Goal: Task Accomplishment & Management: Use online tool/utility

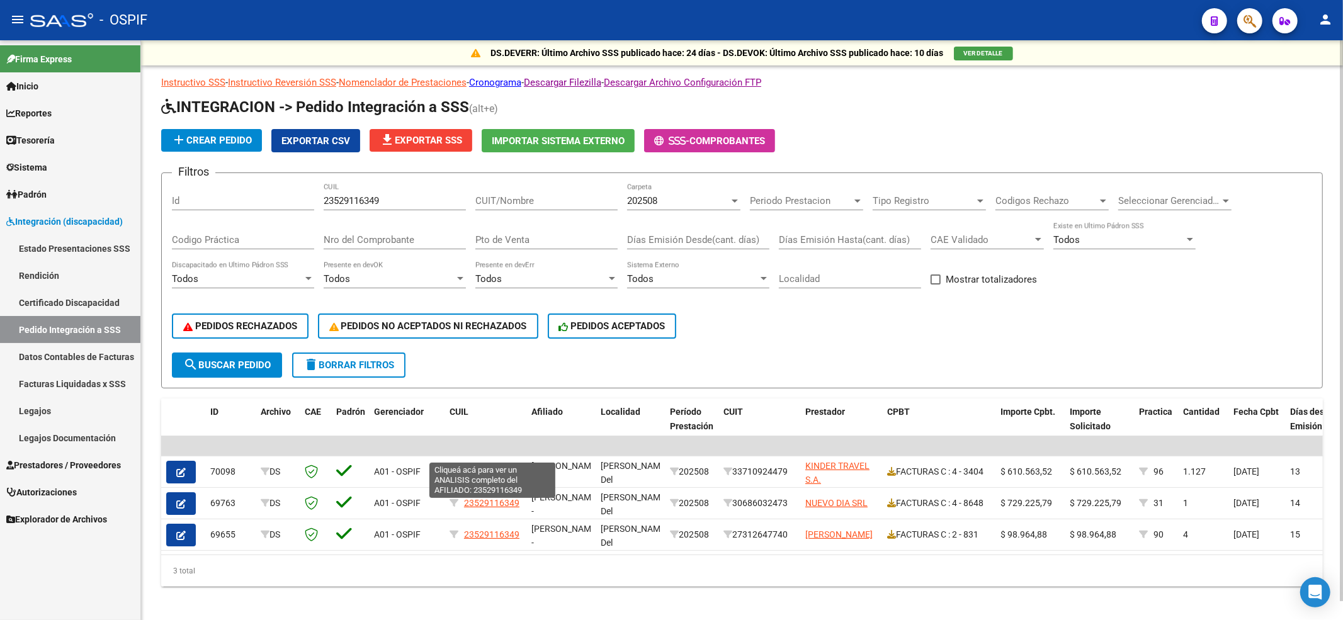
scroll to position [19, 0]
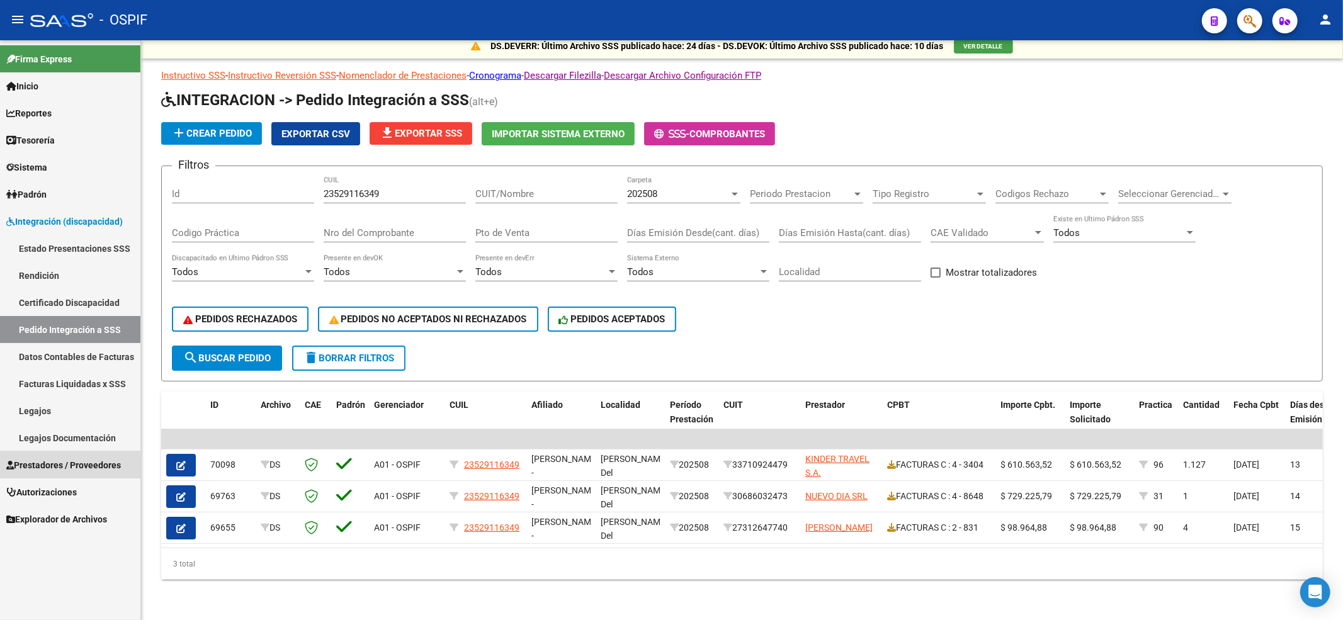
click at [109, 467] on span "Prestadores / Proveedores" at bounding box center [63, 466] width 115 height 14
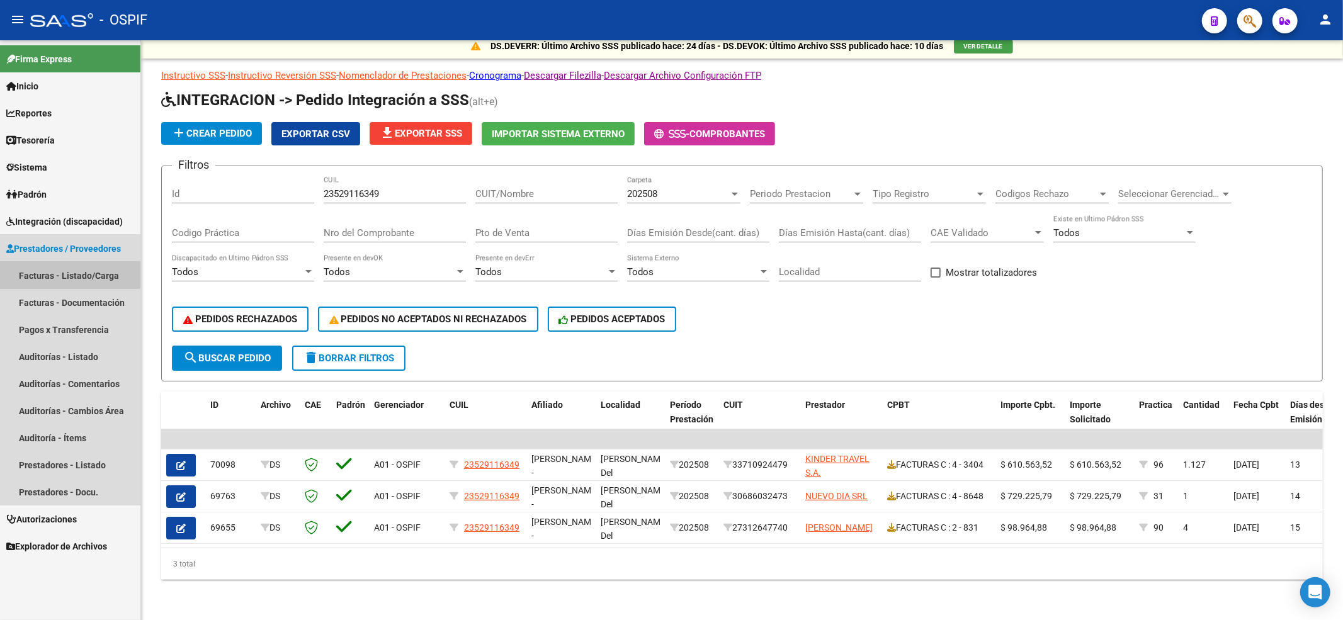
click at [66, 262] on link "Facturas - Listado/Carga" at bounding box center [70, 275] width 140 height 27
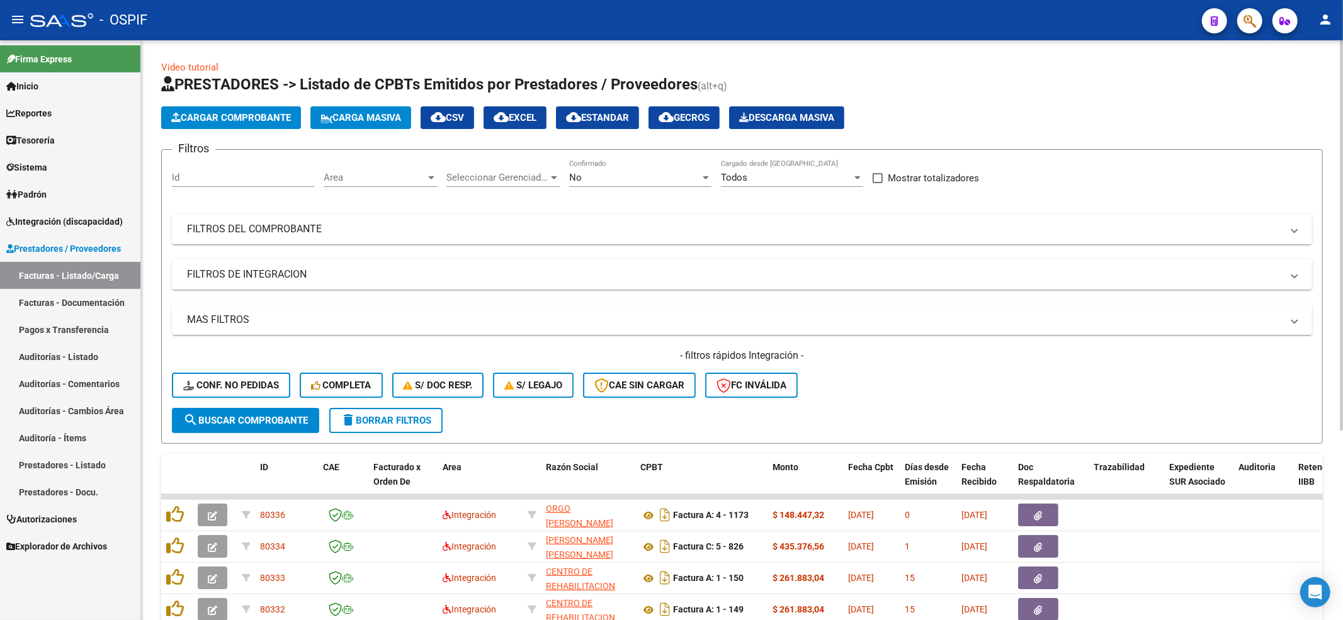
click at [256, 401] on div "- filtros rápidos Integración - Conf. no pedidas Completa S/ Doc Resp. S/ legaj…" at bounding box center [742, 378] width 1141 height 59
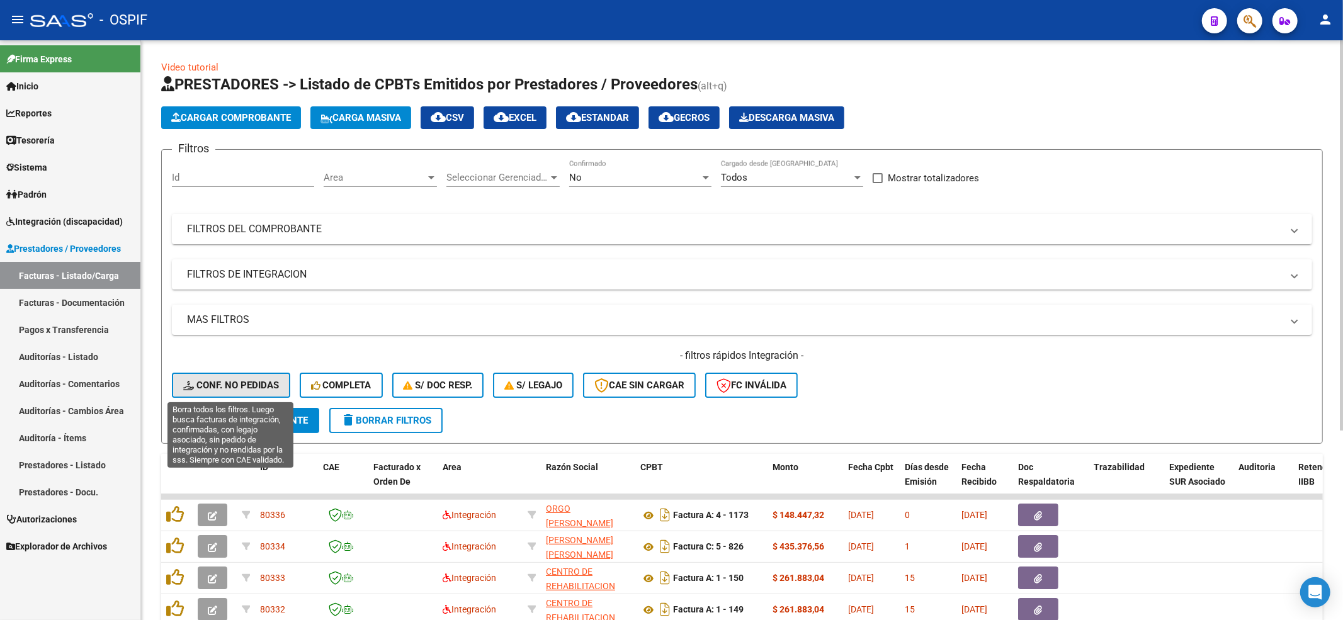
click at [257, 389] on span "Conf. no pedidas" at bounding box center [231, 385] width 96 height 11
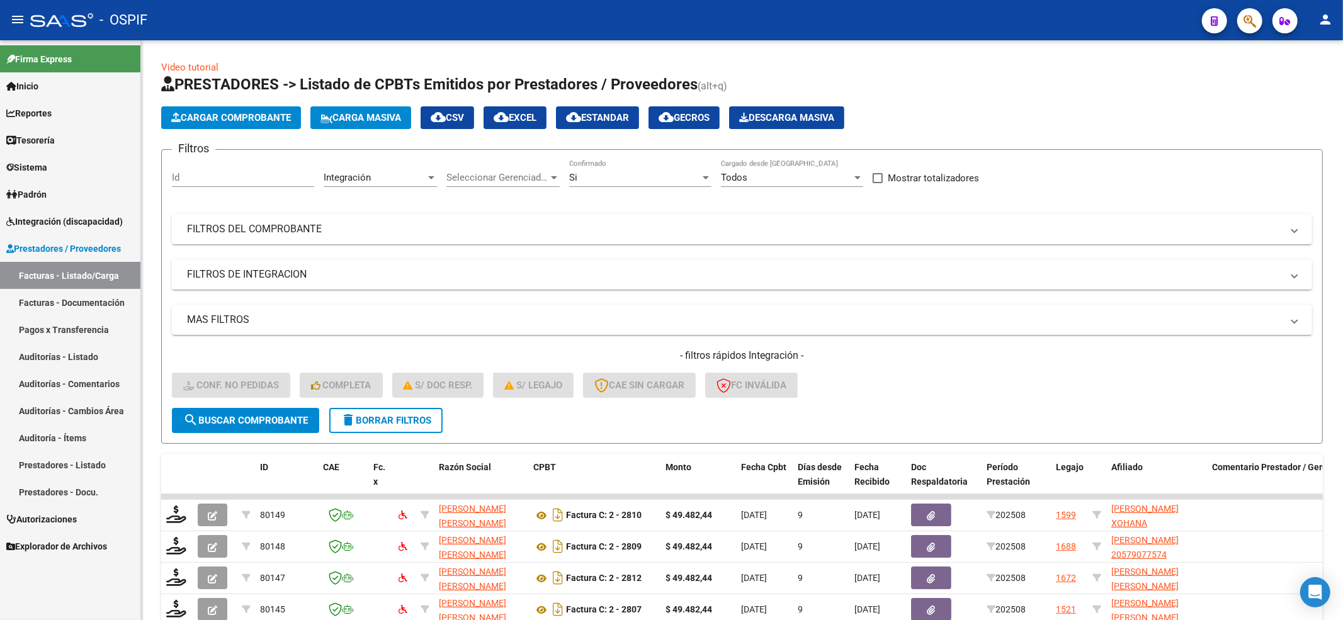
click at [99, 212] on link "Integración (discapacidad)" at bounding box center [70, 221] width 140 height 27
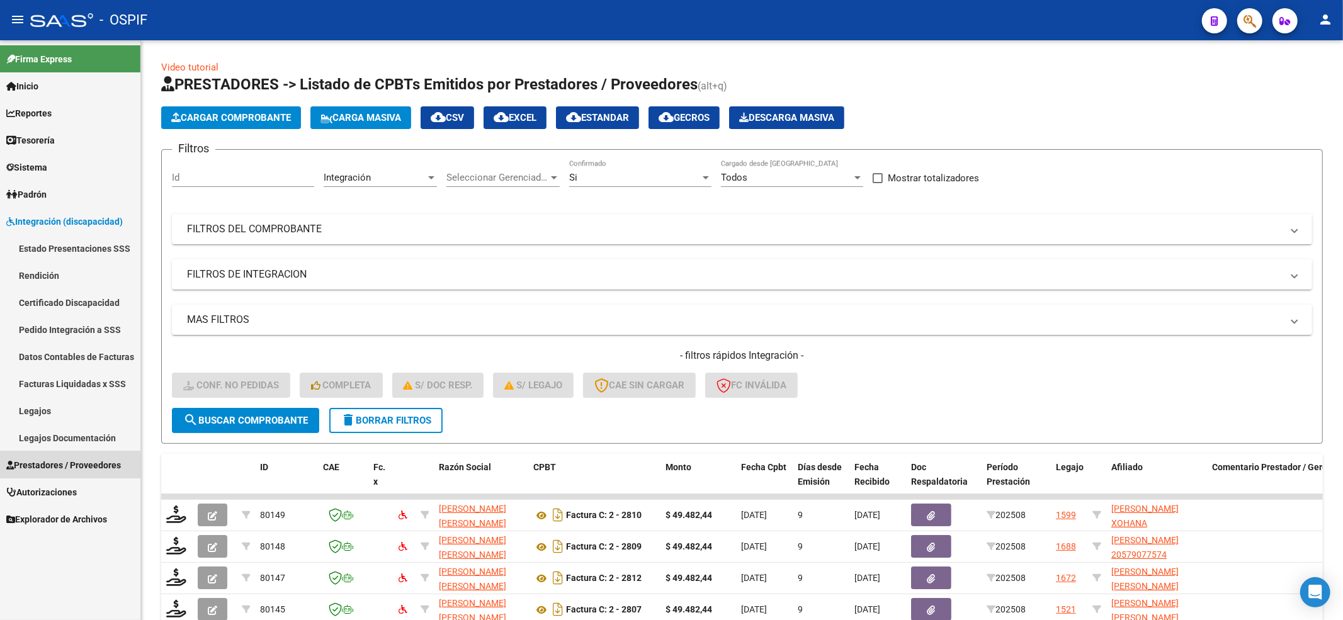
click at [69, 467] on span "Prestadores / Proveedores" at bounding box center [63, 466] width 115 height 14
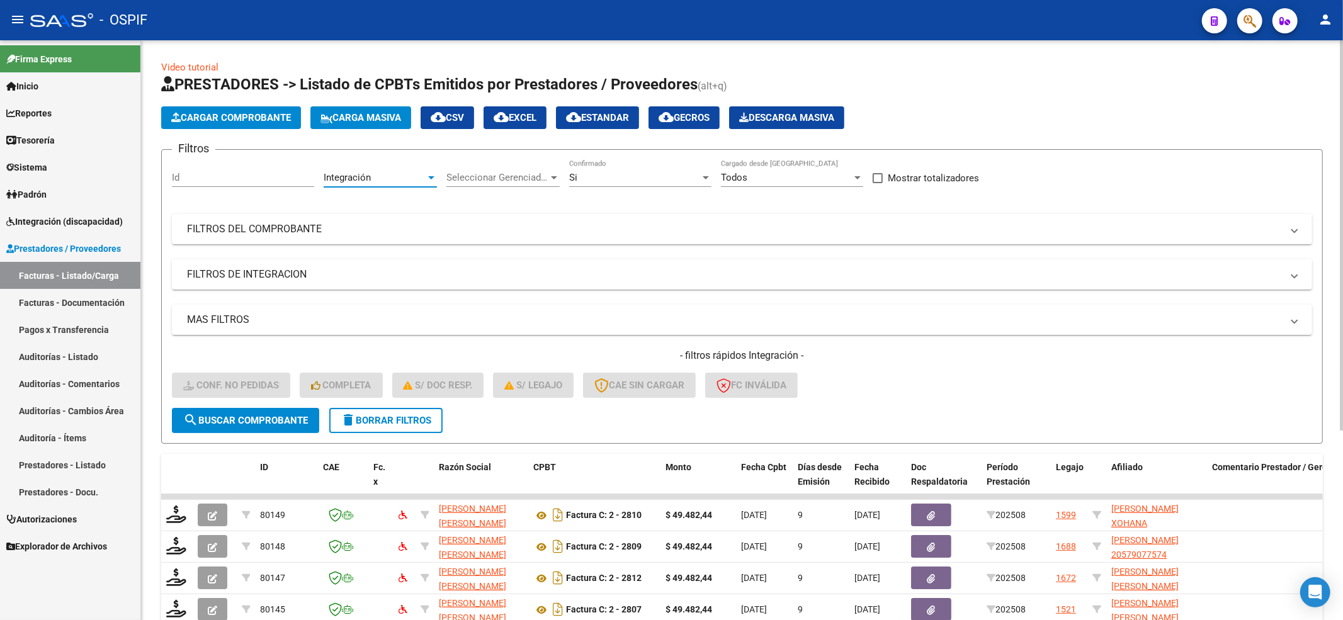
click at [358, 178] on span "Integración" at bounding box center [347, 177] width 47 height 11
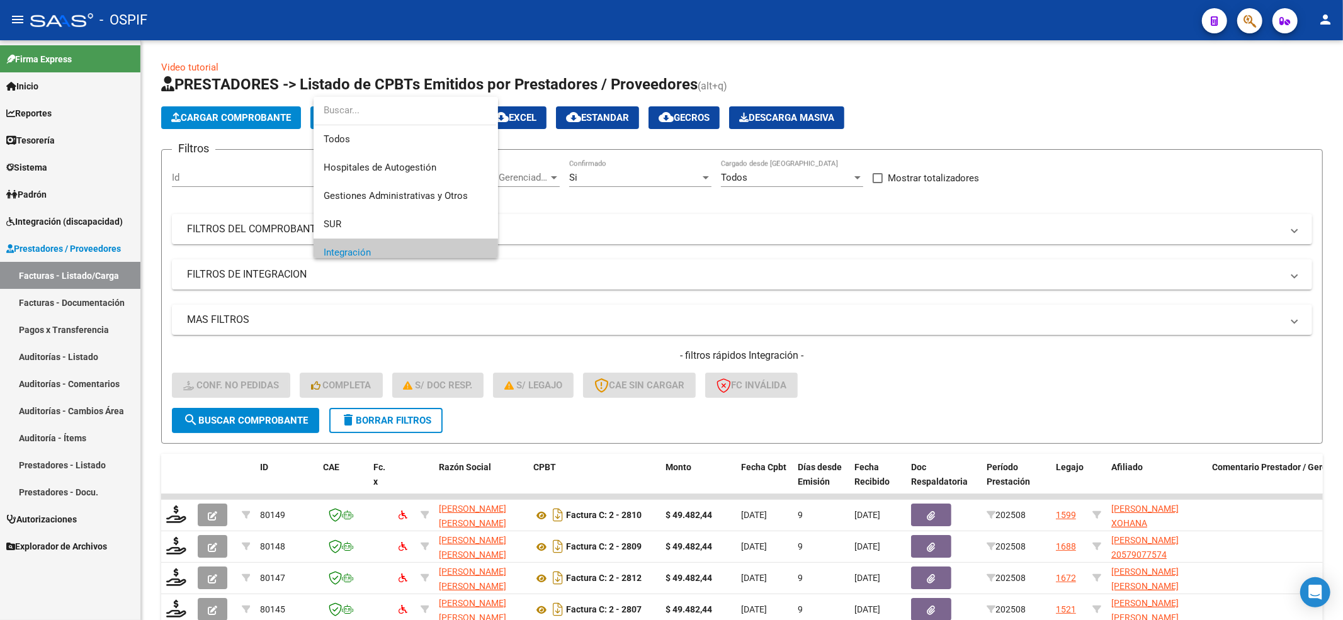
scroll to position [76, 0]
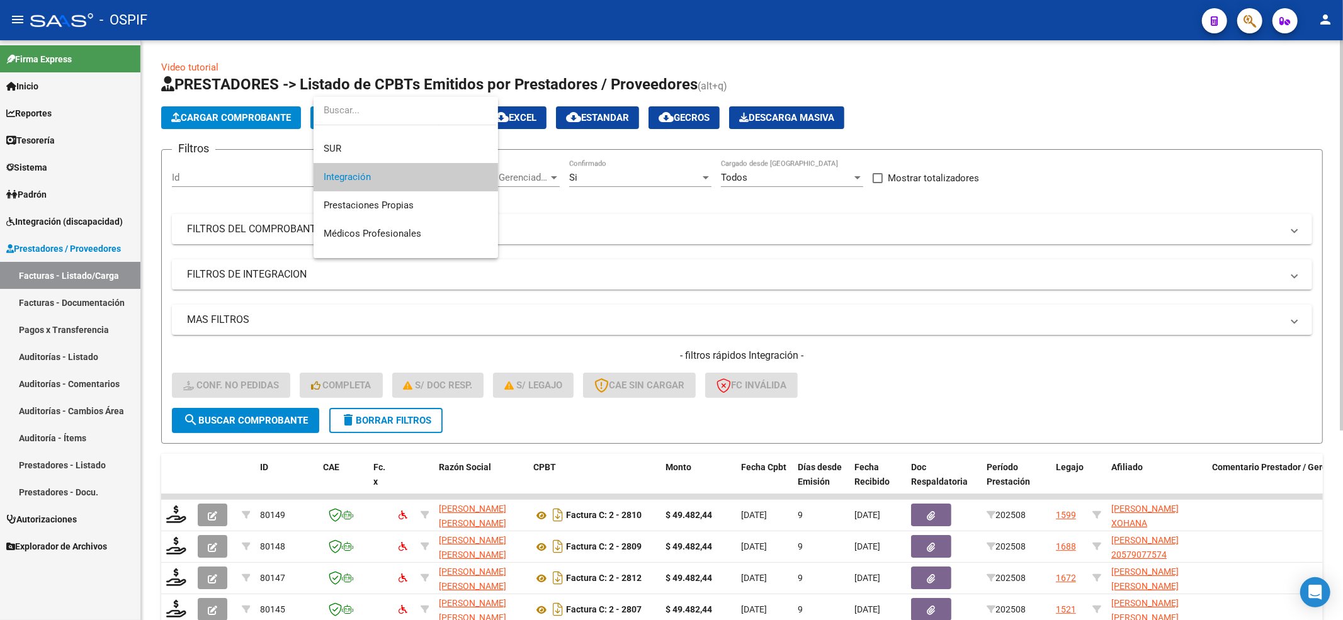
click at [666, 217] on div at bounding box center [671, 310] width 1343 height 620
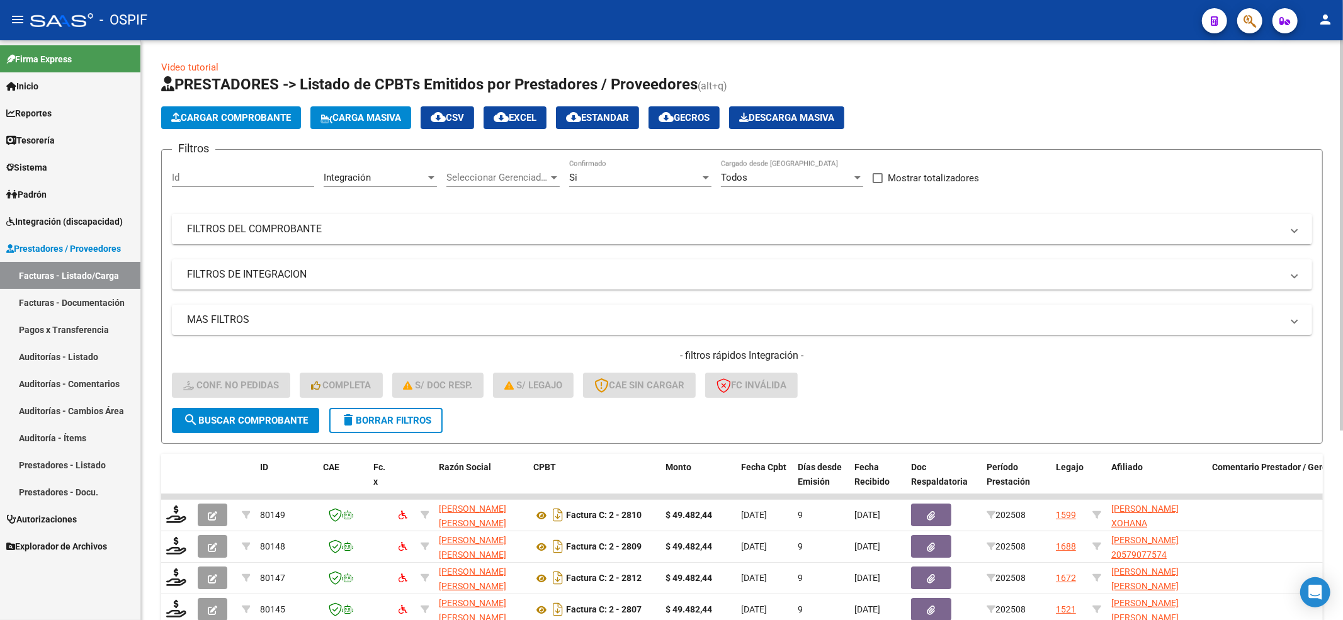
click at [283, 222] on mat-panel-title "FILTROS DEL COMPROBANTE" at bounding box center [734, 229] width 1095 height 14
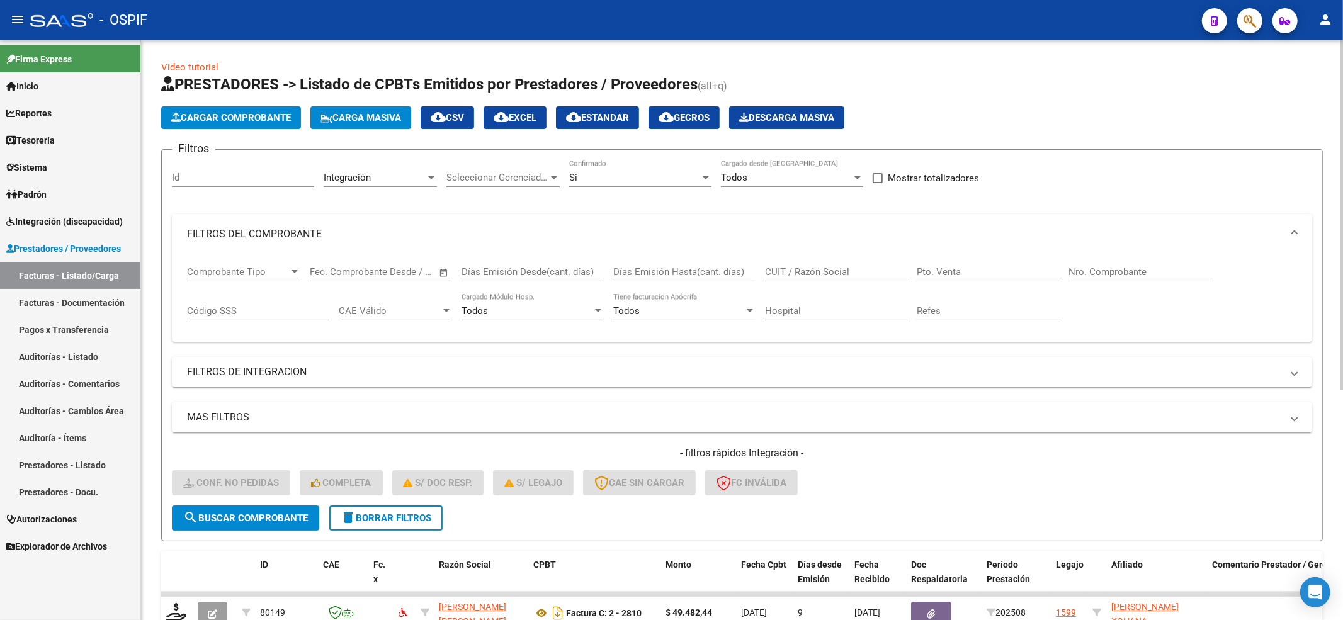
click at [1160, 272] on input "Nro. Comprobante" at bounding box center [1140, 271] width 142 height 11
paste input "12363"
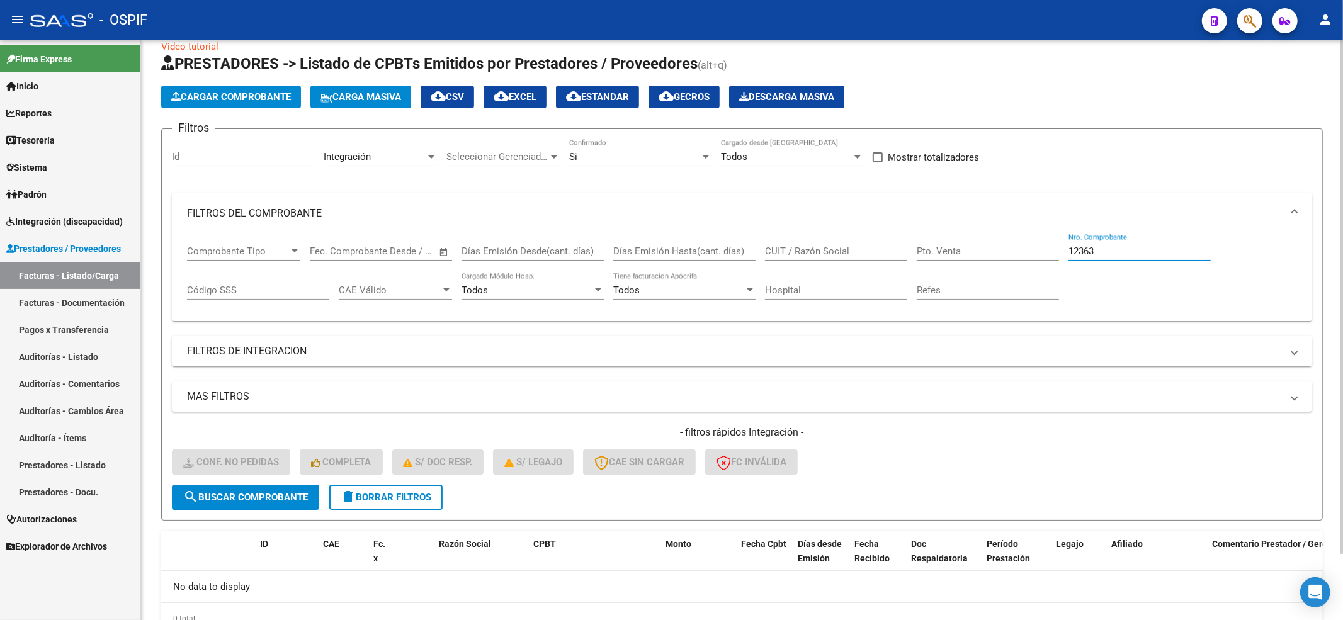
scroll to position [0, 0]
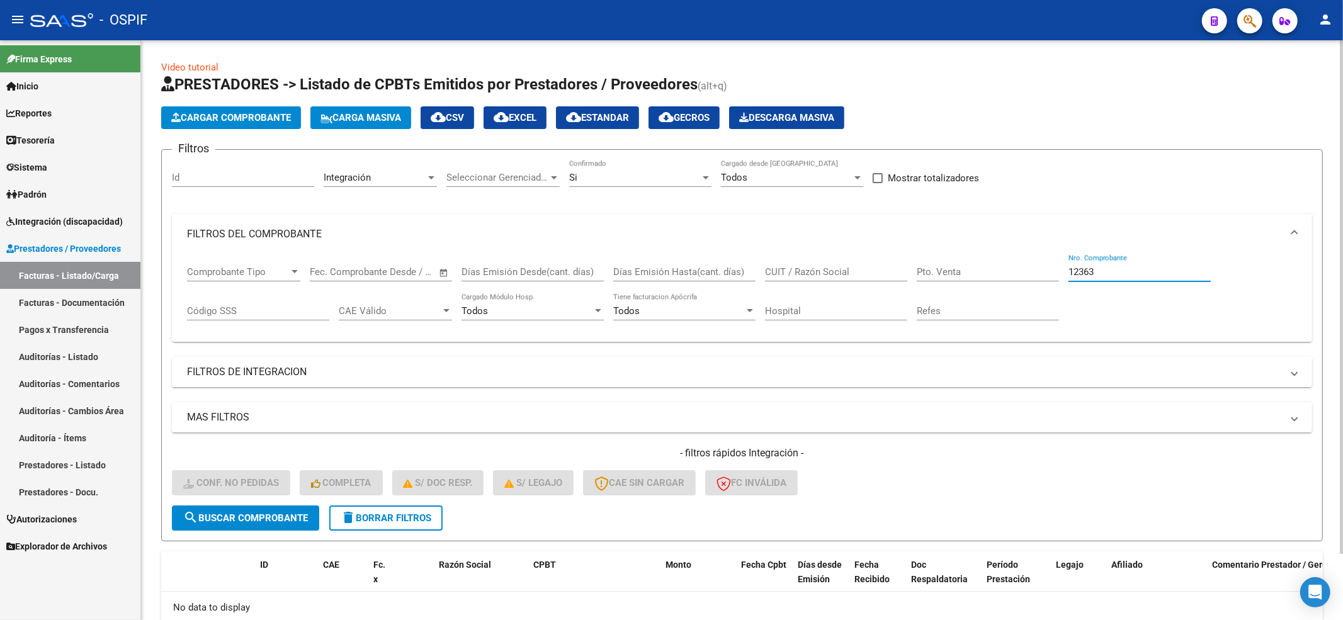
type input "12363"
click at [631, 178] on div "Si" at bounding box center [634, 177] width 131 height 11
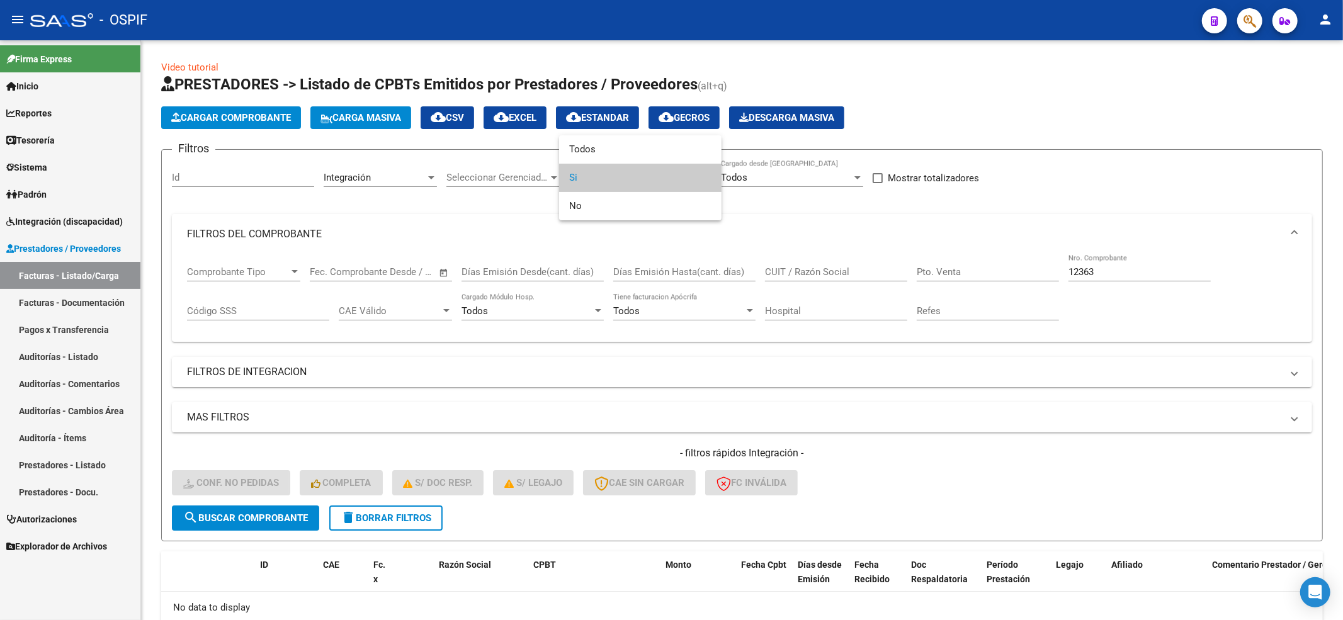
click at [817, 239] on div at bounding box center [671, 310] width 1343 height 620
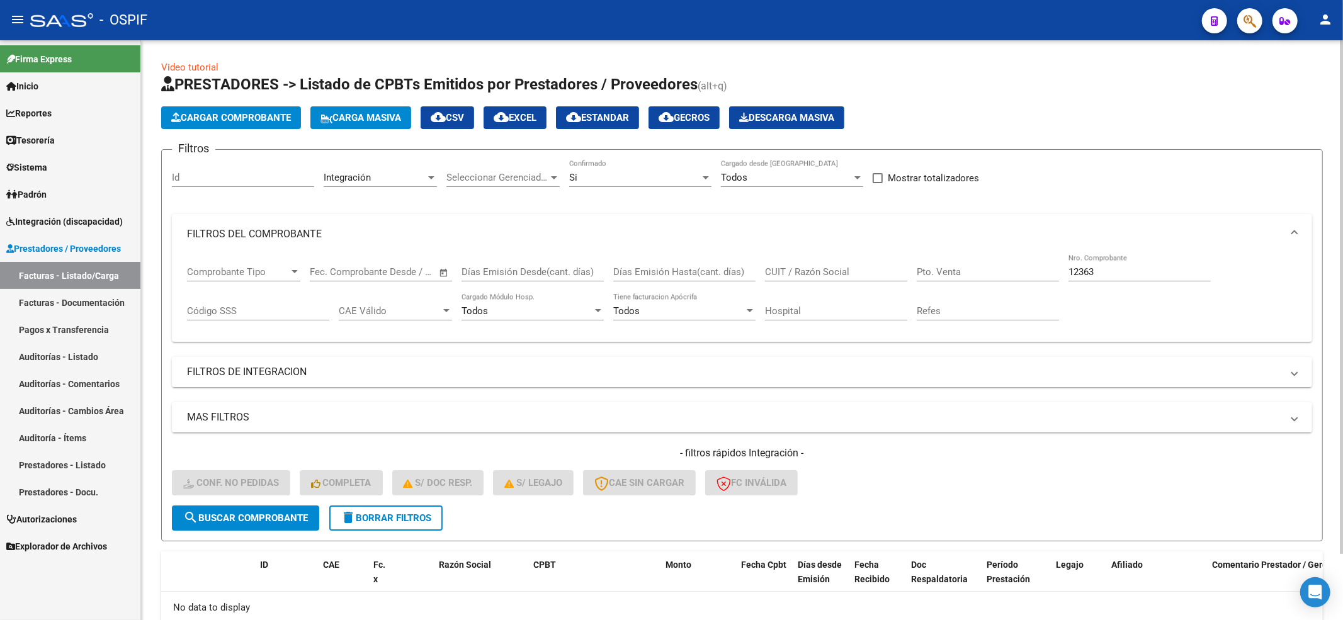
click at [729, 186] on div "Todos Cargado desde Masivo" at bounding box center [792, 173] width 142 height 27
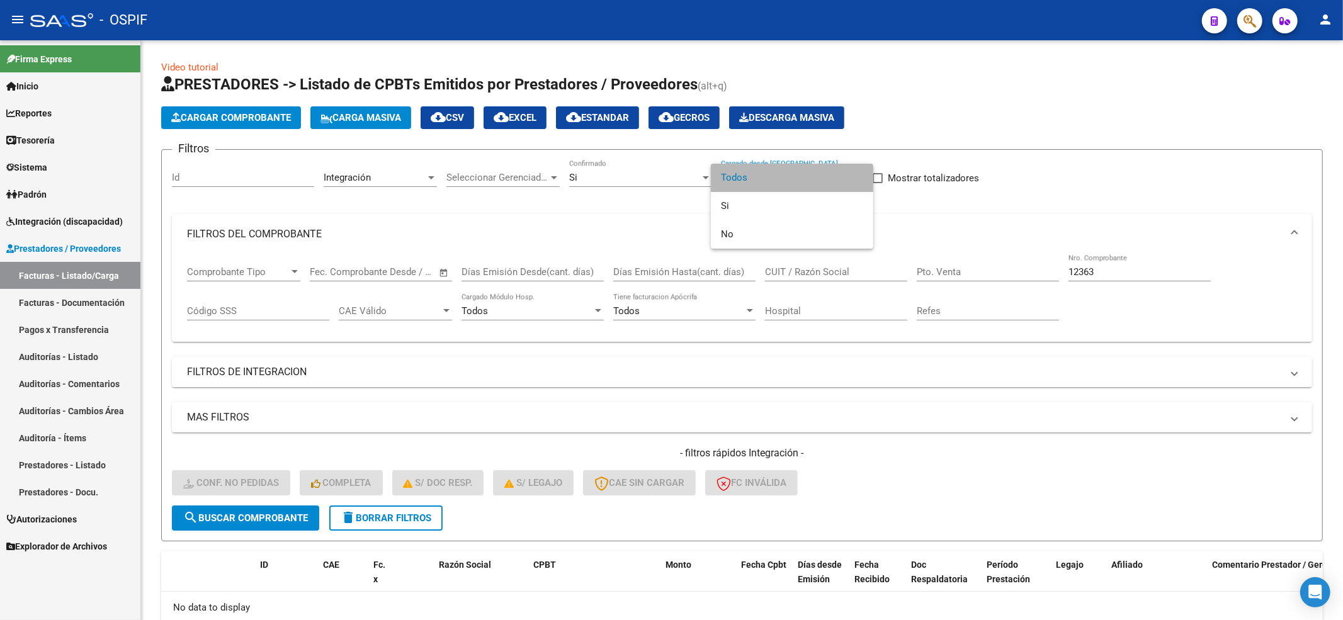
click at [731, 185] on span "Todos" at bounding box center [792, 178] width 142 height 28
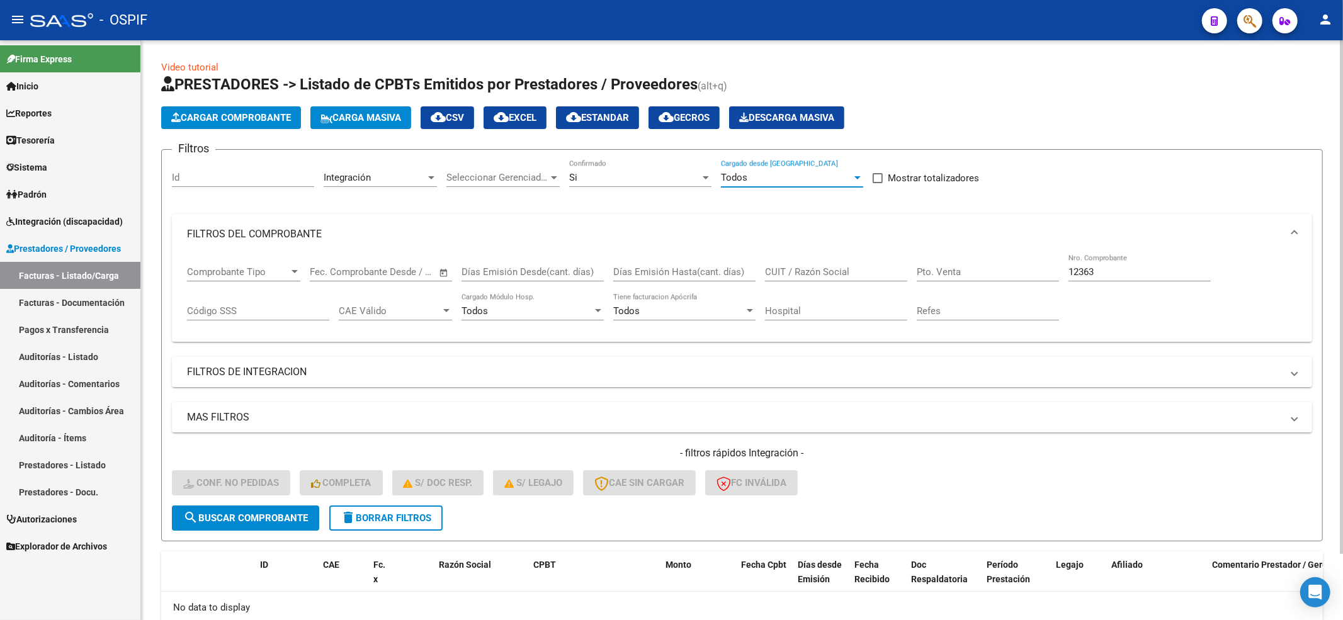
click at [461, 185] on div "Seleccionar Gerenciador Seleccionar Gerenciador" at bounding box center [503, 173] width 113 height 27
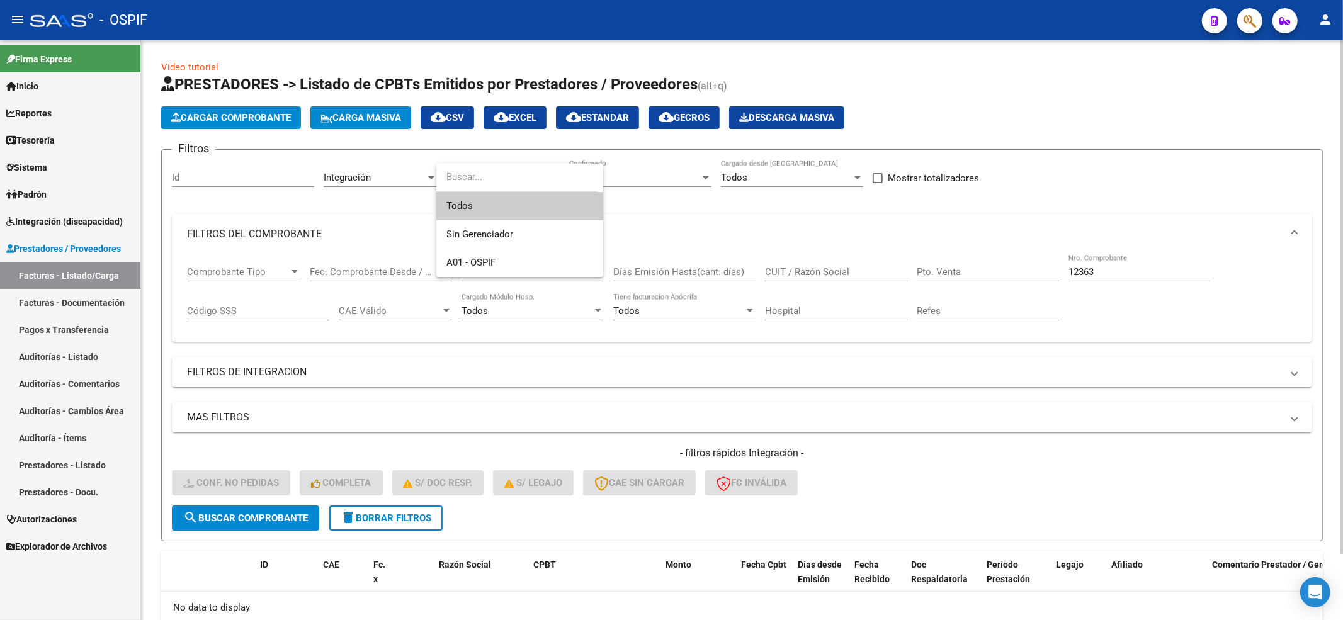
click at [461, 185] on input "dropdown search" at bounding box center [517, 177] width 162 height 28
click at [736, 227] on div at bounding box center [671, 310] width 1343 height 620
click at [413, 190] on div "Integración Area" at bounding box center [380, 179] width 113 height 39
click at [414, 185] on div "Integración Area" at bounding box center [380, 173] width 113 height 27
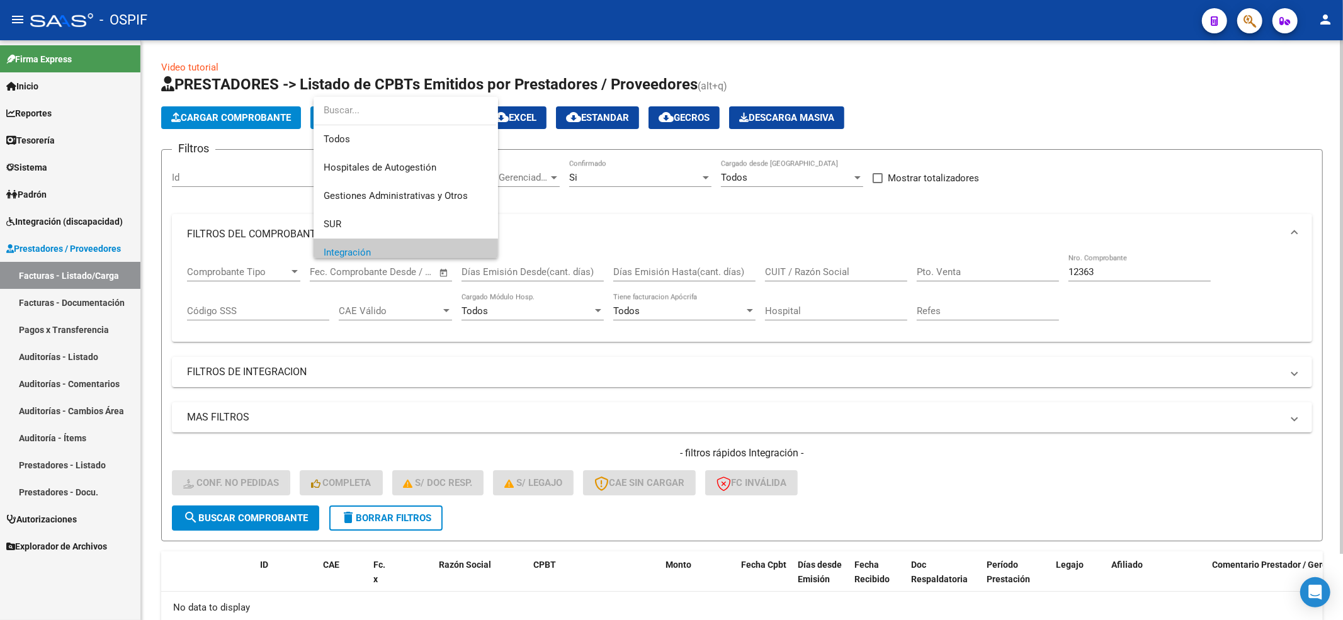
scroll to position [76, 0]
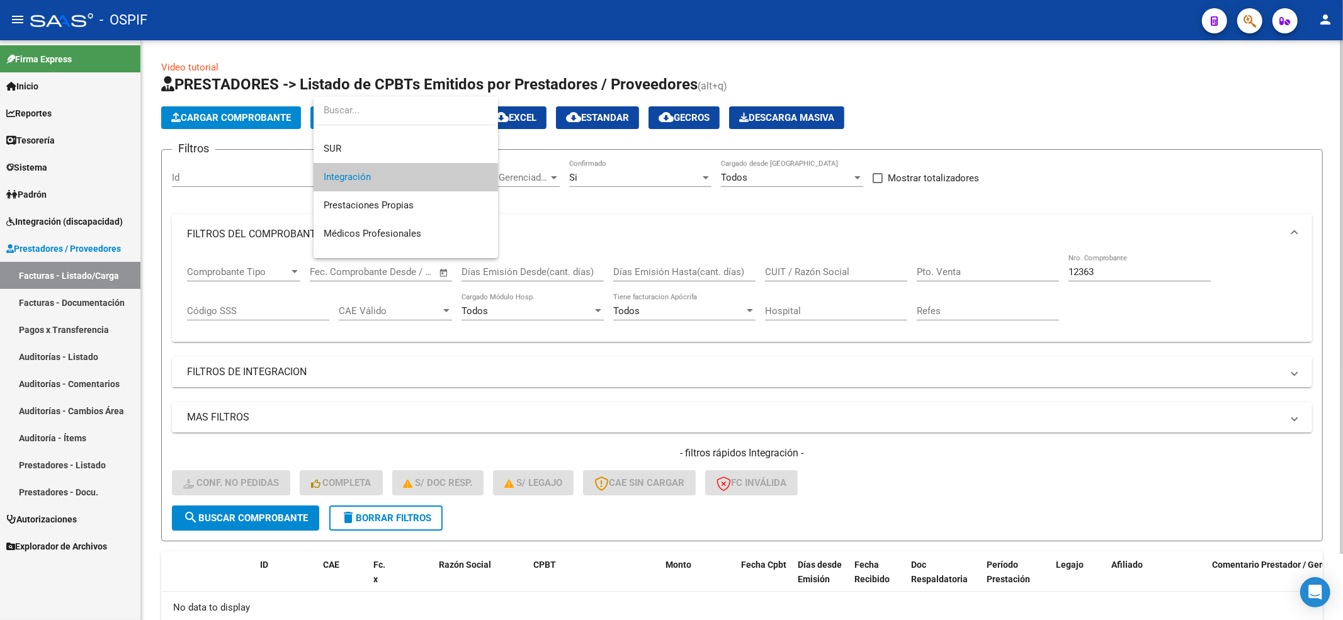
click at [414, 185] on span "Integración" at bounding box center [406, 177] width 164 height 28
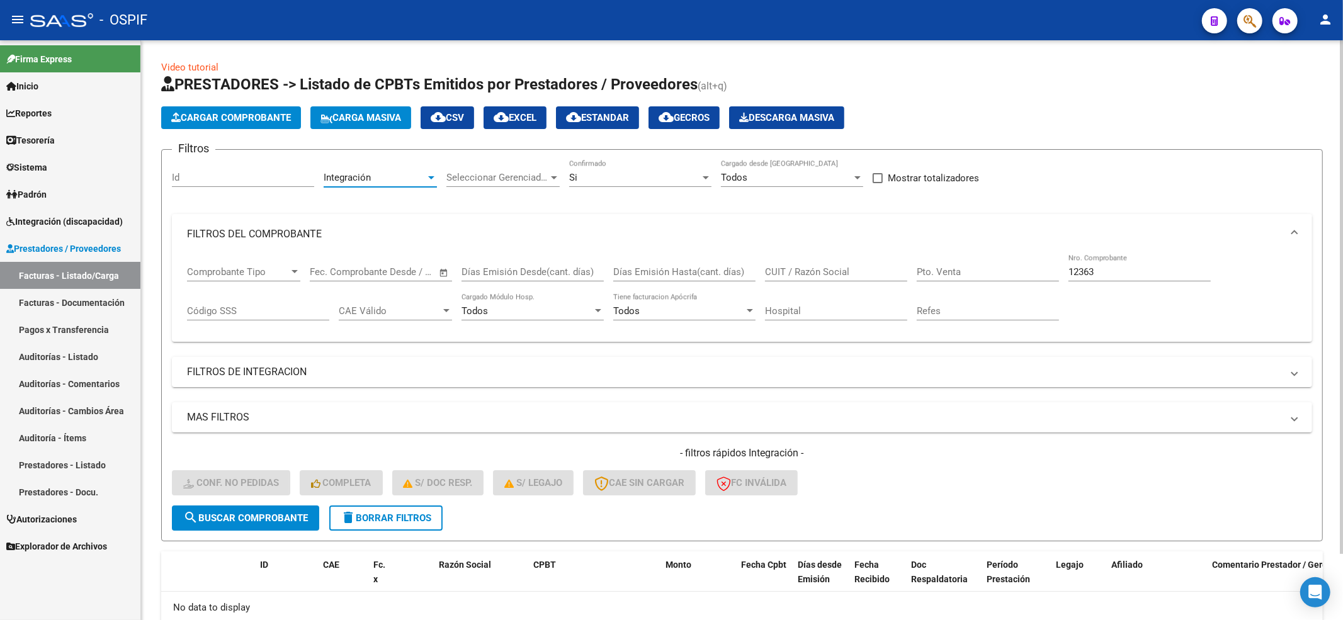
click at [684, 188] on div "Si Confirmado" at bounding box center [640, 179] width 142 height 39
click at [646, 173] on div "Si" at bounding box center [634, 177] width 131 height 11
drag, startPoint x: 622, startPoint y: 151, endPoint x: 532, endPoint y: 244, distance: 130.1
click at [620, 151] on span "Todos" at bounding box center [640, 149] width 142 height 28
click at [225, 510] on button "search Buscar Comprobante" at bounding box center [245, 518] width 147 height 25
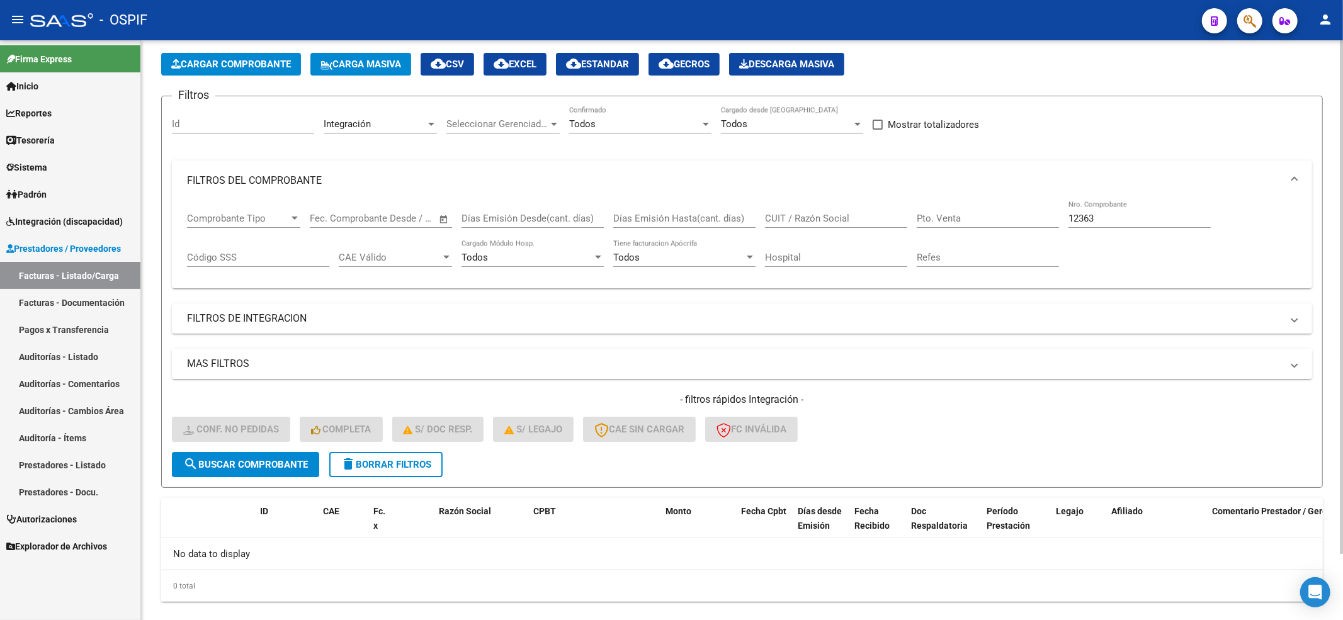
scroll to position [74, 0]
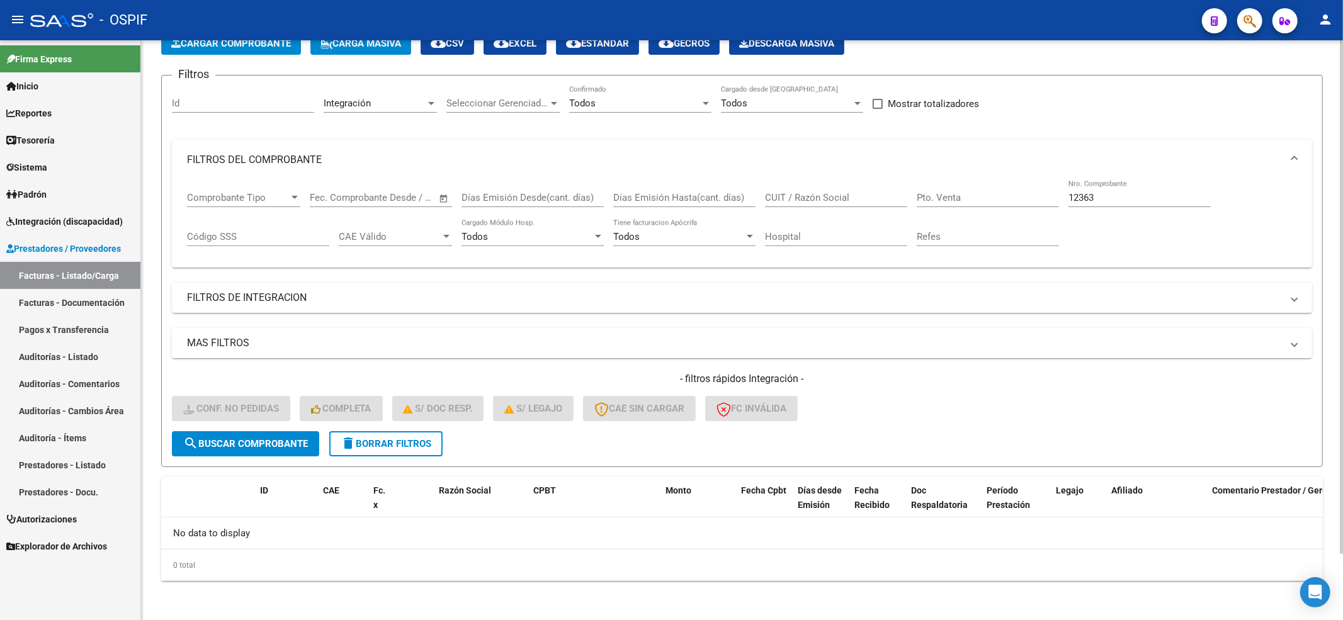
click at [1071, 199] on input "12363" at bounding box center [1140, 197] width 142 height 11
drag, startPoint x: 391, startPoint y: 419, endPoint x: 391, endPoint y: 430, distance: 10.1
click at [391, 422] on div "- filtros rápidos Integración - Conf. no pedidas Completa S/ Doc Resp. S/ legaj…" at bounding box center [742, 401] width 1141 height 59
click at [391, 438] on span "delete Borrar Filtros" at bounding box center [386, 443] width 91 height 11
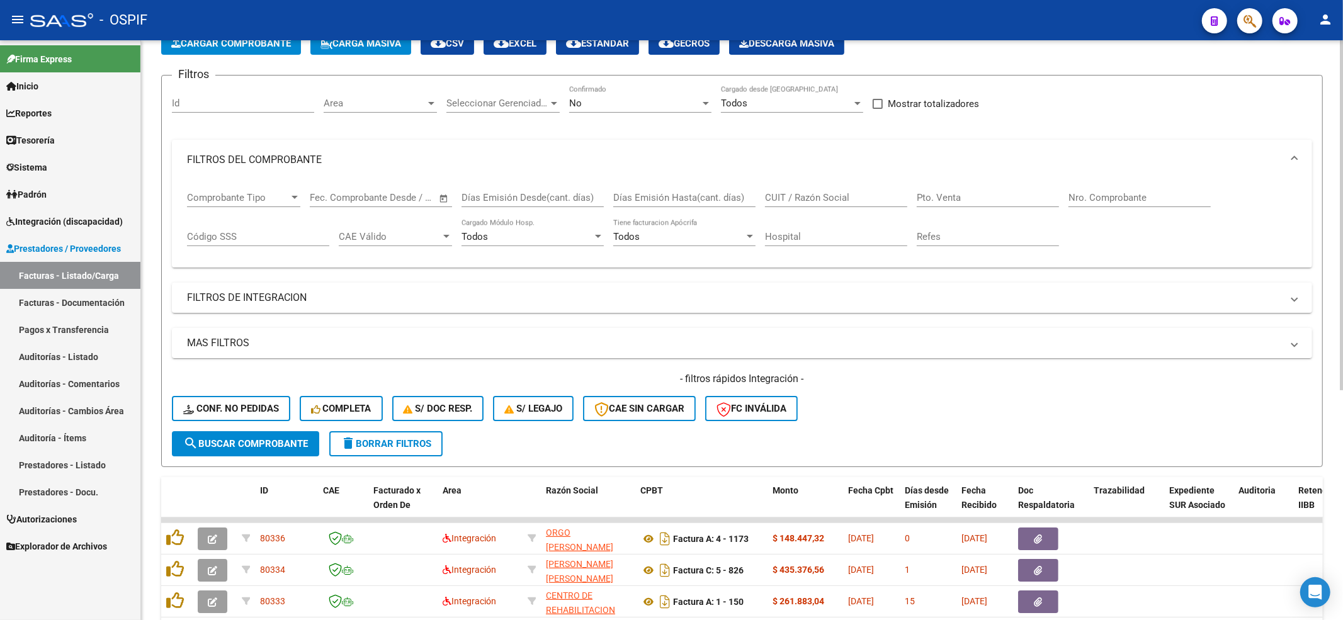
scroll to position [0, 0]
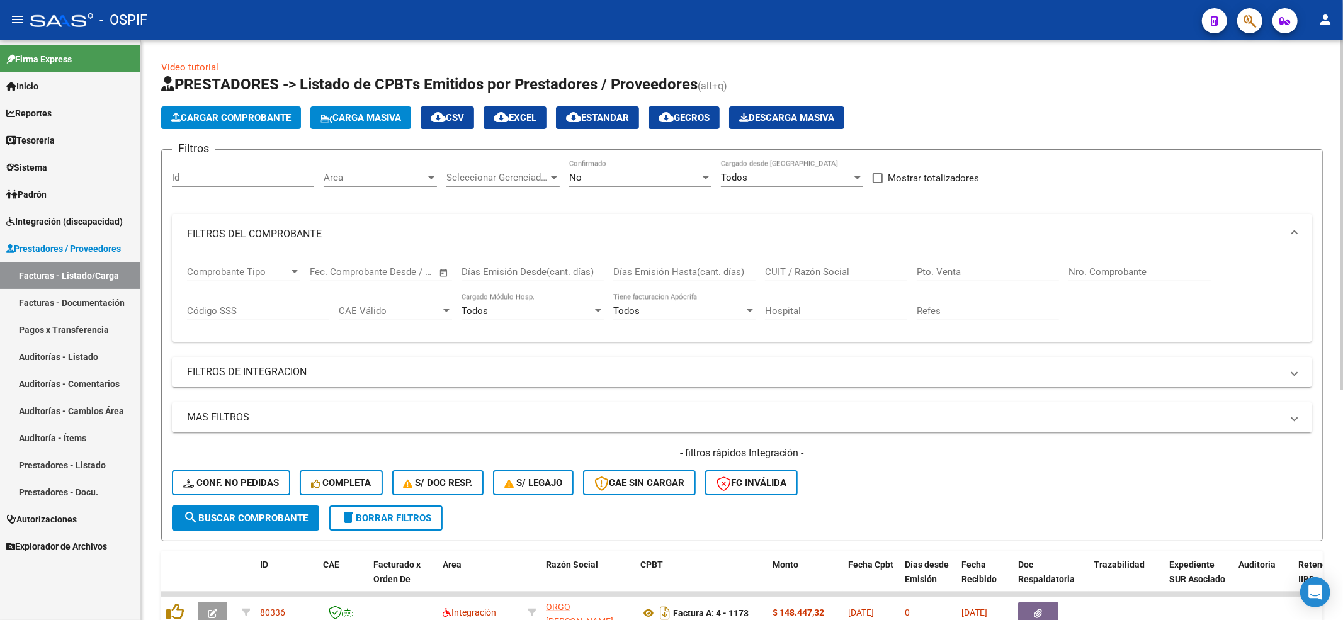
click at [1067, 258] on div "Comprobante Tipo Comprobante Tipo Fecha inicio – Fecha fin Fec. Comprobante Des…" at bounding box center [742, 293] width 1110 height 78
click at [1124, 265] on div "Nro. Comprobante" at bounding box center [1140, 267] width 142 height 27
drag, startPoint x: 1124, startPoint y: 265, endPoint x: 557, endPoint y: 358, distance: 574.5
click at [557, 358] on mat-expansion-panel-header "FILTROS DE INTEGRACION" at bounding box center [742, 372] width 1141 height 30
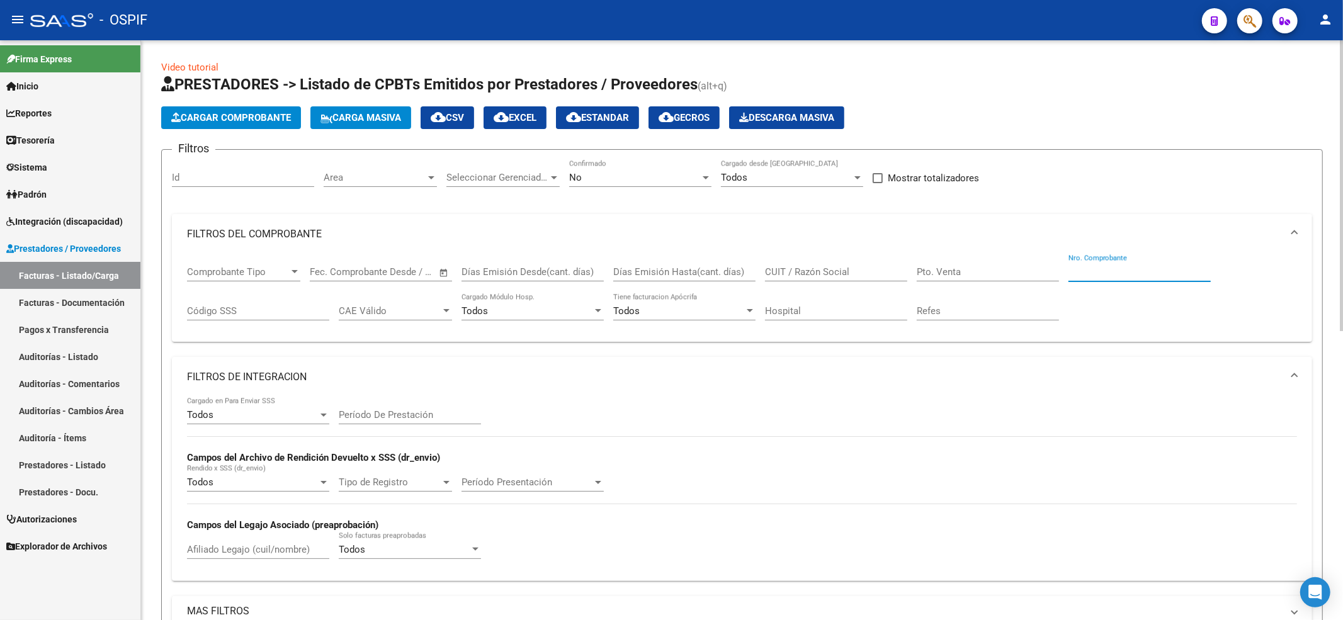
click at [1127, 275] on input "Nro. Comprobante" at bounding box center [1140, 271] width 142 height 11
paste input "12363"
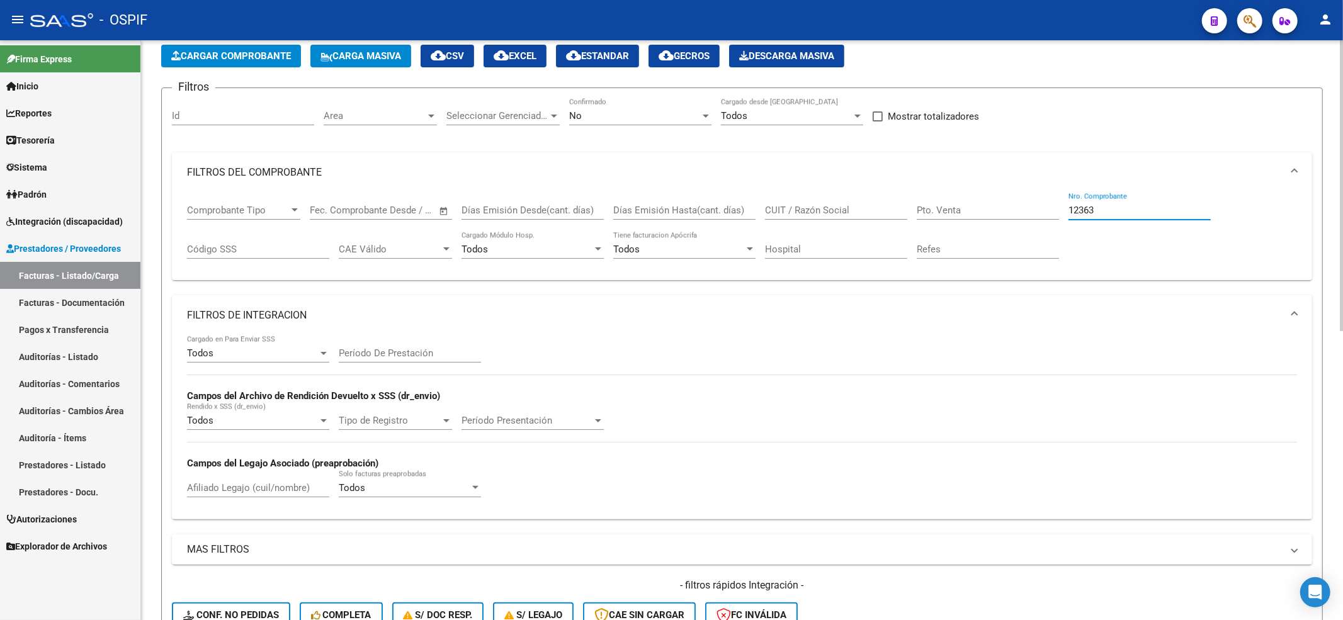
scroll to position [252, 0]
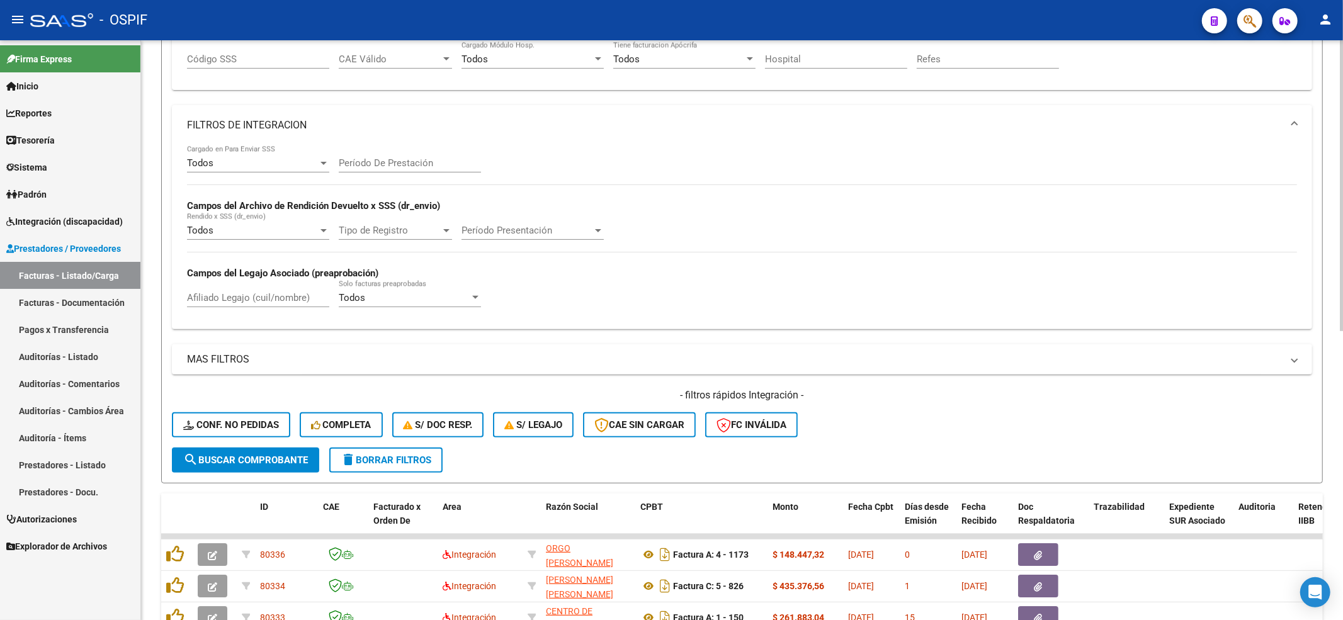
type input "12363"
click at [271, 464] on span "search Buscar Comprobante" at bounding box center [245, 460] width 125 height 11
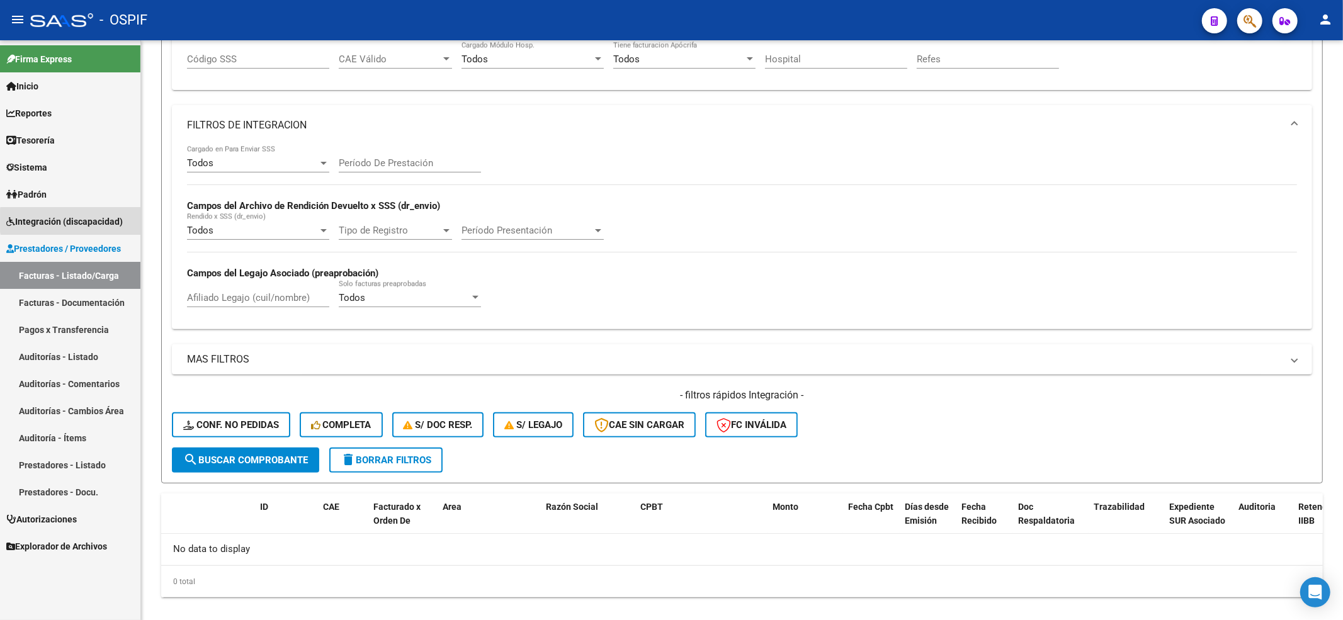
click at [112, 220] on span "Integración (discapacidad)" at bounding box center [64, 222] width 117 height 14
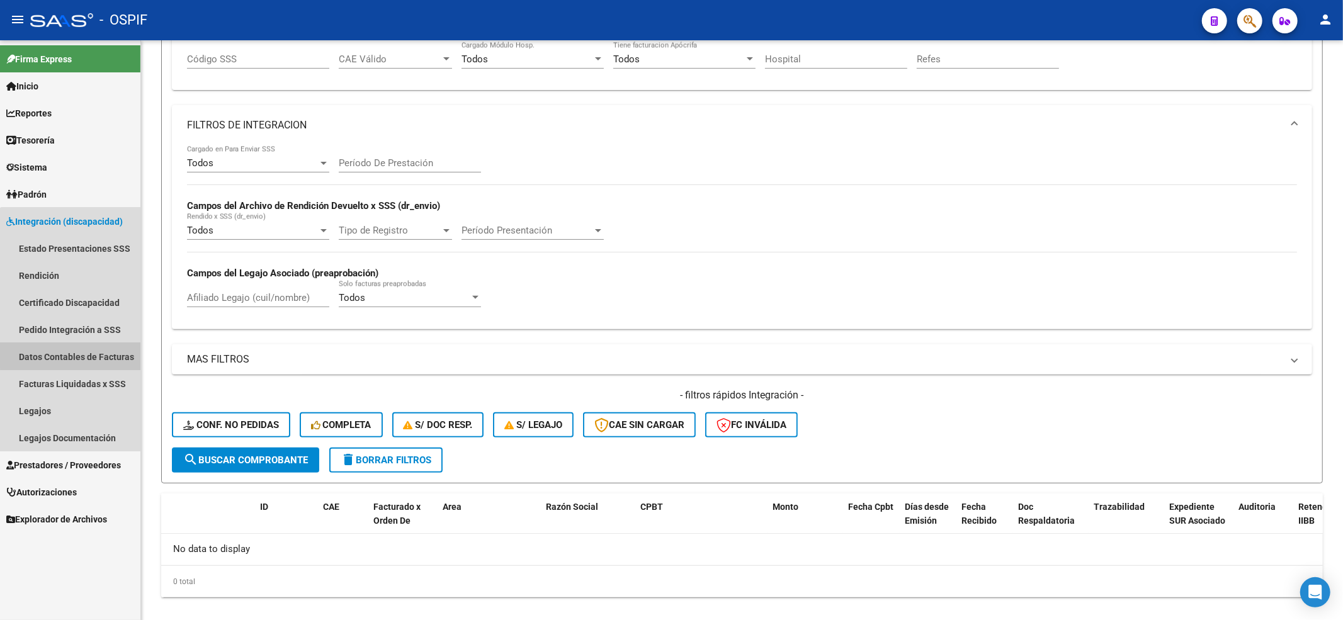
drag, startPoint x: 83, startPoint y: 344, endPoint x: 86, endPoint y: 320, distance: 24.1
click at [83, 343] on link "Datos Contables de Facturas" at bounding box center [70, 356] width 140 height 27
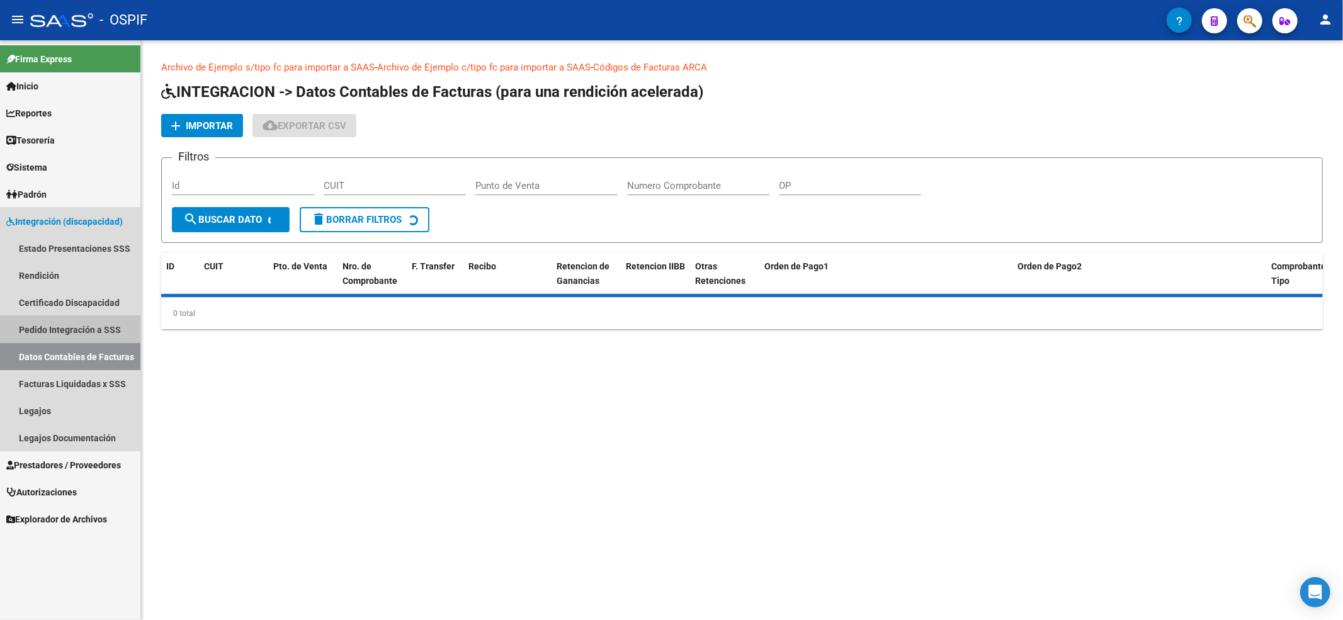
click at [86, 319] on link "Pedido Integración a SSS" at bounding box center [70, 329] width 140 height 27
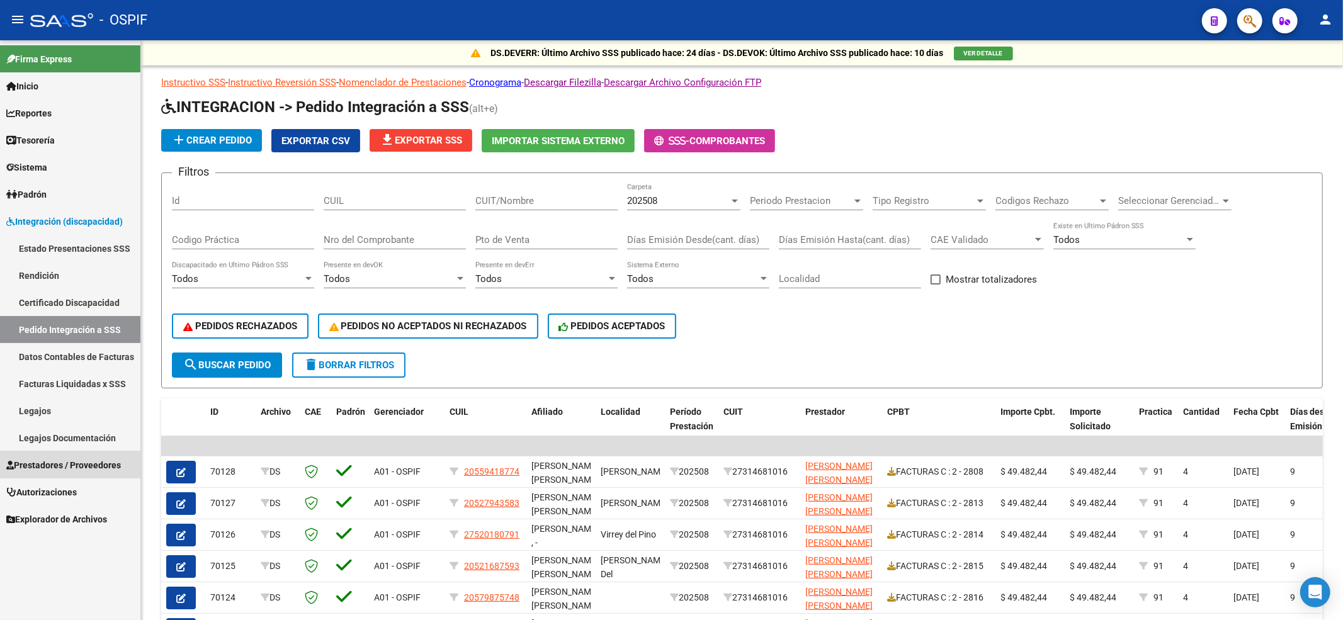
click at [74, 461] on span "Prestadores / Proveedores" at bounding box center [63, 466] width 115 height 14
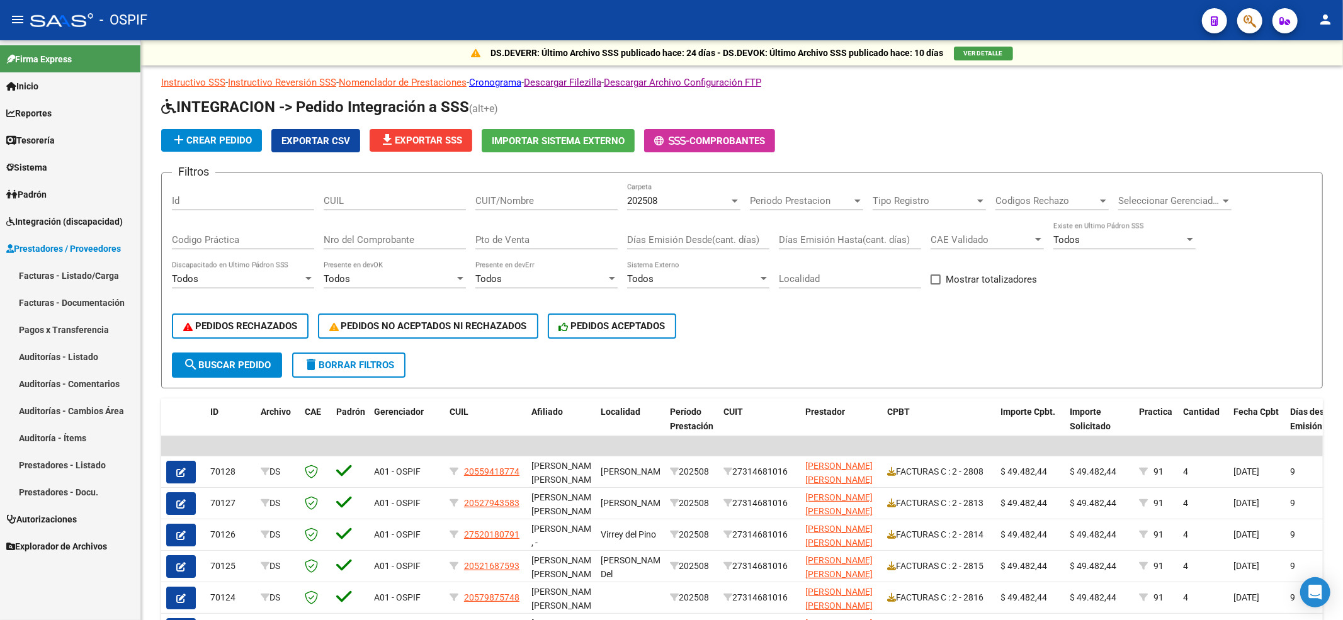
click at [61, 280] on link "Facturas - Listado/Carga" at bounding box center [70, 275] width 140 height 27
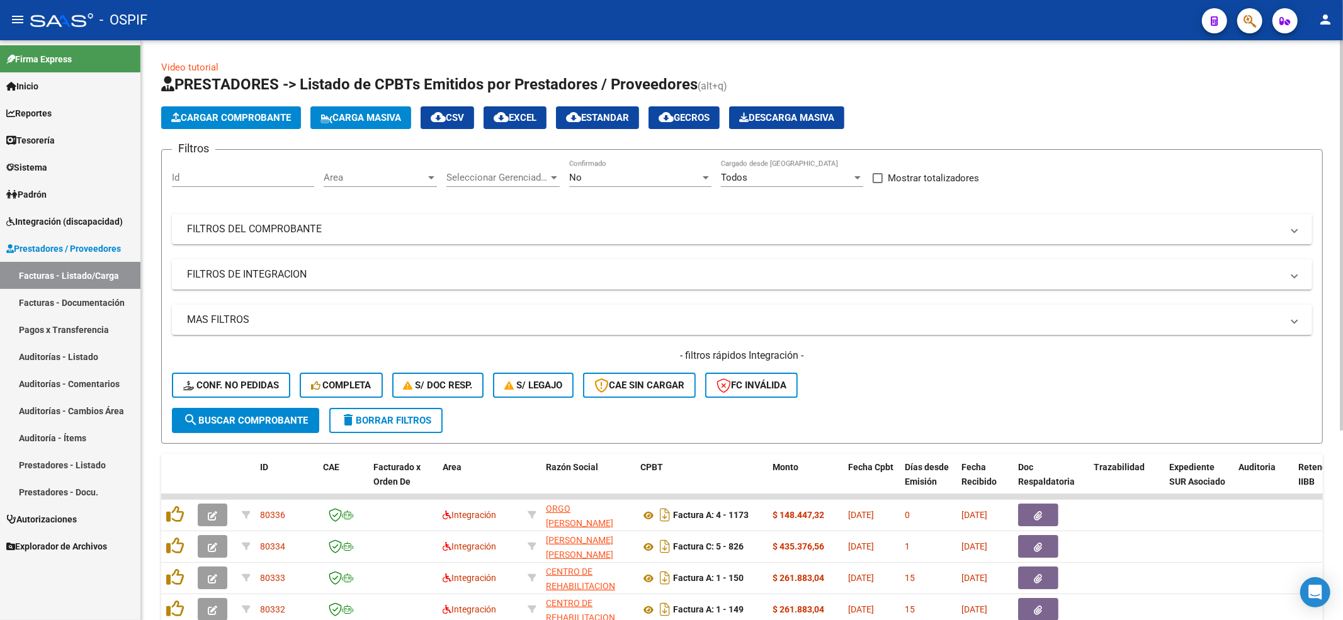
click at [386, 151] on form "Filtros Id Area Area Seleccionar Gerenciador Seleccionar Gerenciador No Confirm…" at bounding box center [742, 296] width 1162 height 295
click at [363, 170] on div "Area Area" at bounding box center [380, 173] width 113 height 27
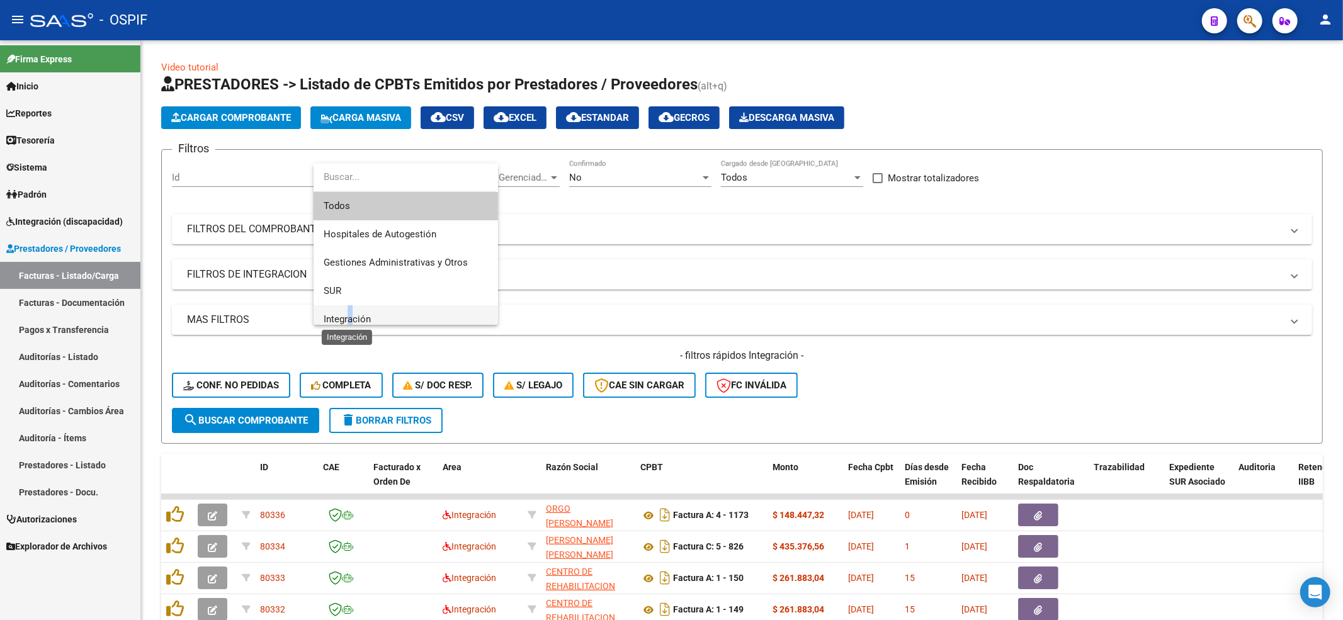
drag, startPoint x: 350, startPoint y: 319, endPoint x: 562, endPoint y: 227, distance: 231.3
click at [363, 318] on div "Todos Hospitales de Autogestión Gestiones Administrativas y Otros SUR Integraci…" at bounding box center [406, 244] width 185 height 161
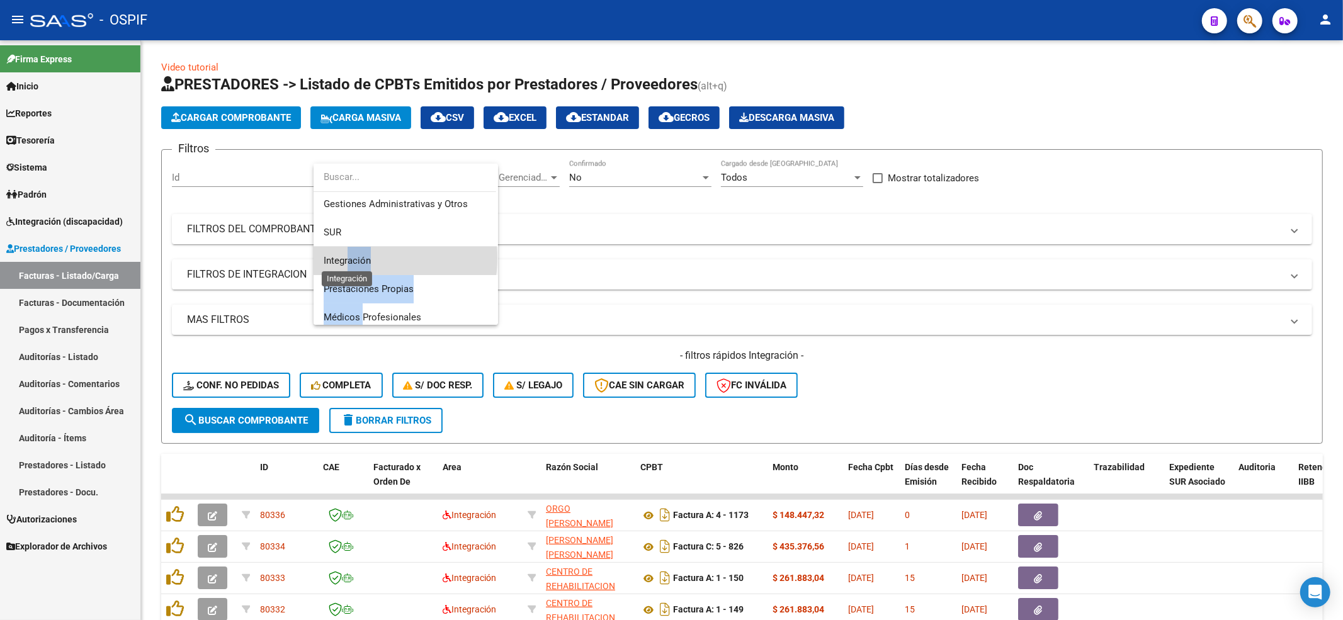
click at [368, 258] on span "Integración" at bounding box center [347, 260] width 47 height 11
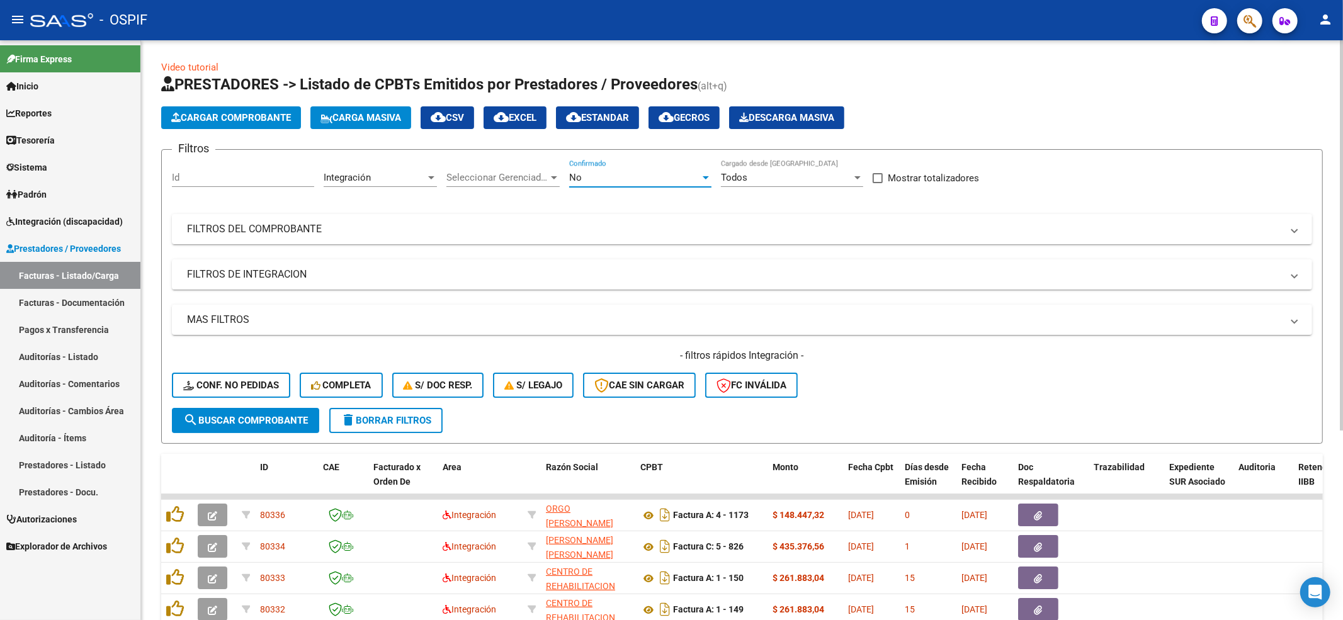
click at [613, 177] on div "No" at bounding box center [634, 177] width 131 height 11
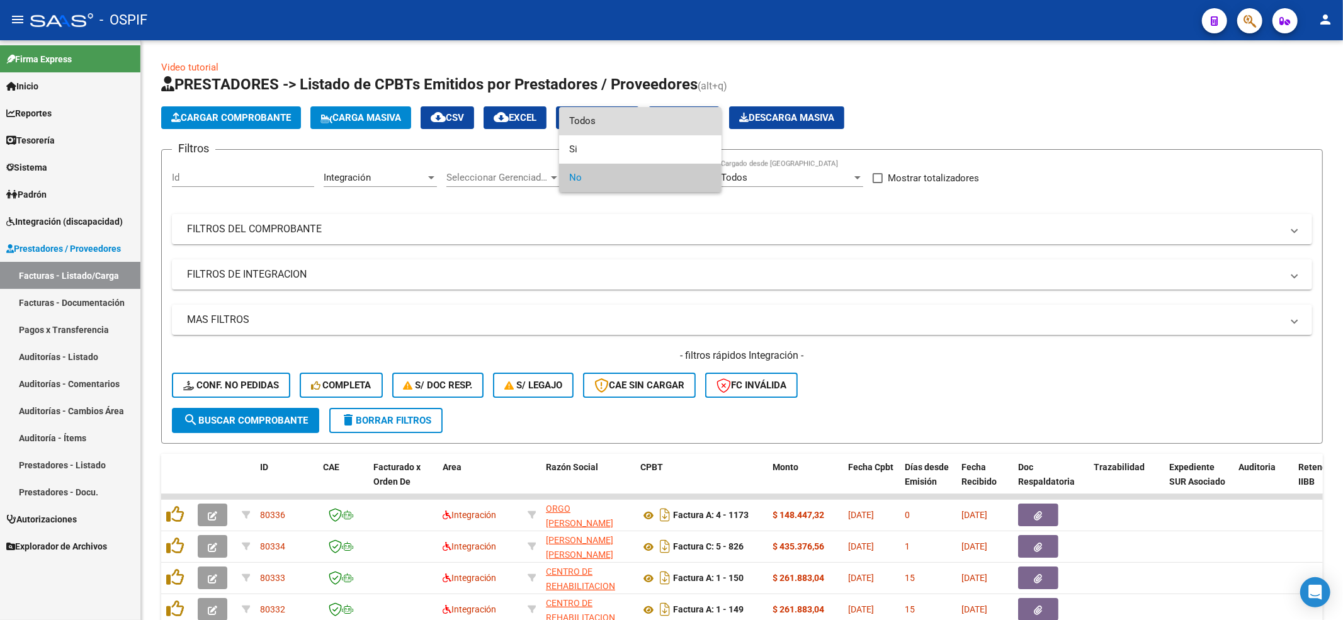
click at [602, 123] on span "Todos" at bounding box center [640, 121] width 142 height 28
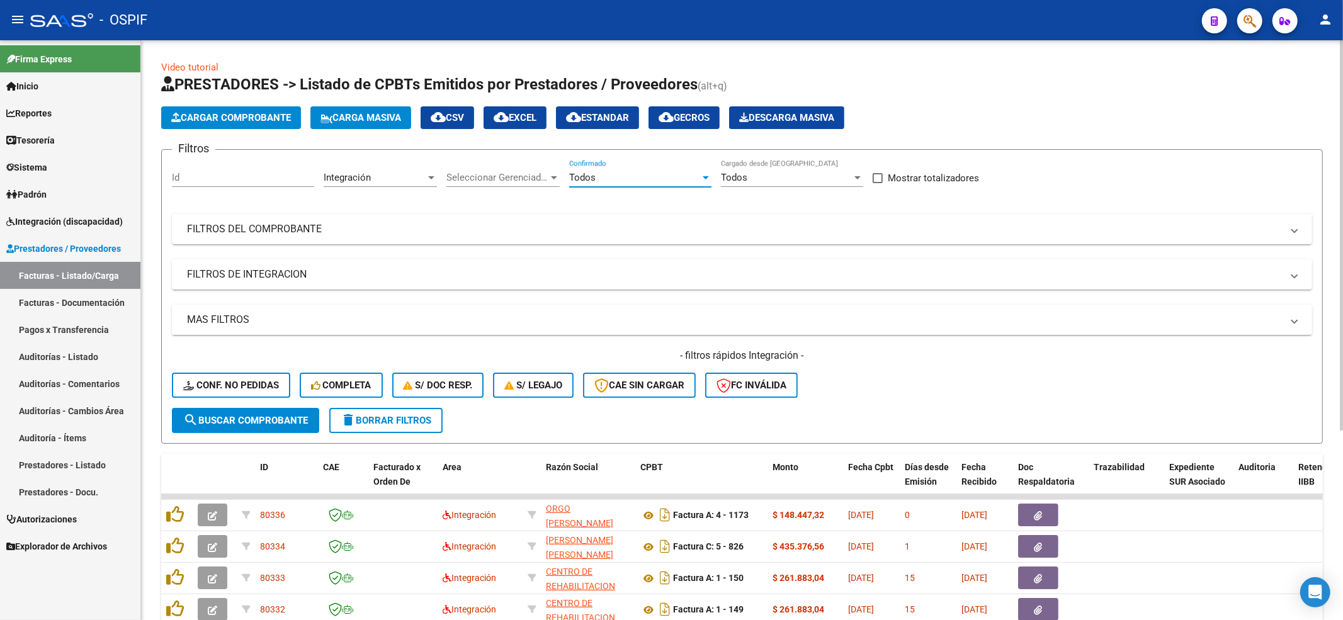
click at [251, 320] on mat-panel-title "MAS FILTROS" at bounding box center [734, 320] width 1095 height 14
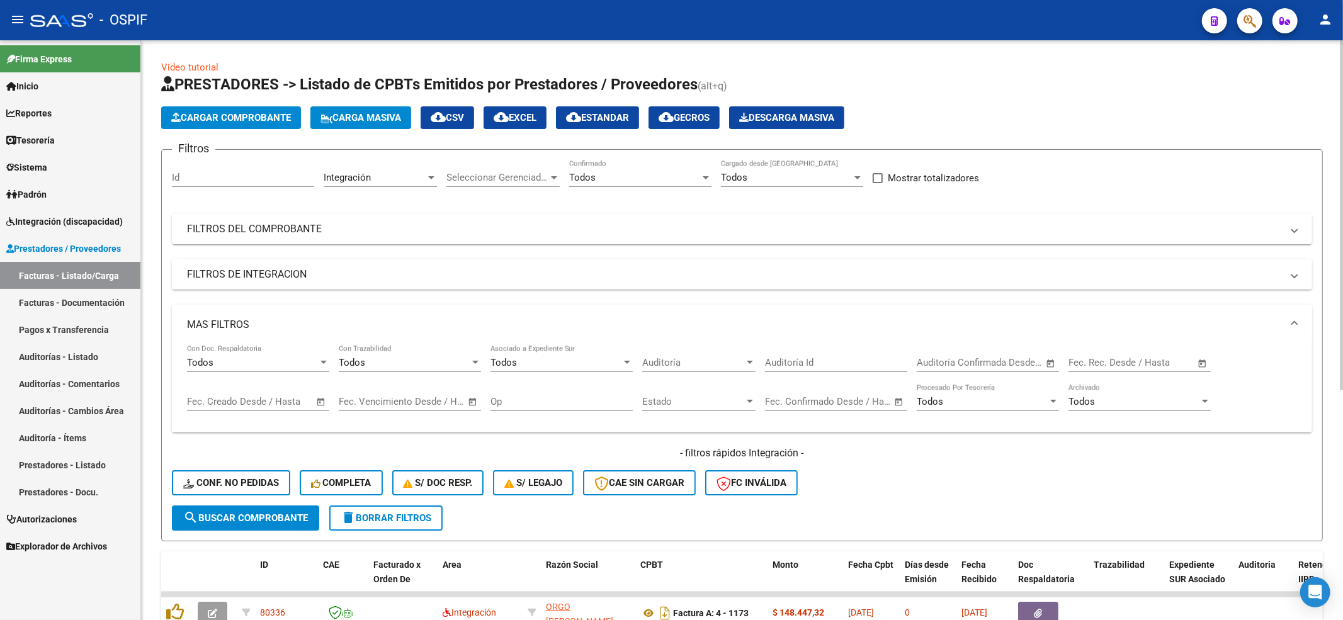
click at [252, 318] on mat-panel-title "MAS FILTROS" at bounding box center [734, 325] width 1095 height 14
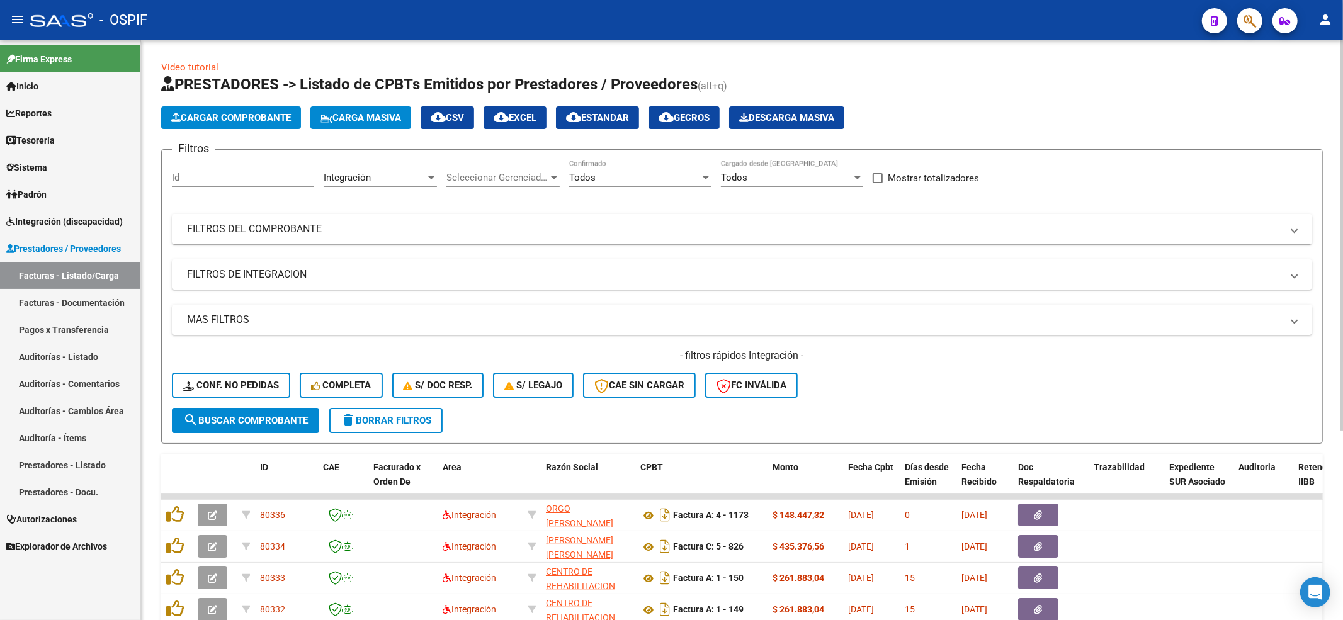
click at [261, 291] on div "Filtros Id Integración Area Seleccionar Gerenciador Seleccionar Gerenciador Tod…" at bounding box center [742, 284] width 1141 height 248
click at [270, 263] on mat-expansion-panel-header "FILTROS DE INTEGRACION" at bounding box center [742, 274] width 1141 height 30
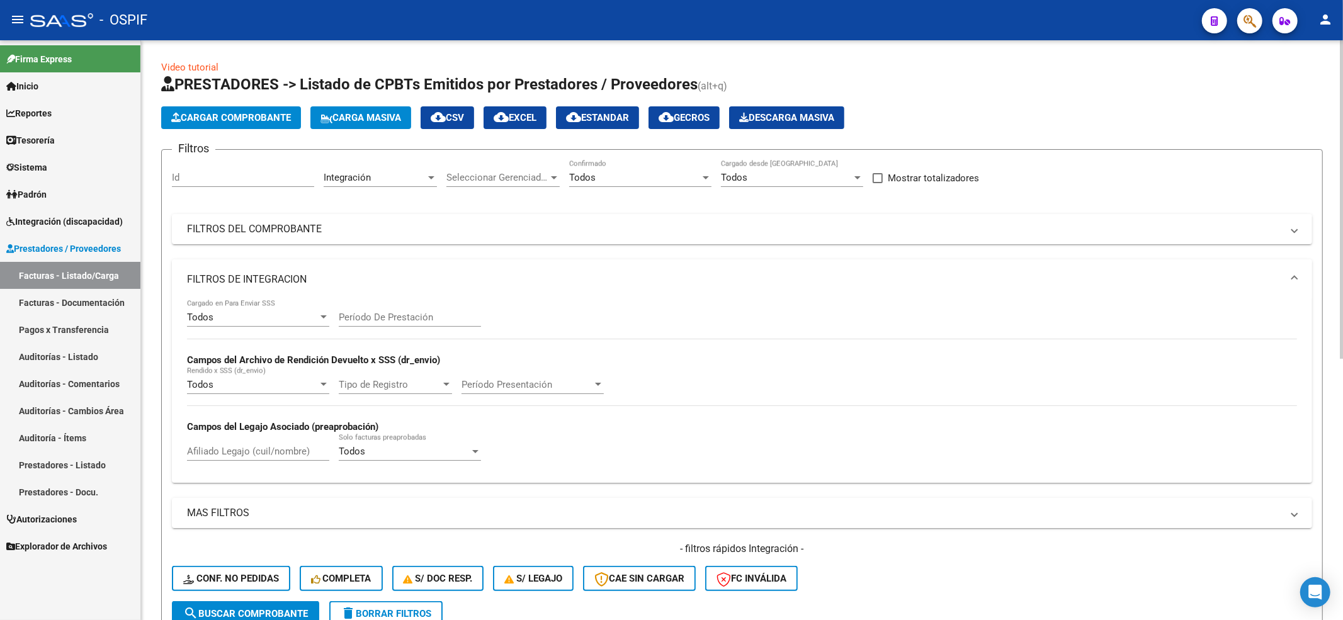
click at [271, 263] on mat-expansion-panel-header "FILTROS DE INTEGRACION" at bounding box center [742, 279] width 1141 height 40
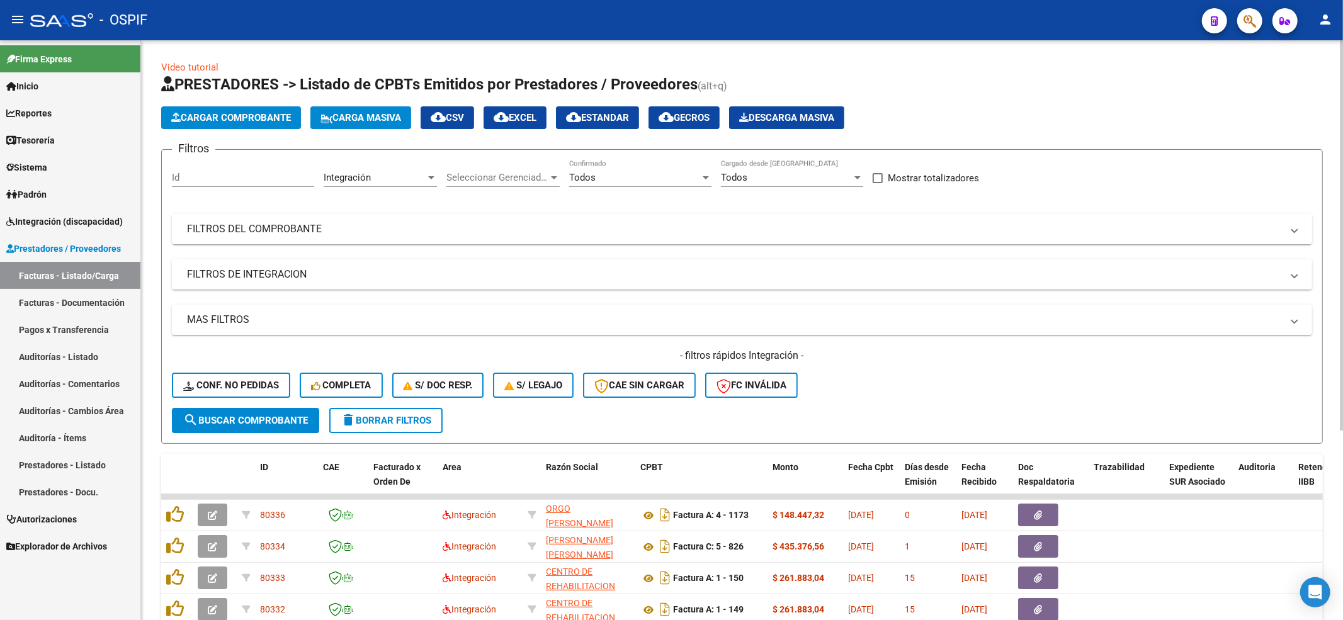
click at [271, 237] on mat-expansion-panel-header "FILTROS DEL COMPROBANTE" at bounding box center [742, 229] width 1141 height 30
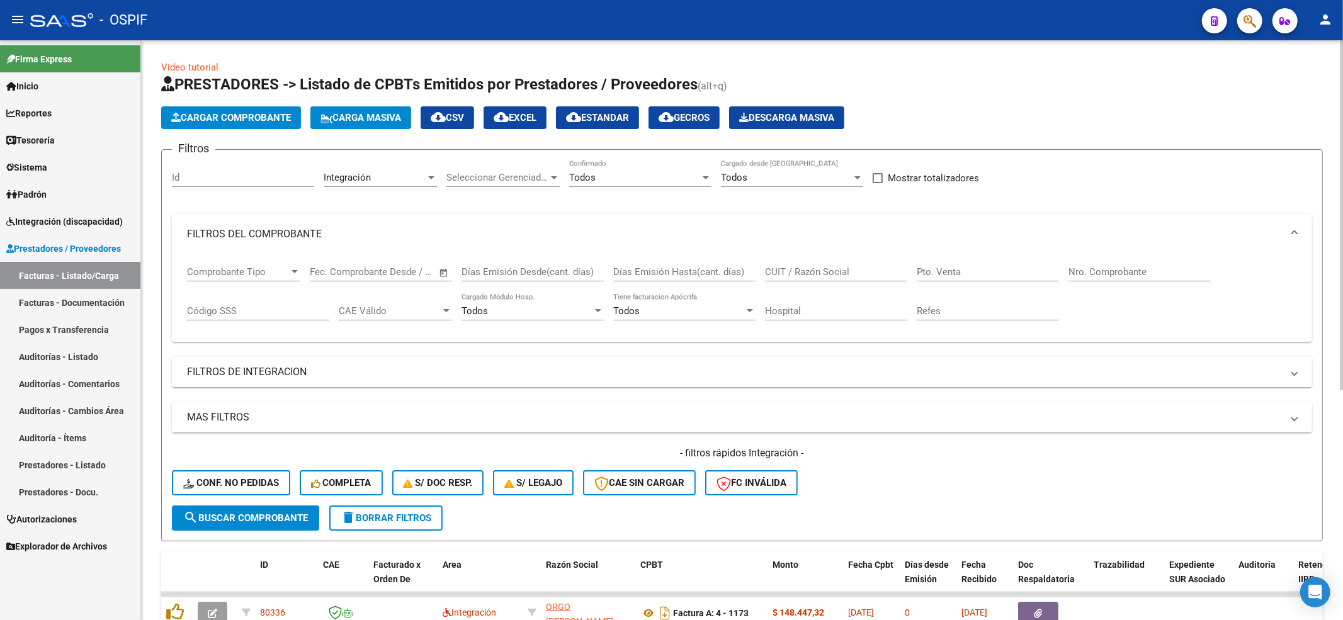
click at [1096, 275] on input "Nro. Comprobante" at bounding box center [1140, 271] width 142 height 11
paste input "12363"
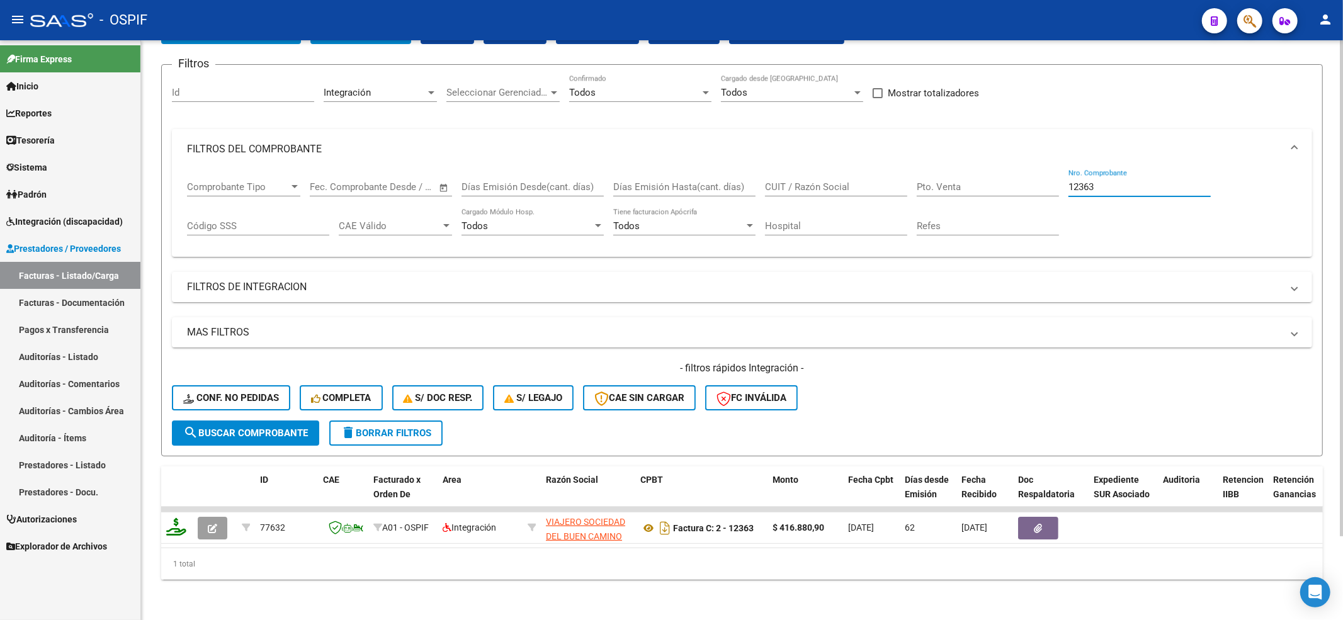
scroll to position [97, 0]
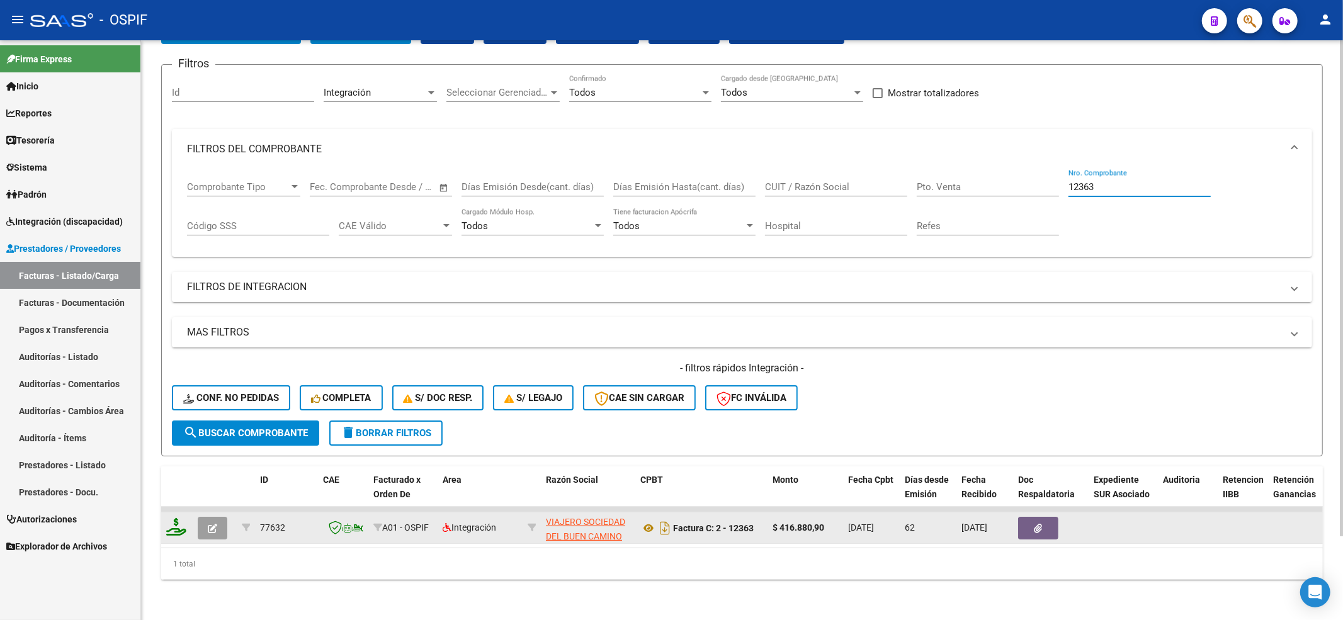
type input "12363"
click at [212, 524] on icon "button" at bounding box center [212, 528] width 9 height 9
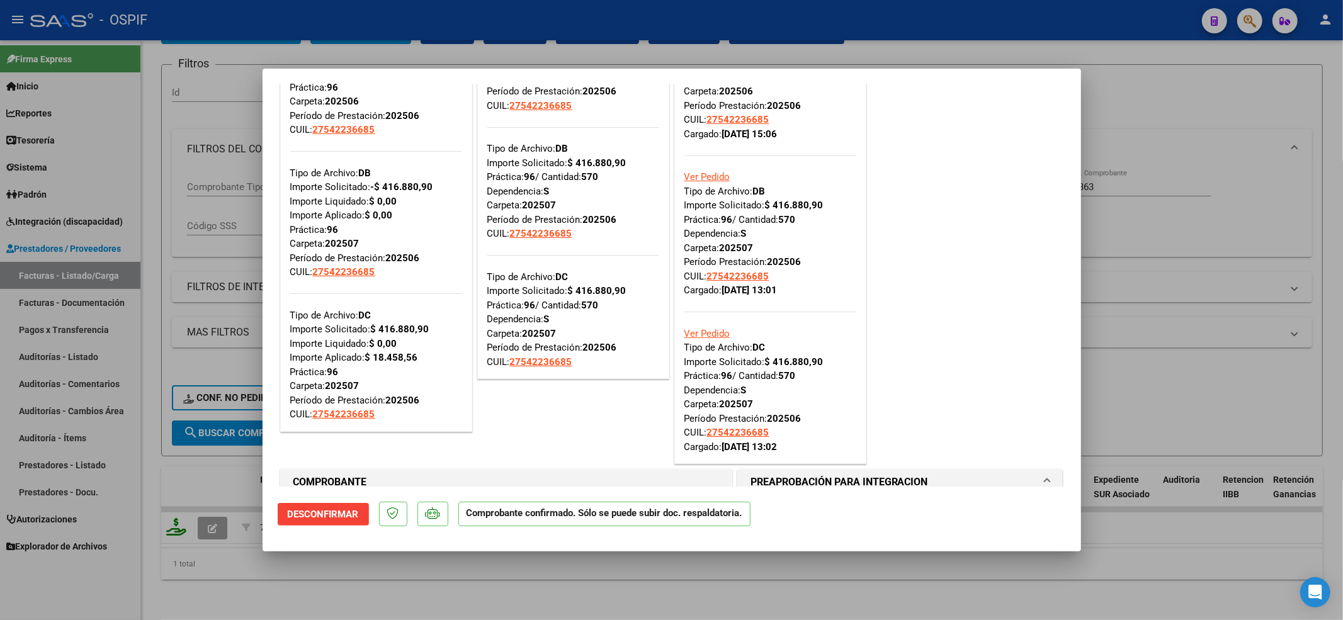
scroll to position [84, 0]
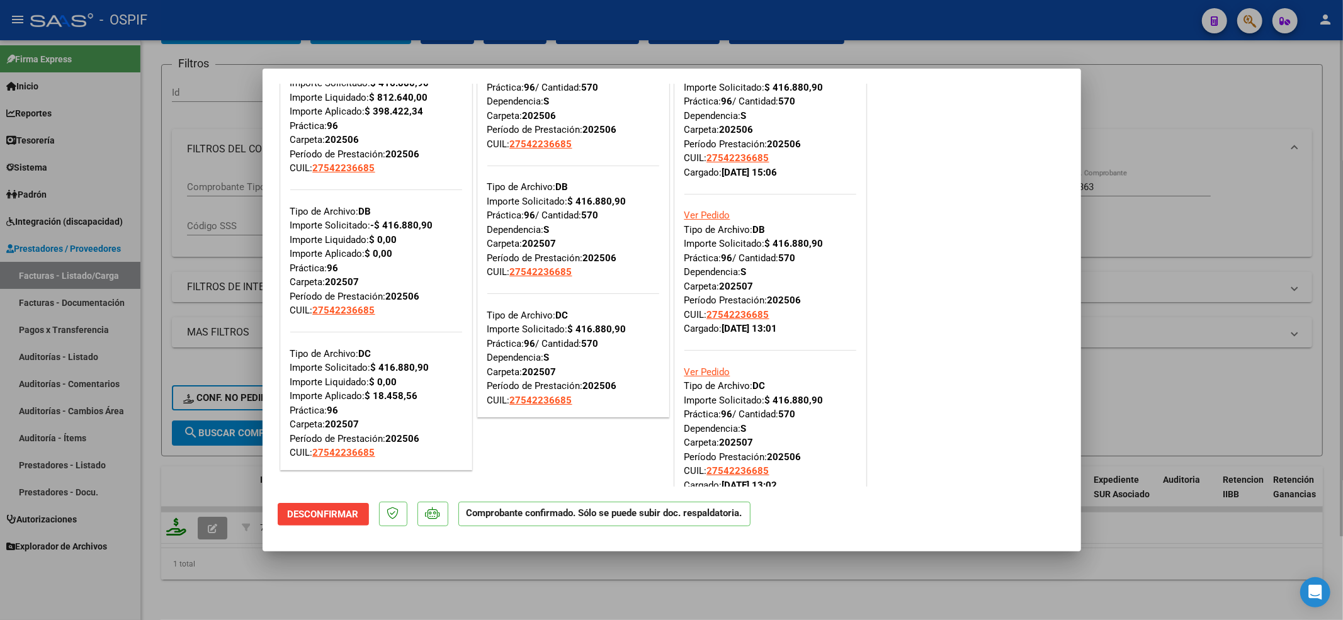
type input "$ 0,00"
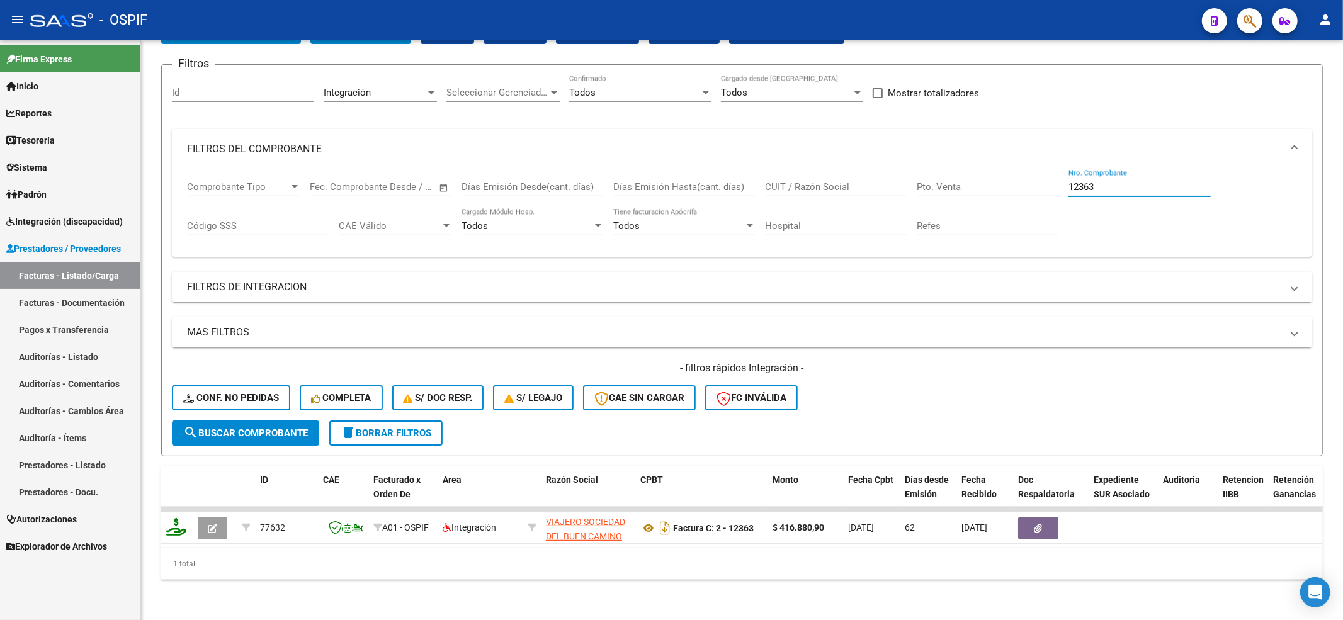
drag, startPoint x: 1046, startPoint y: 176, endPoint x: 167, endPoint y: 10, distance: 894.2
click at [205, 151] on mat-expansion-panel "FILTROS DEL COMPROBANTE Comprobante Tipo Comprobante Tipo Fecha inicio – Fecha …" at bounding box center [742, 193] width 1141 height 128
paste input "455"
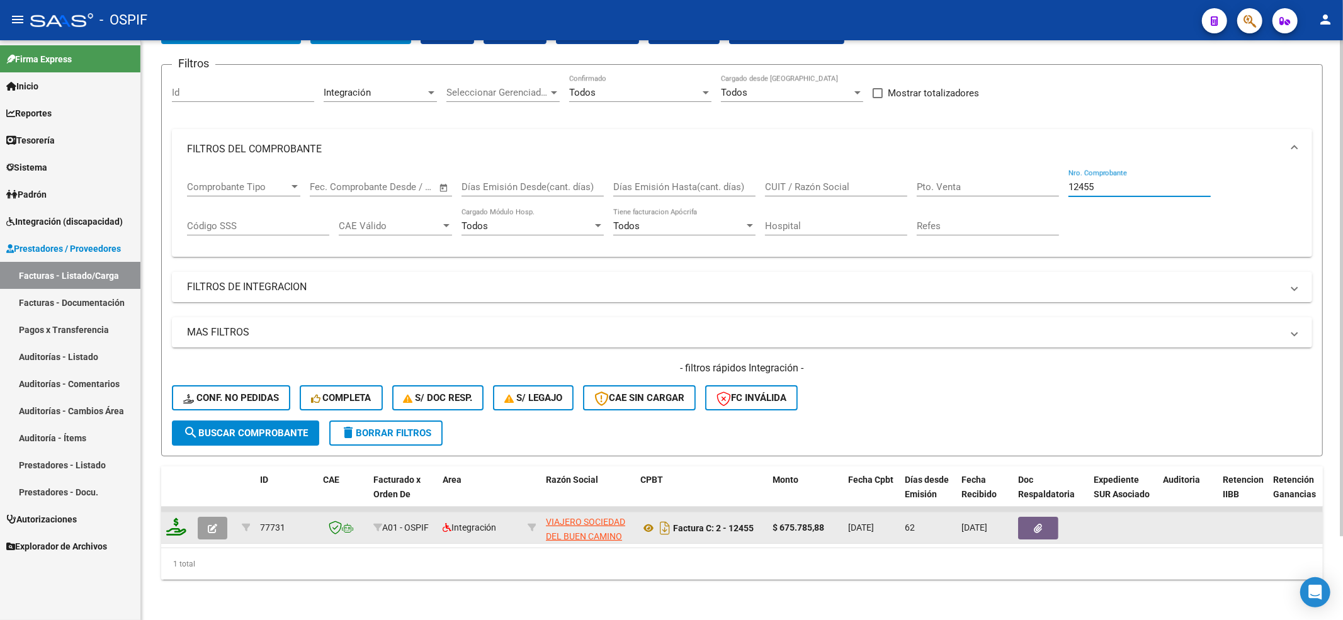
type input "12455"
click at [217, 524] on icon "button" at bounding box center [212, 528] width 9 height 9
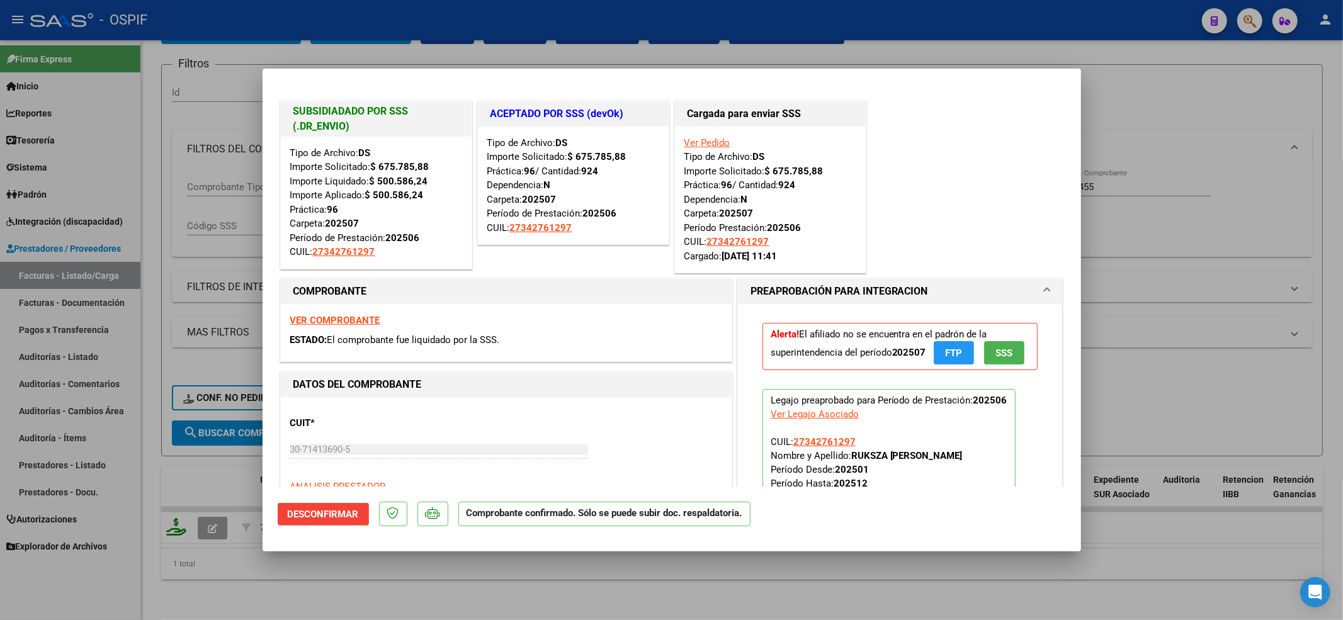
click at [306, 319] on strong "VER COMPROBANTE" at bounding box center [335, 320] width 90 height 11
type input "$ 0,00"
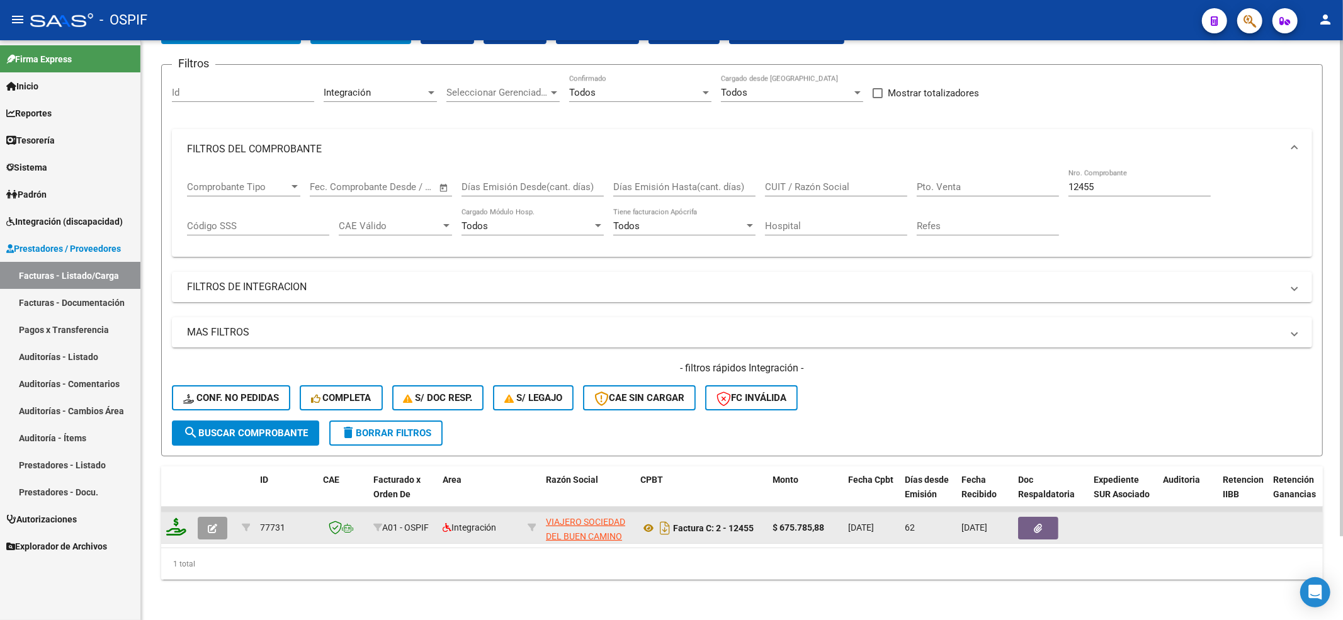
click at [224, 517] on button "button" at bounding box center [213, 528] width 30 height 23
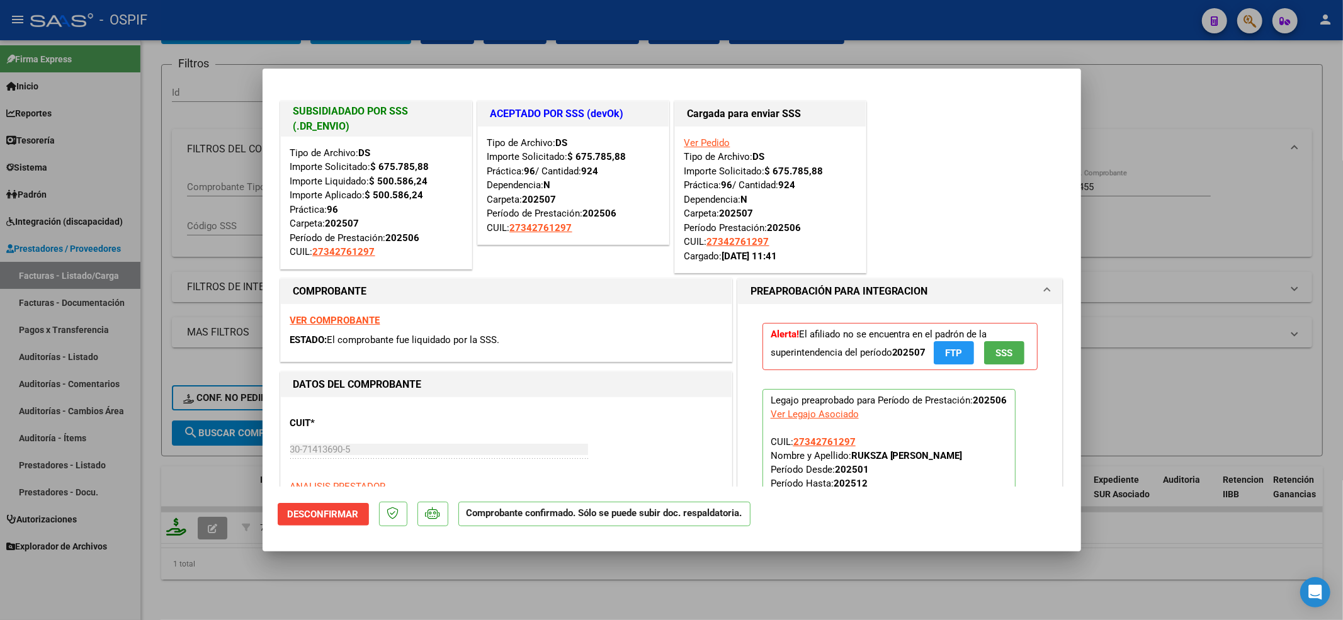
type input "$ 0,00"
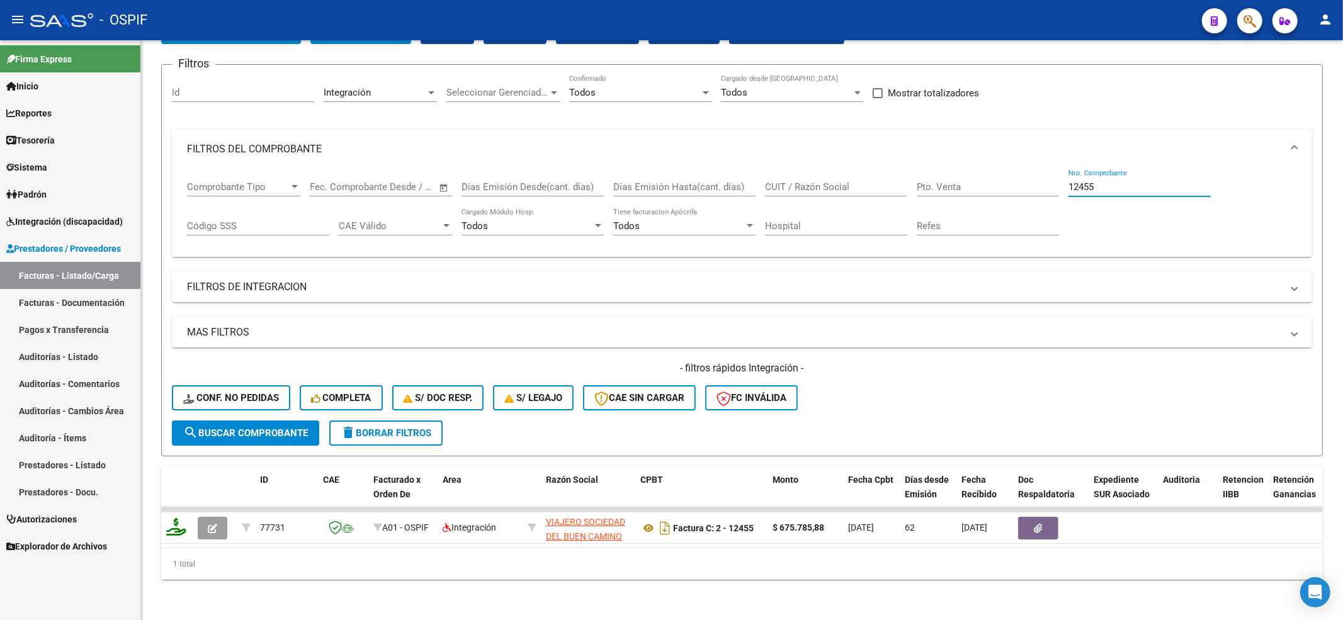
drag, startPoint x: 1139, startPoint y: 172, endPoint x: 585, endPoint y: 1, distance: 579.3
click at [578, 172] on div "Comprobante Tipo Comprobante Tipo Fecha inicio – Fecha fin Fec. Comprobante Des…" at bounding box center [742, 208] width 1110 height 78
paste input "79"
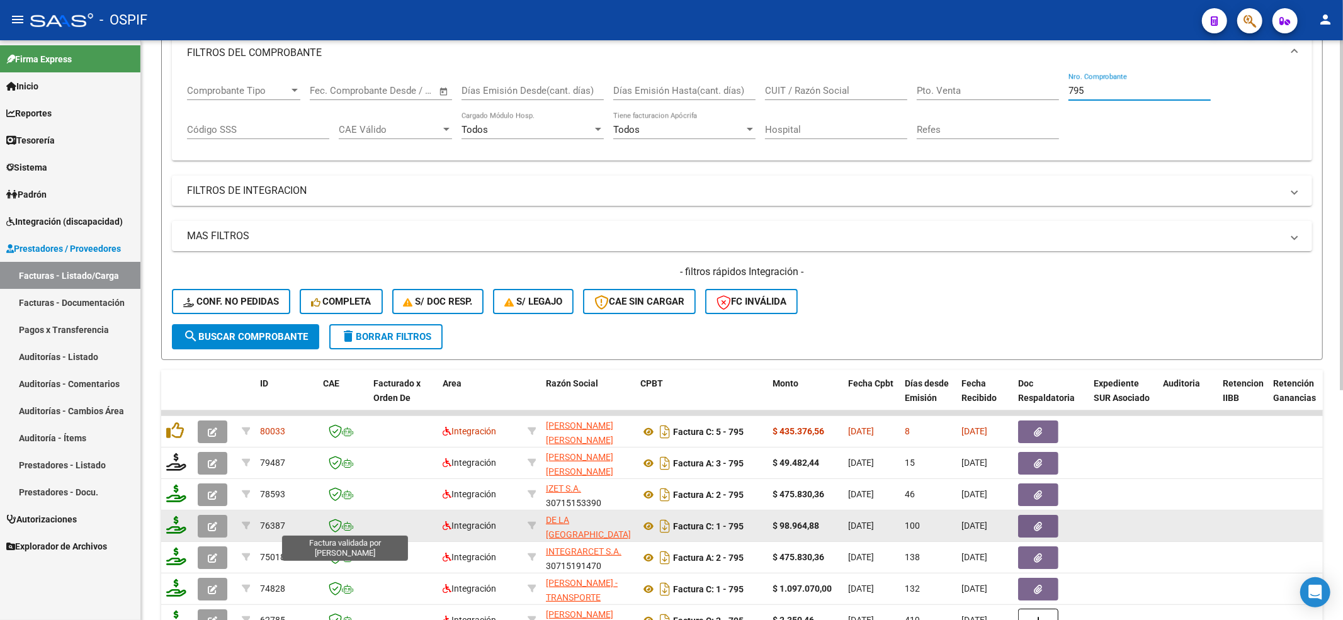
scroll to position [265, 0]
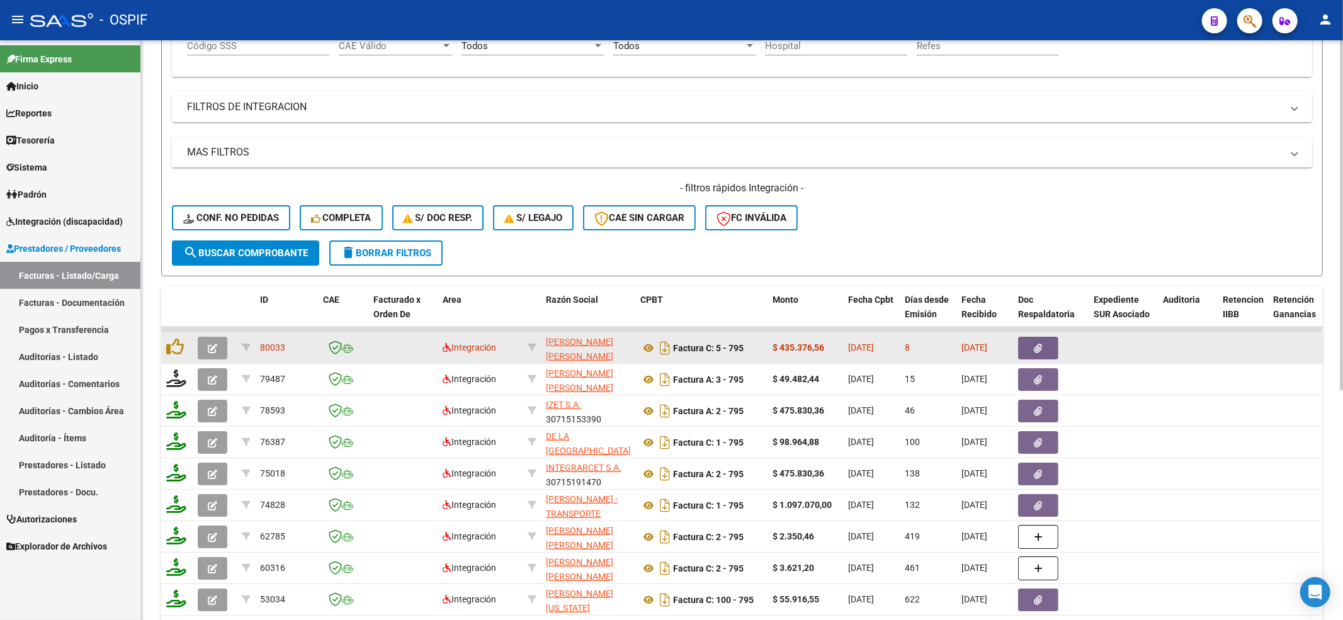
type input "795"
click at [217, 351] on button "button" at bounding box center [213, 348] width 30 height 23
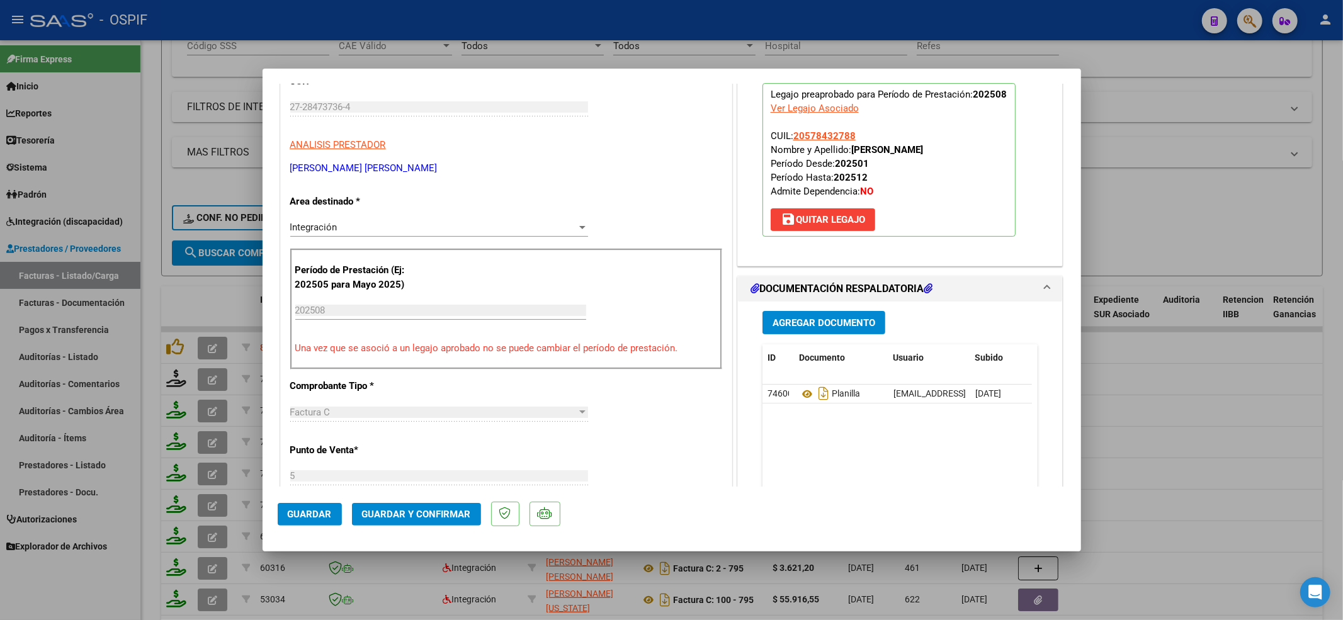
scroll to position [168, 0]
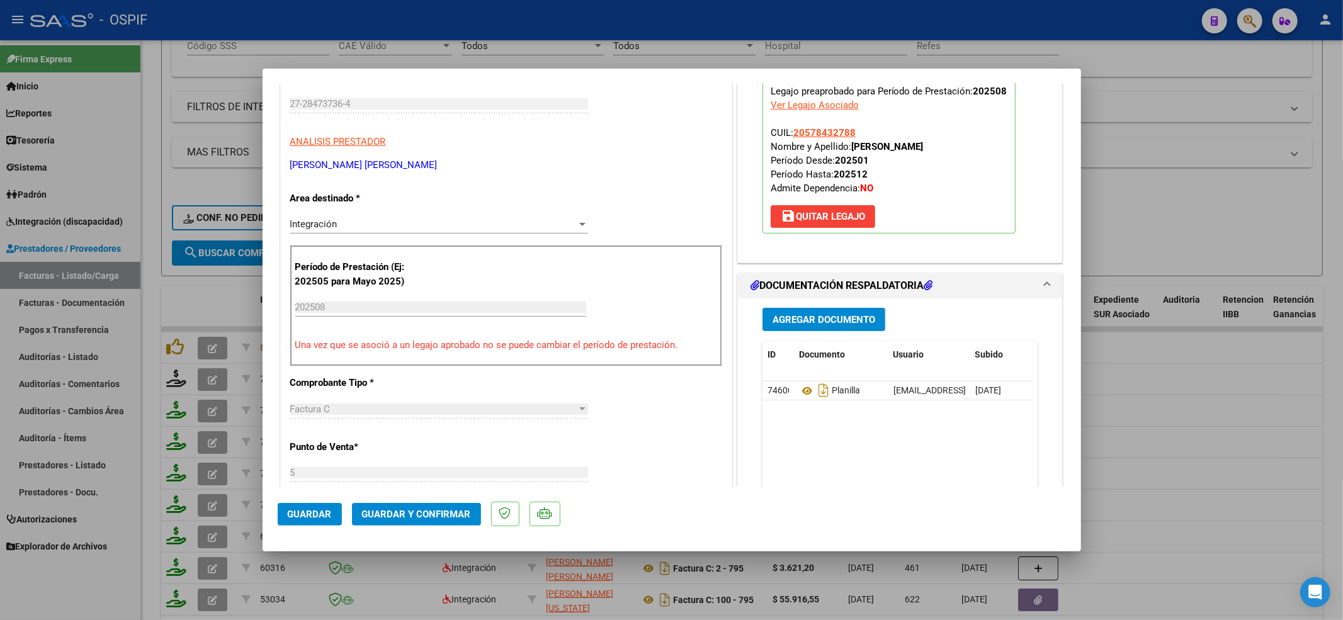
type input "$ 0,00"
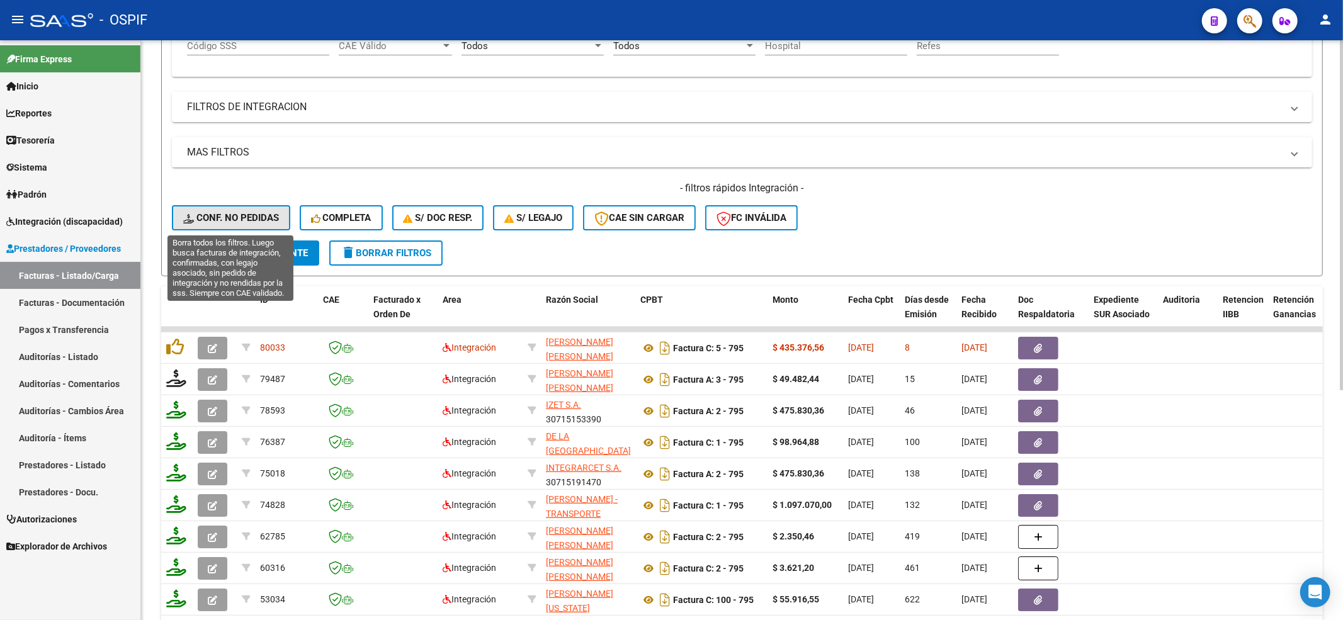
click at [190, 214] on icon at bounding box center [189, 218] width 13 height 9
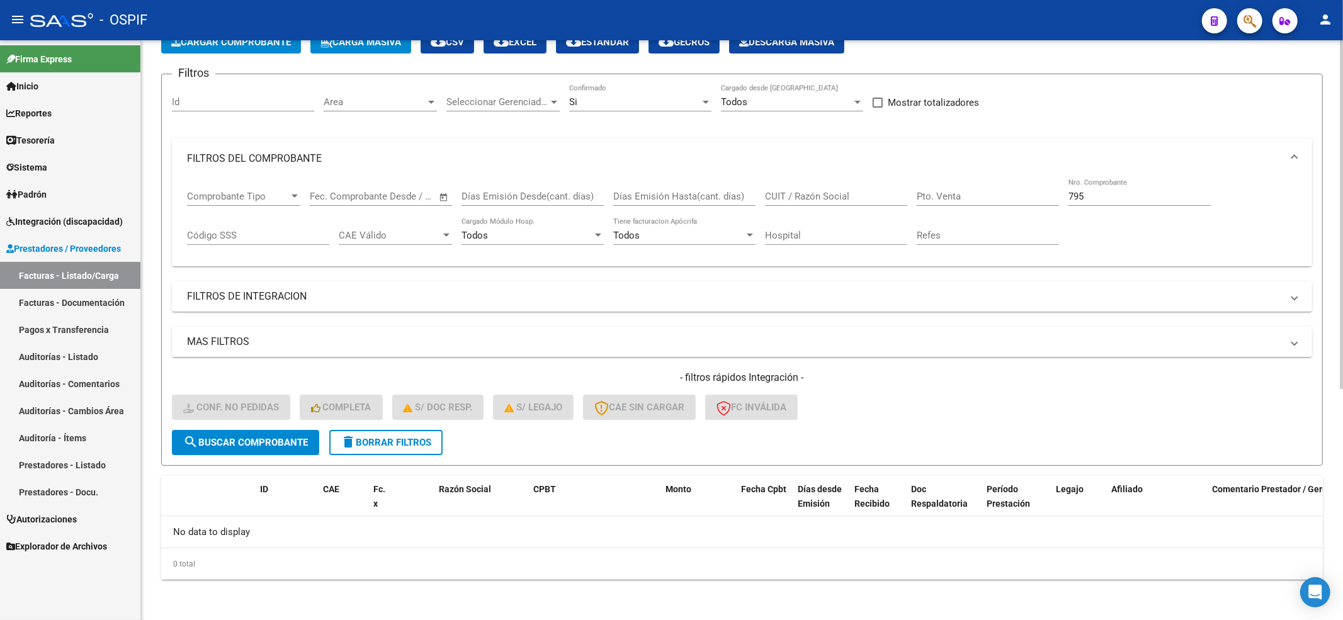
scroll to position [74, 0]
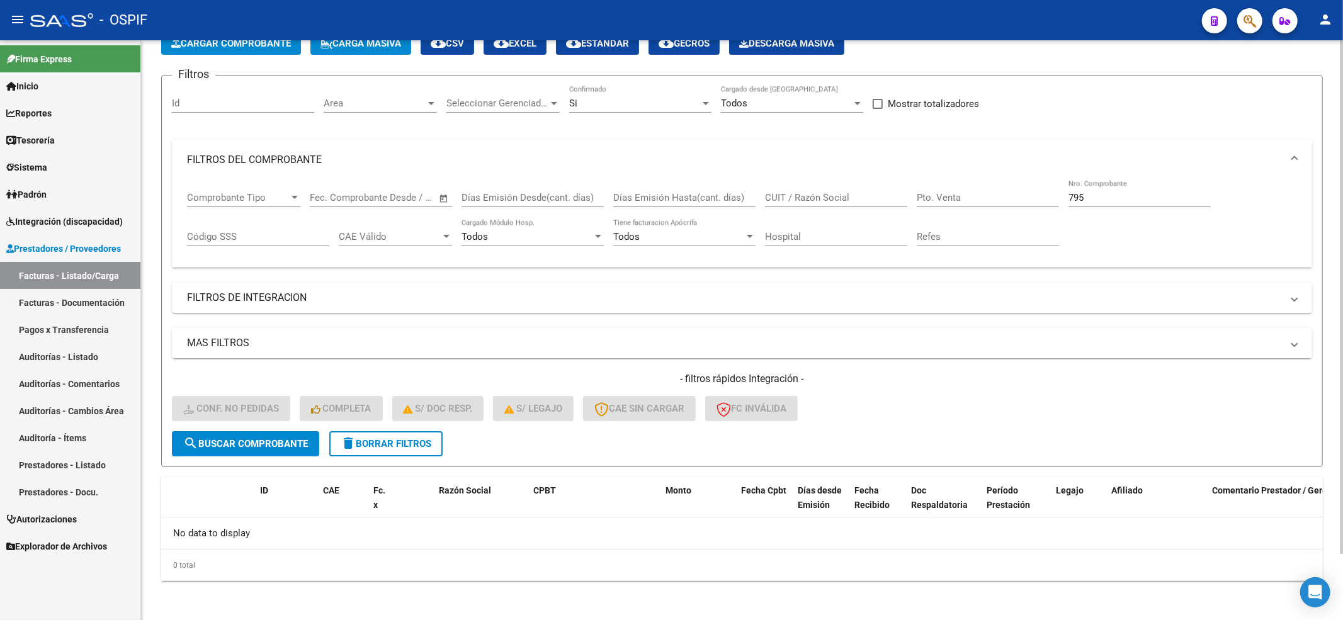
click at [368, 464] on form "Filtros Id Area Area Seleccionar Gerenciador Seleccionar Gerenciador Si Confirm…" at bounding box center [742, 271] width 1162 height 392
drag, startPoint x: 368, startPoint y: 461, endPoint x: 368, endPoint y: 447, distance: 13.9
click at [368, 457] on form "Filtros Id Area Area Seleccionar Gerenciador Seleccionar Gerenciador Si Confirm…" at bounding box center [742, 271] width 1162 height 392
click at [368, 447] on span "delete Borrar Filtros" at bounding box center [386, 443] width 91 height 11
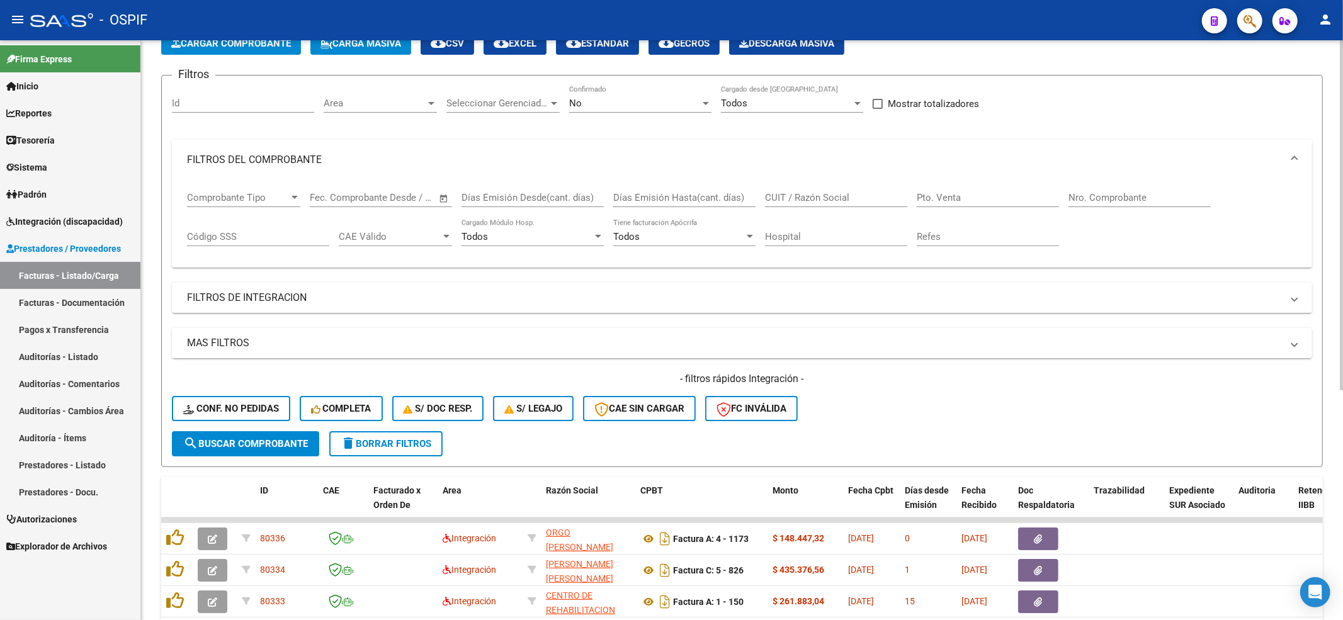
click at [207, 389] on div "- filtros rápidos Integración - Conf. no pedidas Completa S/ Doc Resp. S/ legaj…" at bounding box center [742, 401] width 1141 height 59
drag, startPoint x: 207, startPoint y: 392, endPoint x: 209, endPoint y: 402, distance: 10.3
click at [209, 402] on div "- filtros rápidos Integración - Conf. no pedidas Completa S/ Doc Resp. S/ legaj…" at bounding box center [742, 401] width 1141 height 59
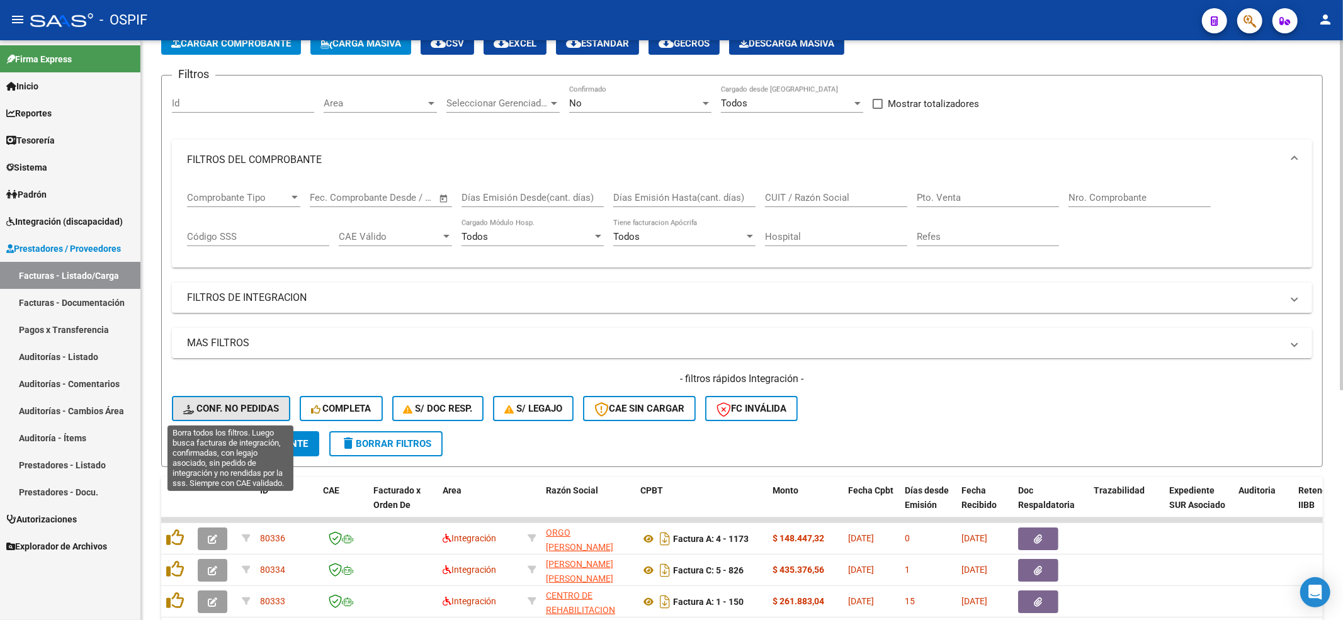
click at [209, 403] on span "Conf. no pedidas" at bounding box center [231, 408] width 96 height 11
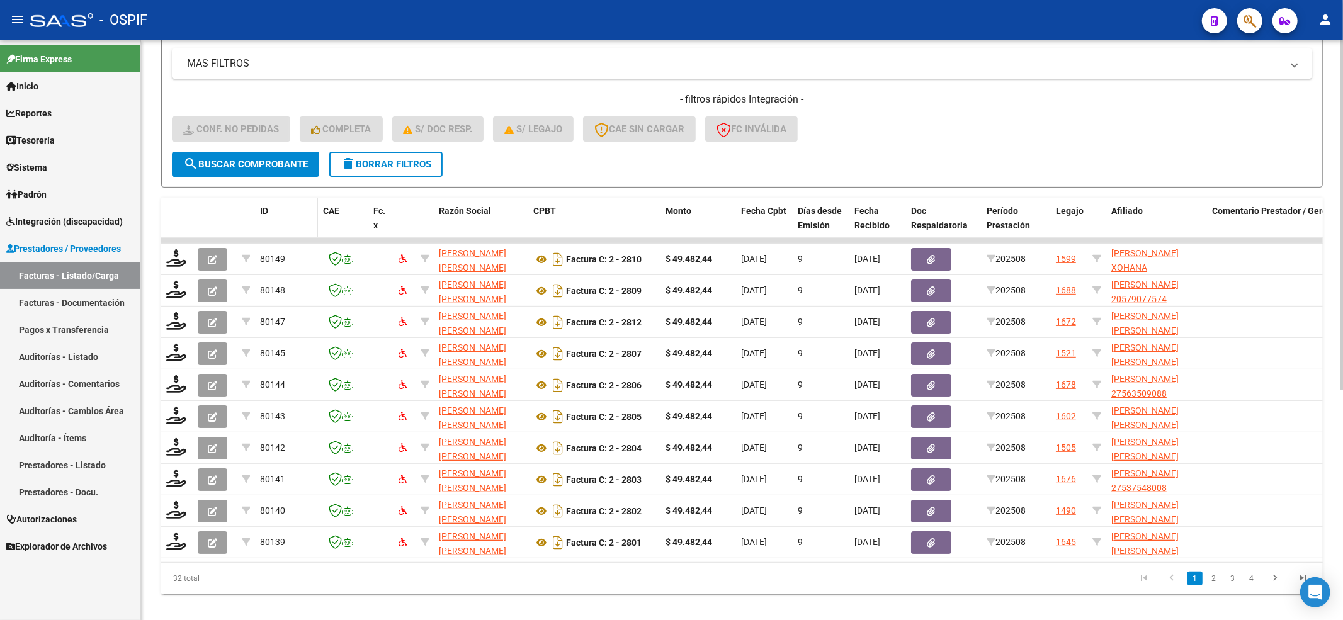
scroll to position [380, 0]
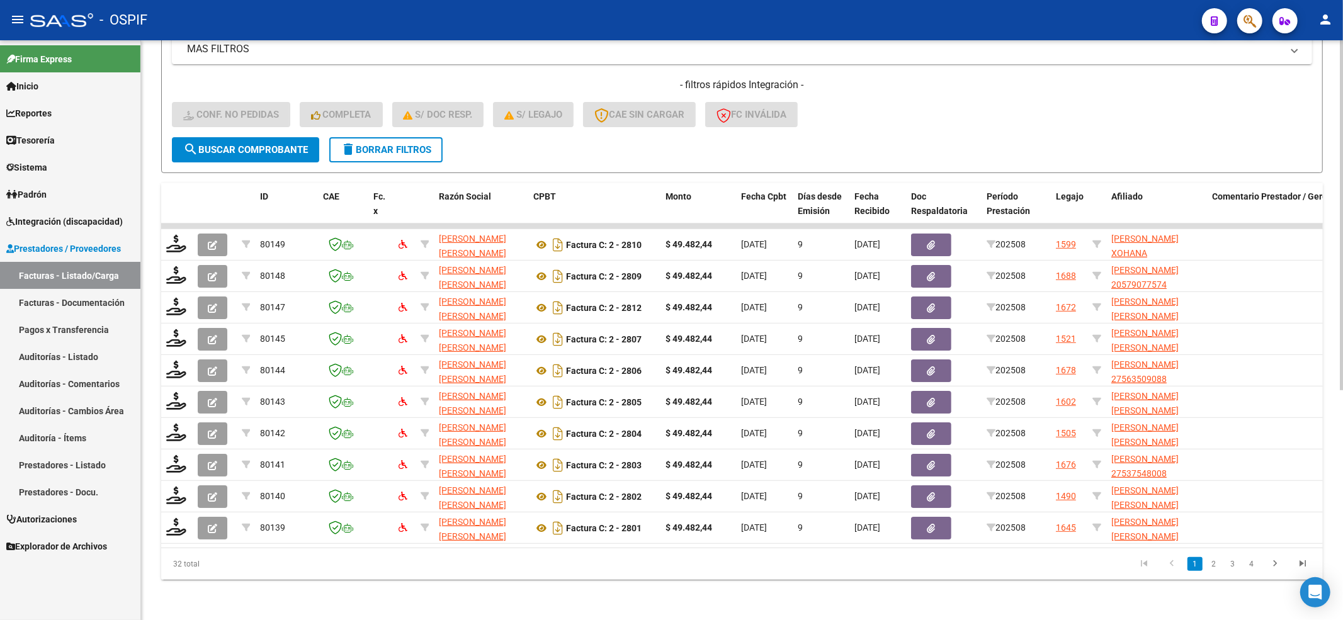
click at [277, 144] on span "search Buscar Comprobante" at bounding box center [245, 149] width 125 height 11
click at [268, 137] on button "search Buscar Comprobante" at bounding box center [245, 149] width 147 height 25
click at [244, 144] on span "search Buscar Comprobante" at bounding box center [245, 149] width 125 height 11
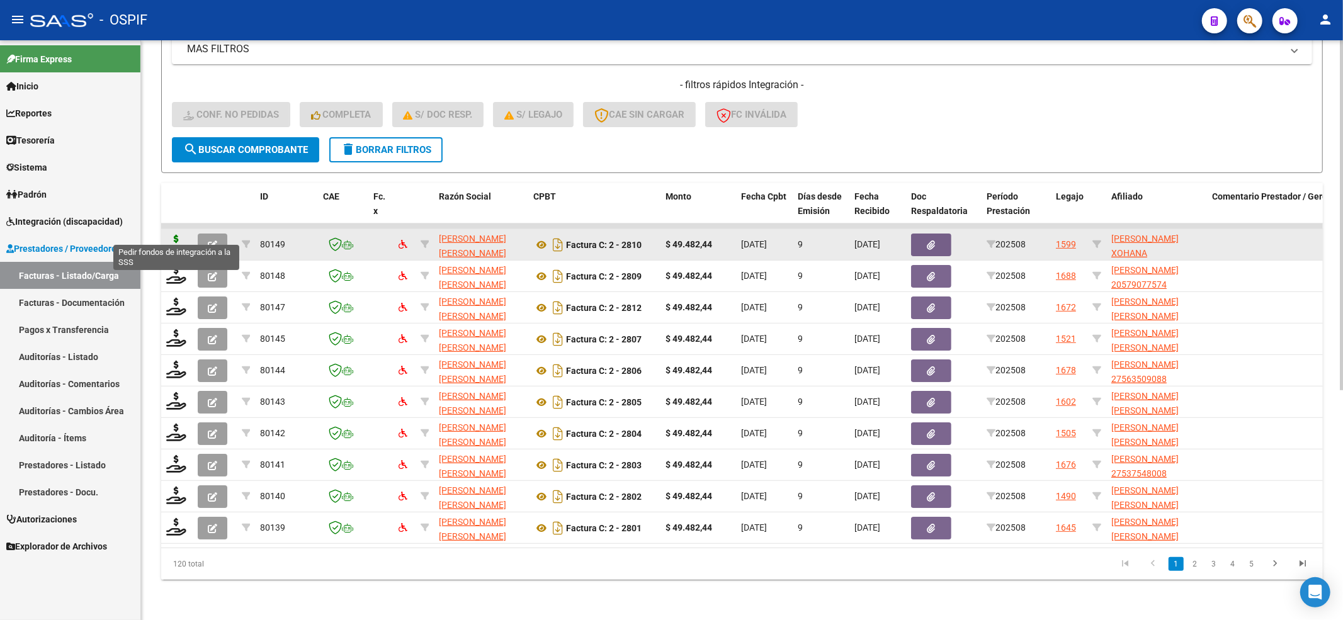
click at [183, 235] on icon at bounding box center [176, 244] width 20 height 18
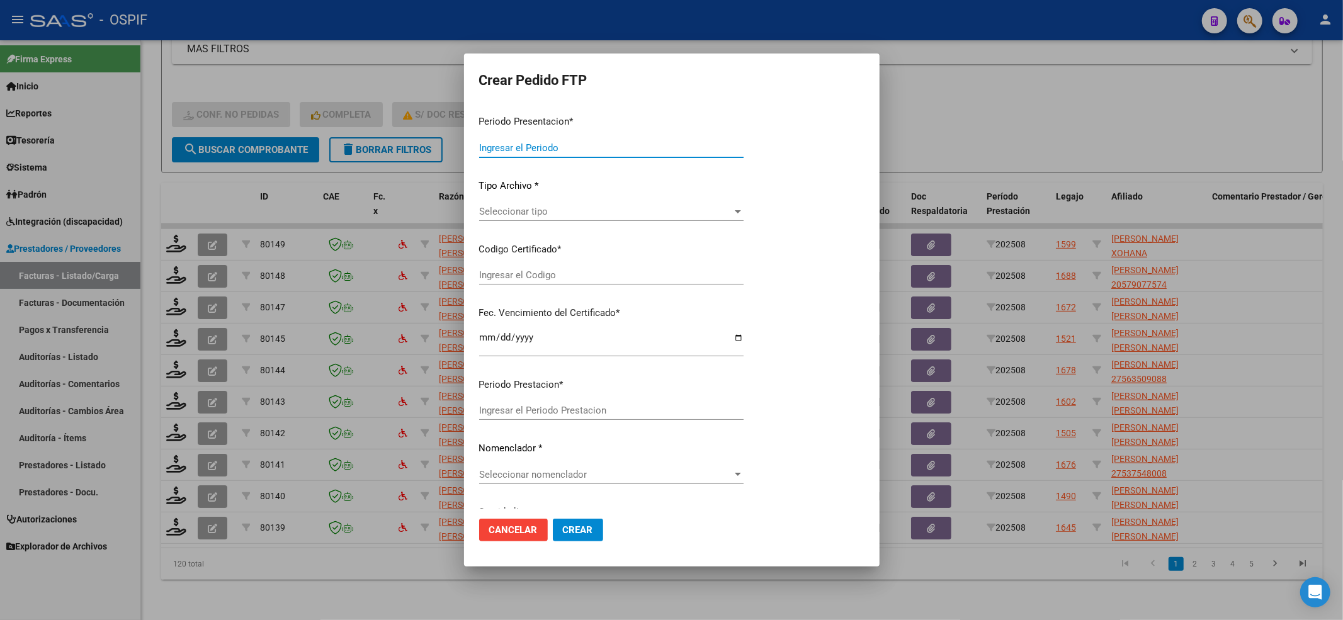
type input "202508"
type input "$ 49.482,44"
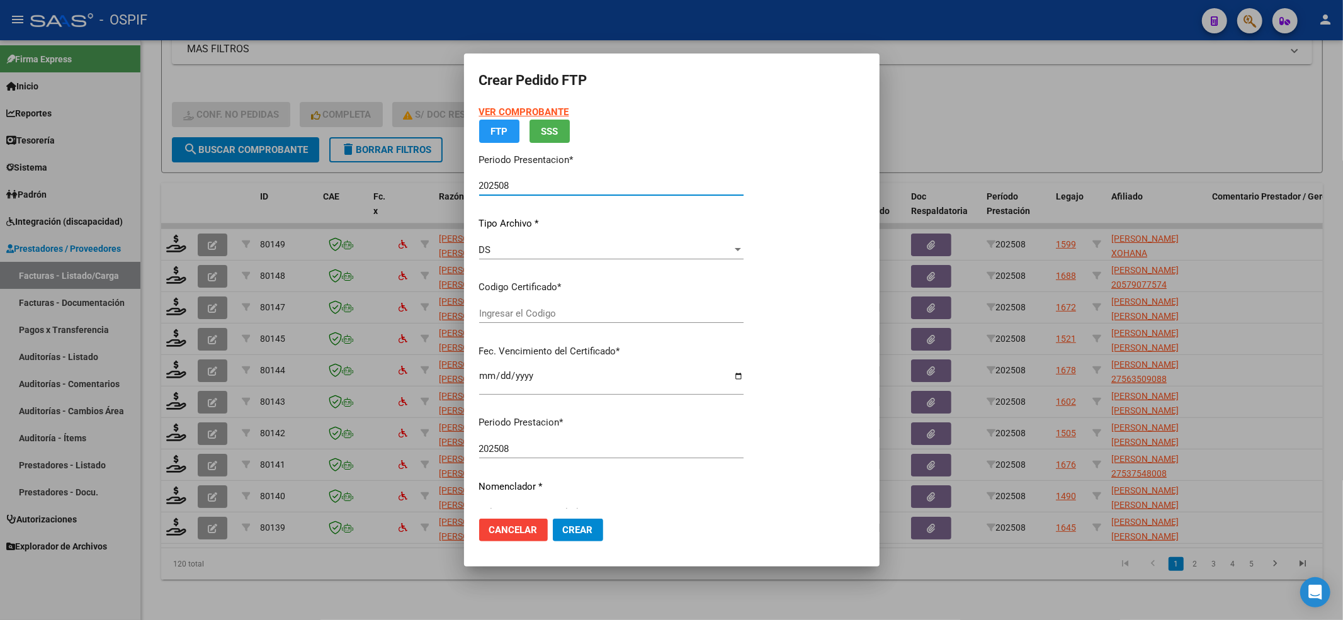
type input "0100055874042-20240603-20261203-BUE-427"
type input "2026-12-03"
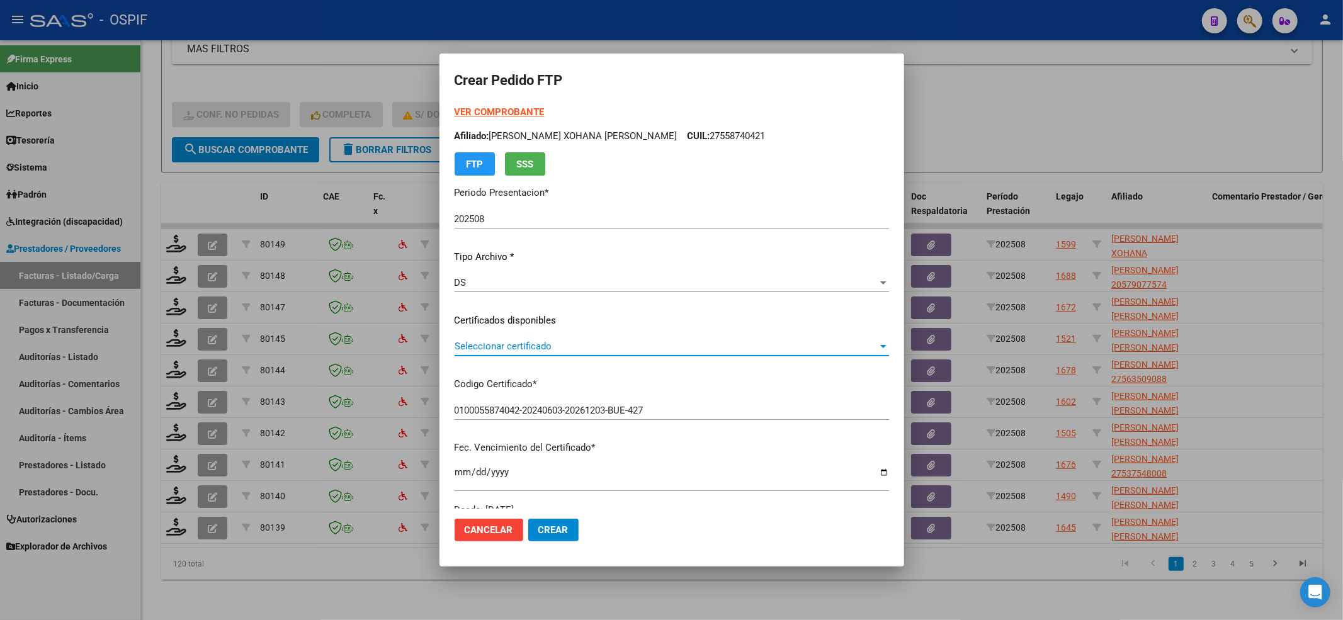
click at [539, 348] on span "Seleccionar certificado" at bounding box center [666, 346] width 423 height 11
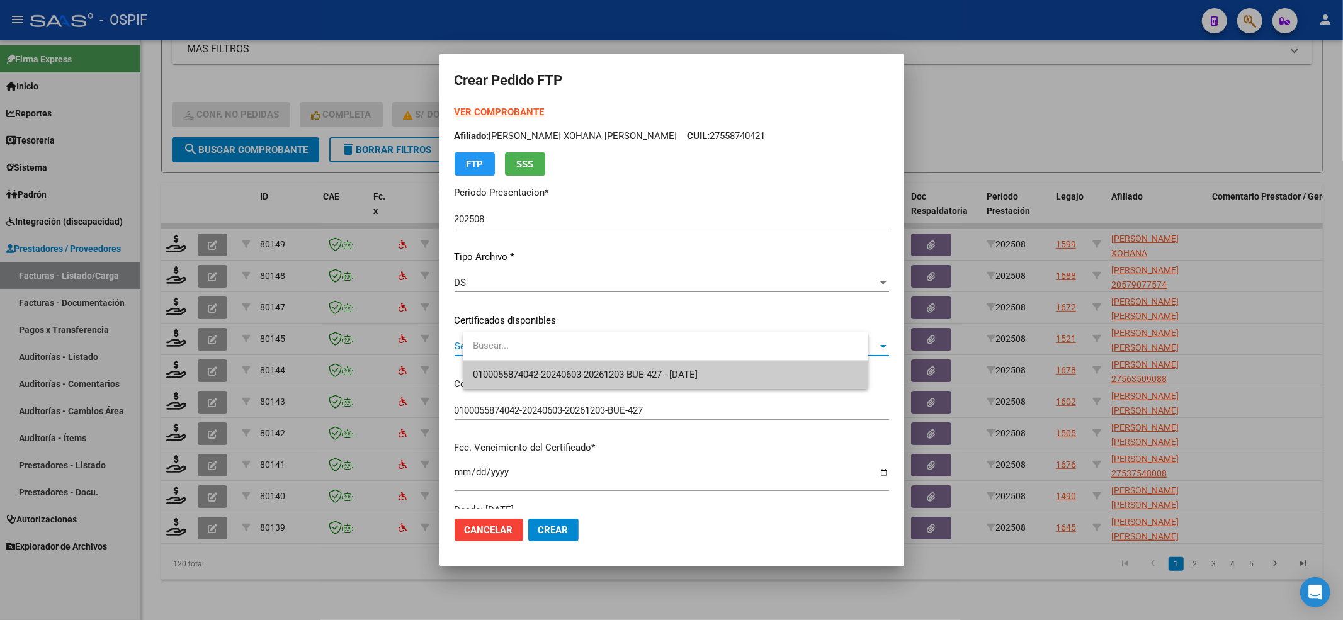
click at [549, 362] on span "0100055874042-20240603-20261203-BUE-427 - 2026-12-03" at bounding box center [665, 375] width 385 height 28
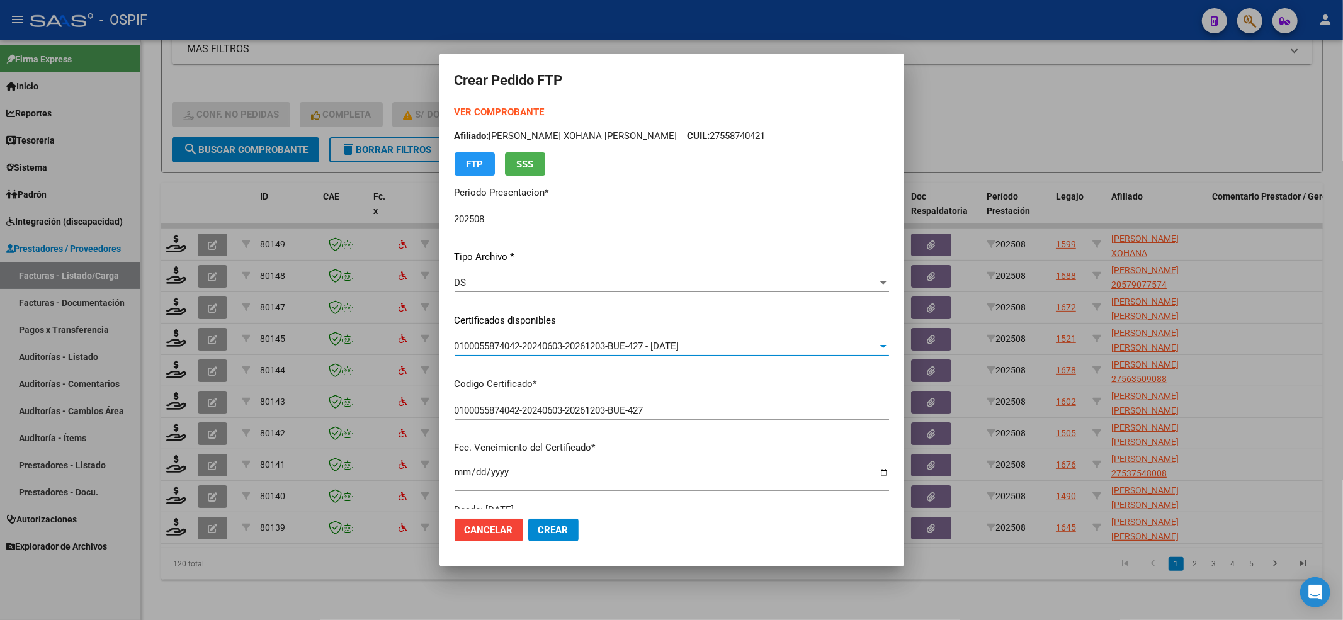
scroll to position [406, 0]
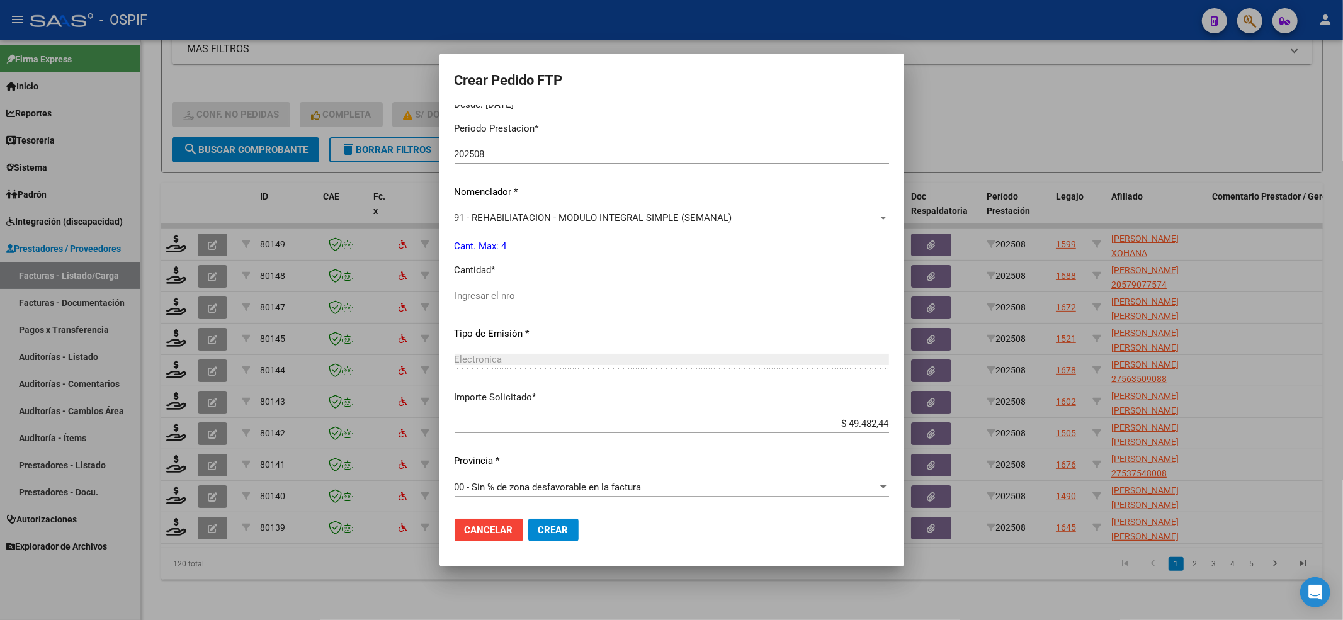
click at [522, 295] on input "Ingresar el nro" at bounding box center [672, 295] width 435 height 11
type input "4"
click at [569, 535] on span "Crear" at bounding box center [554, 530] width 30 height 11
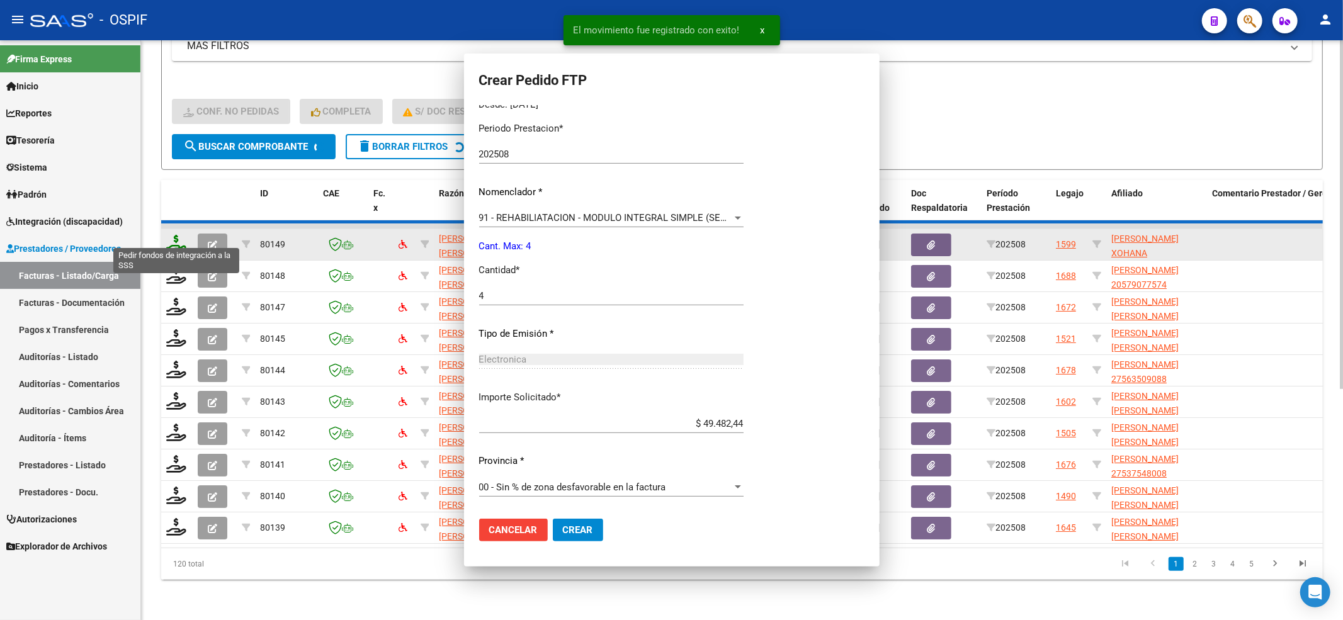
scroll to position [0, 0]
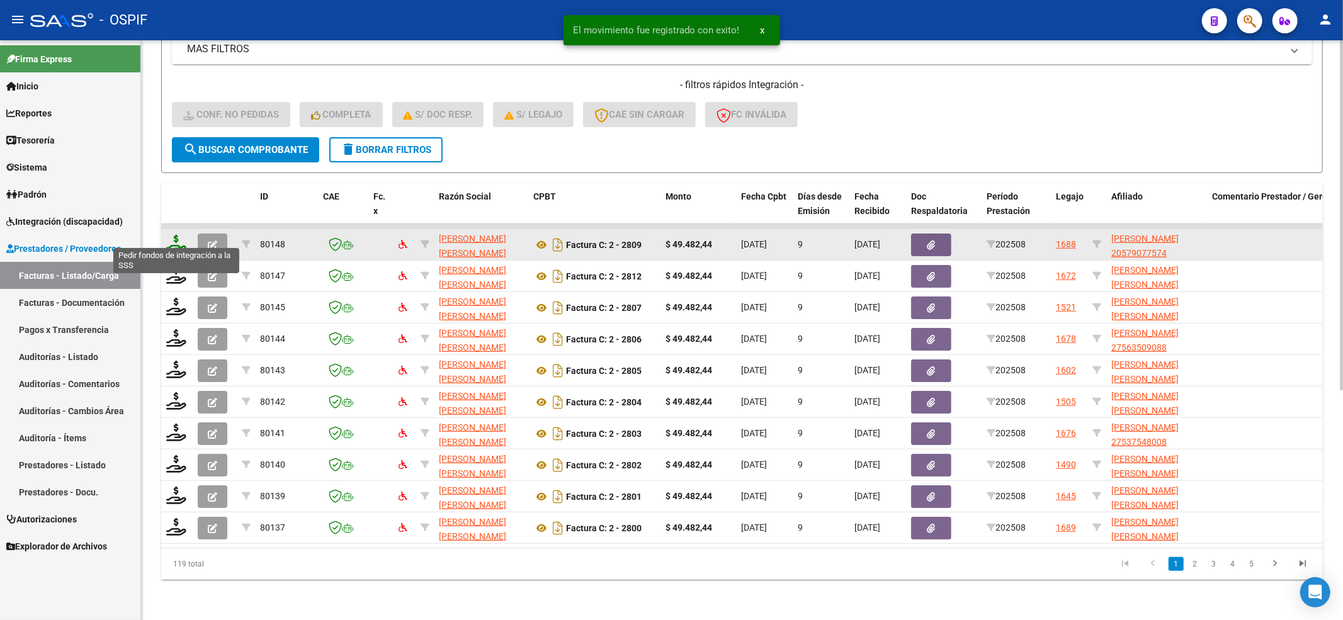
click at [175, 235] on icon at bounding box center [176, 244] width 20 height 18
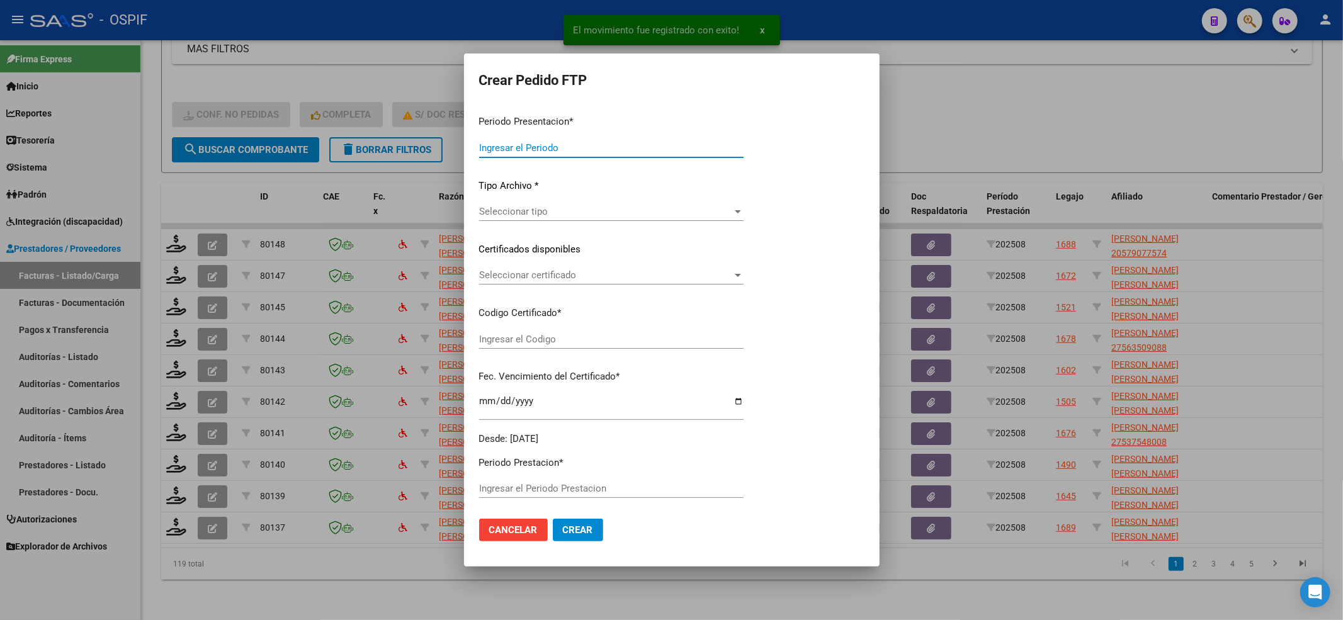
type input "202508"
type input "$ 49.482,44"
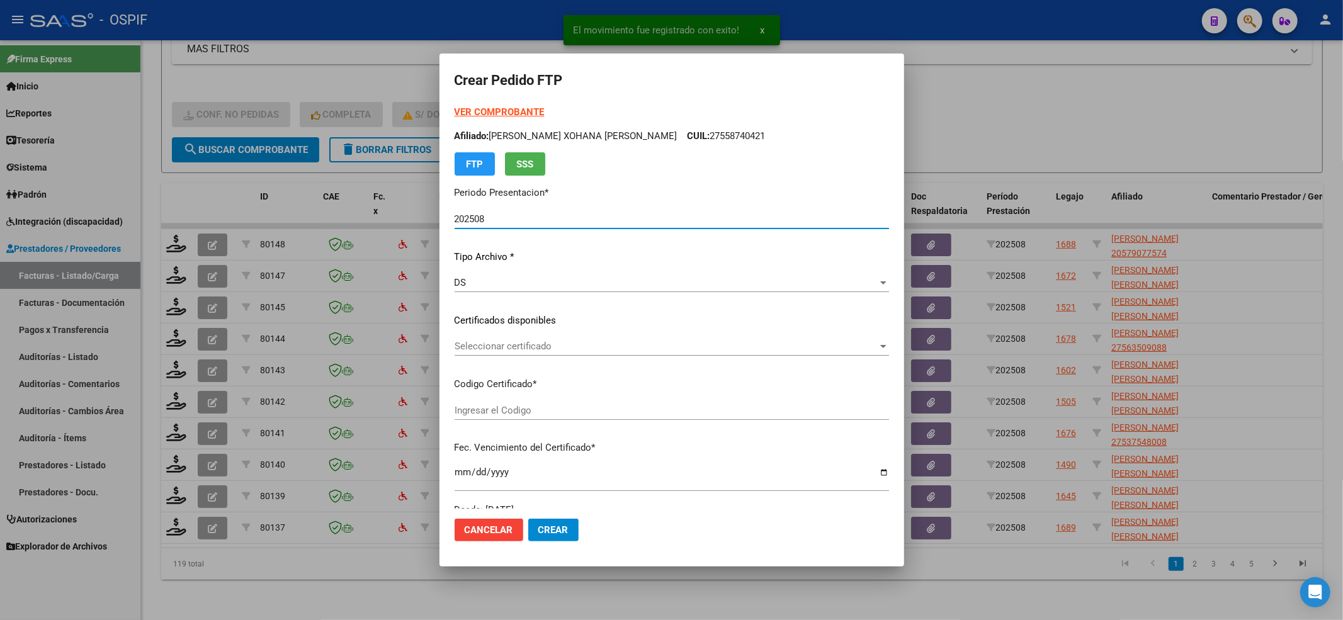
type input "0200057907757-20230804-20280804-AND-297"
type input "2028-08-04"
click at [512, 336] on div "VER COMPROBANTE ARCA Padrón Afiliado: GUZMAN XOHANA AGUSTINA CUIL: 27558740421 …" at bounding box center [672, 311] width 435 height 412
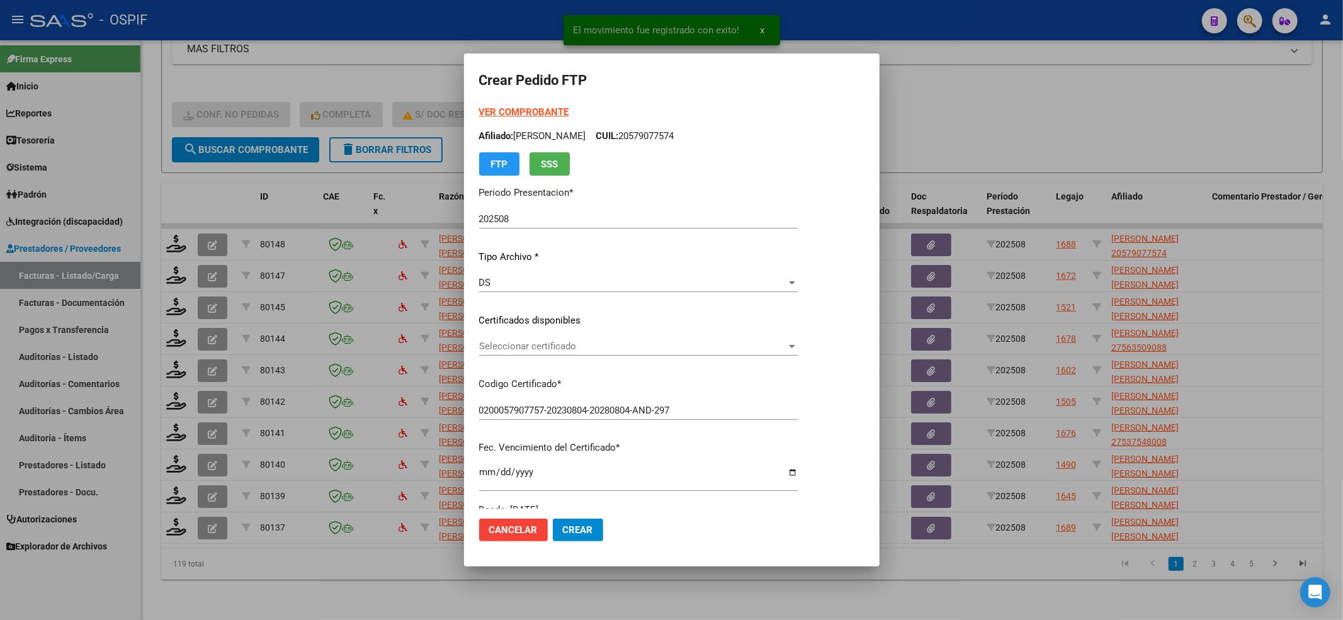
click at [509, 348] on span "Seleccionar certificado" at bounding box center [632, 346] width 307 height 11
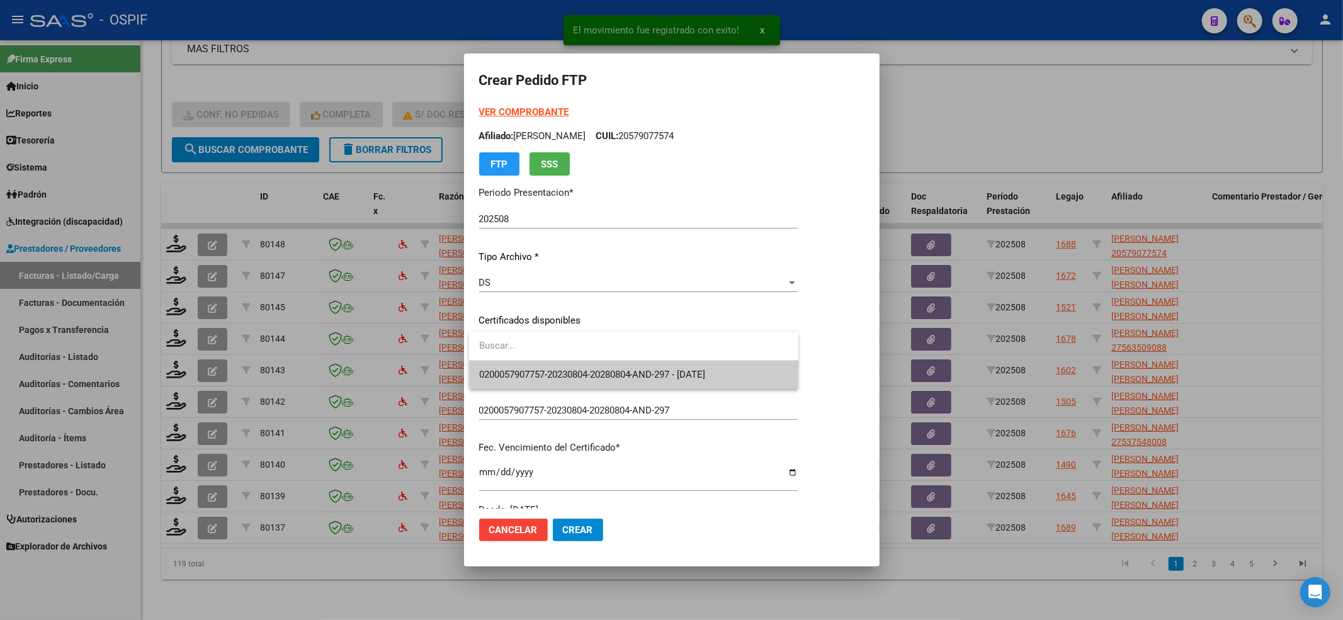
click at [505, 382] on span "0200057907757-20230804-20280804-AND-297 - 2028-08-04" at bounding box center [633, 375] width 309 height 28
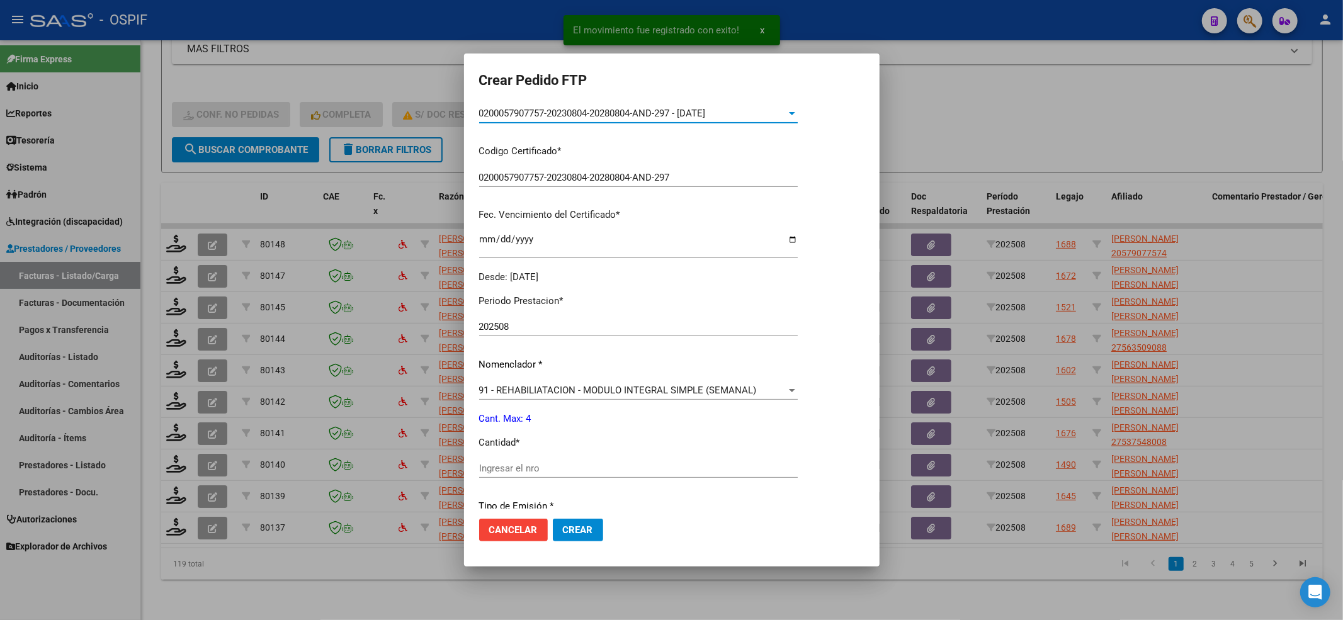
scroll to position [252, 0]
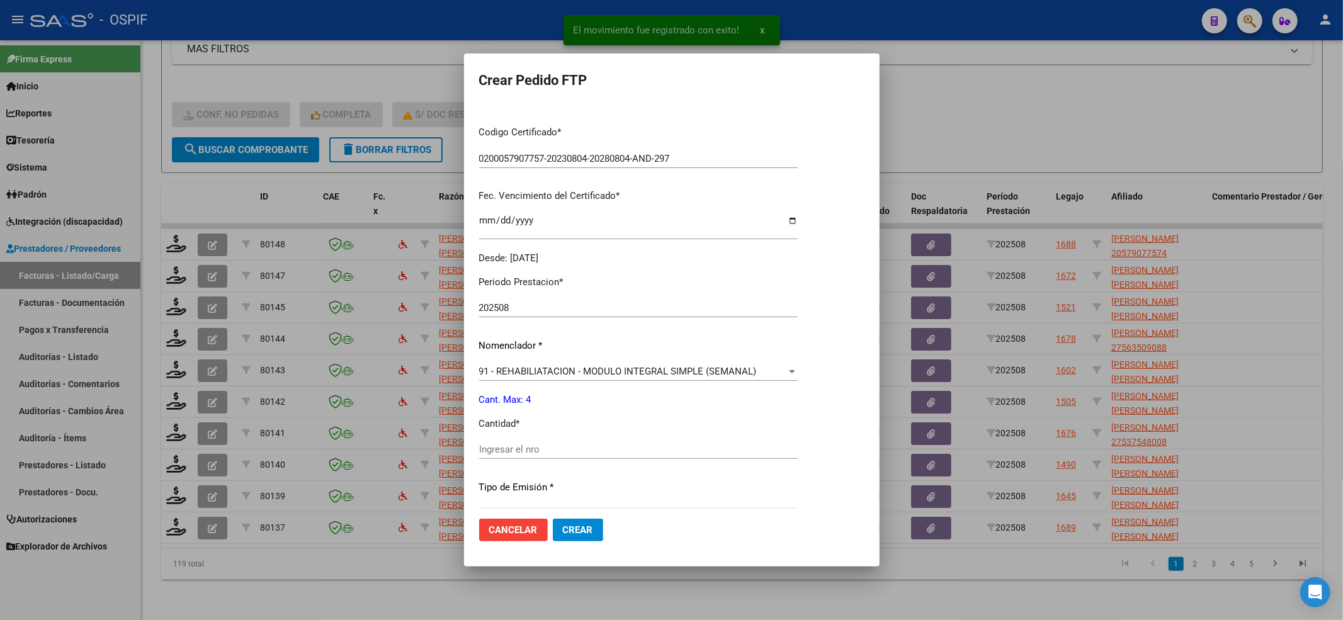
click at [508, 452] on input "Ingresar el nro" at bounding box center [638, 449] width 319 height 11
type input "4"
click at [590, 529] on span "Crear" at bounding box center [578, 530] width 30 height 11
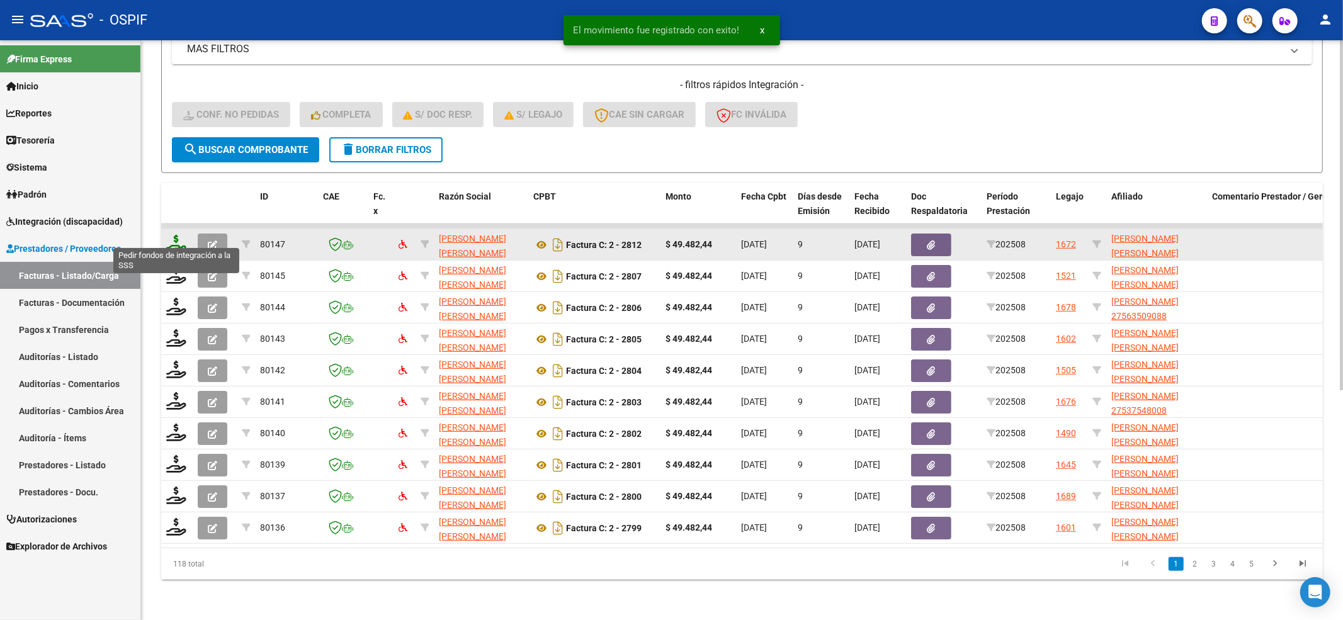
click at [174, 235] on icon at bounding box center [176, 244] width 20 height 18
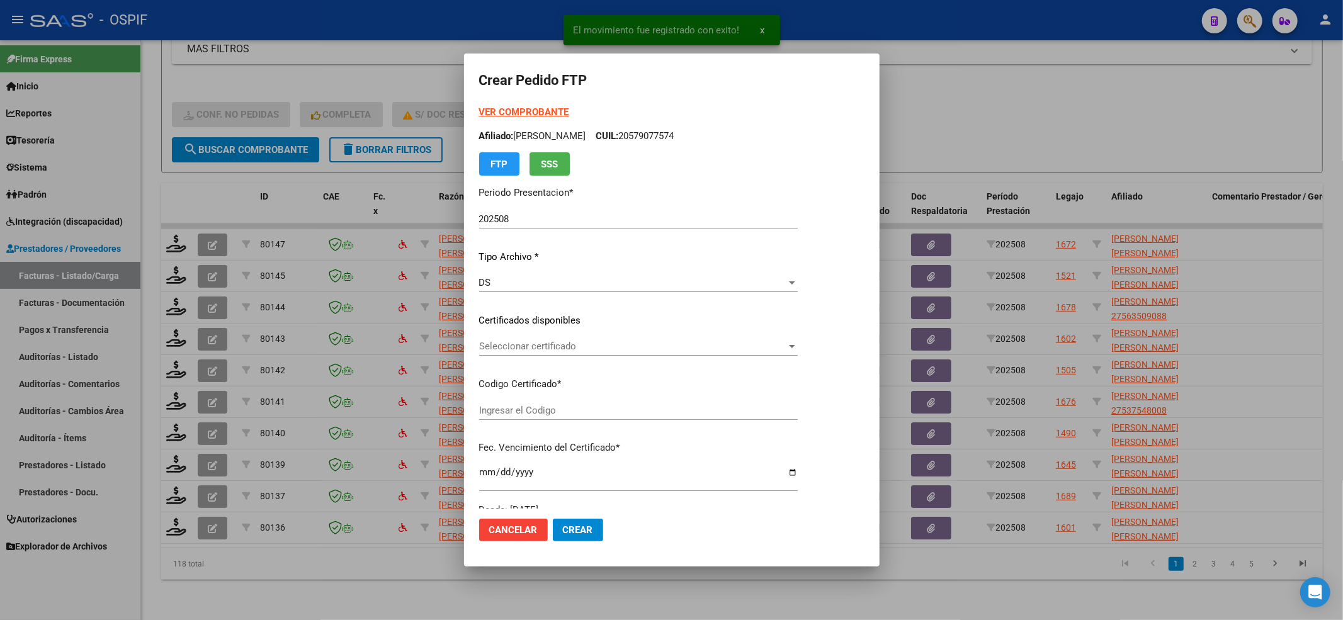
click at [530, 350] on span "Seleccionar certificado" at bounding box center [632, 346] width 307 height 11
type input "0100057745453-20240506-20261106-BUE-427"
type input "2026-01-06"
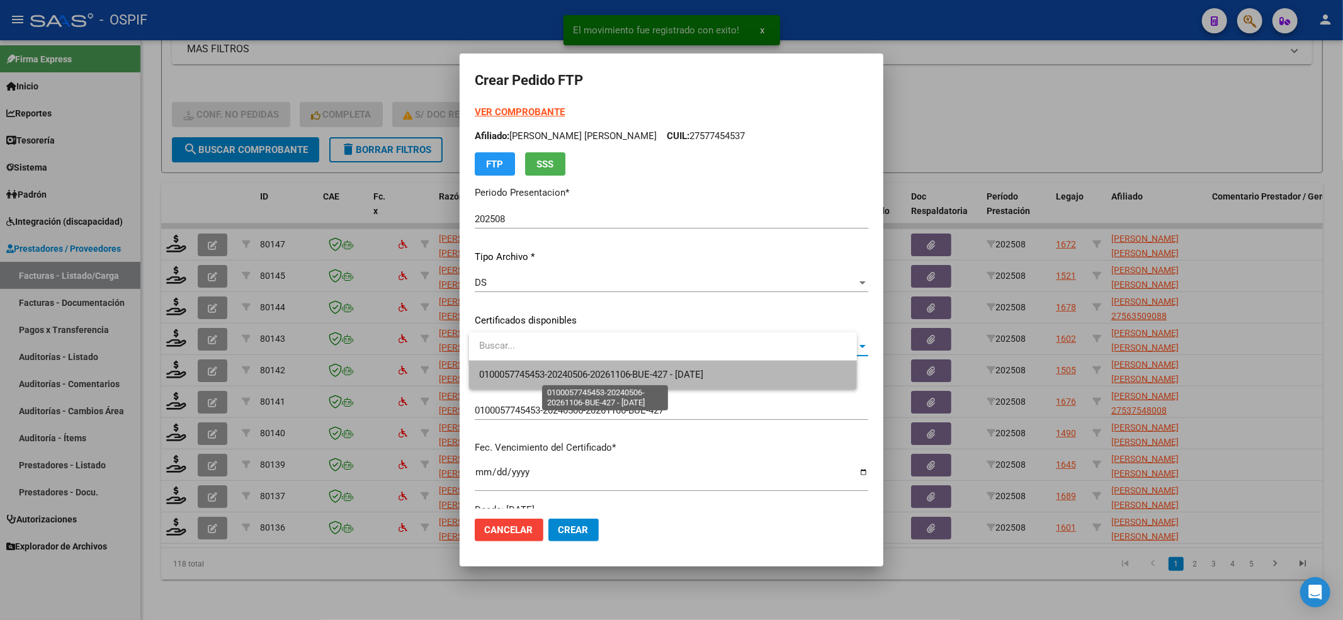
click at [530, 373] on span "0100057745453-20240506-20261106-BUE-427 - 2026-01-06" at bounding box center [591, 374] width 225 height 11
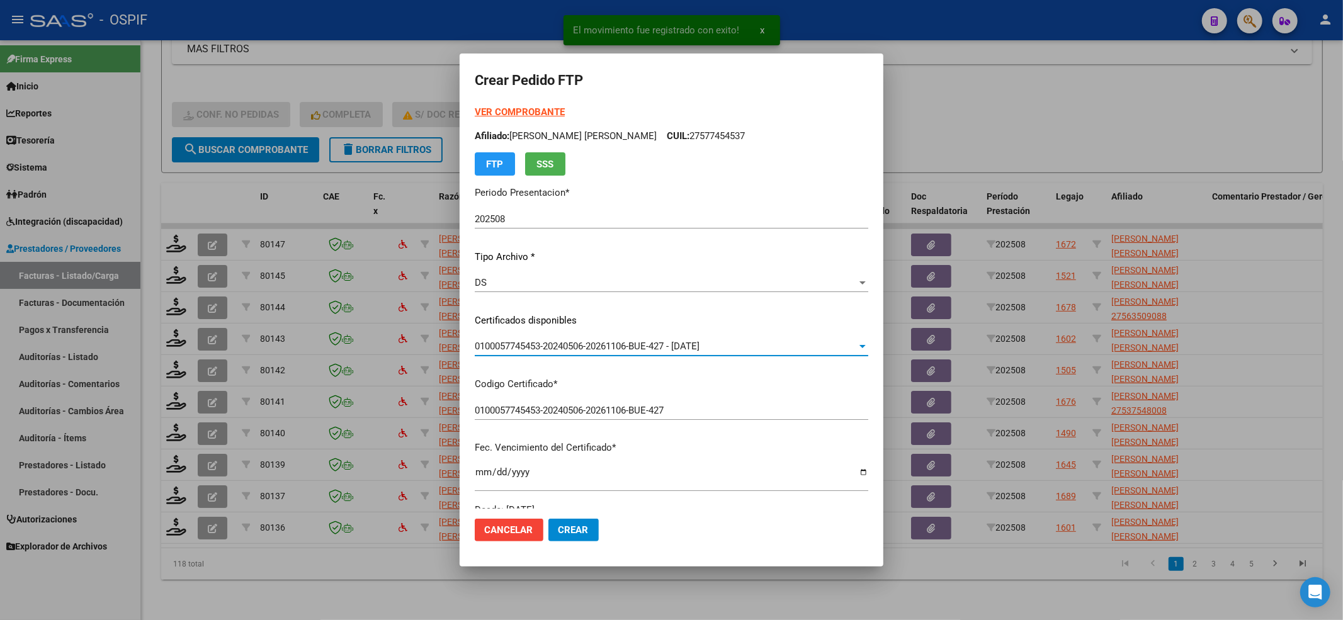
scroll to position [336, 0]
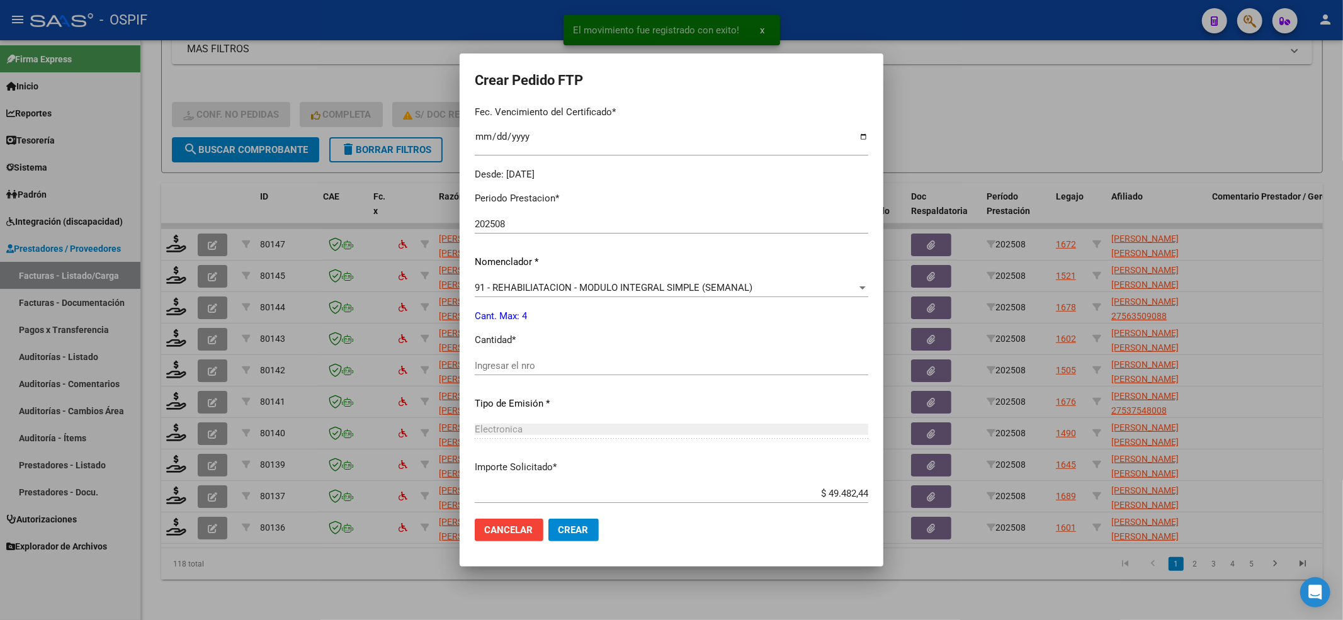
click at [510, 363] on input "Ingresar el nro" at bounding box center [672, 365] width 394 height 11
type input "4"
drag, startPoint x: 583, startPoint y: 527, endPoint x: 605, endPoint y: 513, distance: 26.0
click at [584, 527] on span "Crear" at bounding box center [574, 530] width 30 height 11
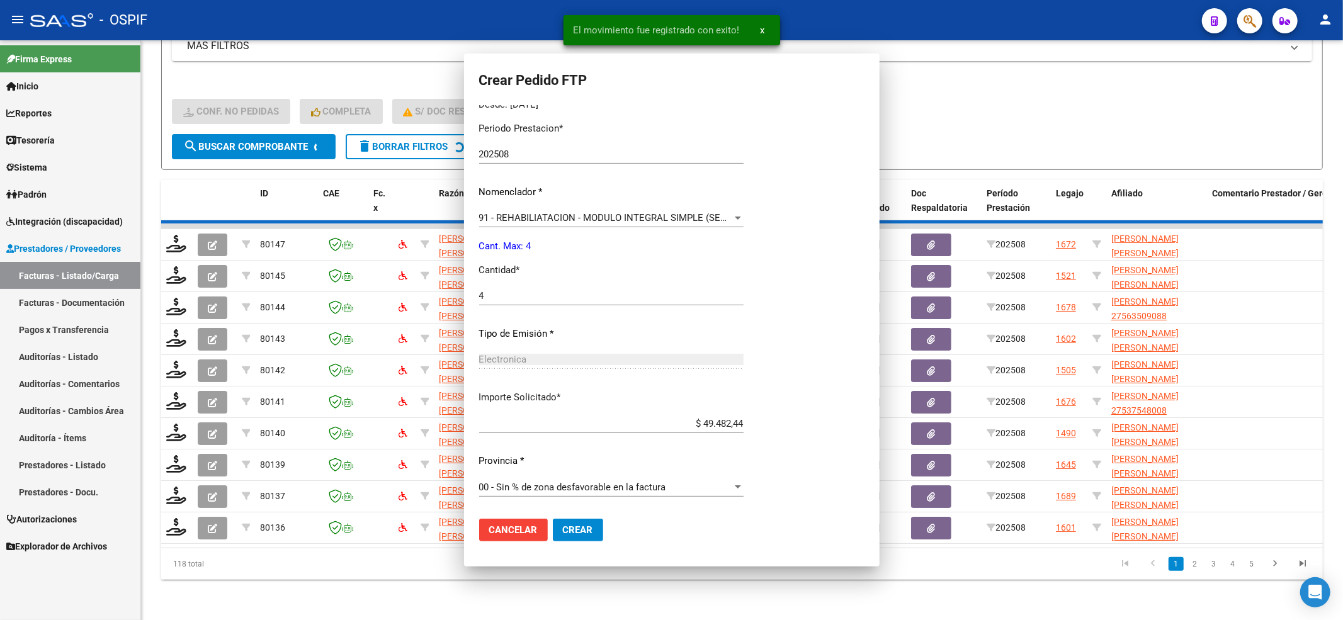
scroll to position [0, 0]
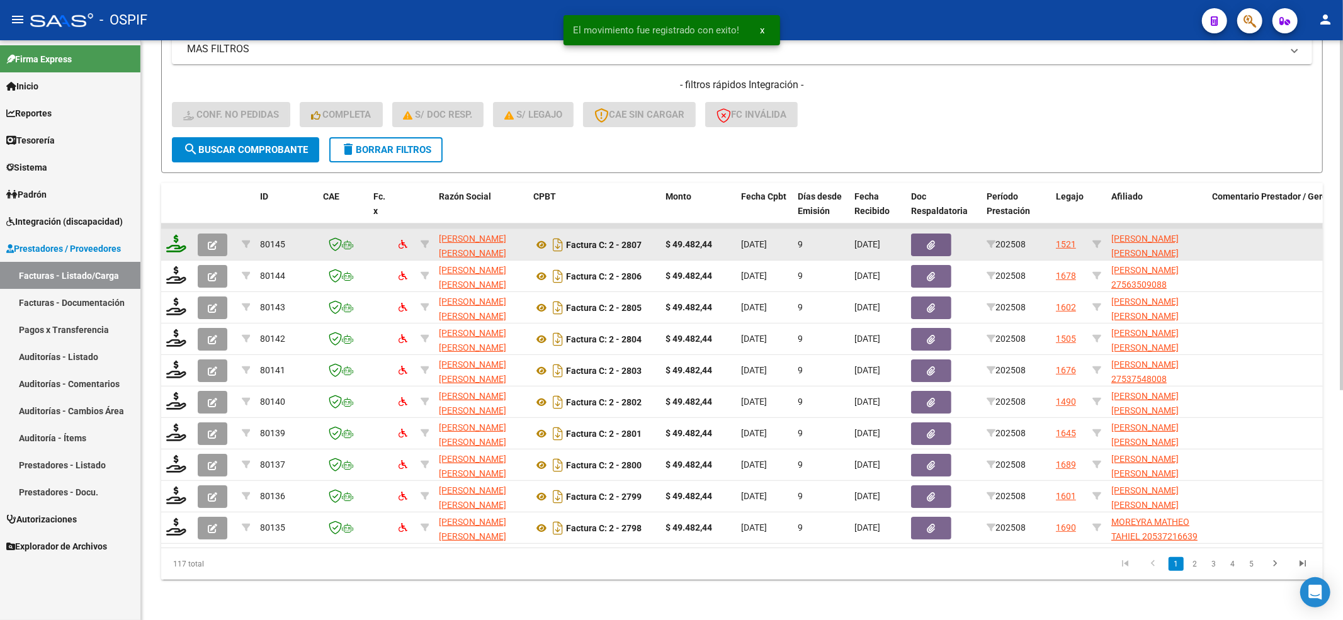
click at [169, 235] on icon at bounding box center [176, 244] width 20 height 18
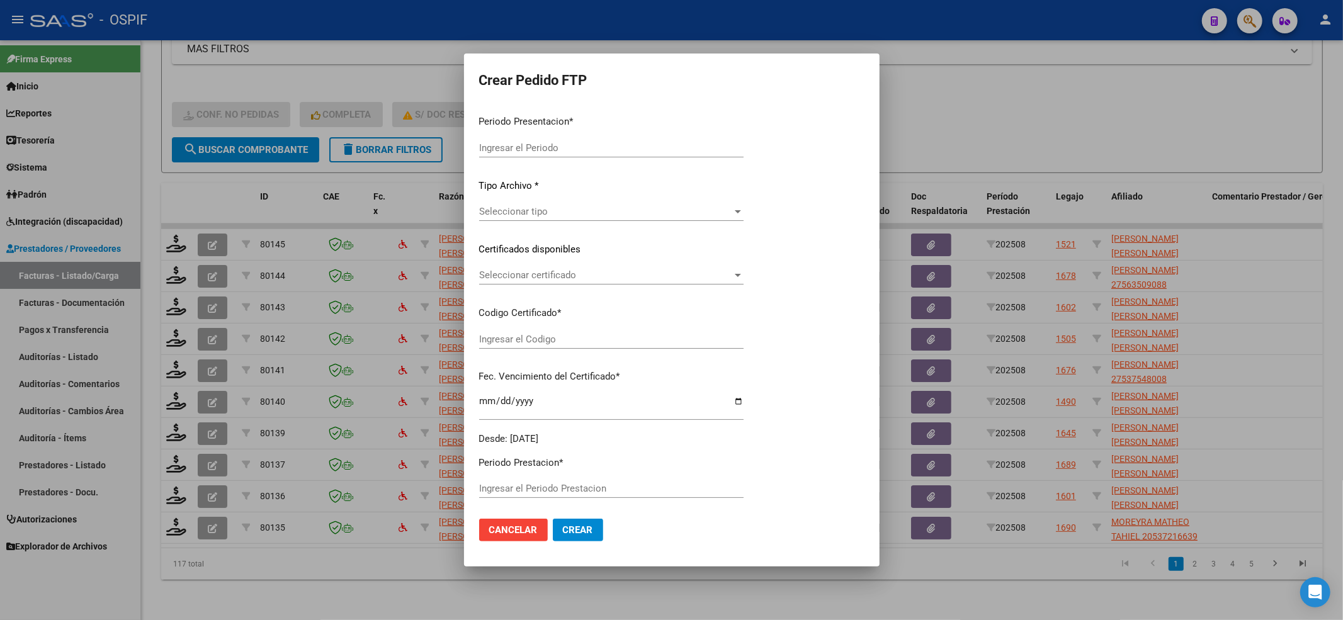
type input "202508"
type input "$ 49.482,44"
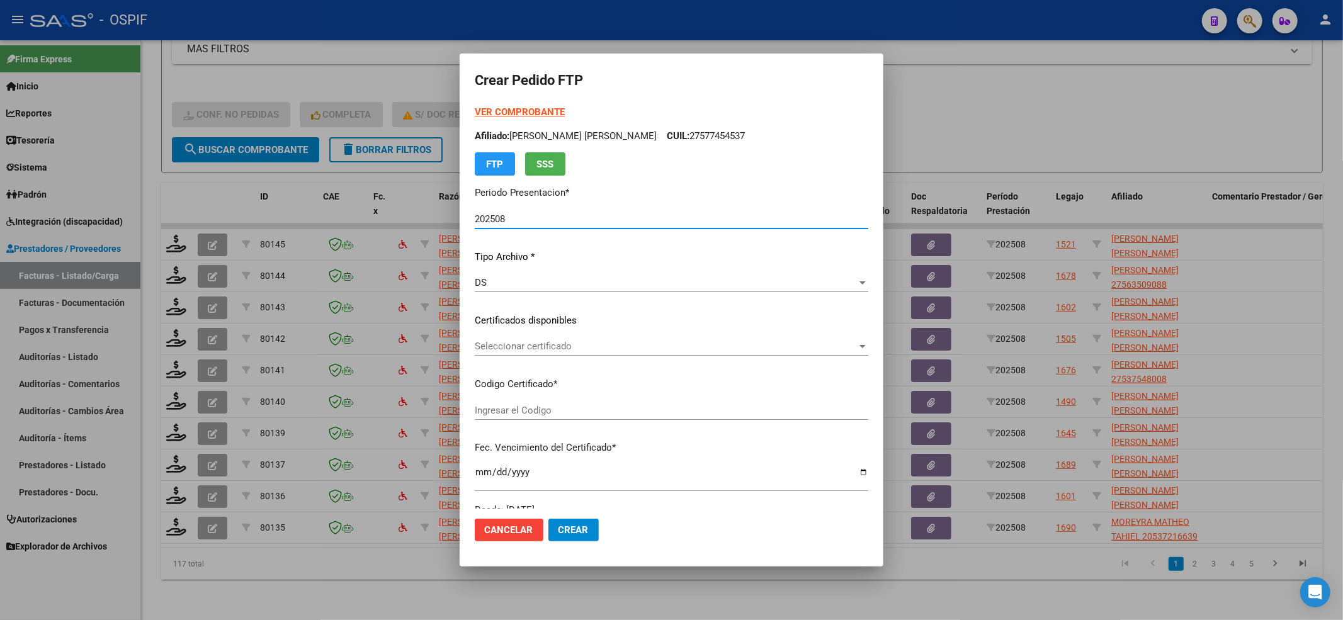
type input "02-00052985150-20211112-20241112-BS-427"
type input "2024-11-14"
click at [595, 349] on span "Seleccionar certificado" at bounding box center [666, 346] width 382 height 11
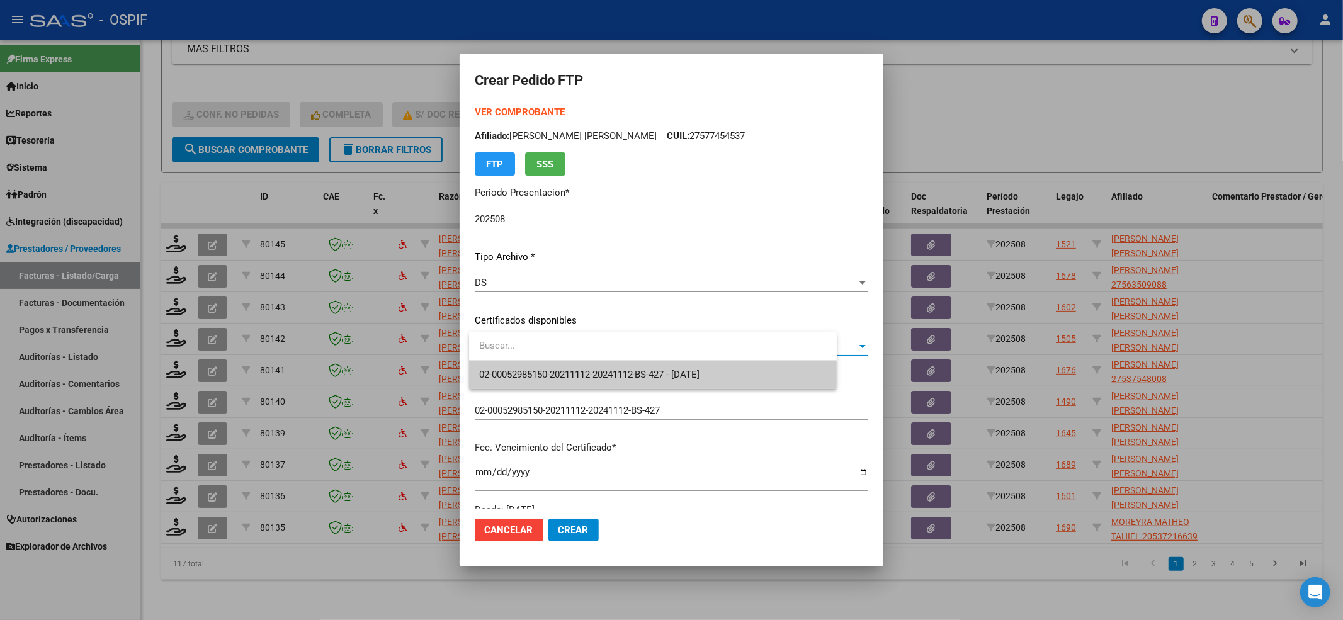
click at [578, 369] on span "02-00052985150-20211112-20241112-BS-427 - 2024-11-14" at bounding box center [589, 374] width 221 height 11
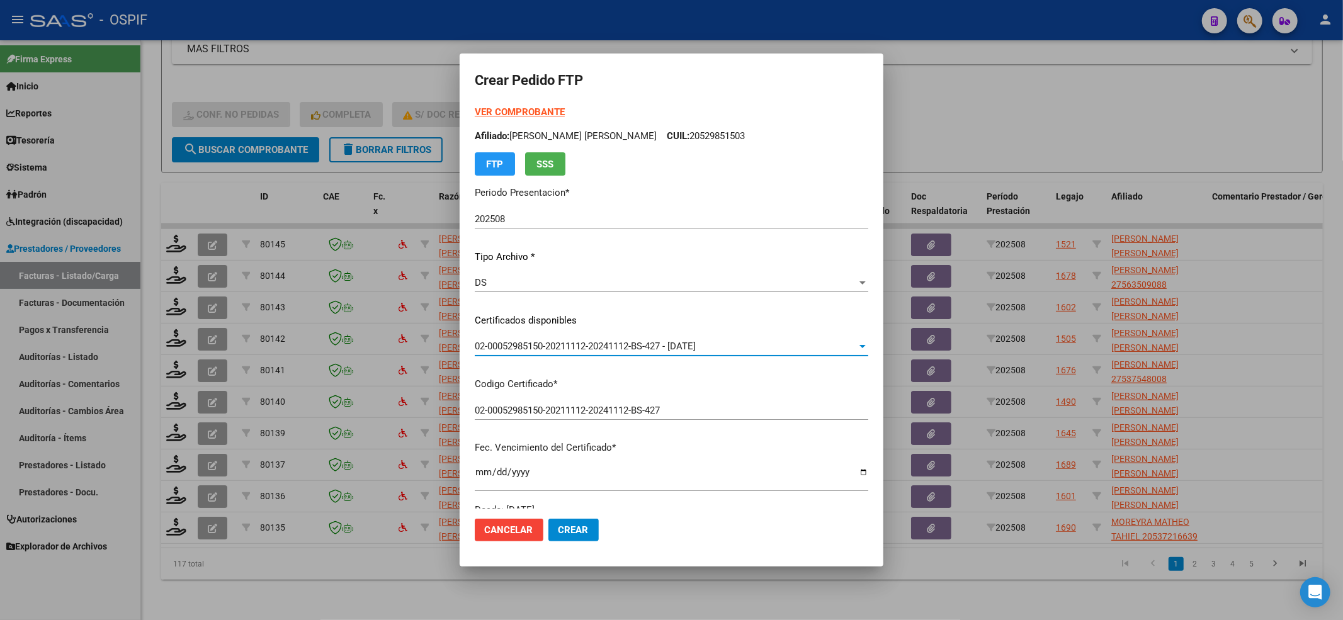
scroll to position [252, 0]
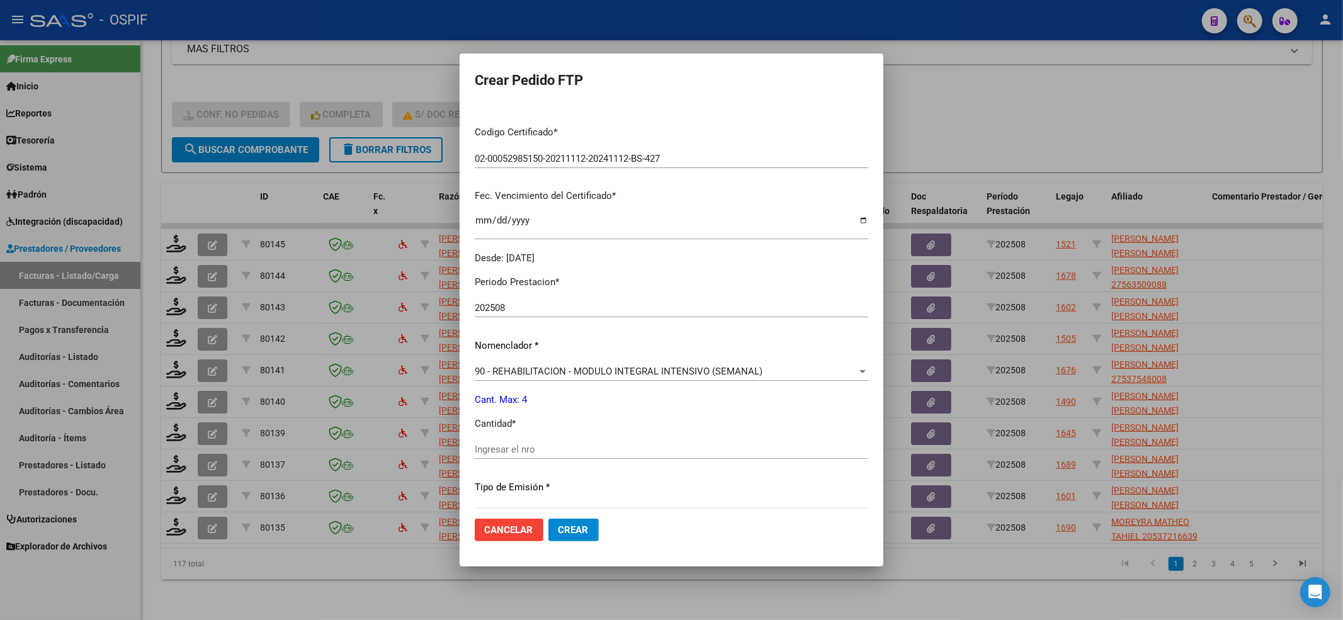
click at [507, 459] on div "Ingresar el nro" at bounding box center [672, 449] width 394 height 19
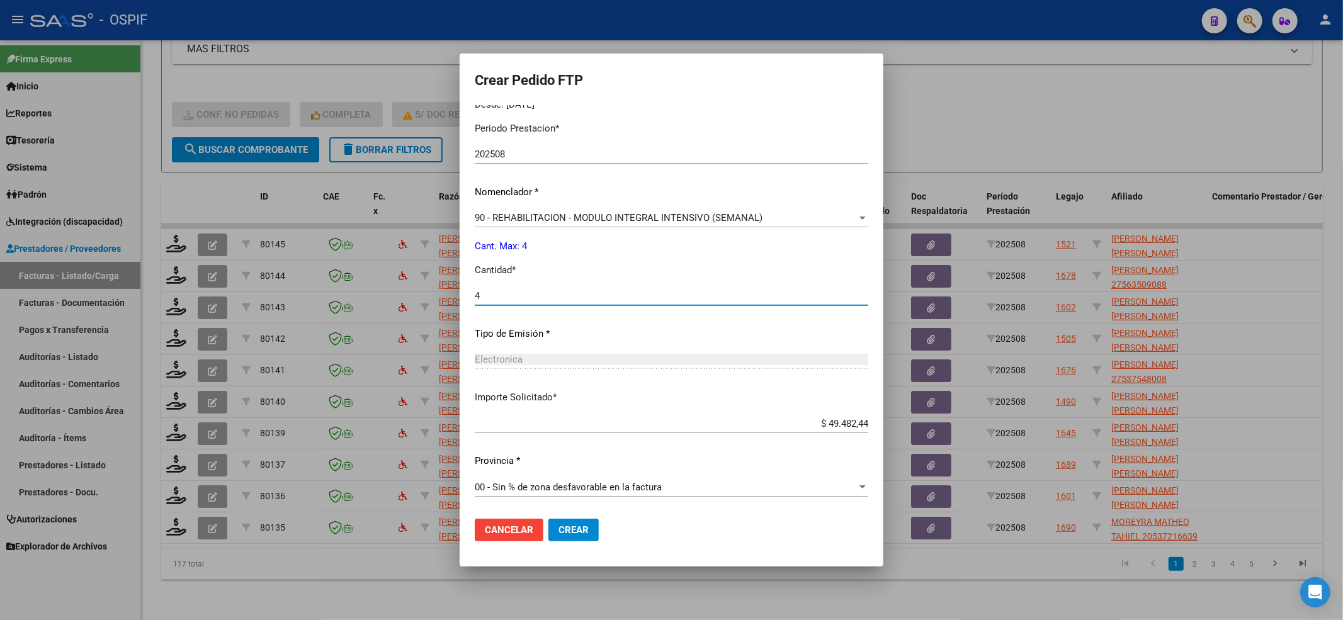
type input "4"
drag, startPoint x: 616, startPoint y: 529, endPoint x: 598, endPoint y: 542, distance: 22.2
click at [616, 530] on mat-dialog-actions "Cancelar Crear" at bounding box center [672, 530] width 394 height 43
drag, startPoint x: 583, startPoint y: 537, endPoint x: 595, endPoint y: 613, distance: 77.0
click at [583, 537] on button "Crear" at bounding box center [574, 530] width 50 height 23
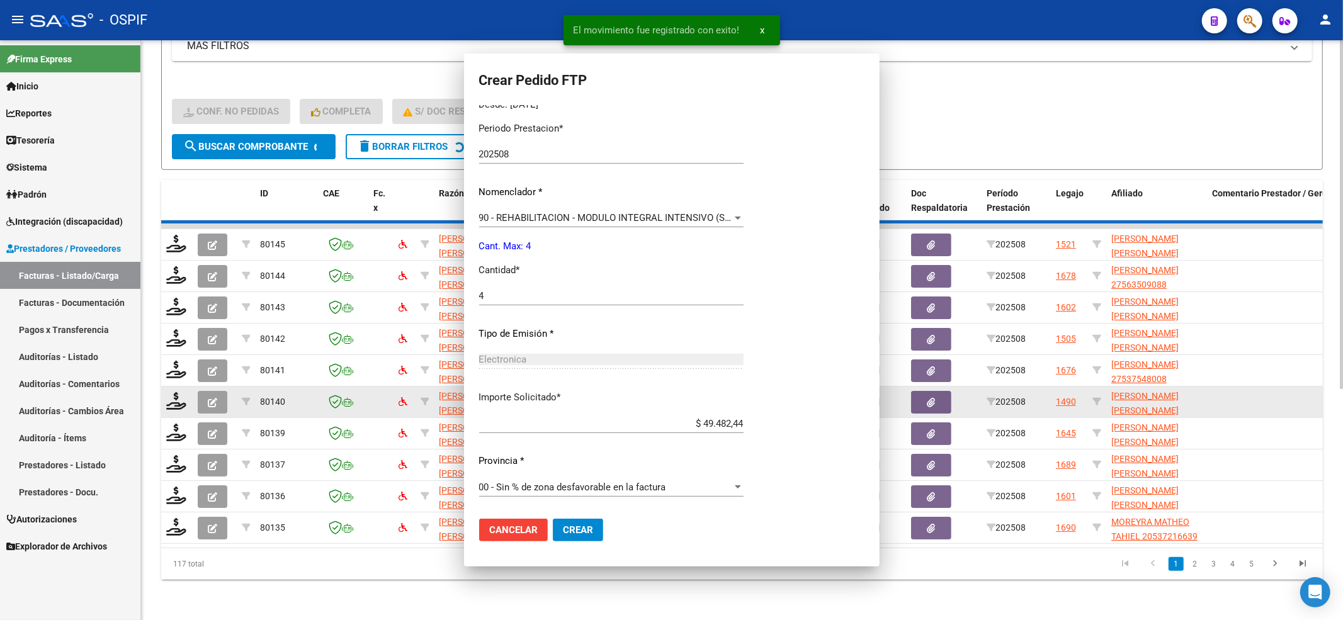
scroll to position [0, 0]
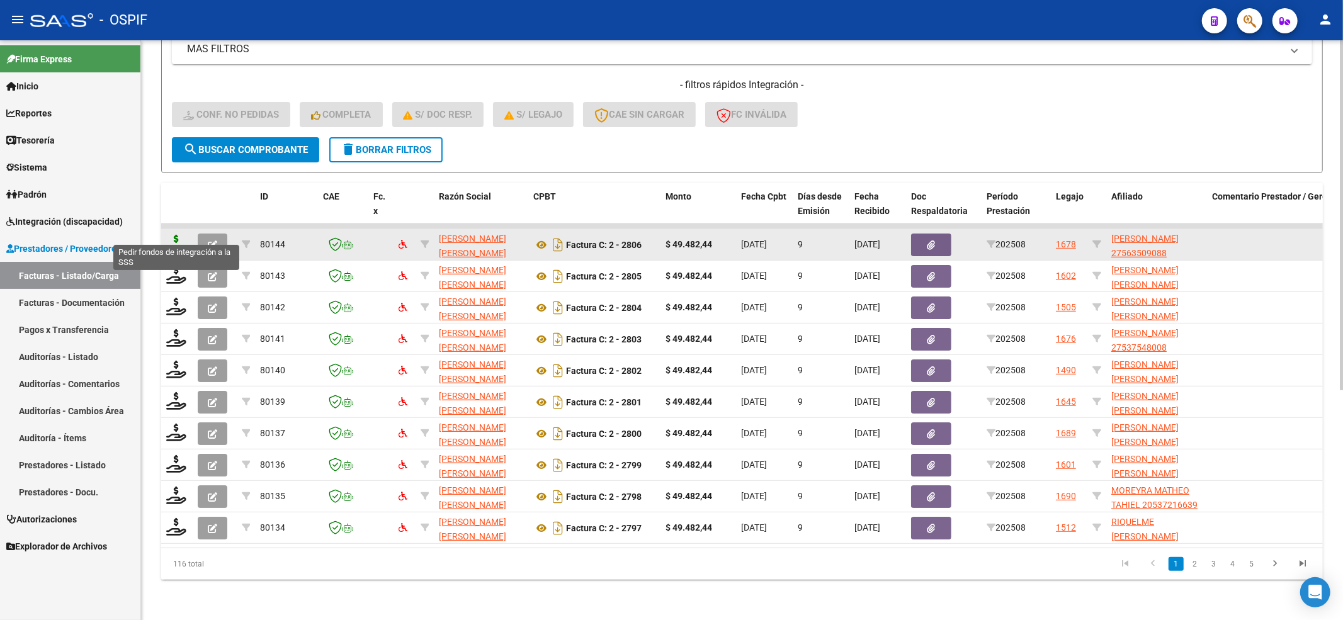
click at [180, 235] on icon at bounding box center [176, 244] width 20 height 18
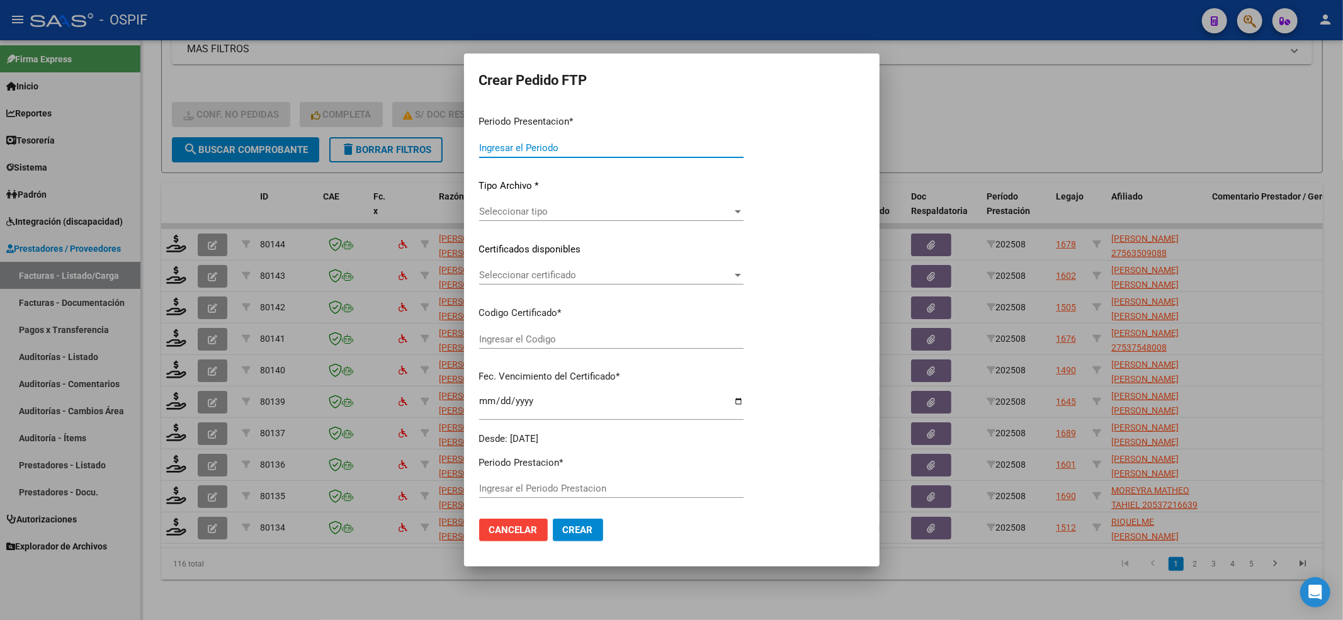
type input "202508"
type input "$ 49.482,44"
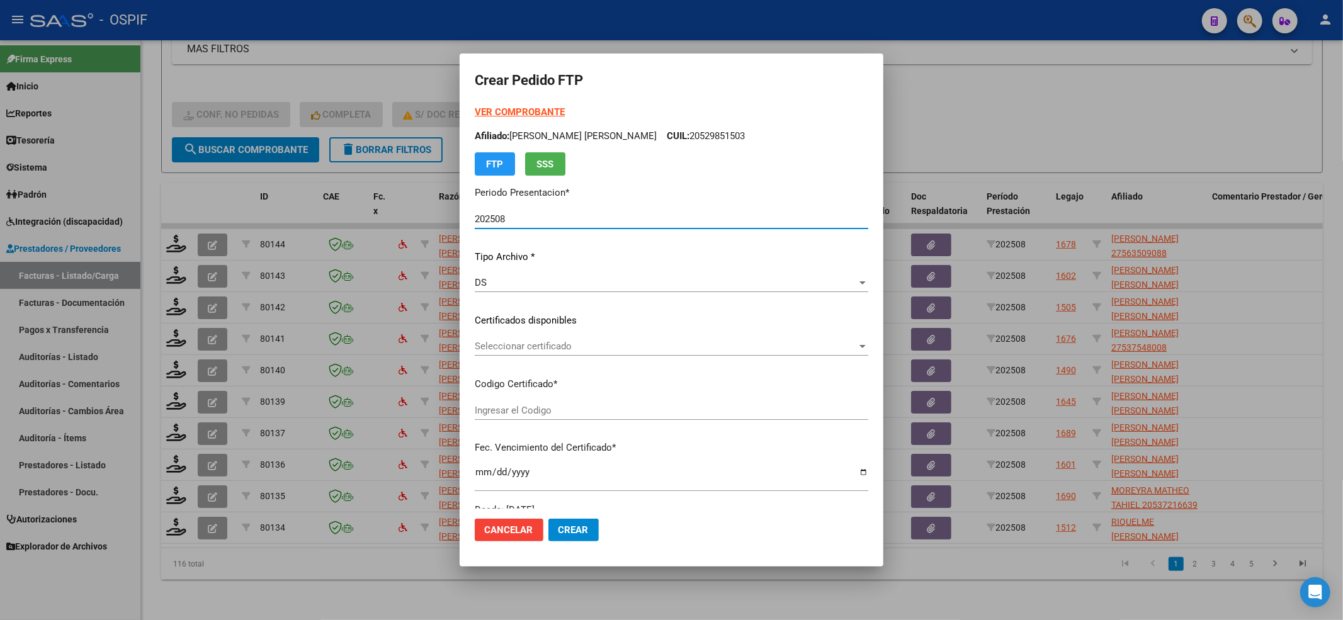
type input "010005635090820230927-20260927-BS-427"
type input "2026-09-27"
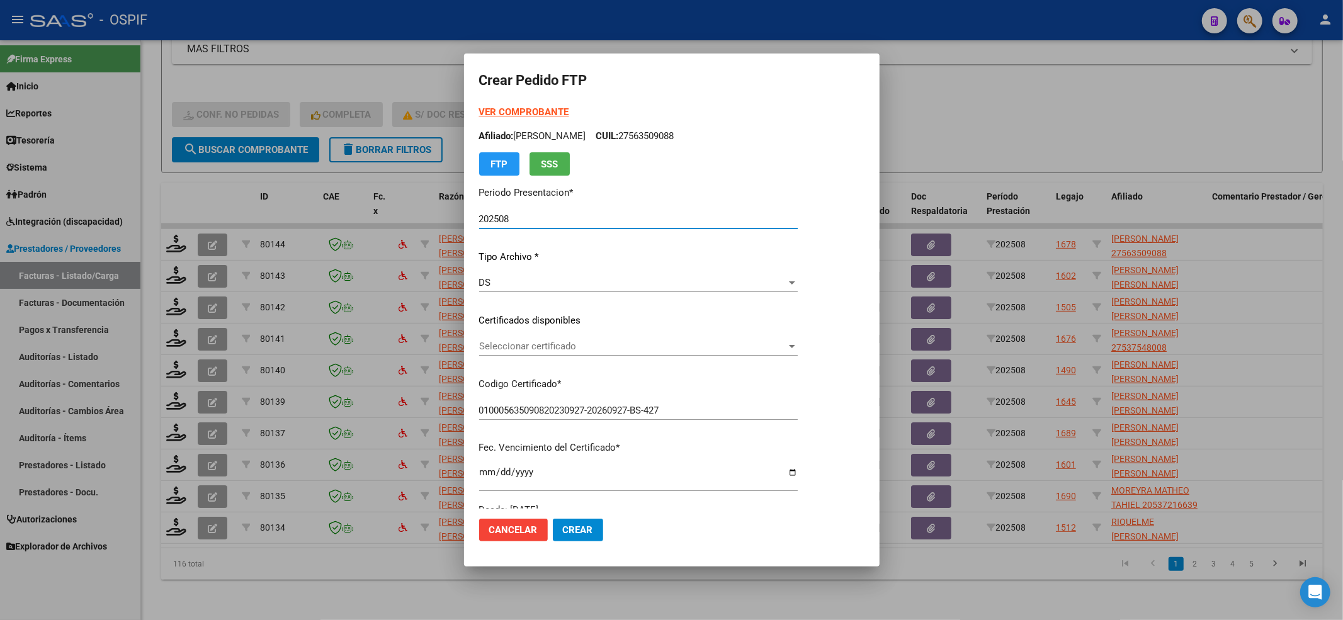
click at [627, 351] on span "Seleccionar certificado" at bounding box center [632, 346] width 307 height 11
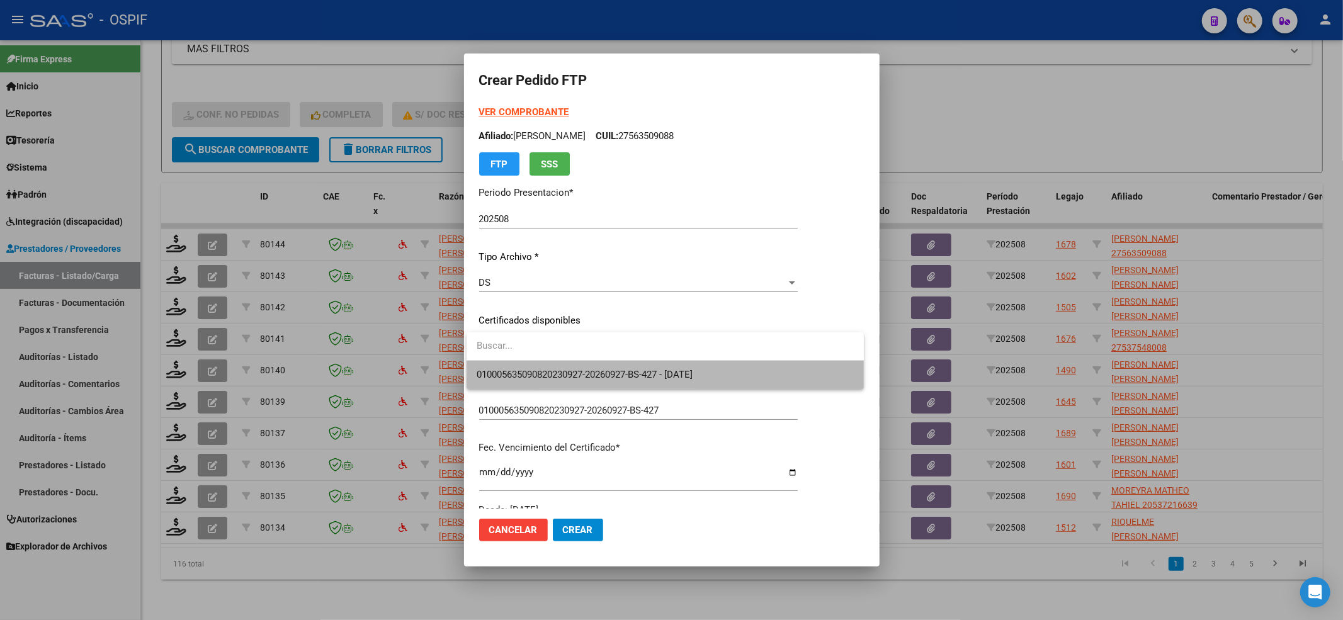
click at [620, 367] on span "010005635090820230927-20260927-BS-427 - 2026-09-27" at bounding box center [665, 375] width 377 height 28
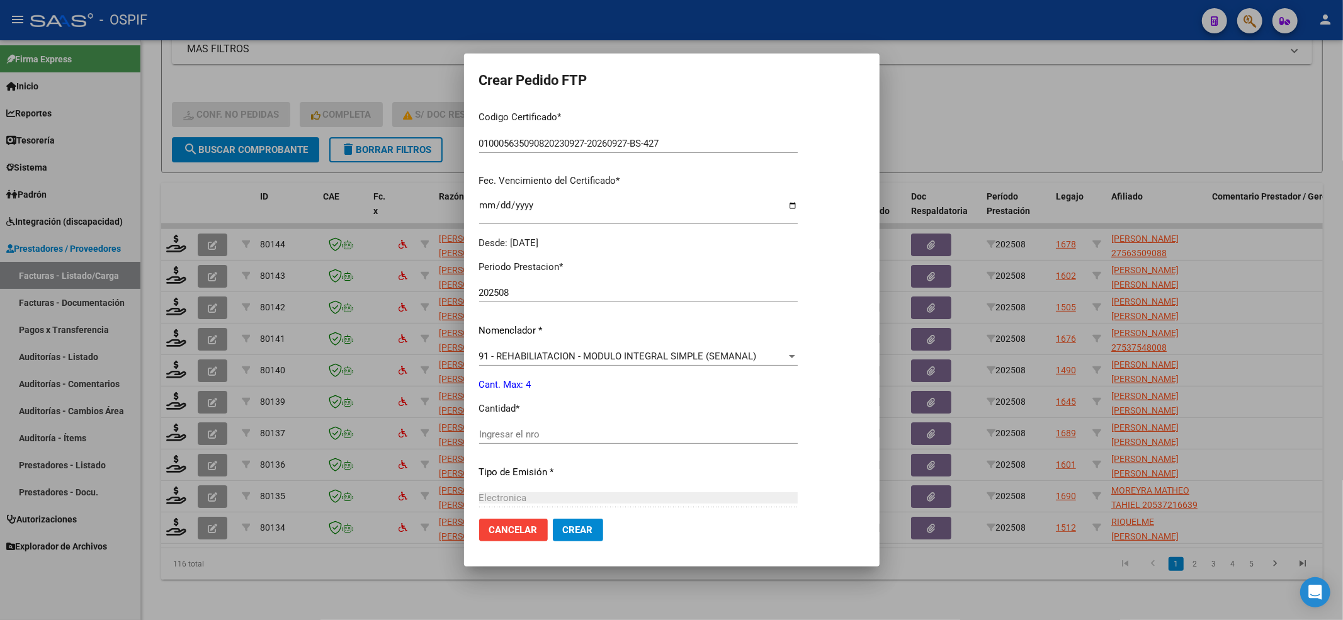
scroll to position [336, 0]
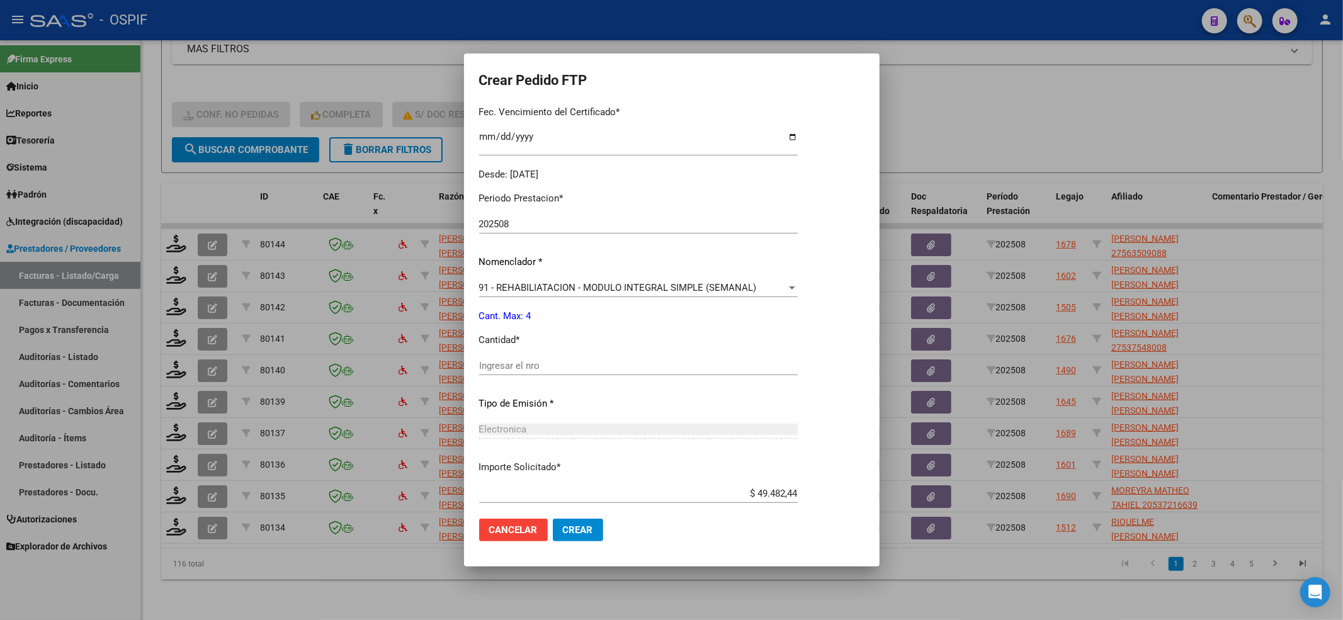
click at [530, 364] on input "Ingresar el nro" at bounding box center [638, 365] width 319 height 11
type input "4"
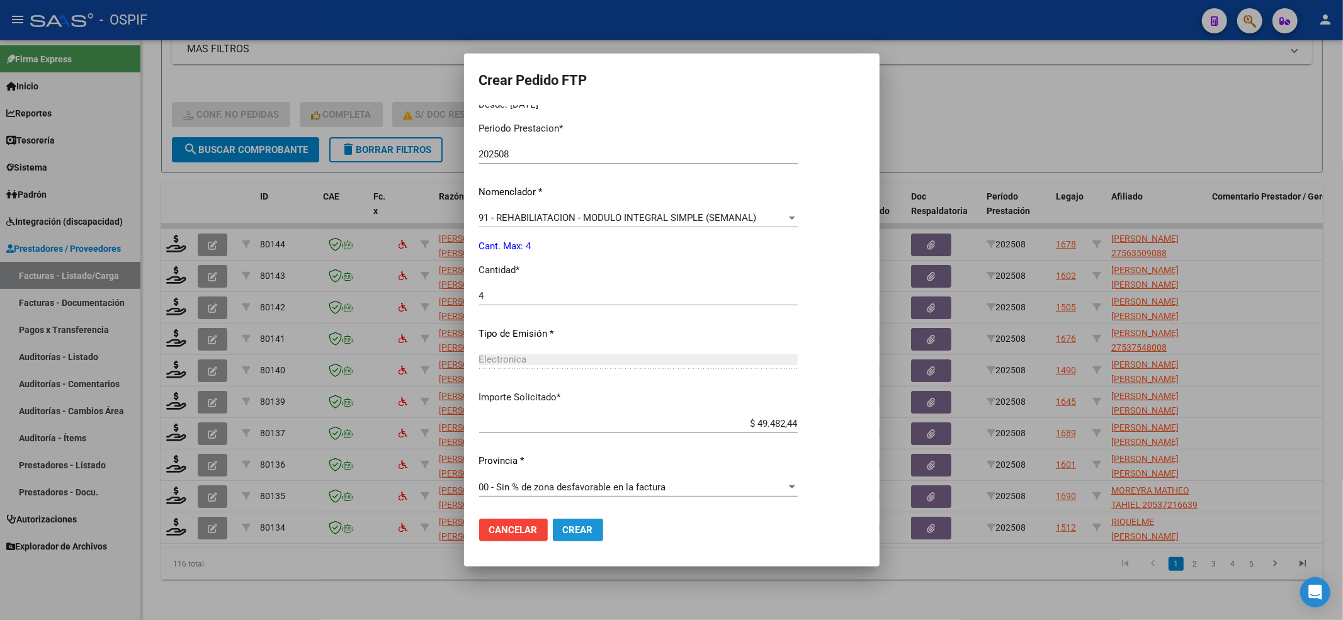
click at [597, 528] on button "Crear" at bounding box center [578, 530] width 50 height 23
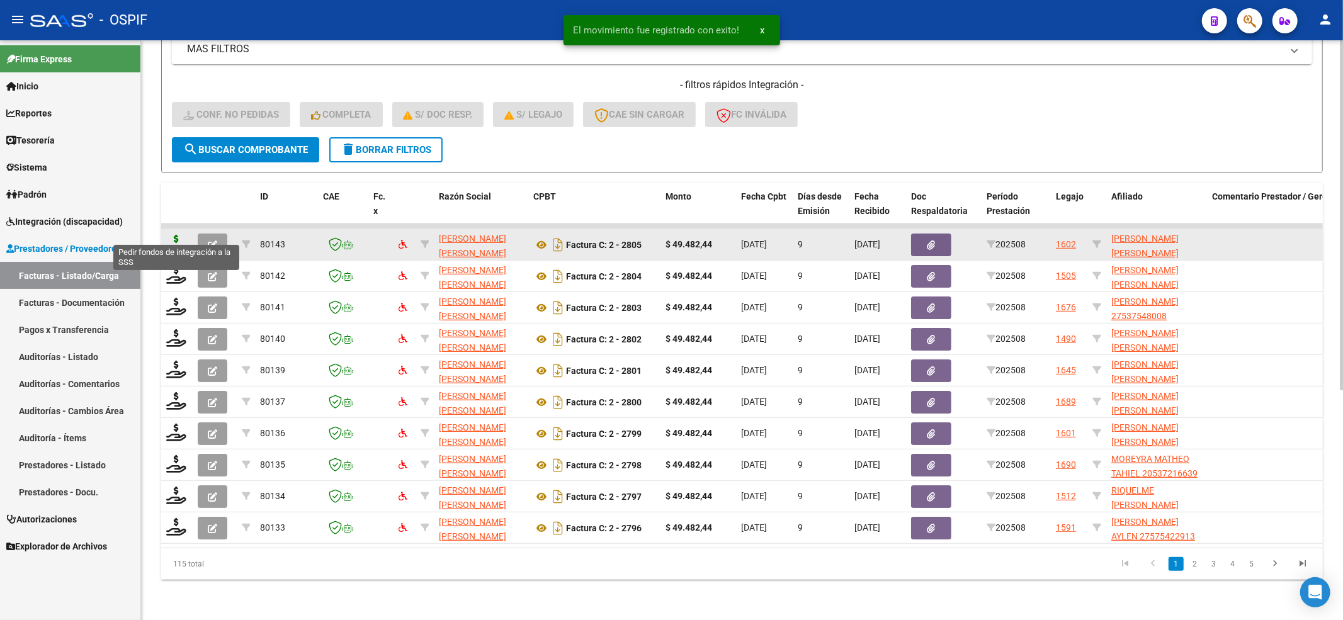
click at [175, 235] on icon at bounding box center [176, 244] width 20 height 18
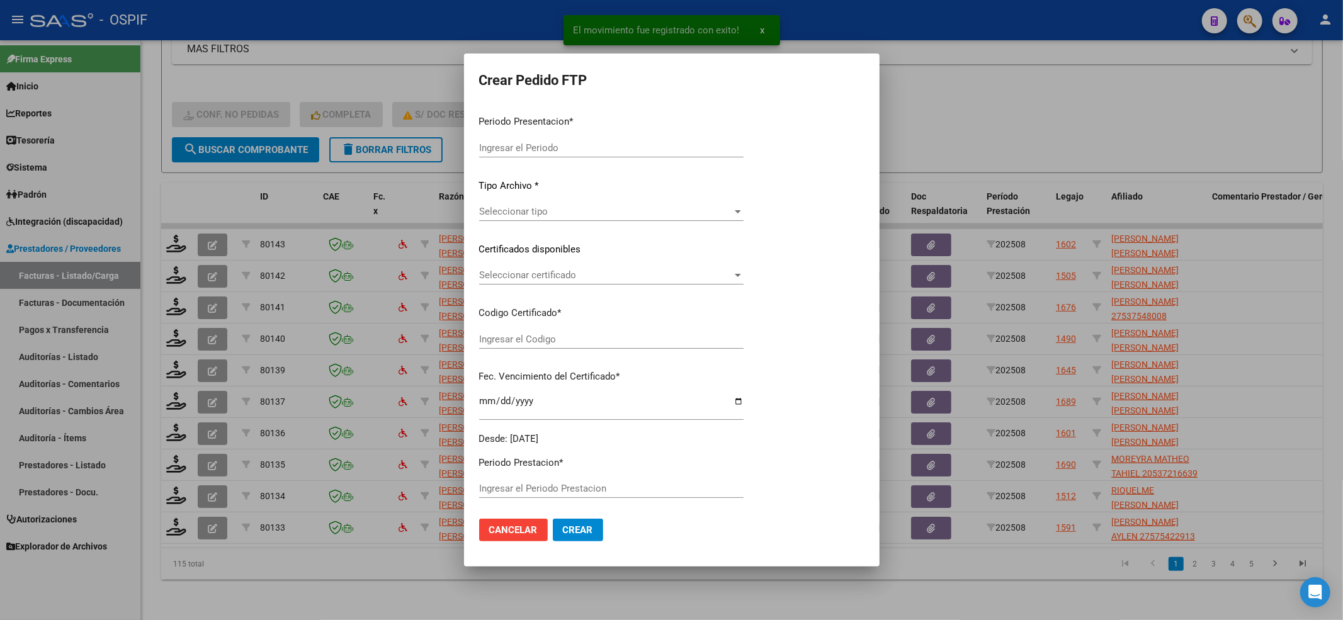
type input "202508"
type input "$ 49.482,44"
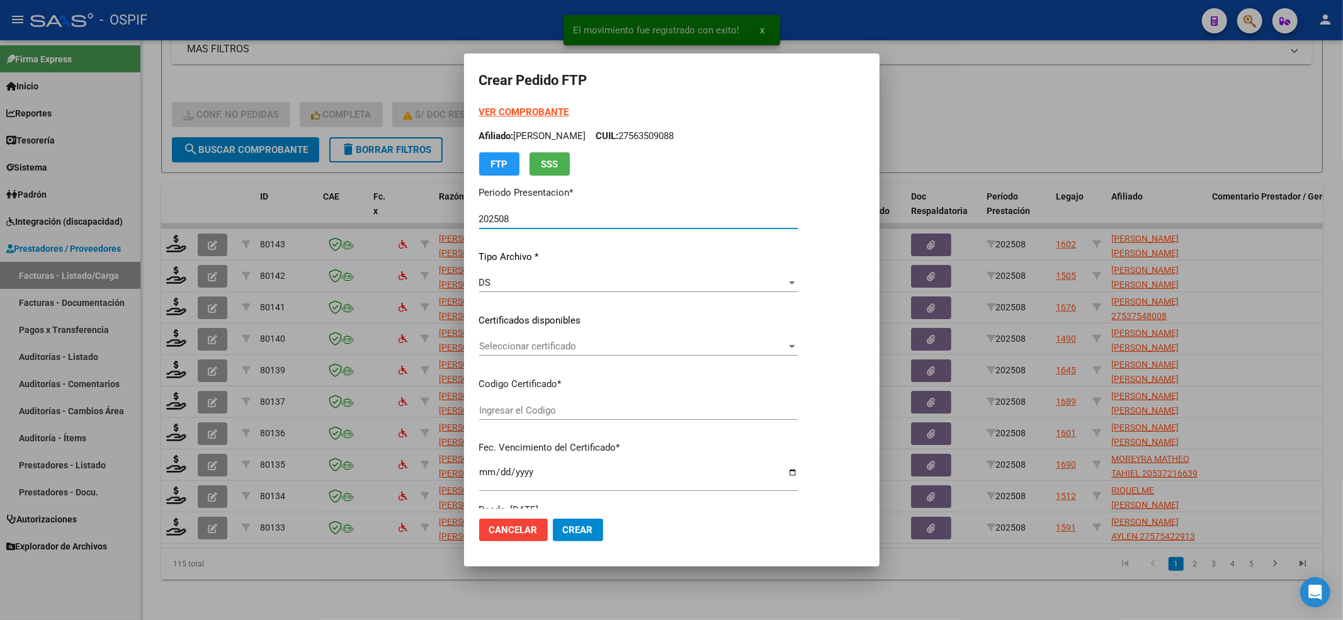
type input "010005358540220230630-20260630-BS-427"
type input "2026-06-30"
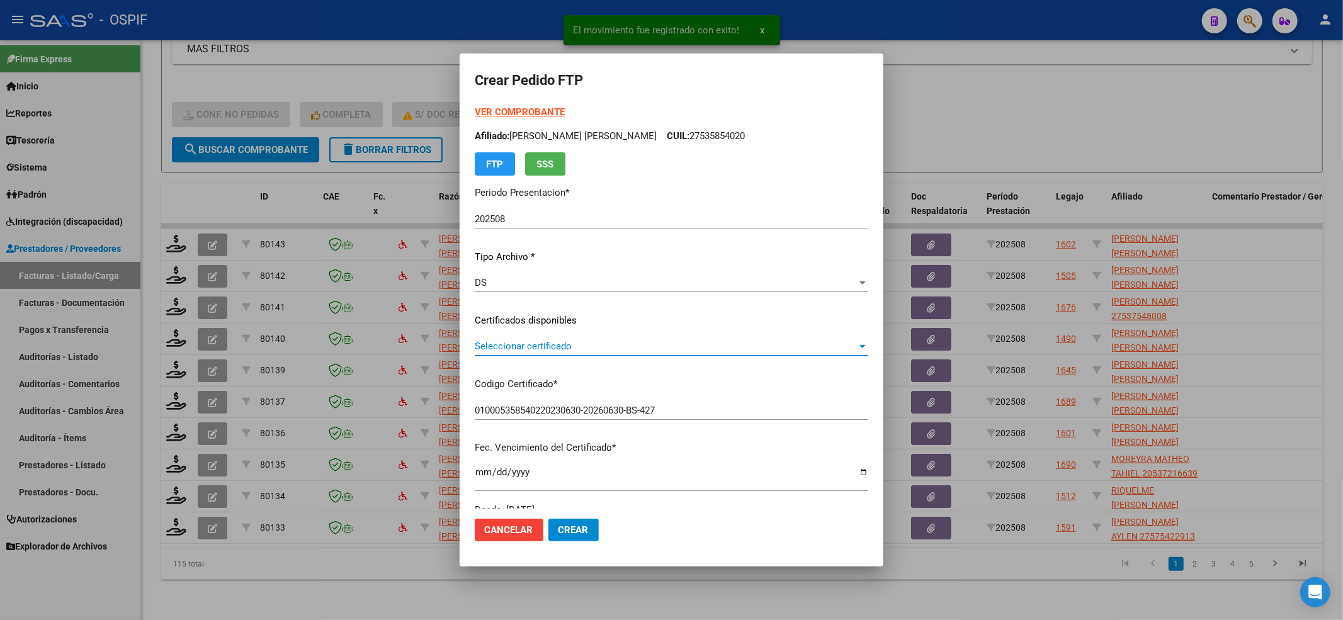
click at [535, 348] on span "Seleccionar certificado" at bounding box center [666, 346] width 382 height 11
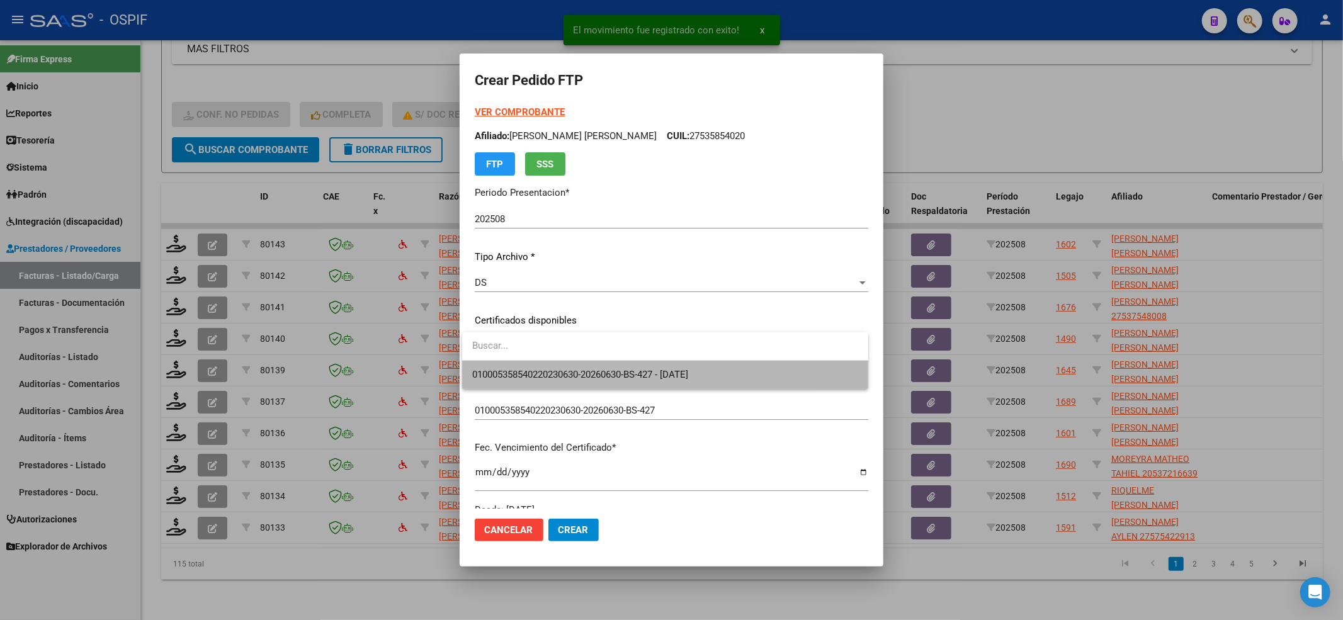
click at [522, 363] on span "010005358540220230630-20260630-BS-427 - 2026-06-30" at bounding box center [665, 375] width 386 height 28
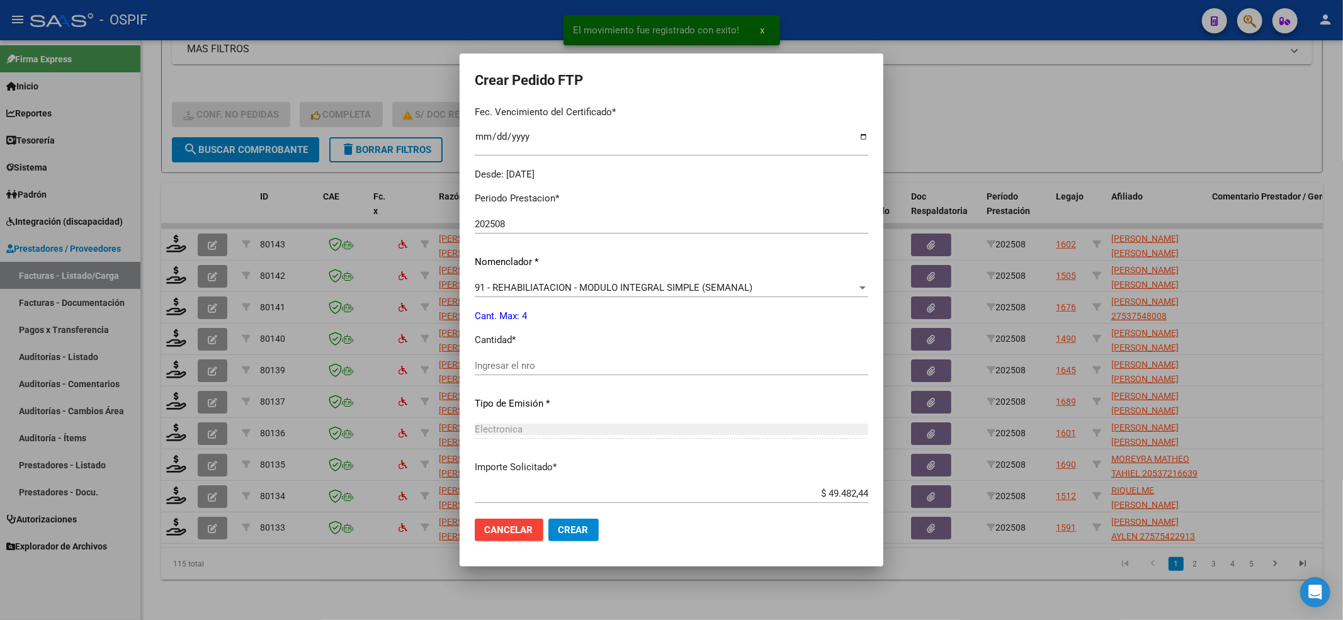
click at [520, 360] on input "Ingresar el nro" at bounding box center [672, 365] width 394 height 11
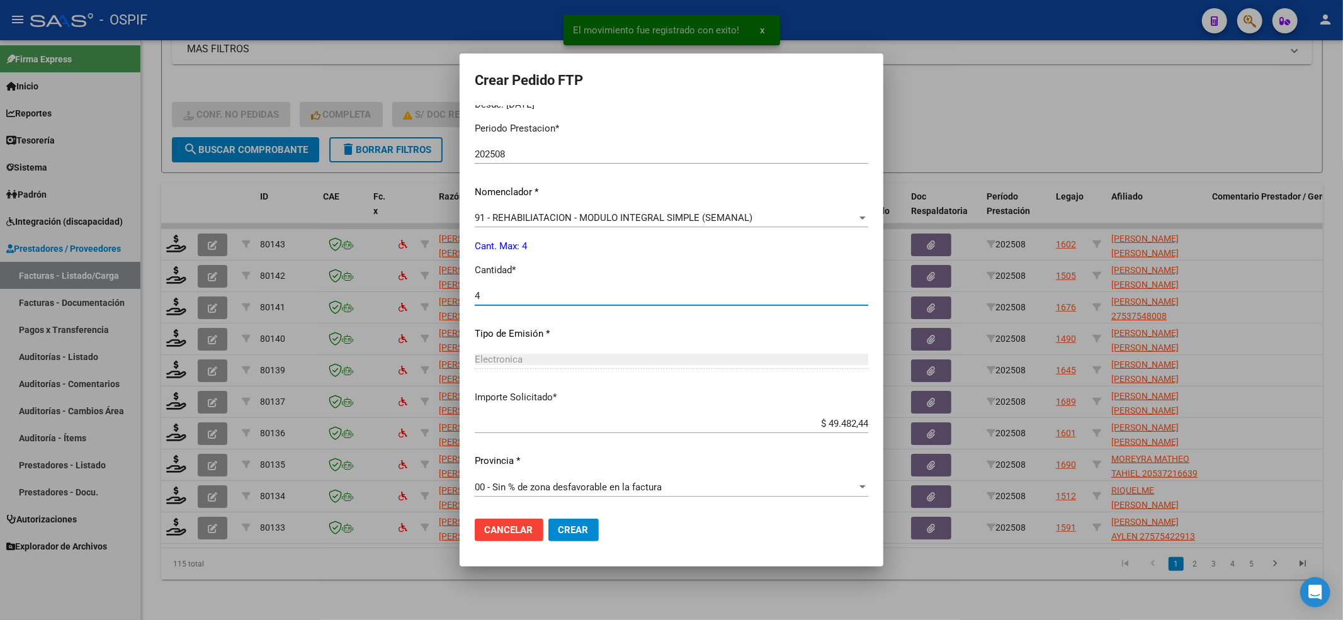
type input "4"
click at [550, 539] on button "Crear" at bounding box center [574, 530] width 50 height 23
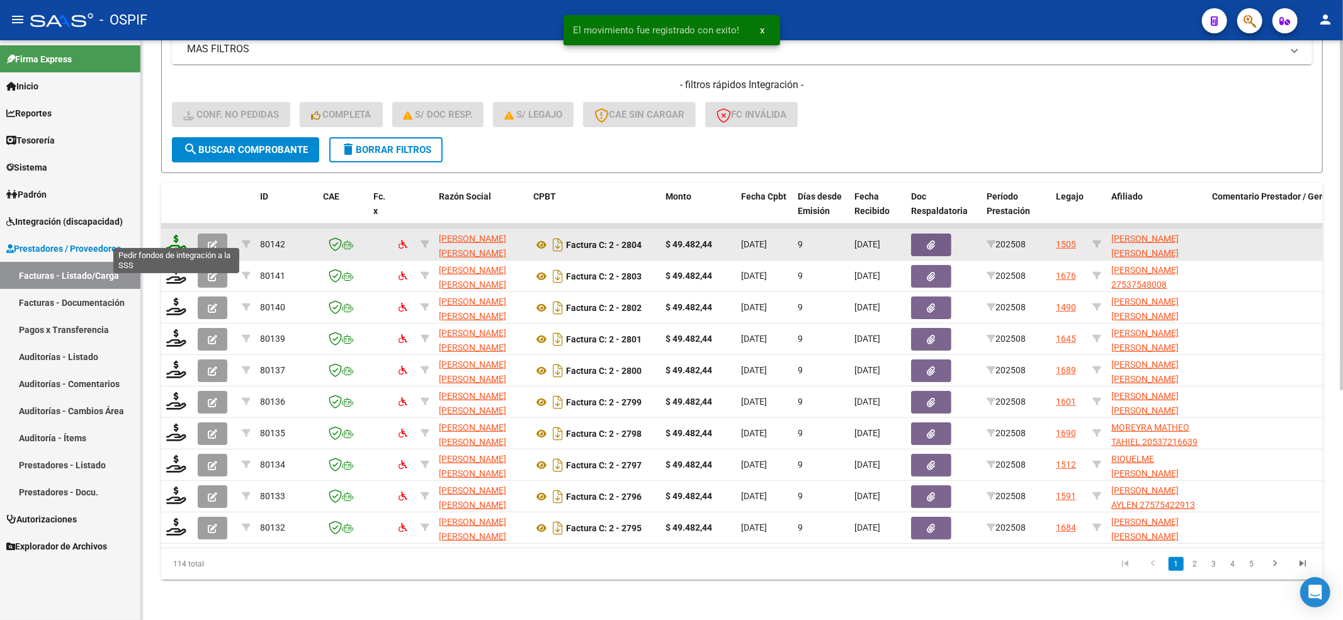
click at [173, 237] on icon at bounding box center [176, 244] width 20 height 18
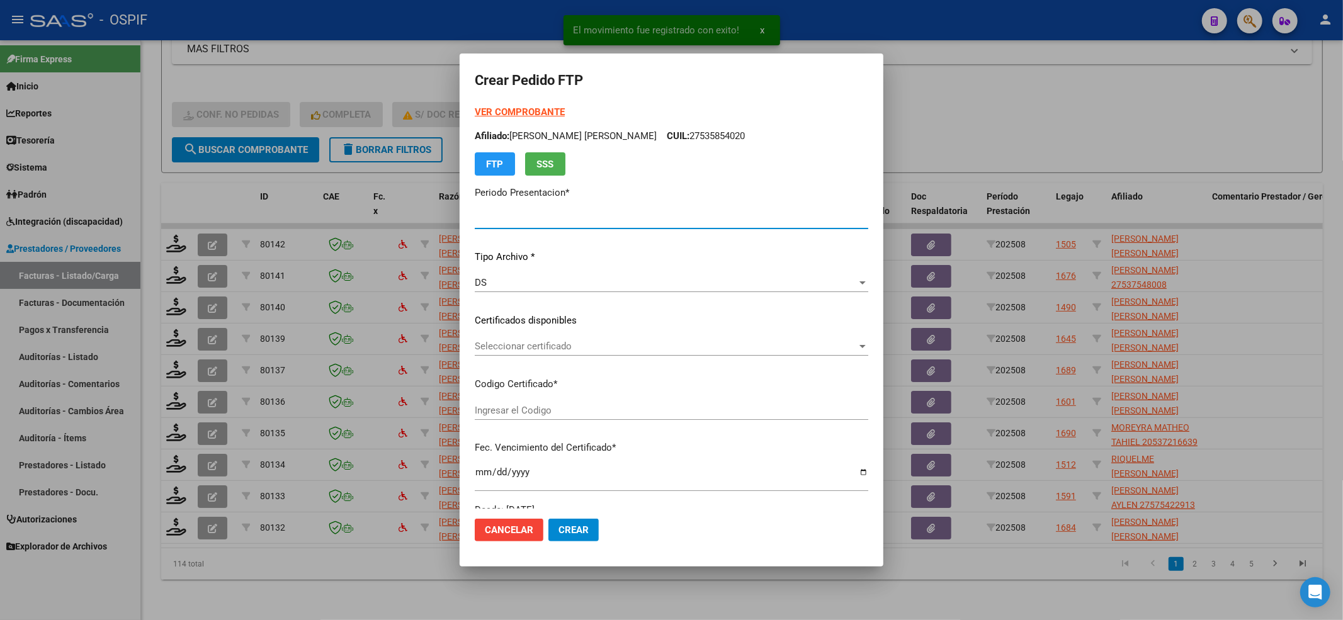
type input "202508"
type input "$ 49.482,44"
type input "010005581048020231205-20281205-AND-129"
type input "2028-12-05"
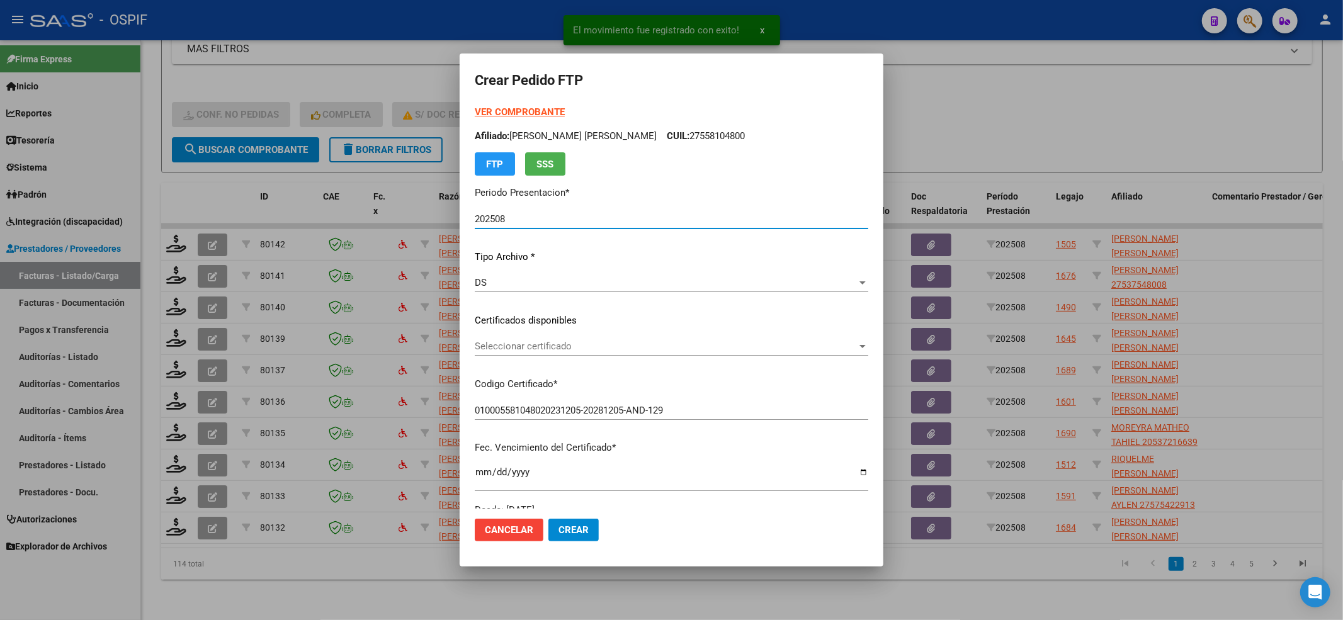
click at [557, 341] on span "Seleccionar certificado" at bounding box center [666, 346] width 382 height 11
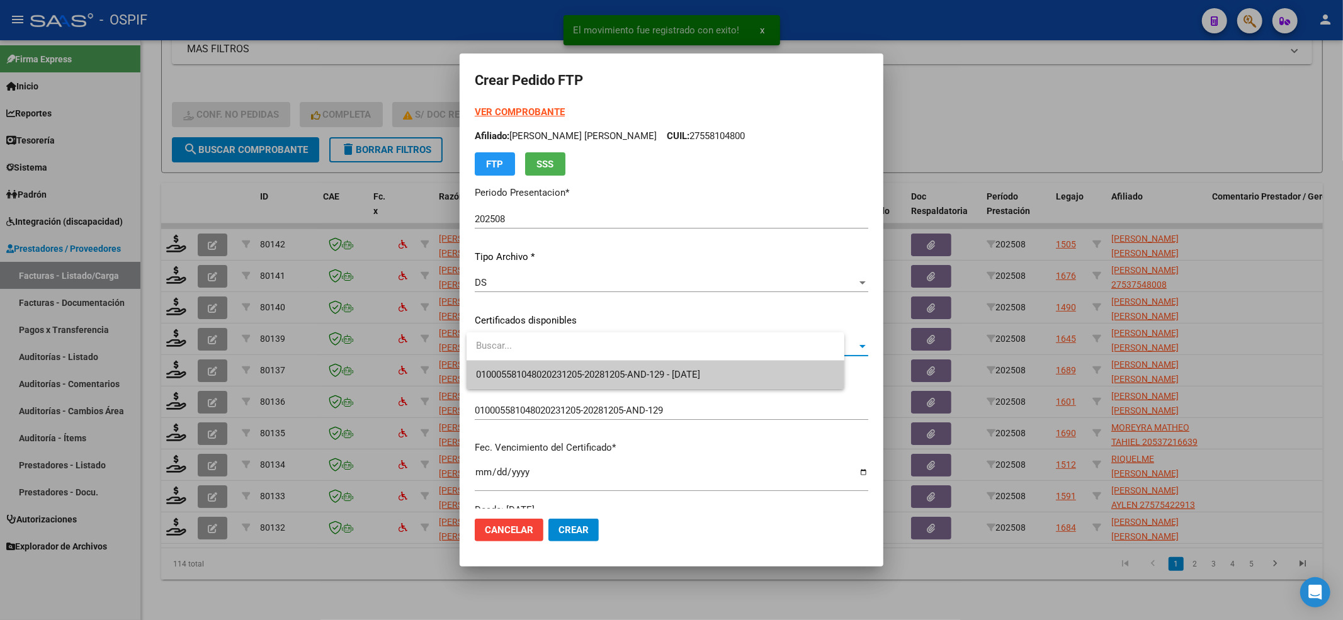
click at [543, 378] on span "010005581048020231205-20281205-AND-129 - 2028-12-05" at bounding box center [589, 374] width 224 height 11
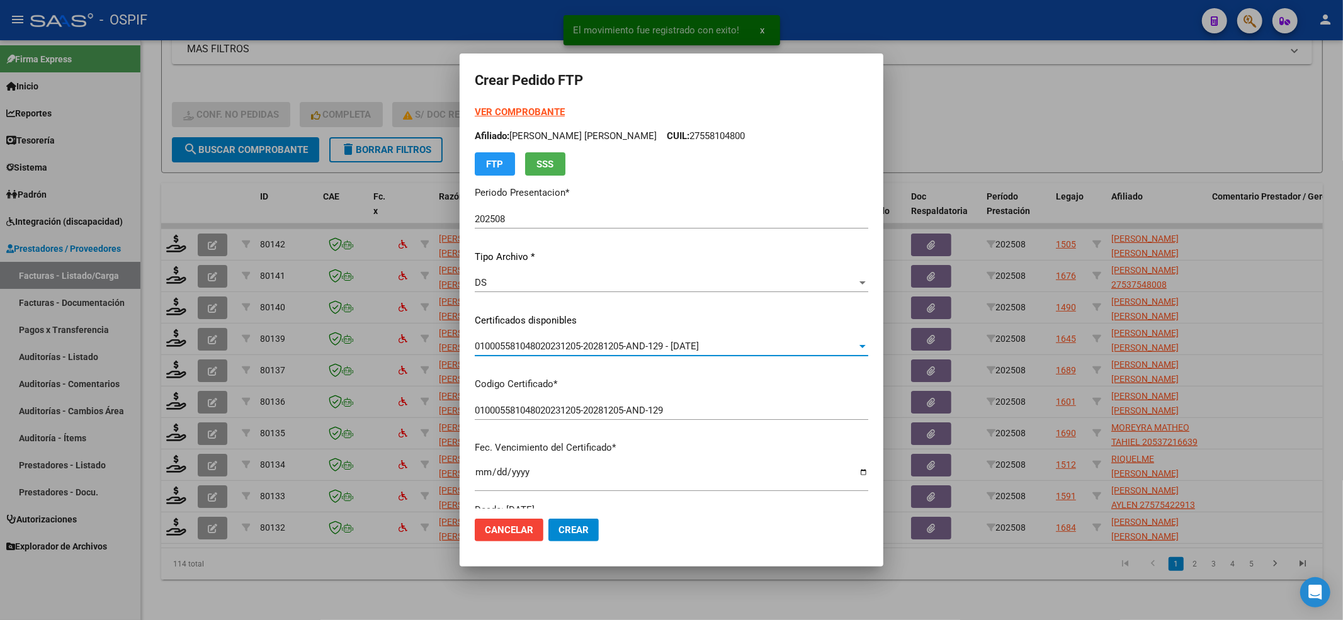
scroll to position [252, 0]
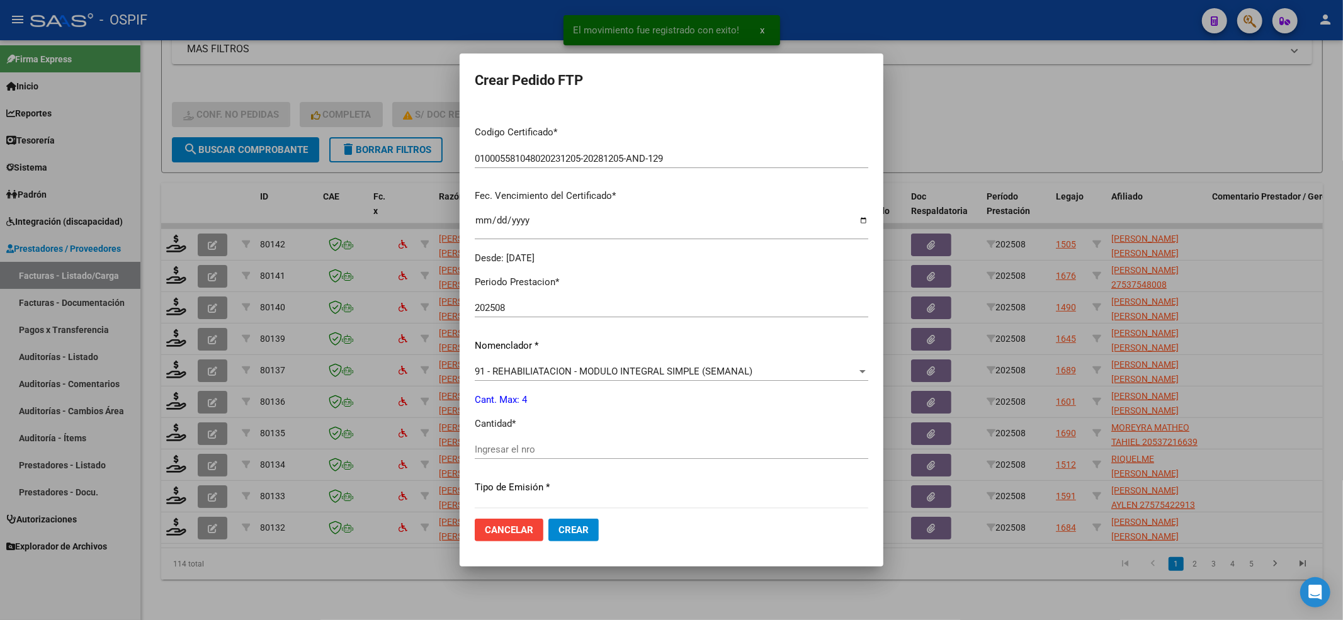
click at [525, 442] on div "Ingresar el nro" at bounding box center [672, 449] width 394 height 19
type input "4"
click at [601, 530] on mat-dialog-actions "Cancelar Crear" at bounding box center [672, 530] width 394 height 43
click at [581, 527] on span "Crear" at bounding box center [574, 530] width 30 height 11
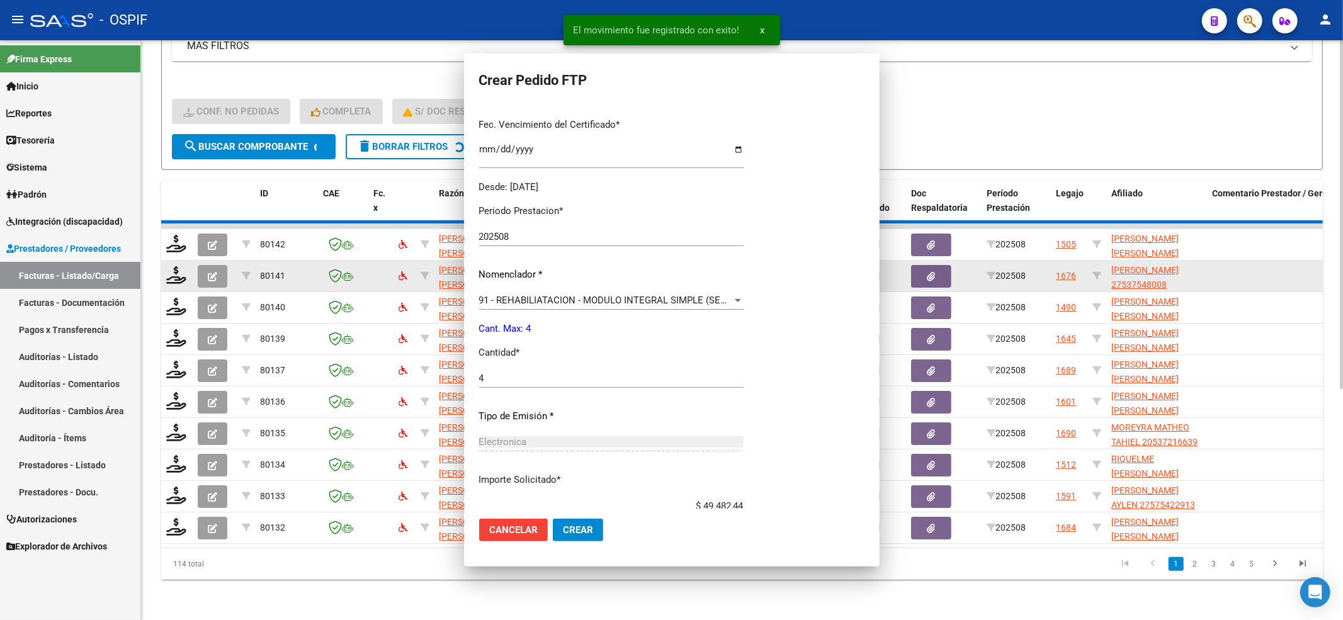
scroll to position [0, 0]
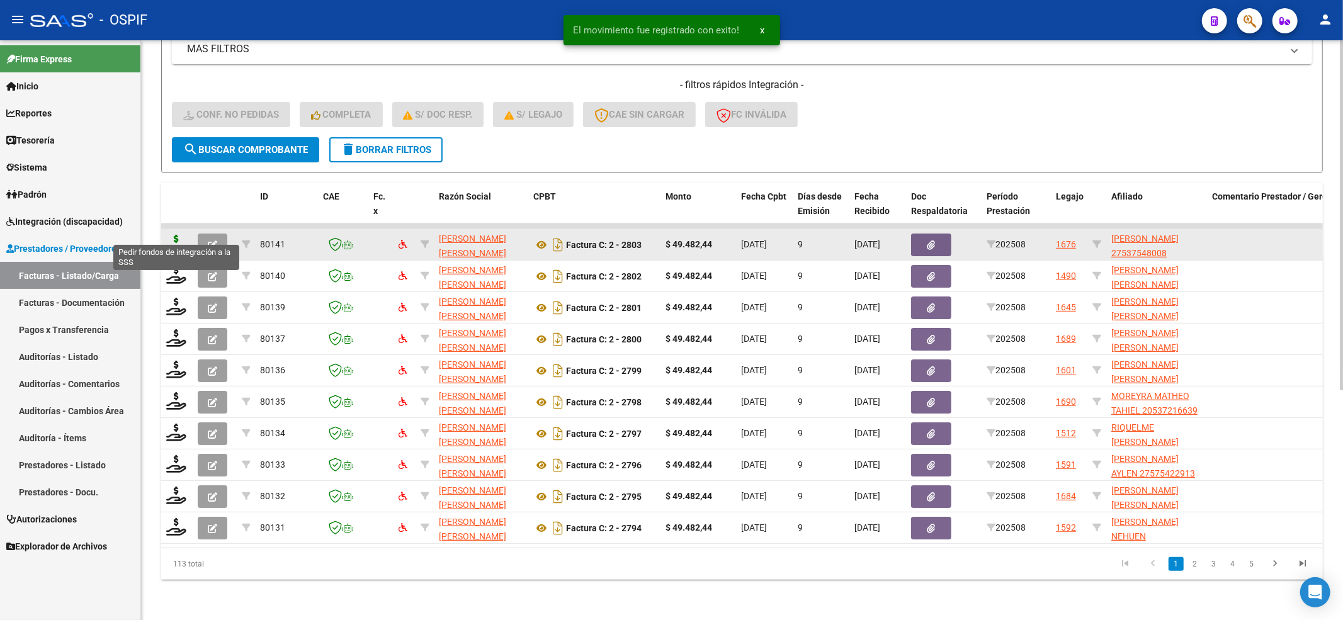
click at [174, 235] on icon at bounding box center [176, 244] width 20 height 18
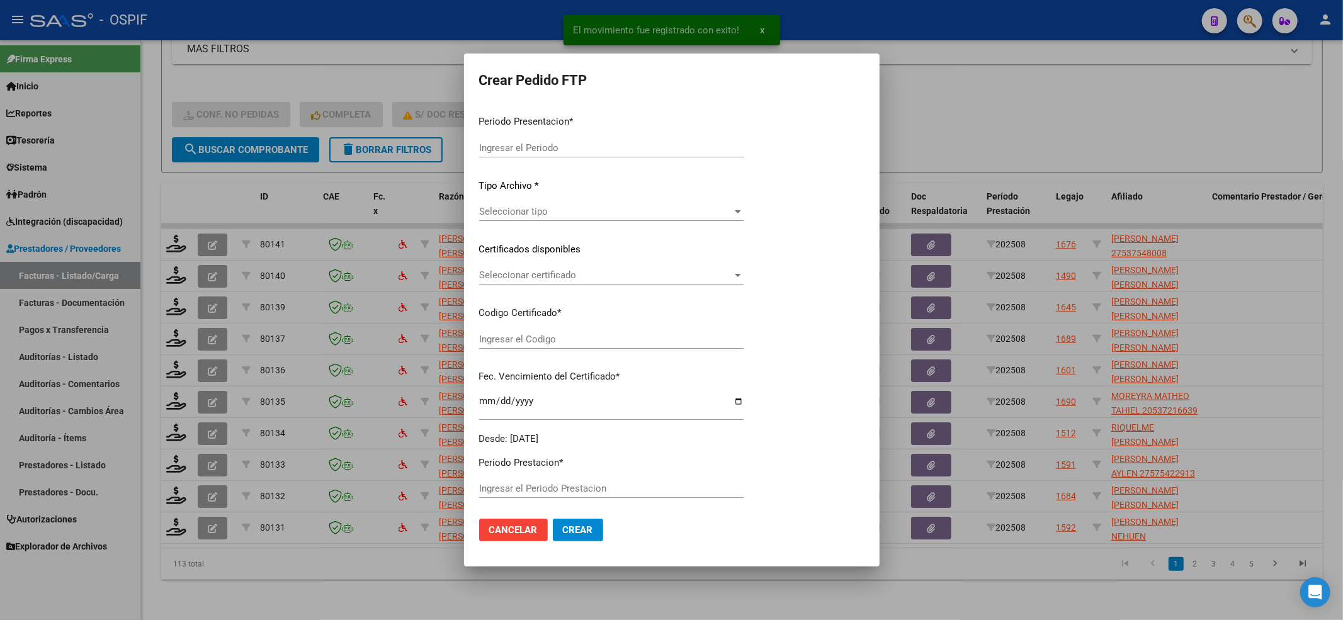
type input "202508"
type input "$ 49.482,44"
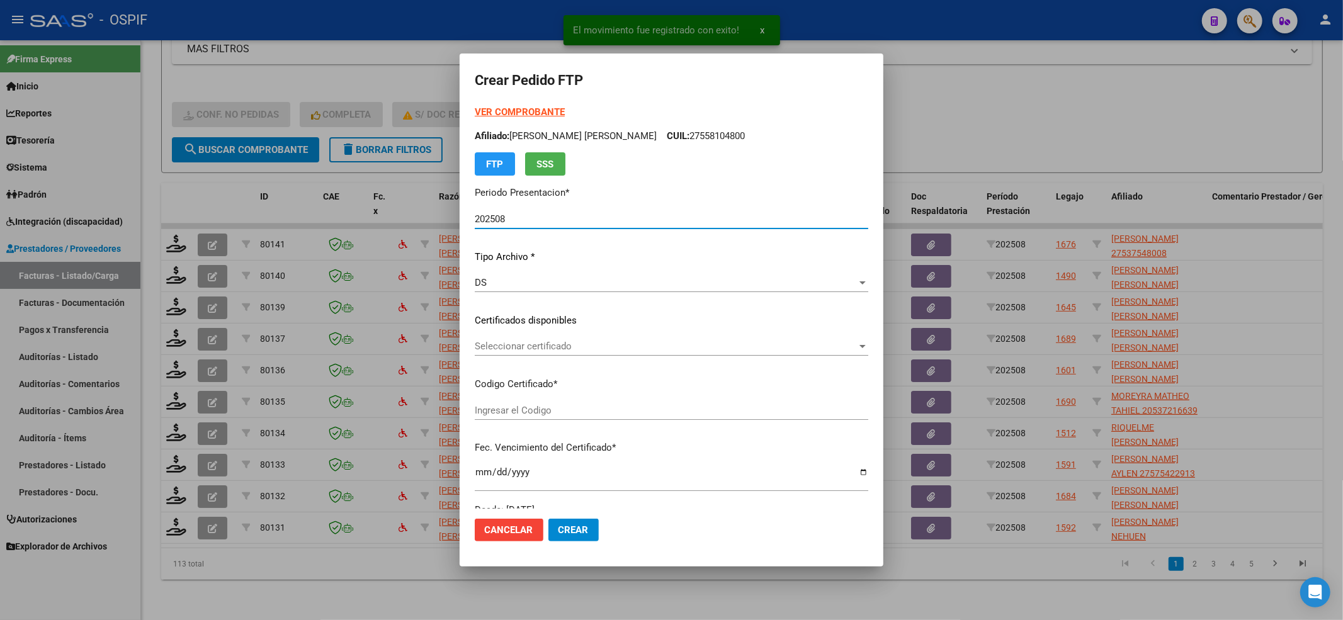
type input "0100053754800-20250106-20280106-BS-427"
type input "2028-01-06"
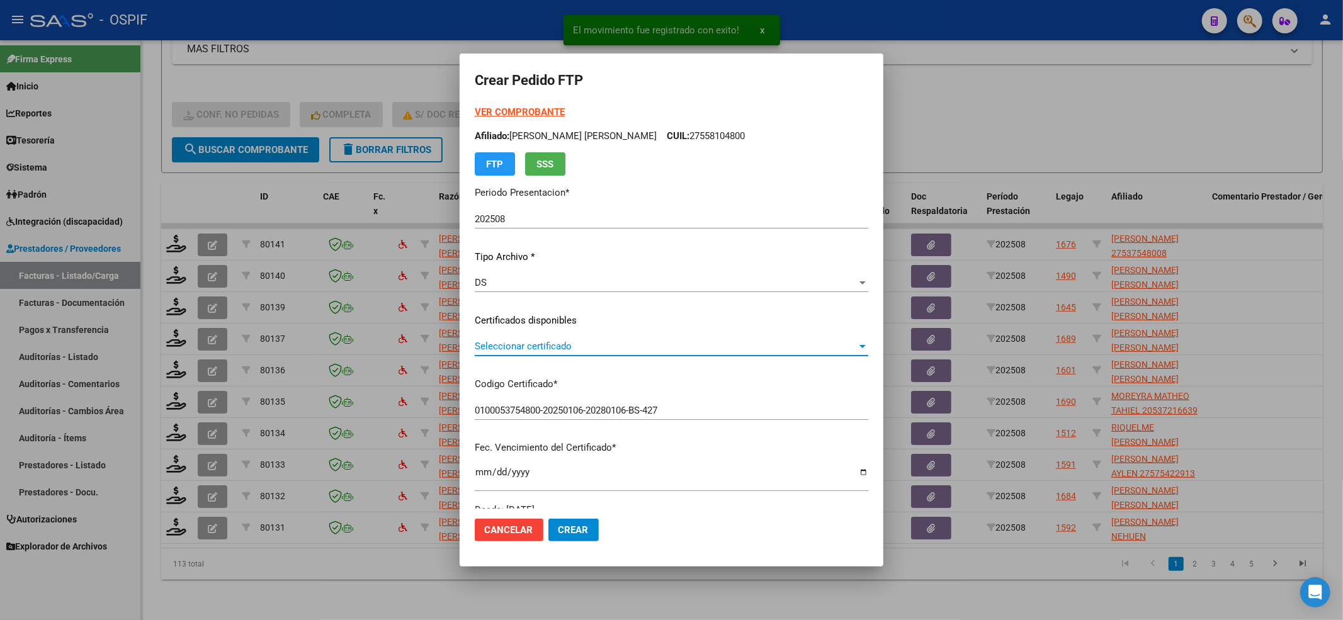
click at [534, 344] on span "Seleccionar certificado" at bounding box center [666, 346] width 382 height 11
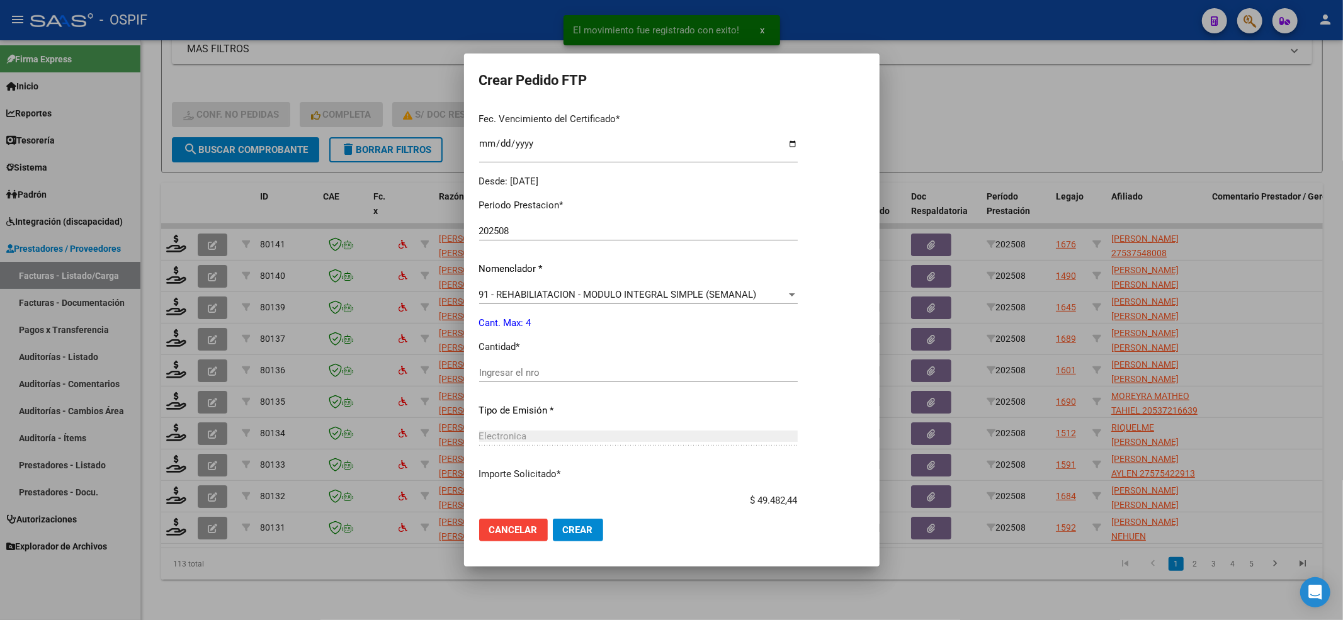
scroll to position [336, 0]
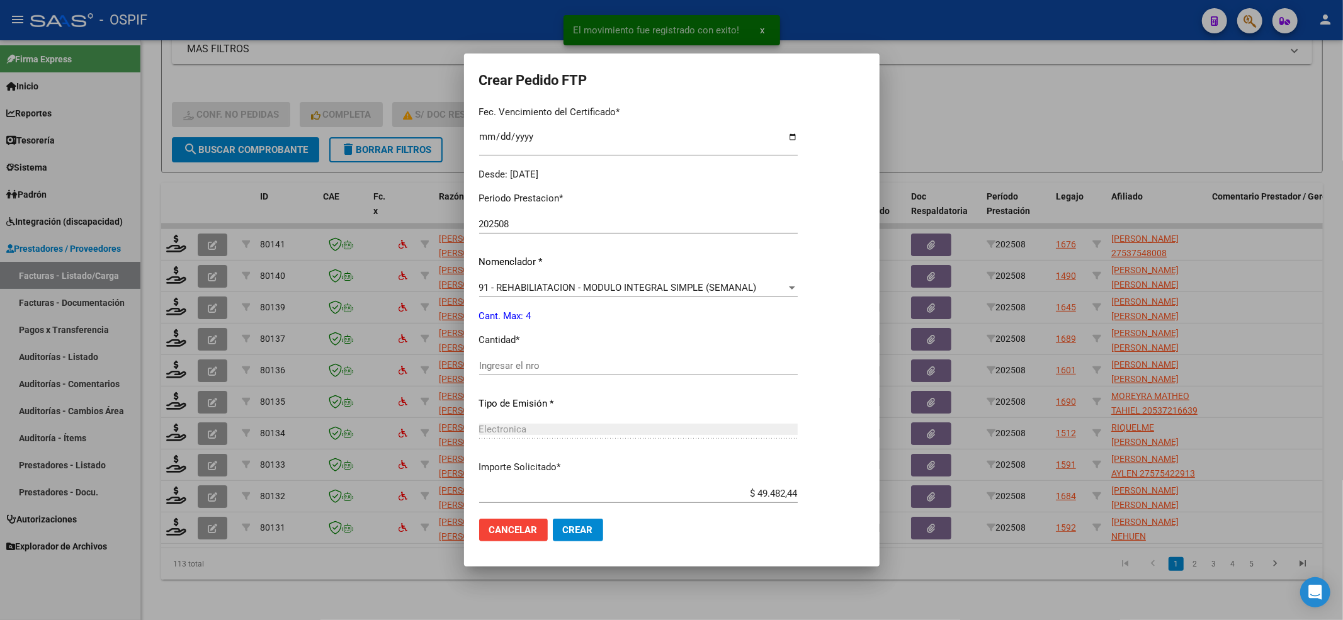
click at [525, 374] on div "Ingresar el nro" at bounding box center [638, 365] width 319 height 19
type input "4"
click at [576, 537] on button "Crear" at bounding box center [578, 530] width 50 height 23
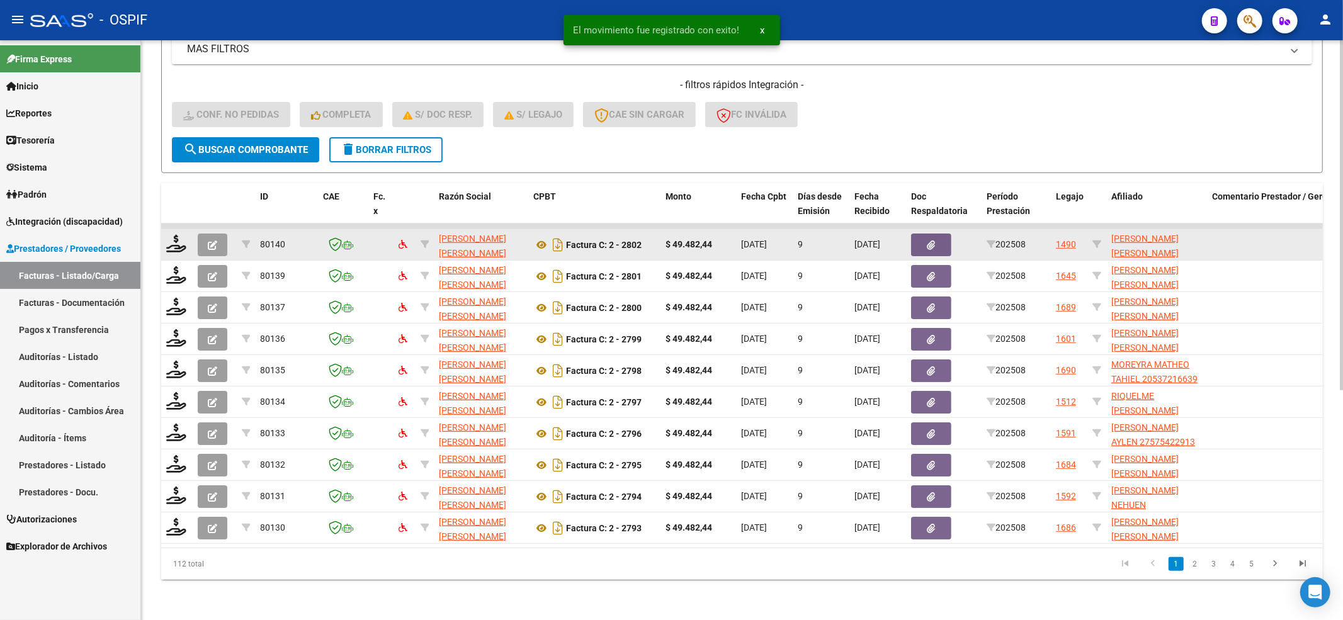
drag, startPoint x: 169, startPoint y: 241, endPoint x: 184, endPoint y: 240, distance: 15.1
click at [168, 242] on datatable-body-cell at bounding box center [176, 244] width 31 height 31
click at [185, 238] on icon at bounding box center [176, 244] width 20 height 18
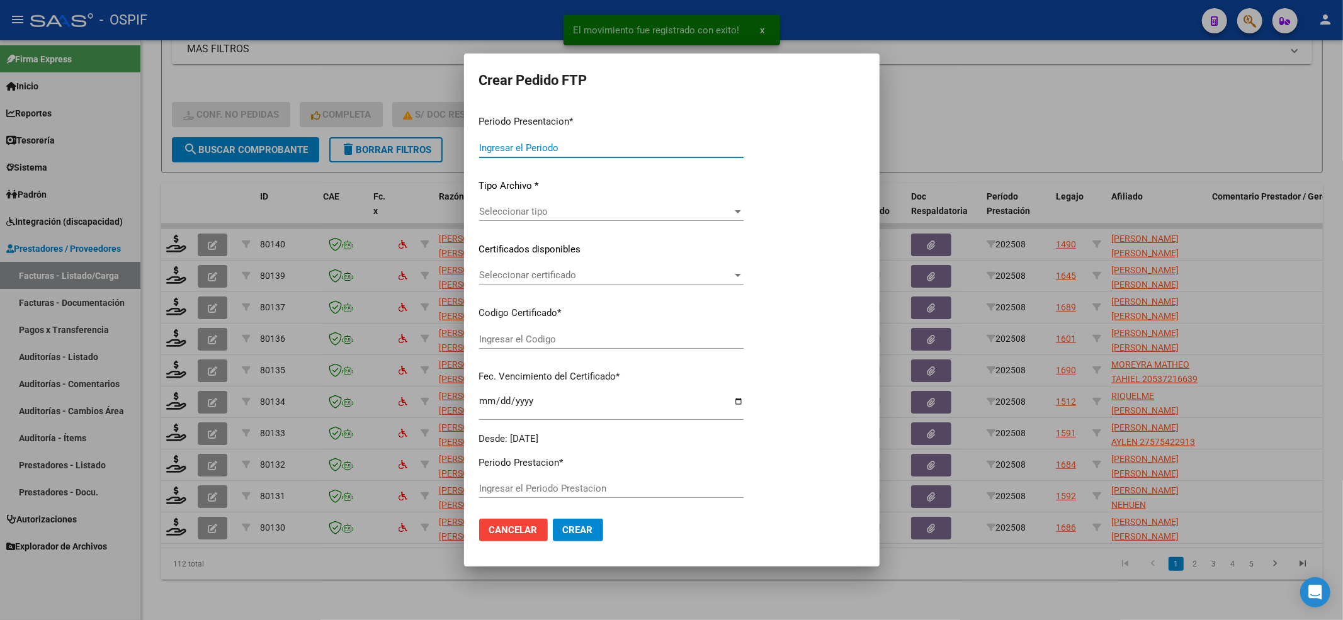
type input "202508"
type input "$ 49.482,44"
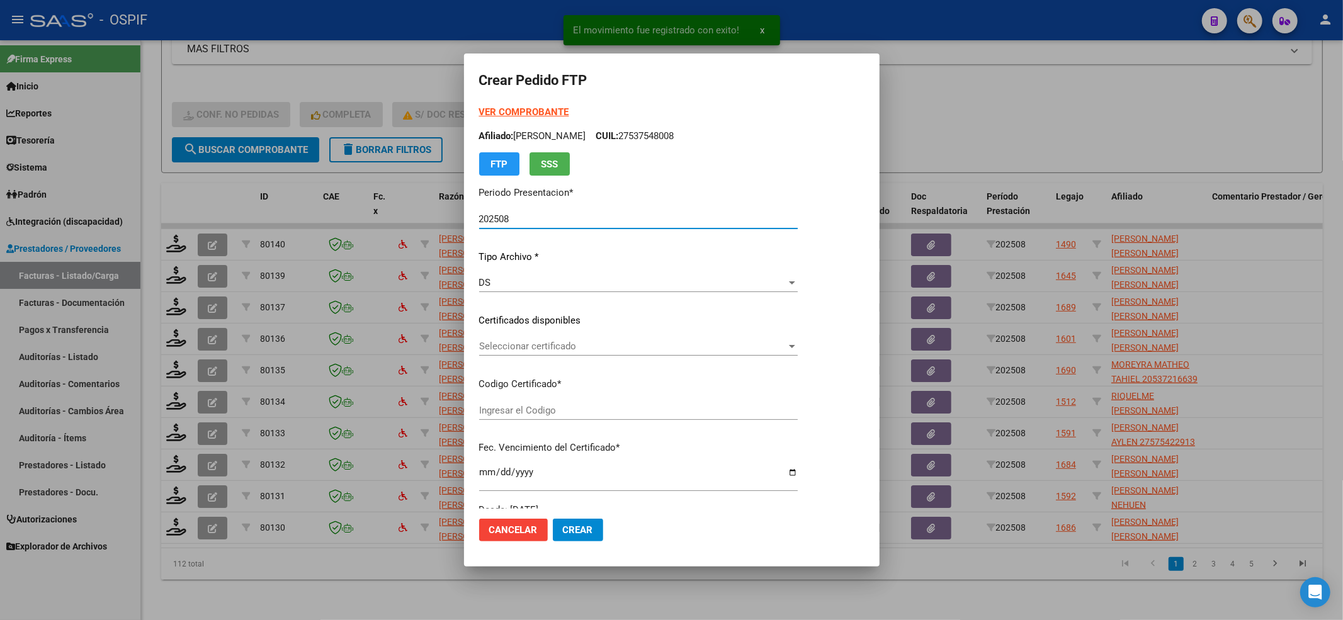
type input "0200057084735-20230410-20260410-BS-427"
type input "2026-04-10"
click at [517, 345] on span "Seleccionar certificado" at bounding box center [632, 346] width 307 height 11
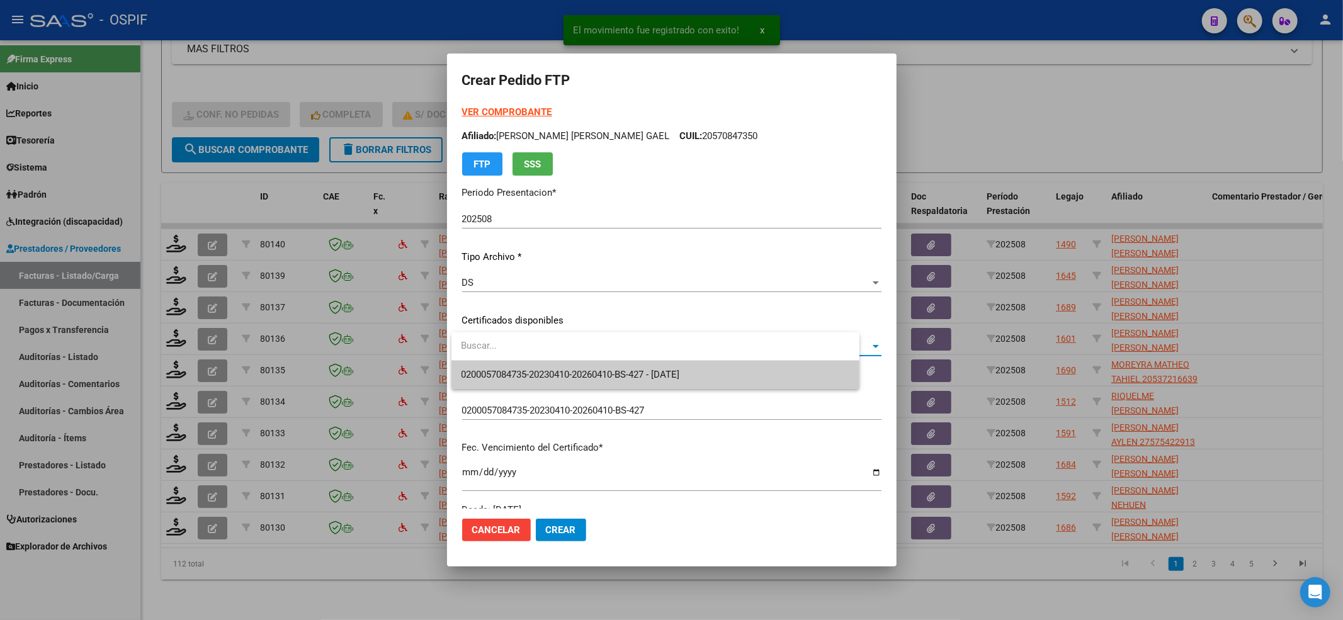
click at [515, 363] on span "0200057084735-20230410-20260410-BS-427 - 2026-04-10" at bounding box center [656, 375] width 388 height 28
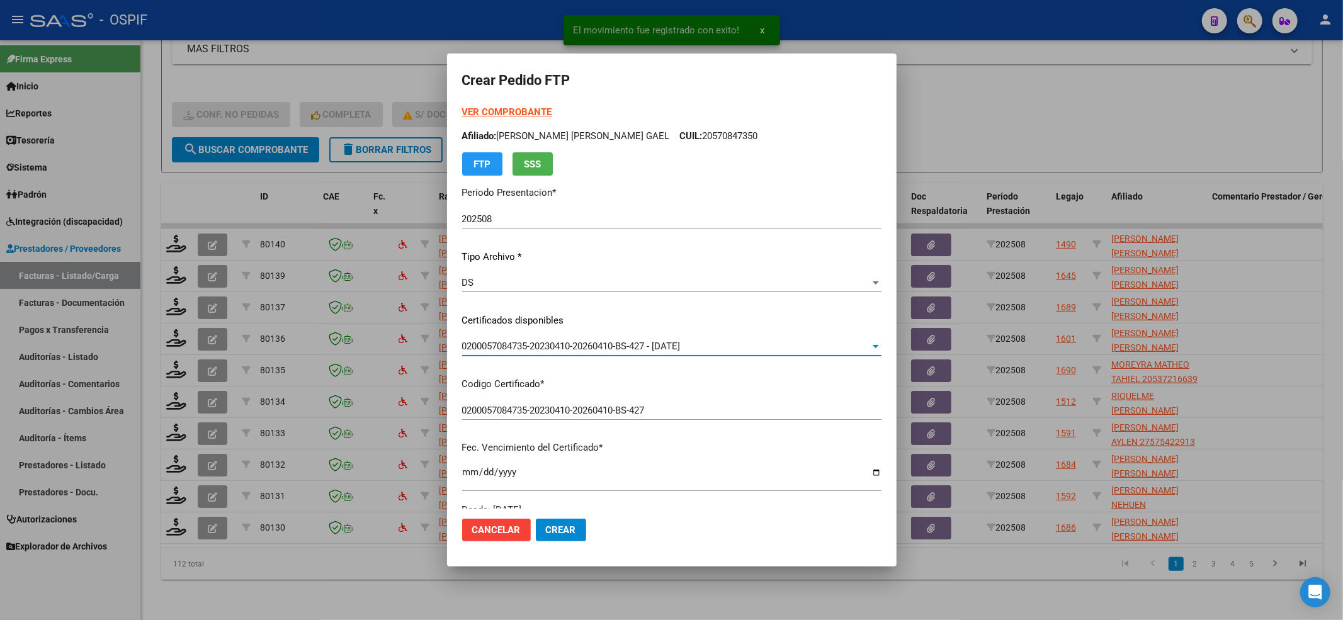
scroll to position [406, 0]
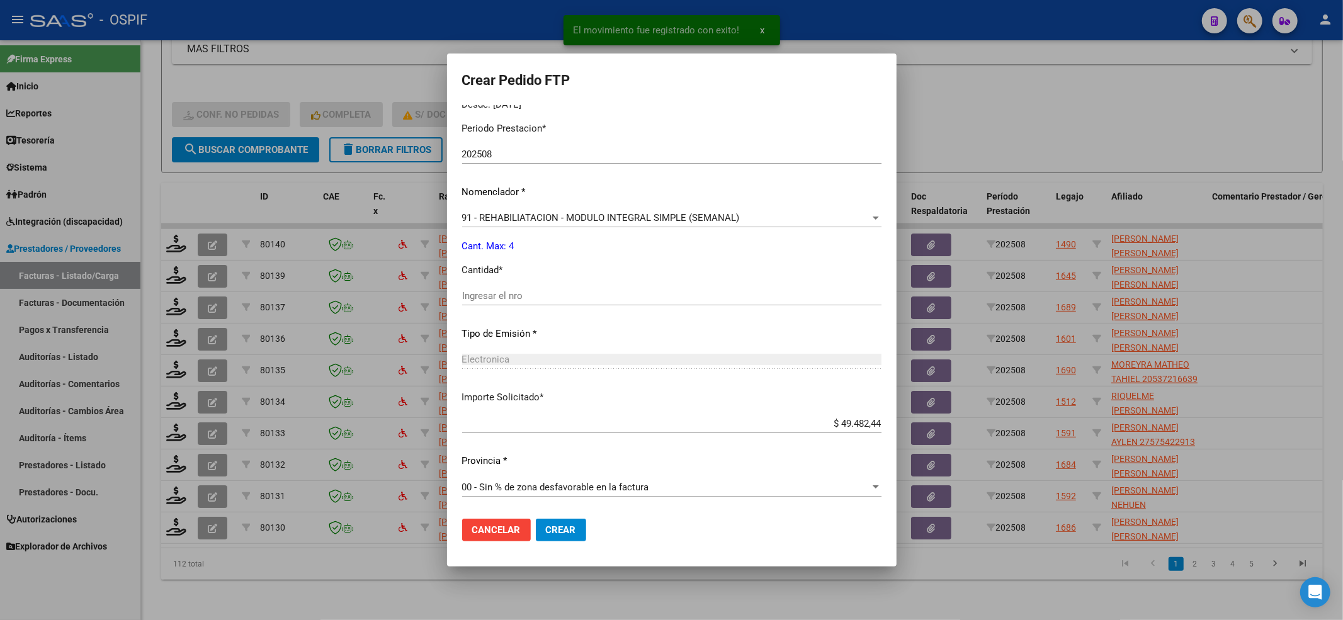
drag, startPoint x: 499, startPoint y: 288, endPoint x: 498, endPoint y: 306, distance: 17.7
click at [498, 290] on div "Ingresar el nro" at bounding box center [671, 296] width 419 height 19
type input "4"
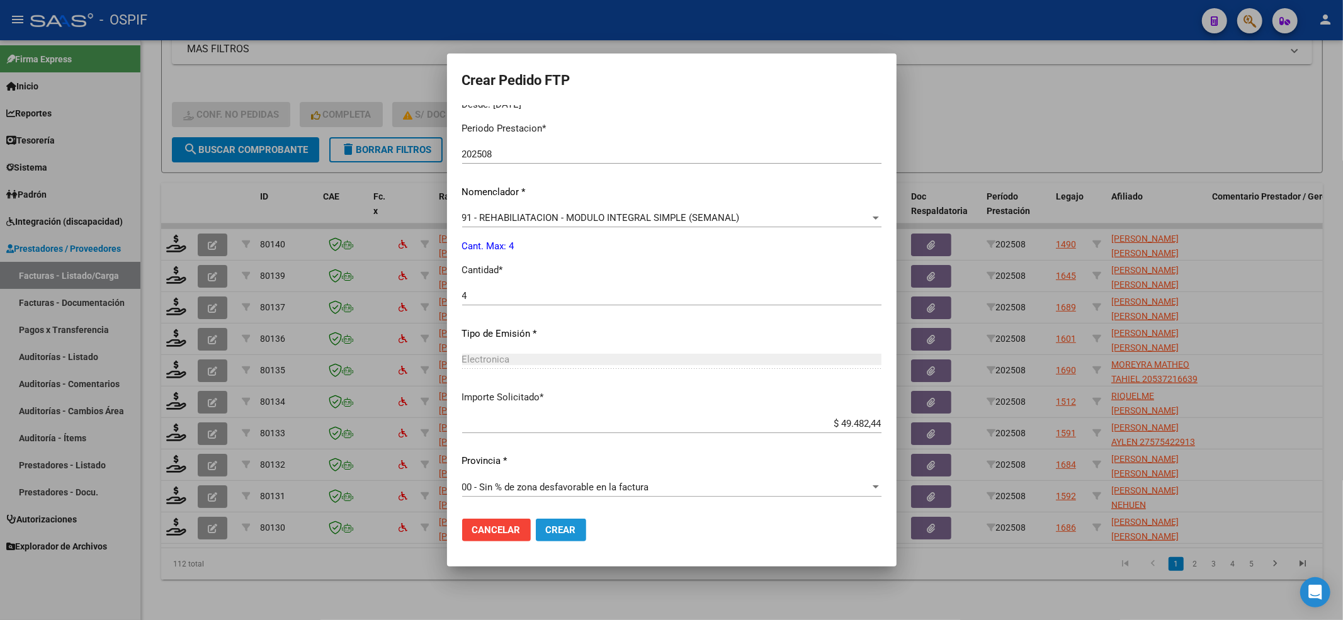
drag, startPoint x: 562, startPoint y: 532, endPoint x: 267, endPoint y: 334, distance: 355.5
click at [562, 529] on span "Crear" at bounding box center [561, 530] width 30 height 11
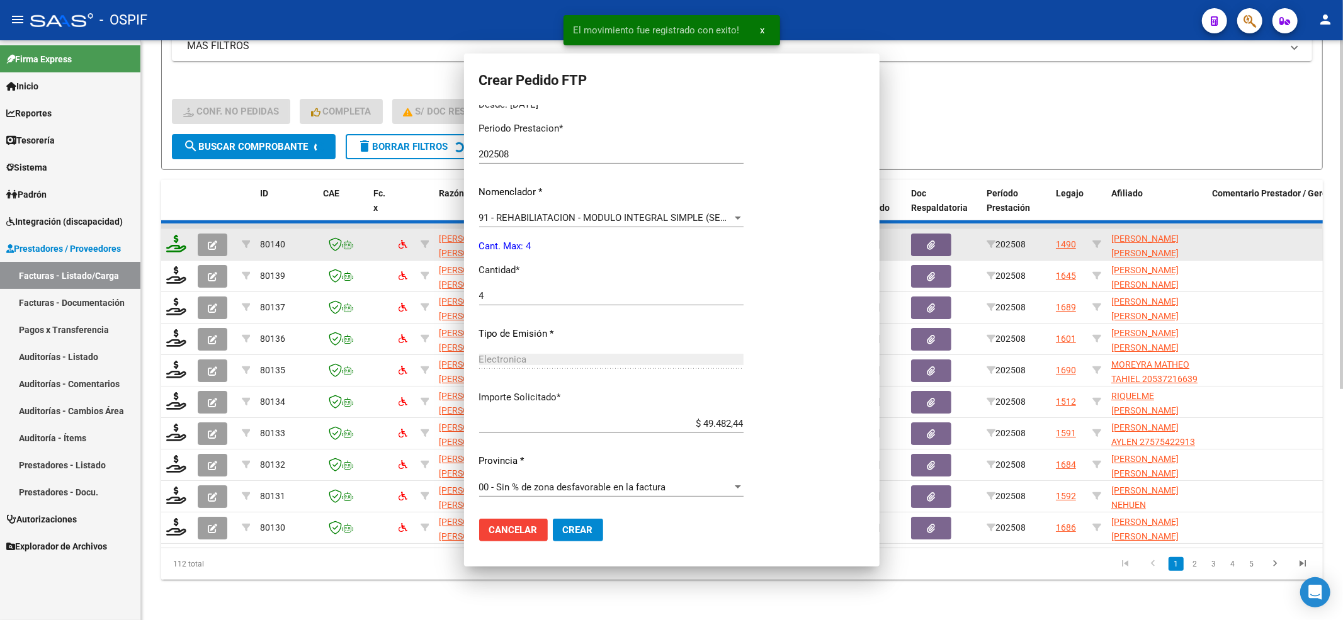
scroll to position [0, 0]
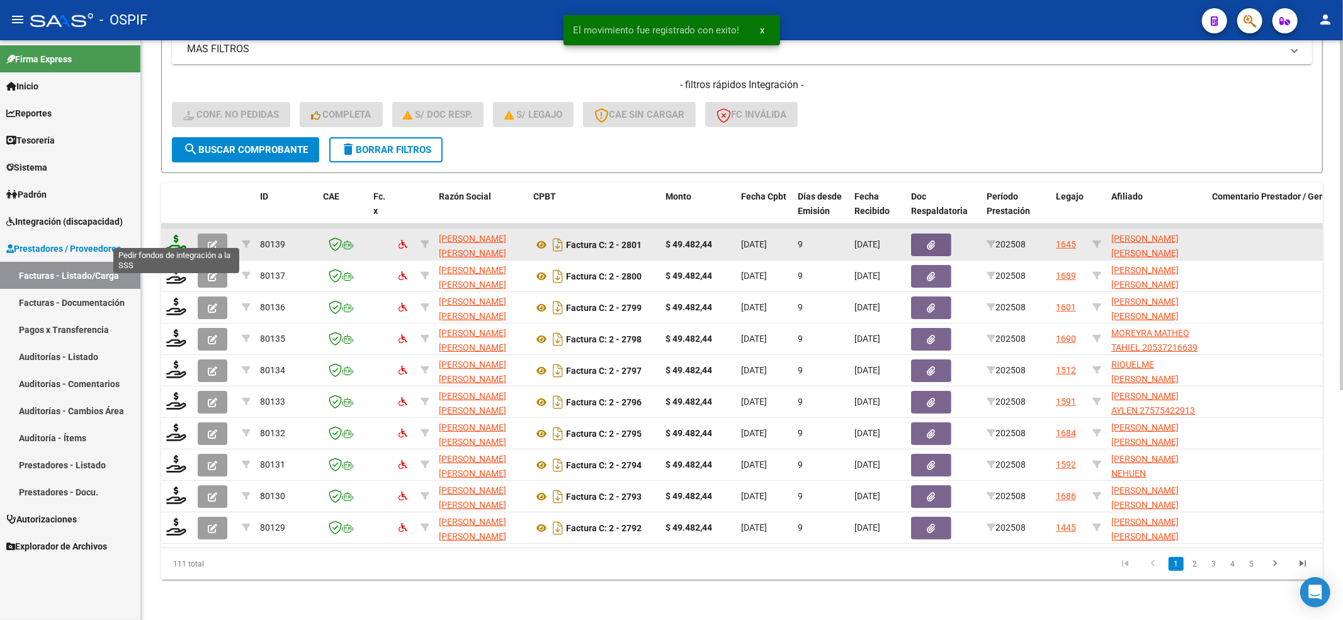
click at [176, 237] on icon at bounding box center [176, 244] width 20 height 18
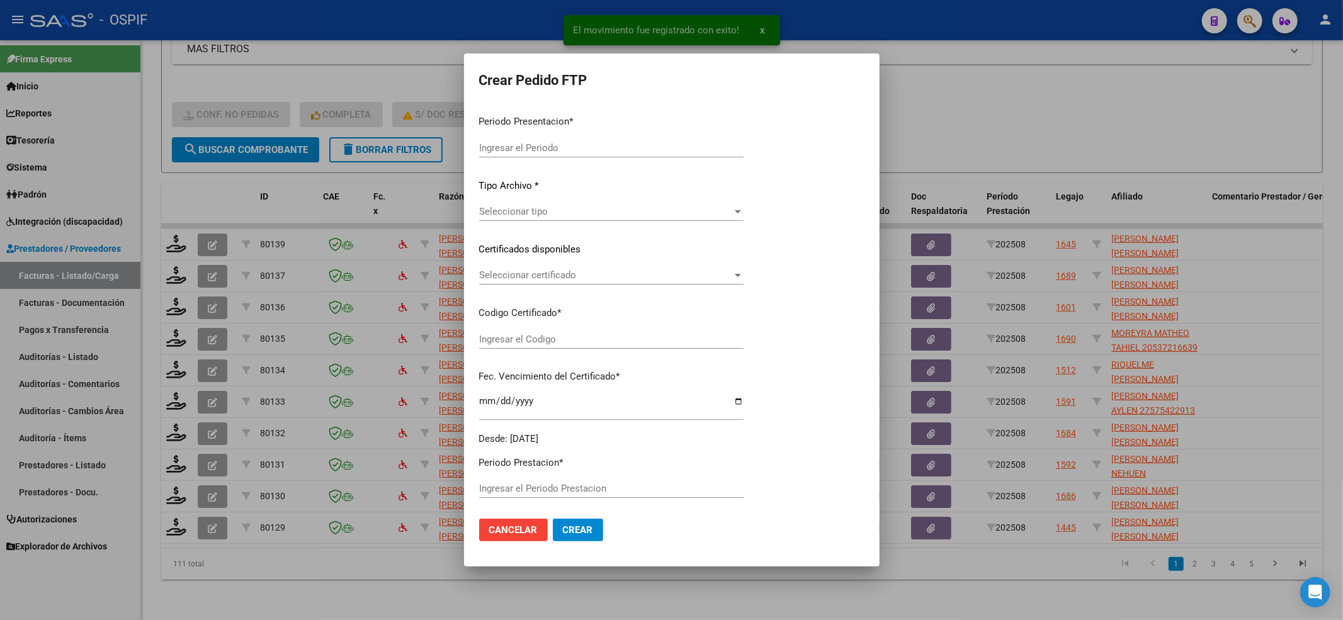
type input "202508"
type input "$ 49.482,44"
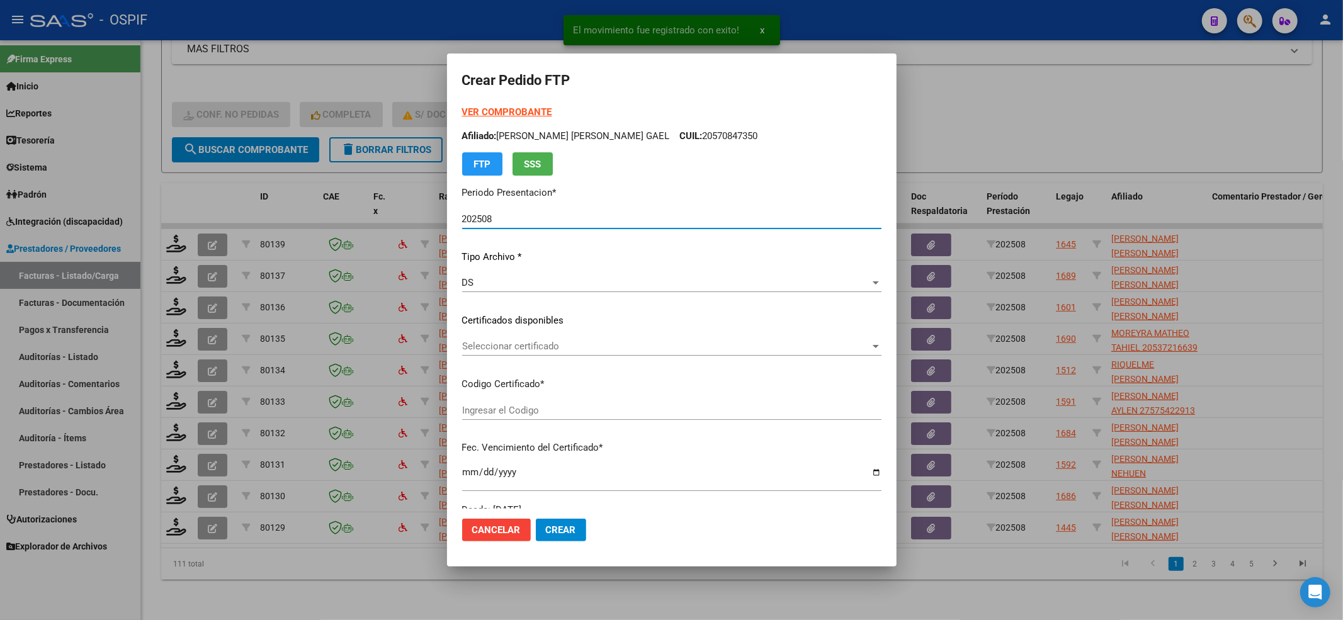
type input "0200057389772-20231206-20261206-BUE-427"
type input "2026-12-06"
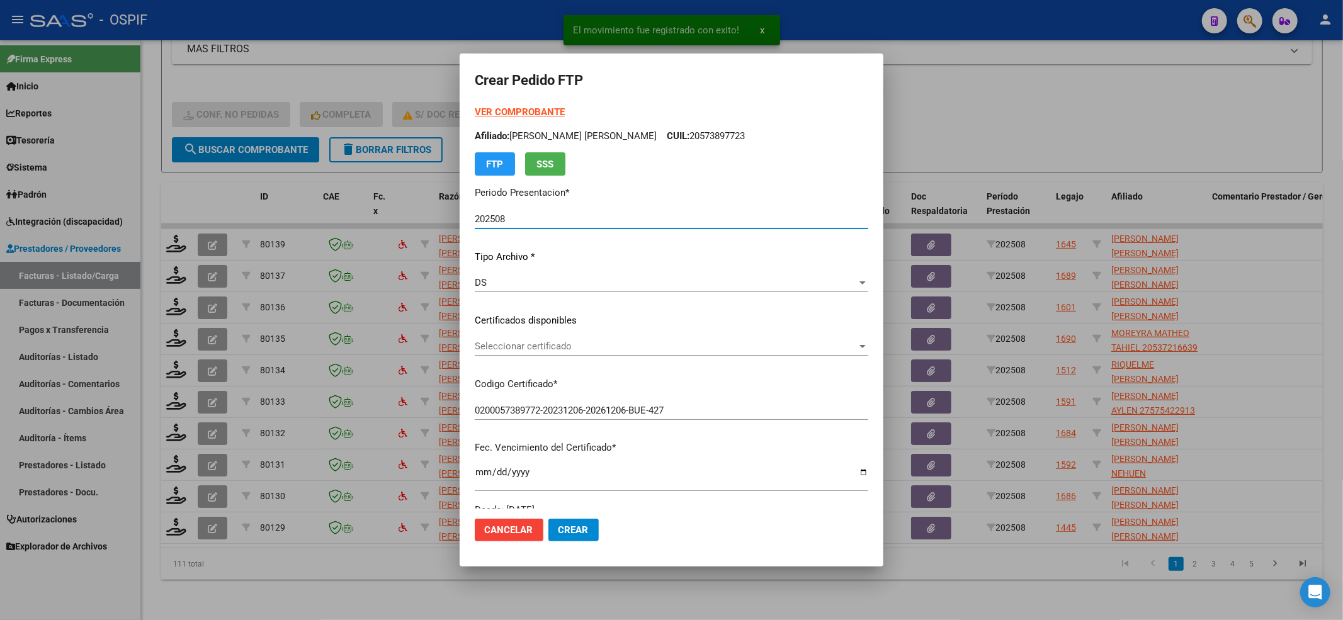
click at [509, 349] on span "Seleccionar certificado" at bounding box center [666, 346] width 382 height 11
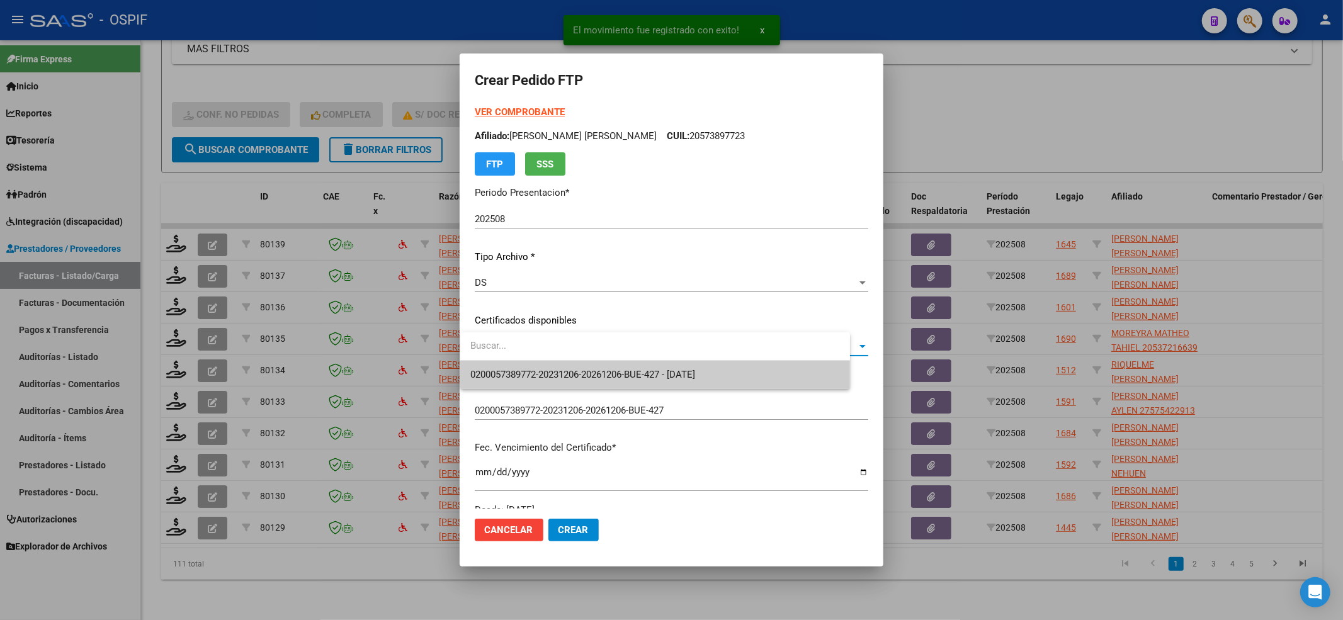
click at [506, 367] on span "0200057389772-20231206-20261206-BUE-427 - 2026-12-06" at bounding box center [655, 375] width 370 height 28
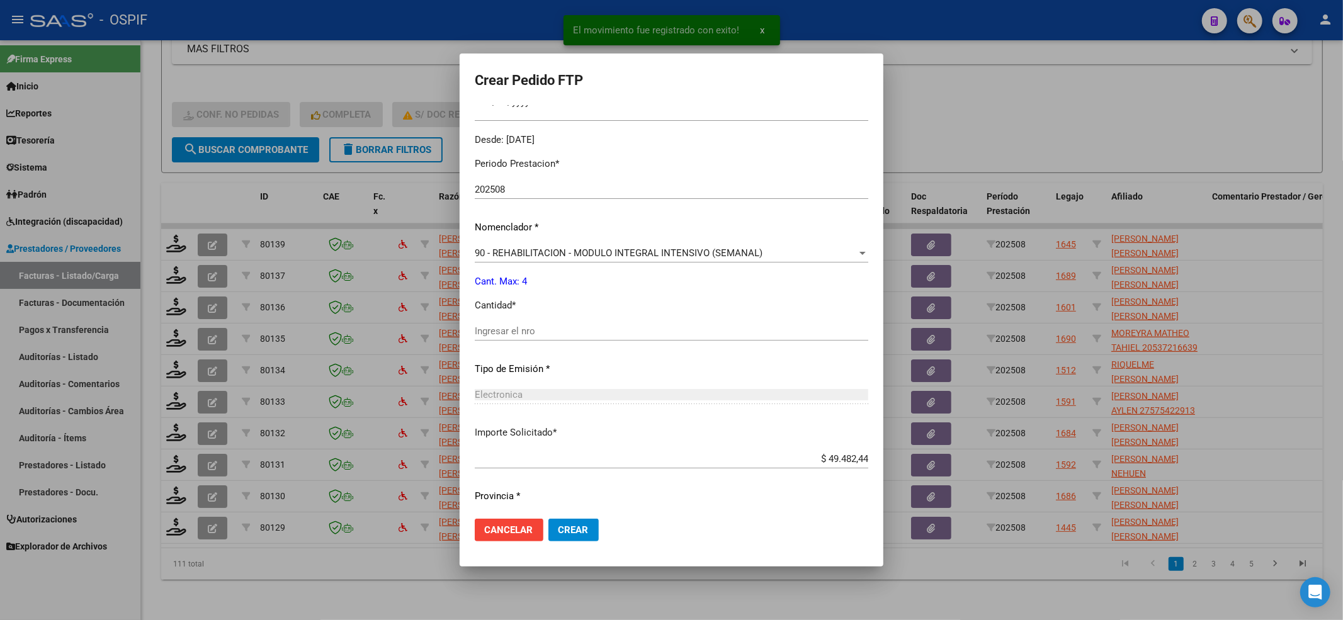
scroll to position [406, 0]
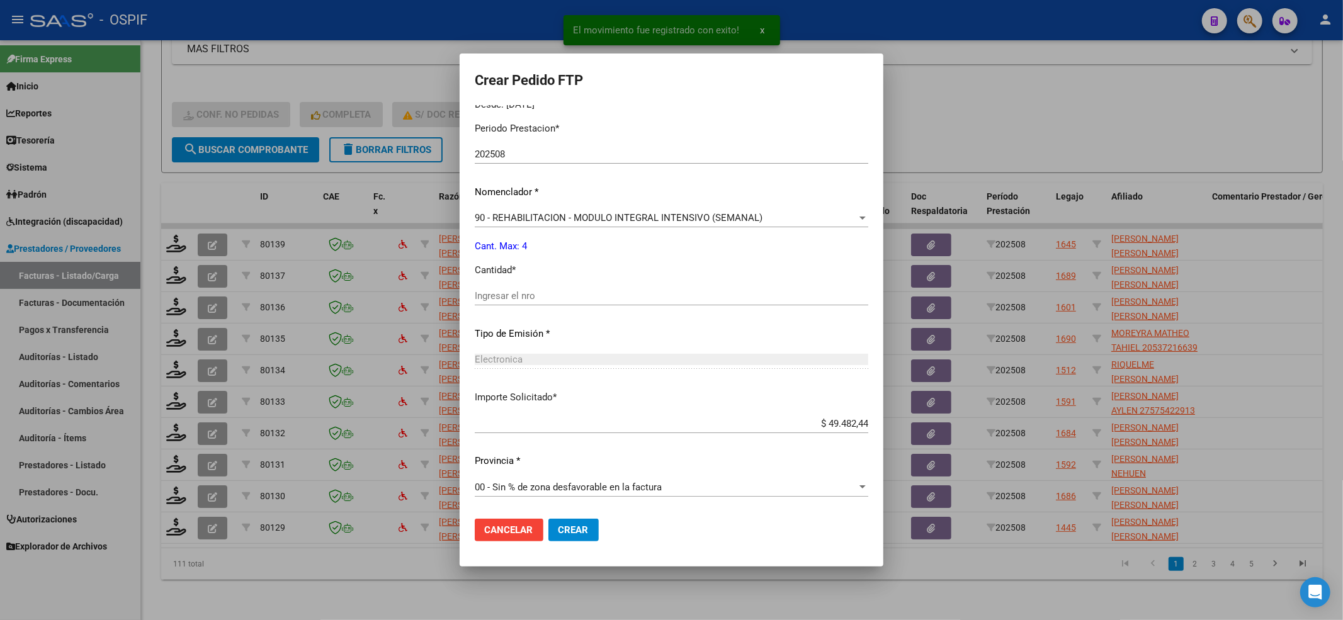
drag, startPoint x: 498, startPoint y: 305, endPoint x: 496, endPoint y: 299, distance: 7.0
click at [496, 299] on div "Ingresar el nro" at bounding box center [672, 302] width 394 height 31
click at [562, 302] on div "Ingresar el nro" at bounding box center [672, 296] width 394 height 19
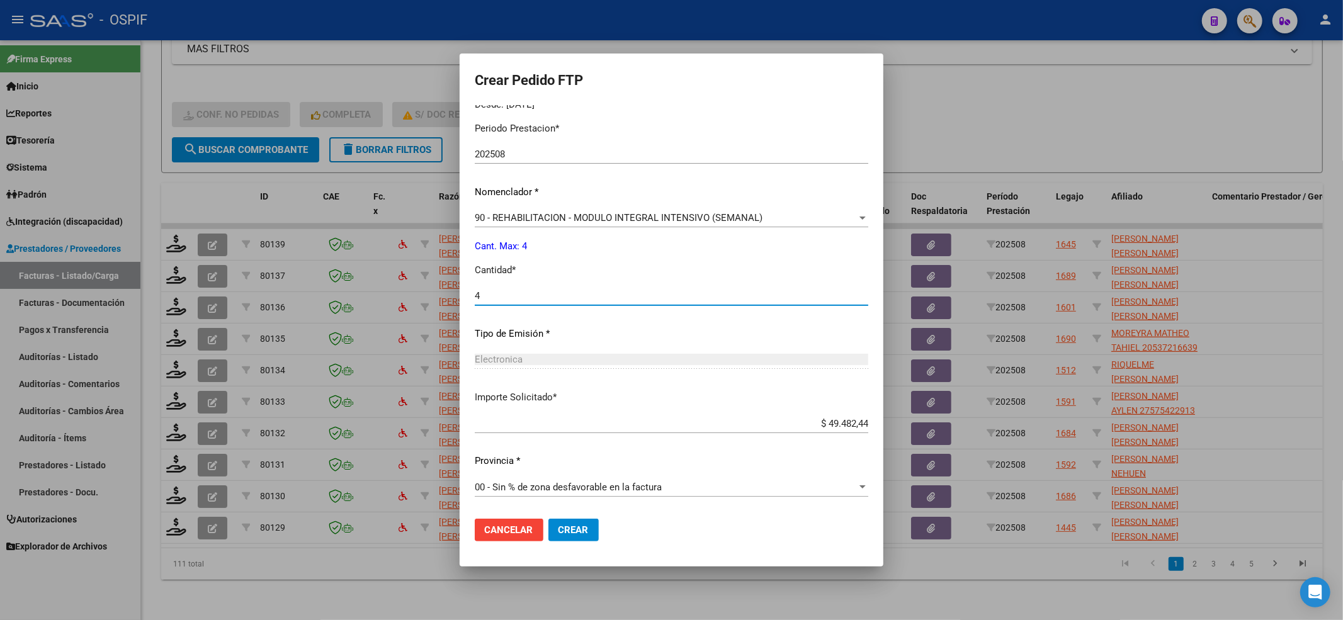
type input "4"
click at [559, 547] on mat-dialog-actions "Cancelar Crear" at bounding box center [672, 530] width 394 height 43
click at [554, 517] on mat-dialog-actions "Cancelar Crear" at bounding box center [672, 530] width 394 height 43
drag, startPoint x: 573, startPoint y: 528, endPoint x: 563, endPoint y: 524, distance: 10.8
click at [573, 528] on span "Crear" at bounding box center [574, 530] width 30 height 11
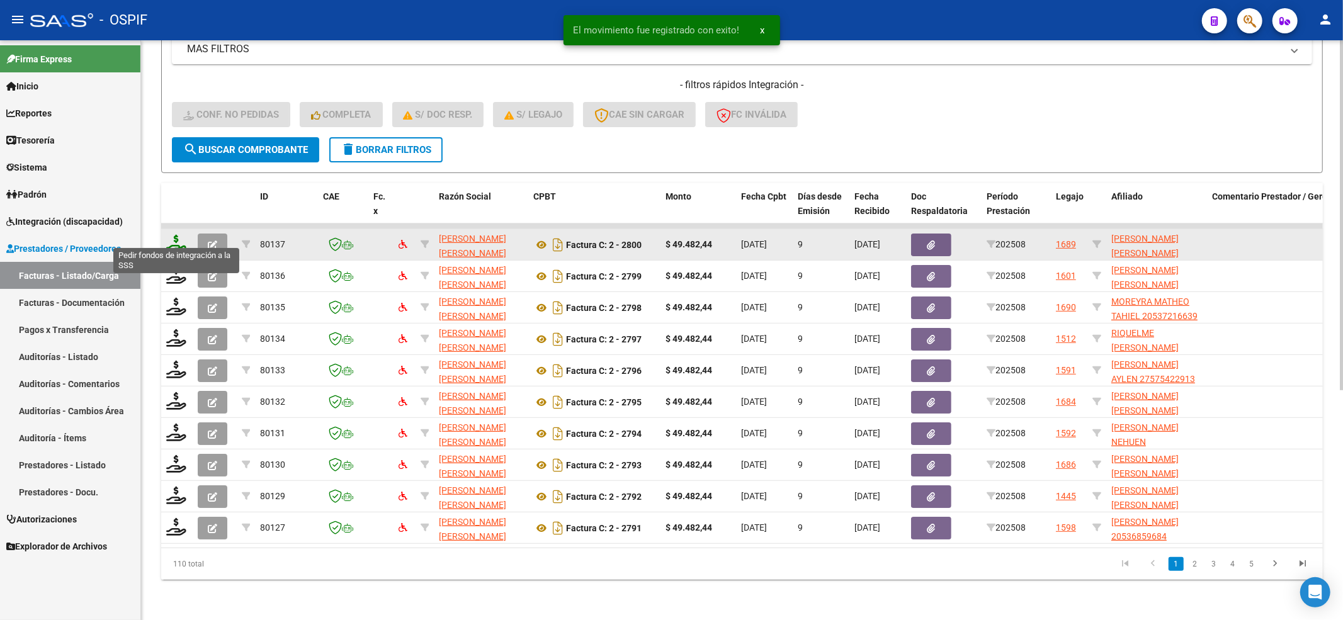
click at [174, 237] on icon at bounding box center [176, 244] width 20 height 18
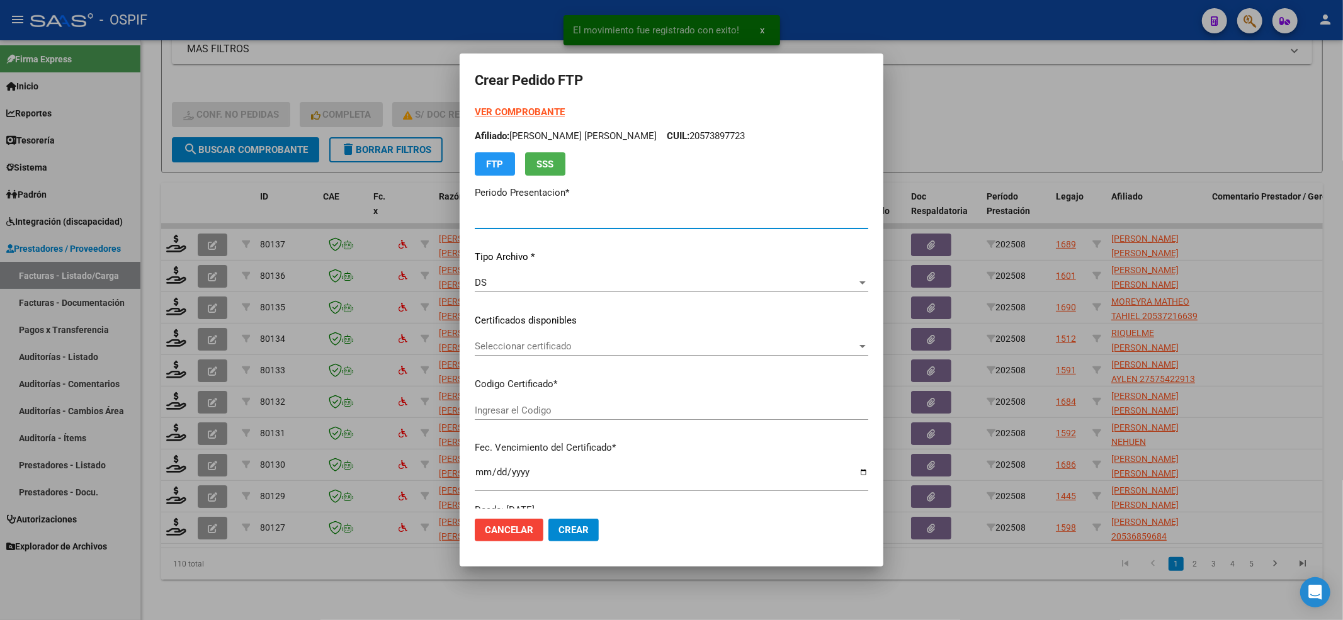
type input "202508"
type input "$ 49.482,44"
type input "0100050654607-20200120-20260120-BS AS"
type input "2026-01-20"
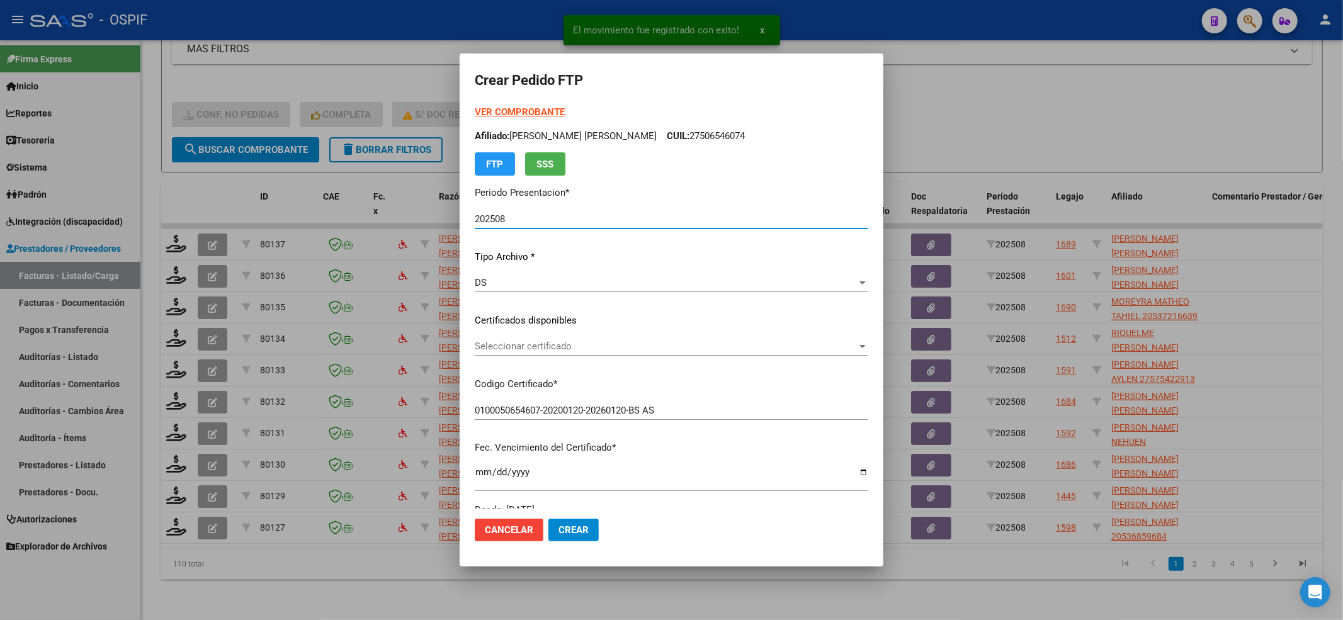
click at [598, 348] on span "Seleccionar certificado" at bounding box center [666, 346] width 382 height 11
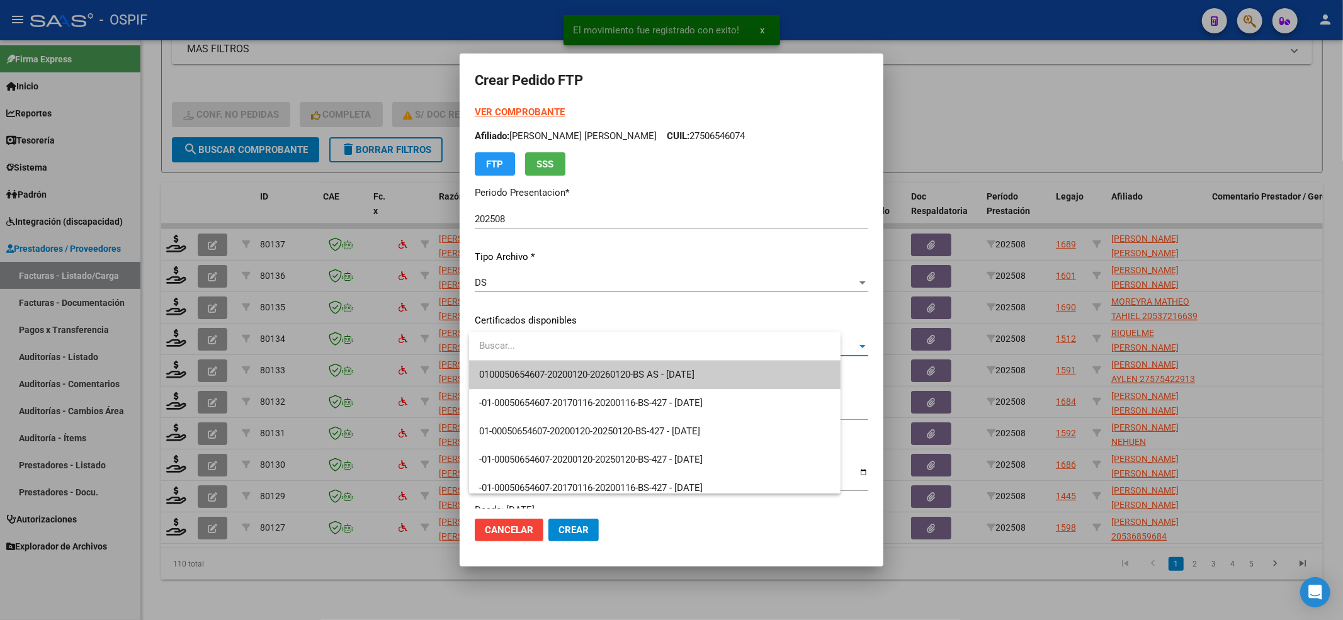
click at [595, 369] on span "0100050654607-20200120-20260120-BS AS - 2026-01-20" at bounding box center [586, 374] width 215 height 11
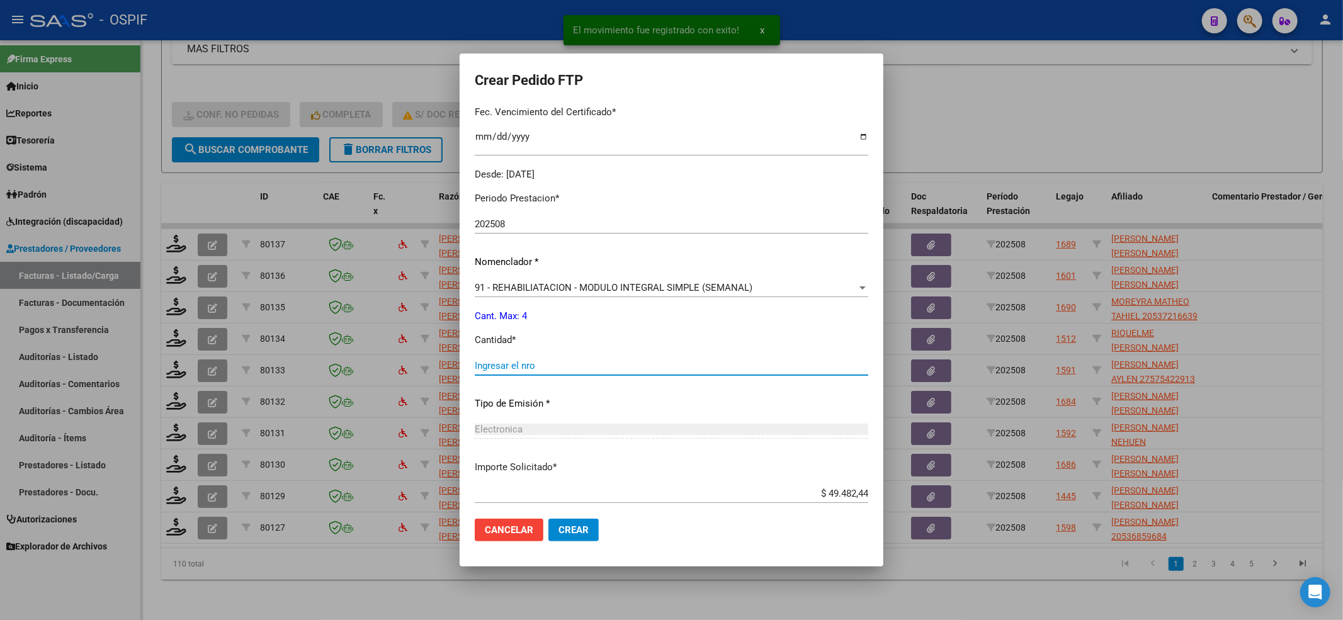
click at [583, 368] on input "Ingresar el nro" at bounding box center [672, 365] width 394 height 11
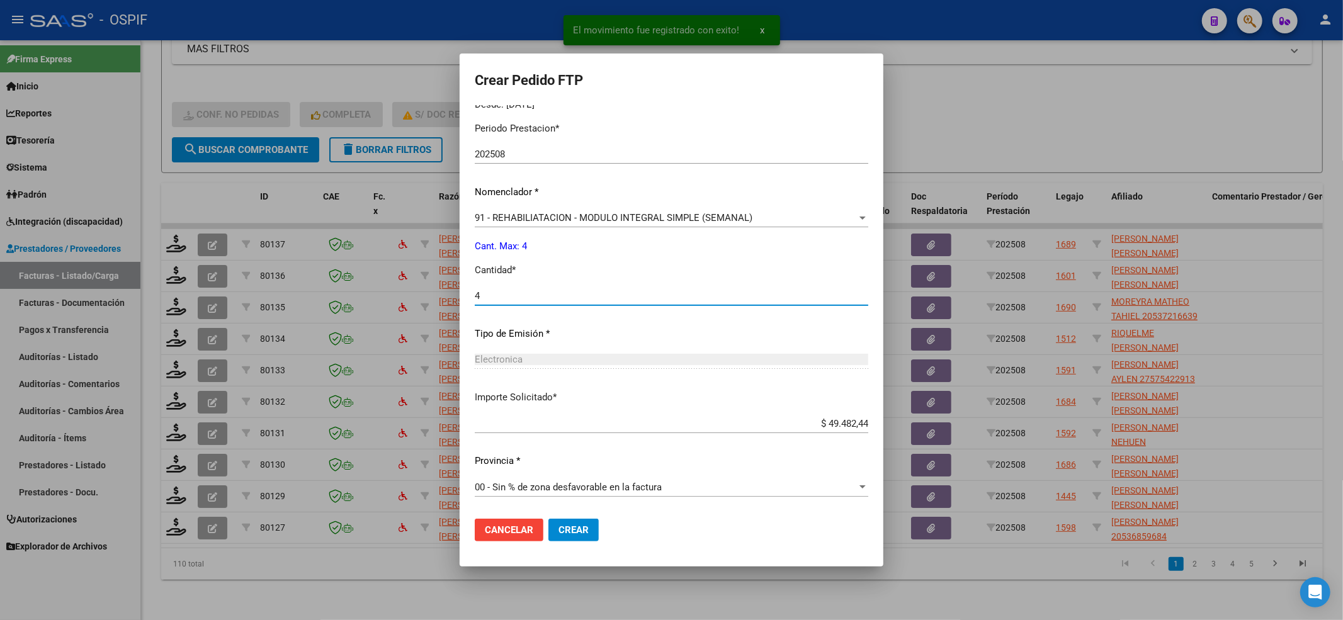
type input "4"
click at [577, 545] on mat-dialog-actions "Cancelar Crear" at bounding box center [672, 530] width 394 height 43
drag, startPoint x: 577, startPoint y: 533, endPoint x: 354, endPoint y: 425, distance: 247.9
click at [576, 532] on span "Crear" at bounding box center [574, 530] width 30 height 11
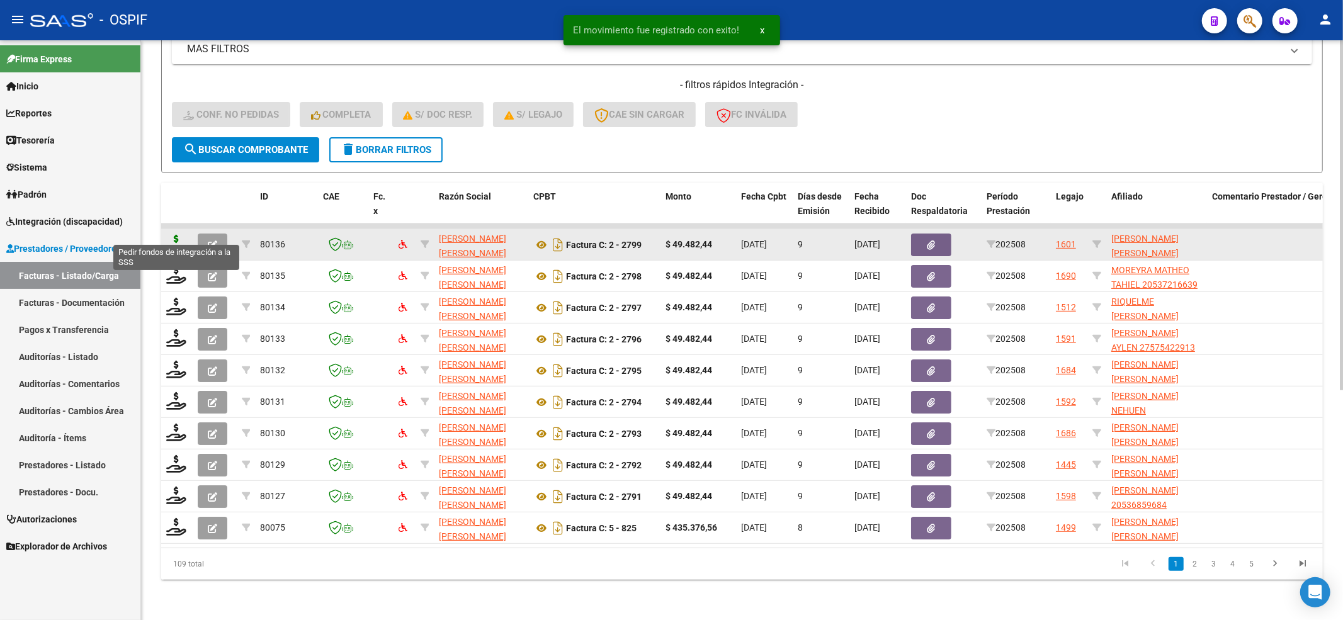
click at [179, 235] on icon at bounding box center [176, 244] width 20 height 18
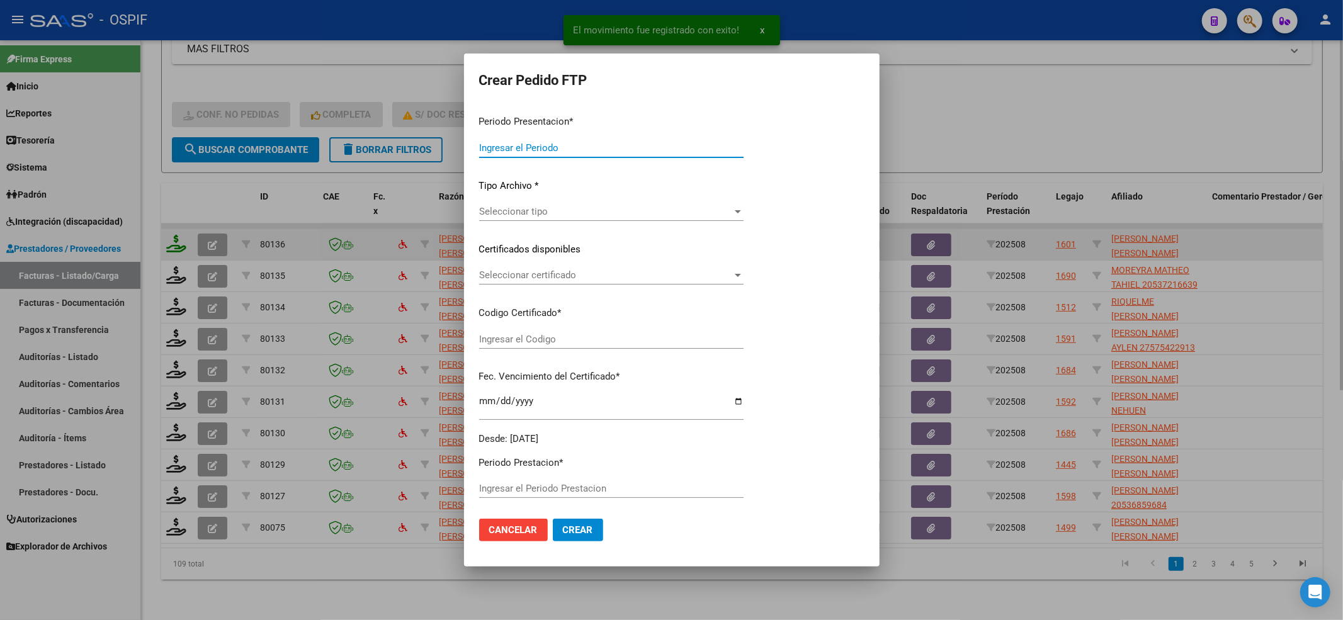
type input "202508"
type input "$ 49.482,44"
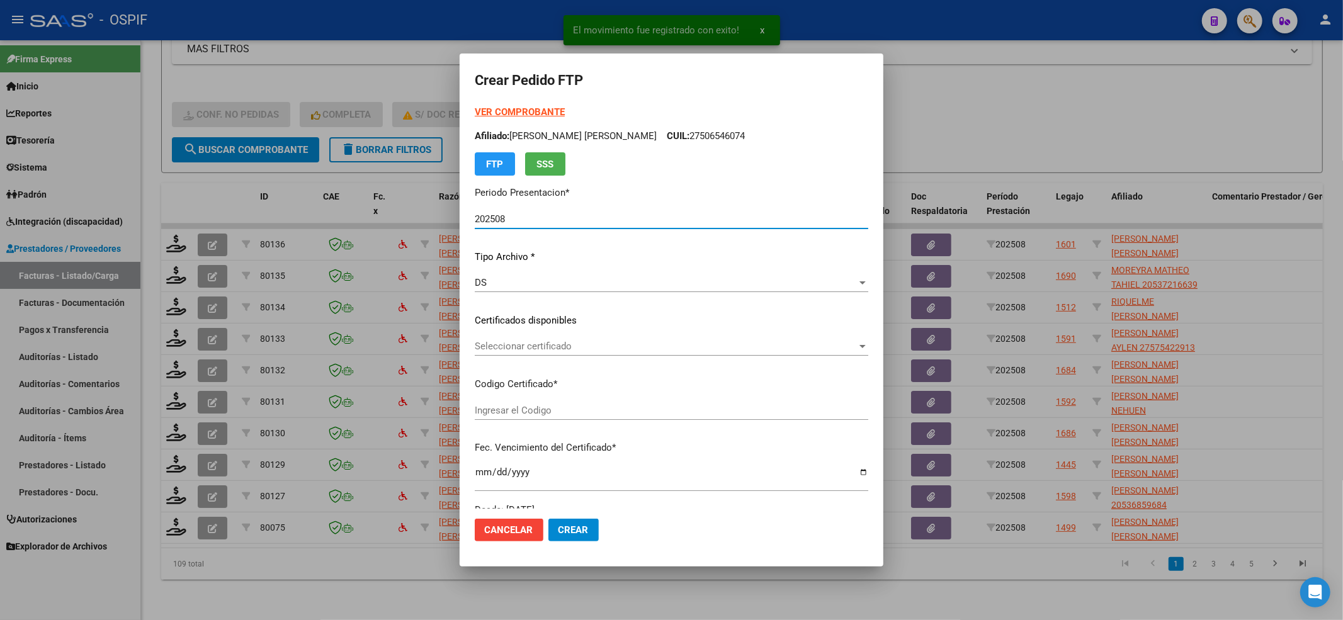
type input "0200056333271-20220908-20250908-BS-427"
type input "2025-09-08"
click at [661, 351] on span "Seleccionar certificado" at bounding box center [666, 346] width 382 height 11
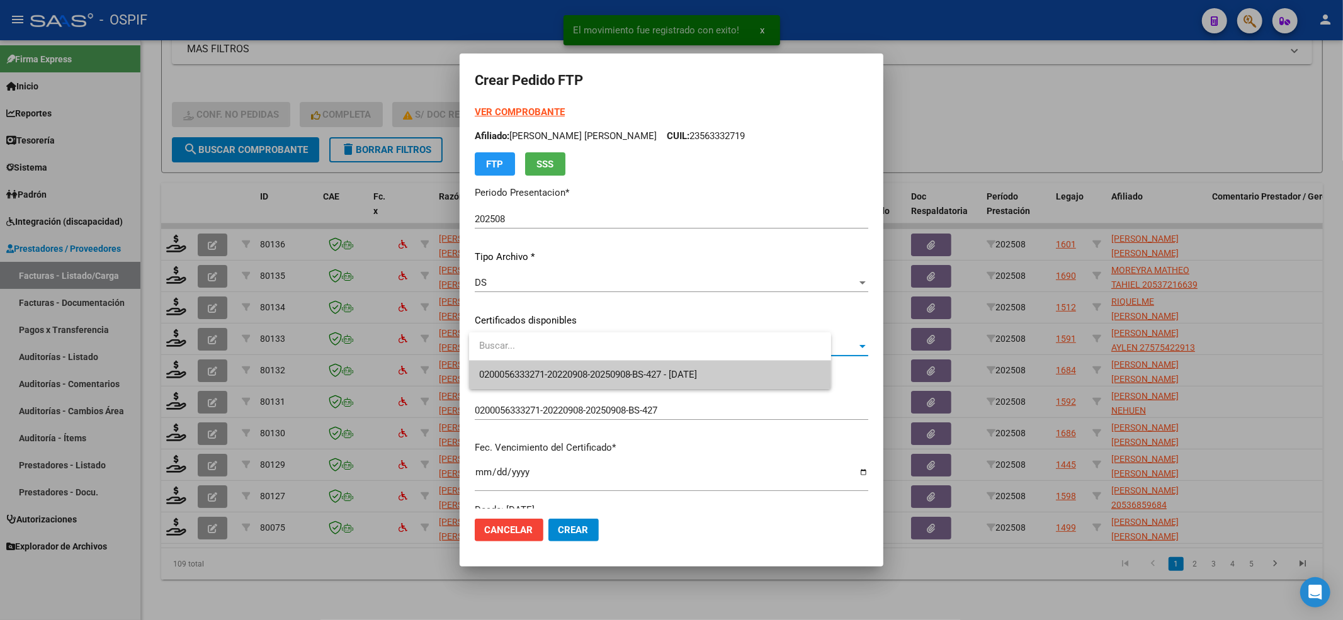
click at [655, 369] on span "0200056333271-20220908-20250908-BS-427 - 2025-09-08" at bounding box center [588, 374] width 219 height 11
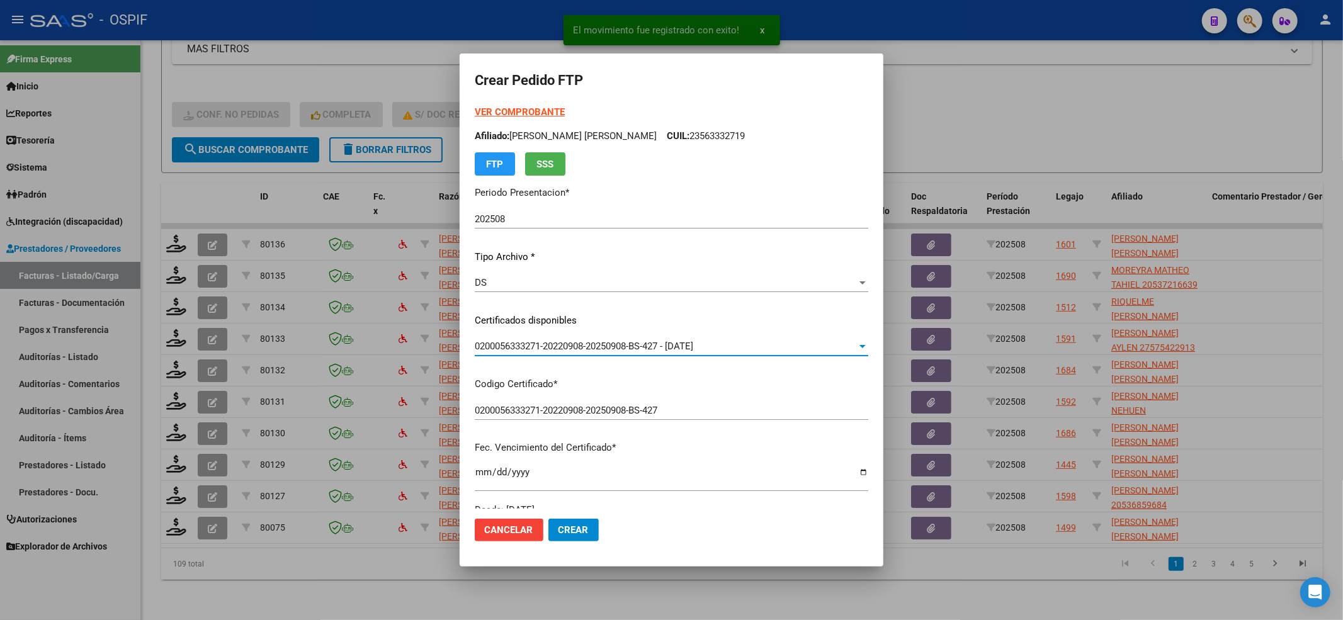
scroll to position [252, 0]
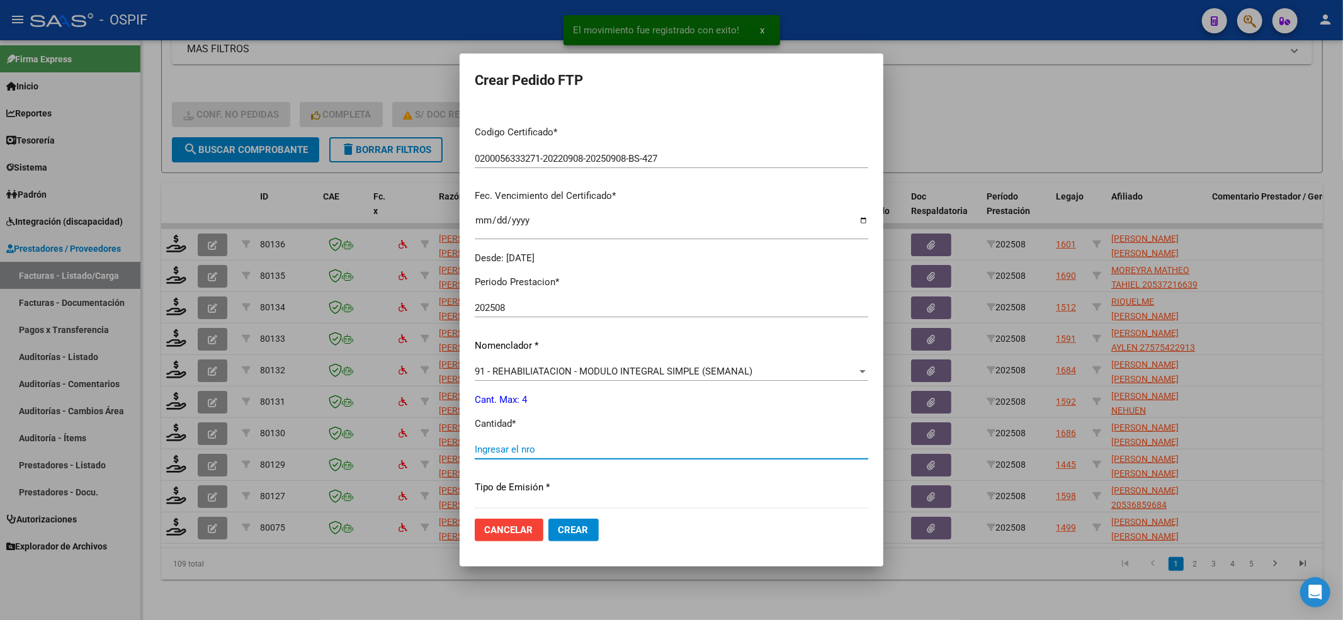
click at [502, 454] on input "Ingresar el nro" at bounding box center [672, 449] width 394 height 11
type input "4"
click at [567, 530] on span "Crear" at bounding box center [574, 530] width 30 height 11
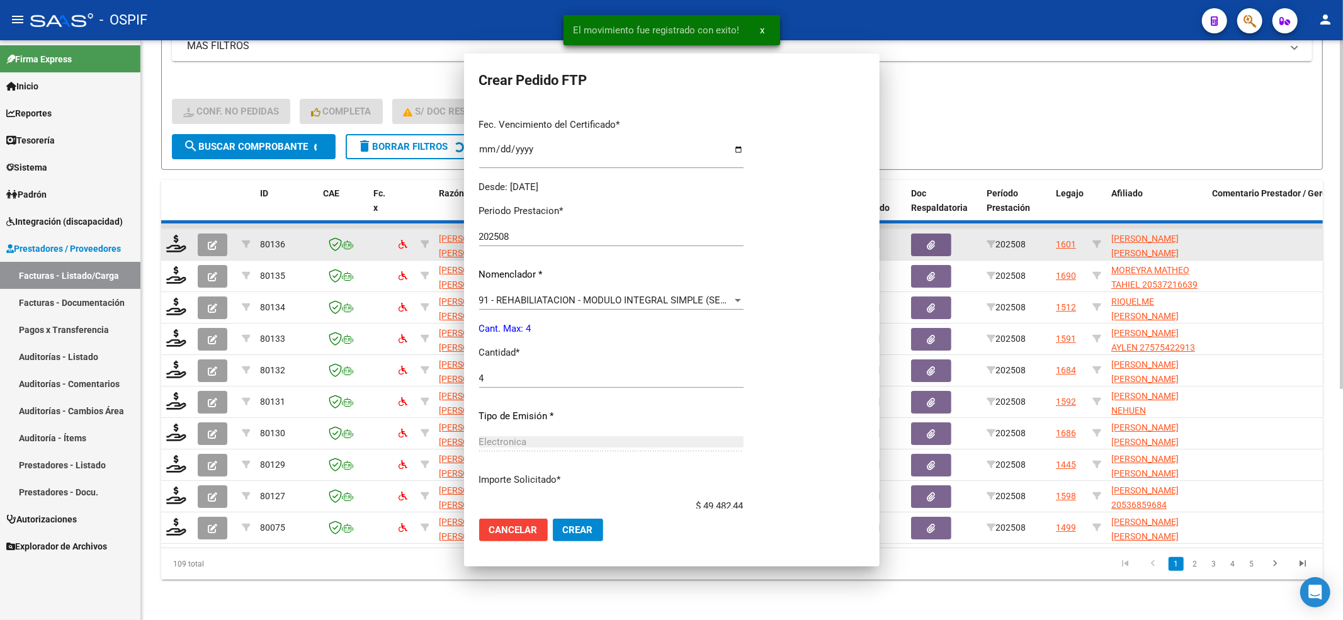
scroll to position [0, 0]
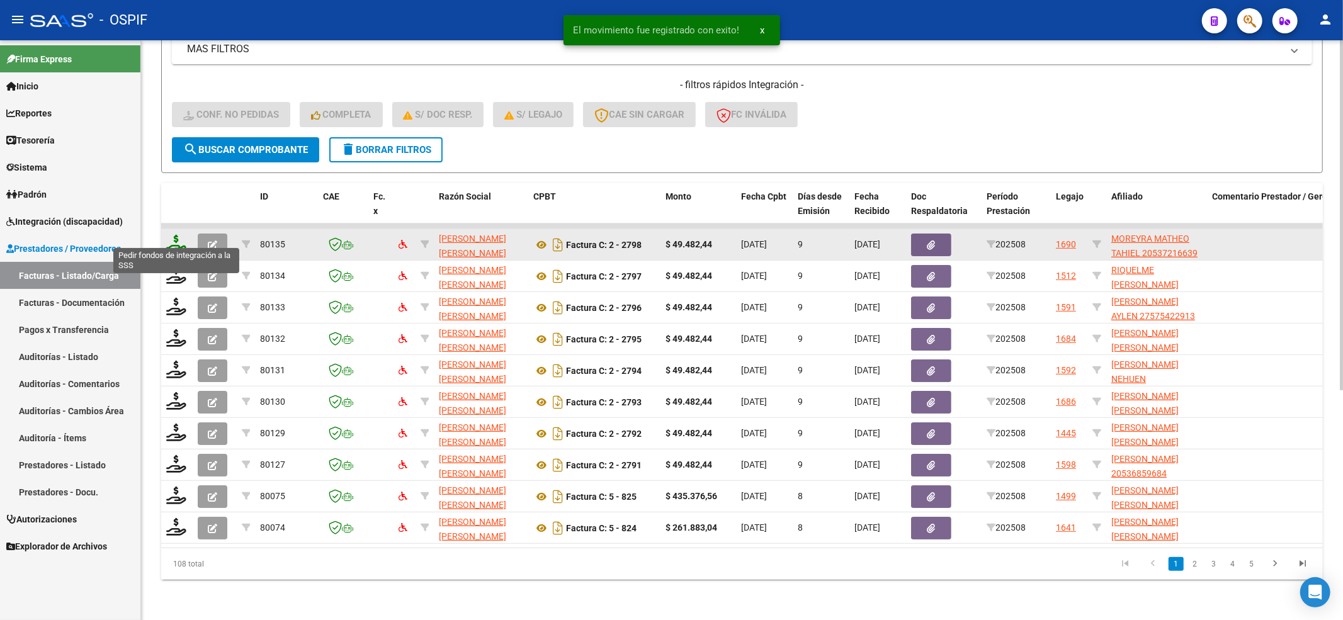
click at [177, 235] on icon at bounding box center [176, 244] width 20 height 18
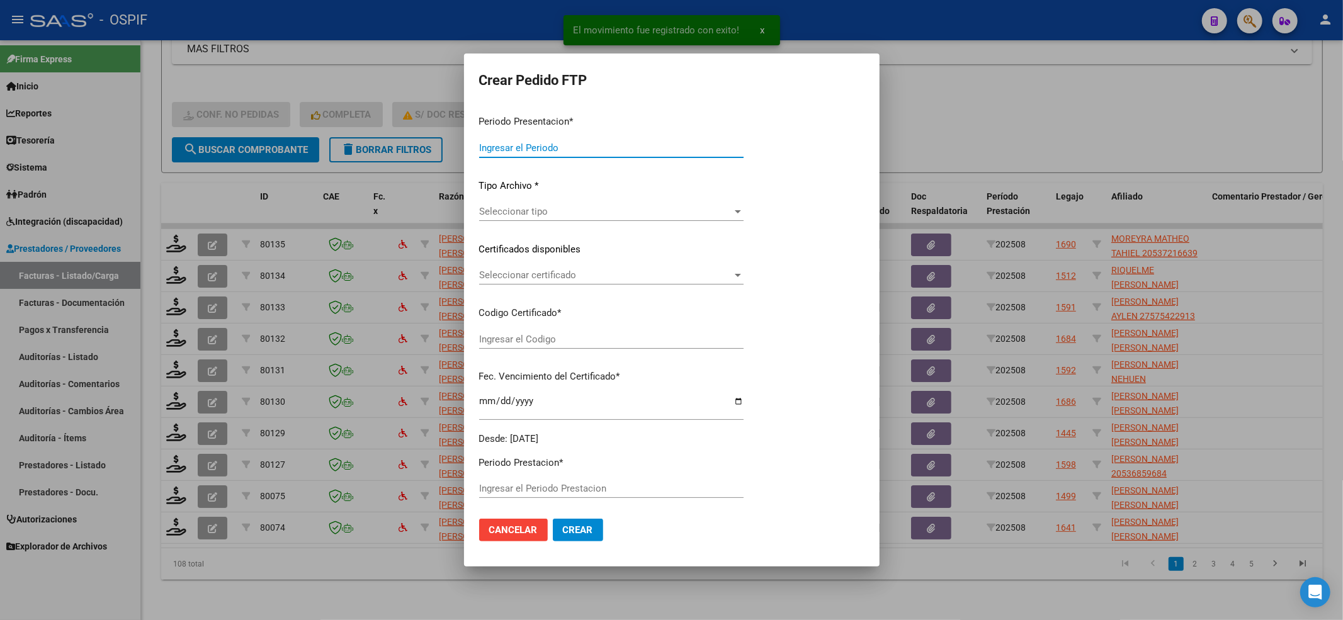
type input "202508"
type input "$ 49.482,44"
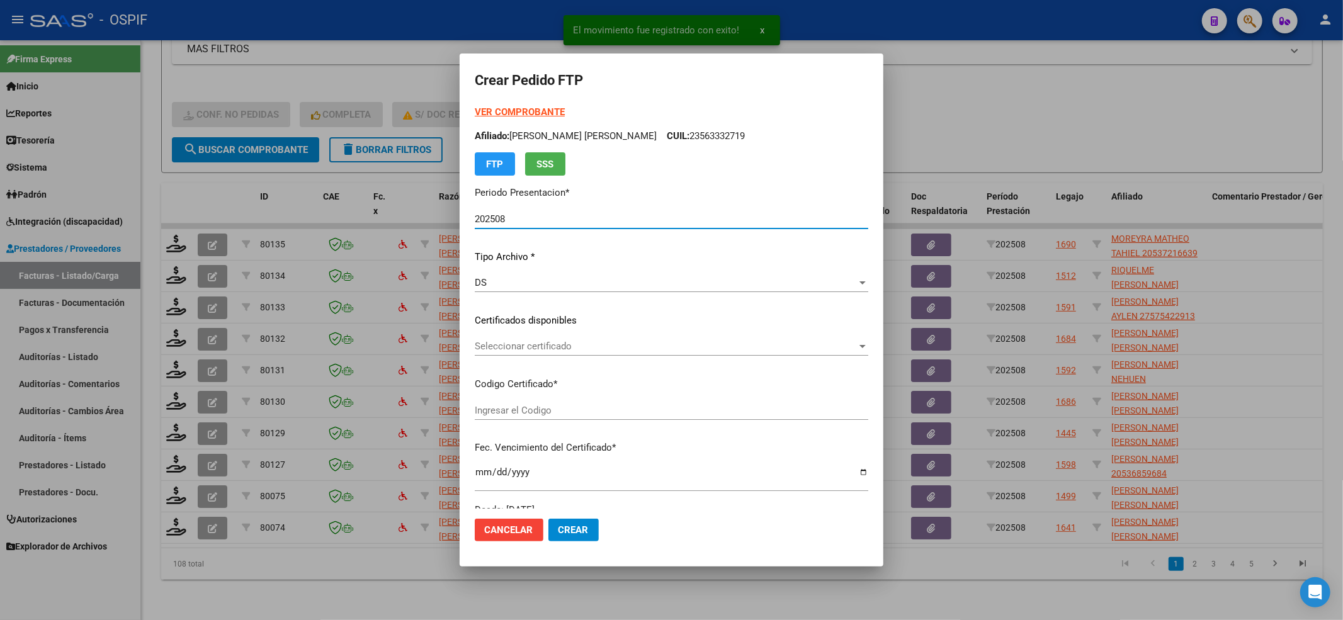
type input "0200053721663-20210611-20260611-BS-427"
type input "2026-06-11"
click at [606, 359] on div "Seleccionar certificado Seleccionar certificado" at bounding box center [672, 352] width 394 height 31
click at [603, 351] on span "Seleccionar certificado" at bounding box center [666, 346] width 382 height 11
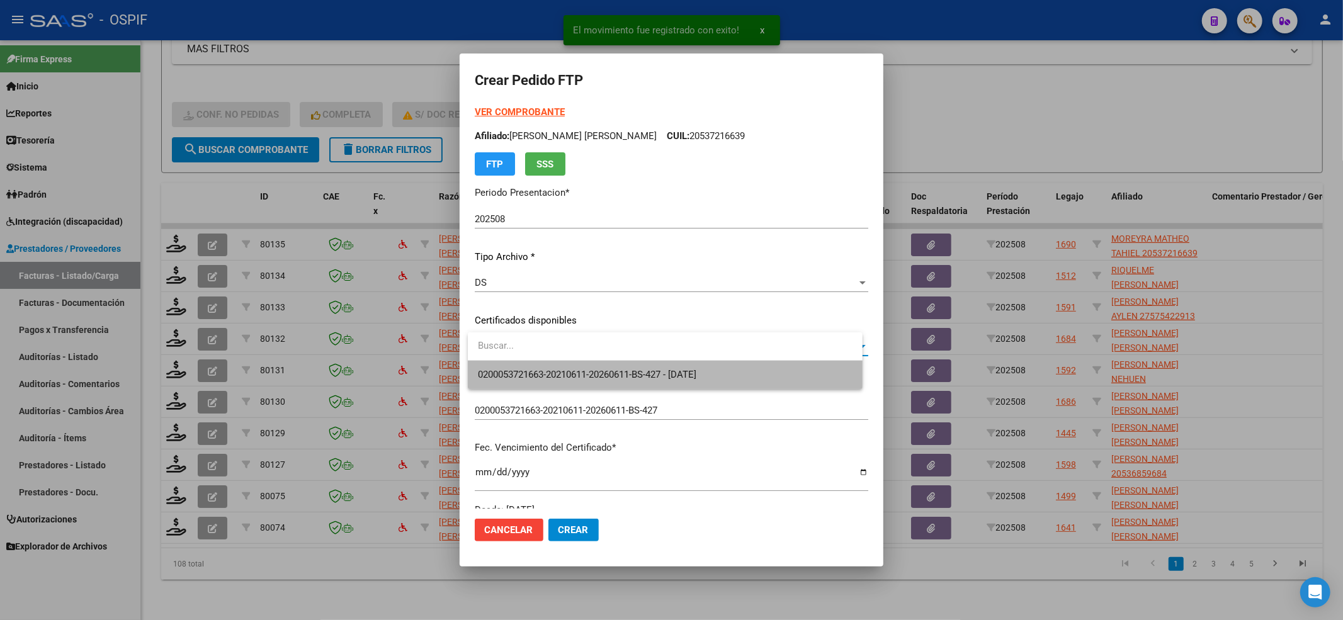
click at [593, 366] on span "0200053721663-20210611-20260611-BS-427 - 2026-06-11" at bounding box center [665, 375] width 375 height 28
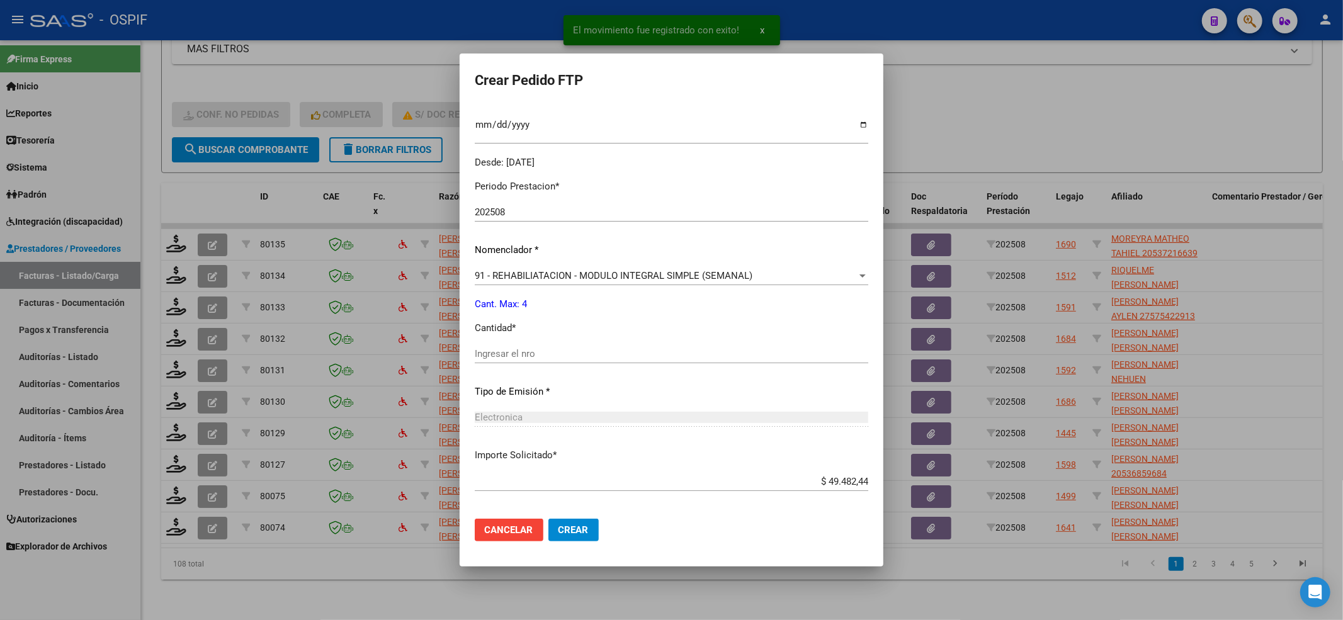
scroll to position [406, 0]
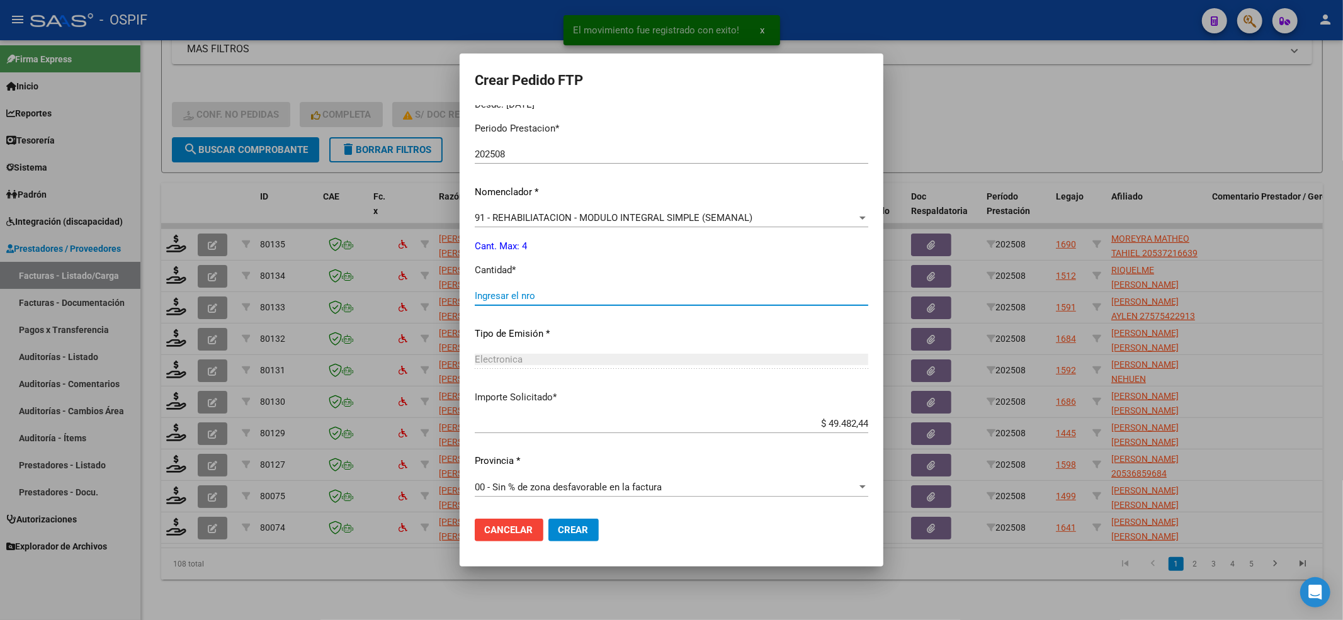
click at [517, 295] on input "Ingresar el nro" at bounding box center [672, 295] width 394 height 11
type input "4"
click at [599, 535] on button "Crear" at bounding box center [574, 530] width 50 height 23
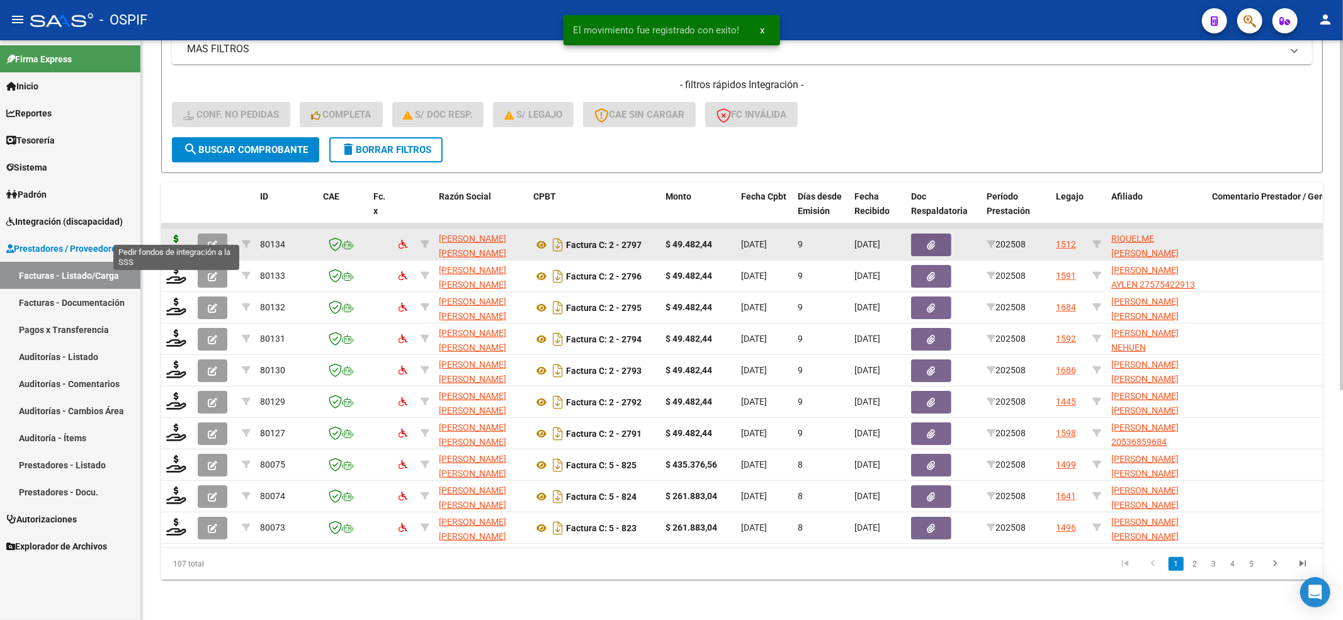
click at [175, 238] on icon at bounding box center [176, 244] width 20 height 18
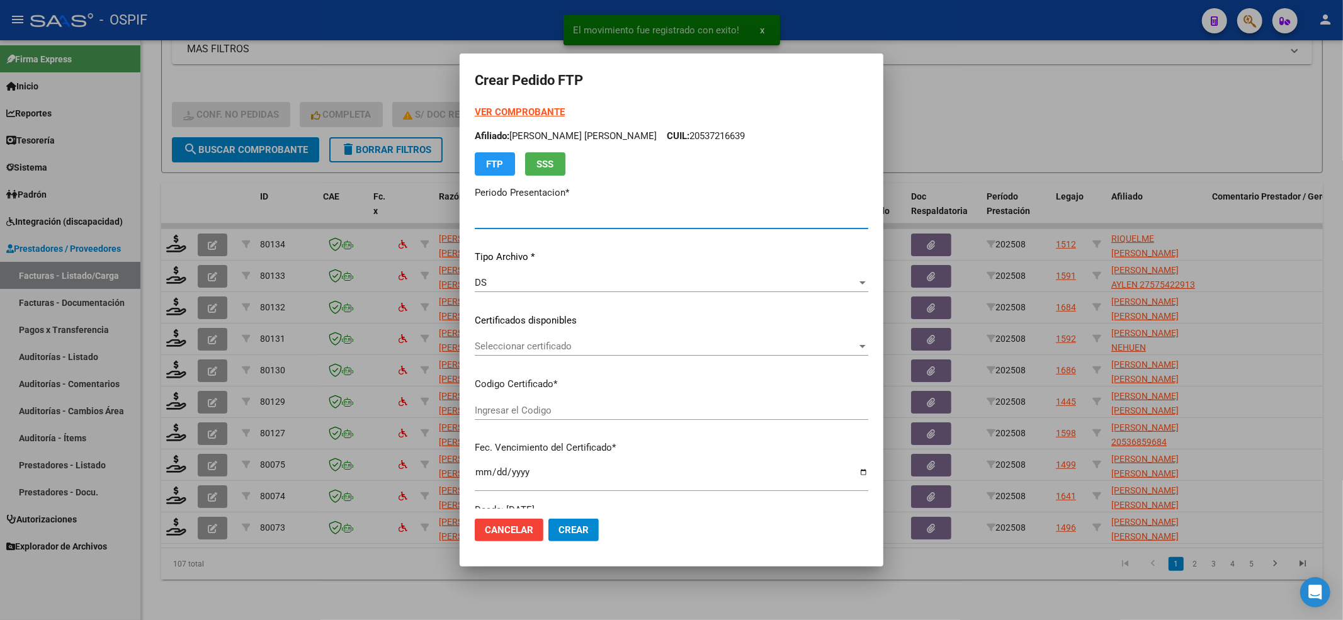
type input "202508"
type input "$ 49.482,44"
type input "0200057591298-20191219-20241219-BS-427"
type input "2024-12-19"
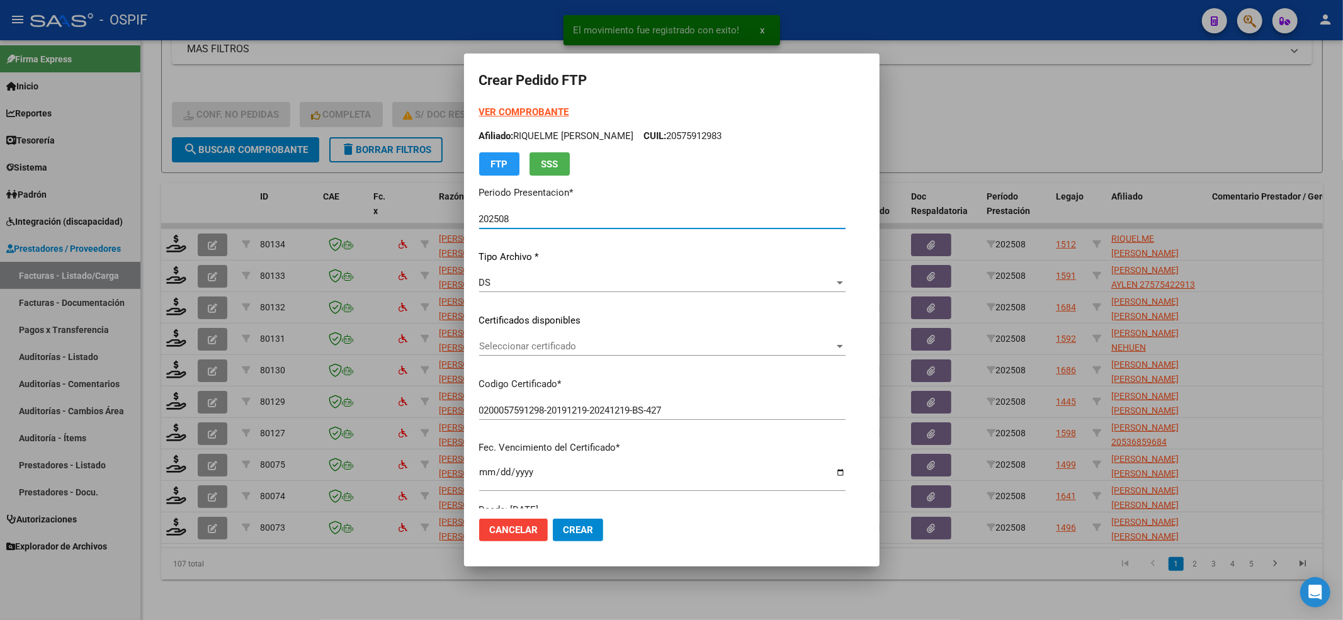
click at [565, 348] on span "Seleccionar certificado" at bounding box center [656, 346] width 355 height 11
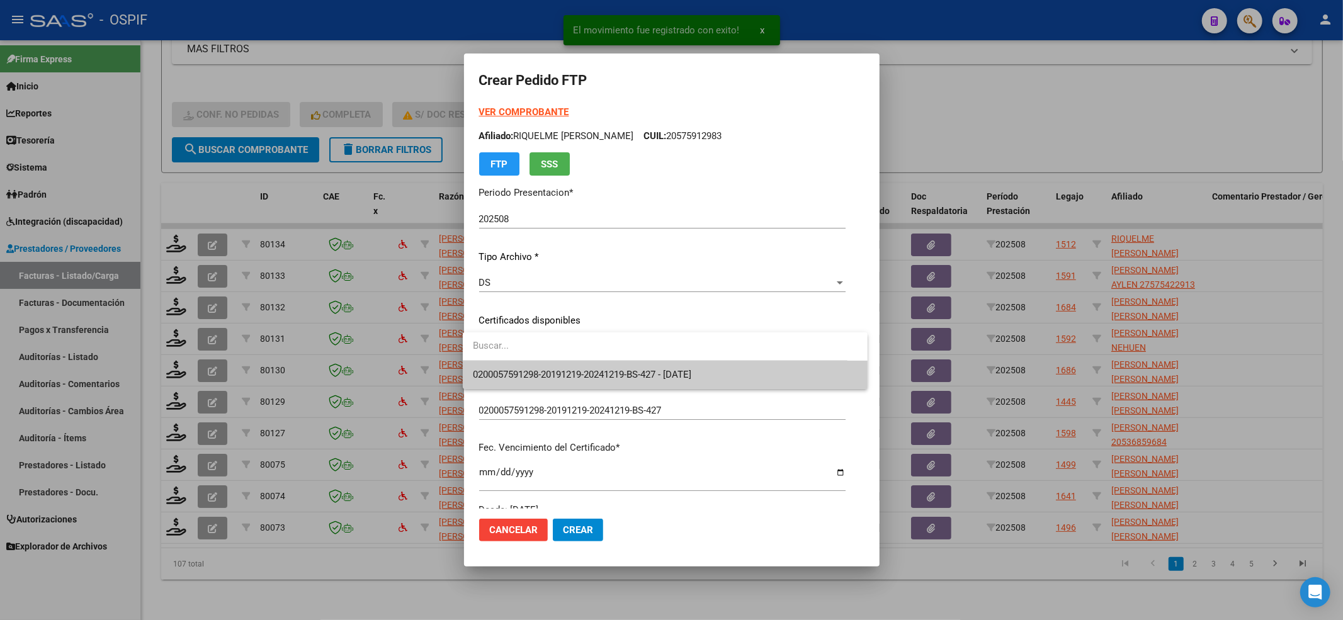
click at [565, 356] on input "dropdown search" at bounding box center [655, 346] width 385 height 28
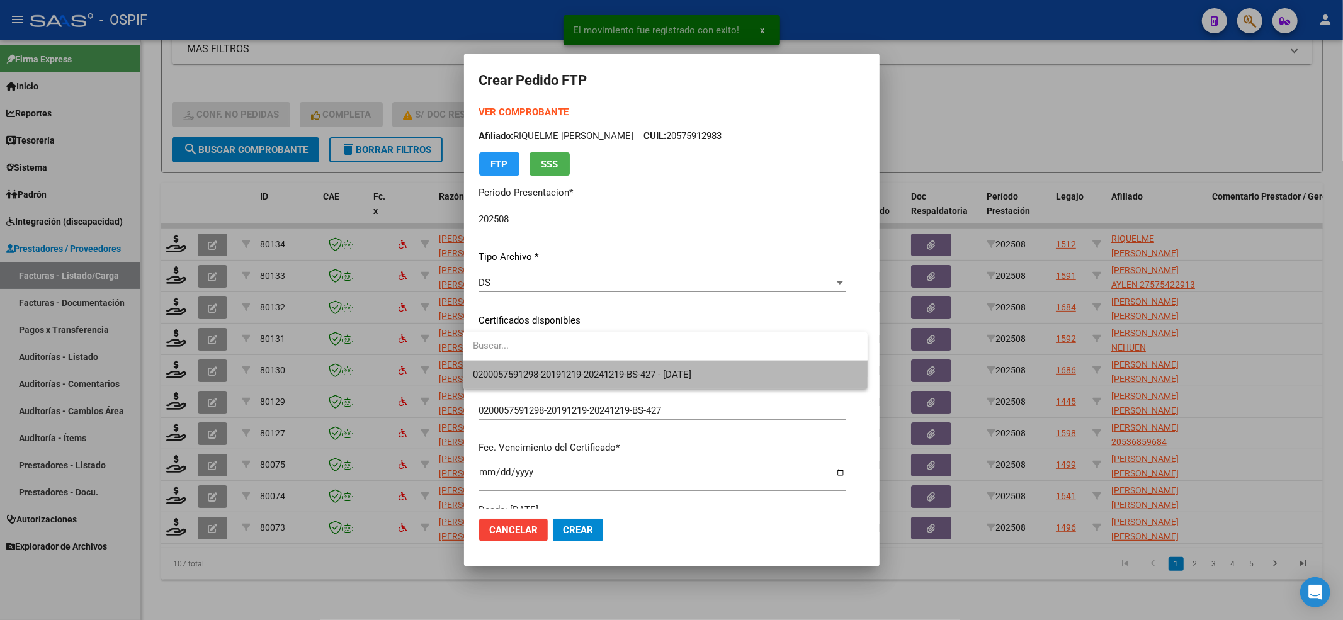
click at [563, 363] on span "0200057591298-20191219-20241219-BS-427 - 2024-12-19" at bounding box center [665, 375] width 385 height 28
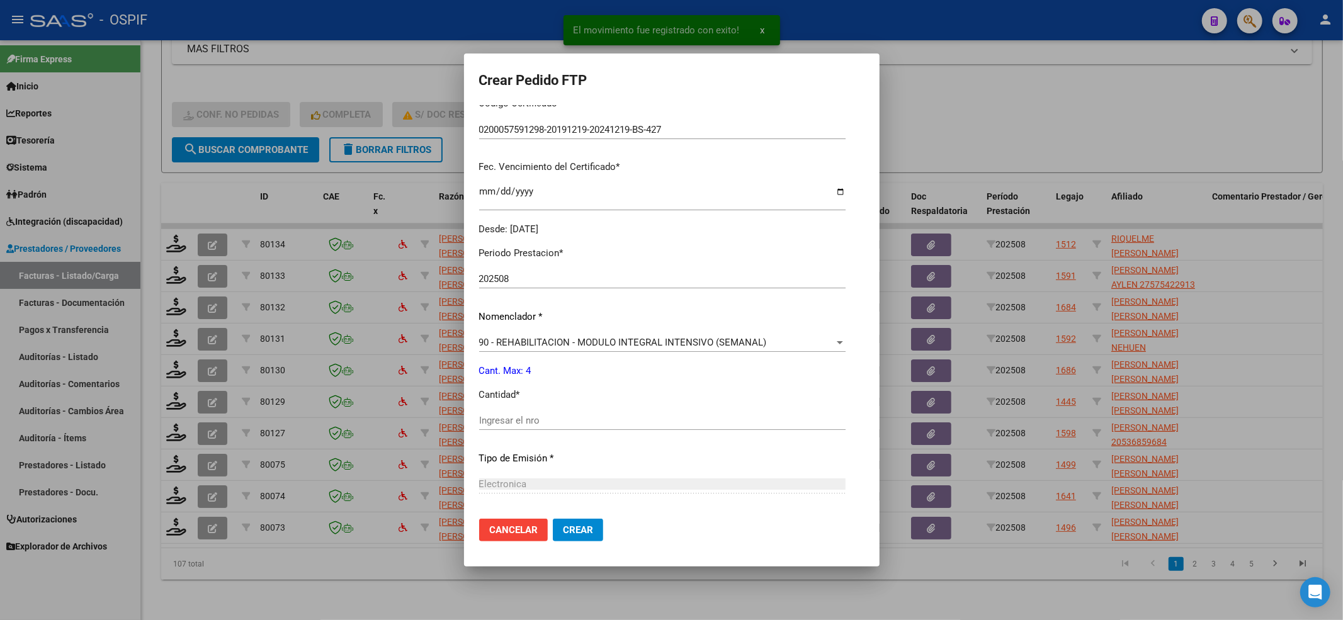
scroll to position [336, 0]
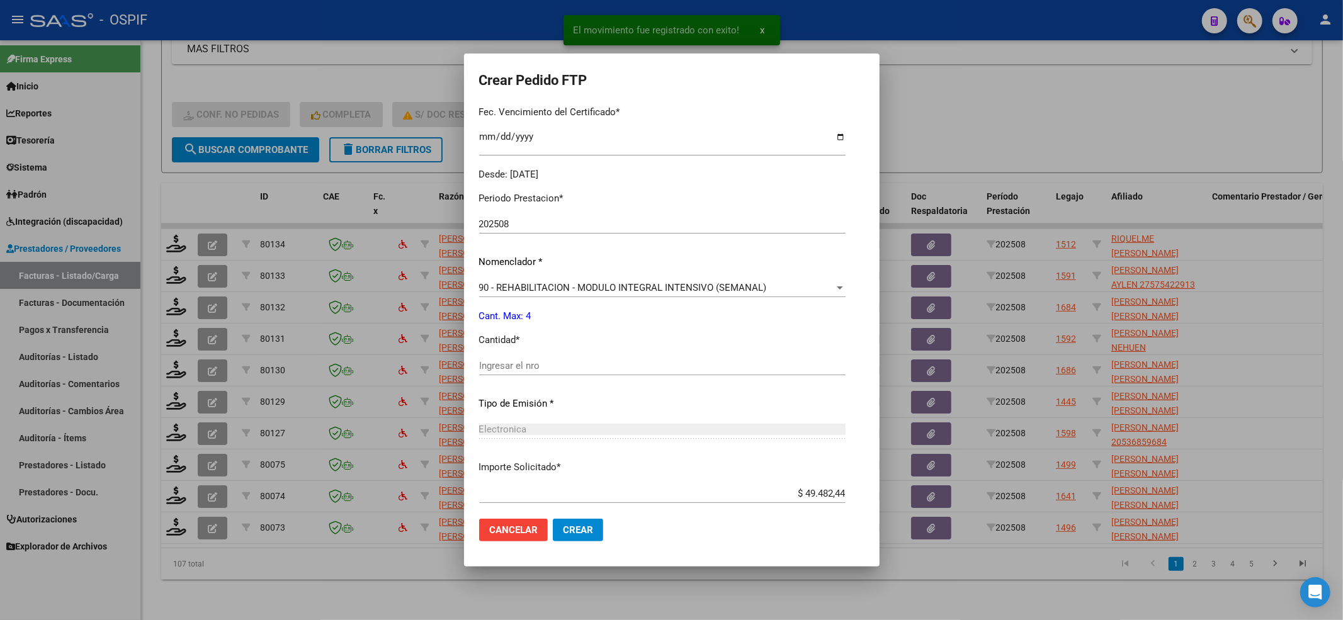
click at [489, 351] on div "Periodo Prestacion * 202508 Ingresar el Periodo Prestacion Nomenclador * 90 - R…" at bounding box center [662, 380] width 367 height 397
click at [489, 363] on input "Ingresar el nro" at bounding box center [662, 365] width 367 height 11
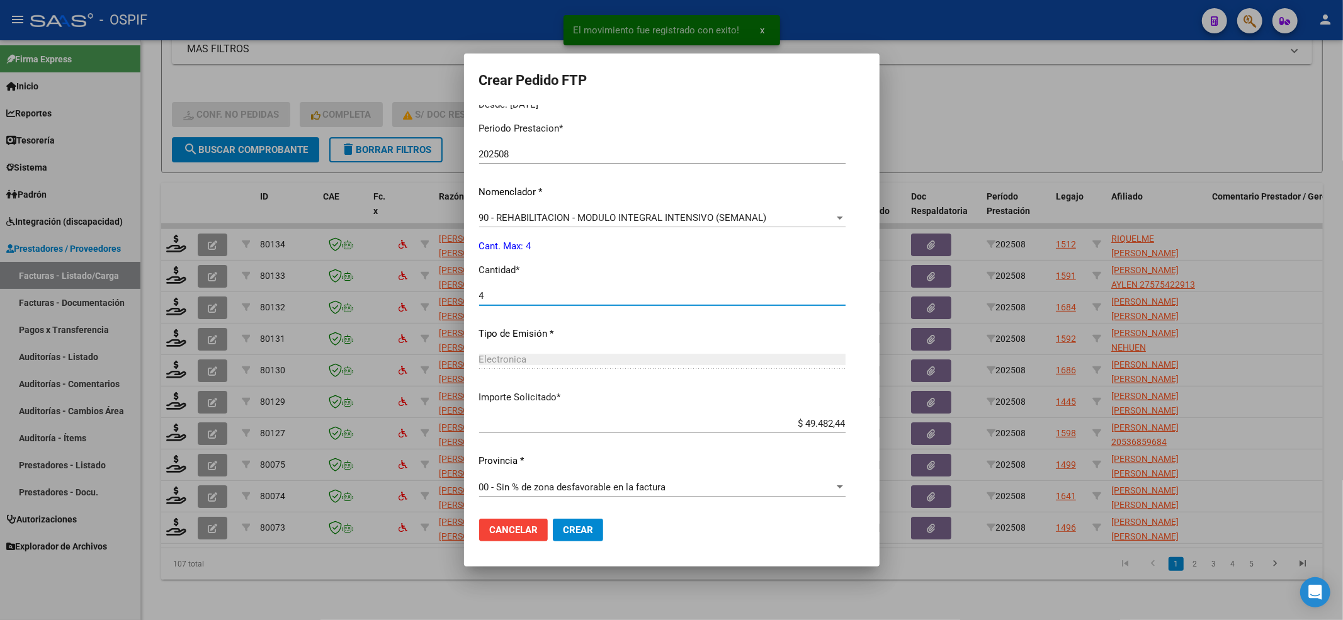
type input "4"
click at [572, 533] on span "Crear" at bounding box center [578, 530] width 30 height 11
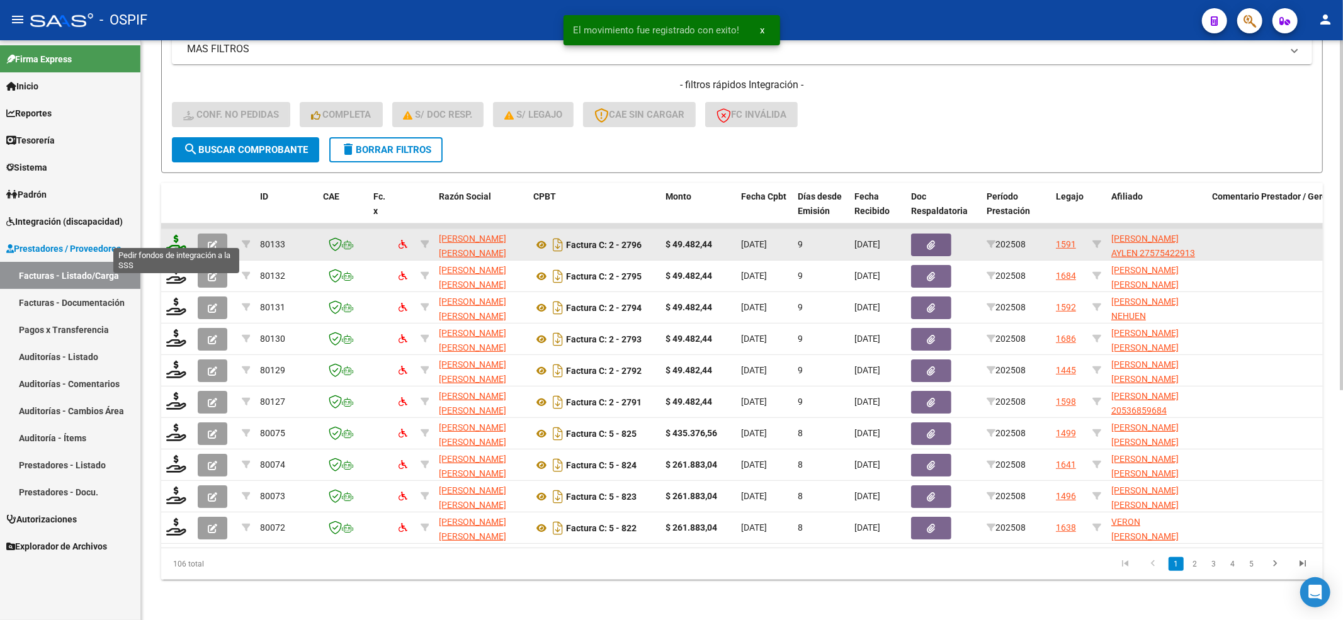
click at [176, 235] on icon at bounding box center [176, 244] width 20 height 18
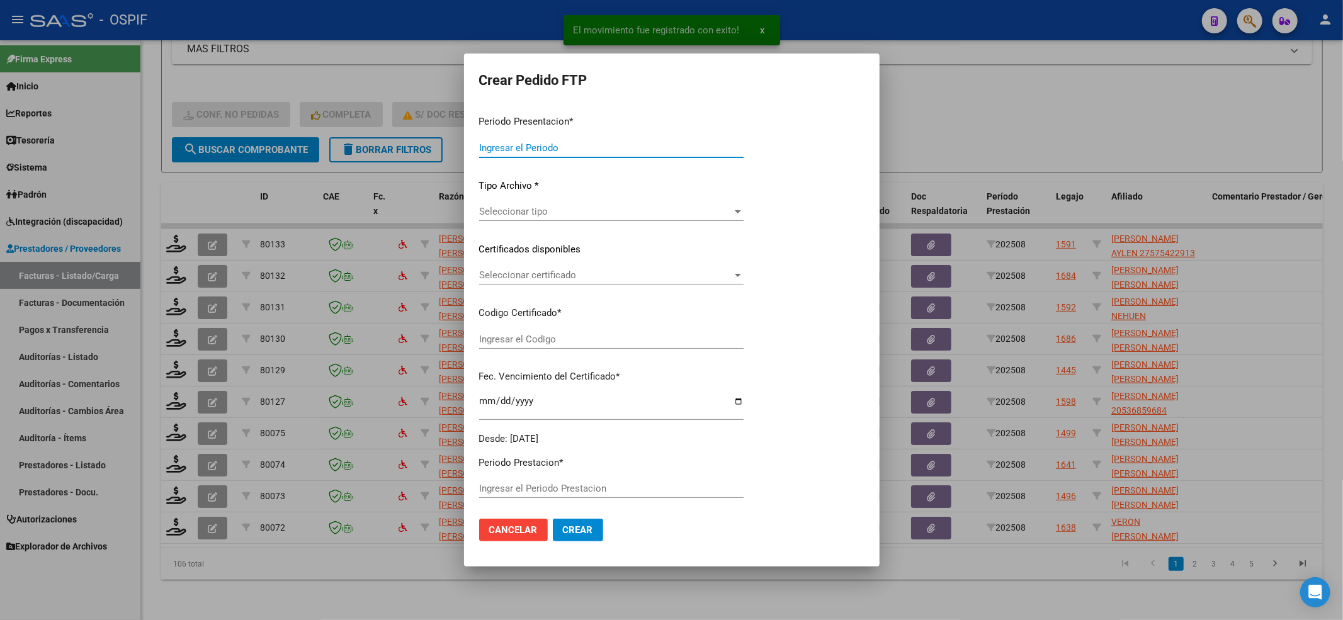
type input "202508"
type input "$ 49.482,44"
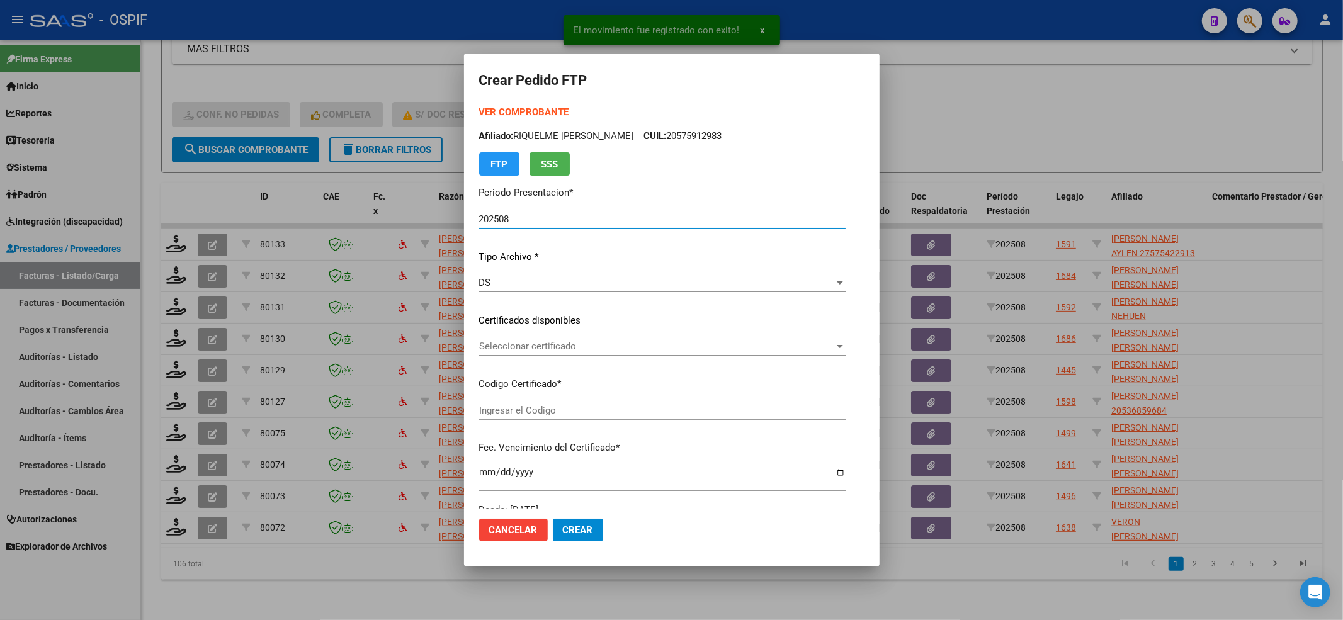
type input "01-00057542291-20220602-20250602-BS-427"
type input "2025-06-02"
drag, startPoint x: 547, startPoint y: 344, endPoint x: 547, endPoint y: 353, distance: 9.5
click at [547, 353] on div "Seleccionar certificado Seleccionar certificado" at bounding box center [654, 346] width 350 height 19
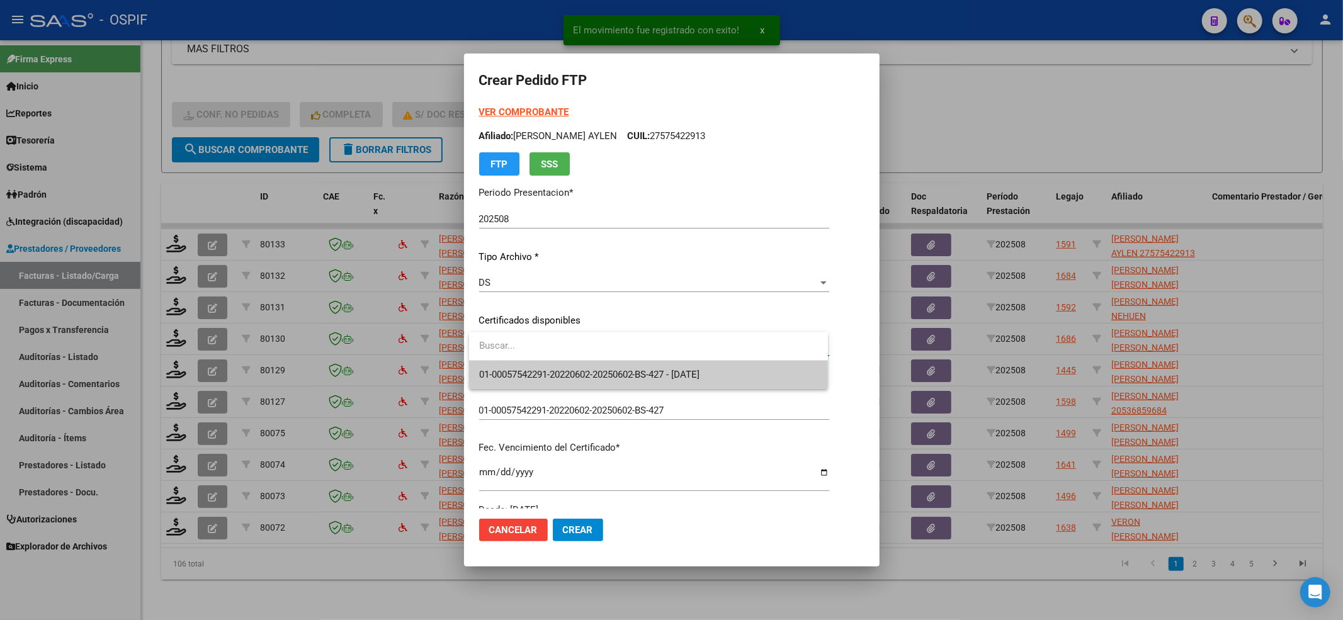
click at [537, 380] on span "01-00057542291-20220602-20250602-BS-427 - 2025-06-02" at bounding box center [589, 374] width 221 height 11
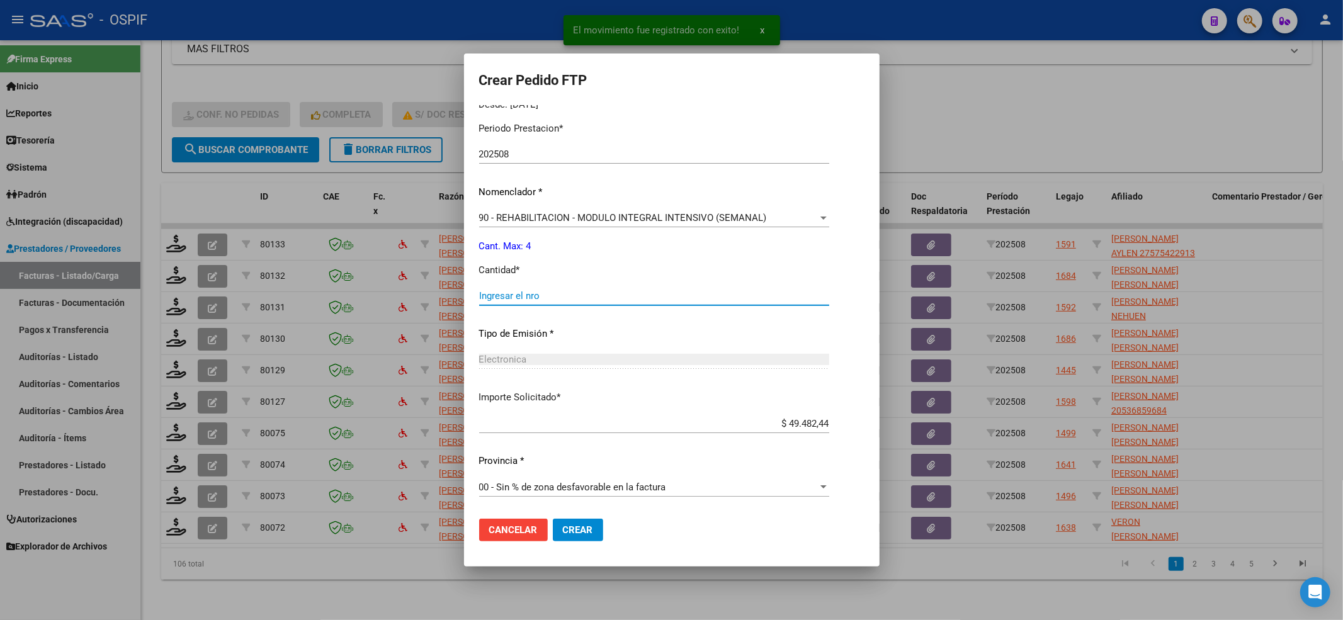
click at [505, 295] on input "Ingresar el nro" at bounding box center [654, 295] width 350 height 11
type input "4"
click at [583, 537] on mat-dialog-actions "Cancelar Crear" at bounding box center [671, 530] width 385 height 43
click at [579, 527] on span "Crear" at bounding box center [578, 530] width 30 height 11
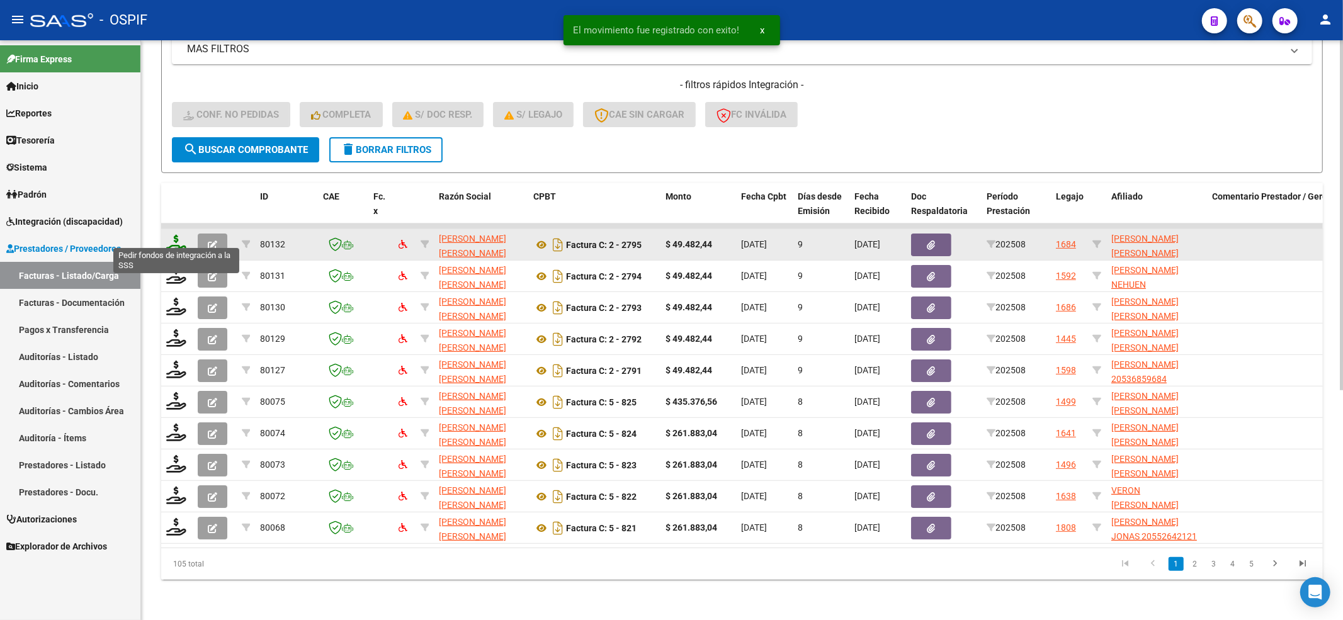
click at [179, 237] on icon at bounding box center [176, 244] width 20 height 18
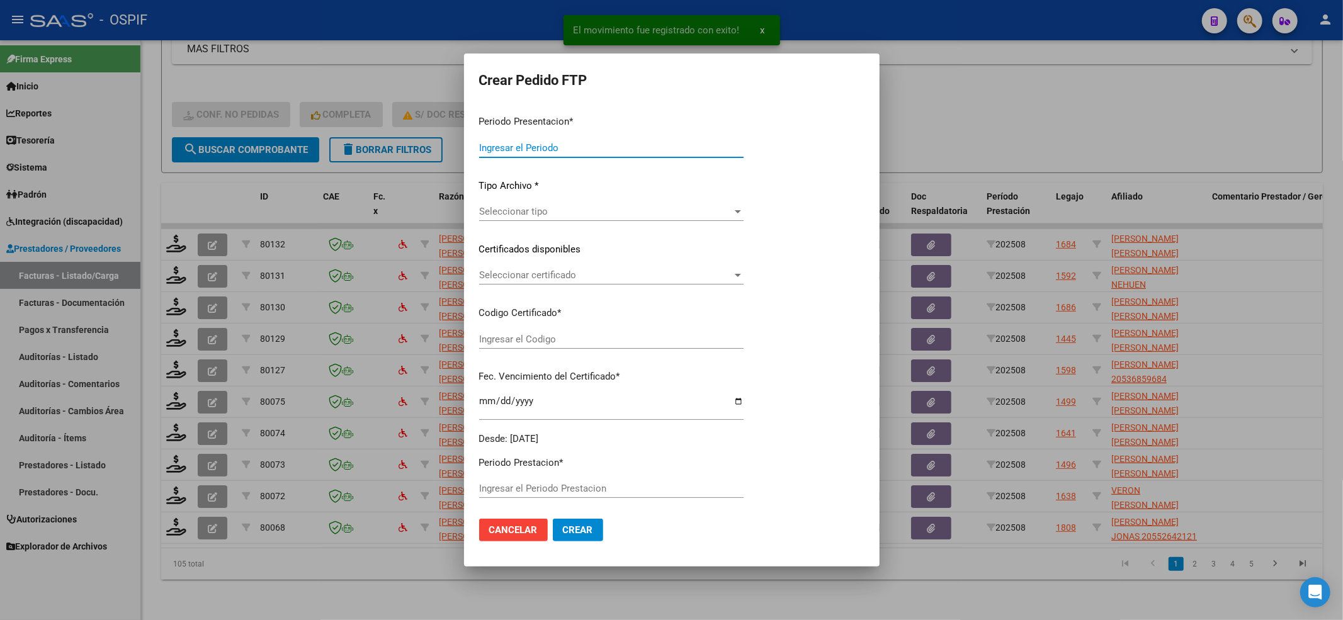
type input "202508"
type input "$ 49.482,44"
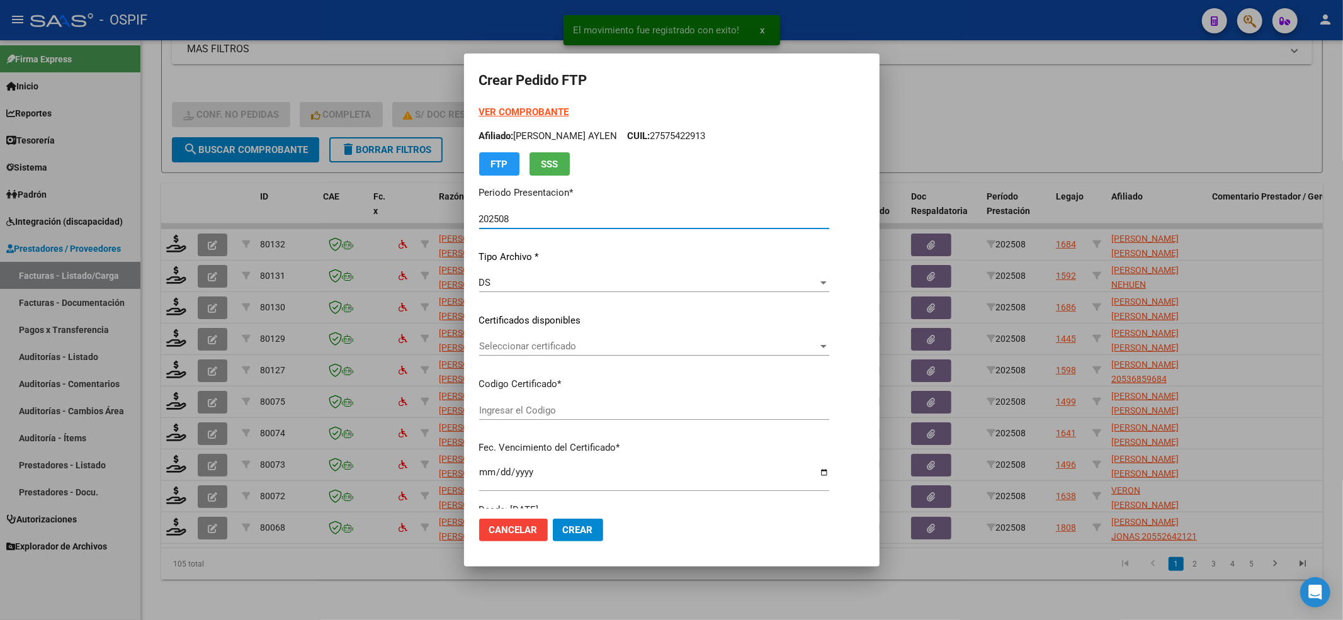
type input "-02-00049540343-20170802-20200802-BS-427"
type input "2021-04-17"
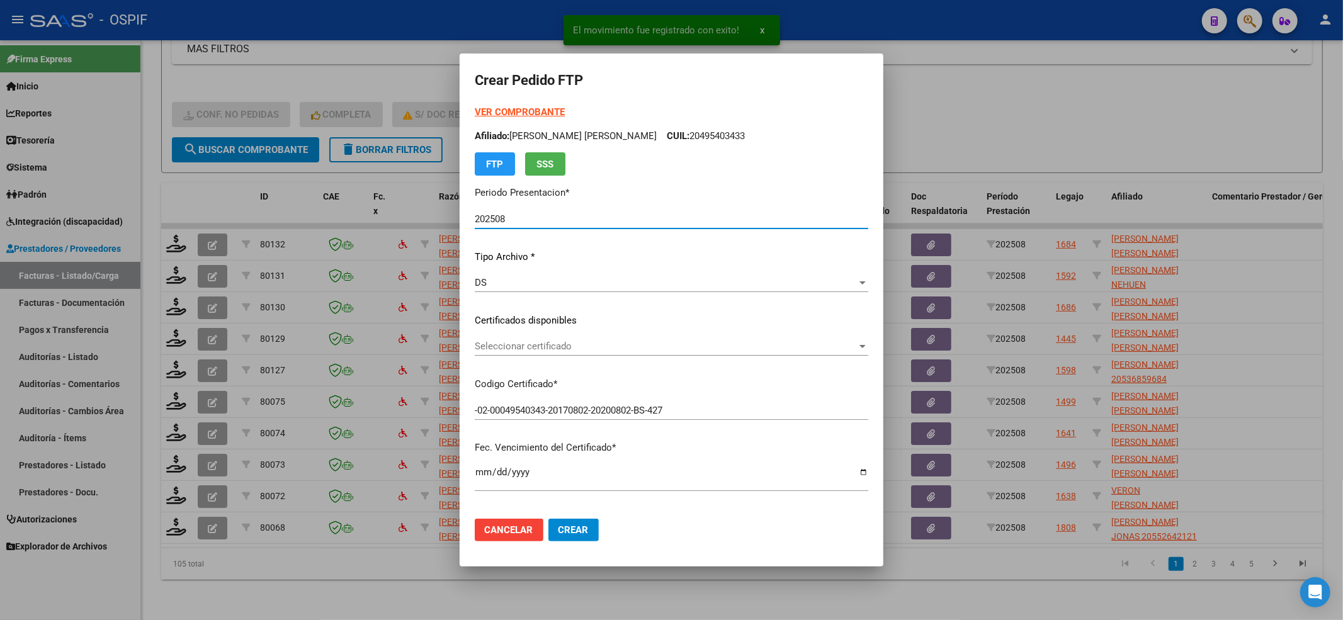
click at [524, 348] on span "Seleccionar certificado" at bounding box center [666, 346] width 382 height 11
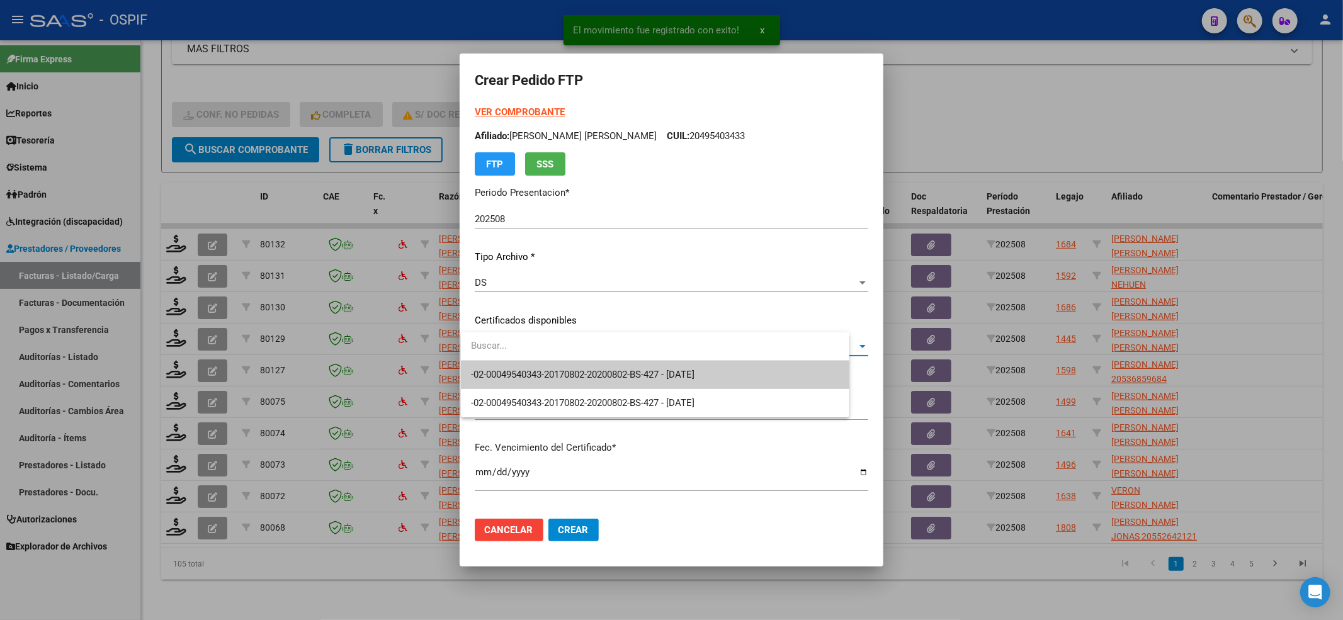
click at [518, 369] on span "-02-00049540343-20170802-20200802-BS-427 - 2021-04-17" at bounding box center [583, 374] width 224 height 11
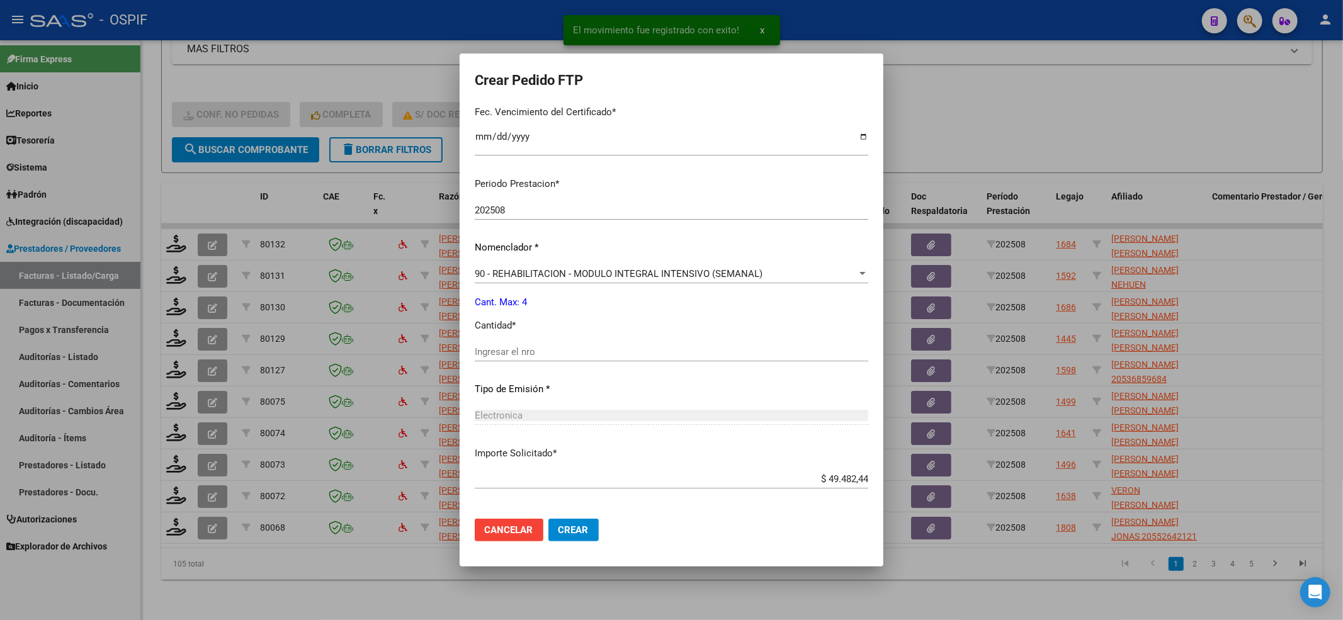
click at [515, 346] on input "Ingresar el nro" at bounding box center [672, 351] width 394 height 11
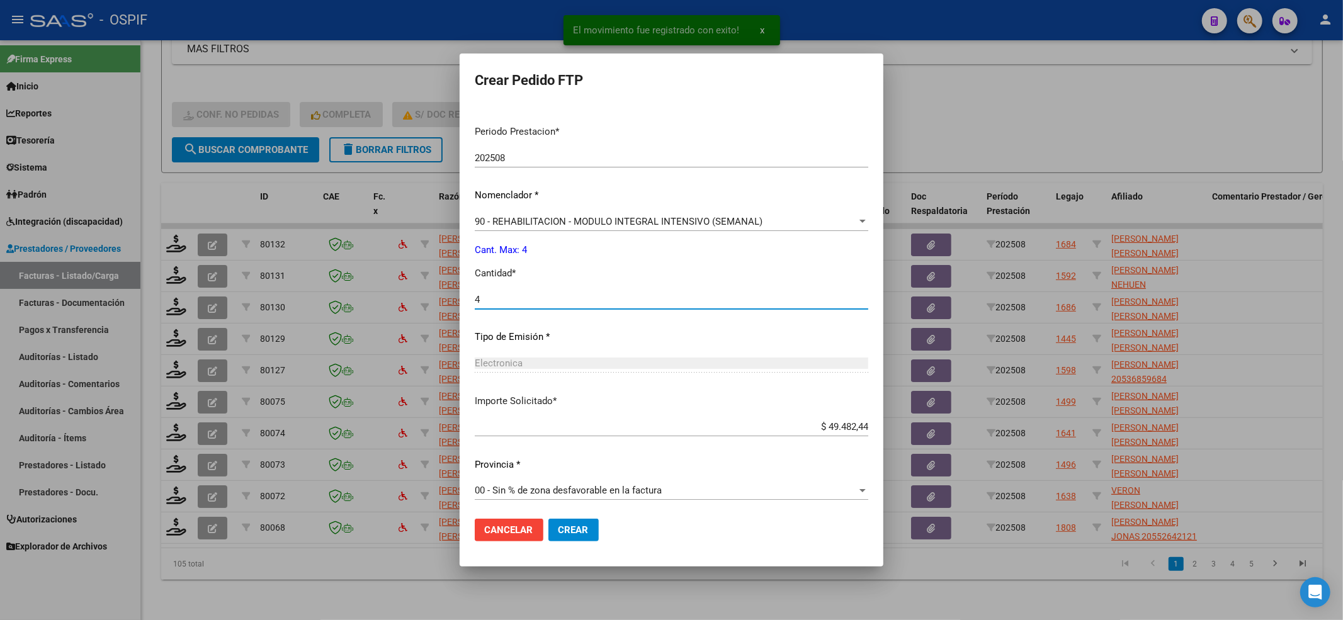
scroll to position [391, 0]
type input "4"
click at [578, 537] on button "Crear" at bounding box center [574, 530] width 50 height 23
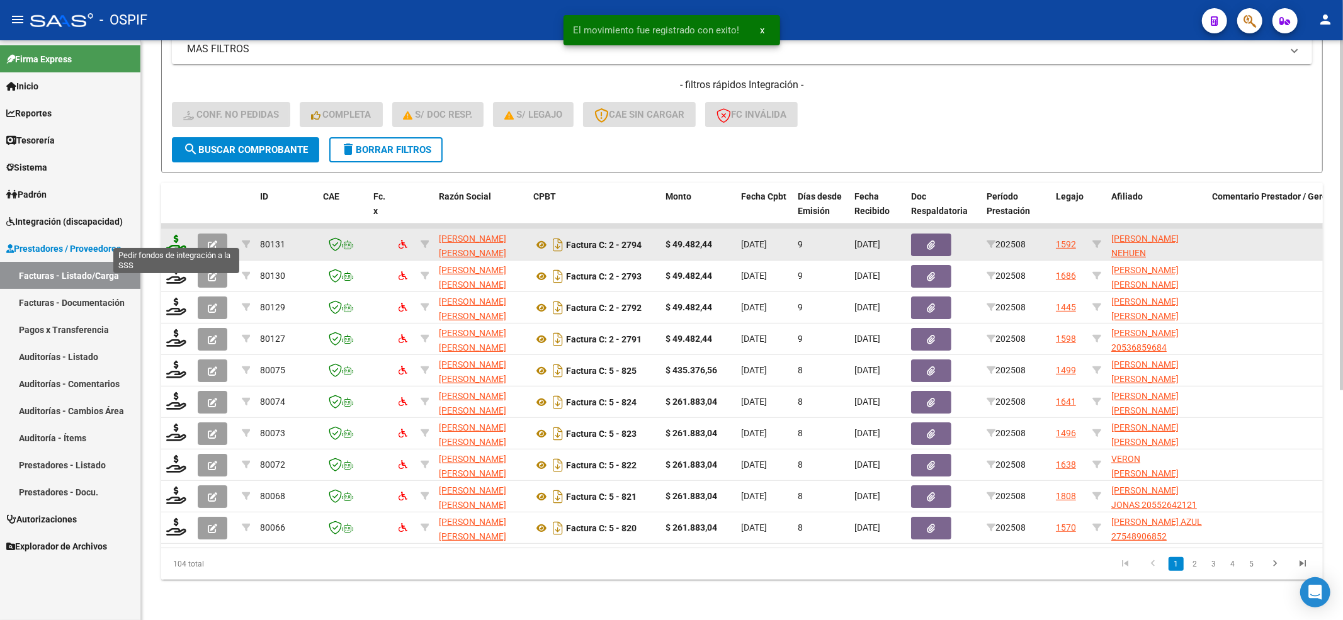
click at [174, 235] on icon at bounding box center [176, 244] width 20 height 18
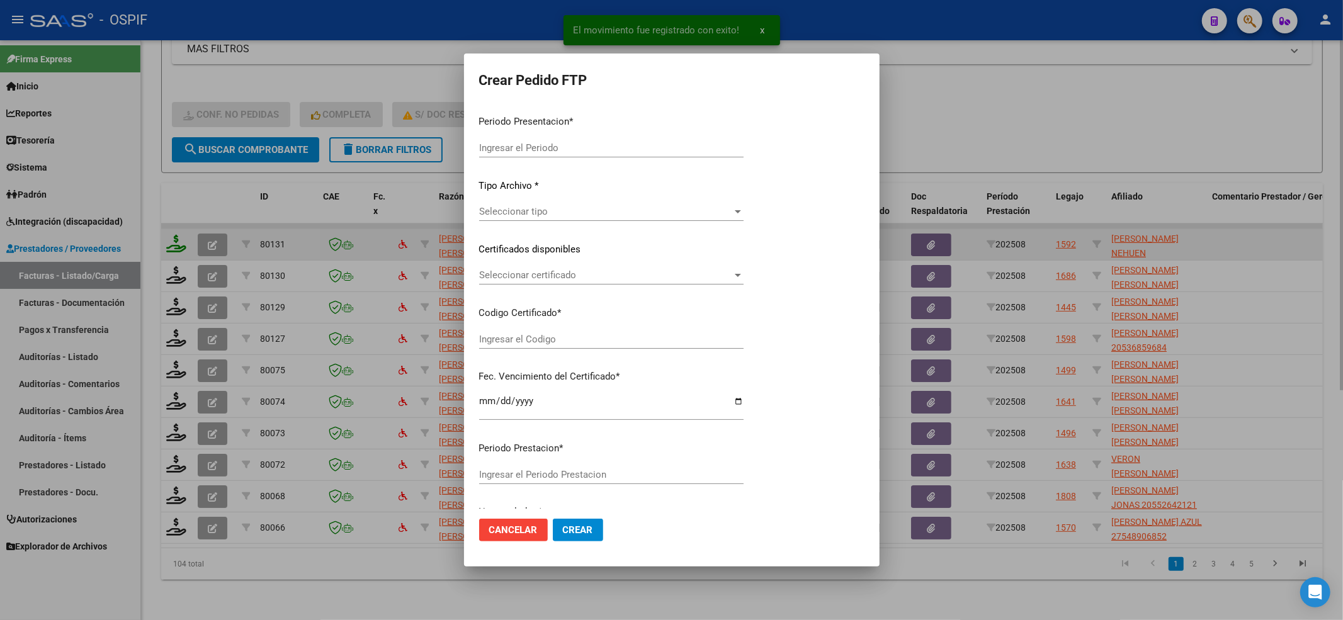
type input "202508"
type input "$ 49.482,44"
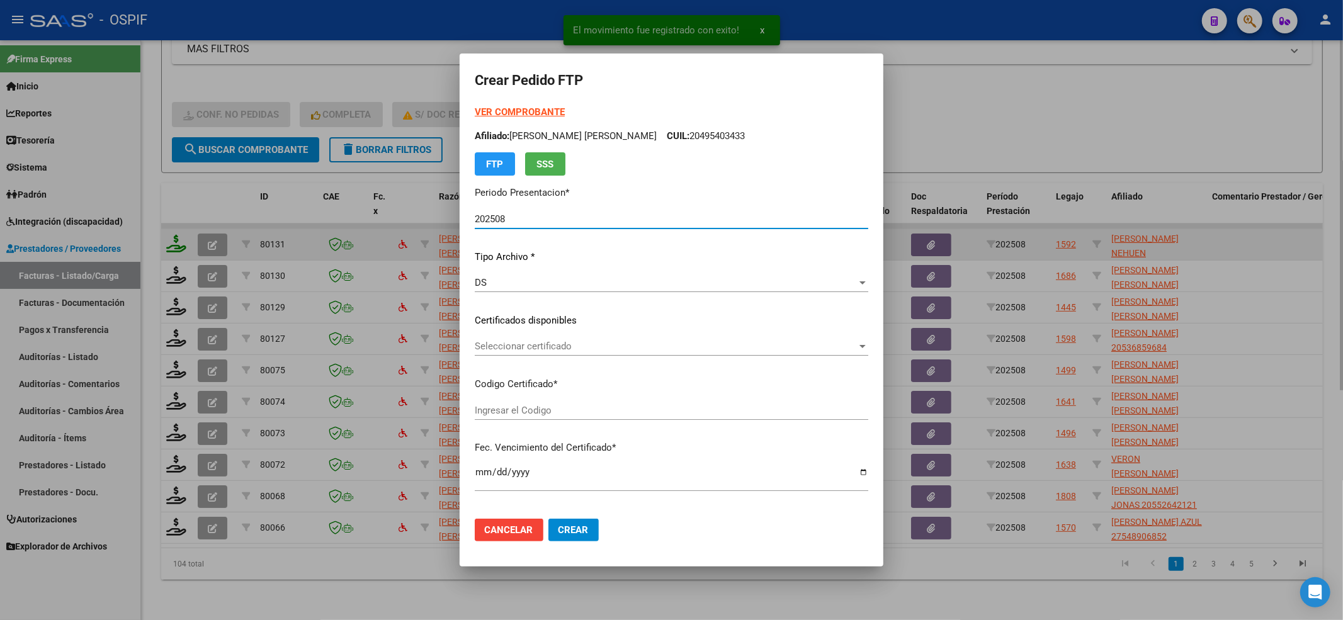
type input "-02-00049747807-20180509-20200509-BS-427"
type input "2027-12-07"
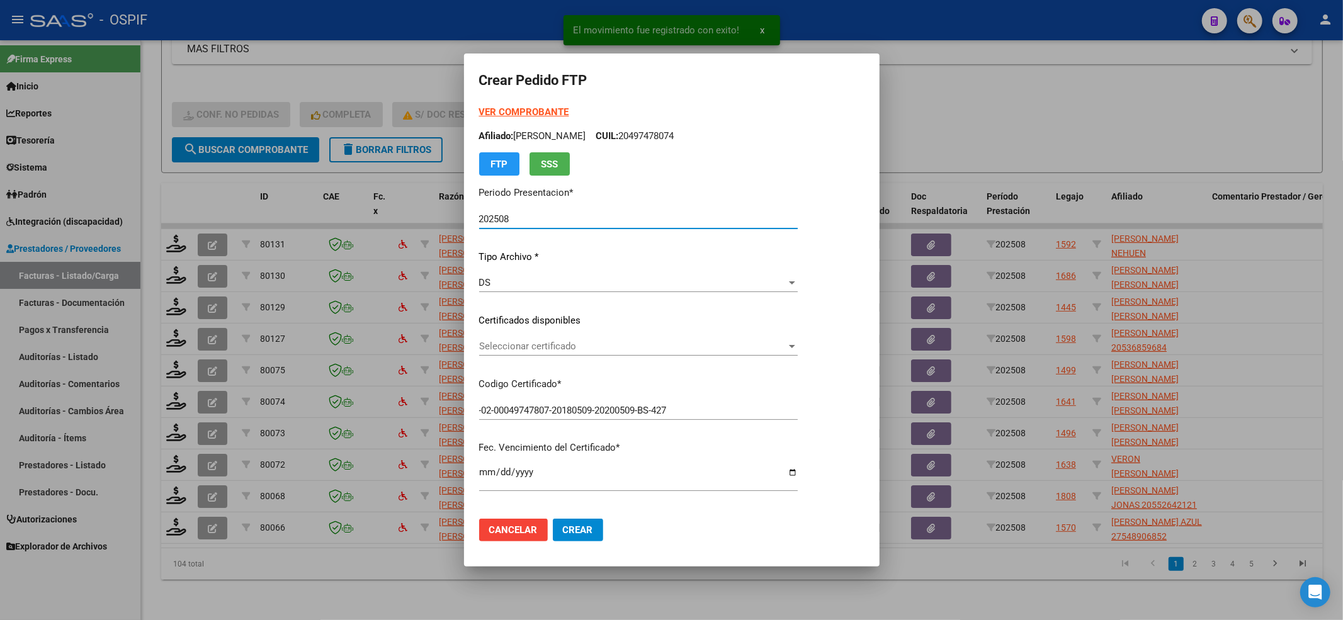
click at [643, 351] on span "Seleccionar certificado" at bounding box center [632, 346] width 307 height 11
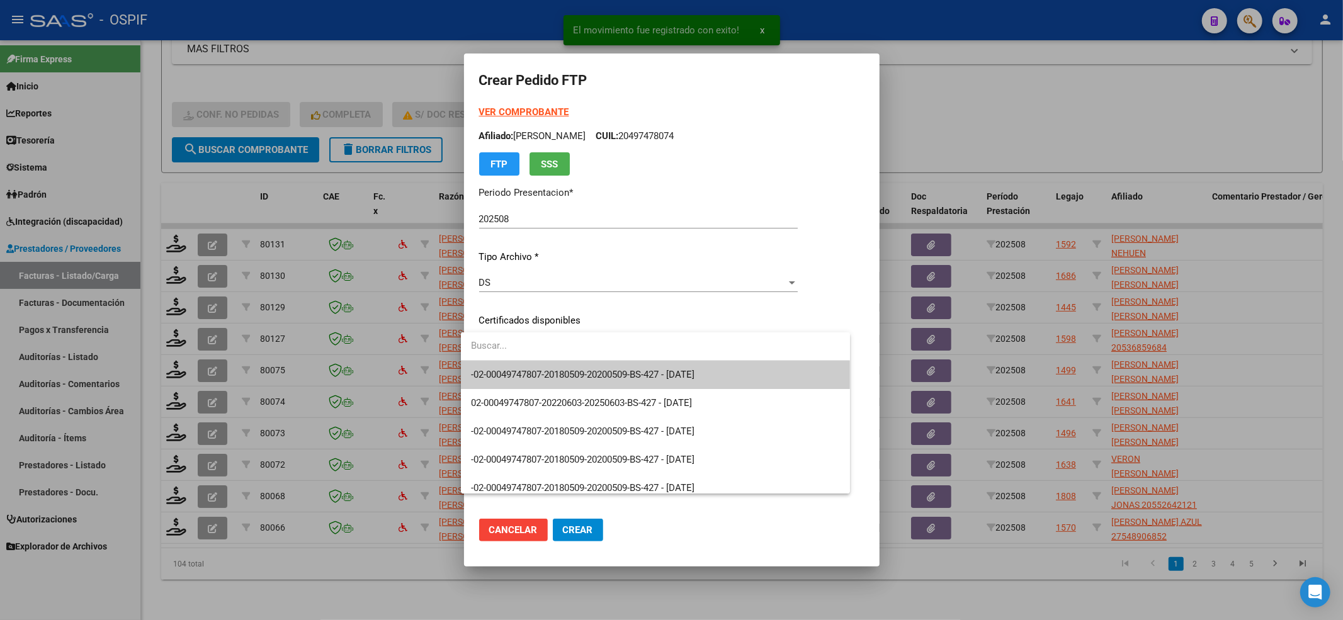
click at [628, 358] on input "dropdown search" at bounding box center [655, 346] width 389 height 28
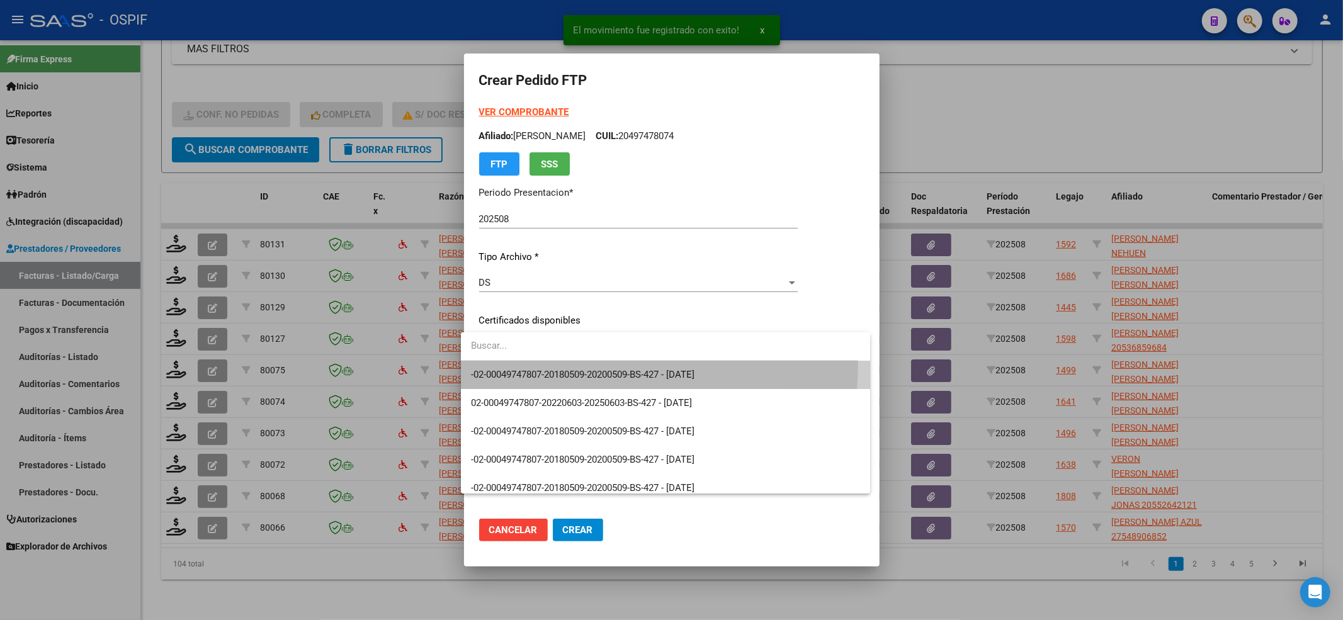
click at [628, 366] on span "-02-00049747807-20180509-20200509-BS-427 - 2027-12-07" at bounding box center [665, 375] width 389 height 28
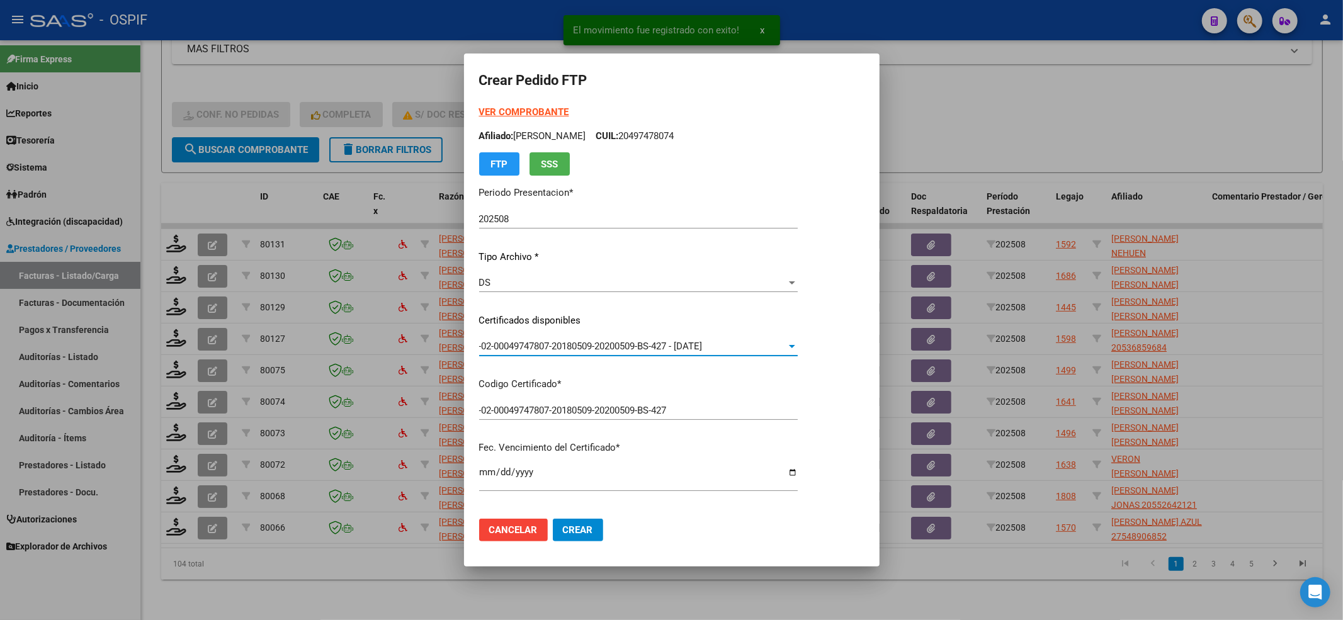
scroll to position [252, 0]
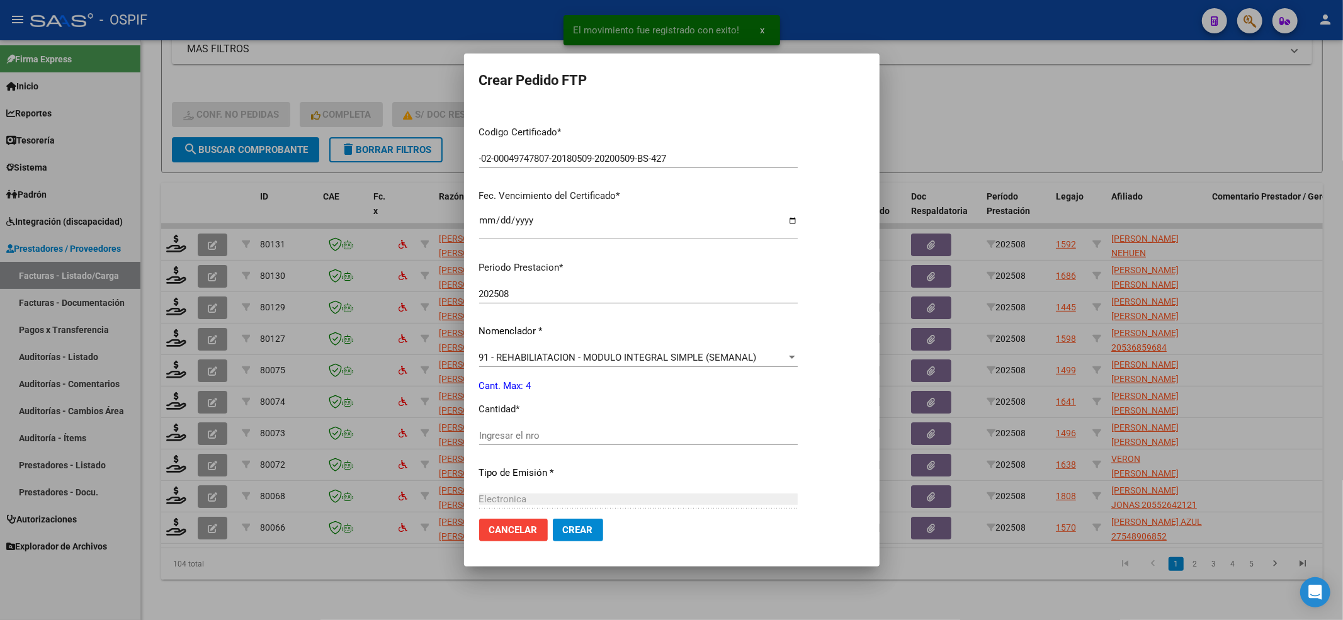
drag, startPoint x: 527, startPoint y: 421, endPoint x: 524, endPoint y: 431, distance: 10.6
click at [524, 430] on div "Periodo Prestacion * 202508 Ingresar el Periodo Prestacion Nomenclador * 91 - R…" at bounding box center [638, 449] width 319 height 397
click at [524, 431] on input "Ingresar el nro" at bounding box center [638, 435] width 319 height 11
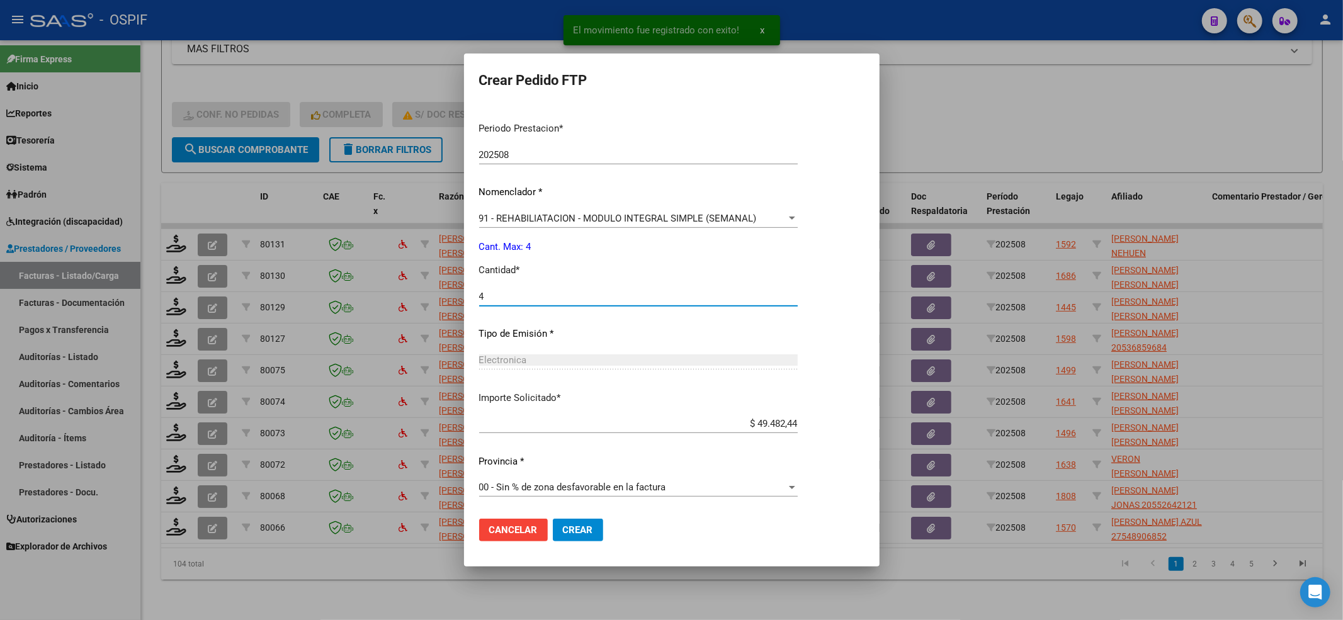
type input "4"
click at [581, 535] on button "Crear" at bounding box center [578, 530] width 50 height 23
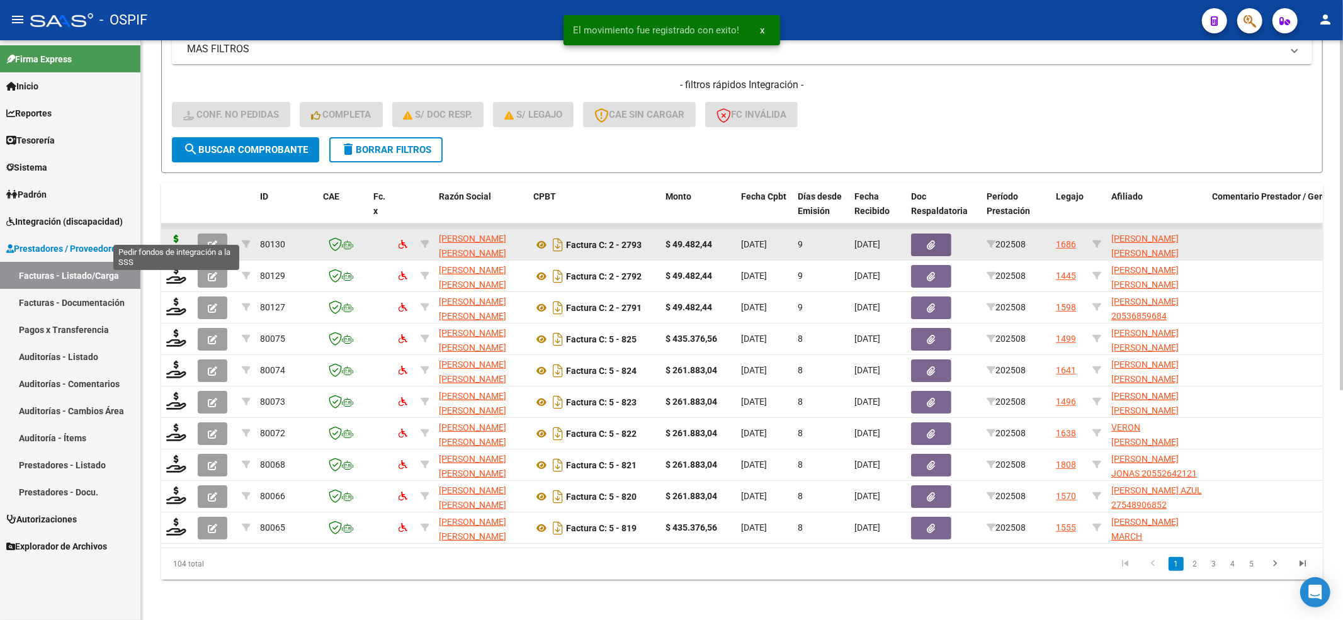
click at [179, 235] on icon at bounding box center [176, 244] width 20 height 18
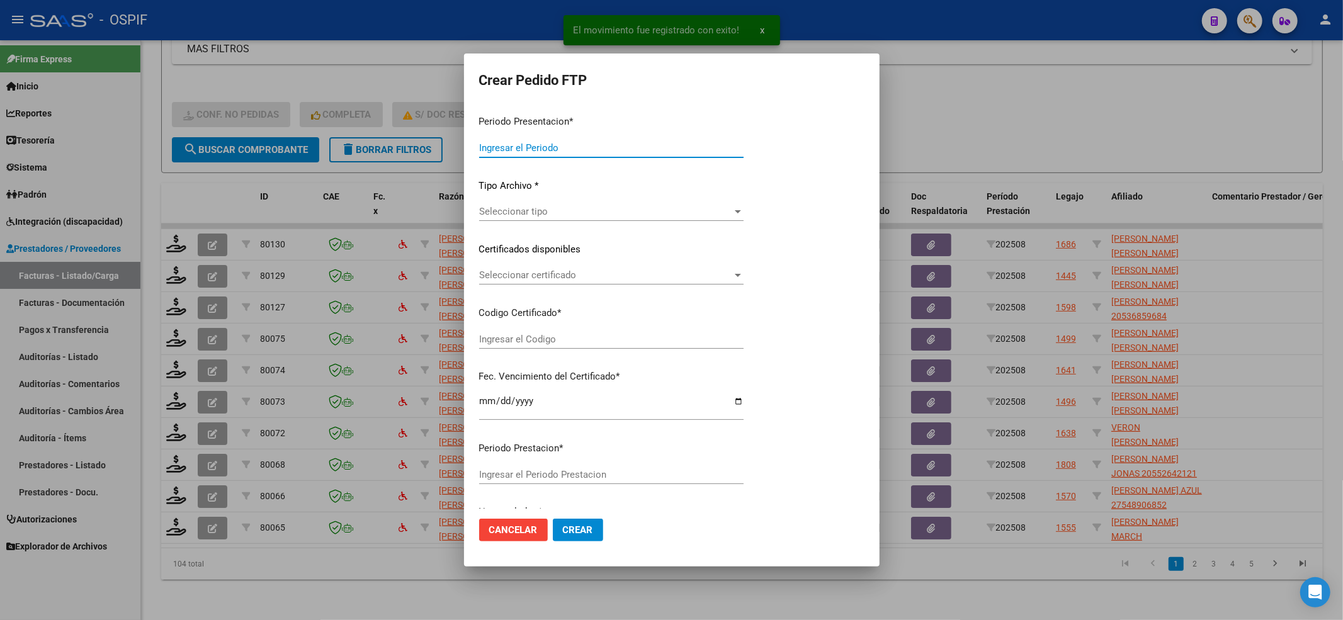
type input "202508"
type input "$ 49.482,44"
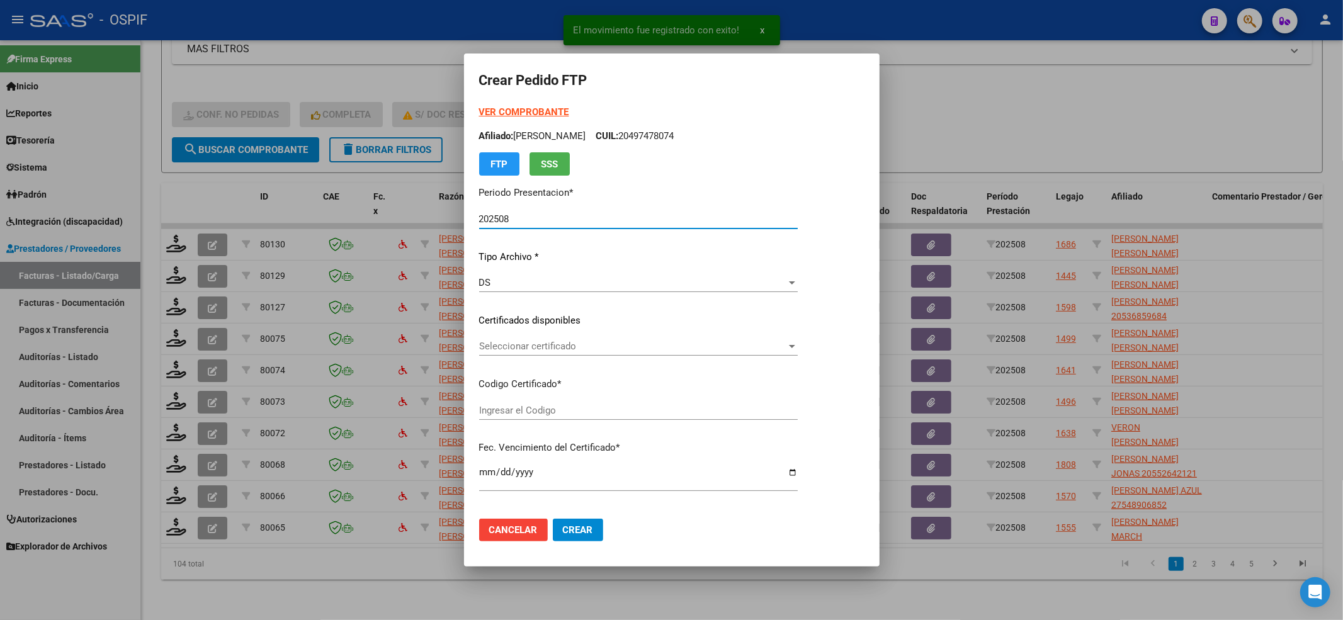
type input "020005114655920221212-20271212-BS-427"
type input "2027-12-12"
click at [548, 348] on span "Seleccionar certificado" at bounding box center [632, 346] width 307 height 11
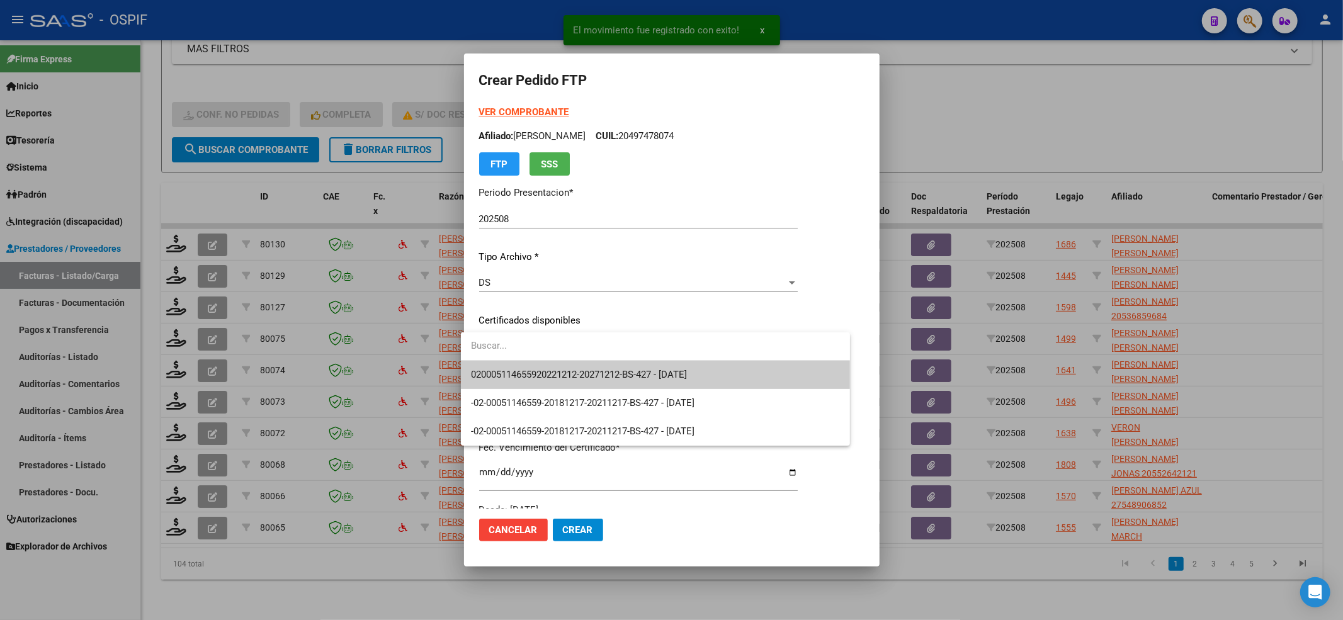
click at [543, 369] on span "020005114655920221212-20271212-BS-427 - 2027-12-12" at bounding box center [579, 374] width 216 height 11
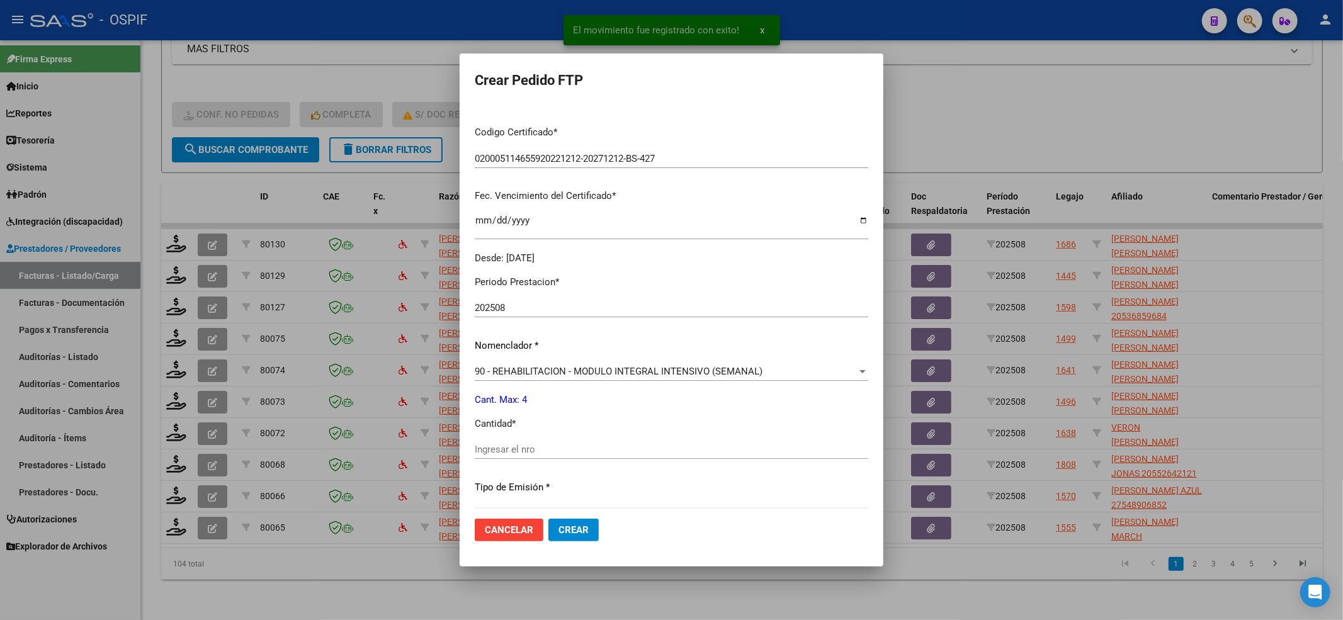
click at [495, 447] on input "Ingresar el nro" at bounding box center [672, 449] width 394 height 11
type input "4"
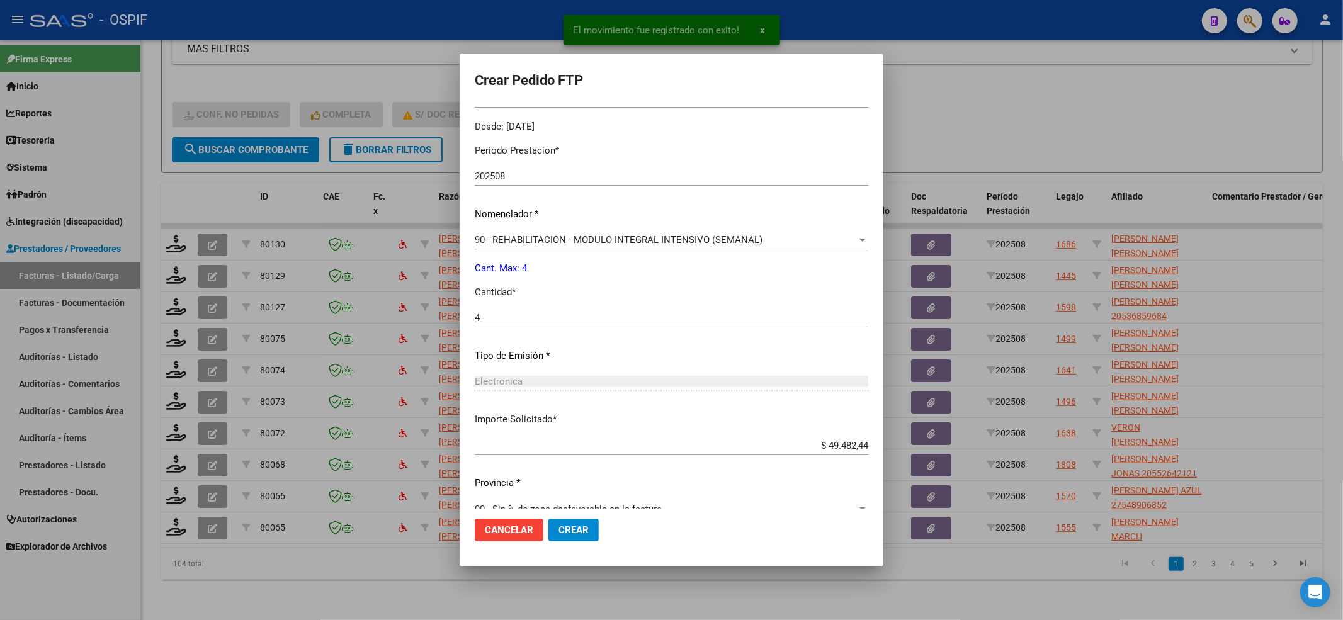
scroll to position [406, 0]
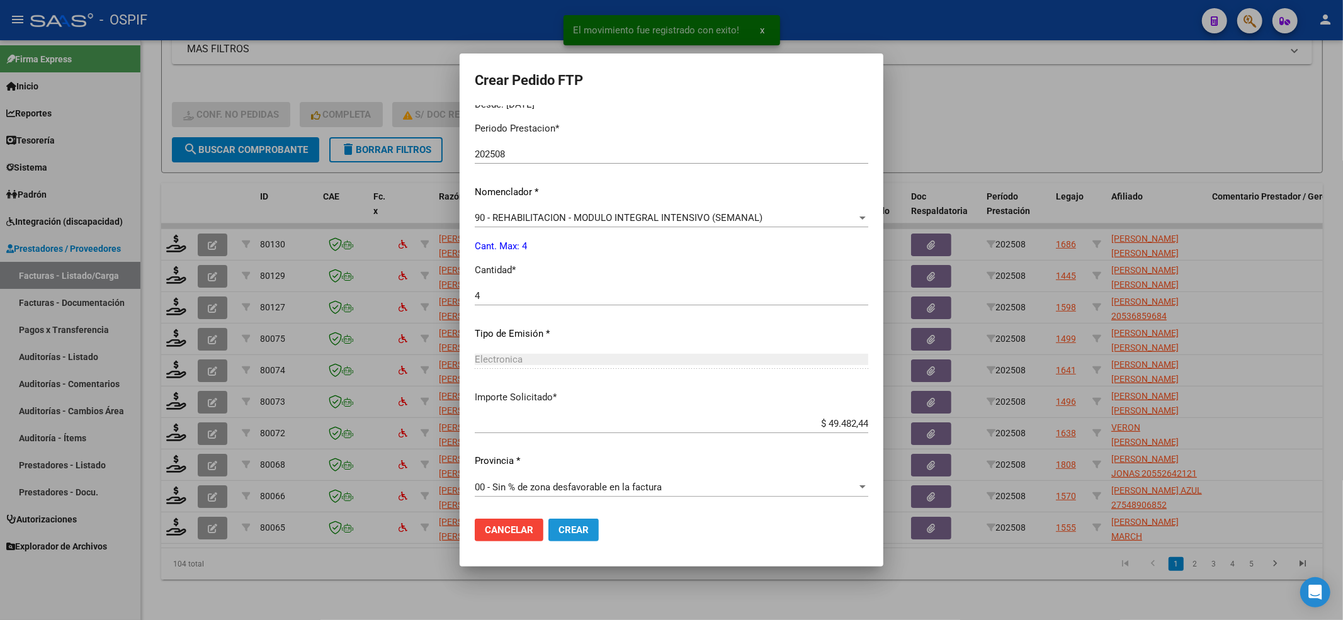
click at [570, 525] on span "Crear" at bounding box center [574, 530] width 30 height 11
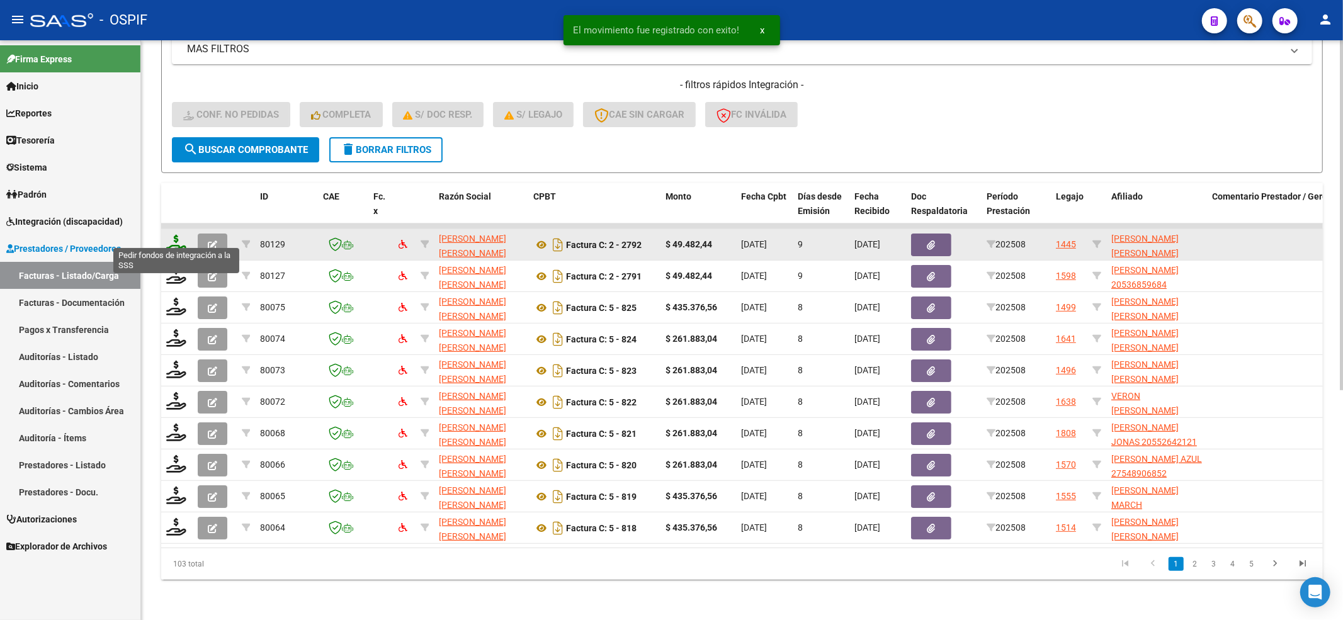
click at [170, 235] on icon at bounding box center [176, 244] width 20 height 18
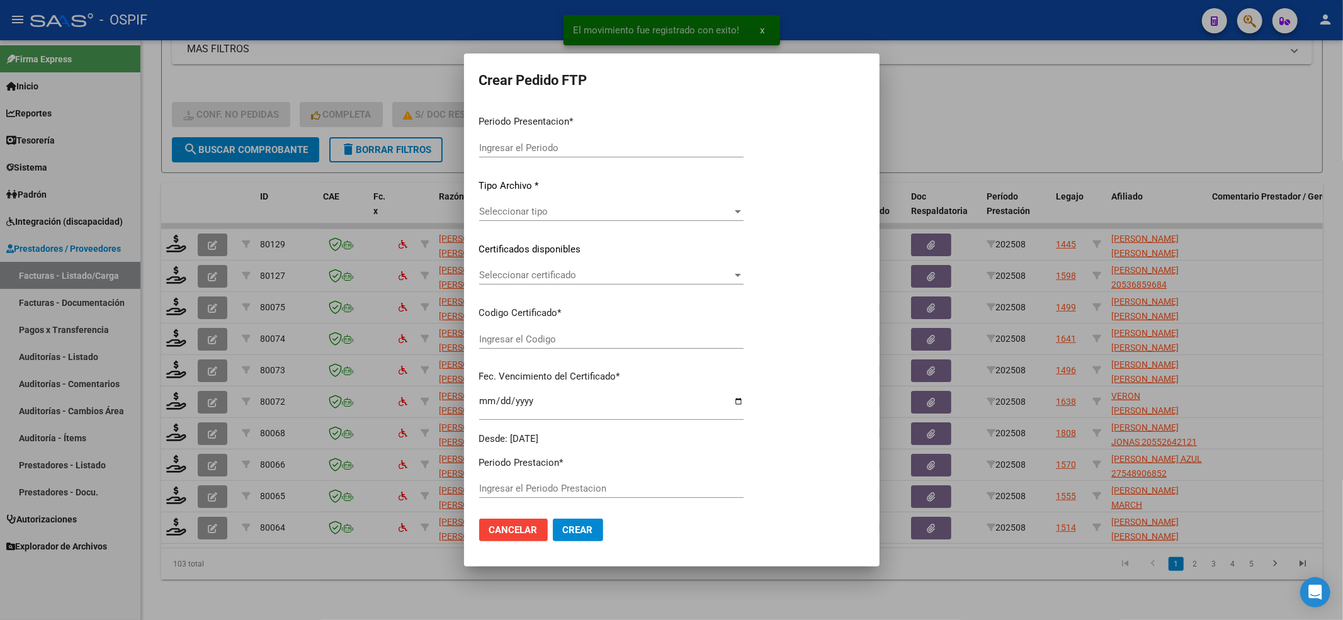
type input "202508"
type input "$ 49.482,44"
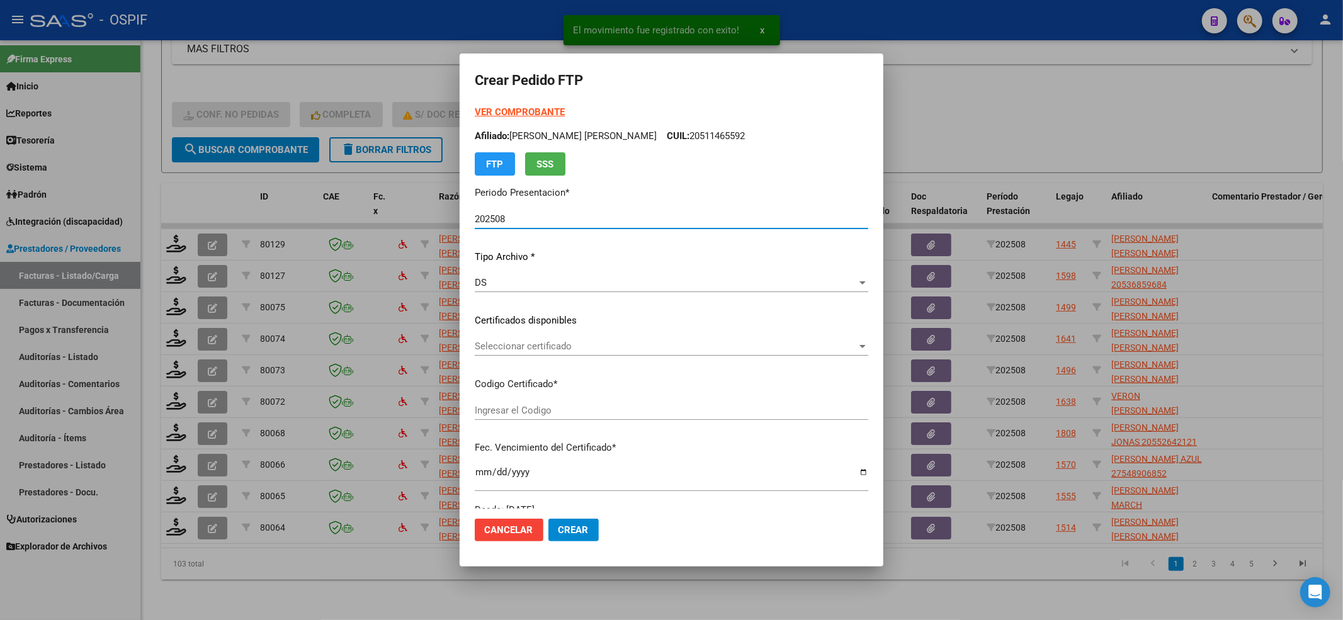
type input "020005724122620230306-20280306-AND-297"
type input "2028-03-06"
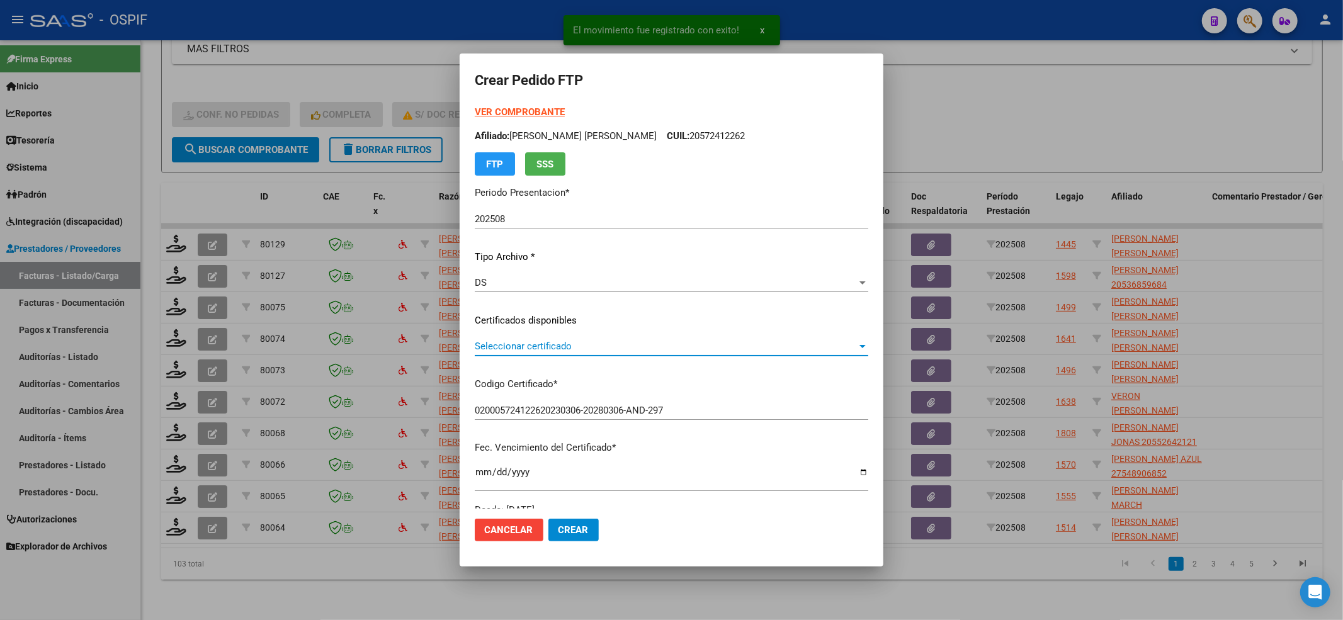
click at [553, 351] on span "Seleccionar certificado" at bounding box center [666, 346] width 382 height 11
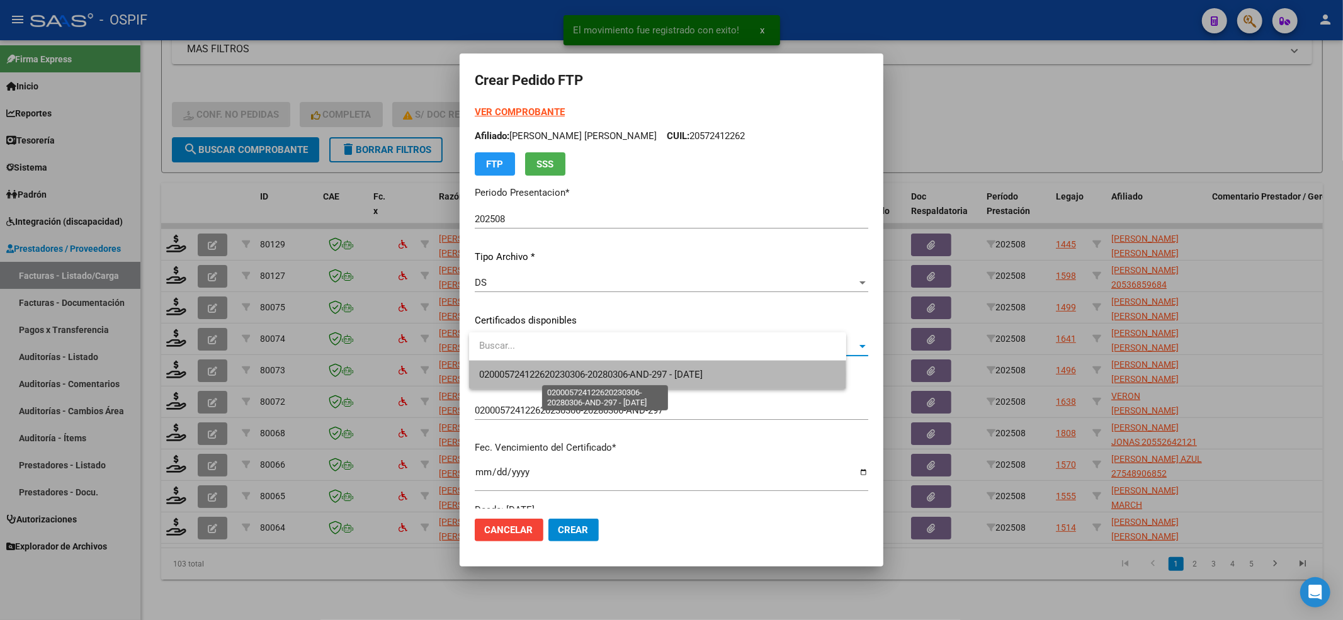
click at [552, 374] on span "020005724122620230306-20280306-AND-297 - 2028-03-06" at bounding box center [591, 374] width 224 height 11
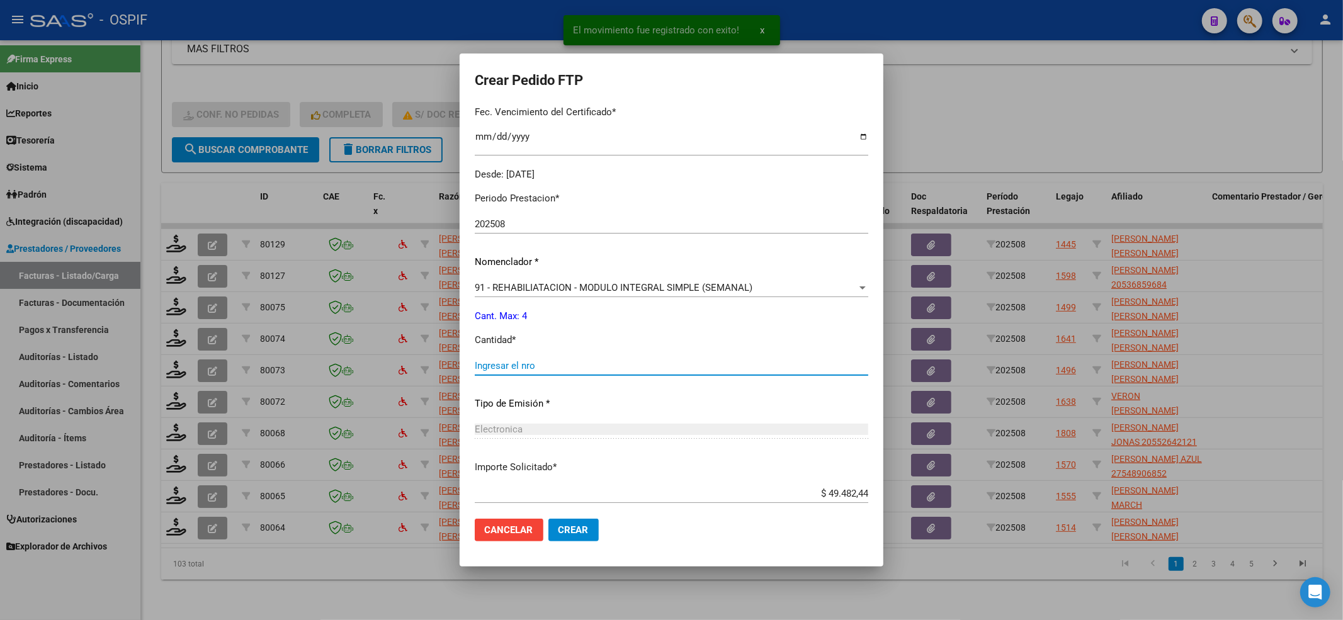
click at [537, 361] on input "Ingresar el nro" at bounding box center [672, 365] width 394 height 11
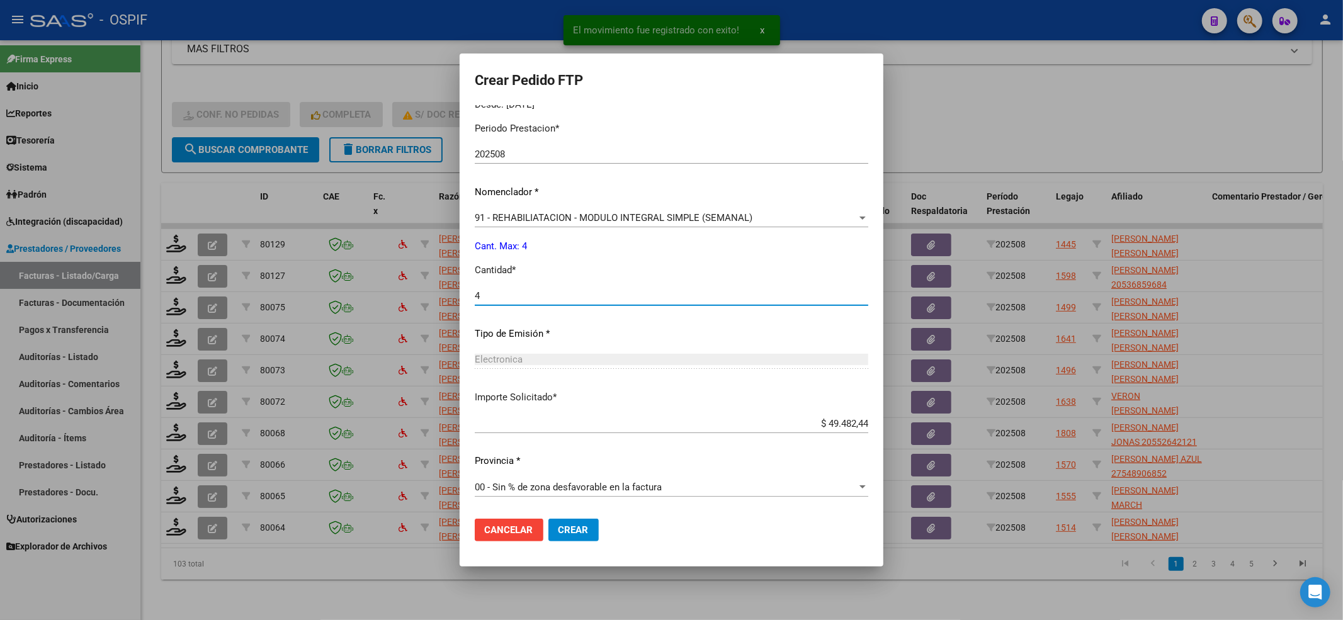
type input "4"
drag, startPoint x: 587, startPoint y: 514, endPoint x: 587, endPoint y: 523, distance: 8.8
click at [587, 518] on mat-dialog-actions "Cancelar Crear" at bounding box center [672, 530] width 394 height 43
click at [587, 525] on span "Crear" at bounding box center [574, 530] width 30 height 11
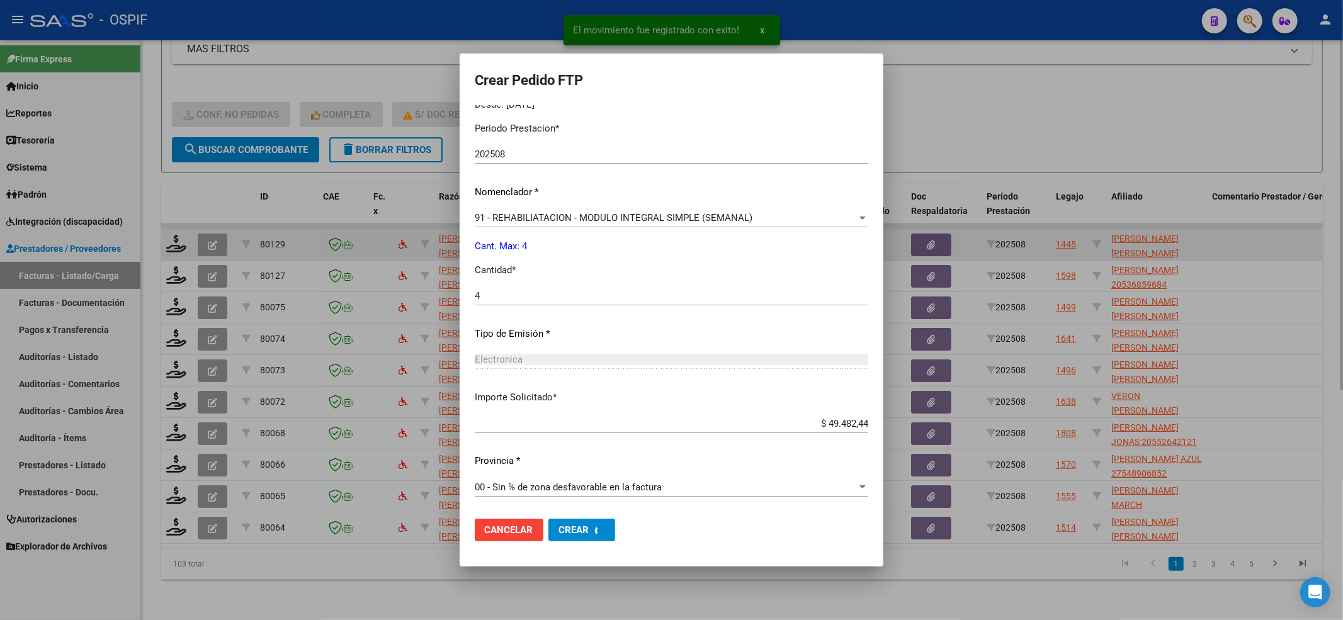
scroll to position [334, 0]
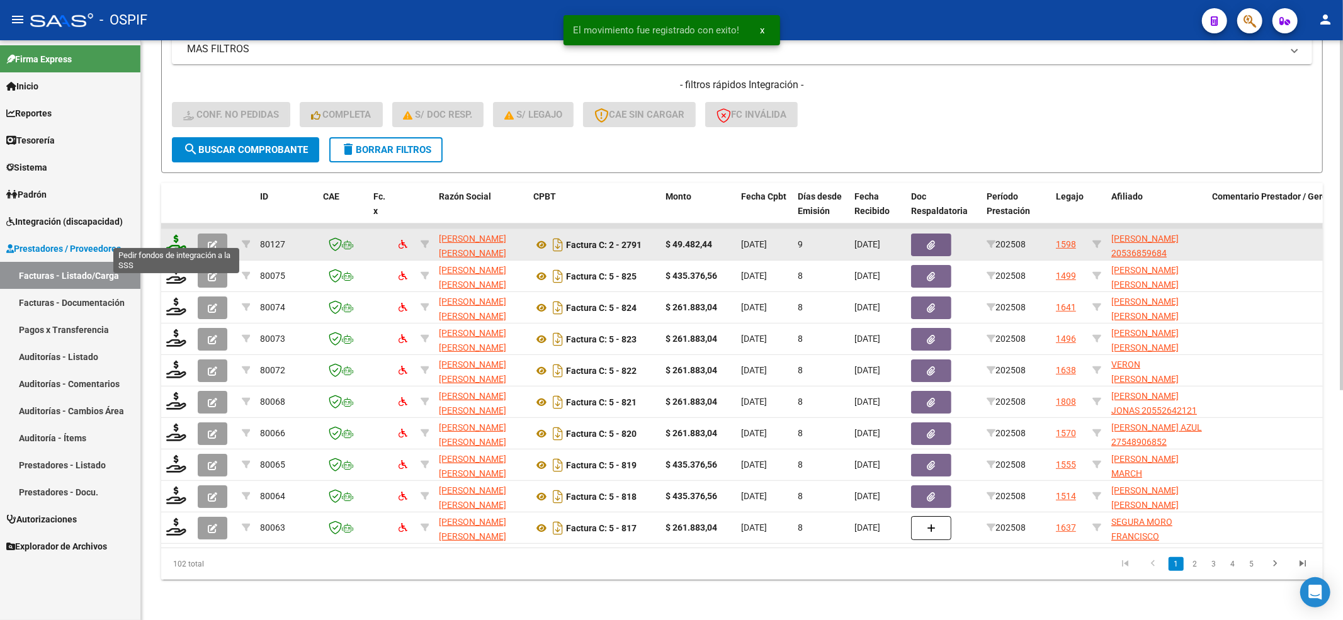
click at [175, 235] on icon at bounding box center [176, 244] width 20 height 18
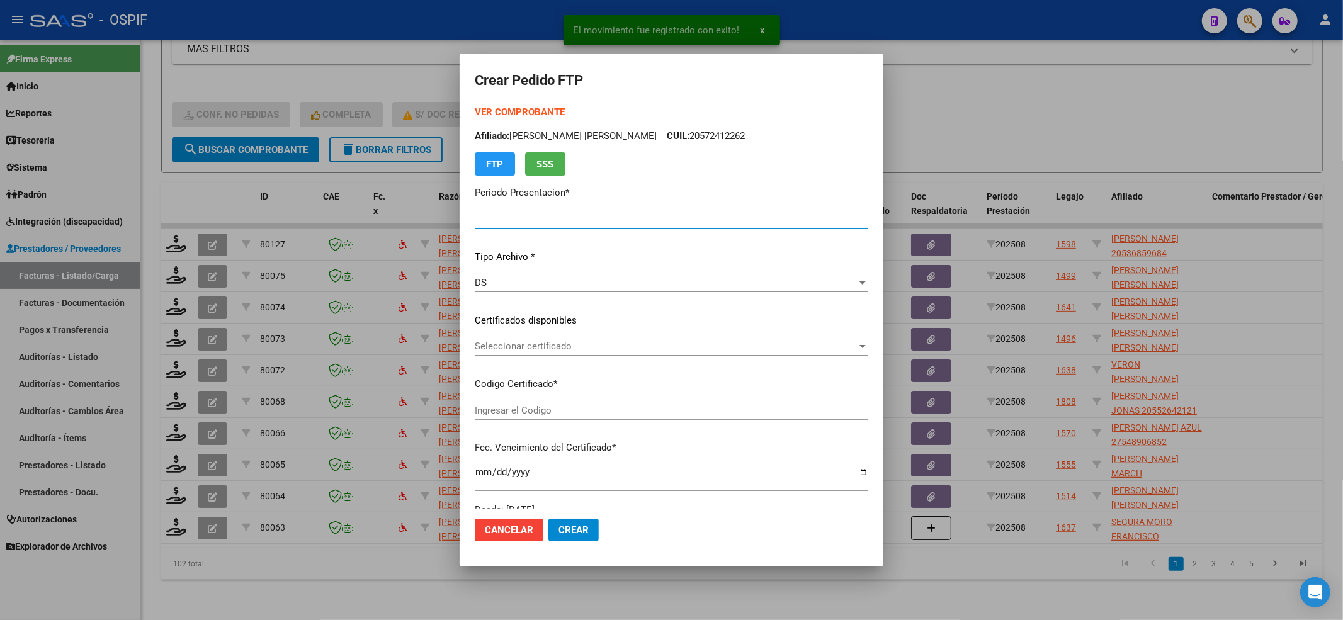
type input "202508"
type input "$ 49.482,44"
type input "0200053685968-20220926-20320926-BS-427"
type input "2032-09-26"
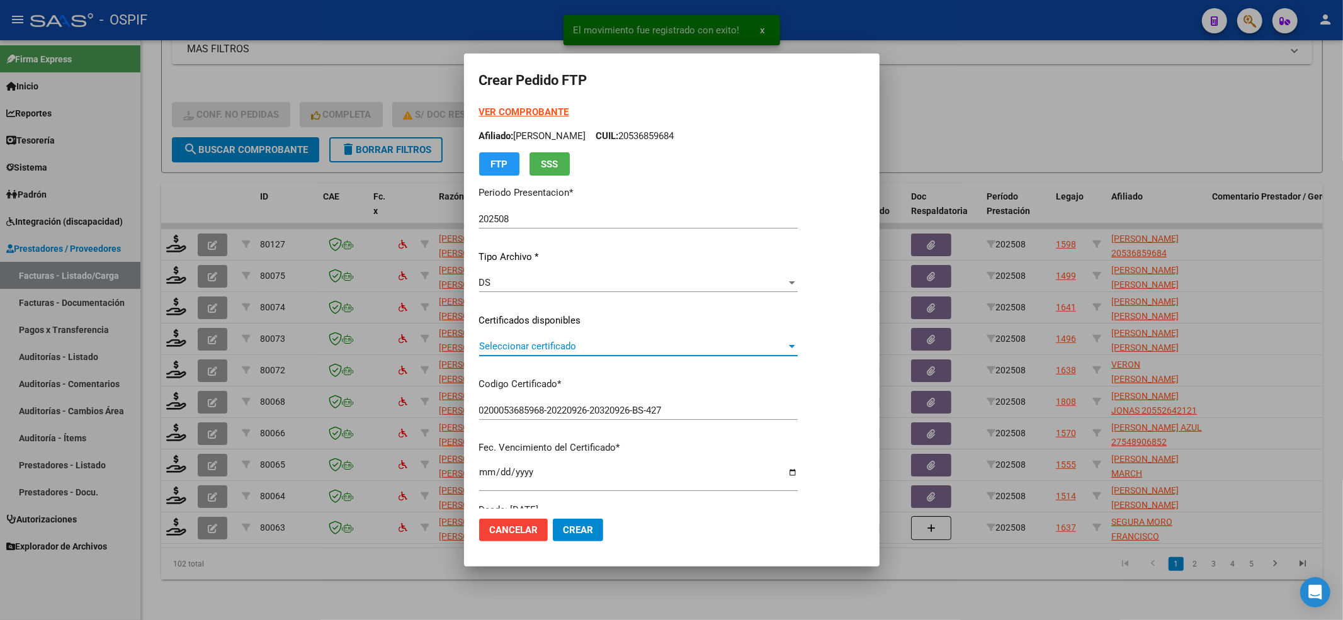
click at [557, 344] on span "Seleccionar certificado" at bounding box center [632, 346] width 307 height 11
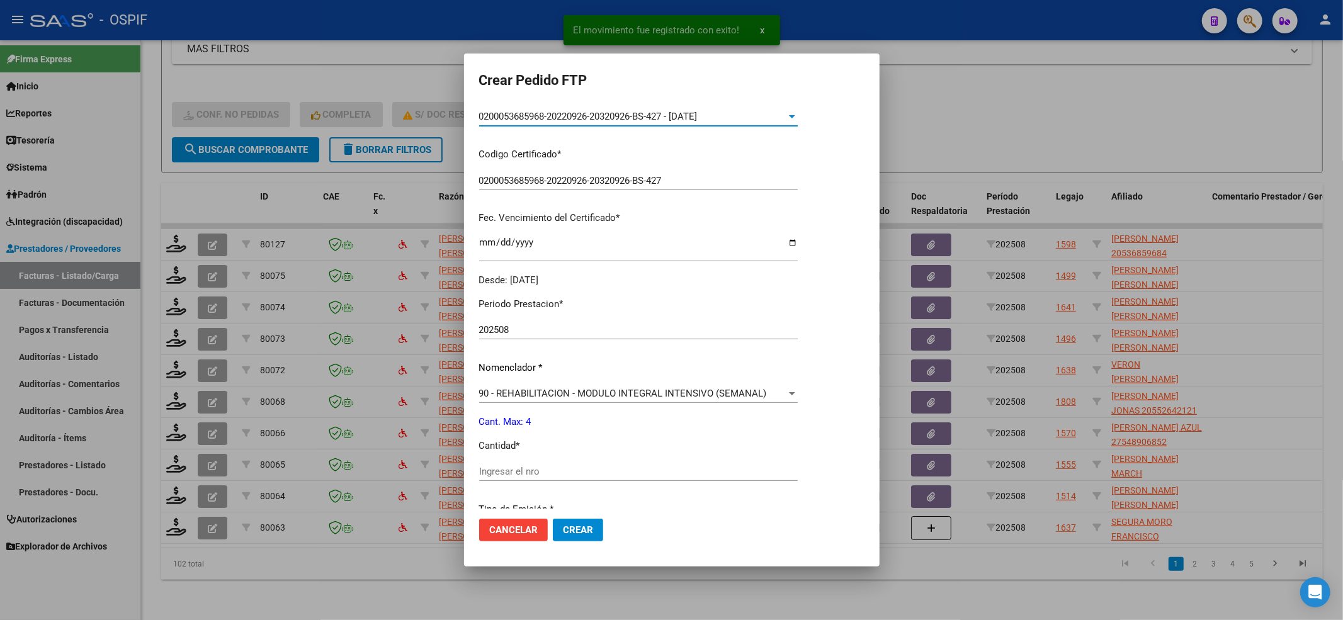
scroll to position [252, 0]
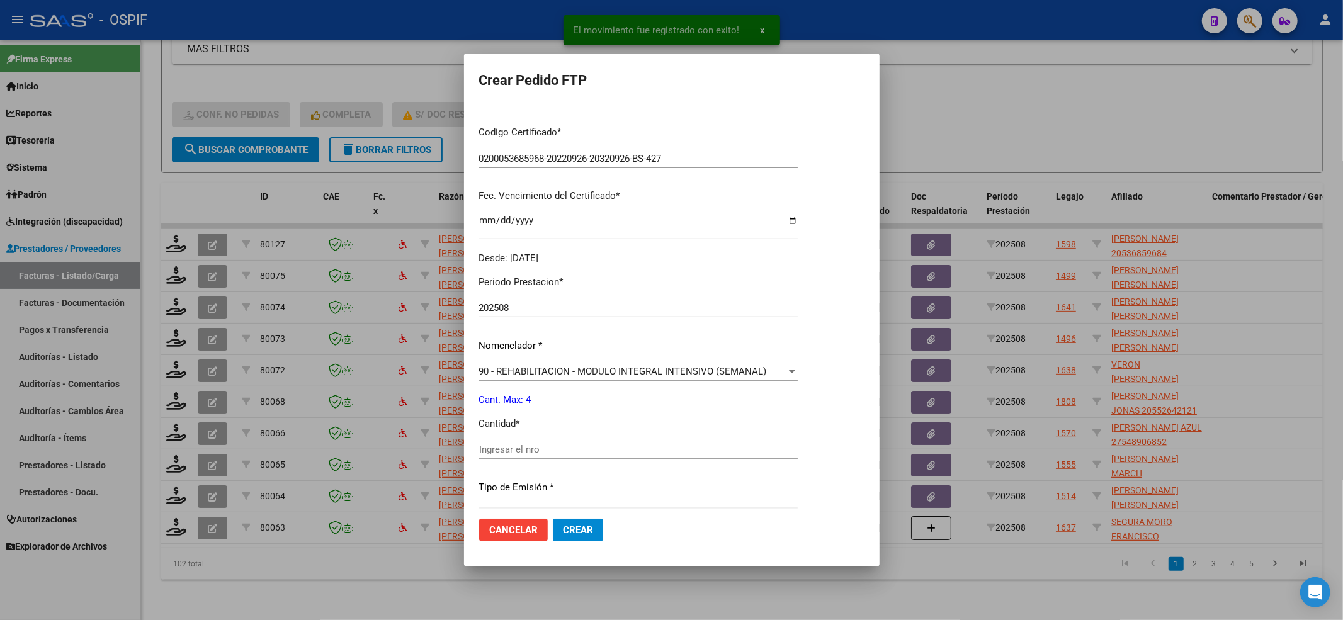
click at [530, 448] on input "Ingresar el nro" at bounding box center [638, 449] width 319 height 11
type input "4"
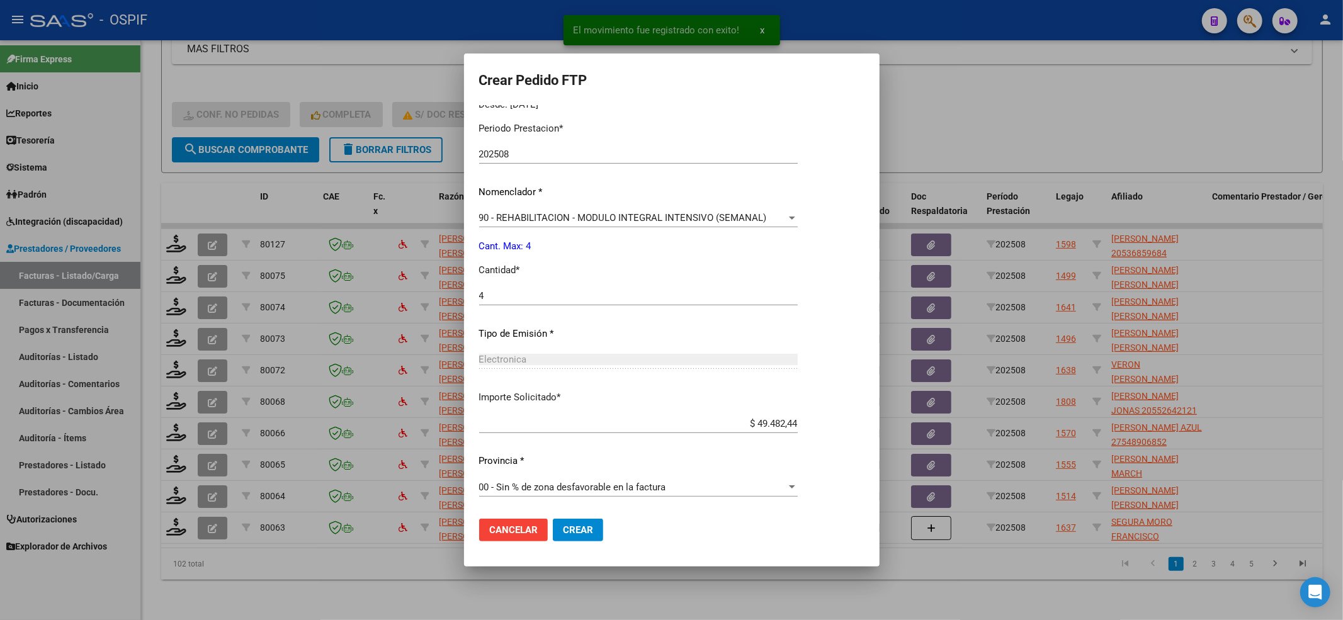
click at [569, 528] on span "Crear" at bounding box center [578, 530] width 30 height 11
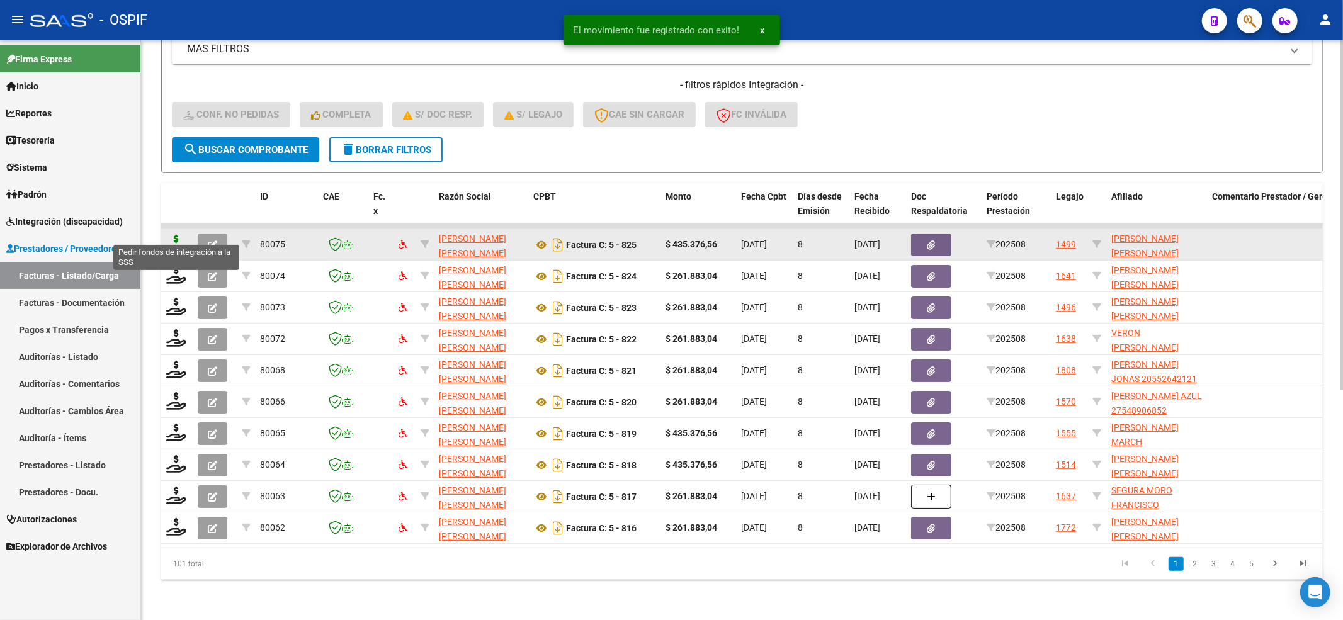
click at [185, 235] on icon at bounding box center [176, 244] width 20 height 18
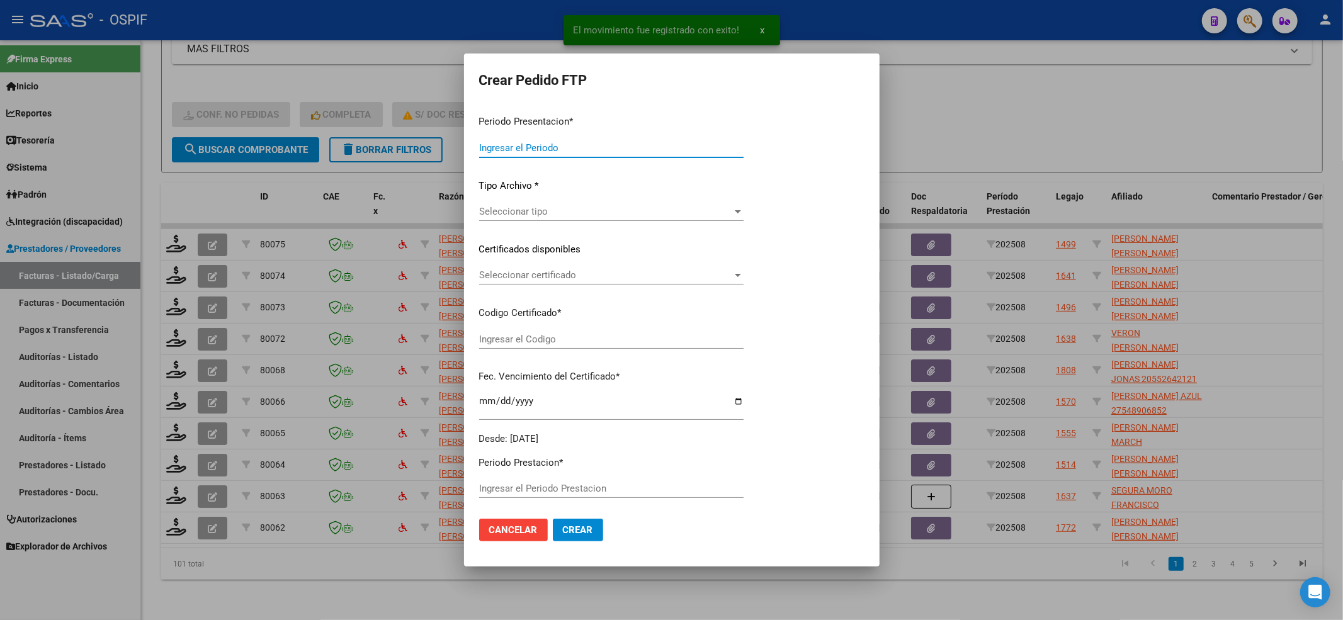
type input "202508"
type input "$ 435.376,56"
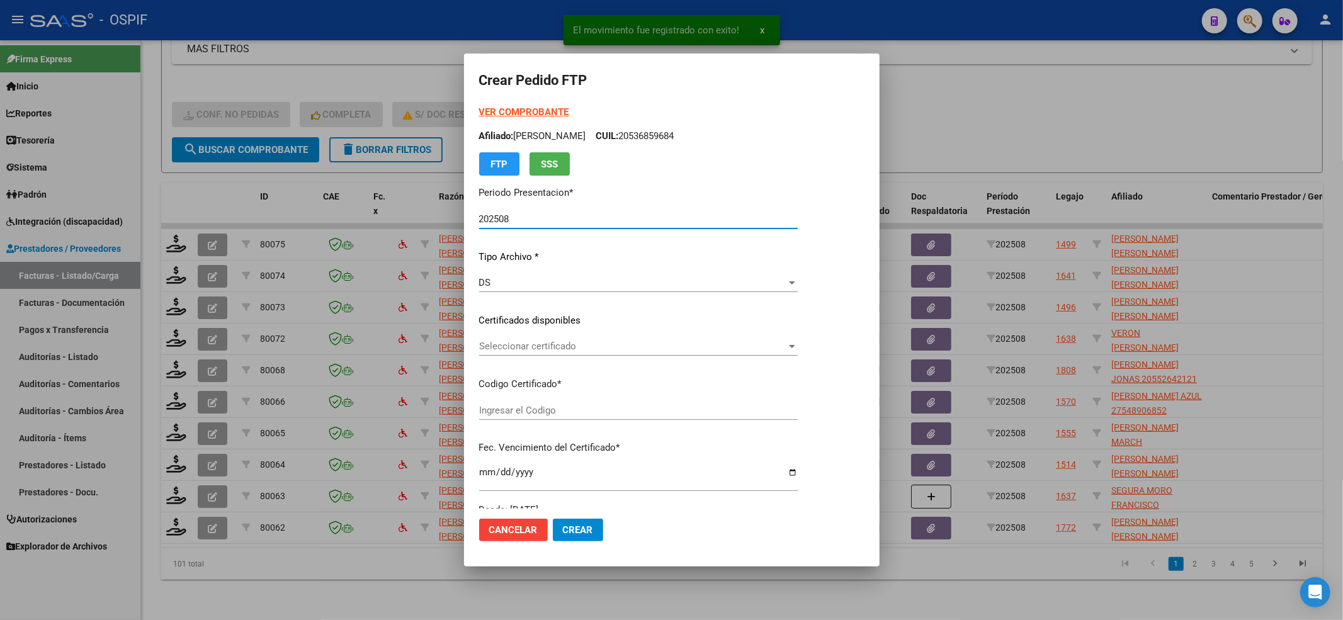
type input "020005490595420230421-20330421-AND-497"
type input "2033-04-21"
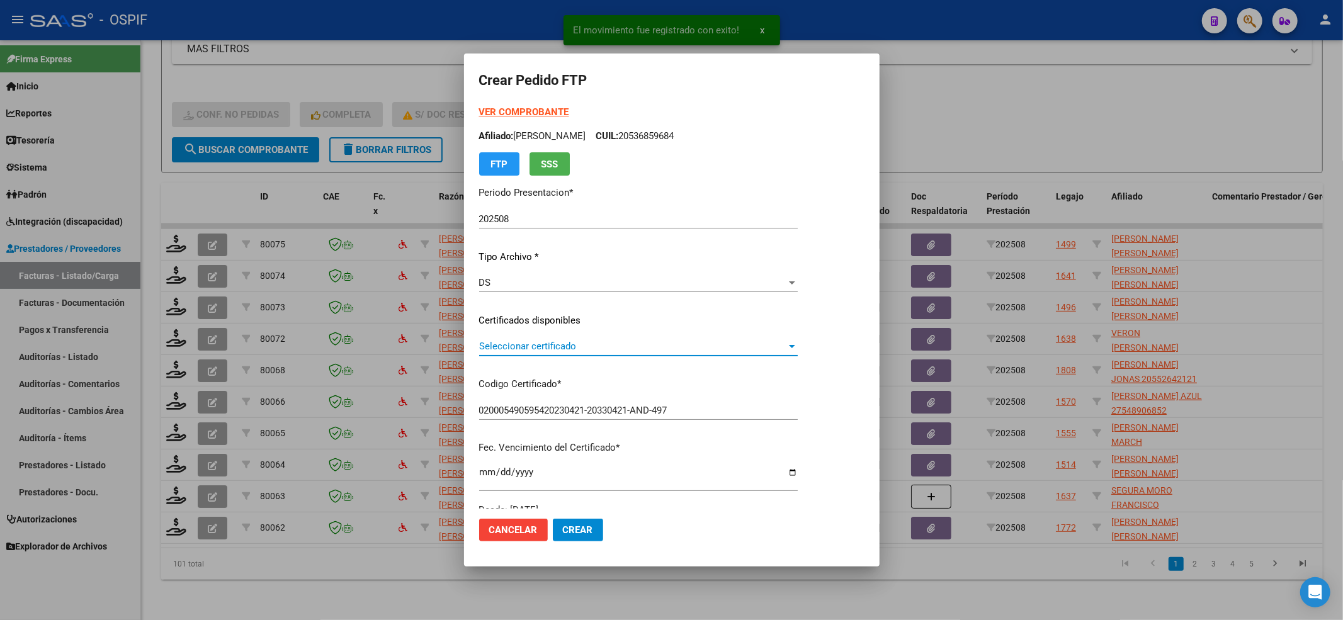
click at [601, 348] on span "Seleccionar certificado" at bounding box center [632, 346] width 307 height 11
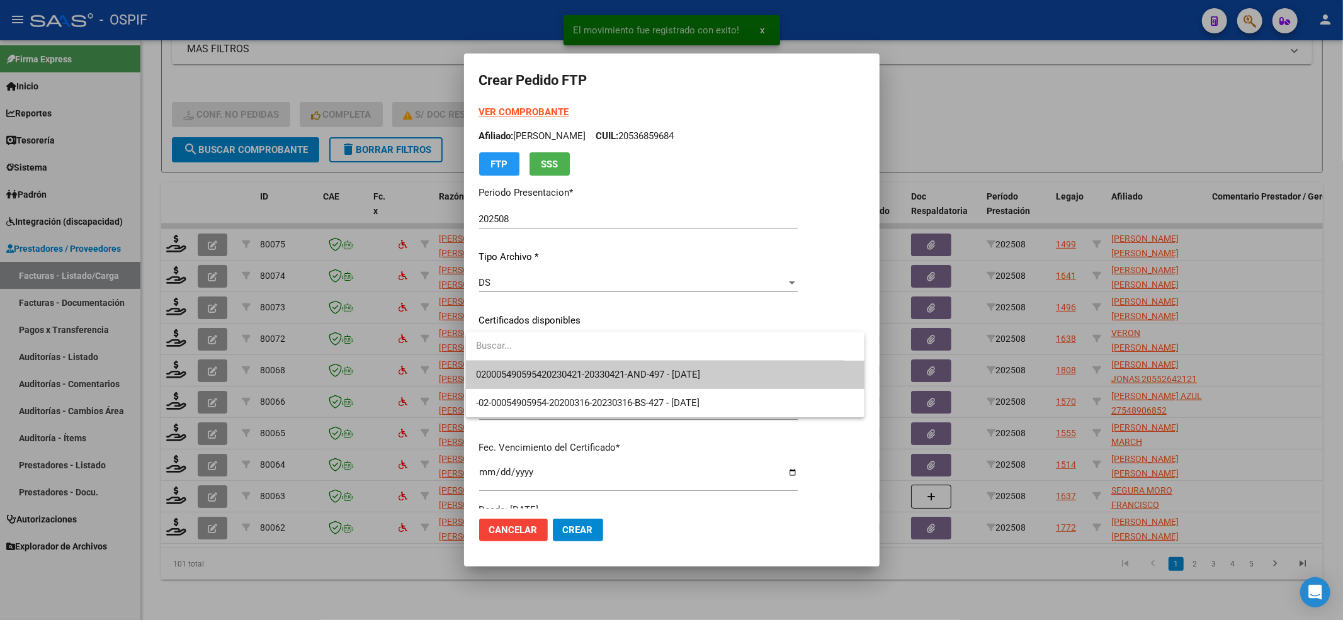
click at [595, 359] on input "dropdown search" at bounding box center [655, 346] width 379 height 28
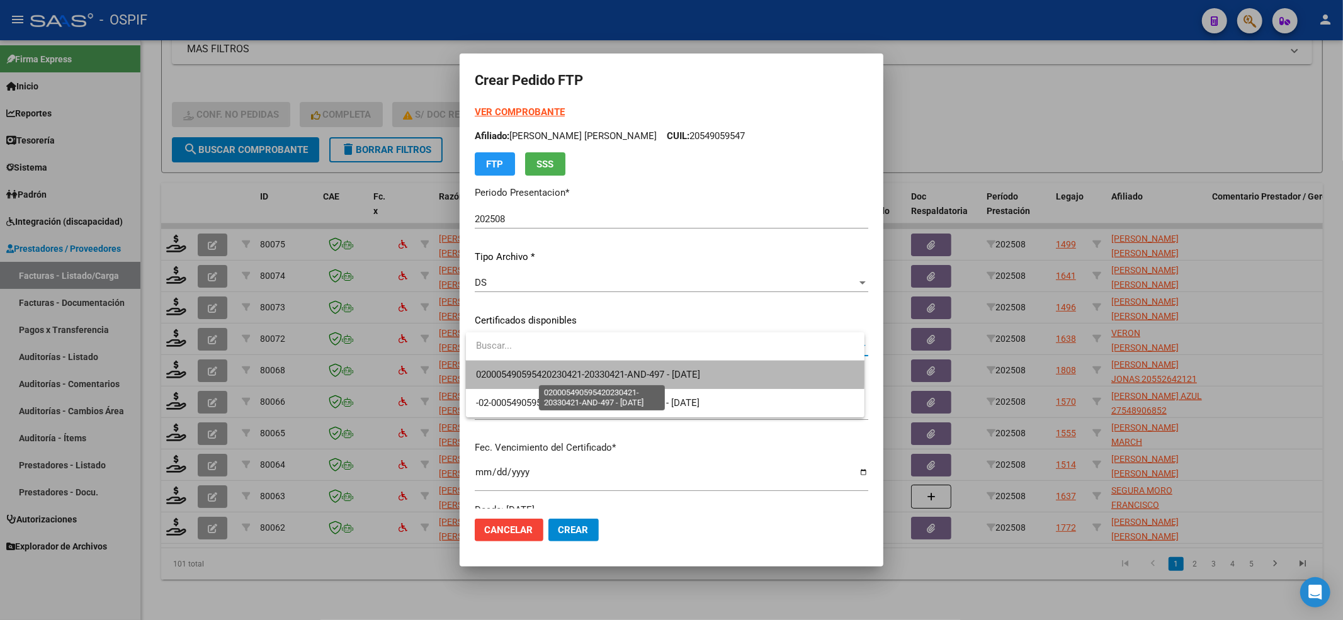
click at [588, 369] on span "020005490595420230421-20330421-AND-497 - 2033-04-21" at bounding box center [588, 374] width 224 height 11
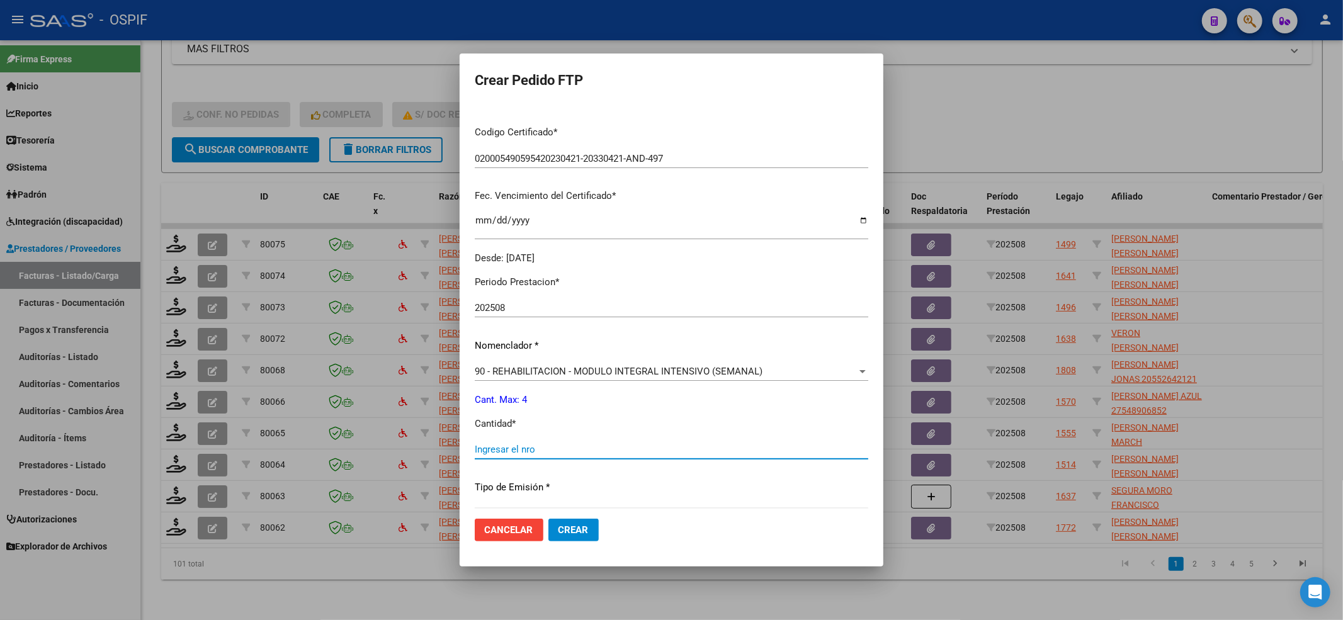
click at [516, 445] on input "Ingresar el nro" at bounding box center [672, 449] width 394 height 11
type input "4"
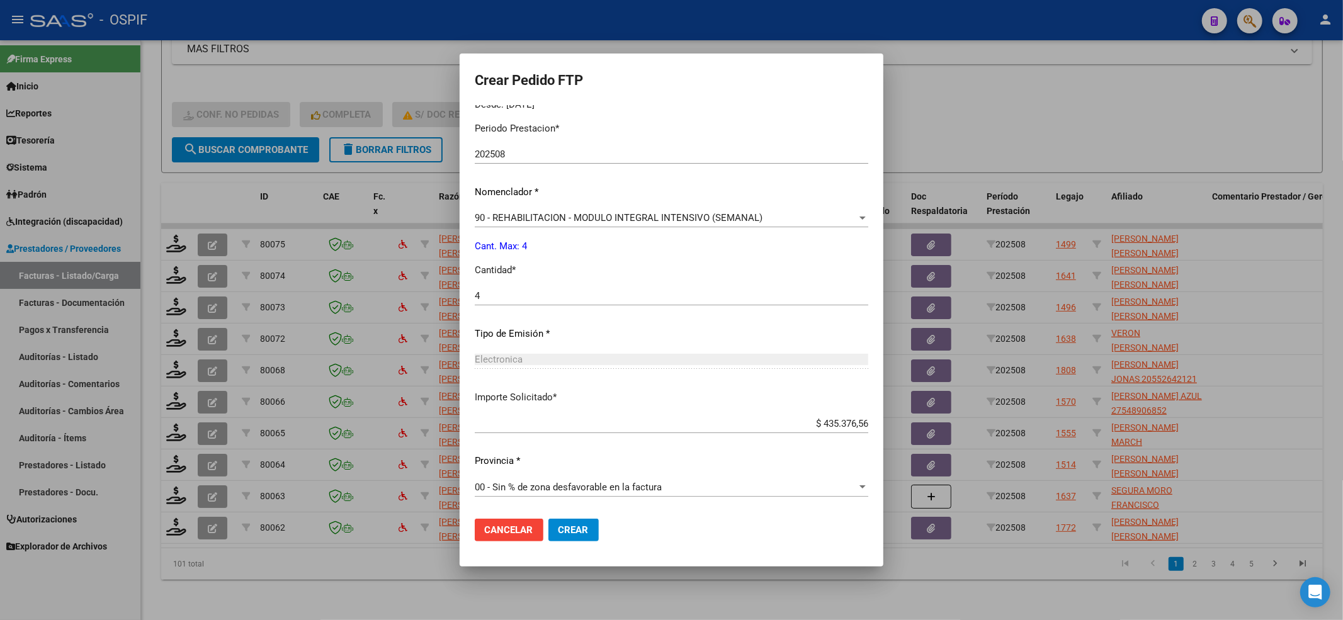
click at [562, 525] on span "Crear" at bounding box center [574, 530] width 30 height 11
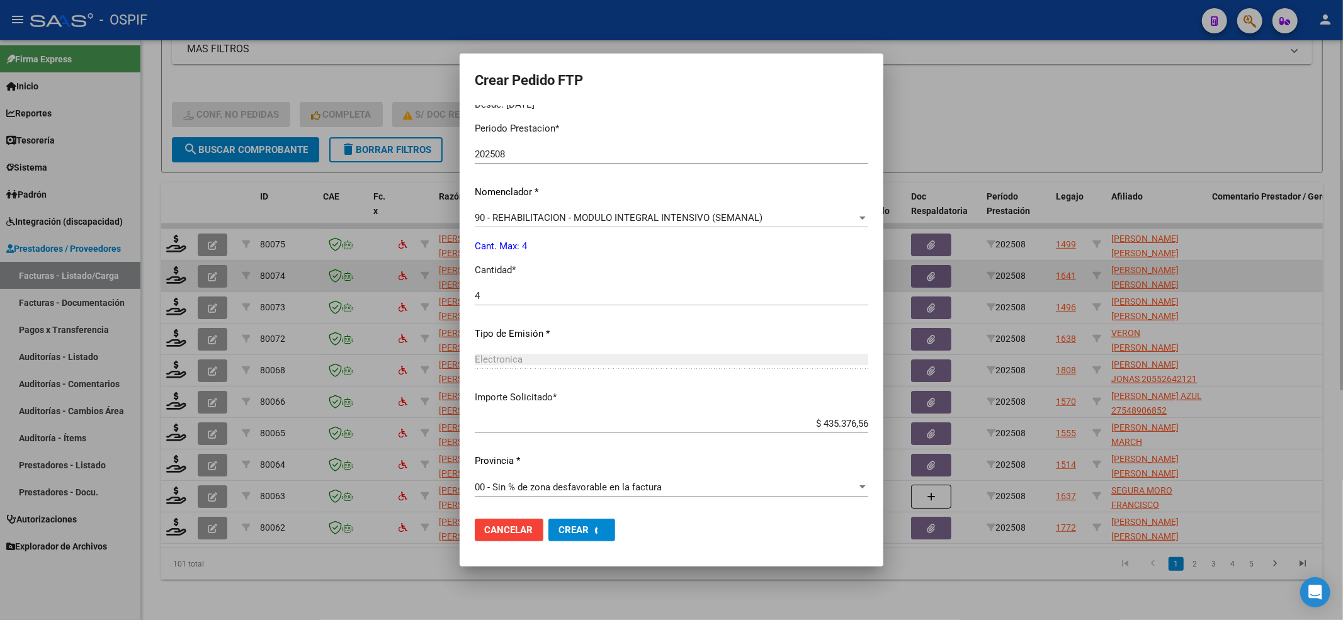
scroll to position [0, 0]
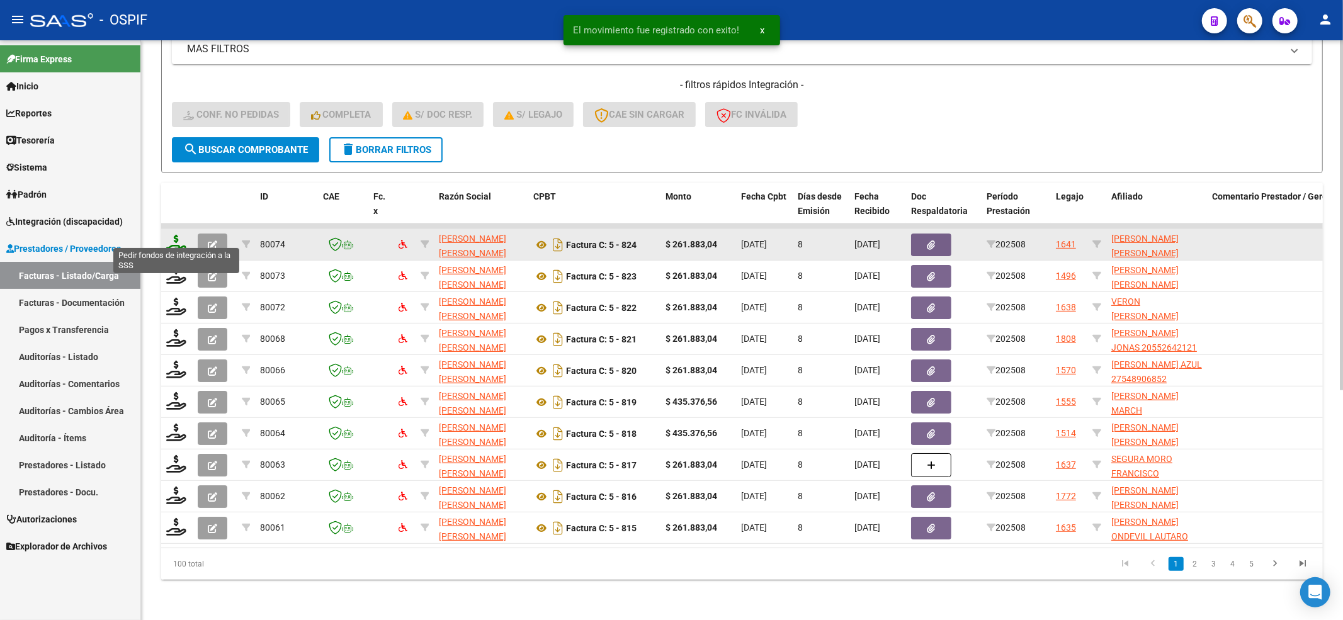
click at [176, 237] on icon at bounding box center [176, 244] width 20 height 18
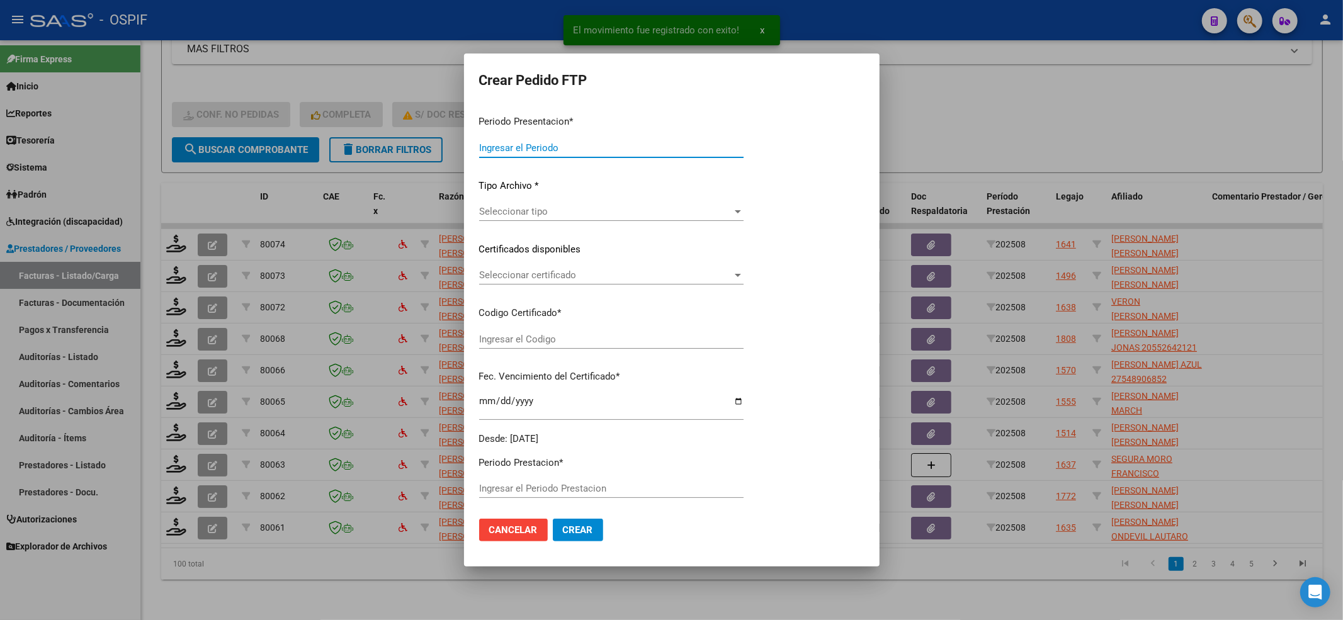
type input "202508"
type input "$ 261.883,04"
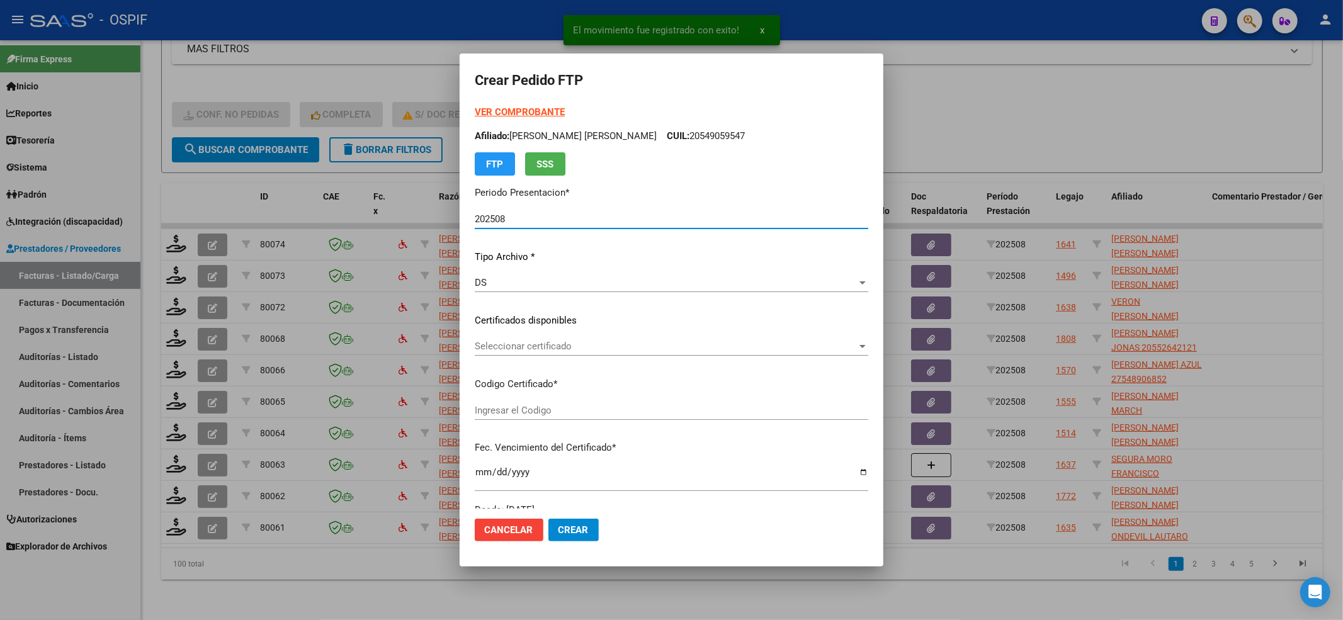
type input "0100050055331-20240423-20390423-BS AS-4"
type input "2039-04-23"
click at [510, 355] on div "Seleccionar certificado Seleccionar certificado" at bounding box center [672, 346] width 394 height 19
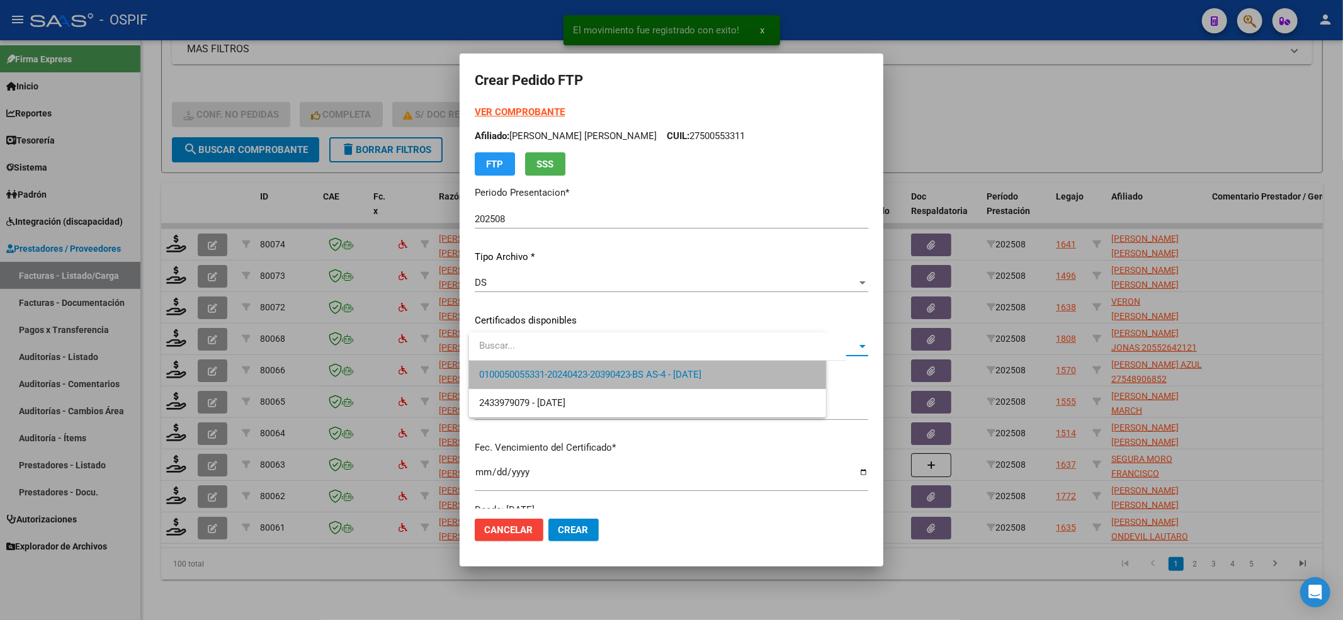
scroll to position [406, 0]
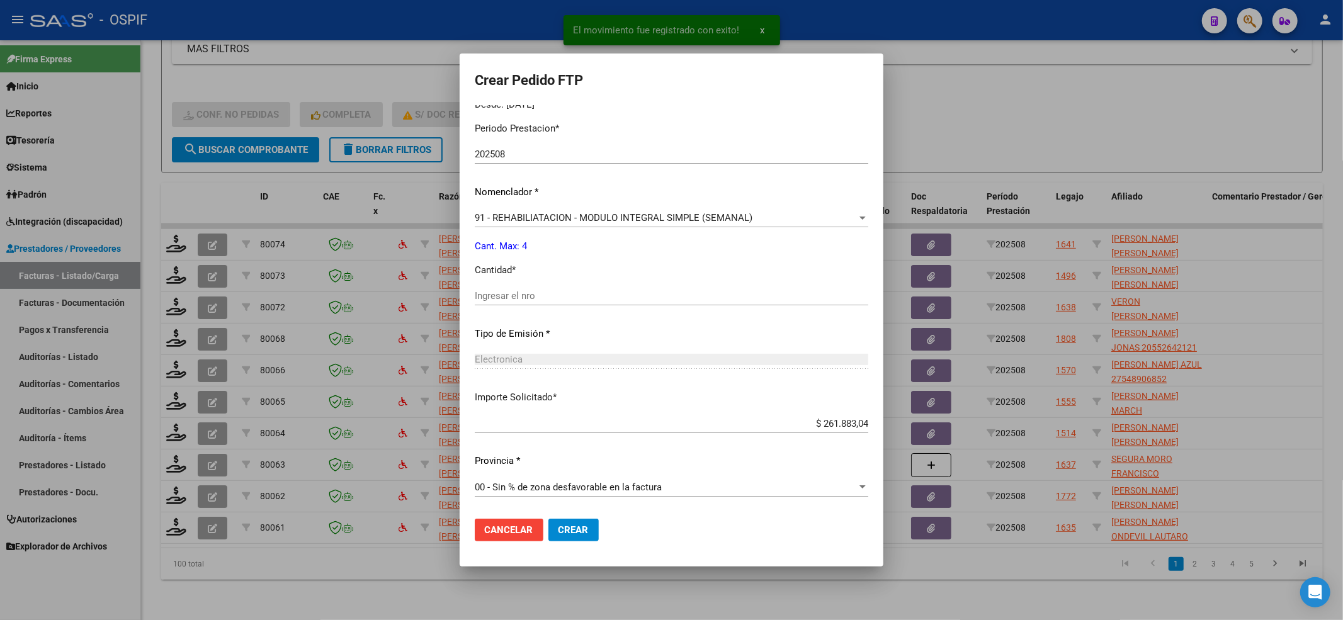
click at [512, 305] on div "Ingresar el nro" at bounding box center [672, 296] width 394 height 19
type input "4"
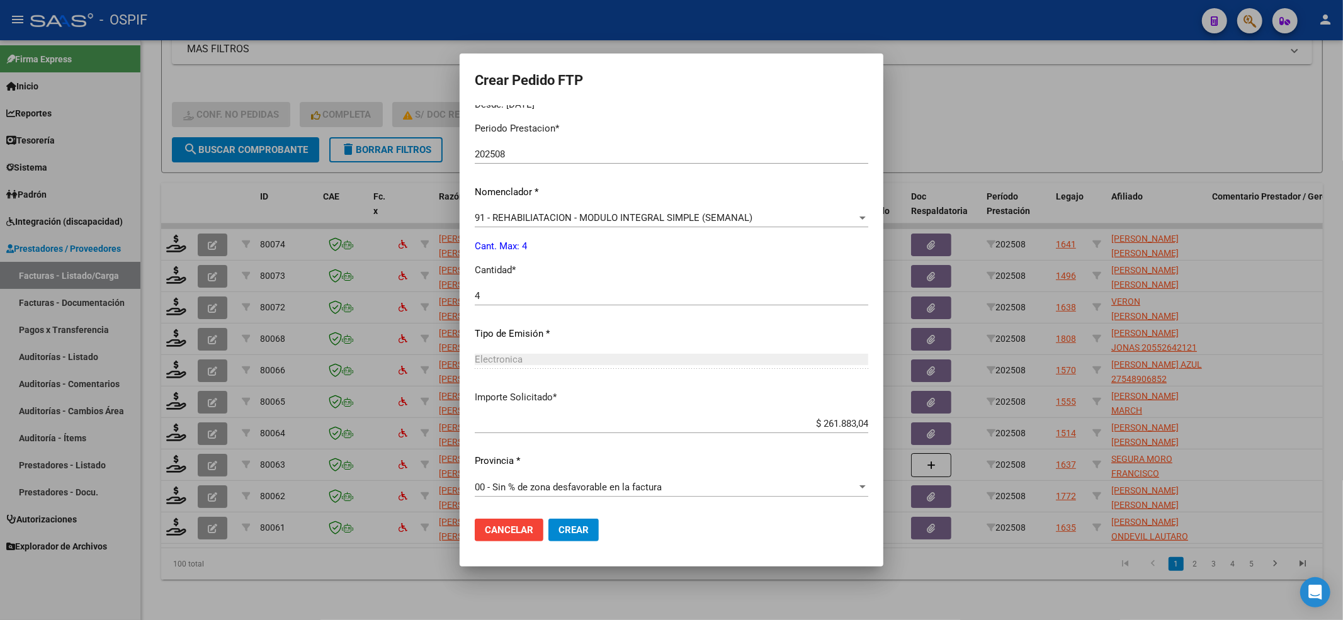
drag, startPoint x: 600, startPoint y: 545, endPoint x: 588, endPoint y: 527, distance: 22.4
click at [600, 543] on mat-dialog-actions "Cancelar Crear" at bounding box center [672, 530] width 394 height 43
click at [588, 527] on span "Crear" at bounding box center [574, 530] width 30 height 11
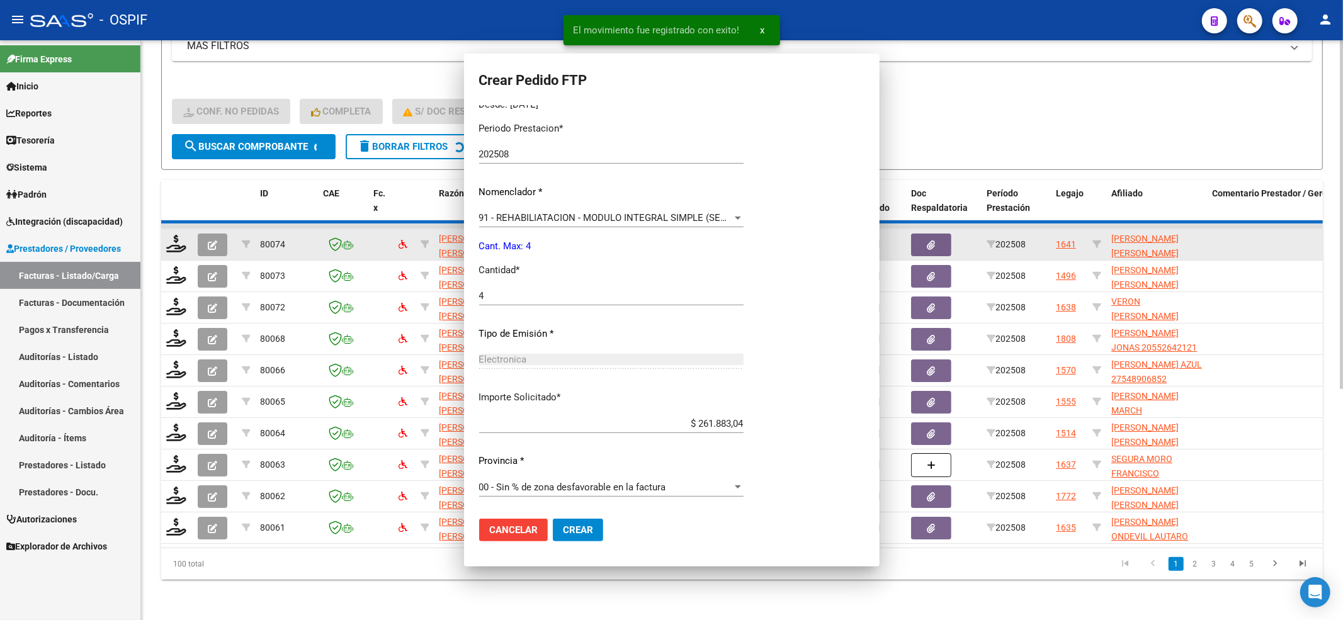
scroll to position [0, 0]
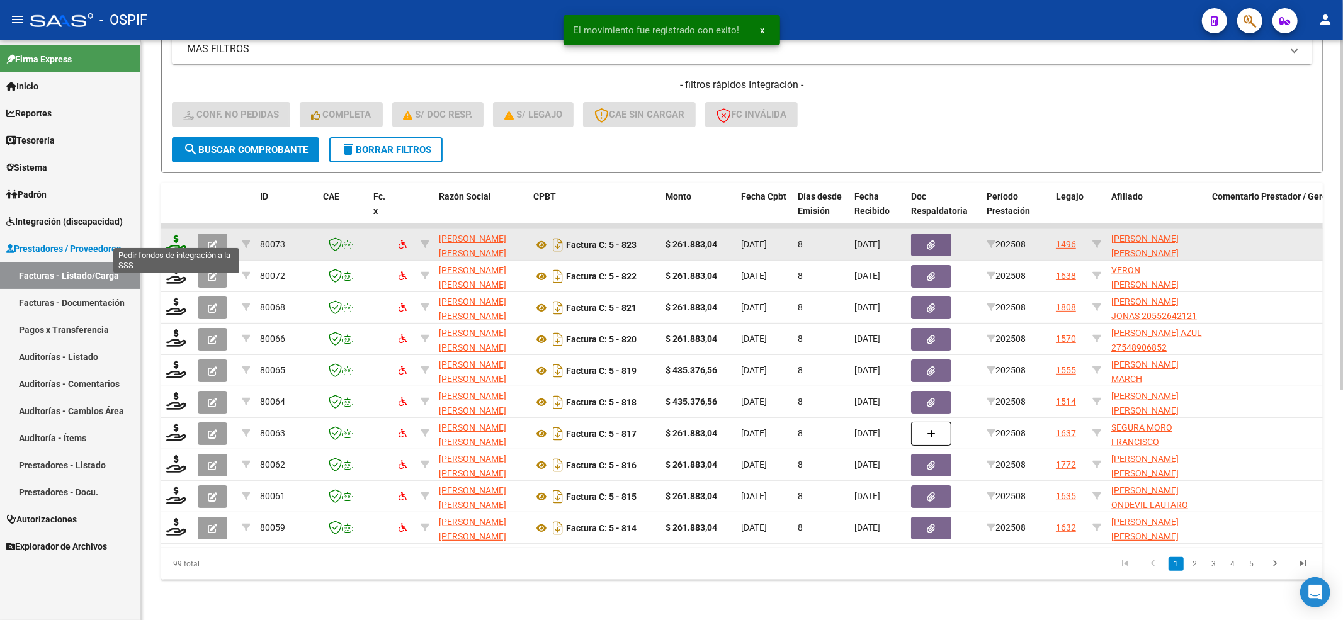
click at [171, 235] on icon at bounding box center [176, 244] width 20 height 18
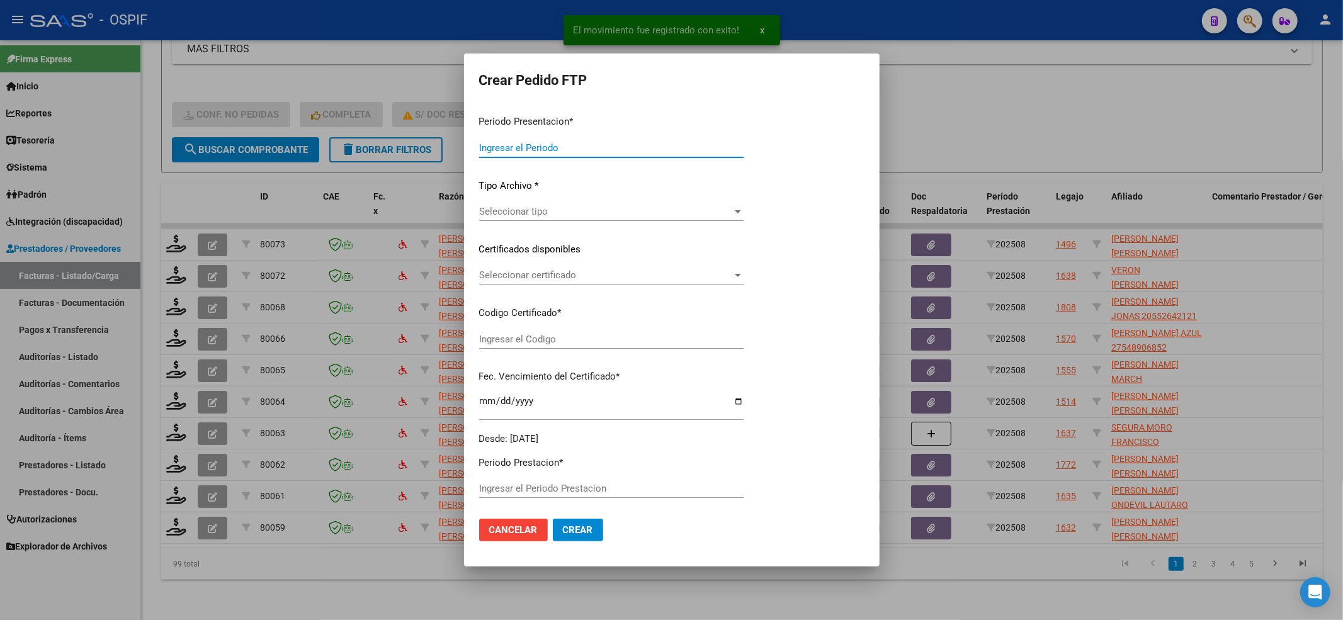
type input "202508"
type input "$ 261.883,04"
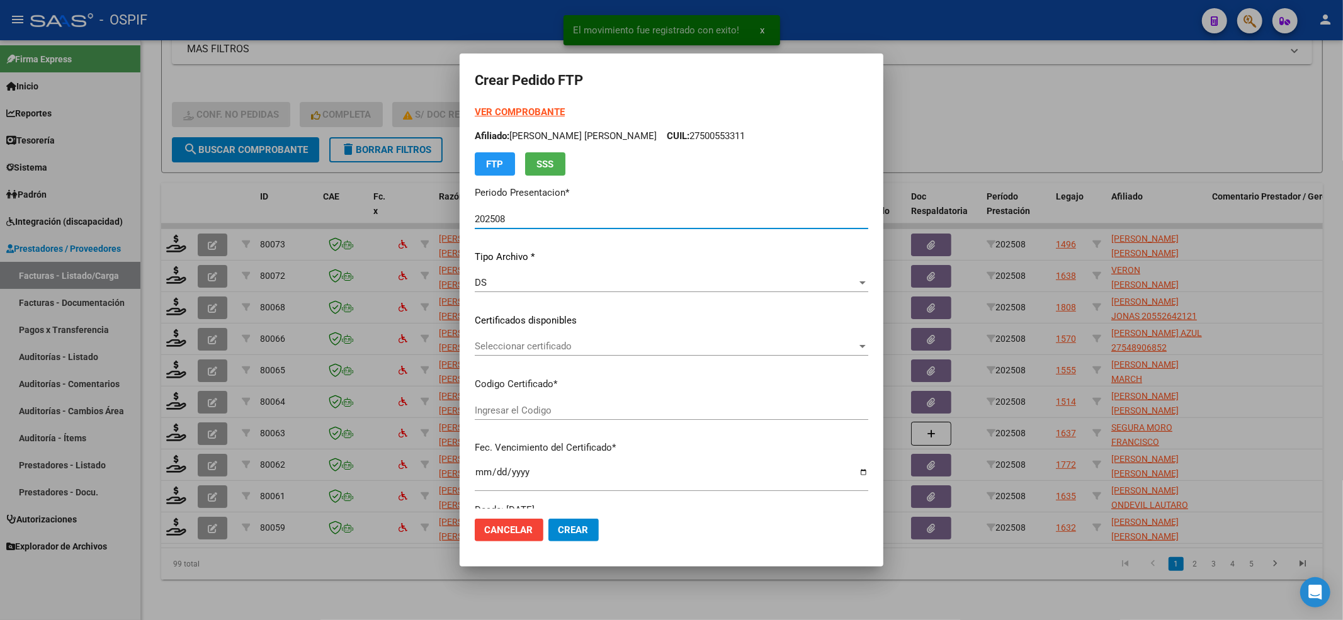
type input "0200054096931-20210222-20240222-BS-427"
type input "2024-02-22"
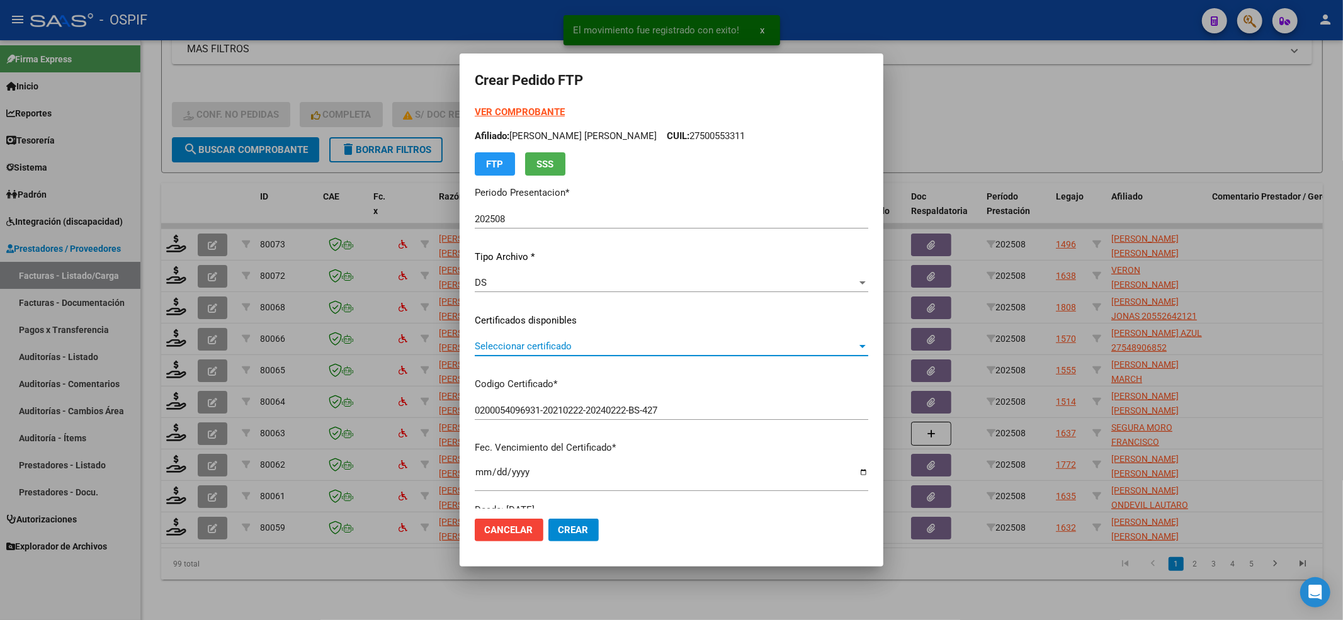
click at [524, 351] on span "Seleccionar certificado" at bounding box center [666, 346] width 382 height 11
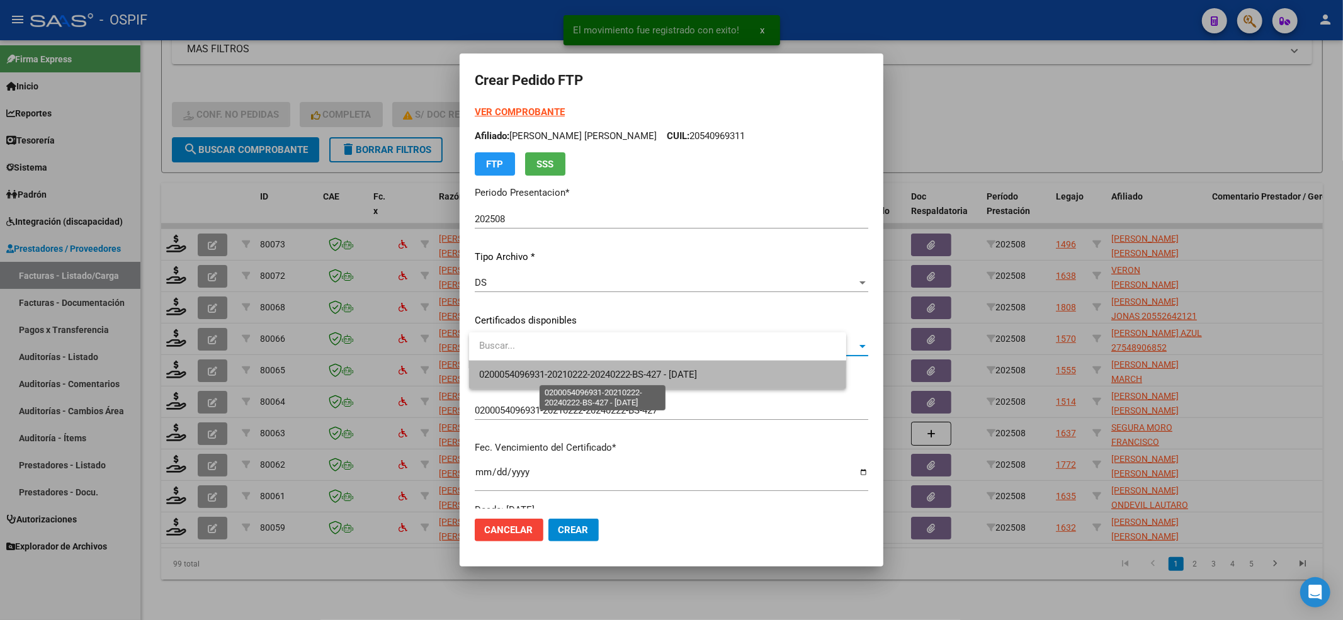
click at [522, 373] on span "0200054096931-20210222-20240222-BS-427 - 2024-02-22" at bounding box center [588, 374] width 219 height 11
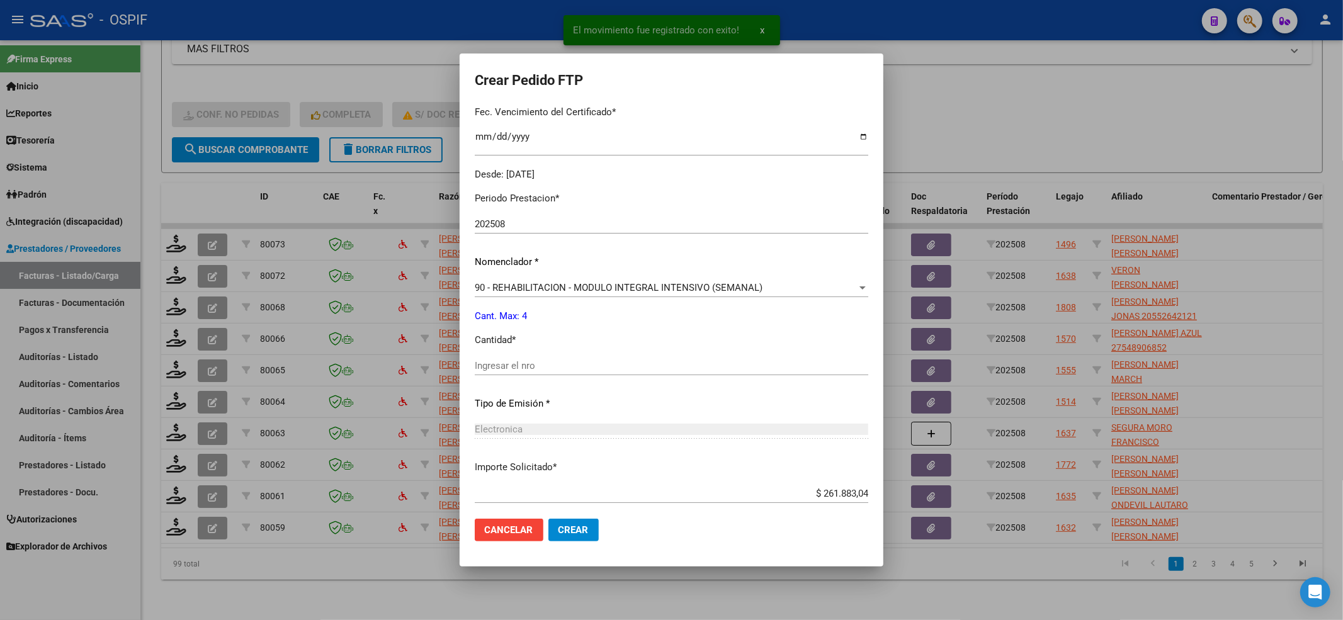
click at [520, 371] on input "Ingresar el nro" at bounding box center [672, 365] width 394 height 11
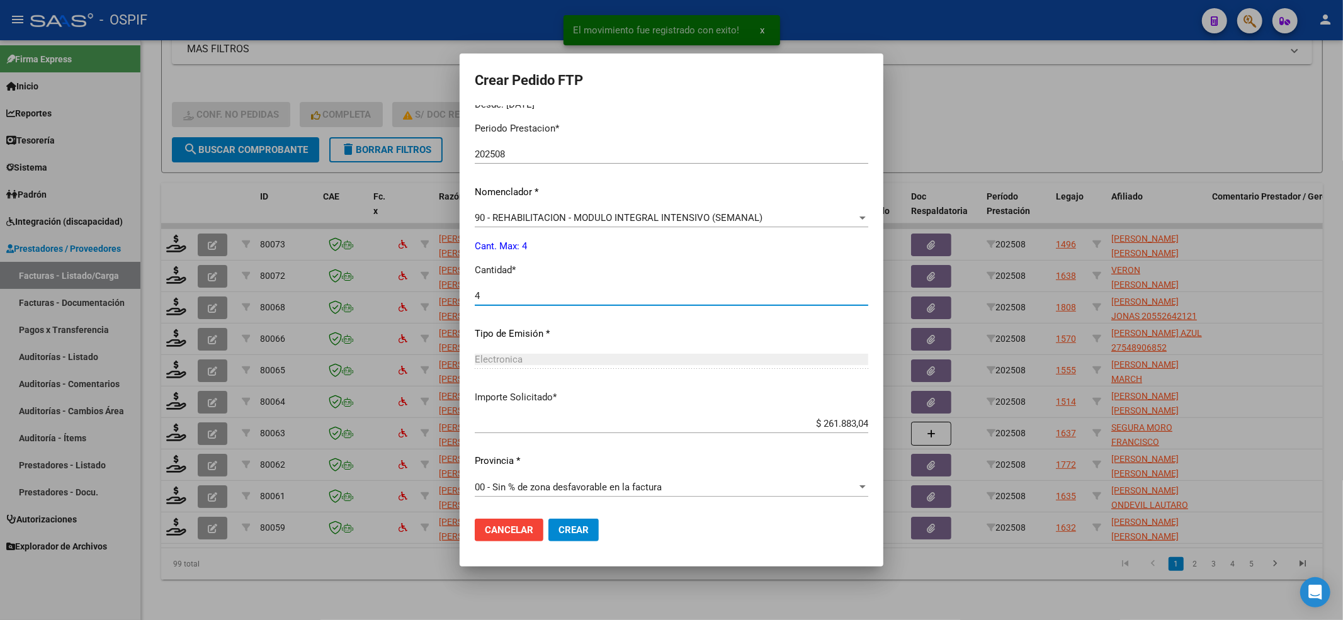
type input "4"
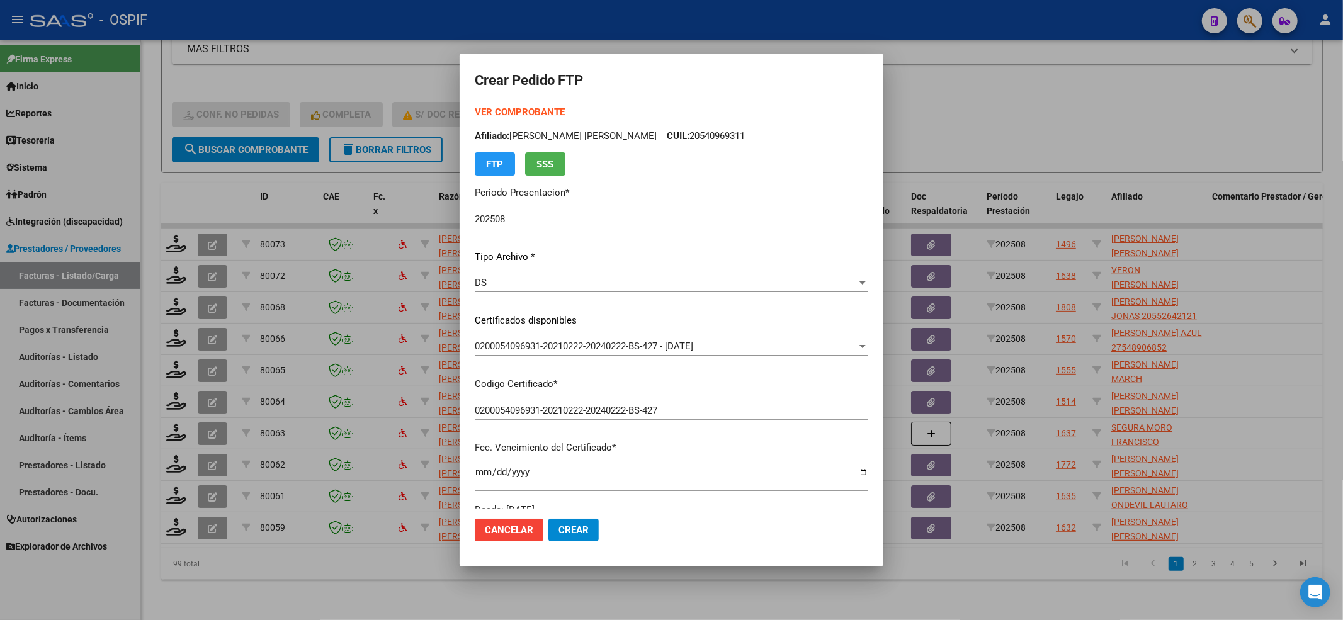
drag, startPoint x: 753, startPoint y: 134, endPoint x: 666, endPoint y: 137, distance: 87.0
click at [666, 137] on p "Afiliado: WREE LIONEL ALEJANDRO CUIL: 20540969311" at bounding box center [672, 136] width 394 height 14
copy p "20540969311"
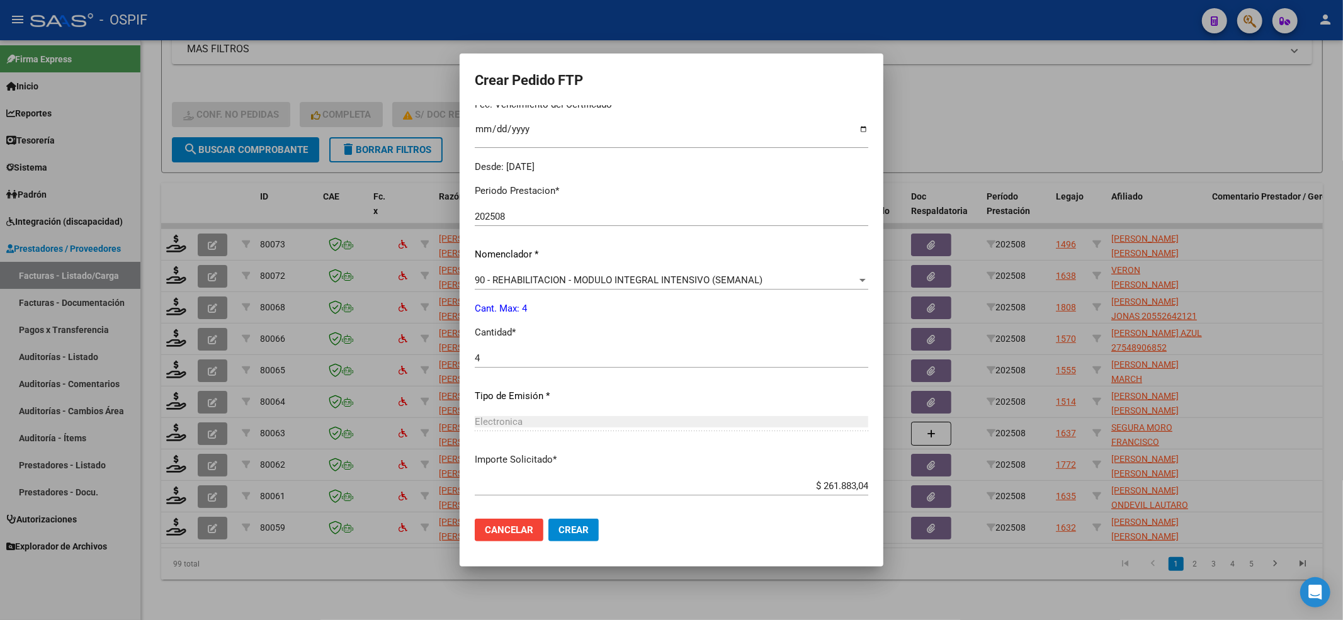
scroll to position [406, 0]
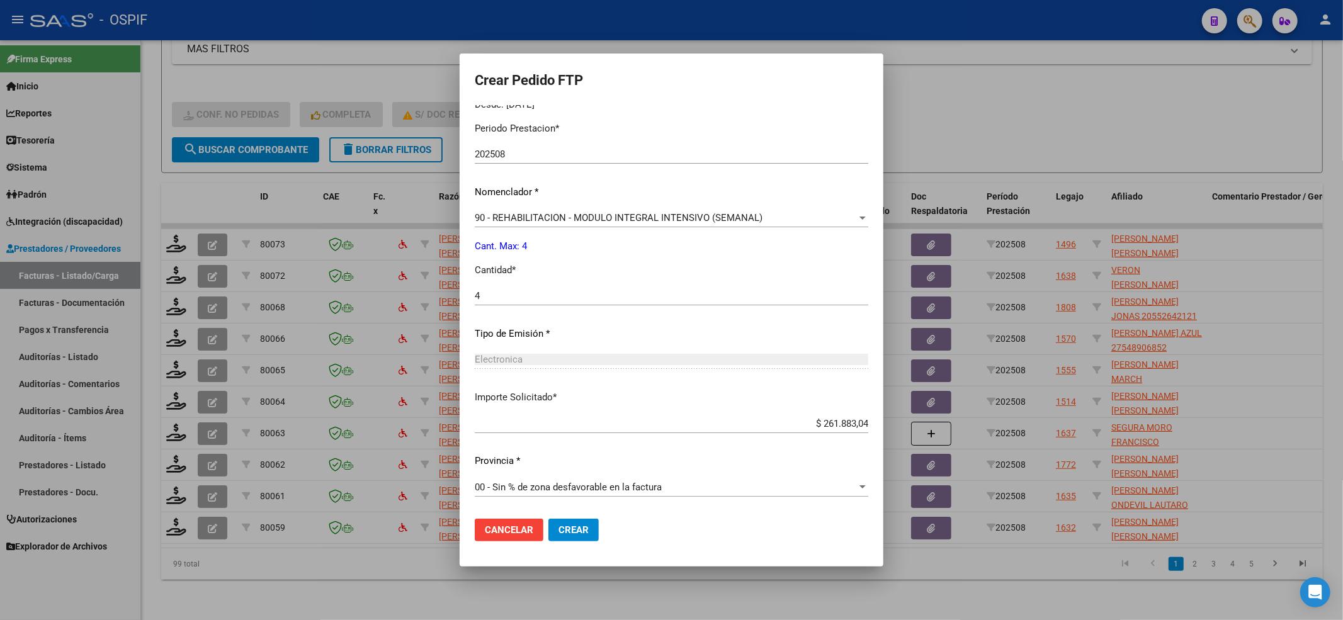
click at [501, 220] on span "90 - REHABILITACION - MODULO INTEGRAL INTENSIVO (SEMANAL)" at bounding box center [619, 217] width 288 height 11
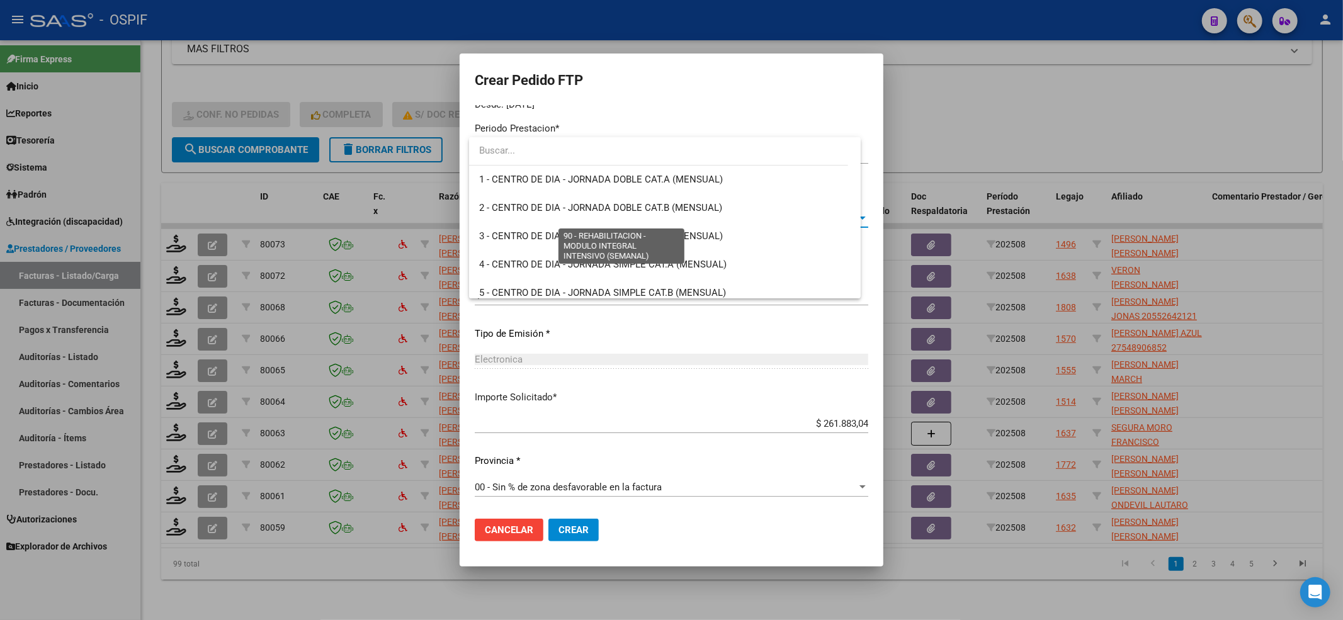
scroll to position [2484, 0]
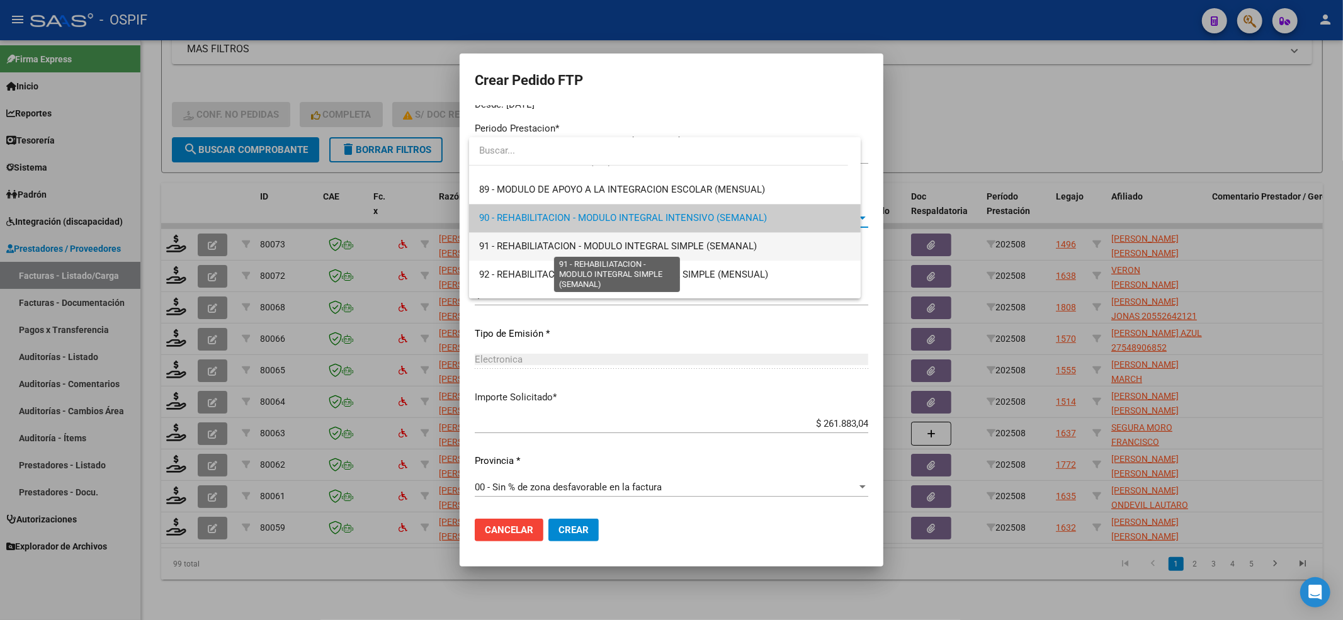
click at [501, 241] on span "91 - REHABILIATACION - MODULO INTEGRAL SIMPLE (SEMANAL)" at bounding box center [618, 246] width 278 height 11
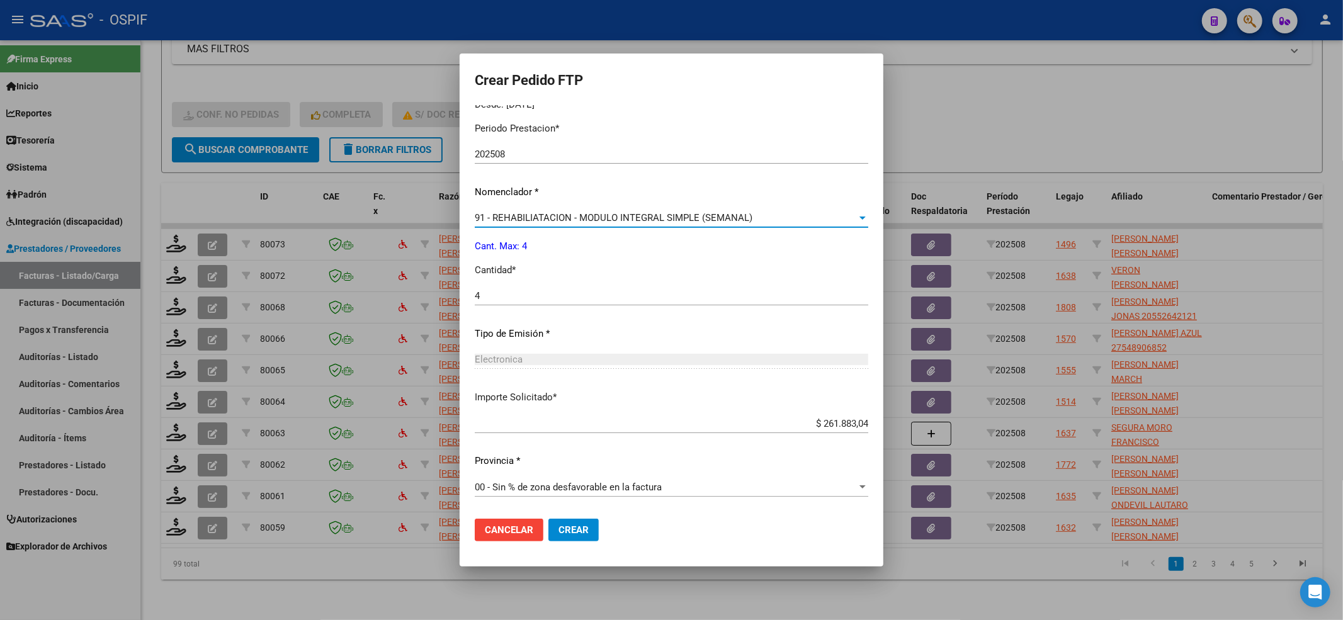
click at [579, 532] on span "Crear" at bounding box center [574, 530] width 30 height 11
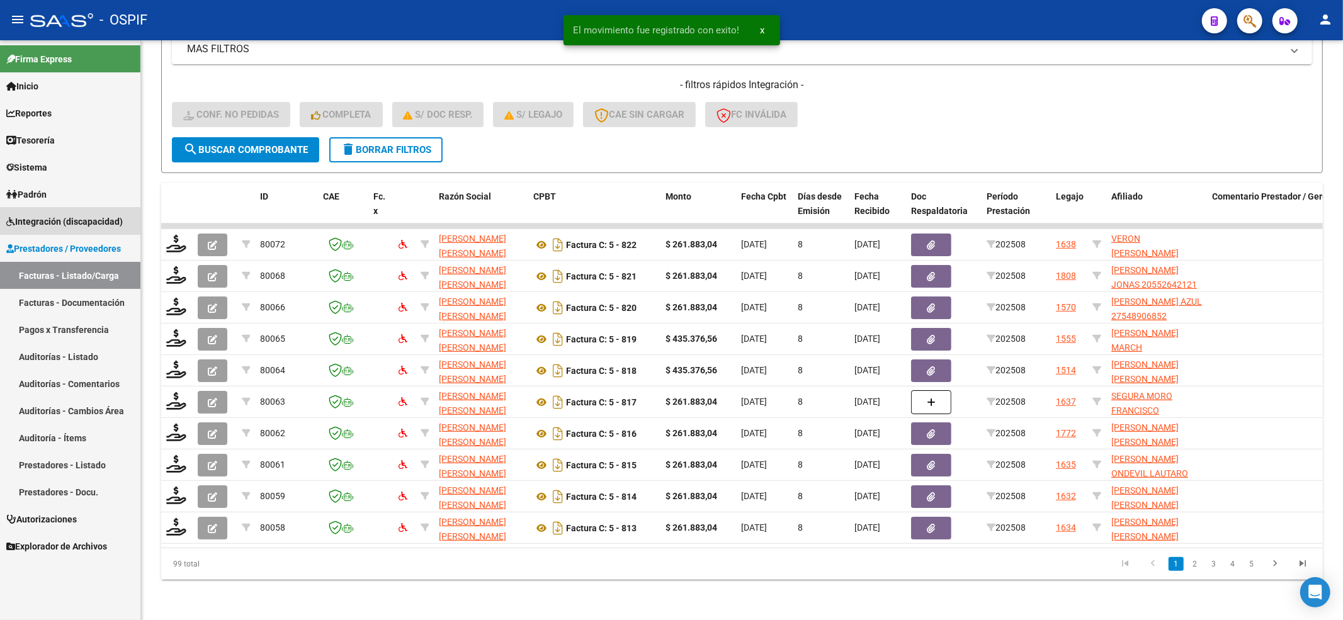
click at [60, 222] on span "Integración (discapacidad)" at bounding box center [64, 222] width 117 height 14
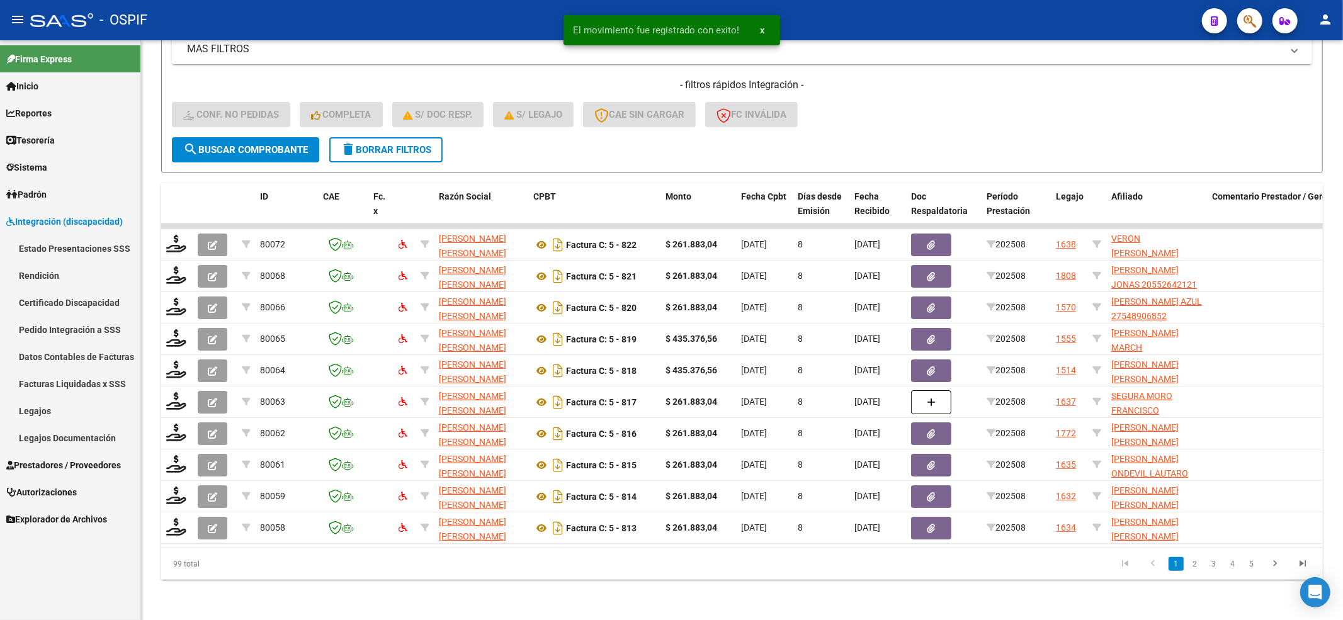
click at [54, 406] on link "Legajos" at bounding box center [70, 410] width 140 height 27
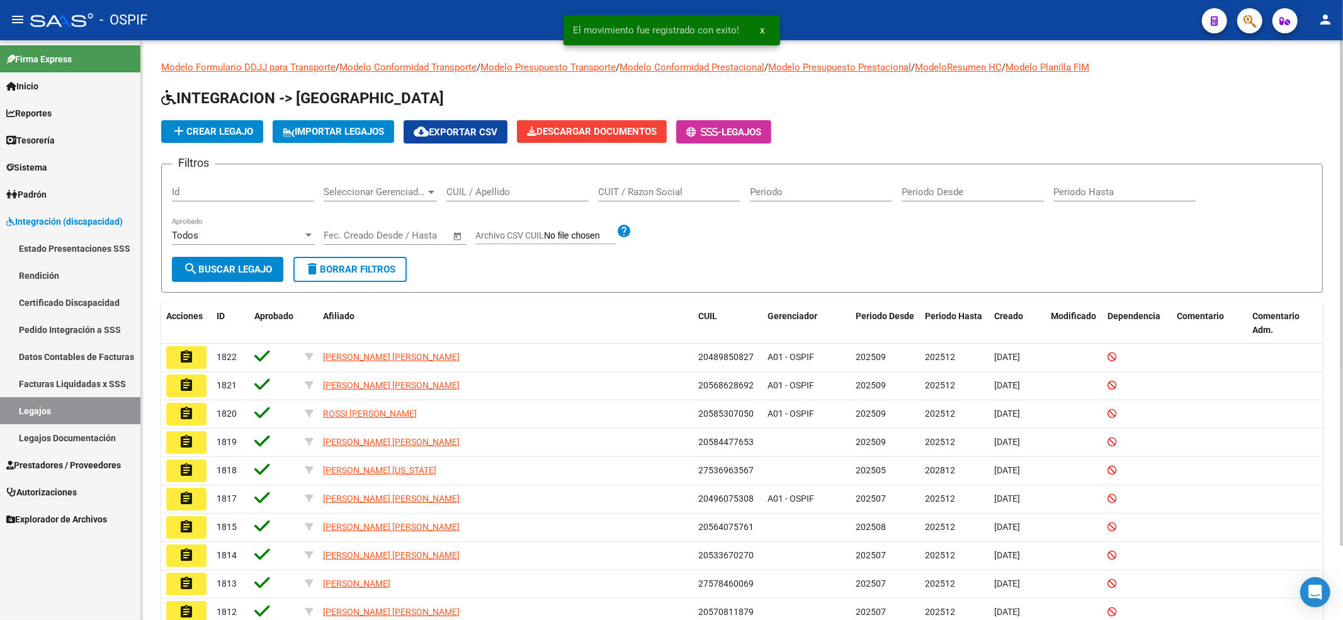
click at [482, 191] on input "CUIL / Apellido" at bounding box center [518, 191] width 142 height 11
paste input "20540969311"
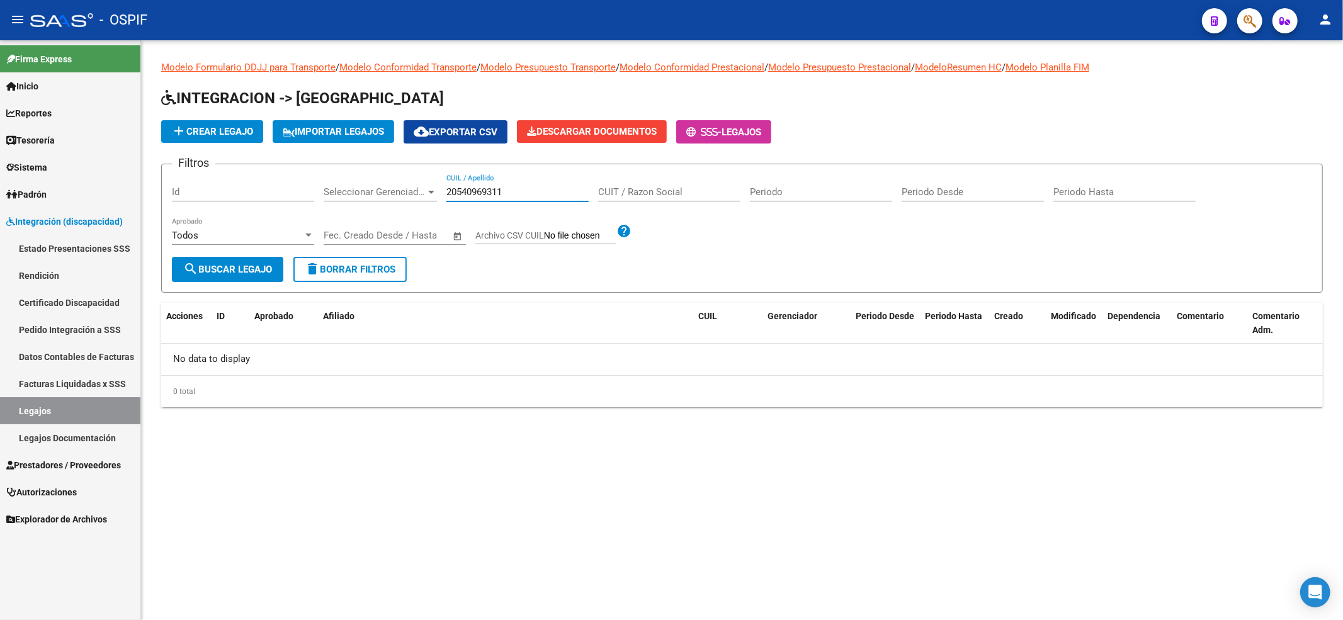
click at [452, 194] on input "20540969311" at bounding box center [518, 191] width 142 height 11
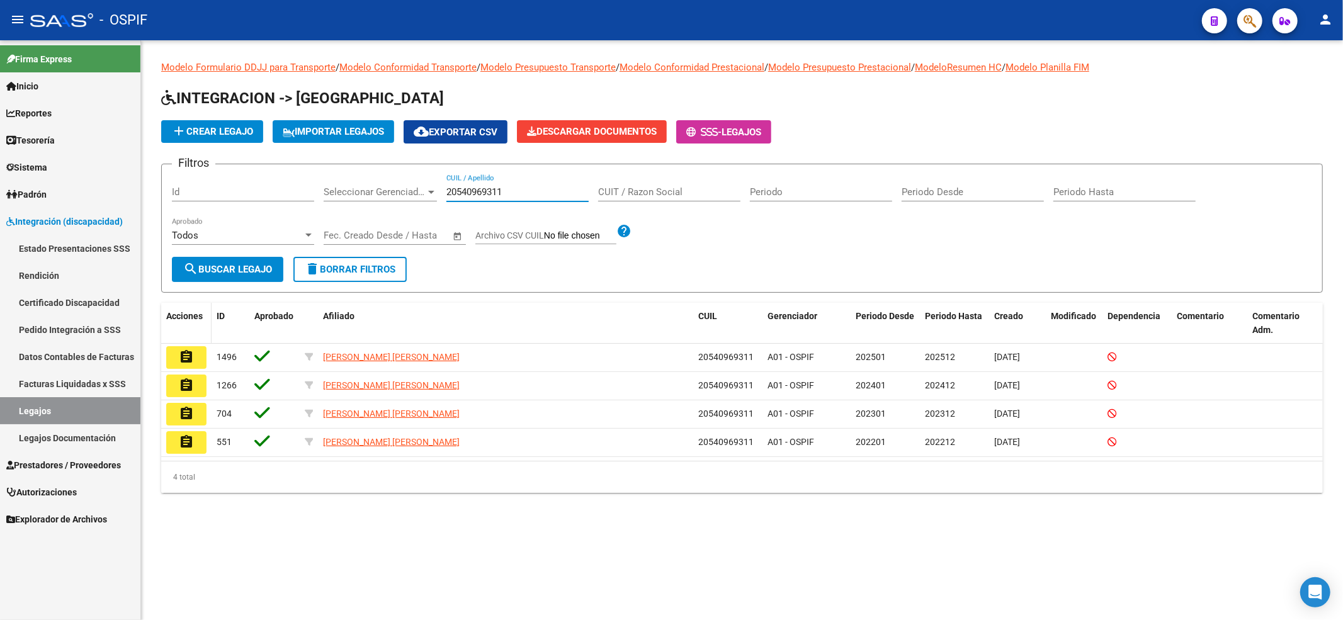
type input "20540969311"
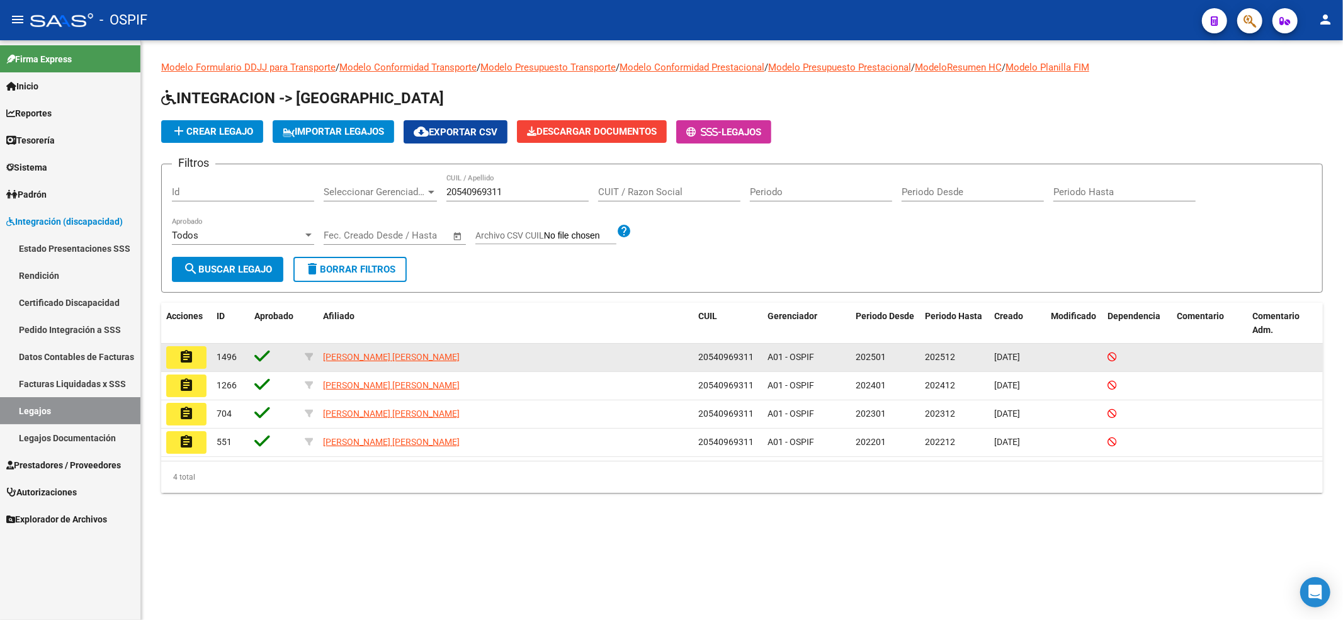
drag, startPoint x: 188, startPoint y: 333, endPoint x: 180, endPoint y: 351, distance: 19.8
click at [186, 335] on datatable-header-cell "Acciones" at bounding box center [186, 324] width 50 height 42
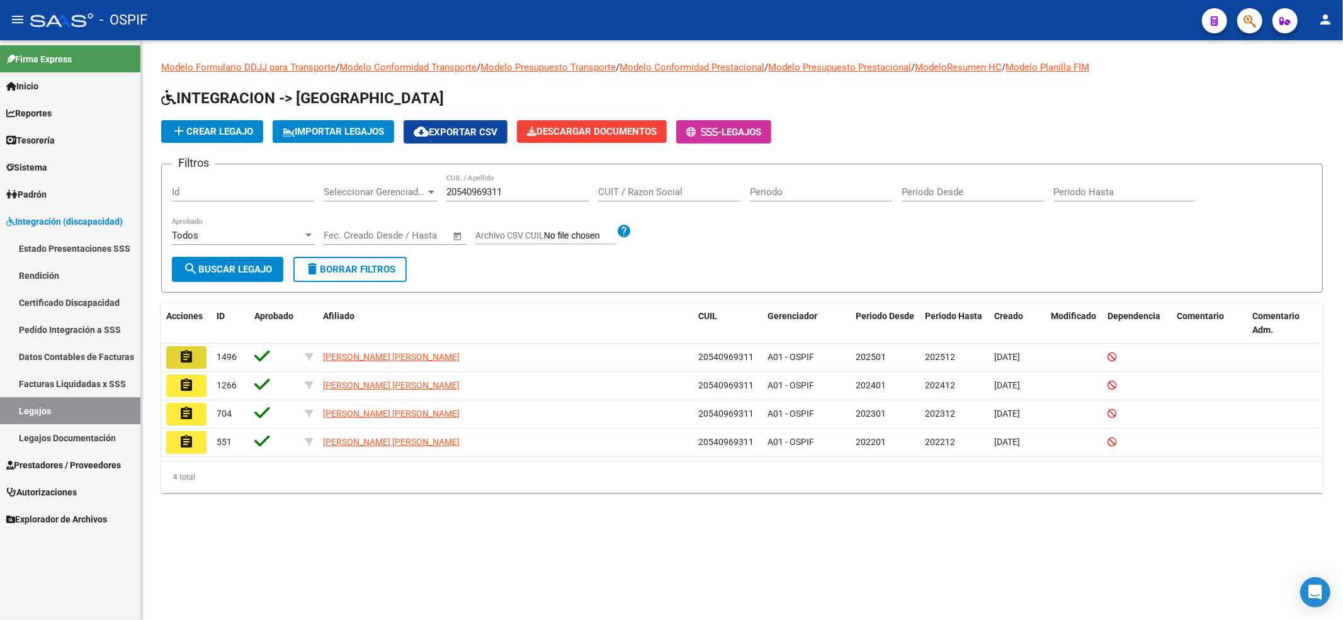
drag, startPoint x: 180, startPoint y: 351, endPoint x: 411, endPoint y: 573, distance: 320.3
click at [180, 351] on mat-icon "assignment" at bounding box center [186, 357] width 15 height 15
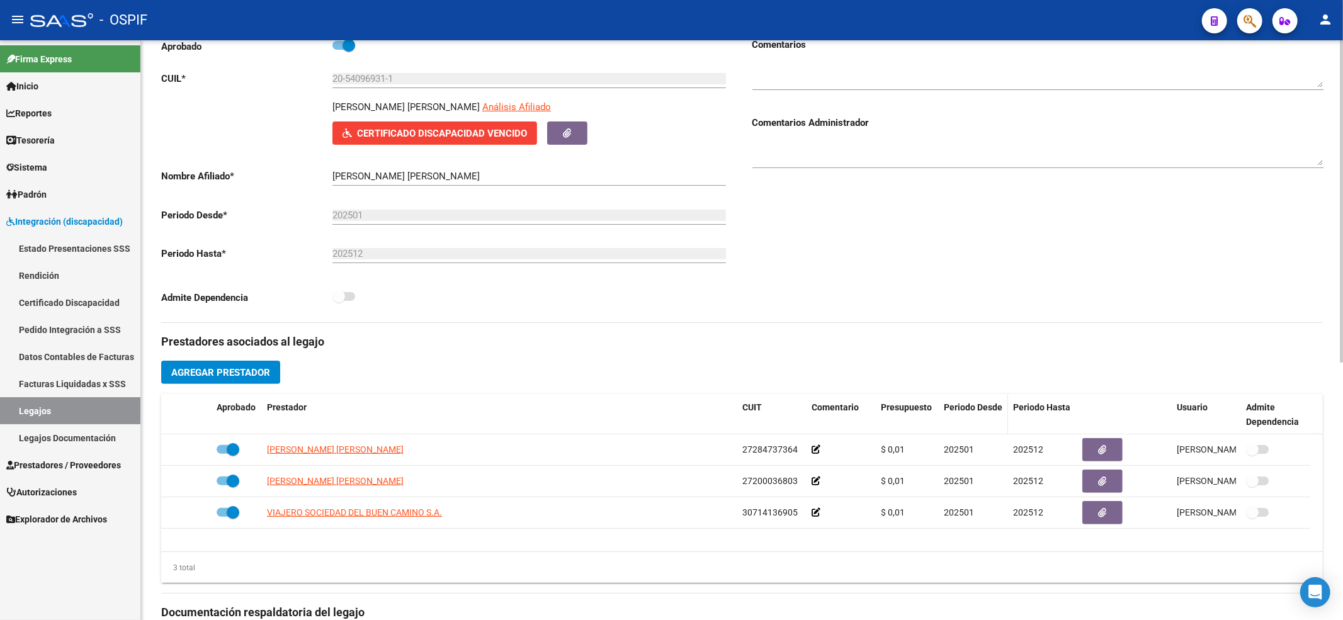
scroll to position [168, 0]
click at [64, 466] on span "Prestadores / Proveedores" at bounding box center [63, 466] width 115 height 14
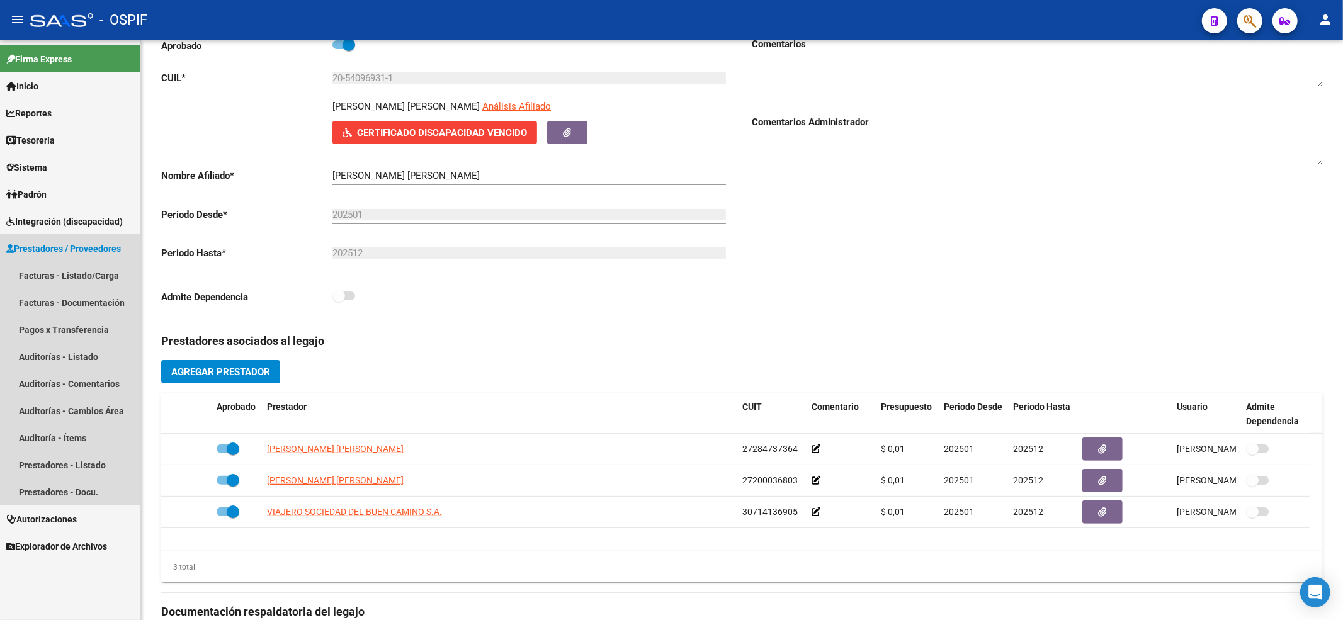
click at [84, 278] on link "Facturas - Listado/Carga" at bounding box center [70, 275] width 140 height 27
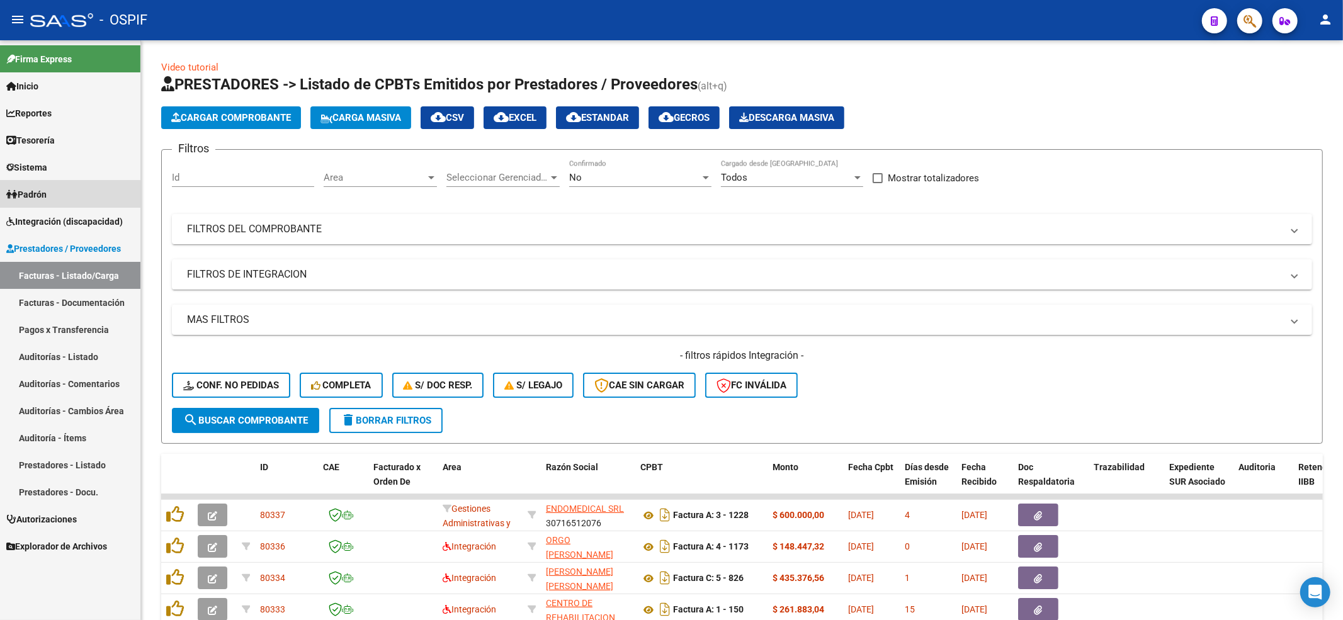
click at [64, 203] on link "Padrón" at bounding box center [70, 194] width 140 height 27
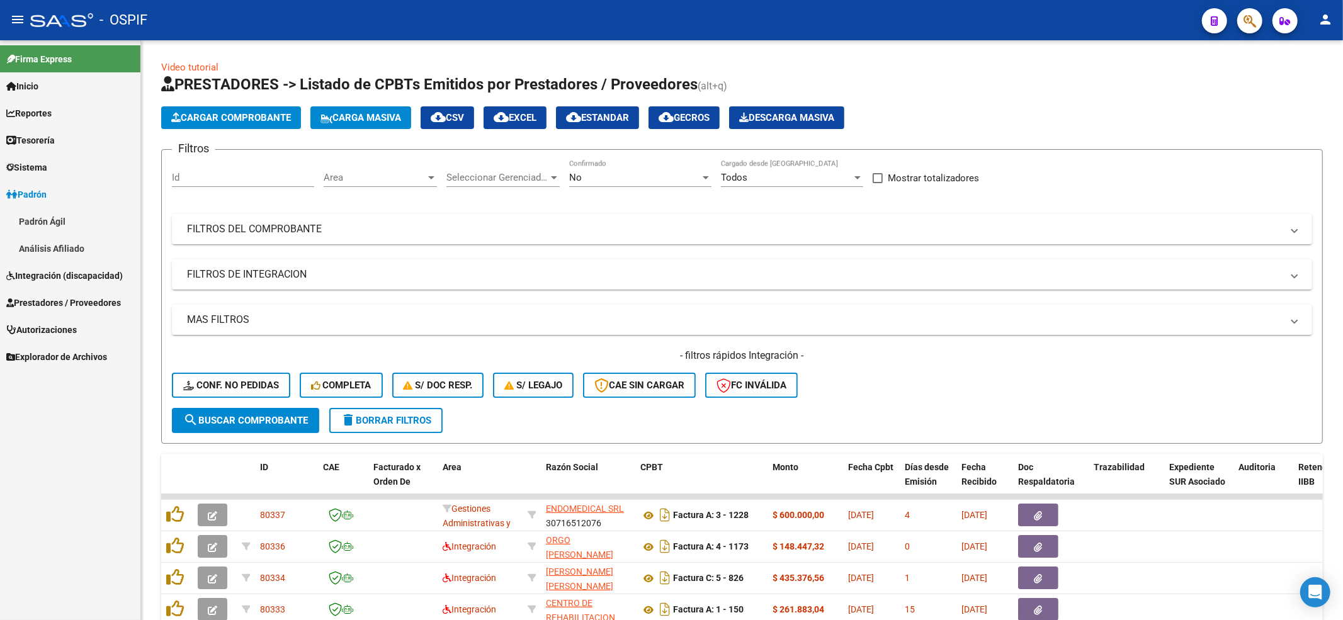
click at [63, 210] on link "Padrón Ágil" at bounding box center [70, 221] width 140 height 27
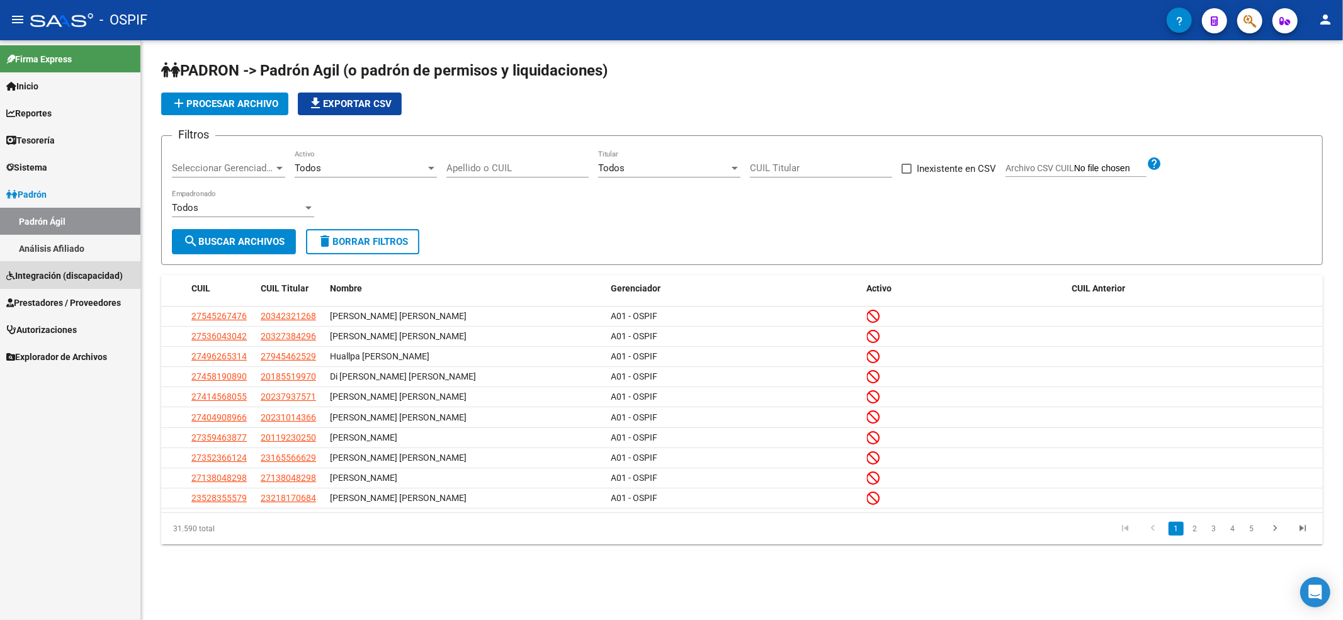
click at [77, 273] on span "Integración (discapacidad)" at bounding box center [64, 276] width 117 height 14
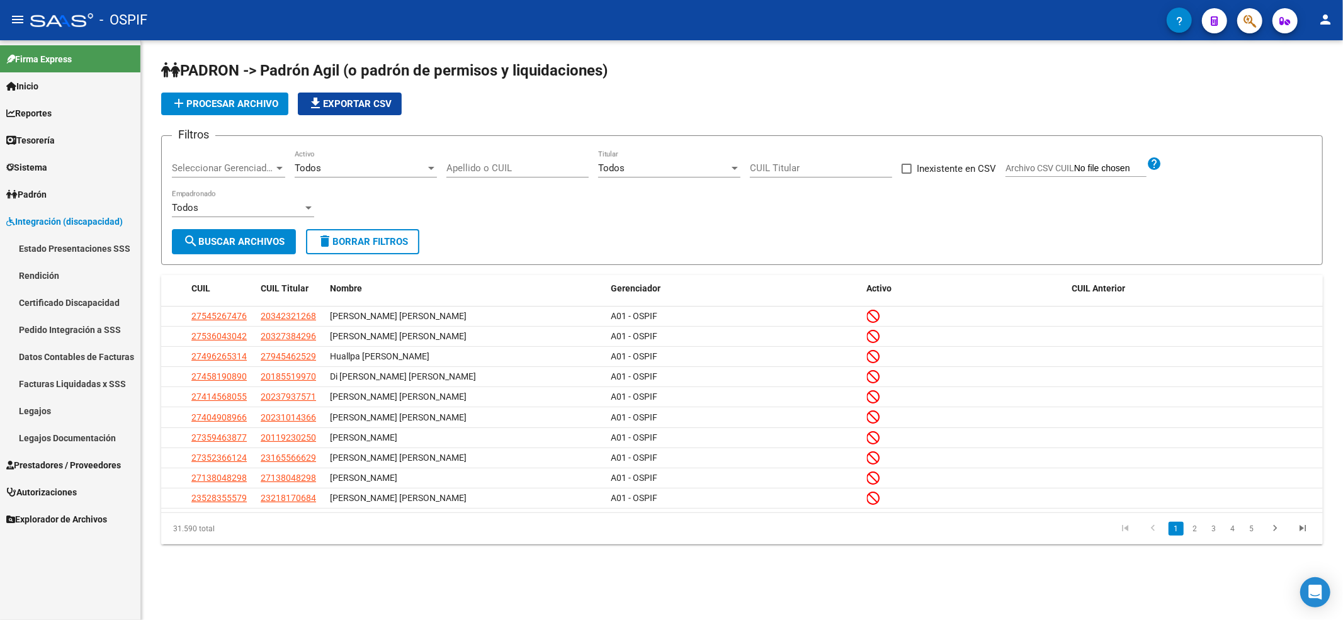
click at [77, 321] on link "Pedido Integración a SSS" at bounding box center [70, 329] width 140 height 27
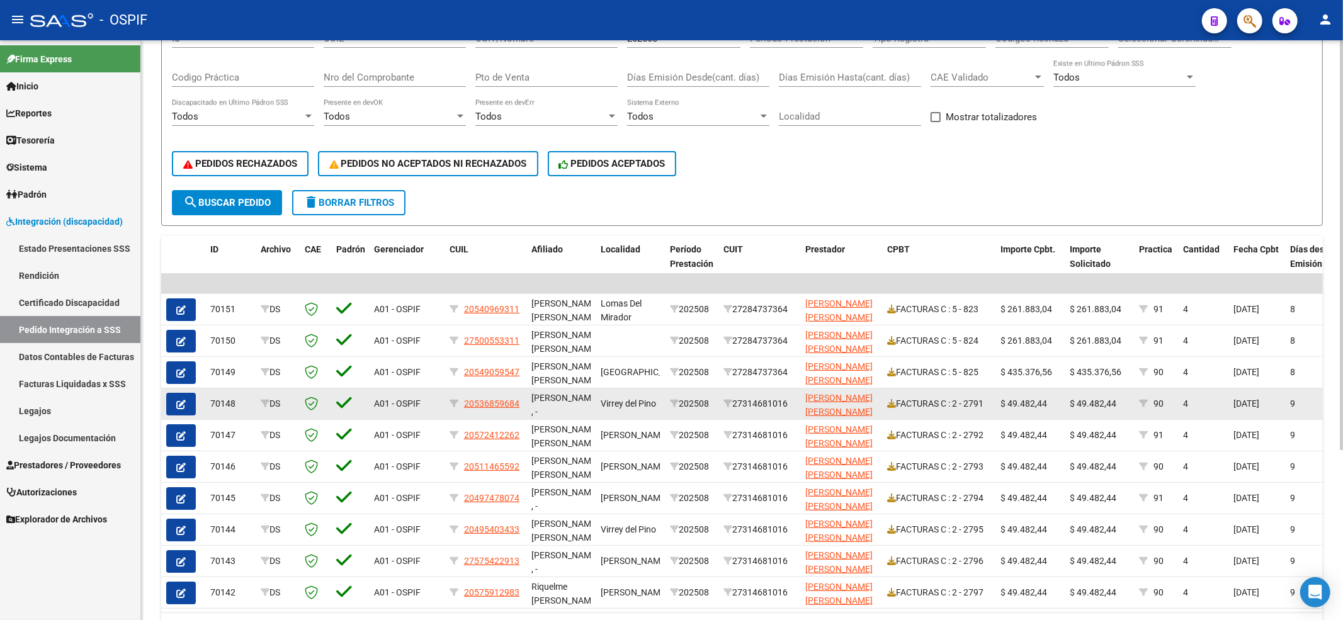
scroll to position [168, 0]
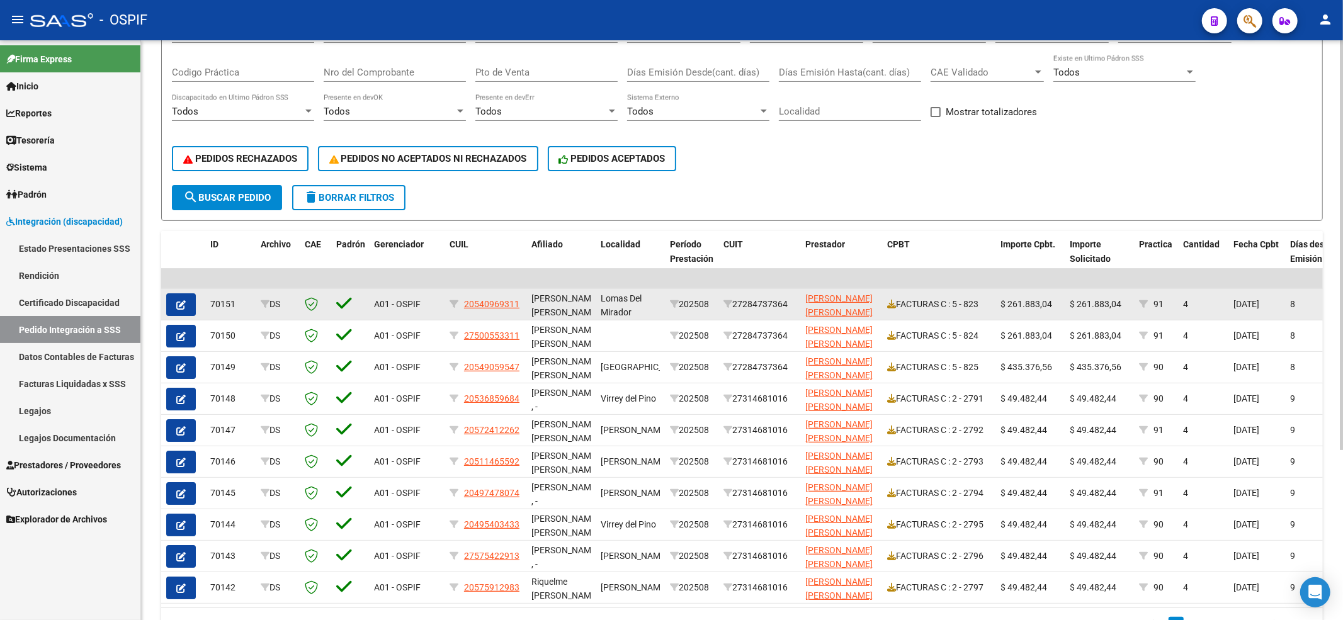
click at [177, 301] on icon "button" at bounding box center [180, 304] width 9 height 9
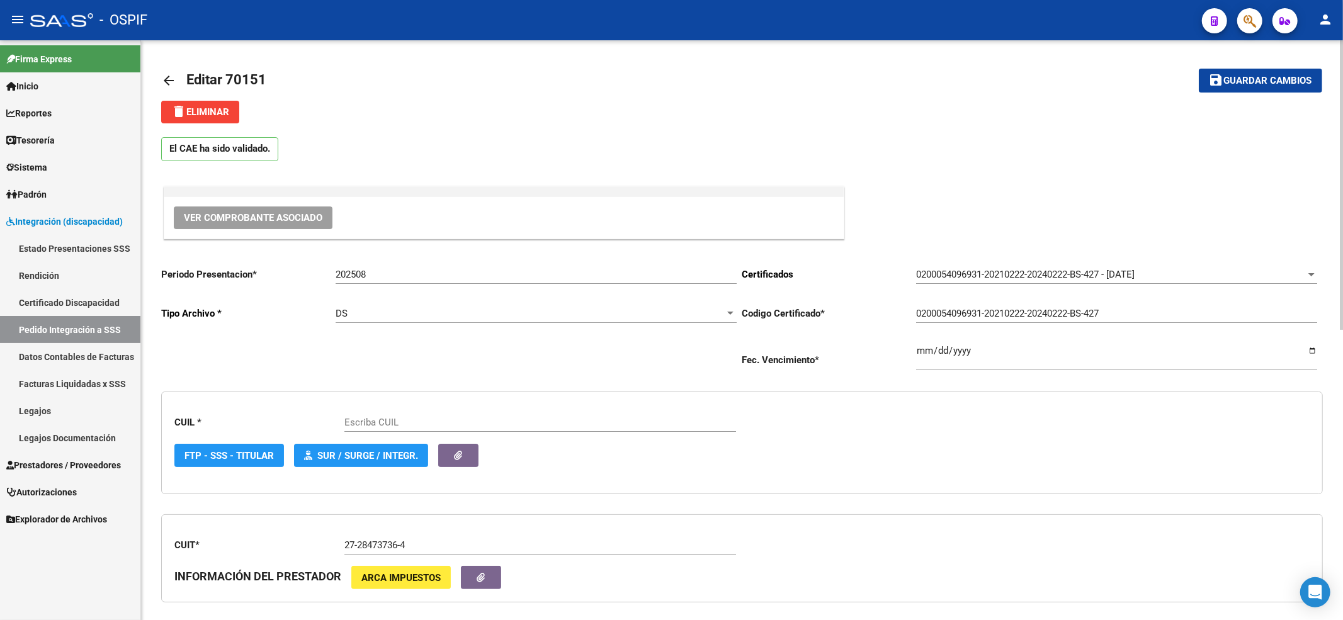
scroll to position [168, 0]
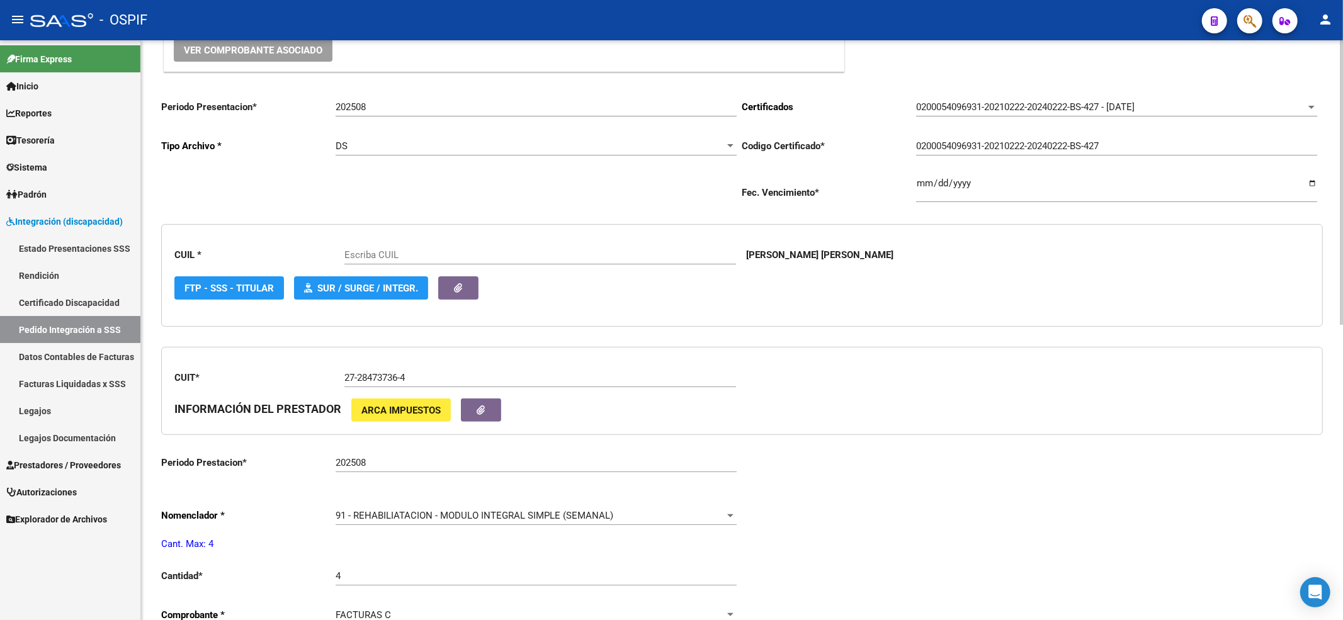
click at [346, 524] on div "91 - REHABILIATACION - MODULO INTEGRAL SIMPLE (SEMANAL) Seleccionar nomenclador" at bounding box center [536, 511] width 401 height 27
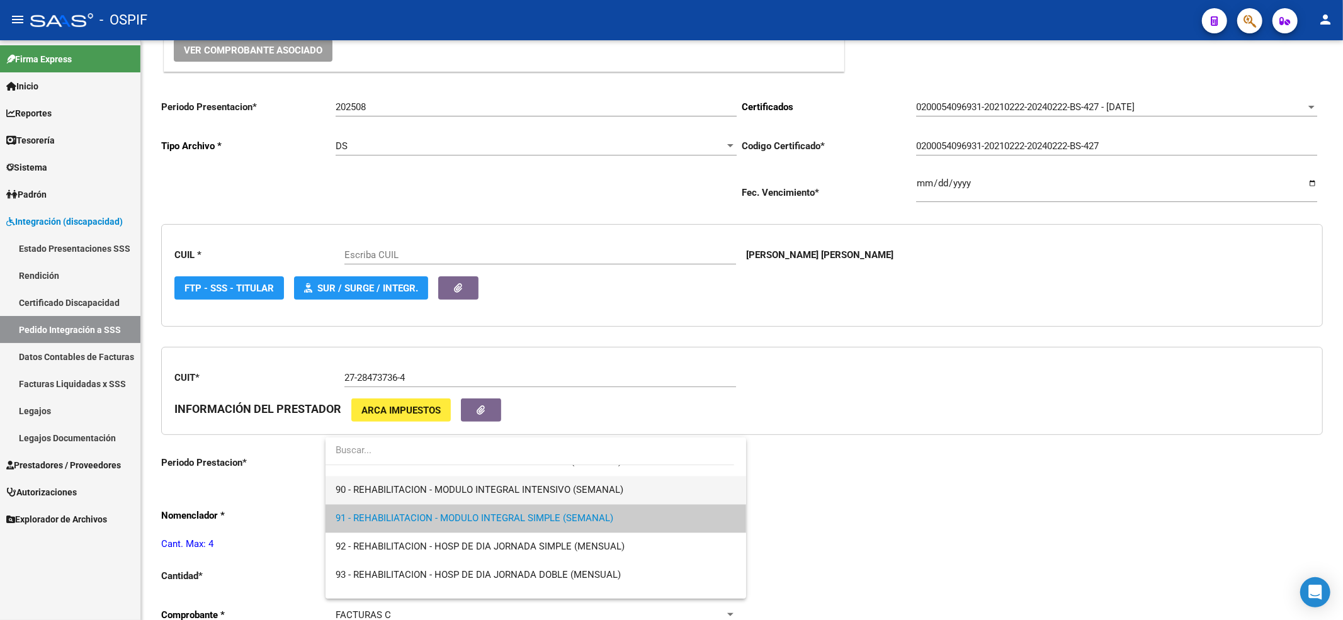
type input "20540969311"
click at [346, 496] on span "90 - REHABILITACION - MODULO INTEGRAL INTENSIVO (SEMANAL)" at bounding box center [536, 490] width 401 height 28
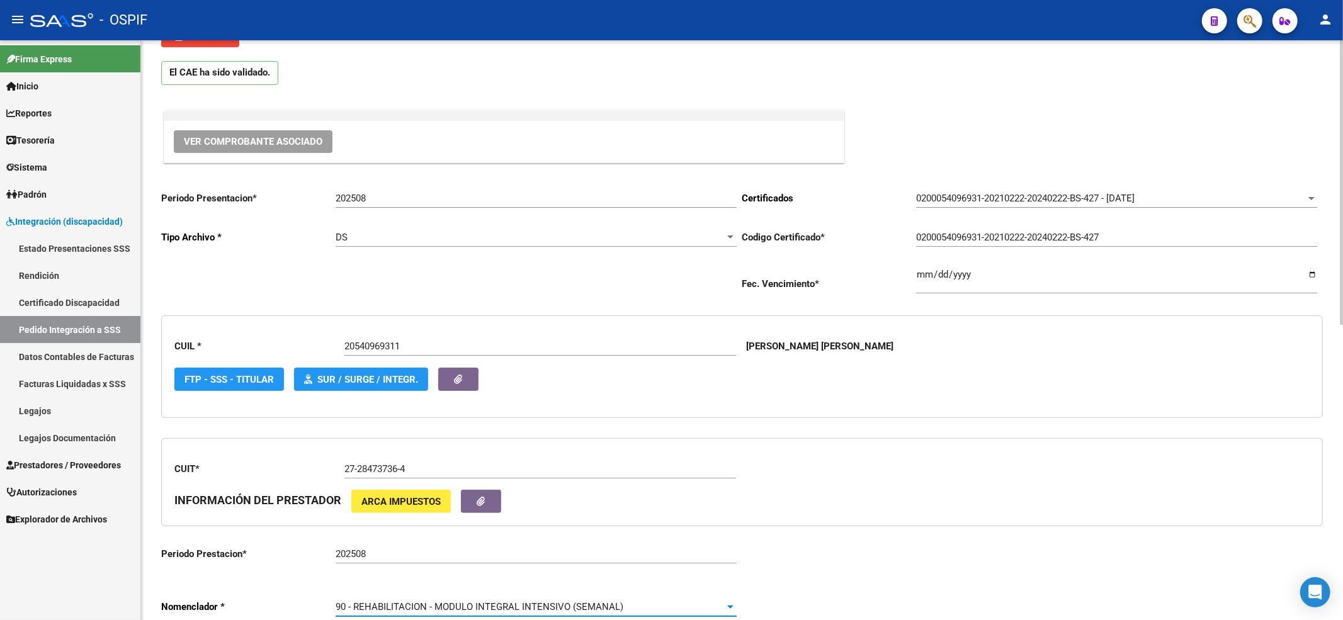
scroll to position [0, 0]
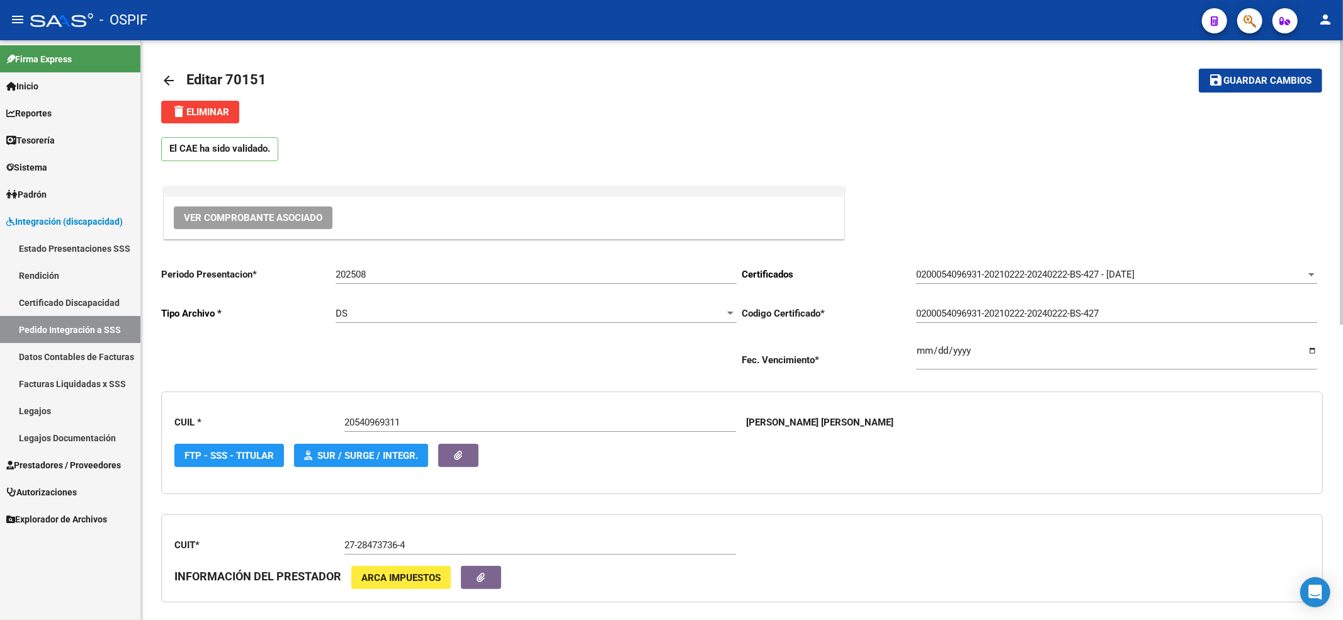
click at [1223, 82] on mat-icon "save" at bounding box center [1216, 79] width 15 height 15
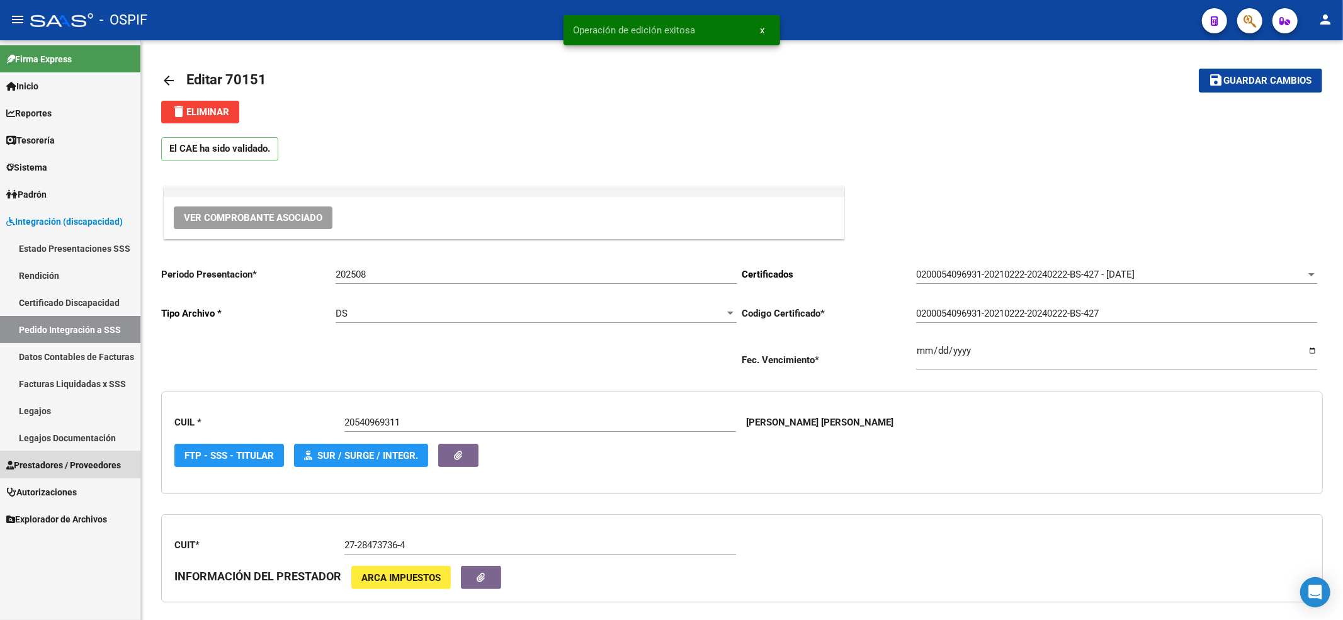
click at [67, 459] on span "Prestadores / Proveedores" at bounding box center [63, 466] width 115 height 14
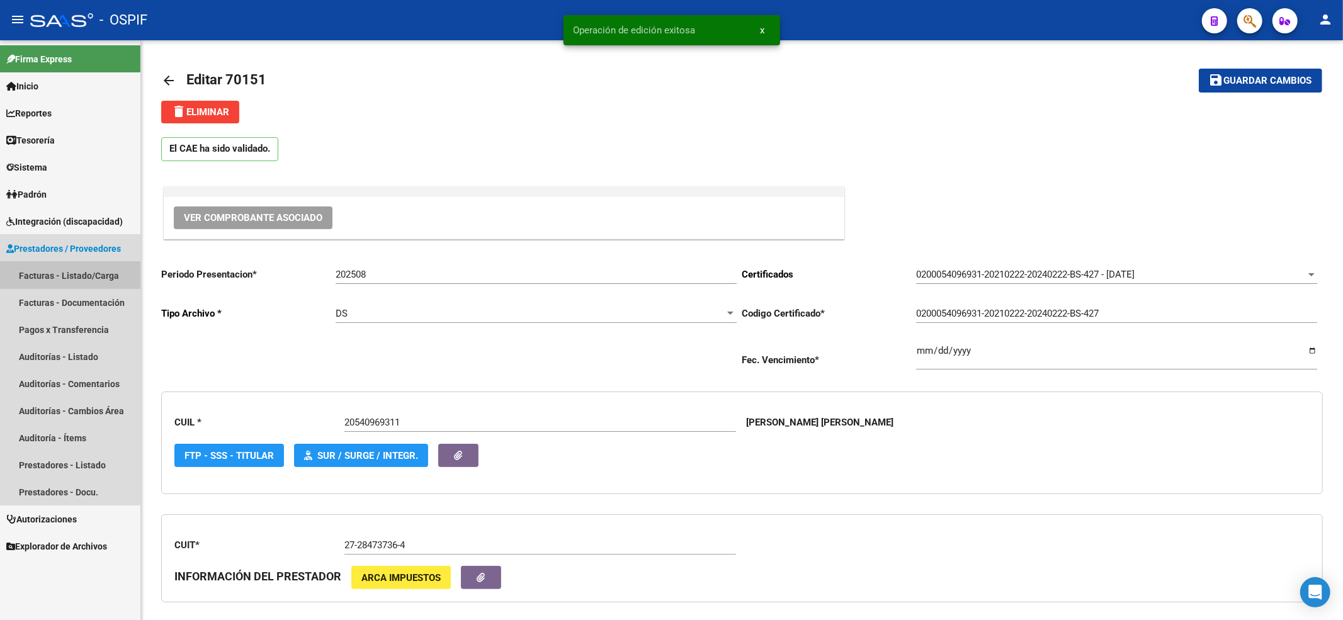
click at [78, 278] on link "Facturas - Listado/Carga" at bounding box center [70, 275] width 140 height 27
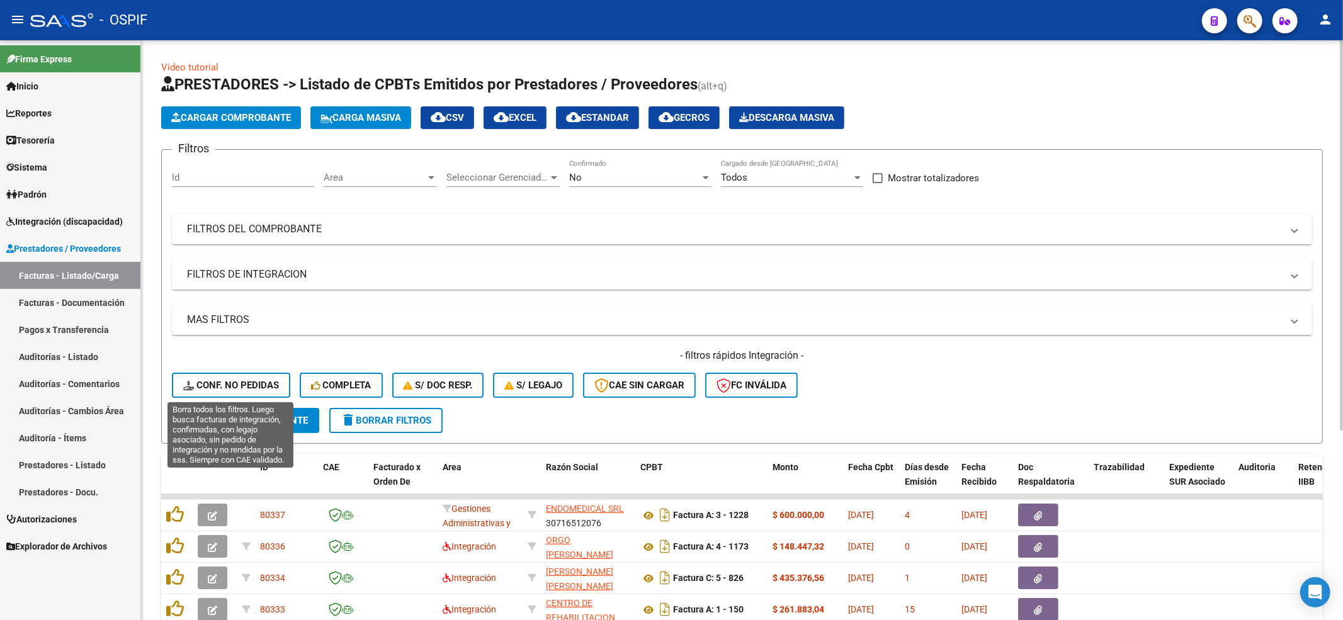
click at [238, 381] on span "Conf. no pedidas" at bounding box center [231, 385] width 96 height 11
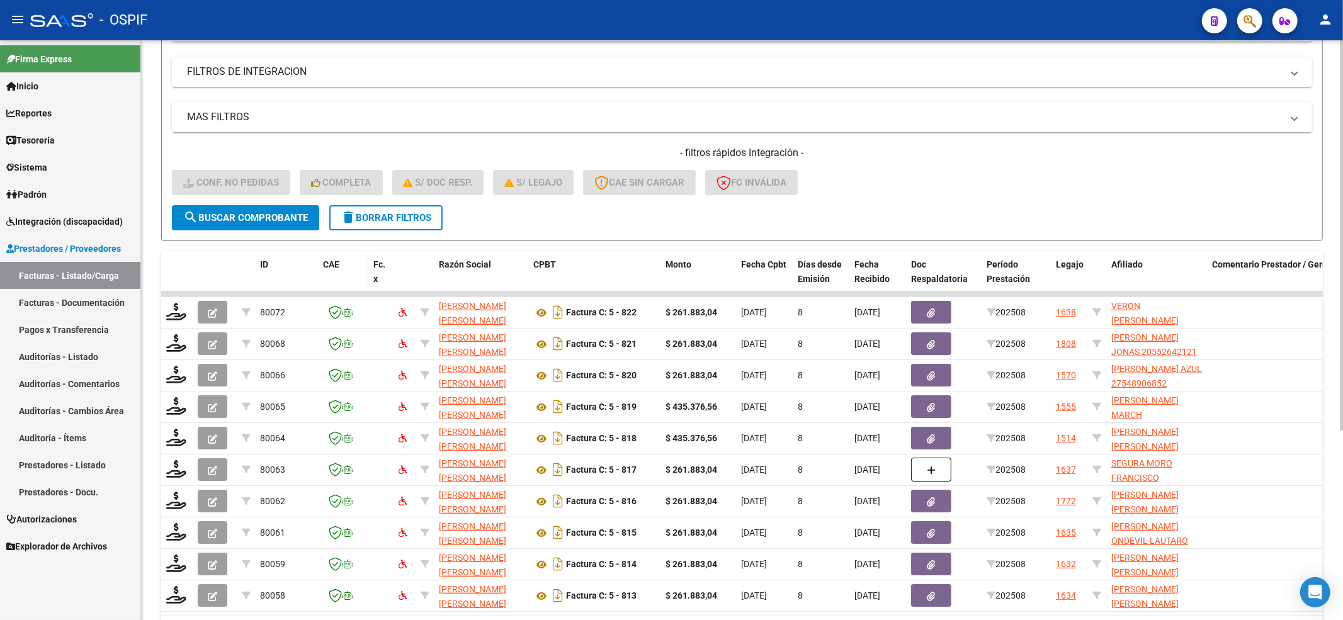
scroll to position [282, 0]
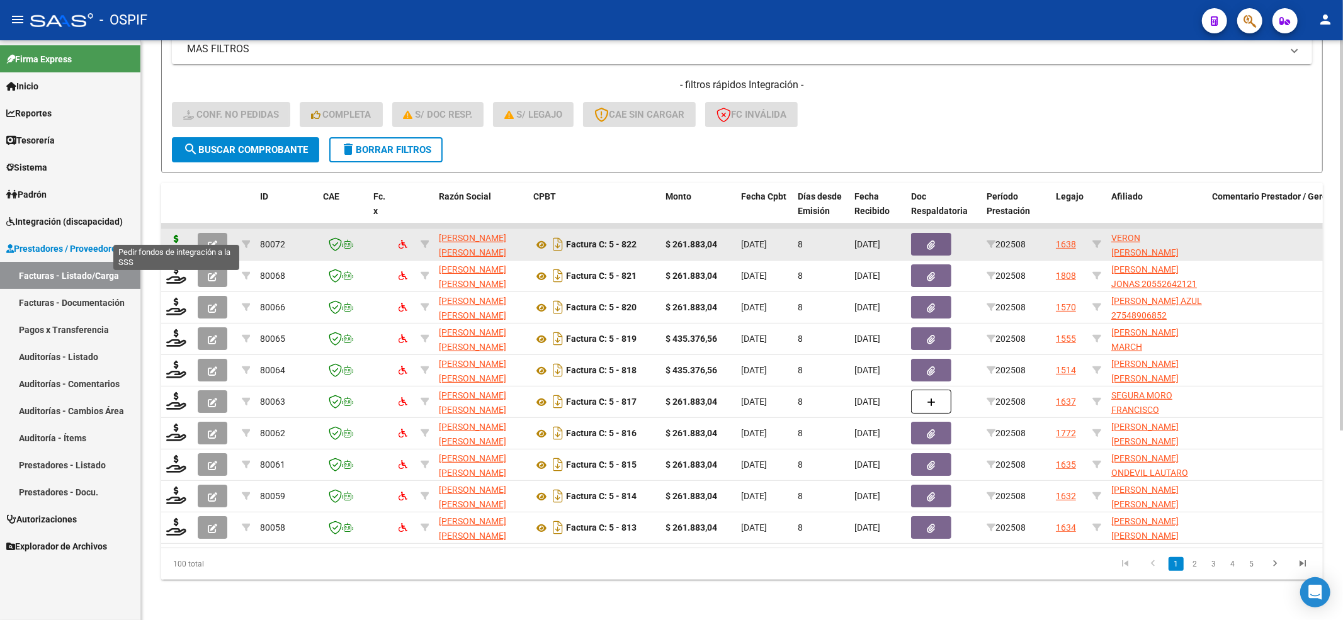
click at [174, 235] on icon at bounding box center [176, 244] width 20 height 18
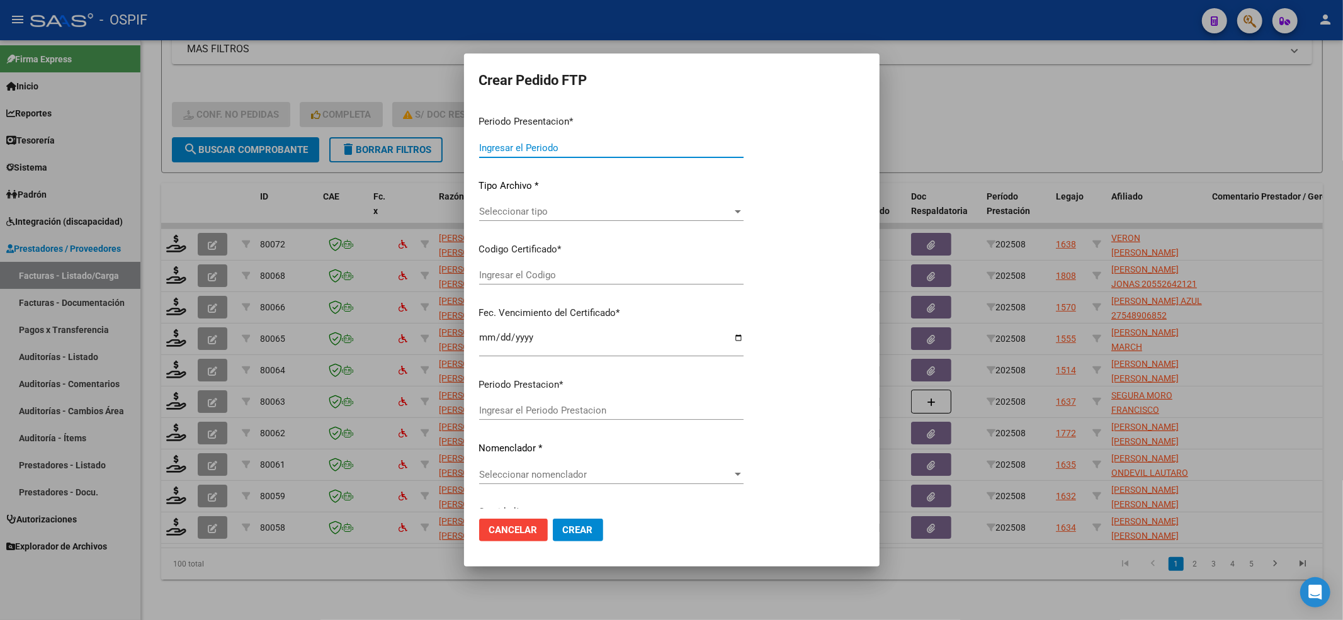
type input "202508"
type input "$ 261.883,04"
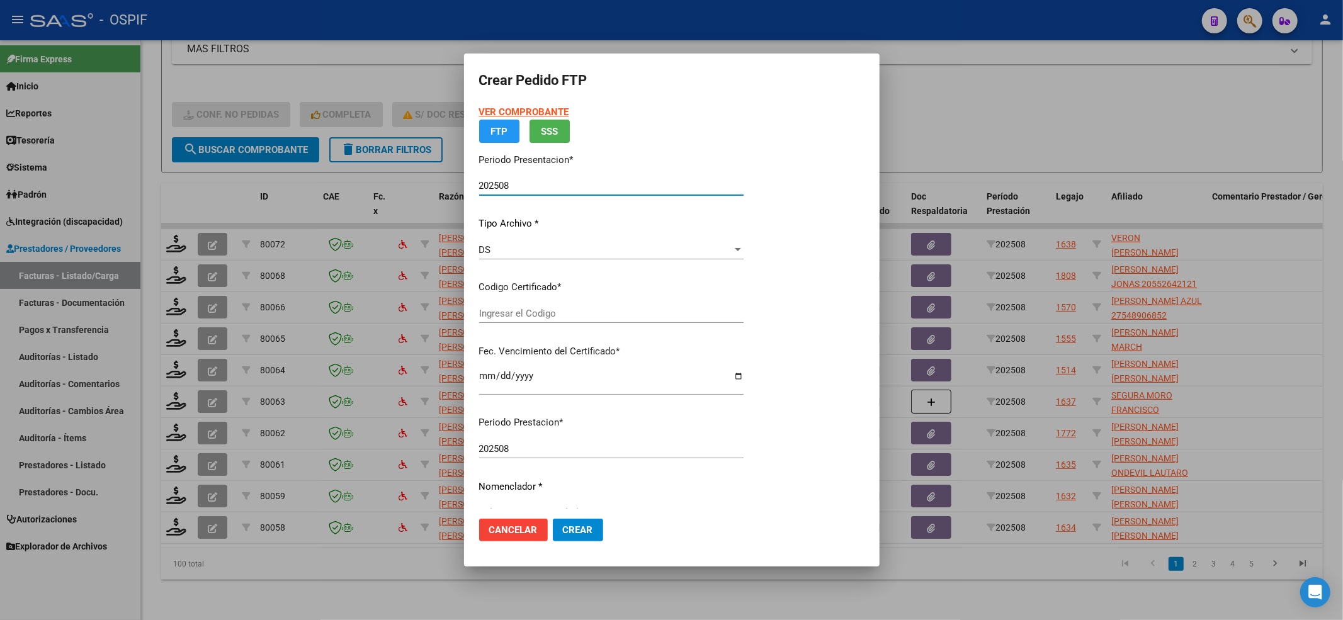
type input "020005126499120221028-20251028-BS-427"
type input "2025-10-28"
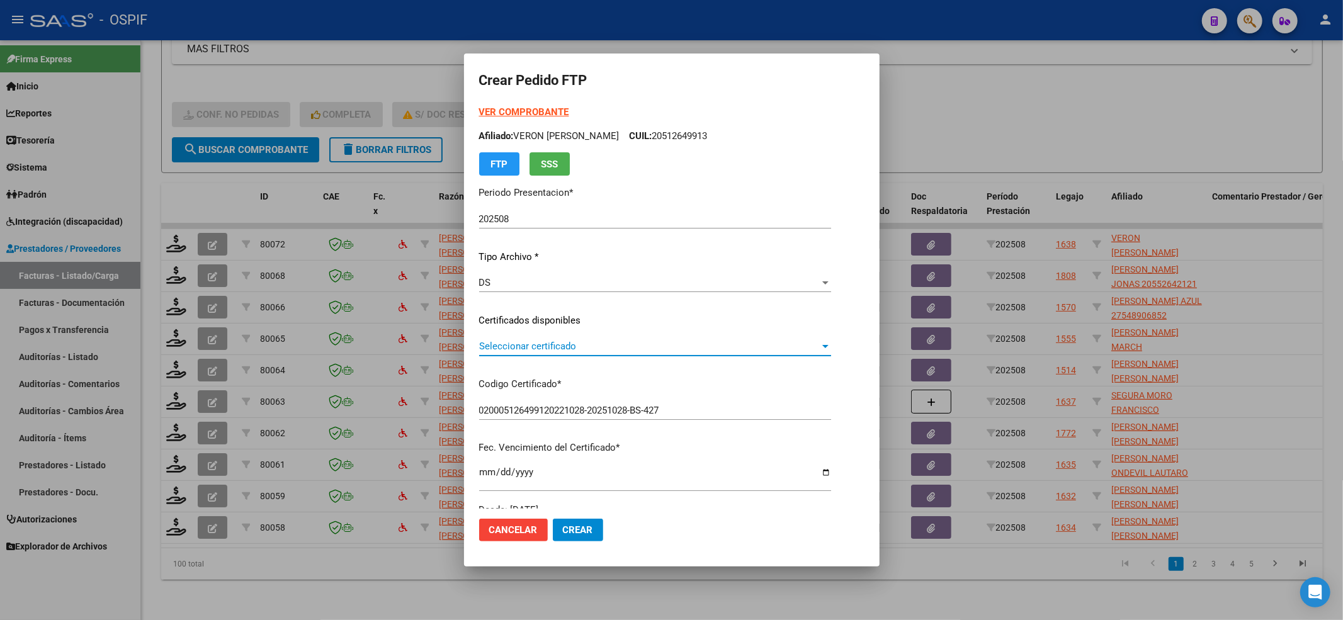
click at [583, 349] on span "Seleccionar certificado" at bounding box center [649, 346] width 341 height 11
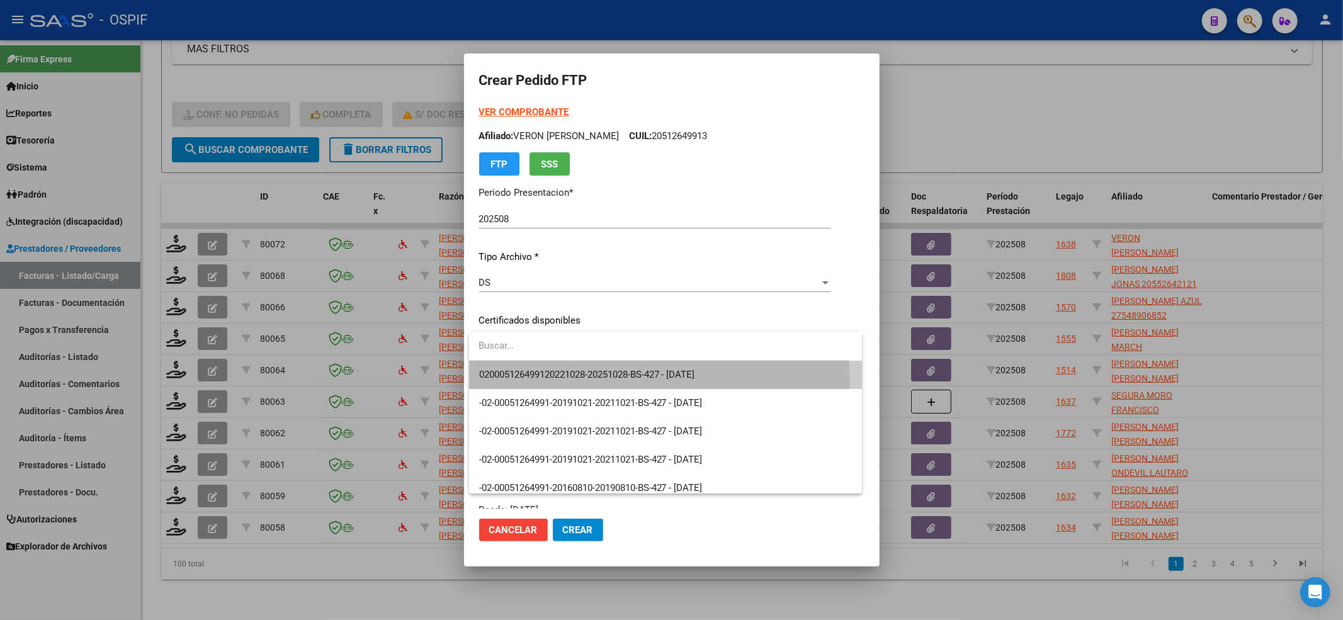
click at [565, 384] on span "020005126499120221028-20251028-BS-427 - 2025-10-28" at bounding box center [665, 375] width 373 height 28
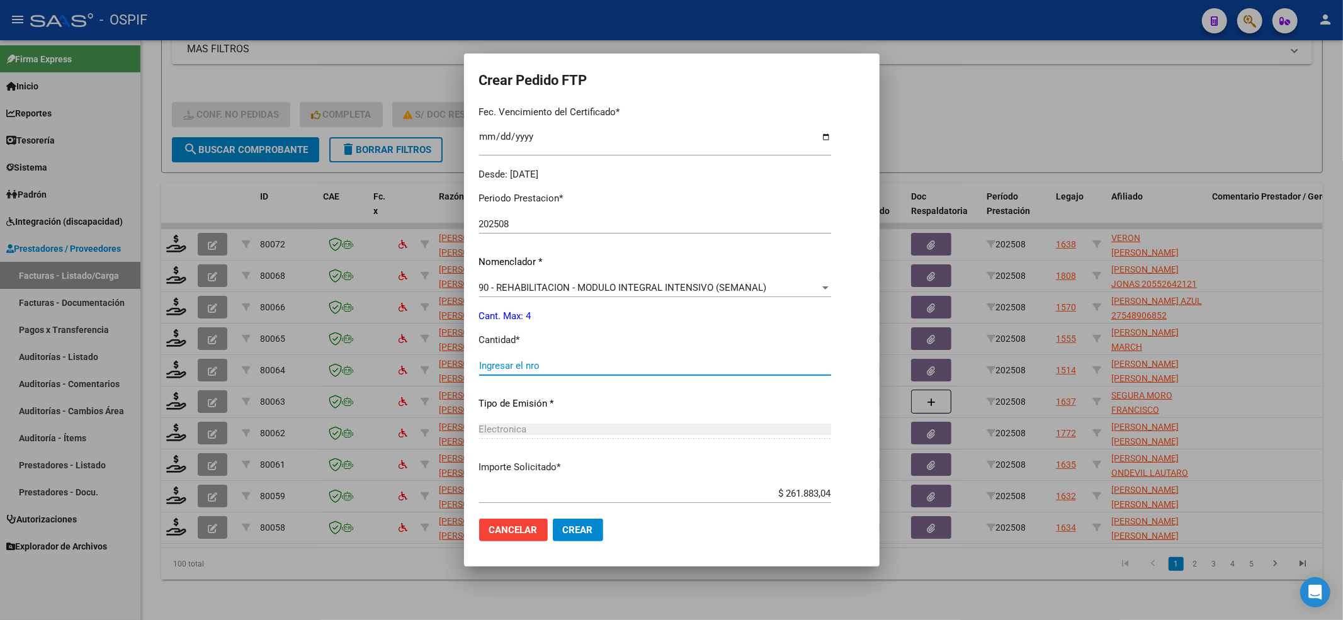
click at [562, 361] on input "Ingresar el nro" at bounding box center [655, 365] width 352 height 11
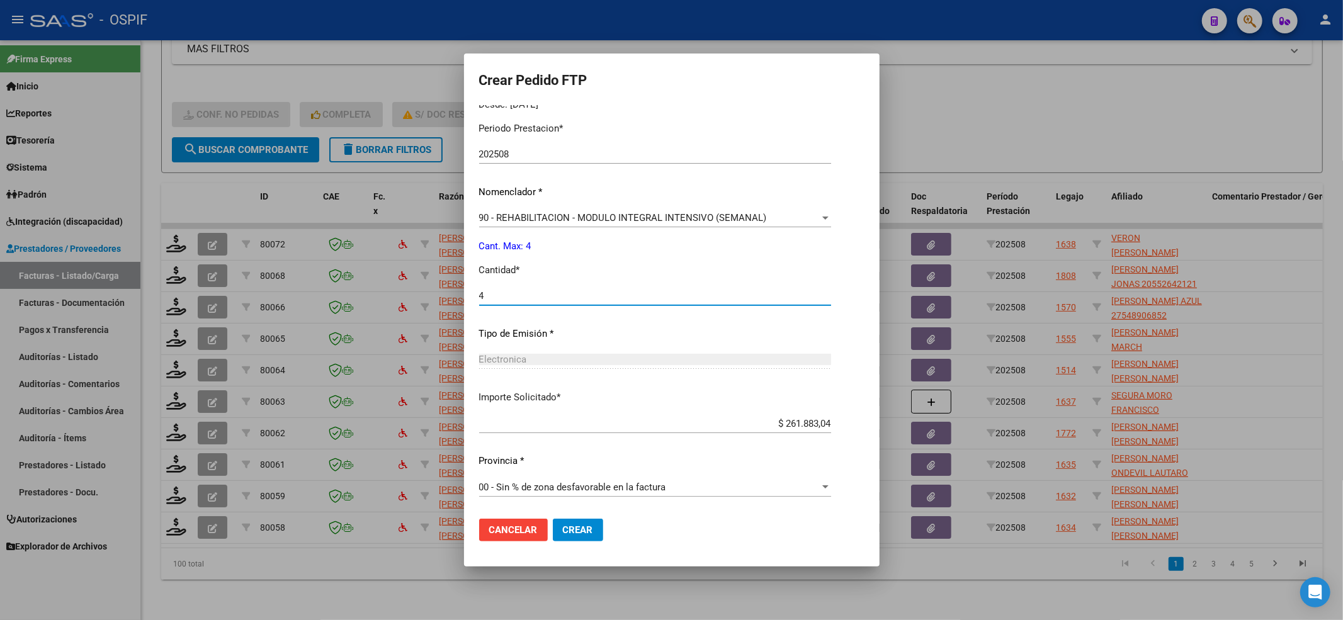
type input "4"
click at [568, 528] on span "Crear" at bounding box center [578, 530] width 30 height 11
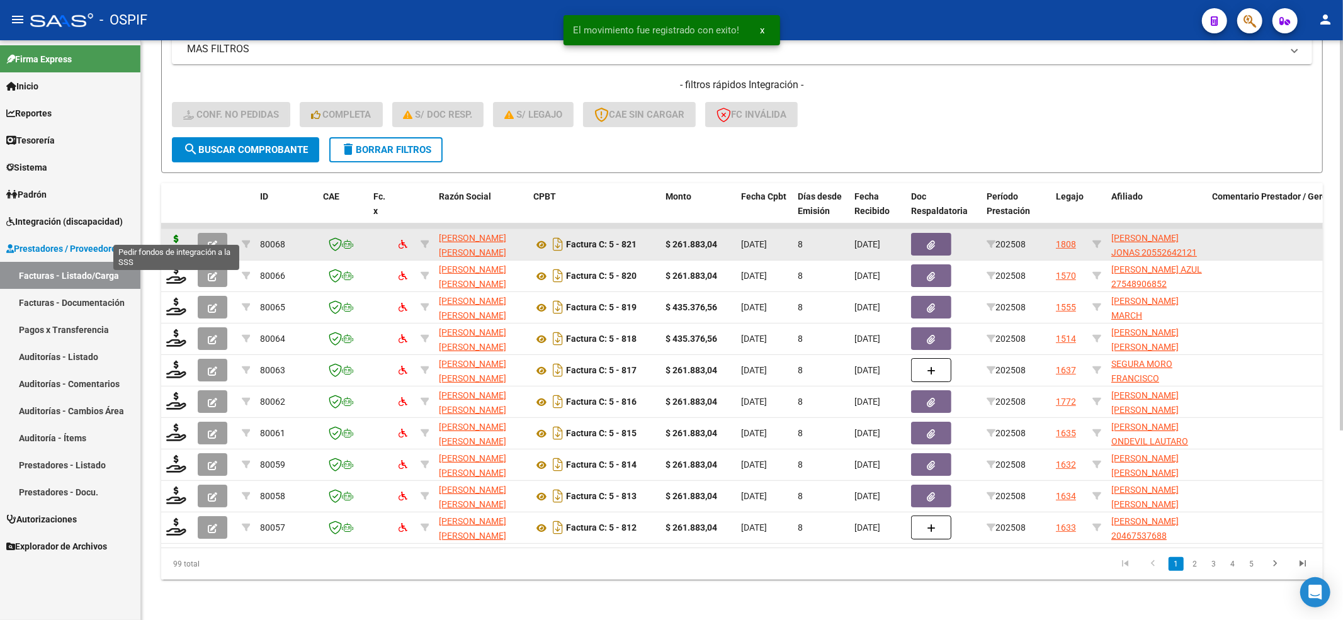
click at [174, 235] on icon at bounding box center [176, 244] width 20 height 18
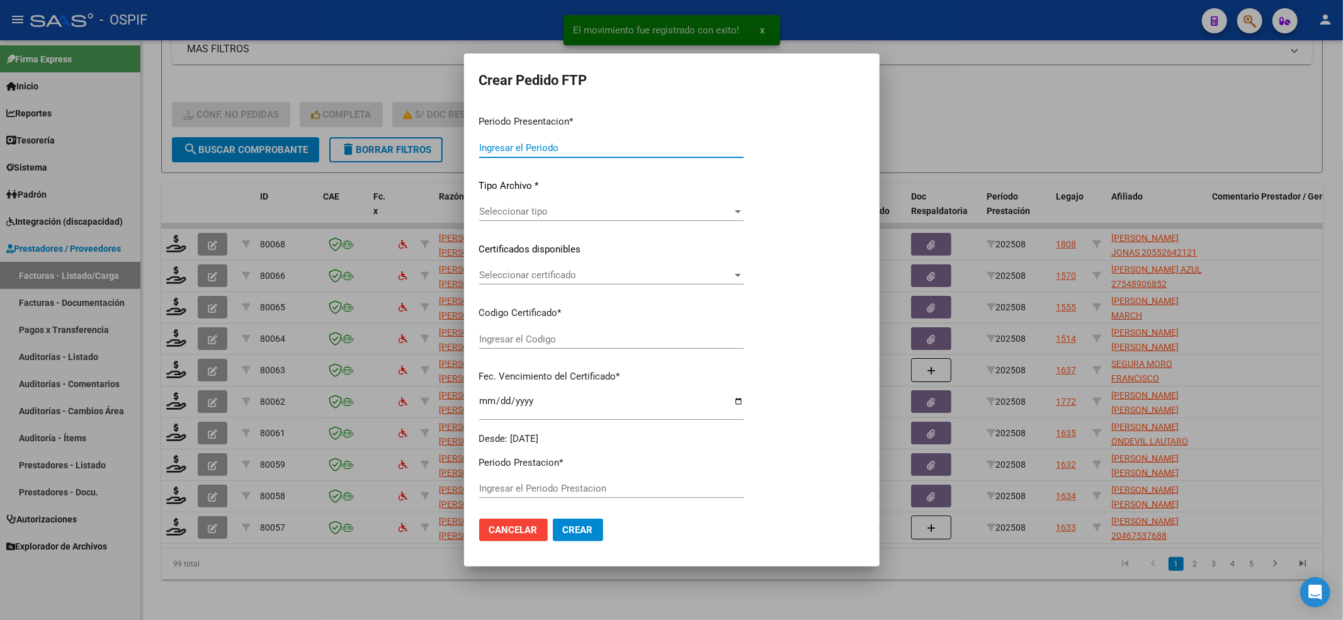
type input "202508"
type input "$ 261.883,04"
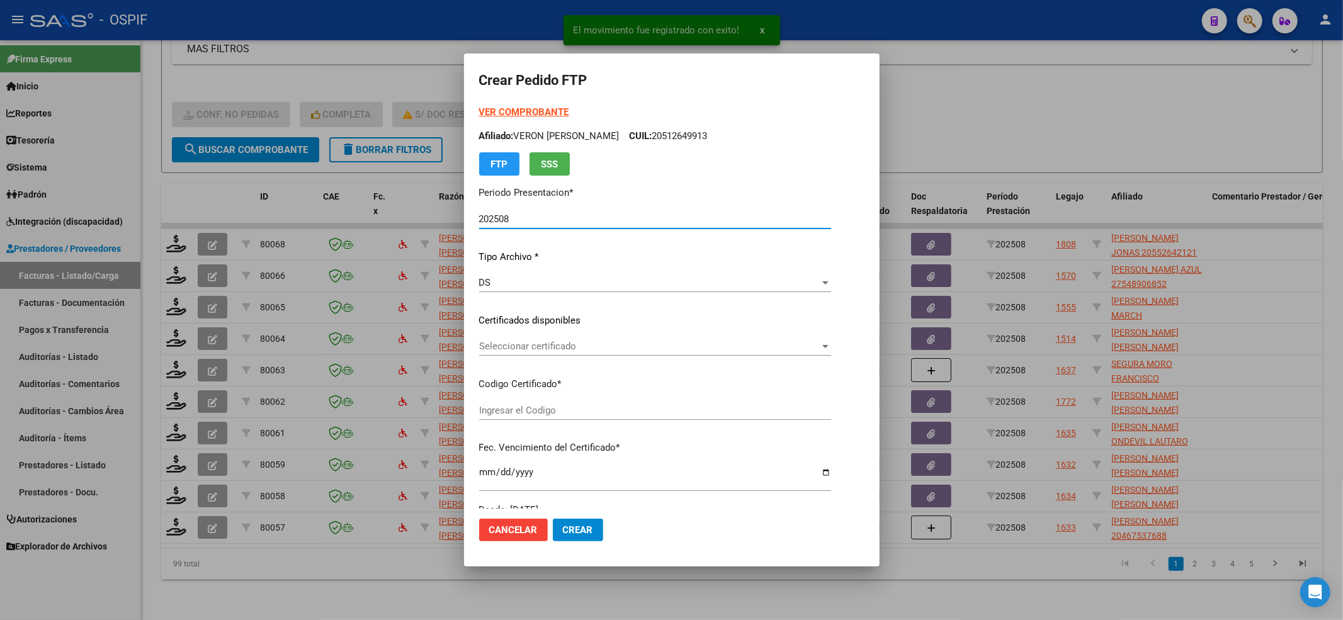
type input "ARG02-00055264212-20250514-20270514-BUE"
type input "2027-05-14"
click at [510, 353] on div "Seleccionar certificado Seleccionar certificado" at bounding box center [654, 346] width 351 height 19
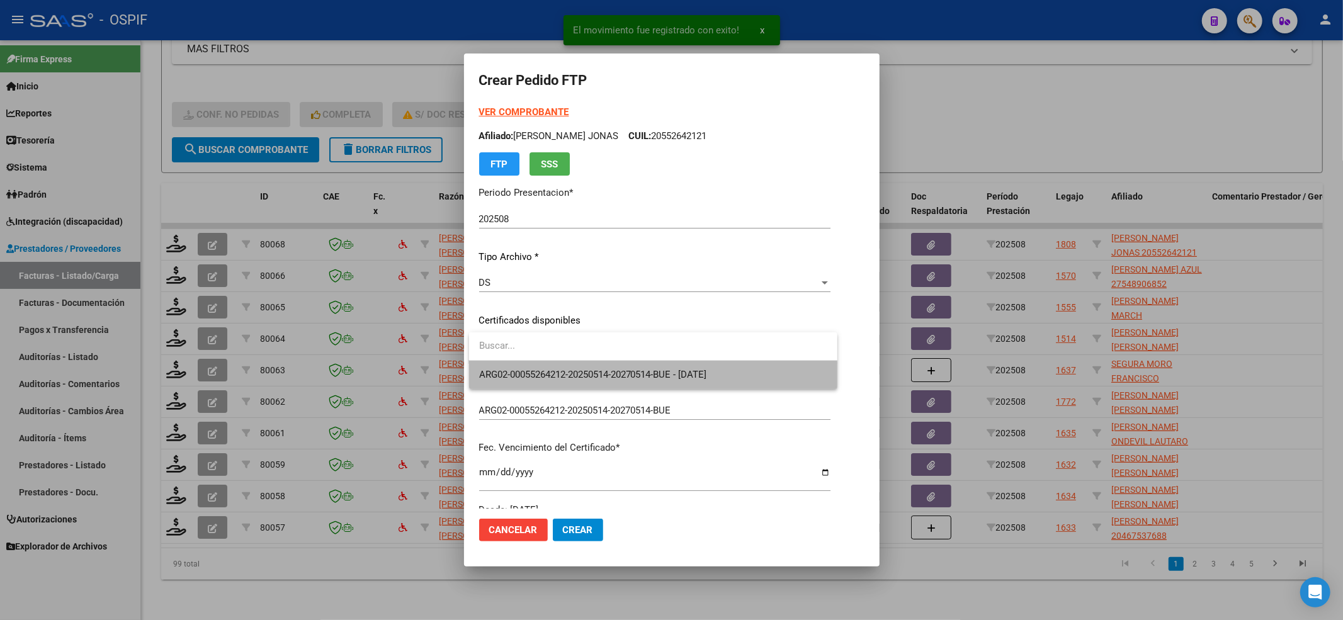
click at [500, 382] on span "ARG02-00055264212-20250514-20270514-BUE - 2027-05-14" at bounding box center [653, 375] width 349 height 28
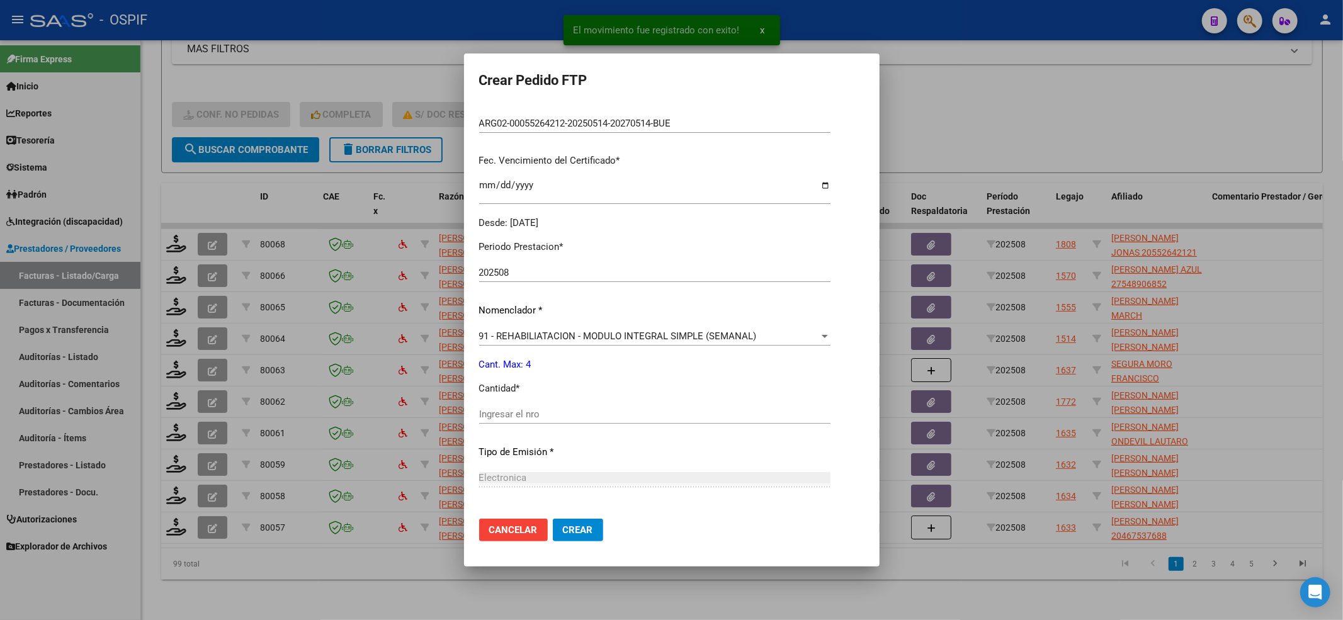
scroll to position [336, 0]
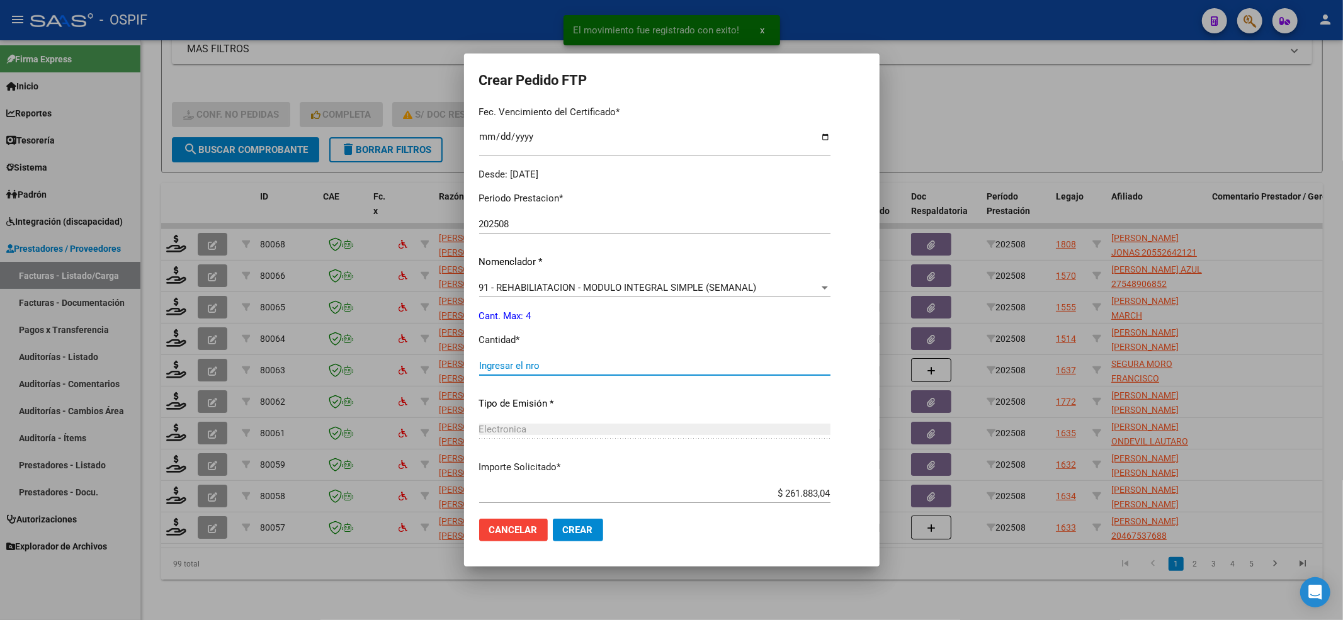
click at [506, 363] on input "Ingresar el nro" at bounding box center [654, 365] width 351 height 11
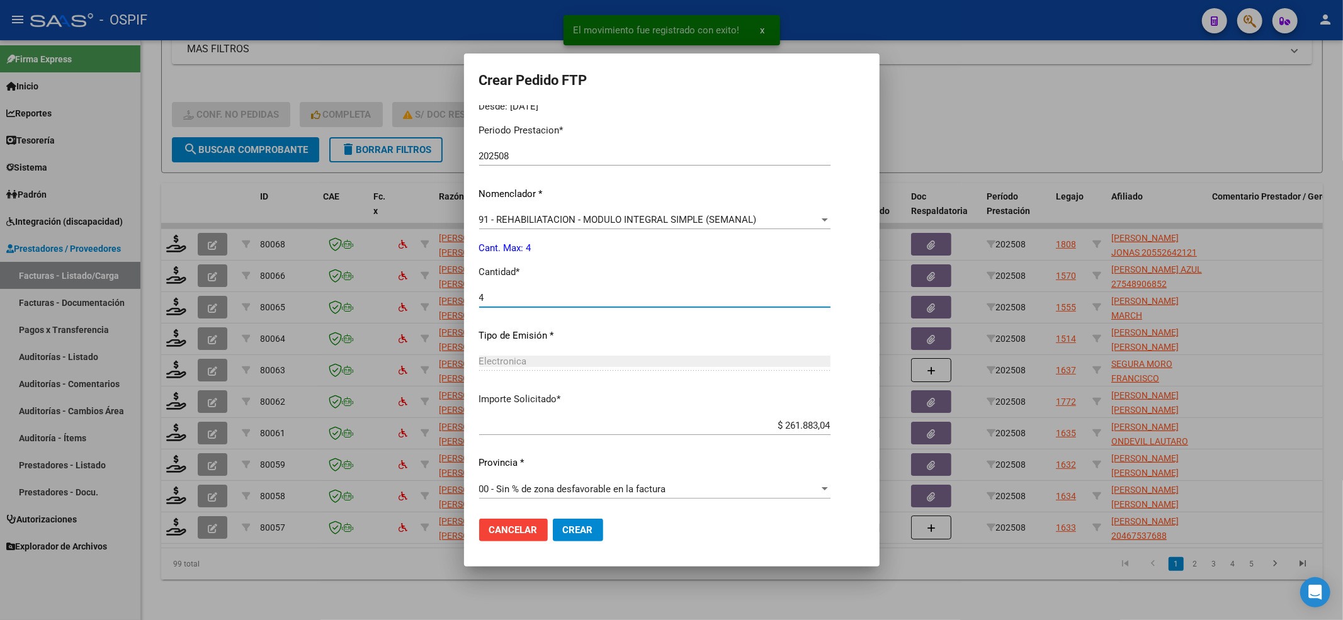
scroll to position [406, 0]
type input "4"
click at [573, 543] on mat-dialog-actions "Cancelar Crear" at bounding box center [671, 530] width 385 height 43
click at [573, 539] on button "Crear" at bounding box center [578, 530] width 50 height 23
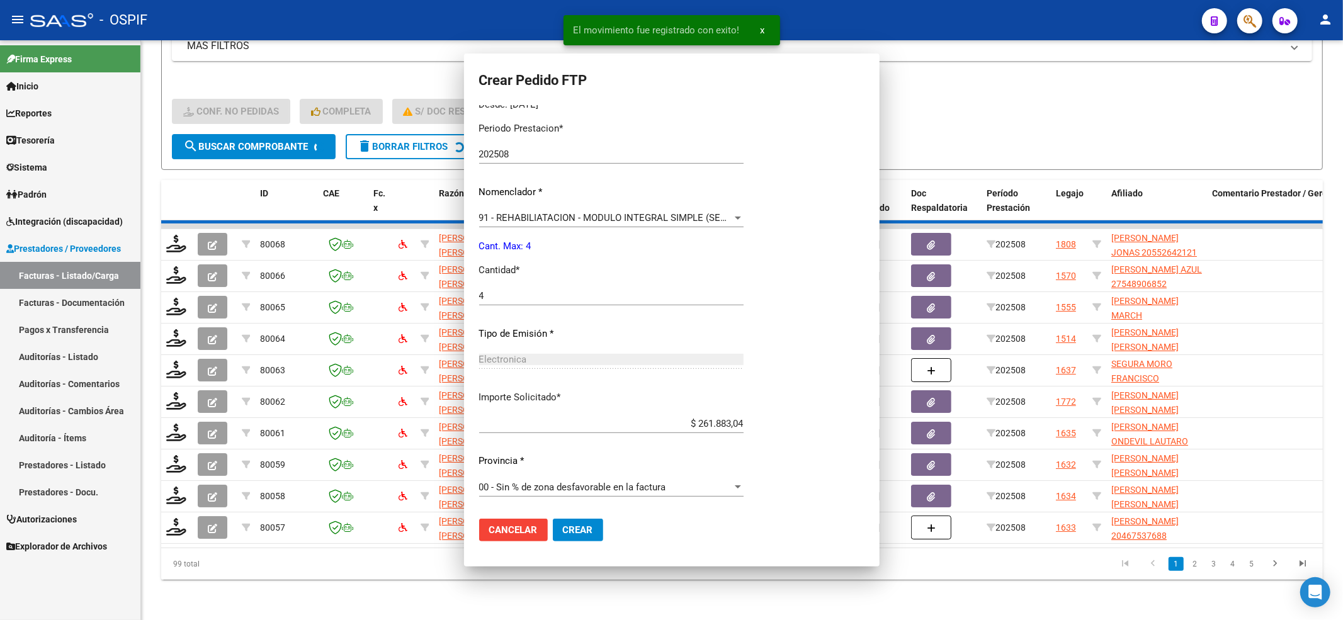
scroll to position [0, 0]
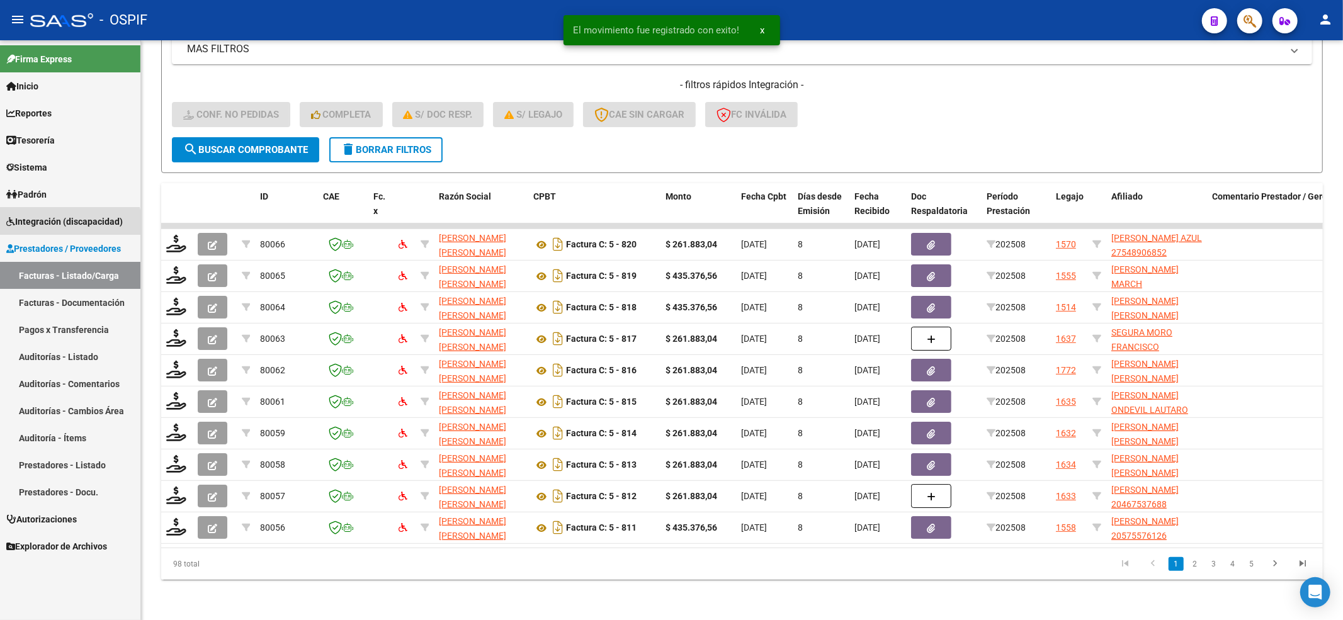
click at [53, 231] on link "Integración (discapacidad)" at bounding box center [70, 221] width 140 height 27
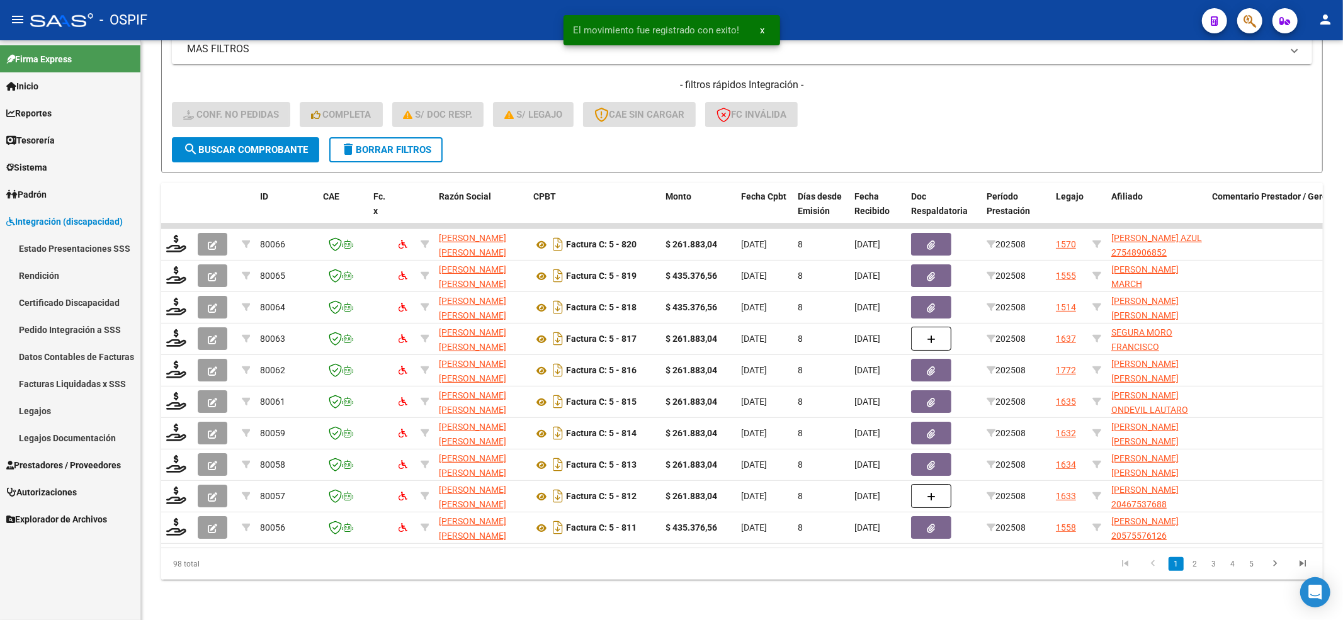
click at [67, 329] on link "Pedido Integración a SSS" at bounding box center [70, 329] width 140 height 27
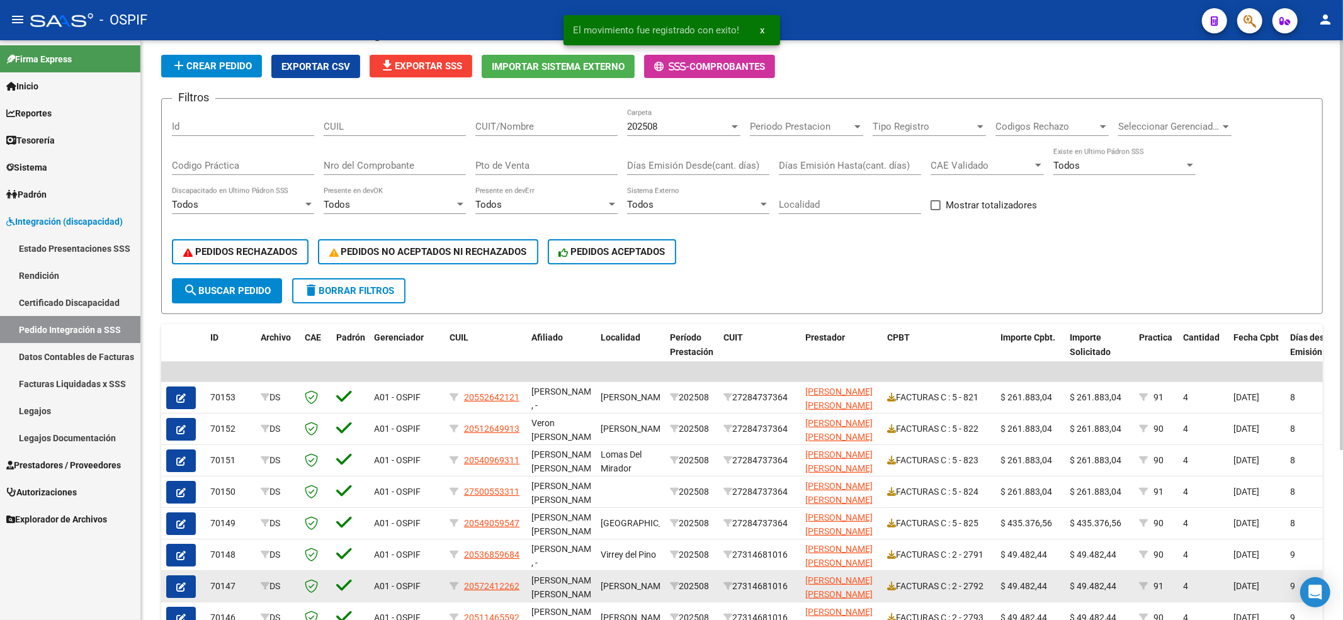
scroll to position [168, 0]
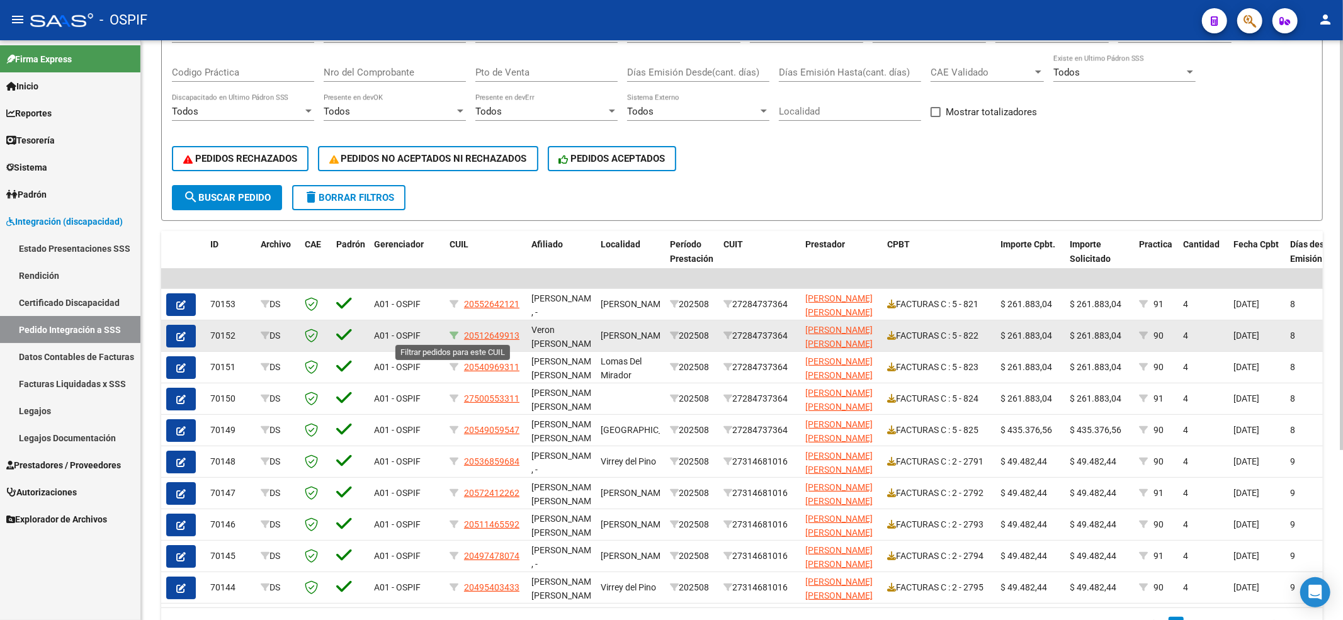
click at [456, 338] on icon at bounding box center [454, 335] width 9 height 9
type input "20512649913"
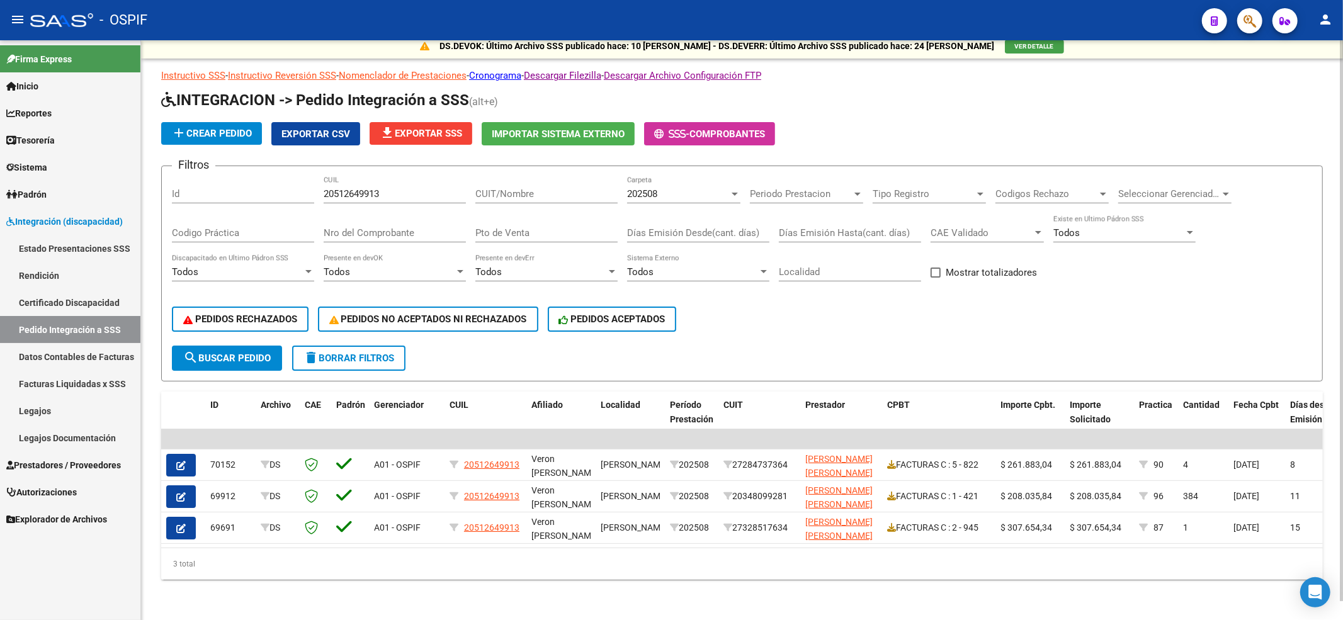
scroll to position [19, 0]
click at [365, 353] on span "delete Borrar Filtros" at bounding box center [349, 358] width 91 height 11
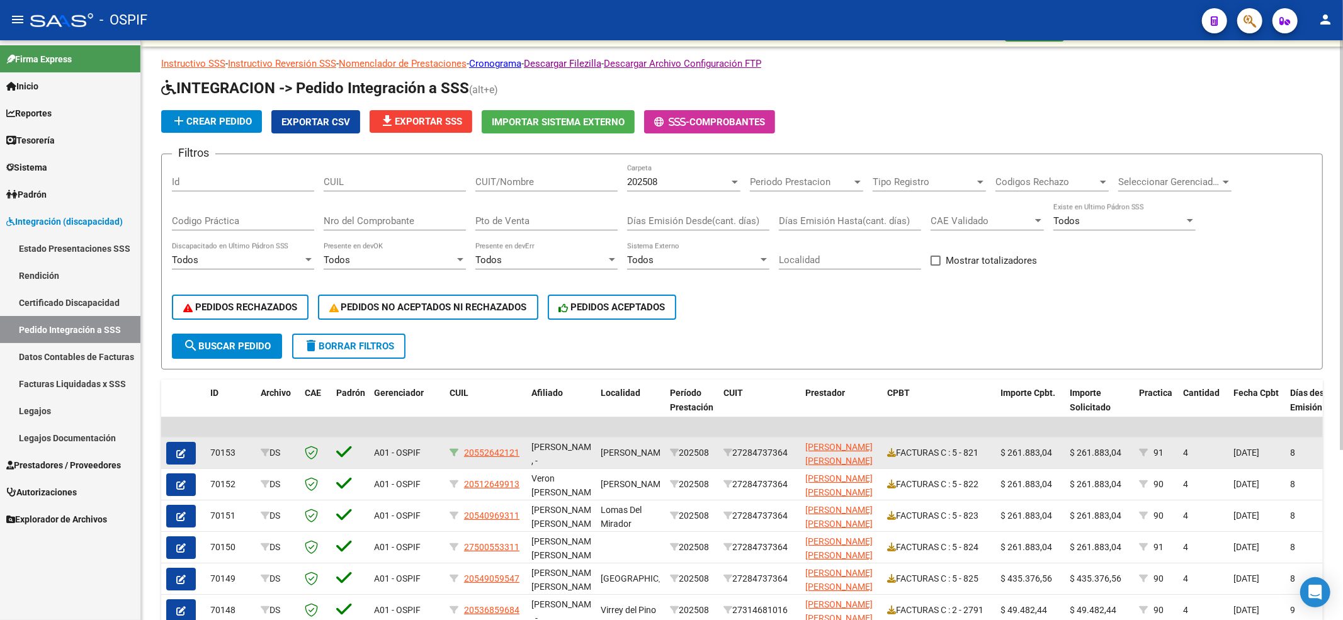
drag, startPoint x: 447, startPoint y: 450, endPoint x: 457, endPoint y: 453, distance: 10.2
click at [449, 451] on datatable-body-cell "20552642121" at bounding box center [486, 453] width 82 height 31
click at [457, 453] on icon at bounding box center [454, 452] width 9 height 9
type input "20552642121"
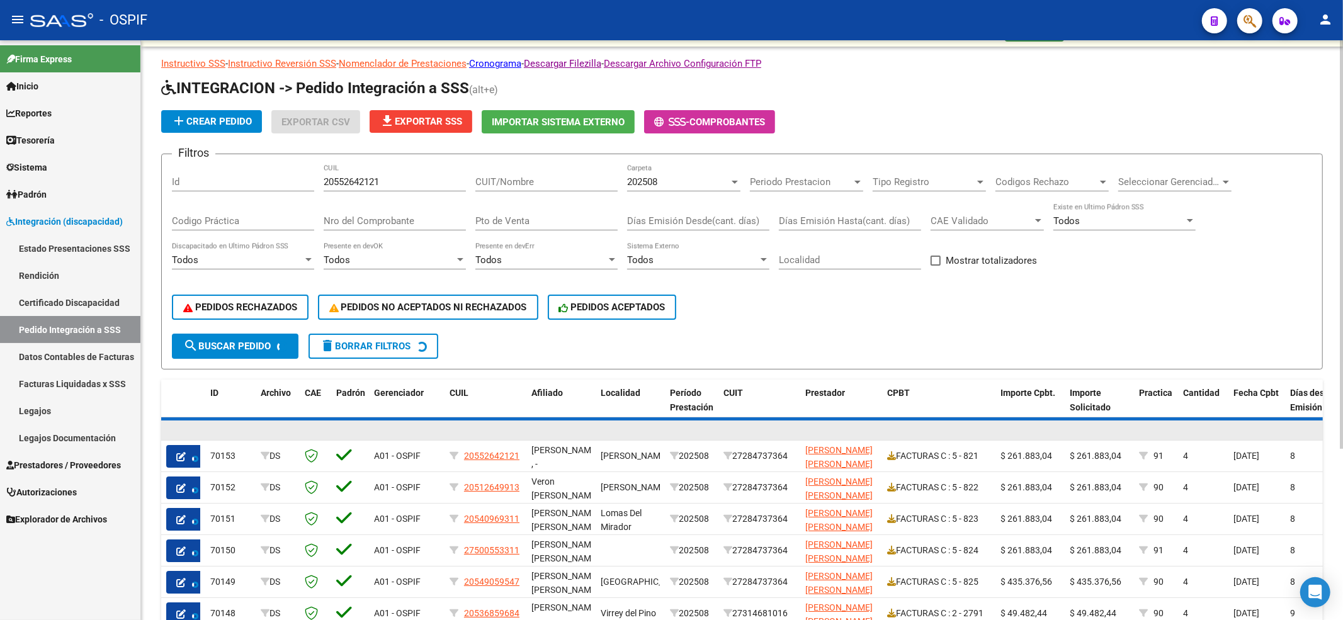
scroll to position [0, 0]
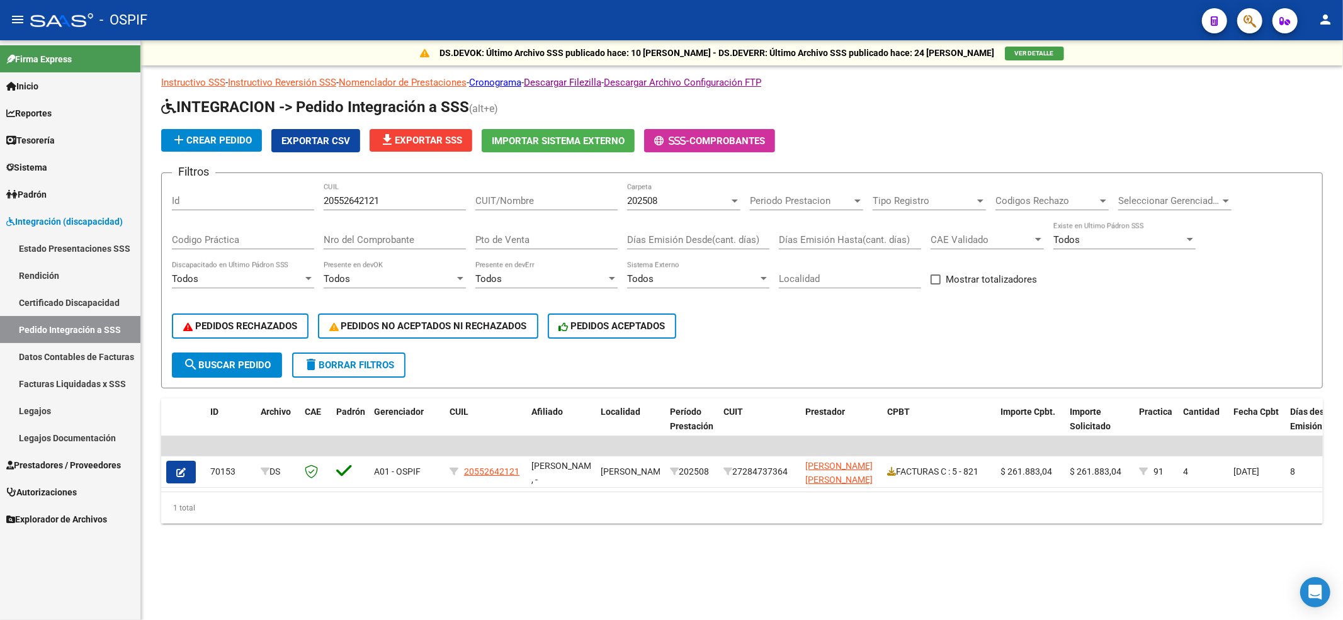
click at [348, 367] on span "delete Borrar Filtros" at bounding box center [349, 365] width 91 height 11
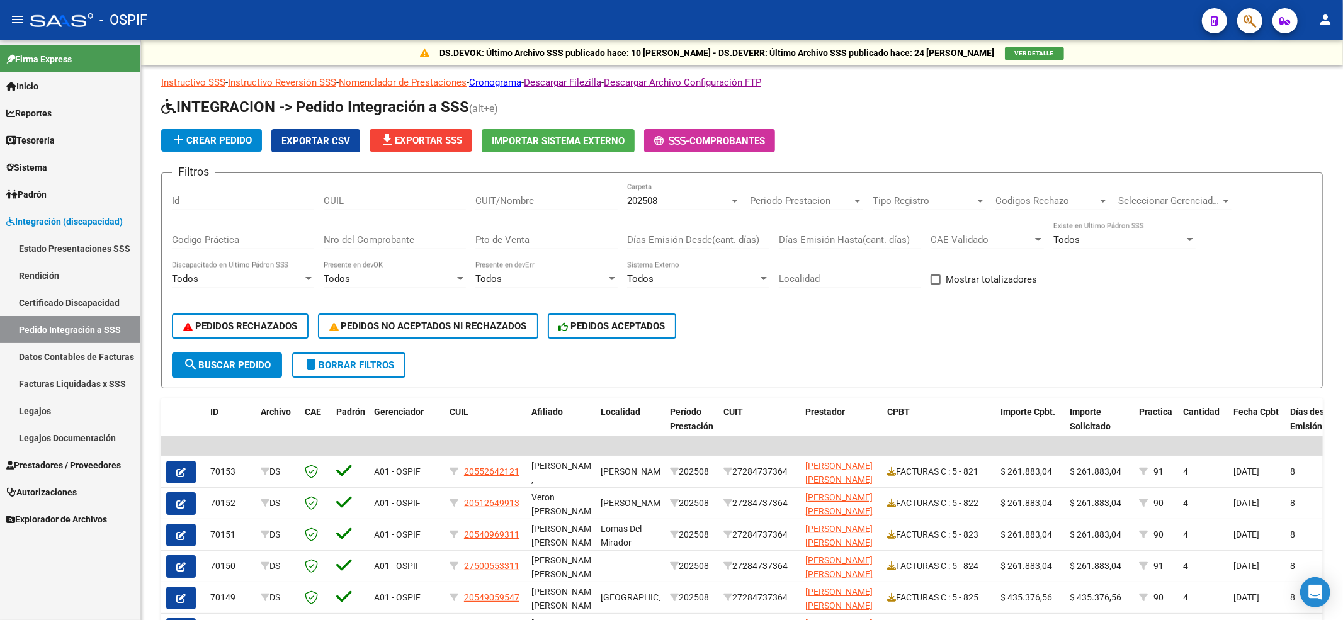
click at [74, 452] on link "Prestadores / Proveedores" at bounding box center [70, 465] width 140 height 27
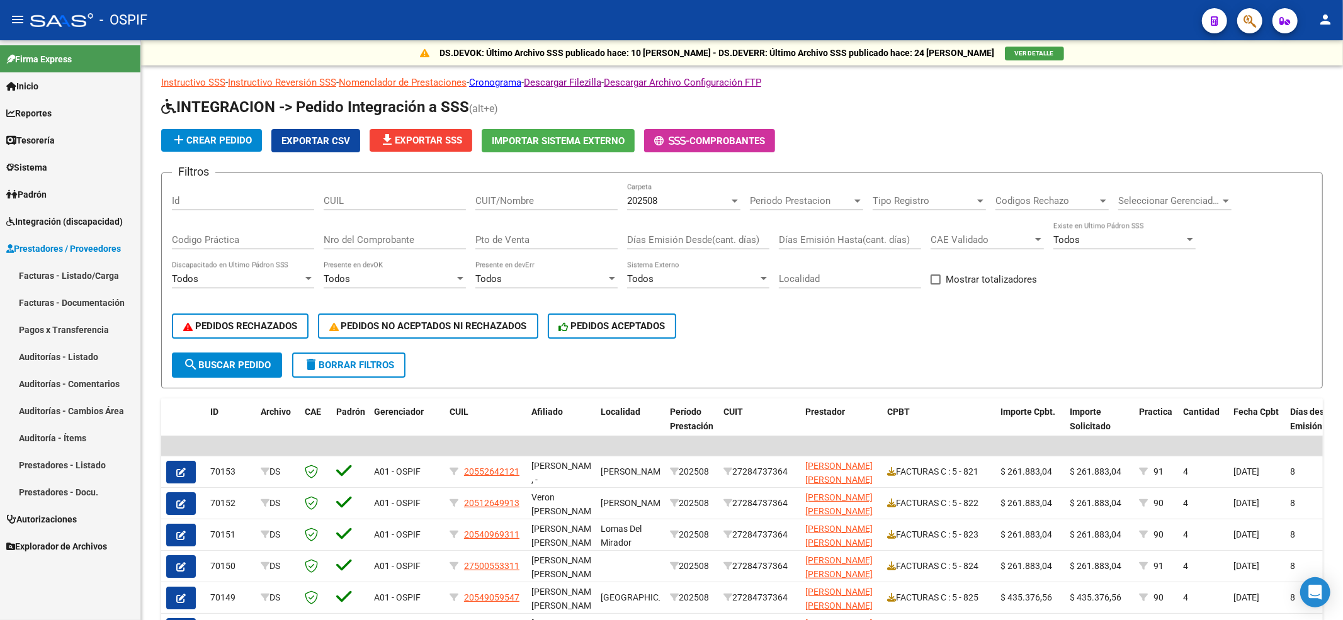
click at [74, 268] on link "Facturas - Listado/Carga" at bounding box center [70, 275] width 140 height 27
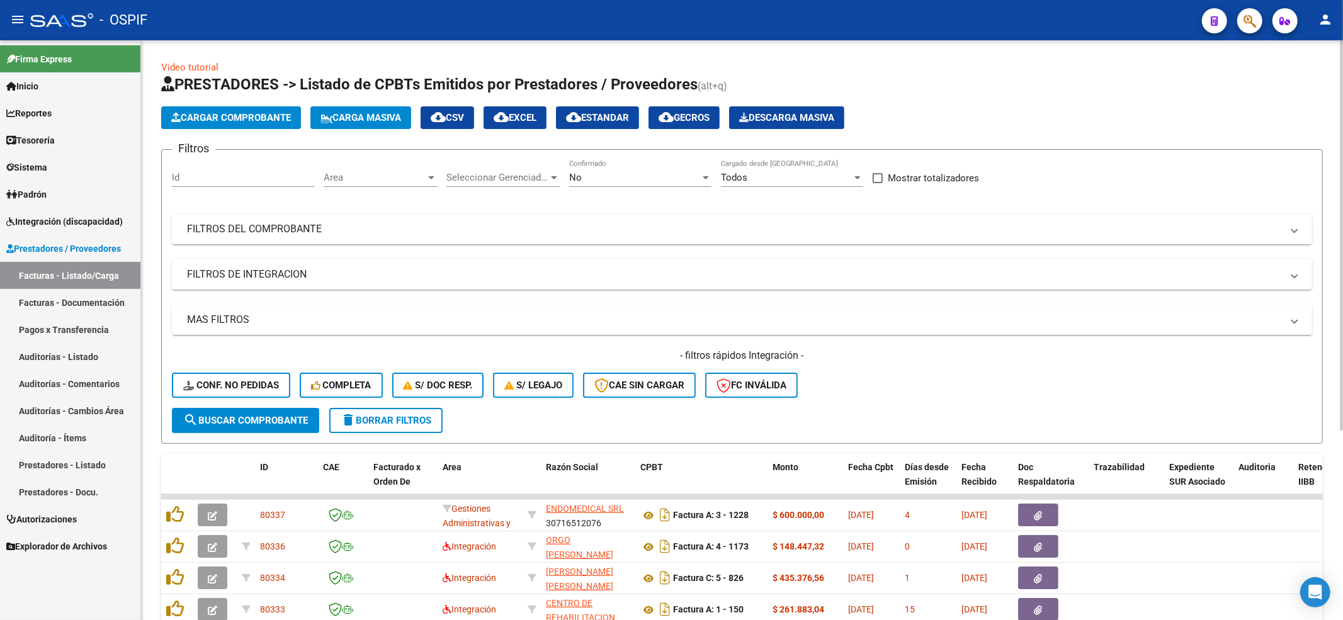
click at [233, 356] on h4 "- filtros rápidos Integración -" at bounding box center [742, 356] width 1141 height 14
drag, startPoint x: 229, startPoint y: 368, endPoint x: 217, endPoint y: 399, distance: 33.7
click at [229, 370] on div "- filtros rápidos Integración - Conf. no pedidas Completa S/ Doc Resp. S/ legaj…" at bounding box center [742, 378] width 1141 height 59
click at [217, 399] on div "- filtros rápidos Integración - Conf. no pedidas Completa S/ Doc Resp. S/ legaj…" at bounding box center [742, 378] width 1141 height 59
click at [217, 389] on span "Conf. no pedidas" at bounding box center [231, 385] width 96 height 11
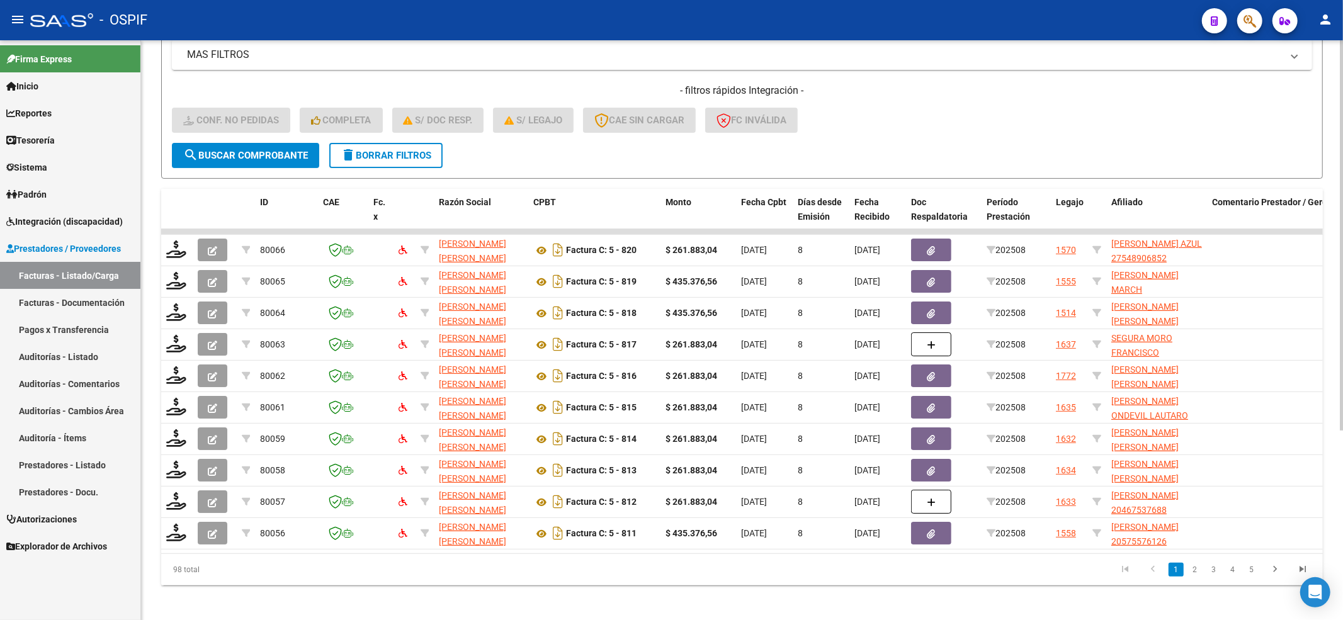
scroll to position [282, 0]
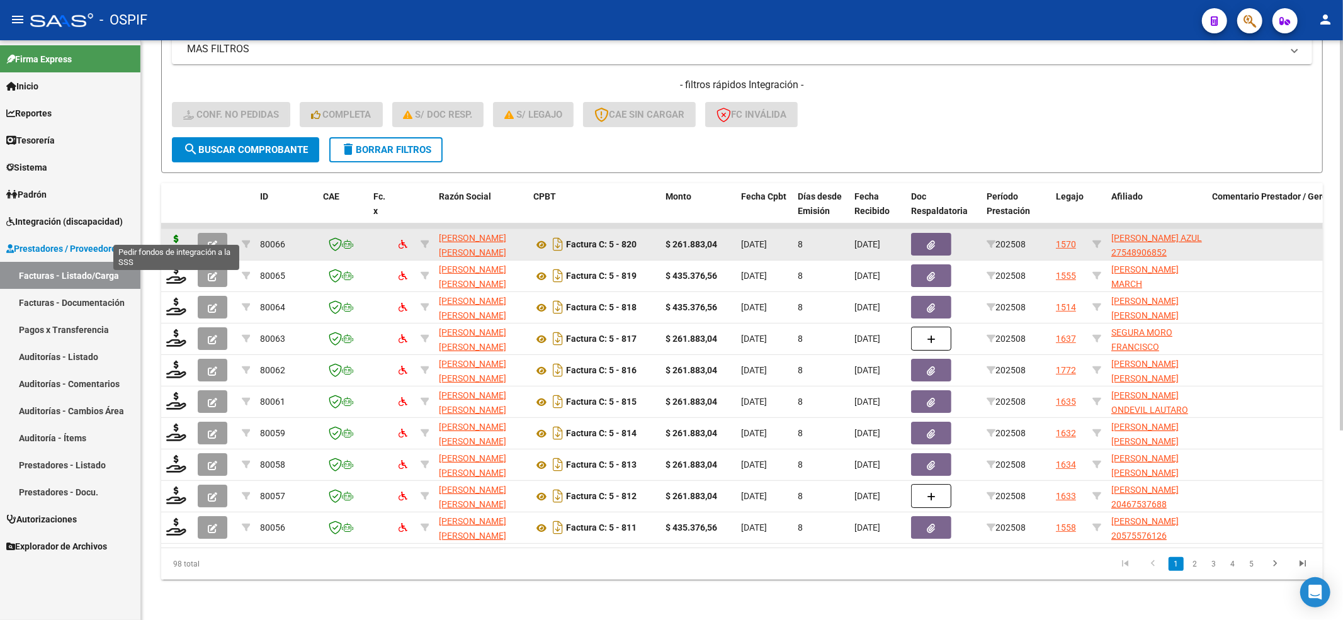
click at [175, 235] on icon at bounding box center [176, 244] width 20 height 18
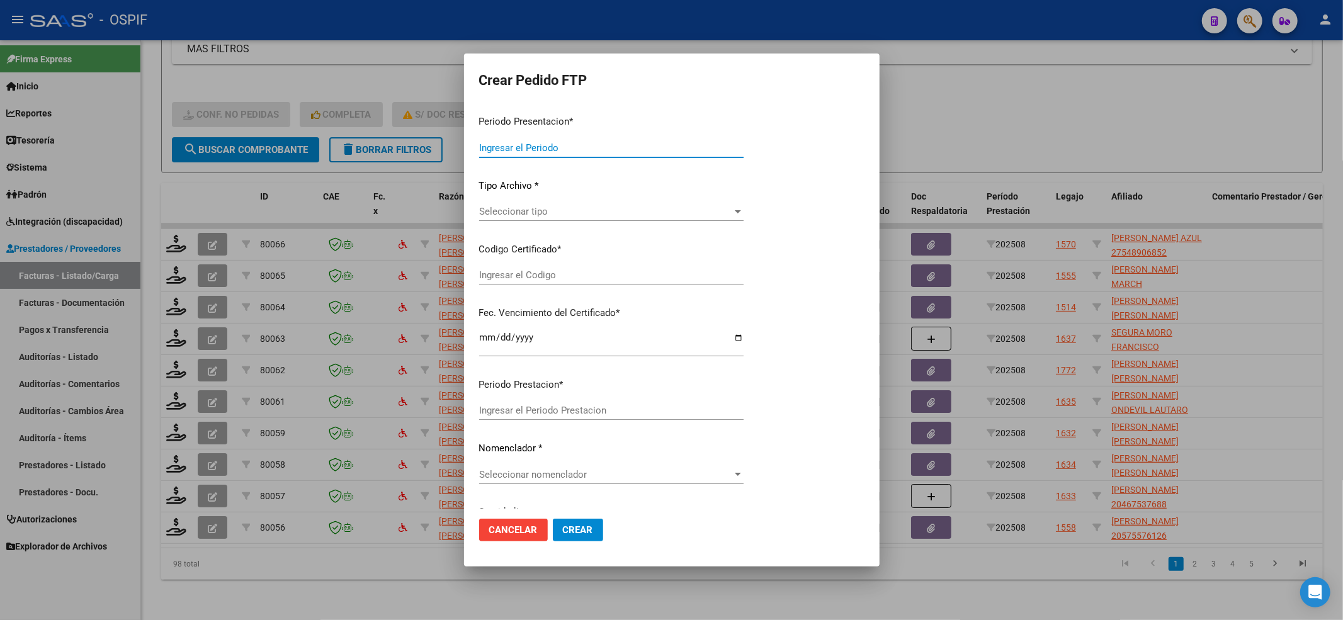
type input "202508"
type input "$ 261.883,04"
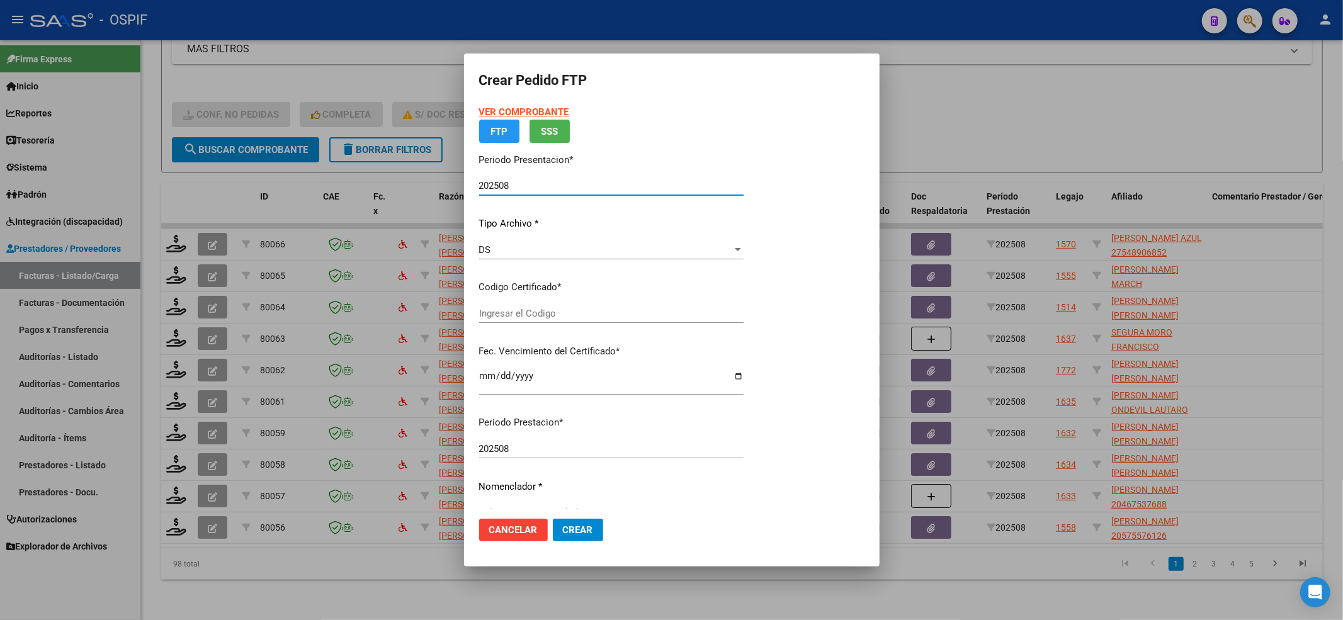
type input "0100054890685-20221003-20271003-BS-427"
type input "2027-10-03"
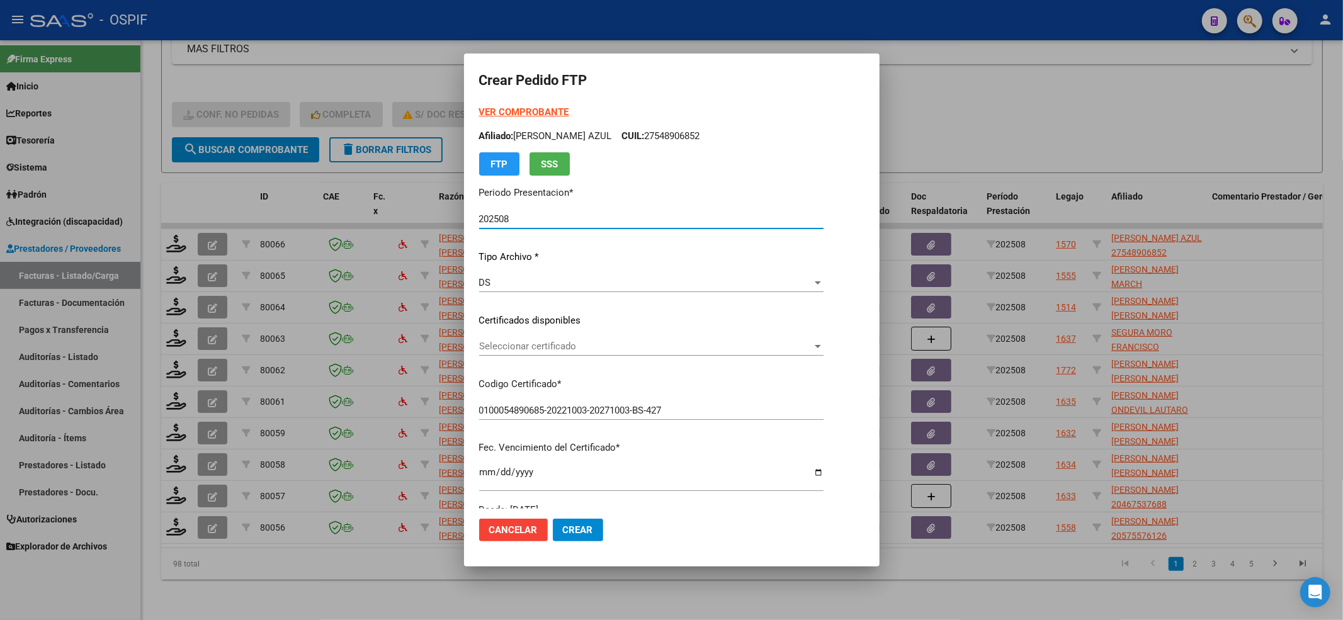
click at [610, 346] on span "Seleccionar certificado" at bounding box center [645, 346] width 333 height 11
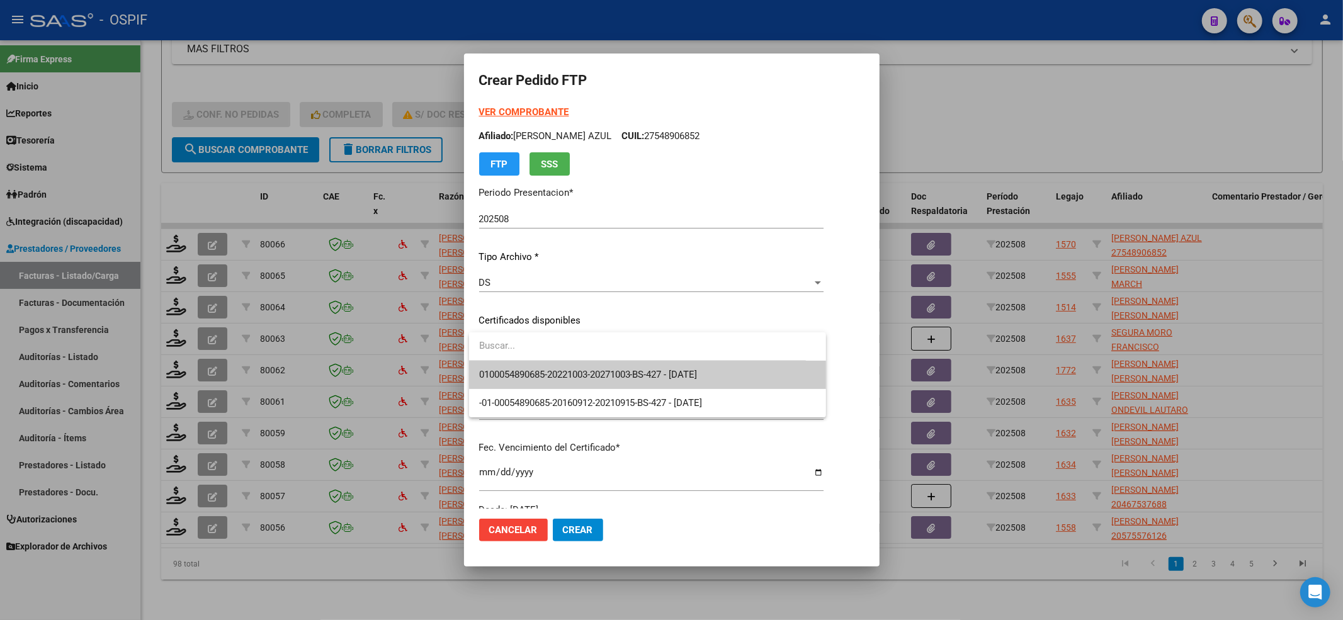
click at [605, 365] on span "0100054890685-20221003-20271003-BS-427 - 2027-10-03" at bounding box center [648, 375] width 338 height 28
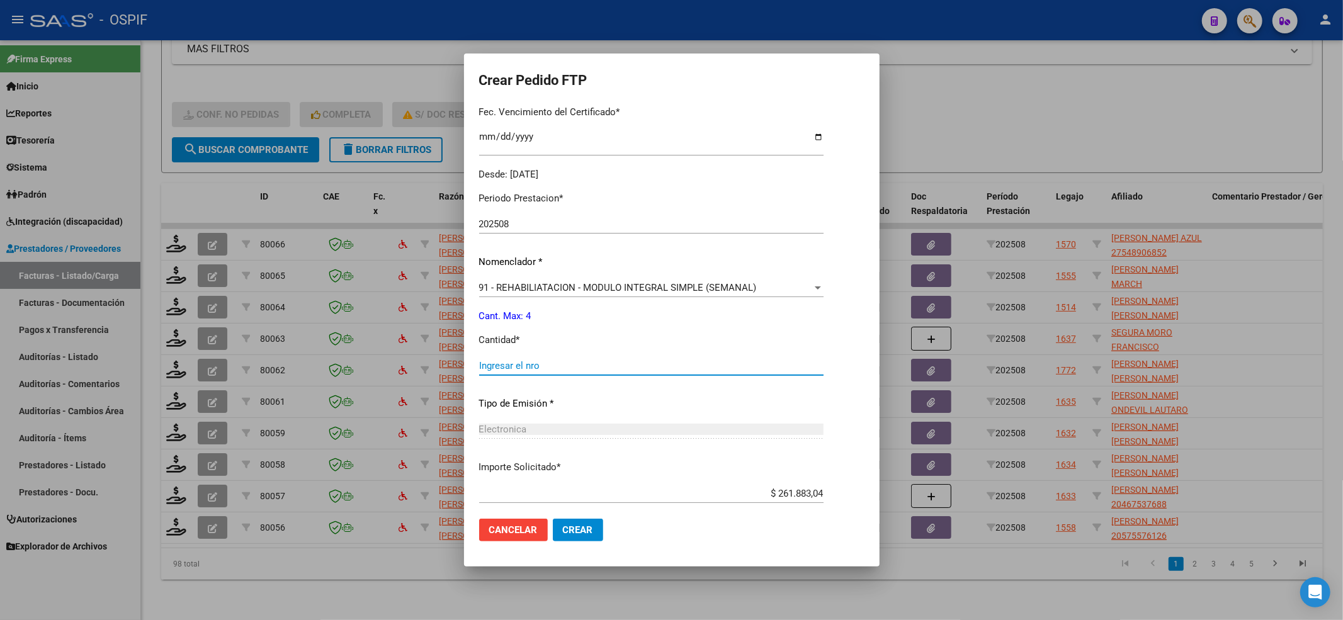
click at [603, 366] on input "Ingresar el nro" at bounding box center [651, 365] width 345 height 11
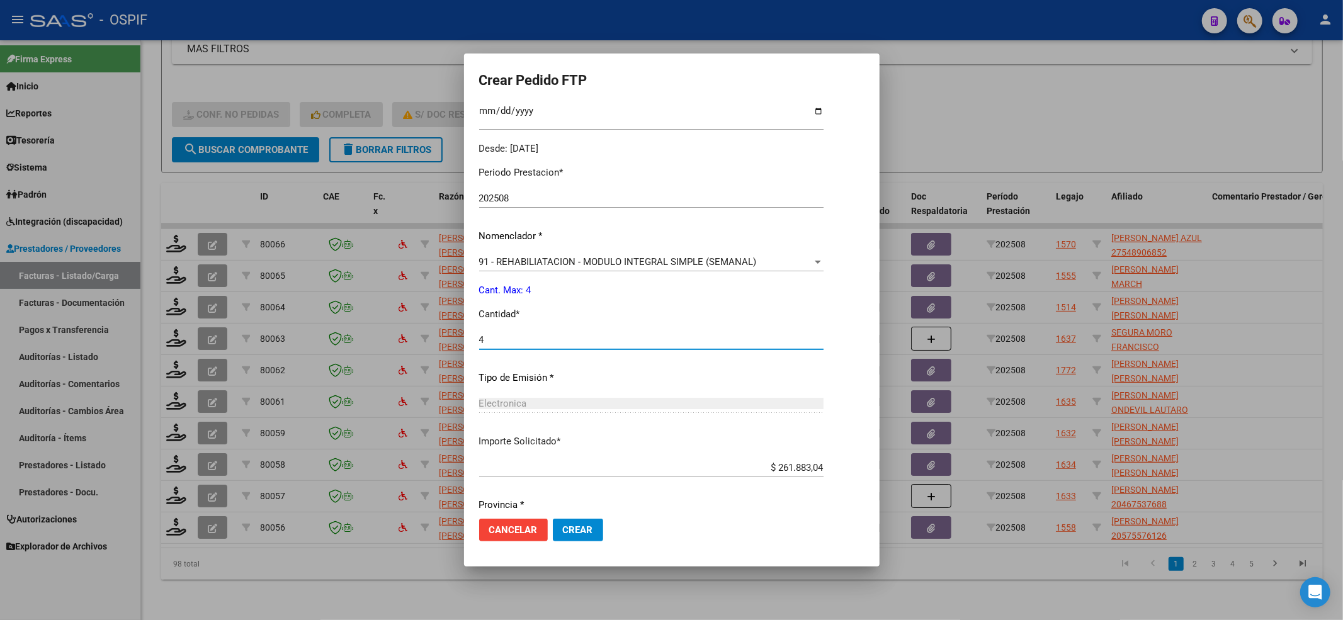
scroll to position [406, 0]
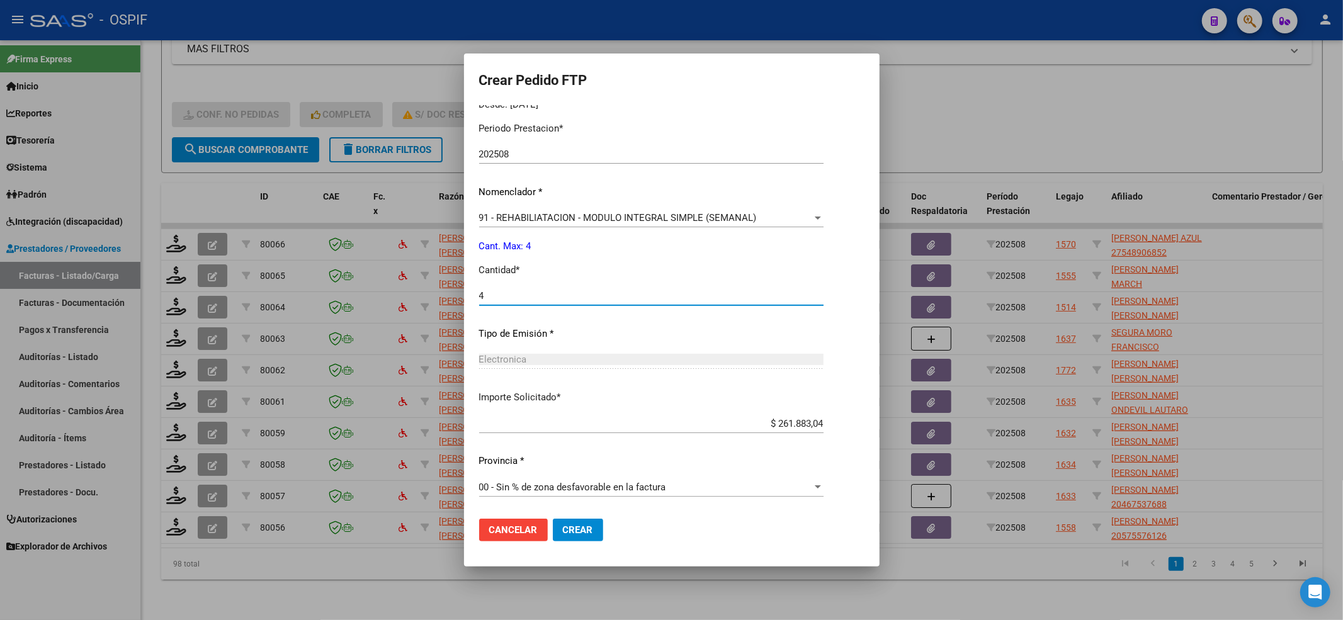
type input "4"
click at [566, 527] on span "Crear" at bounding box center [578, 530] width 30 height 11
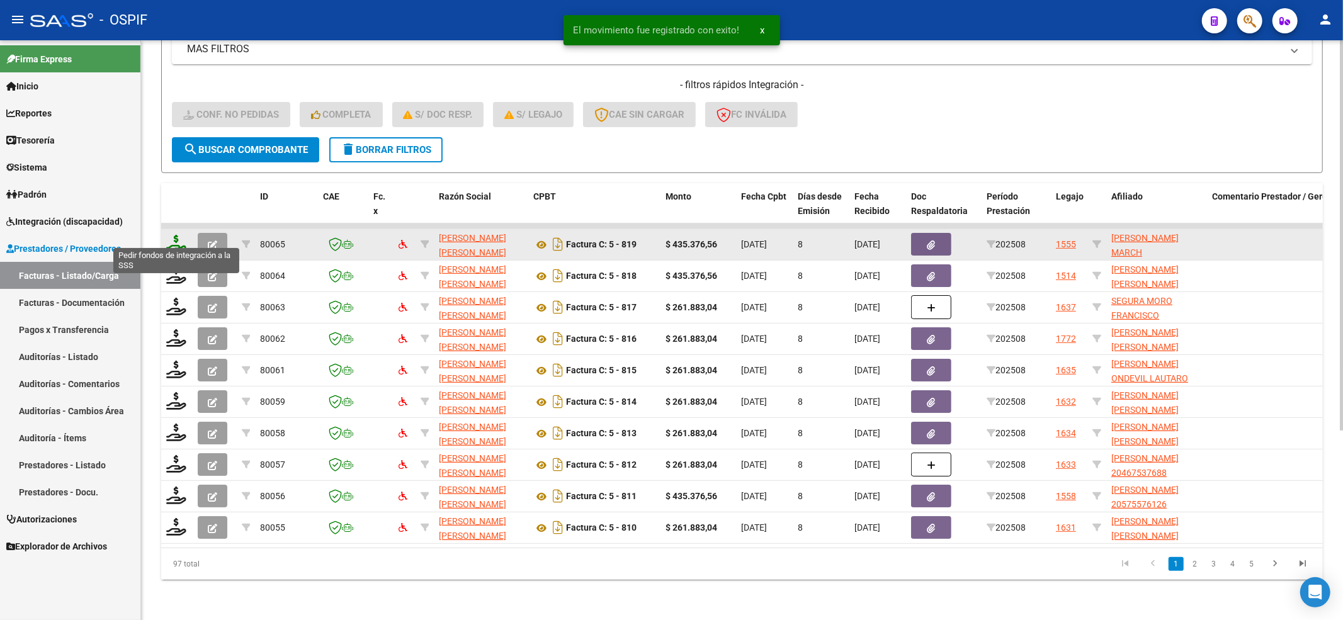
click at [168, 235] on icon at bounding box center [176, 244] width 20 height 18
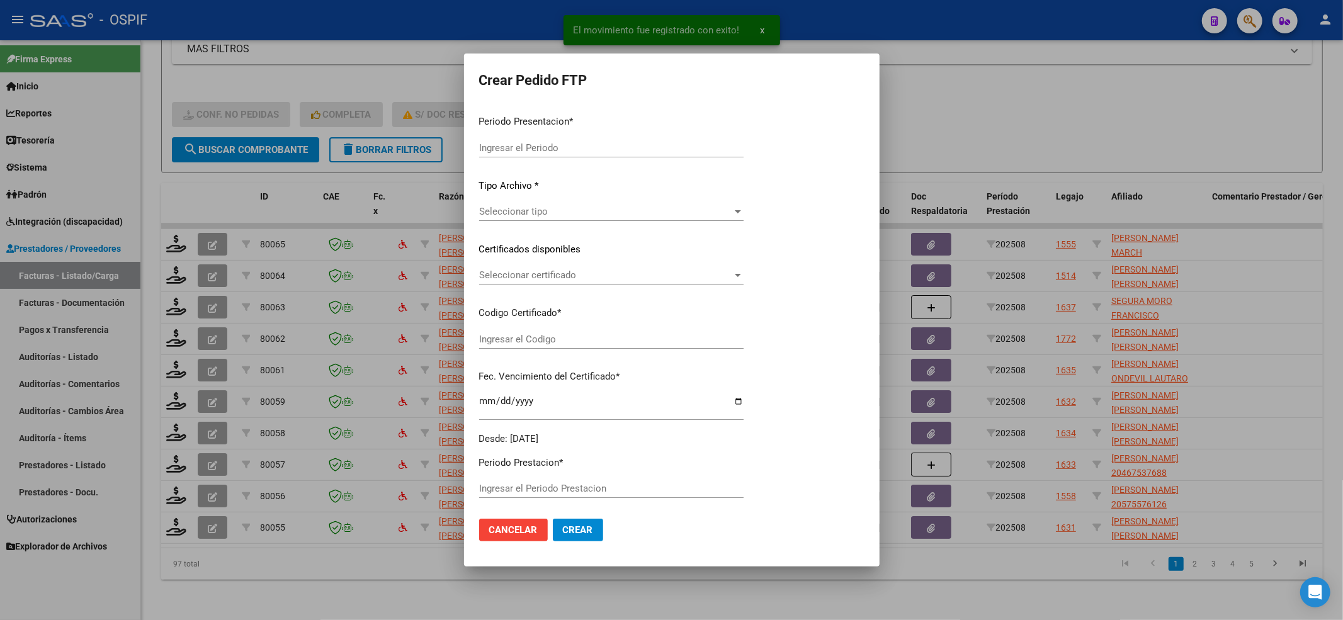
type input "202508"
type input "$ 435.376,56"
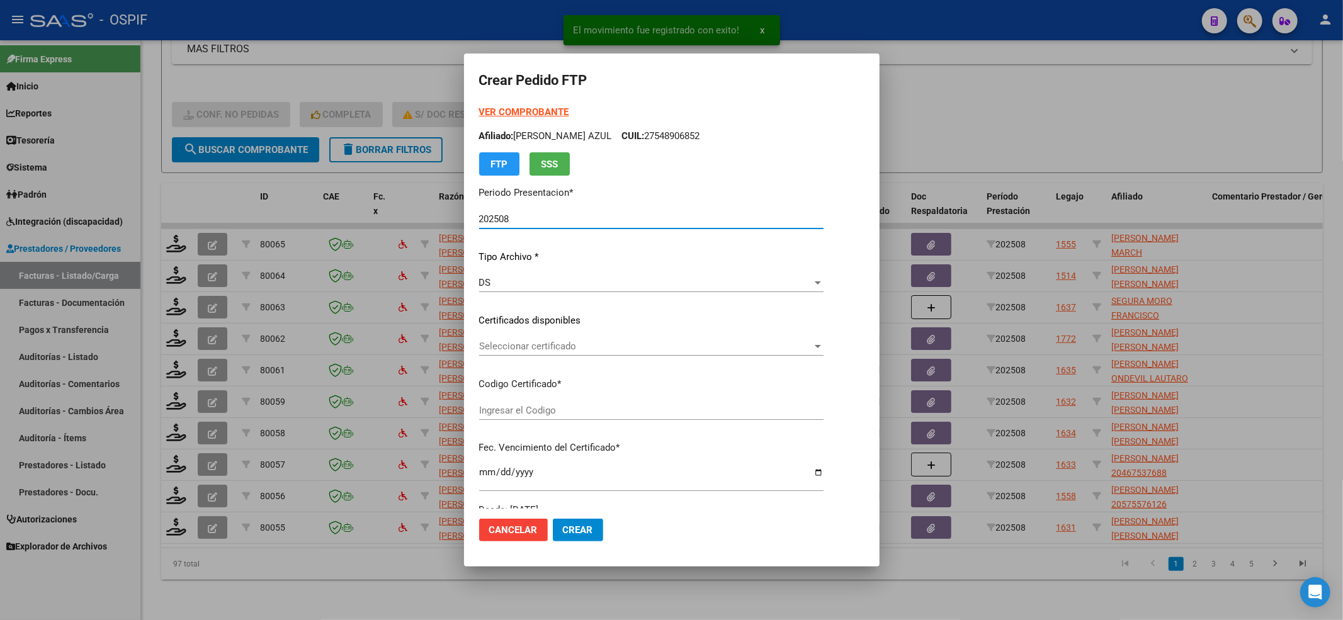
type input "0200054905924-20221110-20271110-BS-427"
type input "2027-11-10"
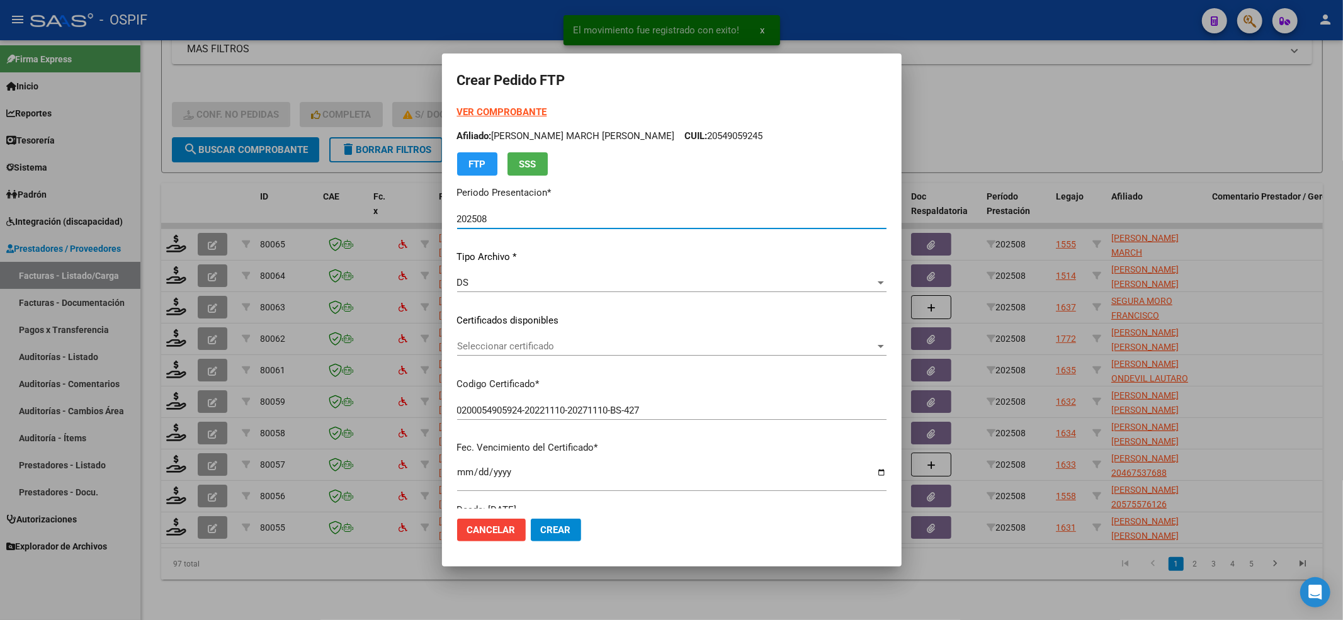
click at [624, 356] on div "Seleccionar certificado Seleccionar certificado" at bounding box center [672, 352] width 430 height 31
click at [624, 351] on span "Seleccionar certificado" at bounding box center [666, 346] width 418 height 11
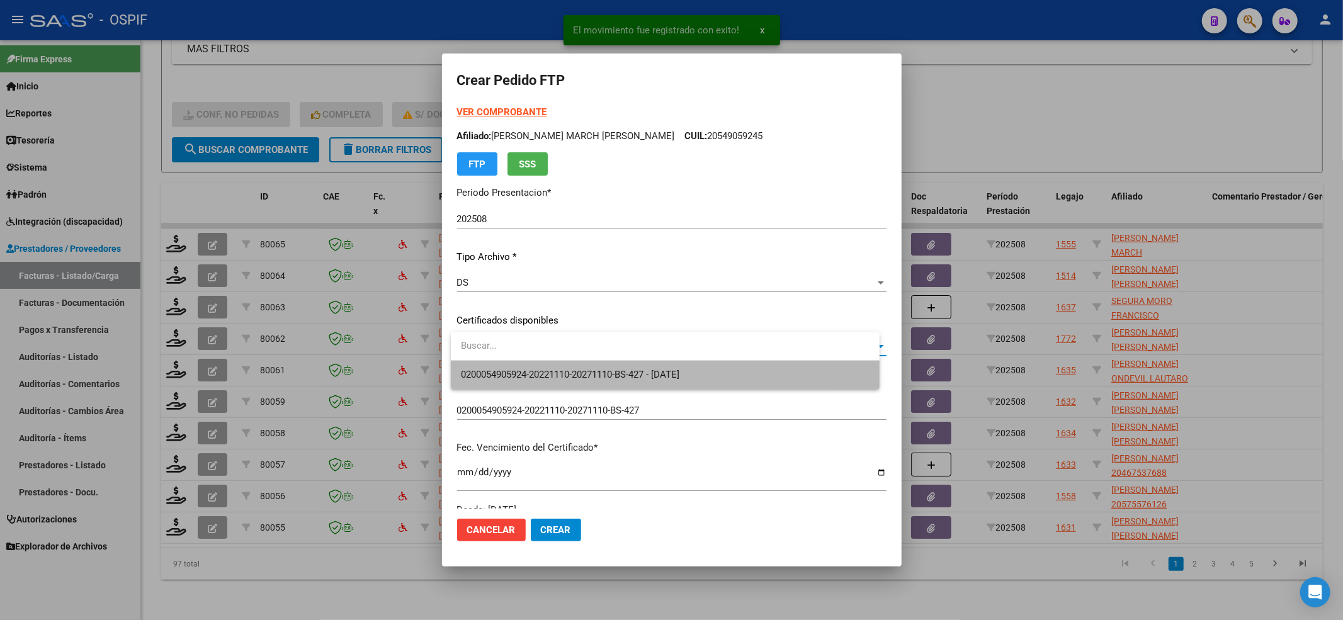
click at [615, 366] on span "0200054905924-20221110-20271110-BS-427 - 2027-11-10" at bounding box center [665, 375] width 409 height 28
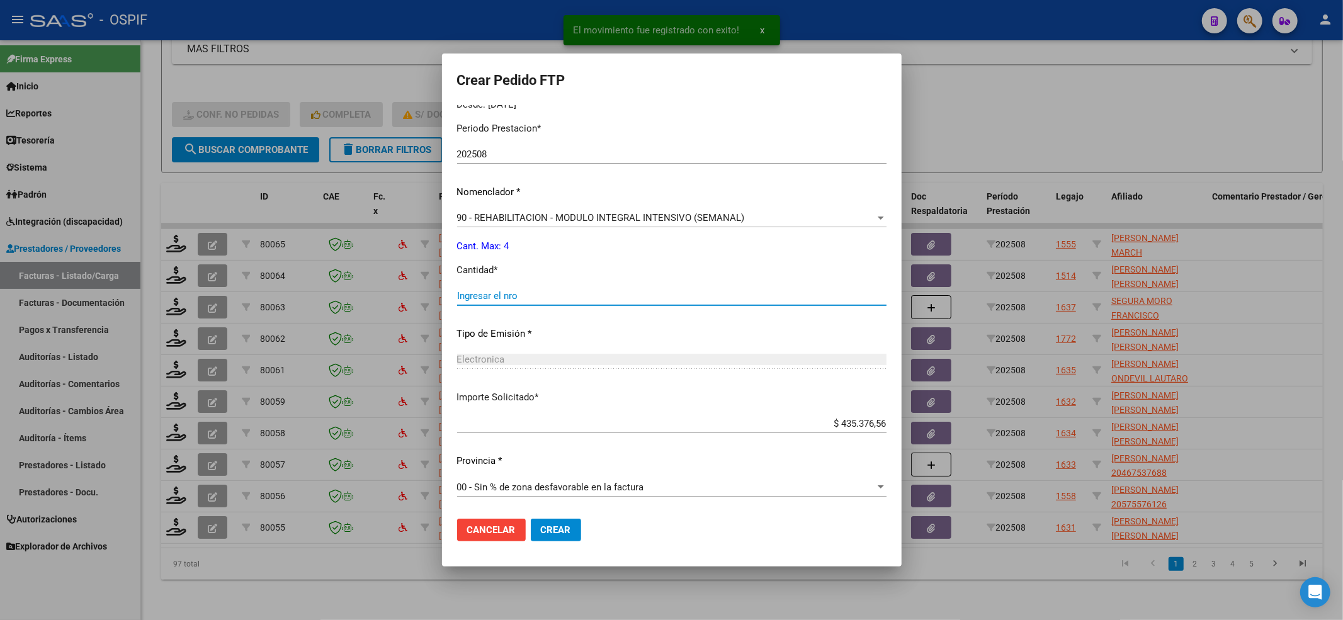
click at [499, 293] on input "Ingresar el nro" at bounding box center [672, 295] width 430 height 11
type input "4"
click at [569, 530] on span "Crear" at bounding box center [556, 530] width 30 height 11
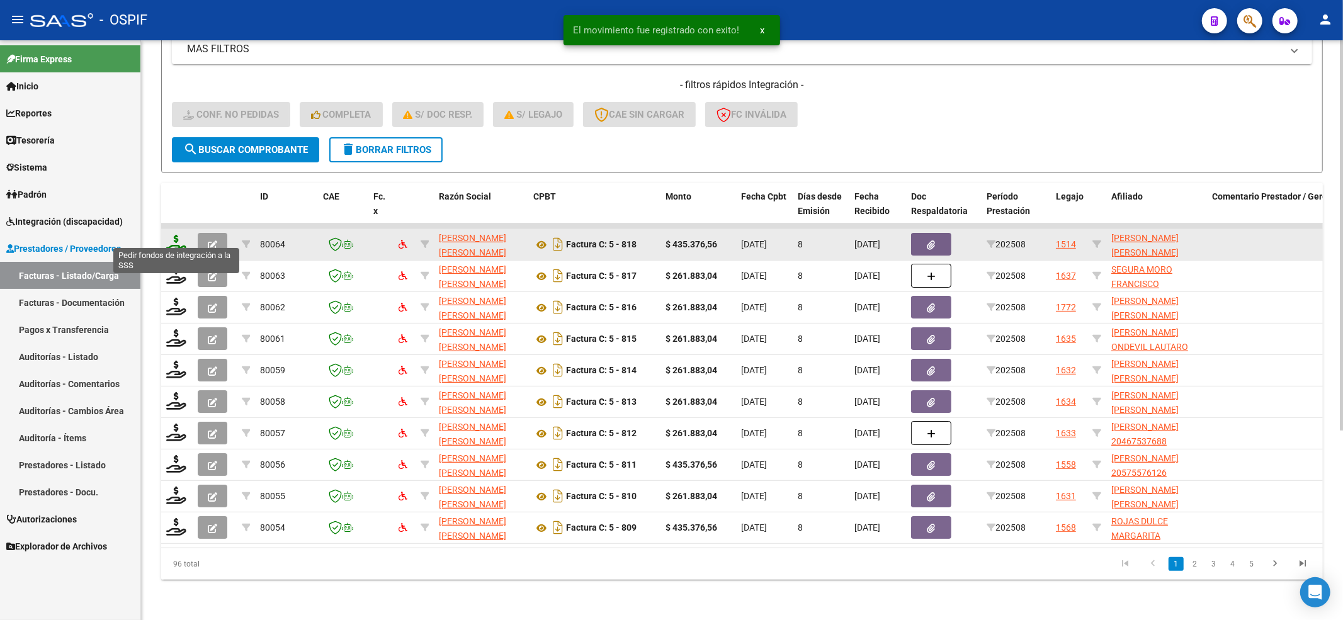
click at [169, 235] on icon at bounding box center [176, 244] width 20 height 18
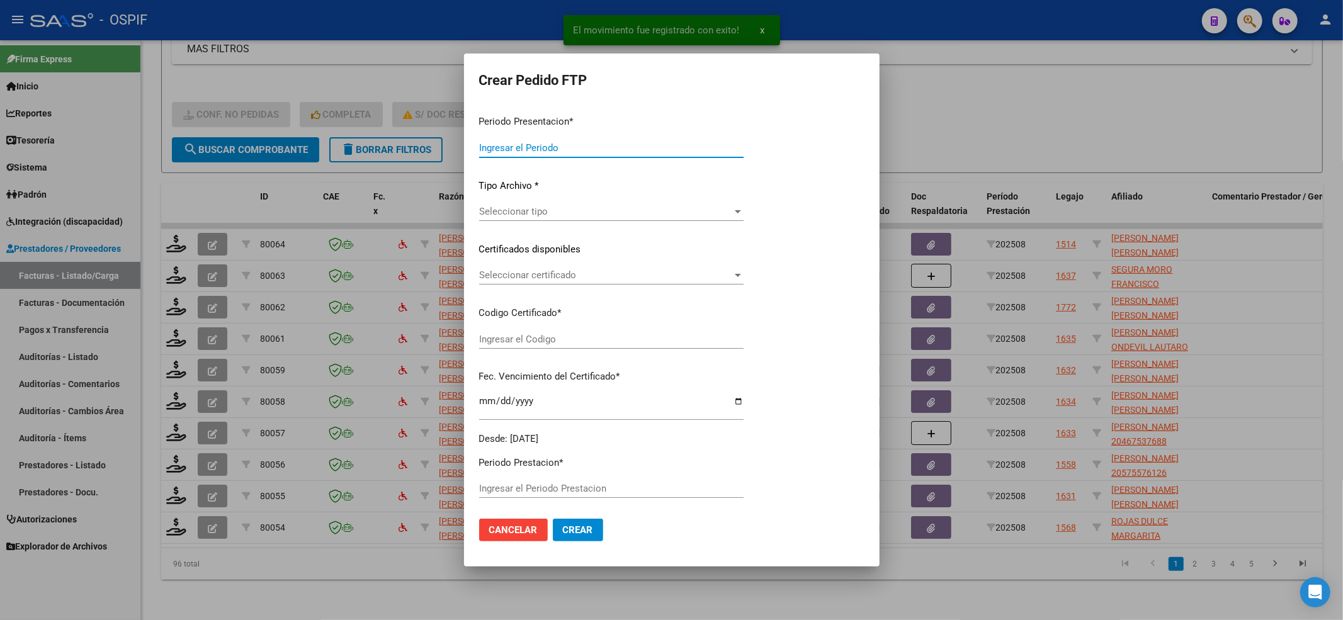
type input "202508"
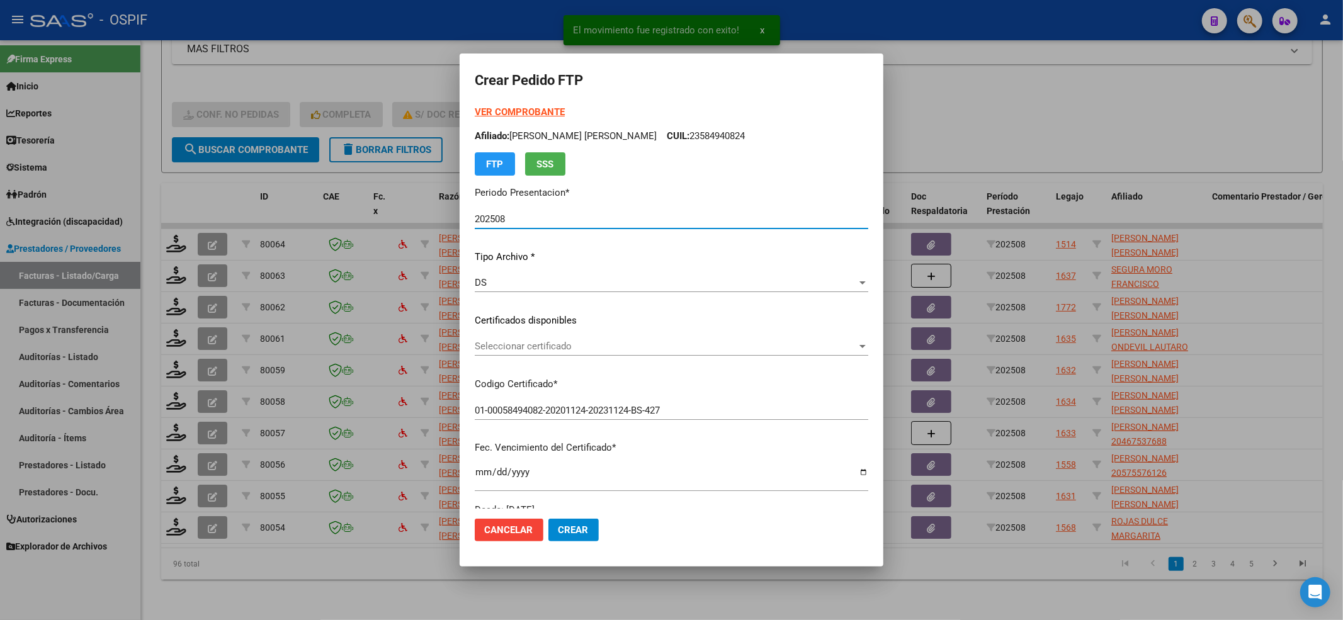
click at [512, 351] on span "Seleccionar certificado" at bounding box center [666, 346] width 382 height 11
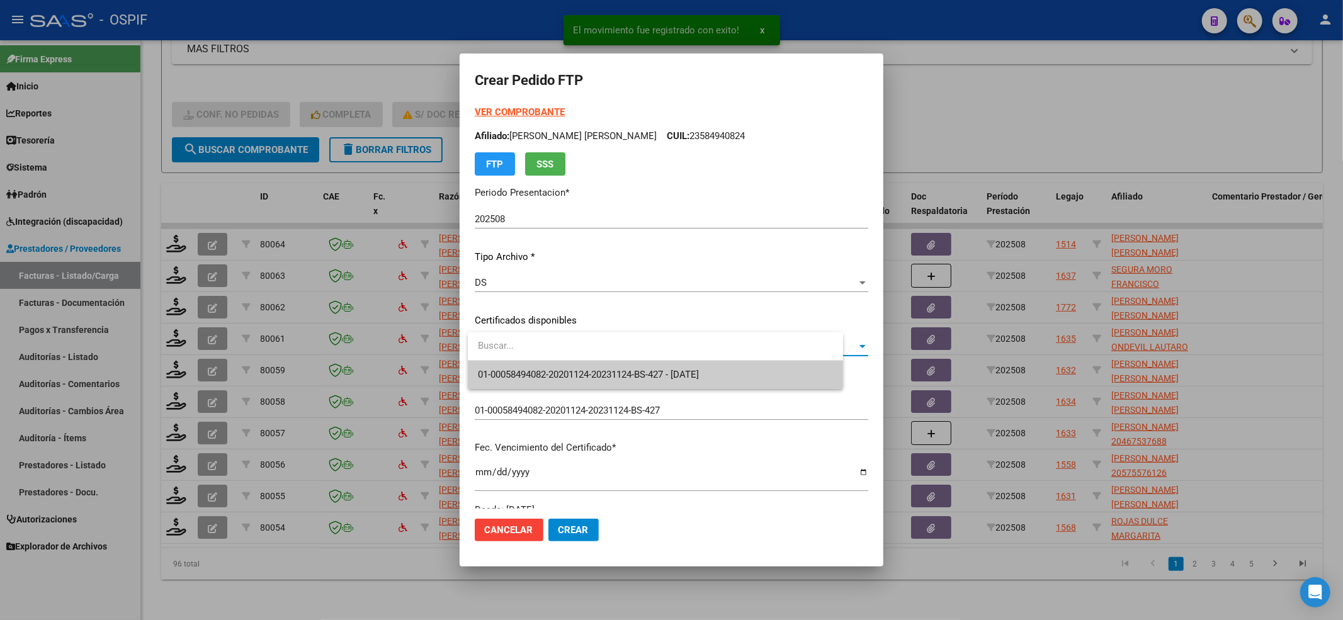
click at [510, 364] on span "01-00058494082-20201124-20231124-BS-427 - 2023-11-24" at bounding box center [655, 375] width 355 height 28
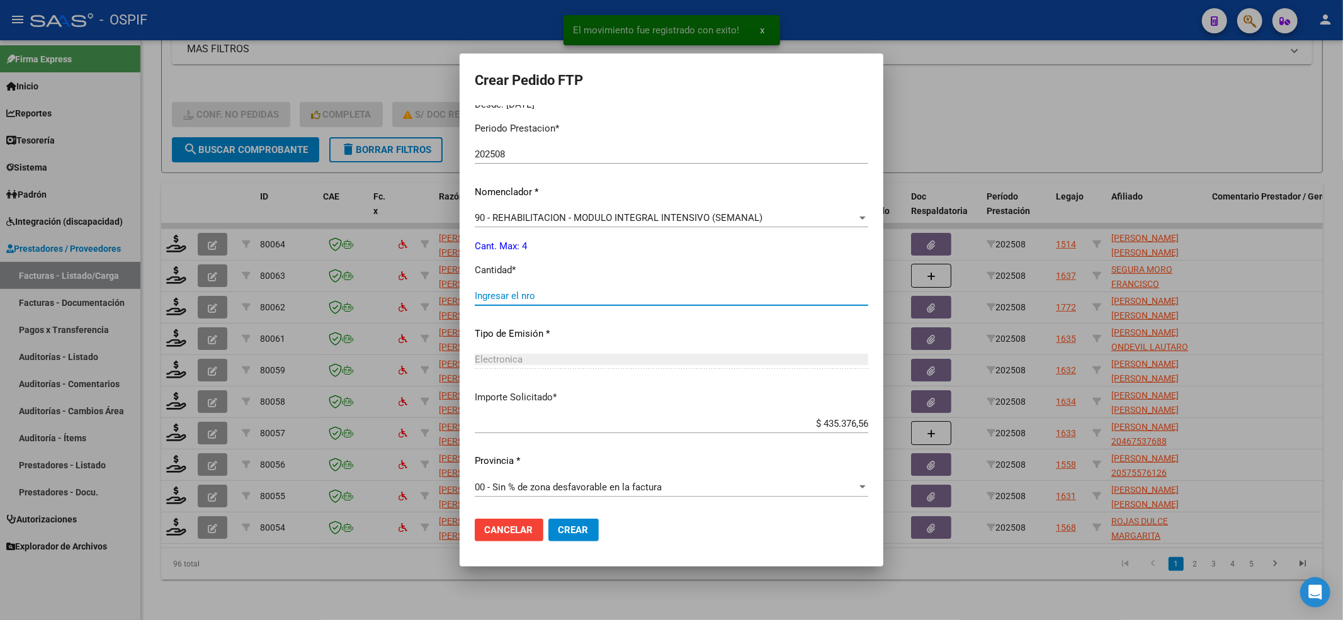
drag, startPoint x: 514, startPoint y: 295, endPoint x: 533, endPoint y: 323, distance: 33.5
click at [514, 297] on input "Ingresar el nro" at bounding box center [672, 295] width 394 height 11
click at [578, 538] on button "Crear" at bounding box center [574, 530] width 50 height 23
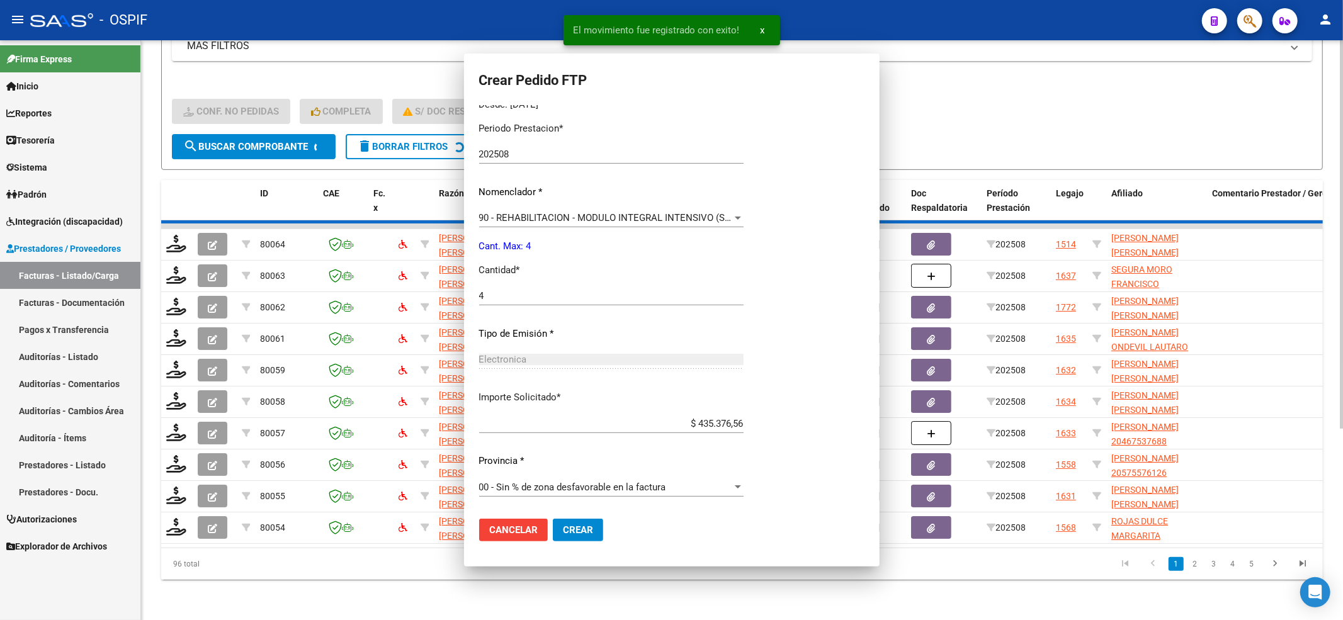
scroll to position [0, 0]
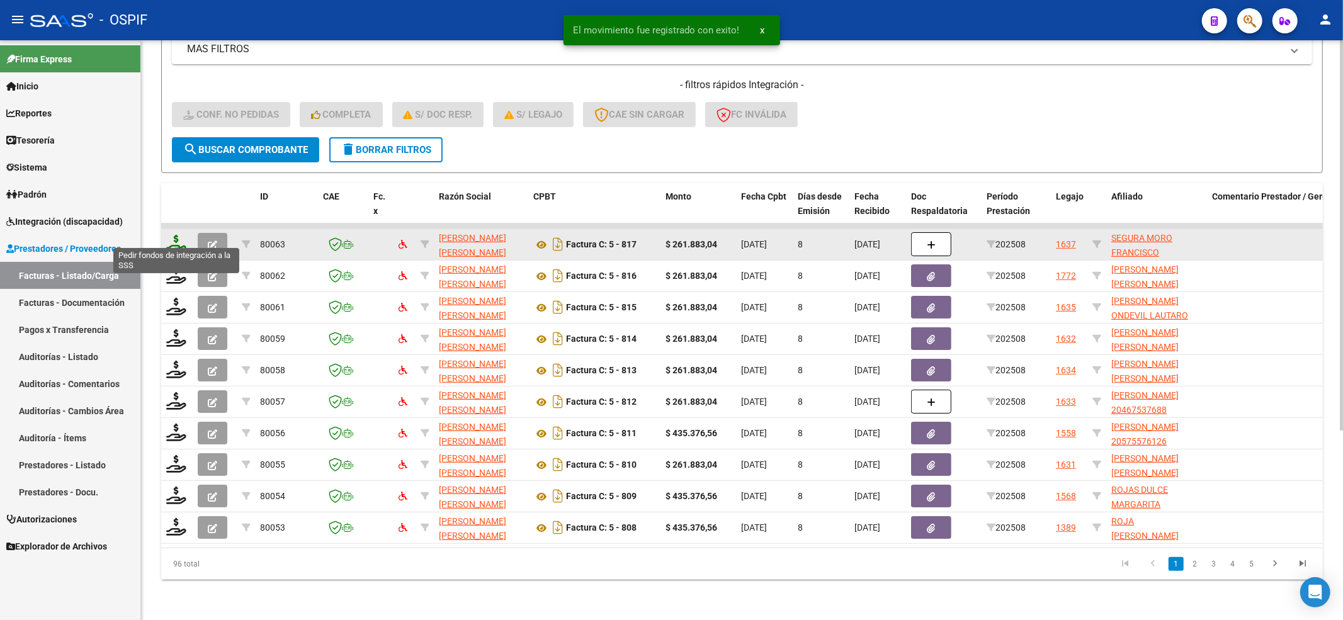
click at [172, 237] on icon at bounding box center [176, 244] width 20 height 18
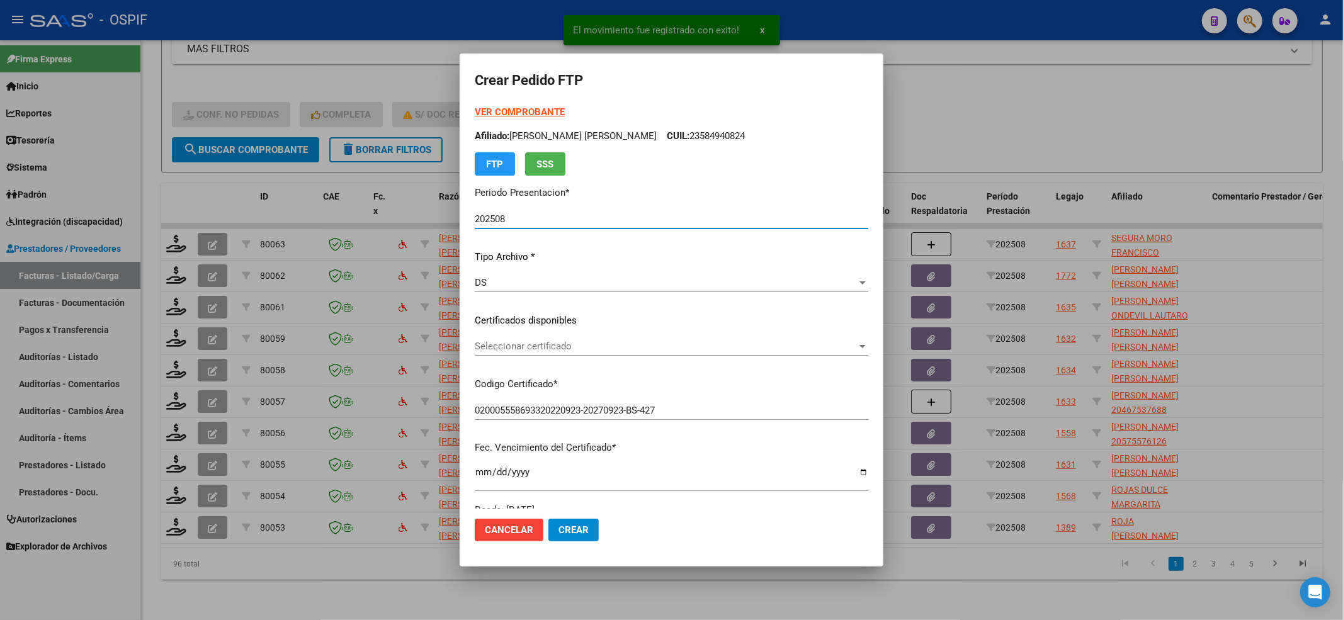
click at [535, 343] on span "Seleccionar certificado" at bounding box center [666, 346] width 382 height 11
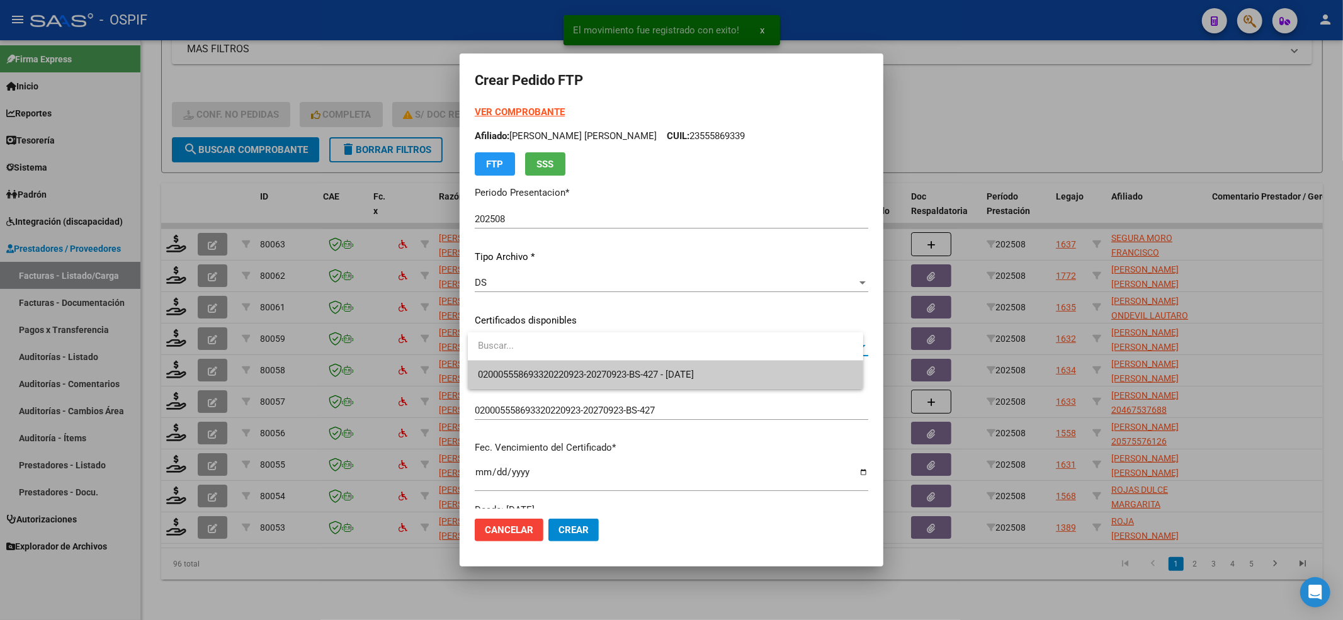
click at [525, 363] on span "020005558693320220923-20270923-BS-427 - 2027-09-23" at bounding box center [665, 375] width 375 height 28
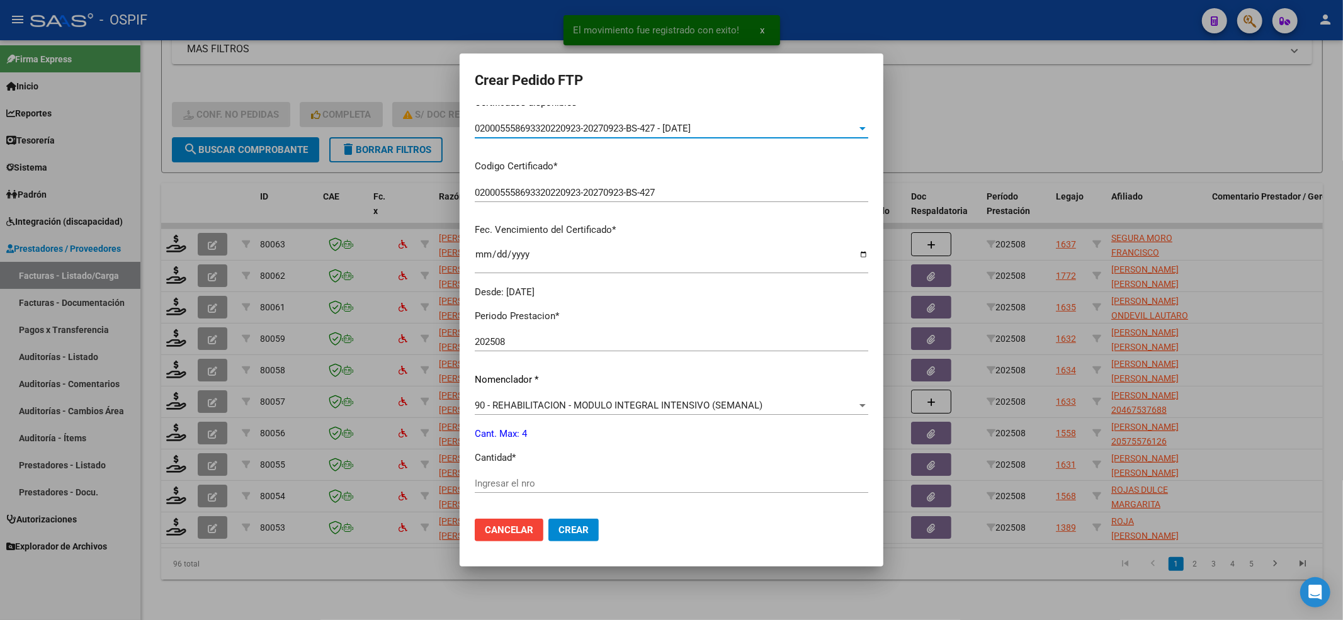
scroll to position [336, 0]
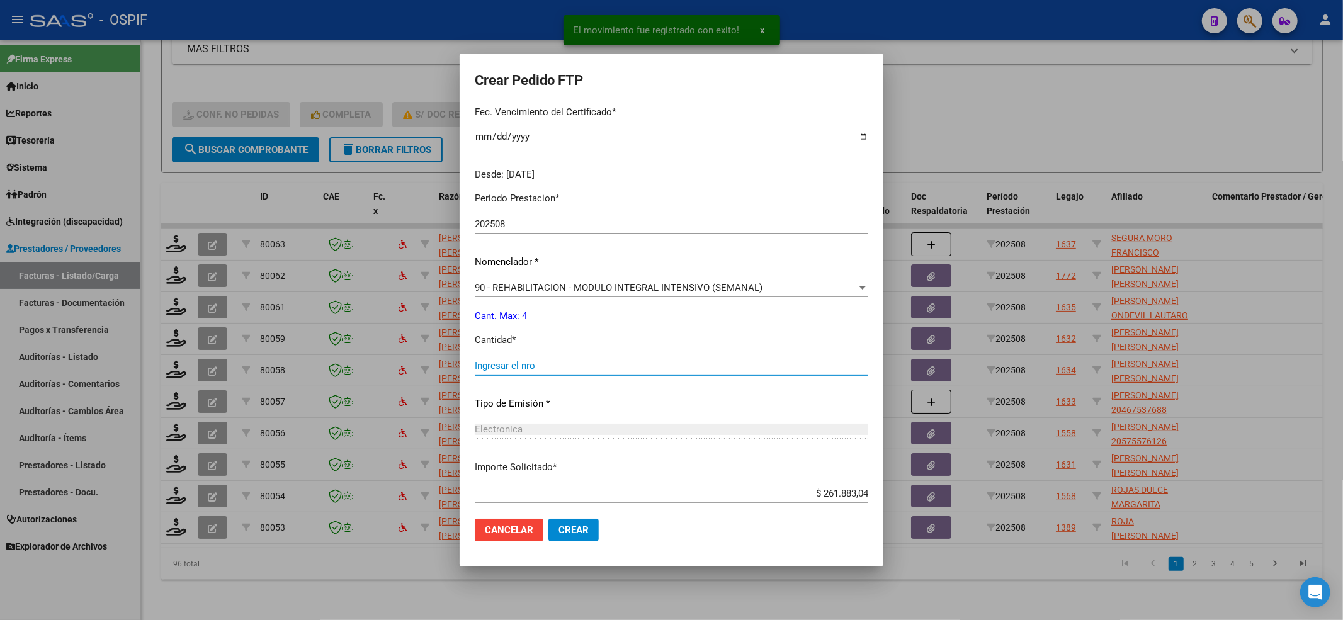
click at [524, 368] on input "Ingresar el nro" at bounding box center [672, 365] width 394 height 11
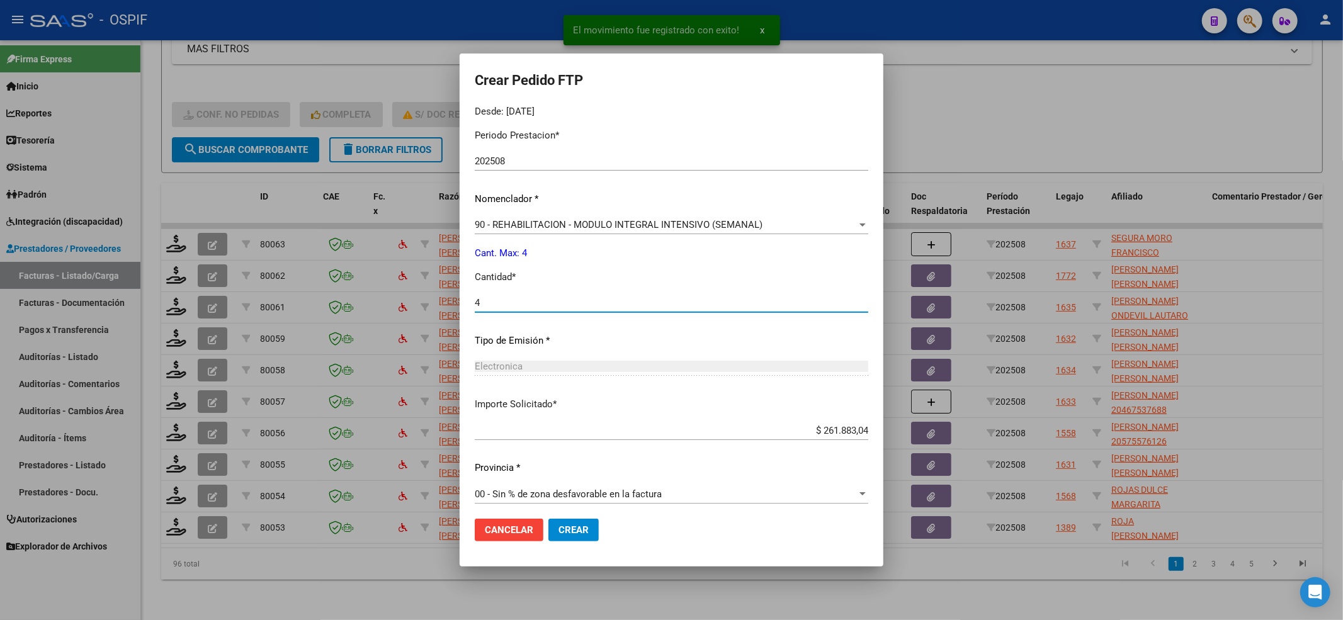
scroll to position [406, 0]
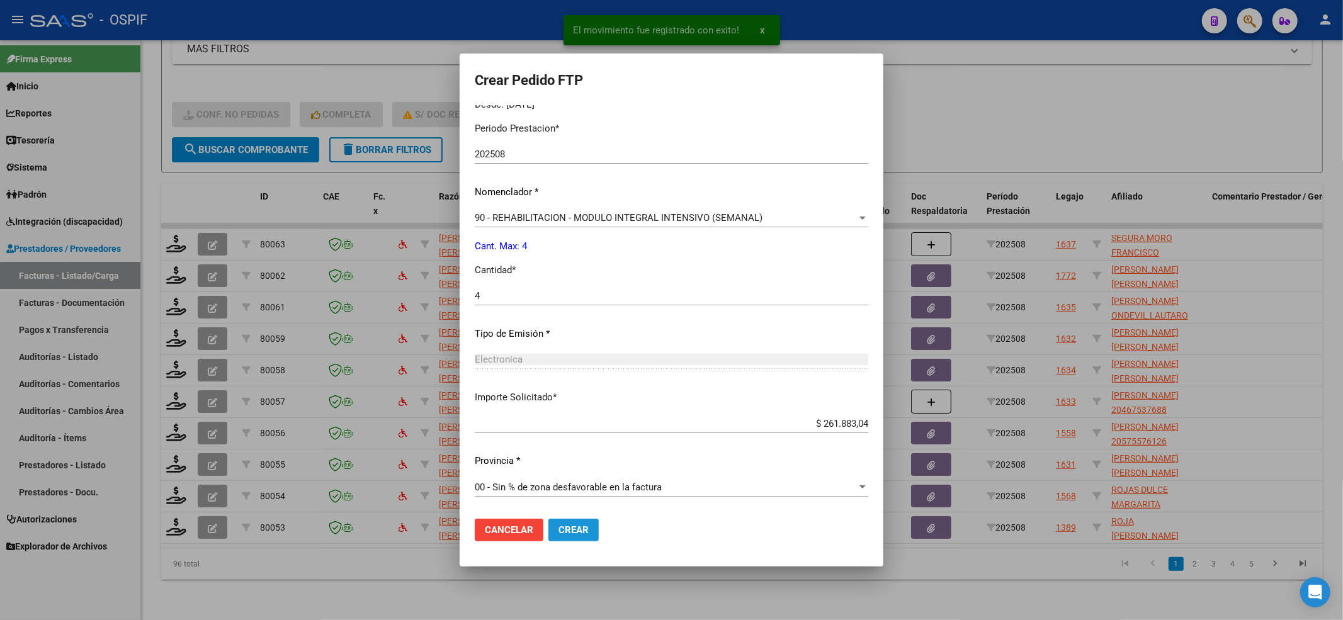
click at [598, 522] on button "Crear" at bounding box center [574, 530] width 50 height 23
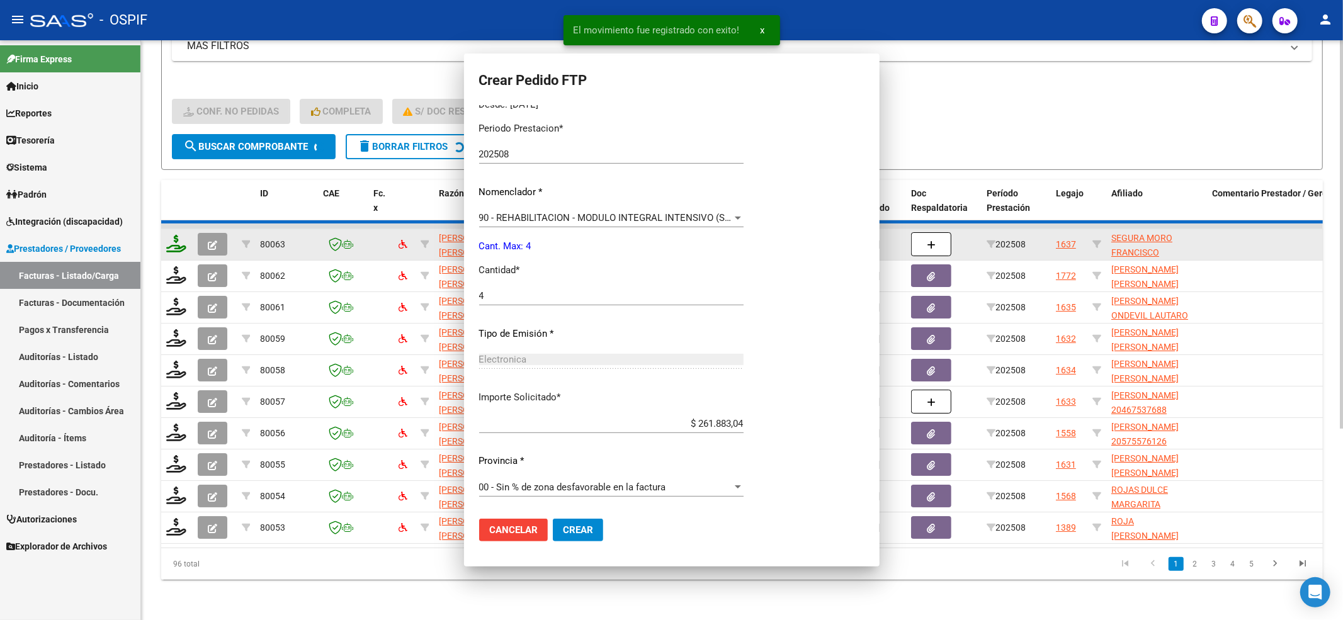
scroll to position [0, 0]
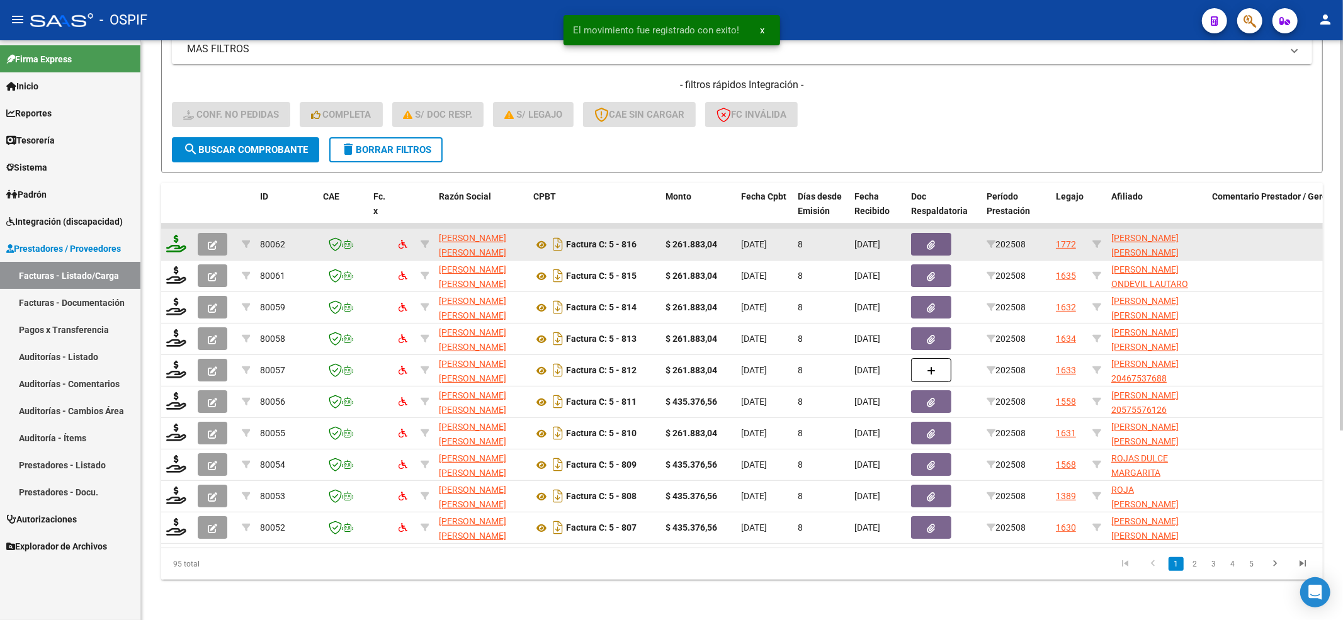
click at [173, 240] on div at bounding box center [176, 245] width 21 height 20
click at [178, 235] on icon at bounding box center [176, 244] width 20 height 18
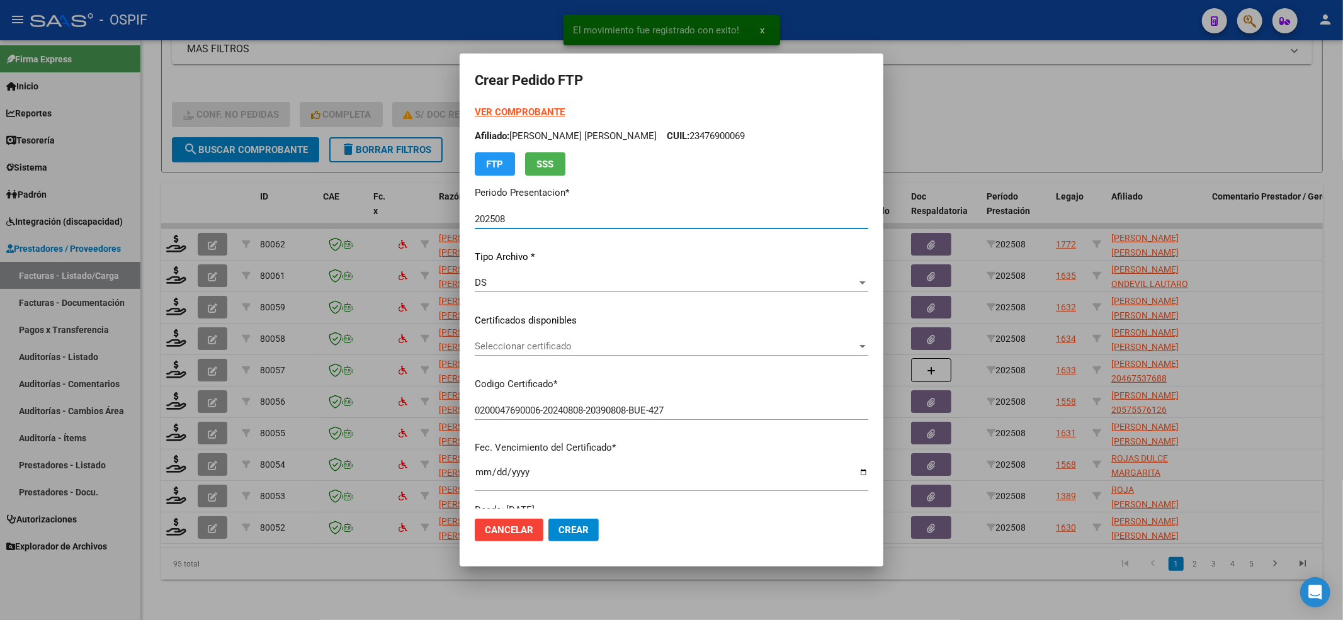
click at [519, 353] on div "Seleccionar certificado Seleccionar certificado" at bounding box center [672, 346] width 394 height 19
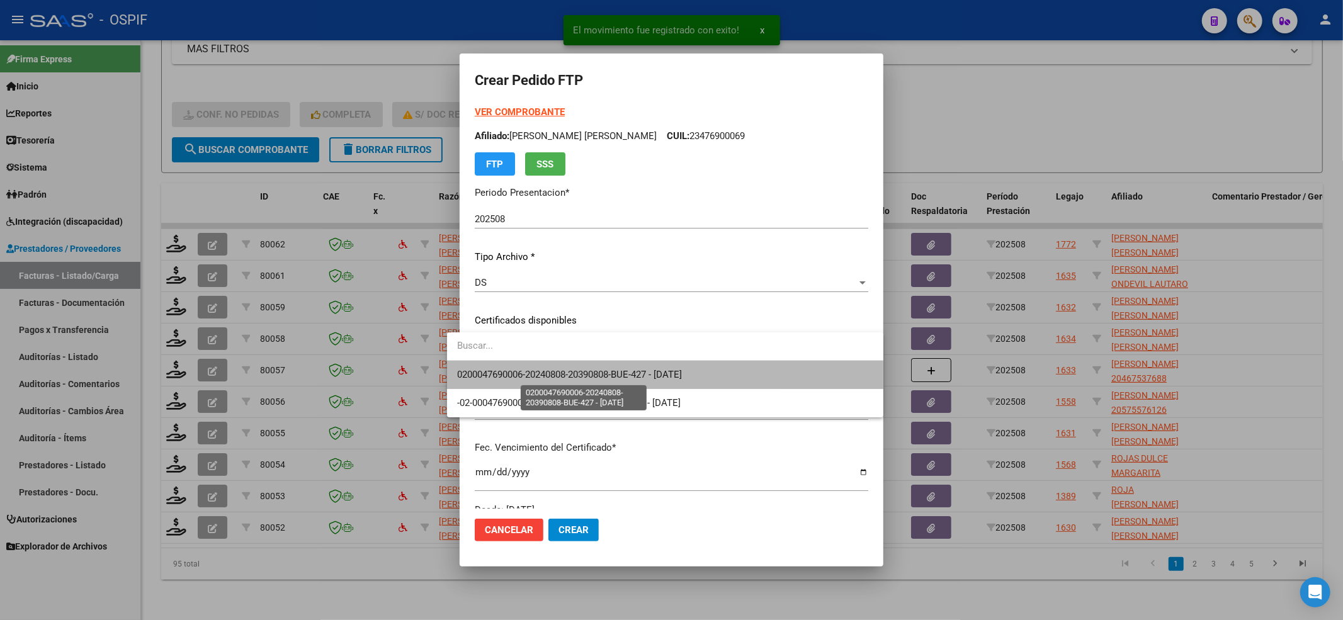
click at [512, 378] on span "0200047690006-20240808-20390808-BUE-427 - 2039-08-08" at bounding box center [569, 374] width 225 height 11
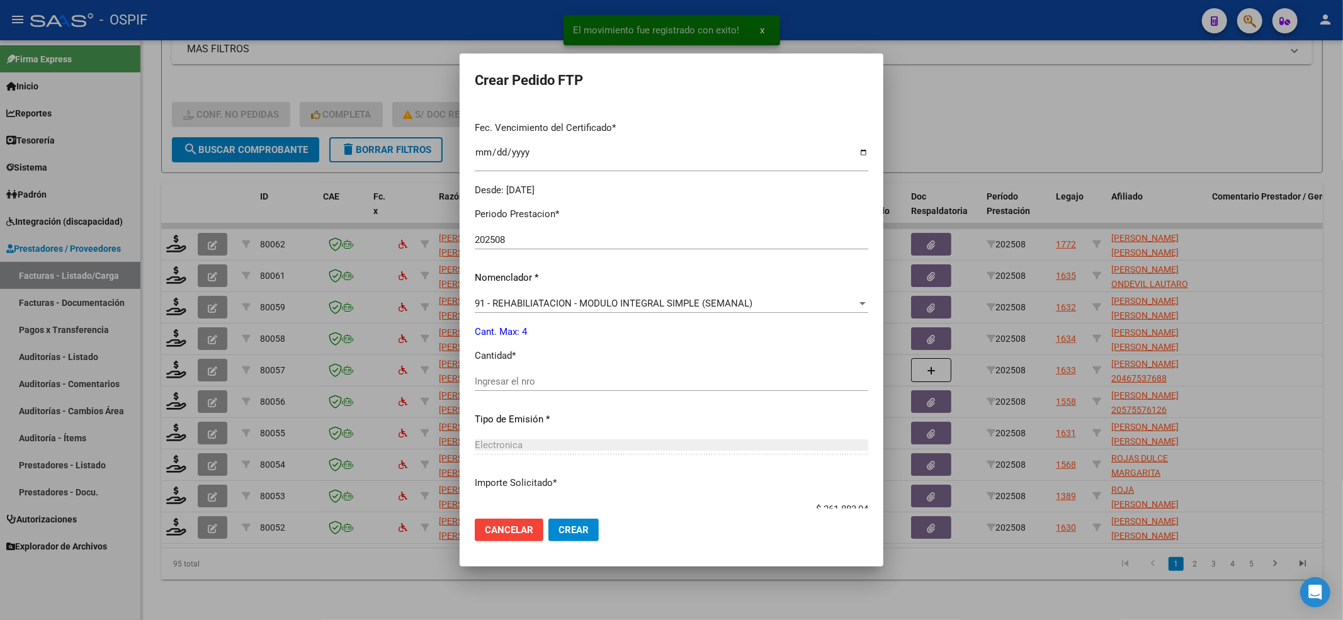
scroll to position [336, 0]
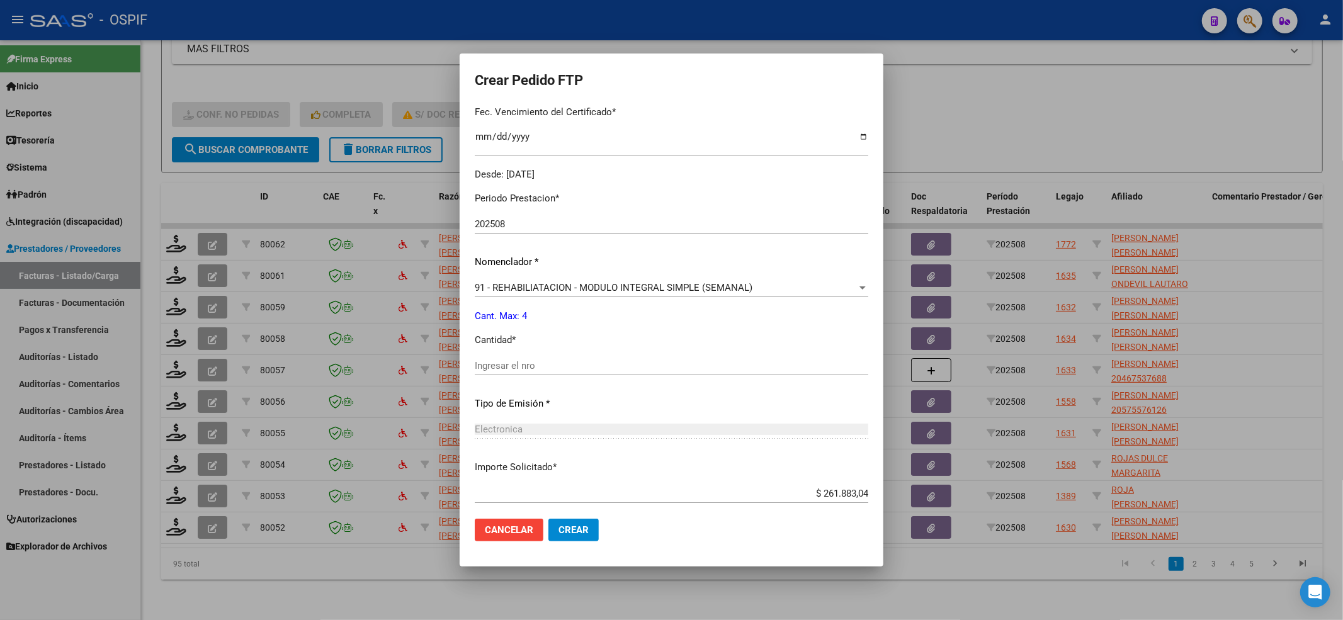
drag, startPoint x: 501, startPoint y: 396, endPoint x: 499, endPoint y: 363, distance: 32.8
click at [501, 391] on div "Periodo Prestacion * 202508 Ingresar el Periodo Prestacion Nomenclador * 91 - R…" at bounding box center [672, 380] width 394 height 397
click at [499, 363] on input "Ingresar el nro" at bounding box center [672, 365] width 394 height 11
drag, startPoint x: 555, startPoint y: 530, endPoint x: 300, endPoint y: 385, distance: 293.3
click at [559, 530] on span "Crear" at bounding box center [574, 530] width 30 height 11
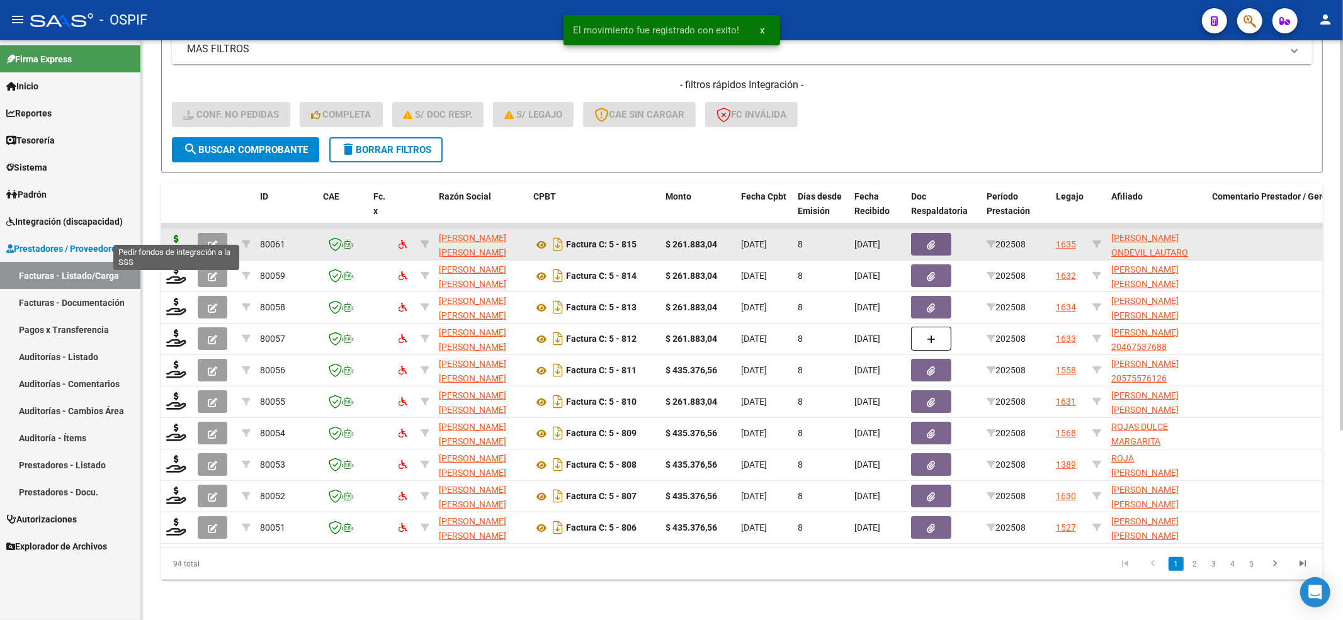
click at [180, 235] on icon at bounding box center [176, 244] width 20 height 18
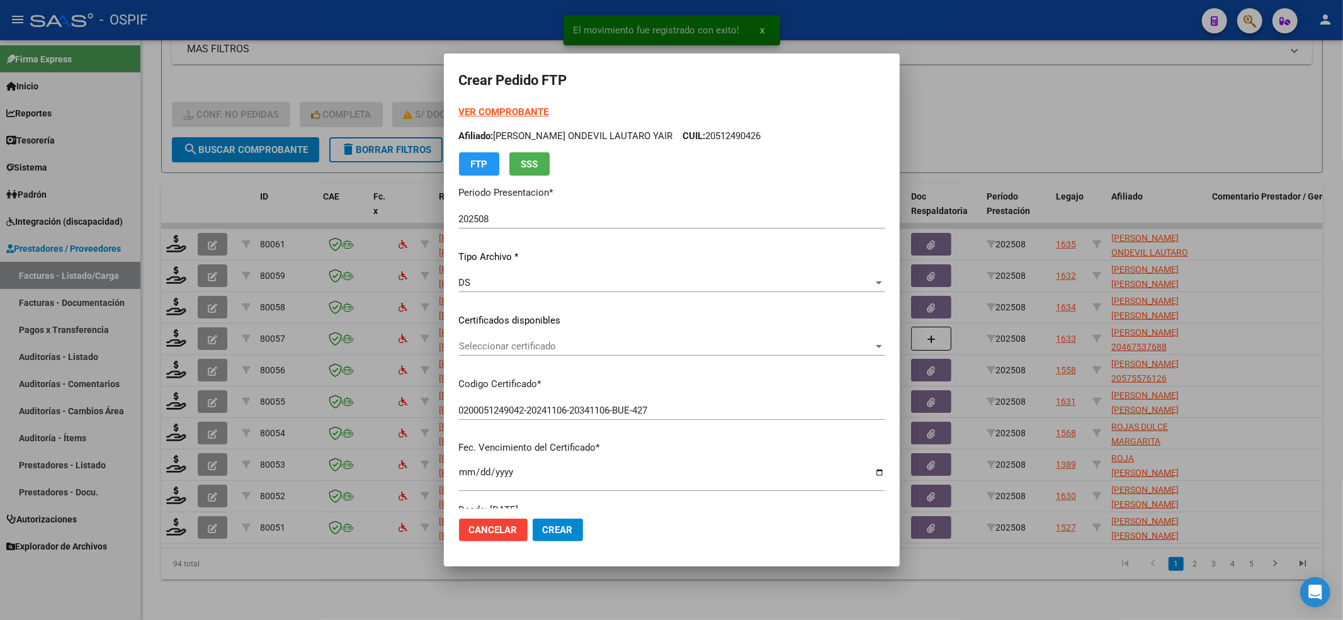
click at [512, 339] on div "Seleccionar certificado Seleccionar certificado" at bounding box center [672, 346] width 426 height 19
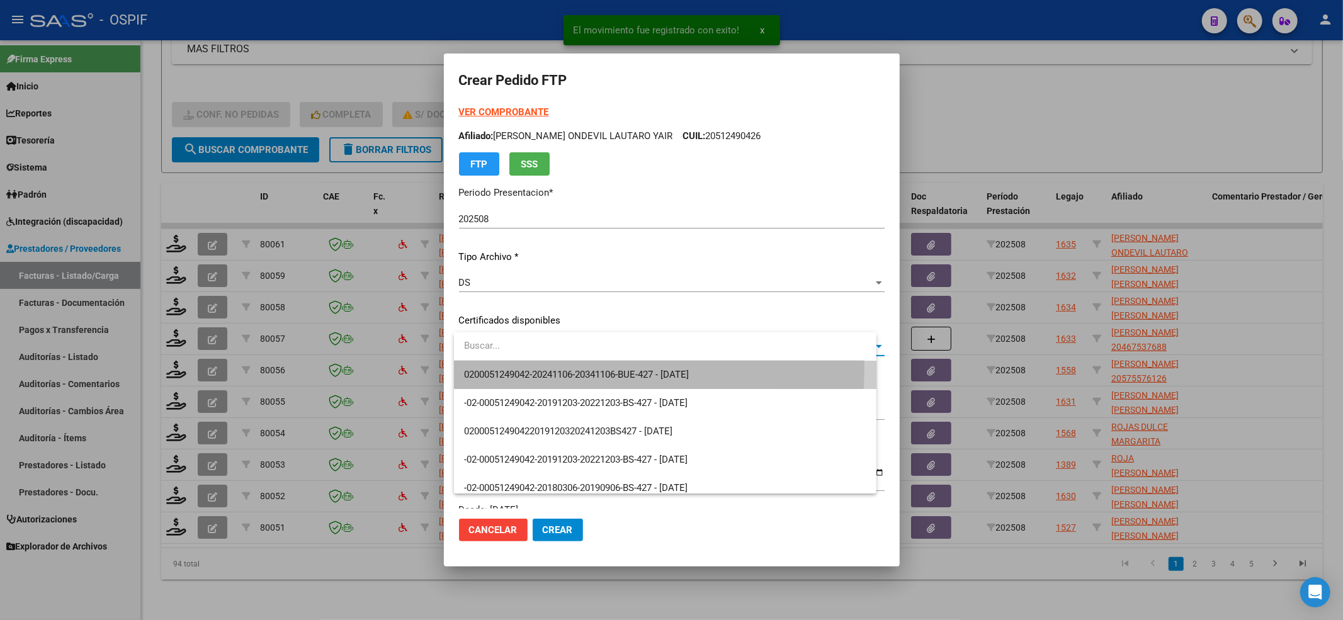
click at [505, 367] on span "0200051249042-20241106-20341106-BUE-427 - 2034-11-06" at bounding box center [665, 375] width 402 height 28
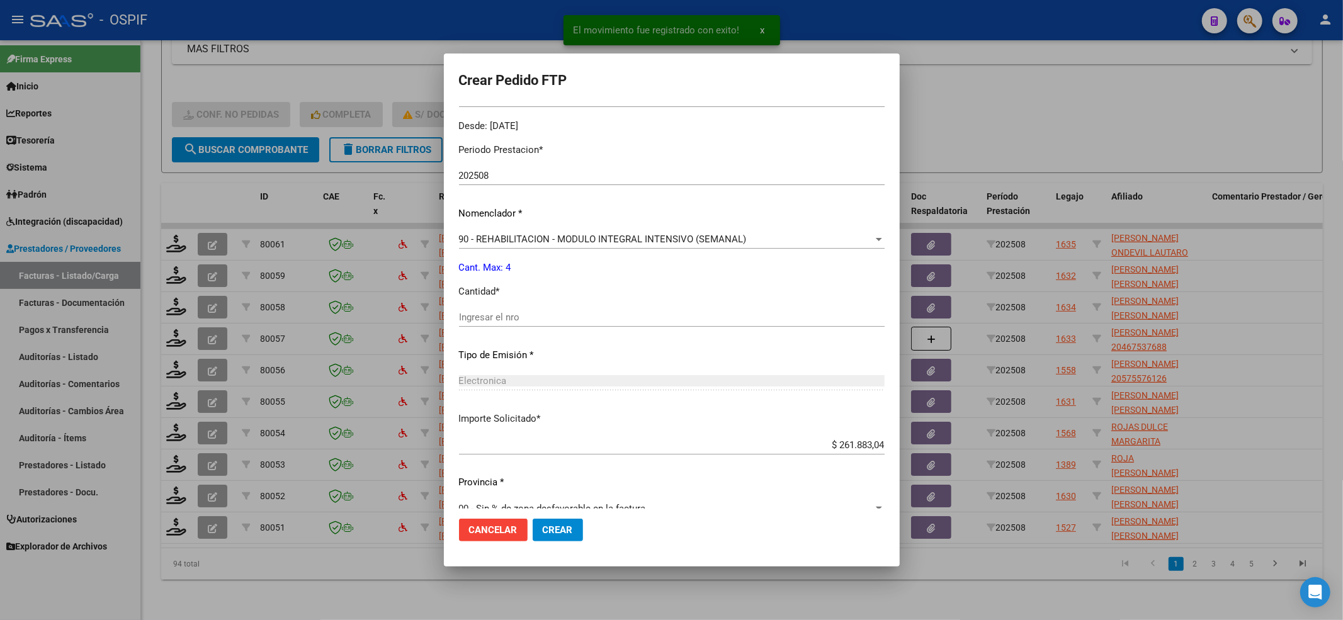
scroll to position [406, 0]
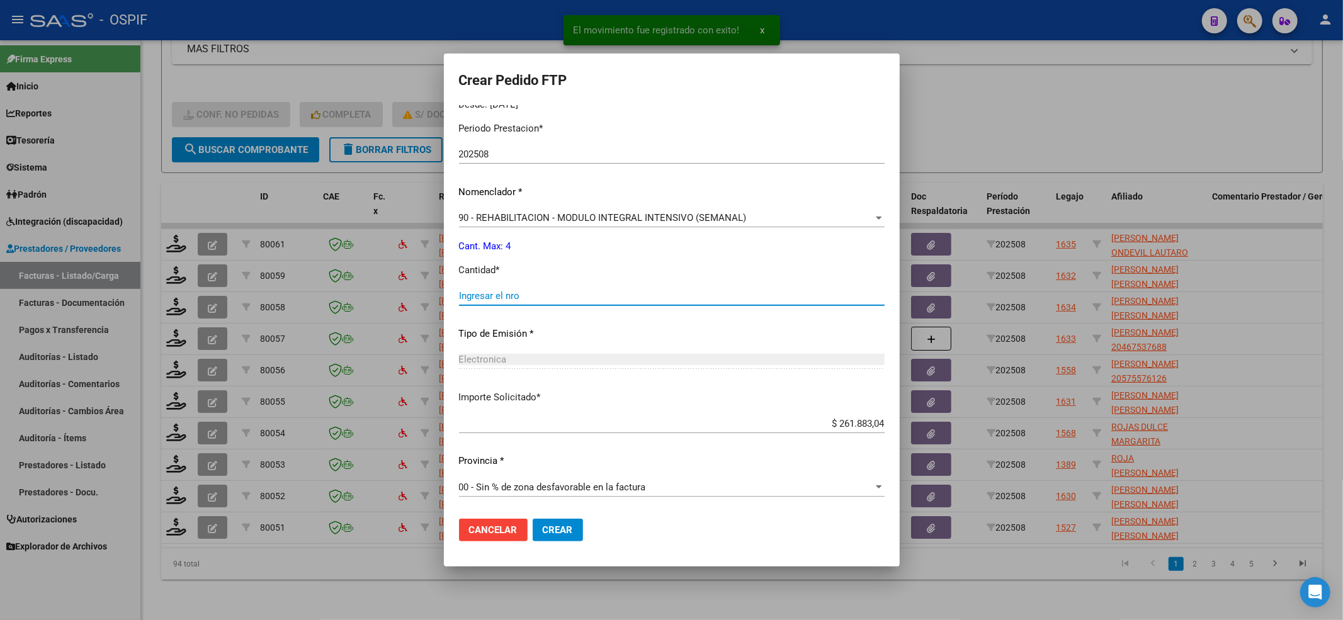
click at [512, 295] on input "Ingresar el nro" at bounding box center [672, 295] width 426 height 11
click at [571, 535] on button "Crear" at bounding box center [558, 530] width 50 height 23
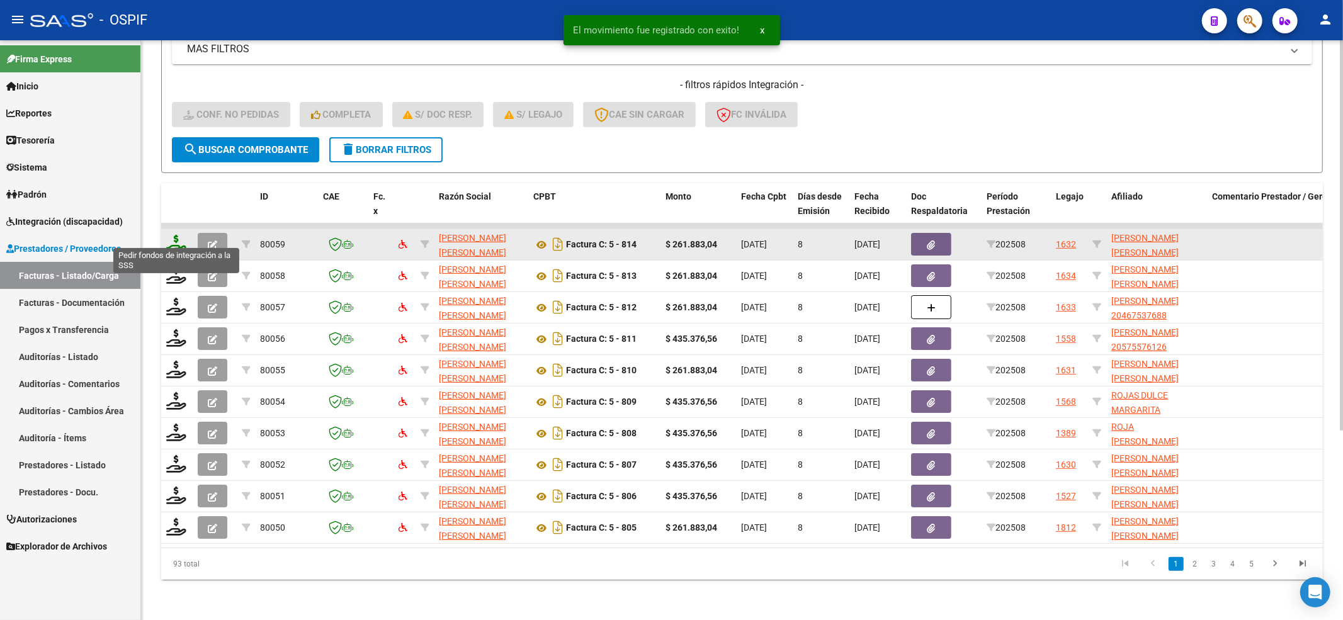
click at [174, 237] on icon at bounding box center [176, 244] width 20 height 18
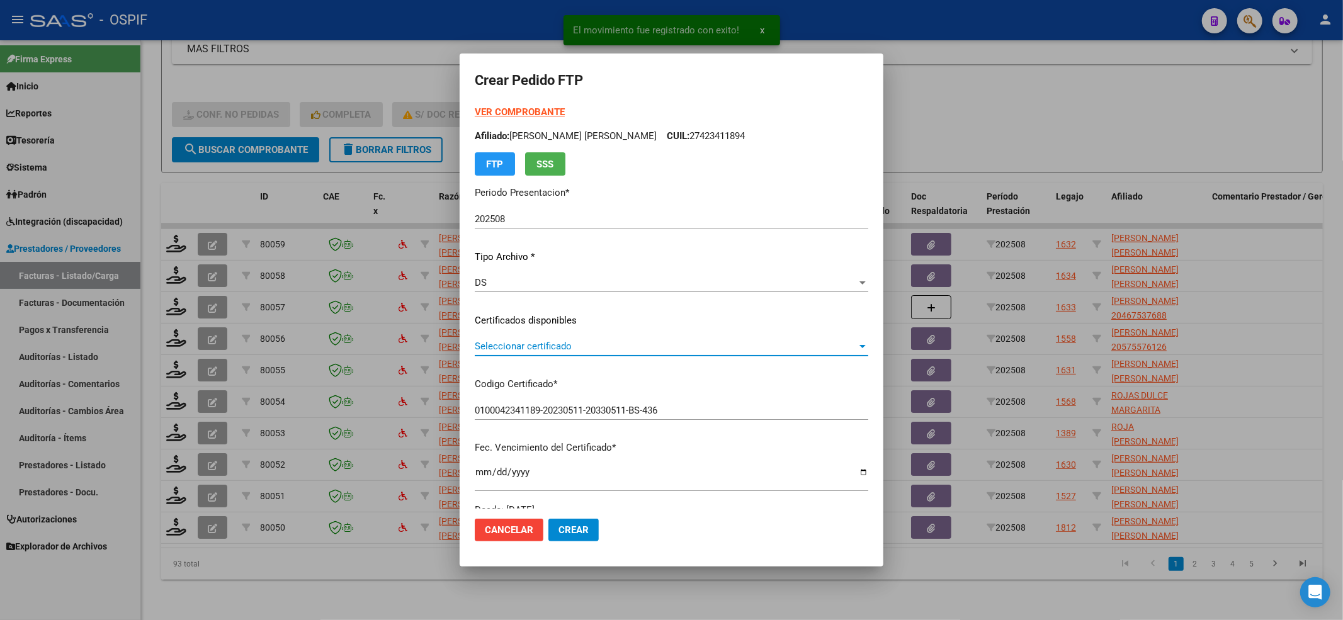
click at [547, 346] on span "Seleccionar certificado" at bounding box center [666, 346] width 382 height 11
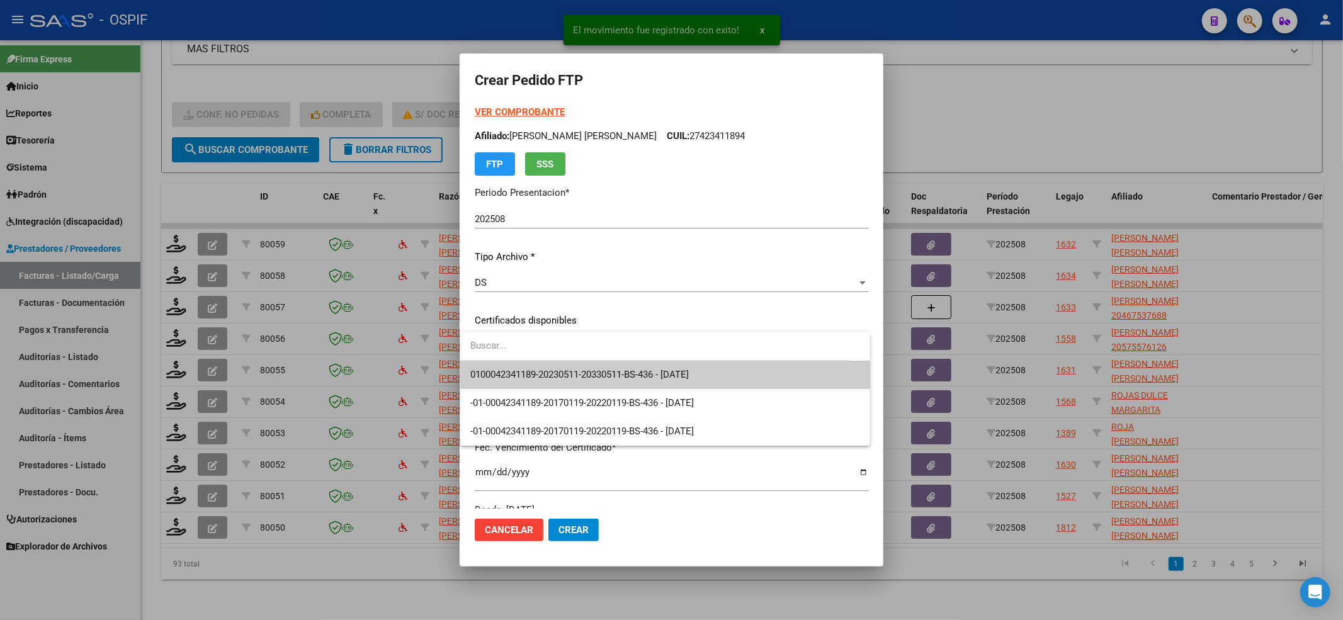
click at [543, 369] on span "0100042341189-20230511-20330511-BS-436 - 2033-05-11" at bounding box center [579, 374] width 219 height 11
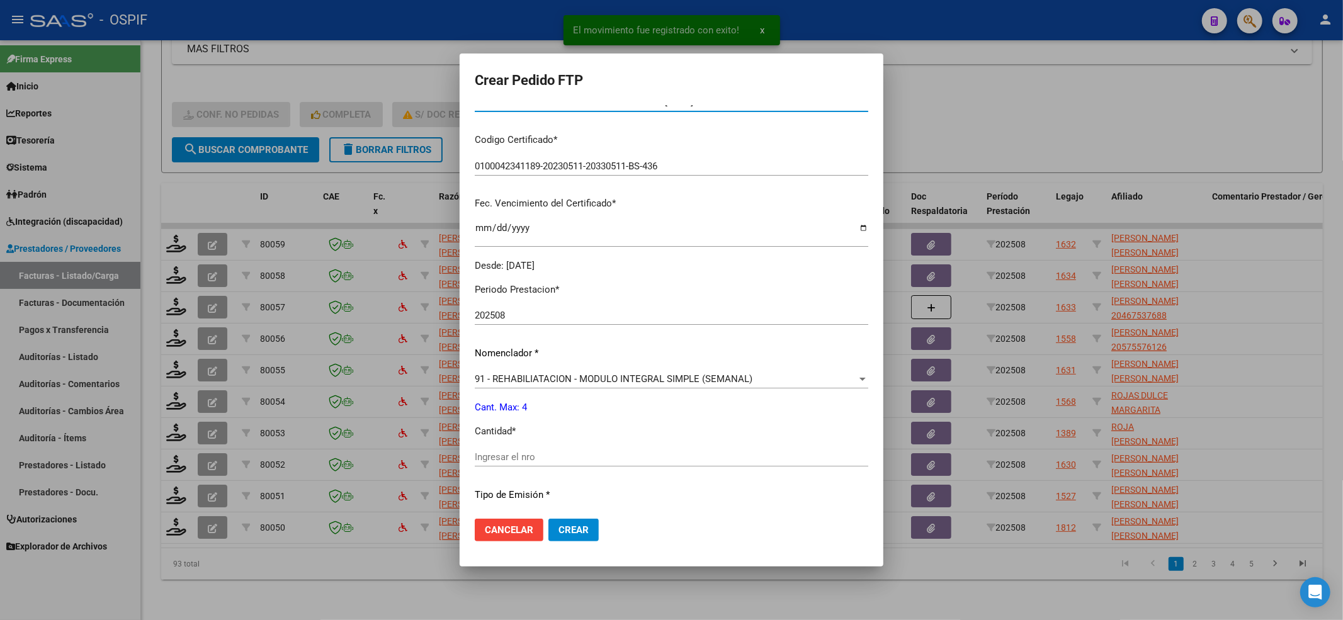
scroll to position [336, 0]
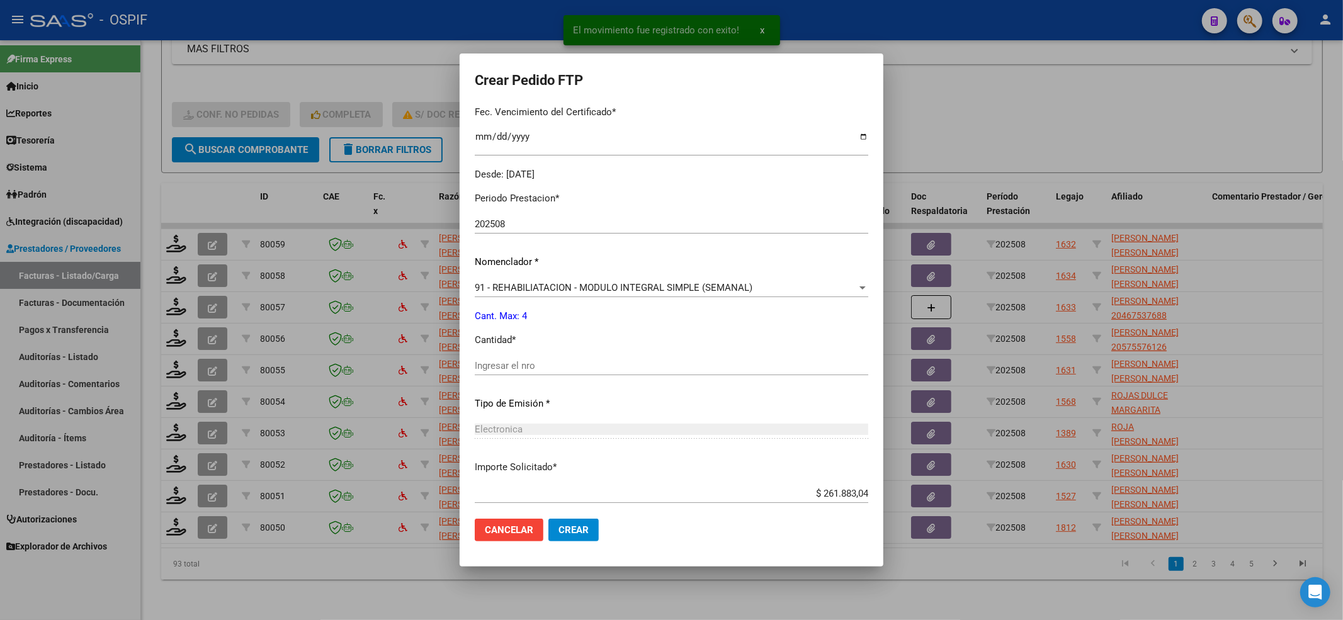
drag, startPoint x: 542, startPoint y: 351, endPoint x: 540, endPoint y: 363, distance: 12.1
click at [542, 353] on div "Periodo Prestacion * 202508 Ingresar el Periodo Prestacion Nomenclador * 91 - R…" at bounding box center [672, 380] width 394 height 397
click at [540, 364] on input "Ingresar el nro" at bounding box center [672, 365] width 394 height 11
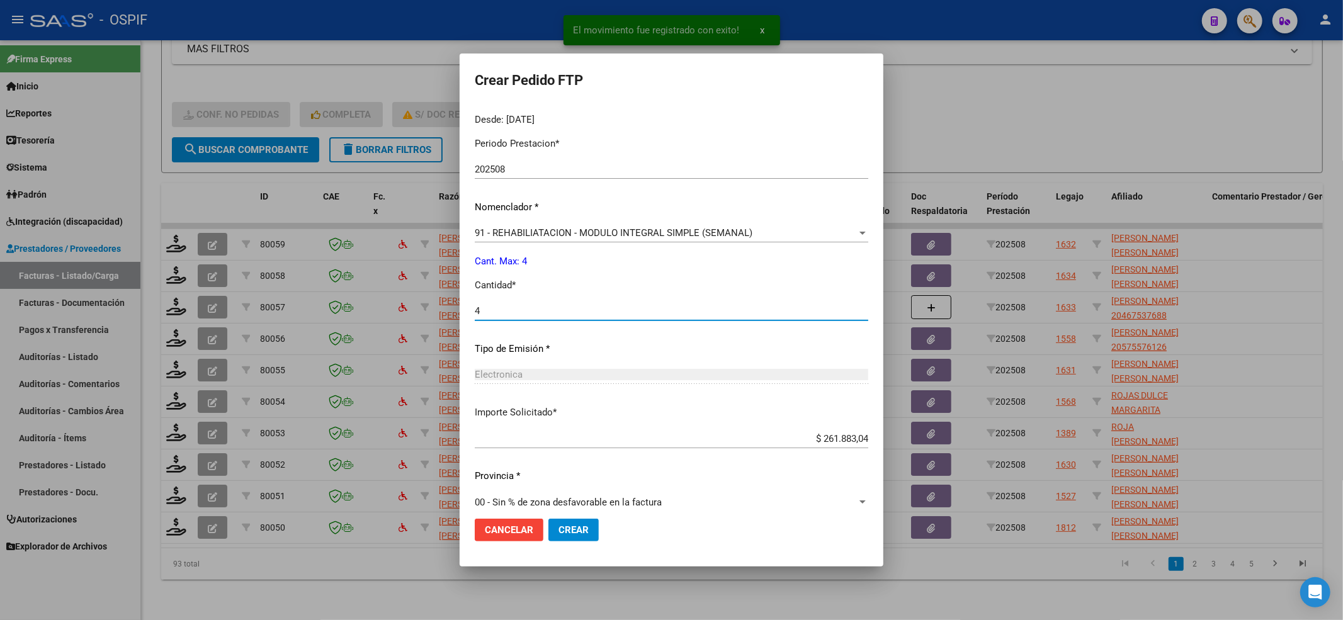
scroll to position [406, 0]
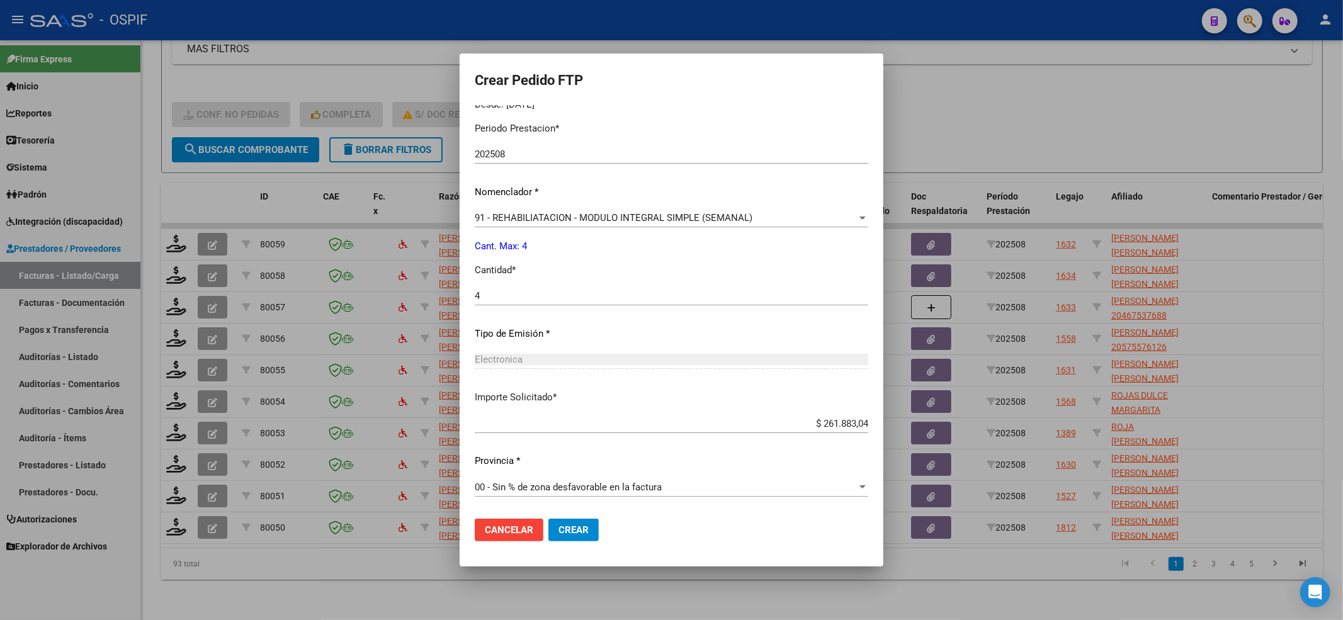
click at [582, 542] on mat-dialog-actions "Cancelar Crear" at bounding box center [672, 530] width 394 height 43
click at [547, 508] on div "00 - Sin % de zona desfavorable en la factura Seleccionar provincia" at bounding box center [672, 493] width 394 height 31
click at [563, 527] on span "Crear" at bounding box center [574, 530] width 30 height 11
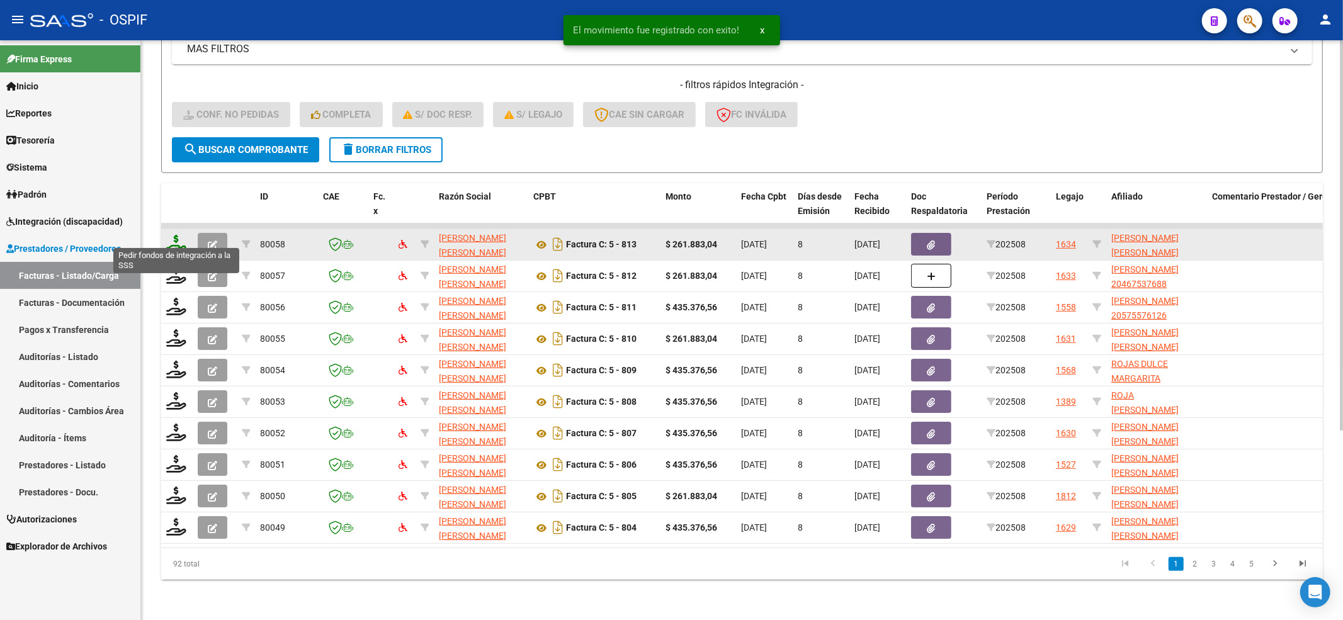
click at [174, 235] on icon at bounding box center [176, 244] width 20 height 18
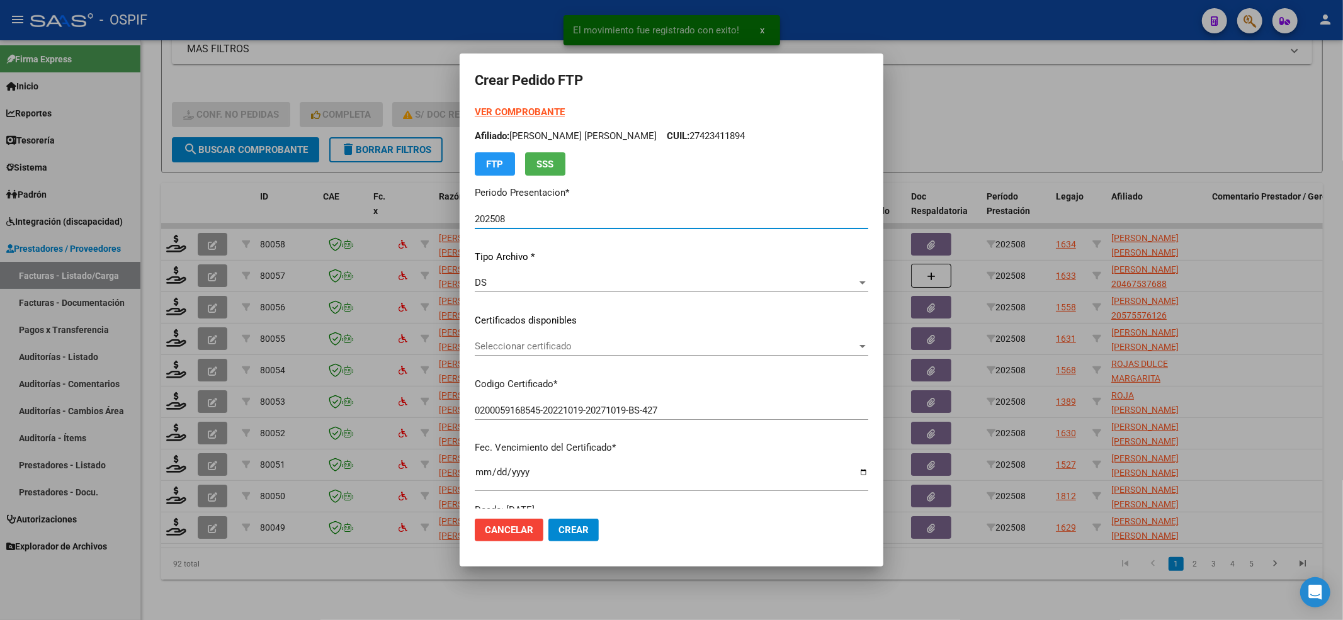
click at [510, 351] on span "Seleccionar certificado" at bounding box center [666, 346] width 382 height 11
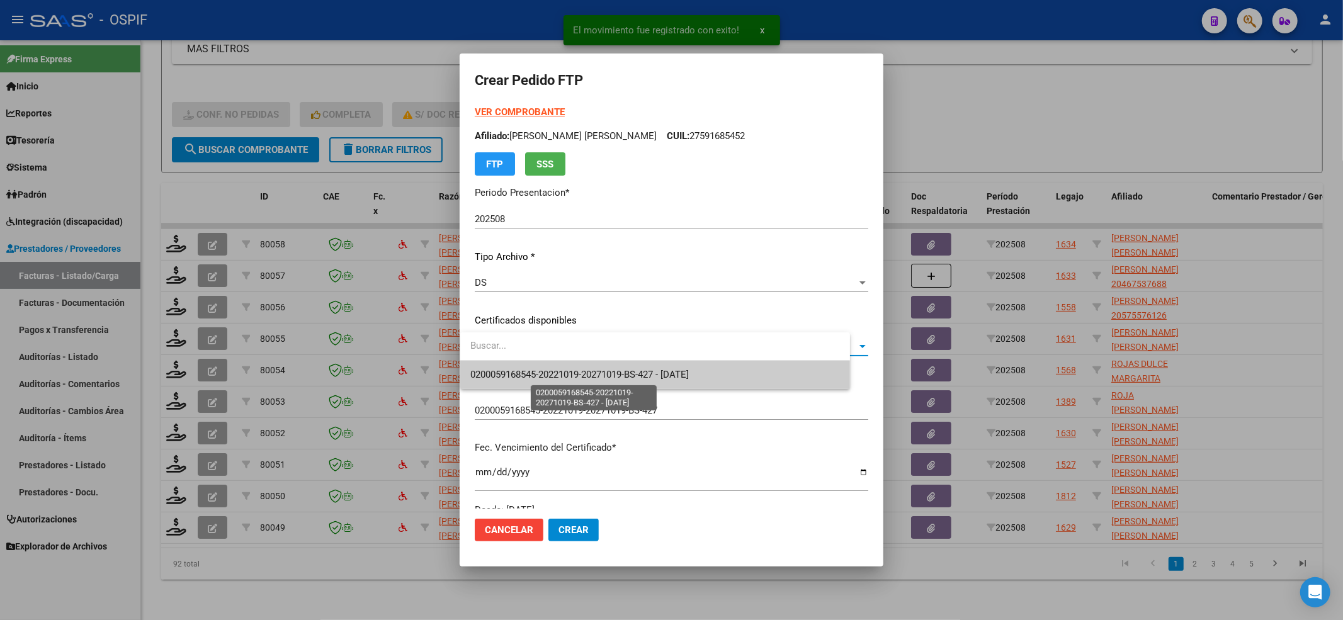
click at [501, 382] on span "0200059168545-20221019-20271019-BS-427 - 2027-10-19" at bounding box center [655, 375] width 370 height 28
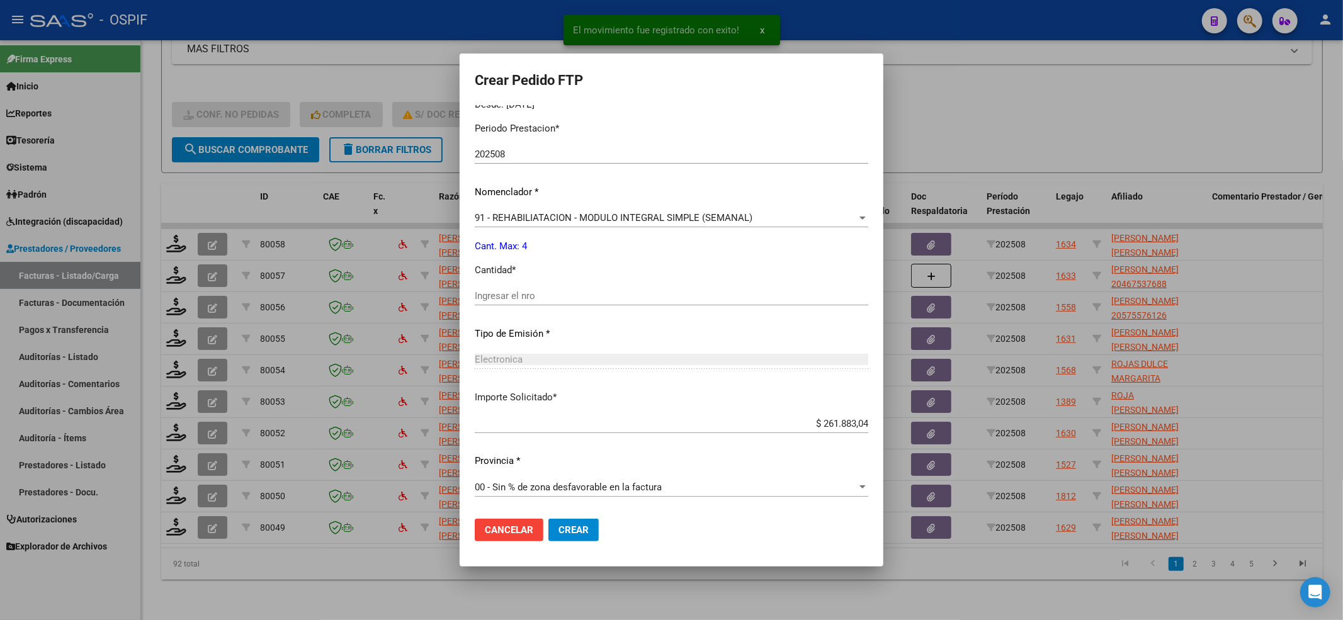
click at [505, 300] on input "Ingresar el nro" at bounding box center [672, 295] width 394 height 11
click at [574, 527] on span "Crear" at bounding box center [574, 530] width 30 height 11
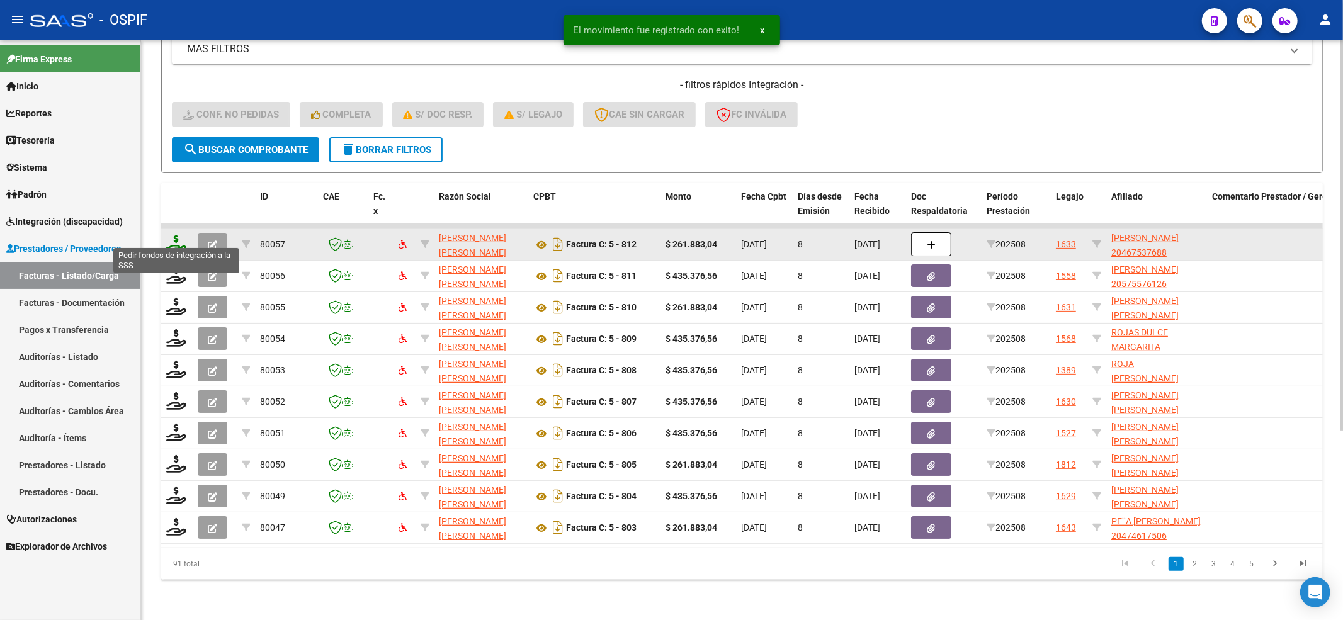
click at [180, 235] on icon at bounding box center [176, 244] width 20 height 18
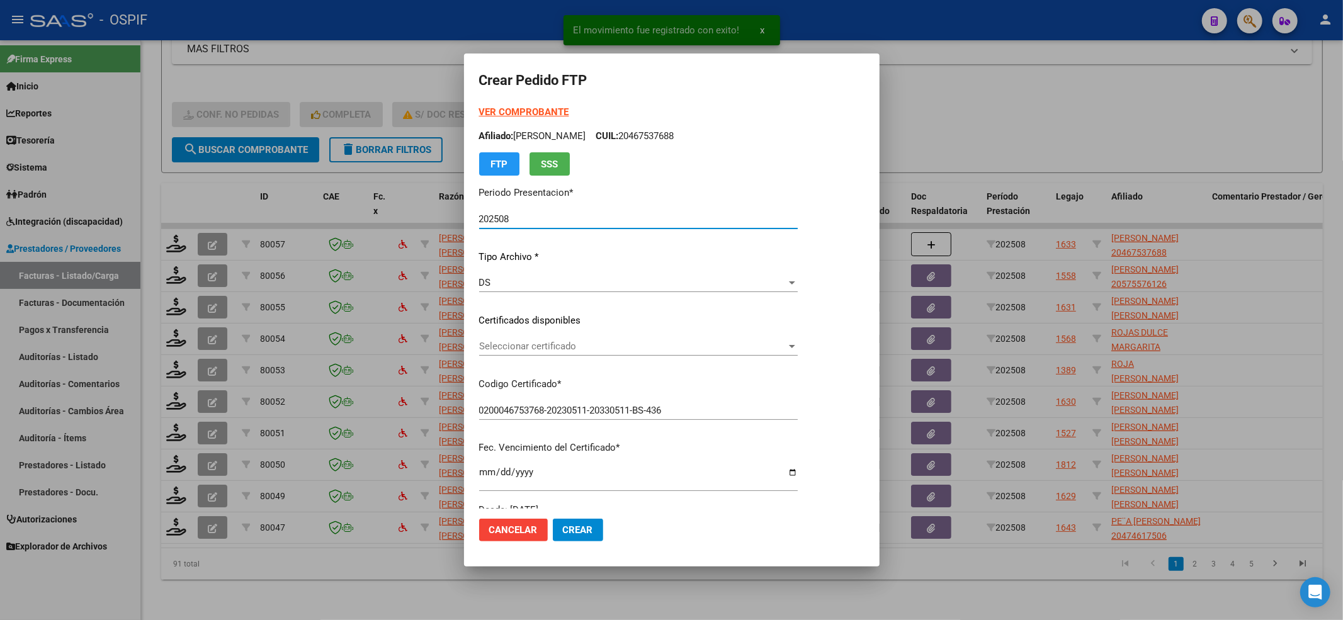
click at [495, 343] on span "Seleccionar certificado" at bounding box center [632, 346] width 307 height 11
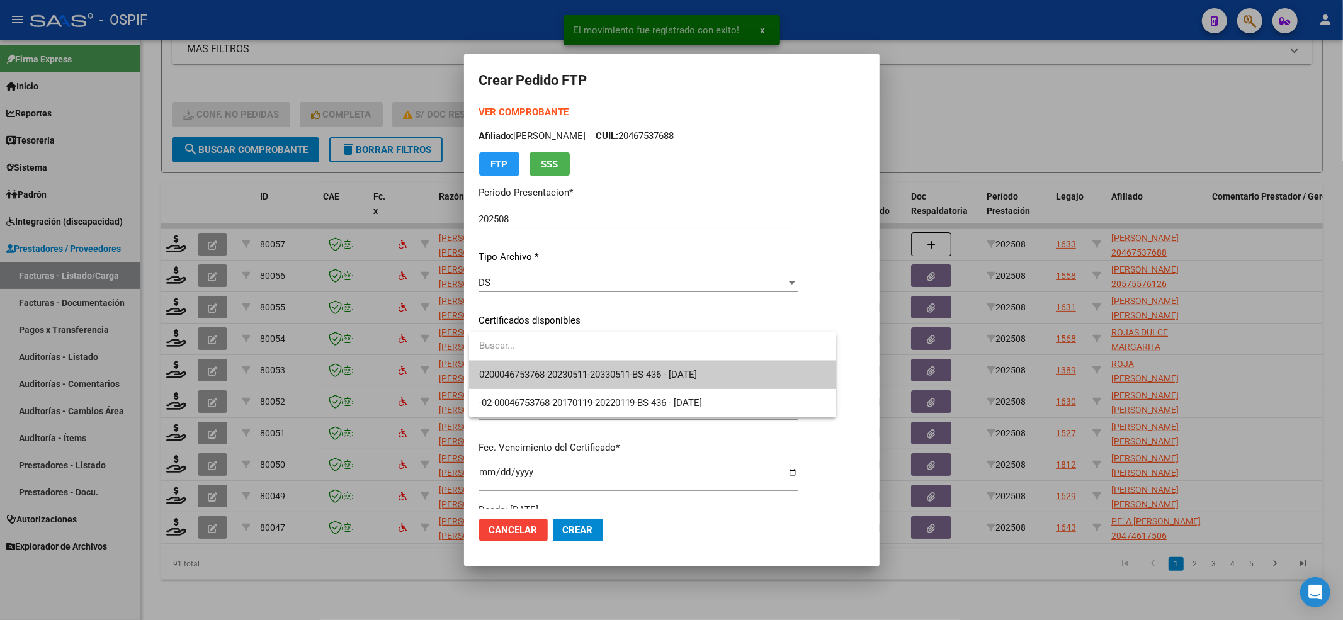
click at [508, 373] on span "0200046753768-20230511-20330511-BS-436 - 2033-05-11" at bounding box center [588, 374] width 219 height 11
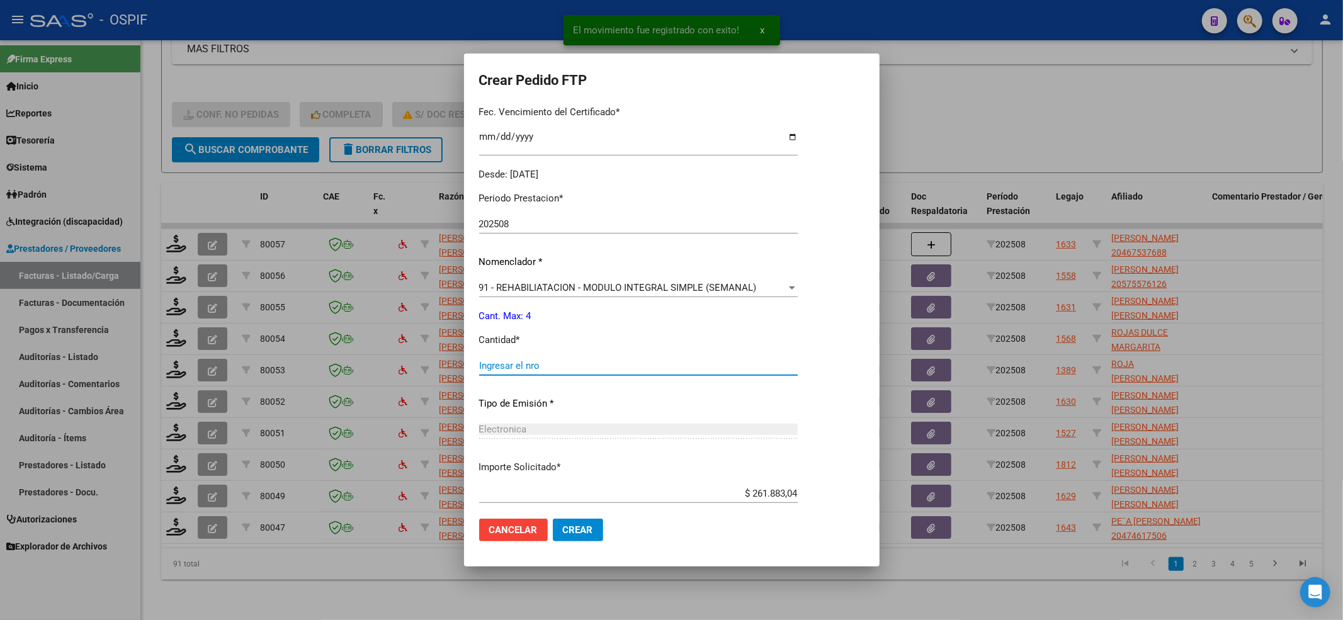
click at [520, 363] on input "Ingresar el nro" at bounding box center [638, 365] width 319 height 11
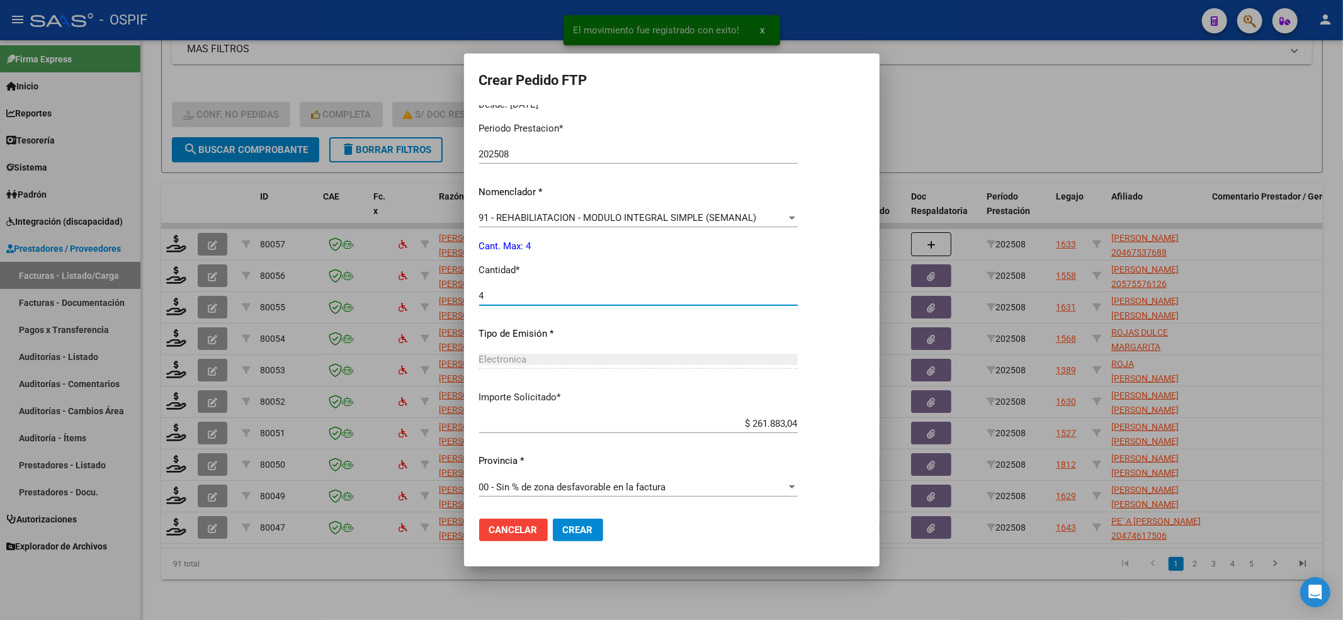
click at [583, 522] on button "Crear" at bounding box center [578, 530] width 50 height 23
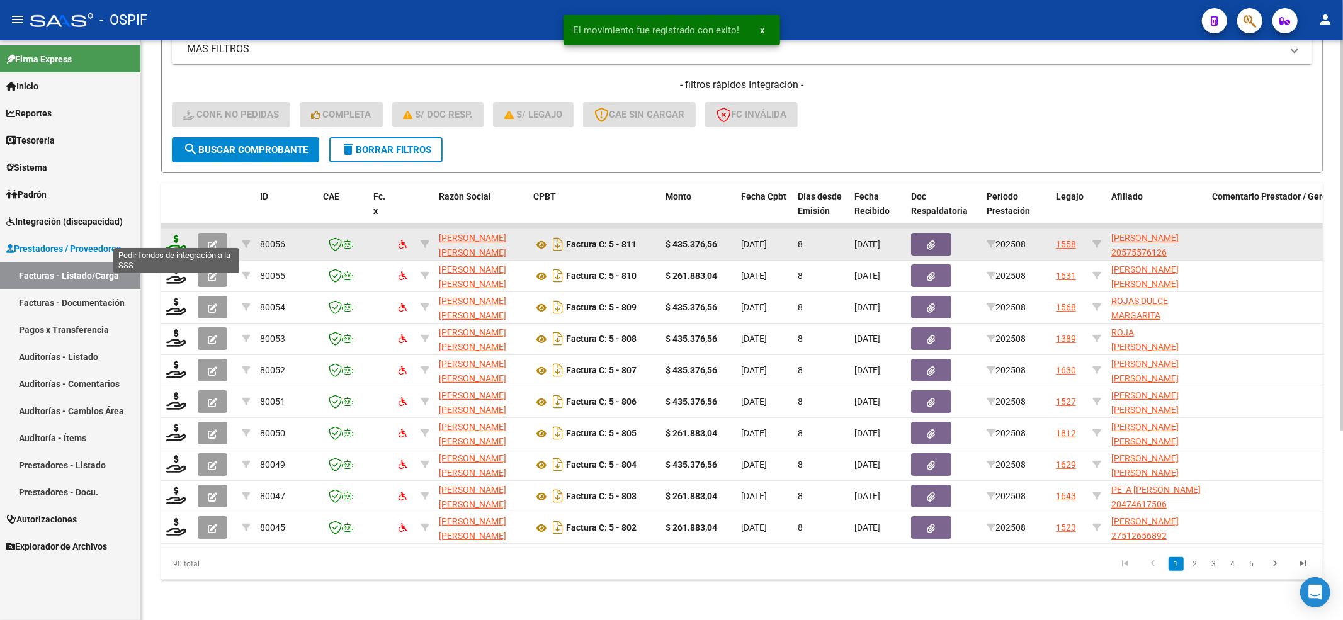
click at [177, 235] on icon at bounding box center [176, 244] width 20 height 18
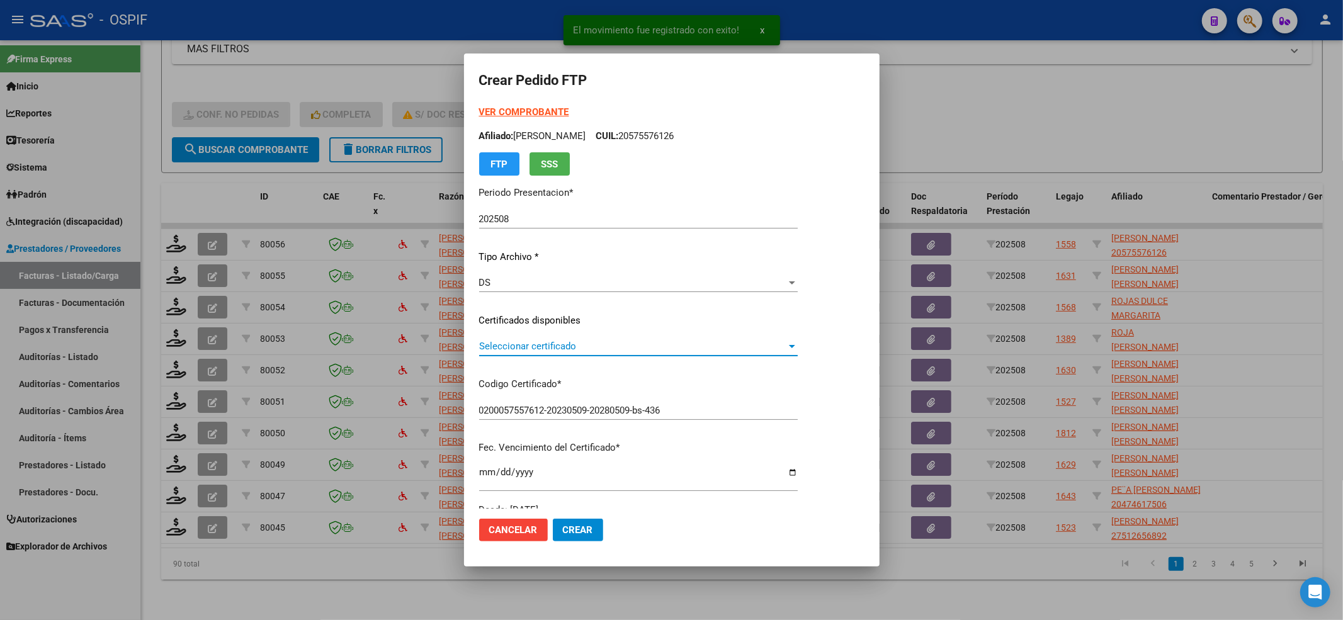
click at [550, 354] on div "Seleccionar certificado Seleccionar certificado" at bounding box center [638, 346] width 319 height 19
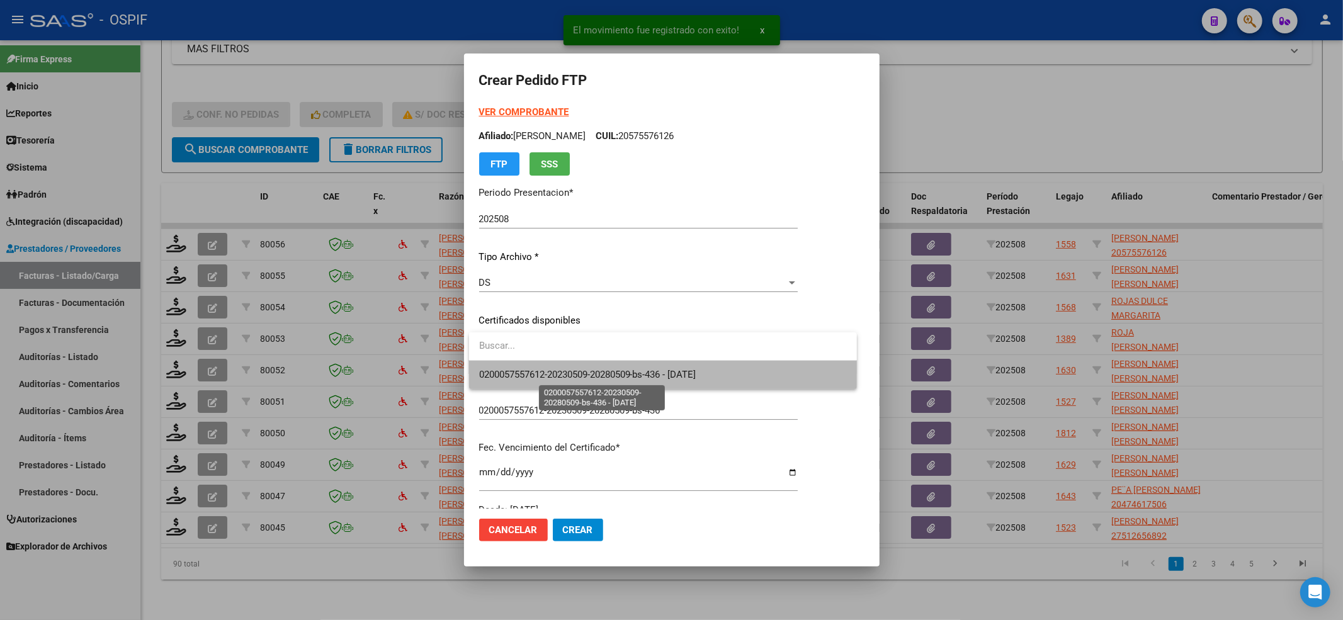
click at [535, 377] on span "0200057557612-20230509-20280509-bs-436 - 2028-05-10" at bounding box center [587, 374] width 217 height 11
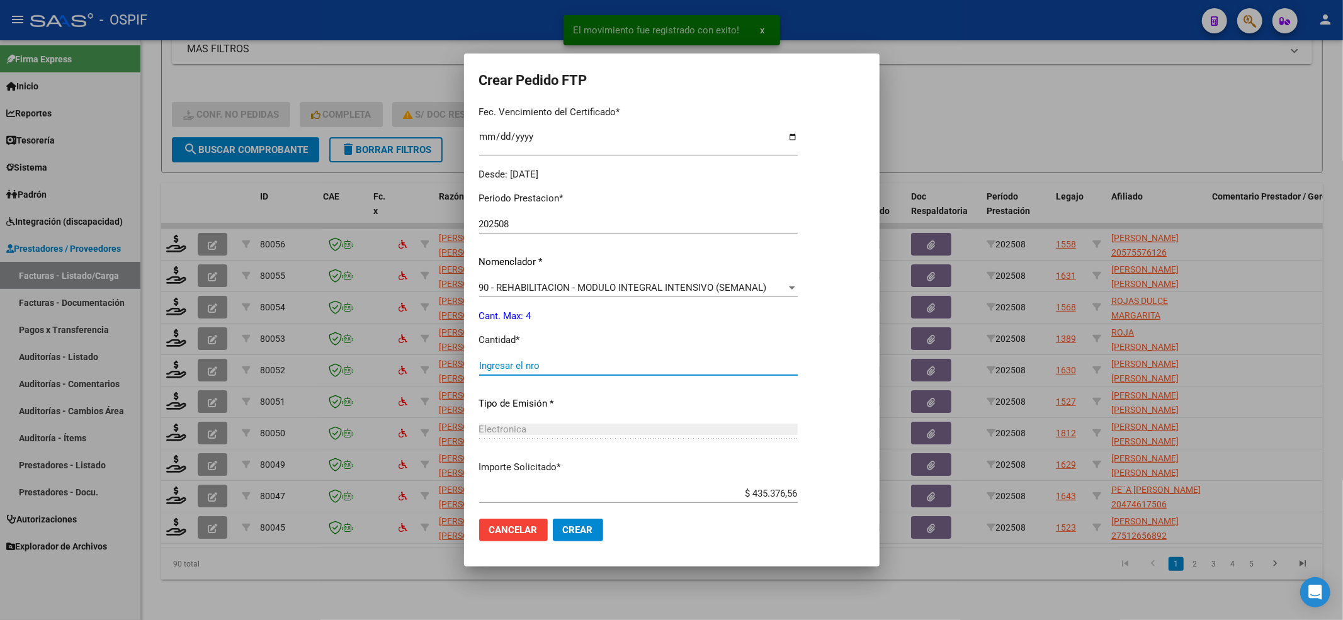
click at [529, 368] on input "Ingresar el nro" at bounding box center [638, 365] width 319 height 11
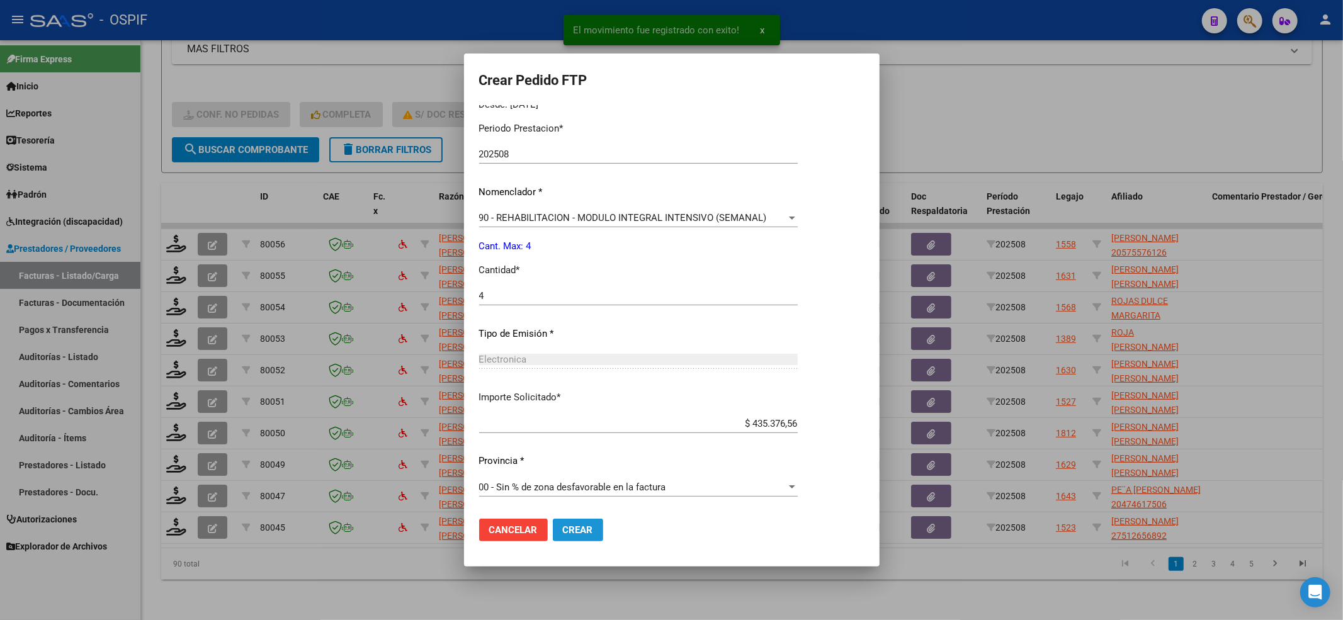
click at [585, 537] on button "Crear" at bounding box center [578, 530] width 50 height 23
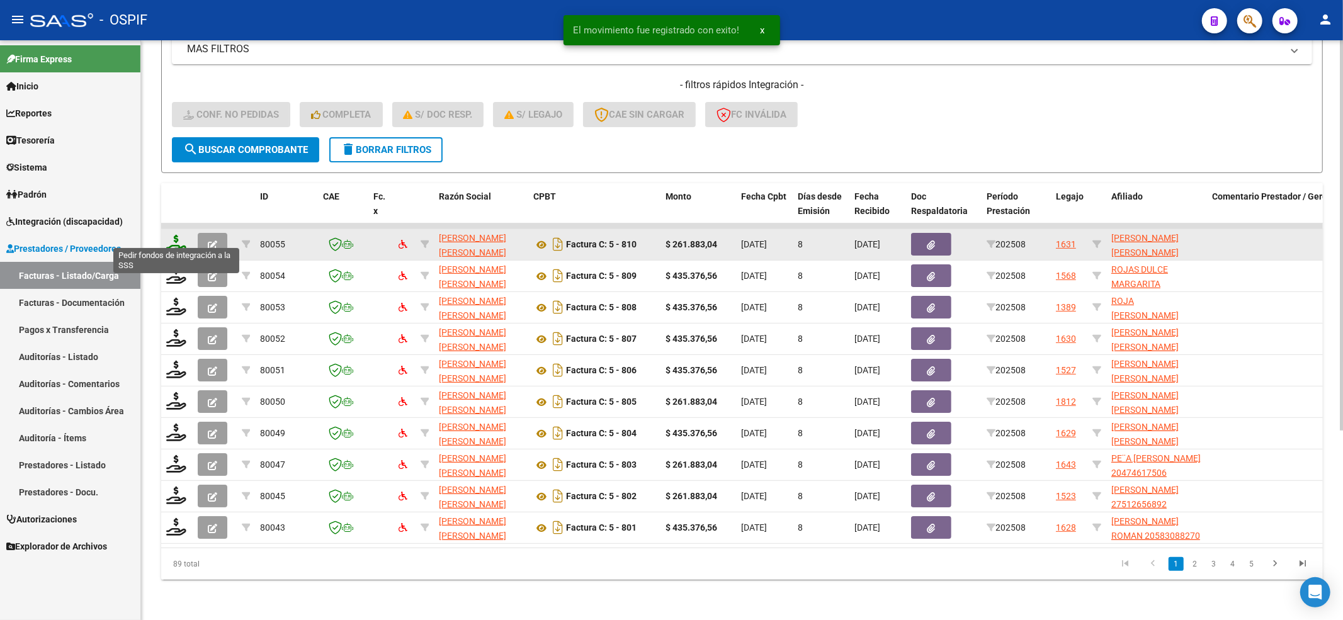
click at [170, 235] on icon at bounding box center [176, 244] width 20 height 18
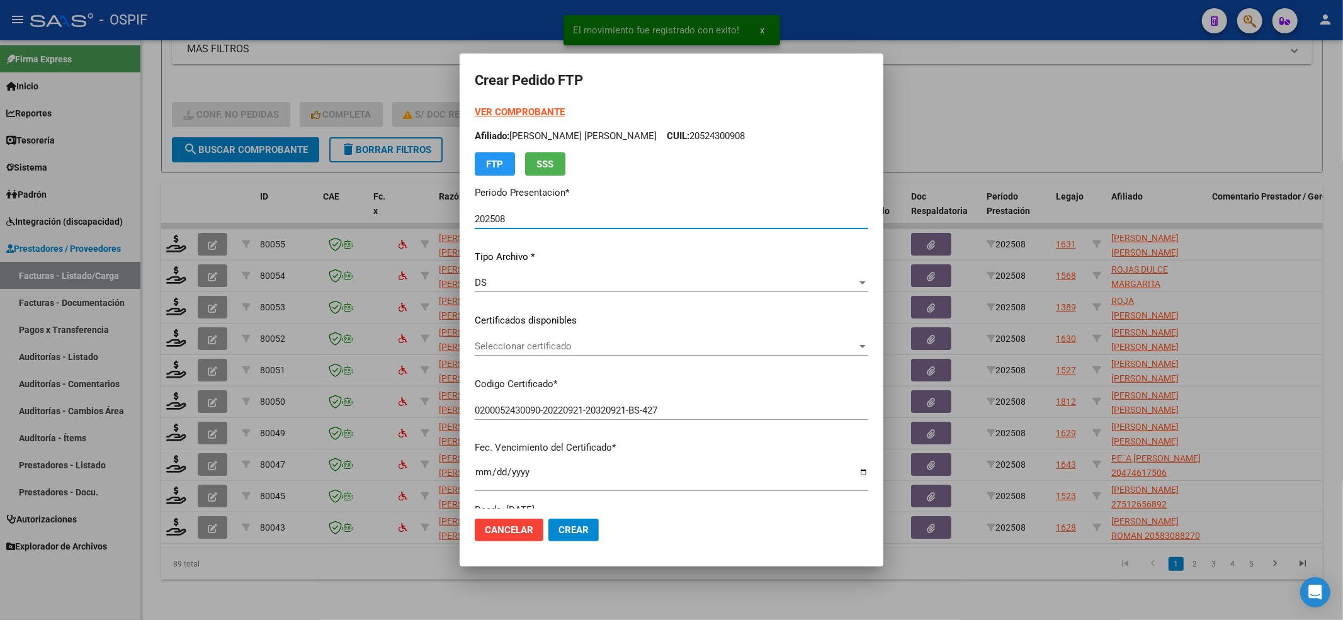
click at [495, 338] on div "Seleccionar certificado Seleccionar certificado" at bounding box center [672, 346] width 394 height 19
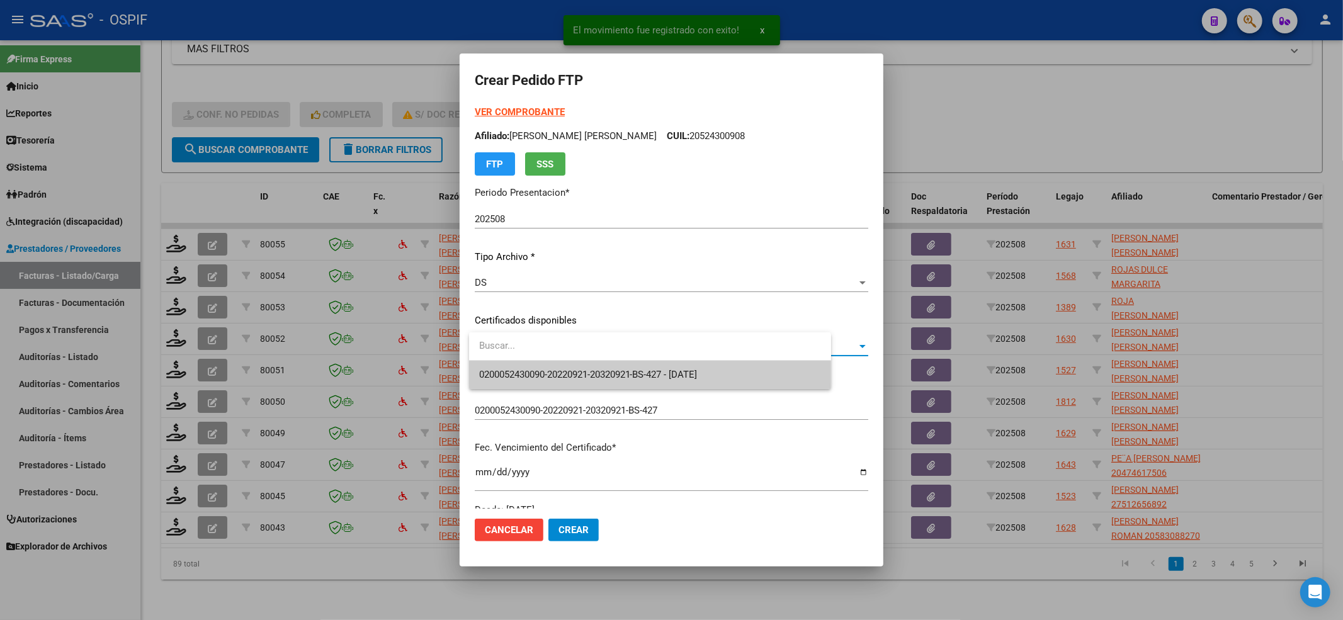
click at [496, 366] on span "0200052430090-20220921-20320921-BS-427 - 2032-09-21" at bounding box center [650, 375] width 343 height 28
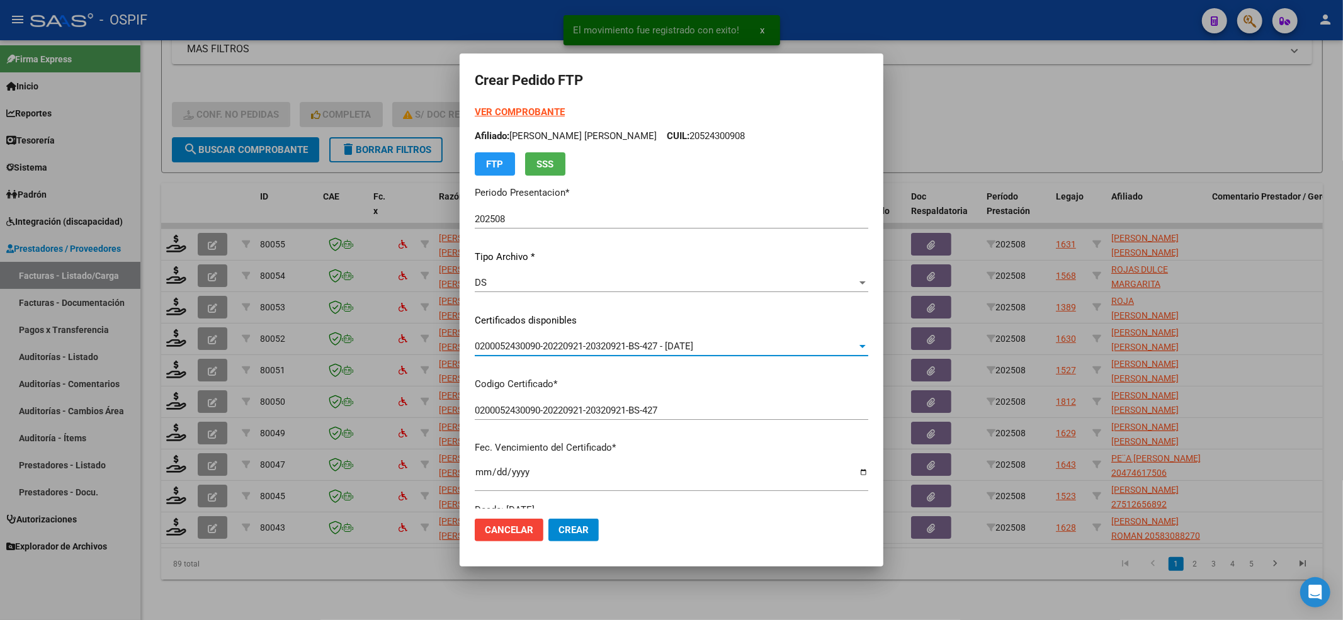
scroll to position [336, 0]
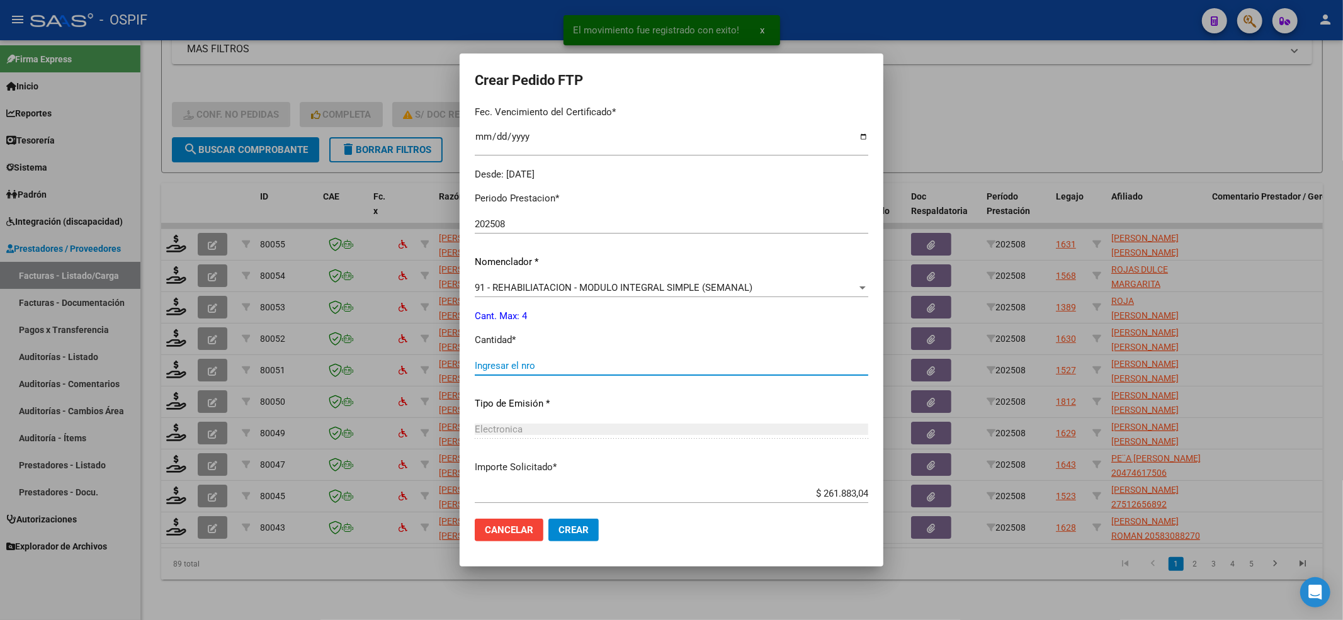
click at [497, 366] on input "Ingresar el nro" at bounding box center [672, 365] width 394 height 11
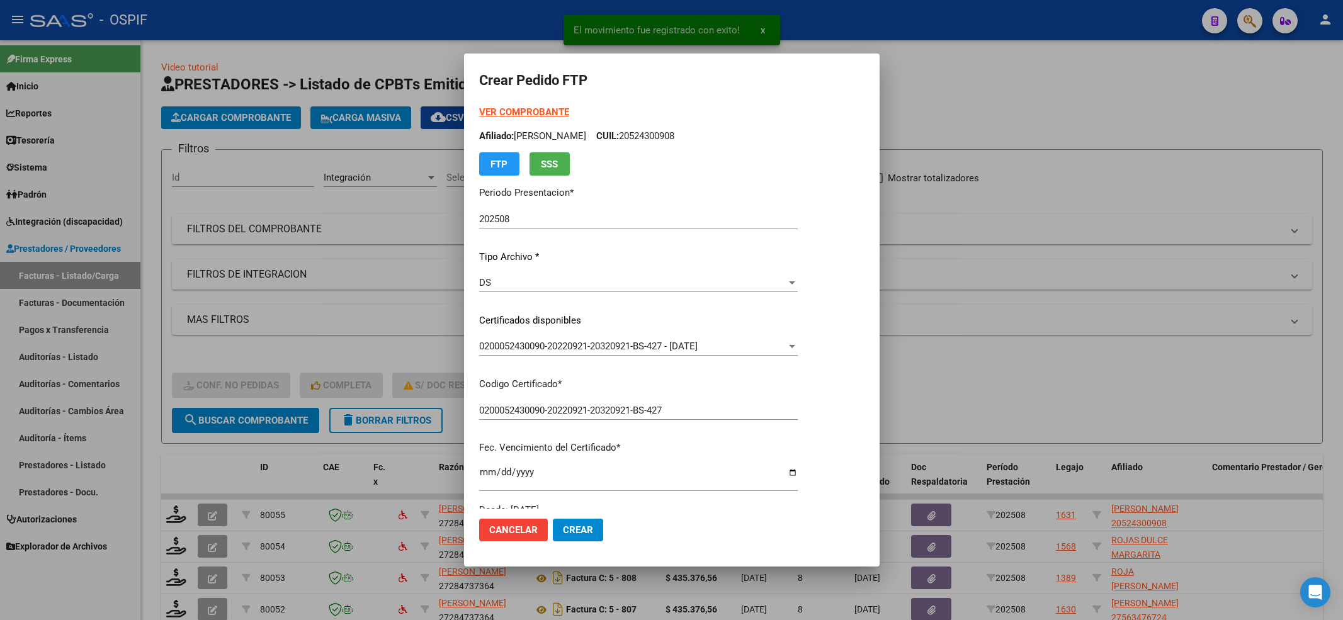
click at [564, 518] on mat-dialog-actions "Cancelar Crear" at bounding box center [671, 530] width 385 height 43
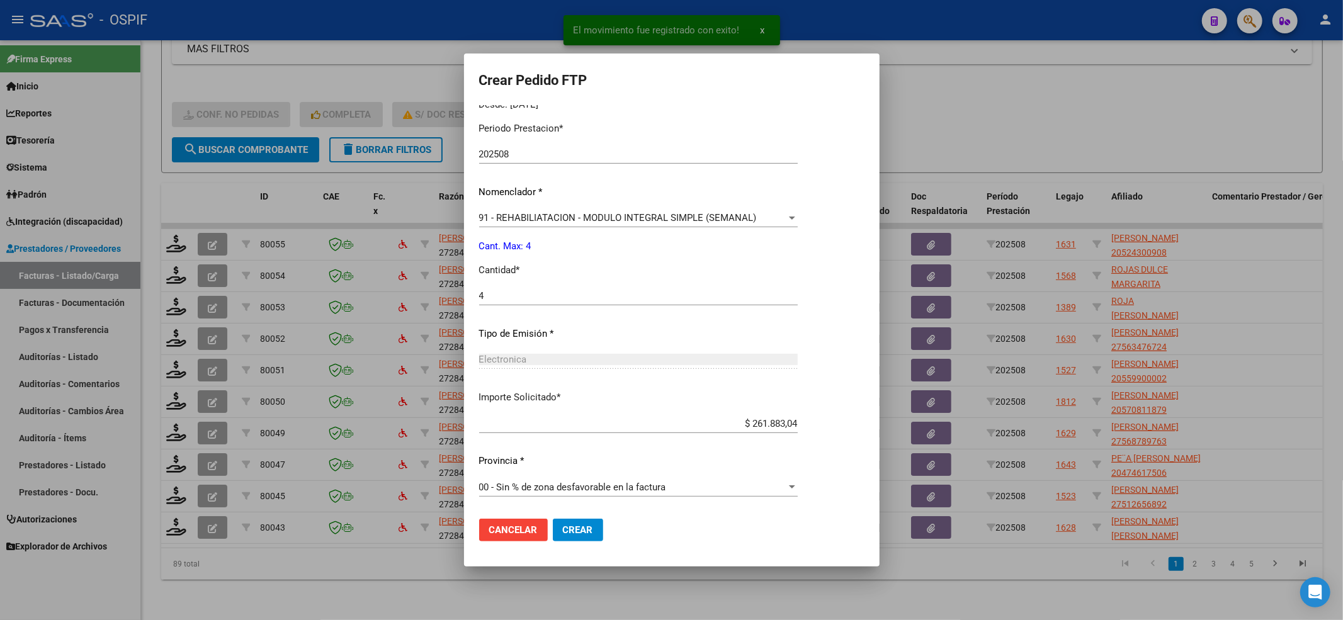
click at [591, 533] on span "Crear" at bounding box center [578, 530] width 30 height 11
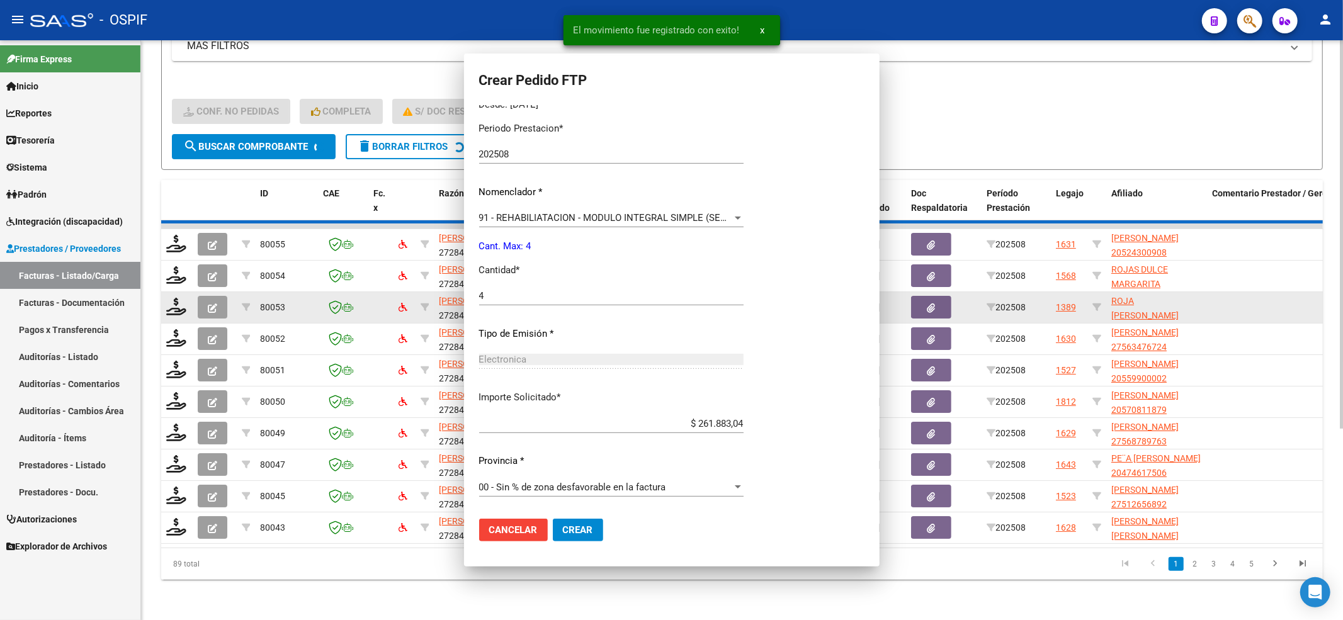
scroll to position [0, 0]
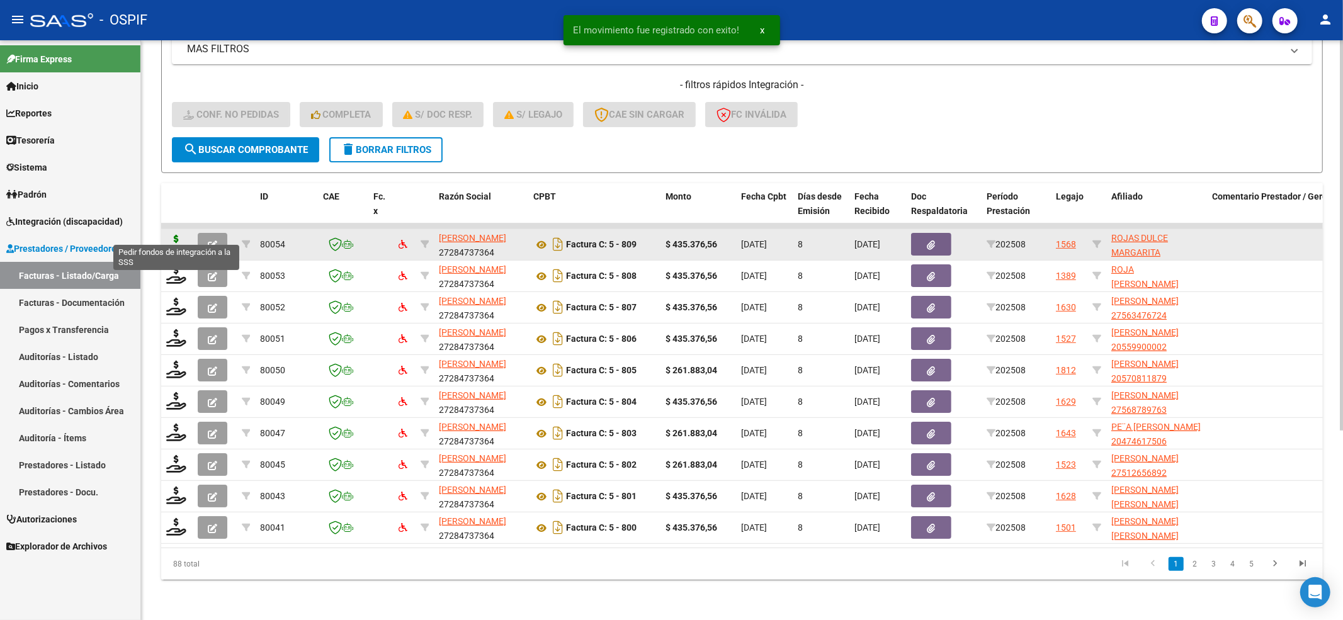
click at [174, 235] on icon at bounding box center [176, 244] width 20 height 18
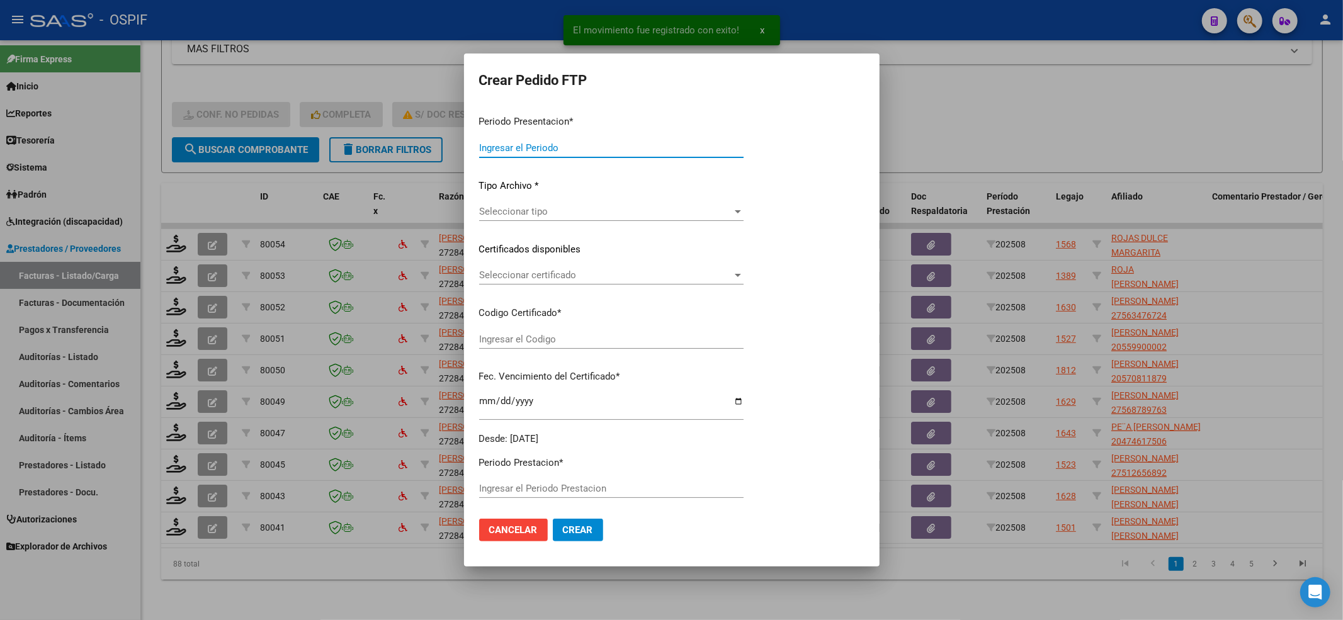
type input "202508"
type input "$ 435.376,56"
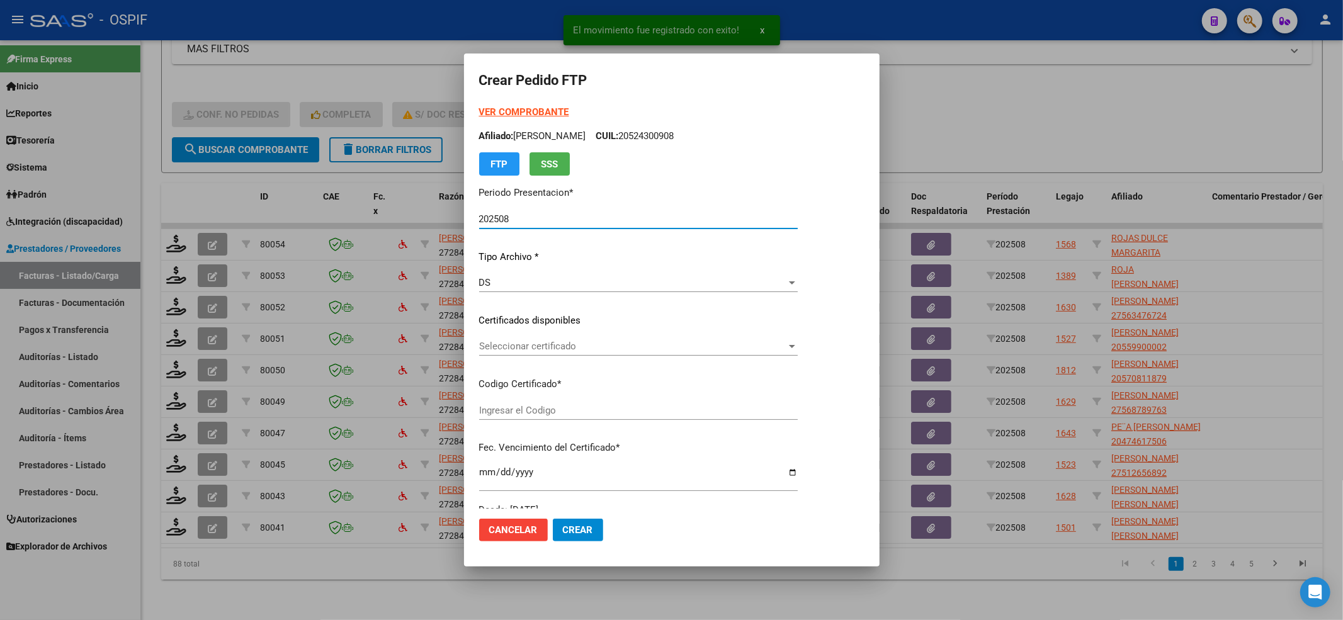
type input "0100054724170-20241210-20261210-BUE-427"
type input "2026-12-10"
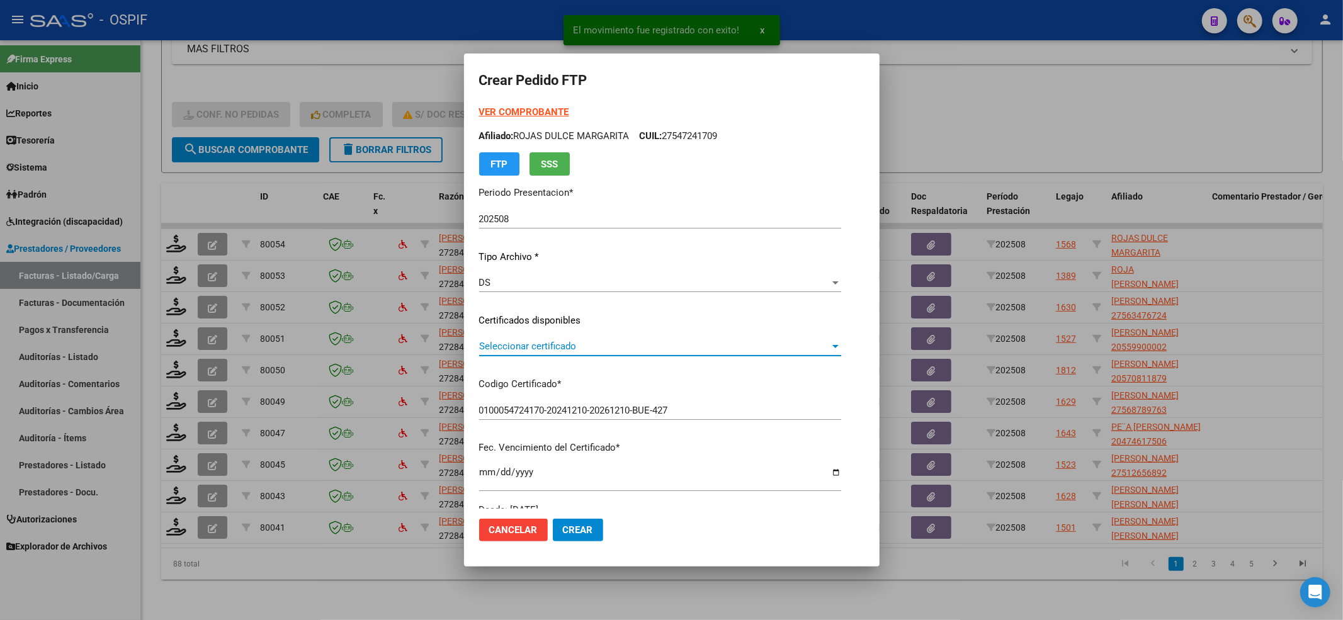
click at [517, 348] on span "Seleccionar certificado" at bounding box center [654, 346] width 351 height 11
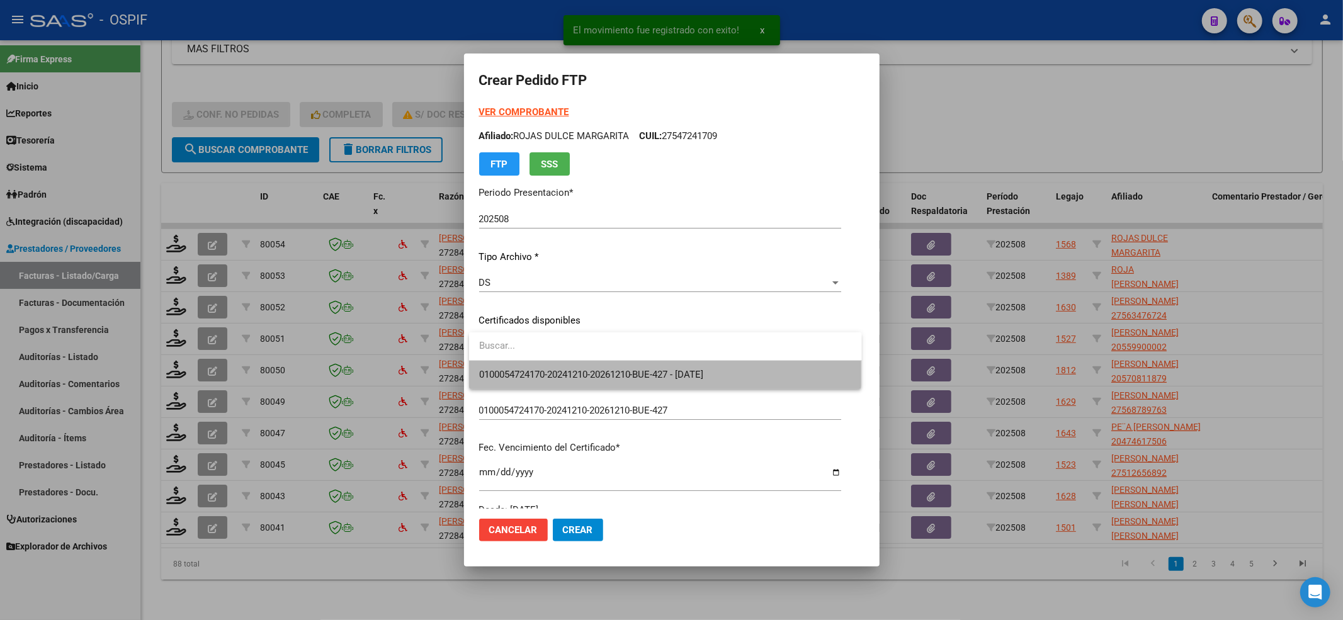
click at [510, 367] on span "0100054724170-20241210-20261210-BUE-427 - 2026-12-10" at bounding box center [665, 375] width 373 height 28
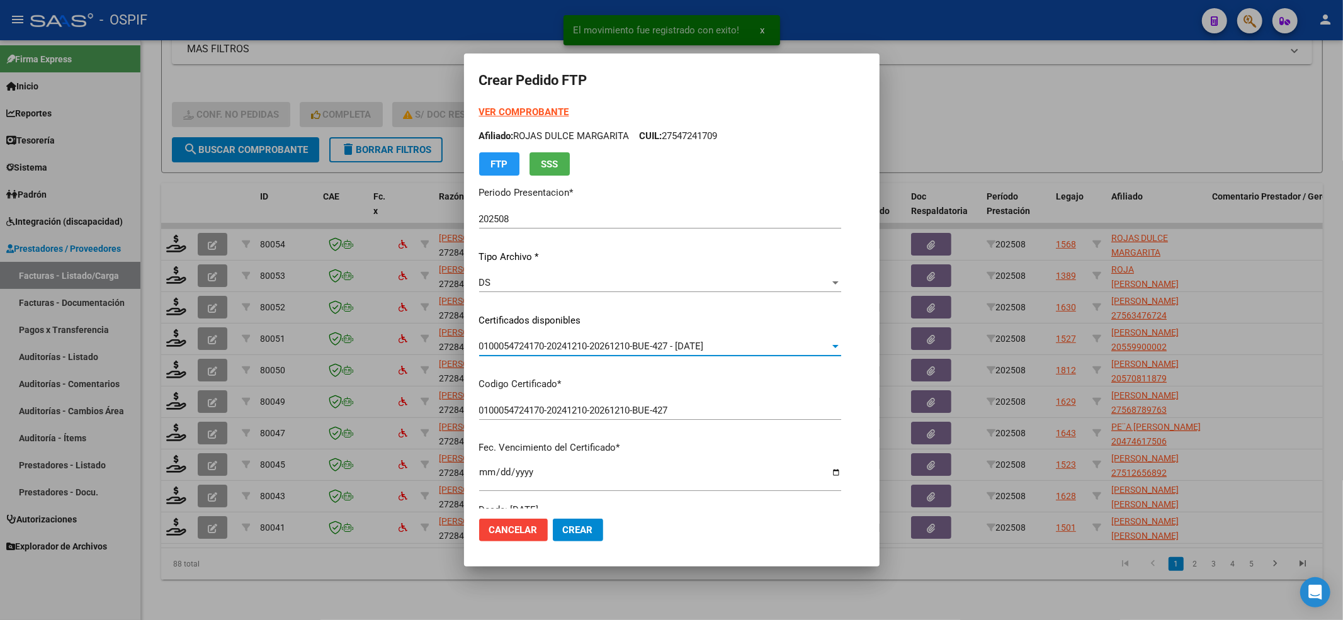
scroll to position [336, 0]
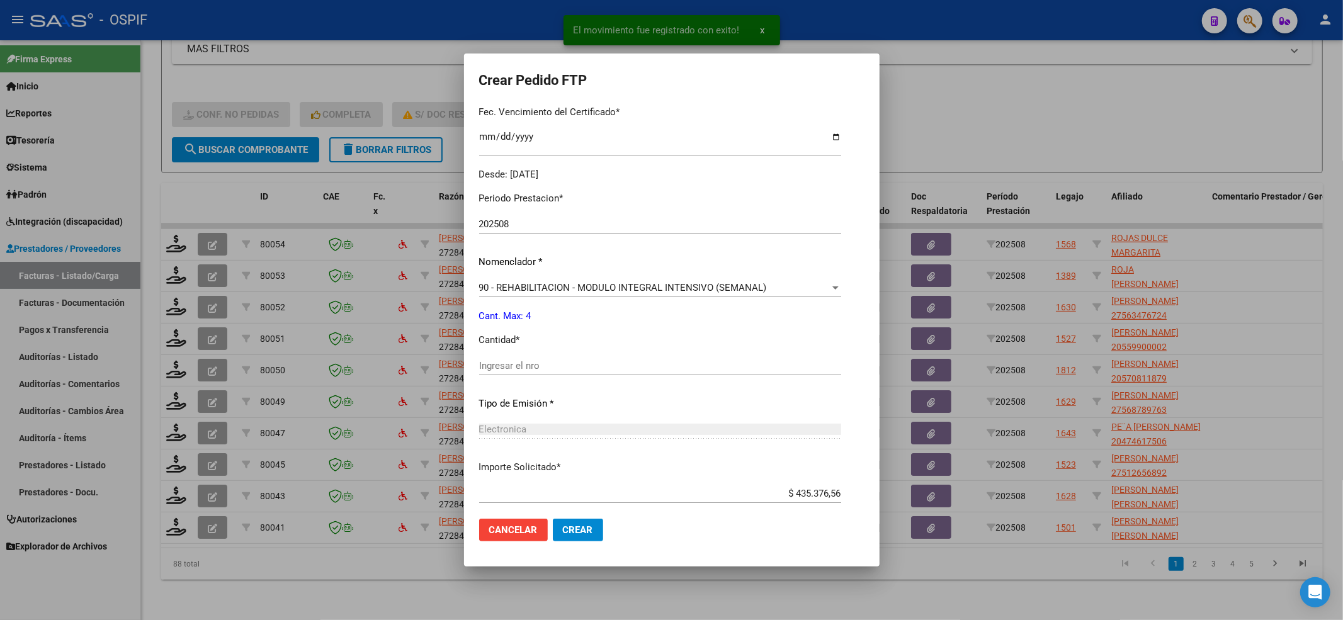
click at [514, 358] on div "Ingresar el nro" at bounding box center [660, 365] width 362 height 19
click at [515, 368] on input "Ingresar el nro" at bounding box center [660, 365] width 362 height 11
type input "4"
click at [580, 527] on span "Crear" at bounding box center [578, 530] width 30 height 11
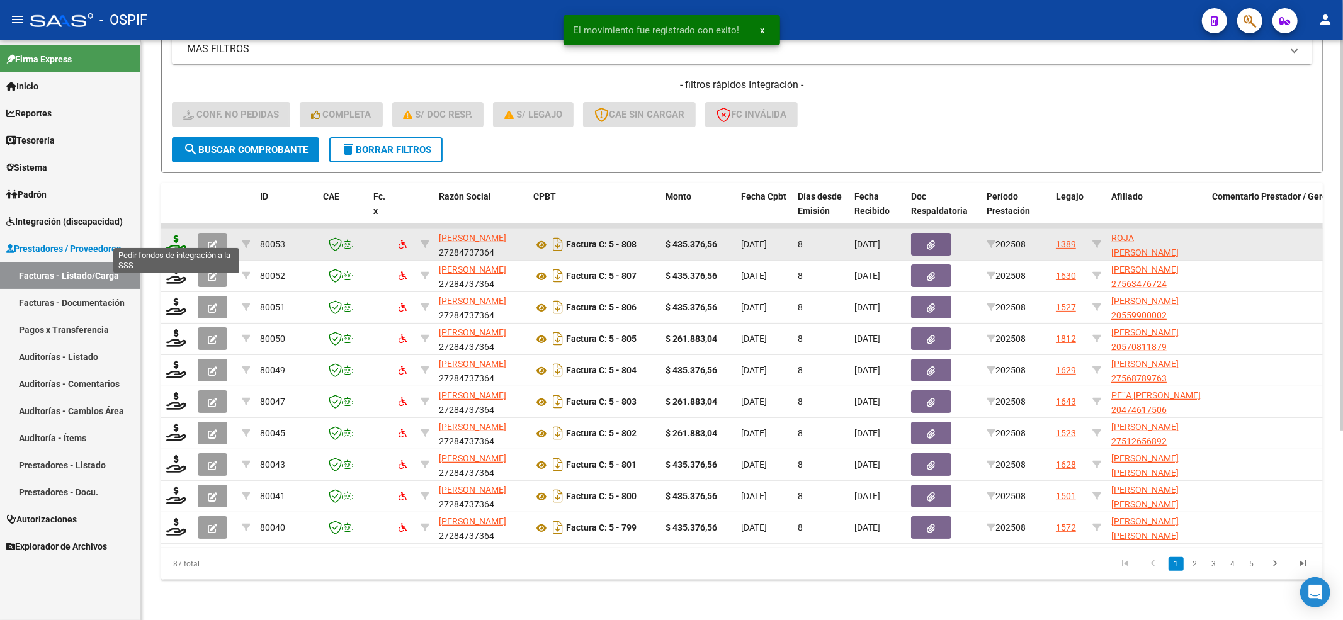
click at [170, 235] on icon at bounding box center [176, 244] width 20 height 18
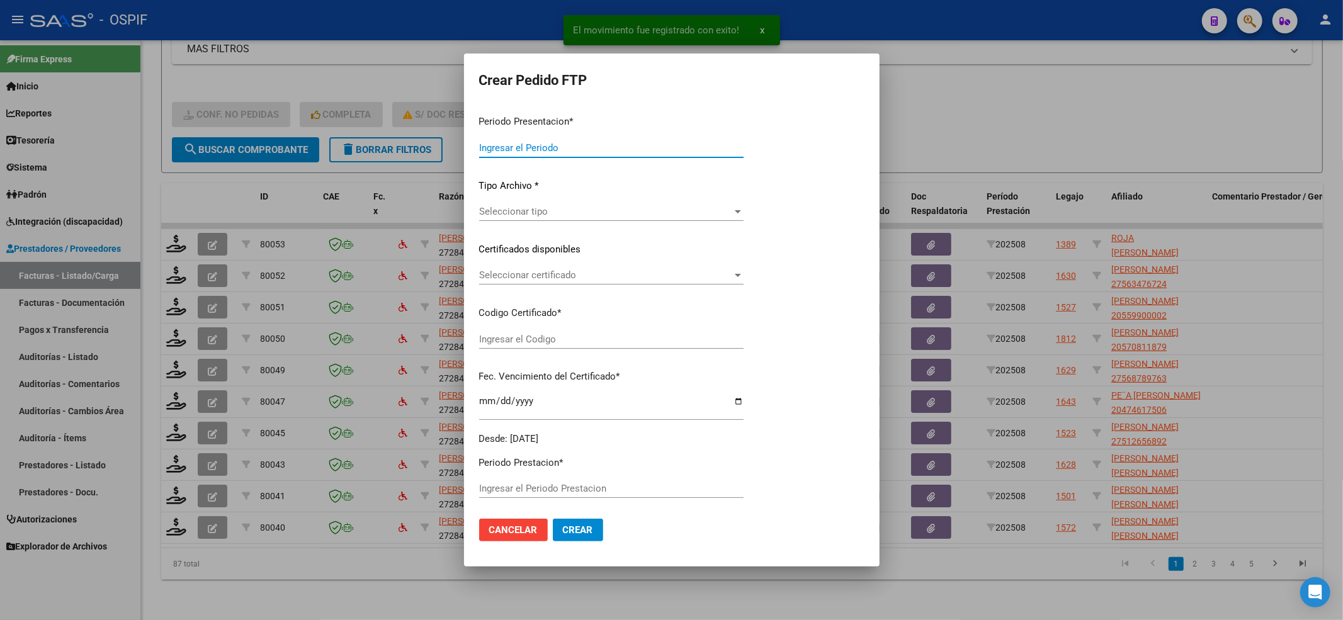
type input "202508"
type input "$ 435.376,56"
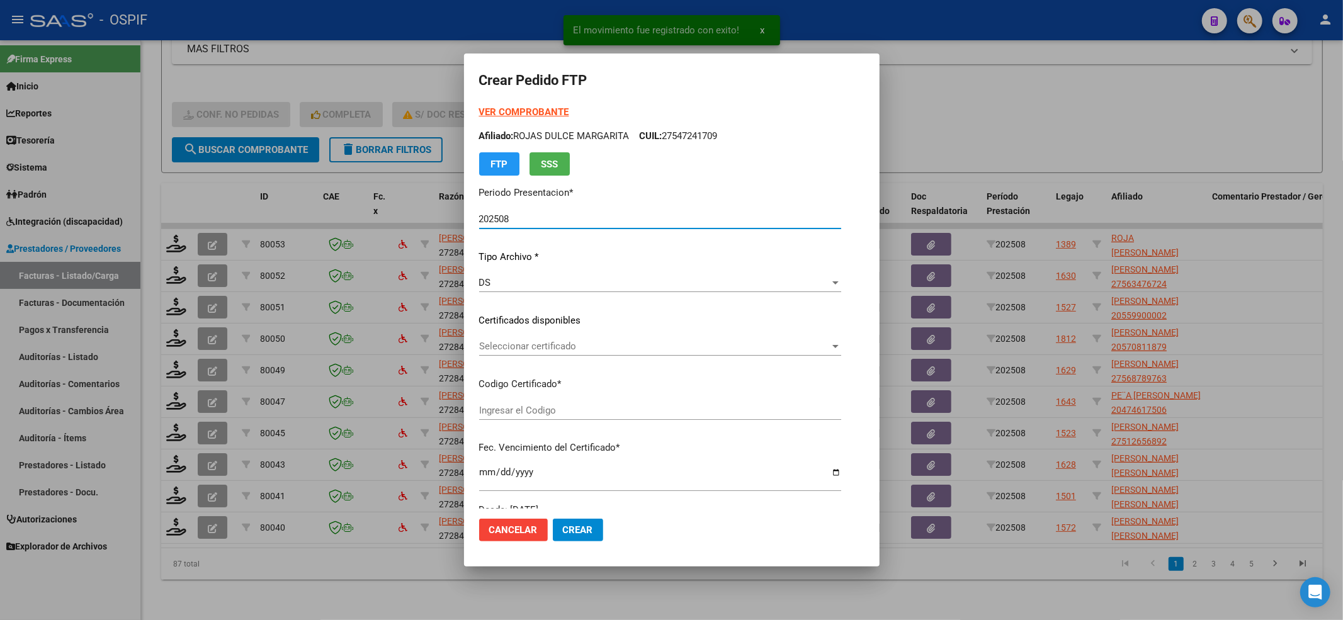
type input "01-00052696795-20210125-20310125-HTA-502"
type input "2031-01-25"
click at [523, 355] on div "Seleccionar certificado Seleccionar certificado" at bounding box center [651, 346] width 345 height 19
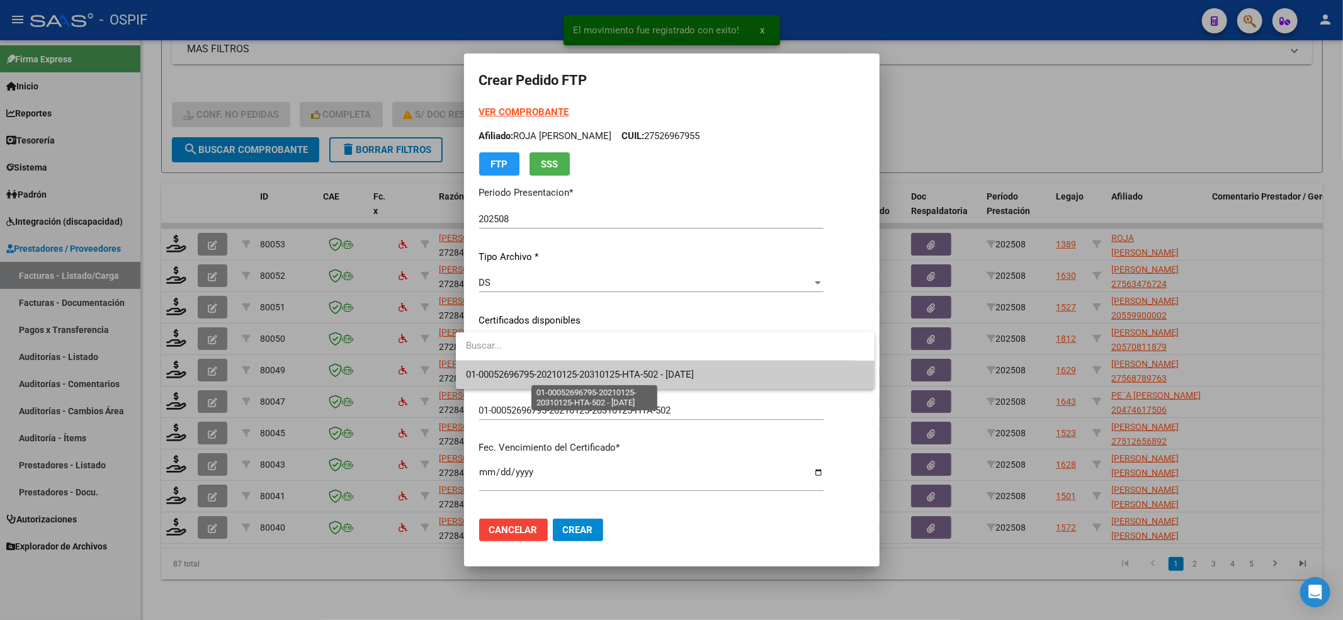
click at [525, 379] on span "01-00052696795-20210125-20310125-HTA-502 - 2031-01-25" at bounding box center [580, 374] width 228 height 11
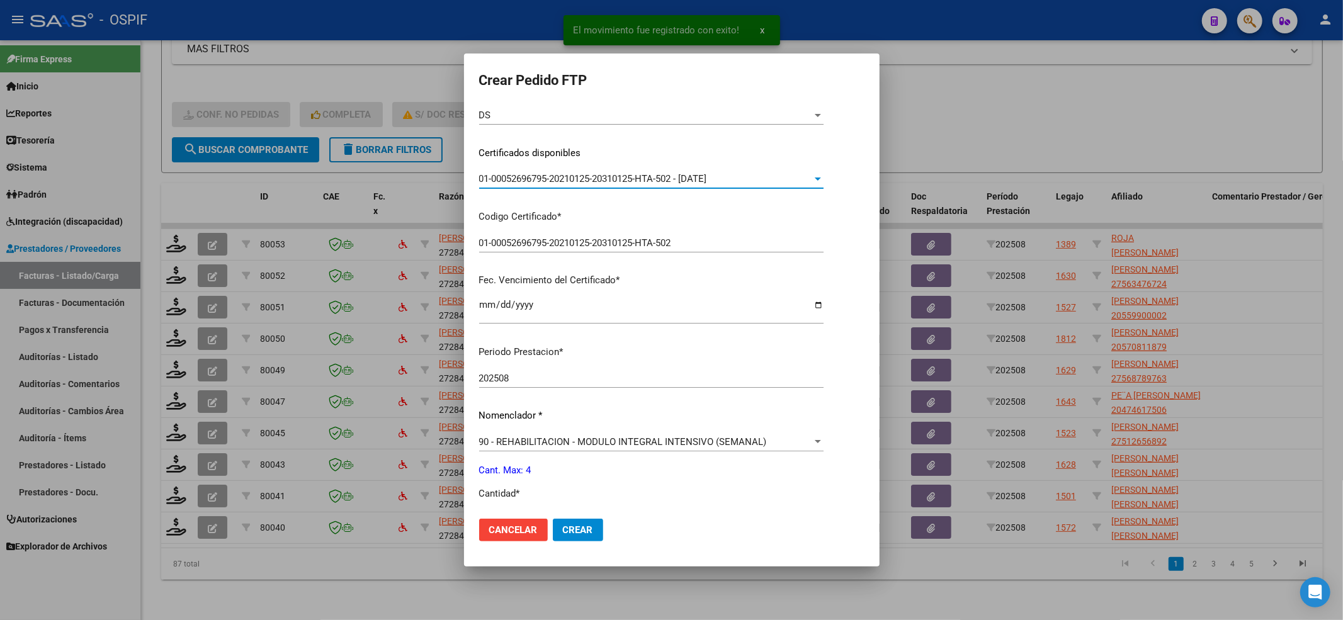
scroll to position [391, 0]
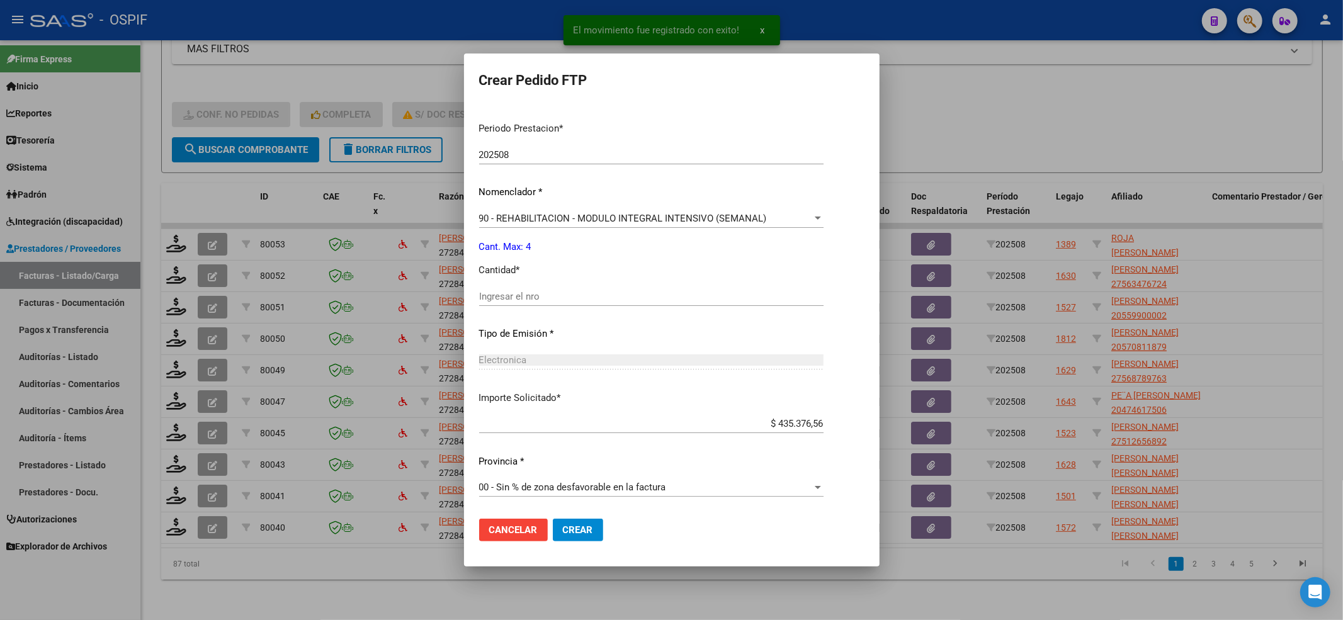
click at [501, 298] on input "Ingresar el nro" at bounding box center [651, 296] width 345 height 11
drag, startPoint x: 501, startPoint y: 298, endPoint x: 516, endPoint y: 339, distance: 43.6
click at [499, 299] on input "Ingresar el nro" at bounding box center [651, 296] width 345 height 11
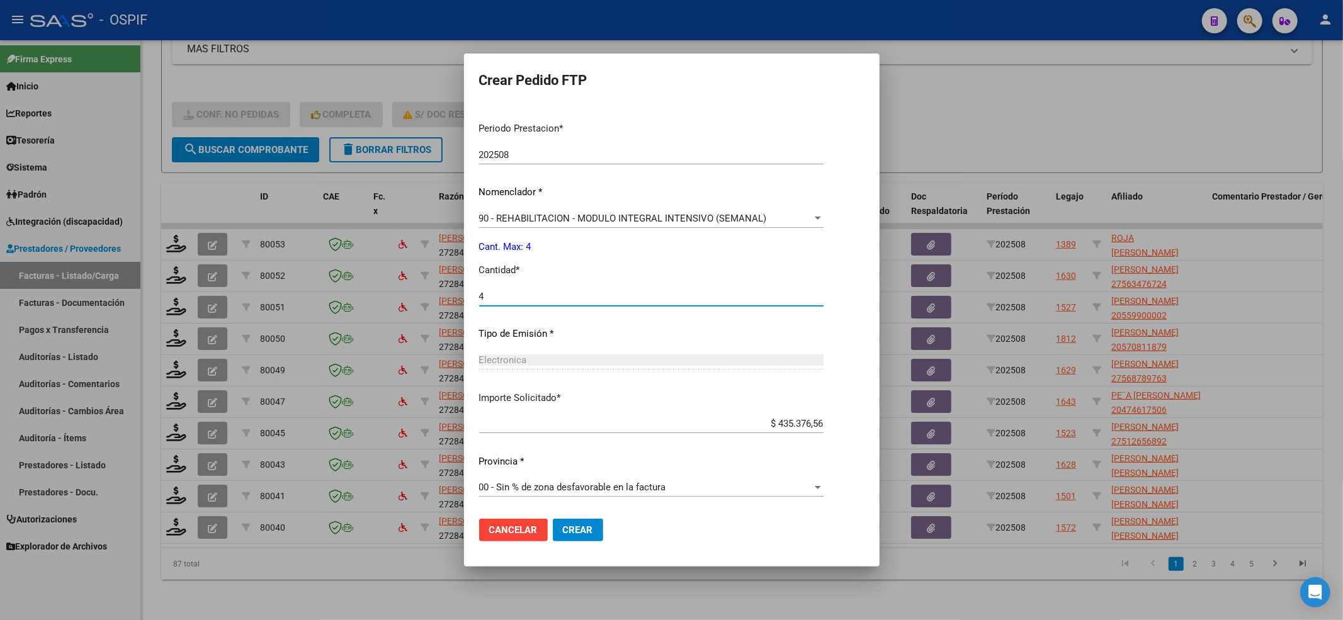
type input "4"
click at [582, 534] on button "Crear" at bounding box center [578, 530] width 50 height 23
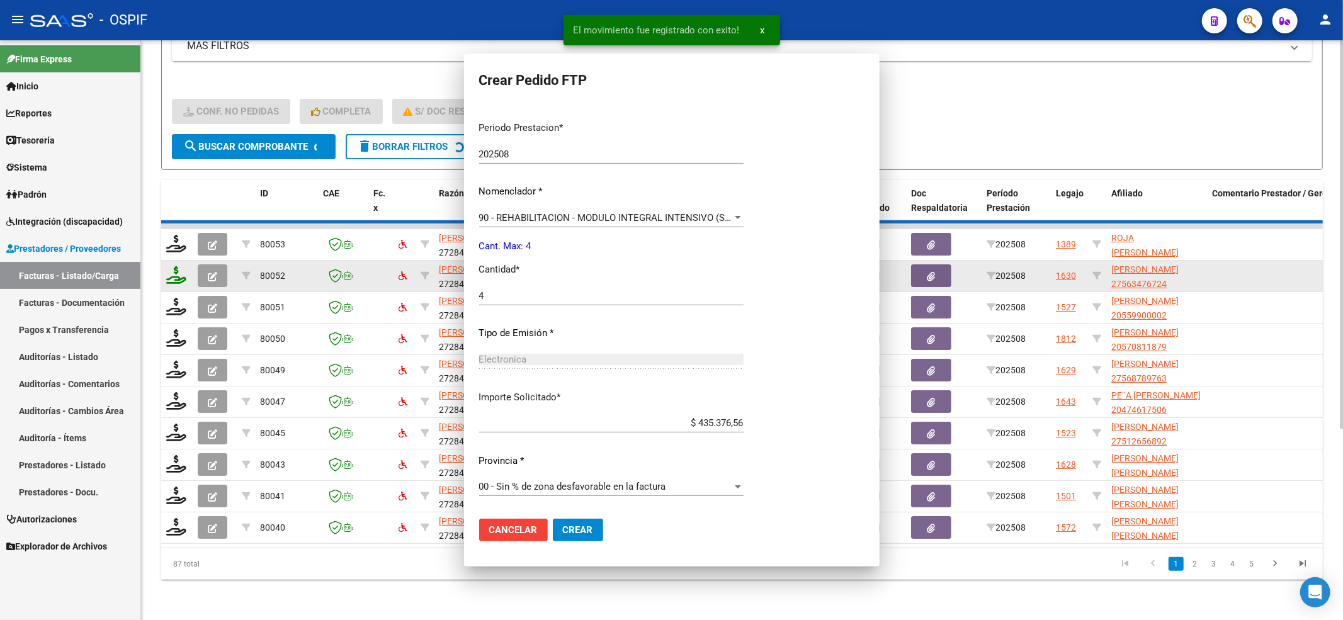
scroll to position [0, 0]
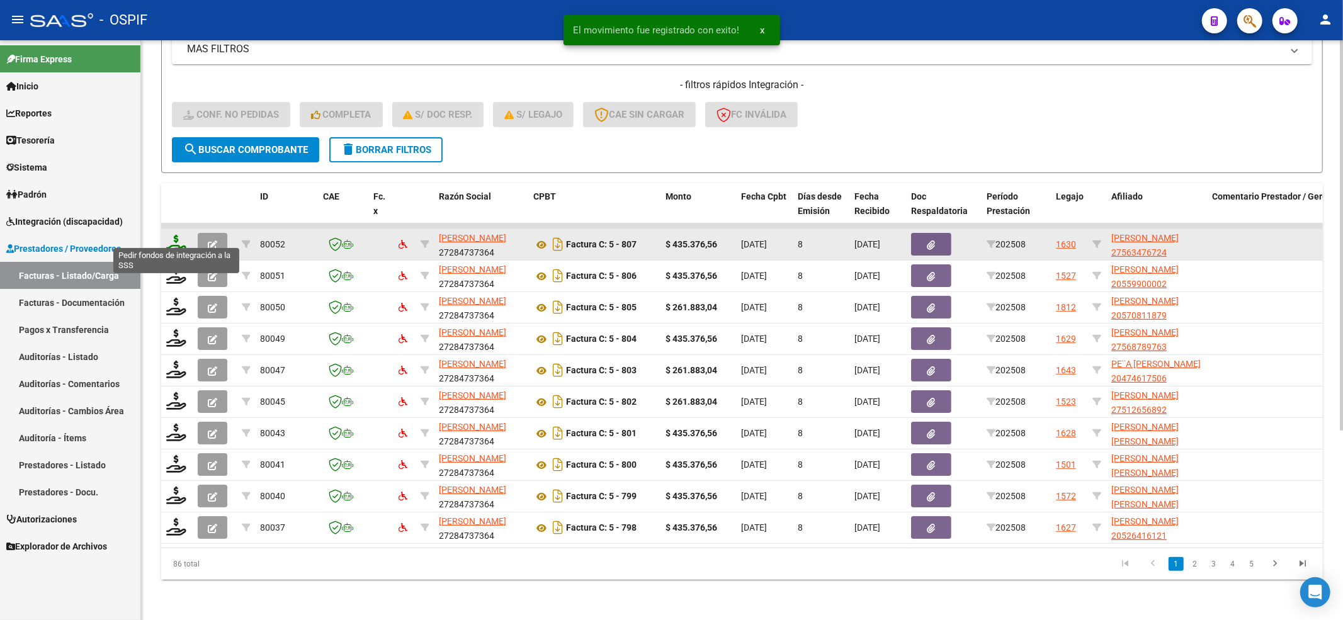
click at [177, 235] on icon at bounding box center [176, 244] width 20 height 18
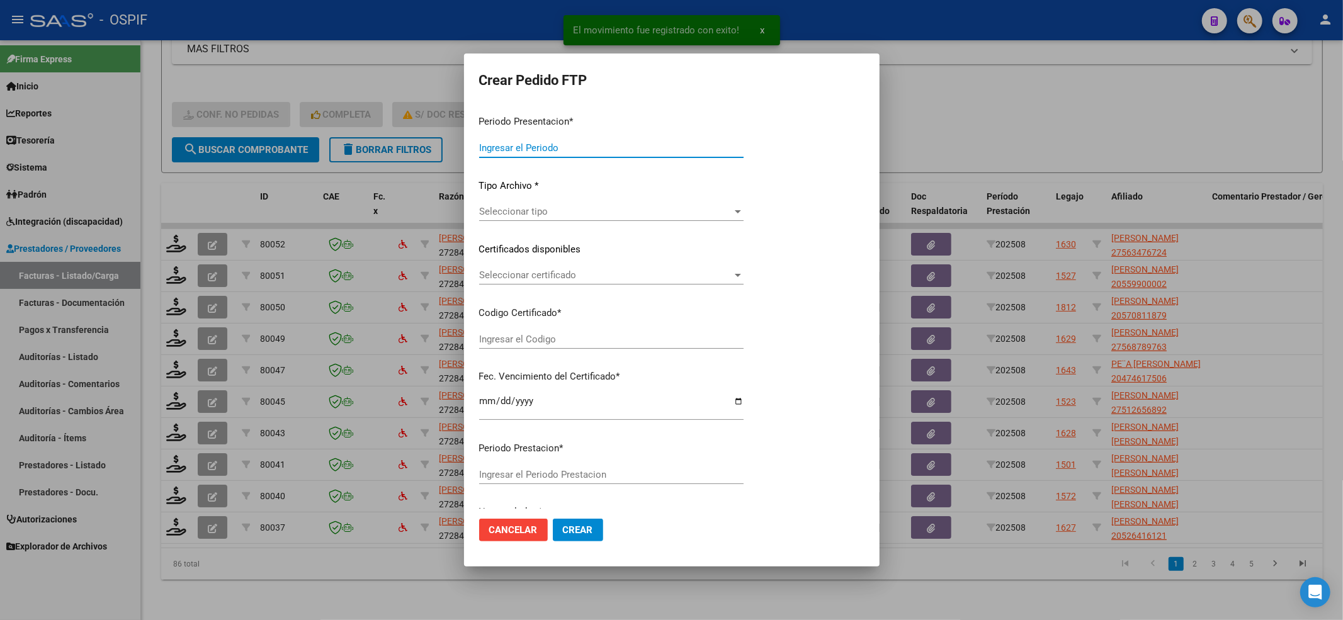
type input "202508"
type input "$ 435.376,56"
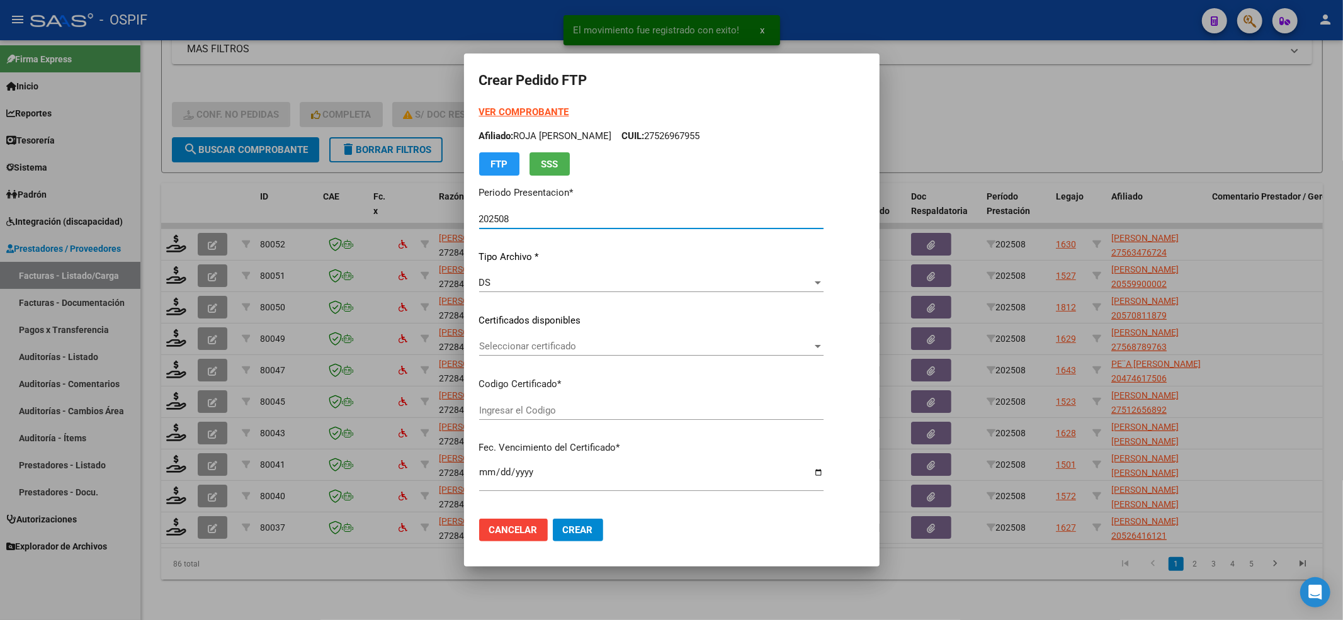
type input "0100056347672-20230613-20280613-bs-427"
type input "2028-06-13"
click at [520, 346] on span "Seleccionar certificado" at bounding box center [632, 346] width 307 height 11
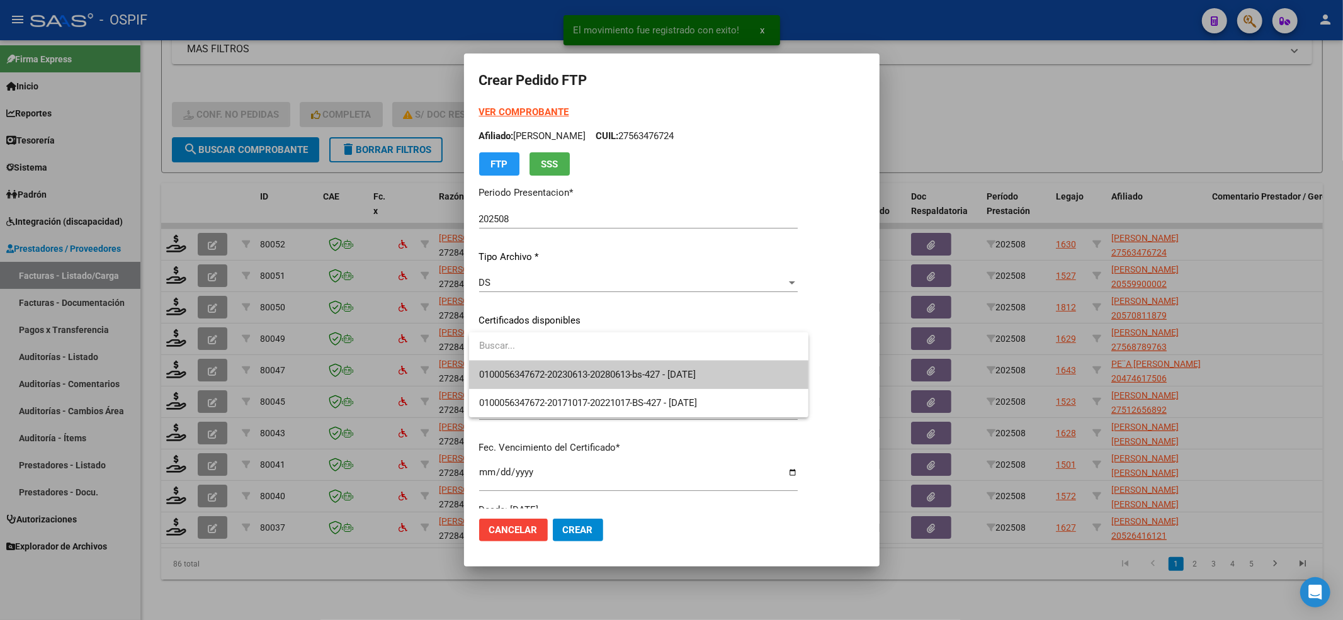
click at [512, 360] on div at bounding box center [639, 347] width 340 height 28
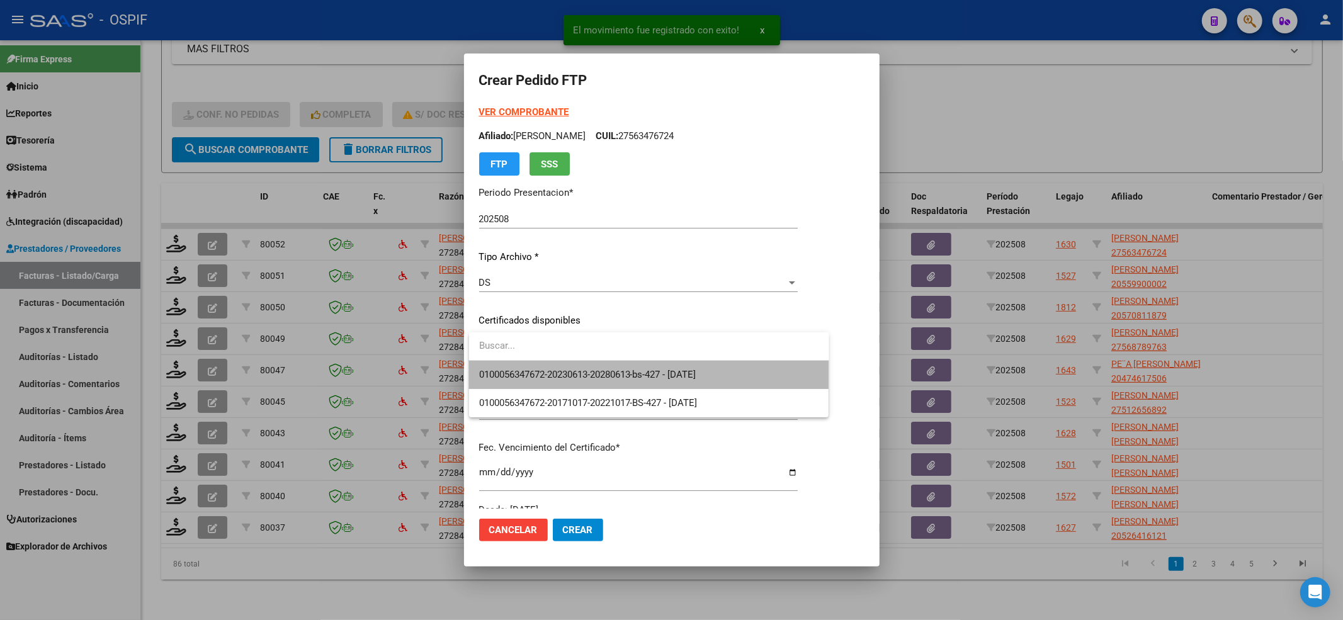
click at [512, 367] on span "0100056347672-20230613-20280613-bs-427 - 2028-06-13" at bounding box center [649, 375] width 340 height 28
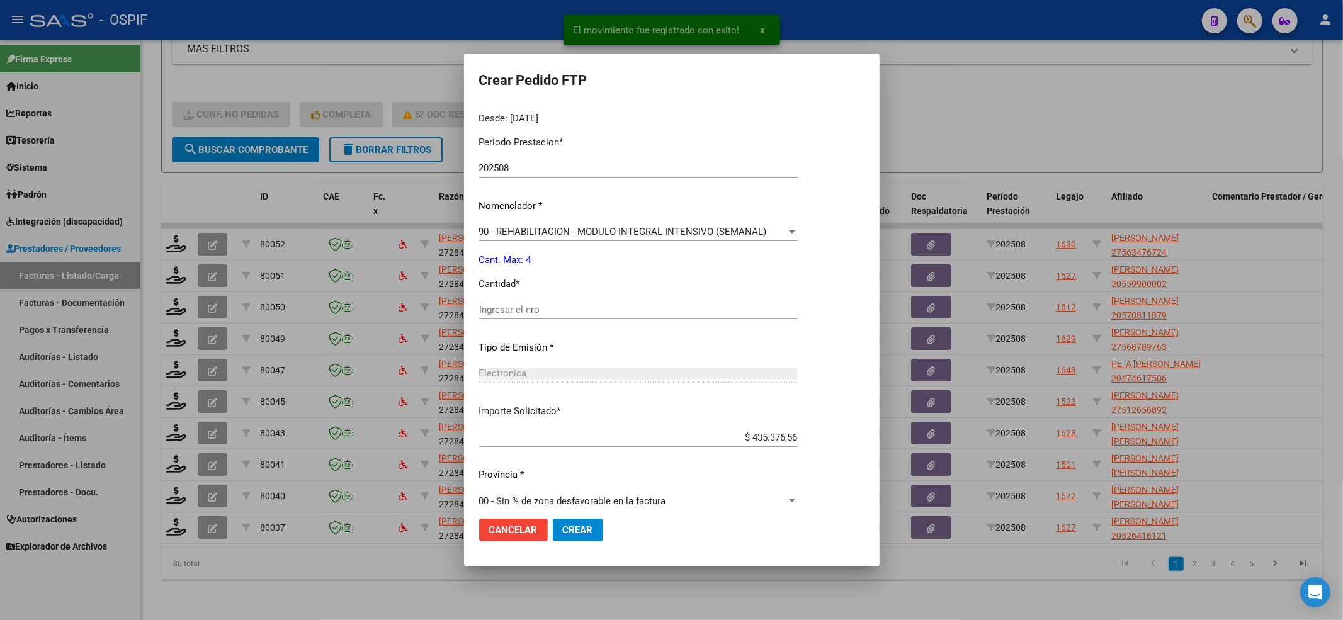
scroll to position [406, 0]
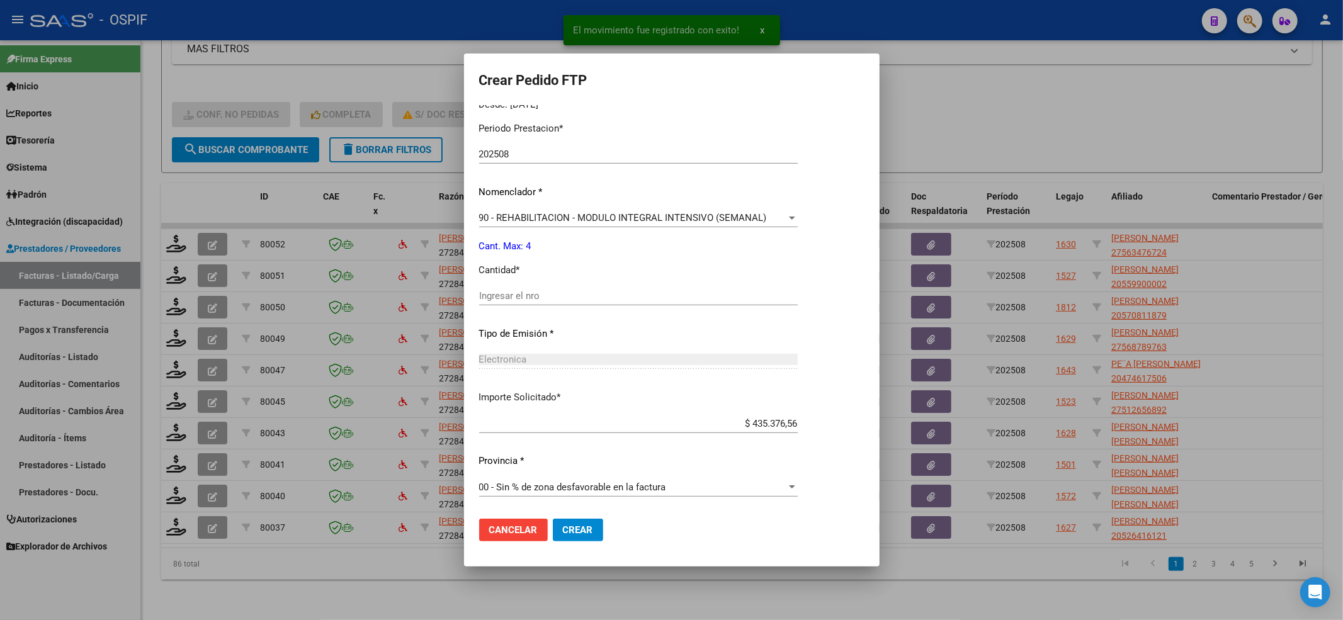
click at [502, 296] on input "Ingresar el nro" at bounding box center [638, 295] width 319 height 11
type input "4"
click at [584, 533] on span "Crear" at bounding box center [578, 530] width 30 height 11
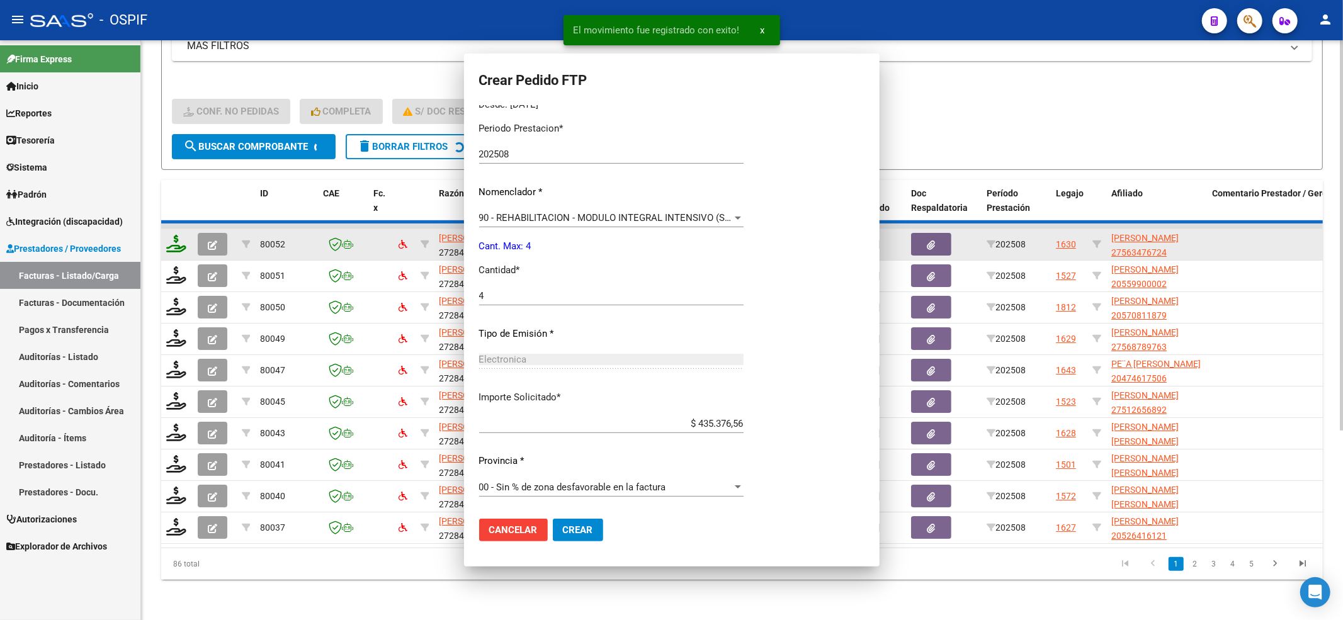
scroll to position [0, 0]
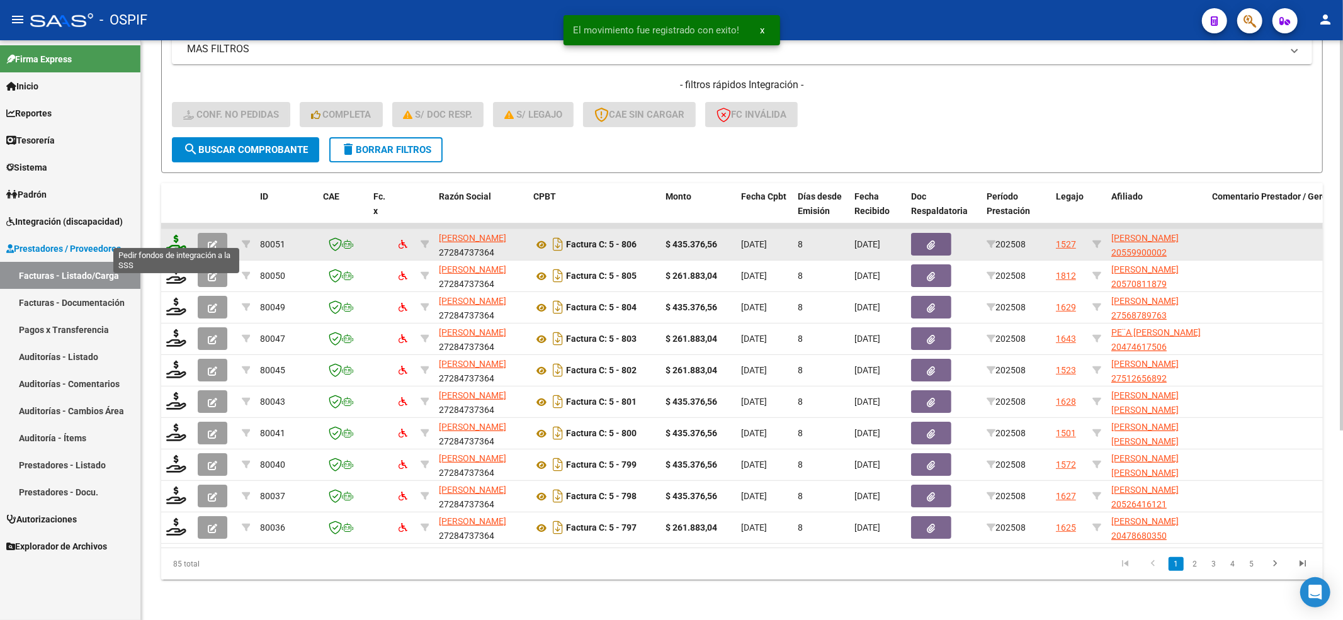
click at [174, 235] on icon at bounding box center [176, 244] width 20 height 18
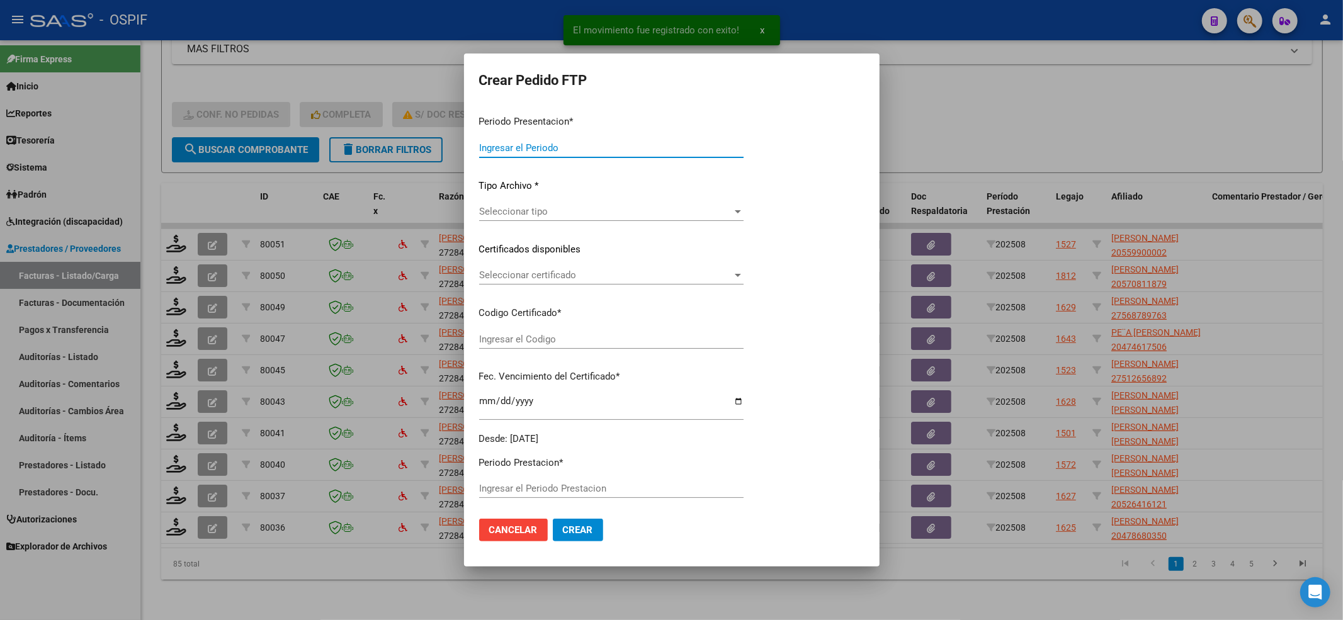
type input "202508"
type input "$ 435.376,56"
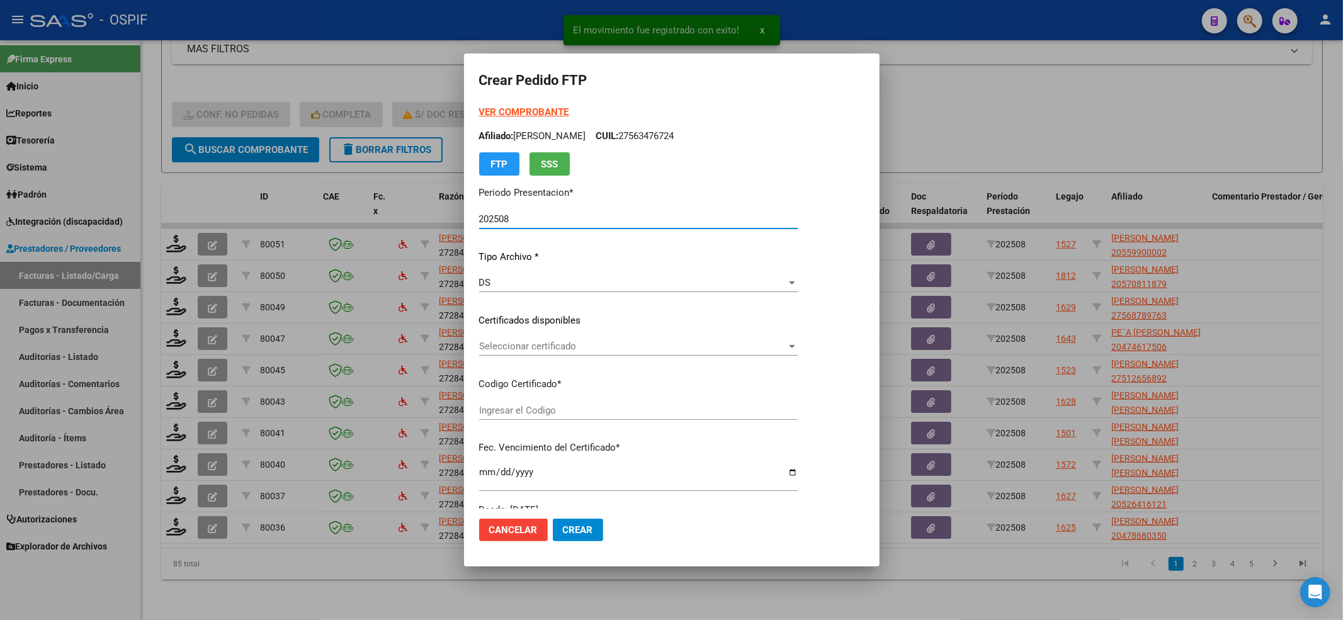
type input "02-00055990000-20220307-20250307-BS-427"
type input "2025-03-07"
click at [572, 339] on div "Seleccionar certificado Seleccionar certificado" at bounding box center [638, 346] width 319 height 19
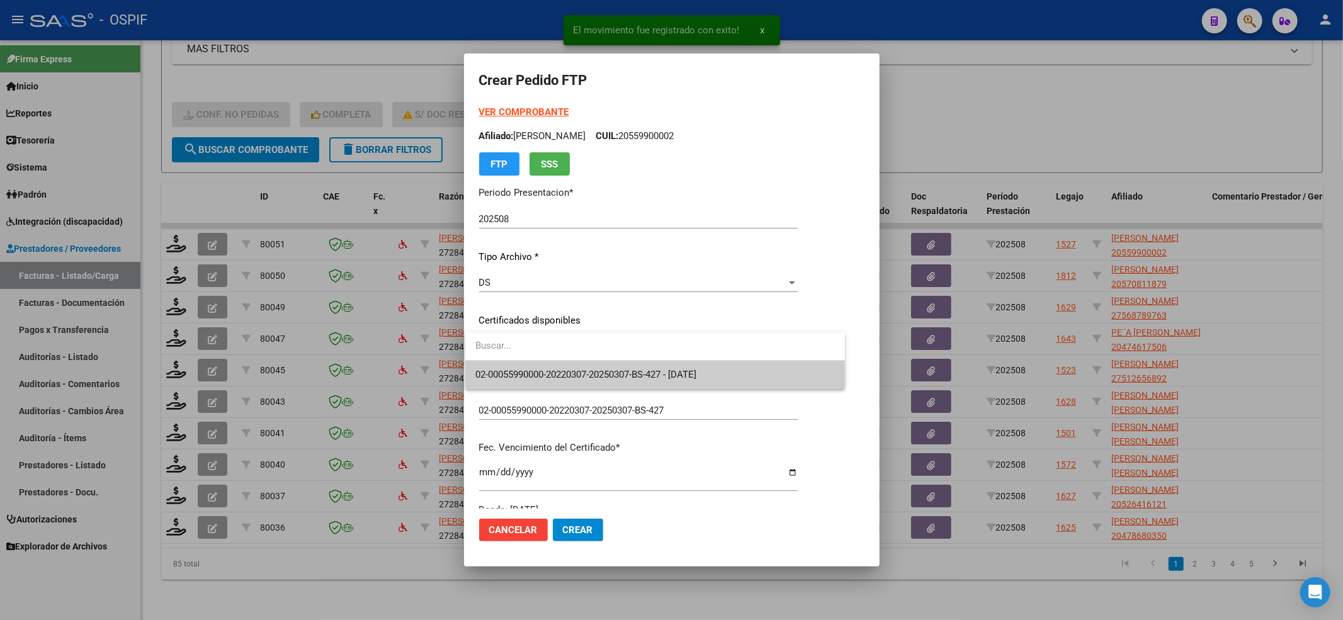
click at [560, 371] on span "02-00055990000-20220307-20250307-BS-427 - 2025-03-07" at bounding box center [586, 374] width 221 height 11
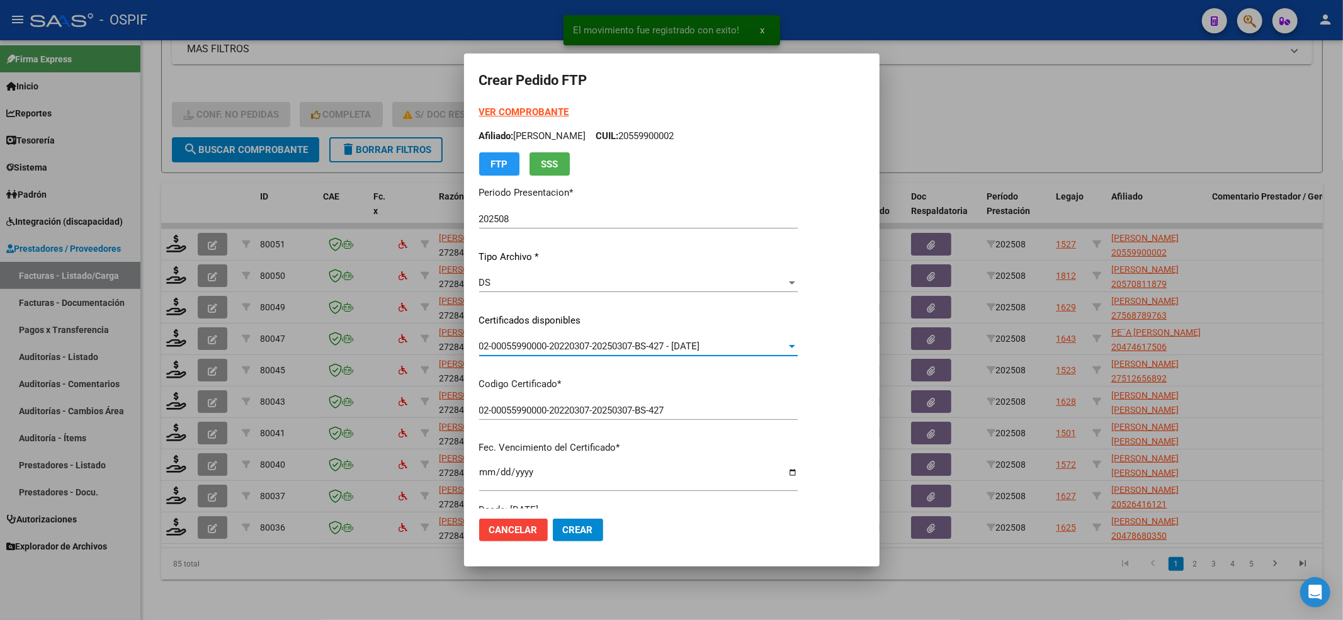
scroll to position [336, 0]
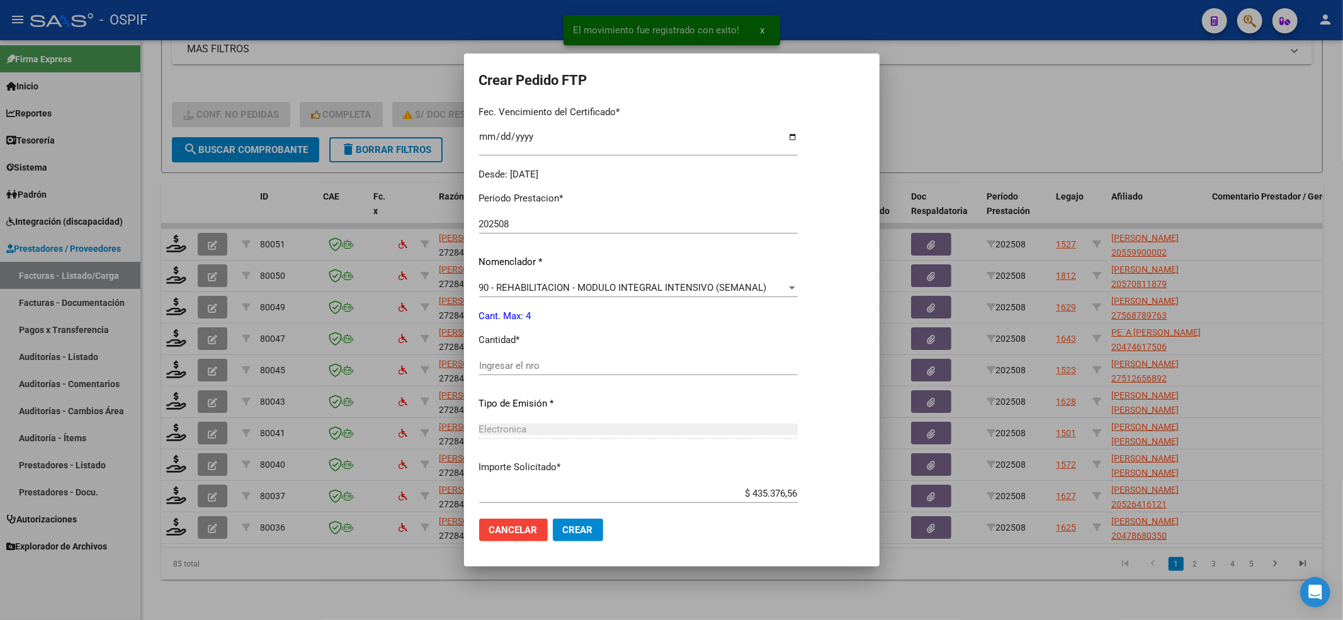
click at [553, 356] on div "Ingresar el nro" at bounding box center [638, 365] width 319 height 19
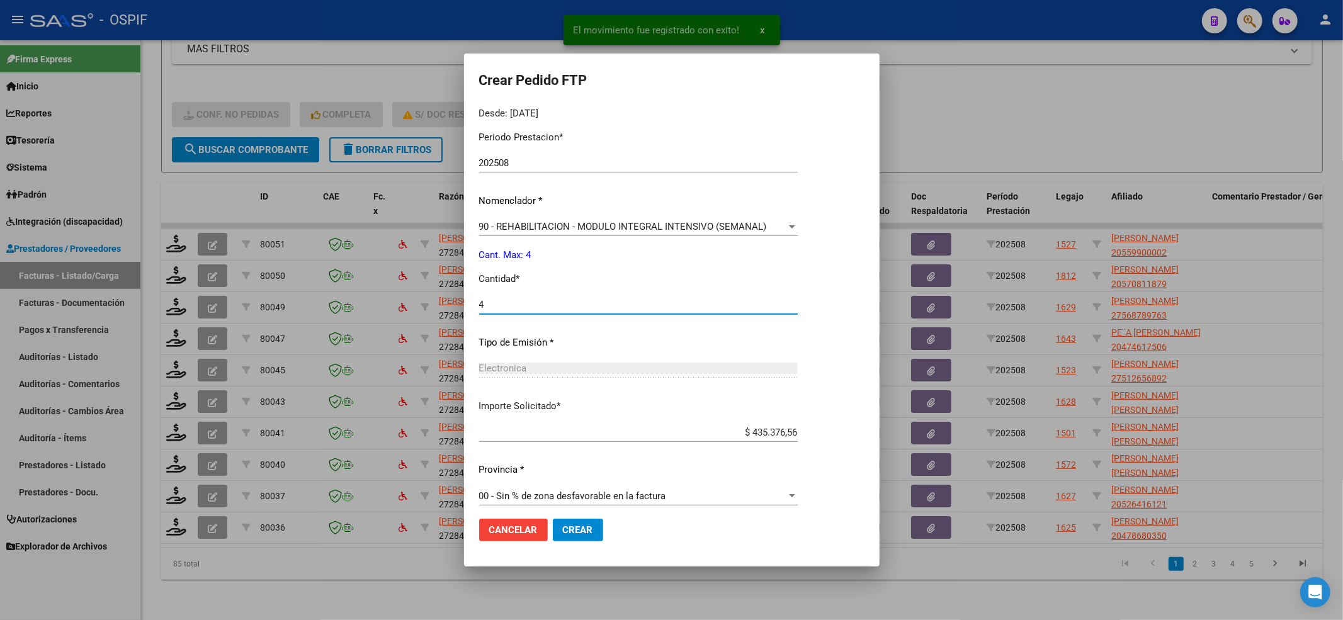
scroll to position [406, 0]
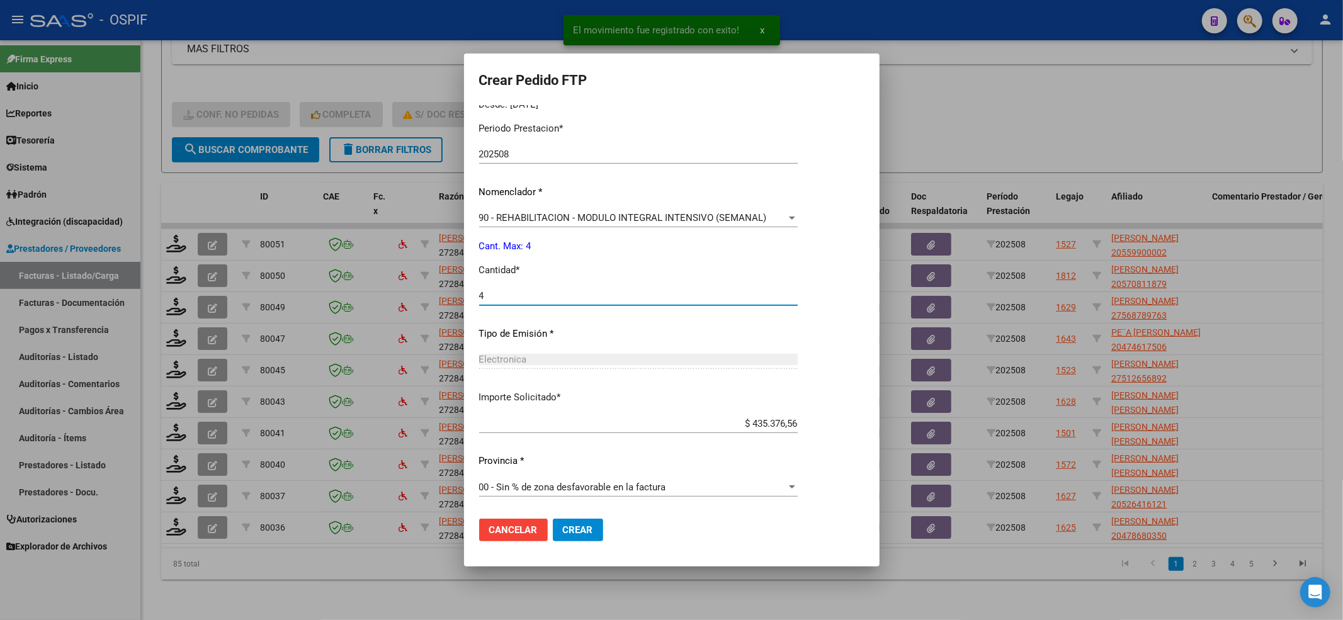
type input "4"
click at [586, 527] on span "Crear" at bounding box center [578, 530] width 30 height 11
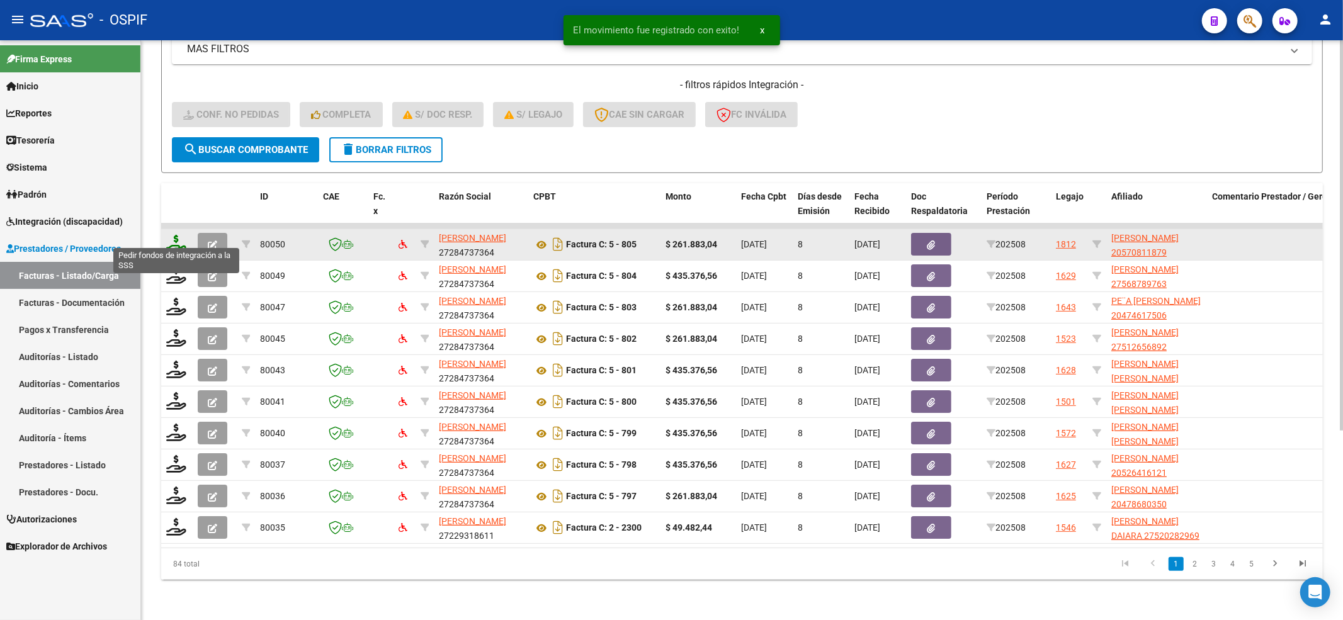
click at [177, 237] on icon at bounding box center [176, 244] width 20 height 18
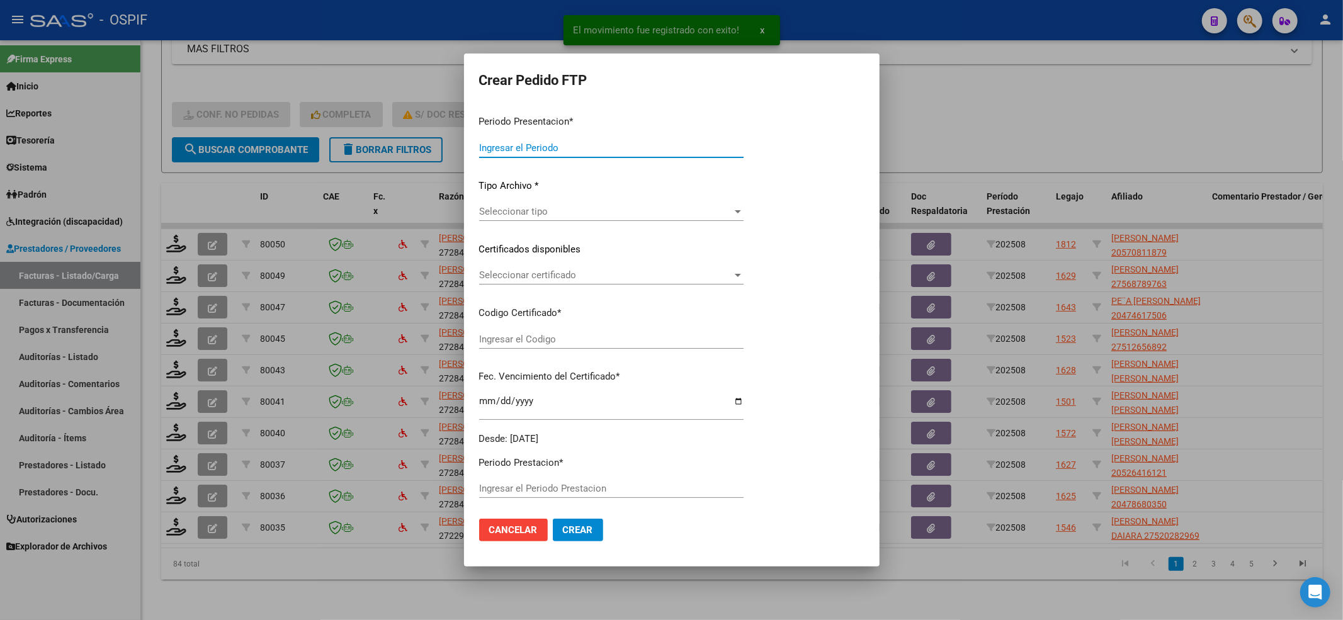
type input "202508"
type input "$ 261.883,04"
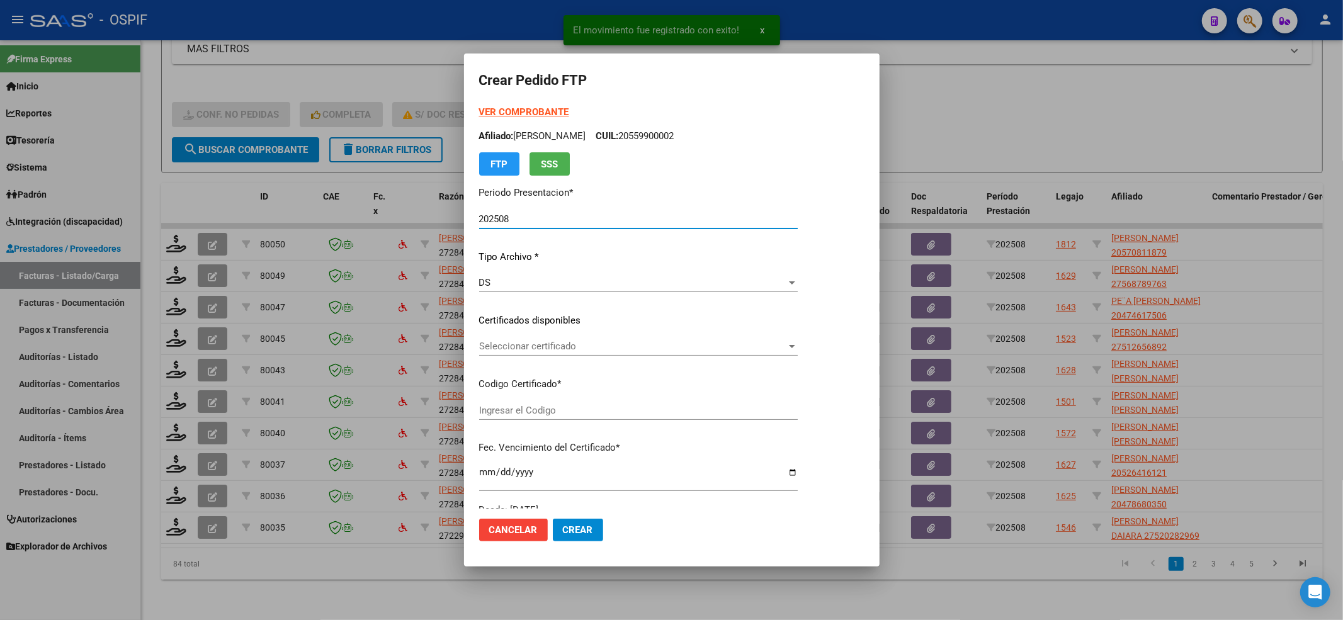
type input "0200057081187-20240315-20270315-bue-427"
type input "2027-03-15"
click at [516, 348] on span "Seleccionar certificado" at bounding box center [632, 346] width 307 height 11
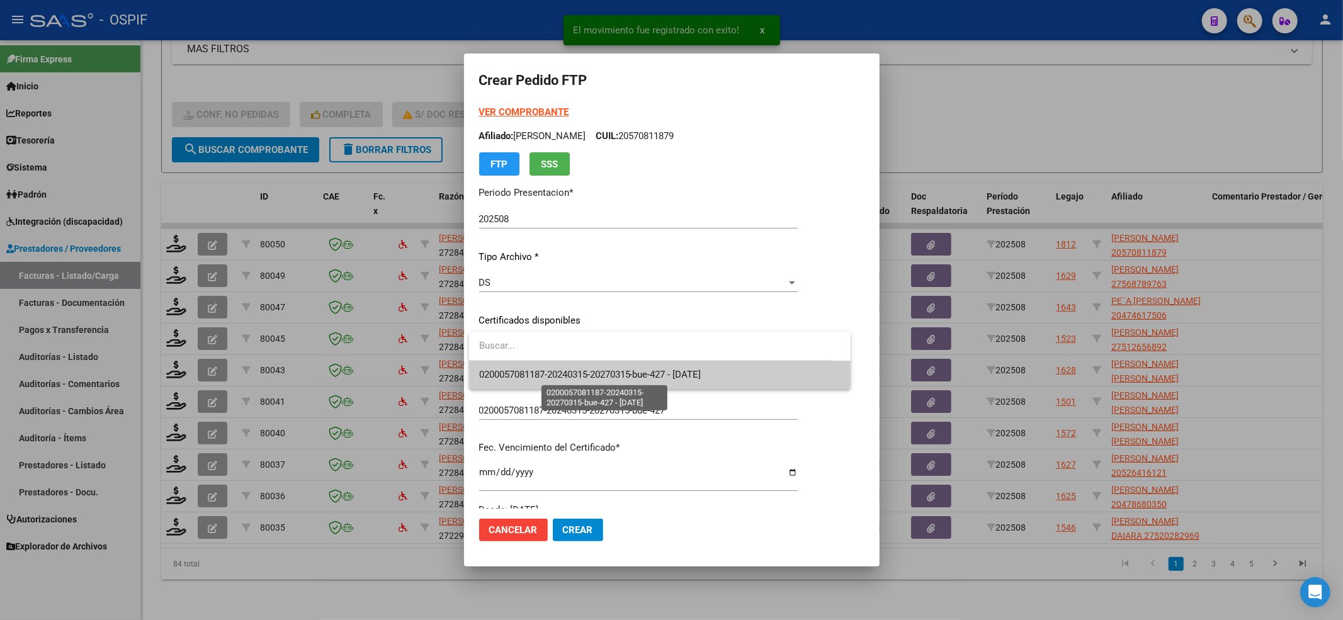
drag, startPoint x: 516, startPoint y: 348, endPoint x: 513, endPoint y: 373, distance: 26.1
click at [513, 373] on span "0200057081187-20240315-20270315-bue-427 - 2027-03-15" at bounding box center [590, 374] width 222 height 11
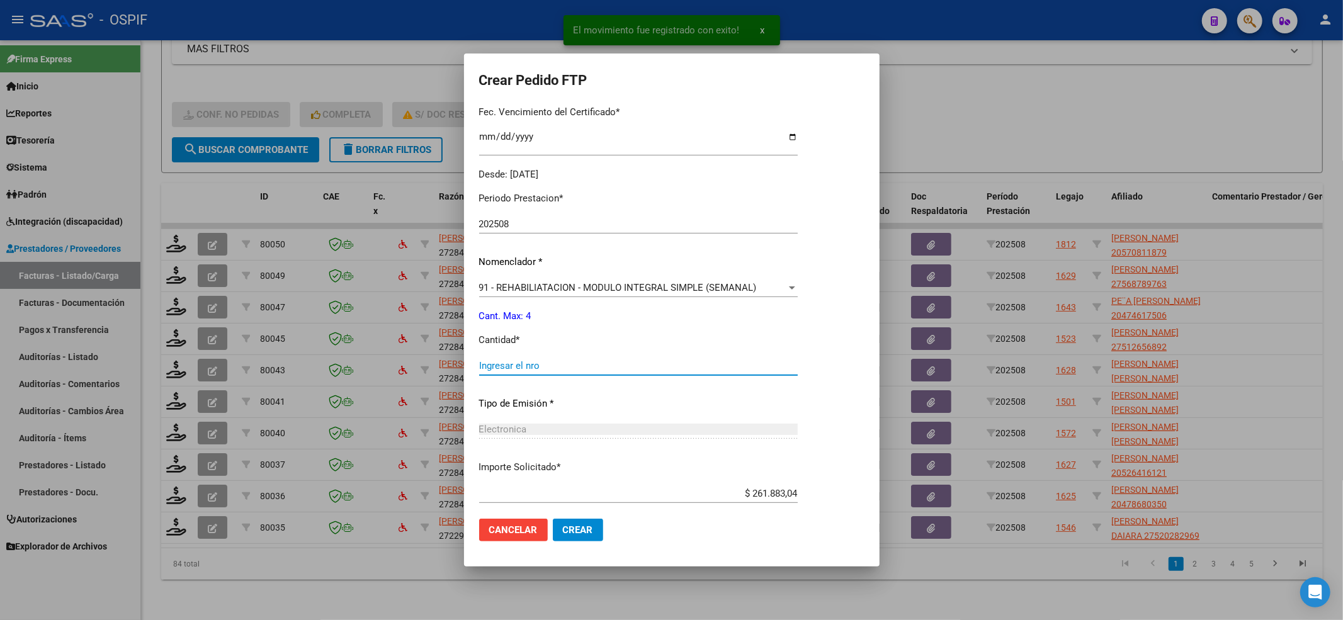
click at [514, 360] on input "Ingresar el nro" at bounding box center [638, 365] width 319 height 11
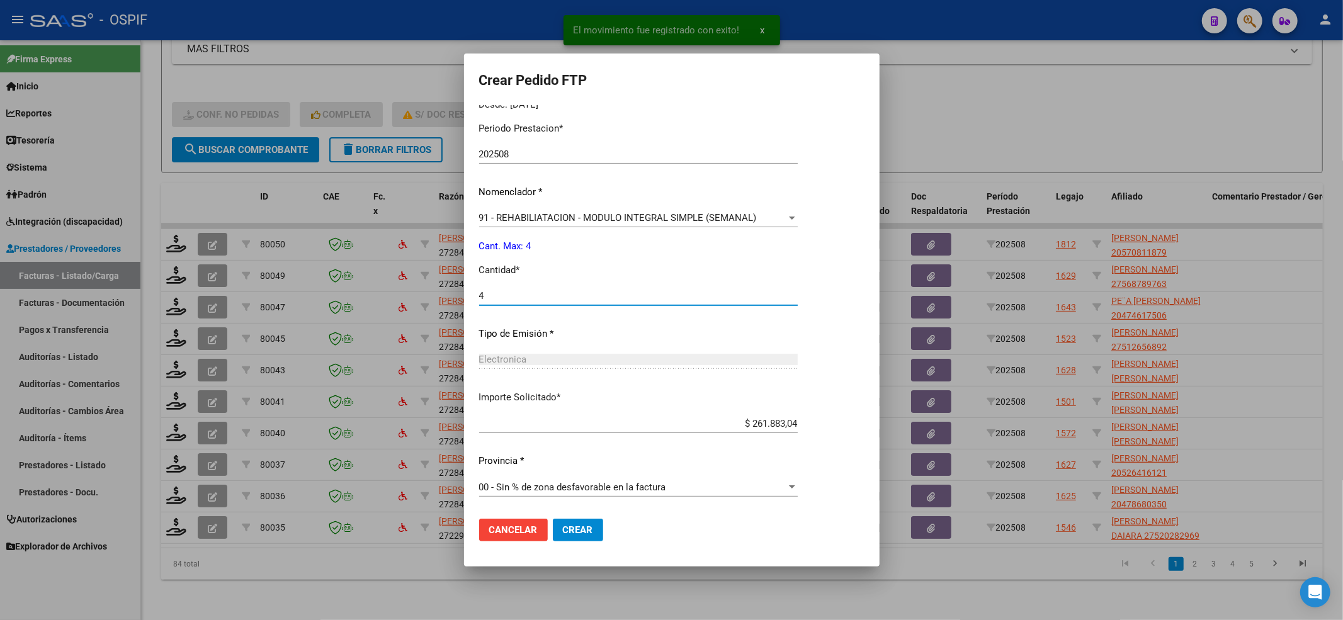
type input "4"
click at [583, 532] on span "Crear" at bounding box center [578, 530] width 30 height 11
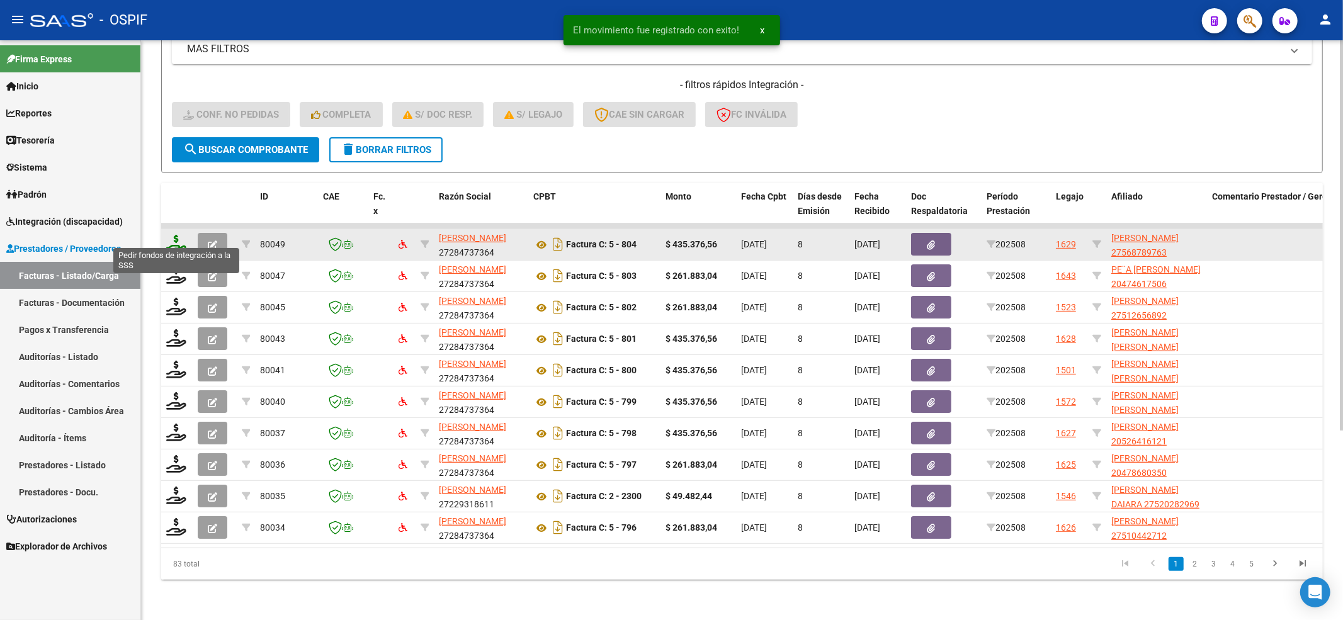
click at [171, 237] on icon at bounding box center [176, 244] width 20 height 18
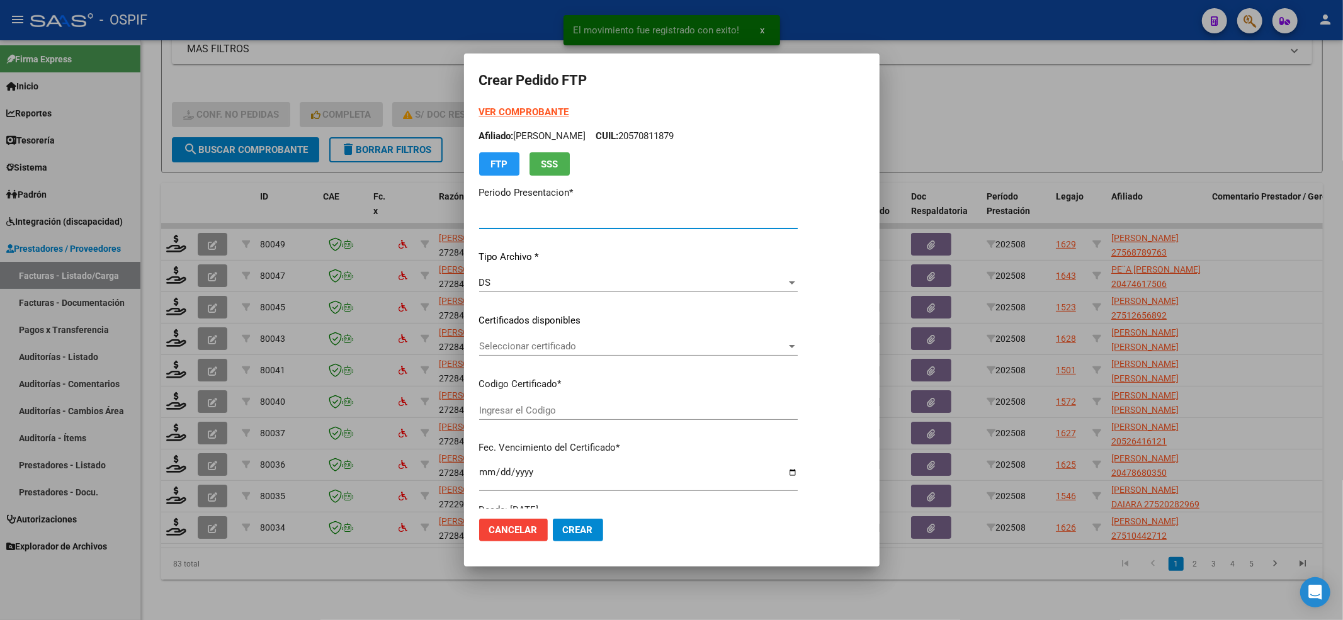
type input "202508"
type input "$ 435.376,56"
type input "-01-00056878976-20190130-20240130-BS-427"
type input "2024-01-30"
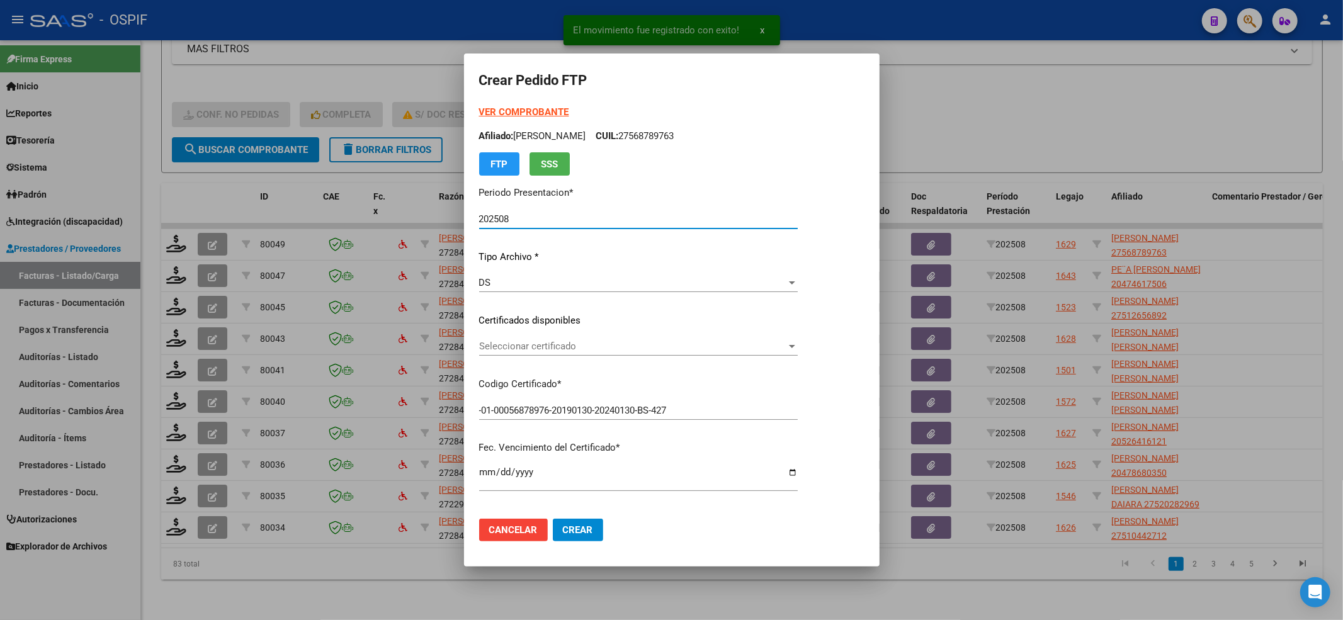
click at [515, 348] on span "Seleccionar certificado" at bounding box center [632, 346] width 307 height 11
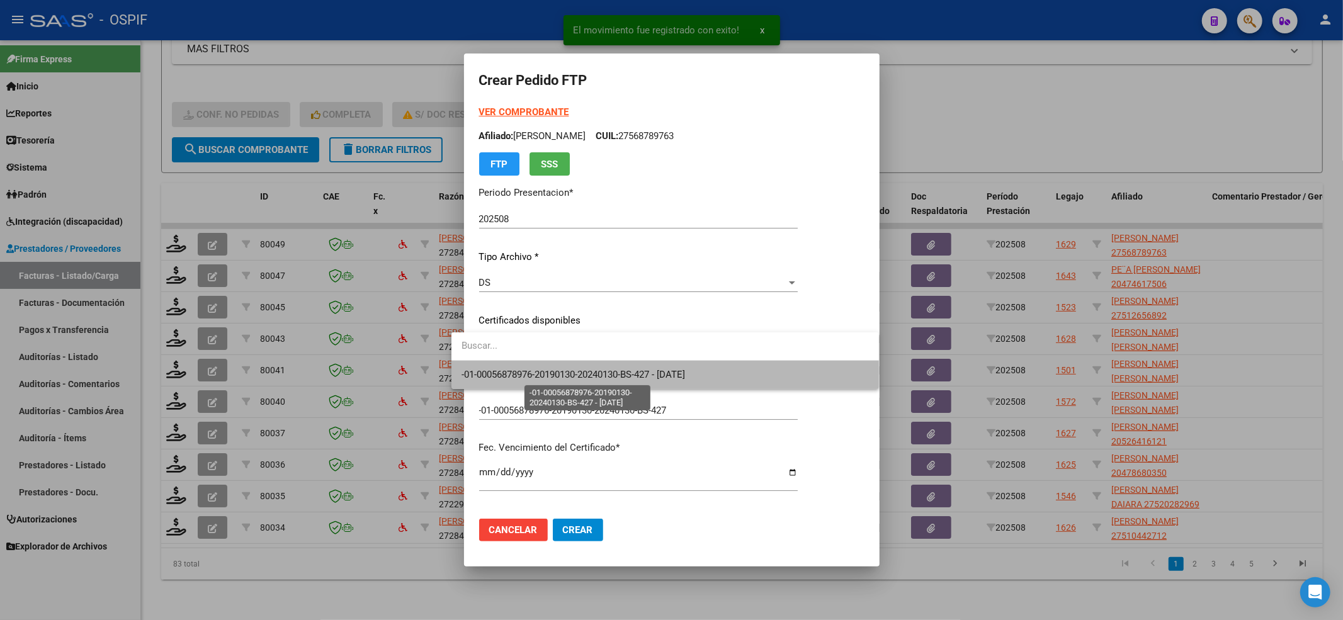
click at [511, 373] on span "-01-00056878976-20190130-20240130-BS-427 - 2024-01-30" at bounding box center [574, 374] width 224 height 11
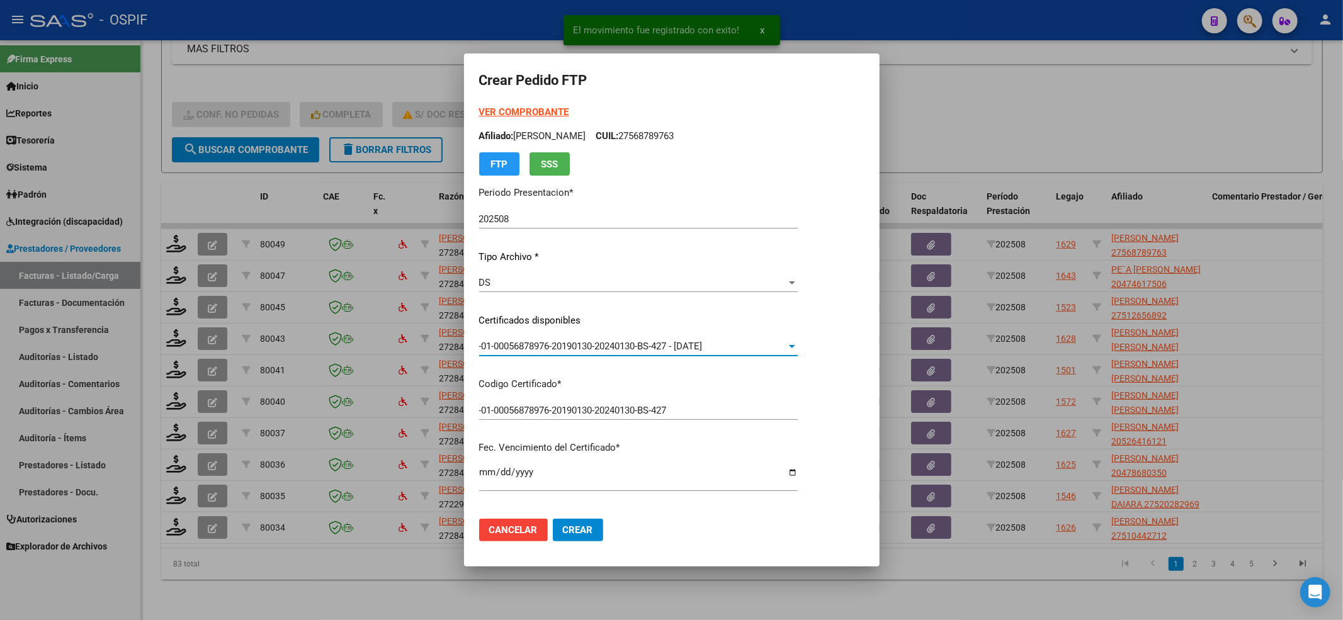
scroll to position [336, 0]
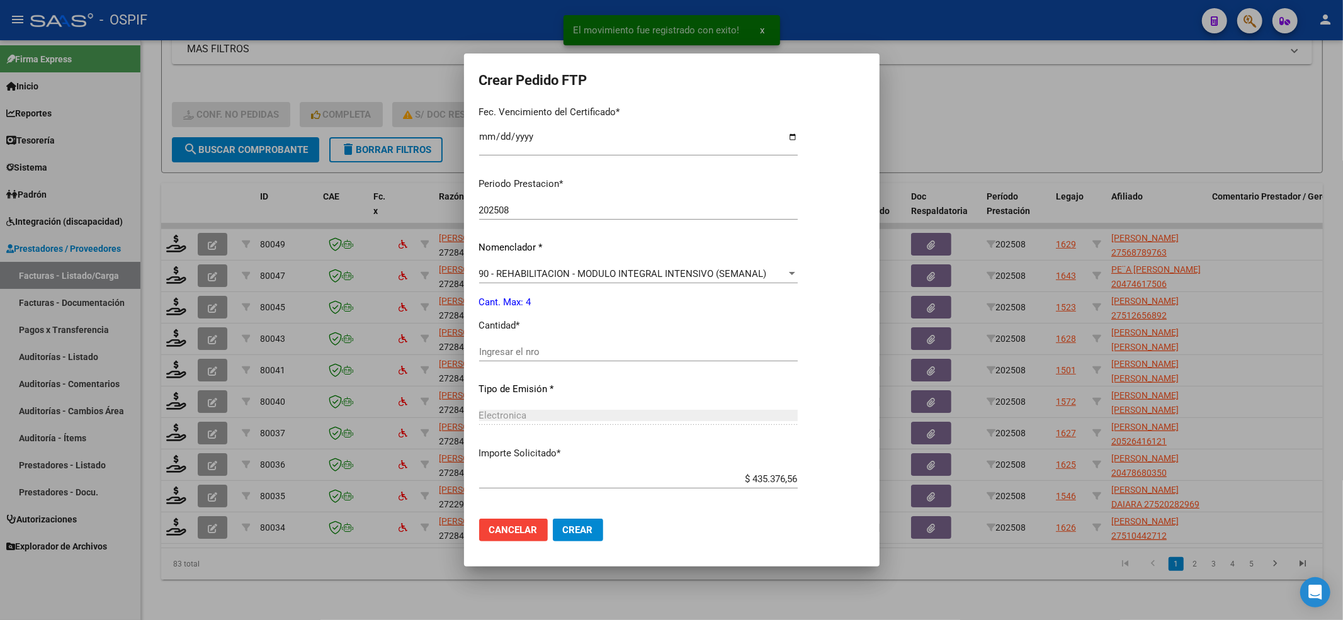
drag, startPoint x: 515, startPoint y: 348, endPoint x: 510, endPoint y: 359, distance: 12.4
click at [511, 373] on div "Periodo Prestacion * 202508 Ingresar el Periodo Prestacion Nomenclador * 90 - R…" at bounding box center [638, 366] width 319 height 397
click at [503, 339] on div "Periodo Prestacion * 202508 Ingresar el Periodo Prestacion Nomenclador * 90 - R…" at bounding box center [638, 366] width 319 height 397
click at [505, 349] on input "Ingresar el nro" at bounding box center [638, 351] width 319 height 11
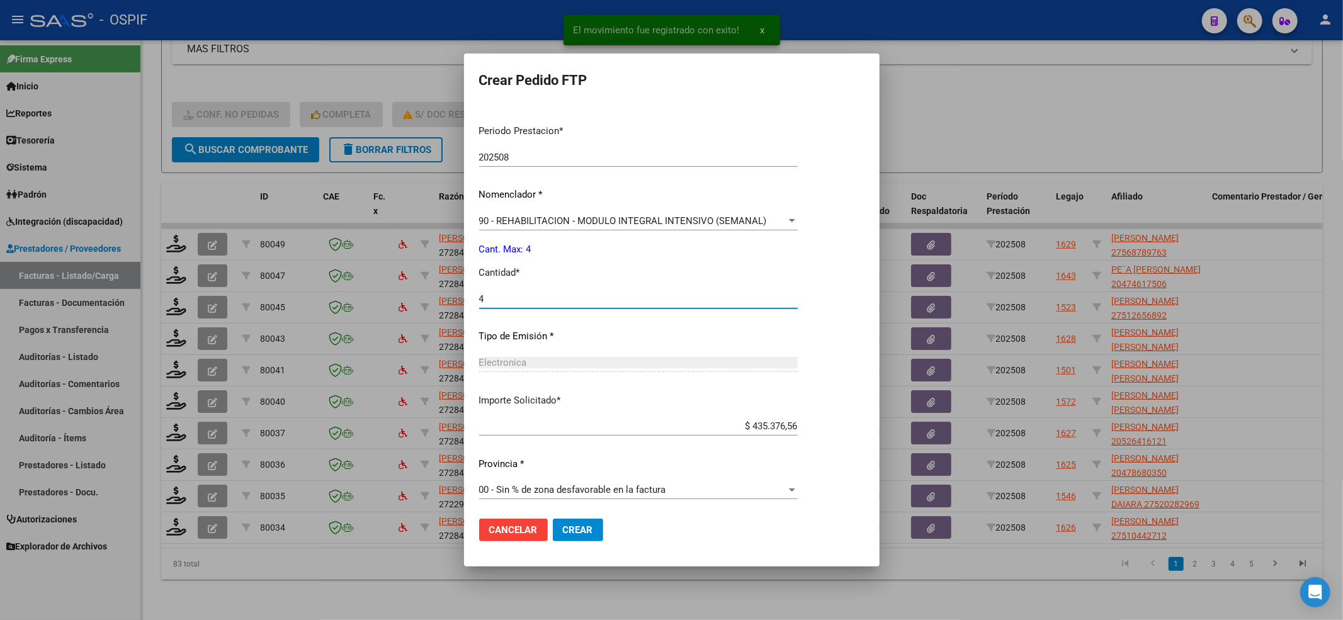
scroll to position [391, 0]
type input "4"
click at [565, 552] on mat-dialog-container "Crear Pedido FTP VER COMPROBANTE ARCA Padrón Afiliado: PERALTA BRITEZ VICTORIA …" at bounding box center [672, 310] width 416 height 513
click at [563, 535] on span "Crear" at bounding box center [578, 530] width 30 height 11
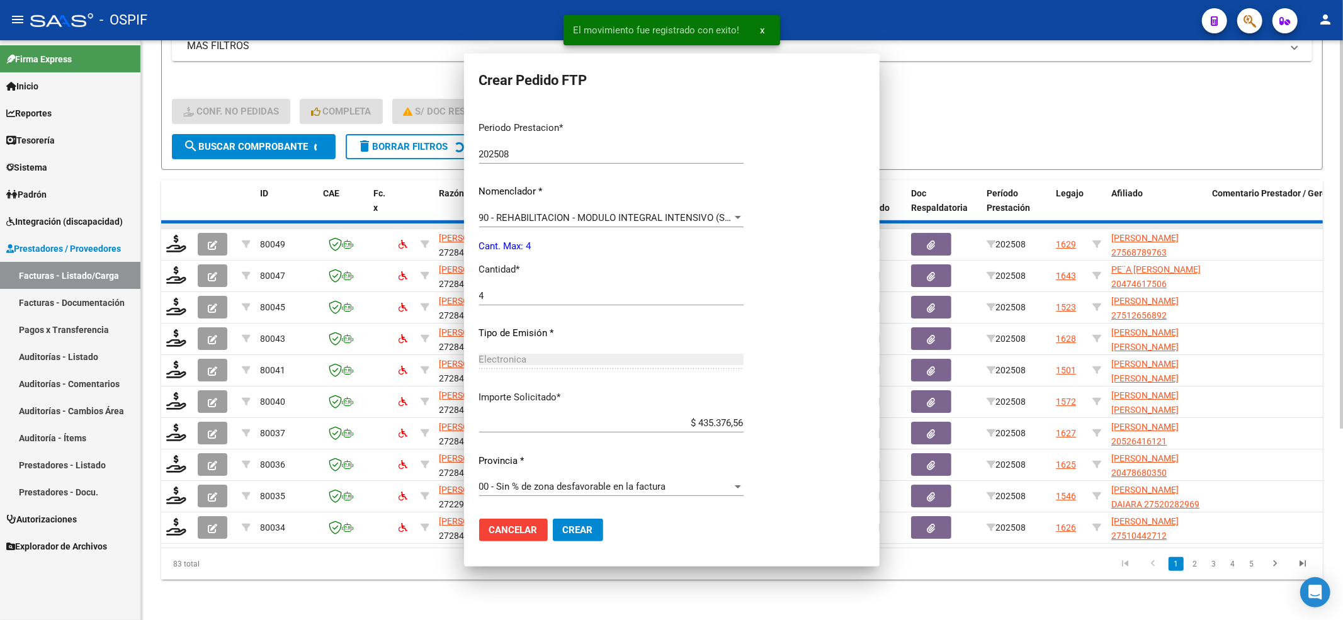
scroll to position [0, 0]
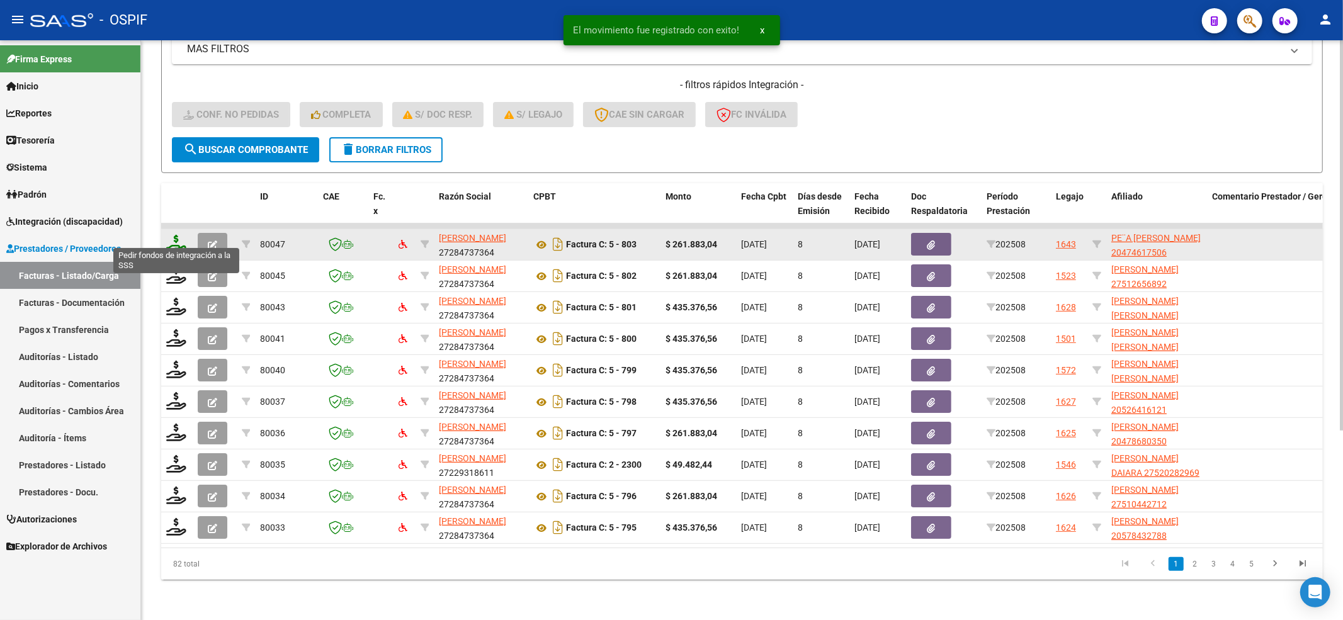
click at [178, 237] on icon at bounding box center [176, 244] width 20 height 18
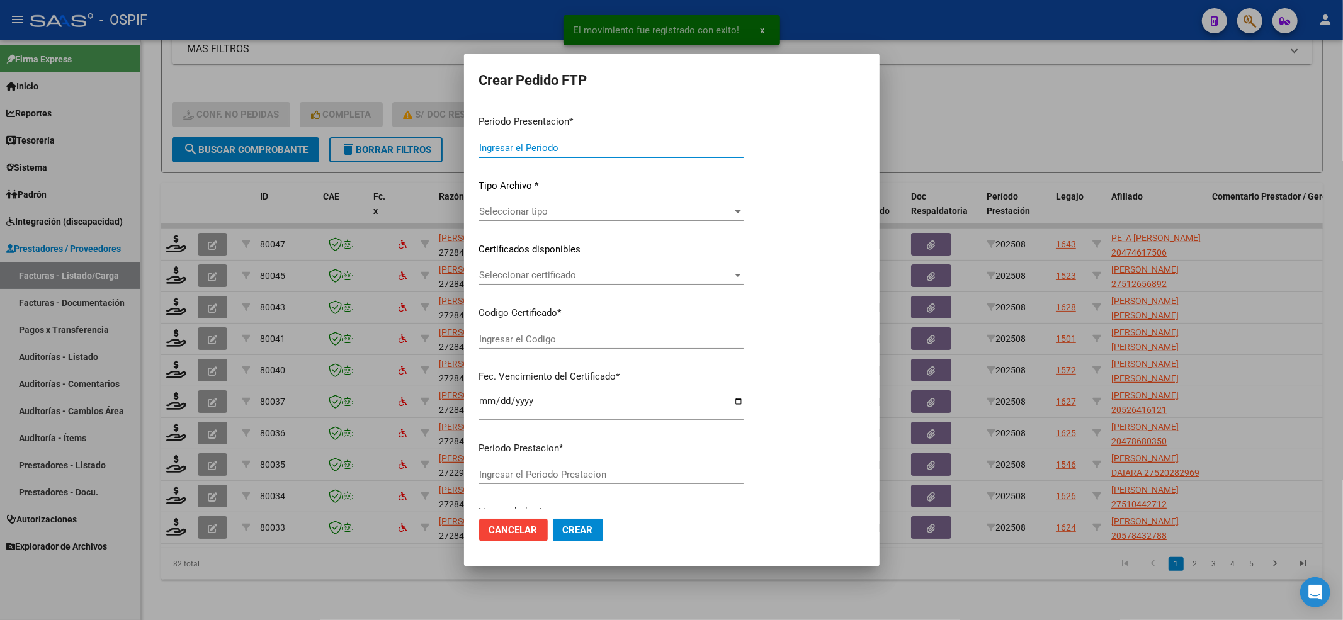
type input "202508"
type input "$ 261.883,04"
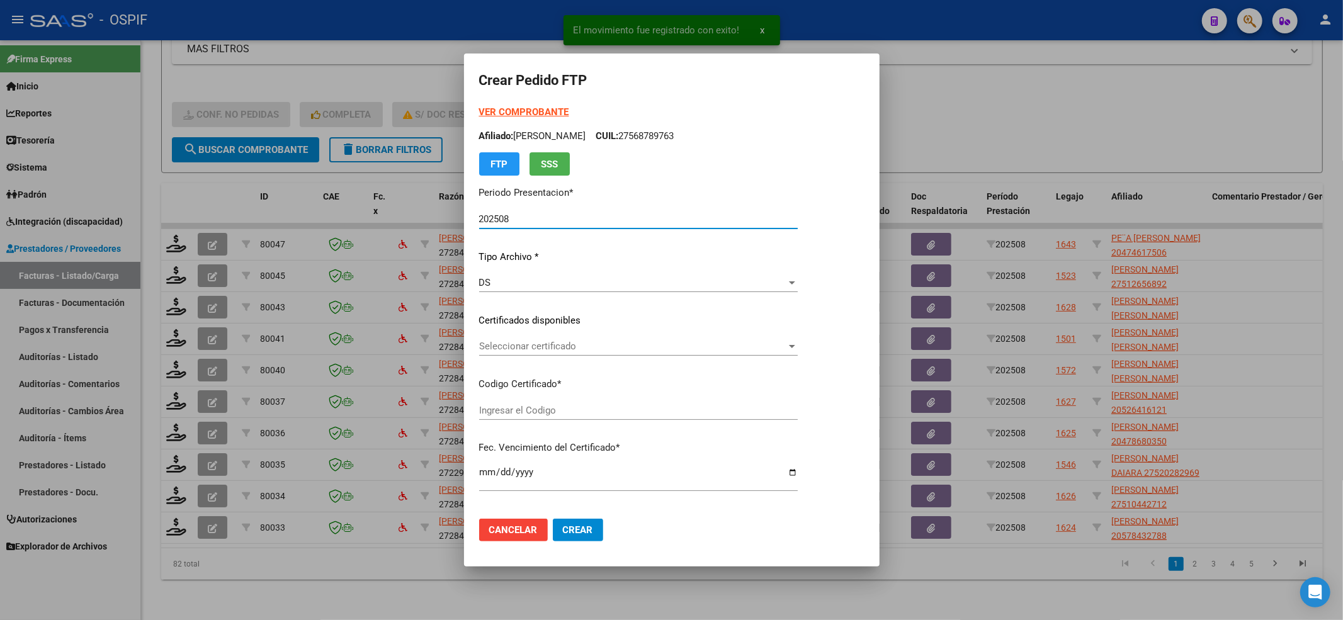
type input "0200047461750-20250710-20300710-BUE-427"
type input "2030-07-10"
drag, startPoint x: 523, startPoint y: 344, endPoint x: 522, endPoint y: 350, distance: 6.4
click at [522, 350] on span "Seleccionar certificado" at bounding box center [644, 346] width 331 height 11
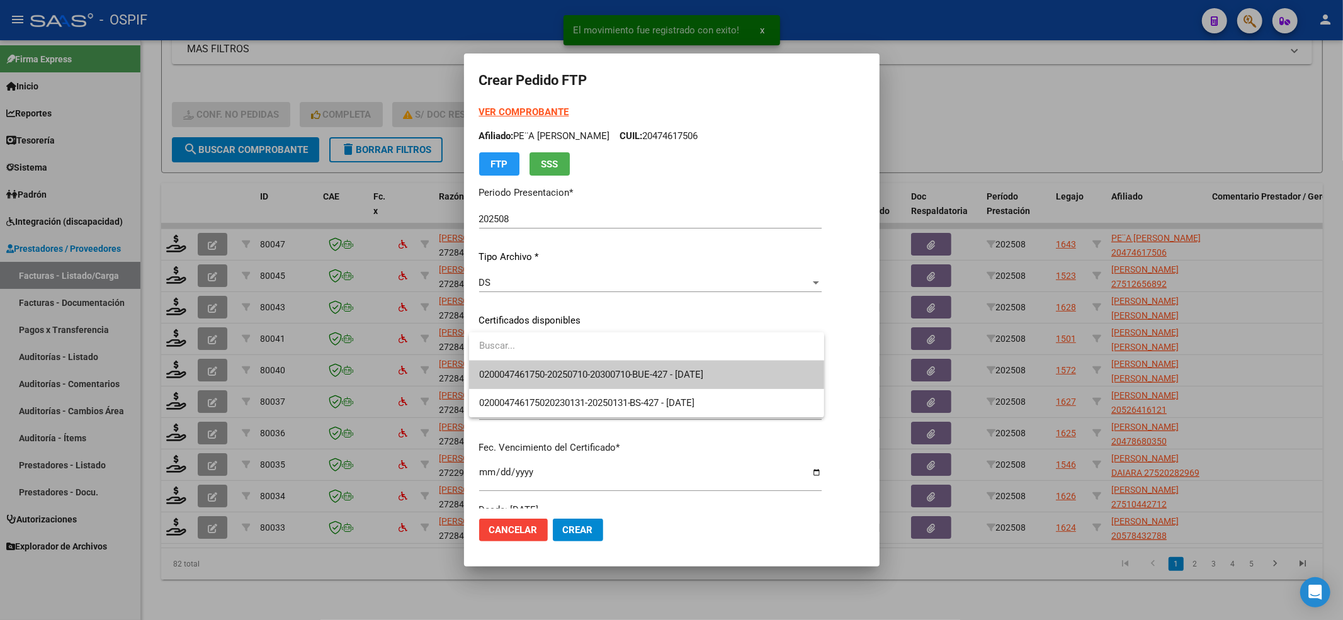
click at [514, 378] on span "0200047461750-20250710-20300710-BUE-427 - 2030-07-10" at bounding box center [591, 374] width 225 height 11
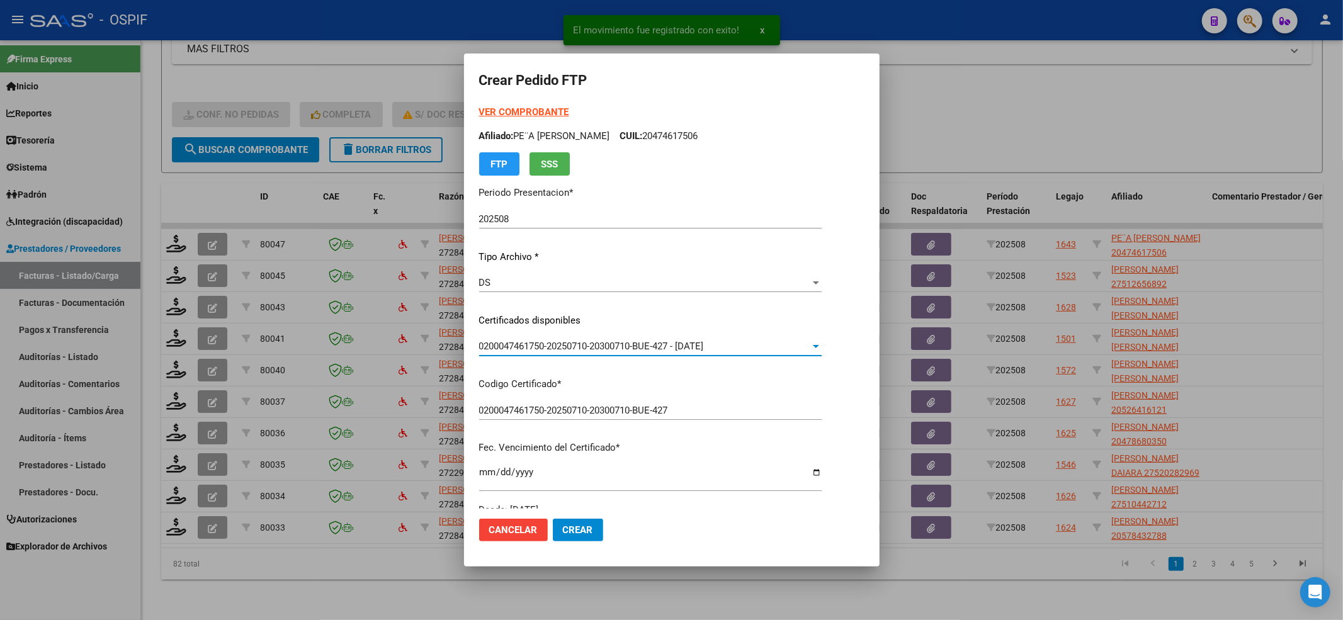
scroll to position [406, 0]
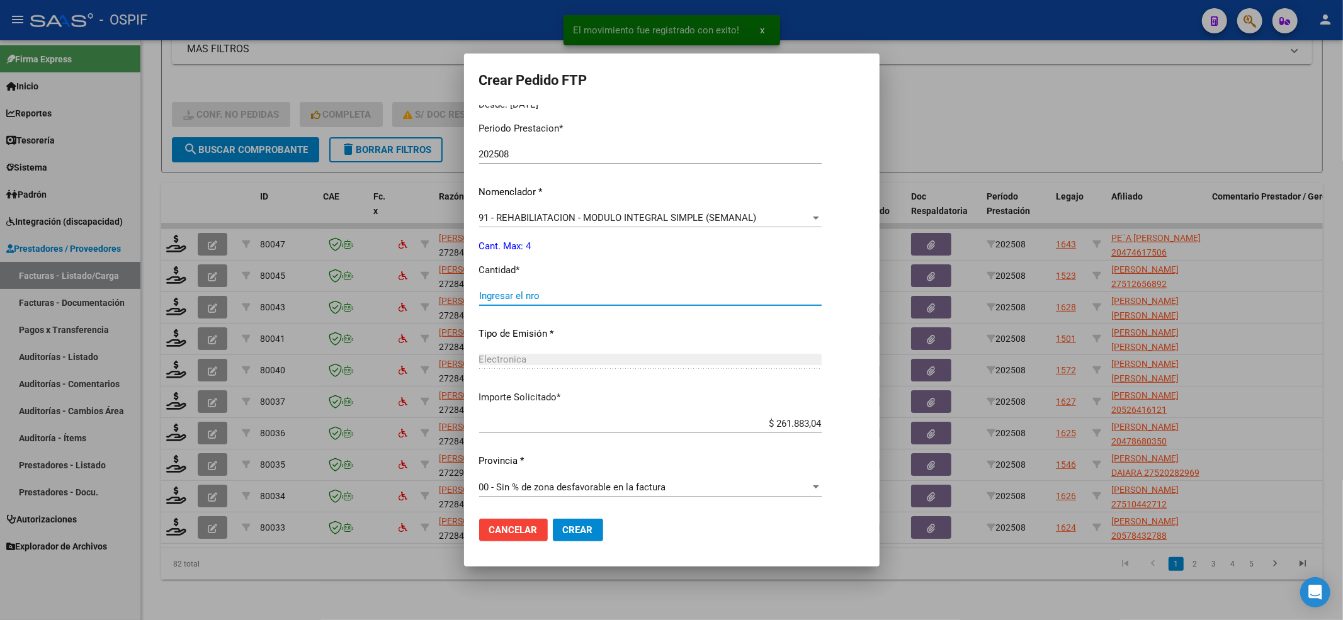
click at [509, 295] on input "Ingresar el nro" at bounding box center [650, 295] width 343 height 11
type input "4"
drag, startPoint x: 569, startPoint y: 525, endPoint x: 419, endPoint y: 449, distance: 167.9
click at [568, 525] on span "Crear" at bounding box center [578, 530] width 30 height 11
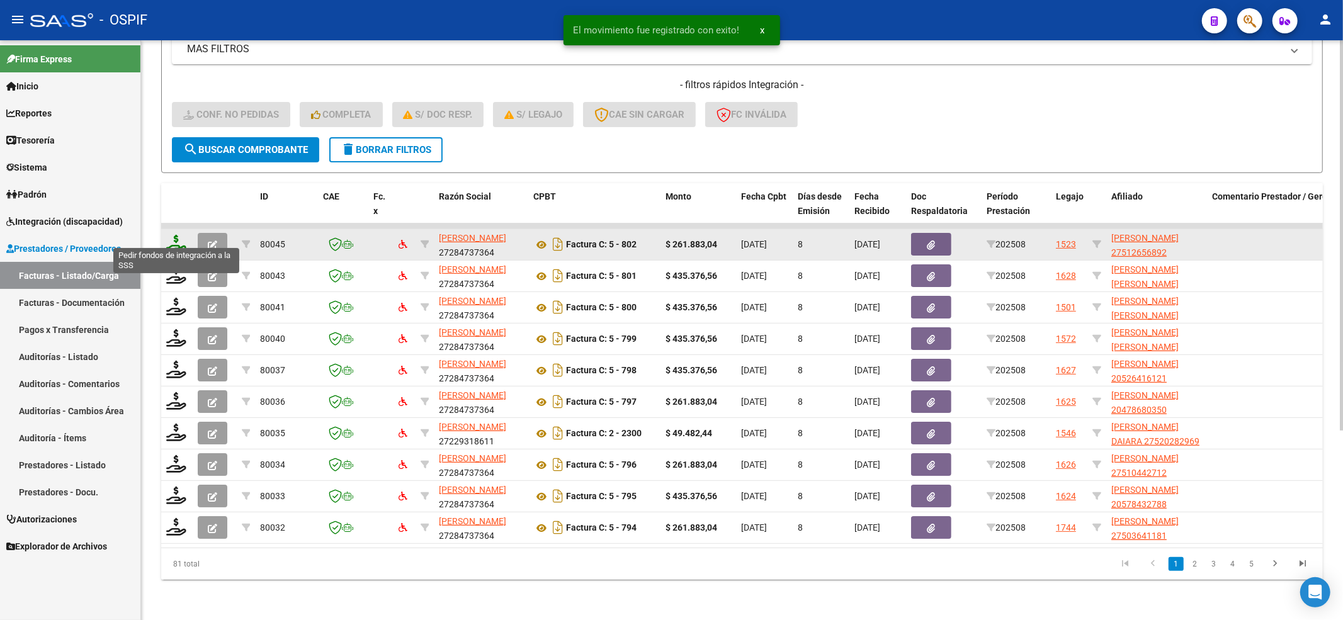
click at [168, 235] on icon at bounding box center [176, 244] width 20 height 18
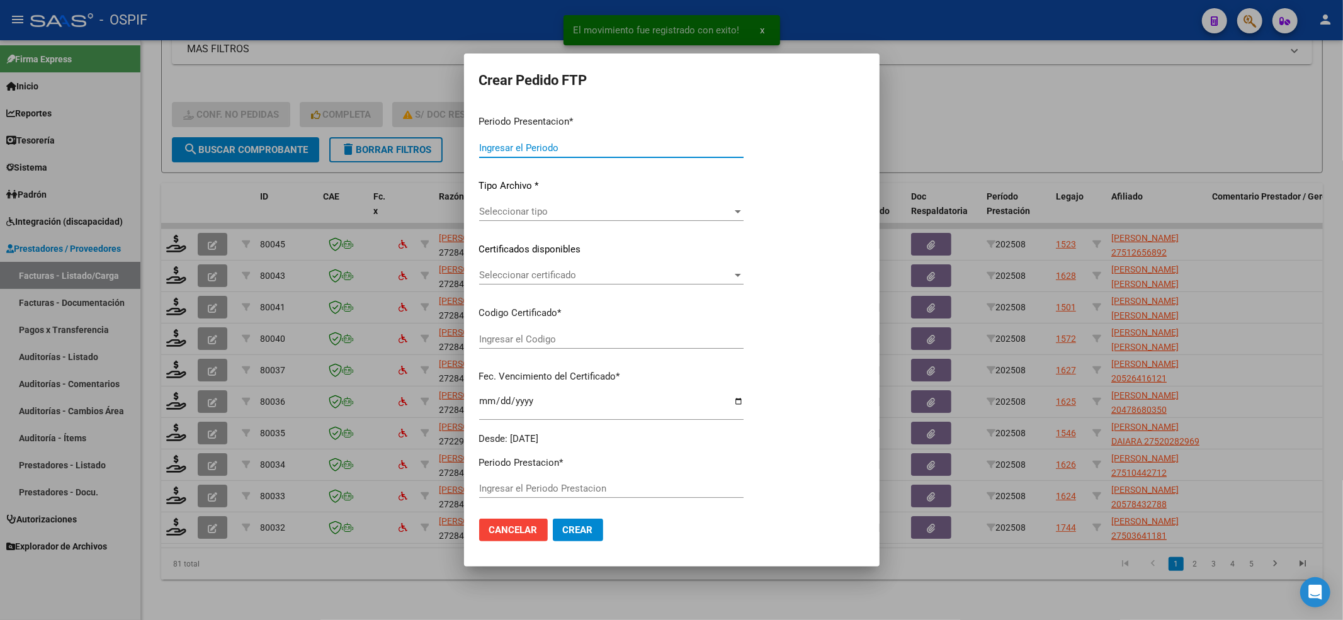
type input "202508"
type input "$ 261.883,04"
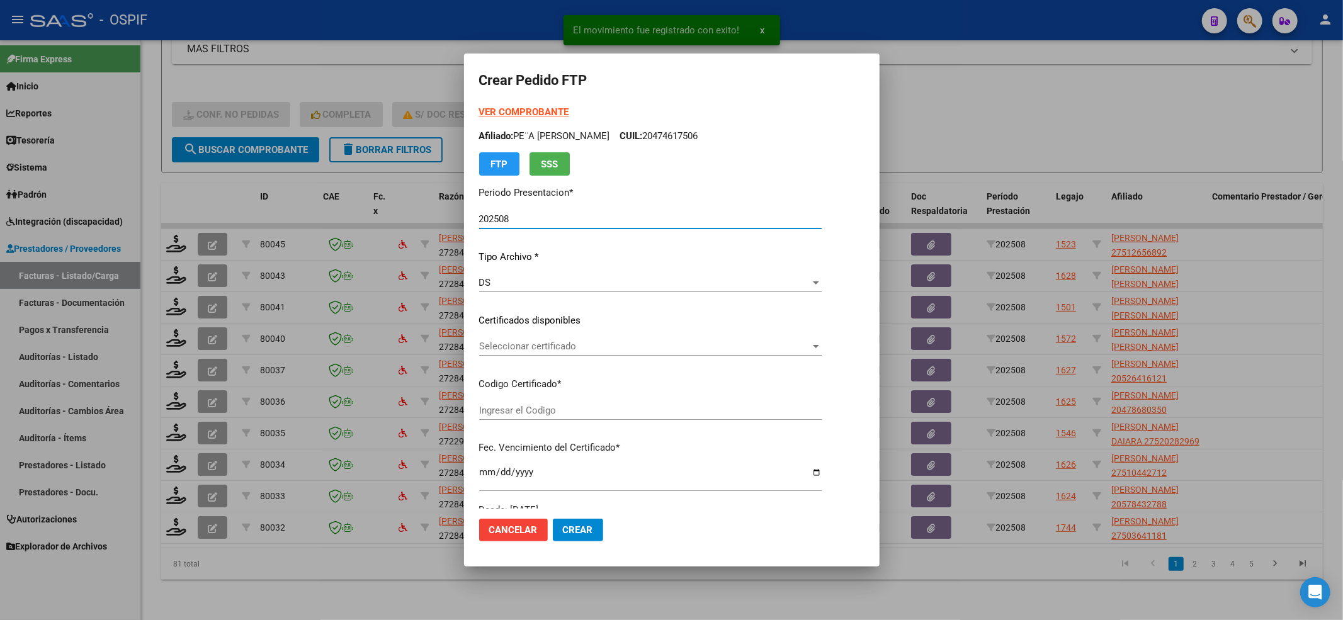
type input "0100051265689-20250812-20280812-BUE-427"
type input "2028-08-12"
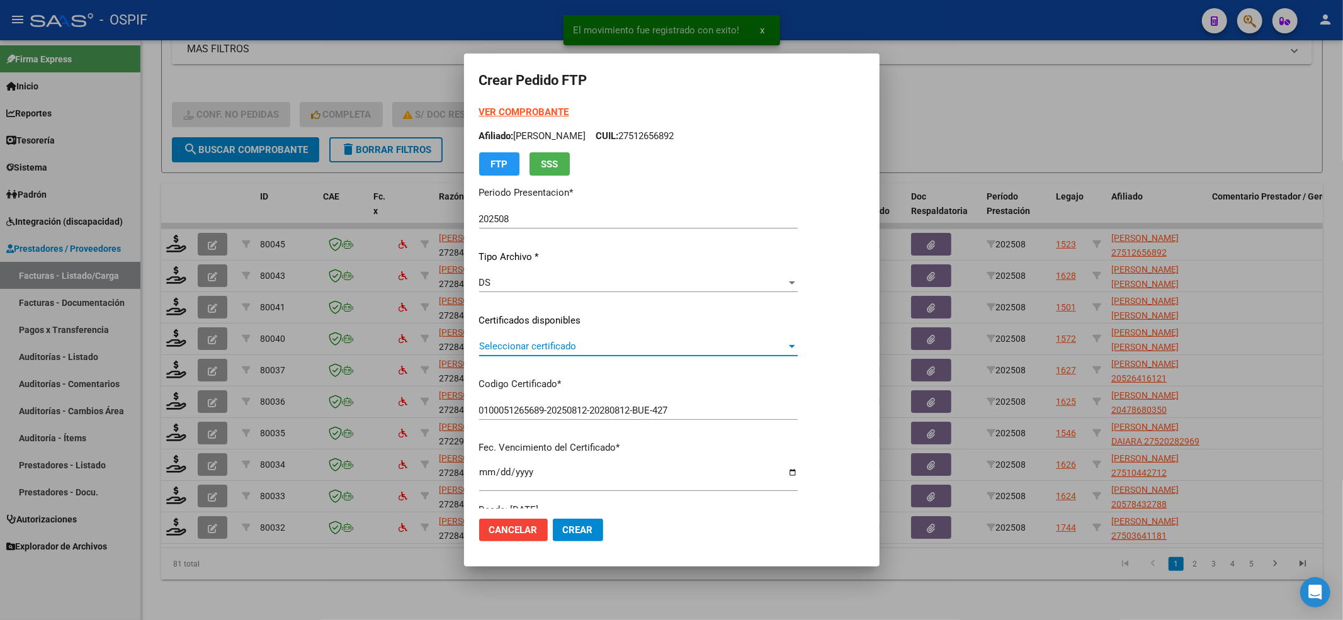
click at [527, 351] on span "Seleccionar certificado" at bounding box center [632, 346] width 307 height 11
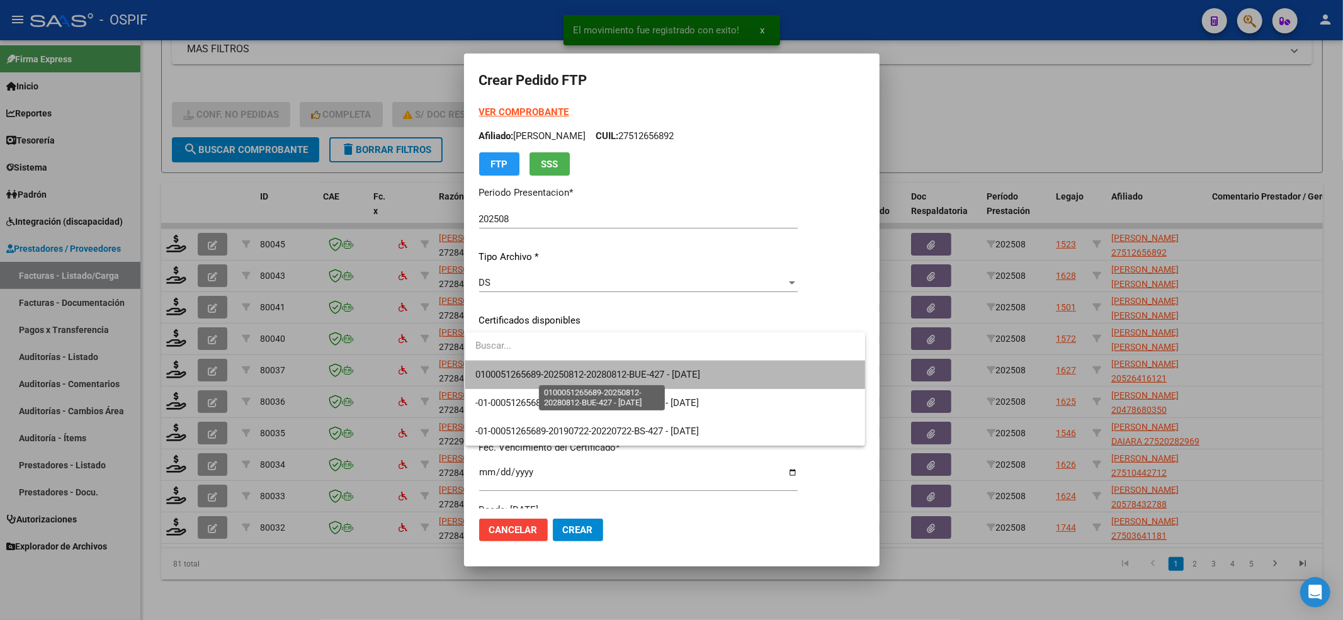
click at [525, 379] on span "0100051265689-20250812-20280812-BUE-427 - 2028-08-12" at bounding box center [588, 374] width 225 height 11
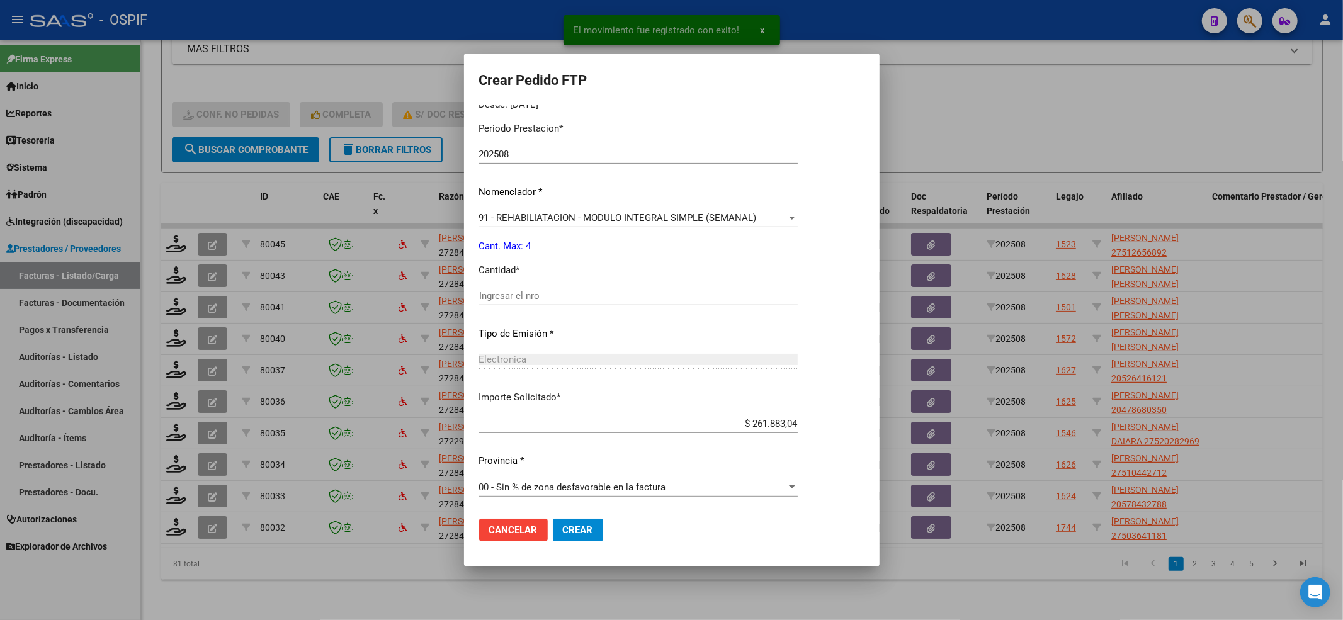
click at [489, 285] on div "Periodo Prestacion * 202508 Ingresar el Periodo Prestacion Nomenclador * 91 - R…" at bounding box center [638, 310] width 319 height 397
click at [492, 298] on input "Ingresar el nro" at bounding box center [638, 295] width 319 height 11
type input "4"
click at [596, 534] on button "Crear" at bounding box center [578, 530] width 50 height 23
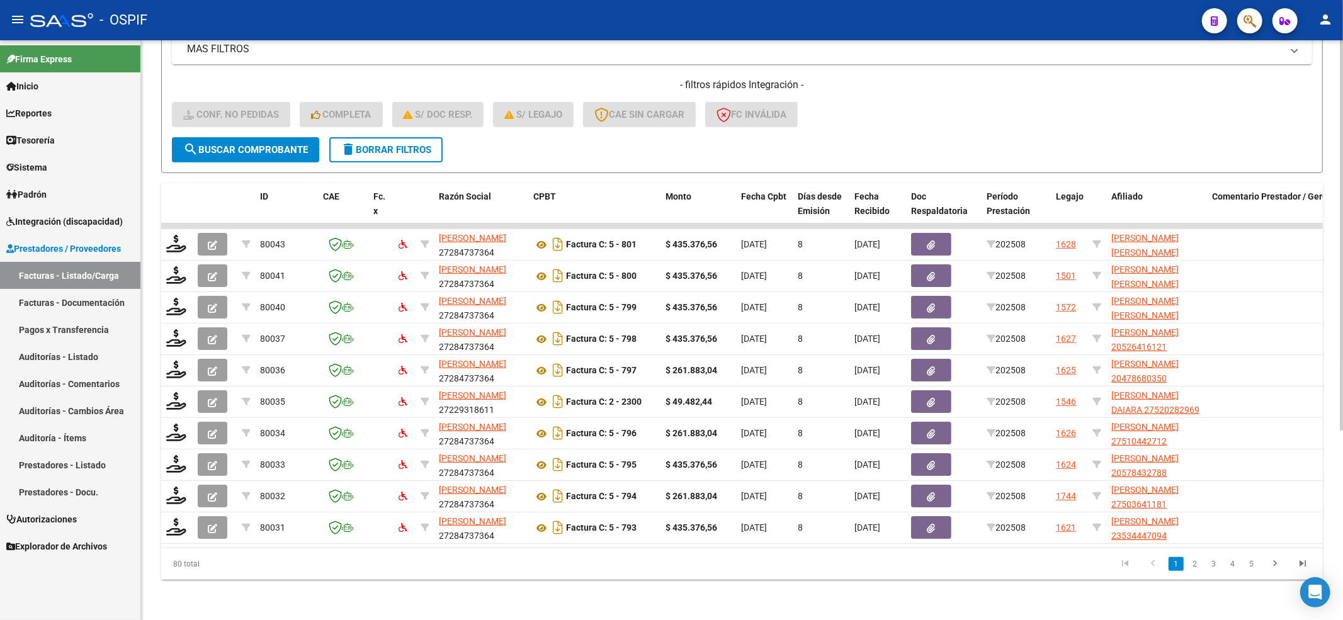
click at [305, 144] on span "search Buscar Comprobante" at bounding box center [245, 149] width 125 height 11
drag, startPoint x: 308, startPoint y: 126, endPoint x: 290, endPoint y: 126, distance: 18.3
click at [299, 137] on button "search Buscar Comprobante" at bounding box center [245, 149] width 147 height 25
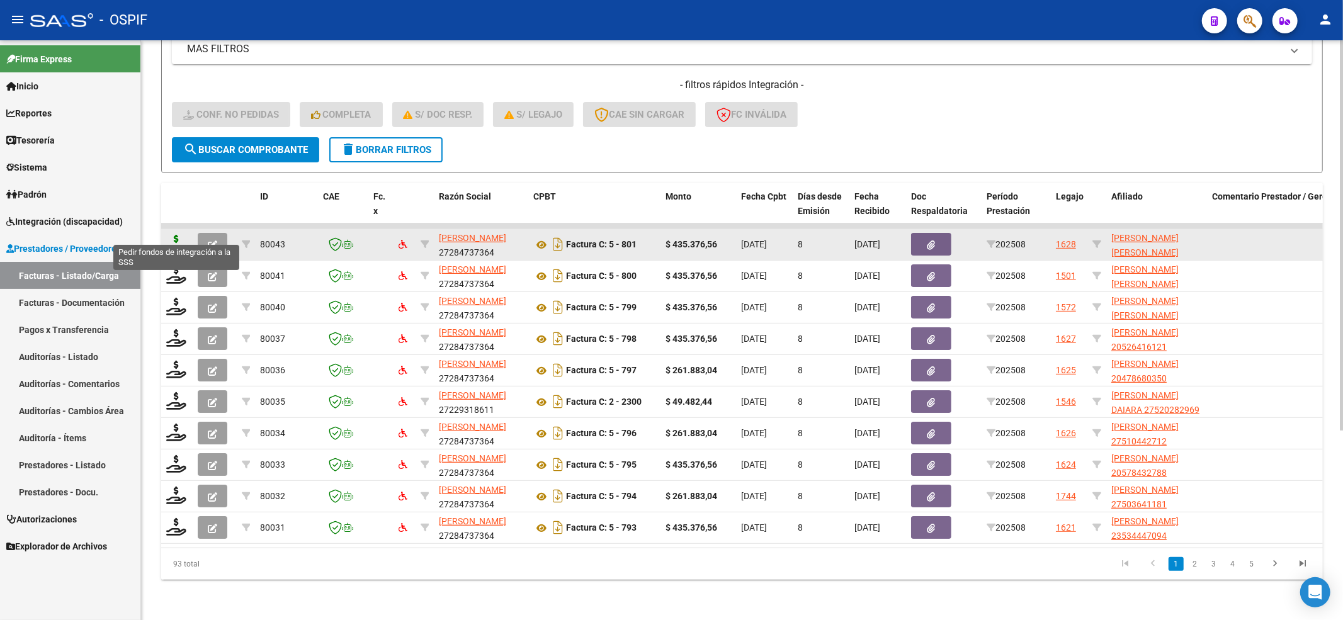
click at [173, 235] on icon at bounding box center [176, 244] width 20 height 18
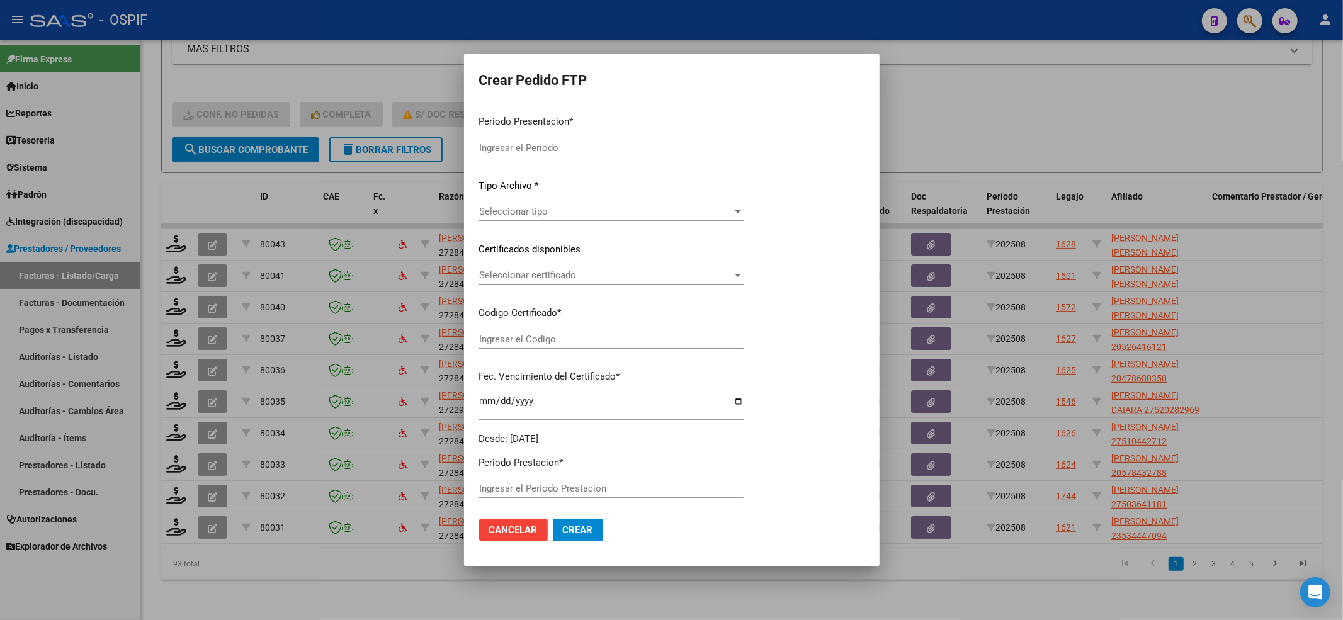
type input "202508"
type input "$ 435.376,56"
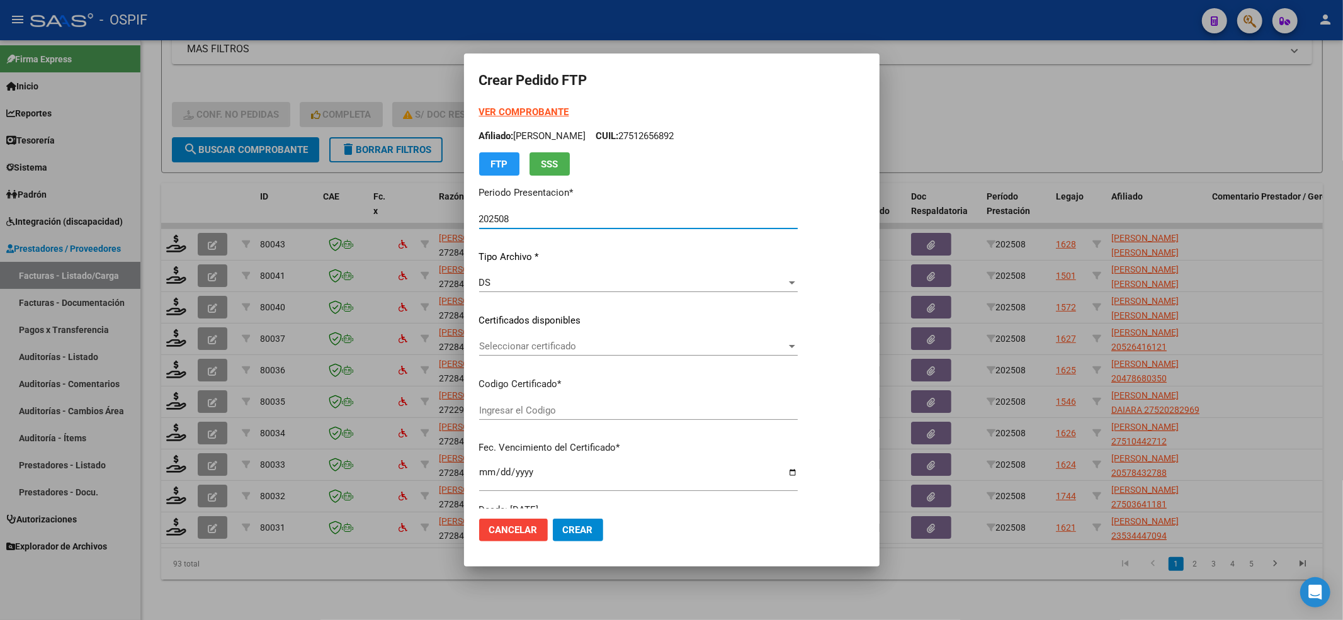
type input "0200058308827-20220905-20270905-BS-427"
type input "2027-09-05"
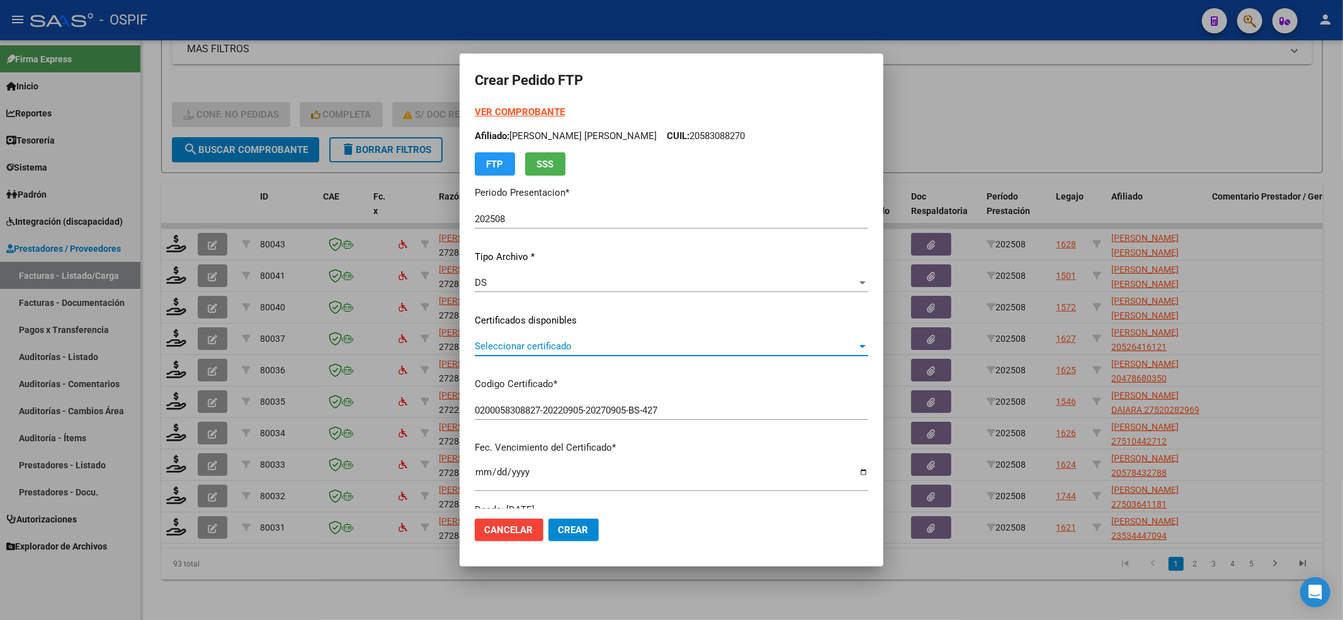
click at [534, 341] on span "Seleccionar certificado" at bounding box center [666, 346] width 382 height 11
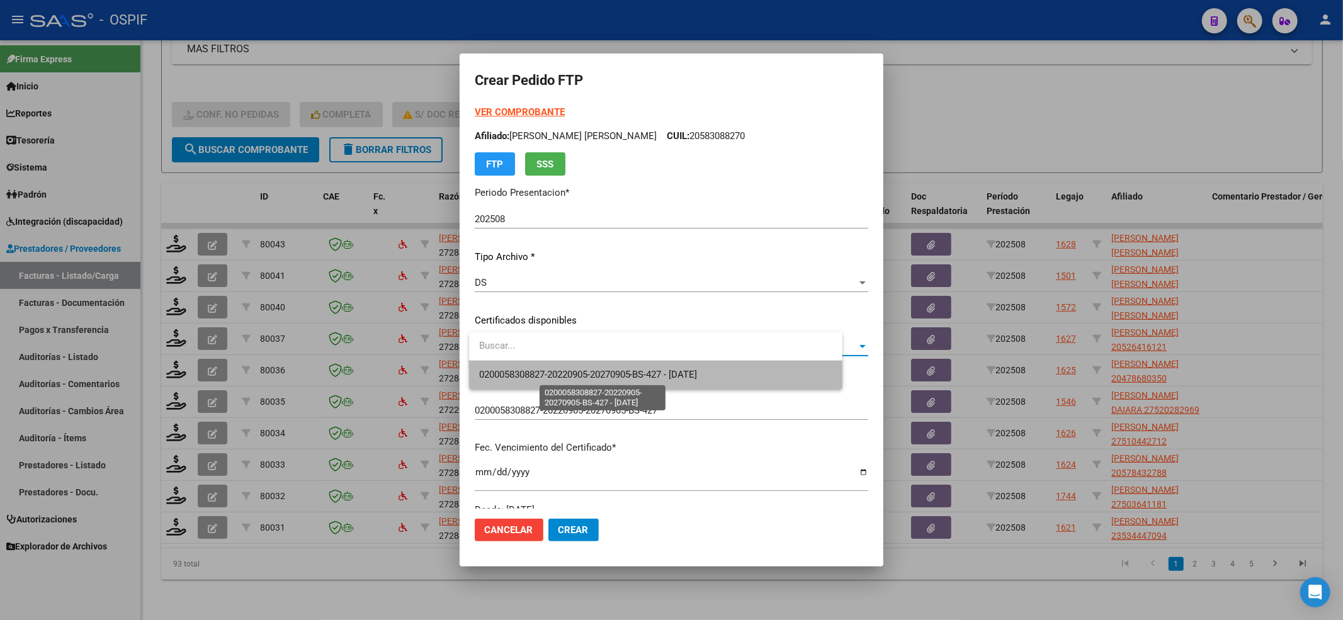
click at [523, 369] on span "0200058308827-20220905-20270905-BS-427 - 2027-09-05" at bounding box center [588, 374] width 219 height 11
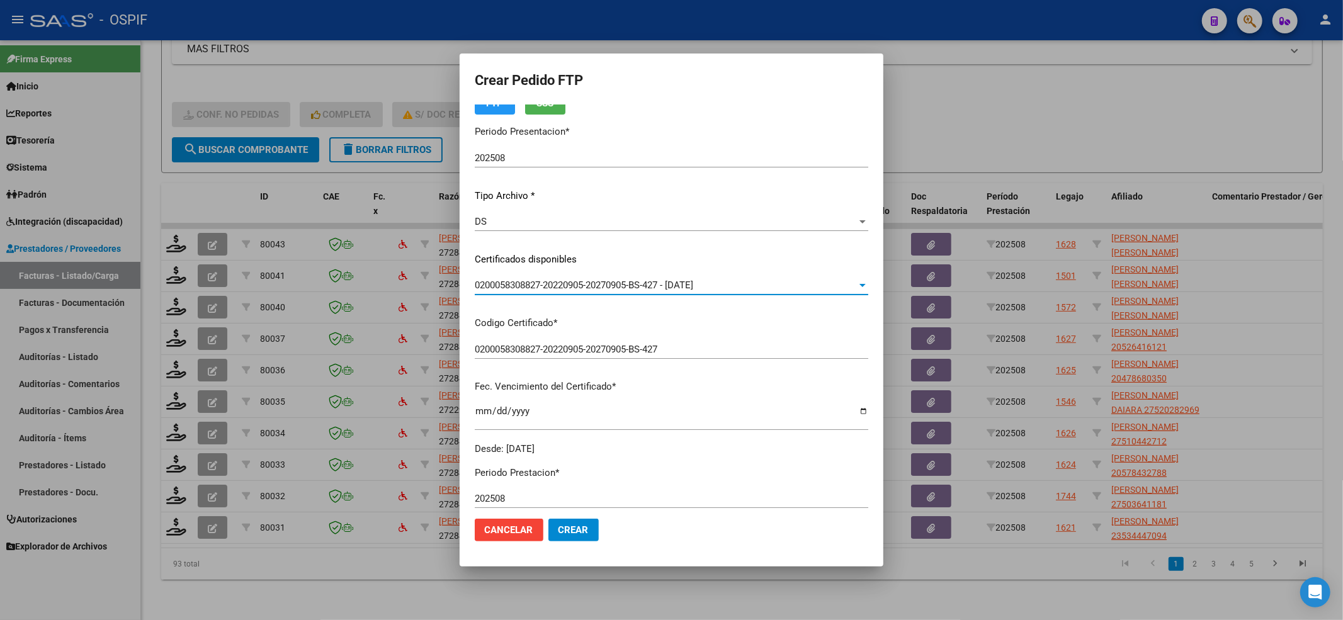
scroll to position [336, 0]
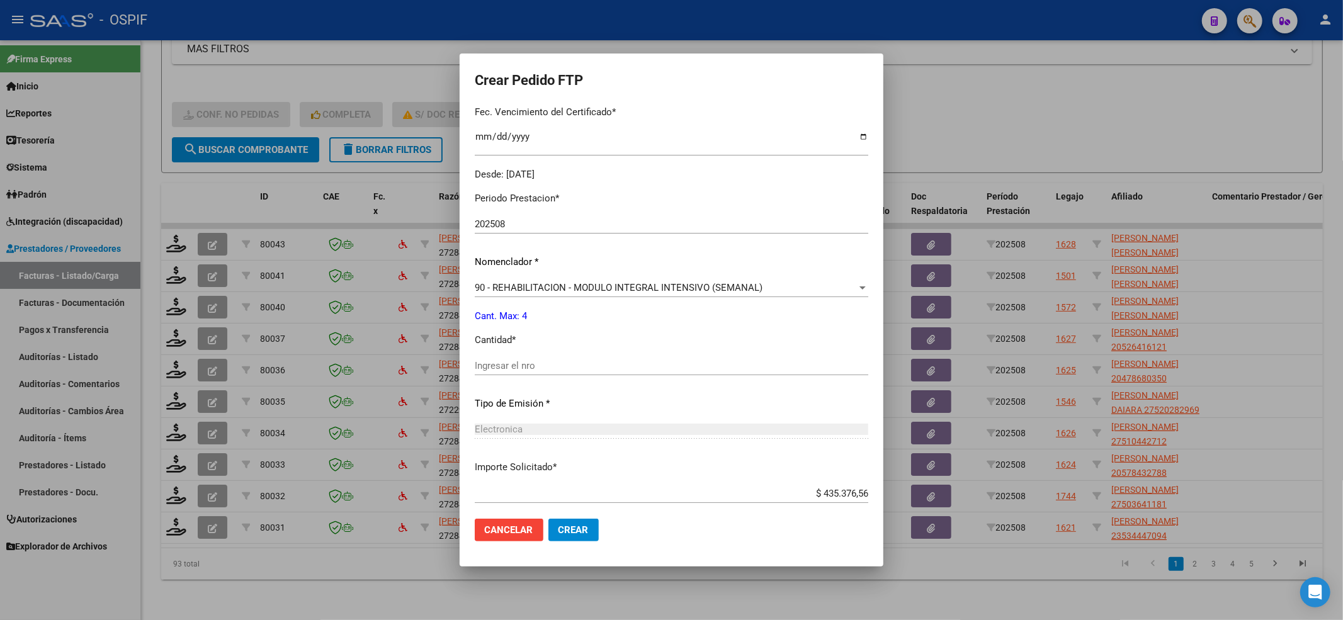
click at [539, 403] on div "Periodo Prestacion * 202508 Ingresar el Periodo Prestacion Nomenclador * 90 - R…" at bounding box center [672, 380] width 394 height 397
click at [532, 369] on input "Ingresar el nro" at bounding box center [672, 365] width 394 height 11
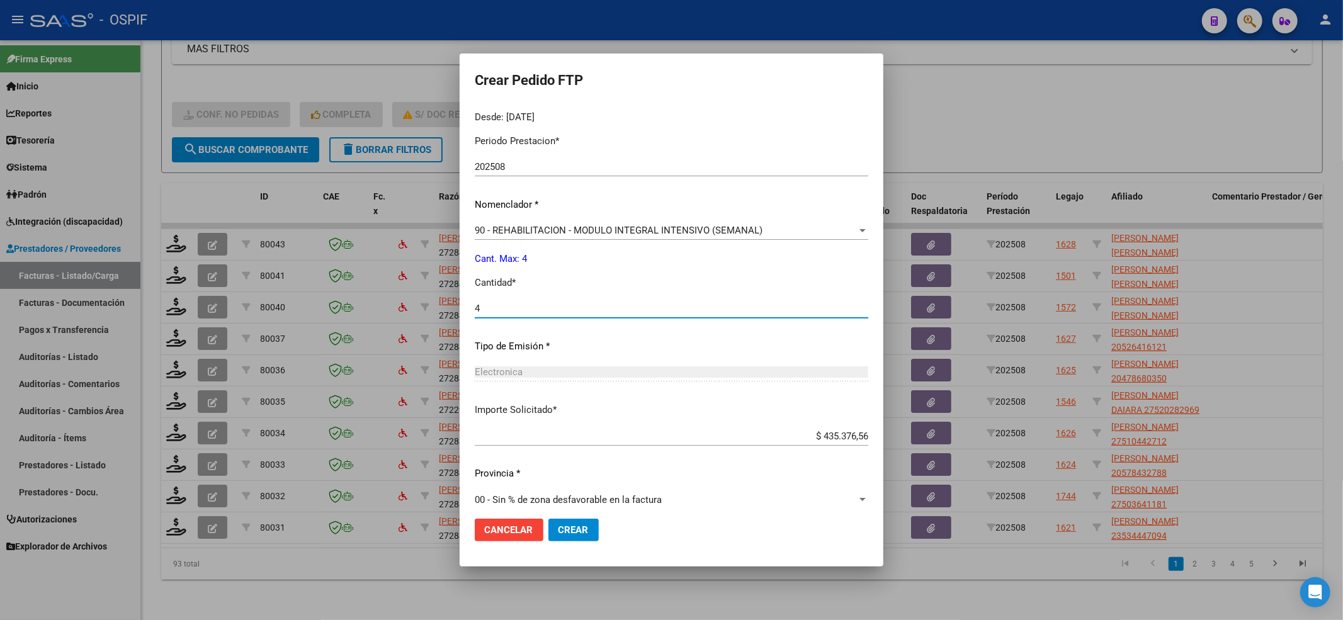
scroll to position [406, 0]
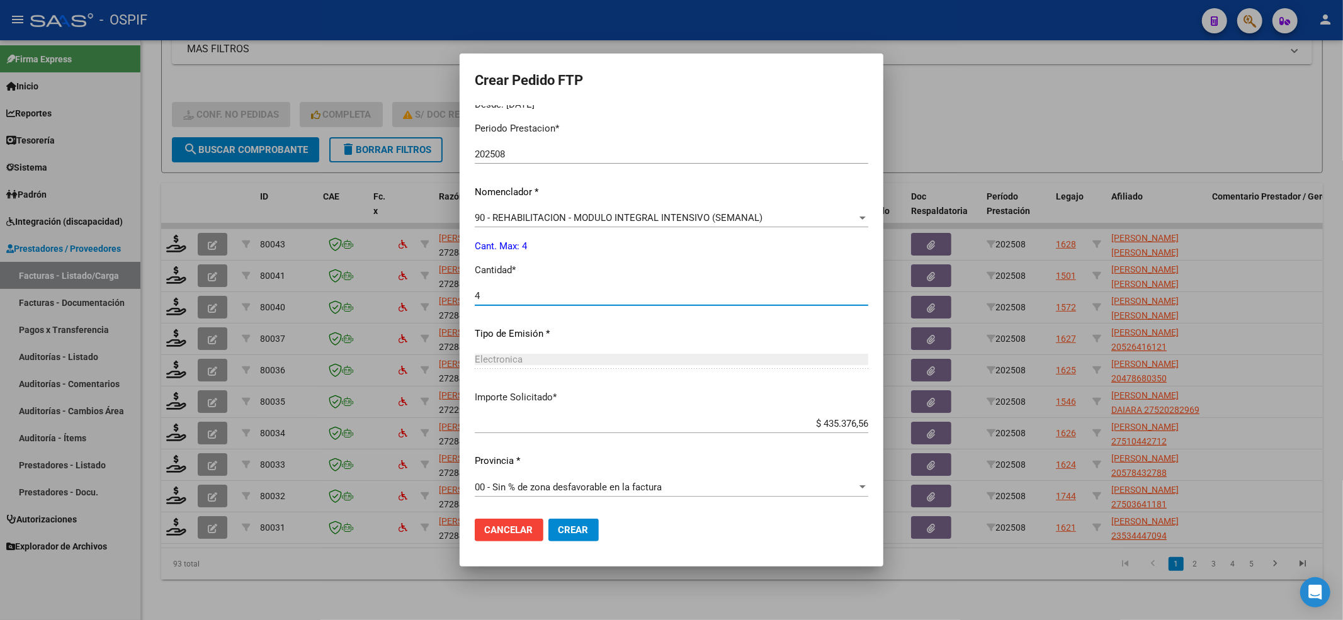
type input "4"
click at [583, 527] on span "Crear" at bounding box center [574, 530] width 30 height 11
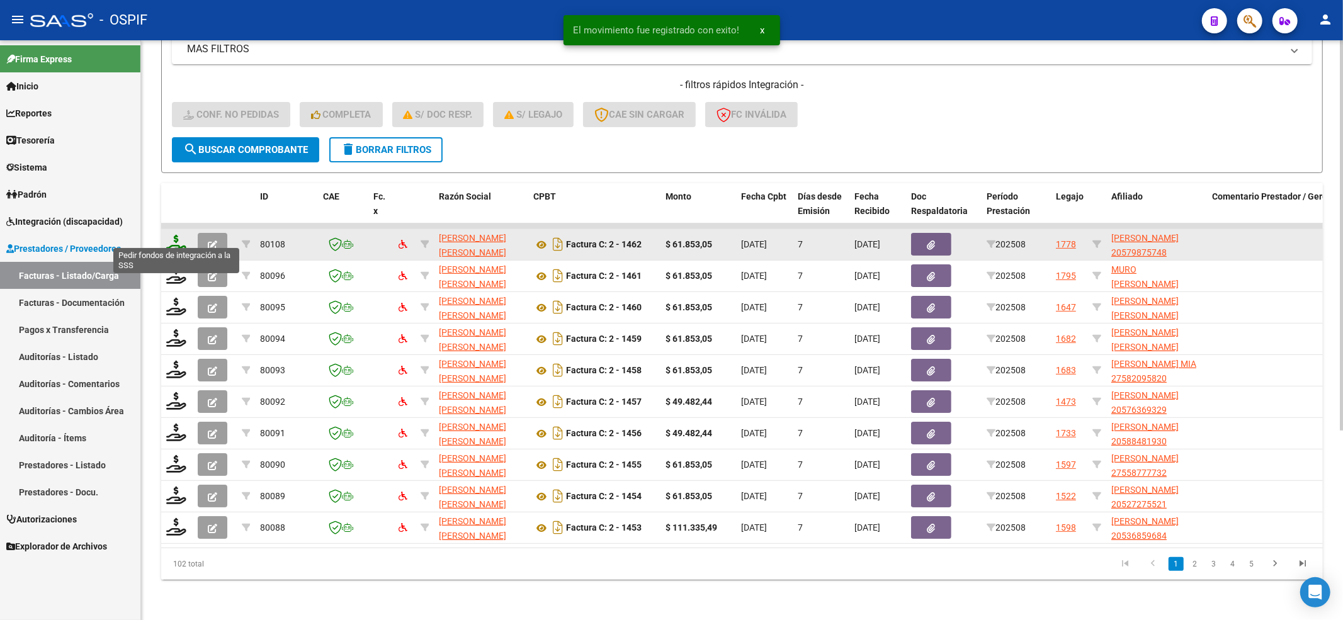
click at [179, 235] on icon at bounding box center [176, 244] width 20 height 18
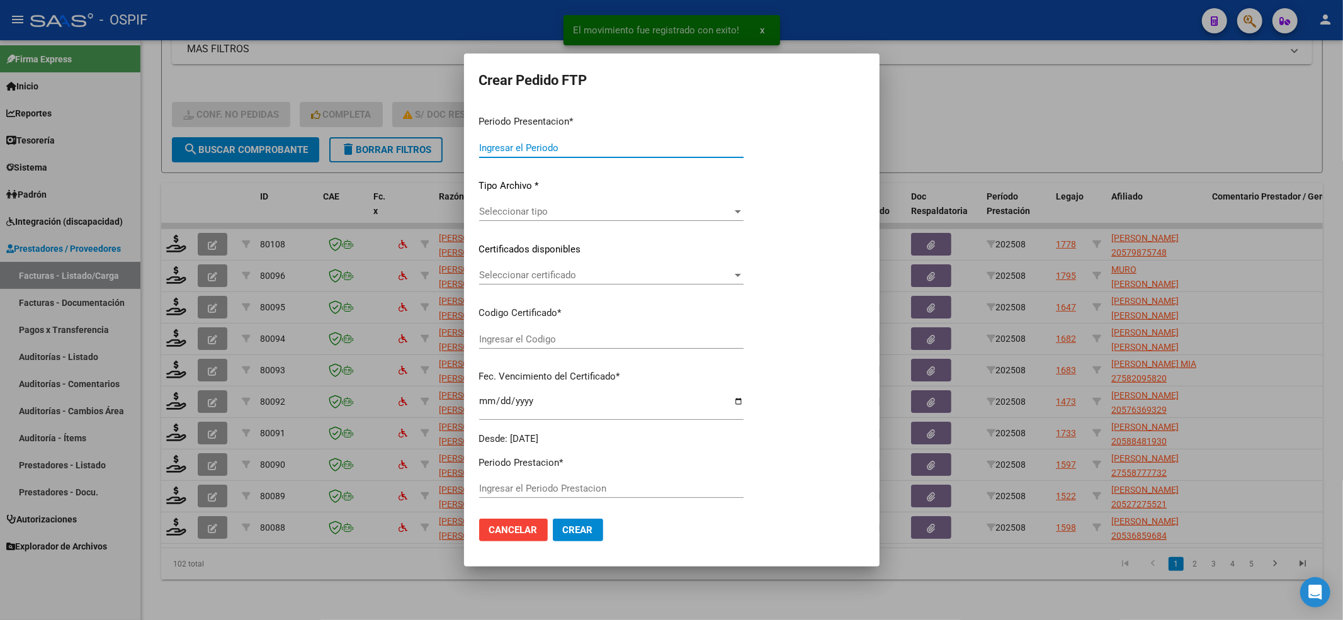
type input "202508"
type input "$ 61.853,05"
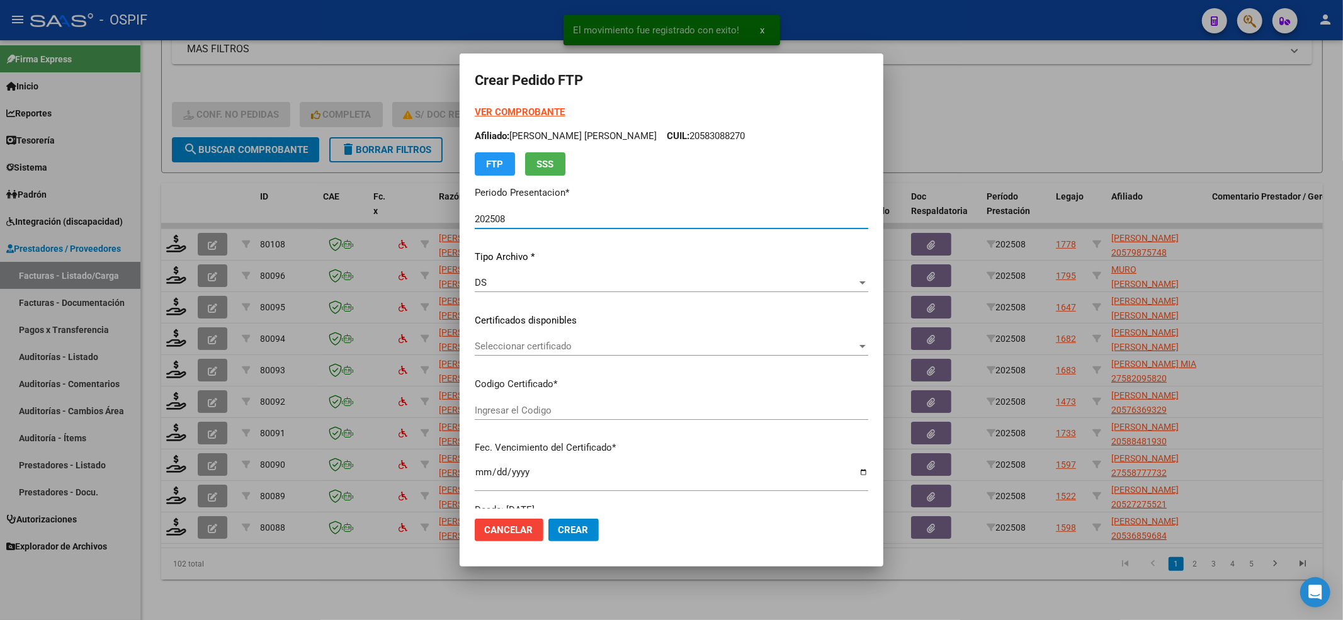
type input "020005798757420241206-20291206-bue-427"
type input "2029-12-06"
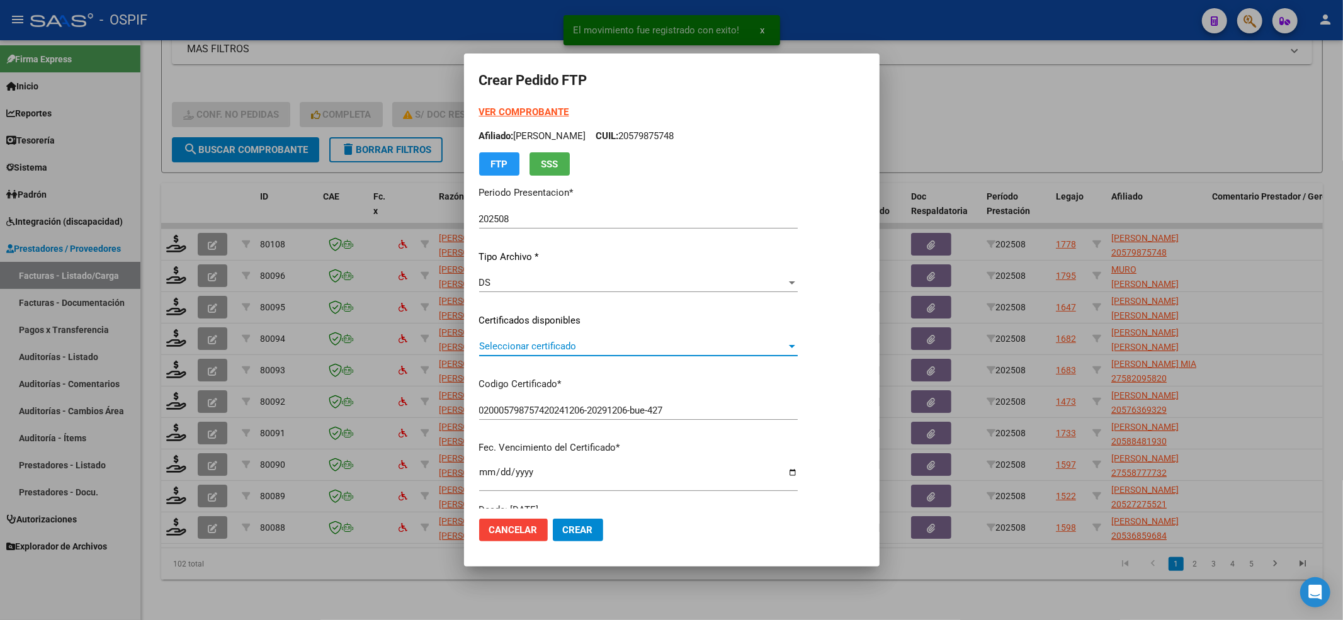
click at [527, 344] on span "Seleccionar certificado" at bounding box center [632, 346] width 307 height 11
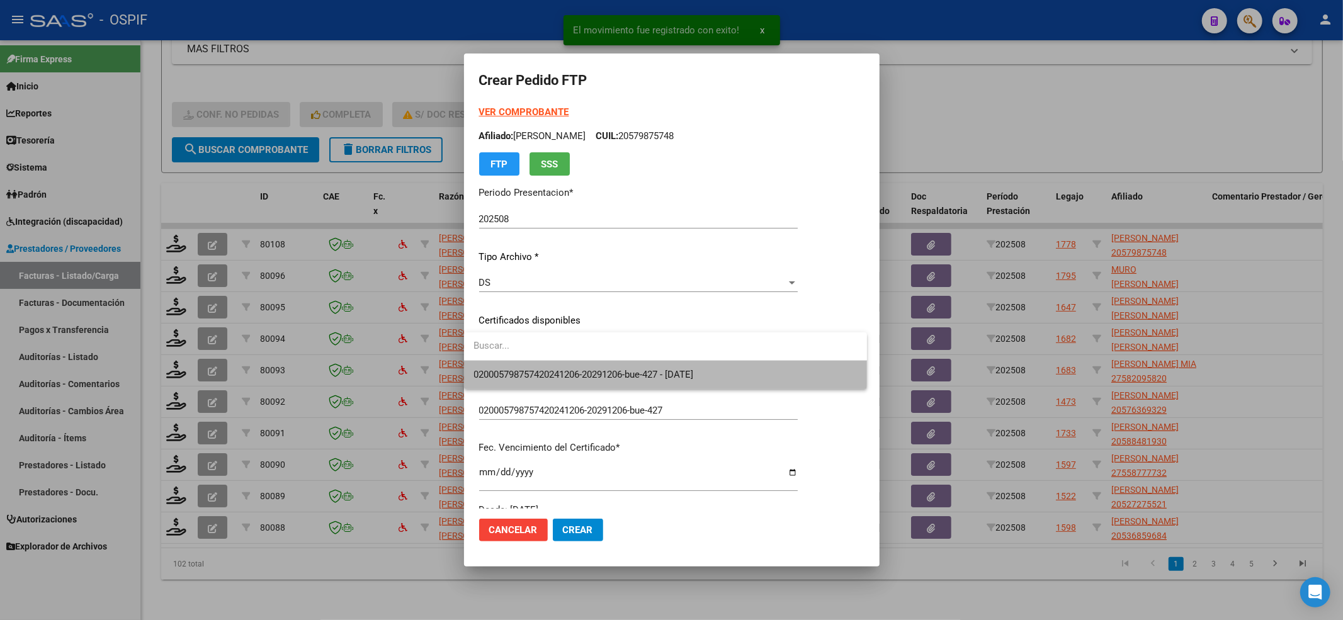
click at [522, 366] on span "020005798757420241206-20291206-bue-427 - 2029-12-06" at bounding box center [665, 375] width 383 height 28
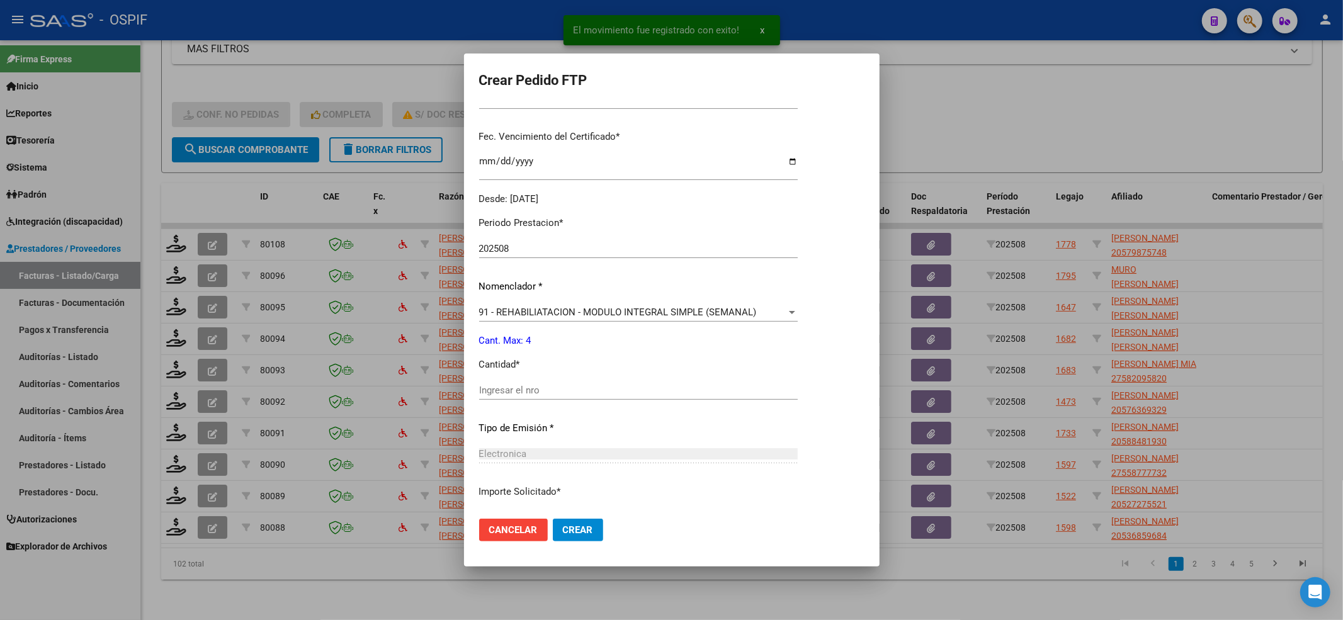
scroll to position [336, 0]
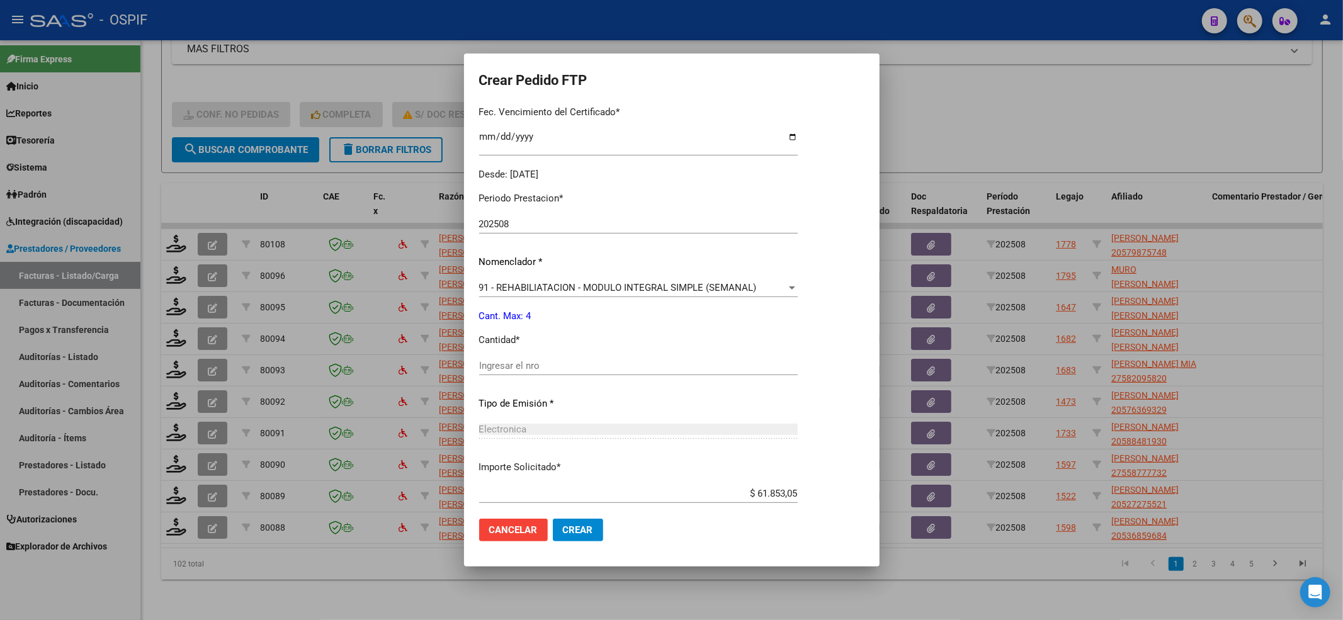
click at [512, 353] on div "Periodo Prestacion * 202508 Ingresar el Periodo Prestacion Nomenclador * 91 - R…" at bounding box center [638, 380] width 319 height 397
drag, startPoint x: 512, startPoint y: 358, endPoint x: 512, endPoint y: 368, distance: 10.1
click at [512, 358] on div "Ingresar el nro" at bounding box center [638, 365] width 319 height 19
type input "4"
click at [579, 535] on span "Crear" at bounding box center [578, 530] width 30 height 11
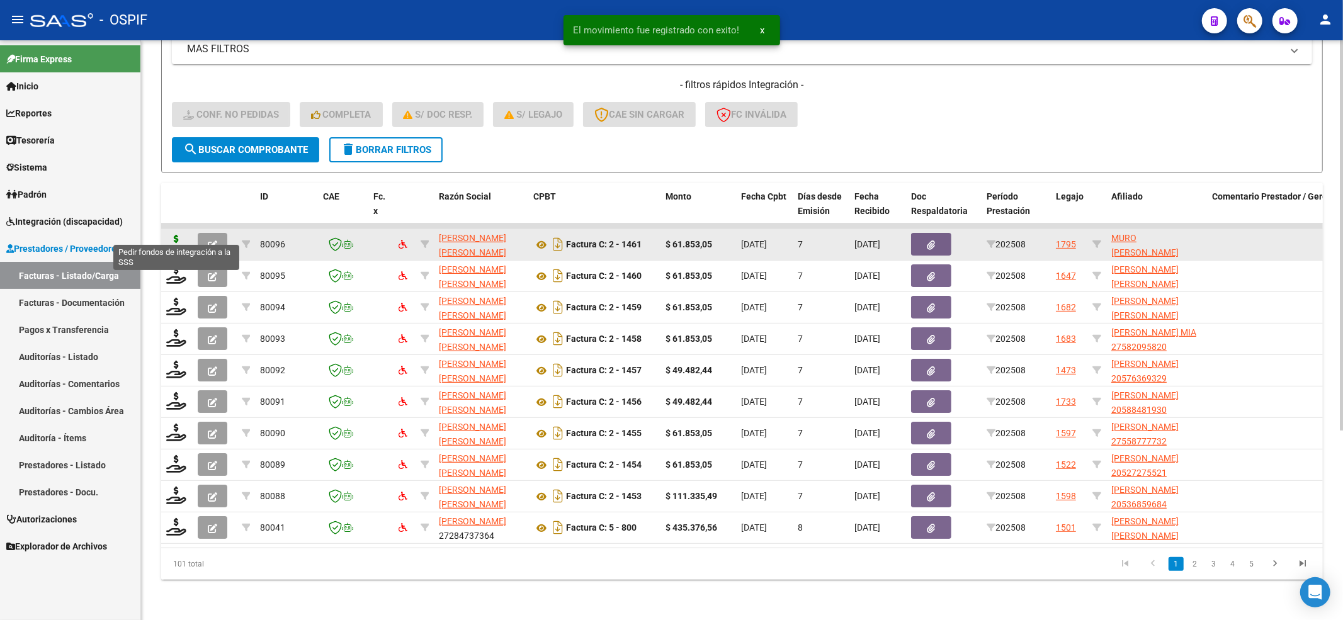
click at [180, 237] on icon at bounding box center [176, 244] width 20 height 18
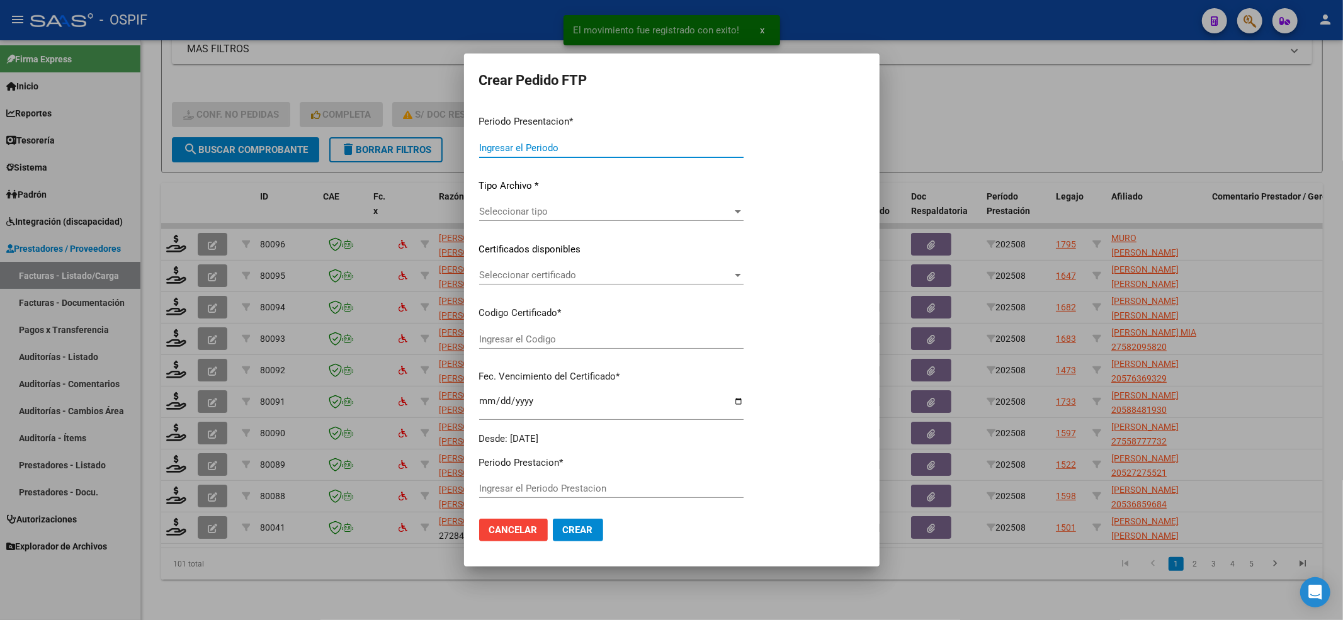
type input "202508"
type input "$ 61.853,05"
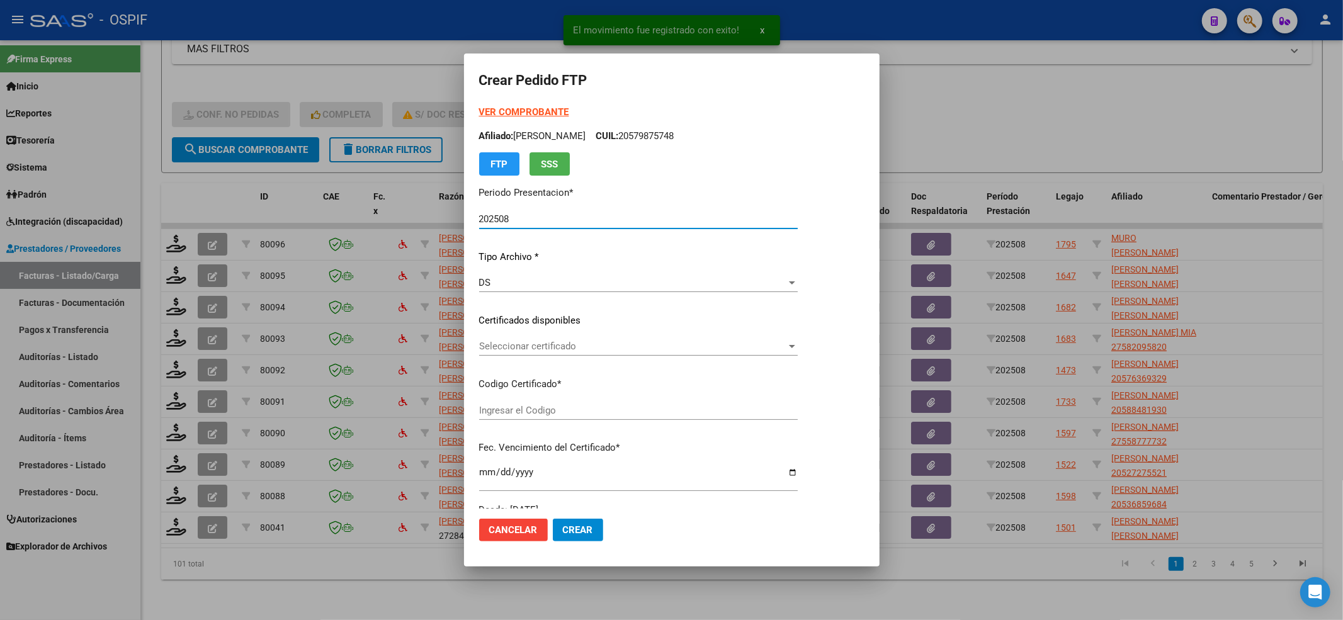
type input "0100057755475-20210210-20260210-HTA-502"
type input "2026-02-10"
click at [499, 349] on span "Seleccionar certificado" at bounding box center [632, 346] width 307 height 11
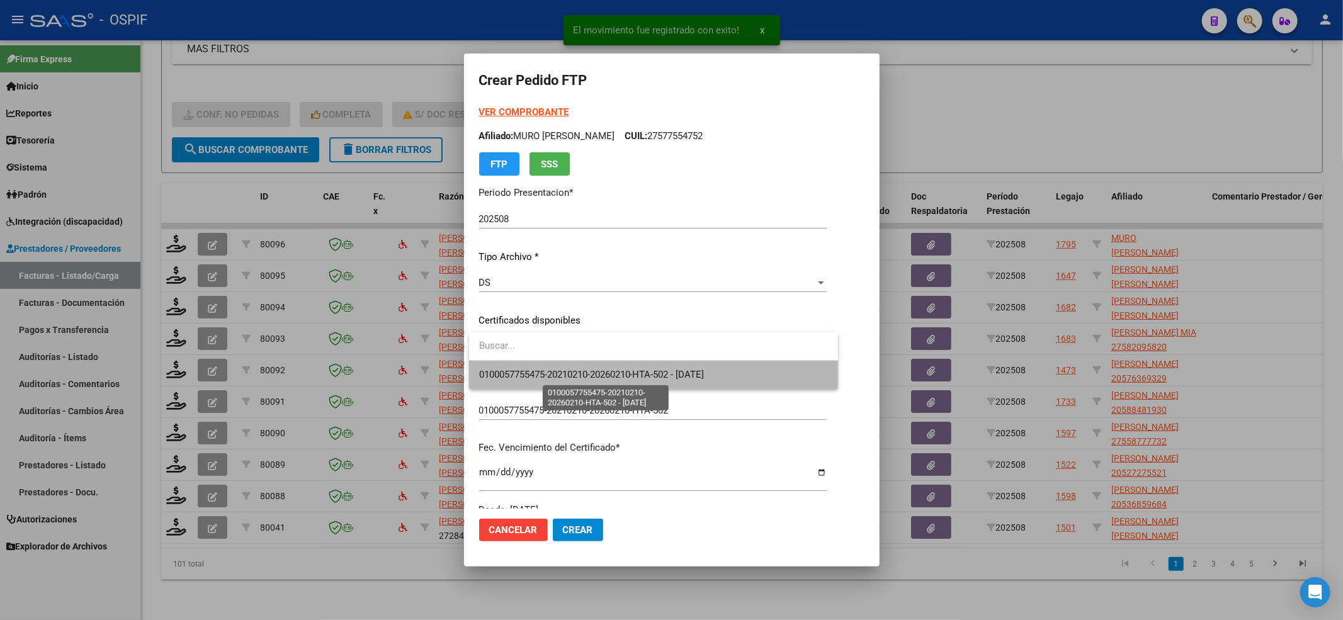
click at [499, 369] on span "0100057755475-20210210-20260210-HTA-502 - 2026-02-10" at bounding box center [591, 374] width 225 height 11
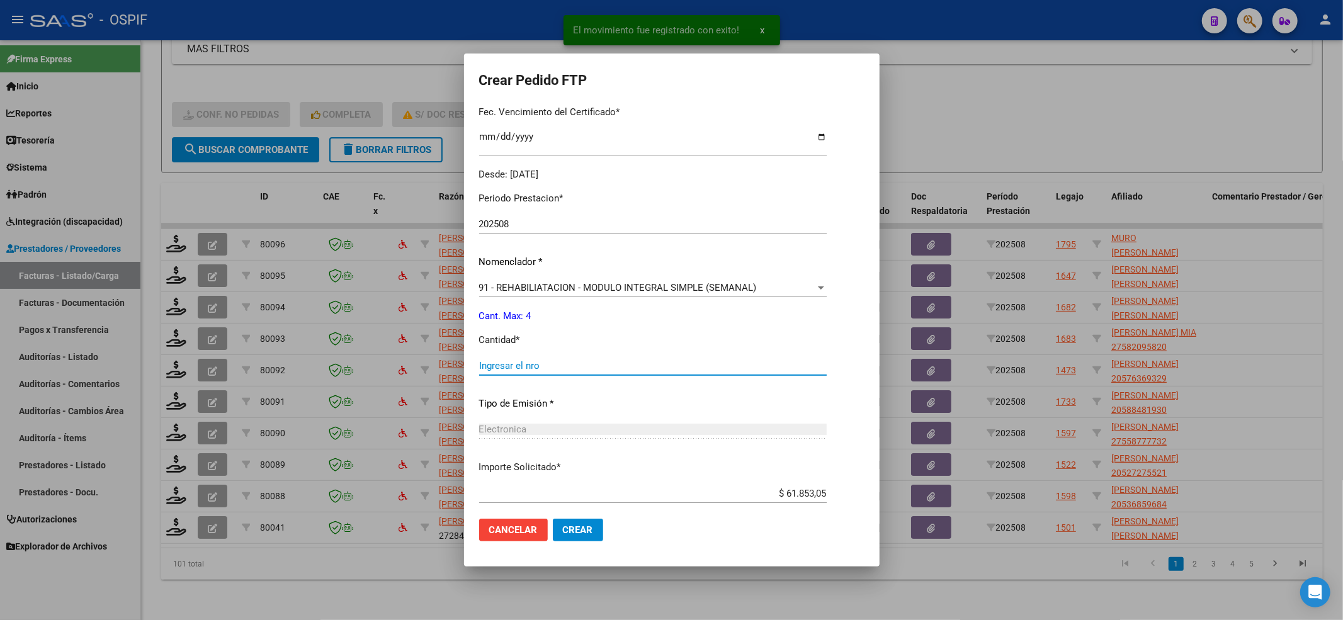
click at [510, 361] on input "Ingresar el nro" at bounding box center [653, 365] width 348 height 11
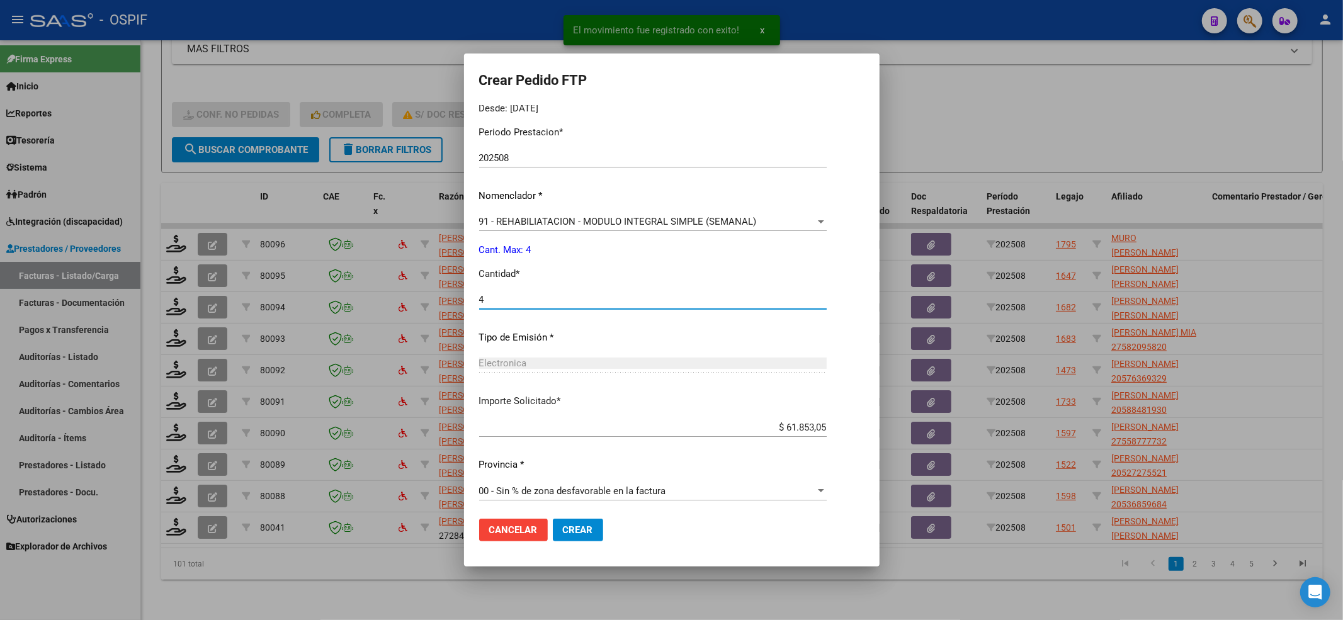
scroll to position [406, 0]
type input "4"
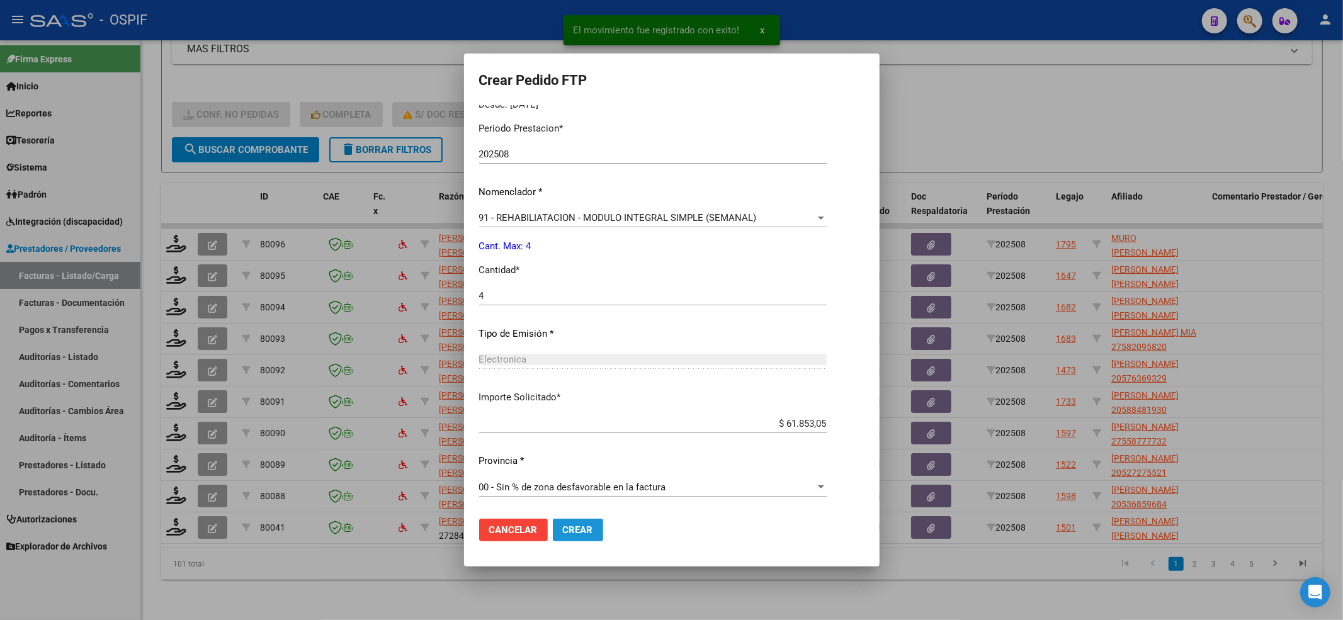
click at [591, 525] on span "Crear" at bounding box center [578, 530] width 30 height 11
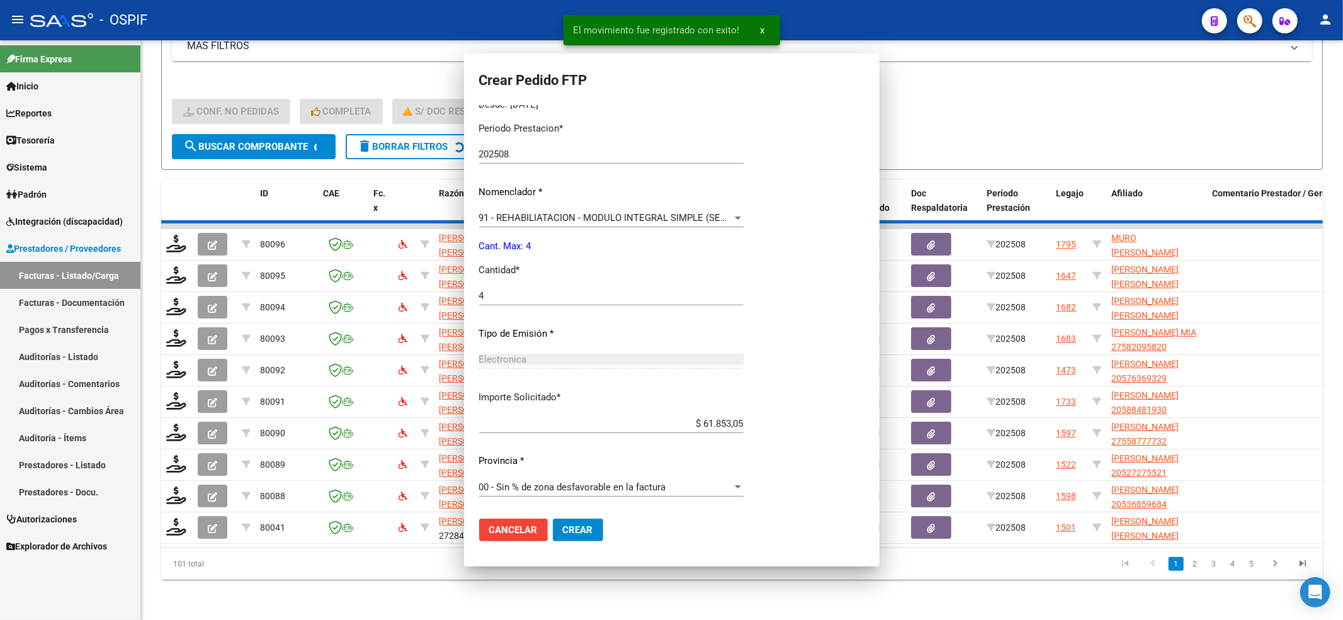
scroll to position [0, 0]
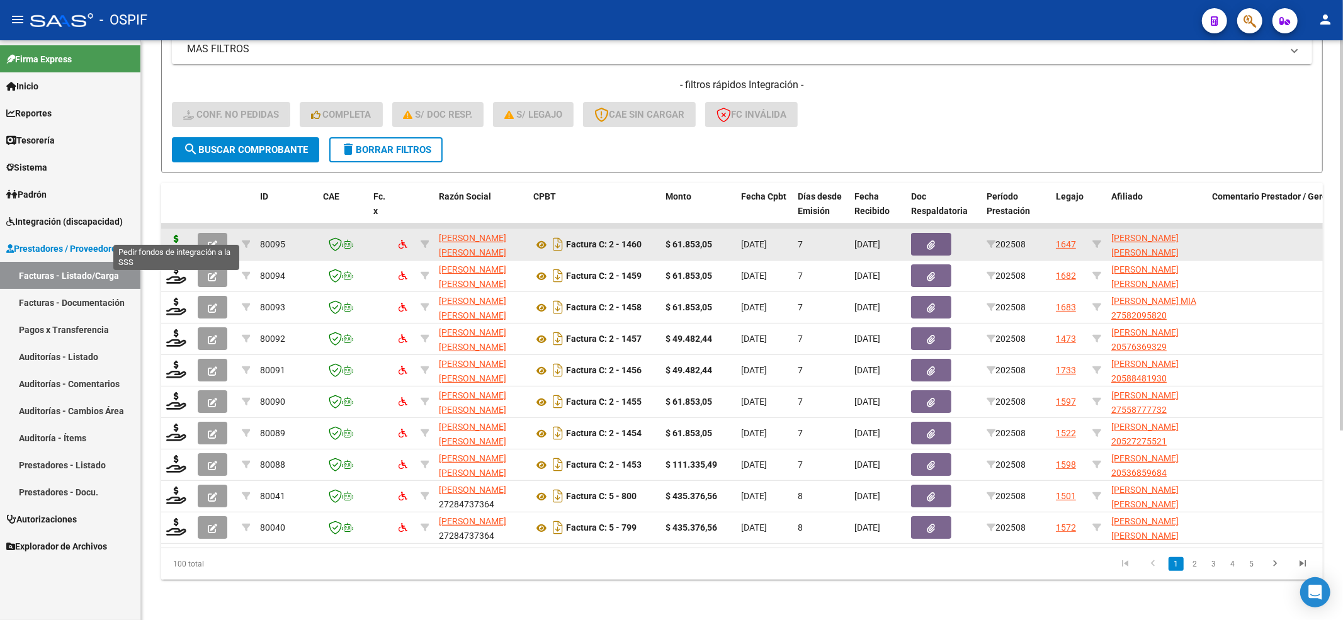
click at [178, 235] on icon at bounding box center [176, 244] width 20 height 18
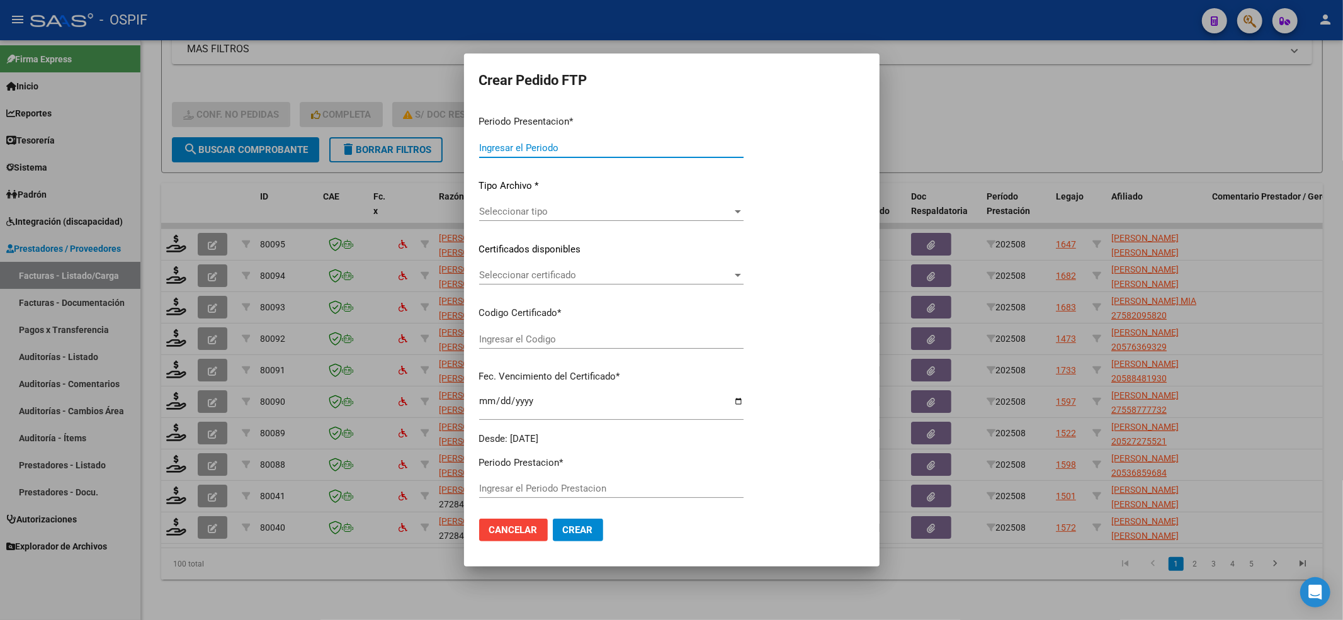
type input "202508"
type input "$ 61.853,05"
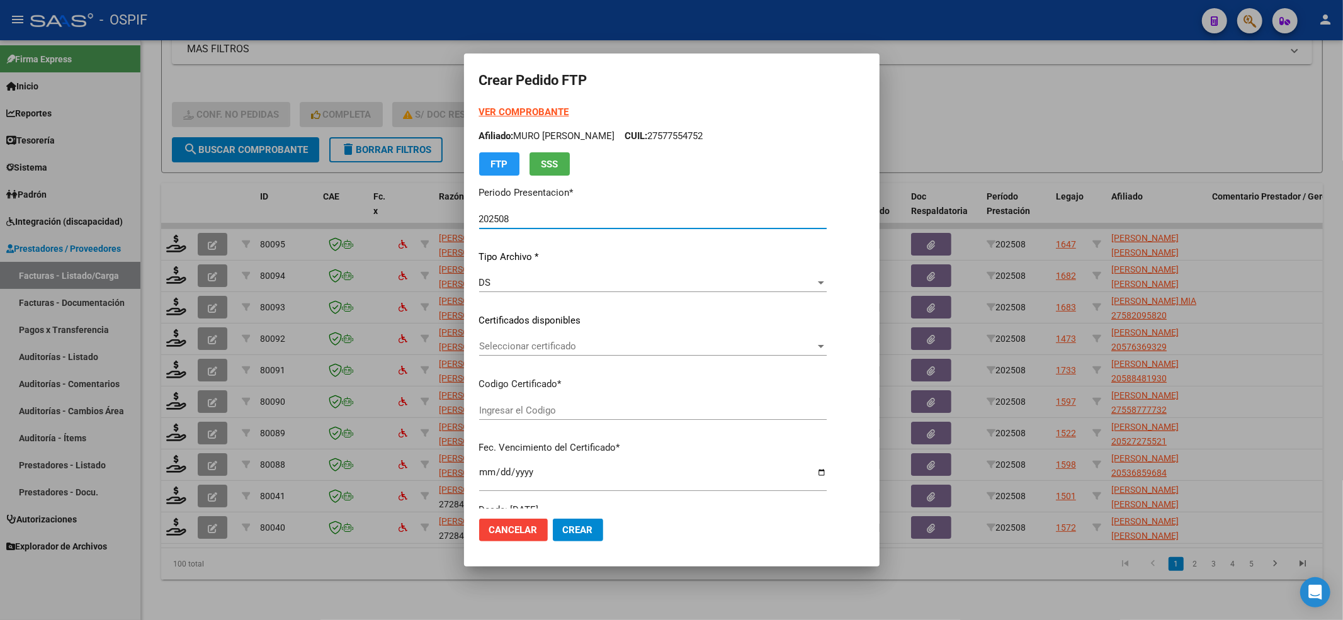
type input "0100058517469-20210531-20260531-BS-427"
type input "2026-05-31"
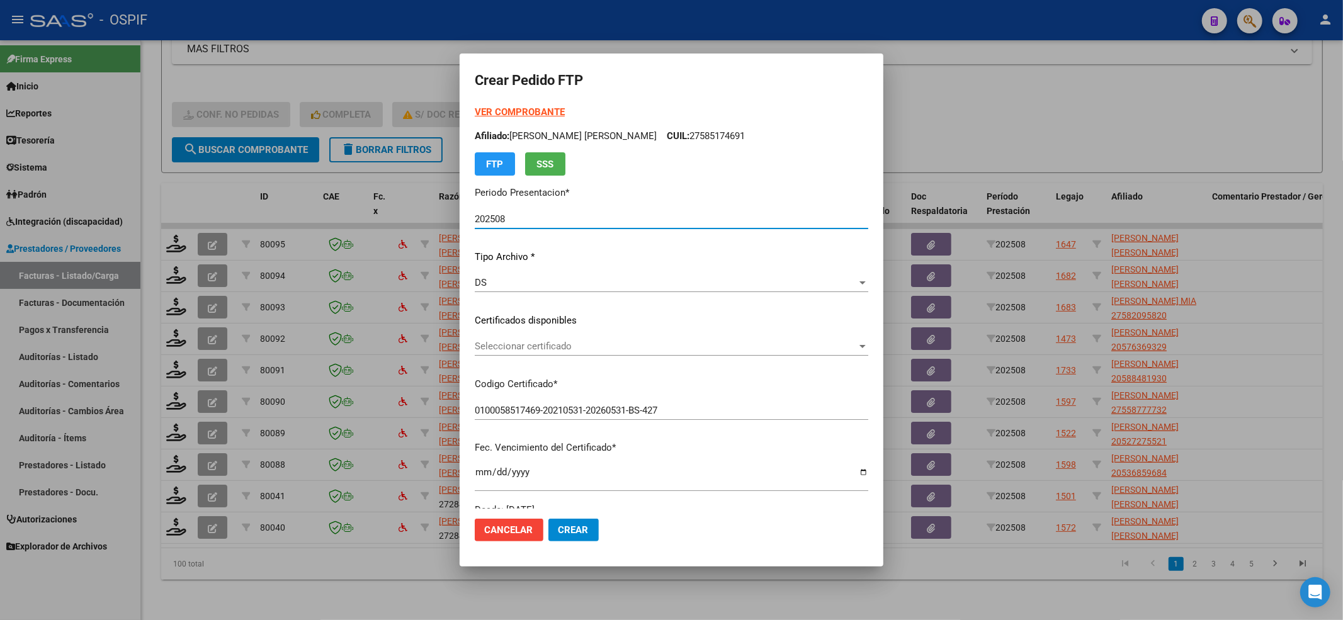
click at [549, 355] on div "Seleccionar certificado Seleccionar certificado" at bounding box center [672, 346] width 394 height 19
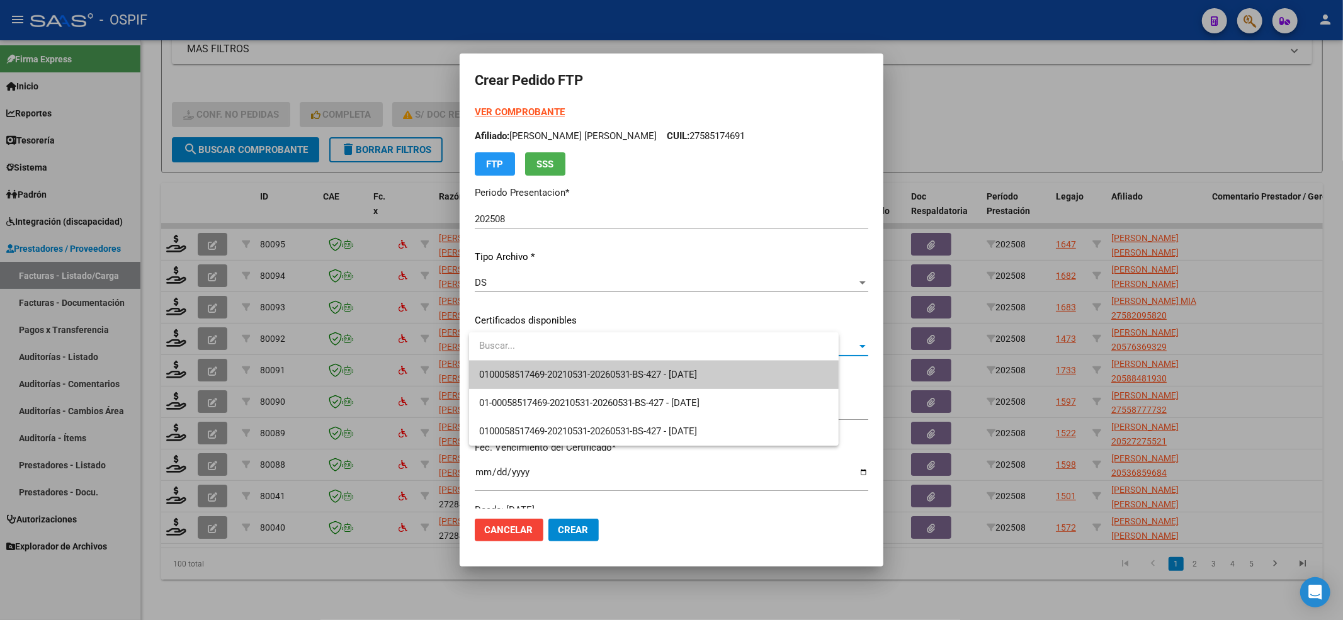
click at [537, 369] on span "0100058517469-20210531-20260531-BS-427 - 2026-05-31" at bounding box center [588, 374] width 219 height 11
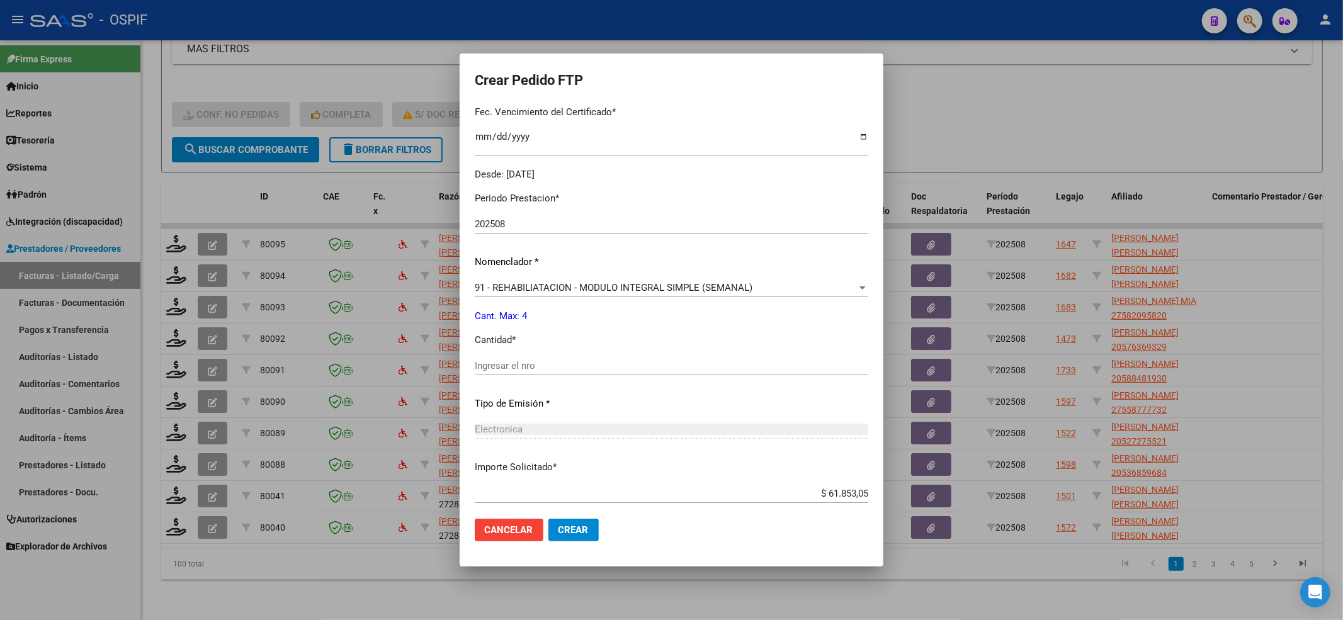
click at [537, 372] on div "Ingresar el nro" at bounding box center [672, 365] width 394 height 19
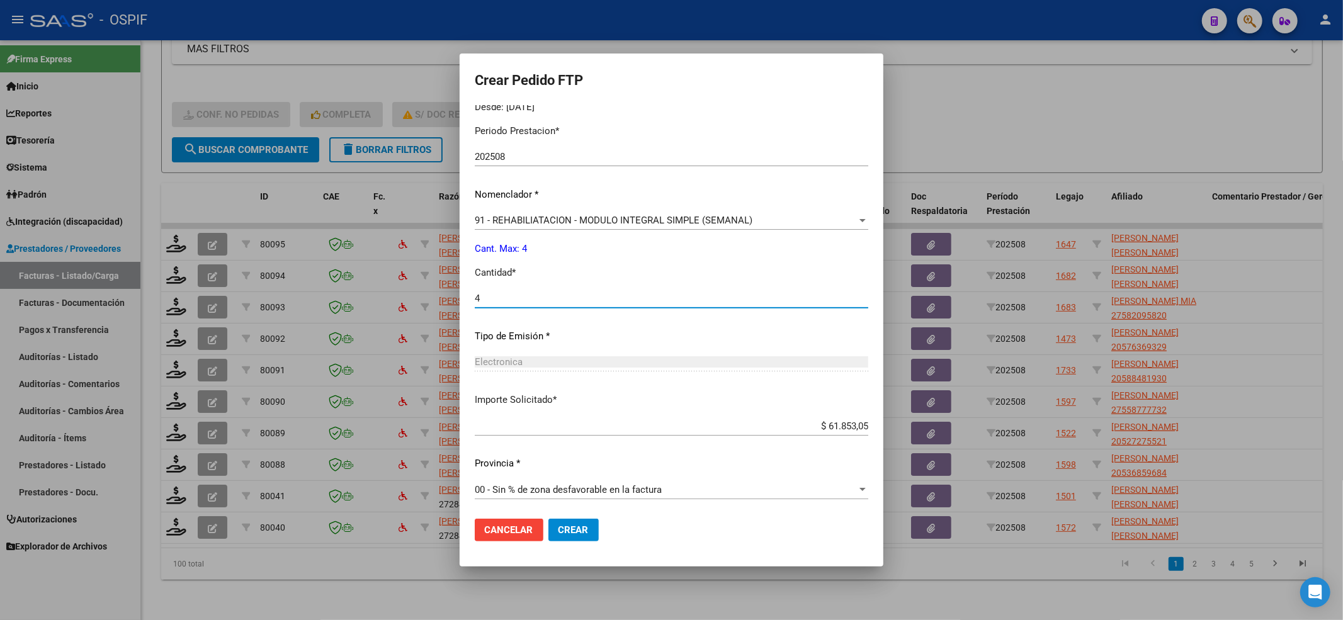
scroll to position [406, 0]
type input "4"
click at [593, 537] on button "Crear" at bounding box center [574, 530] width 50 height 23
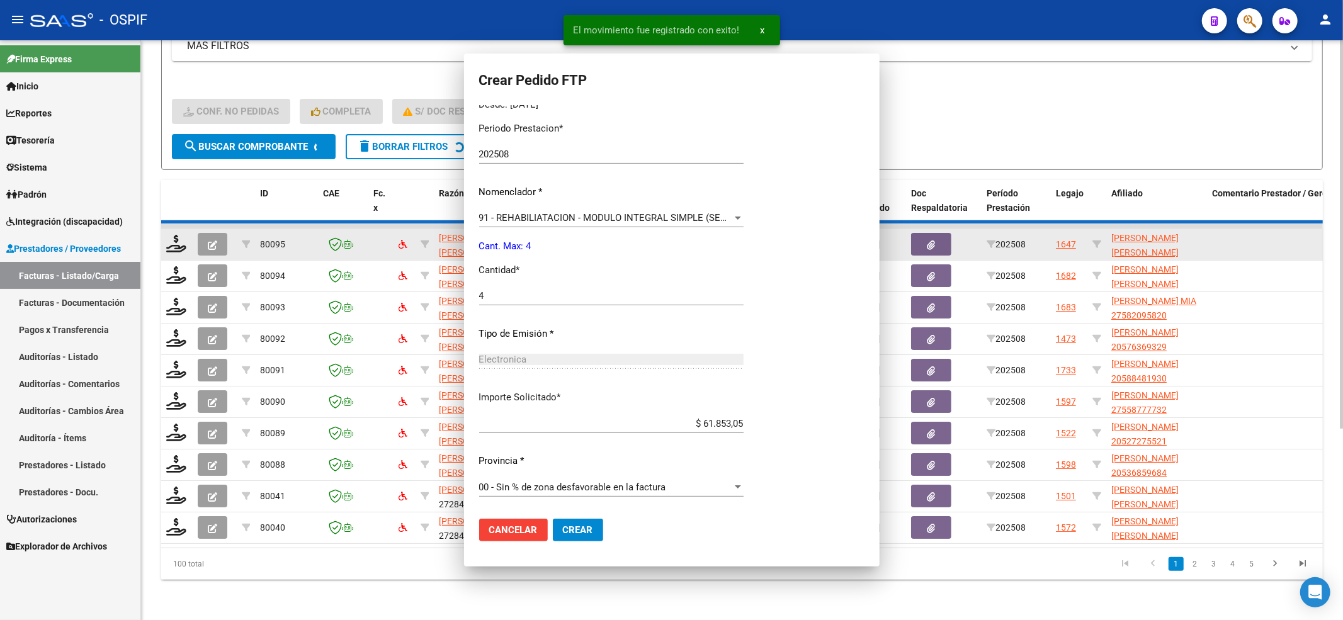
scroll to position [0, 0]
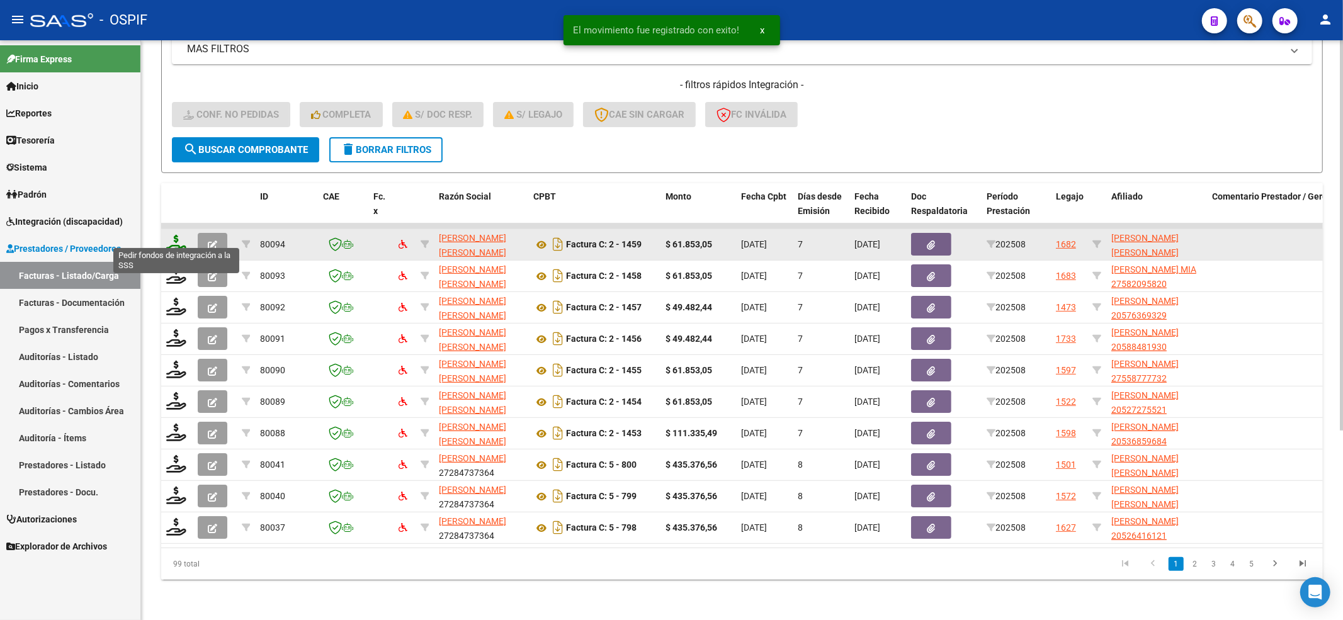
click at [176, 237] on icon at bounding box center [176, 244] width 20 height 18
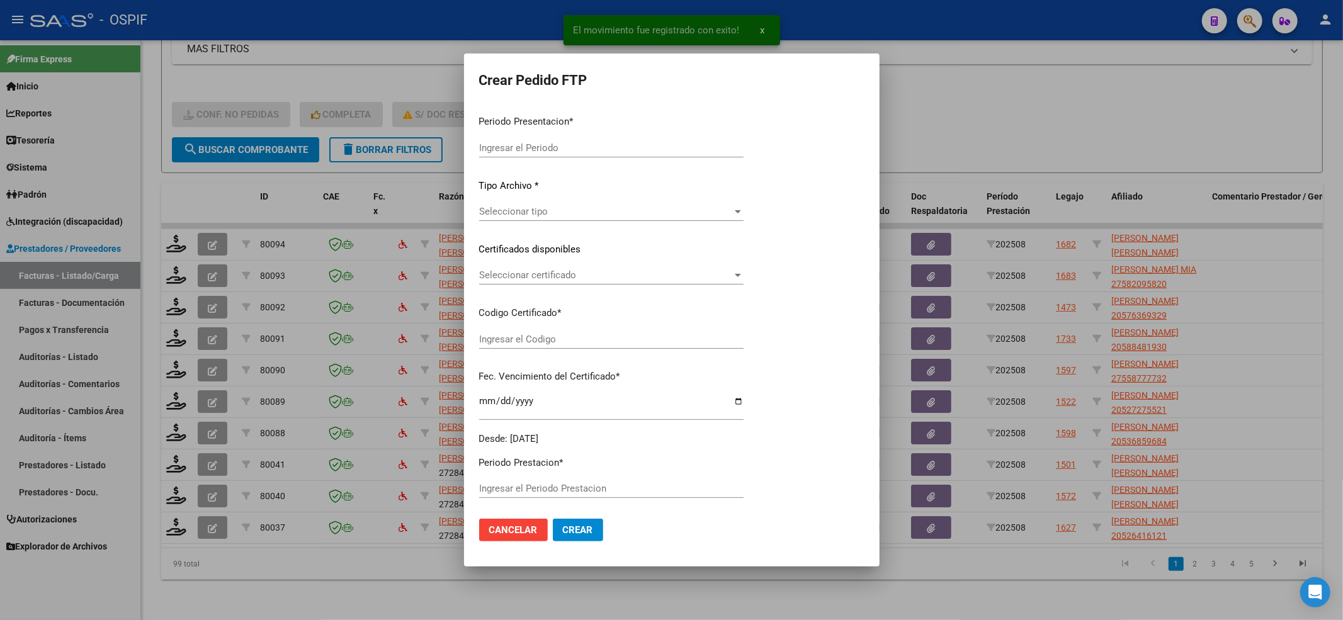
type input "202508"
type input "$ 61.853,05"
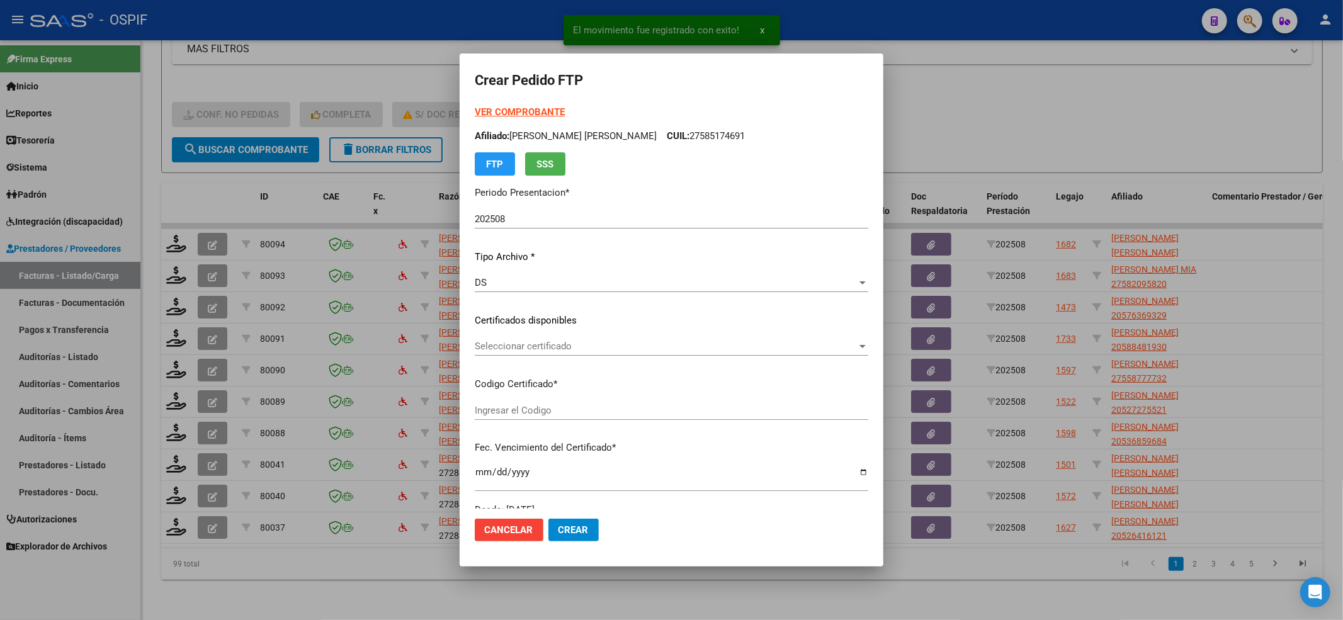
type input "010005820958320230516-20280516-AND-109"
type input "2028-05-16"
click at [560, 350] on div "Seleccionar certificado Seleccionar certificado" at bounding box center [672, 346] width 394 height 19
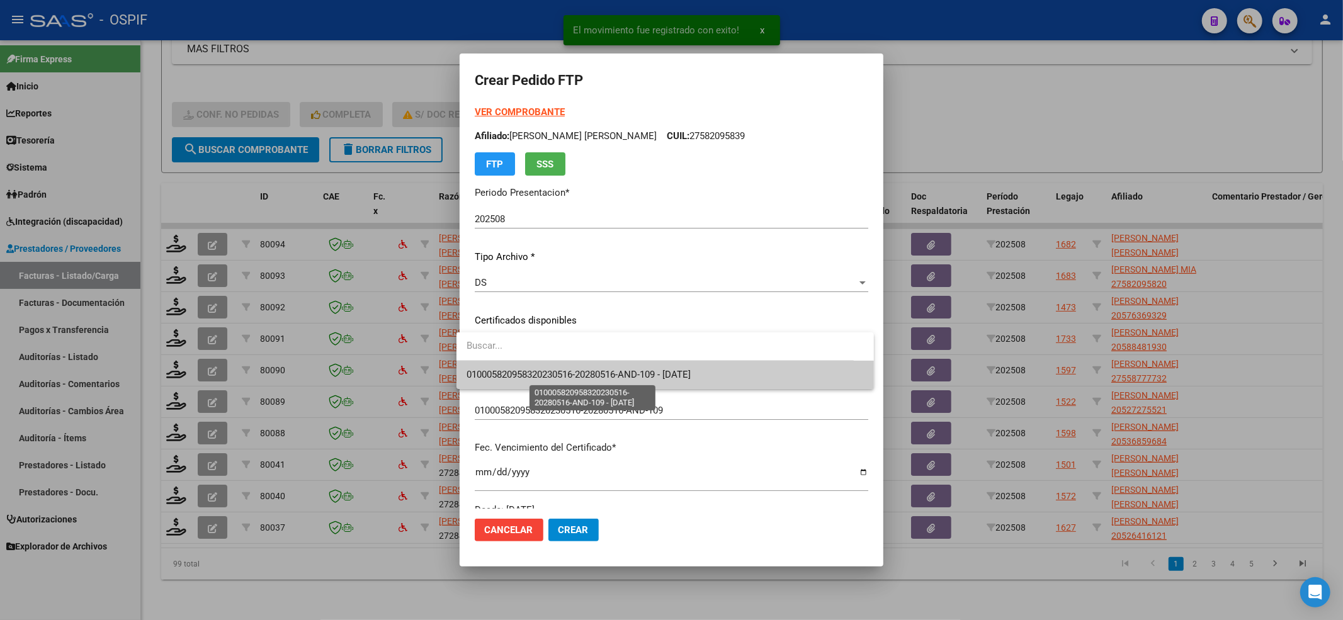
click at [552, 379] on span "010005820958320230516-20280516-AND-109 - 2028-05-16" at bounding box center [579, 374] width 224 height 11
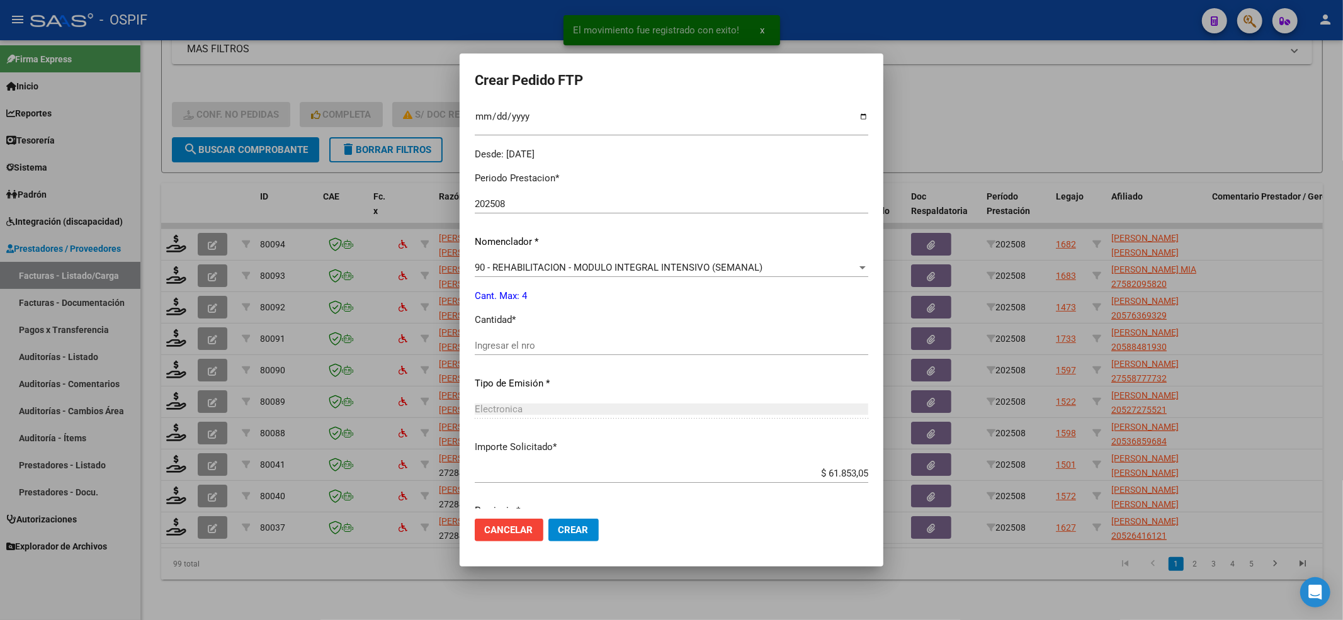
scroll to position [406, 0]
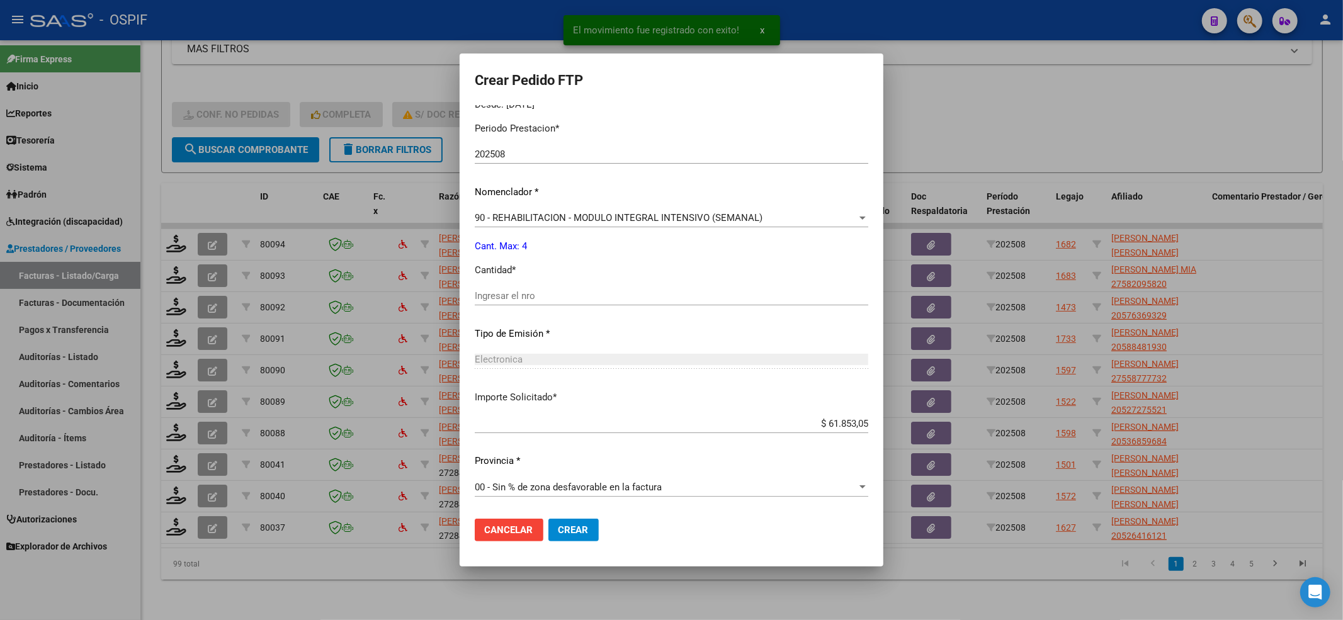
click at [503, 306] on div "Ingresar el nro" at bounding box center [672, 302] width 394 height 31
click at [503, 298] on input "Ingresar el nro" at bounding box center [672, 295] width 394 height 11
type input "4"
click at [570, 520] on button "Crear" at bounding box center [574, 530] width 50 height 23
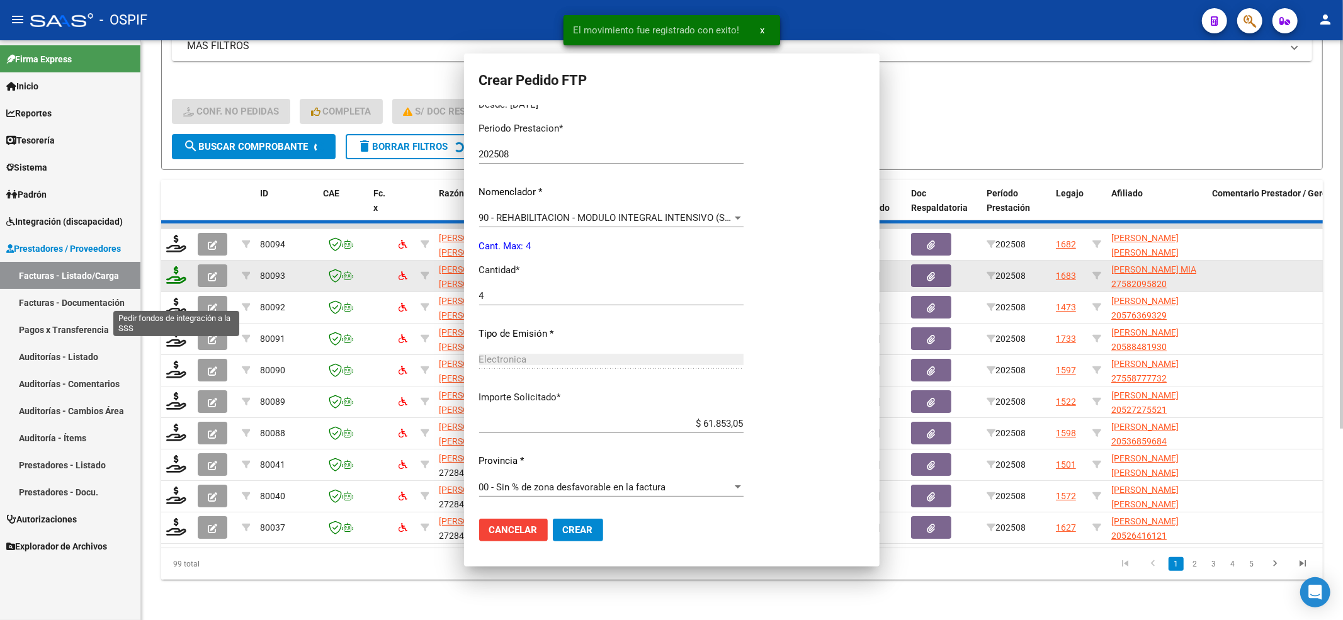
scroll to position [0, 0]
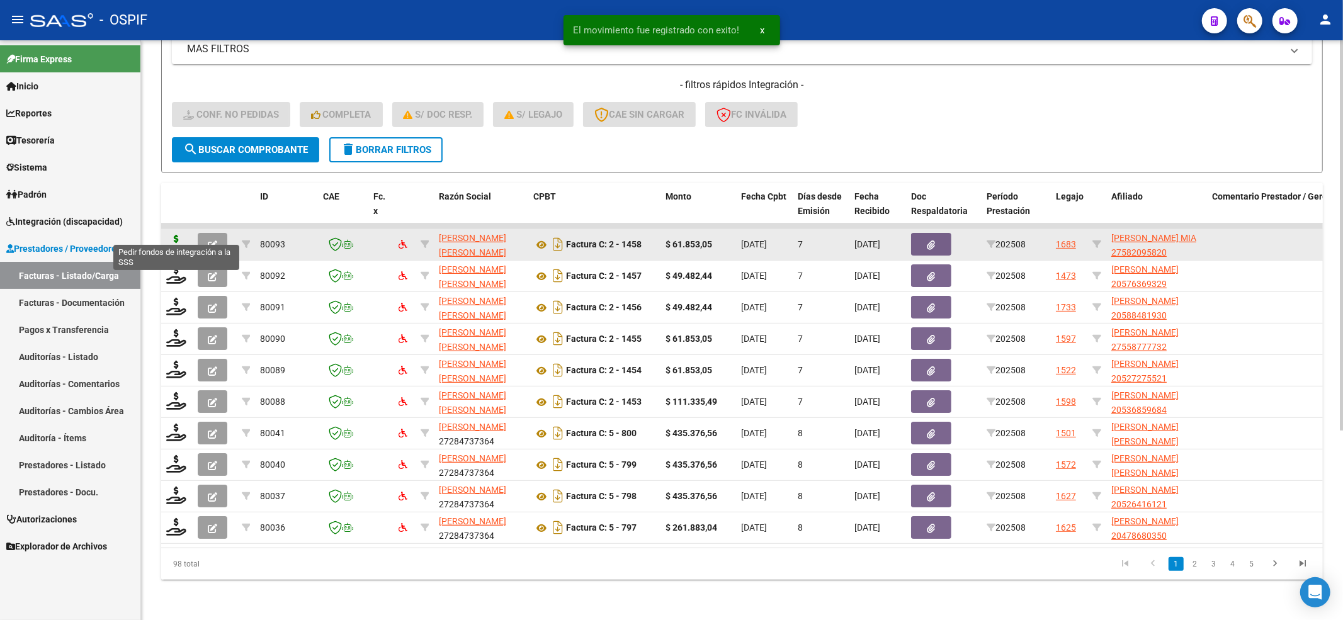
click at [174, 238] on icon at bounding box center [176, 244] width 20 height 18
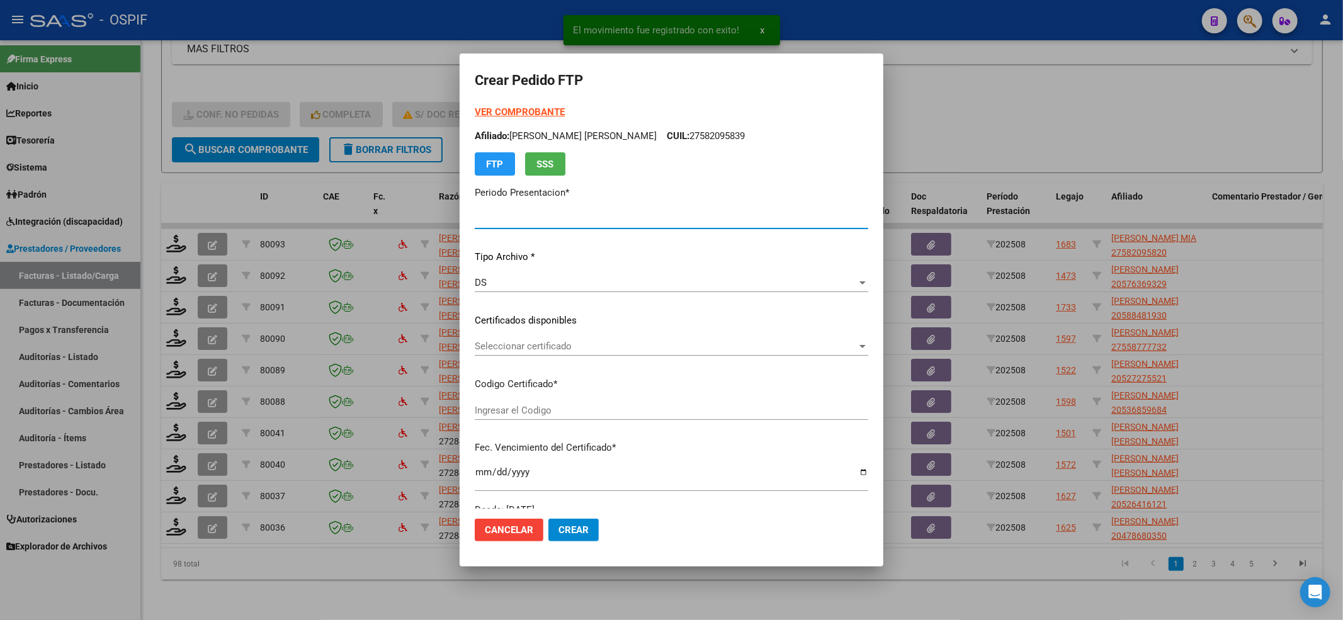
type input "202508"
type input "$ 61.853,05"
type input "0100058209582-20221229-20271229-AND-109"
type input "2027-12-29"
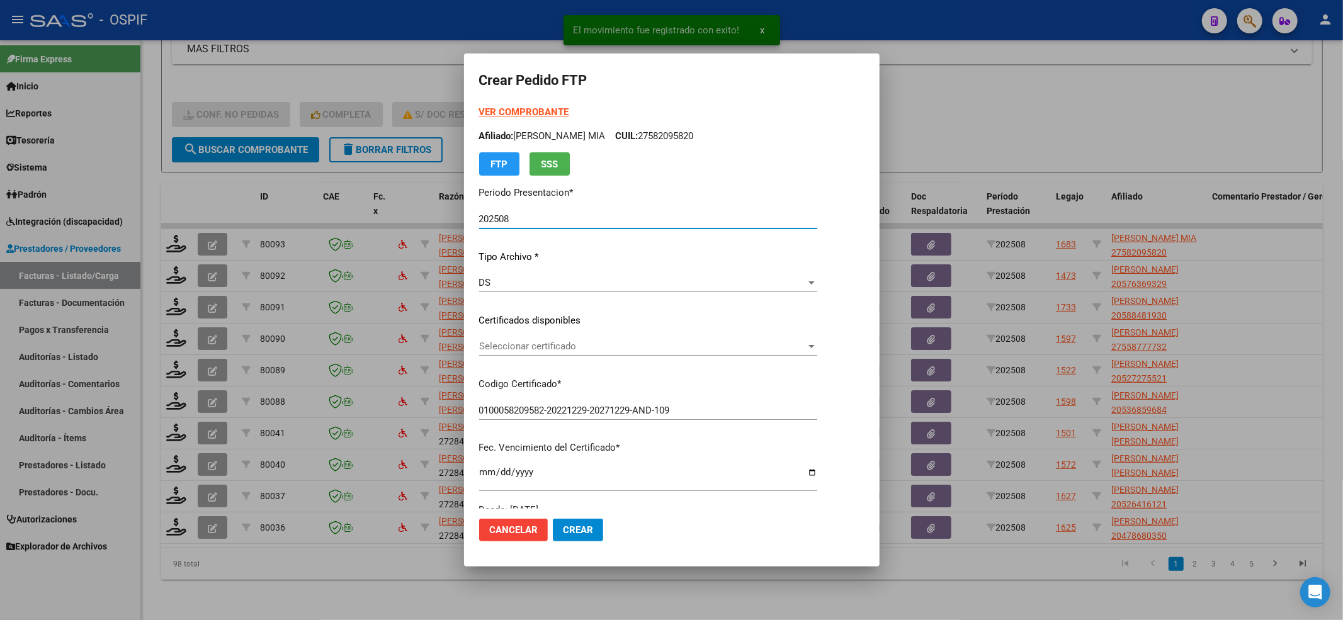
click at [561, 349] on span "Seleccionar certificado" at bounding box center [642, 346] width 327 height 11
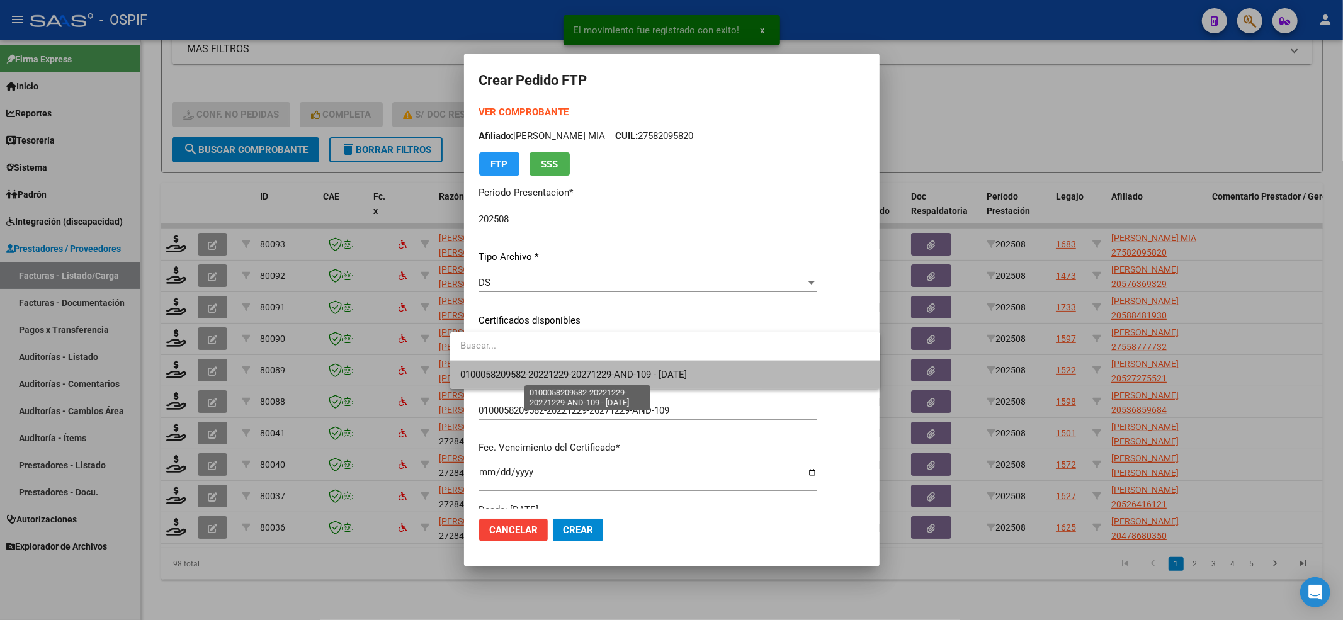
click at [501, 373] on span "0100058209582-20221229-20271229-AND-109 - 2027-12-29" at bounding box center [573, 374] width 227 height 11
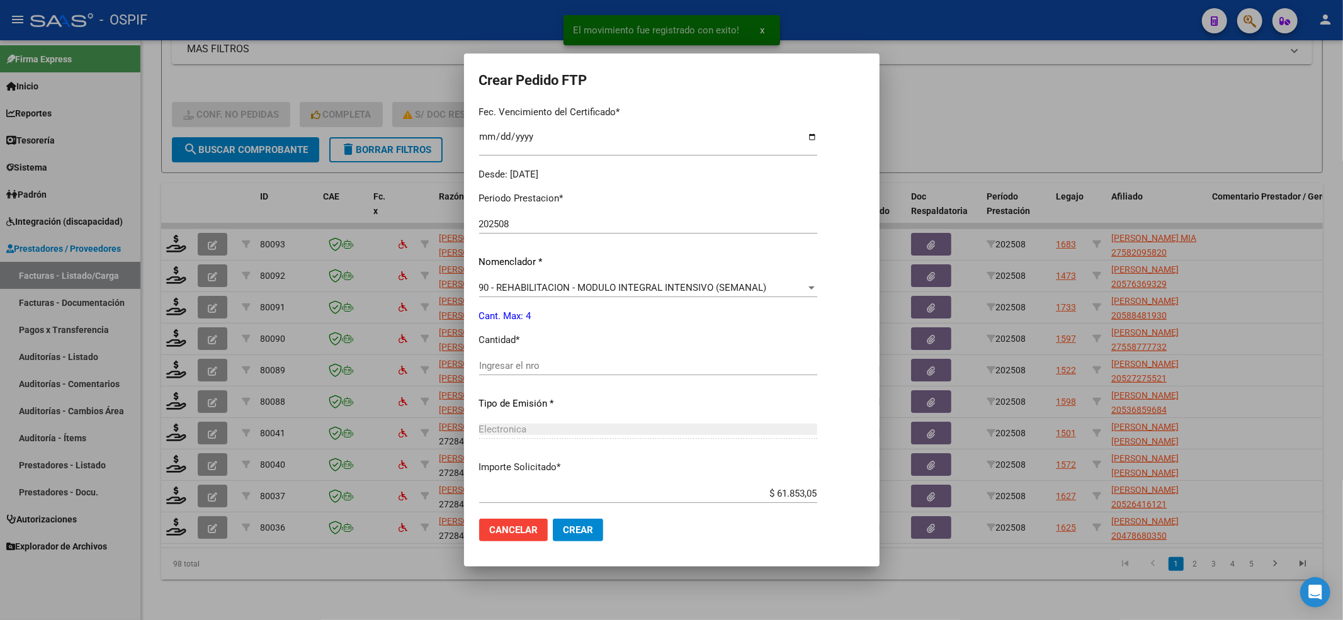
click at [501, 371] on input "Ingresar el nro" at bounding box center [648, 365] width 338 height 11
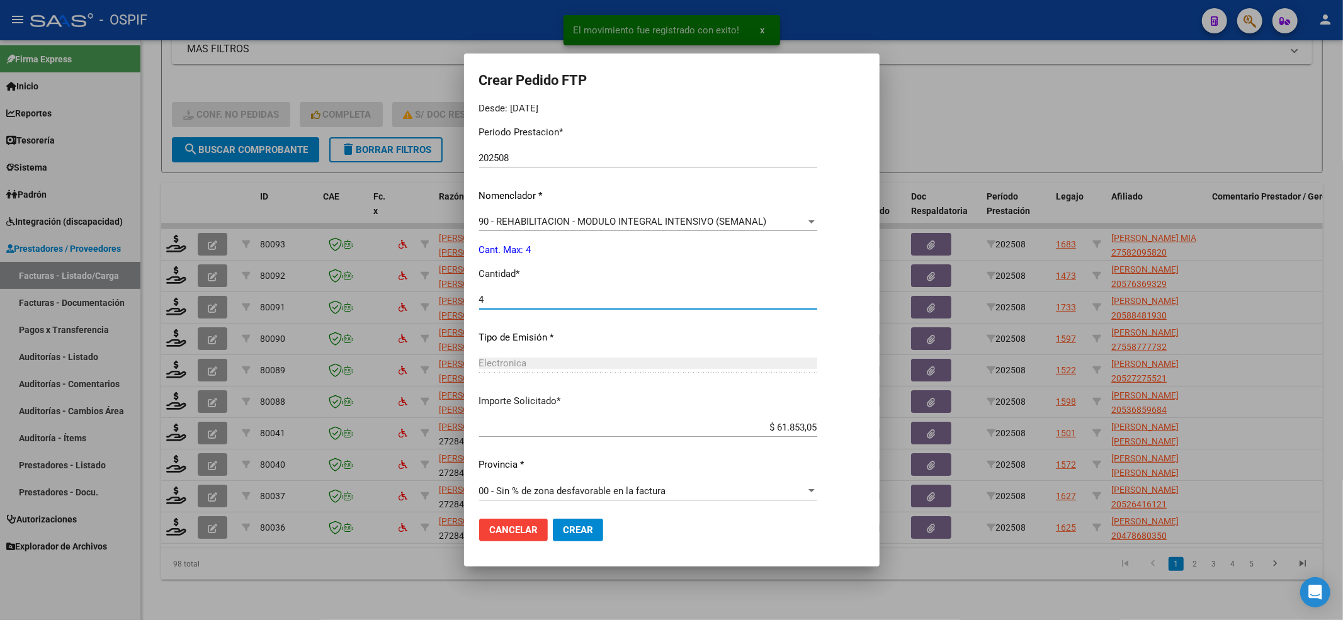
scroll to position [406, 0]
type input "4"
click at [571, 537] on button "Crear" at bounding box center [578, 530] width 50 height 23
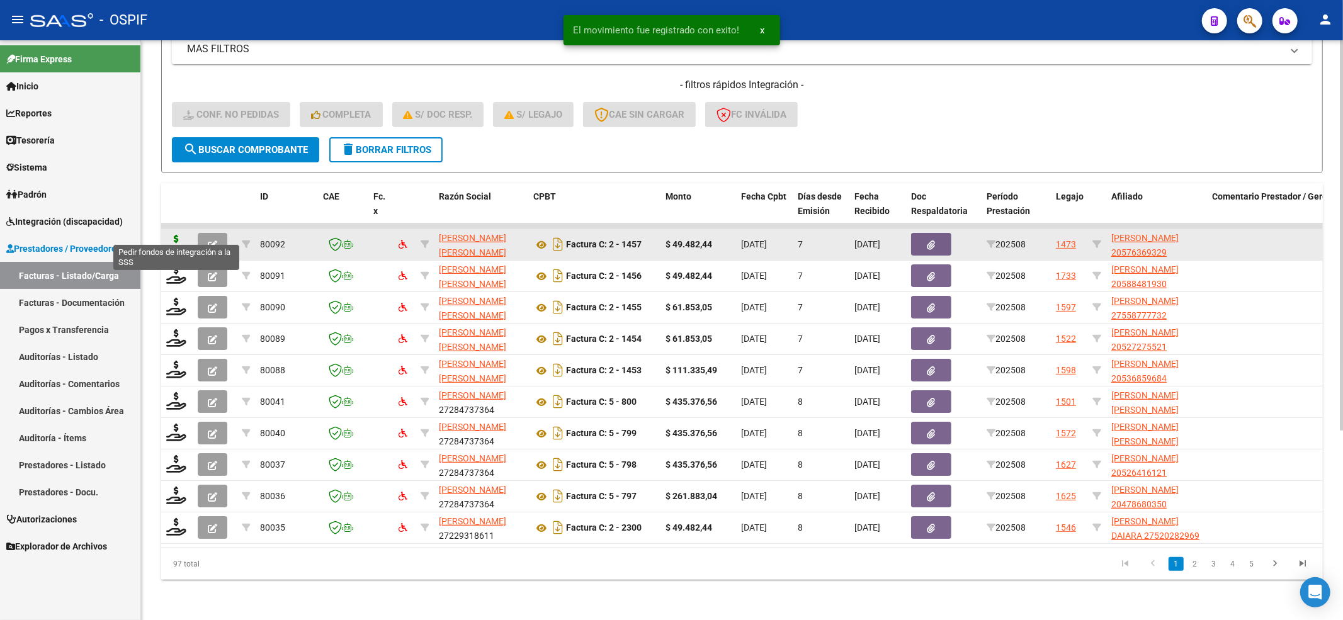
click at [176, 235] on icon at bounding box center [176, 244] width 20 height 18
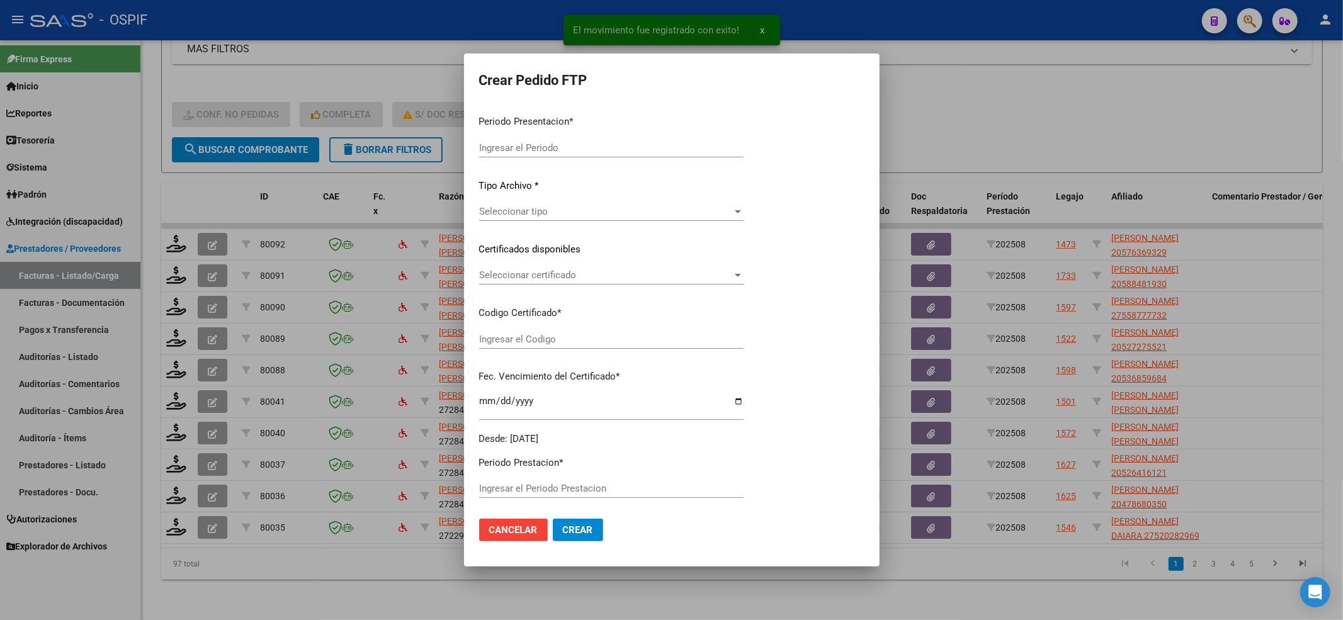
type input "202508"
type input "$ 49.482,44"
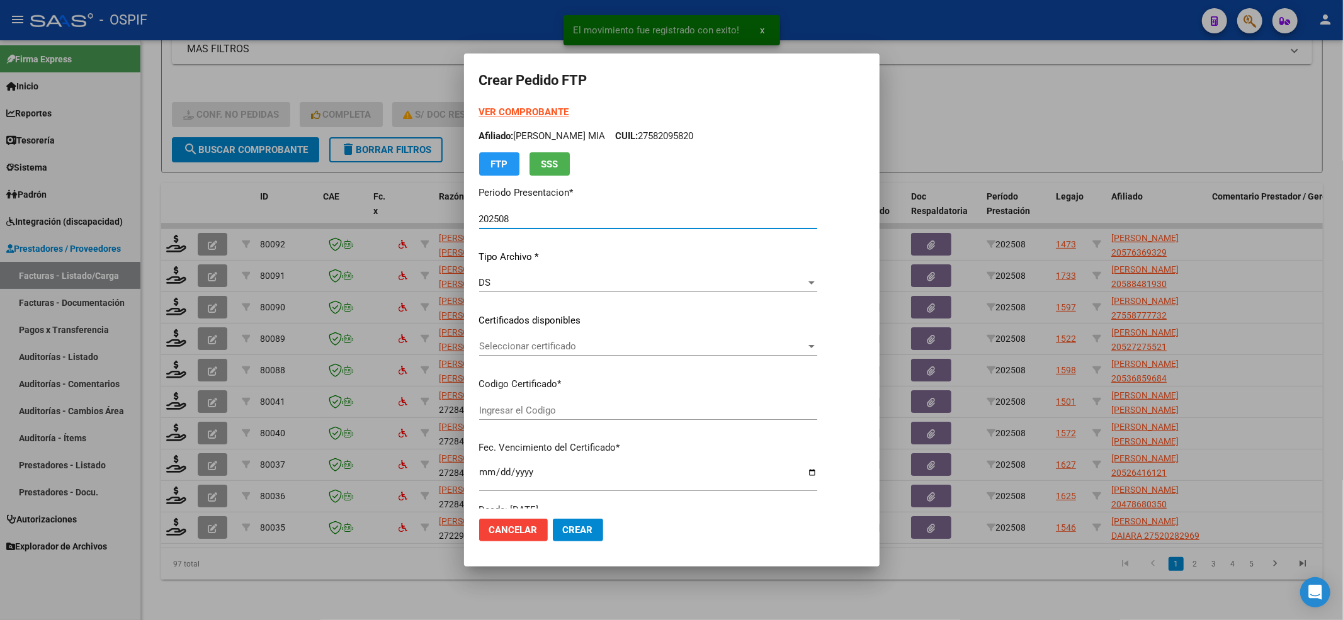
type input "020005763693220221128-20251128-BS-427"
type input "2025-11-28"
drag, startPoint x: 518, startPoint y: 326, endPoint x: 495, endPoint y: 351, distance: 33.4
click at [517, 326] on p "Certificados disponibles" at bounding box center [638, 321] width 319 height 14
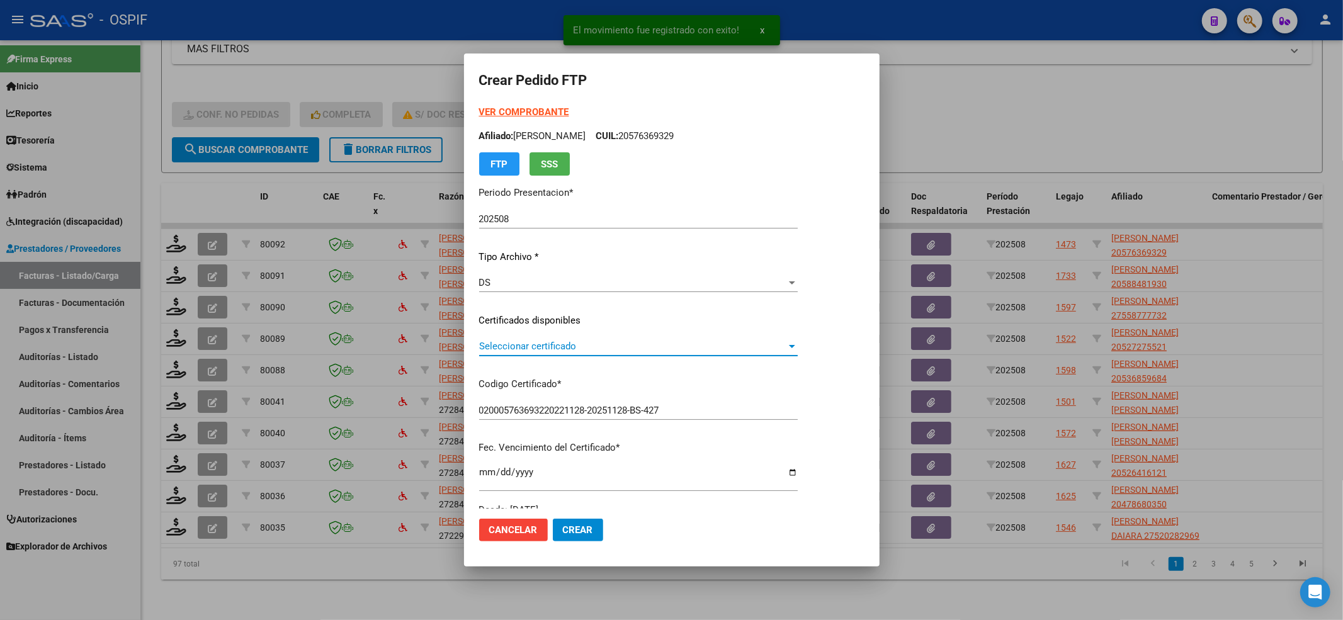
click at [495, 351] on span "Seleccionar certificado" at bounding box center [632, 346] width 307 height 11
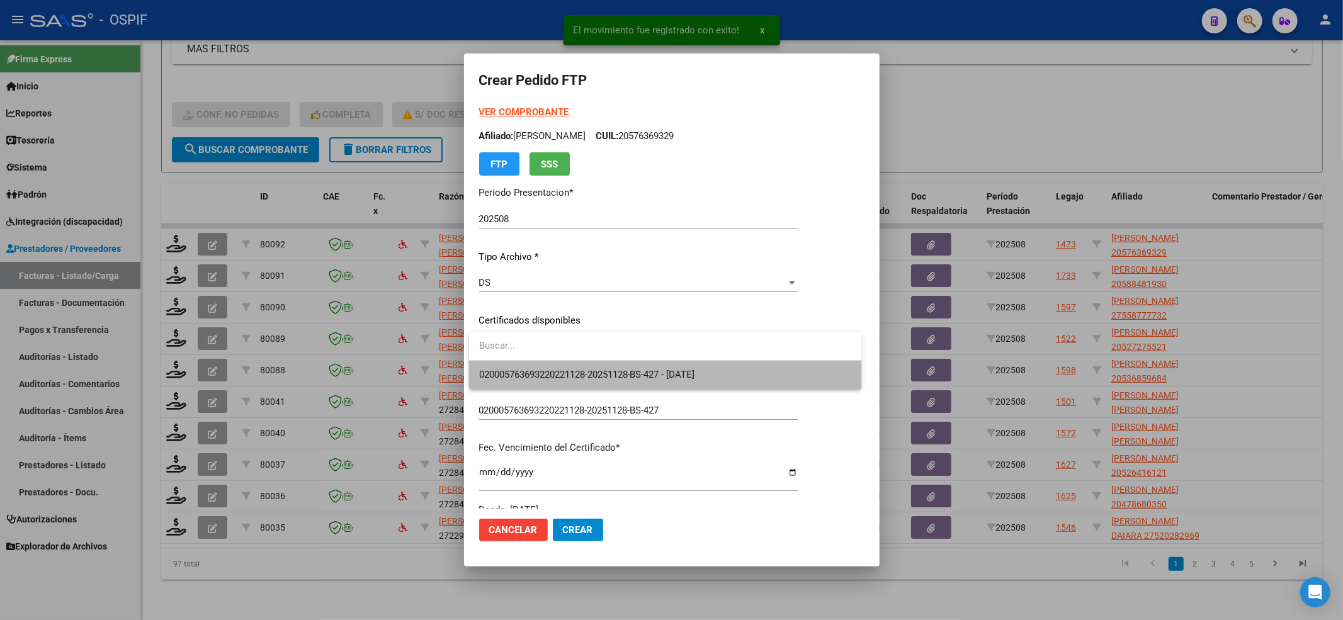
click at [495, 361] on span "020005763693220221128-20251128-BS-427 - 2025-11-28" at bounding box center [665, 375] width 373 height 28
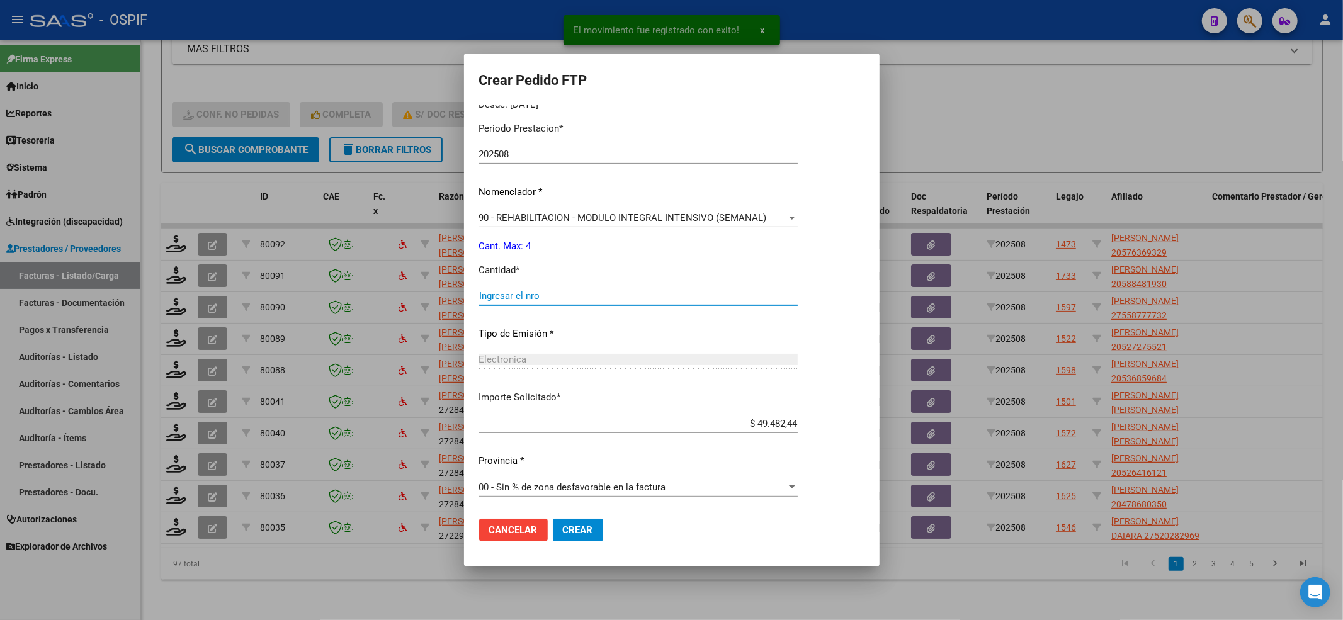
click at [506, 290] on input "Ingresar el nro" at bounding box center [638, 295] width 319 height 11
type input "4"
click at [566, 522] on button "Crear" at bounding box center [578, 530] width 50 height 23
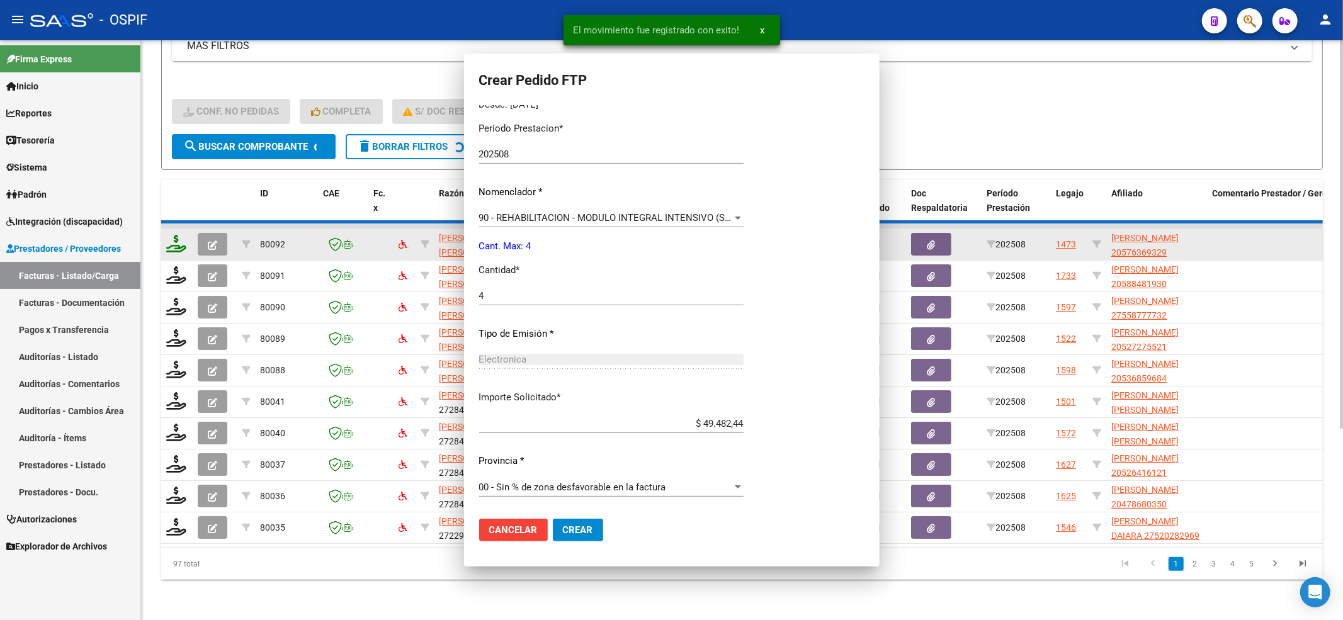
scroll to position [0, 0]
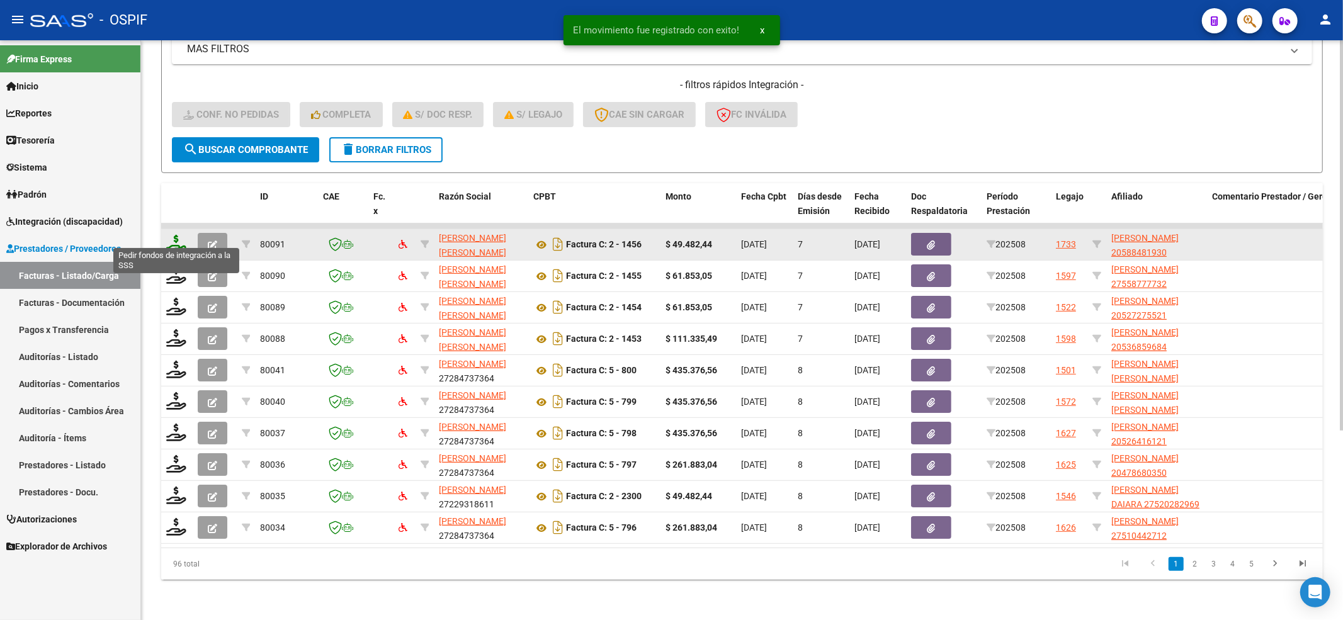
click at [175, 235] on icon at bounding box center [176, 244] width 20 height 18
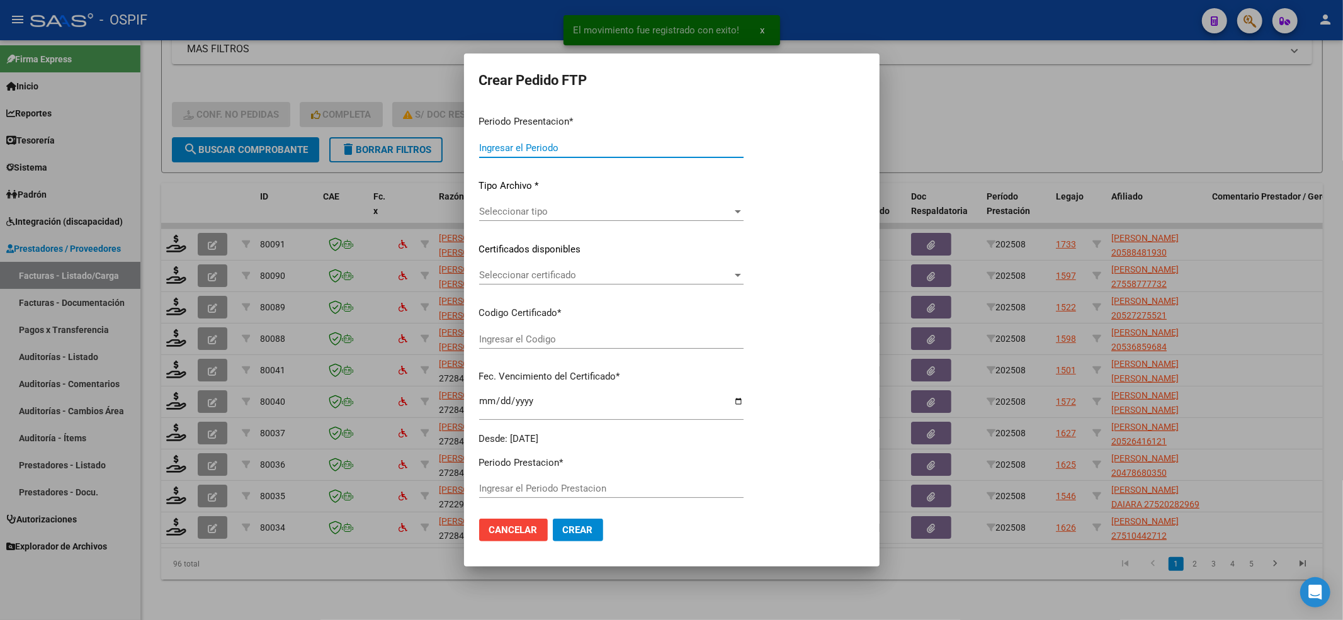
type input "202508"
type input "$ 49.482,44"
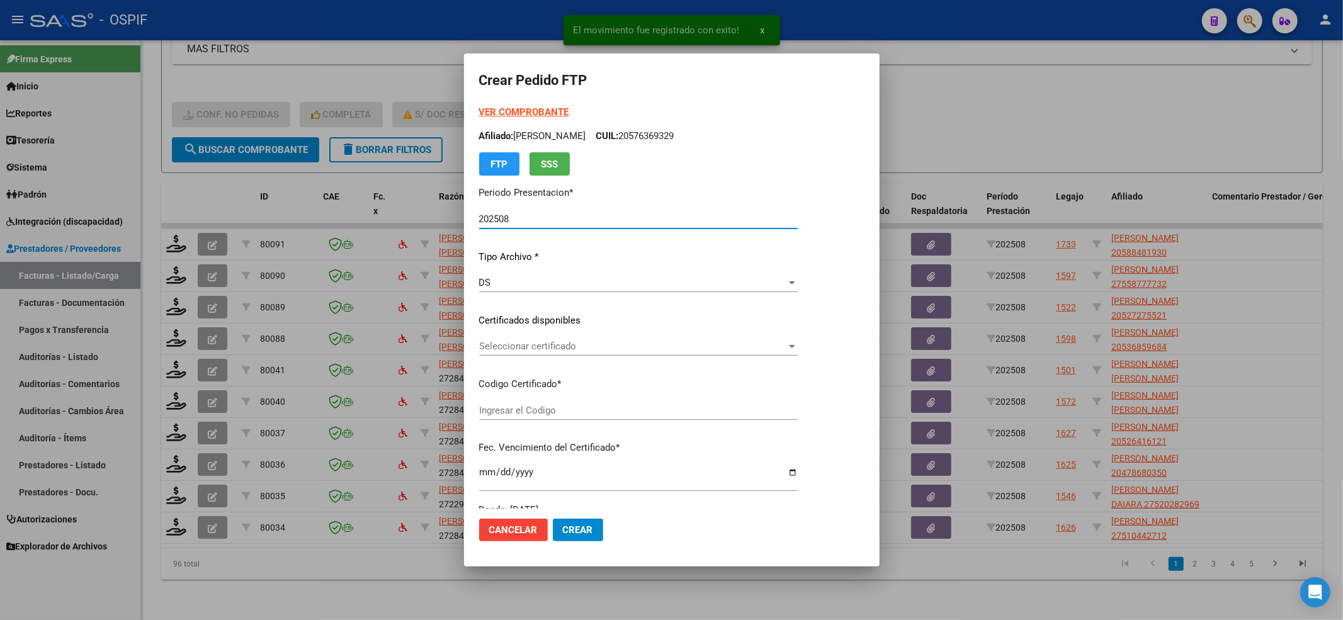
type input "020005884819320241015-20271015-BUE-427"
type input "2027-10-15"
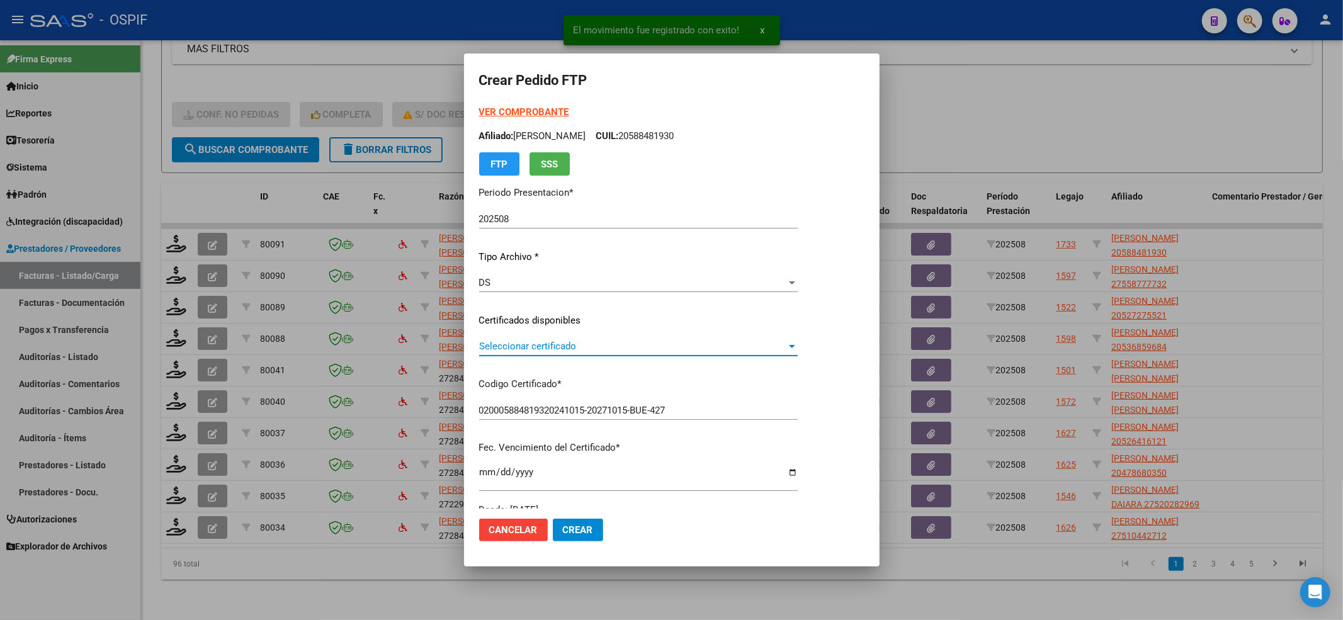
click at [573, 348] on span "Seleccionar certificado" at bounding box center [632, 346] width 307 height 11
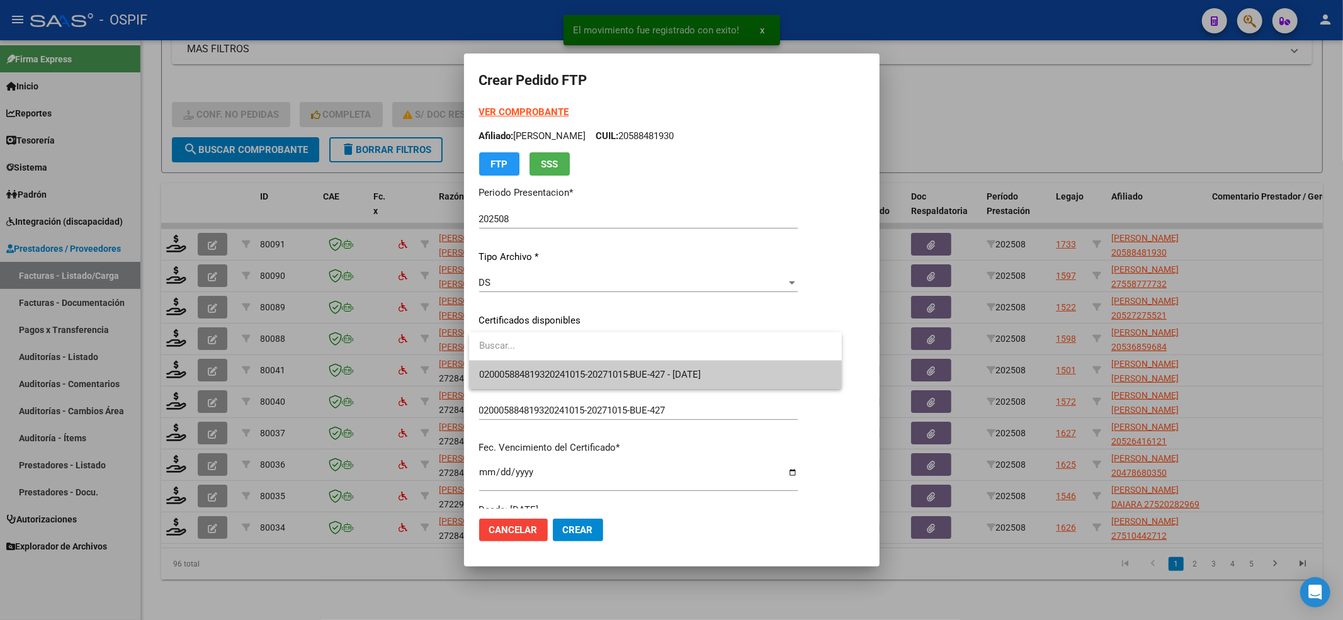
click at [576, 363] on span "020005884819320241015-20271015-BUE-427 - 2027-10-15" at bounding box center [655, 375] width 353 height 28
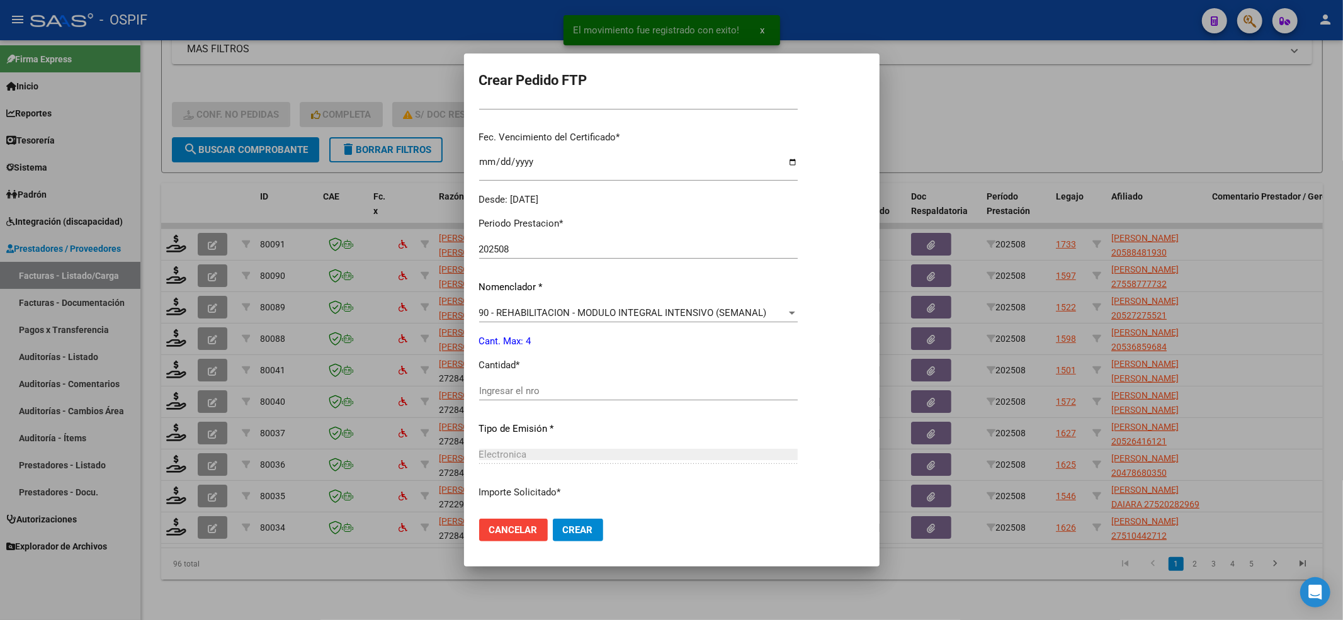
scroll to position [406, 0]
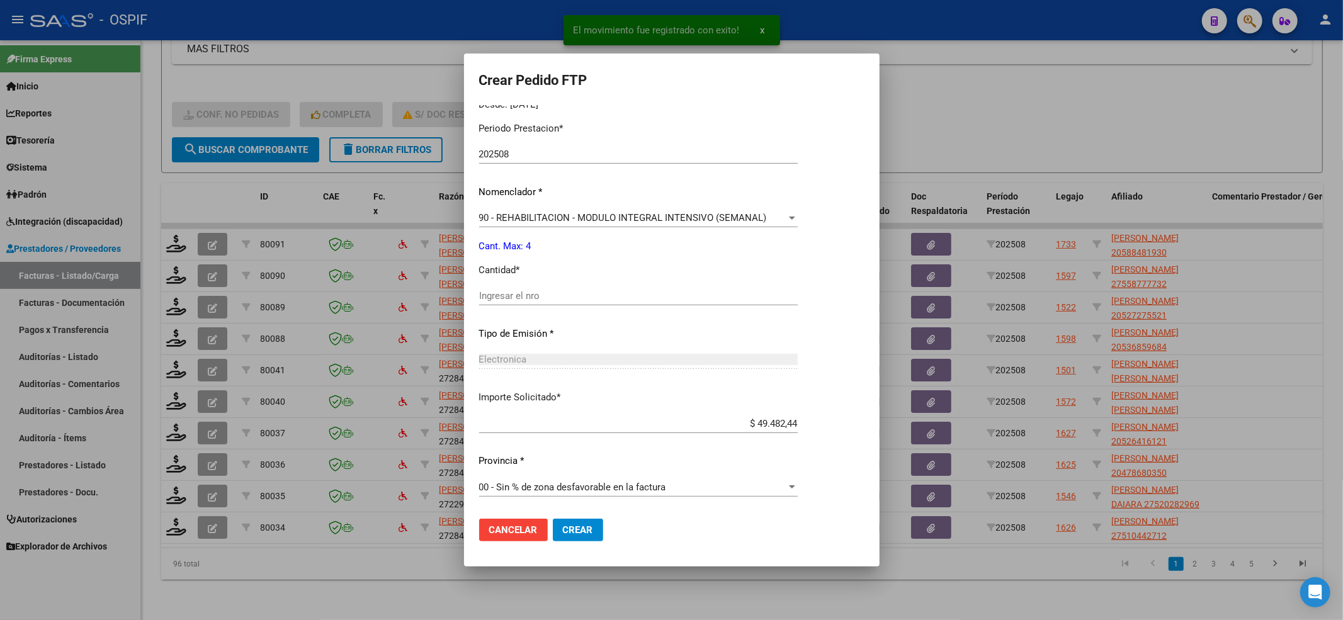
click at [537, 293] on input "Ingresar el nro" at bounding box center [638, 295] width 319 height 11
type input "4"
click at [576, 534] on span "Crear" at bounding box center [578, 530] width 30 height 11
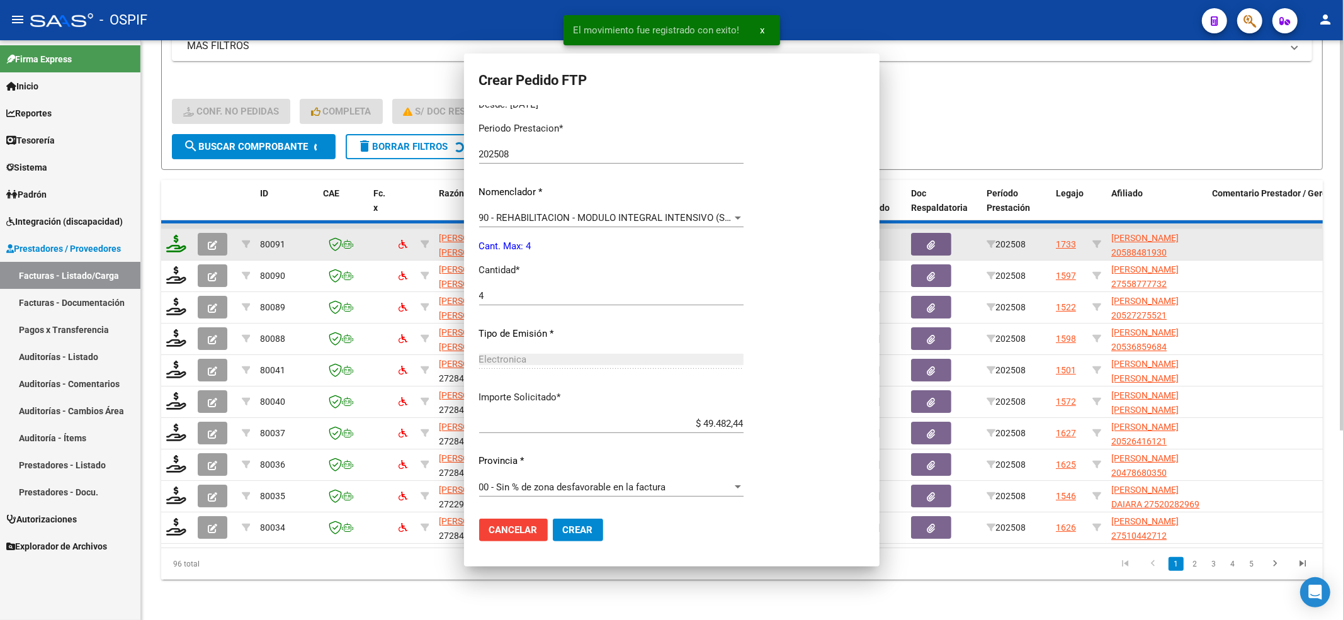
scroll to position [0, 0]
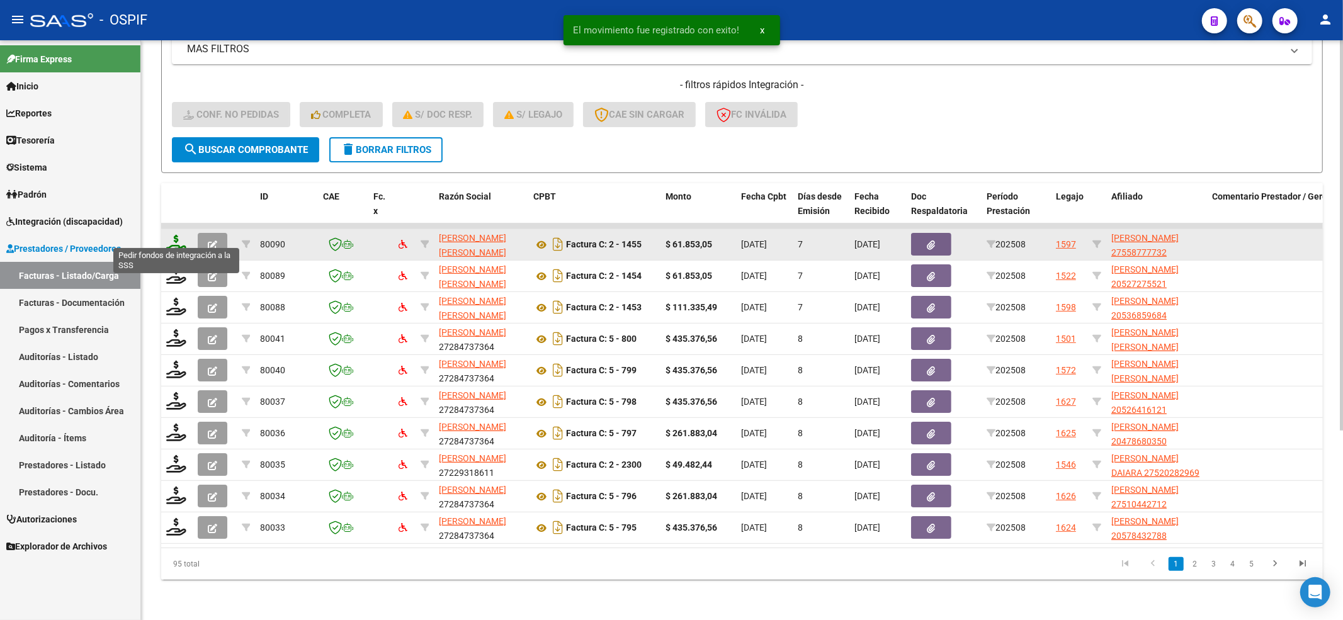
click at [174, 235] on icon at bounding box center [176, 244] width 20 height 18
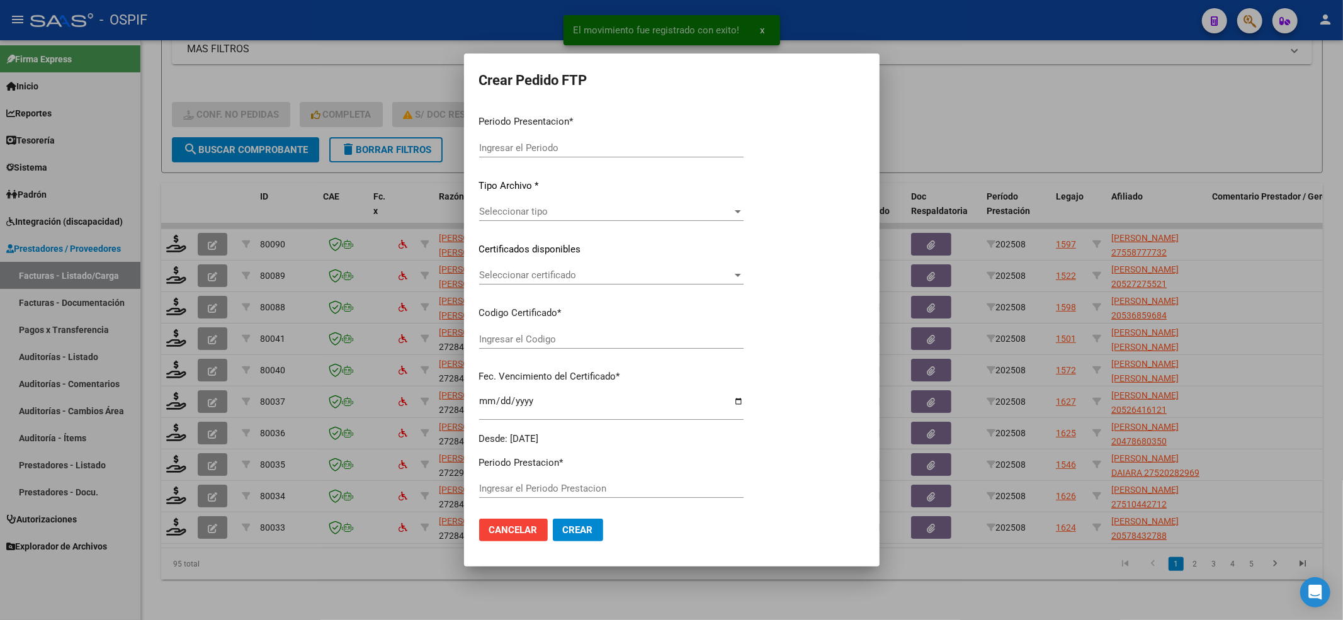
type input "202508"
type input "$ 61.853,05"
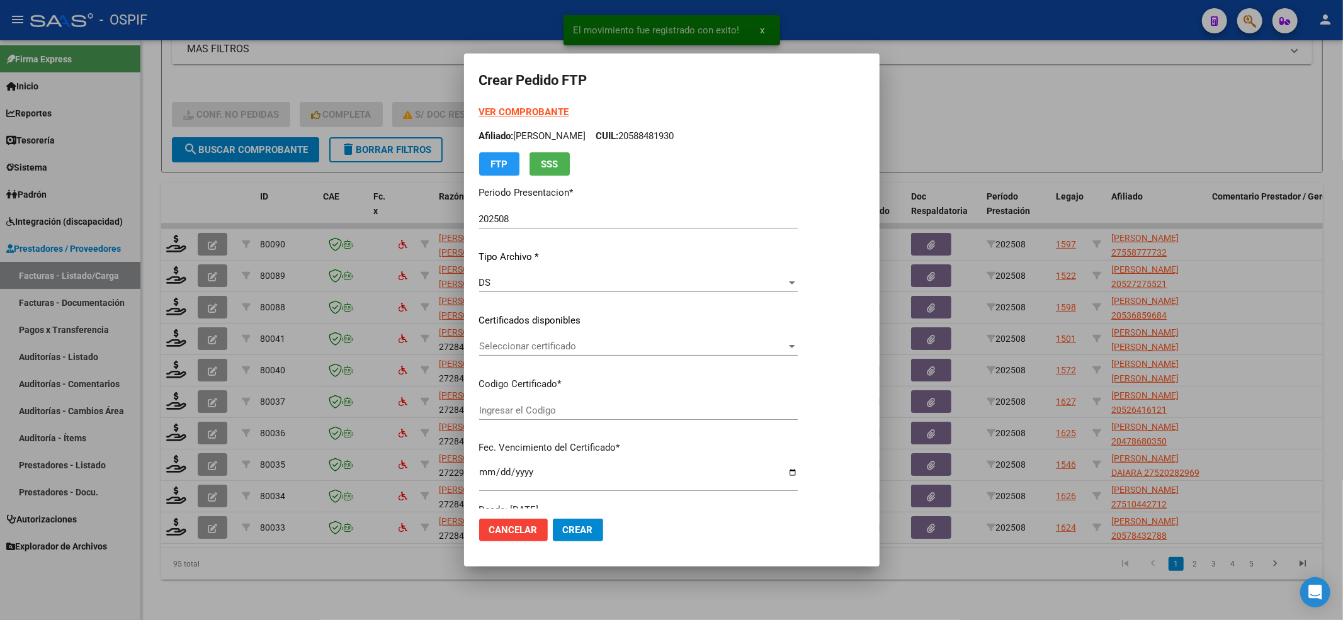
type input "02-00055877773-20220405-20270405-BS-427"
type input "2027-04-05"
click at [524, 338] on div "Seleccionar certificado Seleccionar certificado" at bounding box center [638, 346] width 319 height 19
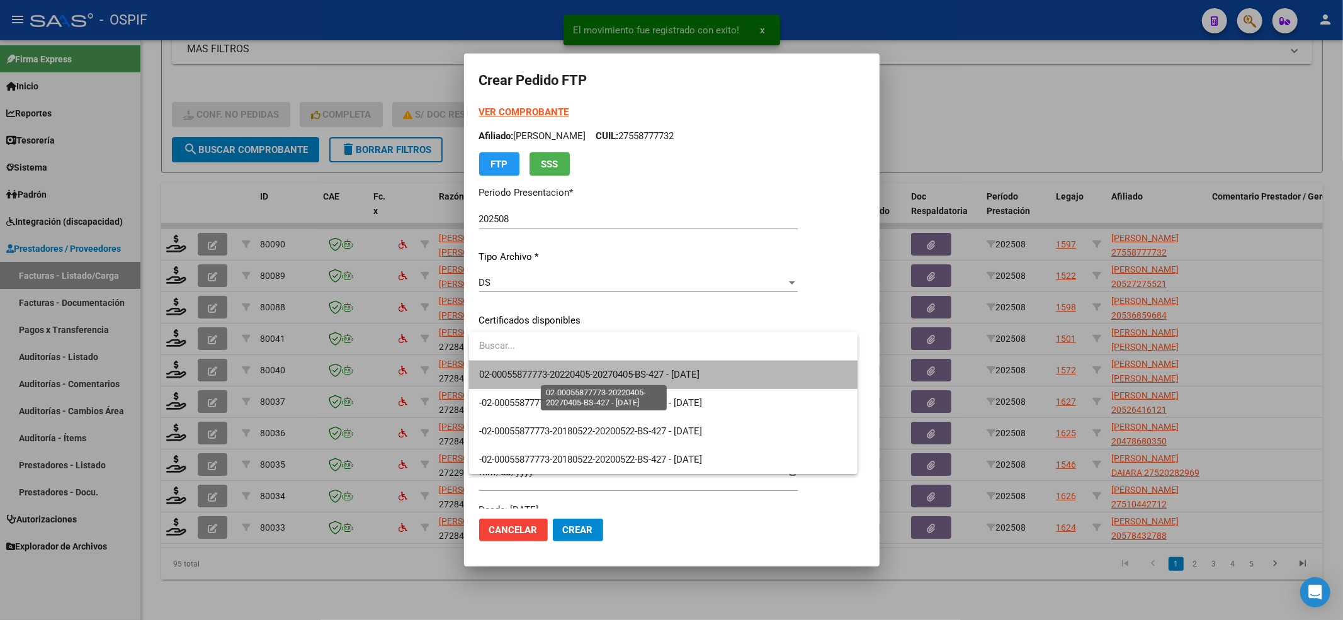
click at [508, 371] on span "02-00055877773-20220405-20270405-BS-427 - 2027-04-05" at bounding box center [589, 374] width 221 height 11
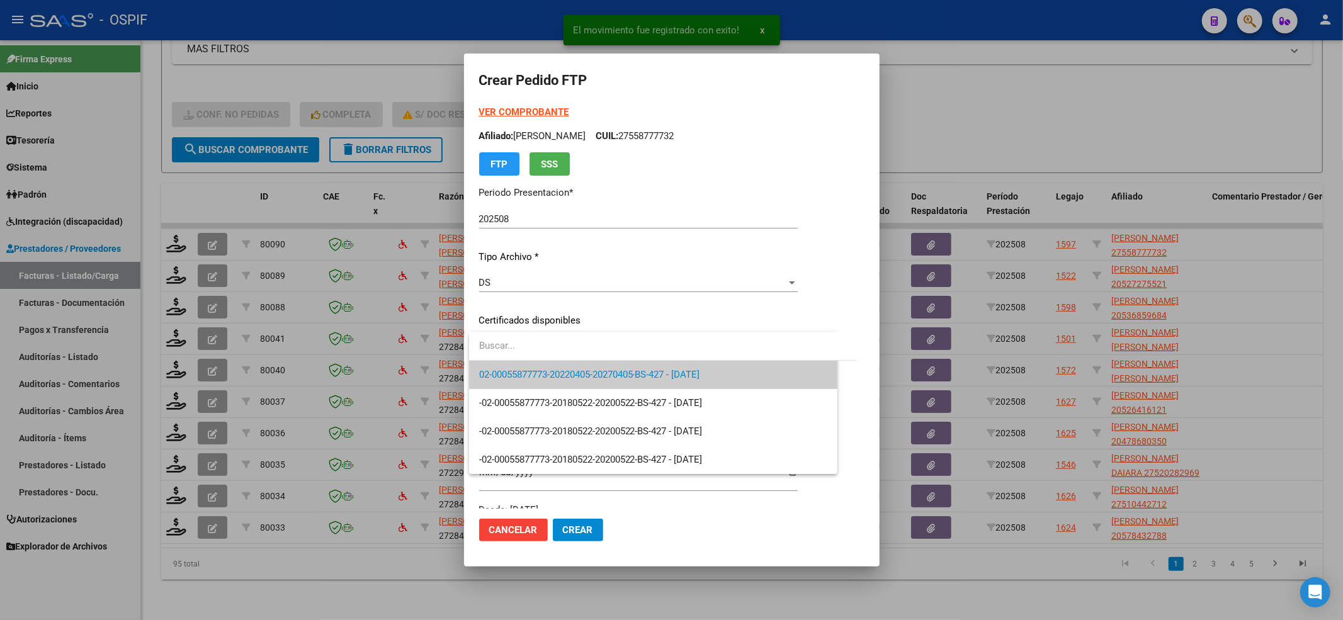
scroll to position [252, 0]
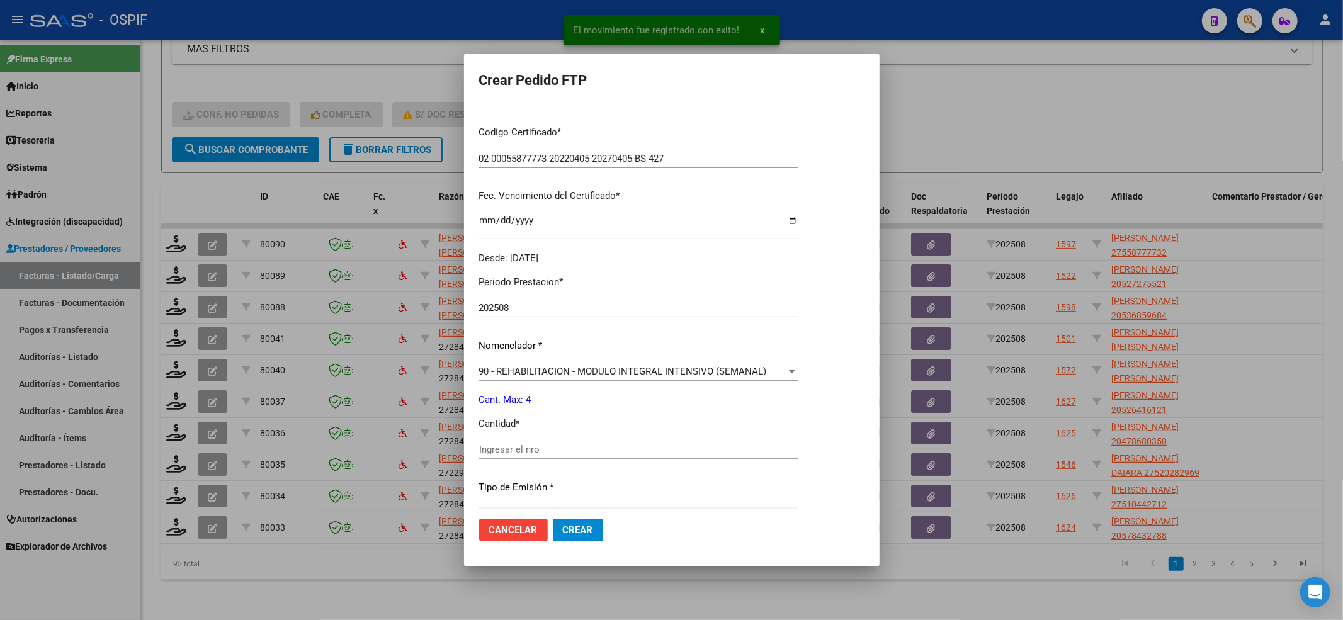
click at [498, 443] on div "Ingresar el nro" at bounding box center [638, 449] width 319 height 19
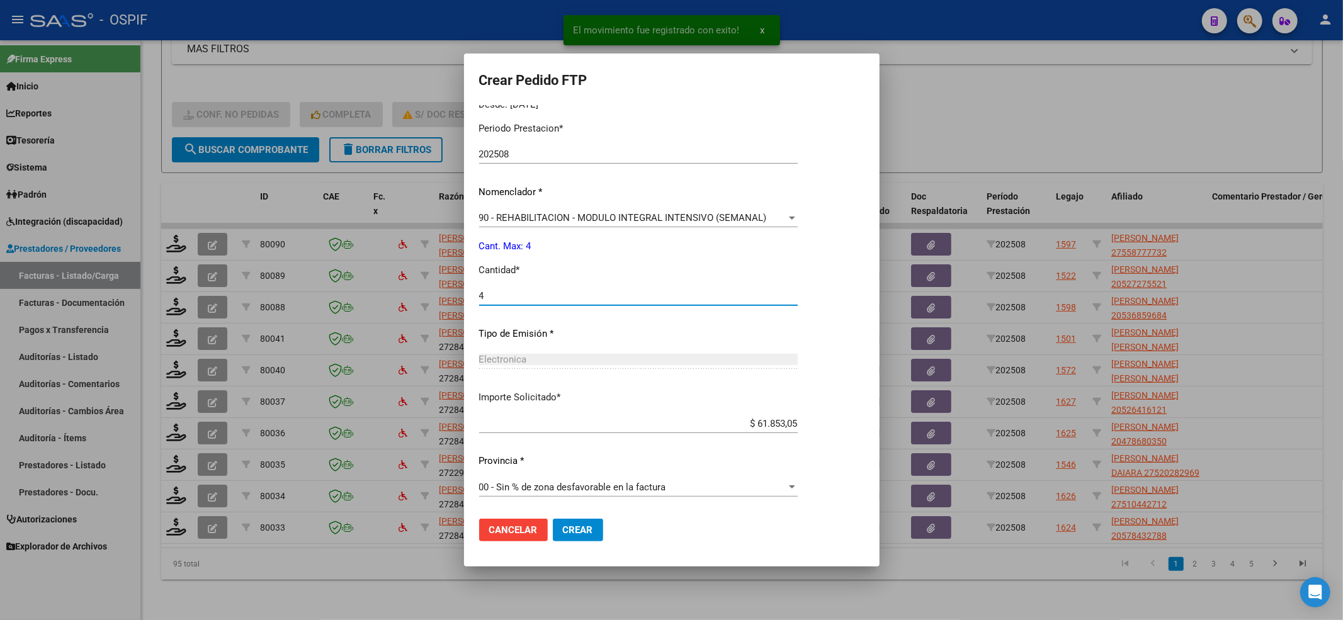
type input "4"
click at [567, 533] on span "Crear" at bounding box center [578, 530] width 30 height 11
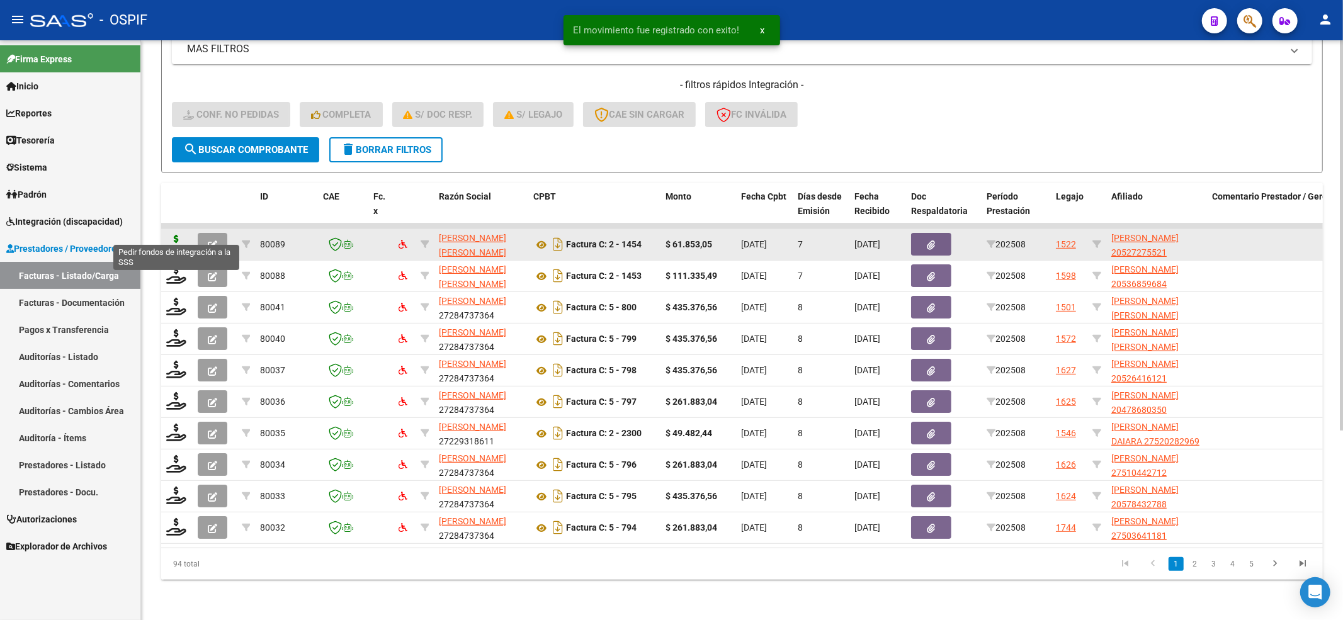
click at [173, 235] on icon at bounding box center [176, 244] width 20 height 18
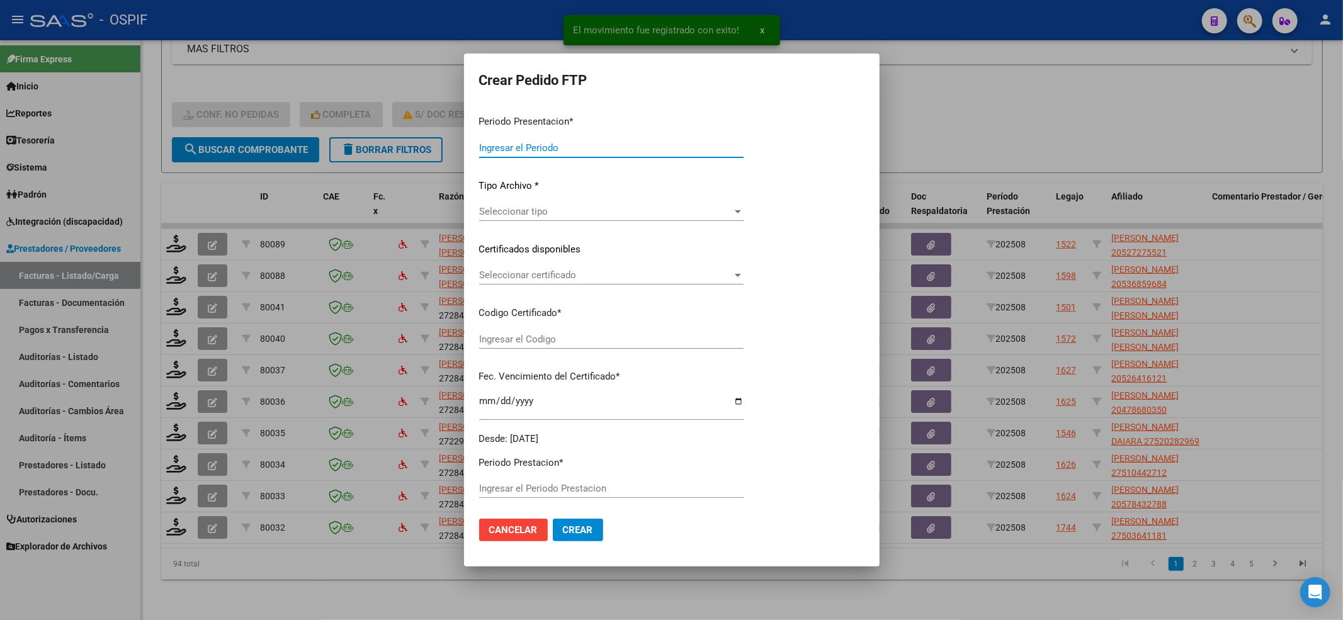
type input "202508"
type input "$ 61.853,05"
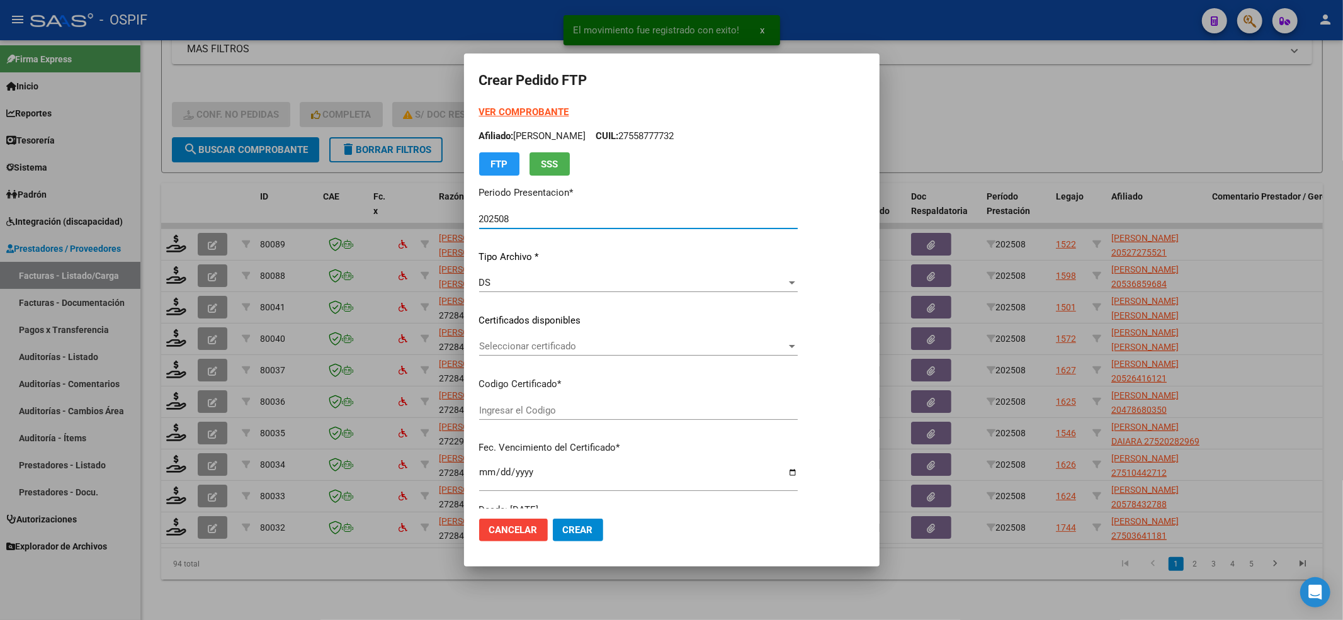
type input "ARG02-00052727552-20250513-20400513-AND"
type input "2040-05-13"
click at [542, 350] on span "Seleccionar certificado" at bounding box center [632, 346] width 307 height 11
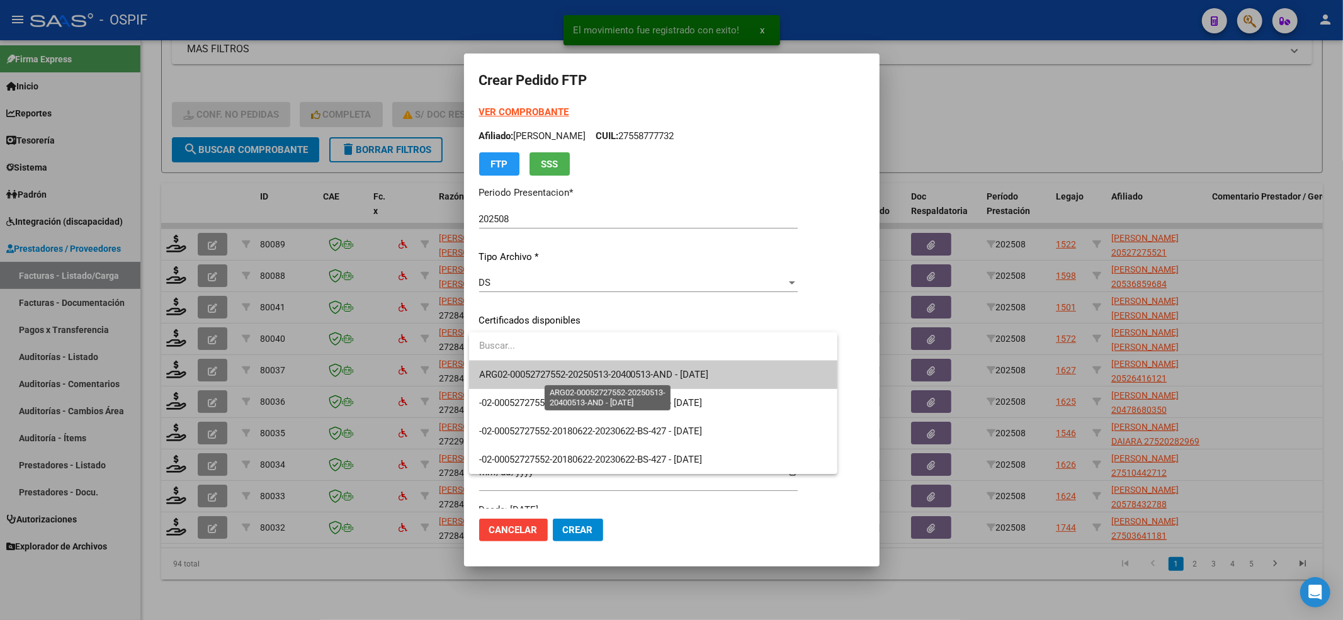
click at [540, 377] on span "ARG02-00052727552-20250513-20400513-AND - 2040-05-13" at bounding box center [594, 374] width 230 height 11
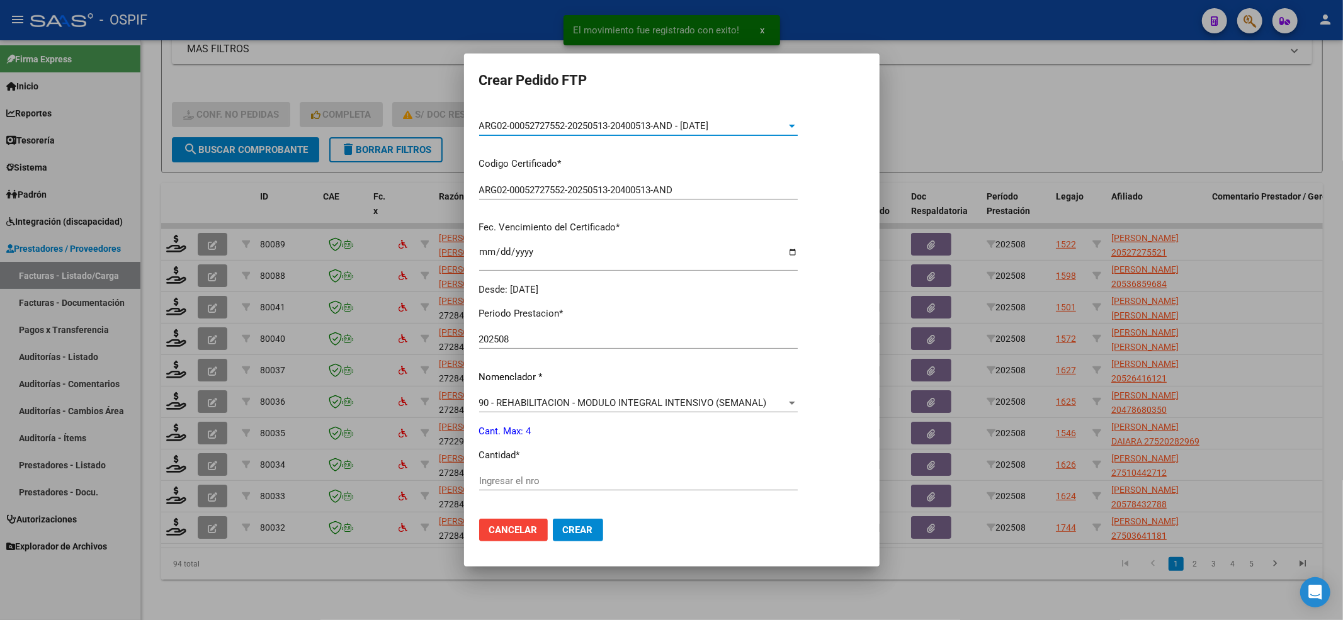
scroll to position [252, 0]
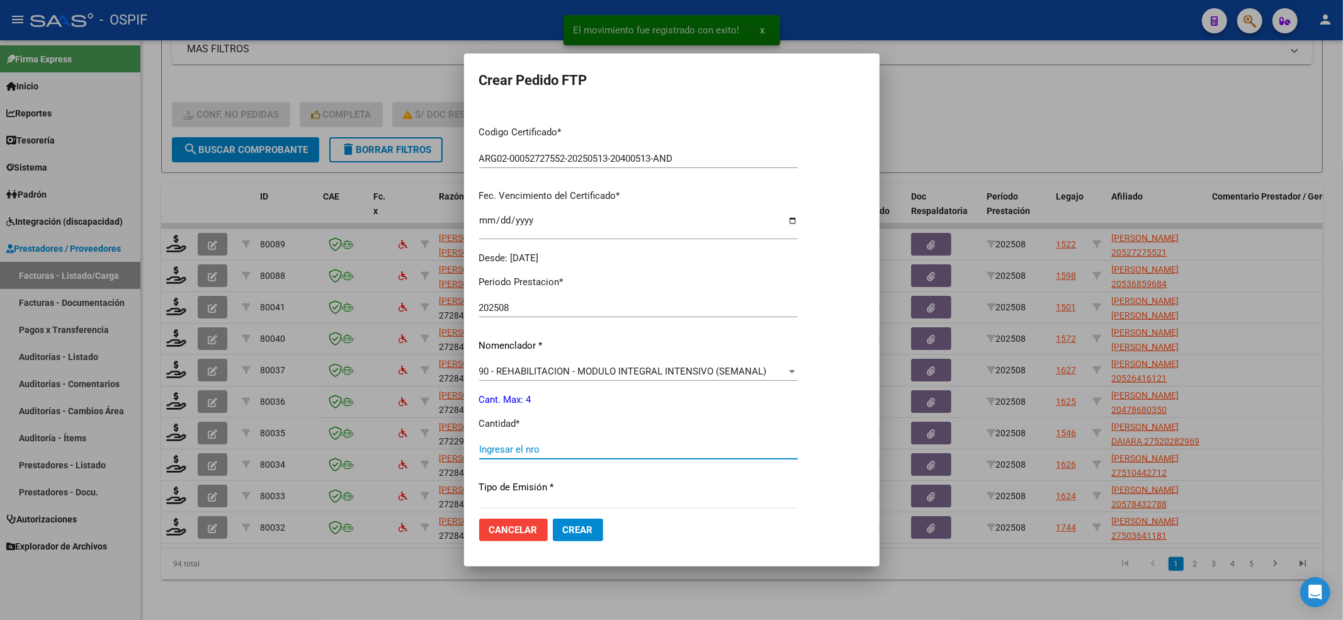
click at [490, 453] on input "Ingresar el nro" at bounding box center [638, 449] width 319 height 11
type input "4"
click at [595, 535] on button "Crear" at bounding box center [578, 530] width 50 height 23
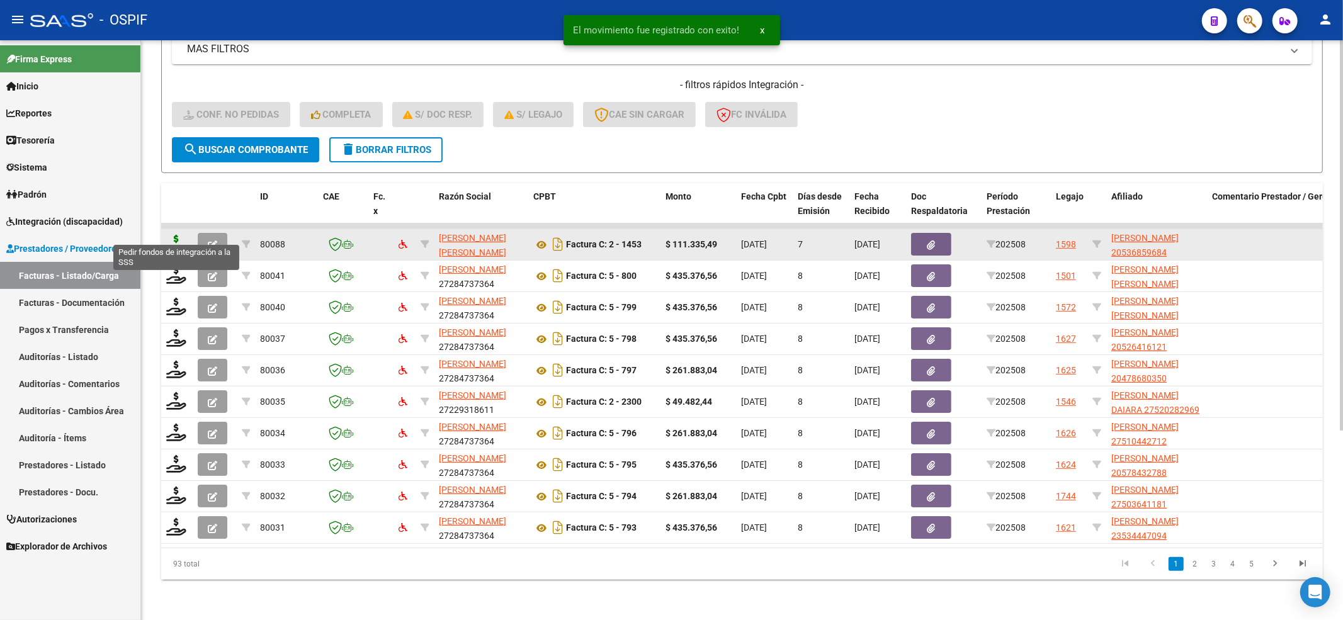
click at [174, 236] on icon at bounding box center [176, 244] width 20 height 18
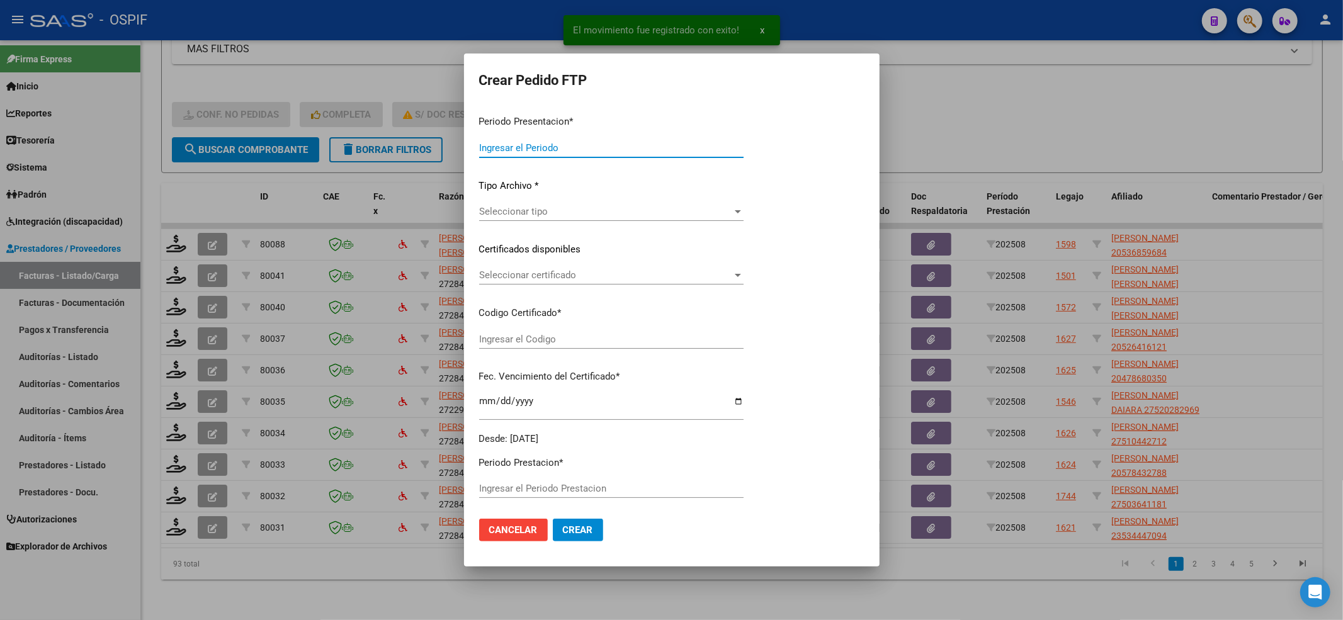
type input "202508"
type input "$ 111.335,49"
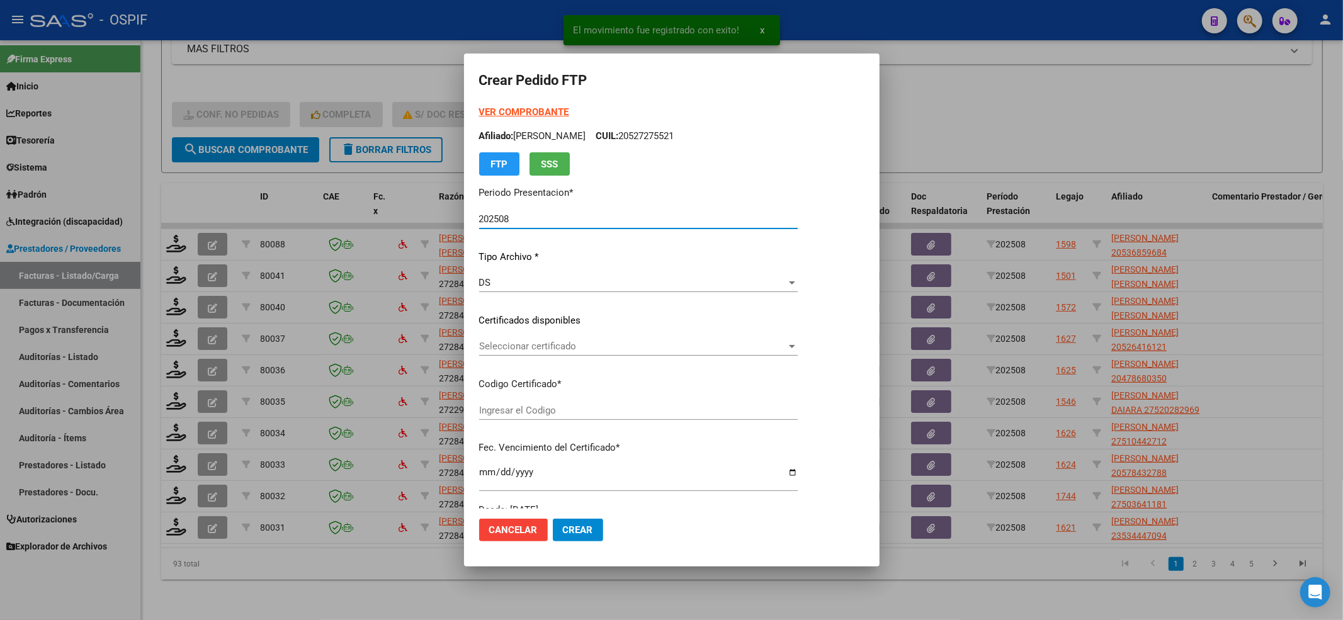
type input "0200053685968-20220926-20320926-BS-427"
type input "2032-09-26"
click at [527, 334] on div "VER COMPROBANTE ARCA Padrón Afiliado: GONZALEZ DAVID LEANDRO CUIL: 20536859684 …" at bounding box center [638, 311] width 319 height 412
click at [519, 339] on div "Seleccionar certificado Seleccionar certificado" at bounding box center [638, 346] width 319 height 19
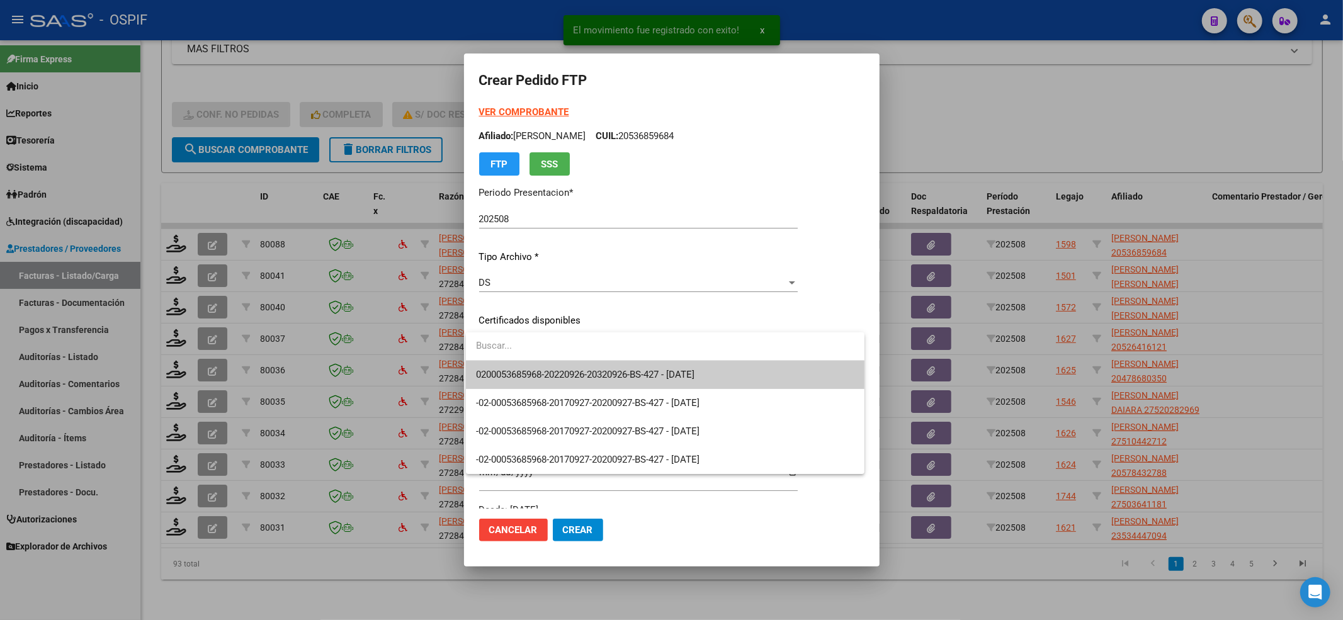
click at [514, 356] on input "dropdown search" at bounding box center [665, 346] width 399 height 28
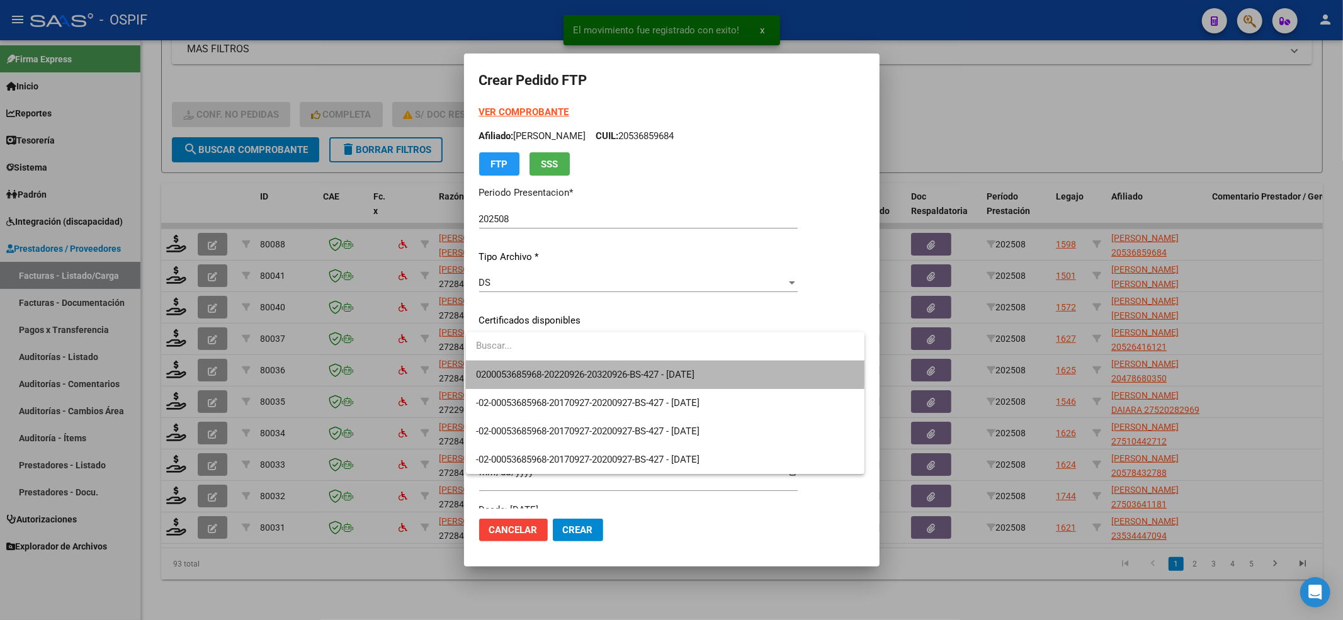
click at [511, 365] on span "0200053685968-20220926-20320926-BS-427 - 2032-09-26" at bounding box center [665, 375] width 379 height 28
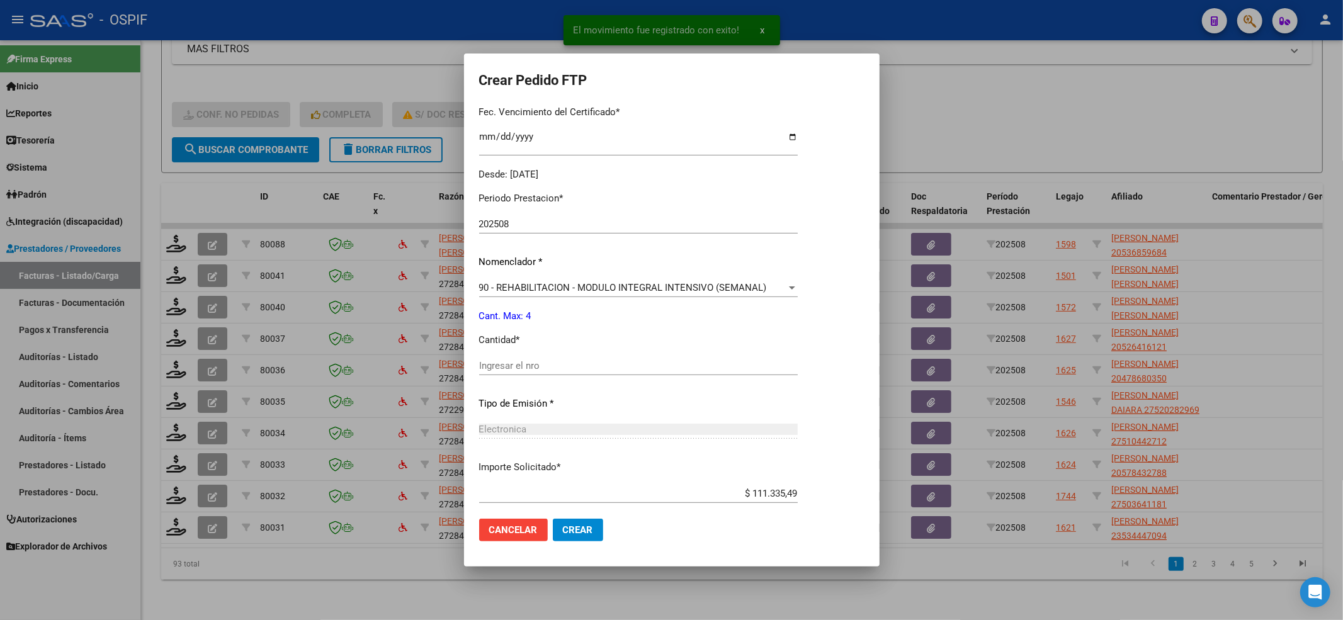
drag, startPoint x: 534, startPoint y: 361, endPoint x: 530, endPoint y: 377, distance: 16.2
click at [532, 361] on input "Ingresar el nro" at bounding box center [638, 365] width 319 height 11
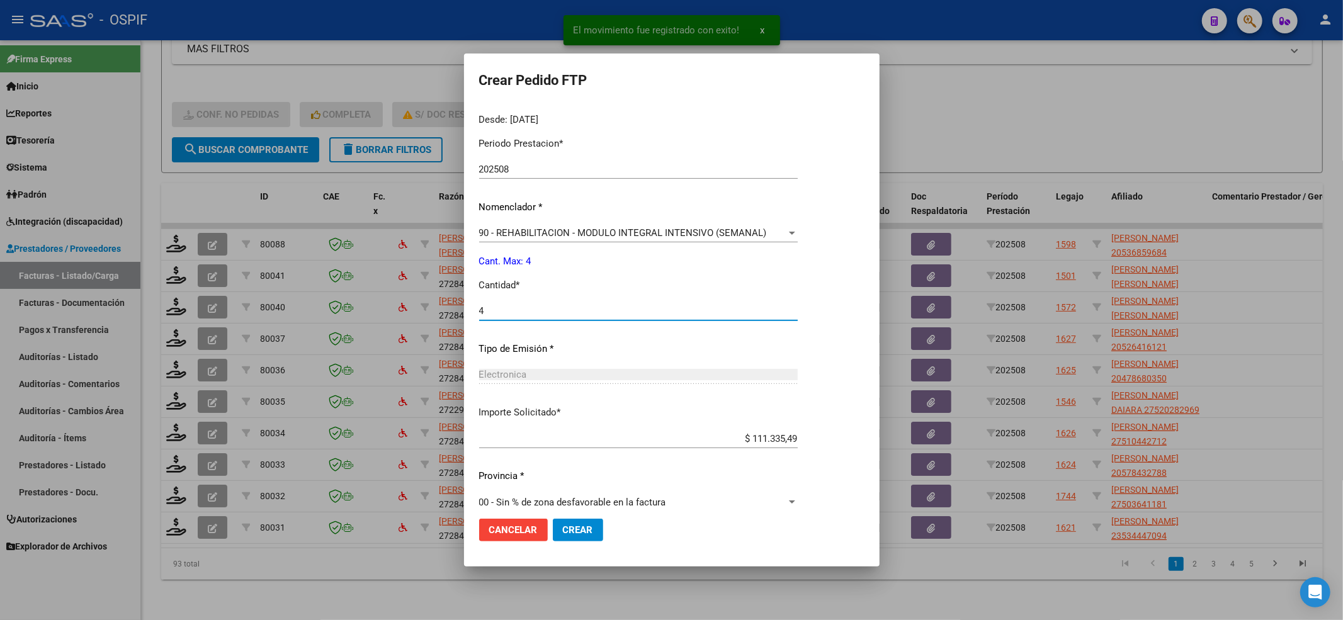
scroll to position [406, 0]
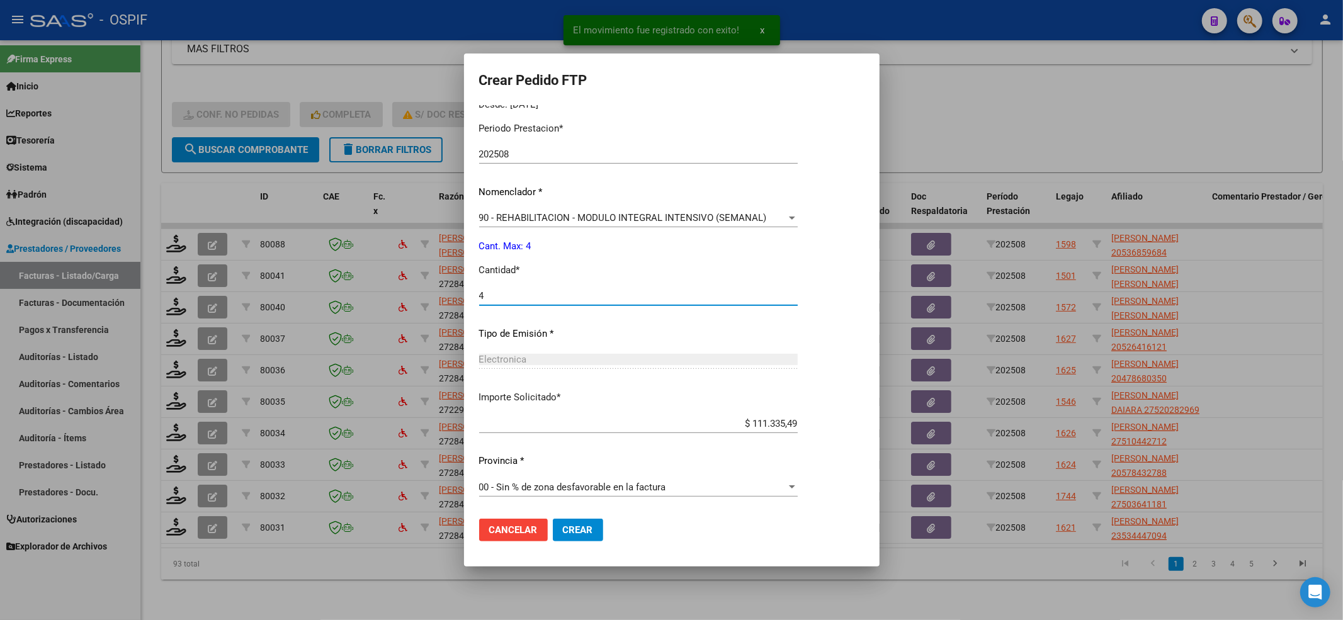
type input "4"
drag, startPoint x: 569, startPoint y: 516, endPoint x: 552, endPoint y: 503, distance: 22.4
click at [569, 515] on mat-dialog-actions "Cancelar Crear" at bounding box center [671, 530] width 385 height 43
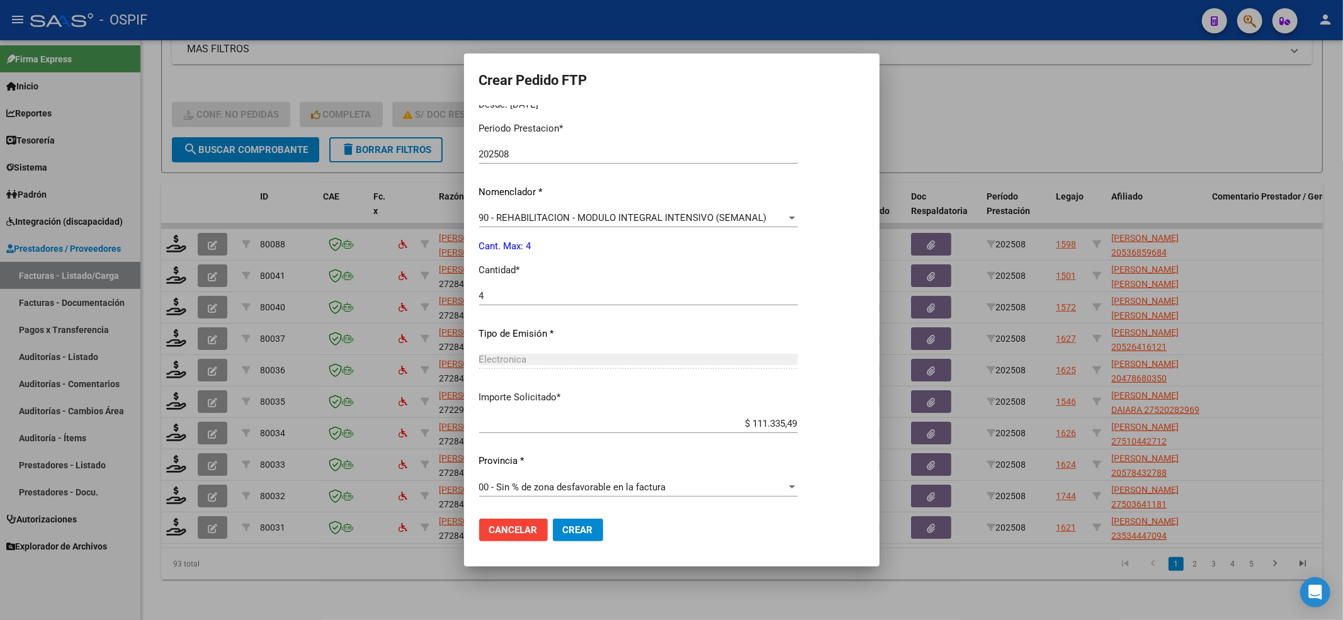
click at [563, 532] on span "Crear" at bounding box center [578, 530] width 30 height 11
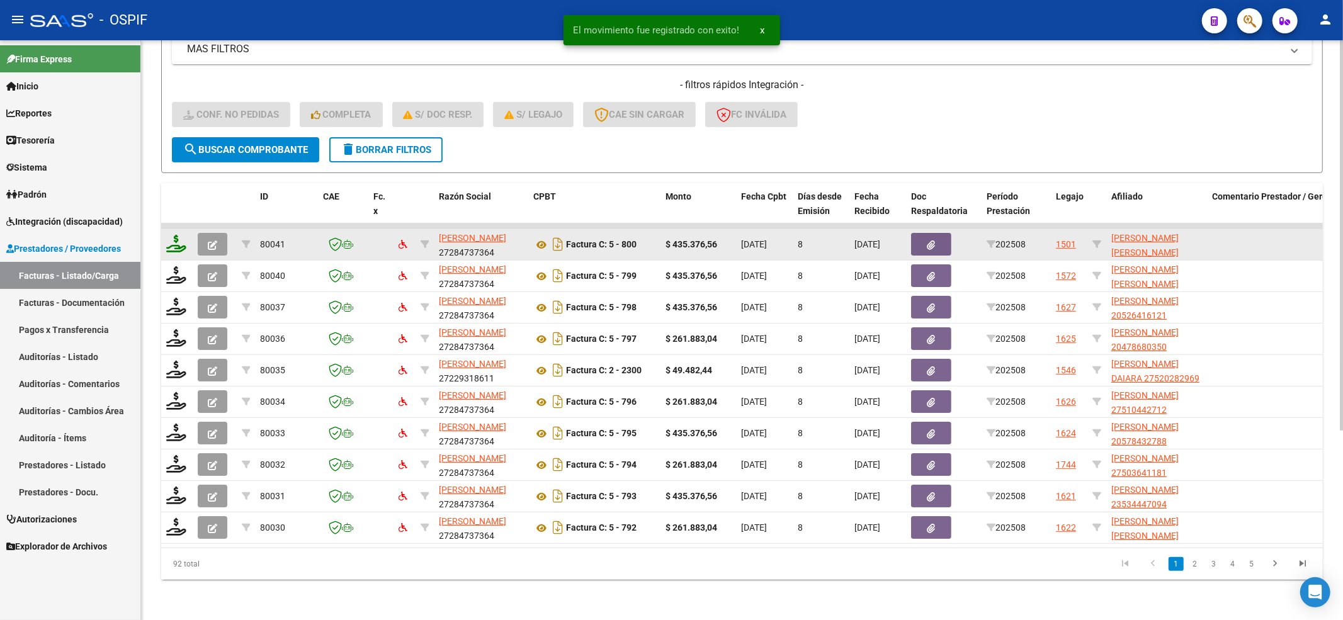
click at [171, 235] on icon at bounding box center [176, 244] width 20 height 18
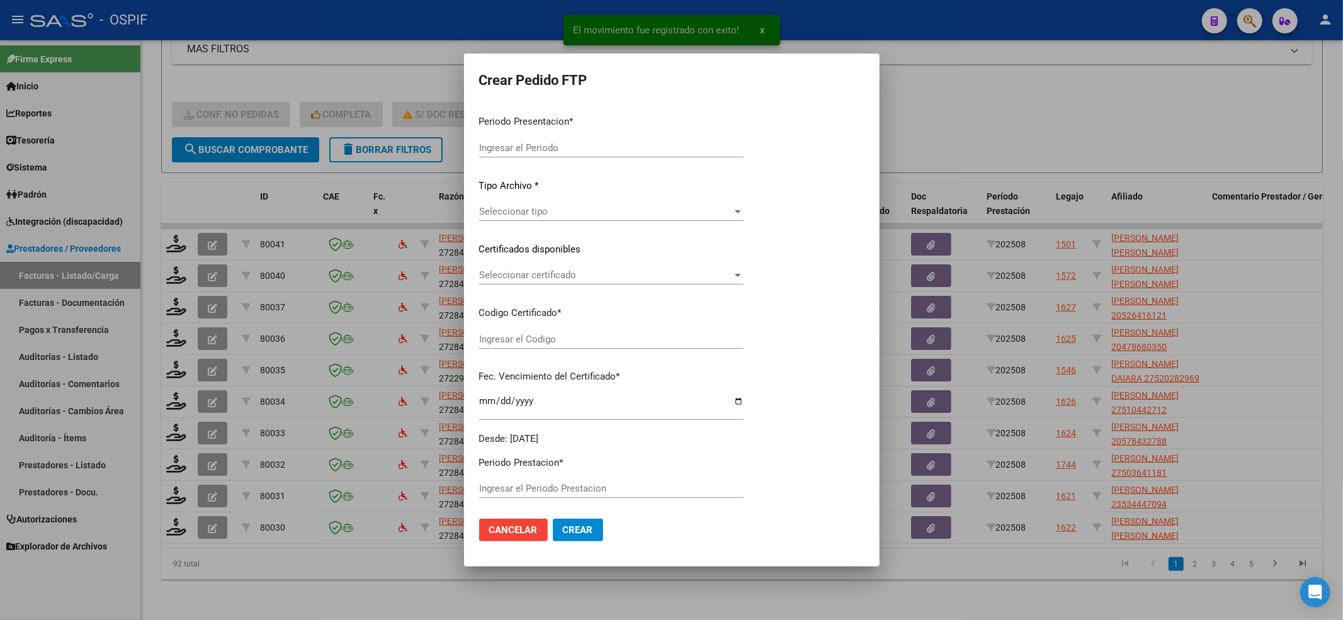
type input "202508"
type input "$ 435.376,56"
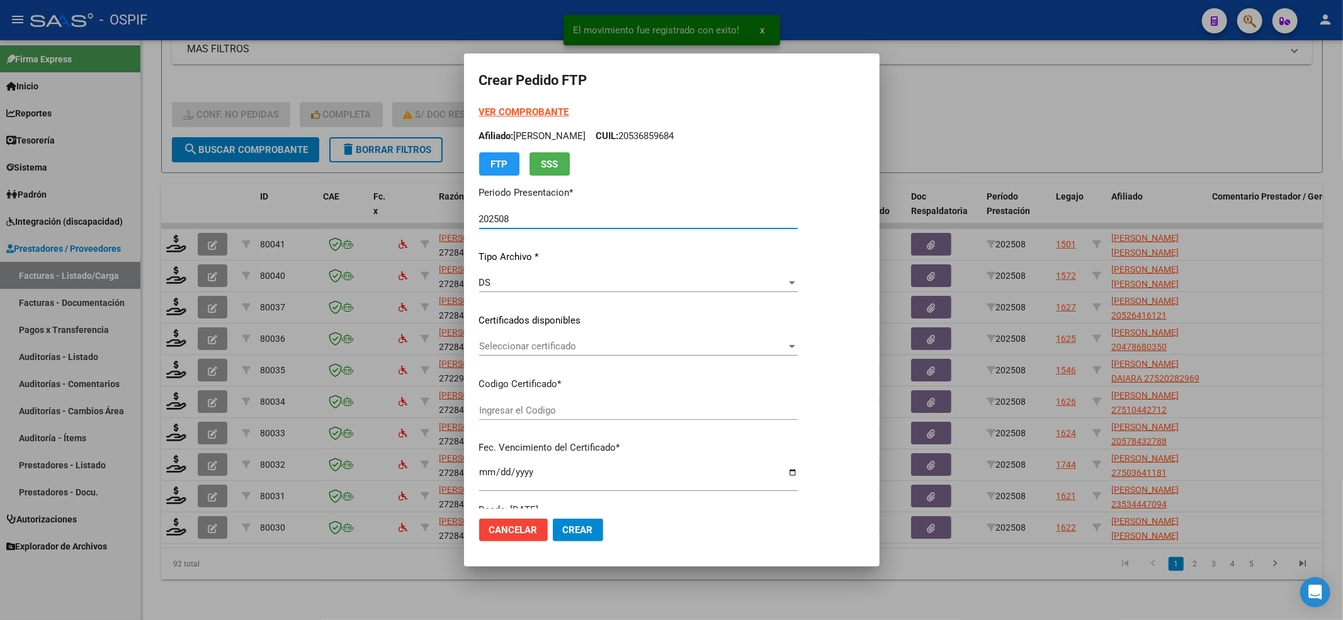
type input "02000585085452023070720260707bs-427"
type input "2026-07-07"
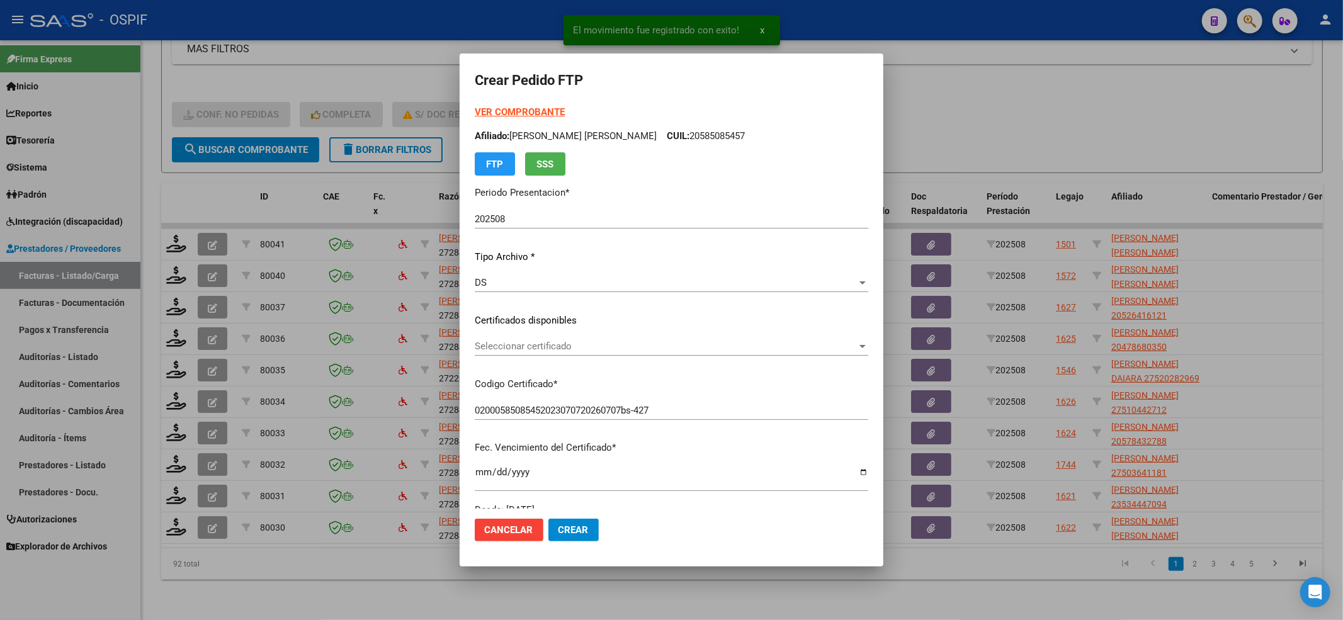
click at [534, 338] on div "Seleccionar certificado Seleccionar certificado" at bounding box center [672, 346] width 394 height 19
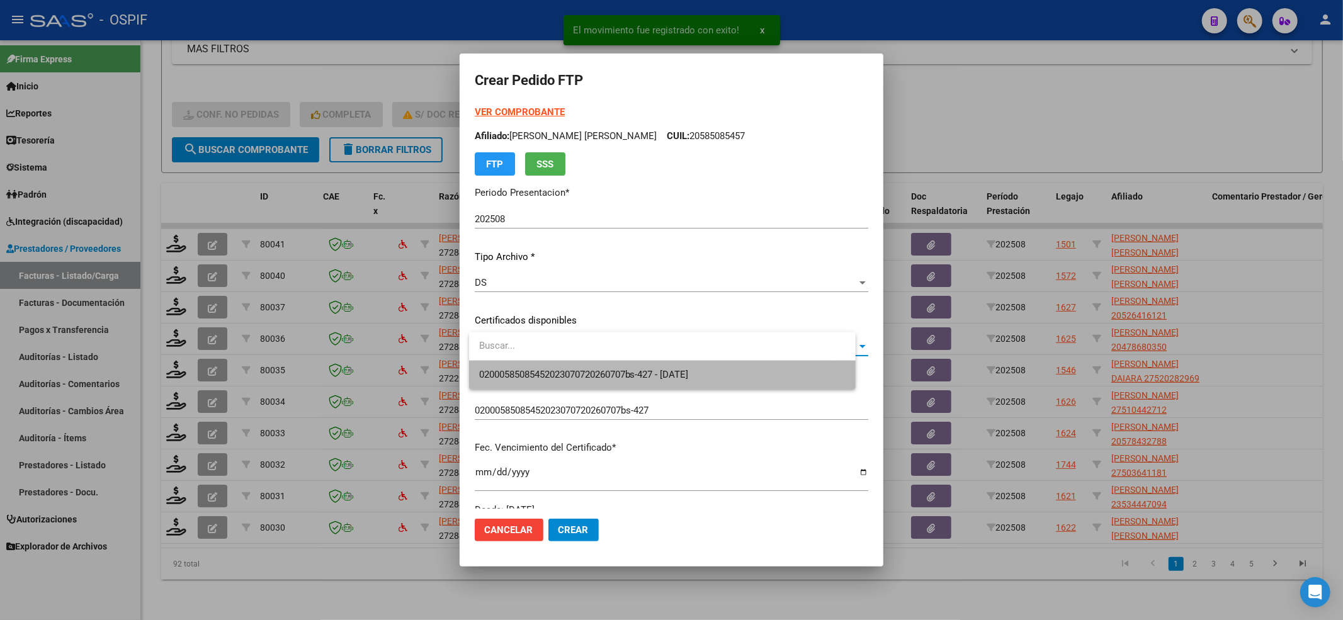
click at [510, 386] on span "02000585085452023070720260707bs-427 - 2026-07-07" at bounding box center [662, 375] width 367 height 28
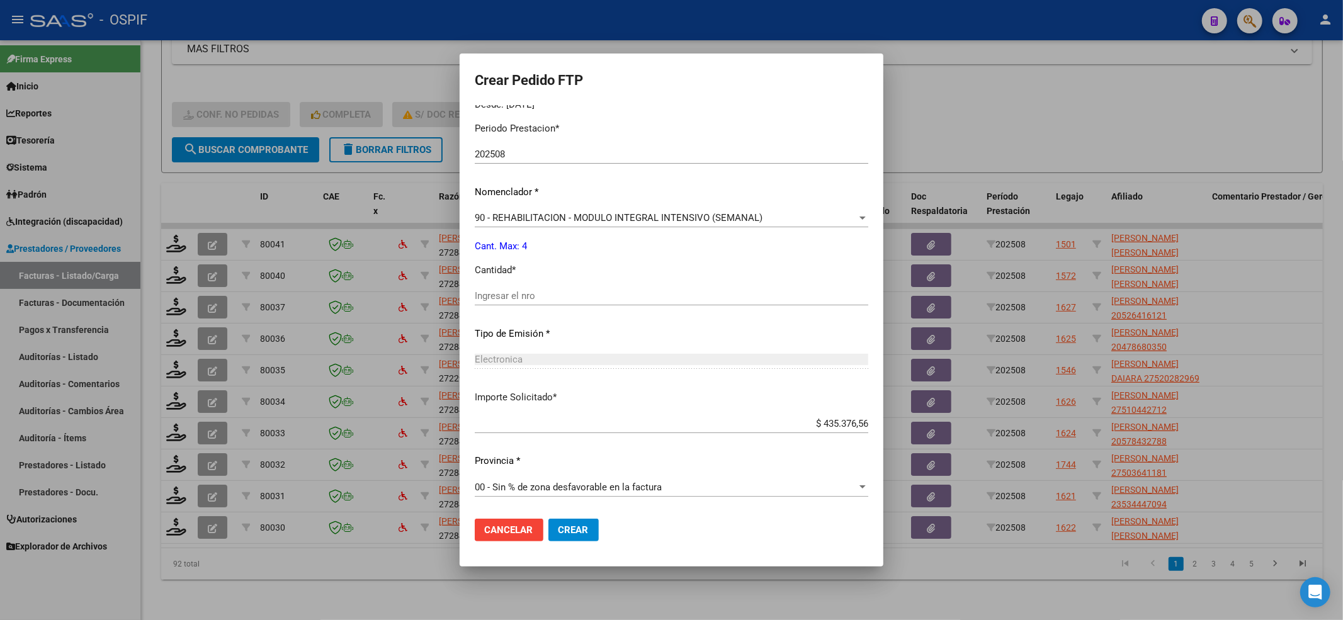
click at [494, 295] on input "Ingresar el nro" at bounding box center [672, 295] width 394 height 11
type input "4"
click at [580, 514] on mat-dialog-actions "Cancelar Crear" at bounding box center [672, 530] width 394 height 43
drag, startPoint x: 578, startPoint y: 534, endPoint x: 568, endPoint y: 525, distance: 13.4
click at [577, 534] on span "Crear" at bounding box center [574, 530] width 30 height 11
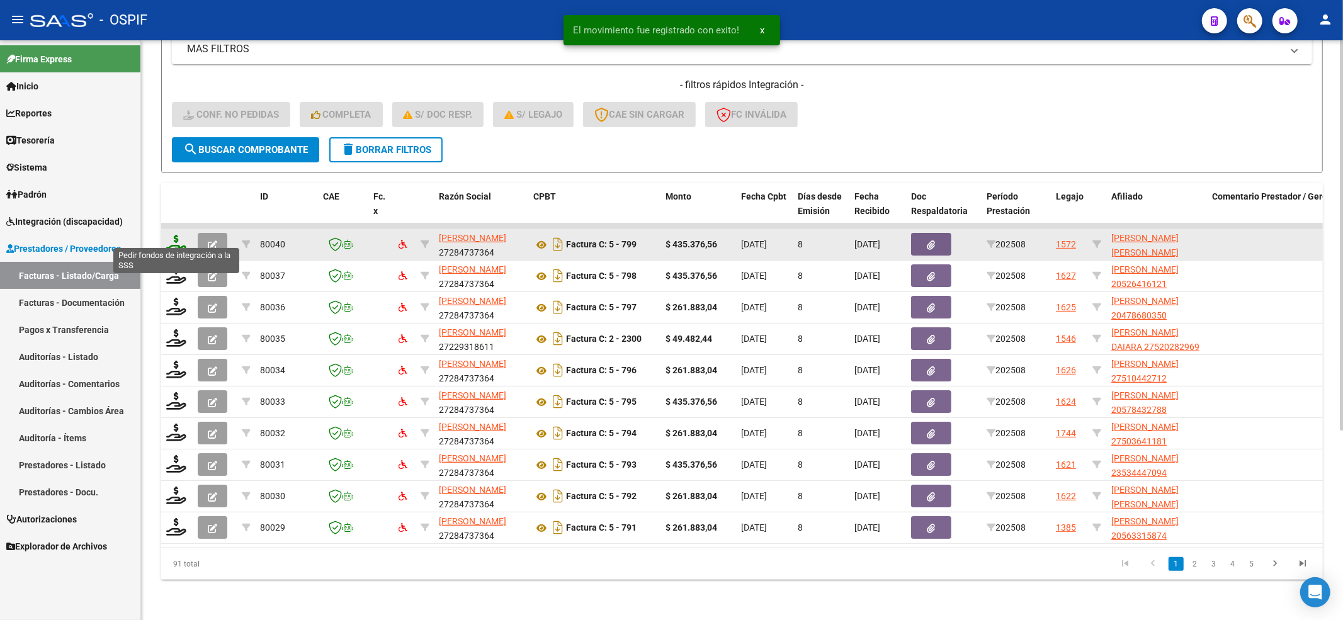
click at [174, 236] on icon at bounding box center [176, 244] width 20 height 18
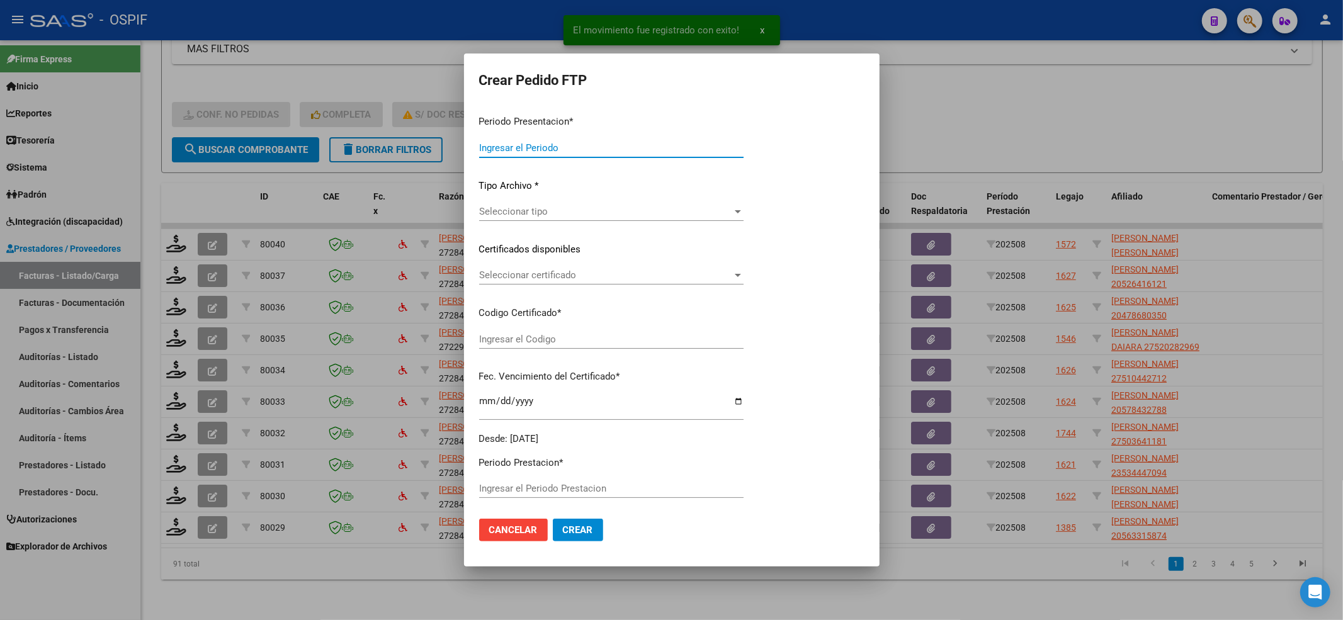
type input "202508"
type input "$ 435.376,56"
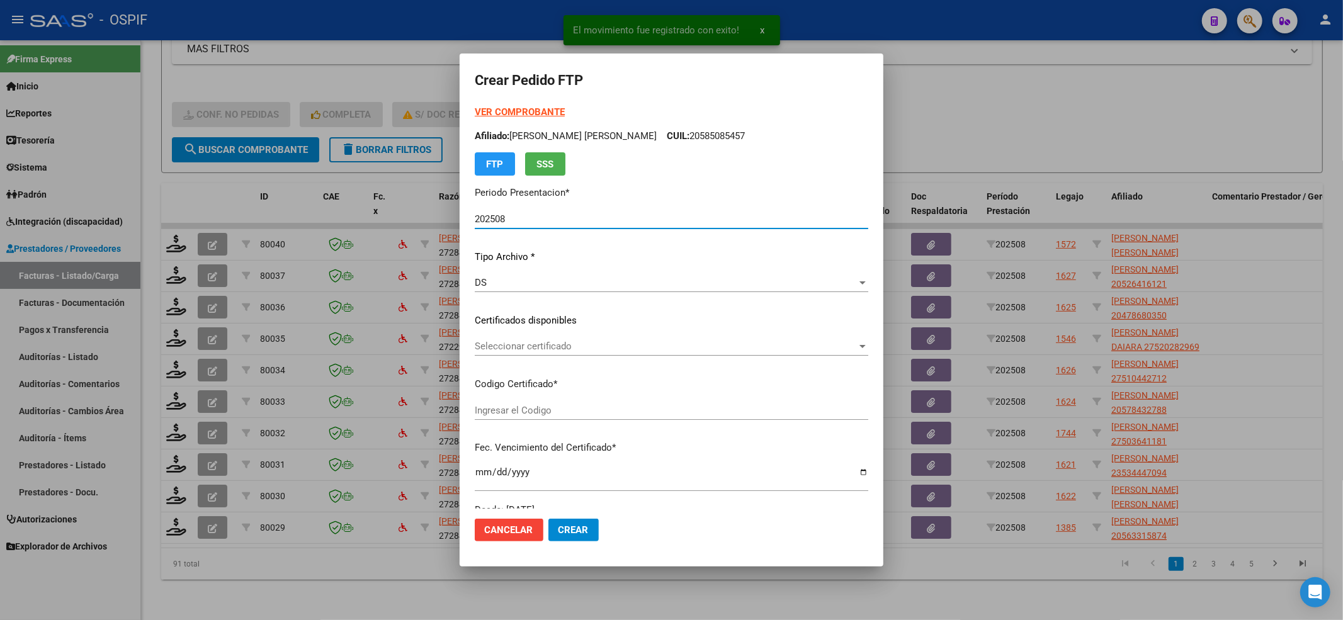
type input "0200055568926-20220920-20240920-BS-427"
type input "2024-09-20"
click at [615, 341] on span "Seleccionar certificado" at bounding box center [666, 346] width 382 height 11
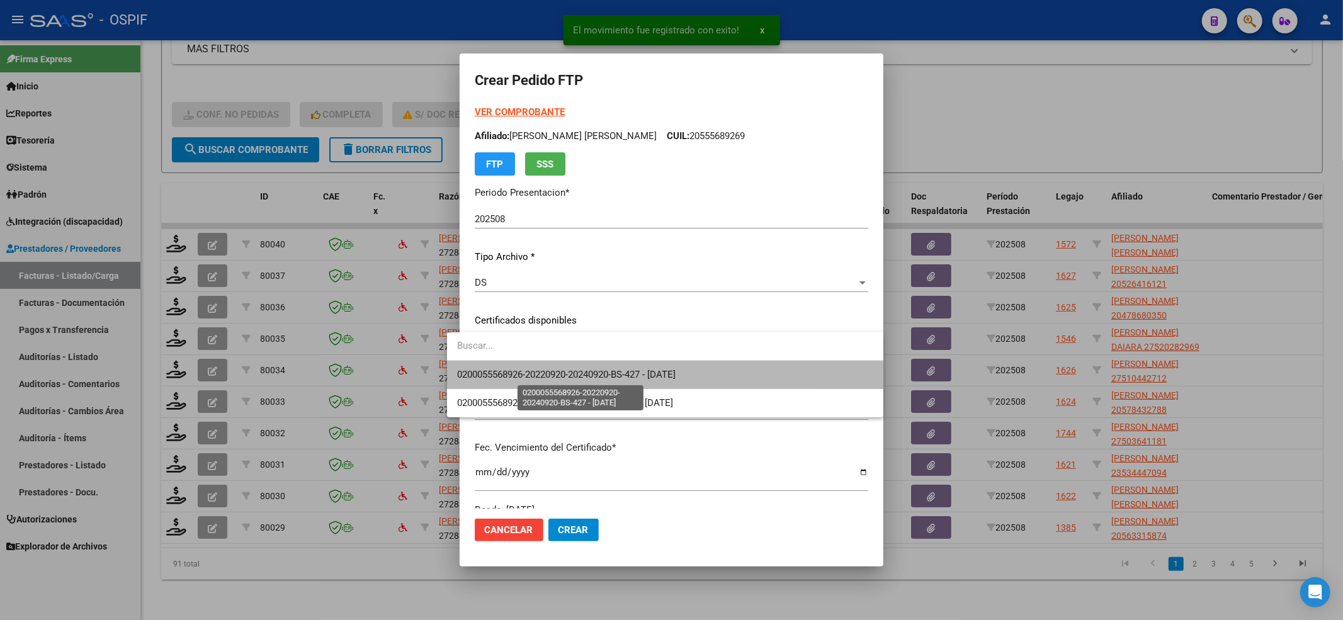
click at [607, 371] on span "0200055568926-20220920-20240920-BS-427 - 2024-09-20" at bounding box center [566, 374] width 219 height 11
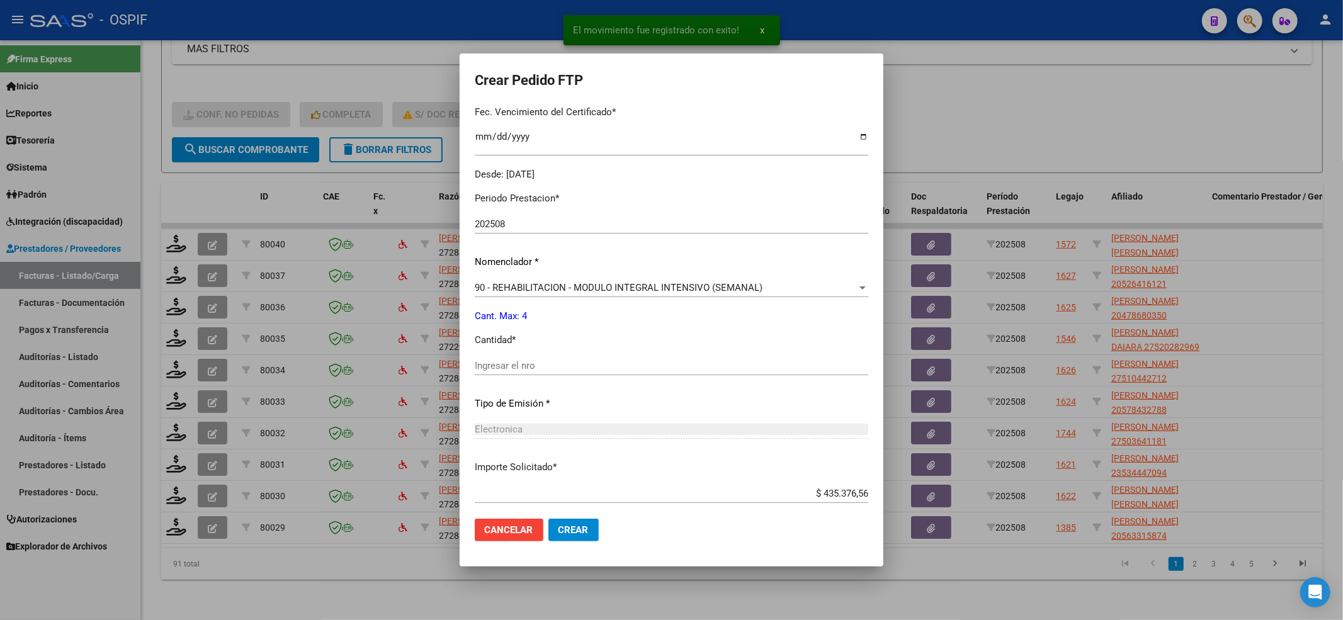
drag, startPoint x: 567, startPoint y: 367, endPoint x: 566, endPoint y: 389, distance: 22.1
click at [566, 366] on input "Ingresar el nro" at bounding box center [672, 365] width 394 height 11
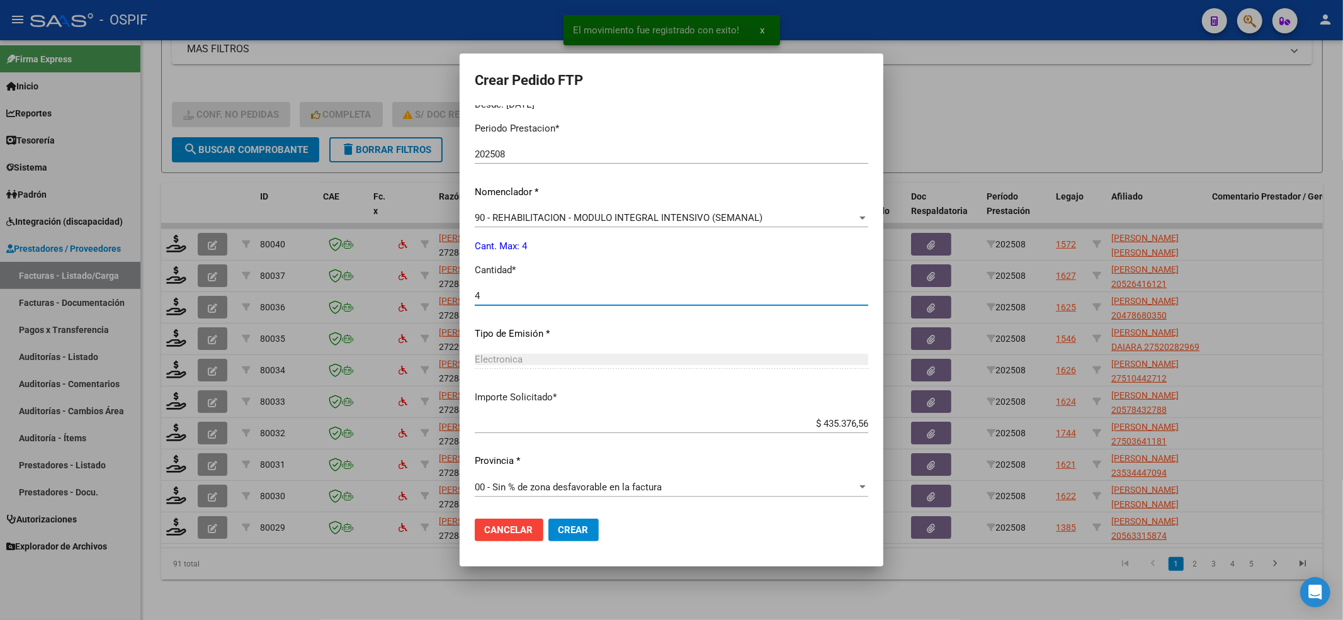
type input "4"
click at [567, 537] on button "Crear" at bounding box center [574, 530] width 50 height 23
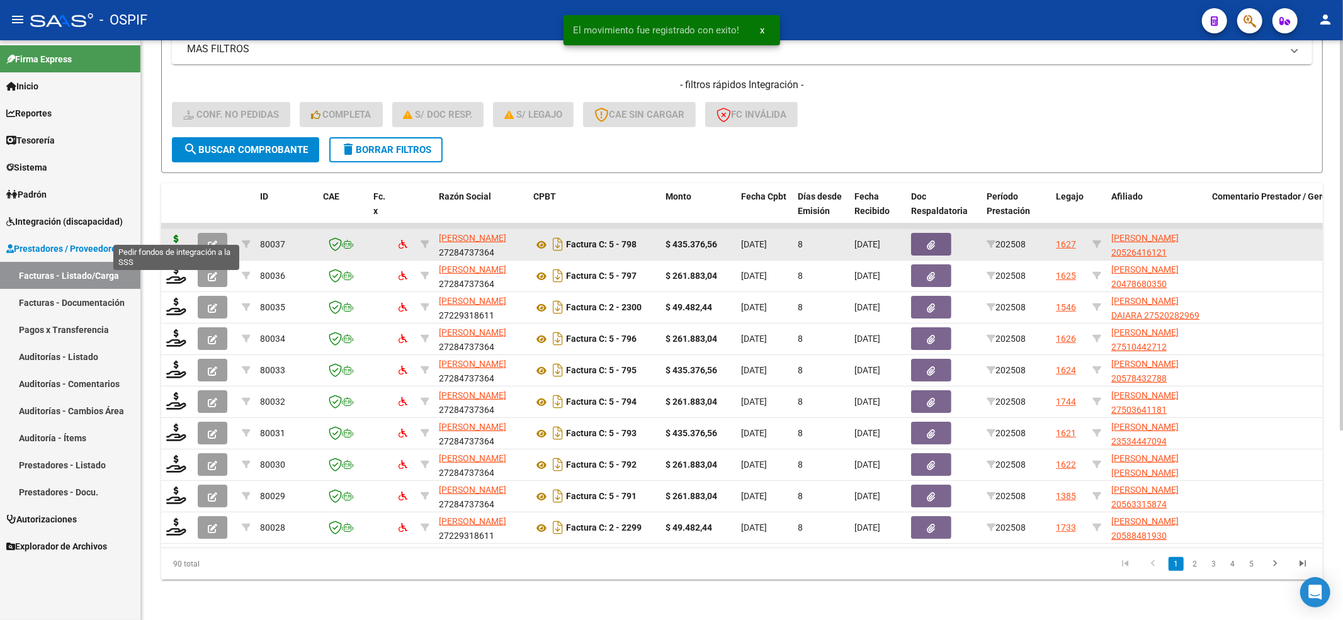
click at [175, 238] on icon at bounding box center [176, 244] width 20 height 18
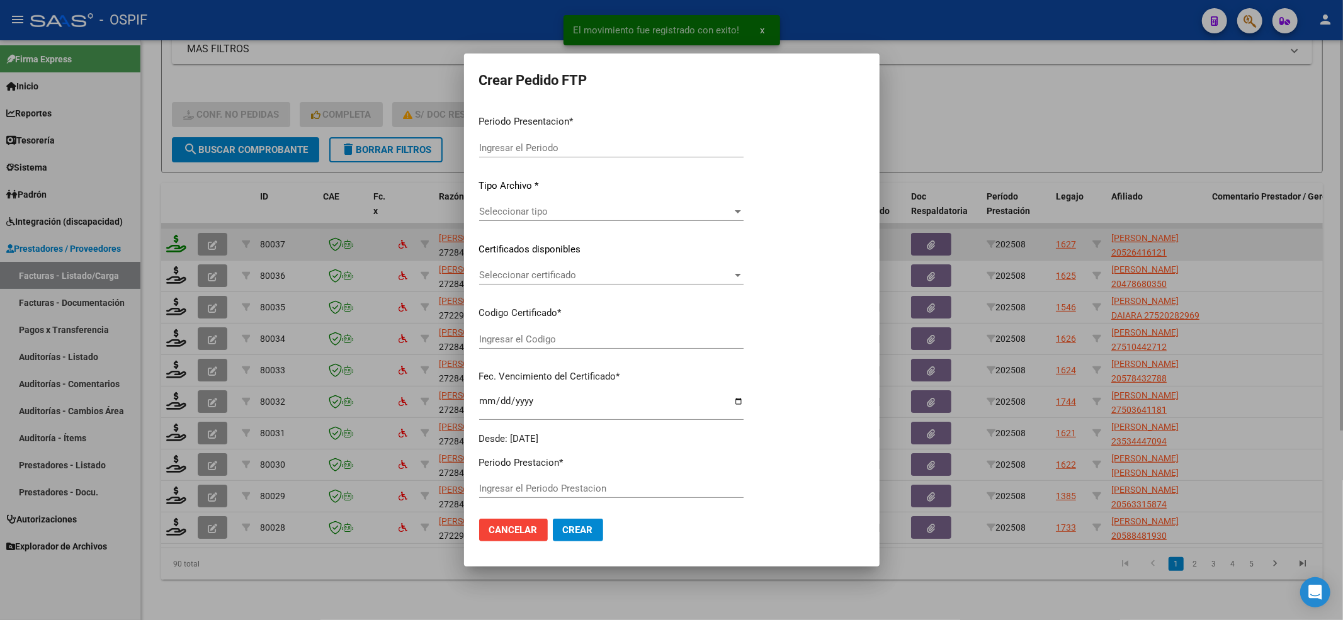
type input "202508"
type input "$ 435.376,56"
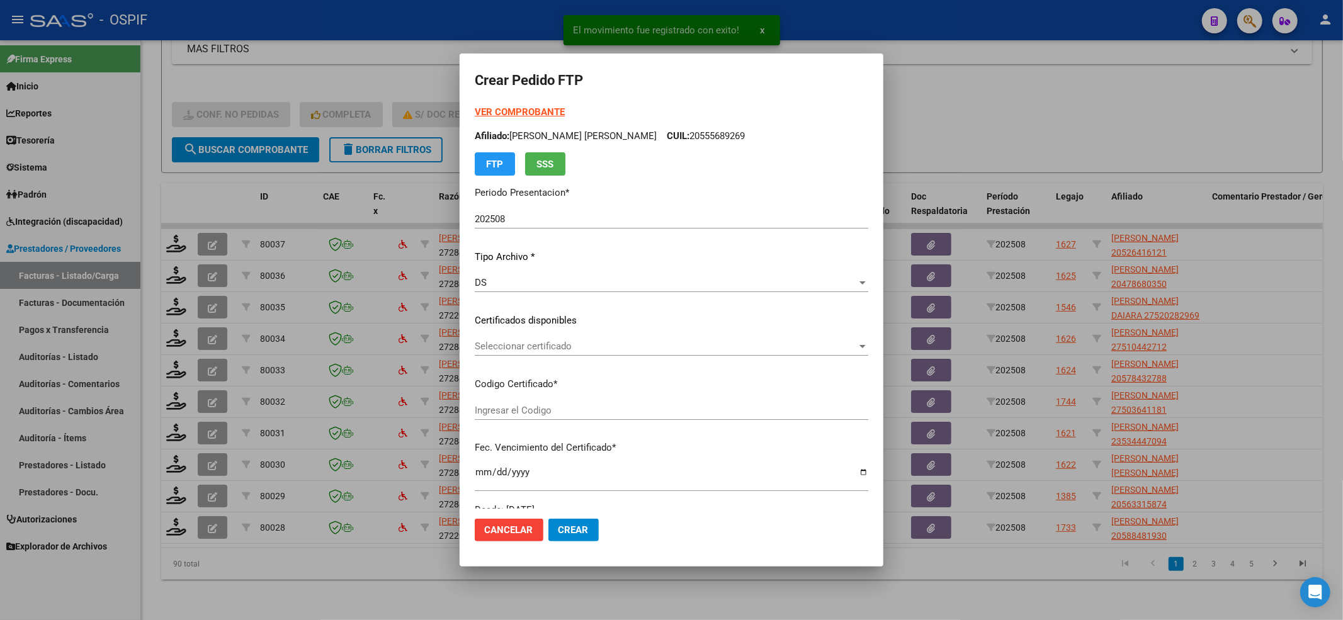
type input "0200052641612-20220920-20250920-BS-427"
type input "2025-09-20"
click at [527, 350] on span "Seleccionar certificado" at bounding box center [666, 346] width 382 height 11
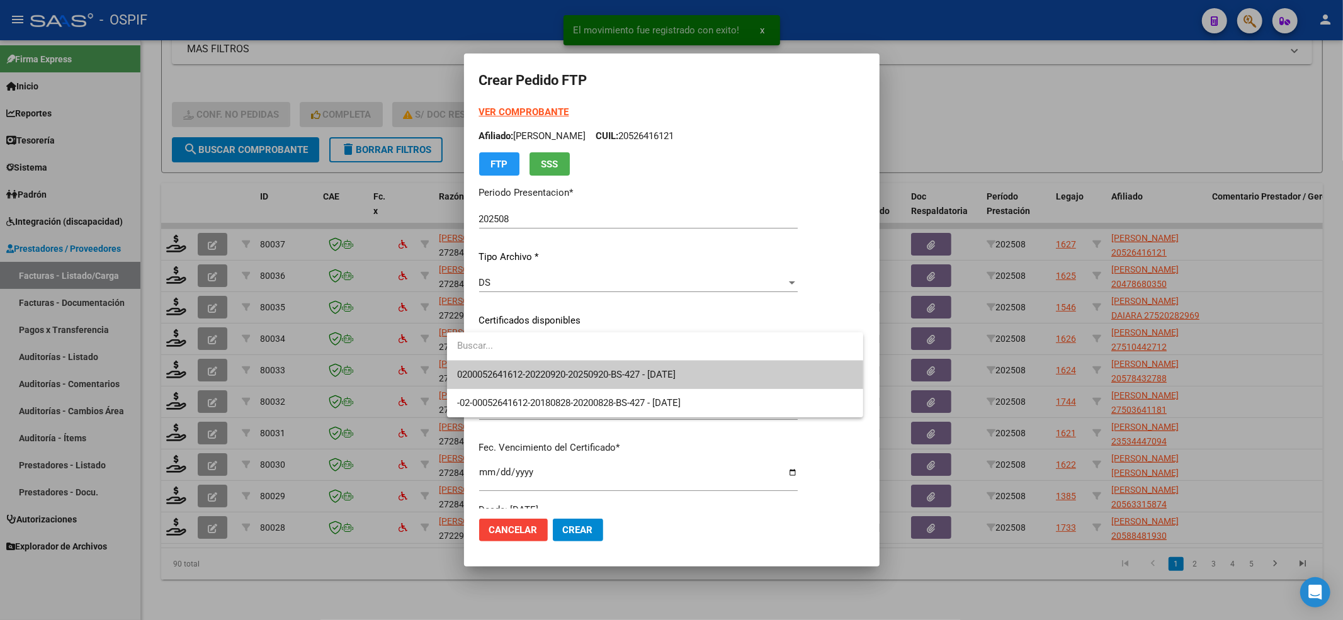
click at [523, 363] on span "0200052641612-20220920-20250920-BS-427 - 2025-09-20" at bounding box center [655, 375] width 396 height 28
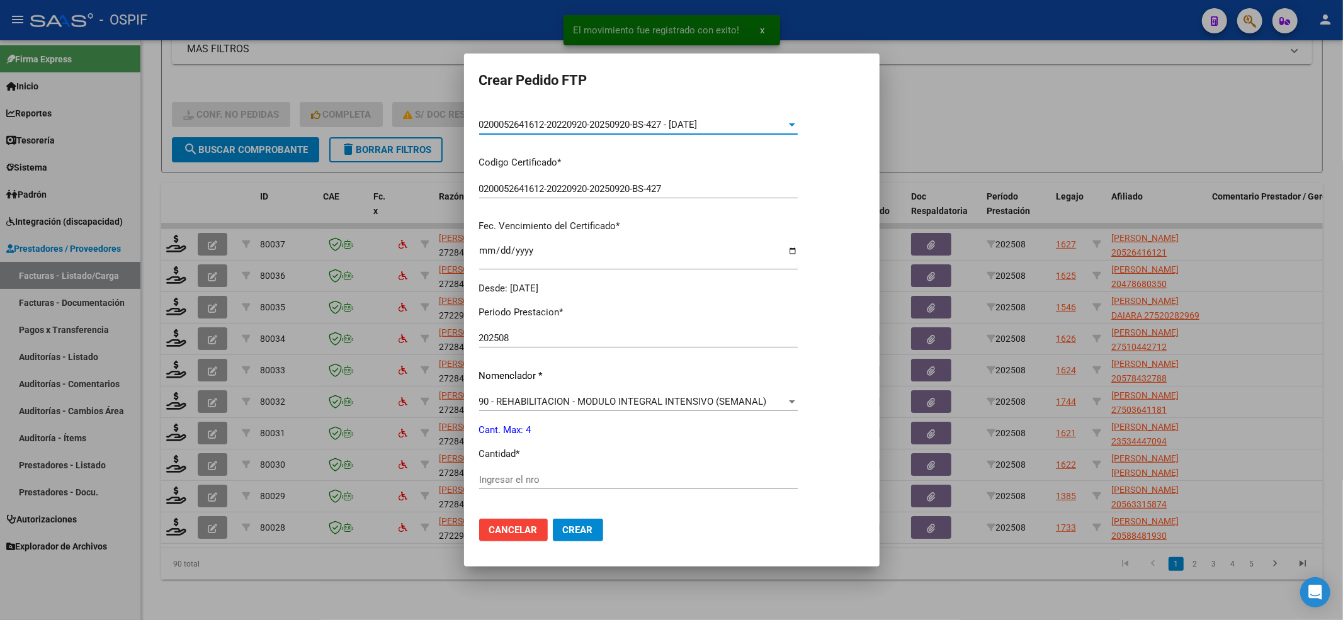
scroll to position [252, 0]
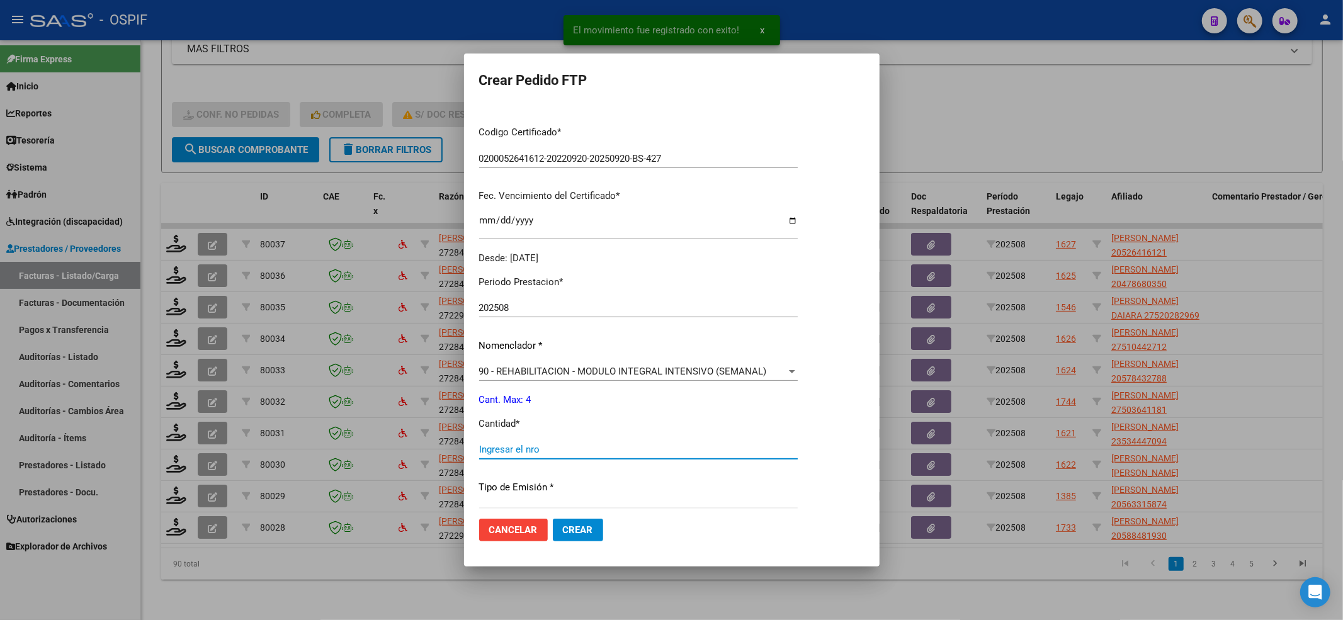
click at [525, 450] on input "Ingresar el nro" at bounding box center [638, 449] width 319 height 11
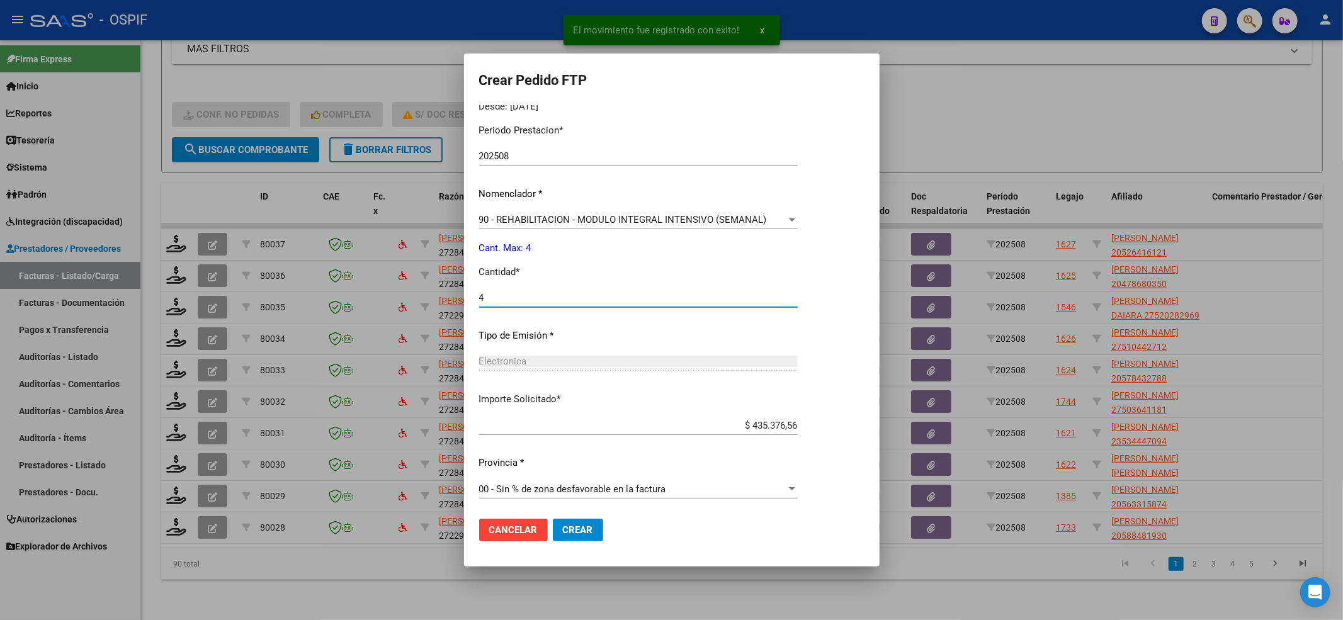
scroll to position [406, 0]
type input "4"
click at [575, 537] on button "Crear" at bounding box center [578, 530] width 50 height 23
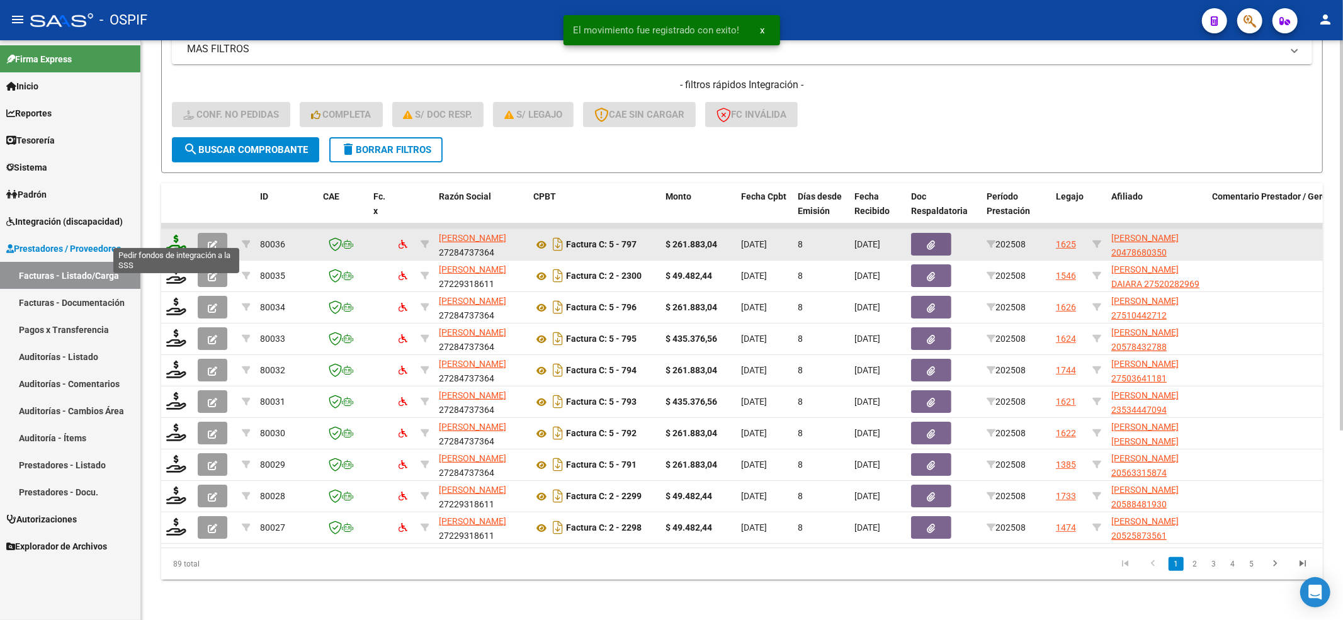
click at [171, 235] on icon at bounding box center [176, 244] width 20 height 18
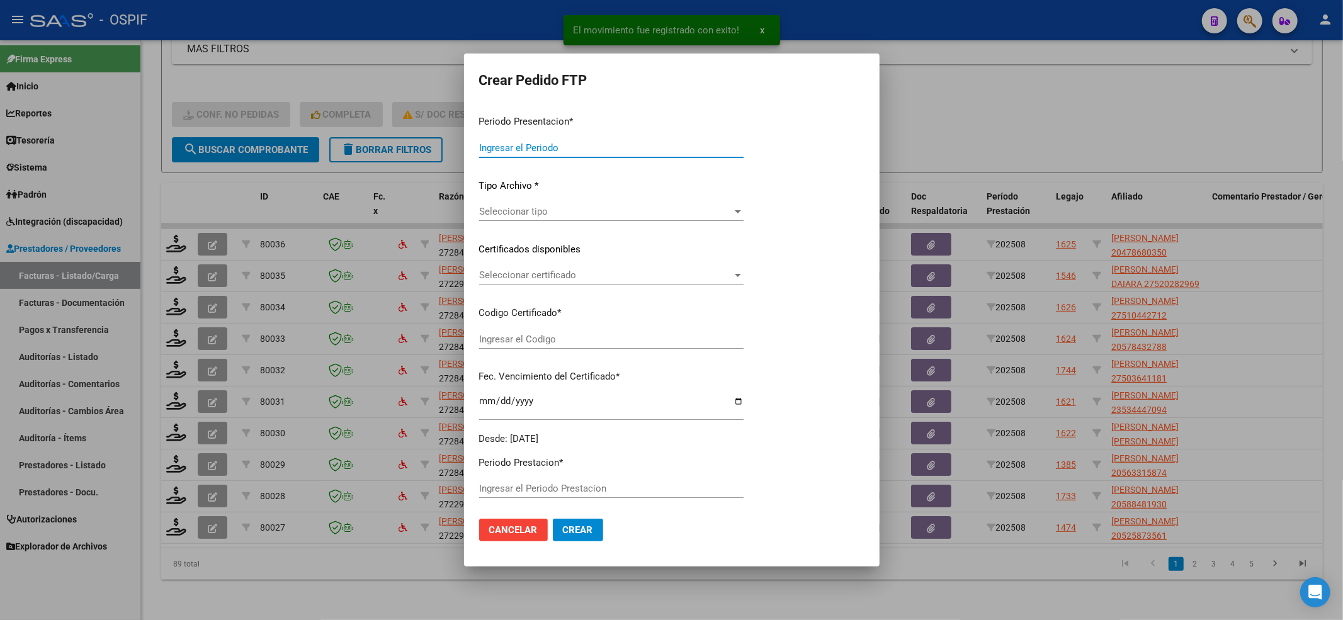
type input "202508"
type input "$ 261.883,04"
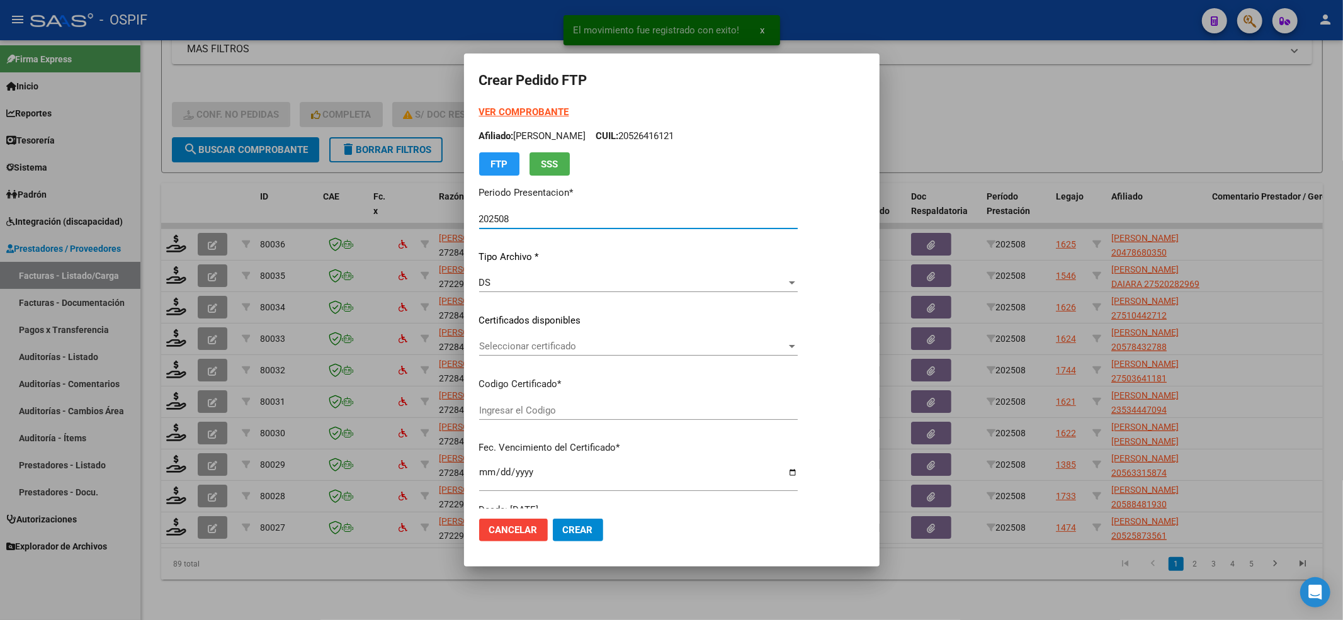
type input "-02-00047680035-20191122-20251122-BS-427"
type input "2025-11-22"
click at [516, 353] on div "Seleccionar certificado Seleccionar certificado" at bounding box center [638, 346] width 319 height 19
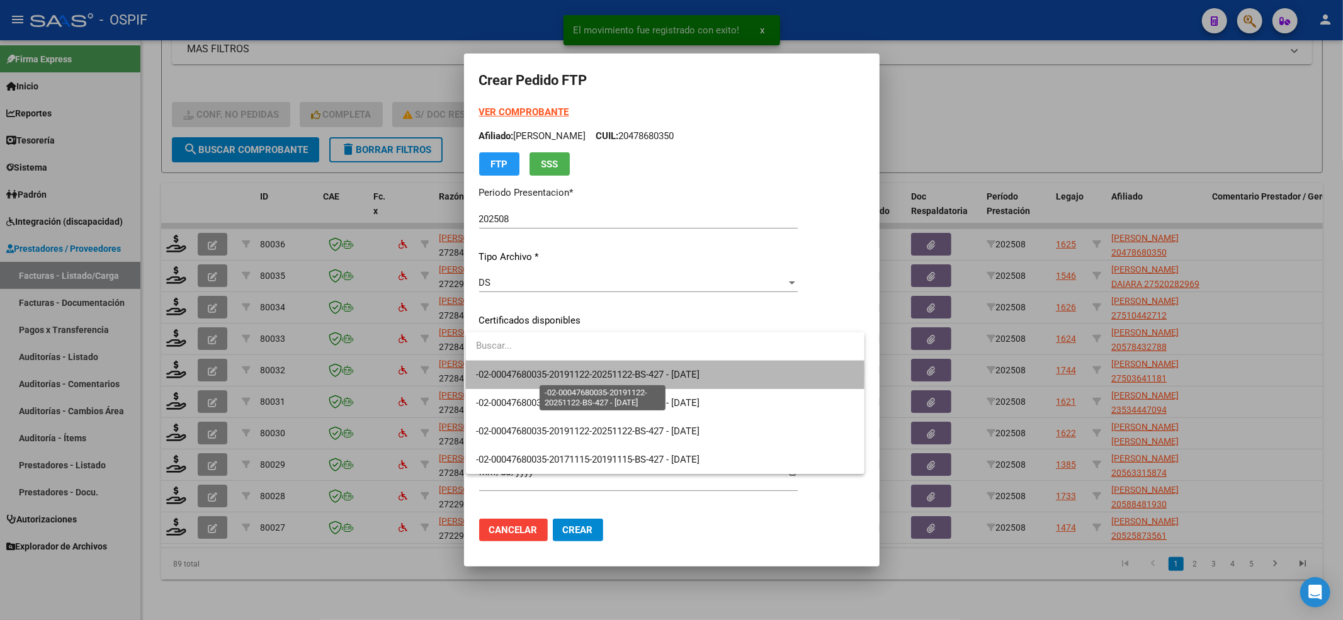
click at [509, 373] on span "-02-00047680035-20191122-20251122-BS-427 - 2025-11-22" at bounding box center [588, 374] width 224 height 11
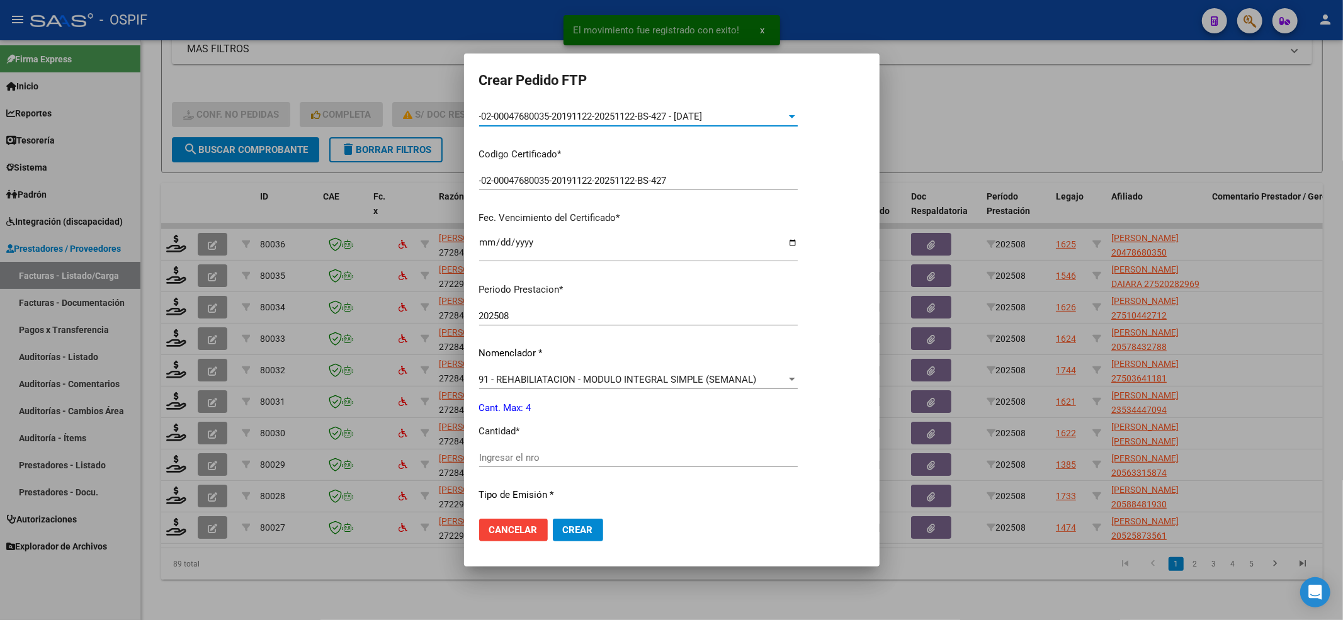
scroll to position [252, 0]
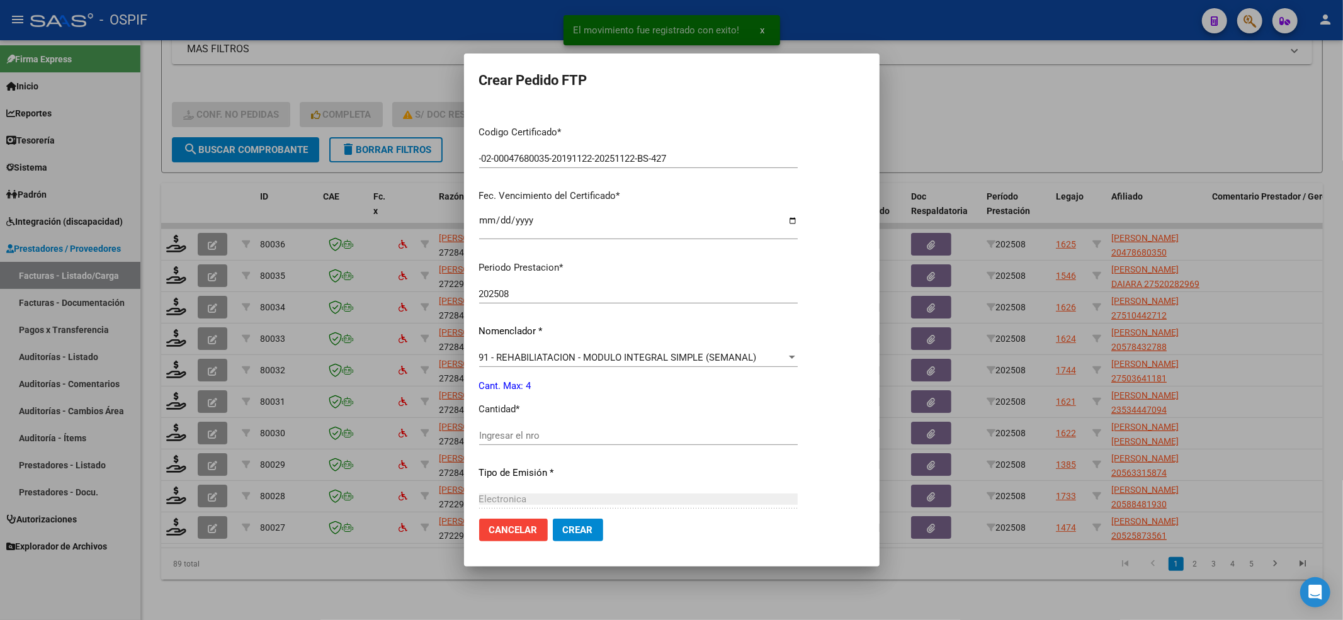
click at [529, 444] on div "Ingresar el nro" at bounding box center [638, 435] width 319 height 19
click at [527, 434] on input "Ingresar el nro" at bounding box center [638, 435] width 319 height 11
type input "4"
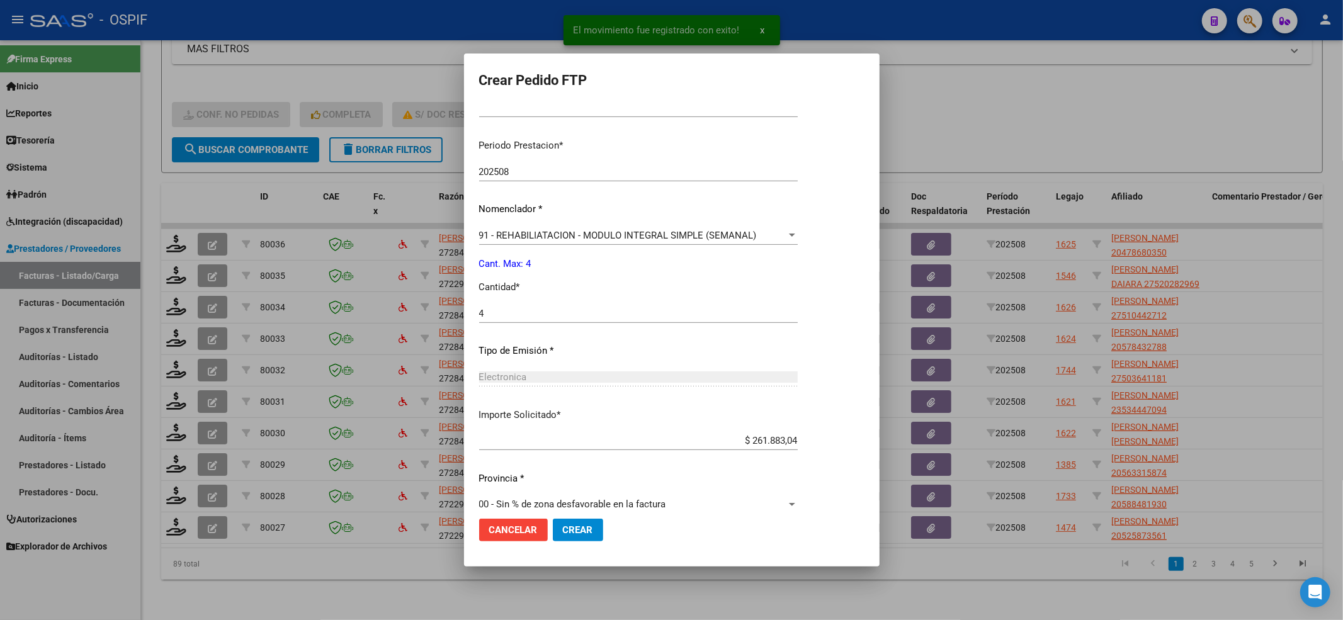
scroll to position [391, 0]
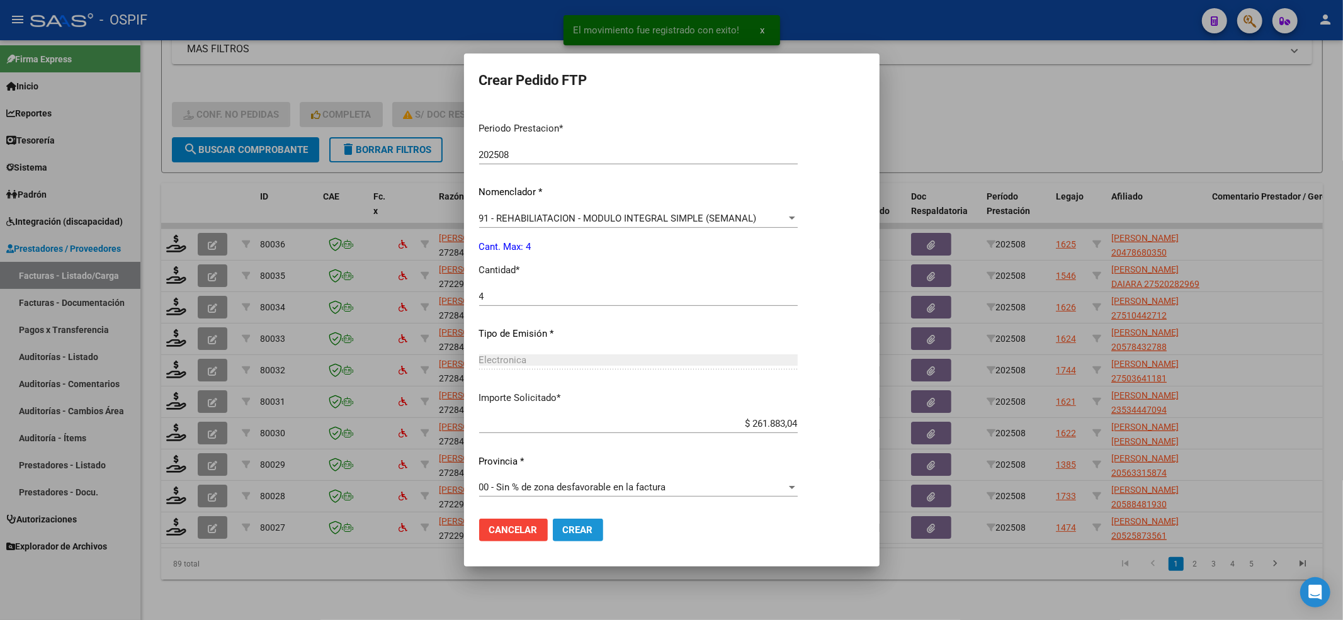
click at [569, 525] on span "Crear" at bounding box center [578, 530] width 30 height 11
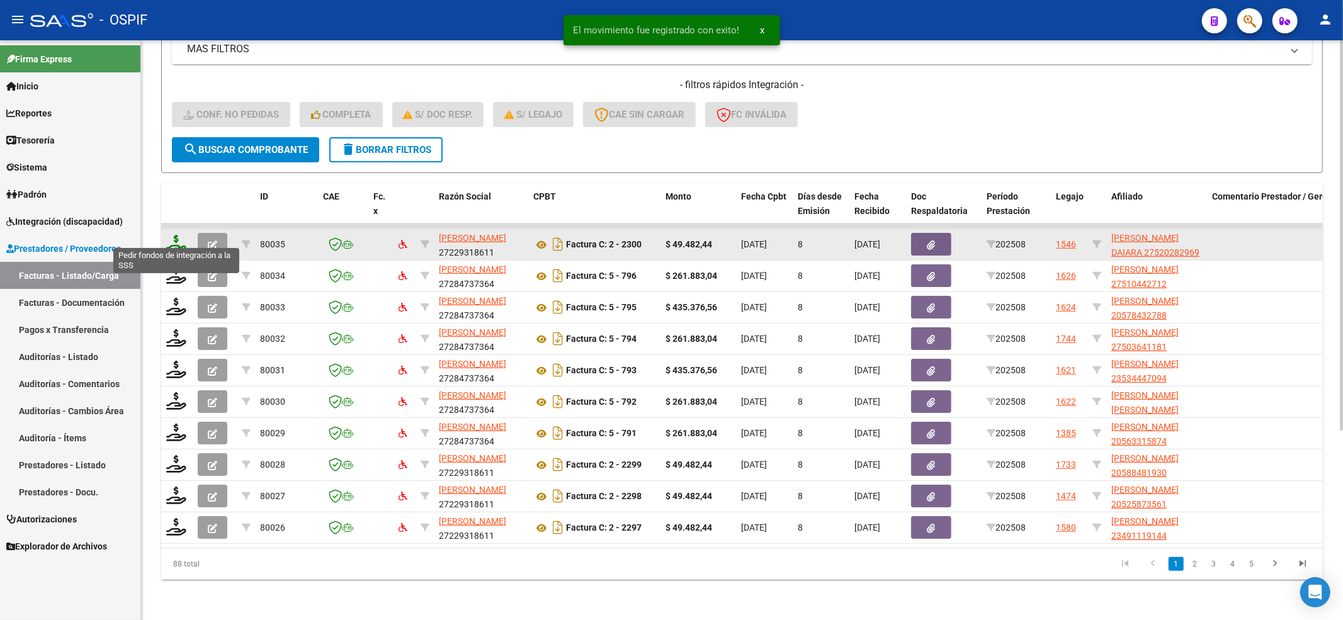
click at [170, 235] on icon at bounding box center [176, 244] width 20 height 18
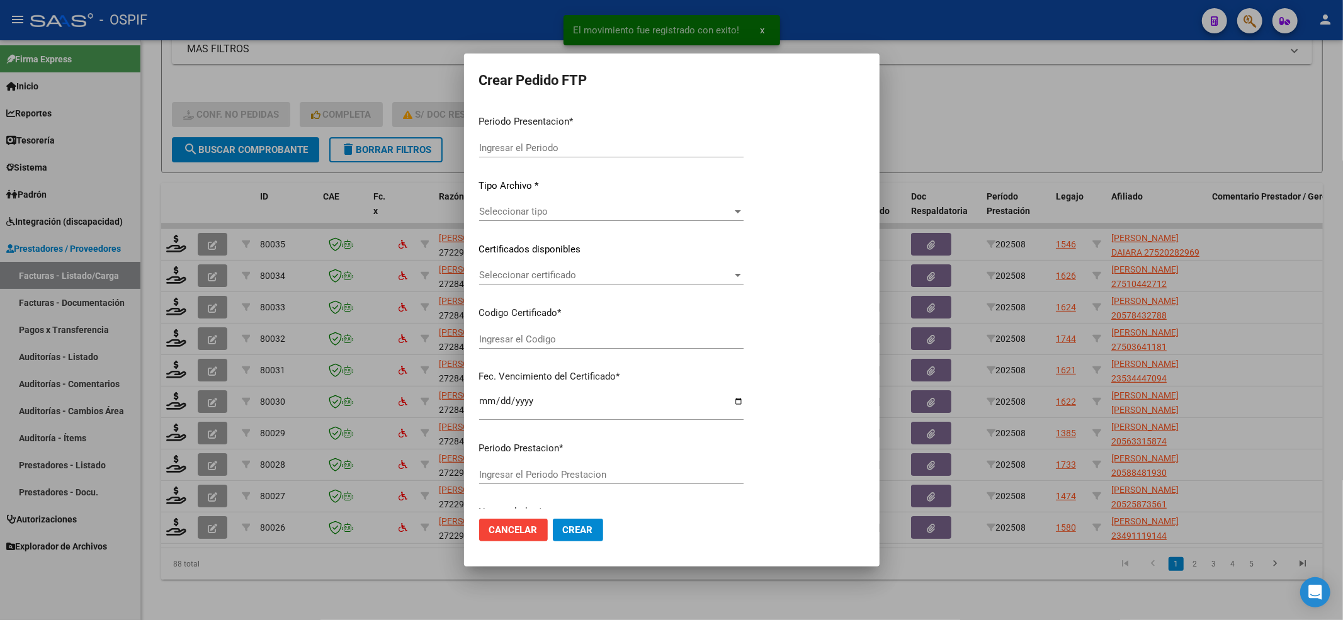
type input "202508"
type input "$ 49.482,44"
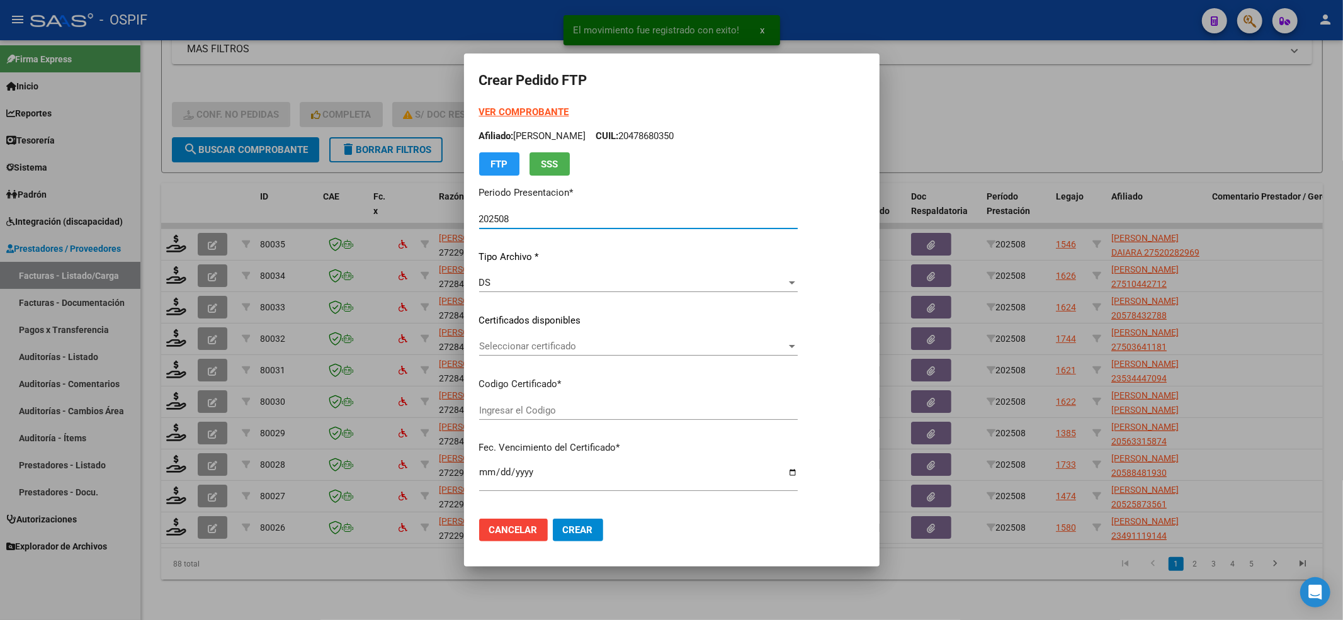
type input "0100052028296-20211217-20261217-BS-427"
type input "2026-12-17"
click at [508, 354] on div "Seleccionar certificado Seleccionar certificado" at bounding box center [638, 346] width 319 height 19
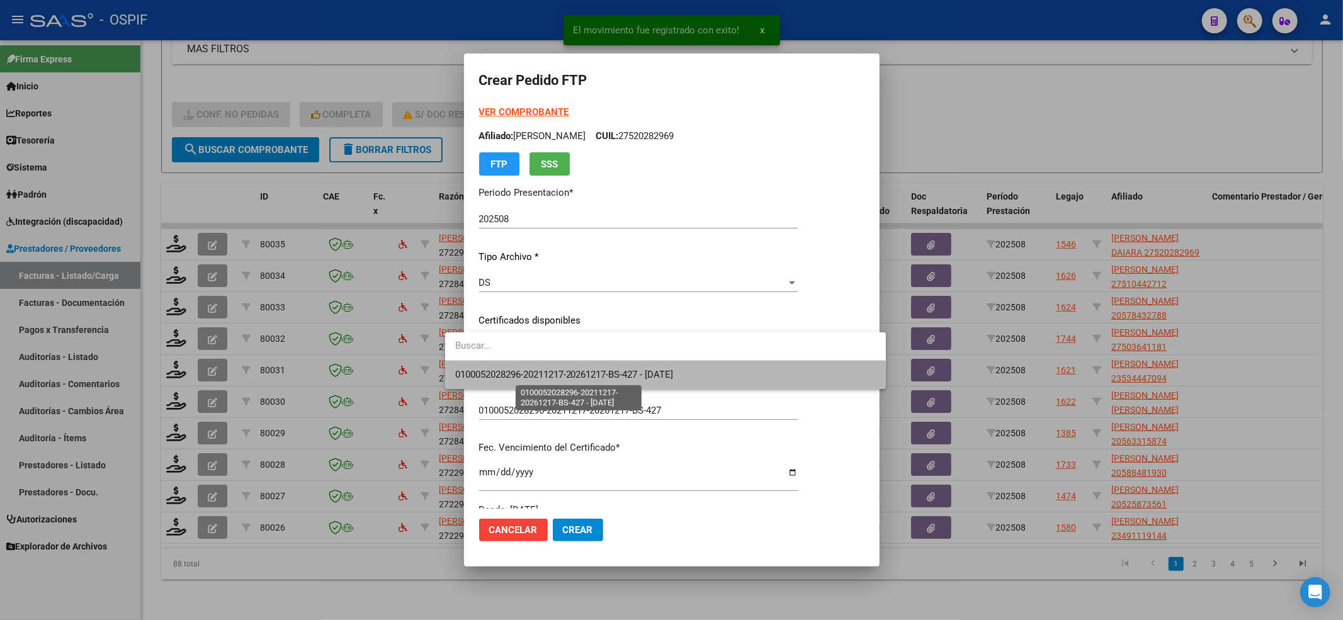
click at [507, 379] on span "0100052028296-20211217-20261217-BS-427 - 2026-12-17" at bounding box center [564, 374] width 219 height 11
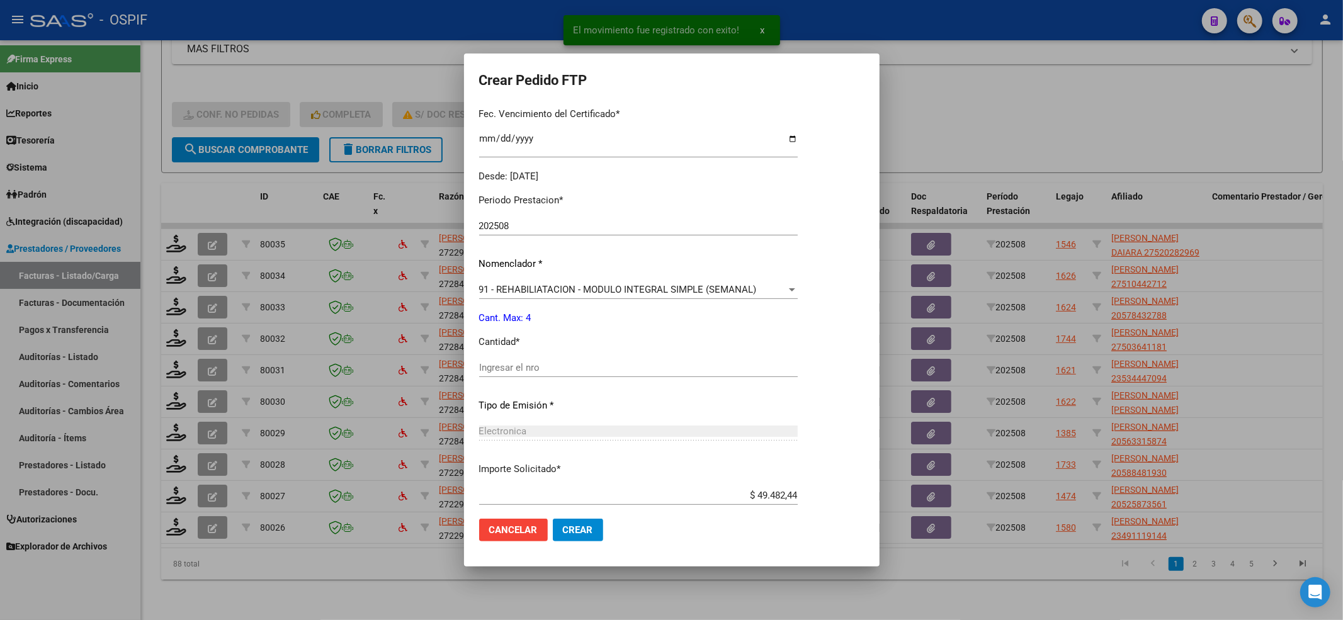
scroll to position [406, 0]
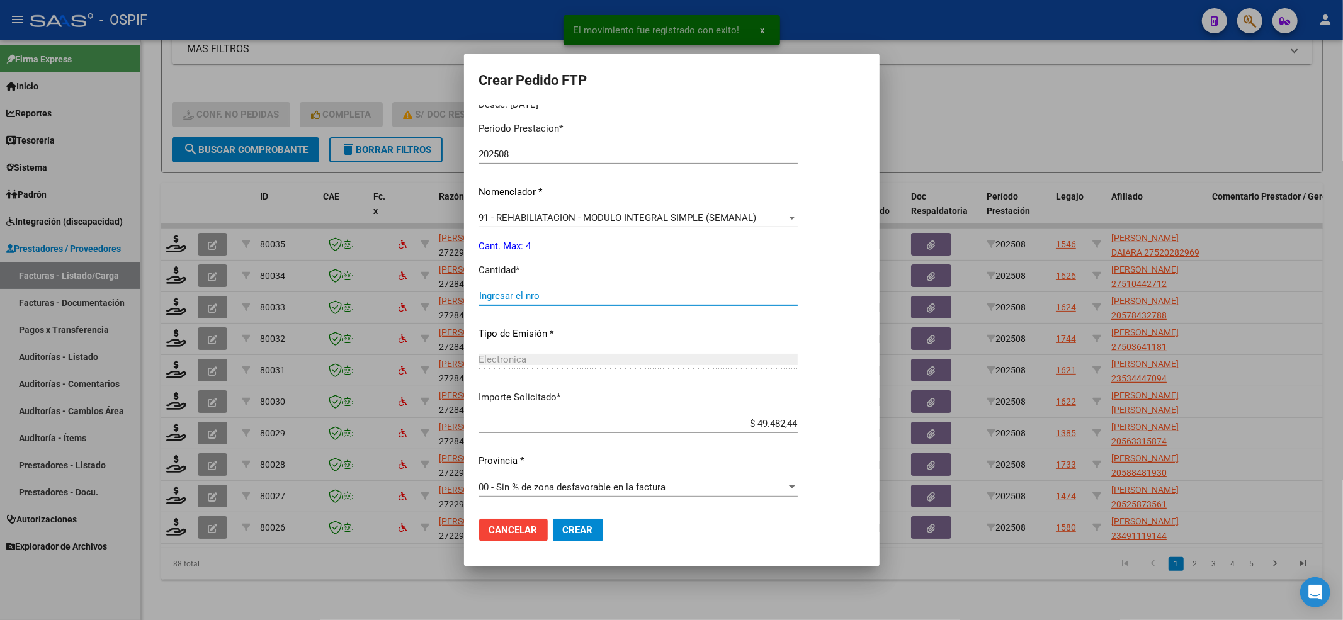
click at [494, 295] on input "Ingresar el nro" at bounding box center [638, 295] width 319 height 11
type input "4"
click at [573, 529] on button "Crear" at bounding box center [578, 530] width 50 height 23
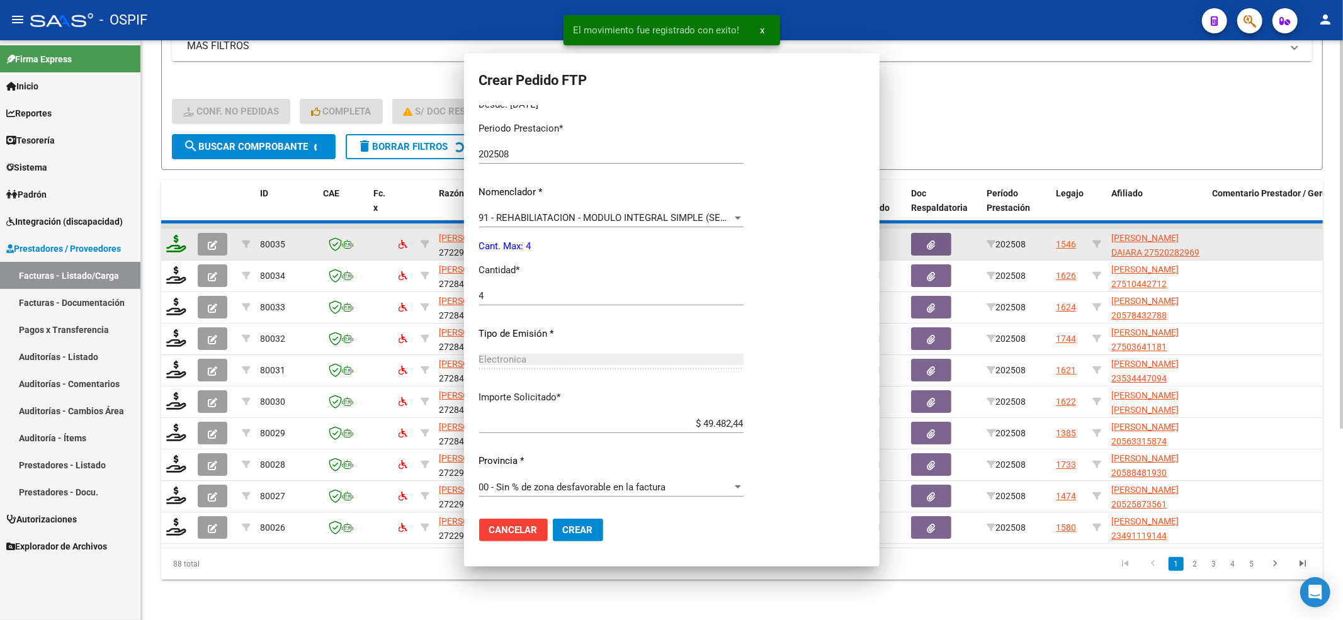
scroll to position [0, 0]
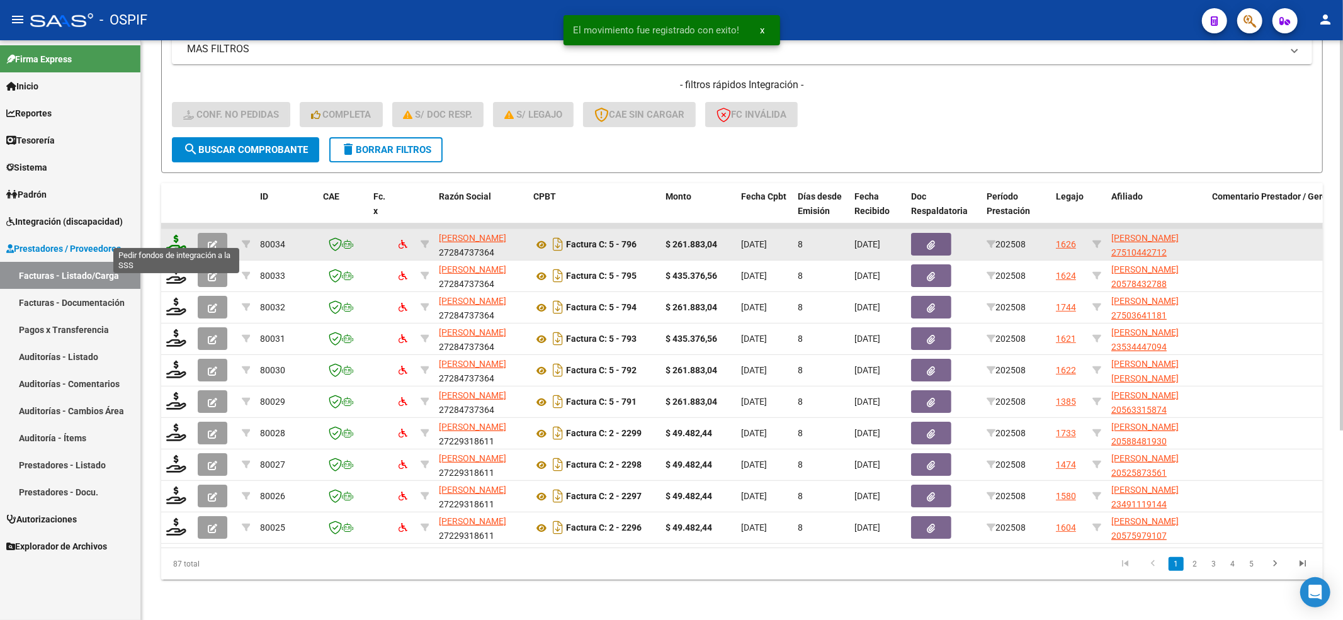
click at [174, 235] on icon at bounding box center [176, 244] width 20 height 18
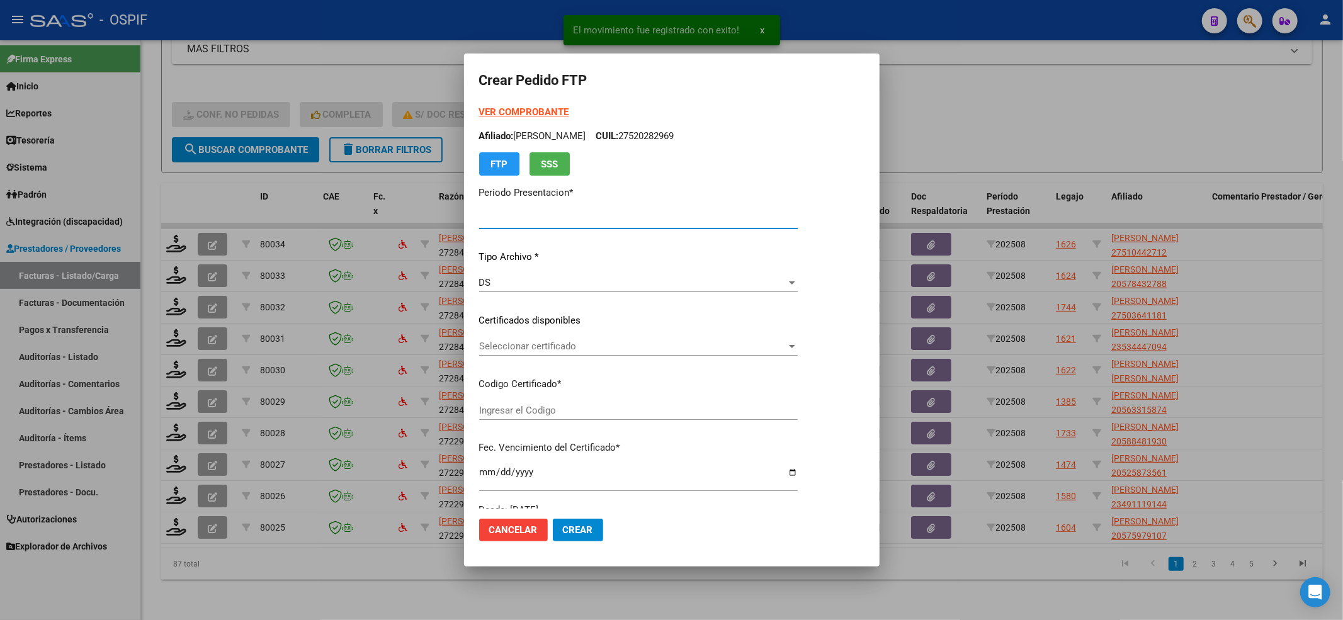
type input "202508"
type input "$ 261.883,04"
type input "010005104427120220510-20270510-BS-427"
type input "2027-05-10"
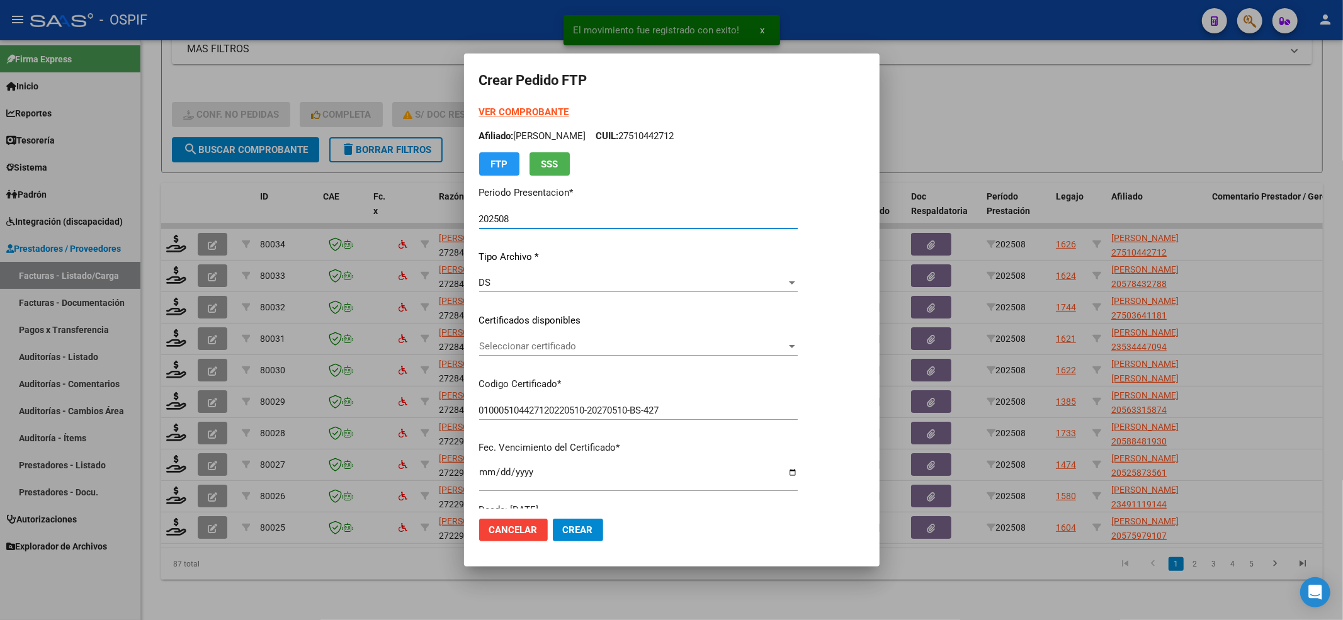
click at [547, 348] on span "Seleccionar certificado" at bounding box center [632, 346] width 307 height 11
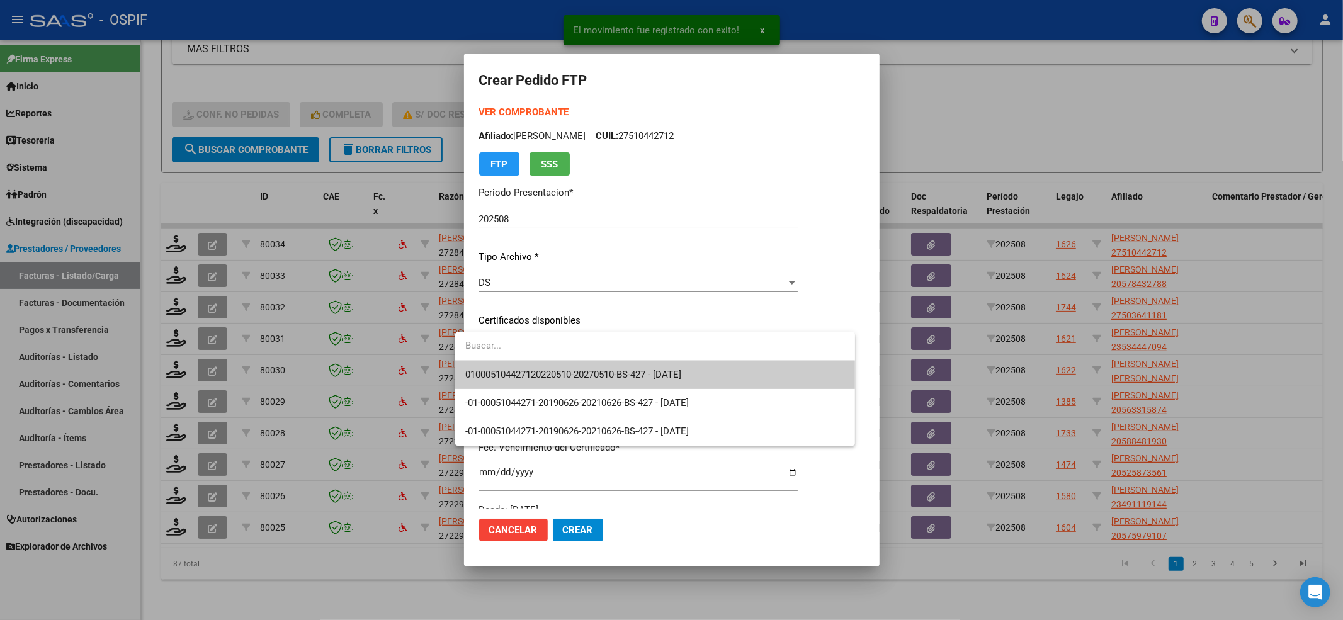
click at [542, 369] on span "010005104427120220510-20270510-BS-427 - 2027-05-10" at bounding box center [573, 374] width 216 height 11
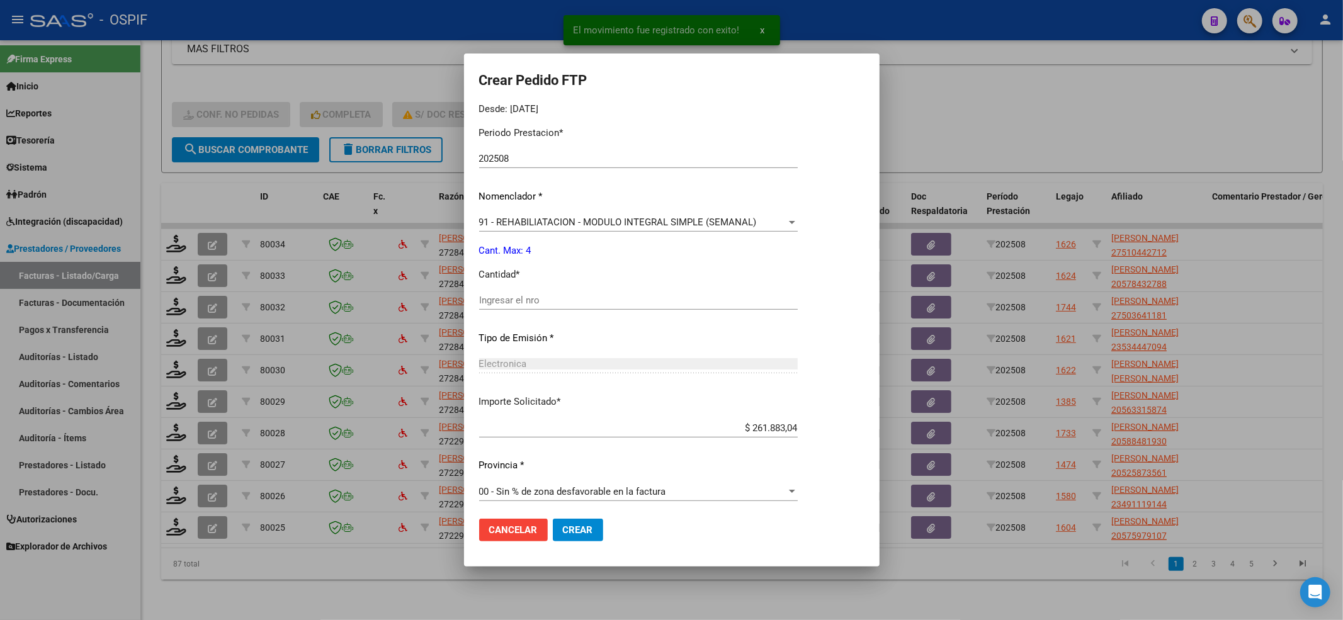
scroll to position [406, 0]
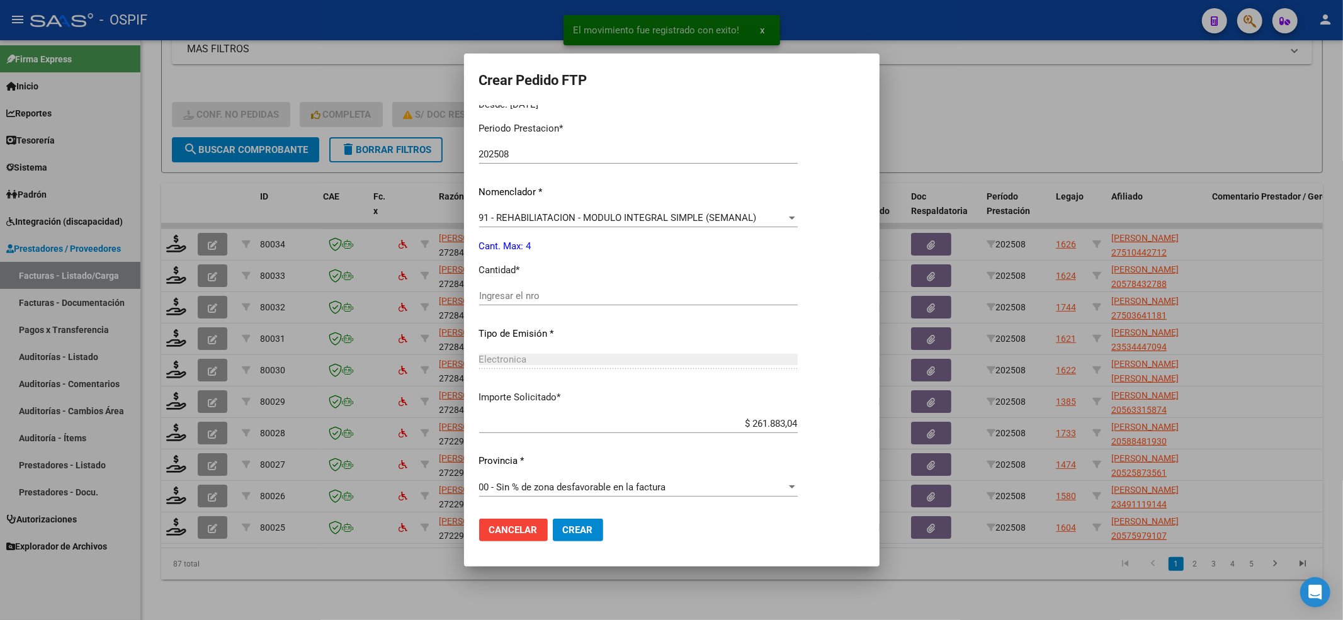
click at [479, 295] on input "Ingresar el nro" at bounding box center [638, 295] width 319 height 11
type input "4"
drag, startPoint x: 590, startPoint y: 544, endPoint x: 562, endPoint y: 535, distance: 29.3
click at [576, 540] on mat-dialog-actions "Cancelar Crear" at bounding box center [671, 530] width 385 height 43
click at [563, 535] on span "Crear" at bounding box center [578, 530] width 30 height 11
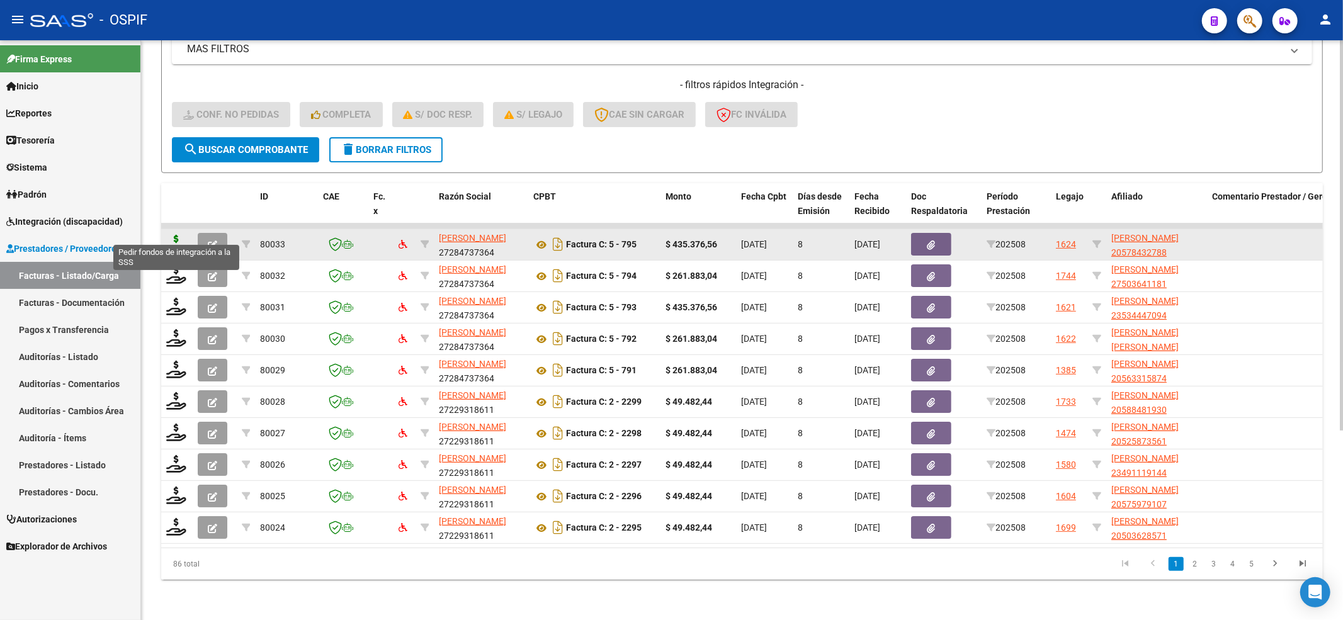
click at [176, 235] on icon at bounding box center [176, 244] width 20 height 18
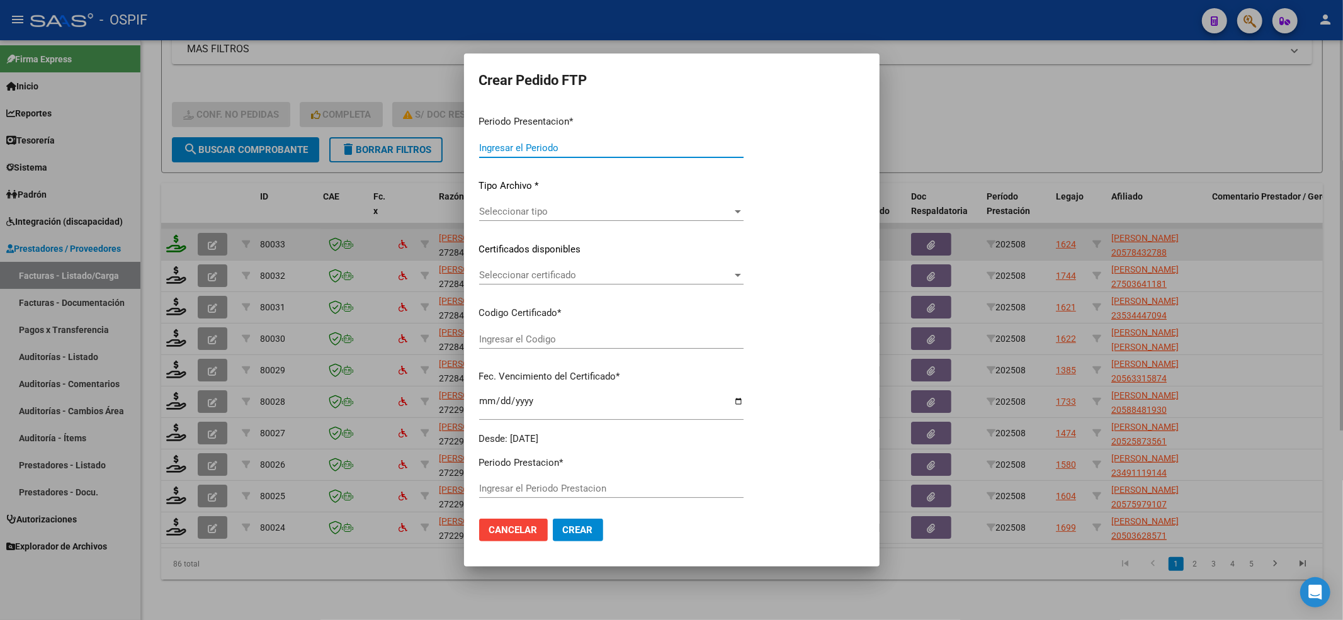
type input "202508"
type input "$ 435.376,56"
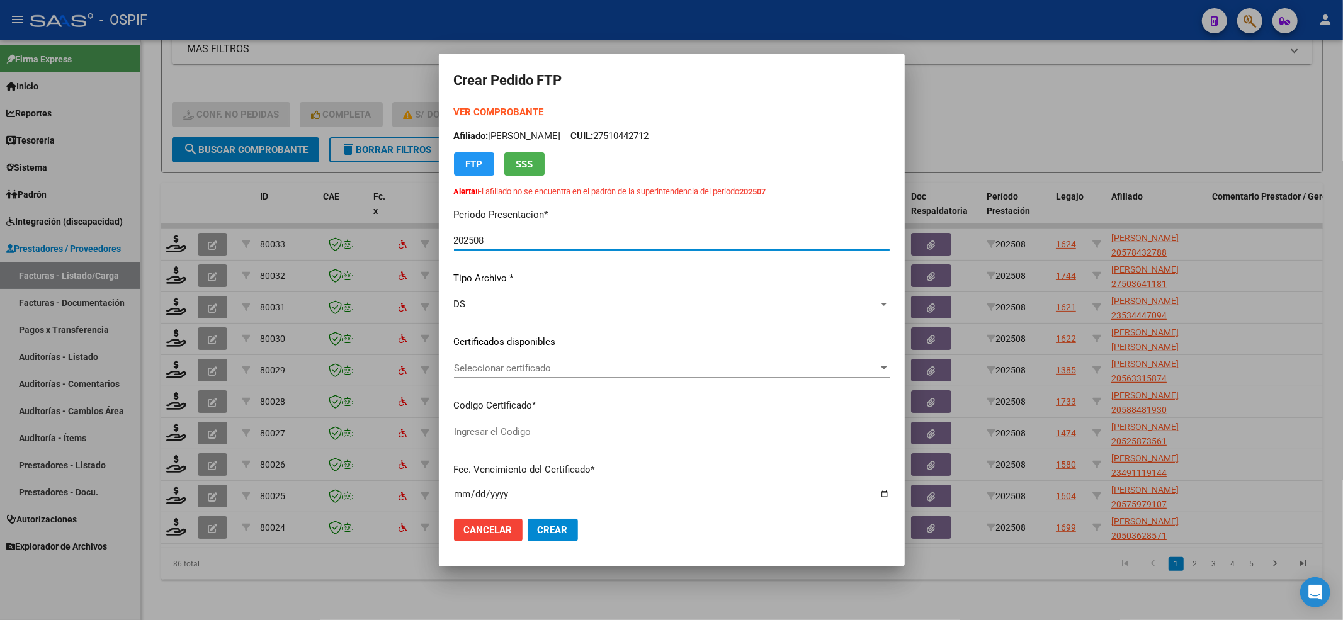
type input "0200057843278-20221013-20251013-BS-427"
type input "2025-10-13"
click at [497, 359] on div "Seleccionar certificado Seleccionar certificado" at bounding box center [672, 368] width 436 height 19
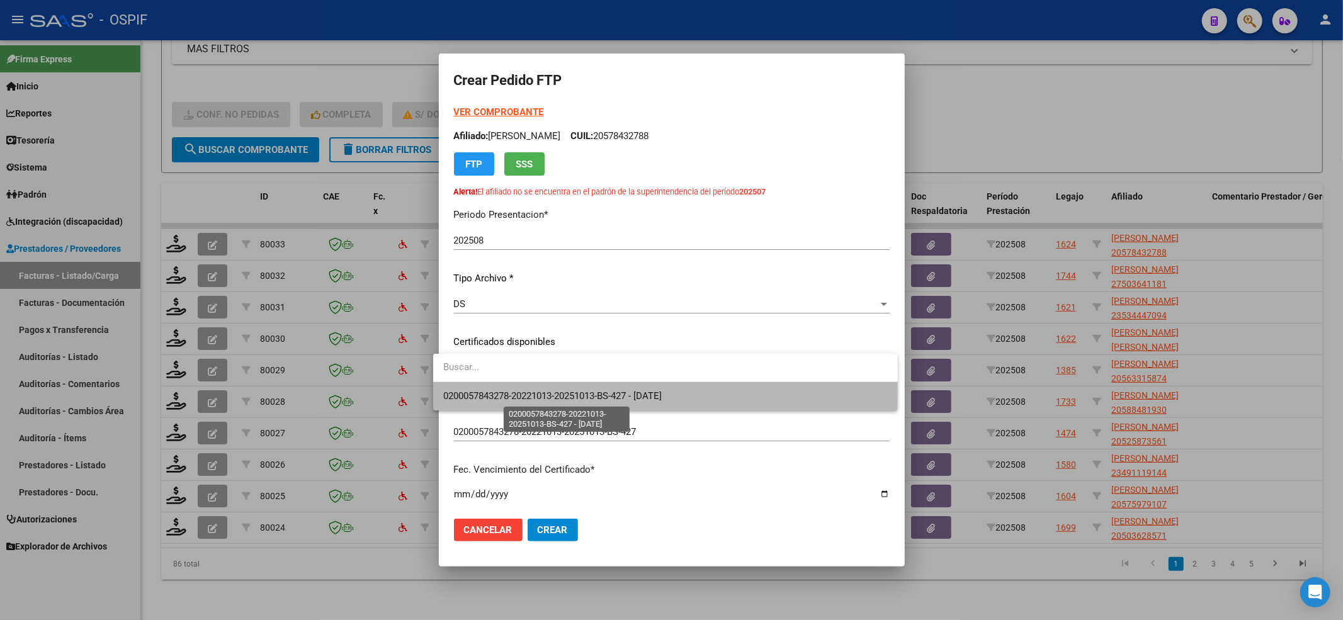
click at [489, 393] on span "0200057843278-20221013-20251013-BS-427 - 2025-10-13" at bounding box center [552, 396] width 219 height 11
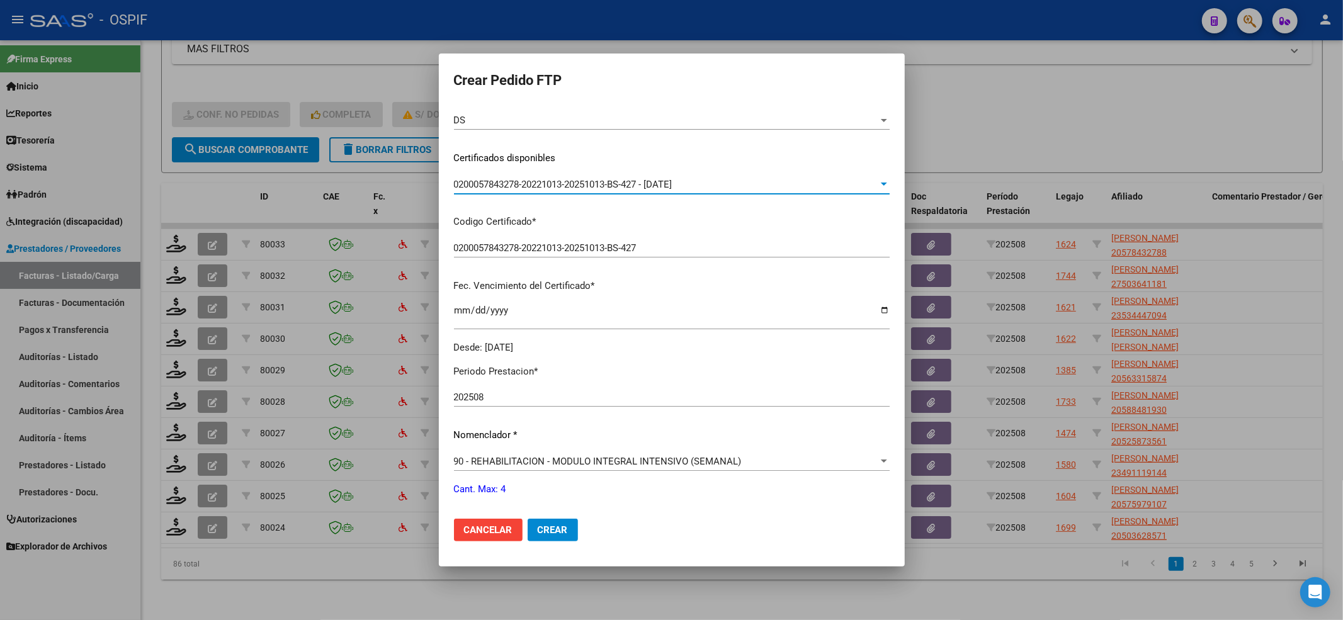
scroll to position [336, 0]
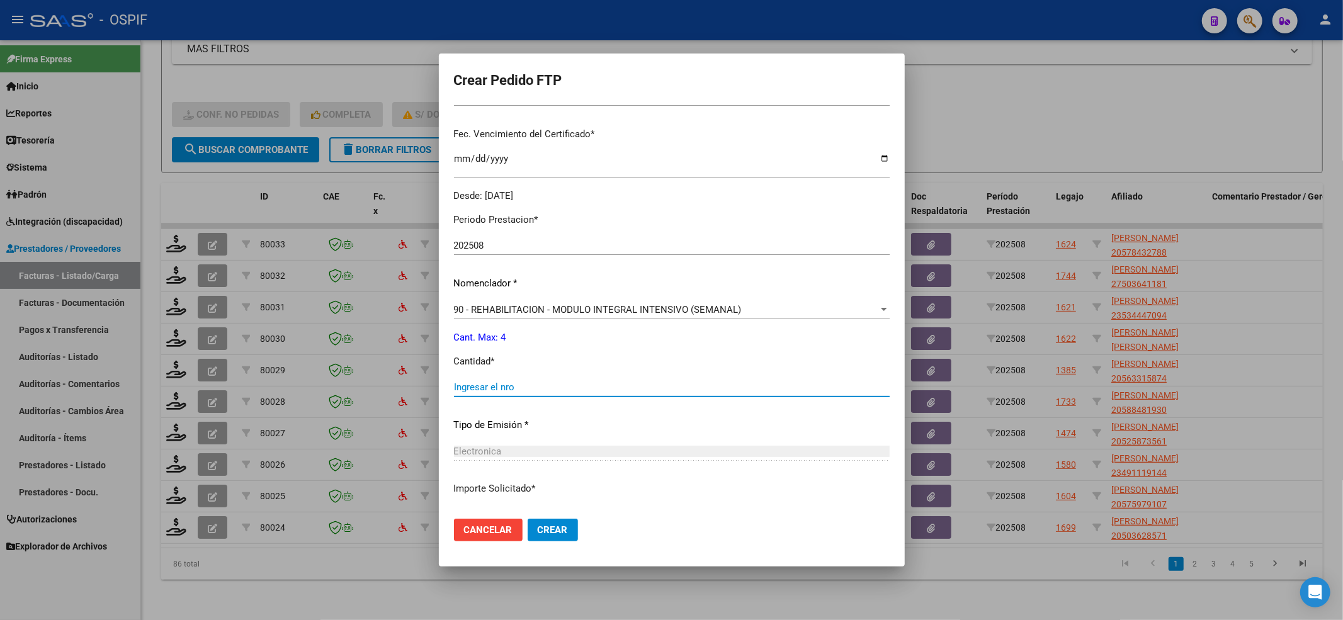
click at [502, 392] on input "Ingresar el nro" at bounding box center [672, 387] width 436 height 11
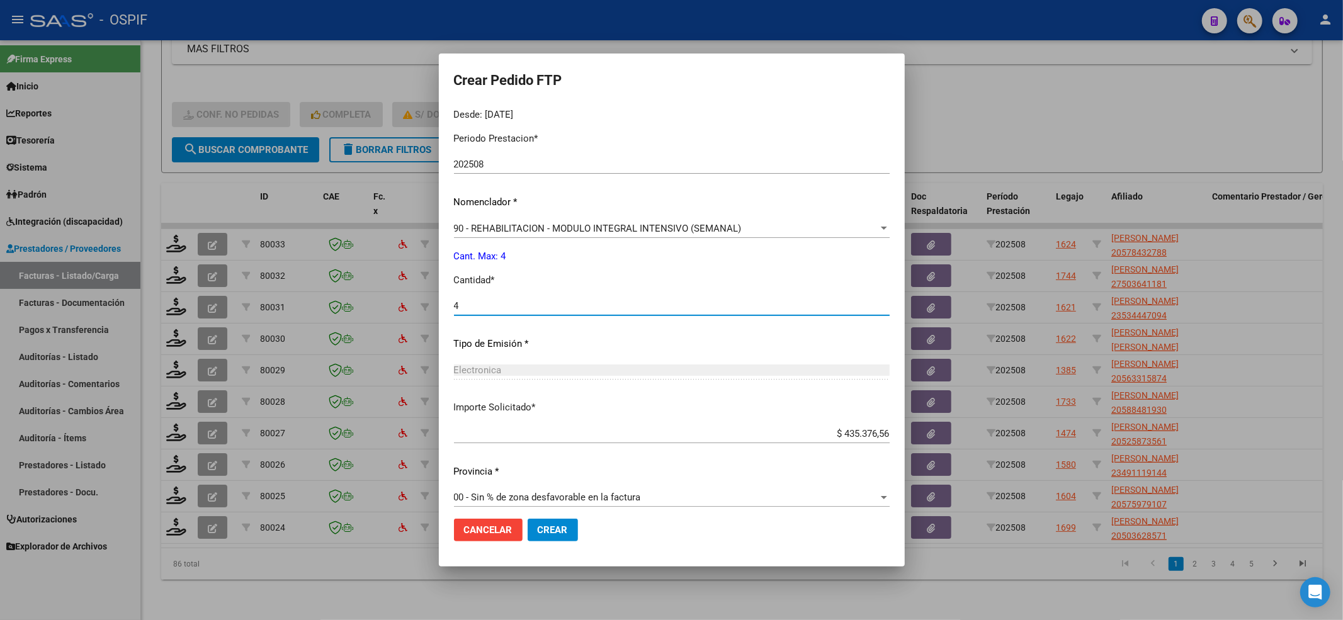
scroll to position [426, 0]
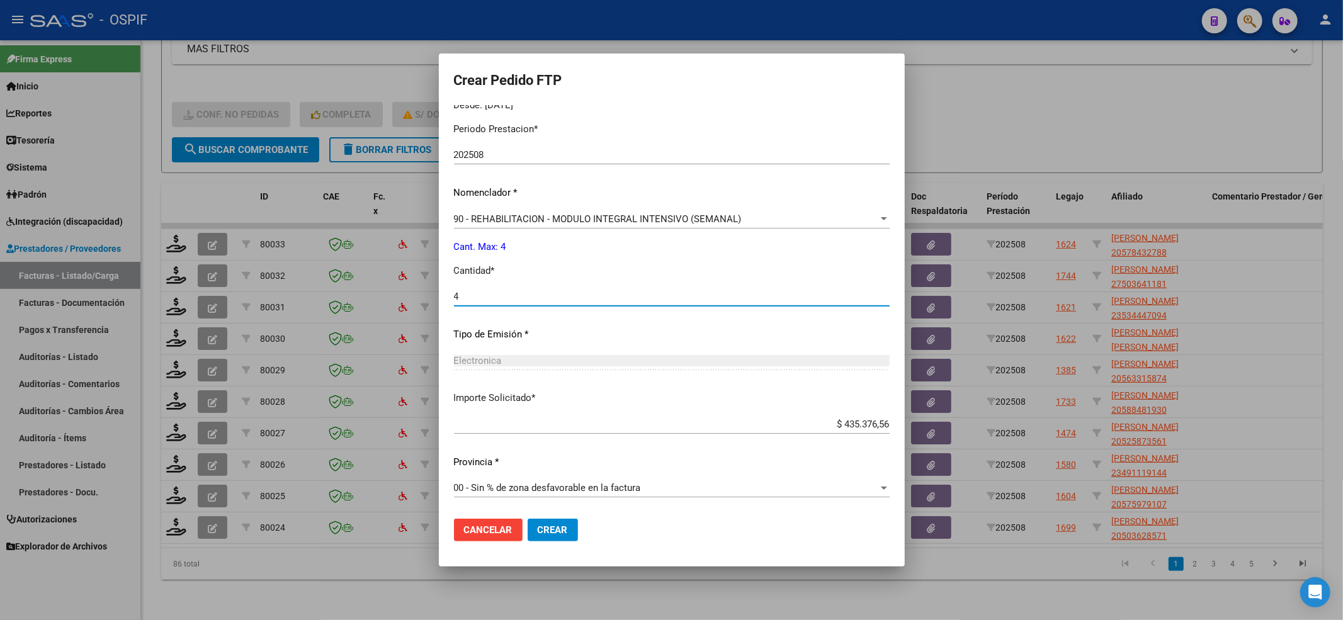
type input "4"
click at [559, 537] on button "Crear" at bounding box center [553, 530] width 50 height 23
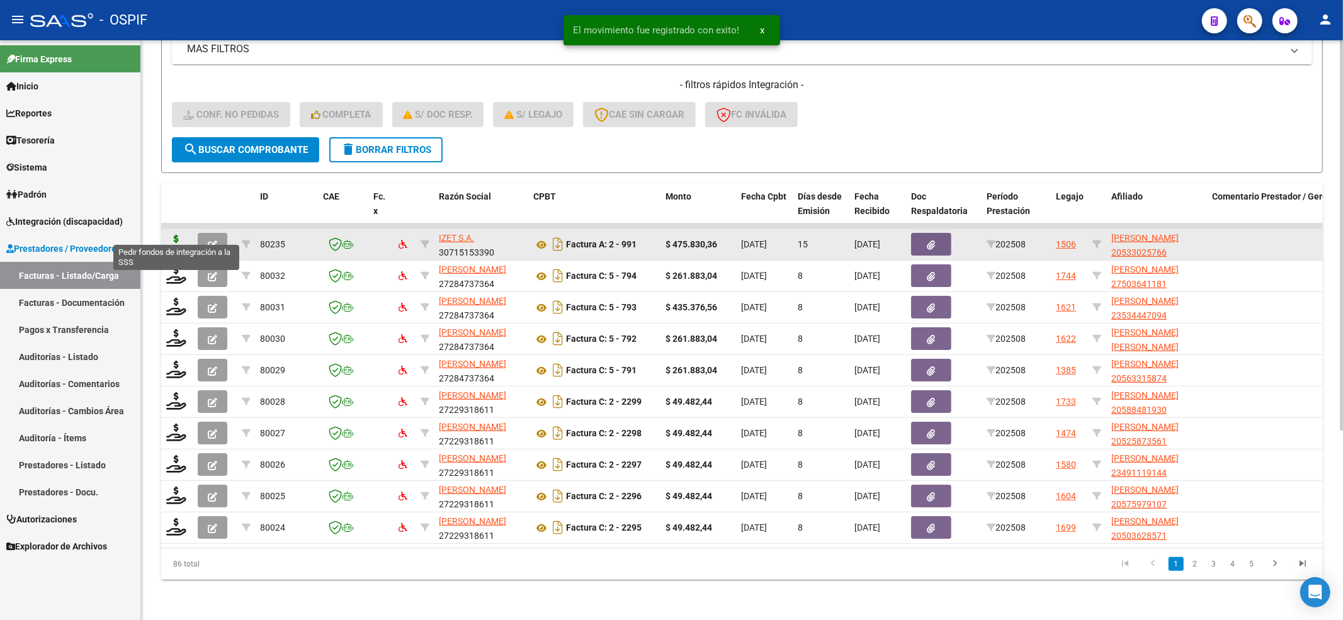
click at [180, 235] on icon at bounding box center [176, 244] width 20 height 18
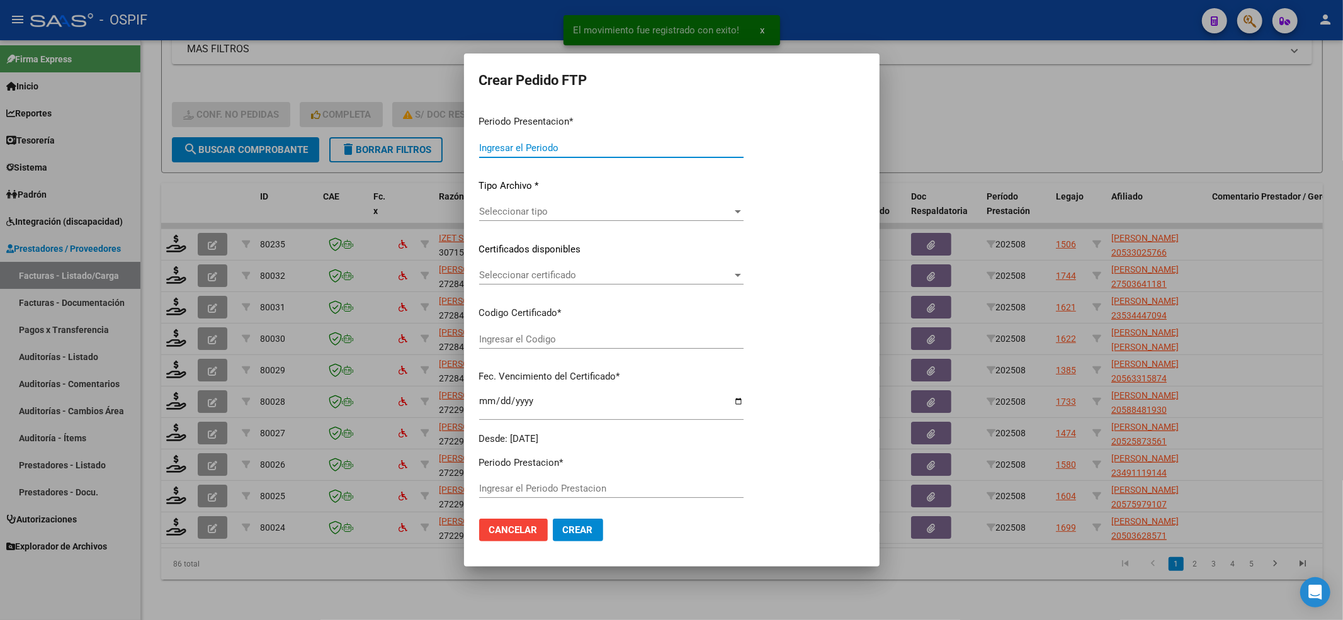
type input "202508"
type input "$ 475.830,36"
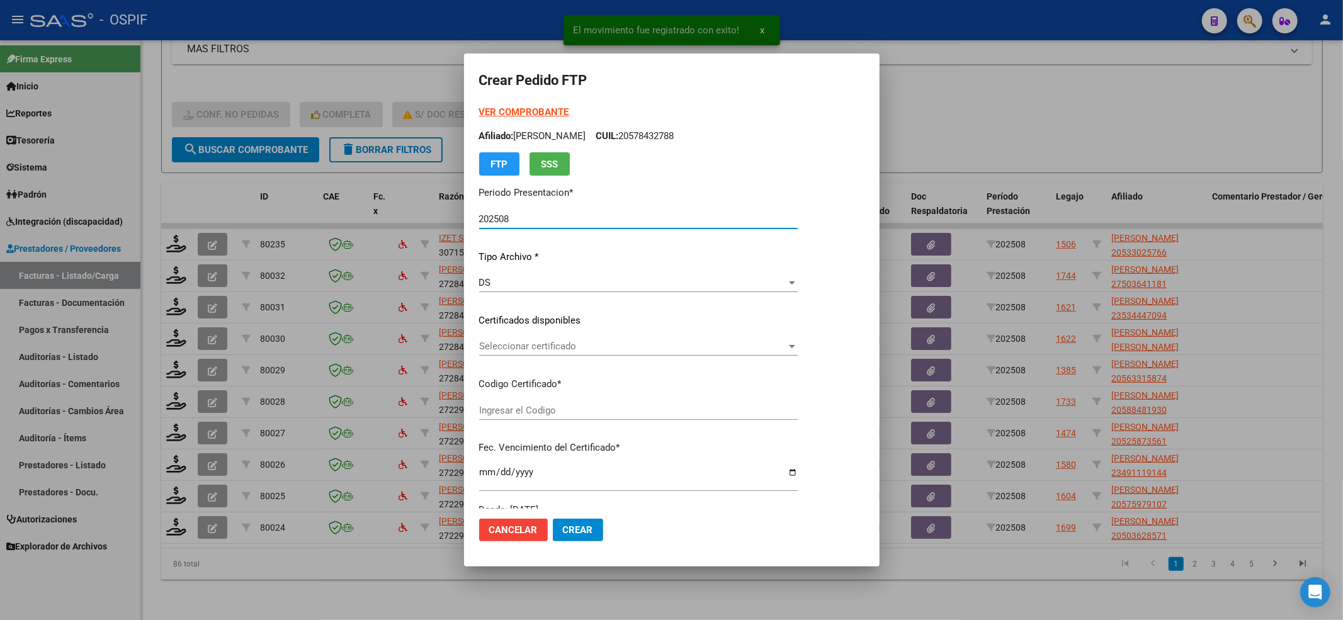
type input "0200053302576-20220826-20320826-BS-427"
type input "2032-08-26"
click at [505, 349] on span "Seleccionar certificado" at bounding box center [632, 346] width 307 height 11
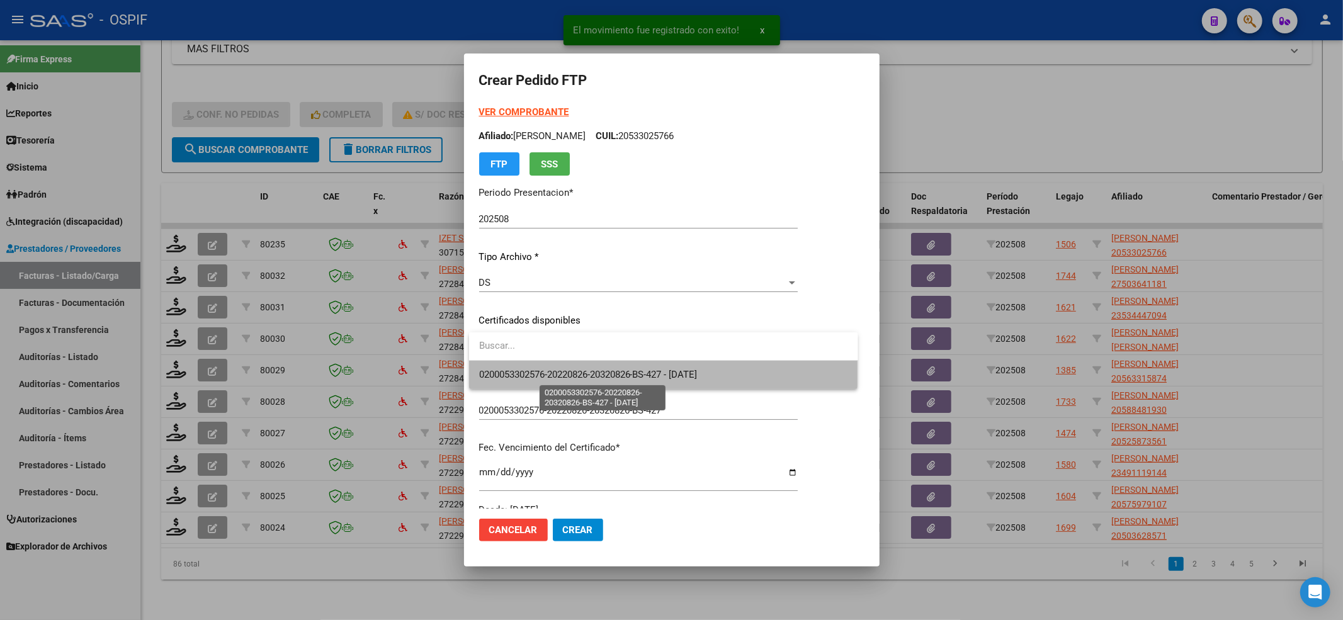
click at [504, 369] on span "0200053302576-20220826-20320826-BS-427 - 2032-08-26" at bounding box center [588, 374] width 219 height 11
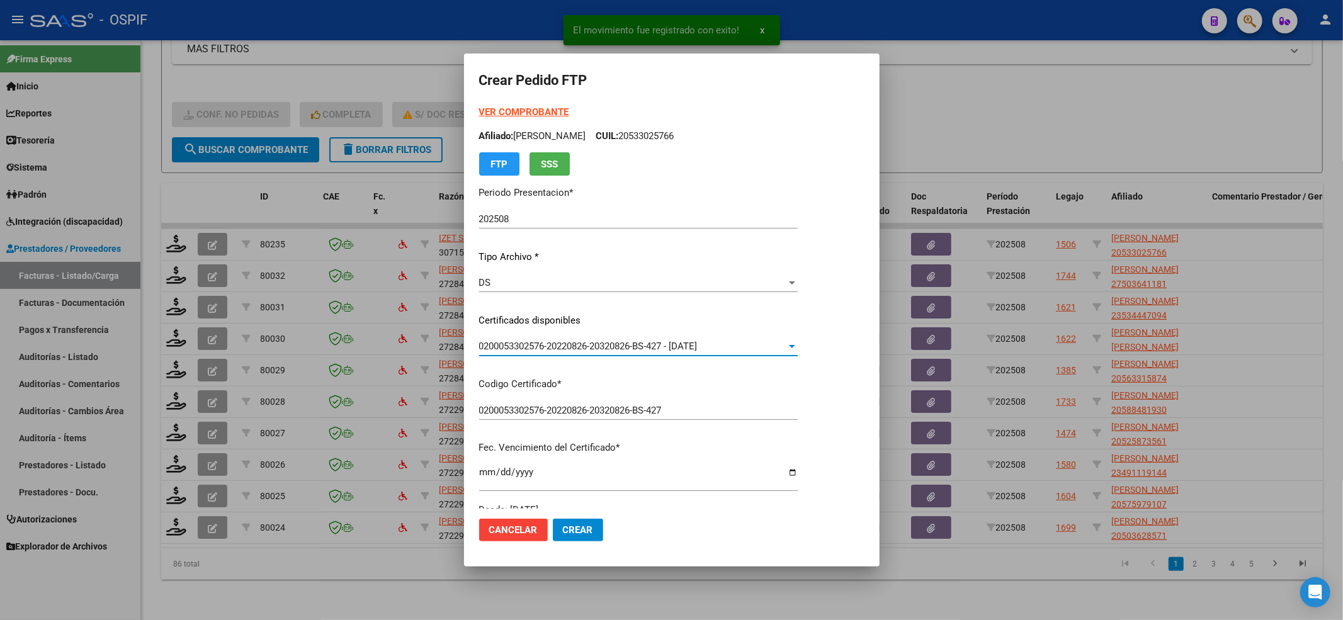
scroll to position [336, 0]
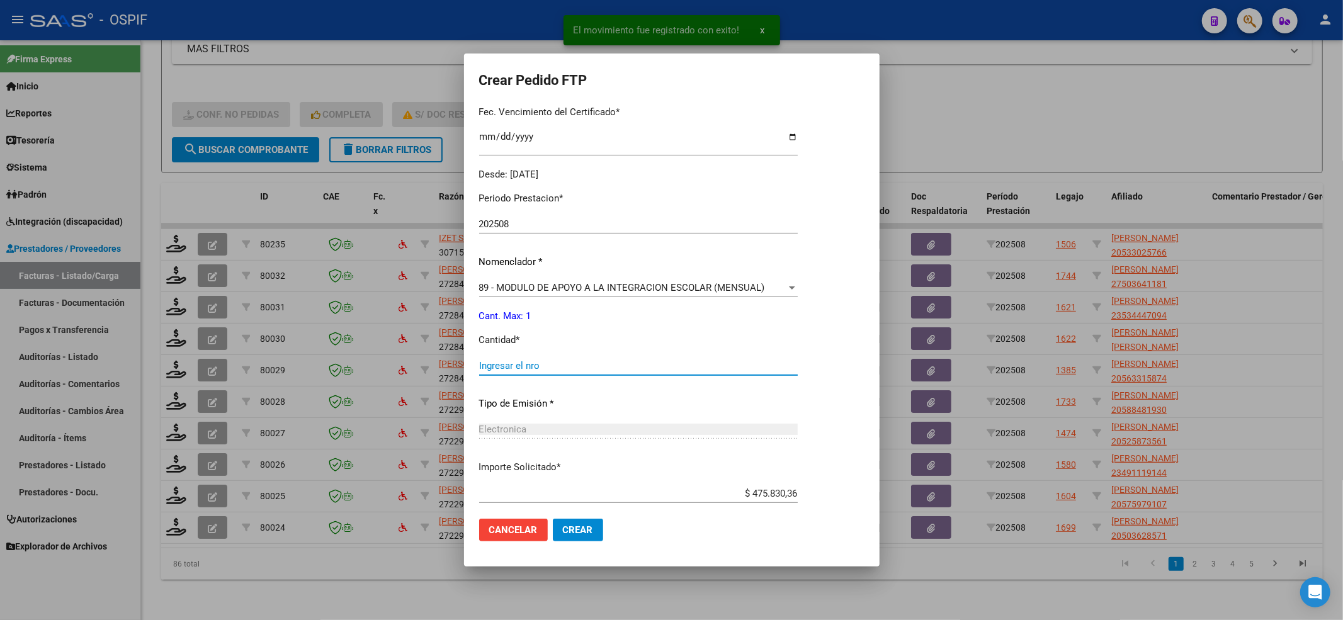
click at [504, 365] on input "Ingresar el nro" at bounding box center [638, 365] width 319 height 11
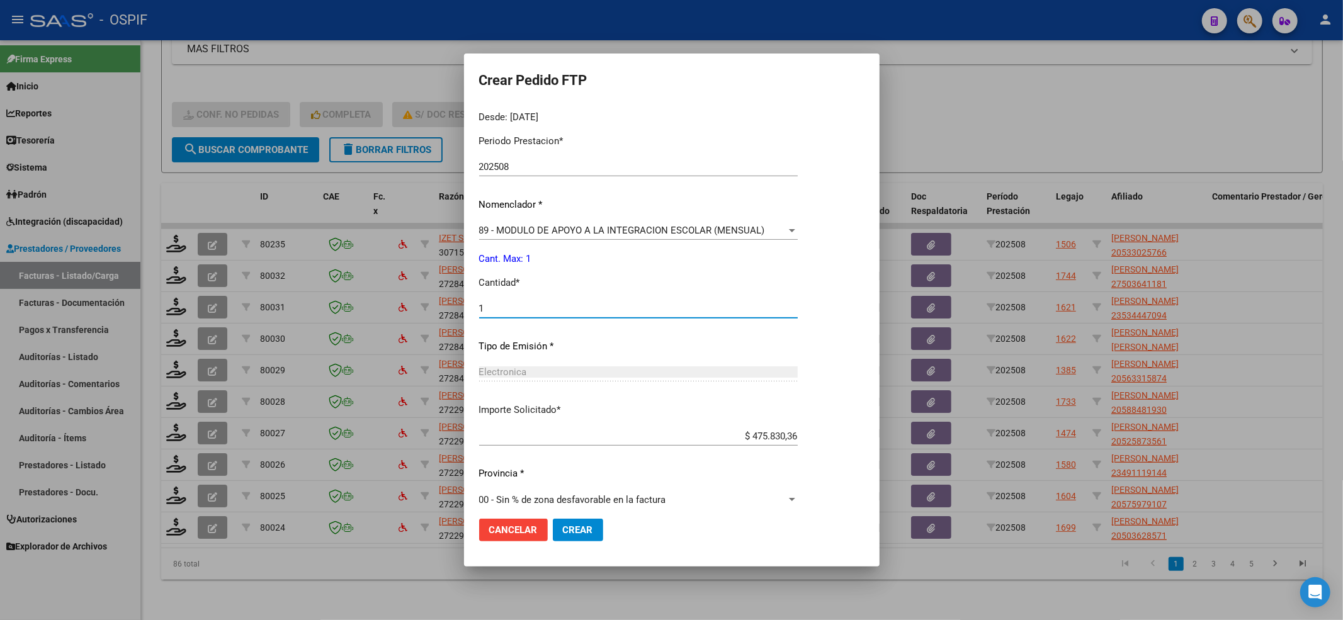
scroll to position [406, 0]
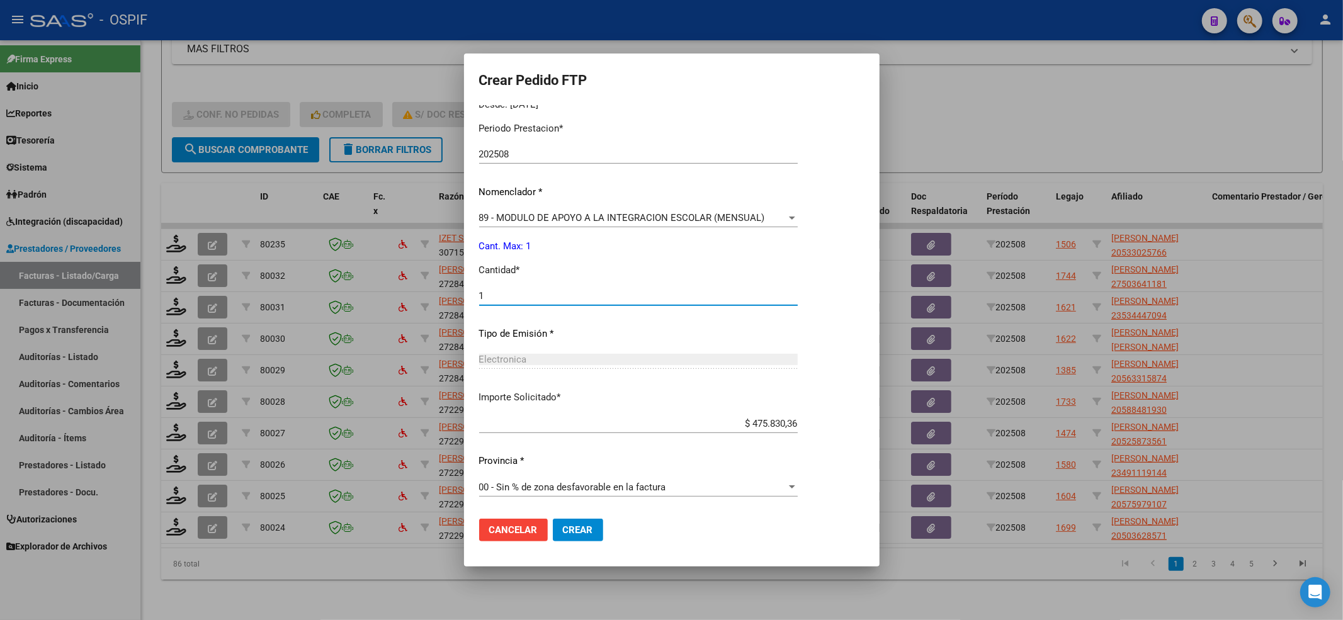
type input "1"
click at [573, 532] on span "Crear" at bounding box center [578, 530] width 30 height 11
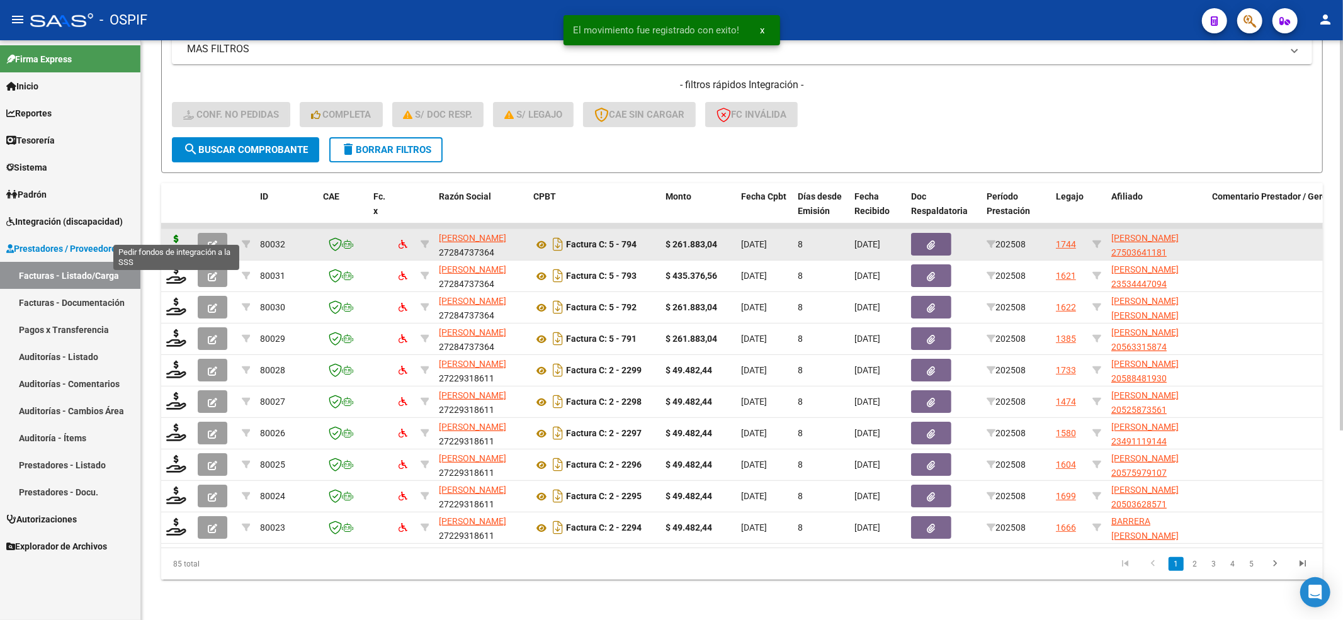
click at [183, 235] on icon at bounding box center [176, 244] width 20 height 18
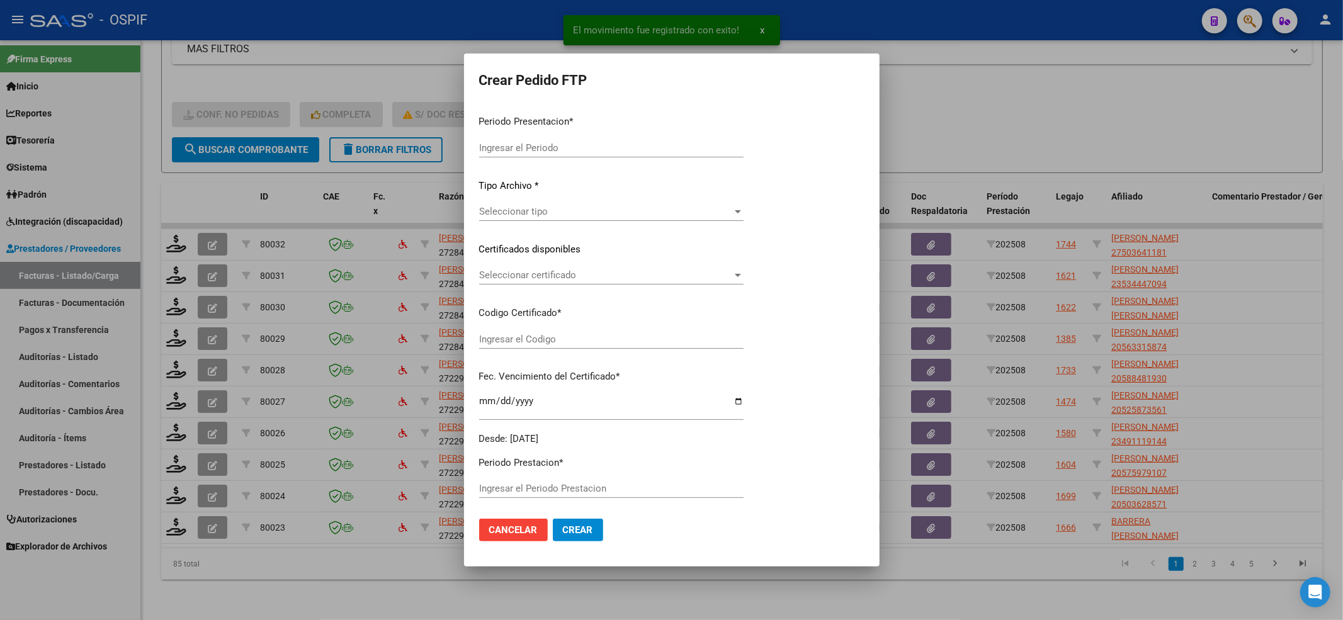
type input "202508"
type input "$ 261.883,04"
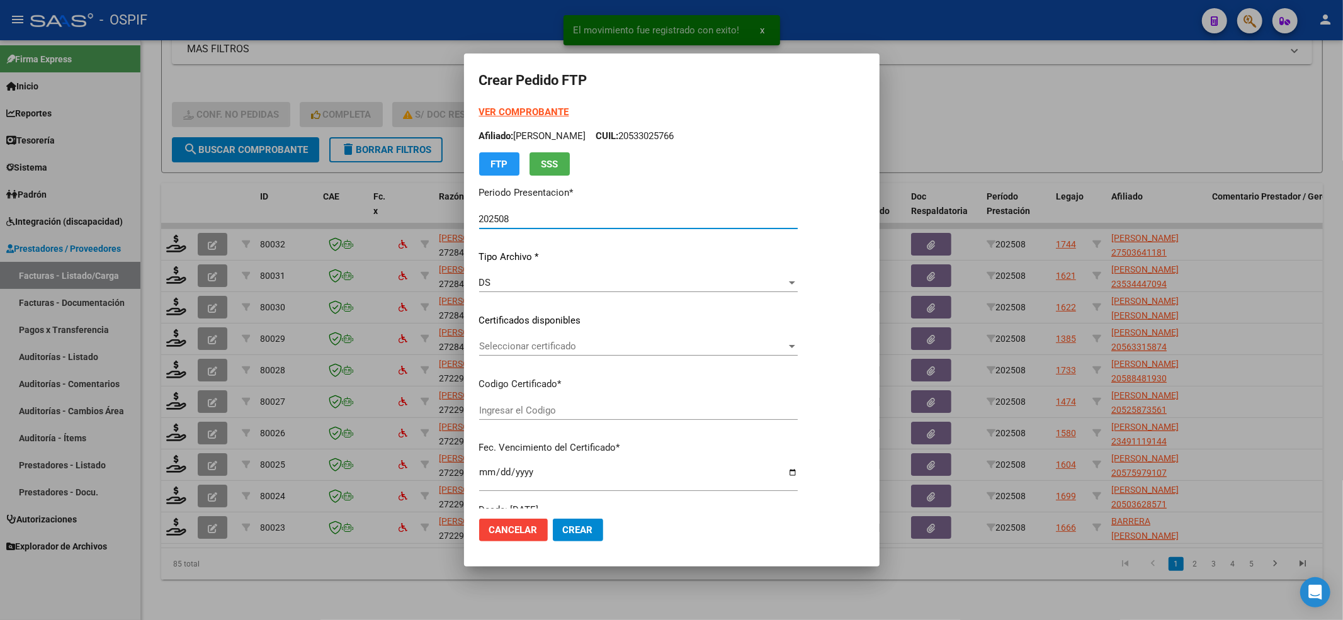
type input "ARG01-00050364118-20250312-20300312-BS"
type input "2030-03-12"
click at [530, 354] on div "Seleccionar certificado Seleccionar certificado" at bounding box center [638, 346] width 319 height 19
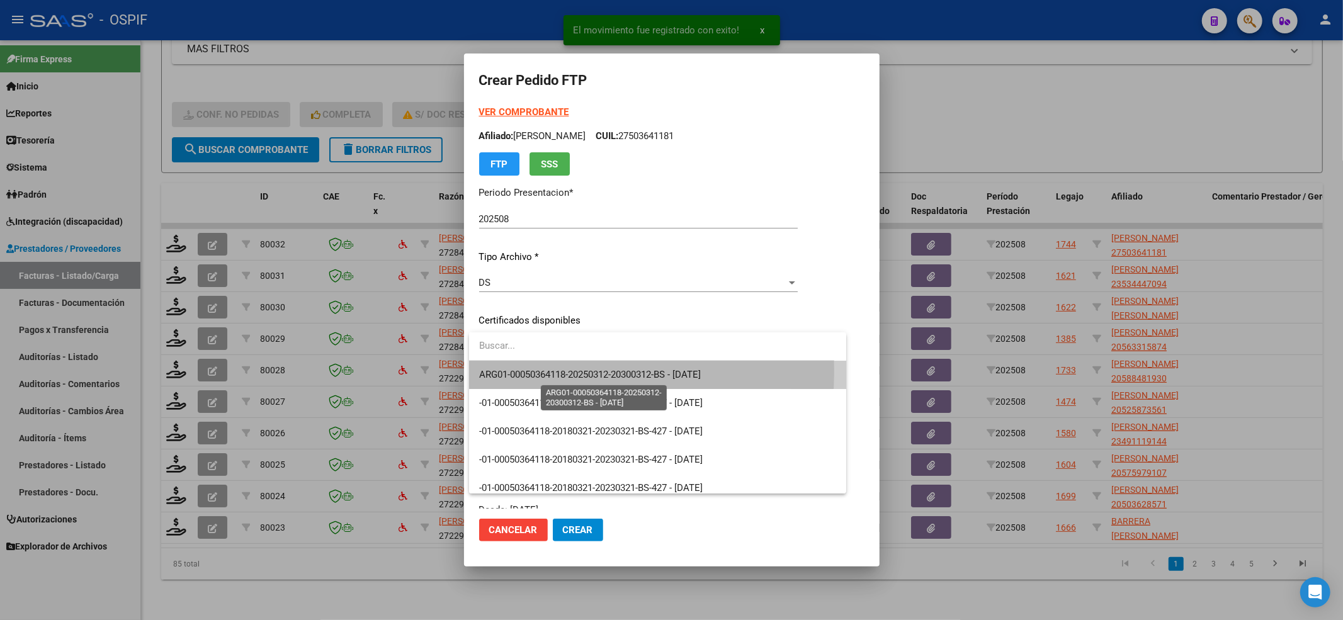
click at [518, 371] on span "ARG01-00050364118-20250312-20300312-BS - 2030-03-12" at bounding box center [590, 374] width 222 height 11
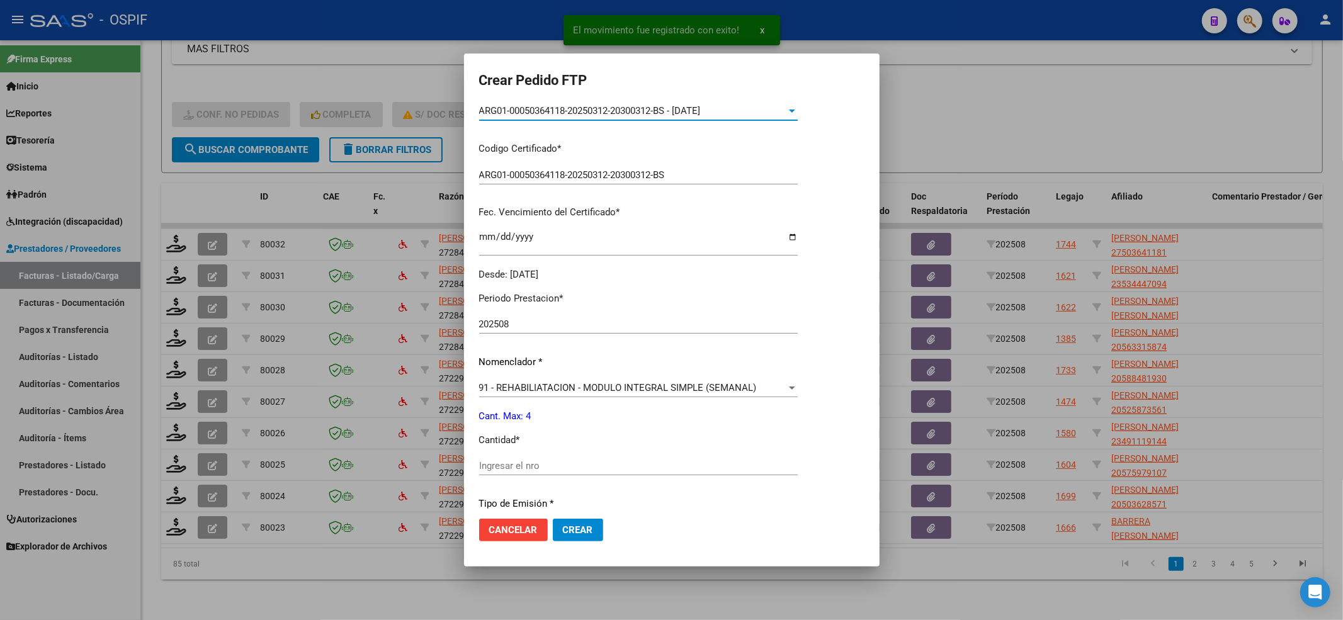
scroll to position [336, 0]
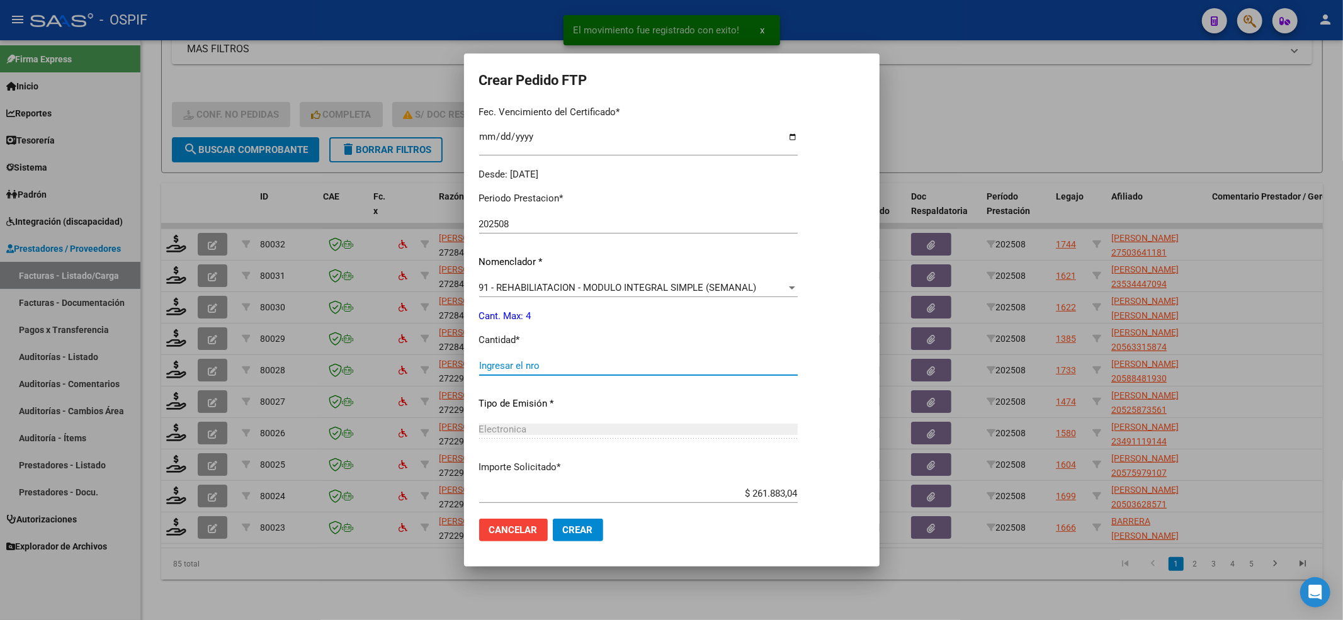
click at [510, 363] on input "Ingresar el nro" at bounding box center [638, 365] width 319 height 11
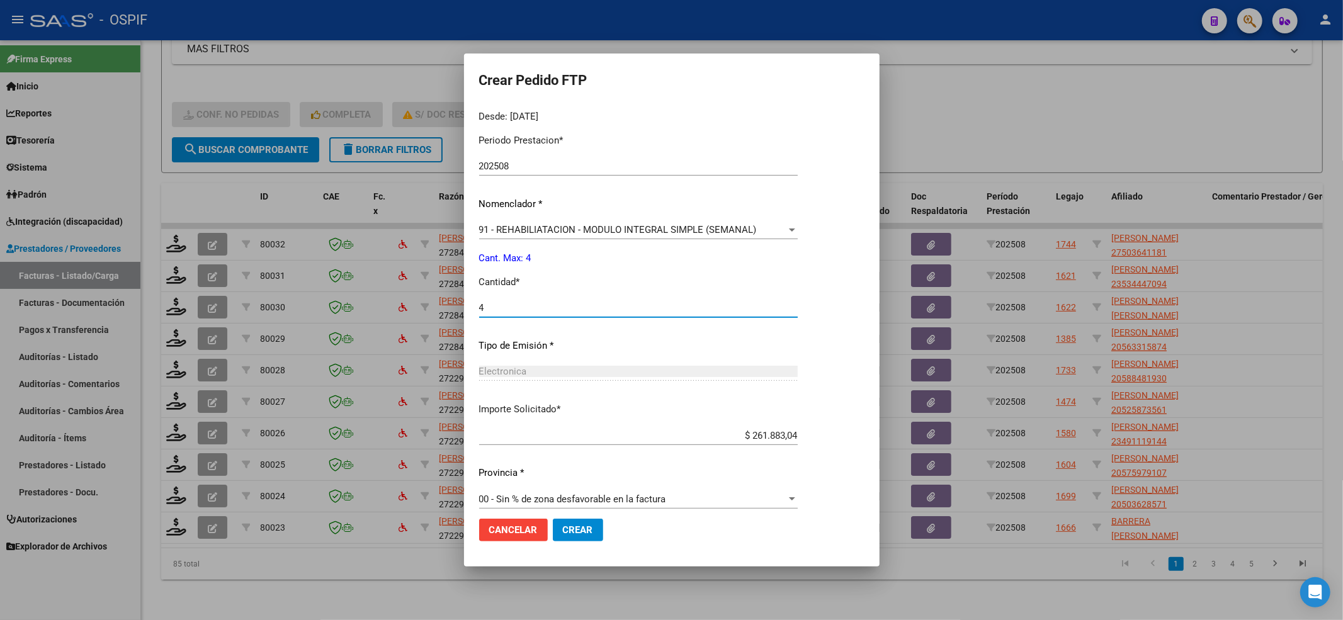
scroll to position [406, 0]
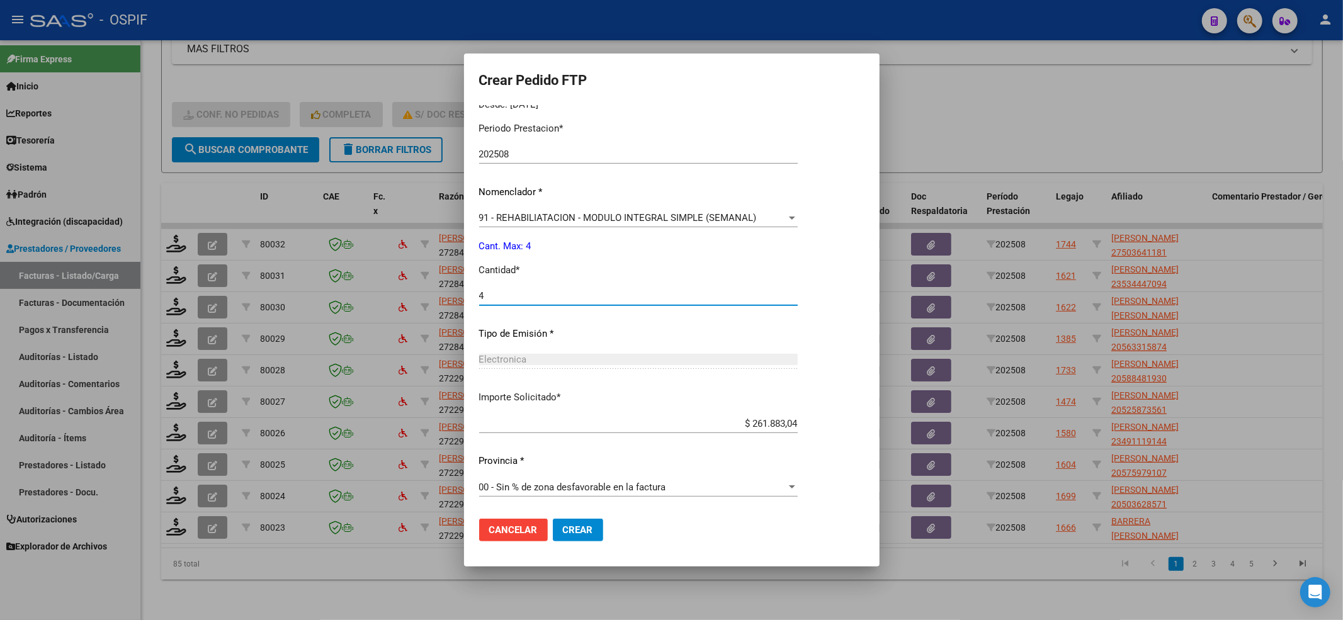
type input "4"
click at [575, 530] on span "Crear" at bounding box center [578, 530] width 30 height 11
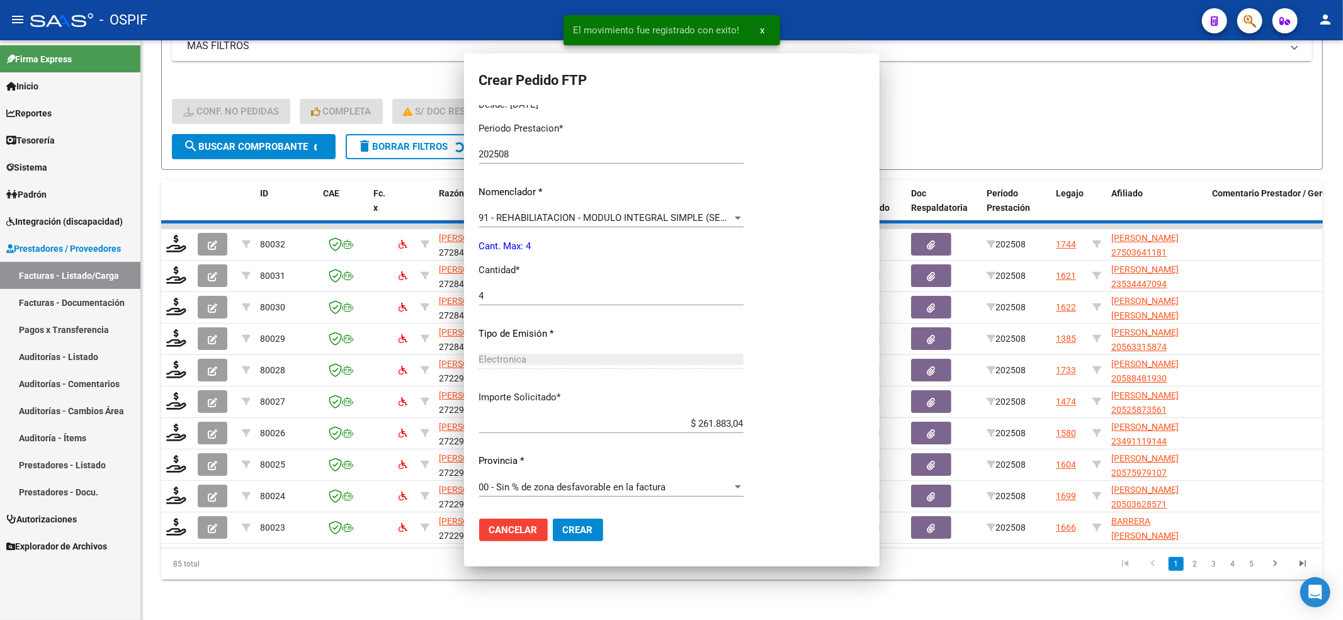
scroll to position [0, 0]
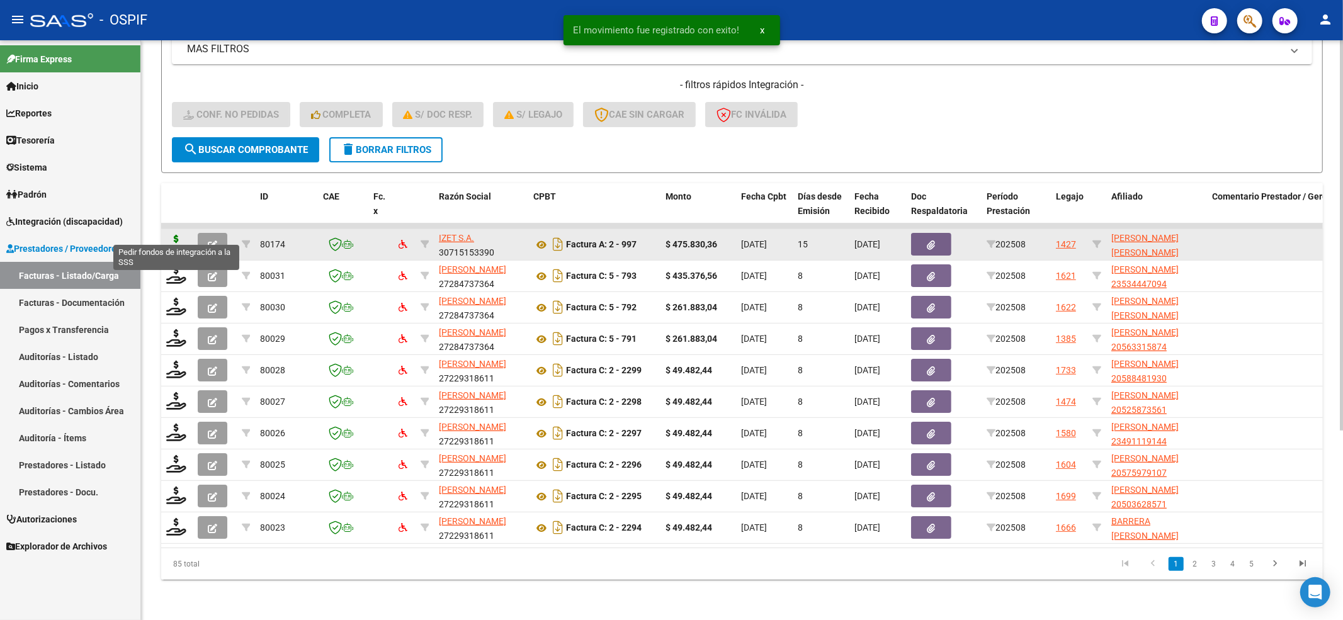
click at [174, 235] on icon at bounding box center [176, 244] width 20 height 18
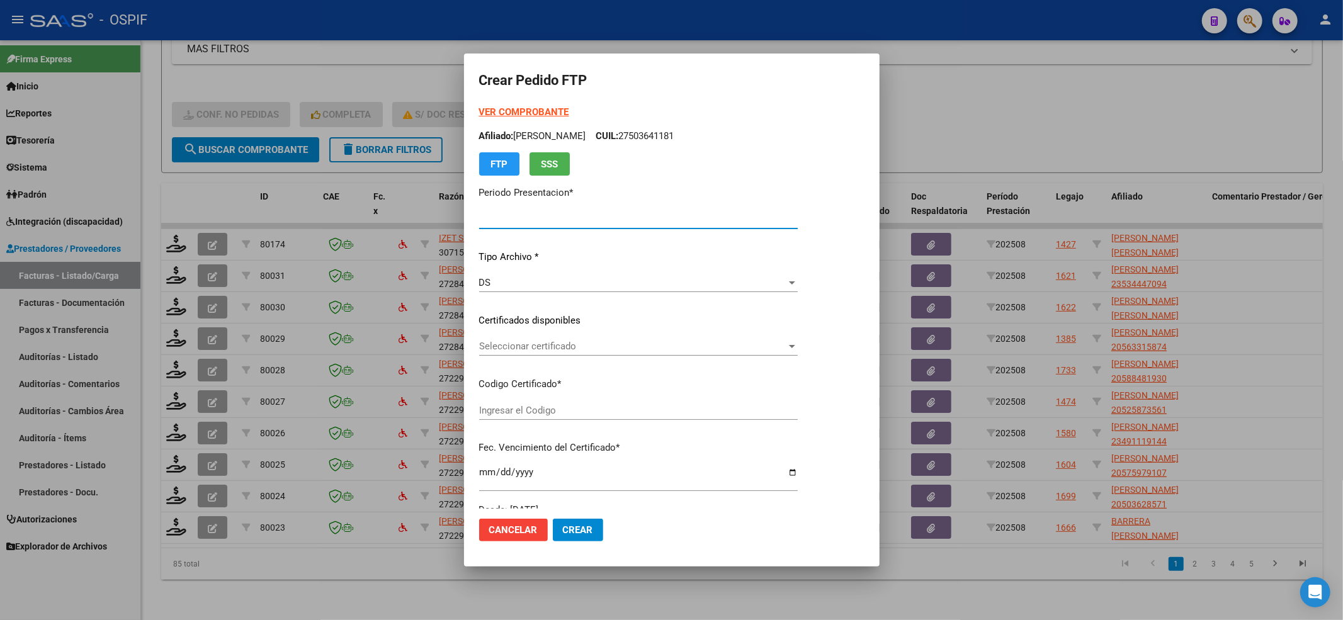
type input "202508"
type input "$ 475.830,36"
type input "020005619328920220318-20250318-BS-427"
type input "2025-03-18"
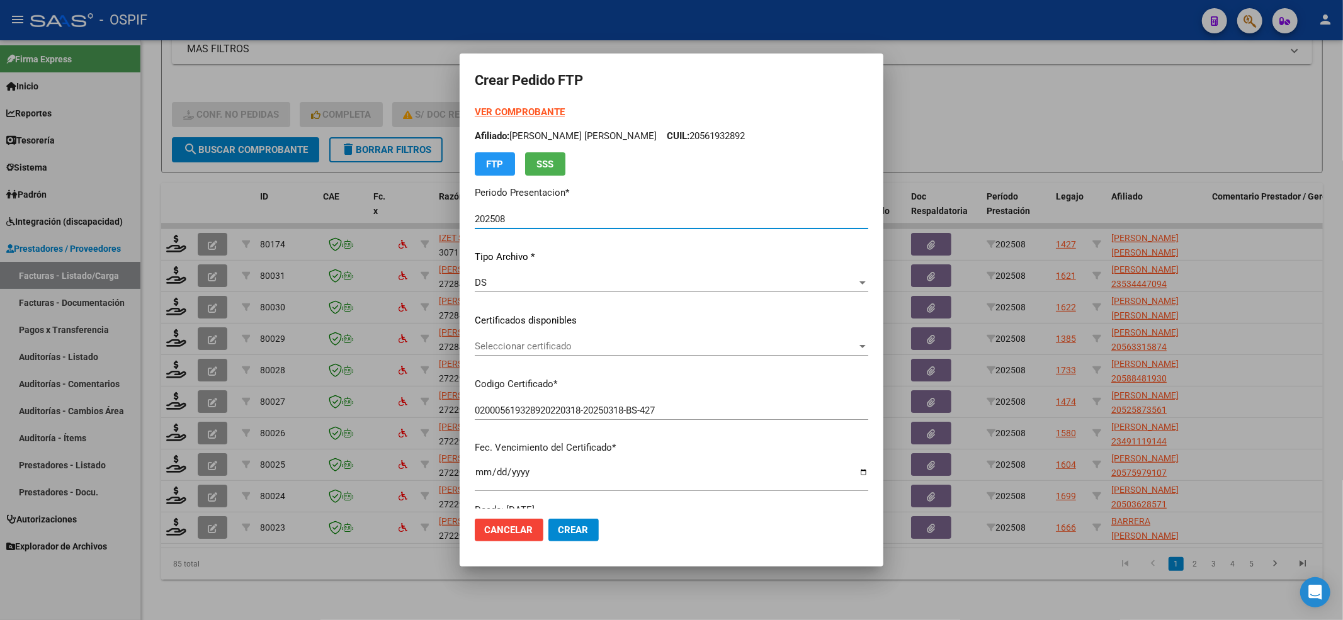
click at [502, 343] on span "Seleccionar certificado" at bounding box center [666, 346] width 382 height 11
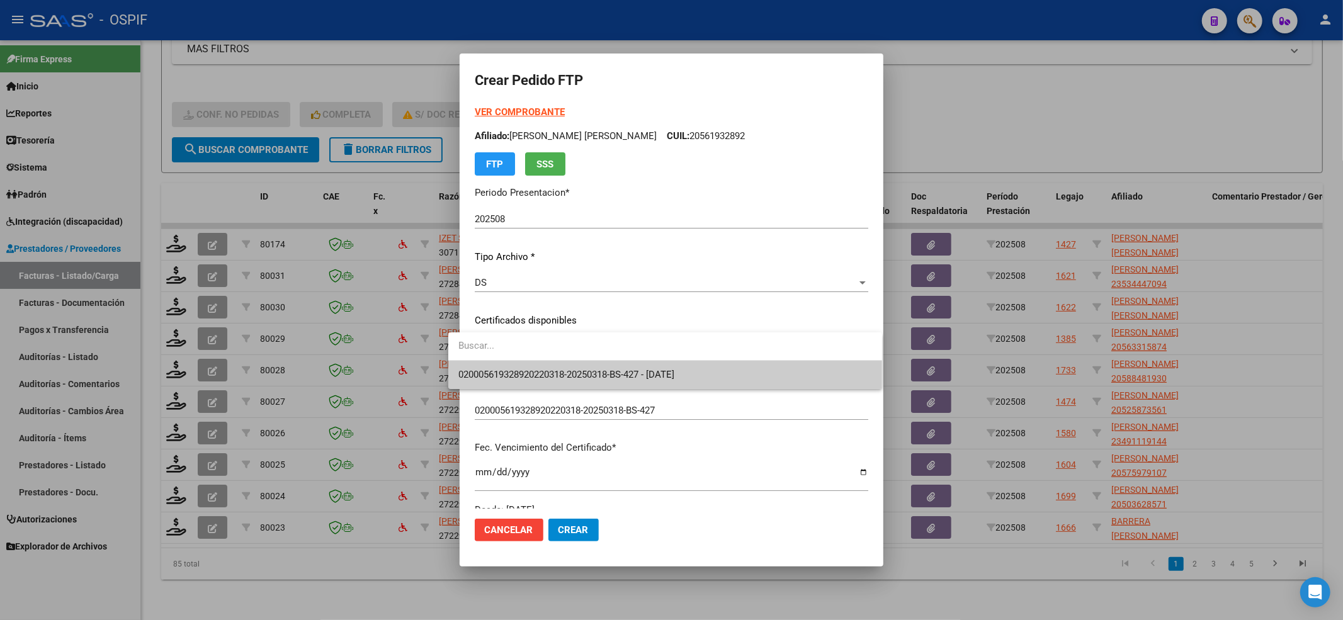
click at [501, 358] on input "dropdown search" at bounding box center [665, 346] width 434 height 28
click at [501, 369] on span "020005619328920220318-20250318-BS-427 - 2025-03-18" at bounding box center [567, 374] width 216 height 11
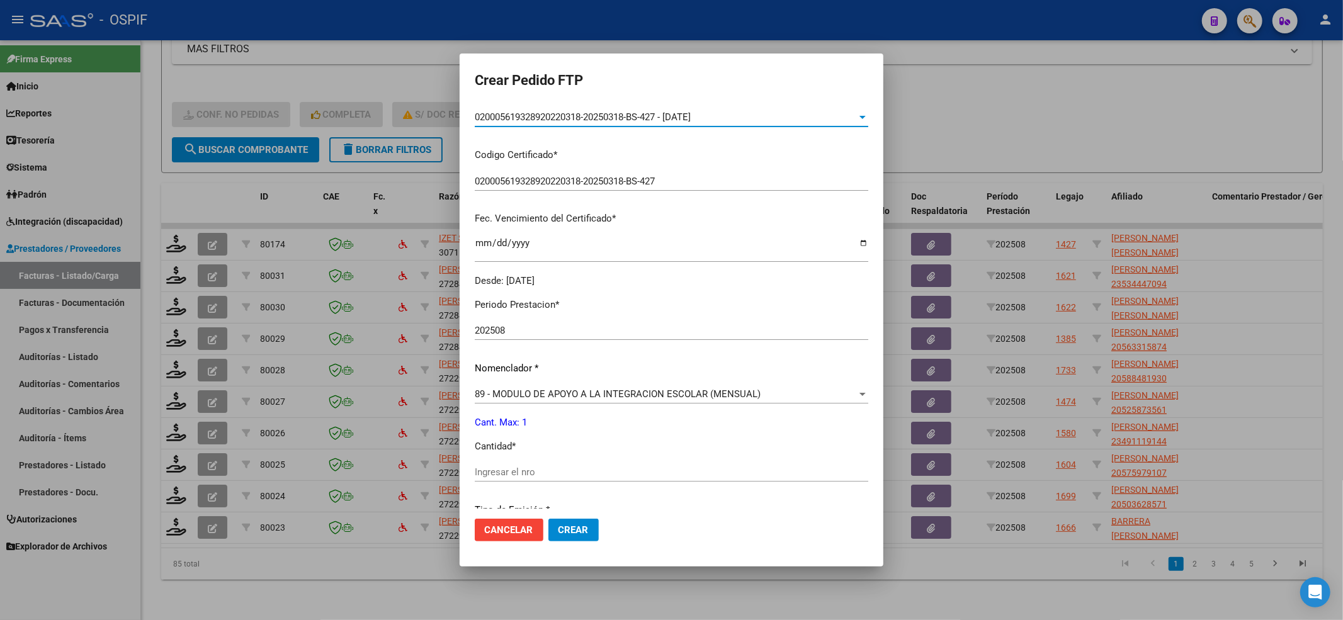
scroll to position [252, 0]
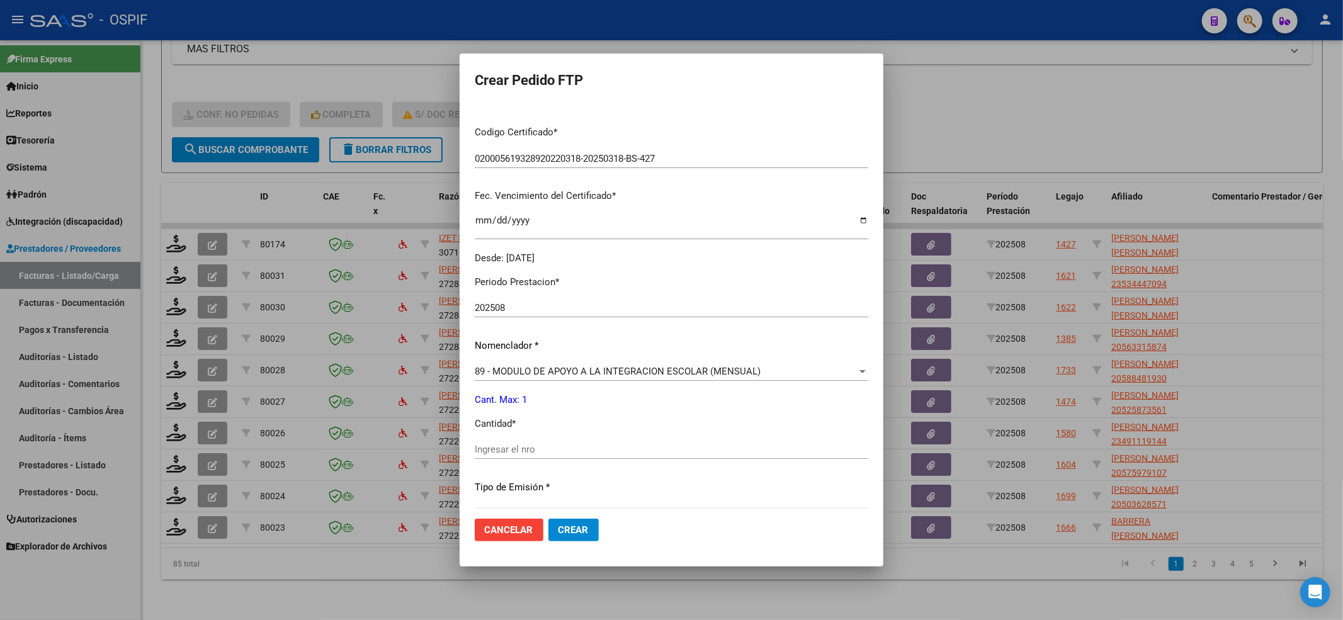
click at [486, 453] on input "Ingresar el nro" at bounding box center [672, 449] width 394 height 11
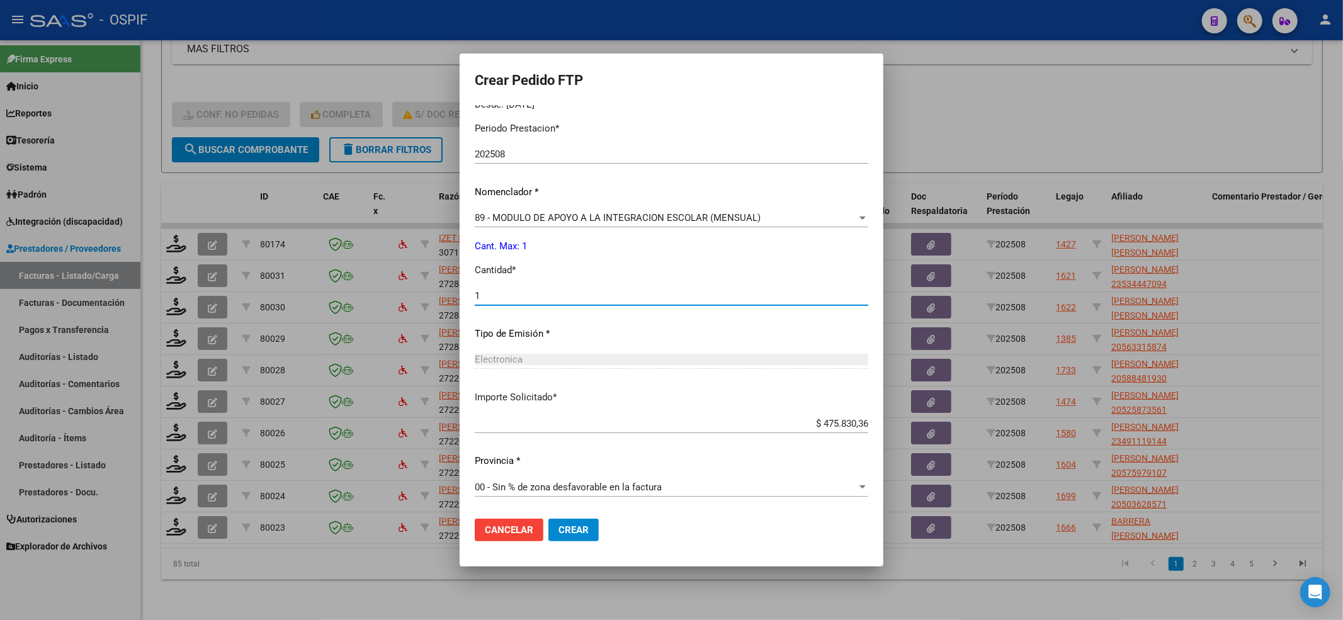
type input "1"
click at [566, 520] on button "Crear" at bounding box center [574, 530] width 50 height 23
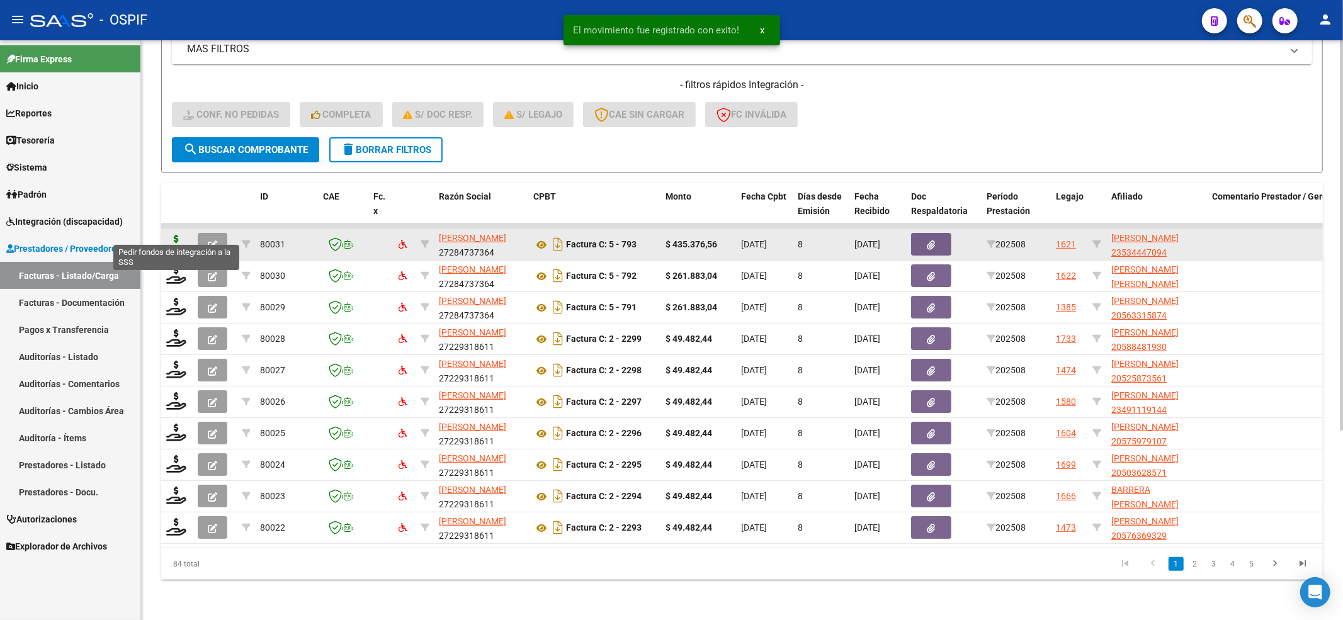
click at [169, 235] on icon at bounding box center [176, 244] width 20 height 18
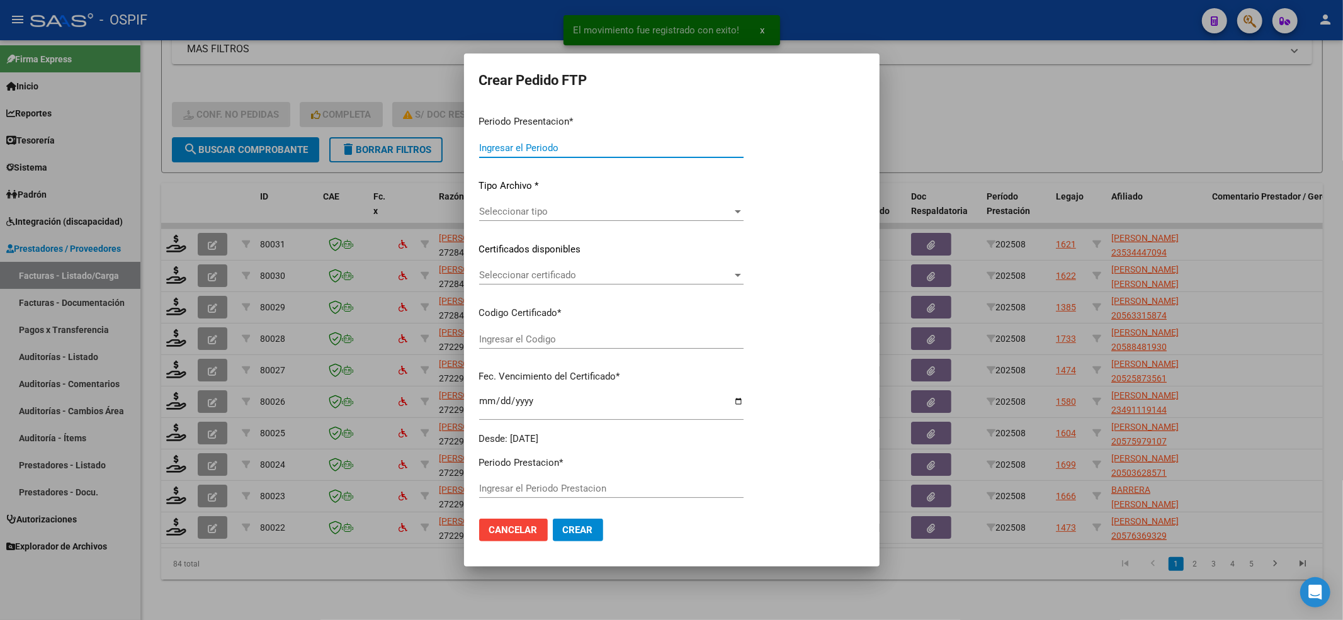
type input "202508"
type input "$ 435.376,56"
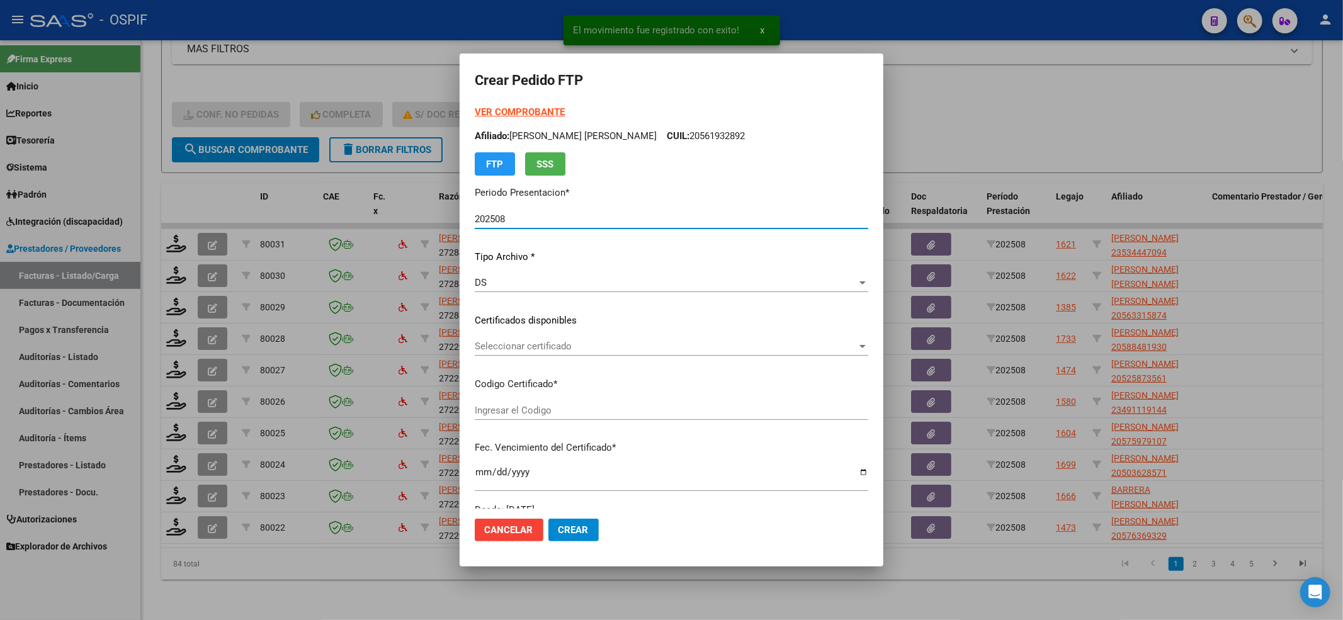
type input "01-00053444709-20220630-20250630-BS-427"
type input "2025-06-30"
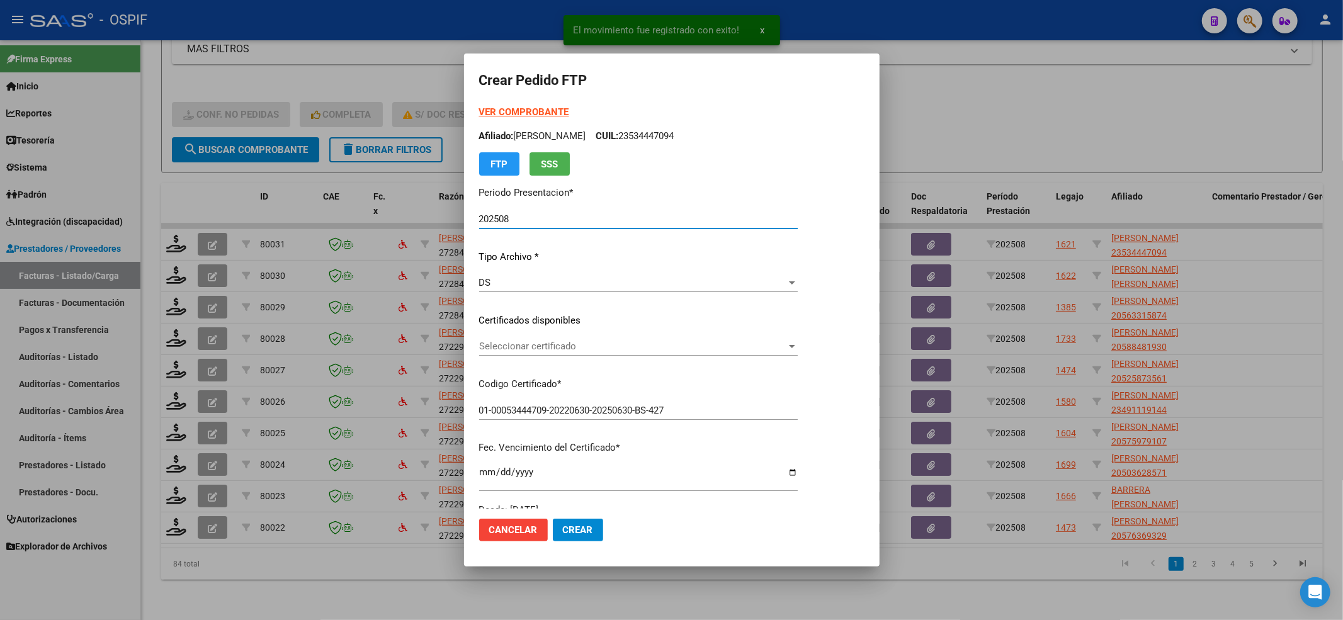
click at [530, 345] on span "Seleccionar certificado" at bounding box center [632, 346] width 307 height 11
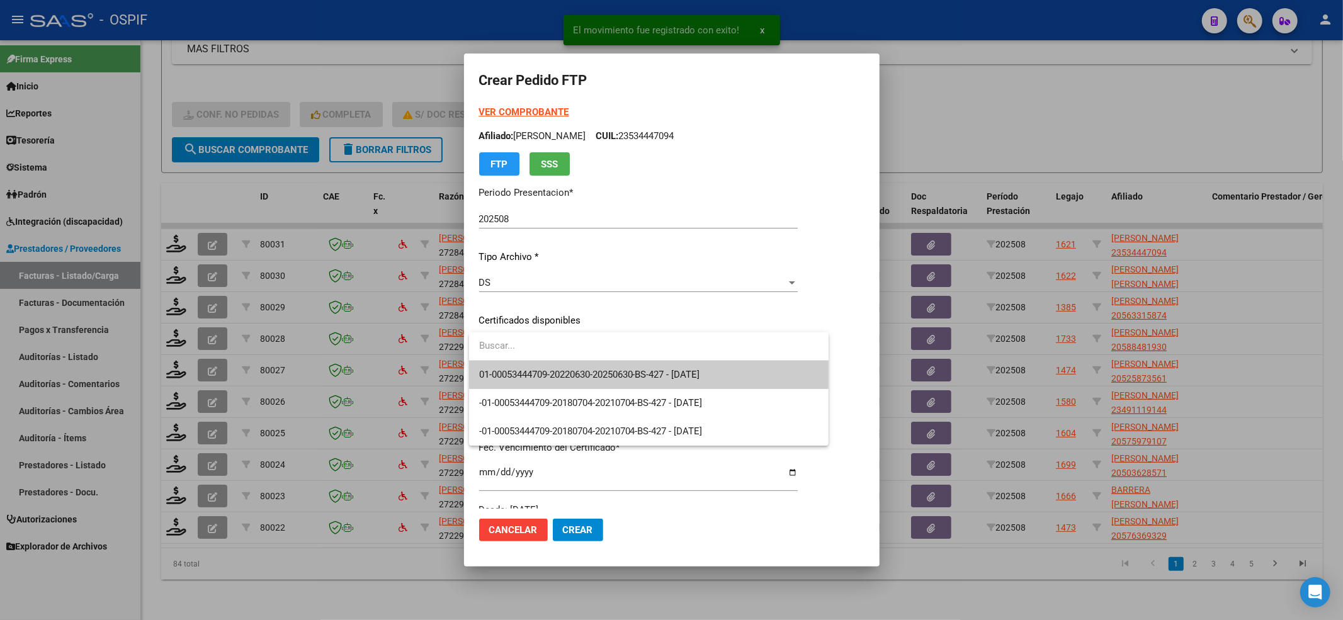
click at [515, 380] on span "01-00053444709-20220630-20250630-BS-427 - 2025-06-30" at bounding box center [648, 375] width 339 height 28
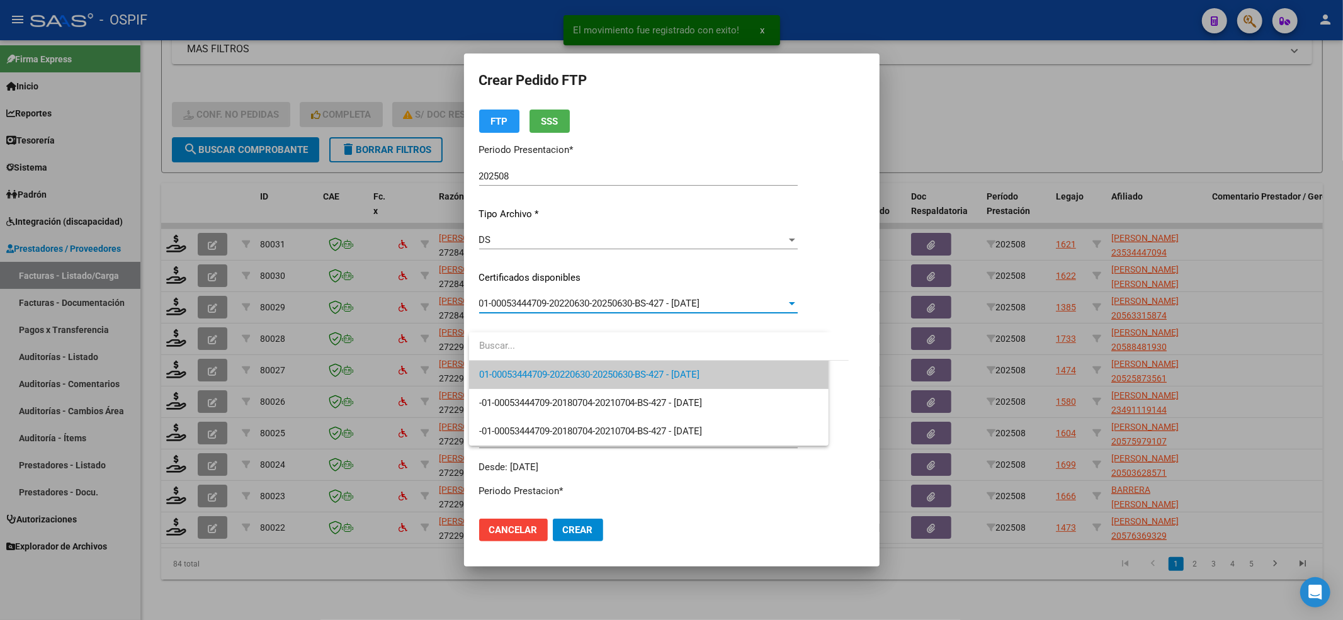
scroll to position [336, 0]
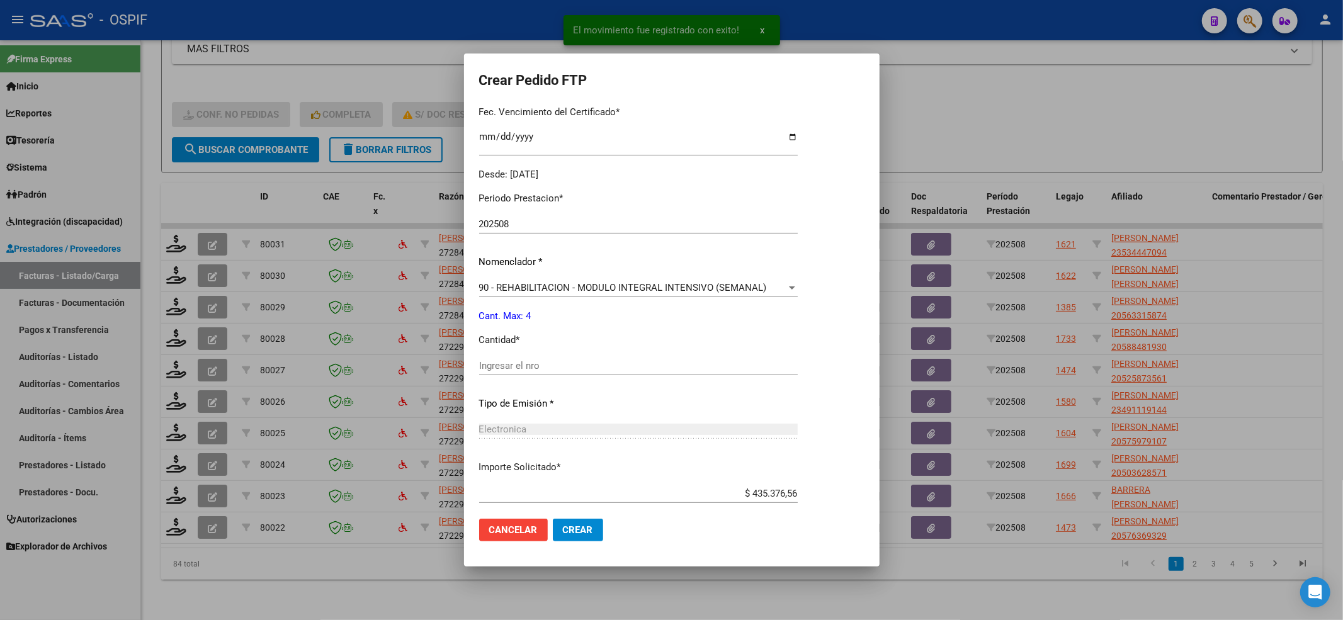
click at [515, 375] on div "Ingresar el nro" at bounding box center [638, 371] width 319 height 31
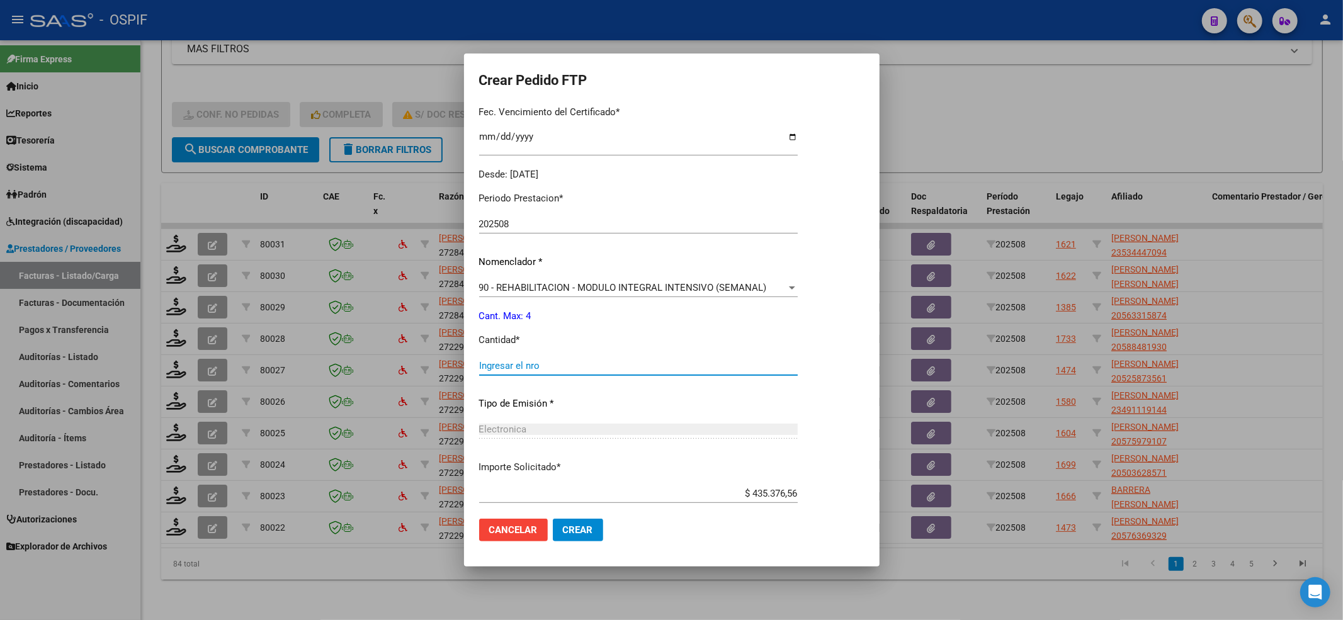
click at [600, 368] on input "Ingresar el nro" at bounding box center [638, 365] width 319 height 11
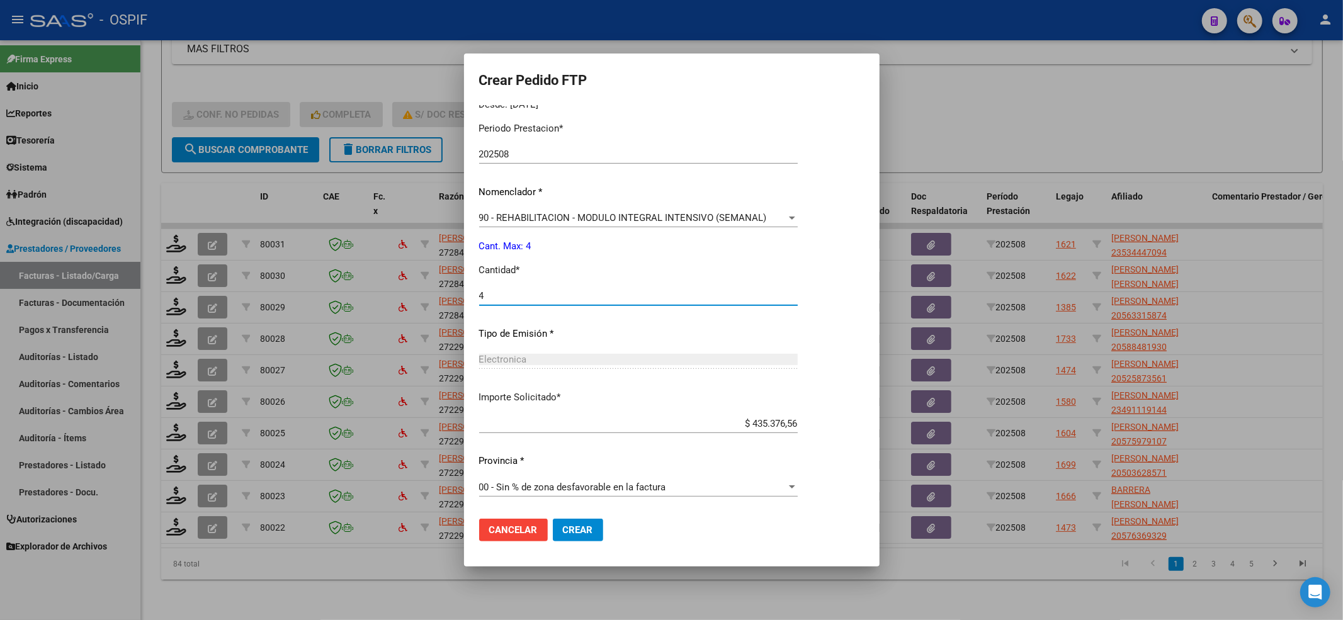
type input "4"
click at [579, 540] on button "Crear" at bounding box center [578, 530] width 50 height 23
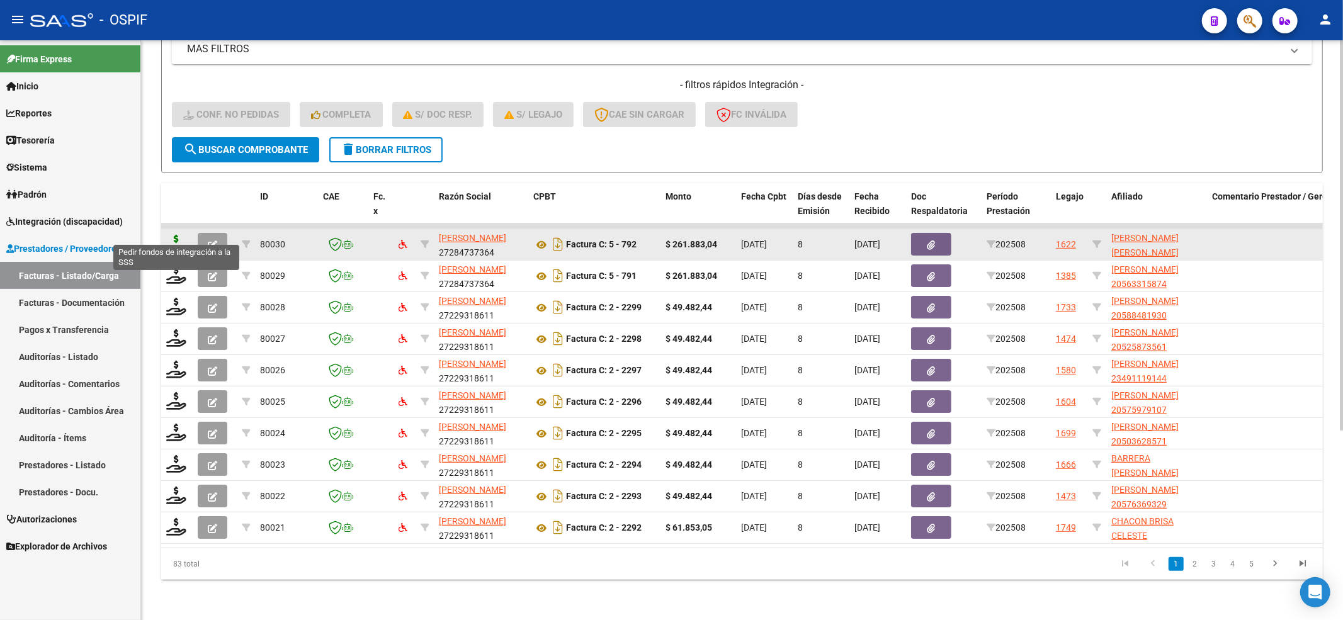
click at [180, 235] on icon at bounding box center [176, 244] width 20 height 18
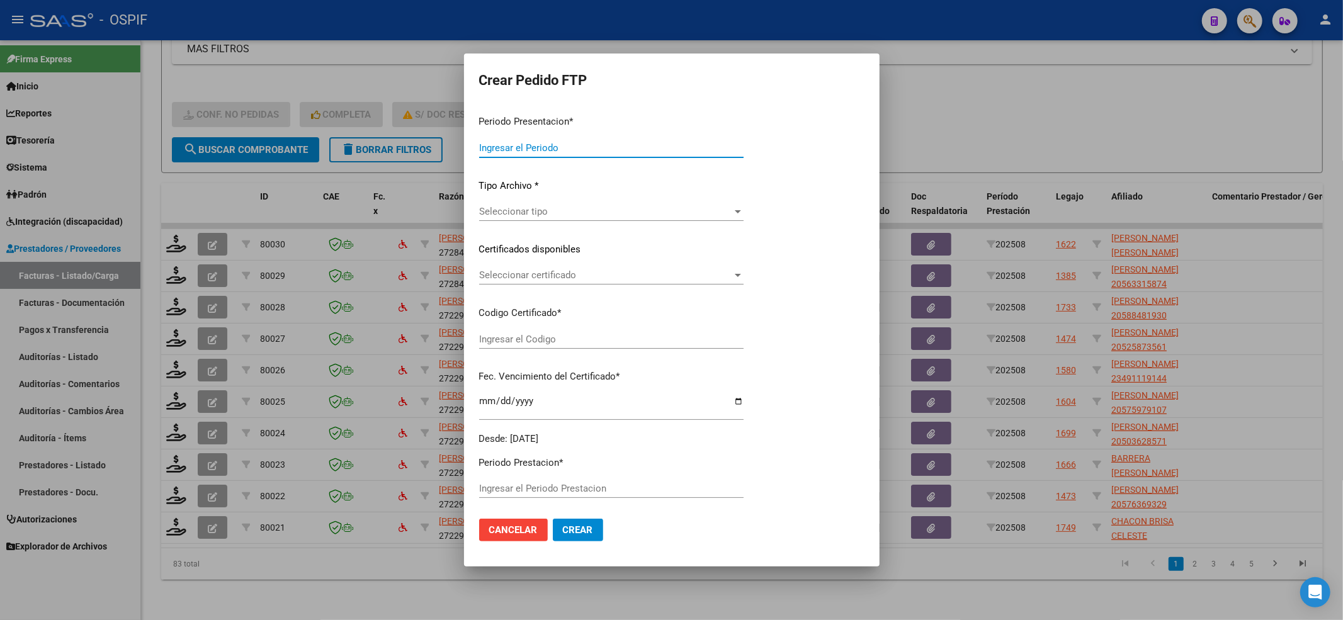
type input "202508"
type input "$ 261.883,04"
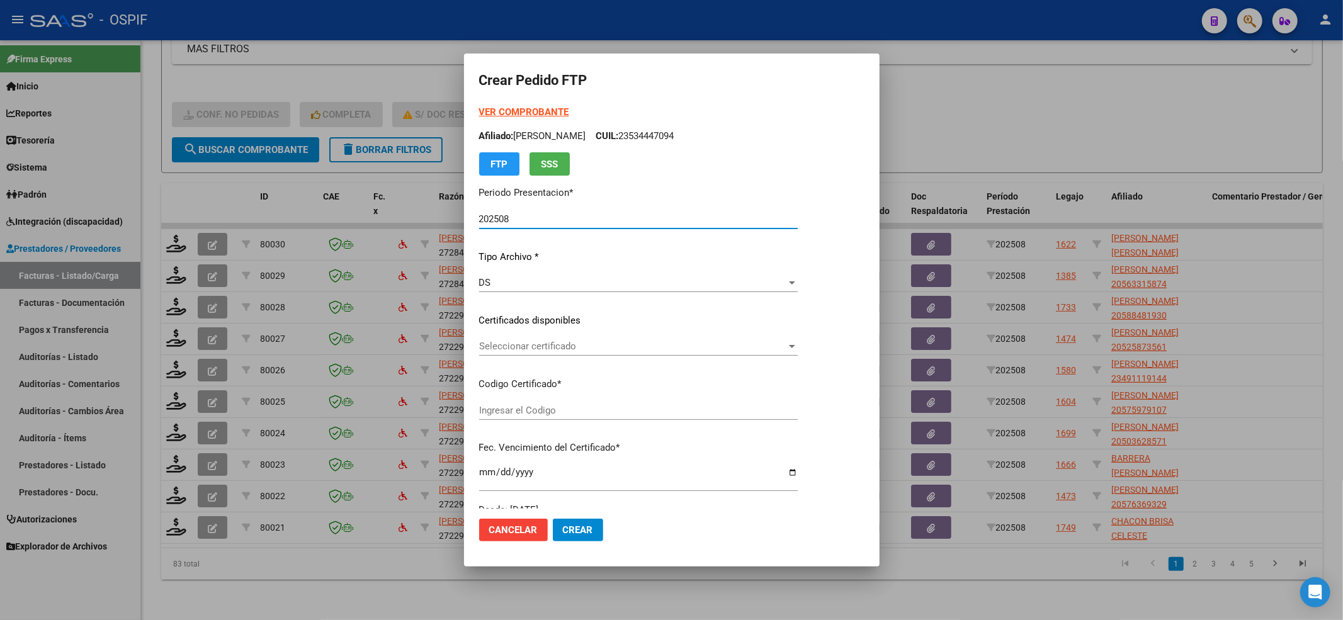
type input "-02-00054813580-20210222-20250222-BS-427"
type input "2025-05-22"
click at [529, 351] on span "Seleccionar certificado" at bounding box center [632, 346] width 307 height 11
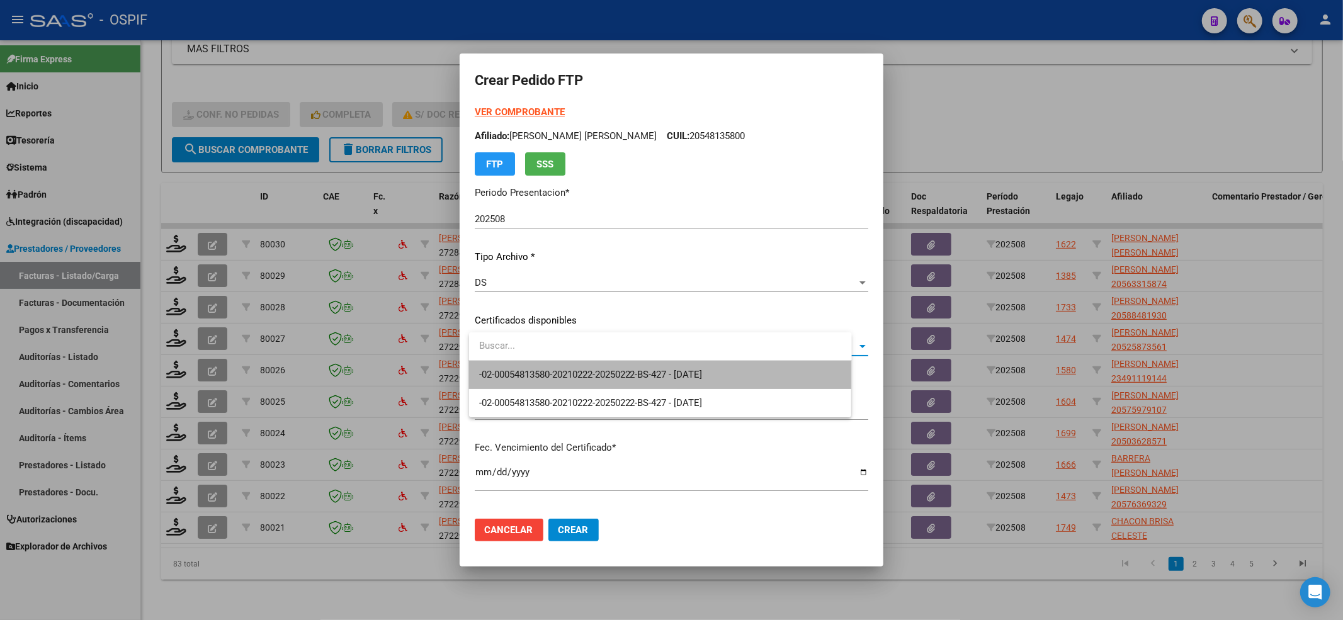
click at [525, 367] on span "-02-00054813580-20210222-20250222-BS-427 - 2025-05-22" at bounding box center [660, 375] width 363 height 28
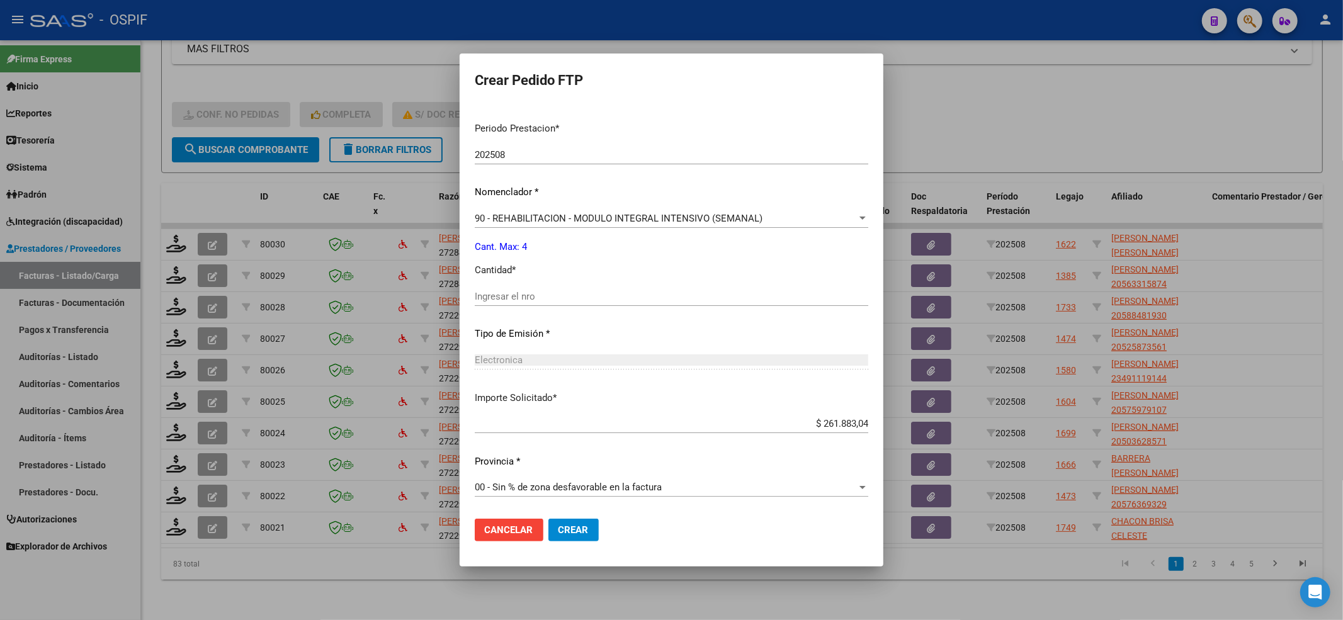
click at [525, 295] on input "Ingresar el nro" at bounding box center [672, 296] width 394 height 11
type input "4"
click at [597, 524] on button "Crear" at bounding box center [574, 530] width 50 height 23
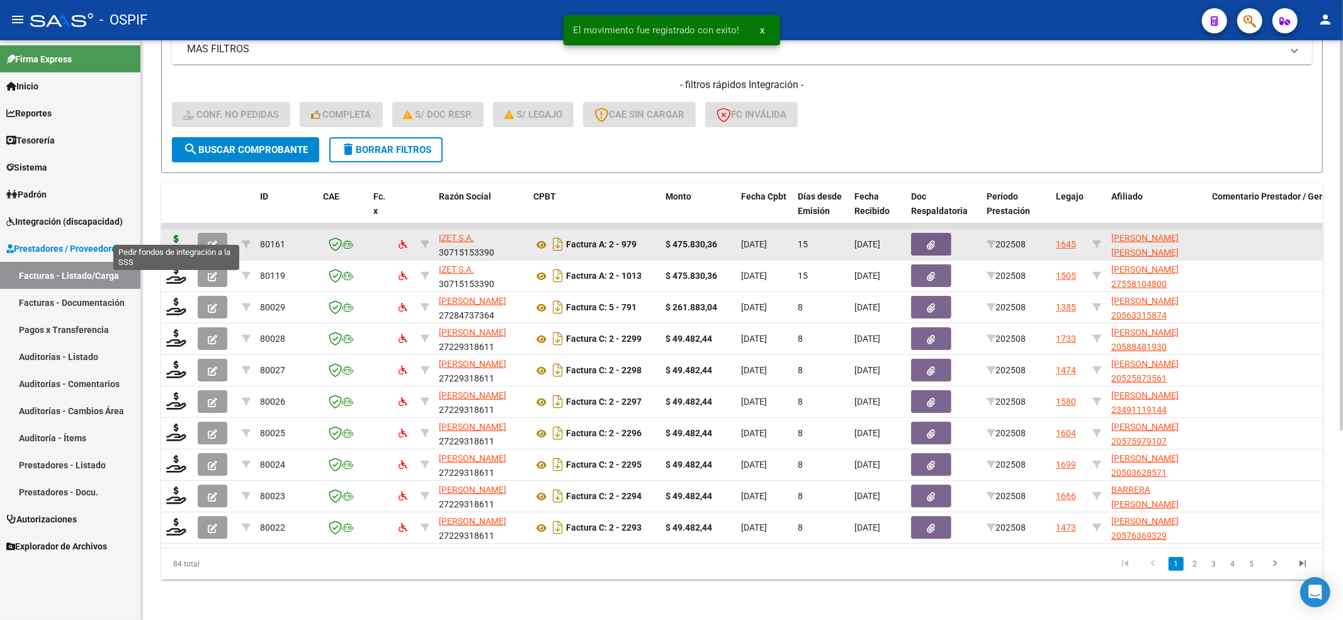
click at [178, 235] on icon at bounding box center [176, 244] width 20 height 18
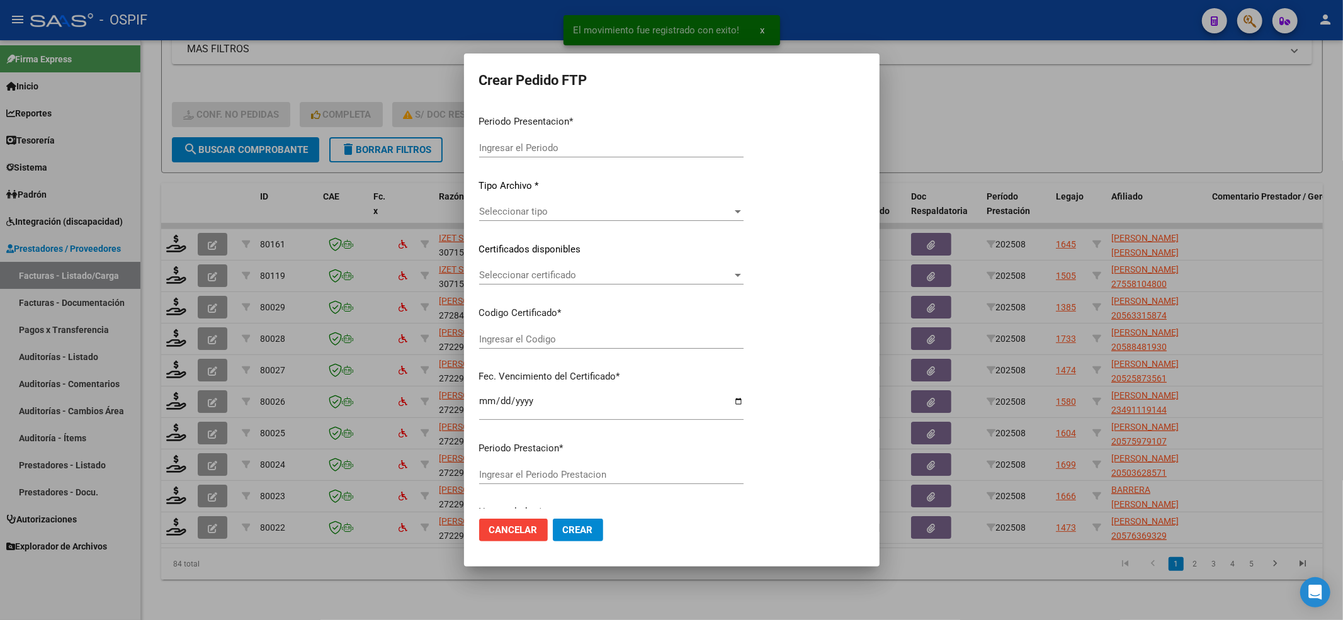
type input "202508"
type input "$ 475.830,36"
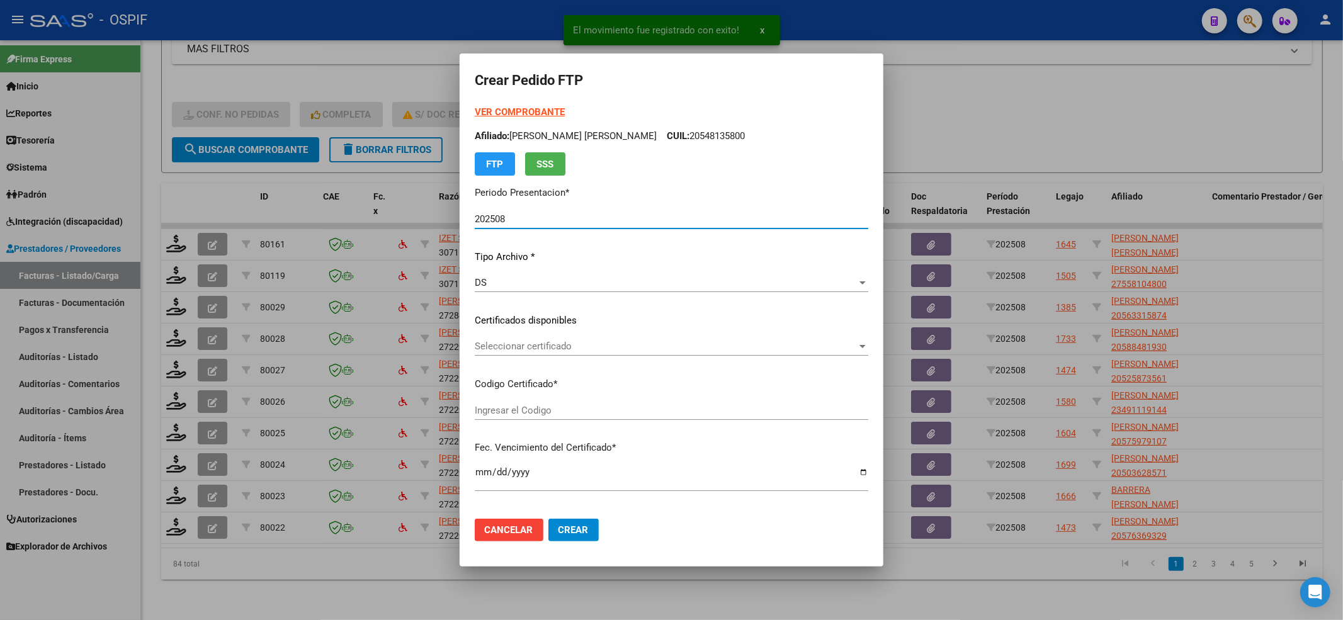
type input "0200057389772-20231206-20261206-BUE-427"
type input "2026-12-06"
click at [570, 354] on div "Seleccionar certificado Seleccionar certificado" at bounding box center [672, 346] width 394 height 19
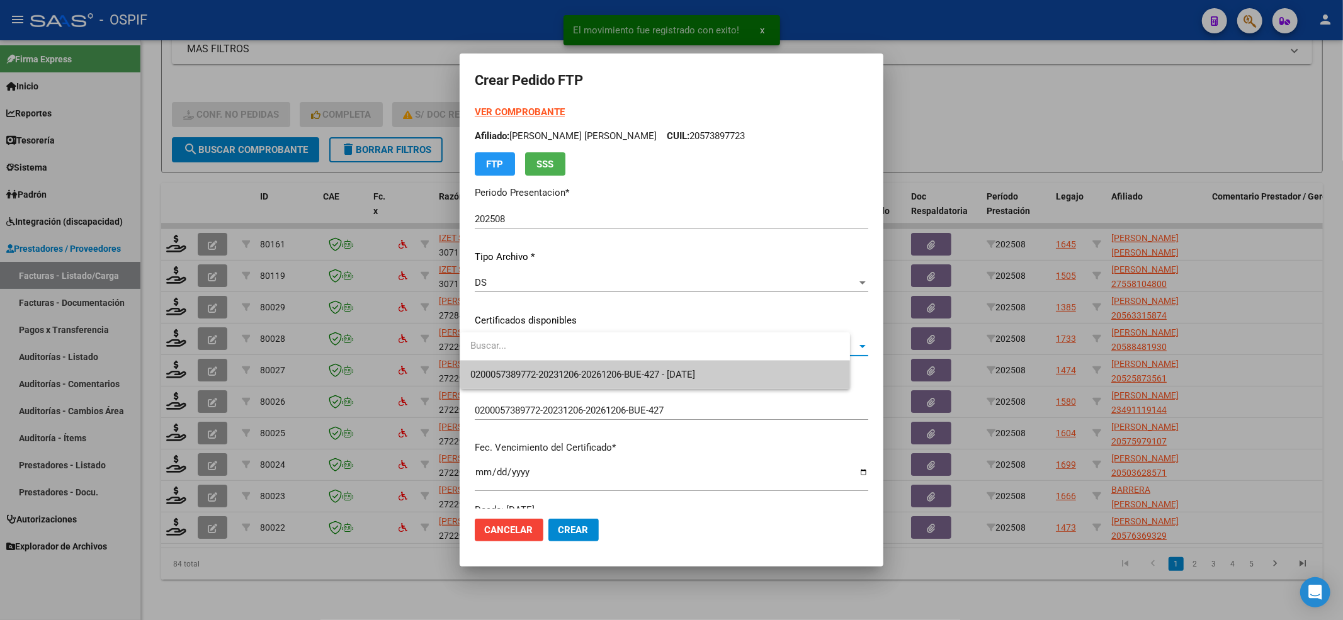
click at [560, 379] on span "0200057389772-20231206-20261206-BUE-427 - 2026-12-06" at bounding box center [582, 374] width 225 height 11
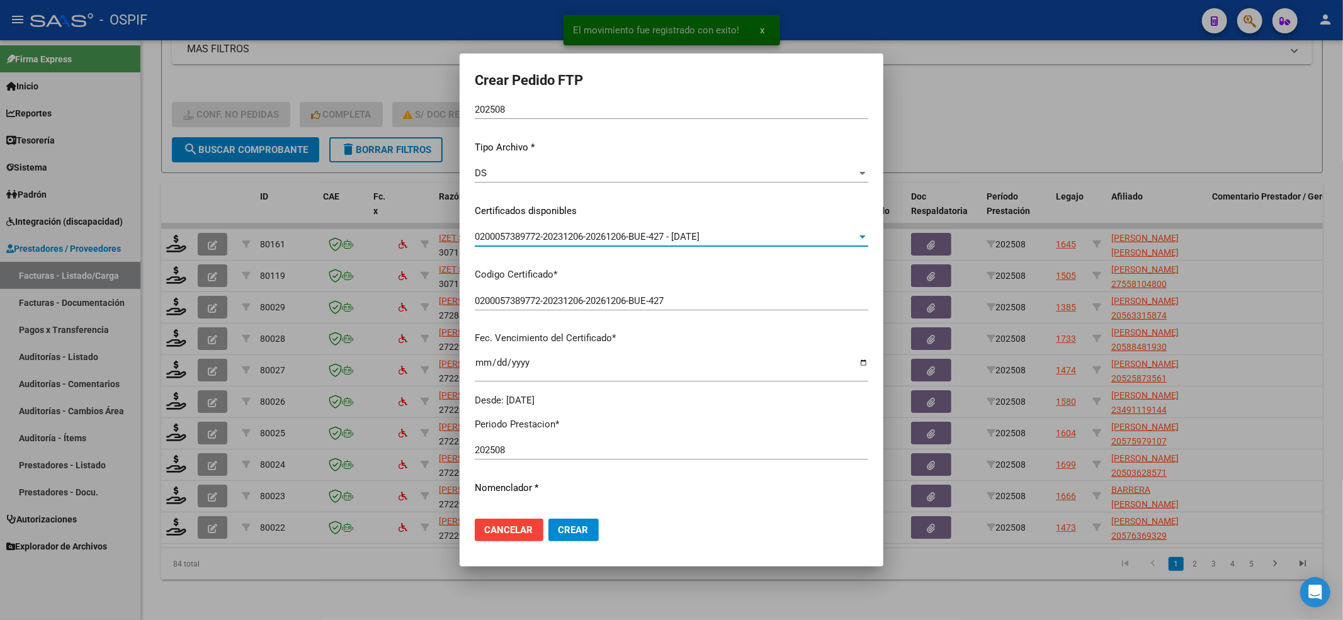
scroll to position [336, 0]
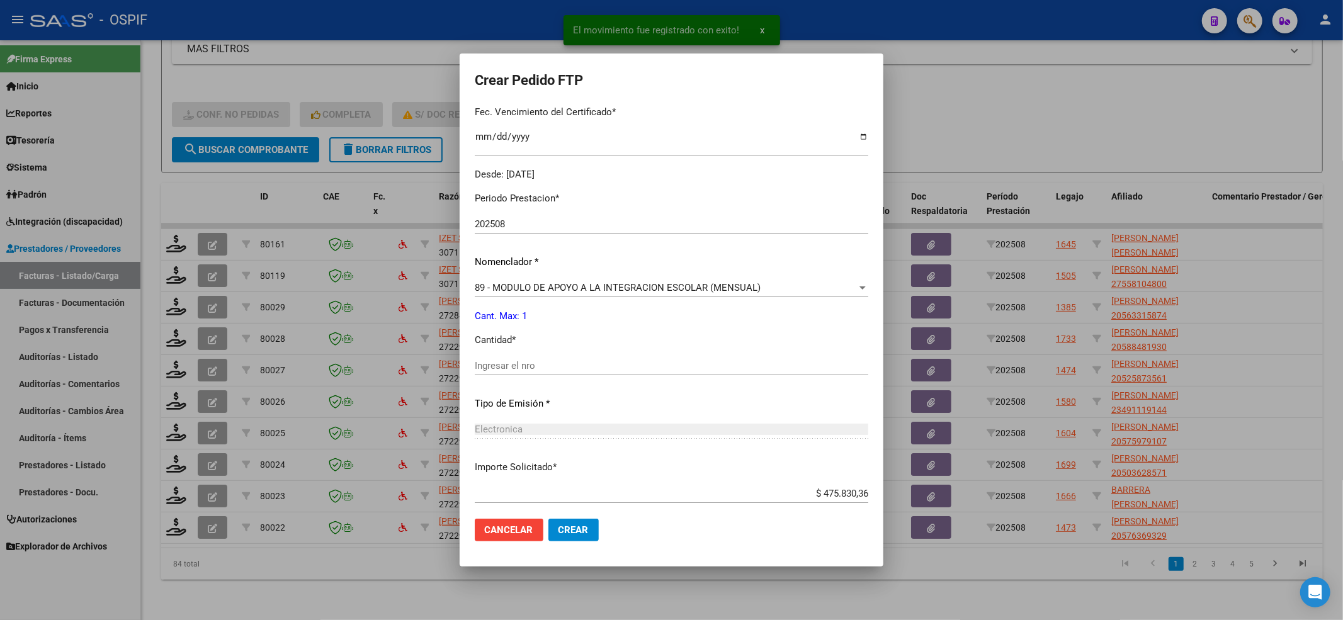
click at [547, 358] on div "Ingresar el nro" at bounding box center [672, 365] width 394 height 19
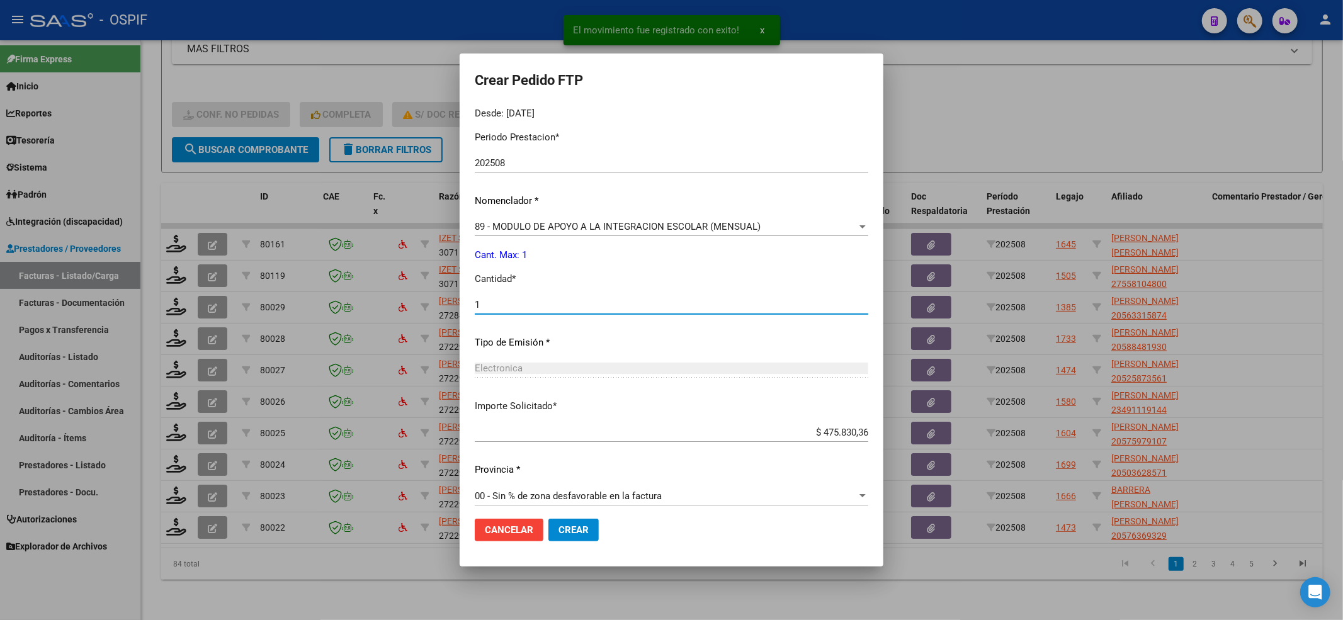
scroll to position [406, 0]
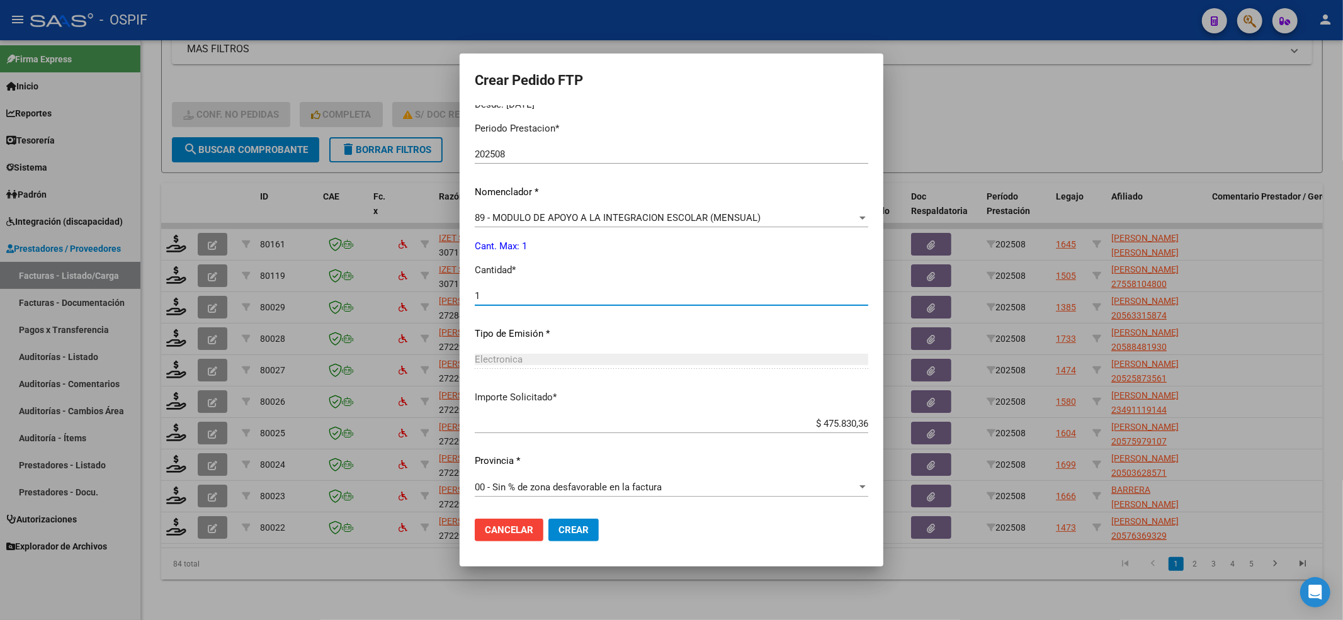
type input "1"
click at [582, 530] on span "Crear" at bounding box center [574, 530] width 30 height 11
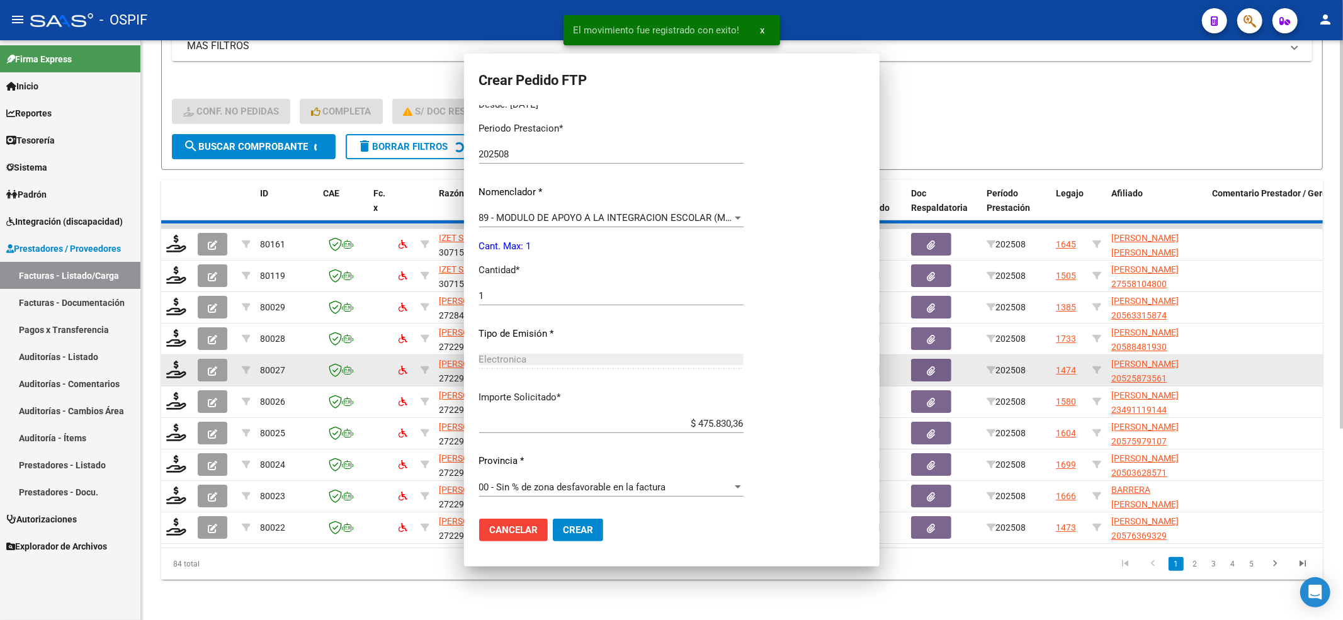
scroll to position [0, 0]
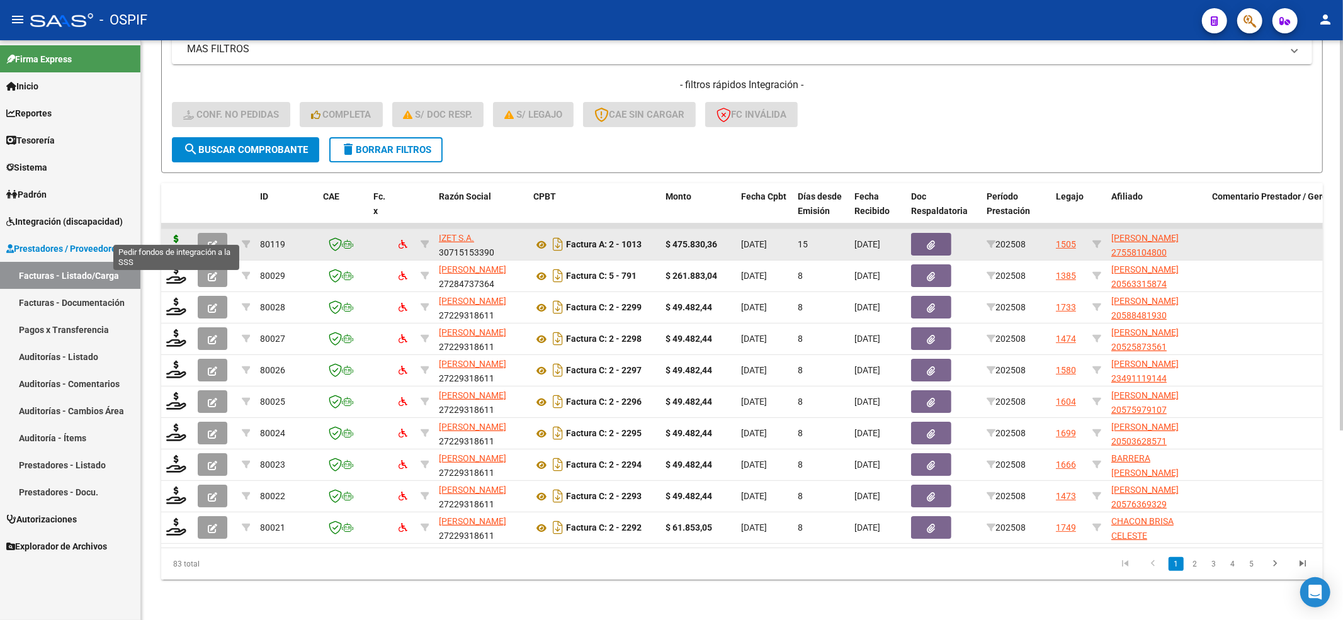
click at [169, 229] on datatable-body-cell at bounding box center [176, 244] width 31 height 31
click at [180, 235] on icon at bounding box center [176, 244] width 20 height 18
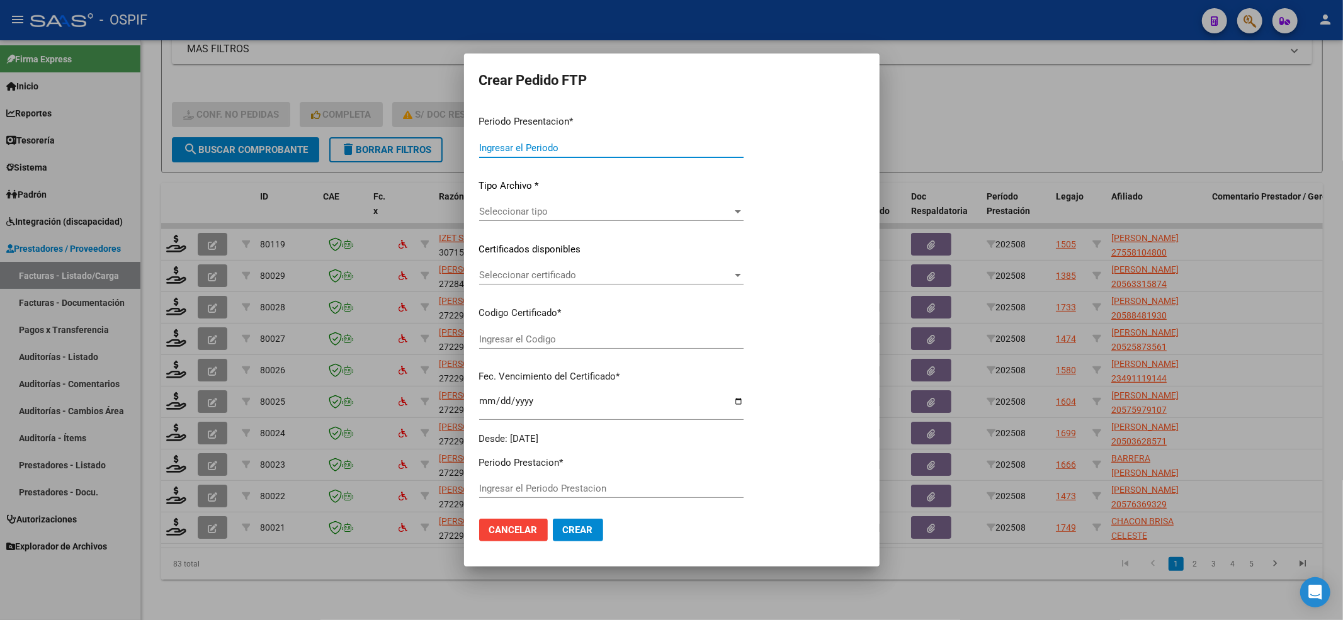
type input "202508"
type input "$ 475.830,36"
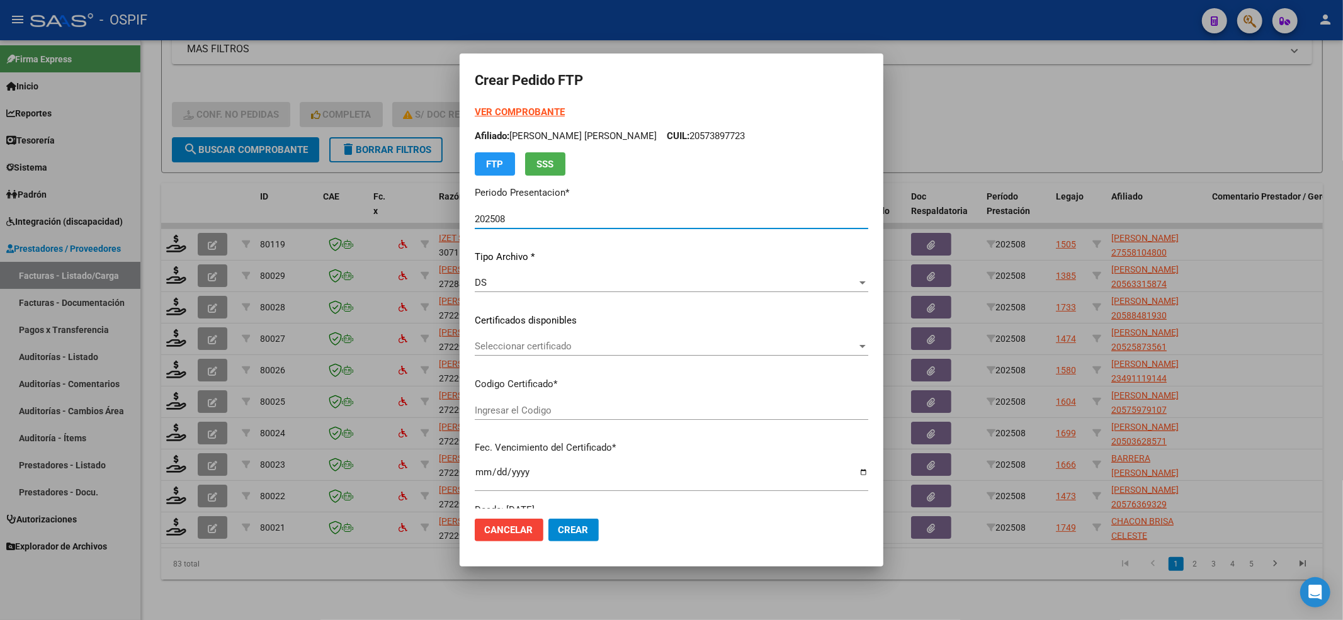
type input "010005581048020231205-20281205-AND-129"
type input "2028-12-05"
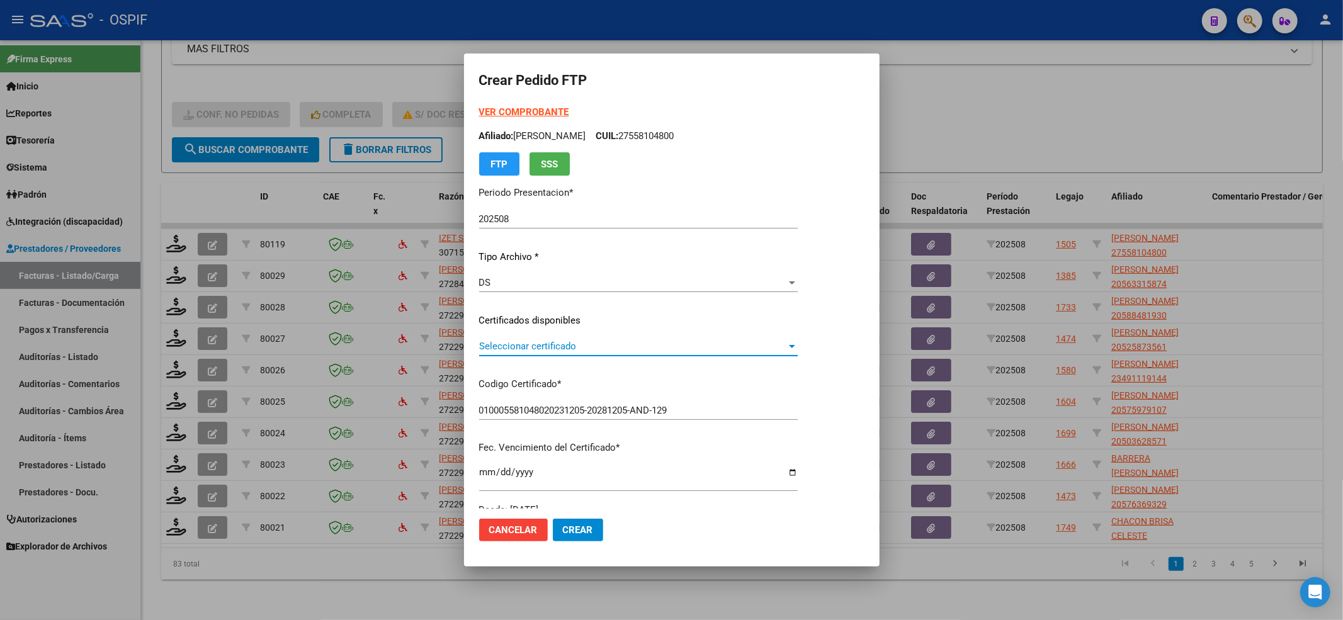
click at [559, 353] on div "Seleccionar certificado Seleccionar certificado" at bounding box center [638, 346] width 319 height 19
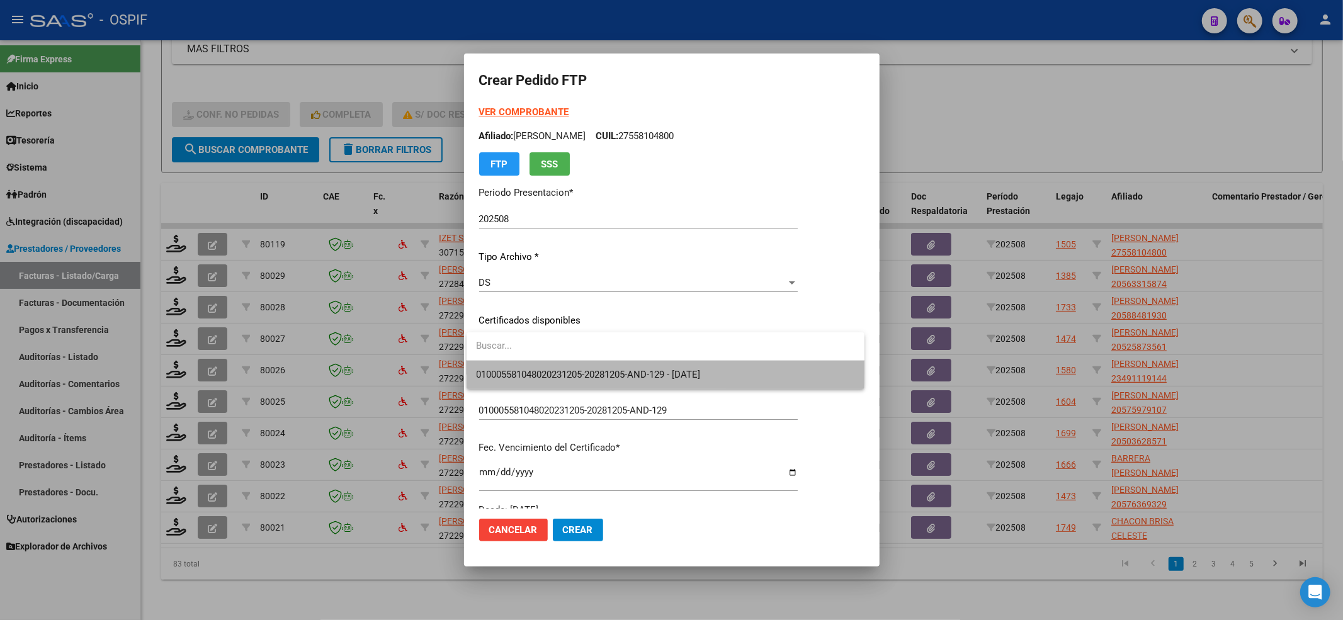
click at [556, 364] on span "010005581048020231205-20281205-AND-129 - 2028-12-05" at bounding box center [666, 375] width 378 height 28
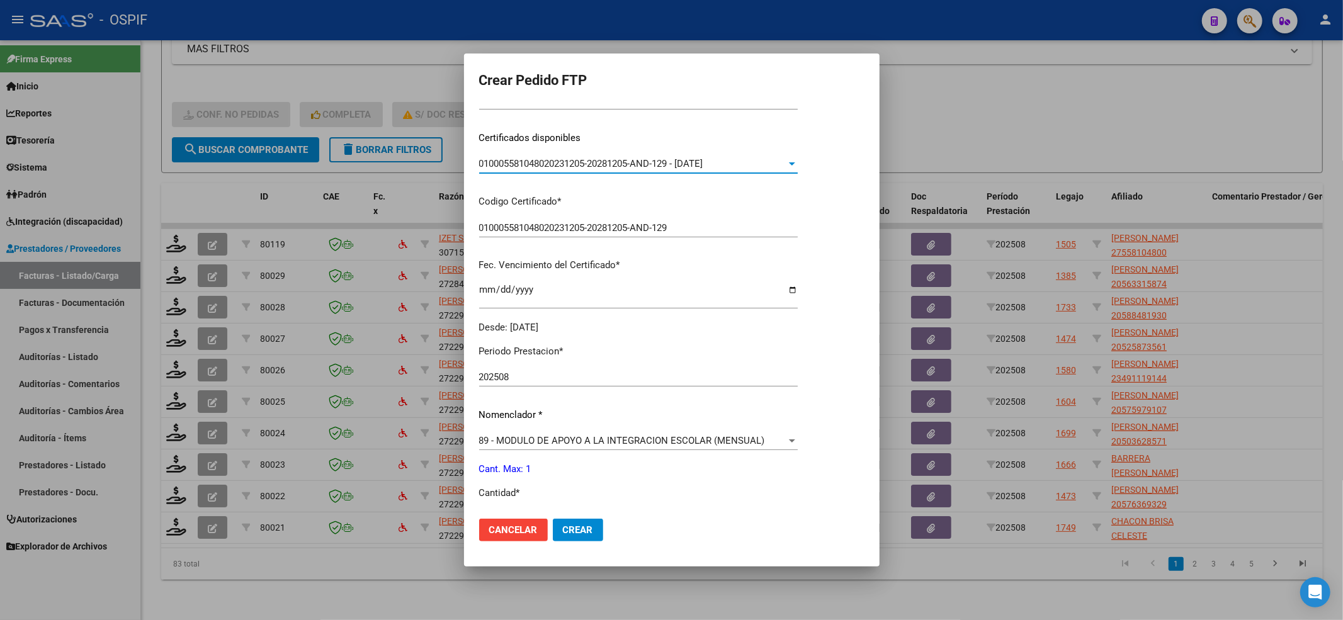
scroll to position [336, 0]
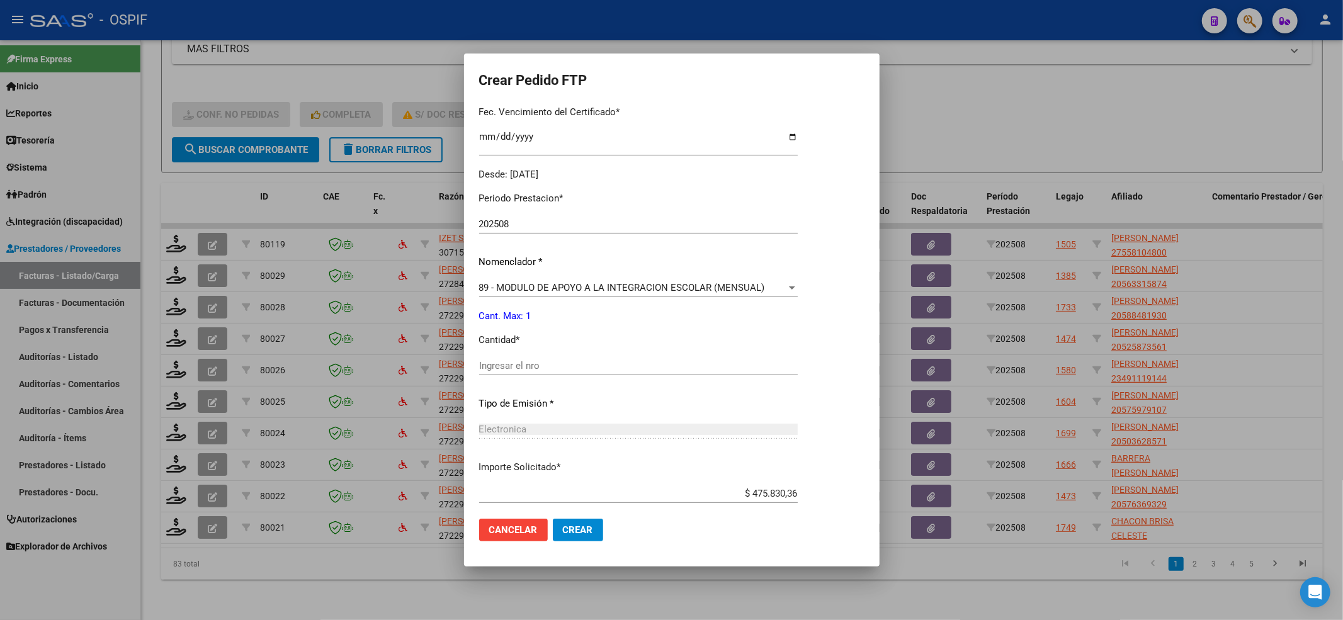
click at [548, 368] on input "Ingresar el nro" at bounding box center [638, 365] width 319 height 11
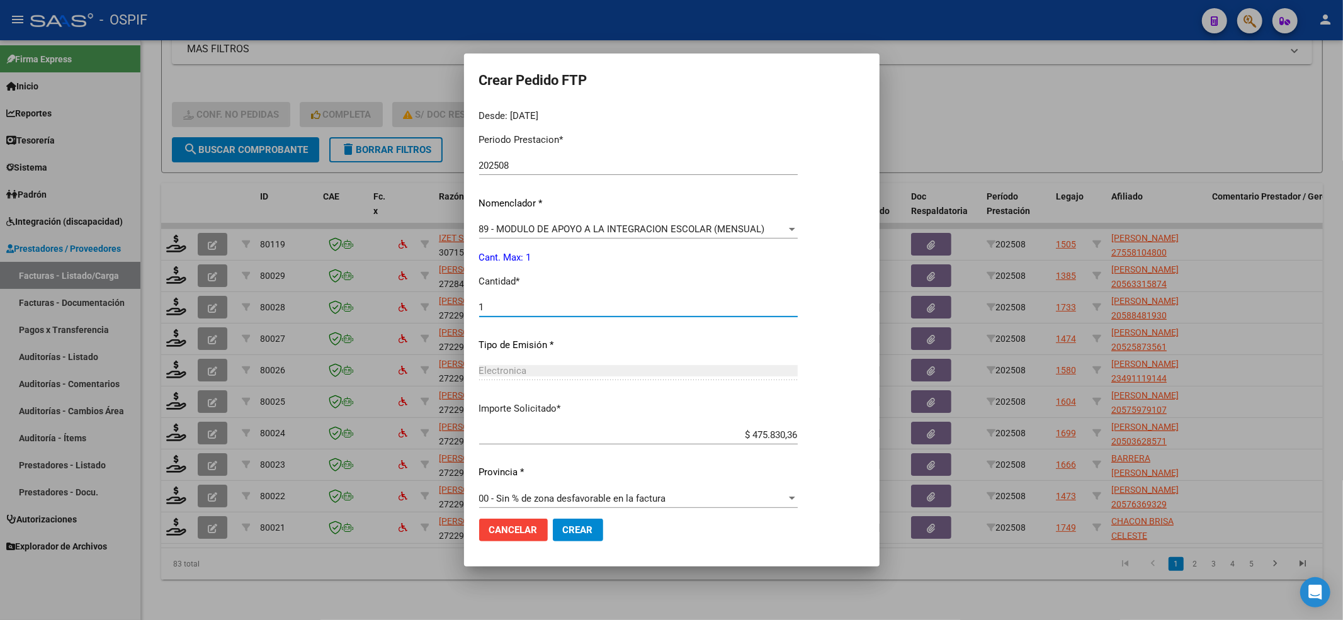
scroll to position [406, 0]
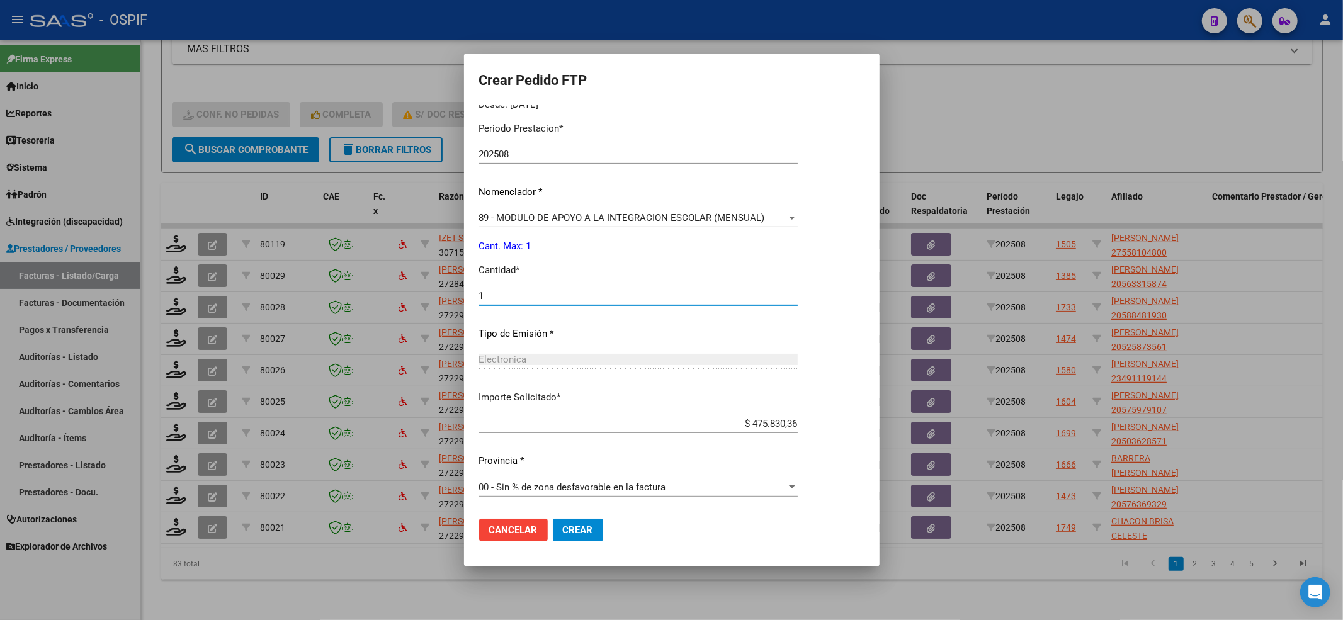
type input "1"
click at [575, 517] on mat-dialog-actions "Cancelar Crear" at bounding box center [671, 530] width 385 height 43
drag, startPoint x: 556, startPoint y: 570, endPoint x: 556, endPoint y: 545, distance: 25.2
click at [556, 569] on div at bounding box center [671, 310] width 1343 height 620
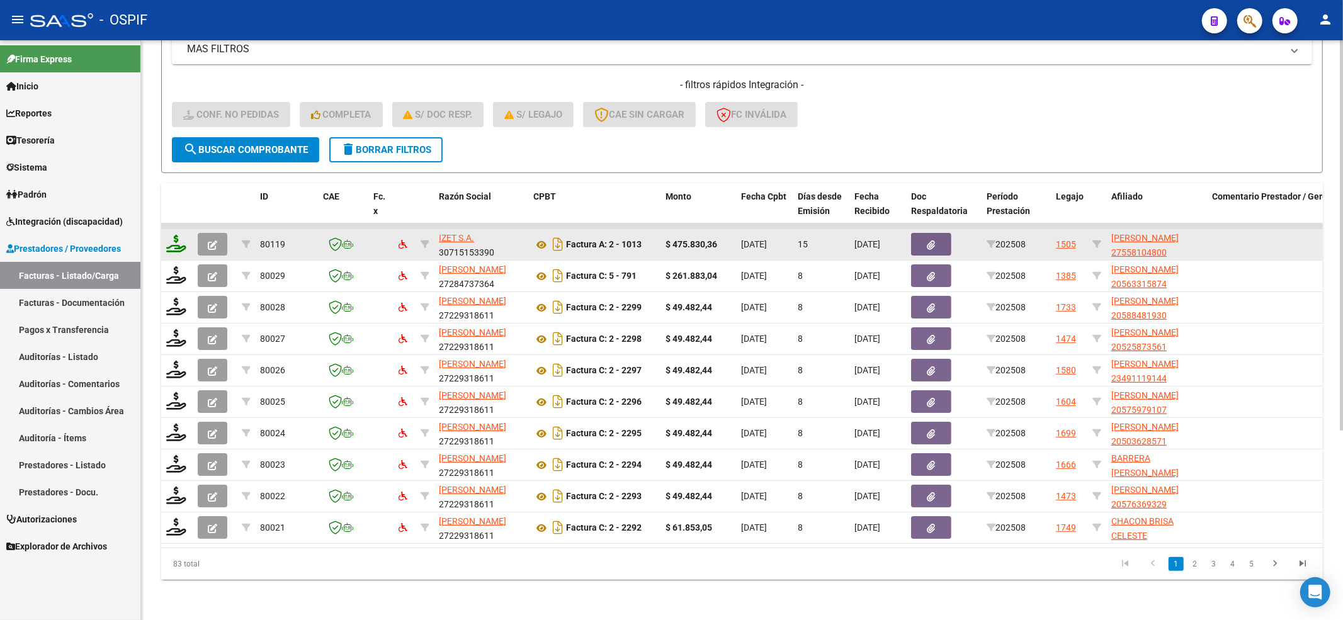
drag, startPoint x: 165, startPoint y: 229, endPoint x: 175, endPoint y: 231, distance: 10.2
click at [169, 231] on datatable-body-cell at bounding box center [176, 244] width 31 height 31
click at [167, 235] on icon at bounding box center [176, 244] width 20 height 18
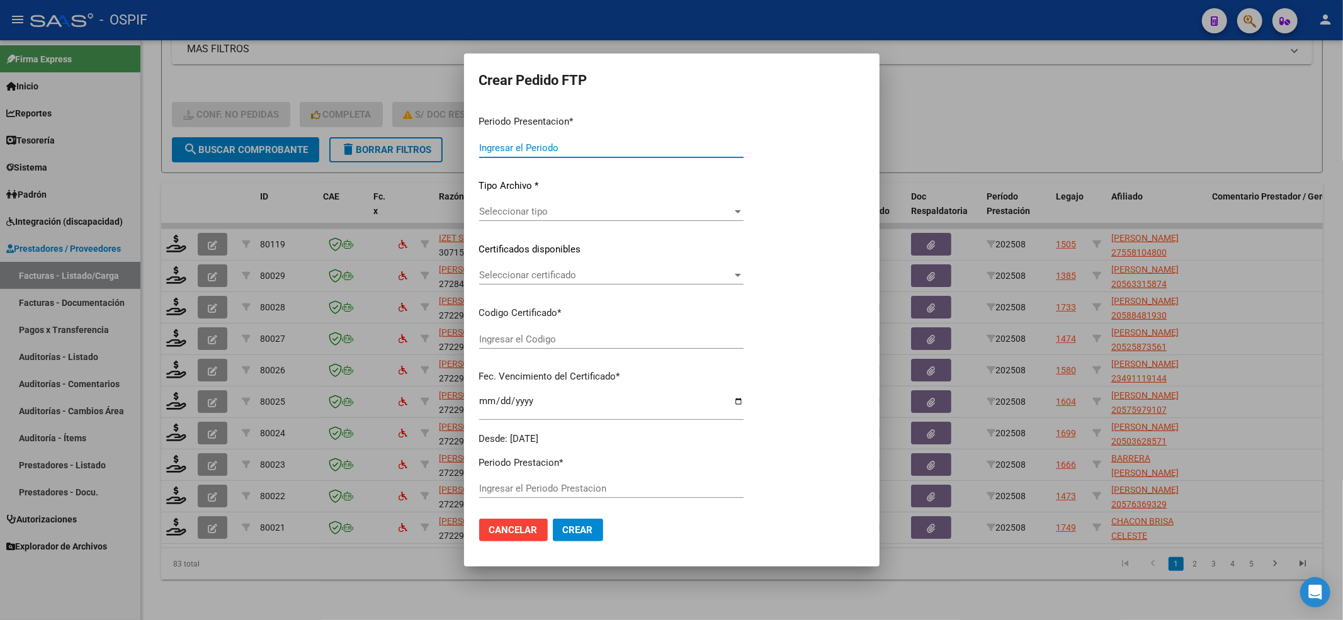
type input "202508"
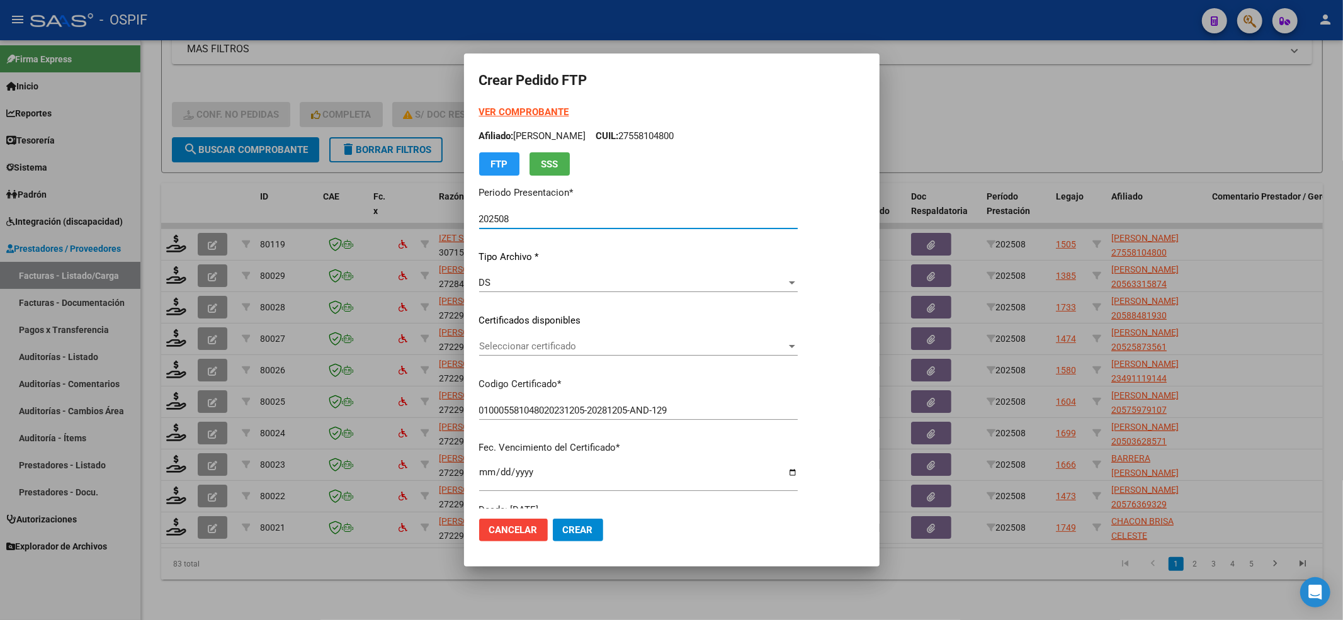
click at [554, 346] on span "Seleccionar certificado" at bounding box center [632, 346] width 307 height 11
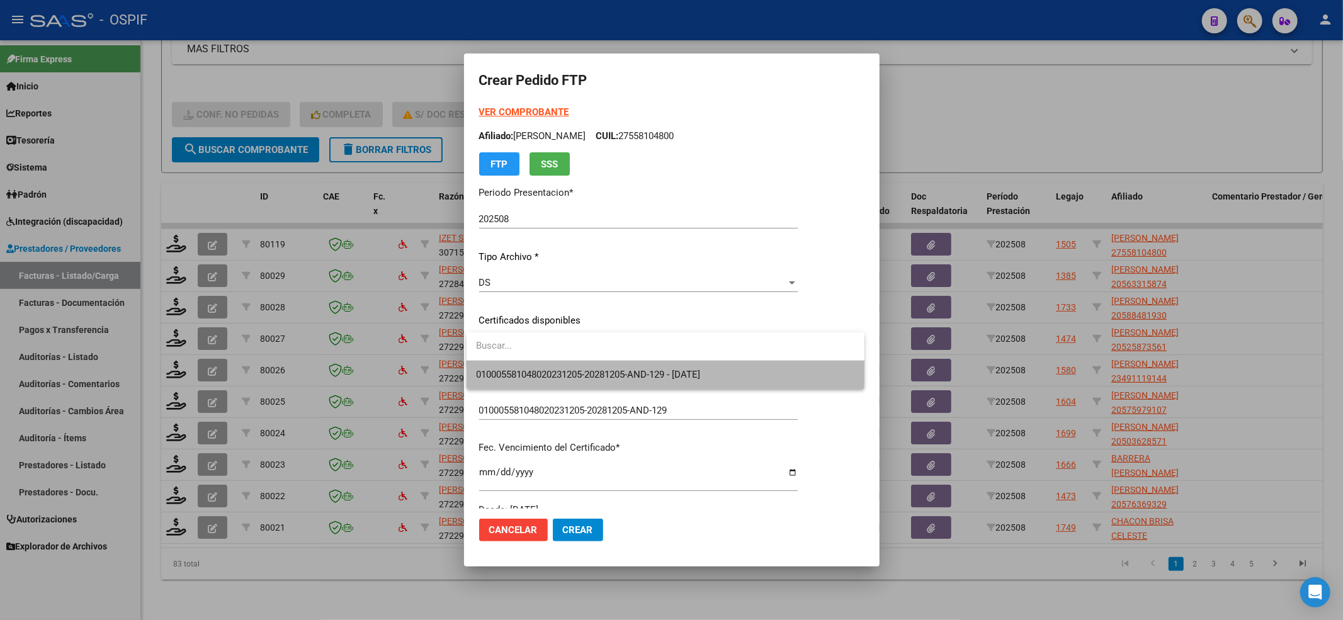
click at [547, 365] on span "010005581048020231205-20281205-AND-129 - 2028-12-05" at bounding box center [666, 375] width 378 height 28
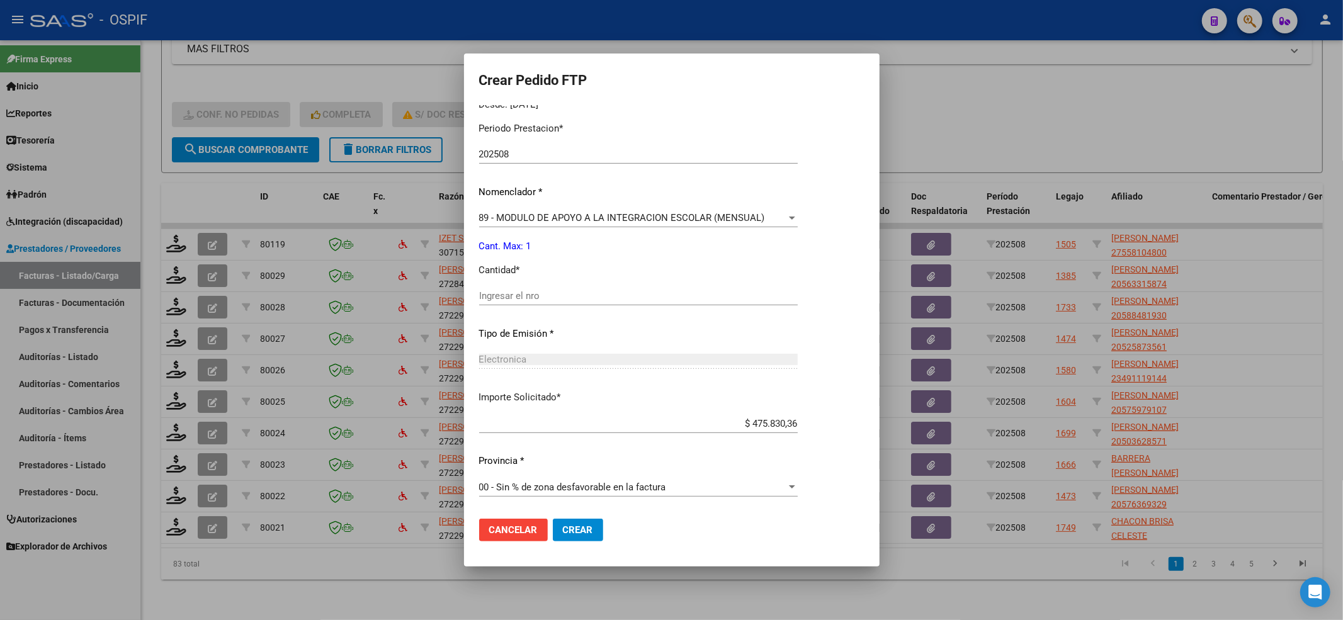
click at [508, 298] on input "Ingresar el nro" at bounding box center [638, 295] width 319 height 11
click at [557, 533] on button "Crear" at bounding box center [578, 530] width 50 height 23
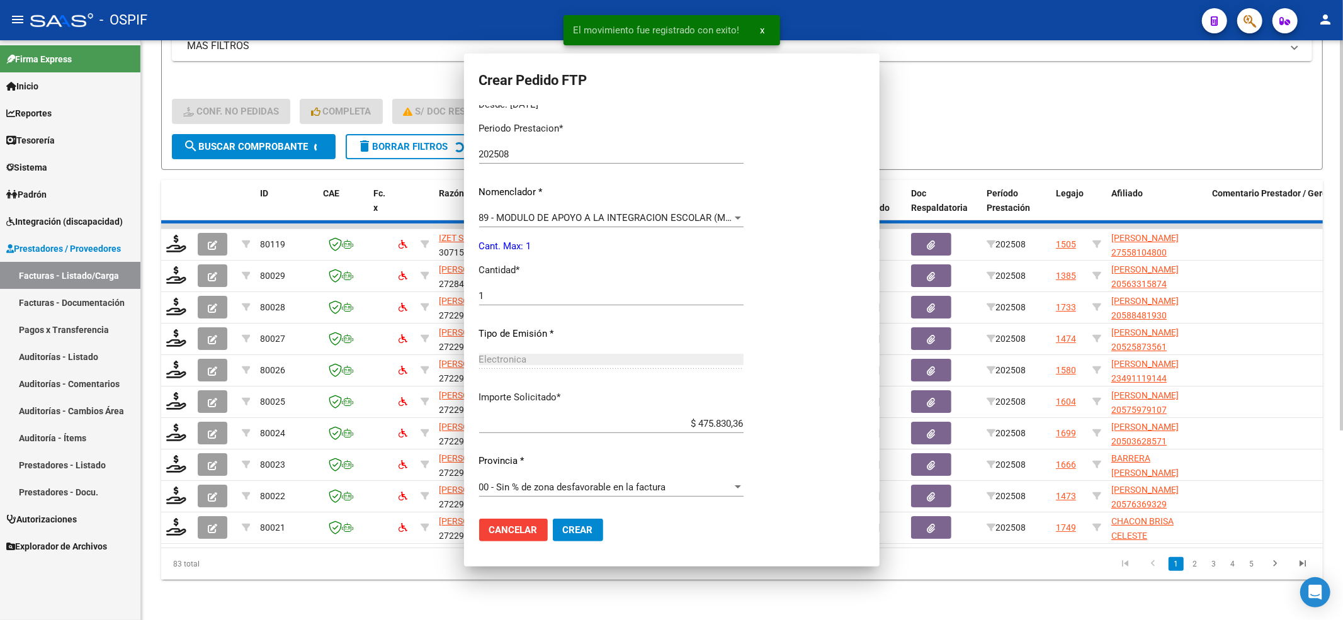
scroll to position [0, 0]
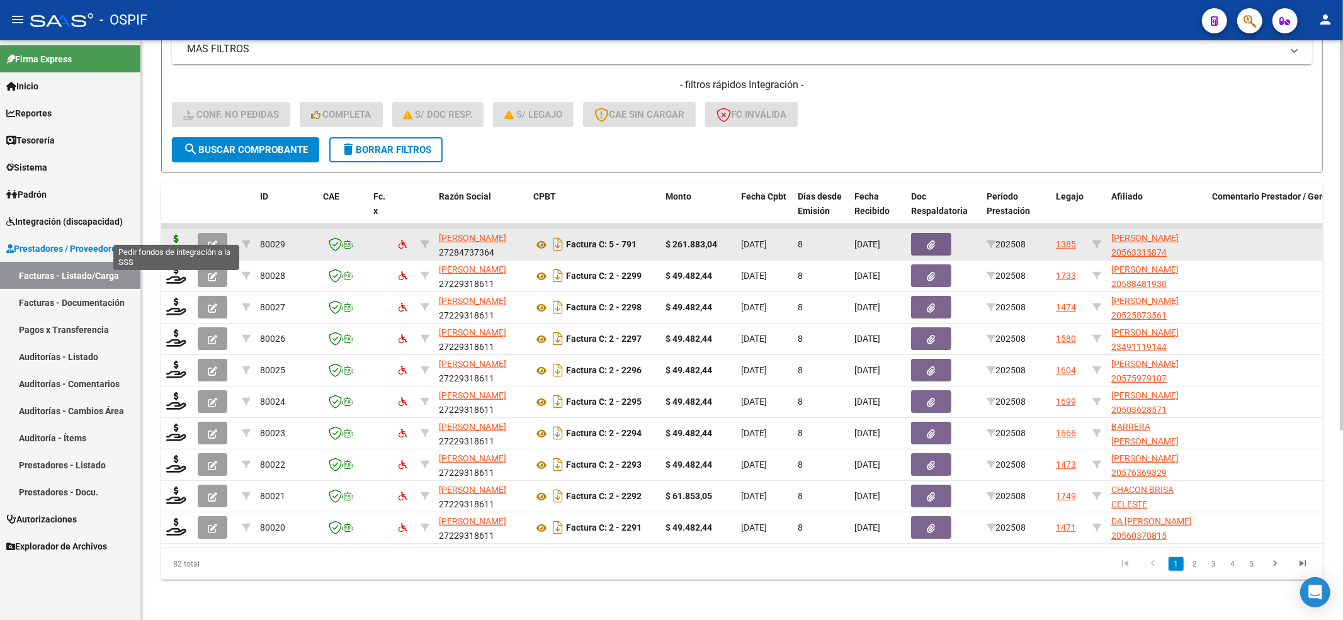
click at [177, 235] on icon at bounding box center [176, 244] width 20 height 18
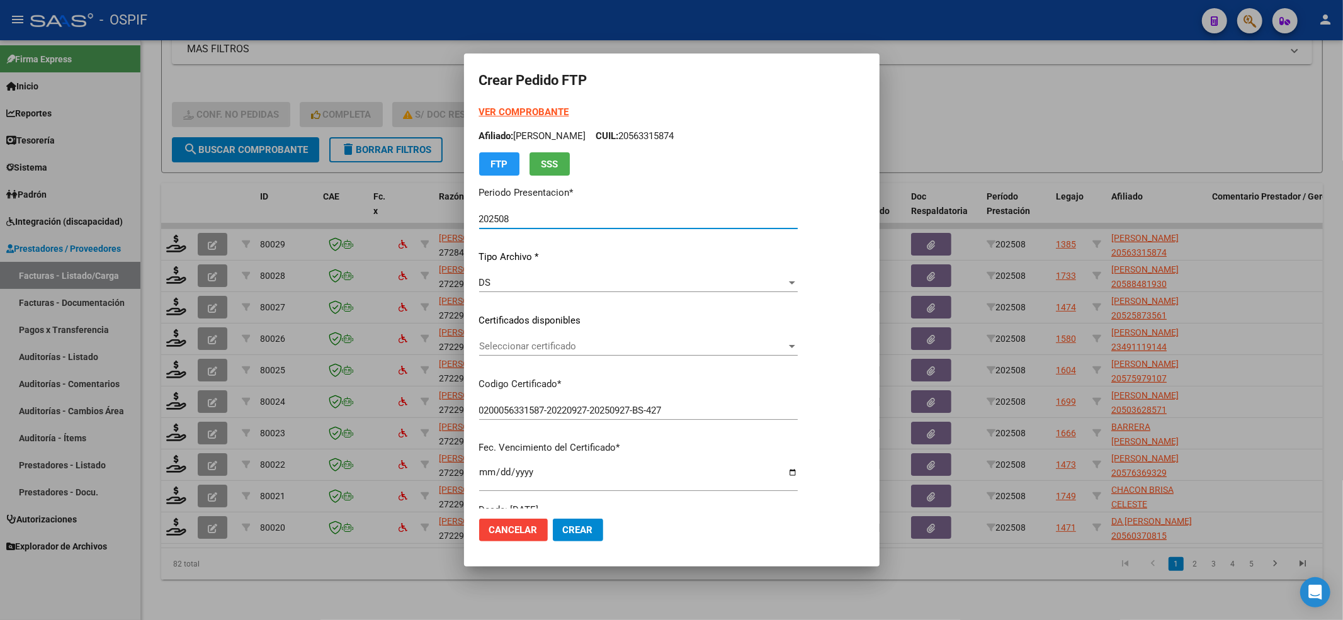
click at [571, 351] on span "Seleccionar certificado" at bounding box center [632, 346] width 307 height 11
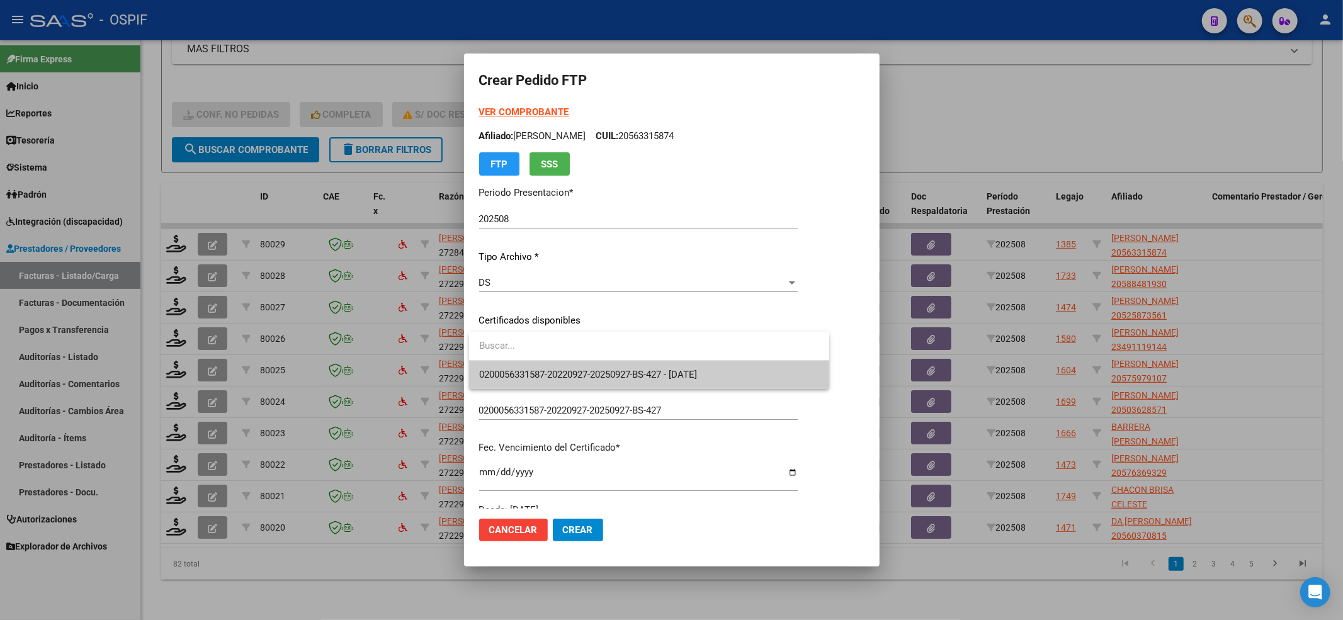
click at [571, 369] on span "0200056331587-20220927-20250927-BS-427 - 2025-09-27" at bounding box center [588, 374] width 219 height 11
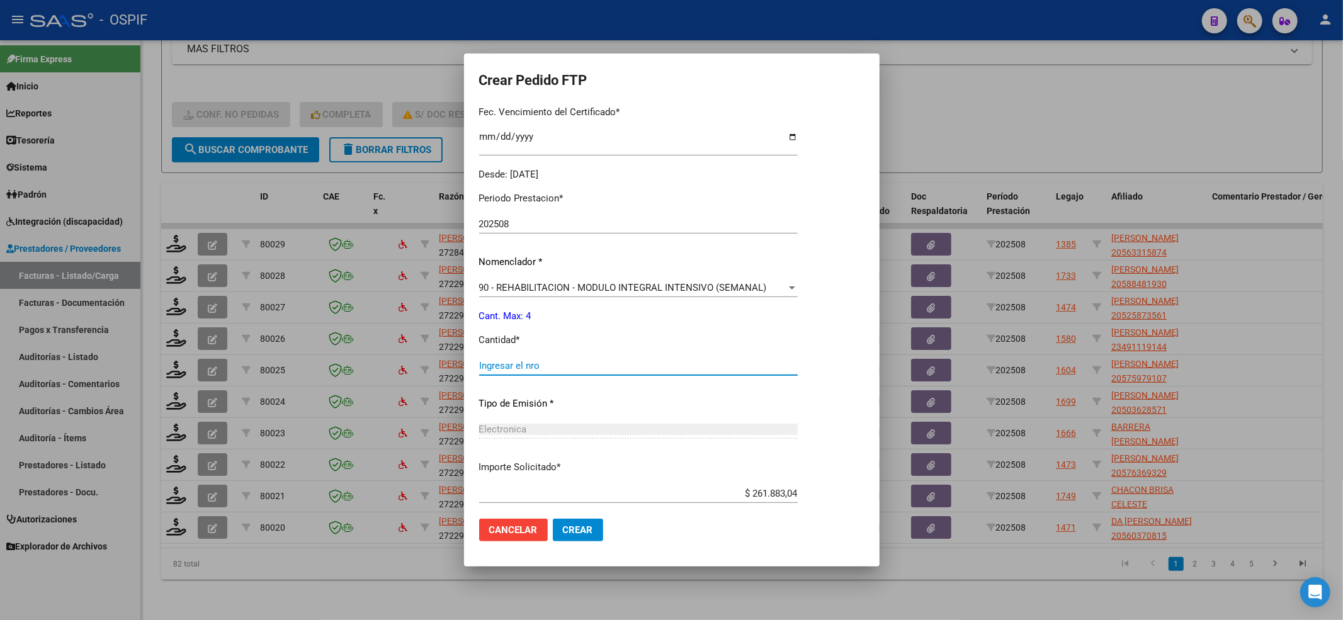
click at [571, 371] on input "Ingresar el nro" at bounding box center [638, 365] width 319 height 11
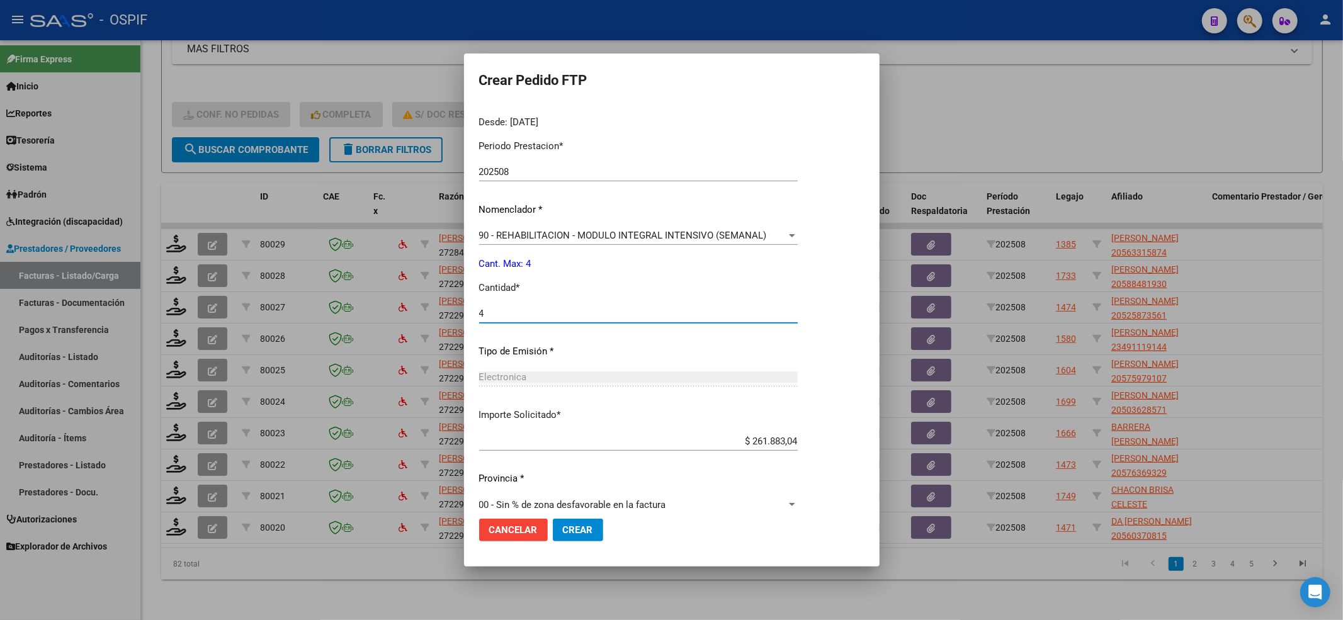
scroll to position [406, 0]
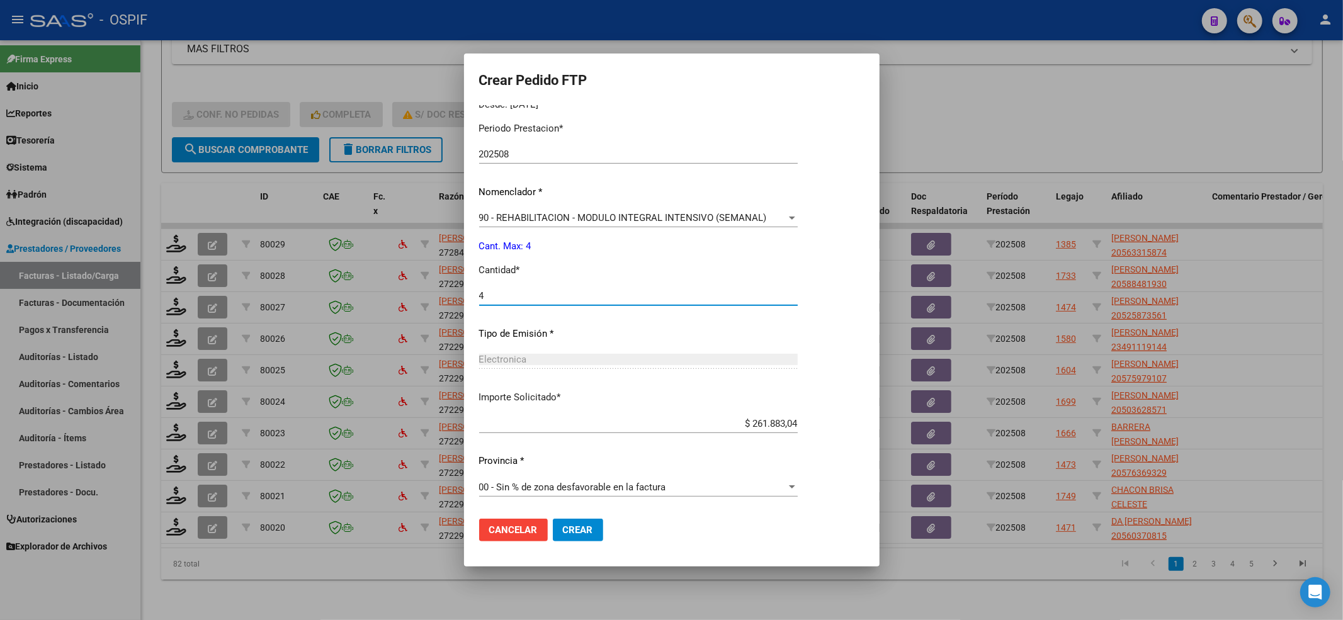
click at [590, 527] on span "Crear" at bounding box center [578, 530] width 30 height 11
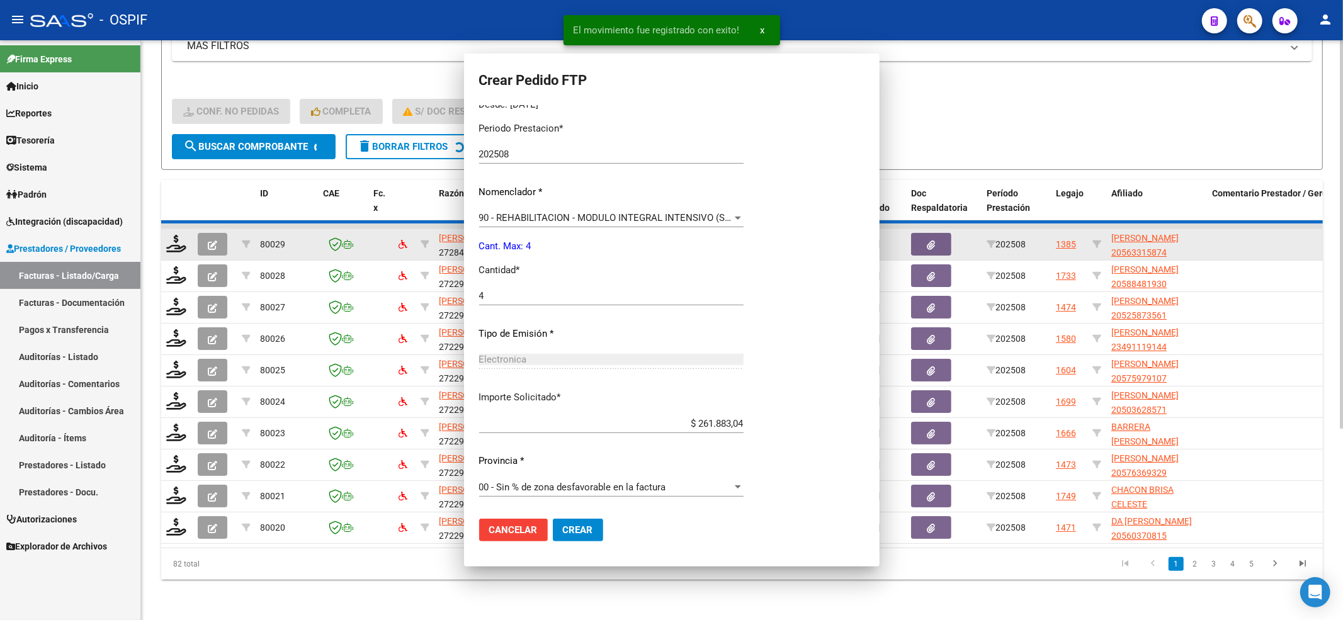
scroll to position [0, 0]
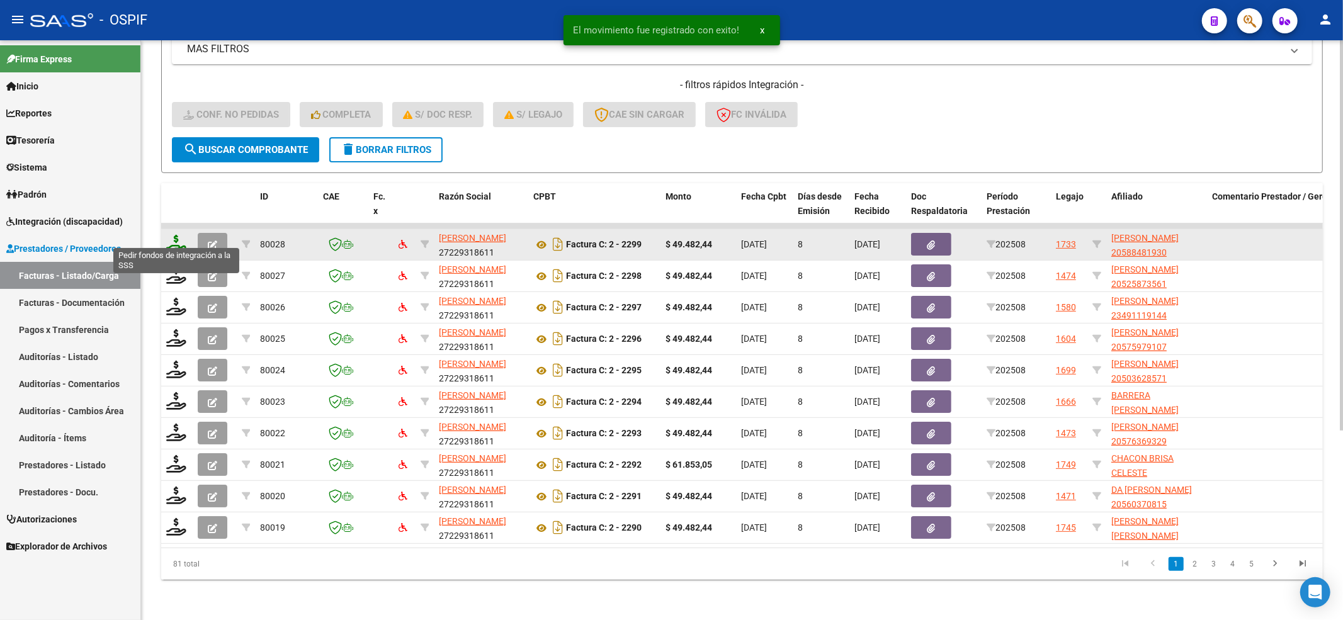
click at [175, 236] on icon at bounding box center [176, 244] width 20 height 18
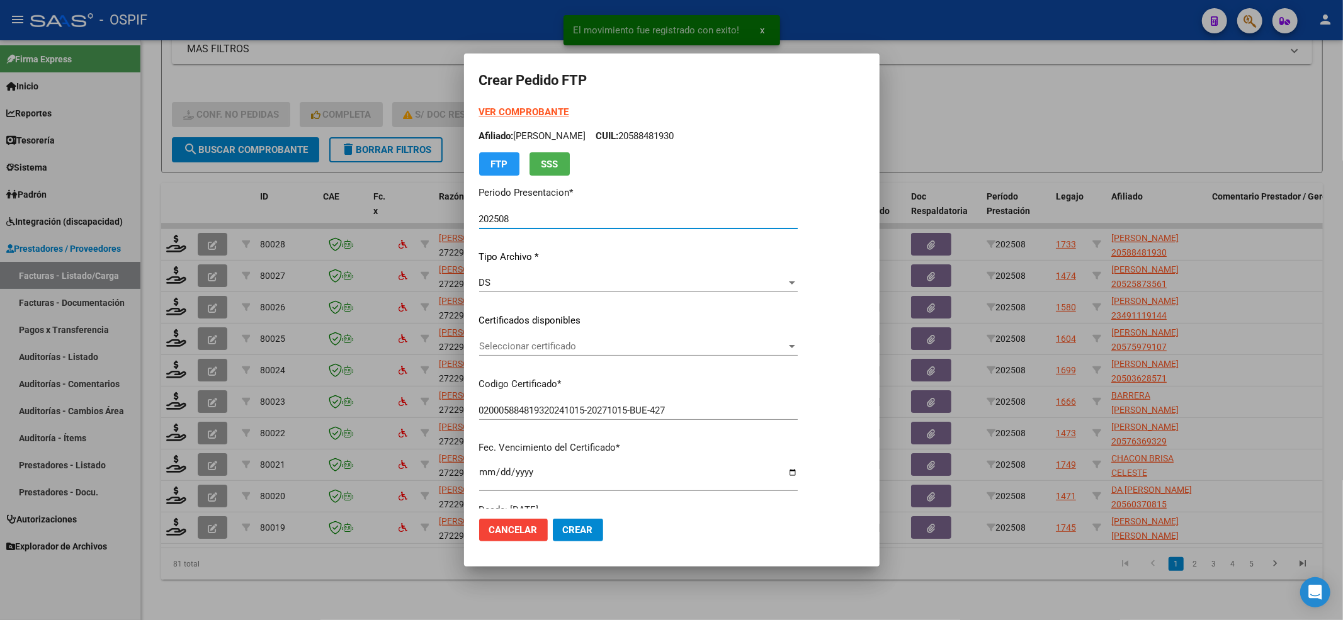
click at [518, 353] on div "Seleccionar certificado Seleccionar certificado" at bounding box center [638, 346] width 319 height 19
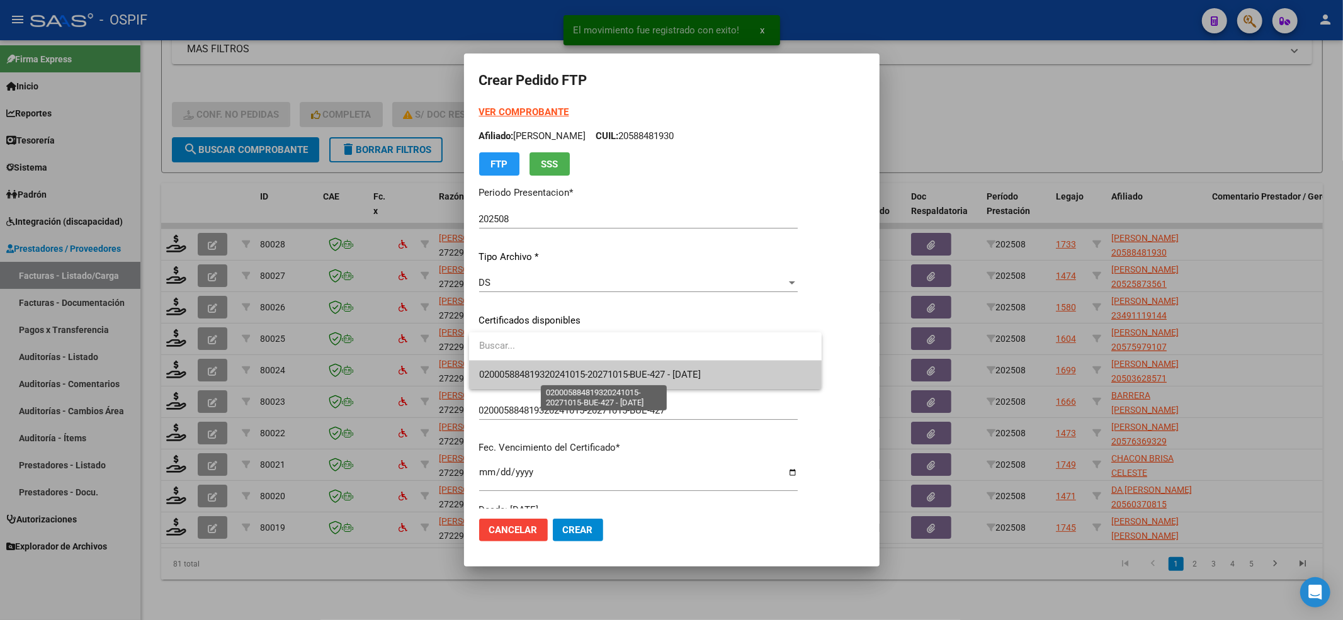
click at [517, 375] on span "020005884819320241015-20271015-BUE-427 - 2027-10-15" at bounding box center [590, 374] width 222 height 11
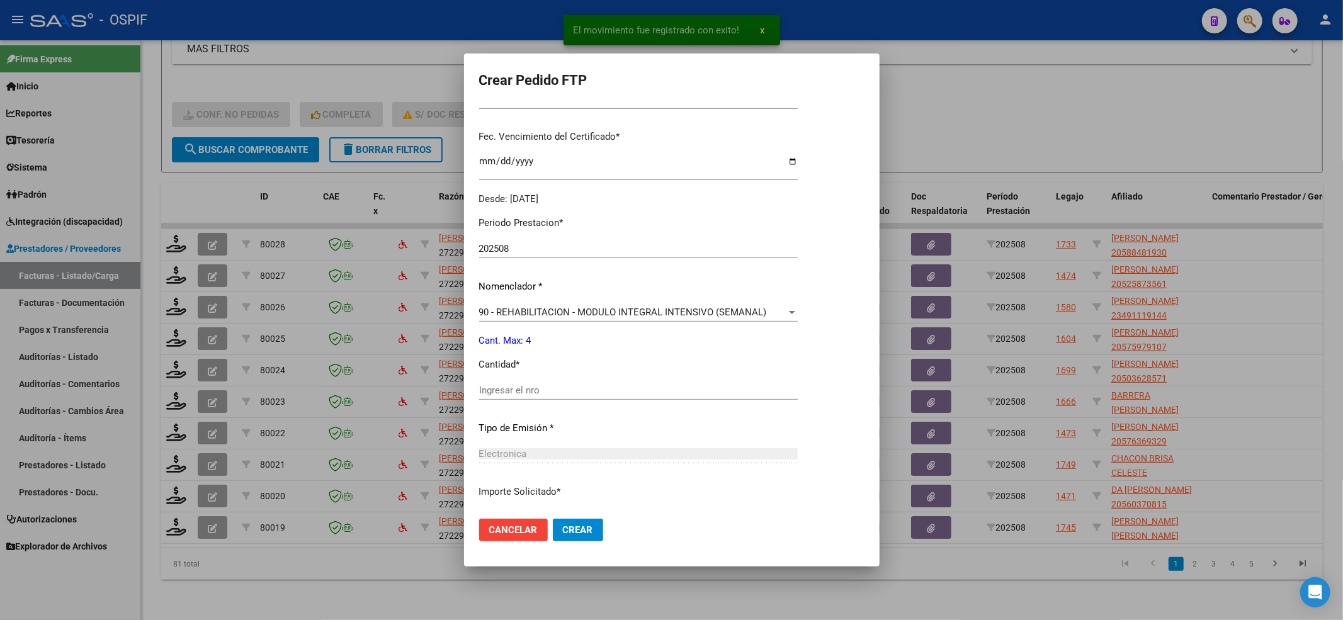
scroll to position [336, 0]
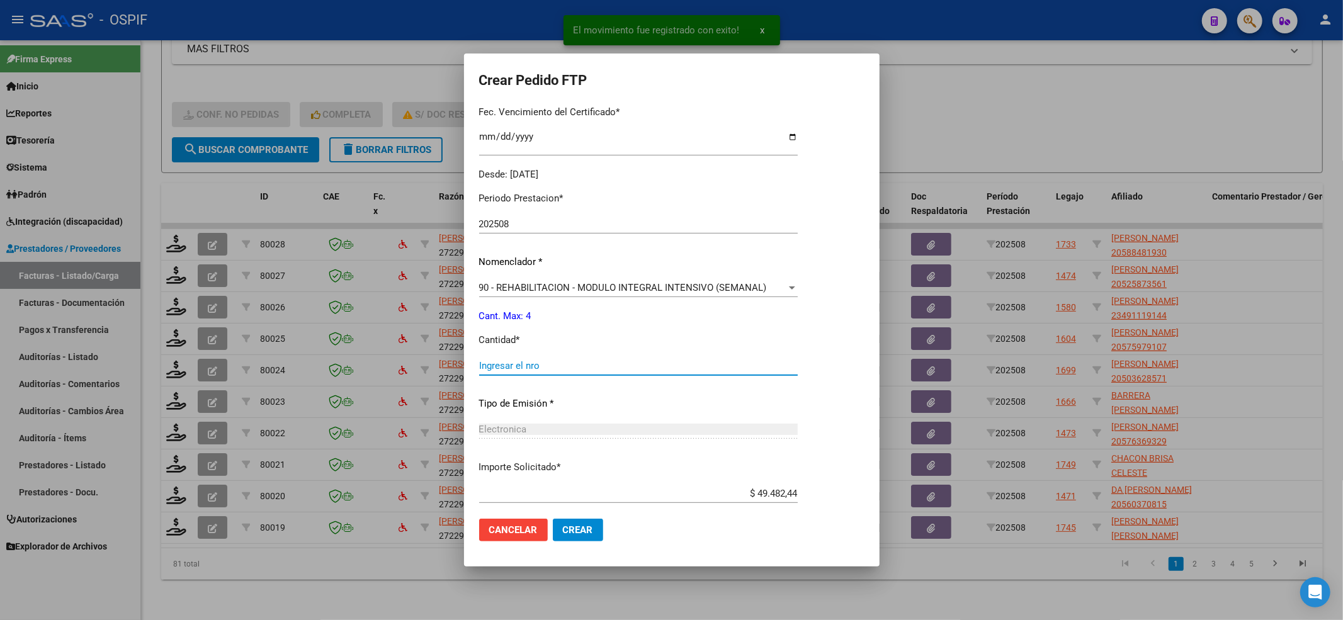
click at [509, 364] on input "Ingresar el nro" at bounding box center [638, 365] width 319 height 11
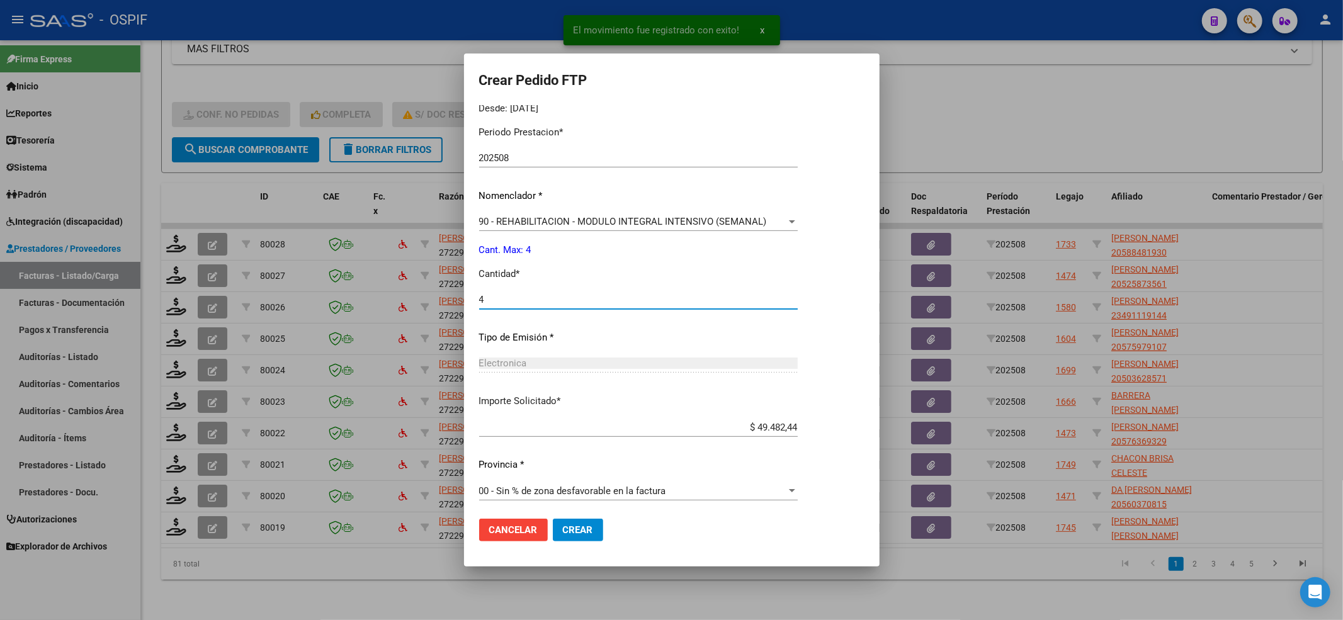
scroll to position [406, 0]
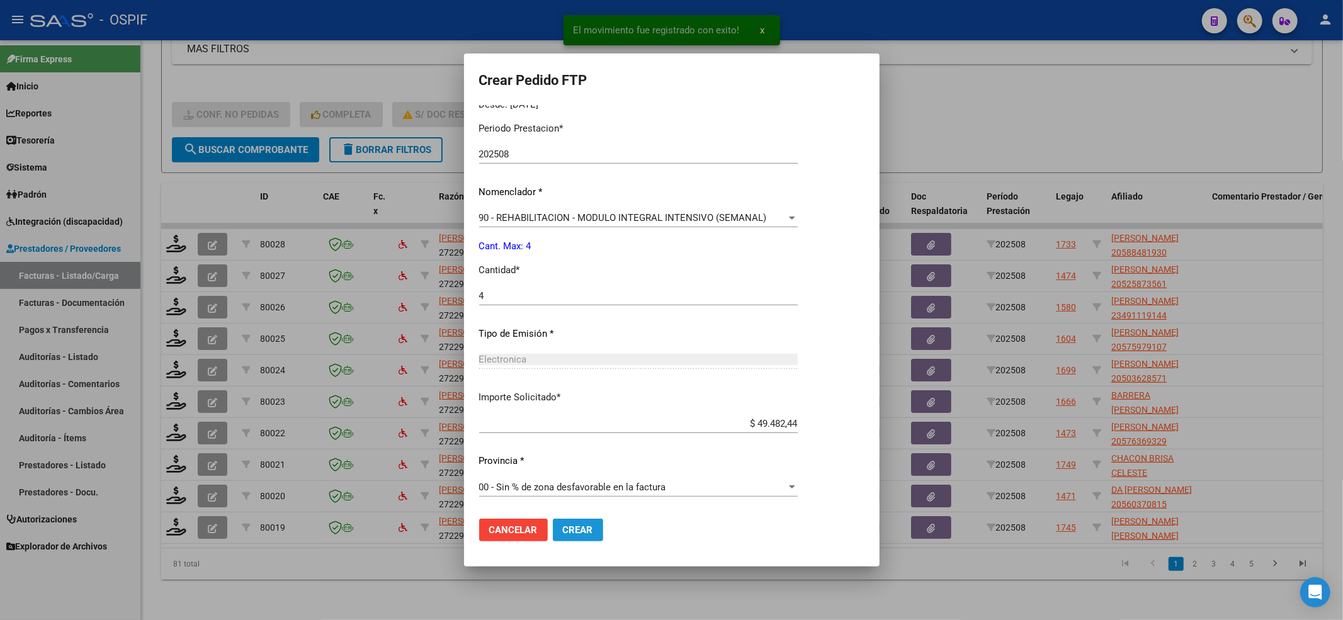
drag, startPoint x: 588, startPoint y: 529, endPoint x: 586, endPoint y: 511, distance: 17.7
click at [588, 527] on span "Crear" at bounding box center [578, 530] width 30 height 11
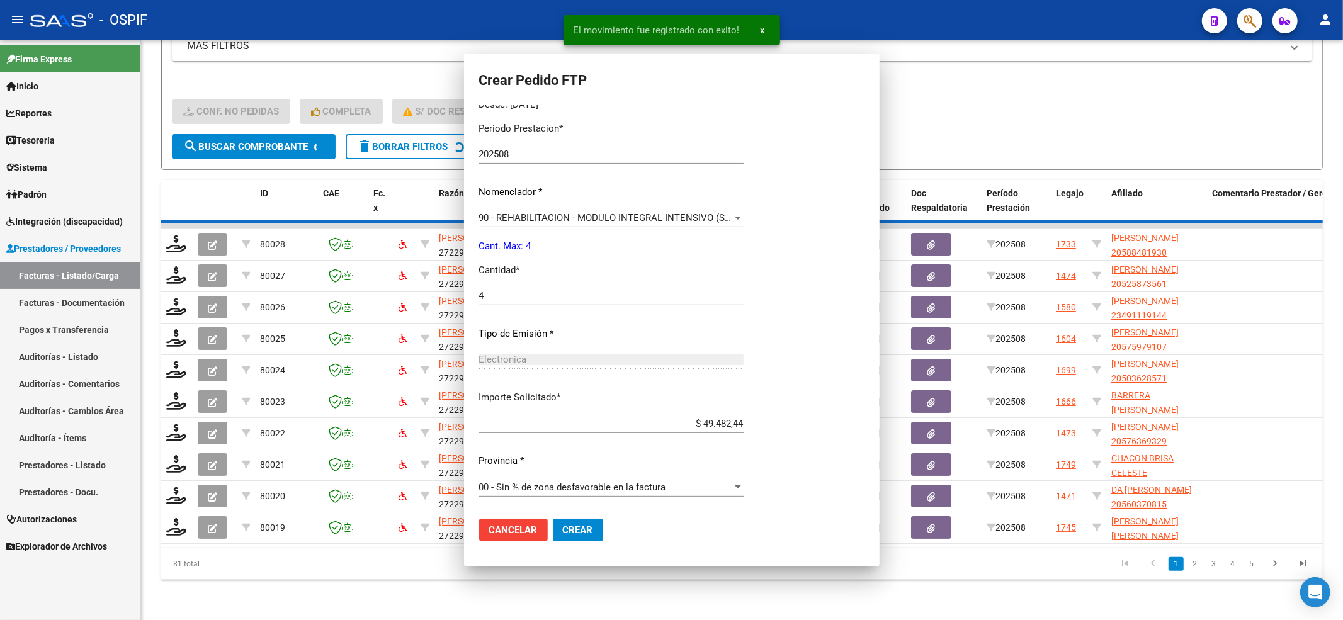
scroll to position [0, 0]
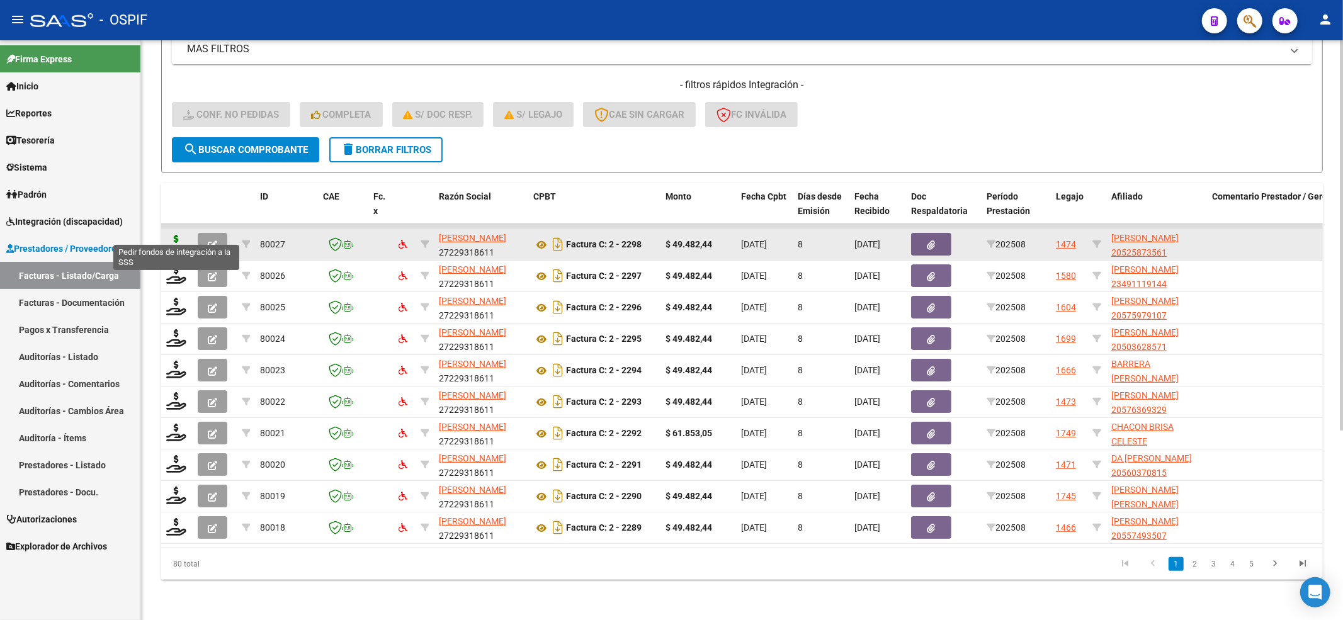
click at [172, 235] on icon at bounding box center [176, 244] width 20 height 18
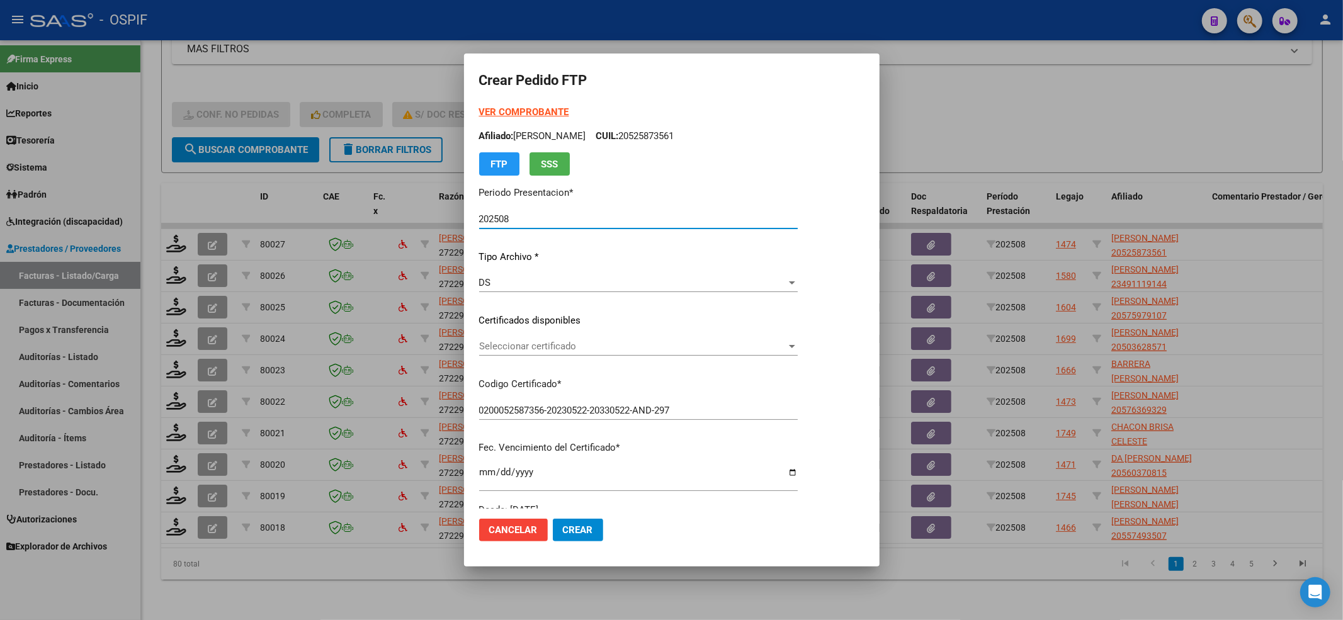
click at [570, 343] on span "Seleccionar certificado" at bounding box center [632, 346] width 307 height 11
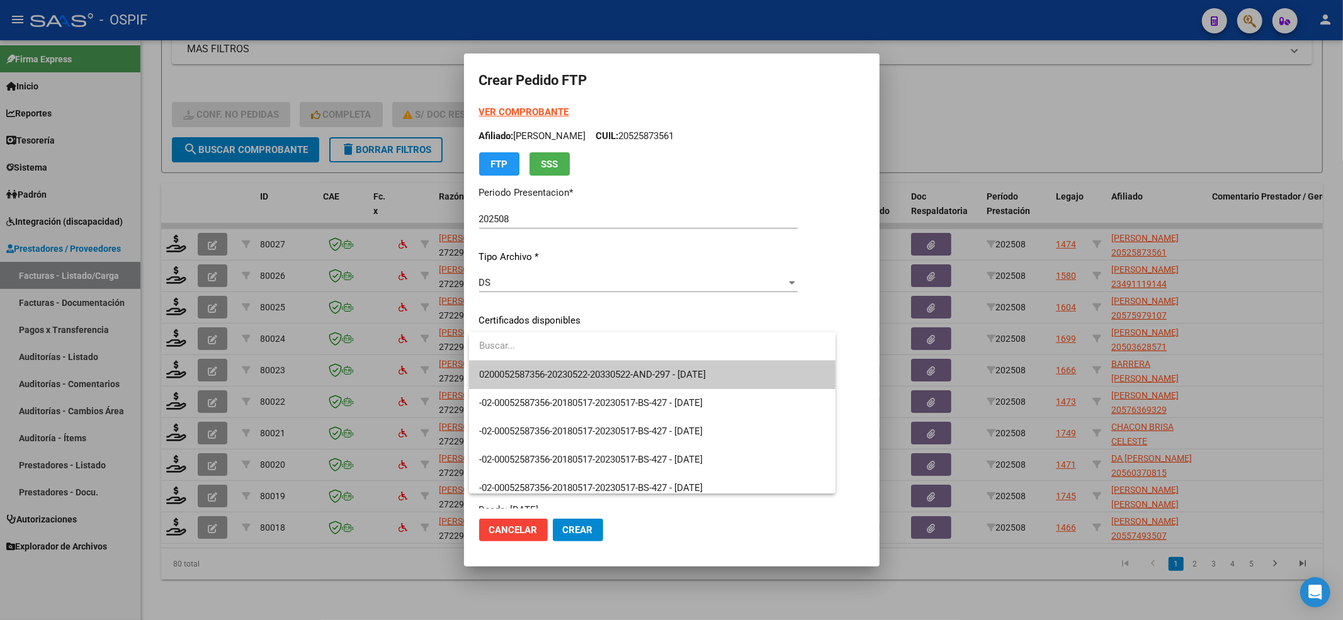
click at [564, 359] on input "dropdown search" at bounding box center [652, 346] width 367 height 28
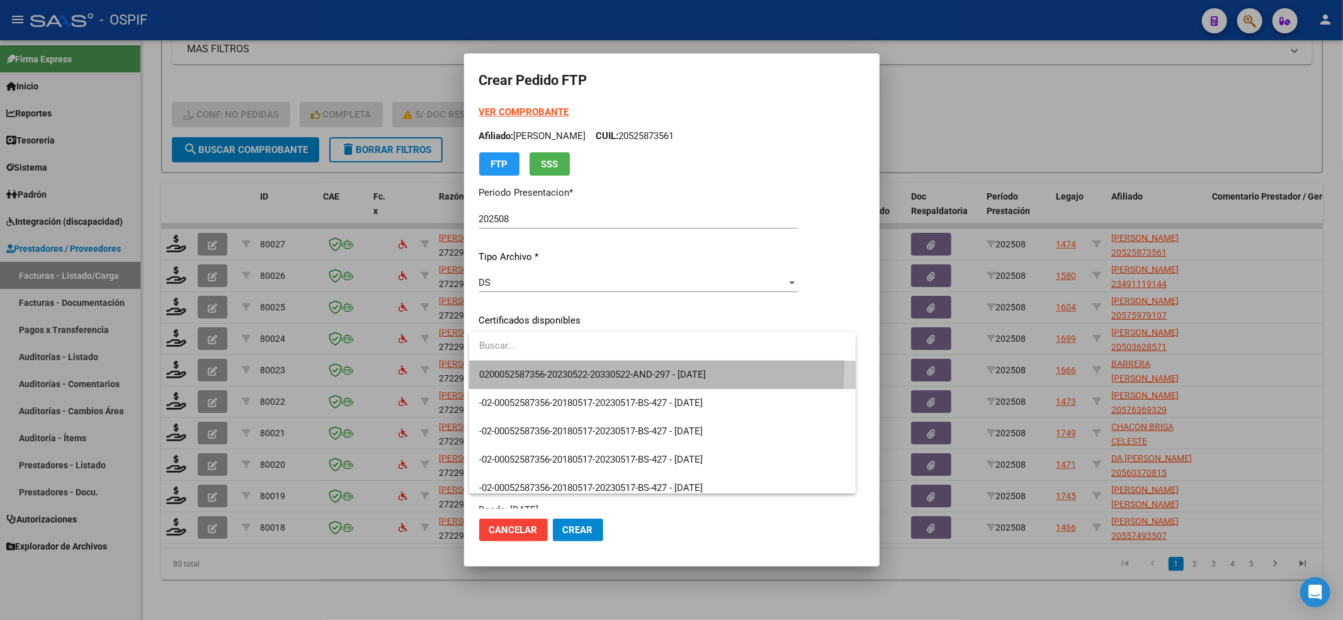
click at [563, 367] on span "0200052587356-20230522-20330522-AND-297 - 2033-05-22" at bounding box center [662, 375] width 367 height 28
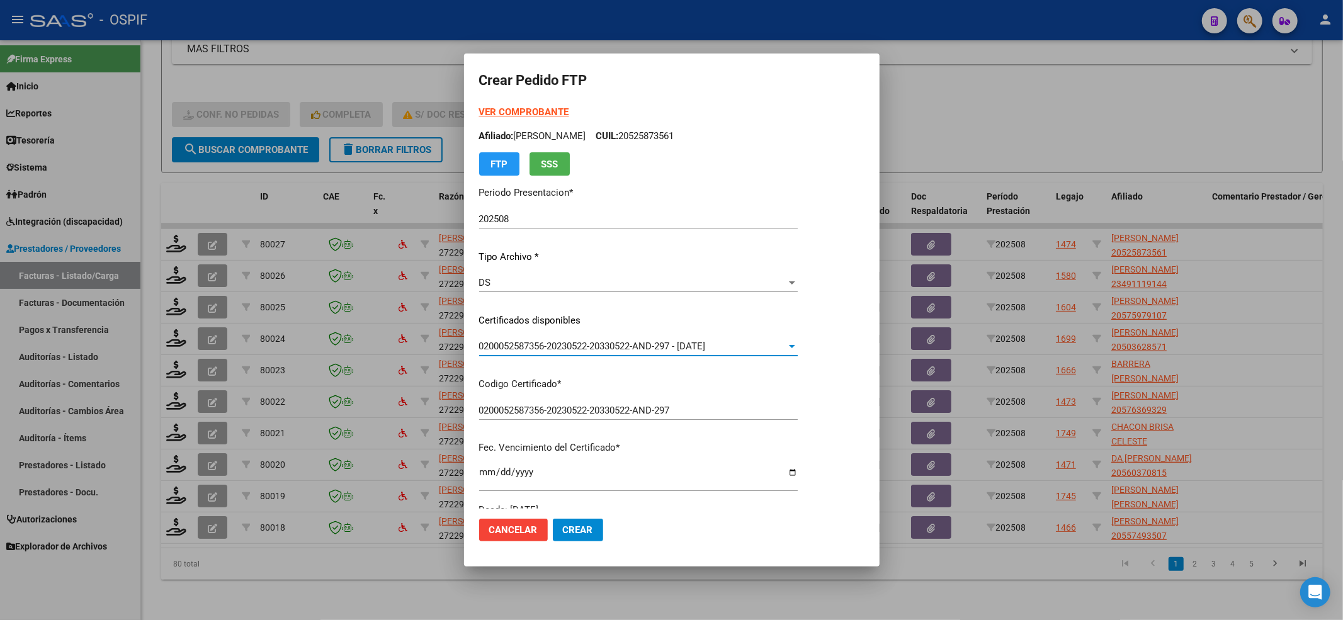
scroll to position [406, 0]
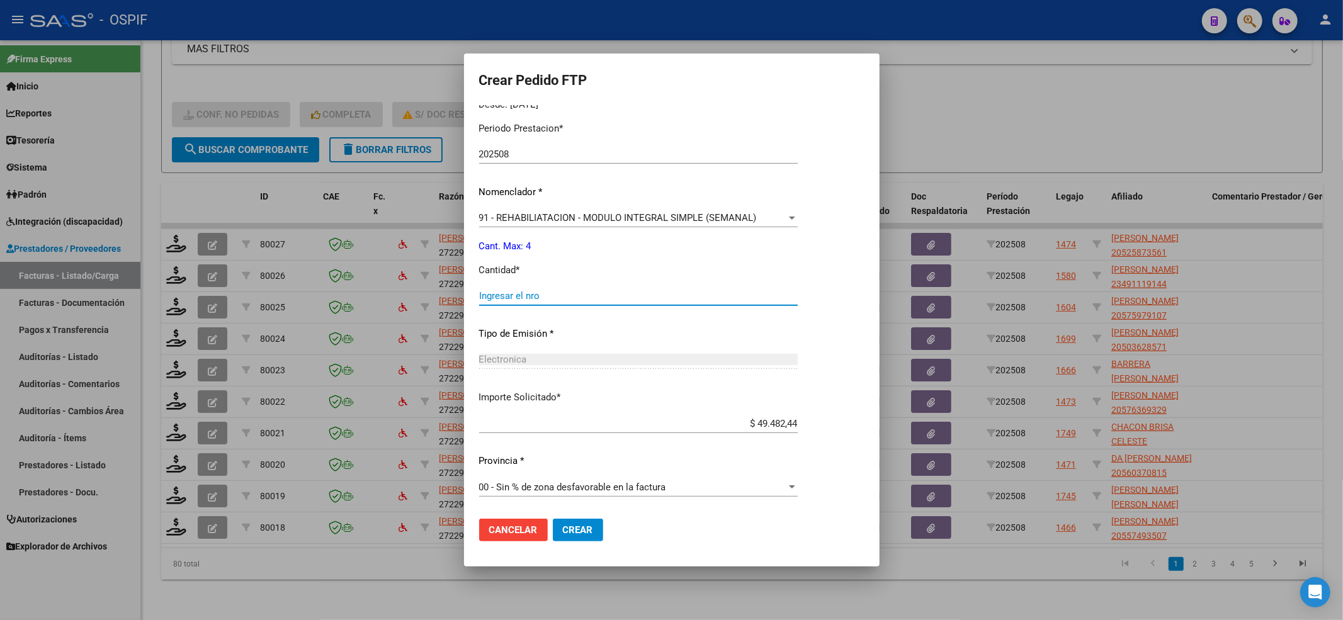
click at [518, 290] on input "Ingresar el nro" at bounding box center [638, 295] width 319 height 11
drag, startPoint x: 603, startPoint y: 540, endPoint x: 595, endPoint y: 535, distance: 9.3
click at [605, 540] on mat-dialog-actions "Cancelar Crear" at bounding box center [671, 530] width 385 height 43
click at [593, 535] on button "Crear" at bounding box center [578, 530] width 50 height 23
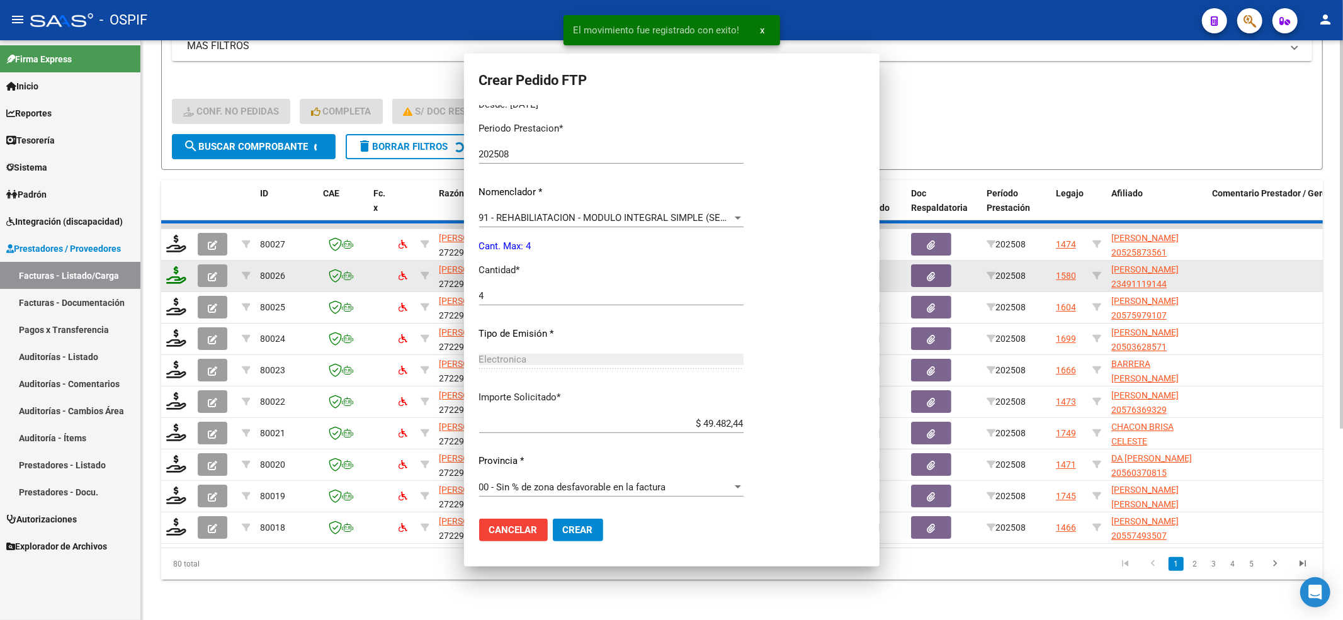
scroll to position [0, 0]
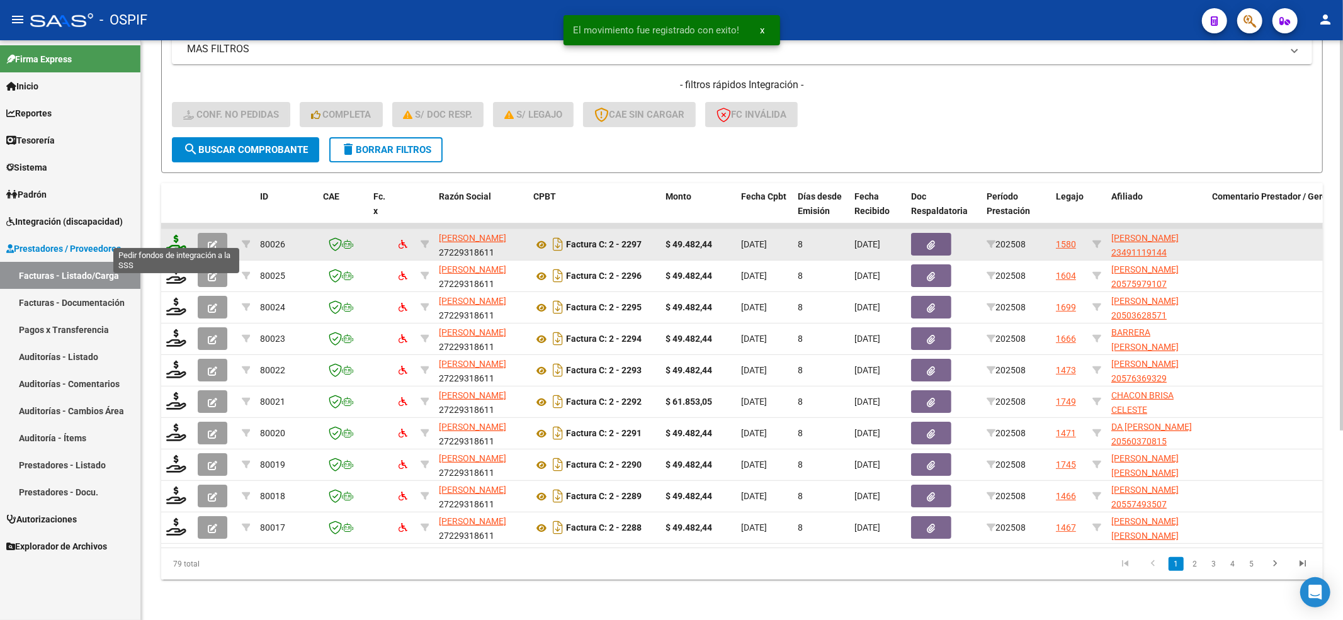
click at [172, 235] on icon at bounding box center [176, 244] width 20 height 18
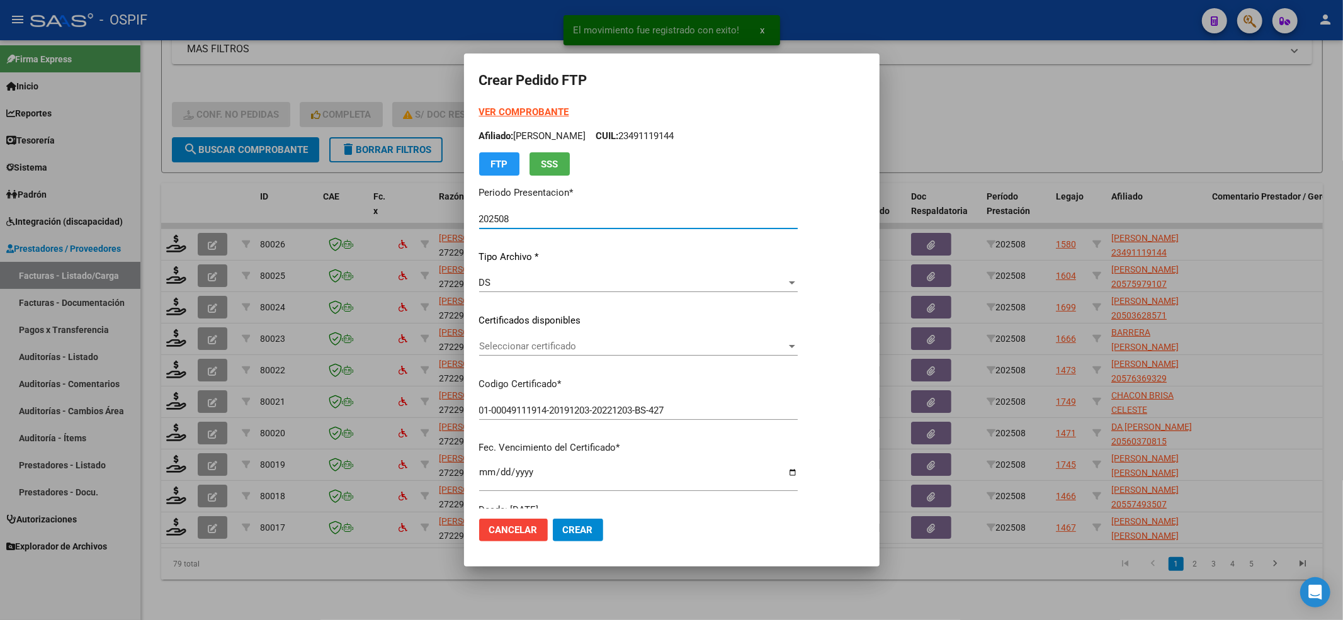
click at [543, 346] on span "Seleccionar certificado" at bounding box center [632, 346] width 307 height 11
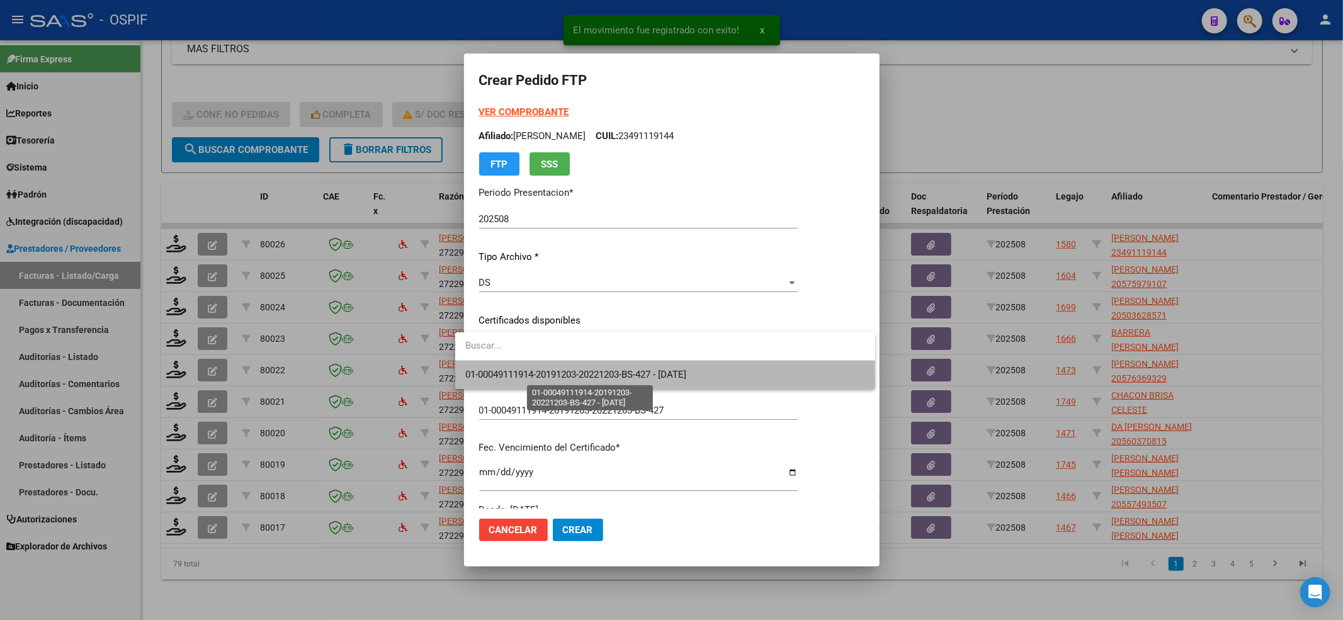
click at [535, 369] on span "01-00049111914-20191203-20221203-BS-427 - 2022-12-03" at bounding box center [575, 374] width 221 height 11
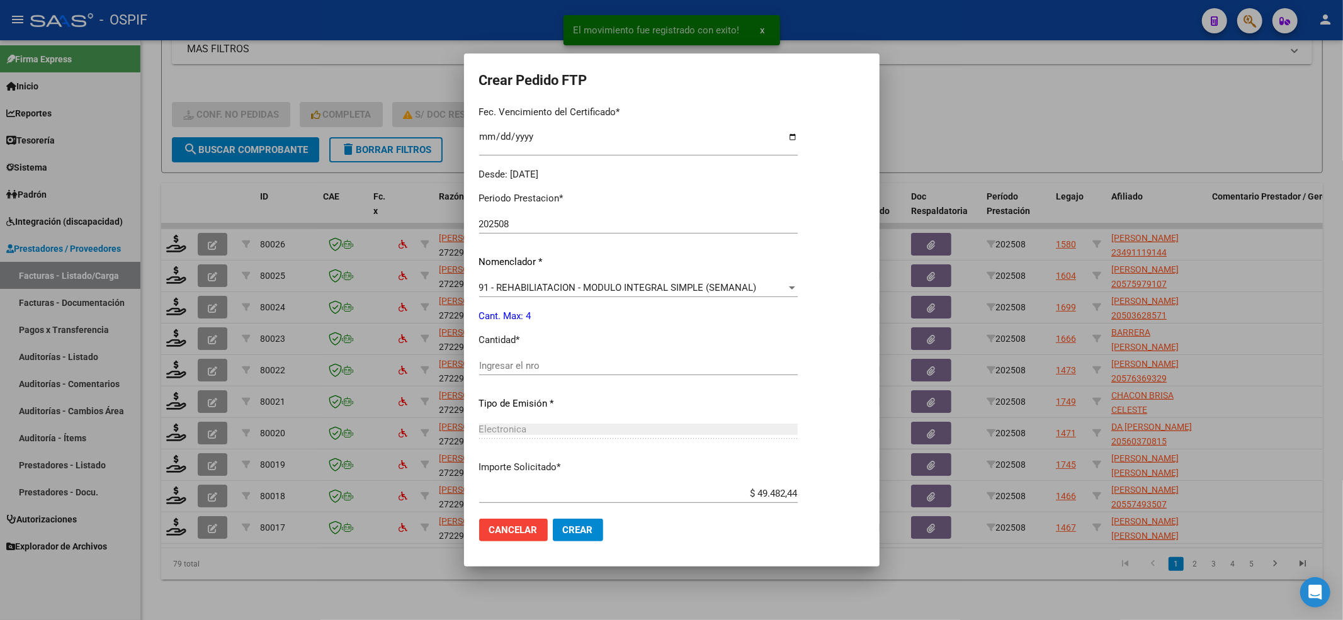
click at [520, 365] on input "Ingresar el nro" at bounding box center [638, 365] width 319 height 11
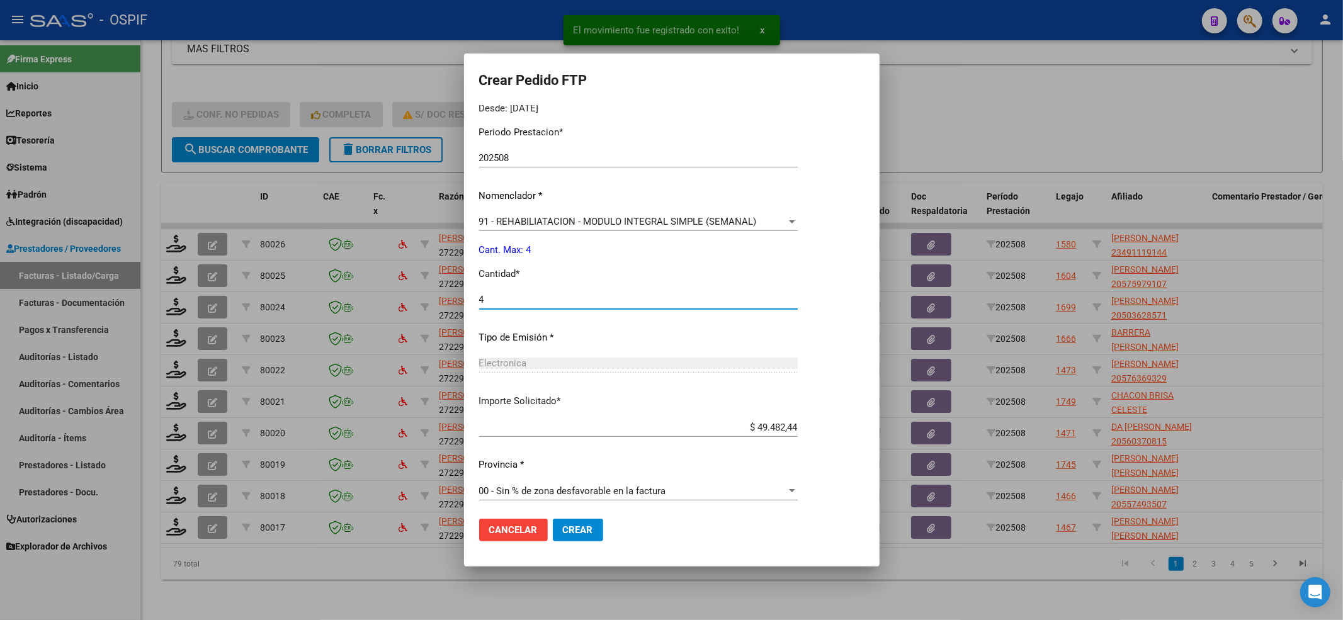
scroll to position [406, 0]
click at [563, 530] on span "Crear" at bounding box center [578, 530] width 30 height 11
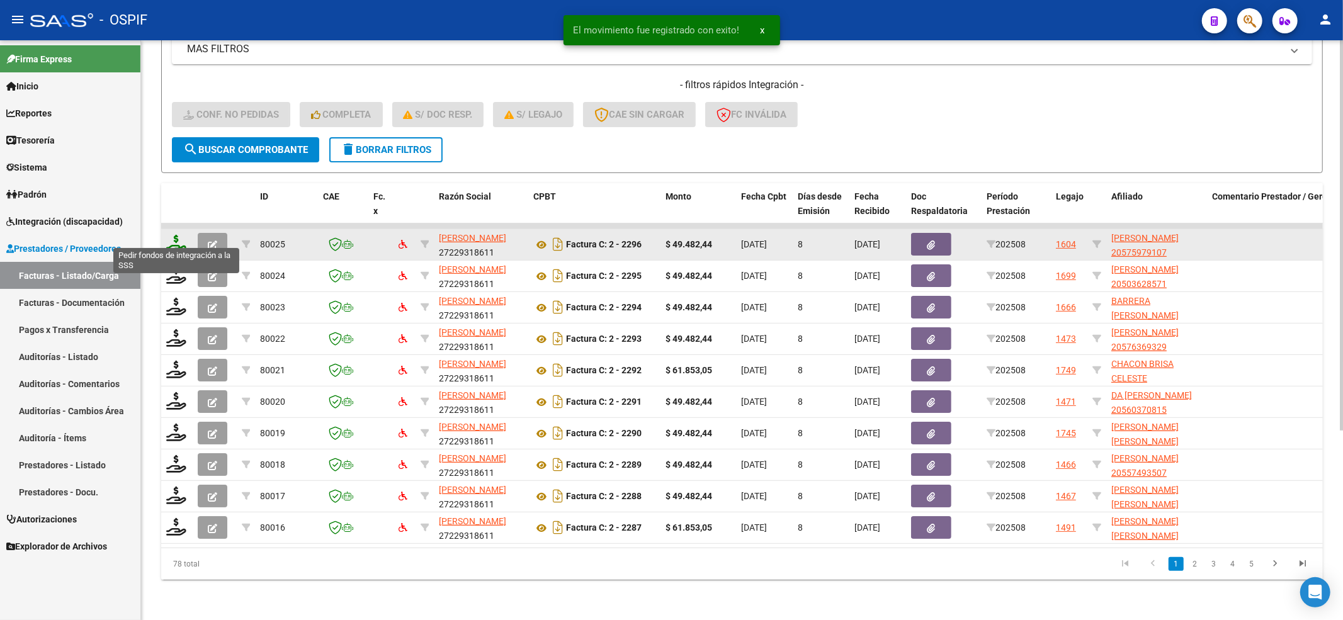
click at [174, 235] on icon at bounding box center [176, 244] width 20 height 18
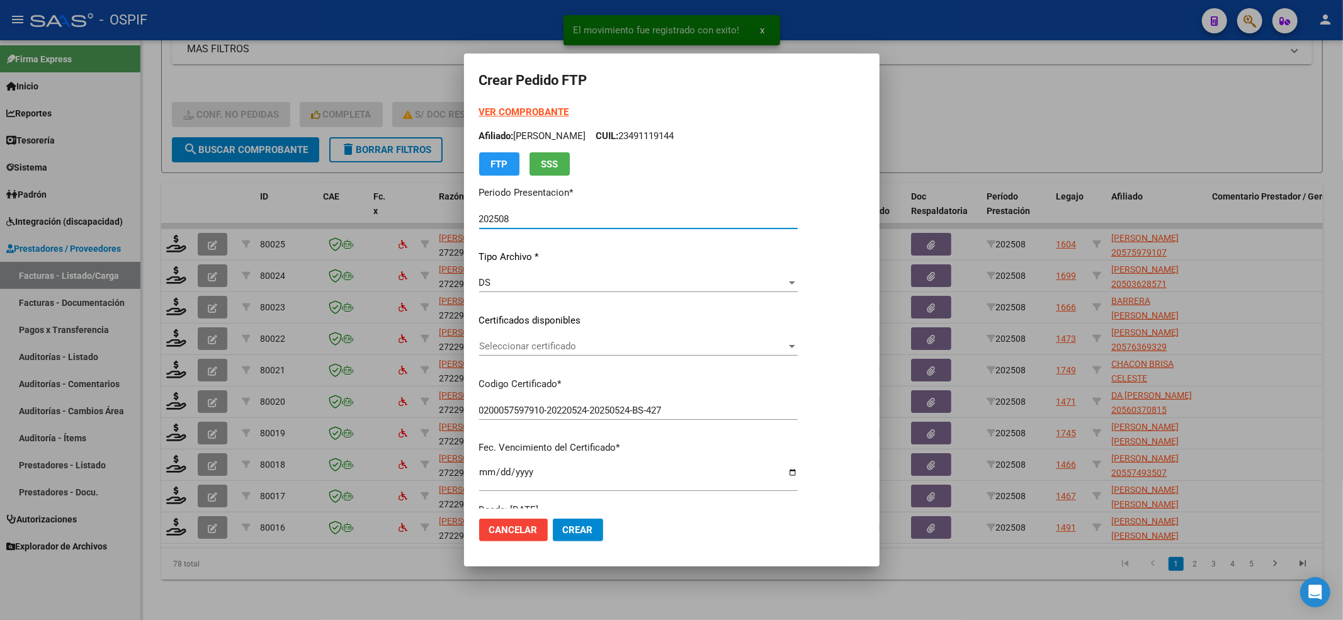
click at [645, 350] on span "Seleccionar certificado" at bounding box center [632, 346] width 307 height 11
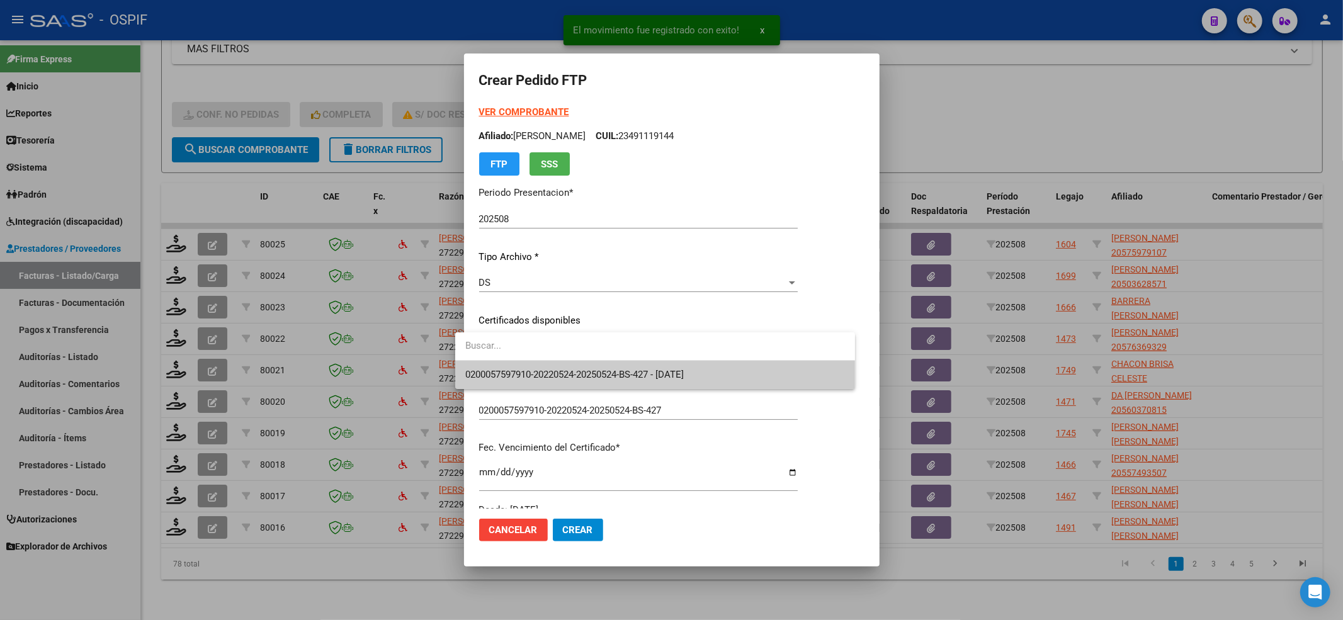
click at [642, 369] on span "0200057597910-20220524-20250524-BS-427 - 2025-05-24" at bounding box center [574, 374] width 219 height 11
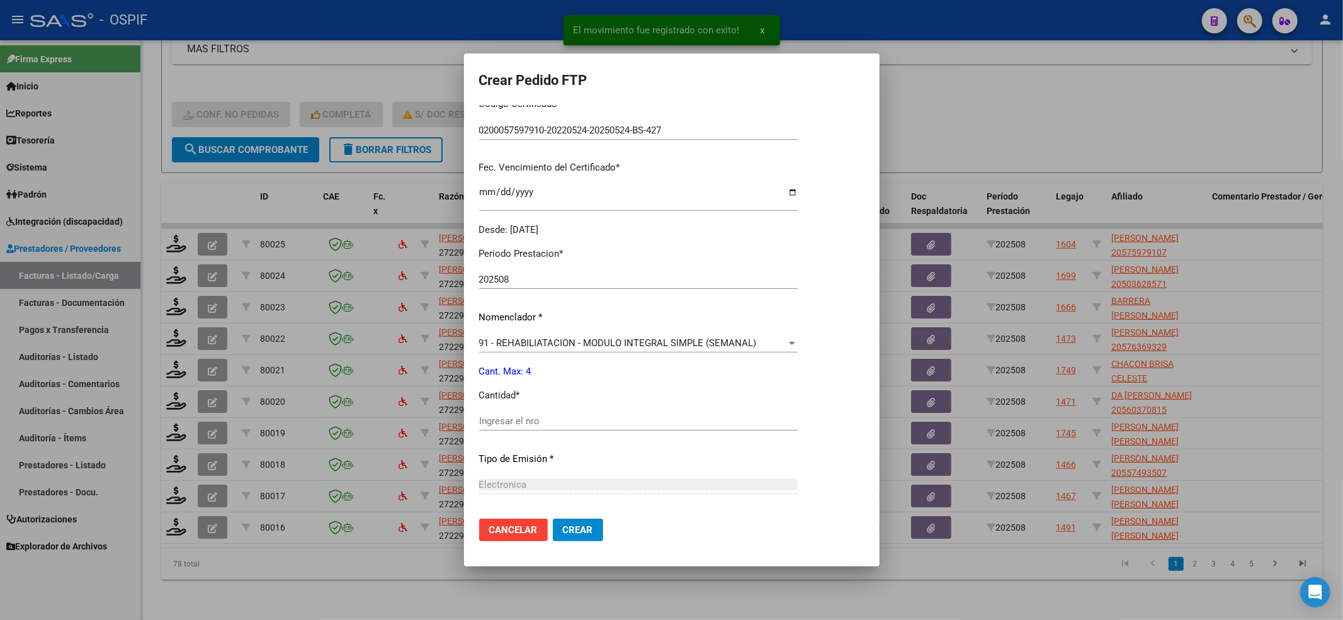
scroll to position [336, 0]
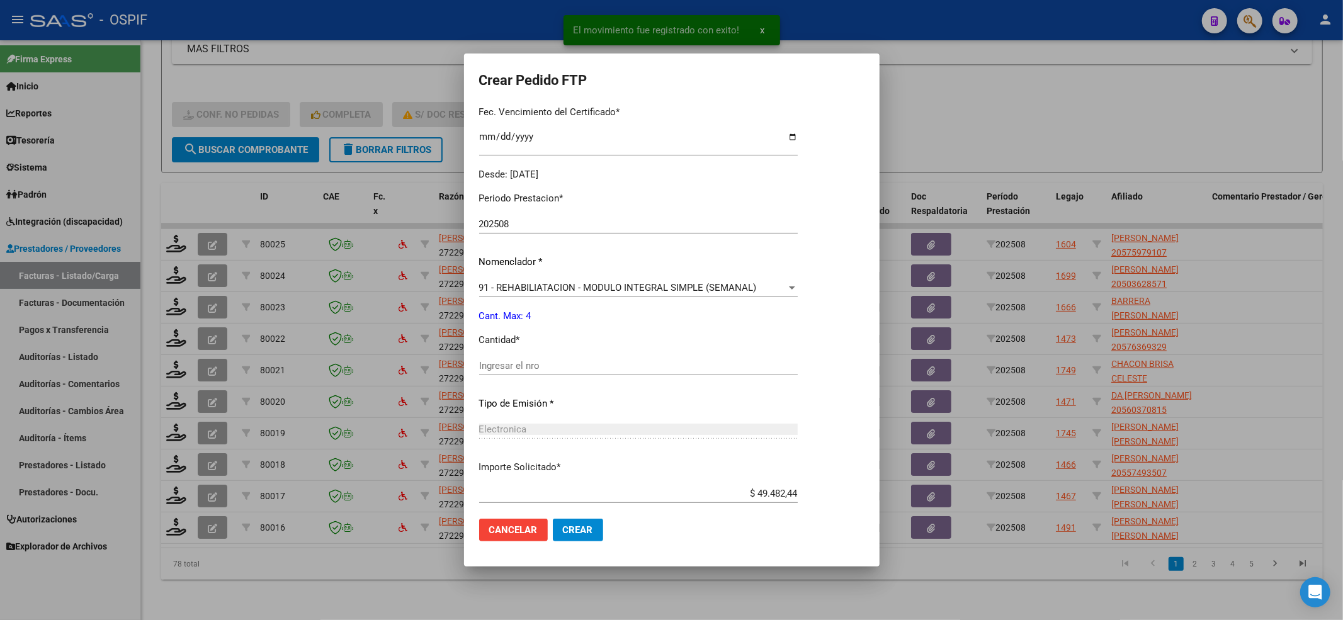
drag, startPoint x: 629, startPoint y: 350, endPoint x: 621, endPoint y: 377, distance: 27.5
click at [627, 360] on div "Periodo Prestacion * 202508 Ingresar el Periodo Prestacion Nomenclador * 91 - R…" at bounding box center [638, 380] width 319 height 397
click at [621, 377] on div "Ingresar el nro" at bounding box center [638, 371] width 319 height 31
click at [615, 363] on input "Ingresar el nro" at bounding box center [638, 365] width 319 height 11
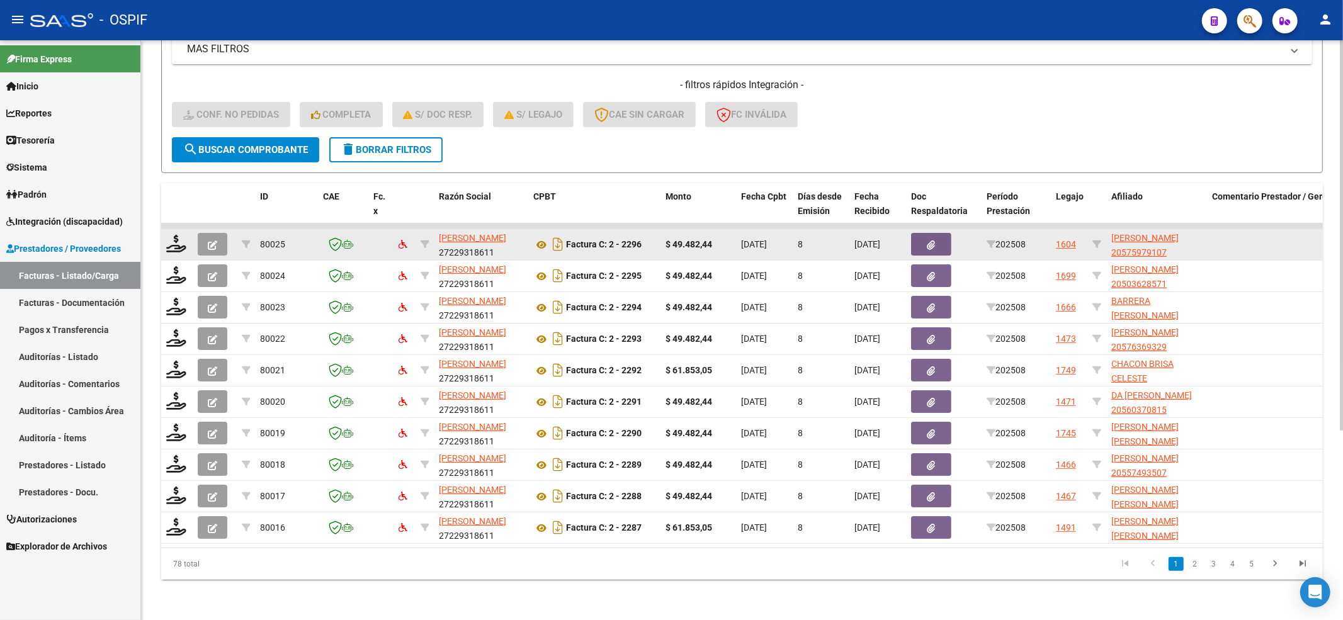
click at [188, 229] on datatable-body-cell at bounding box center [176, 244] width 31 height 31
click at [169, 235] on icon at bounding box center [176, 244] width 20 height 18
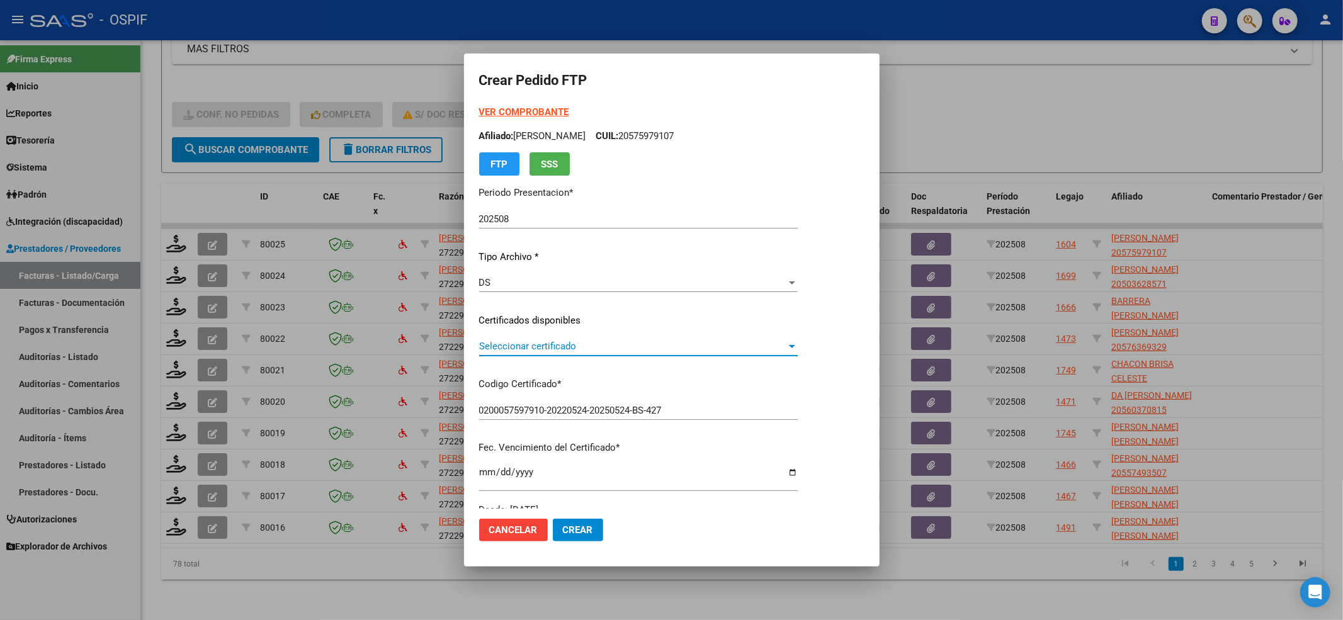
click at [533, 350] on span "Seleccionar certificado" at bounding box center [632, 346] width 307 height 11
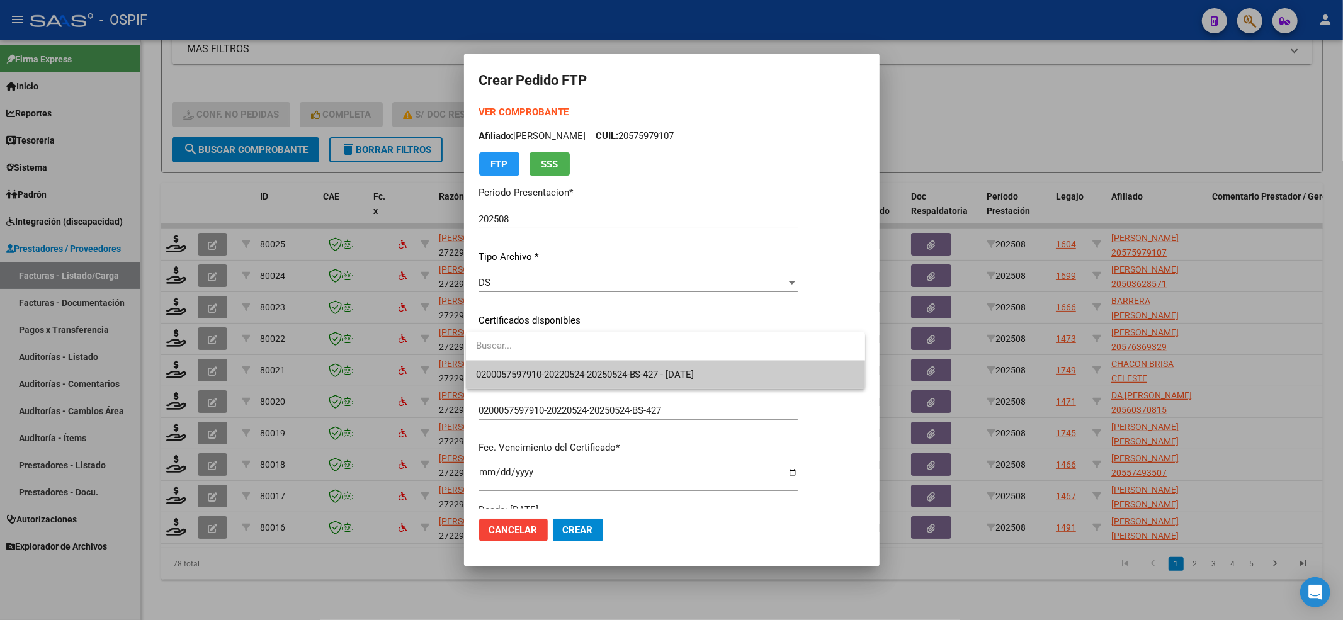
click at [530, 359] on input "dropdown search" at bounding box center [665, 346] width 399 height 28
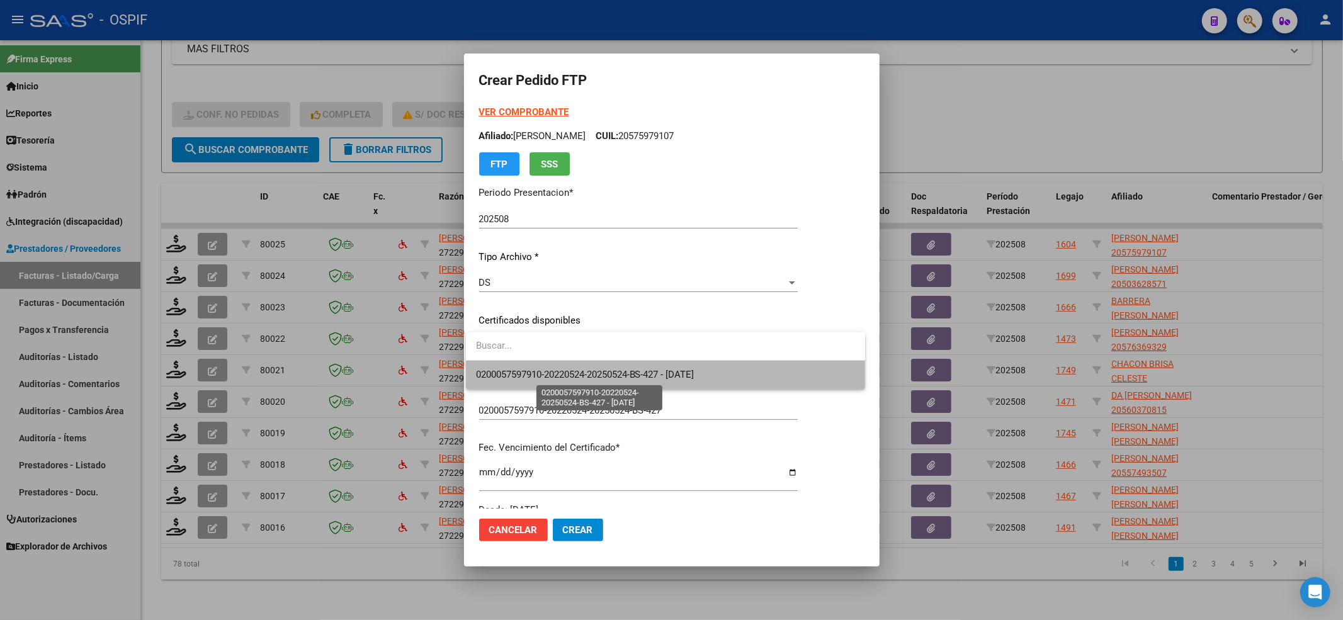
click at [527, 369] on span "0200057597910-20220524-20250524-BS-427 - 2025-05-24" at bounding box center [585, 374] width 219 height 11
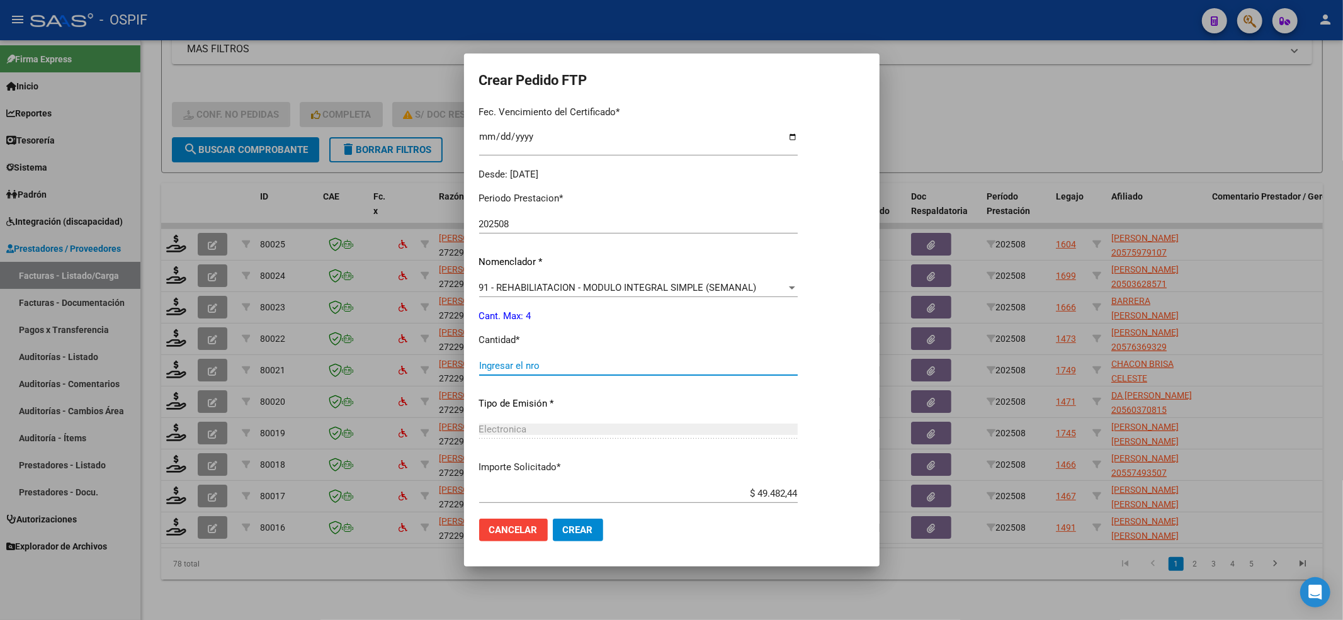
click at [527, 370] on input "Ingresar el nro" at bounding box center [638, 365] width 319 height 11
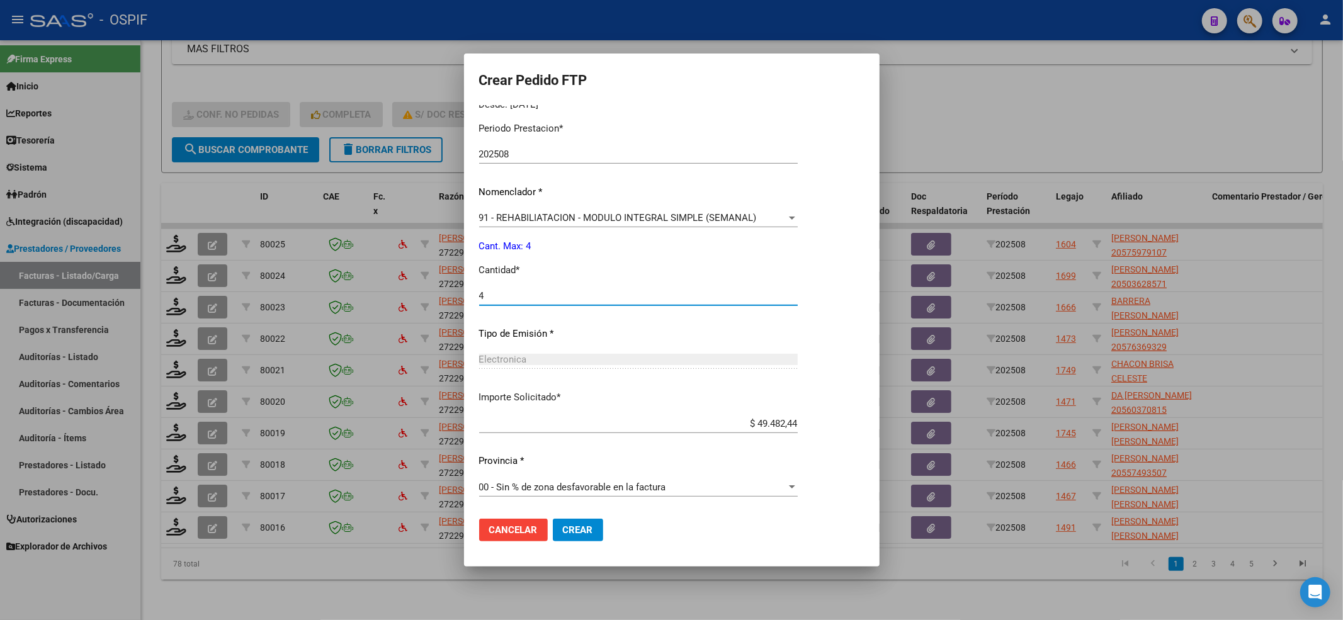
click at [574, 542] on mat-dialog-actions "Cancelar Crear" at bounding box center [671, 530] width 385 height 43
drag, startPoint x: 577, startPoint y: 537, endPoint x: 583, endPoint y: 532, distance: 8.1
click at [578, 535] on button "Crear" at bounding box center [578, 530] width 50 height 23
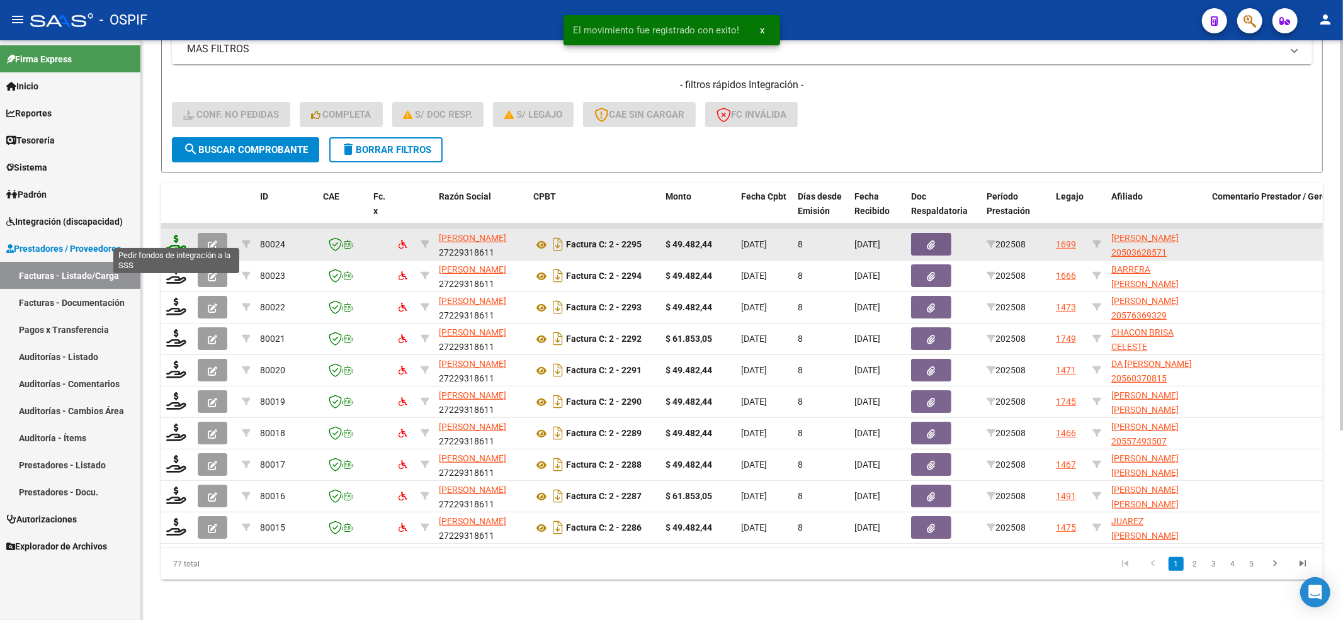
click at [176, 236] on icon at bounding box center [176, 244] width 20 height 18
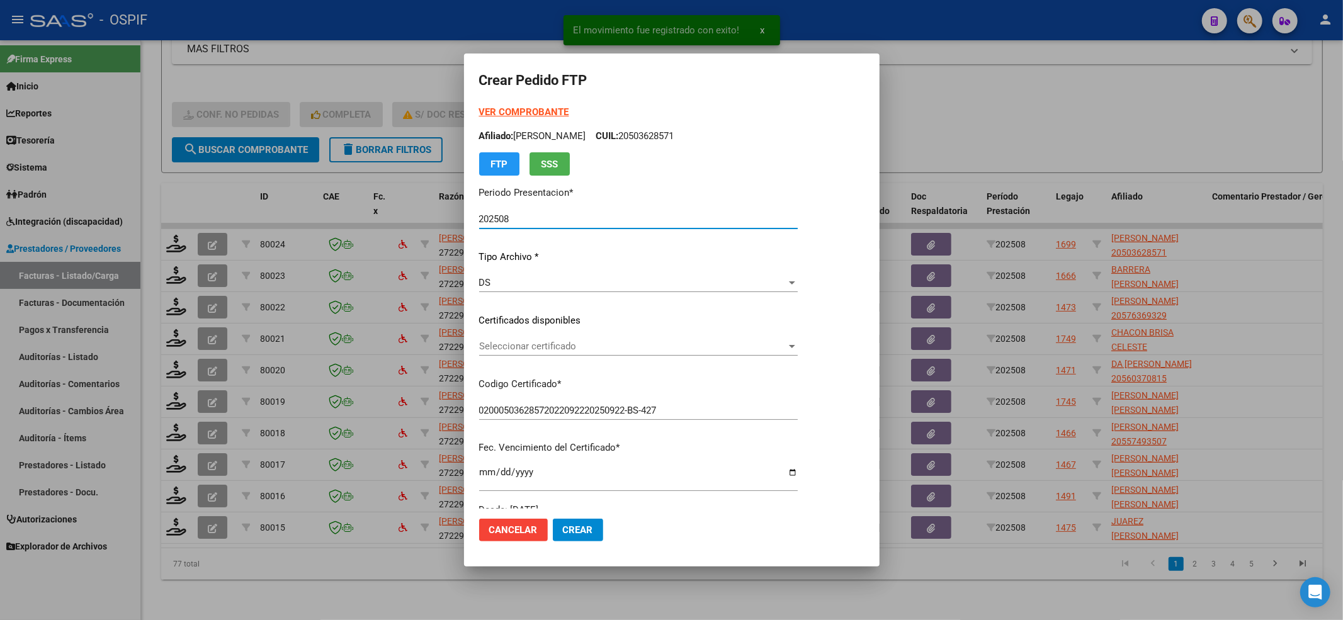
click at [516, 351] on span "Seleccionar certificado" at bounding box center [632, 346] width 307 height 11
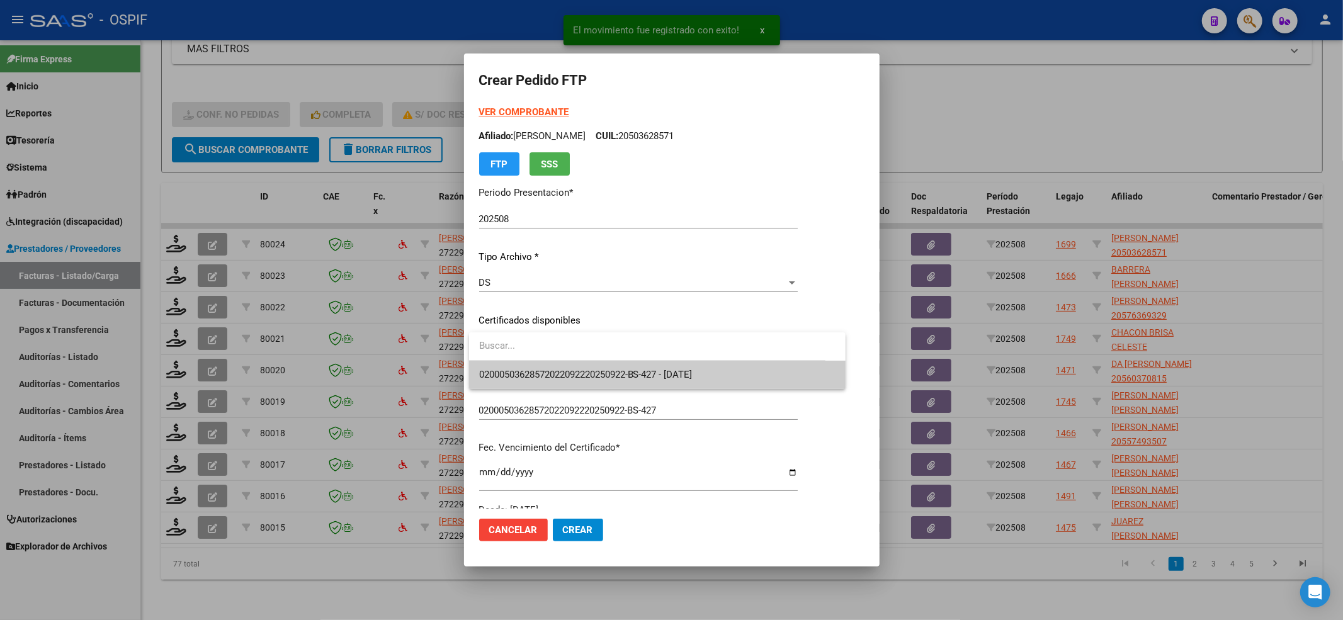
click at [516, 369] on span "02000503628572022092220250922-BS-427 - 2025-09-22" at bounding box center [586, 374] width 214 height 11
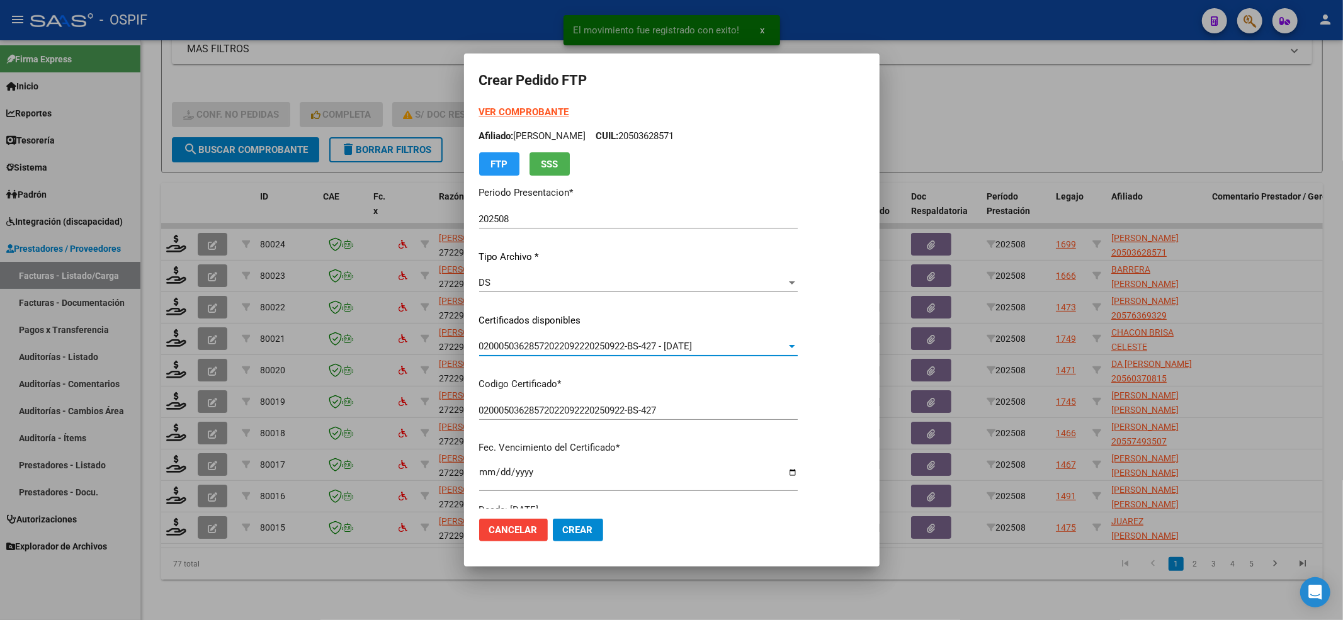
scroll to position [252, 0]
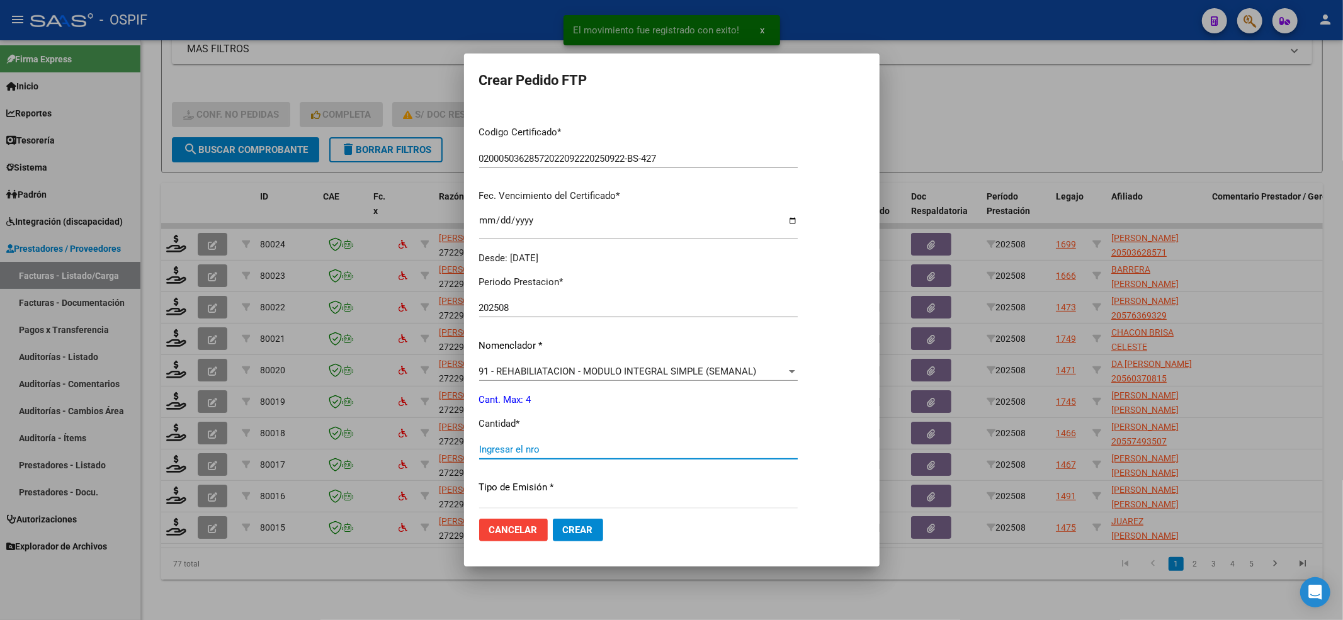
click at [509, 449] on input "Ingresar el nro" at bounding box center [638, 449] width 319 height 11
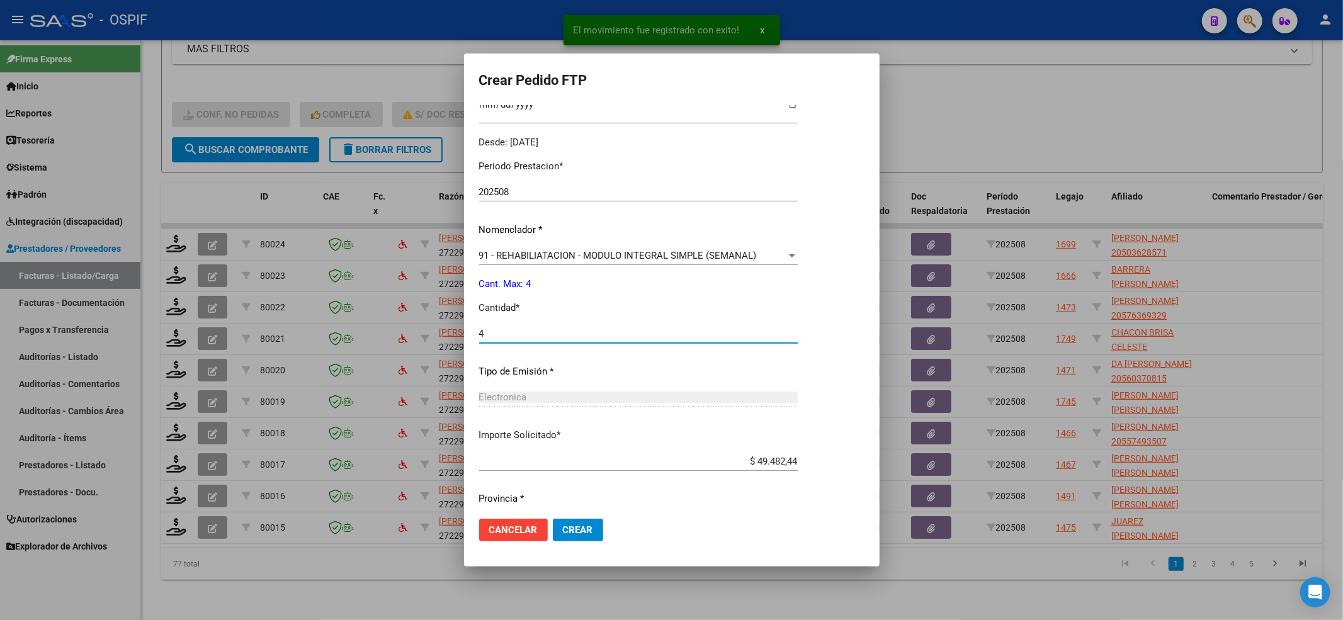
scroll to position [406, 0]
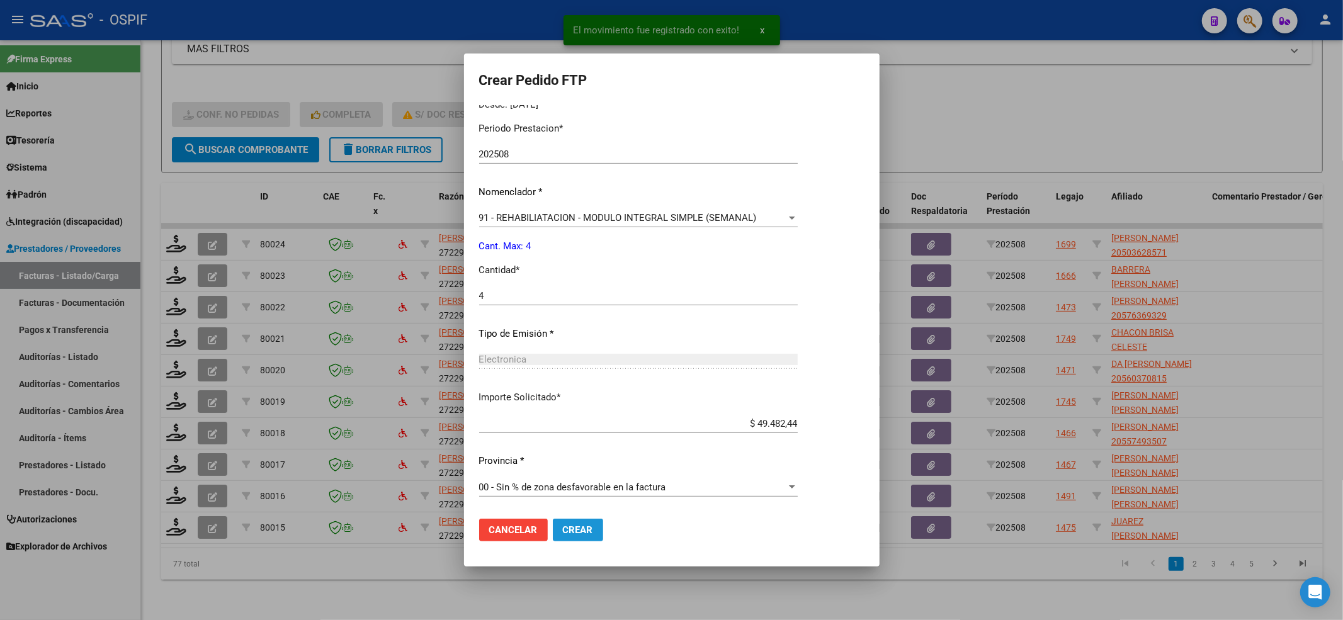
click at [583, 533] on span "Crear" at bounding box center [578, 530] width 30 height 11
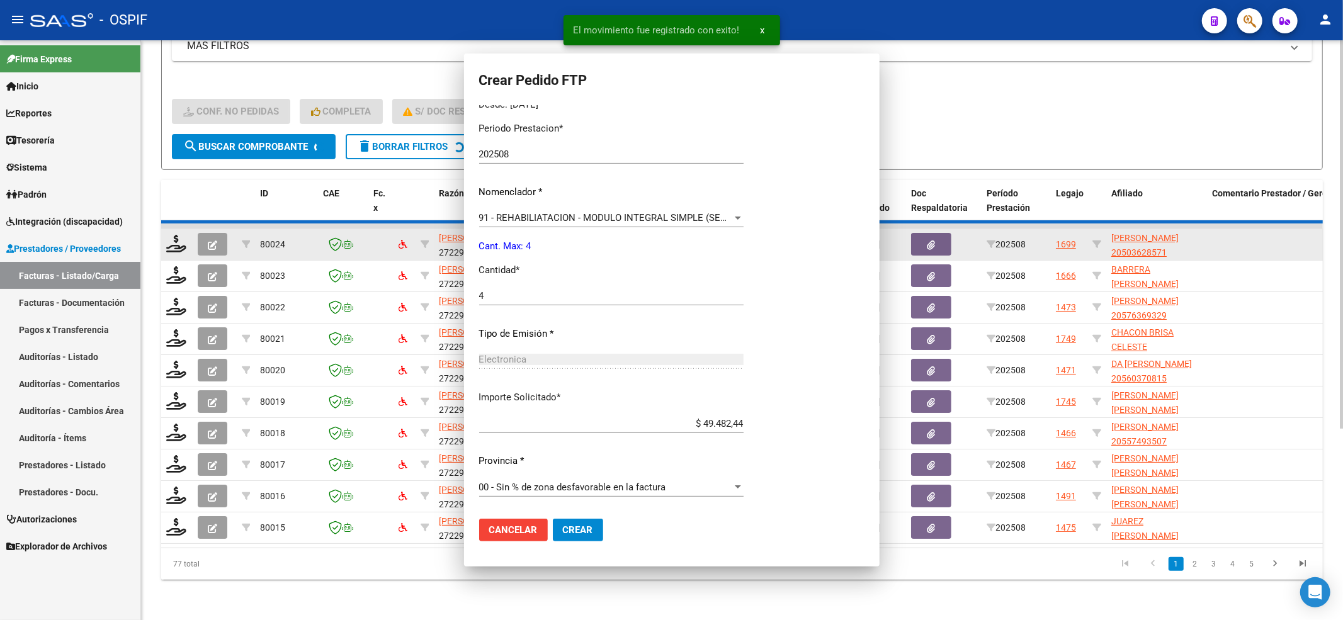
scroll to position [0, 0]
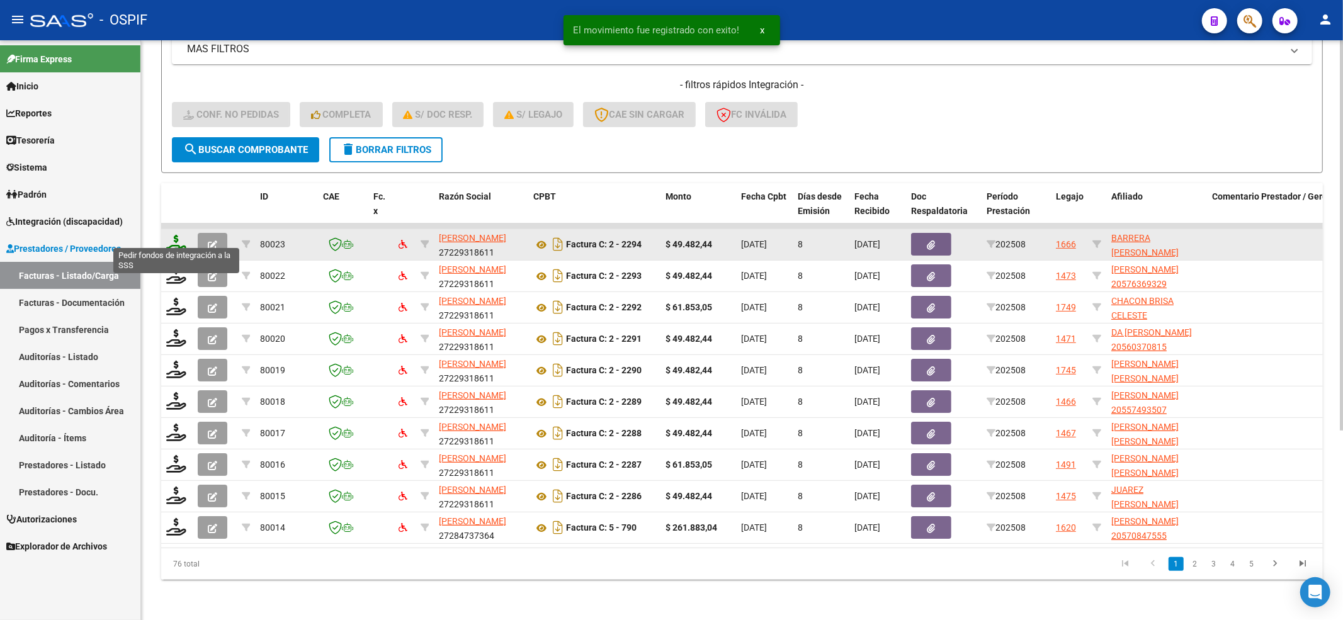
click at [178, 235] on icon at bounding box center [176, 244] width 20 height 18
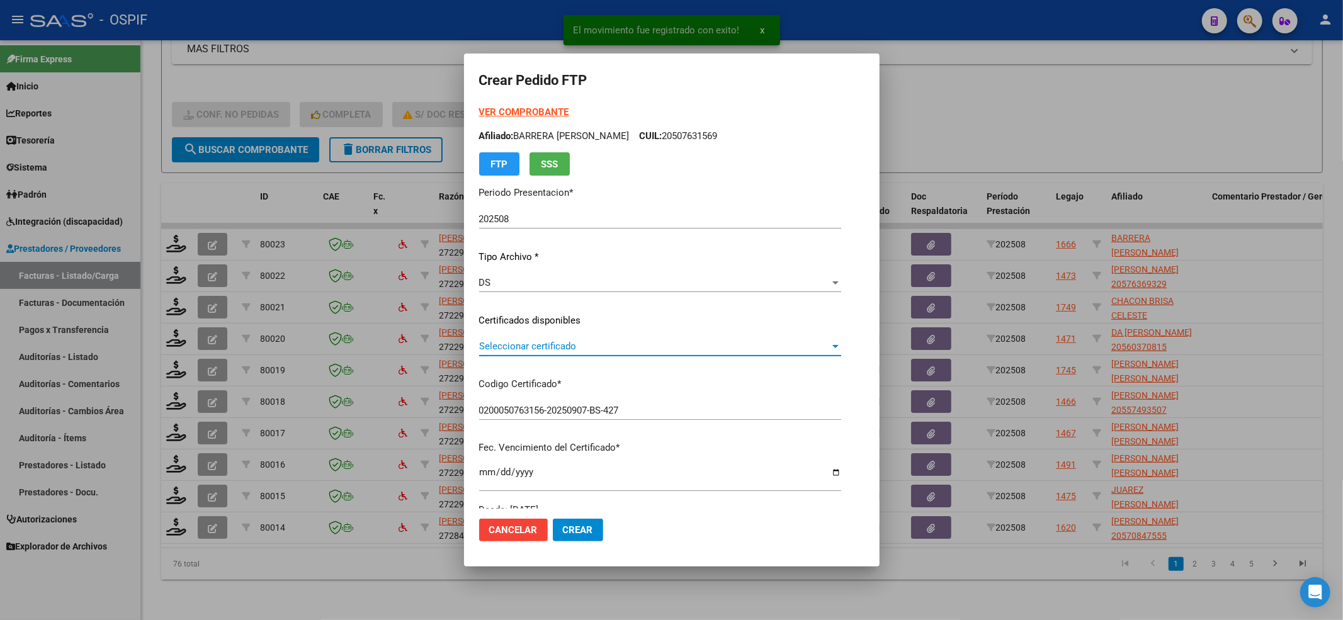
click at [567, 341] on span "Seleccionar certificado" at bounding box center [654, 346] width 351 height 11
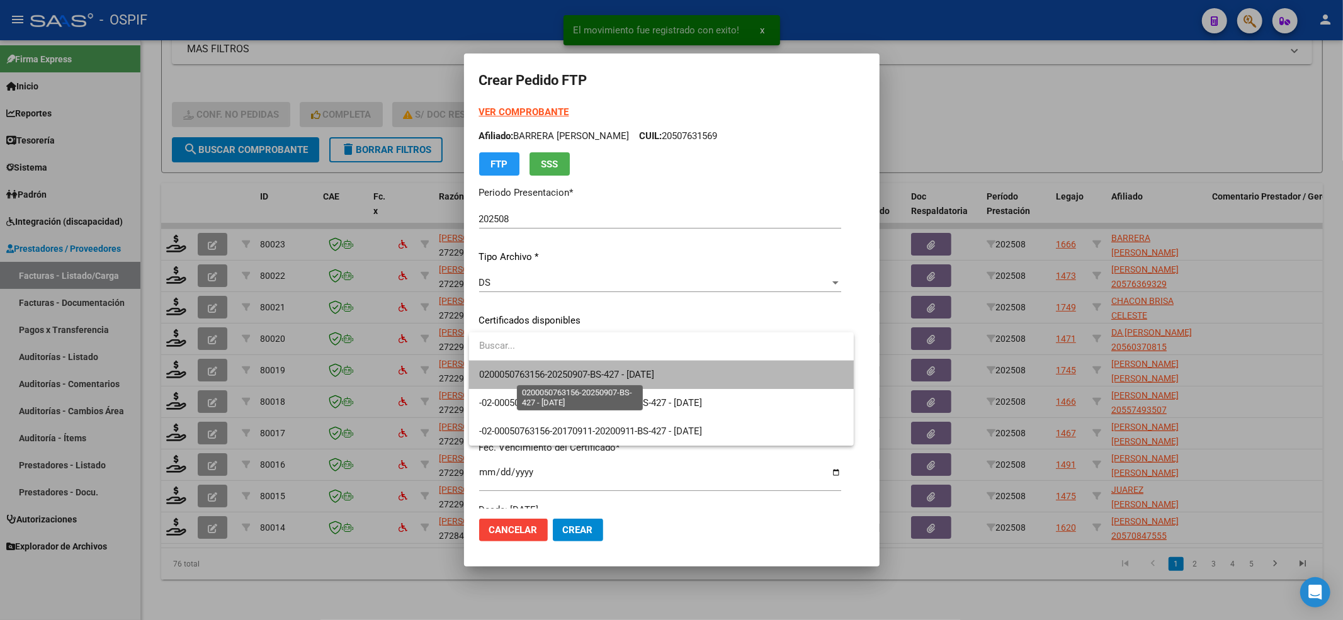
click at [537, 372] on span "0200050763156-20250907-BS-427 - 2025-09-07" at bounding box center [567, 374] width 176 height 11
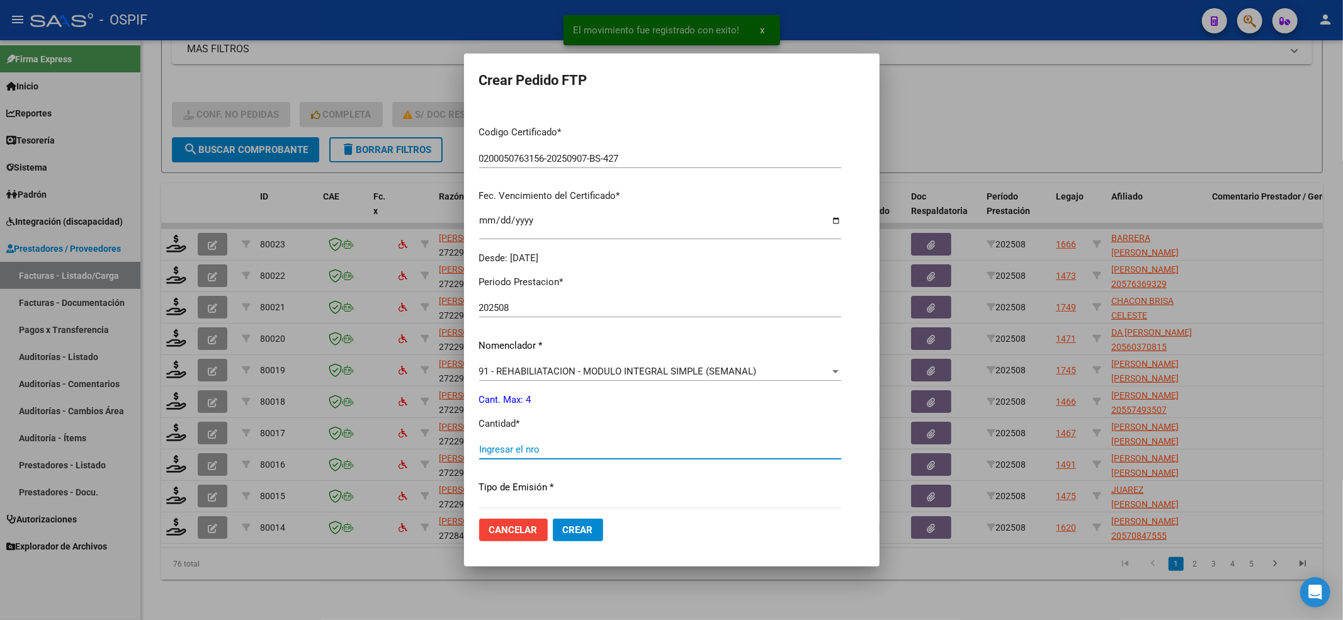
click at [527, 445] on input "Ingresar el nro" at bounding box center [660, 449] width 362 height 11
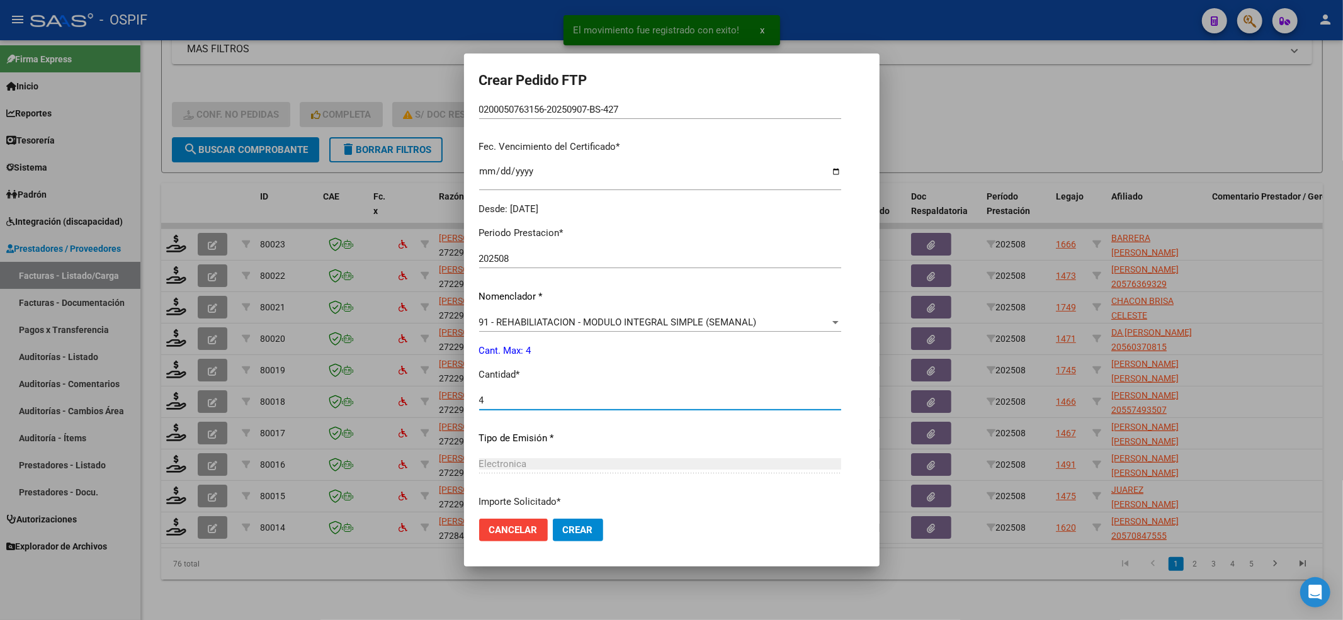
scroll to position [406, 0]
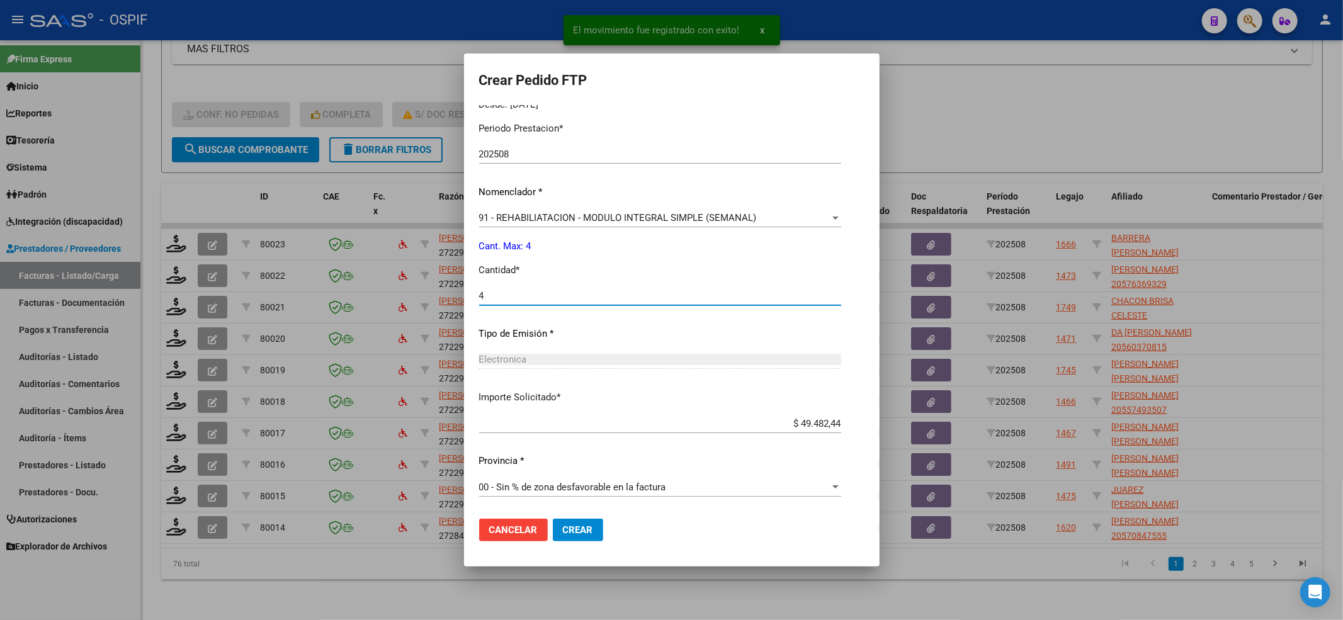
click at [575, 525] on span "Crear" at bounding box center [578, 530] width 30 height 11
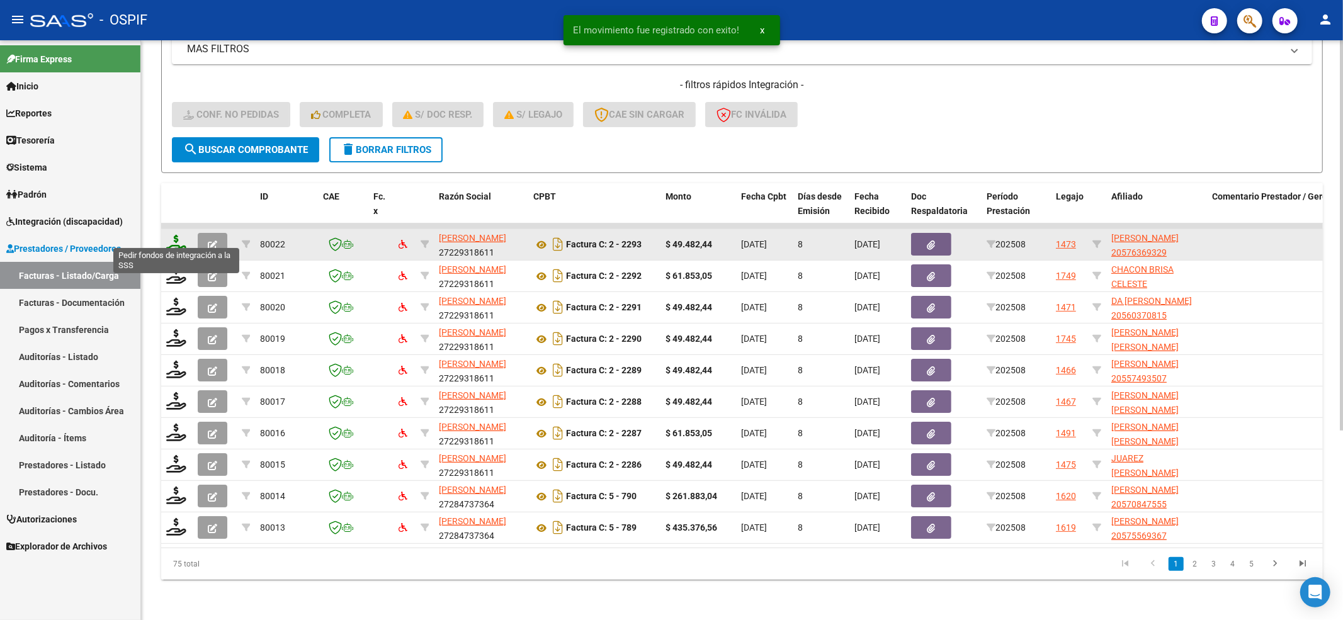
click at [174, 235] on icon at bounding box center [176, 244] width 20 height 18
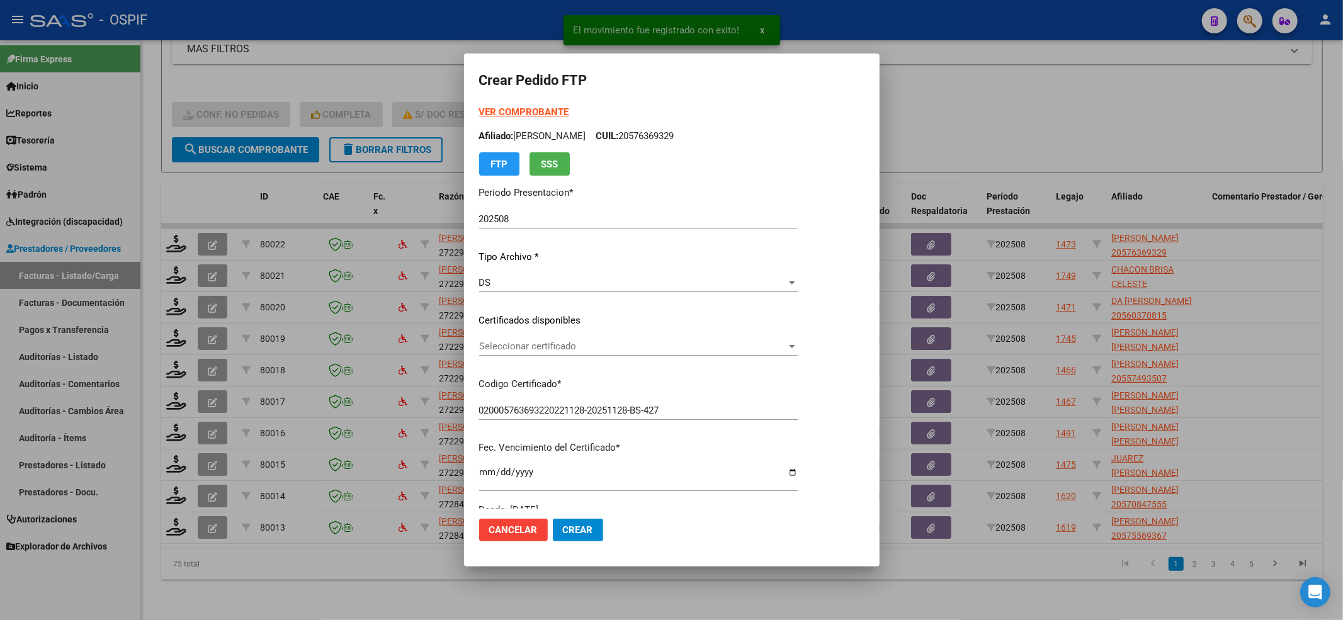
click at [493, 354] on div "Seleccionar certificado Seleccionar certificado" at bounding box center [638, 346] width 319 height 19
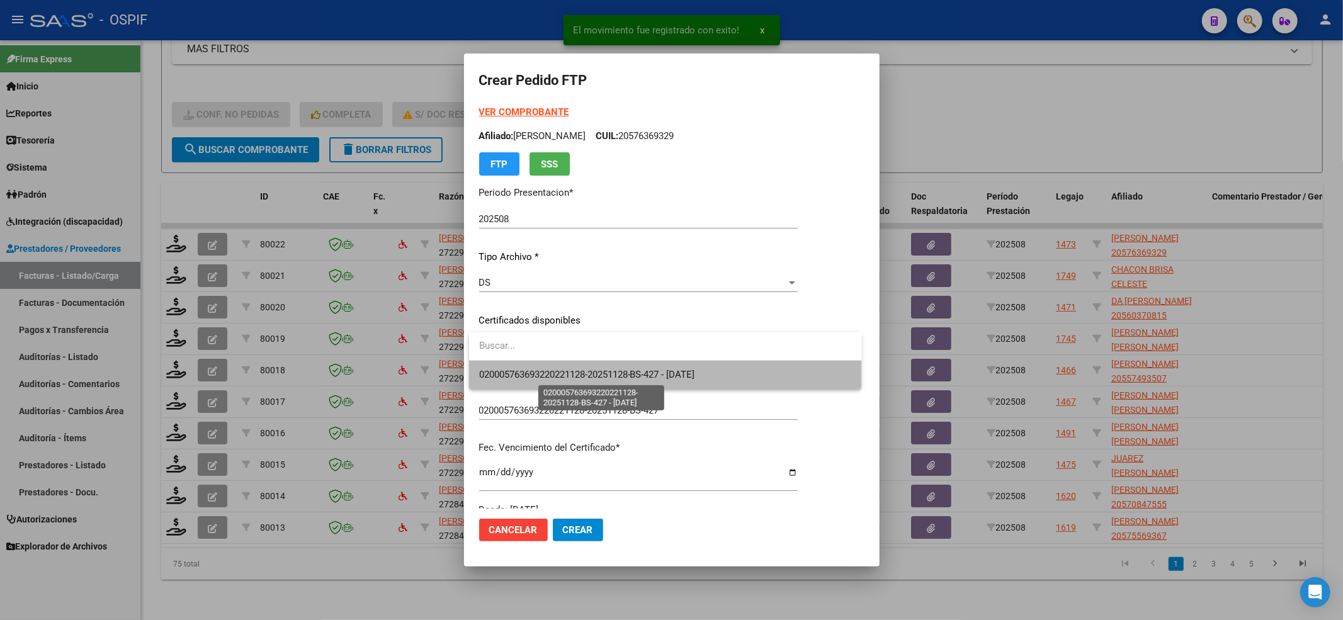
click at [493, 375] on span "020005763693220221128-20251128-BS-427 - 2025-11-28" at bounding box center [587, 374] width 216 height 11
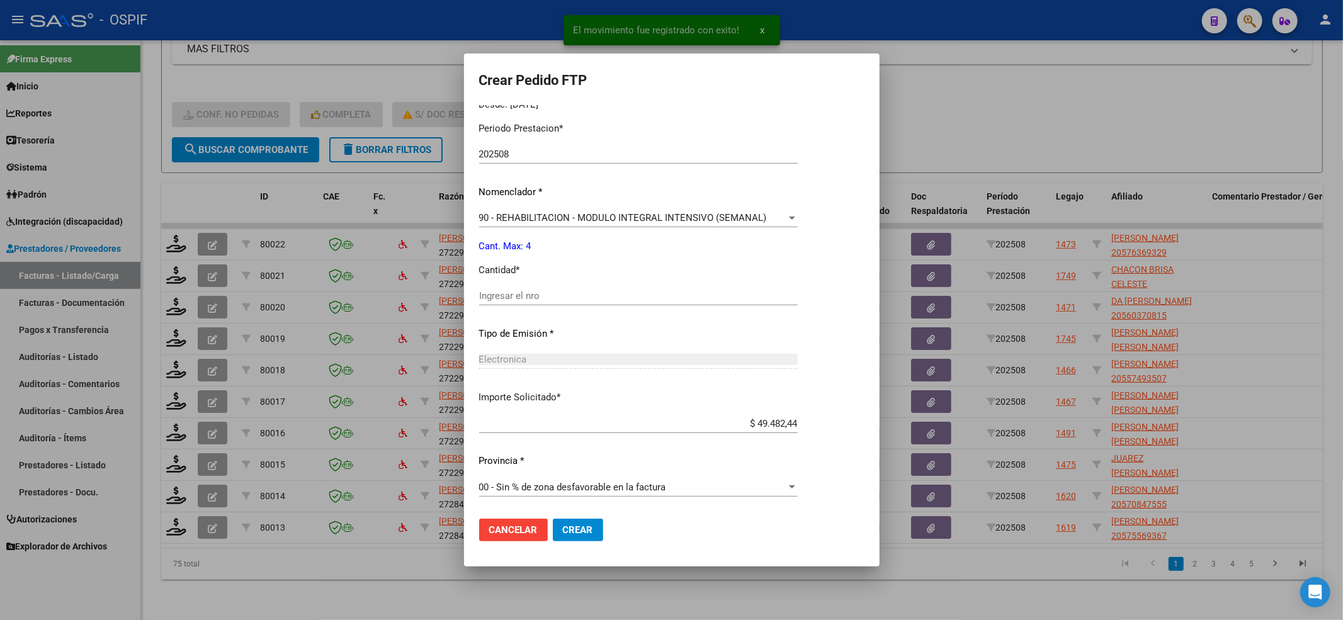
click at [494, 379] on div "Electronica Seleccionar tipo" at bounding box center [638, 365] width 319 height 31
click at [496, 288] on div "Ingresar el nro" at bounding box center [638, 296] width 319 height 19
click at [576, 535] on span "Crear" at bounding box center [578, 530] width 30 height 11
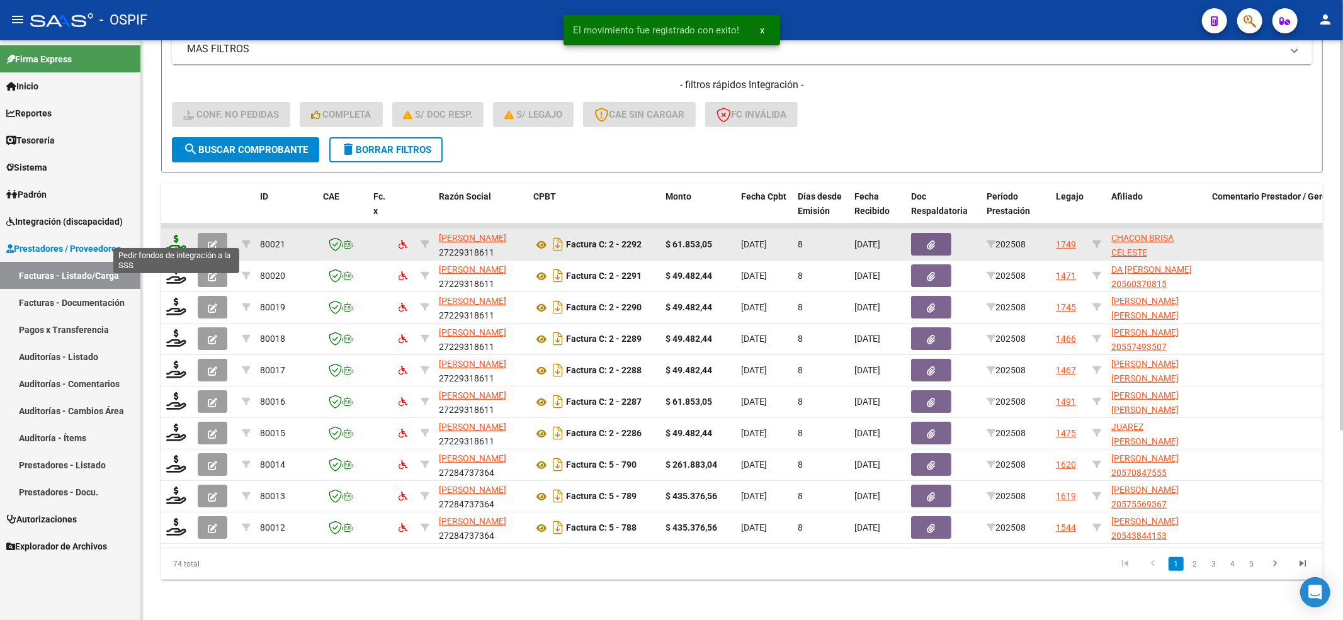
click at [178, 235] on icon at bounding box center [176, 244] width 20 height 18
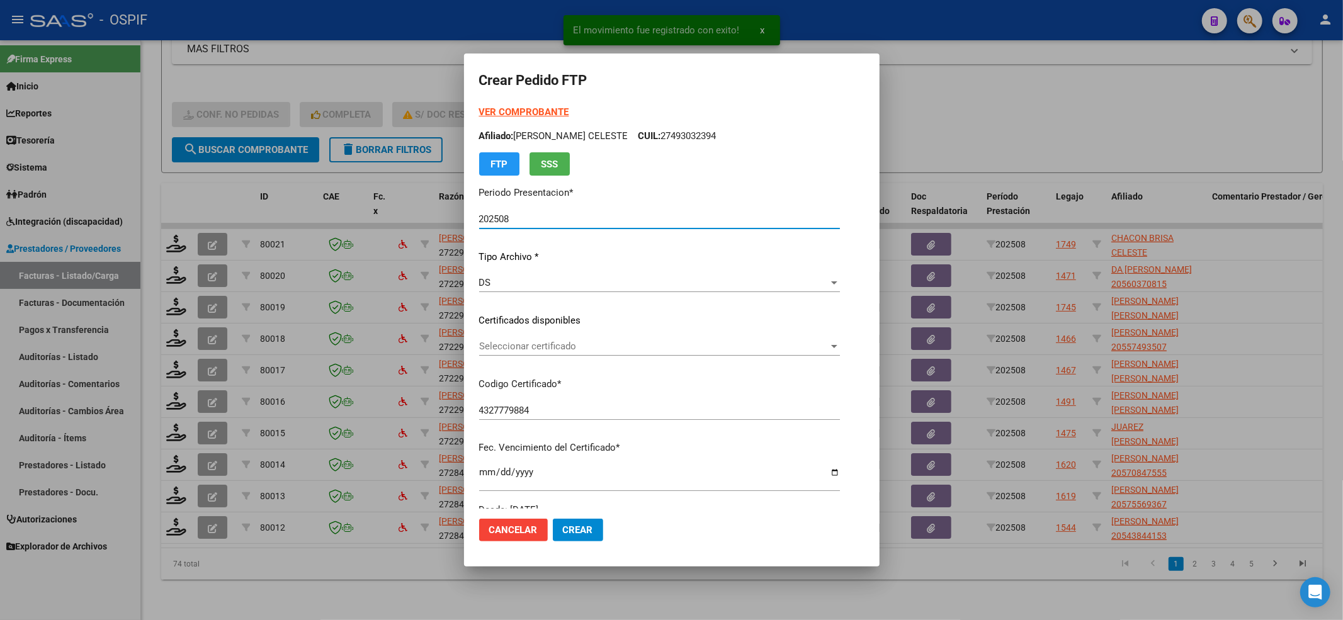
click at [598, 353] on div "Seleccionar certificado Seleccionar certificado" at bounding box center [659, 346] width 361 height 19
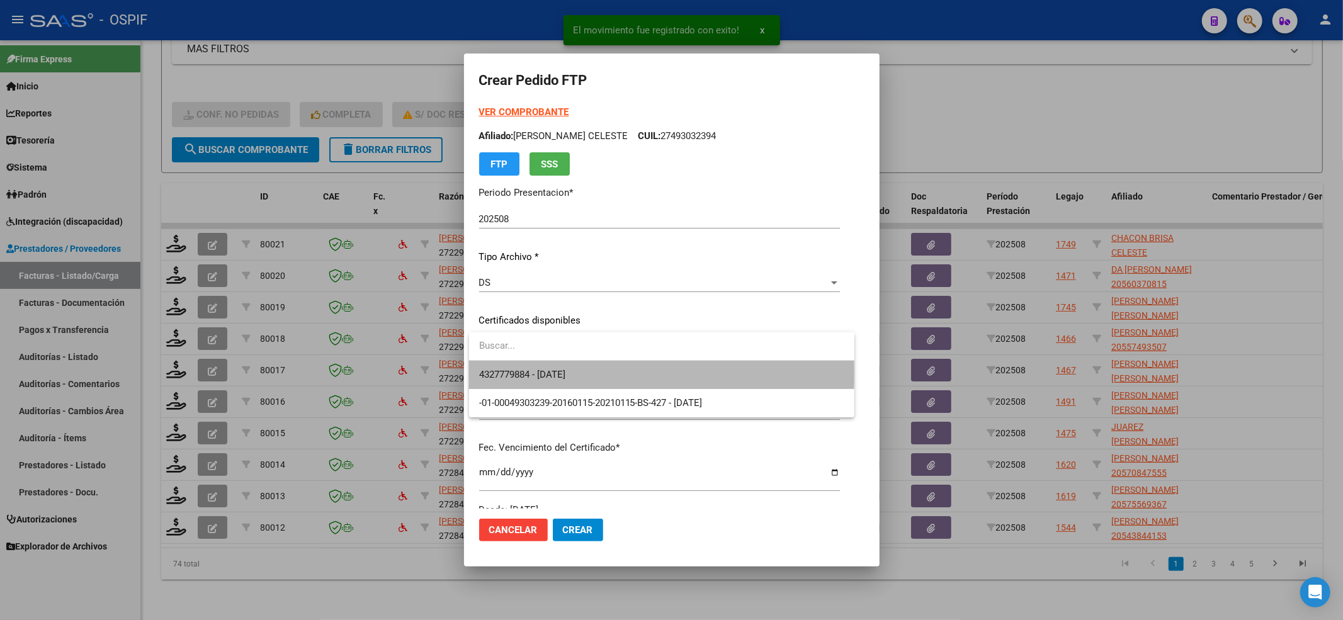
click at [592, 373] on span "4327779884 - 2032-06-16" at bounding box center [661, 375] width 365 height 28
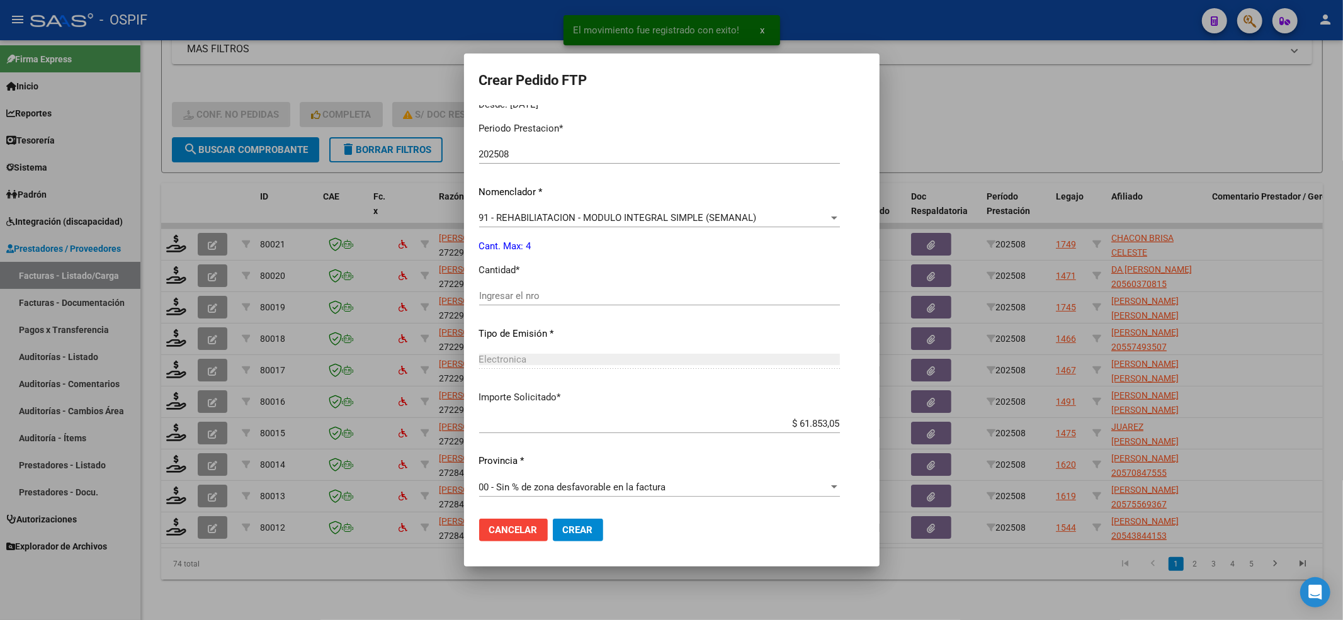
click at [516, 281] on div "Periodo Prestacion * 202508 Ingresar el Periodo Prestacion Nomenclador * 91 - R…" at bounding box center [659, 310] width 361 height 397
click at [515, 292] on input "Ingresar el nro" at bounding box center [659, 295] width 361 height 11
click at [584, 522] on button "Crear" at bounding box center [578, 530] width 50 height 23
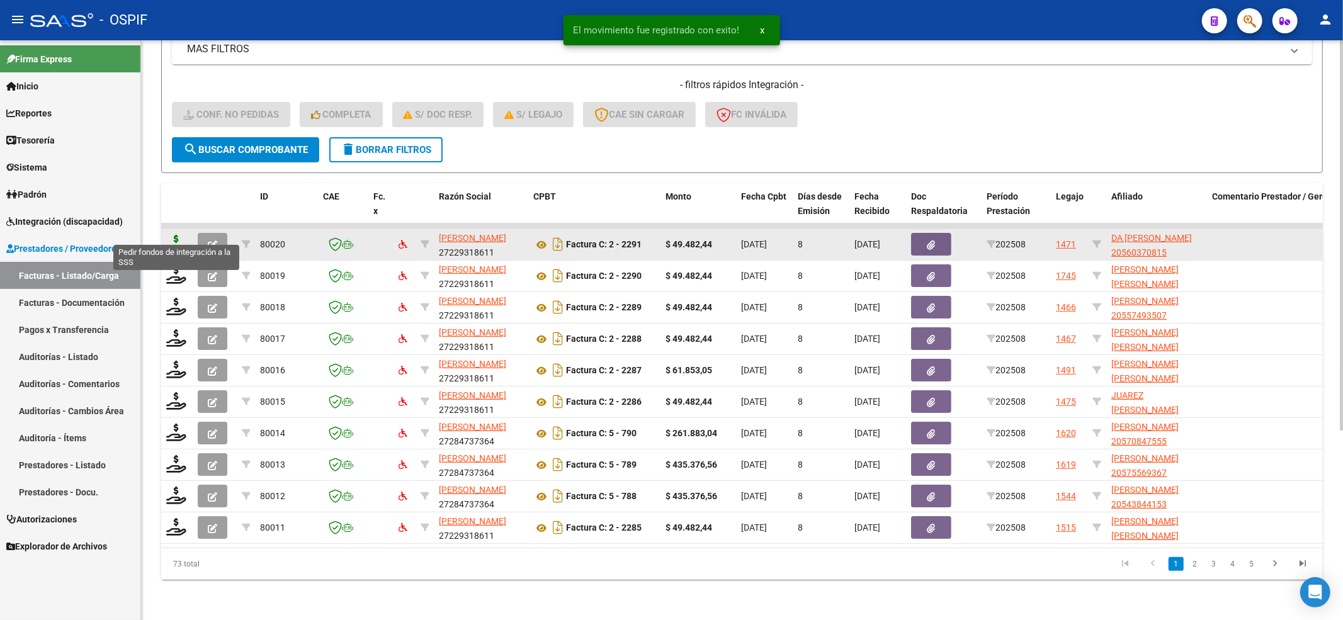
click at [170, 237] on icon at bounding box center [176, 244] width 20 height 18
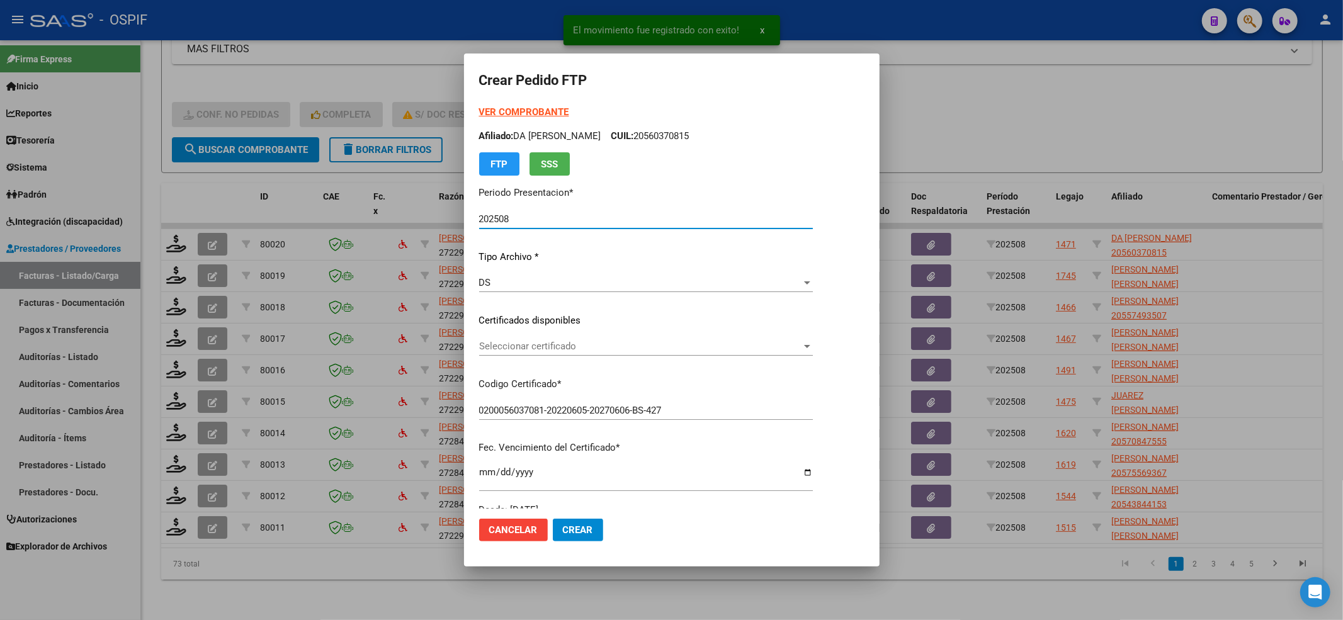
click at [588, 353] on div "Seleccionar certificado Seleccionar certificado" at bounding box center [646, 346] width 334 height 19
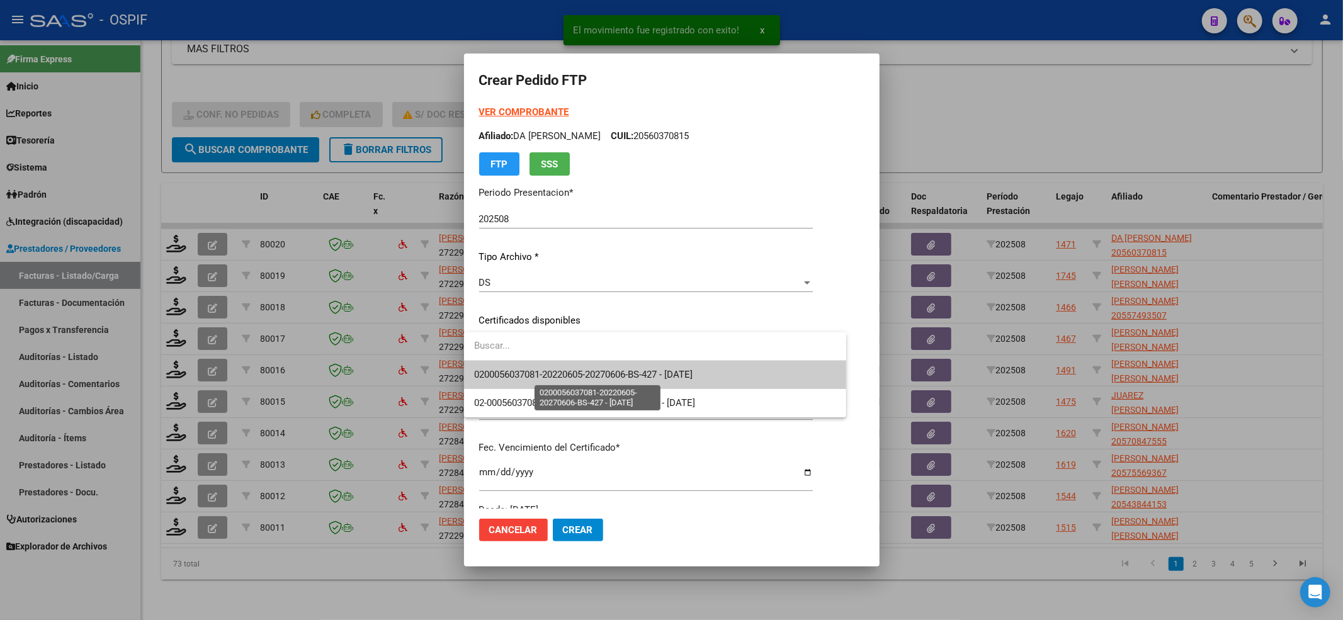
click at [578, 369] on span "0200056037081-20220605-20270606-BS-427 - 2027-06-06" at bounding box center [583, 374] width 219 height 11
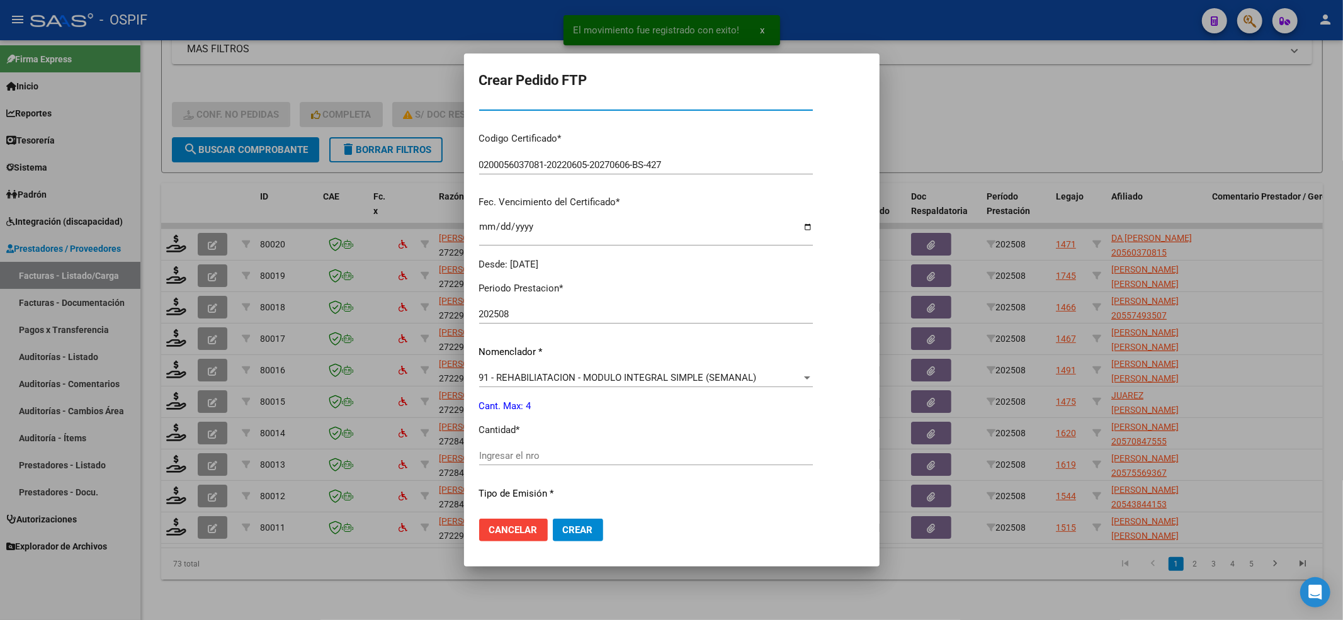
scroll to position [252, 0]
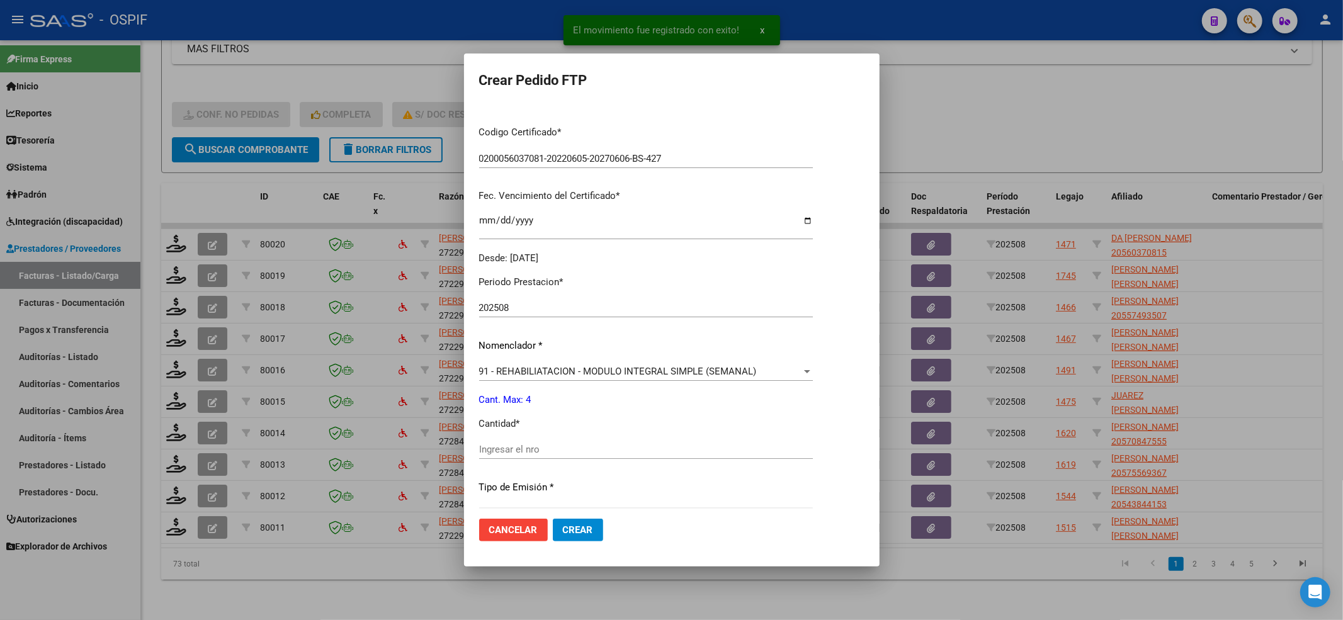
click at [540, 449] on input "Ingresar el nro" at bounding box center [646, 449] width 334 height 11
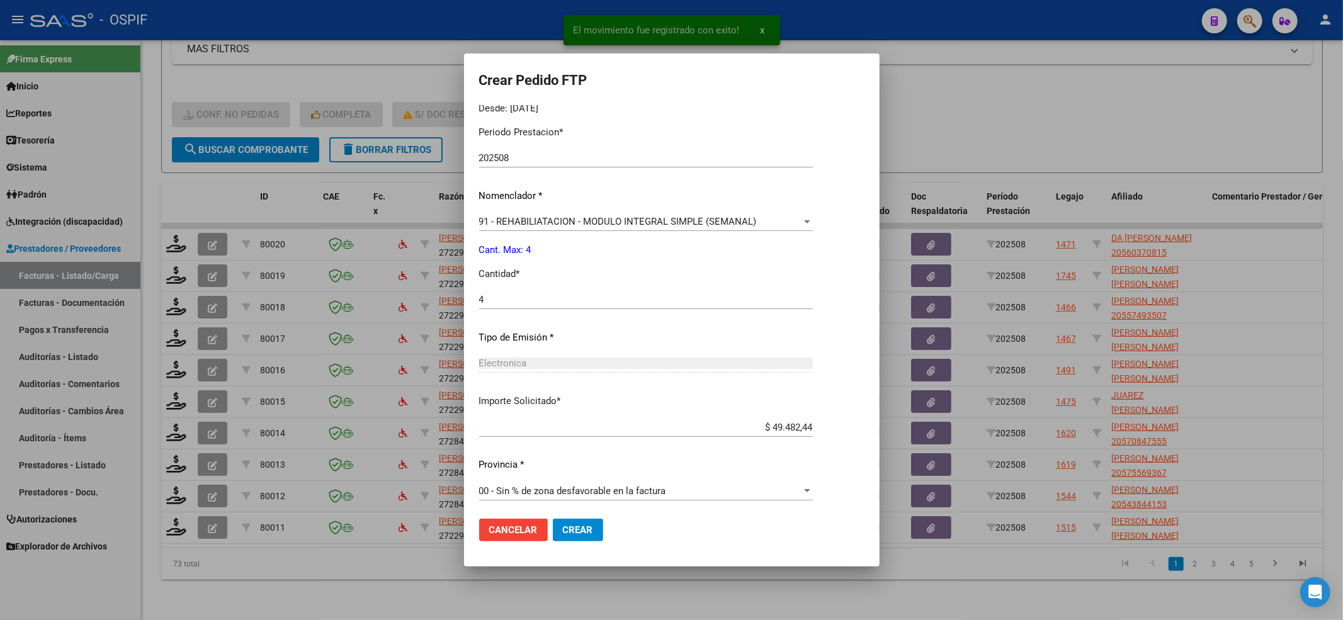
scroll to position [406, 0]
click at [563, 530] on span "Crear" at bounding box center [578, 530] width 30 height 11
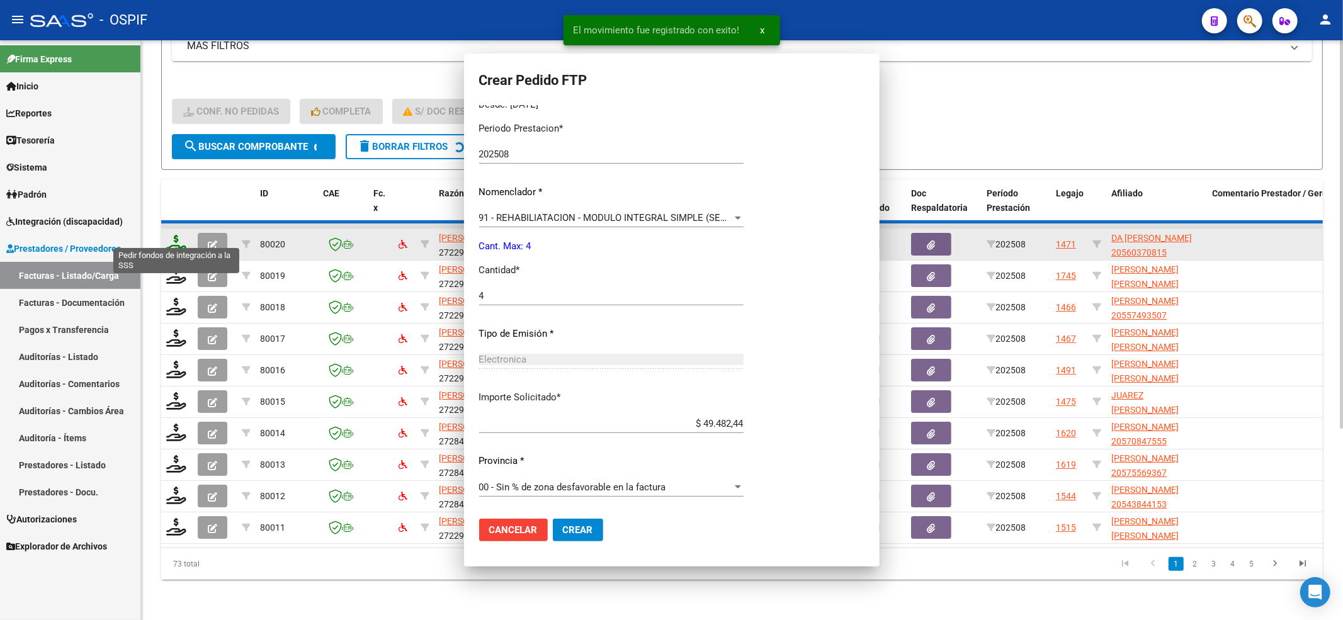
scroll to position [0, 0]
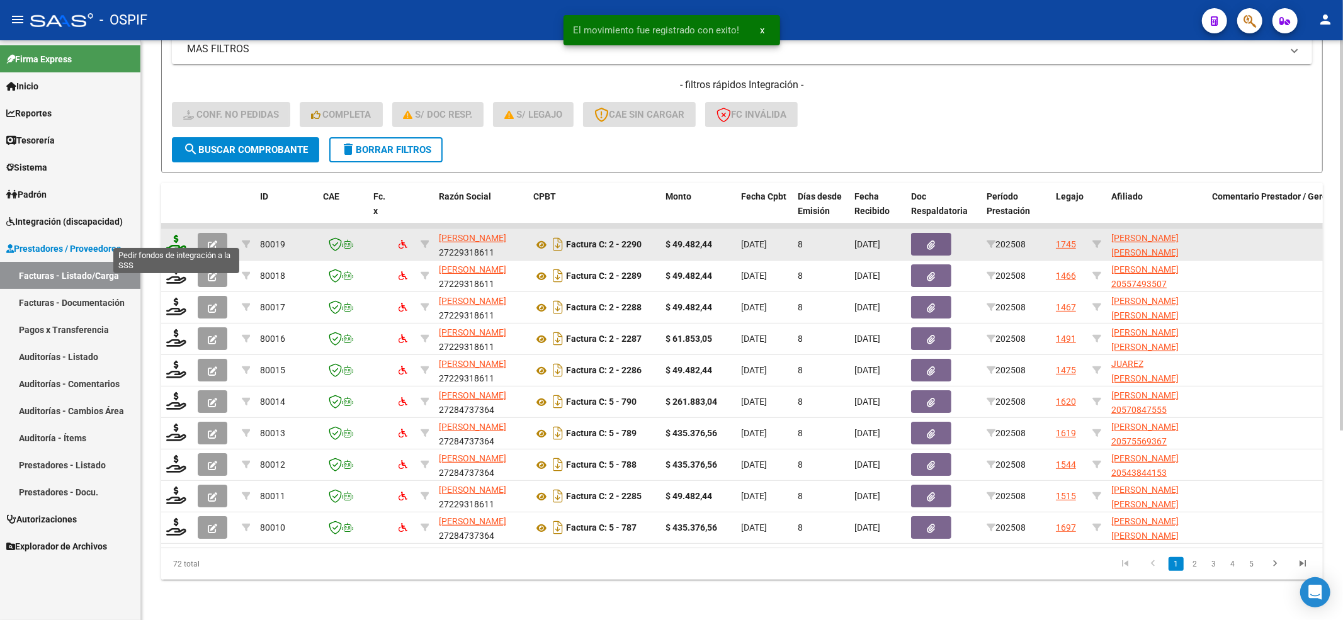
click at [172, 235] on icon at bounding box center [176, 244] width 20 height 18
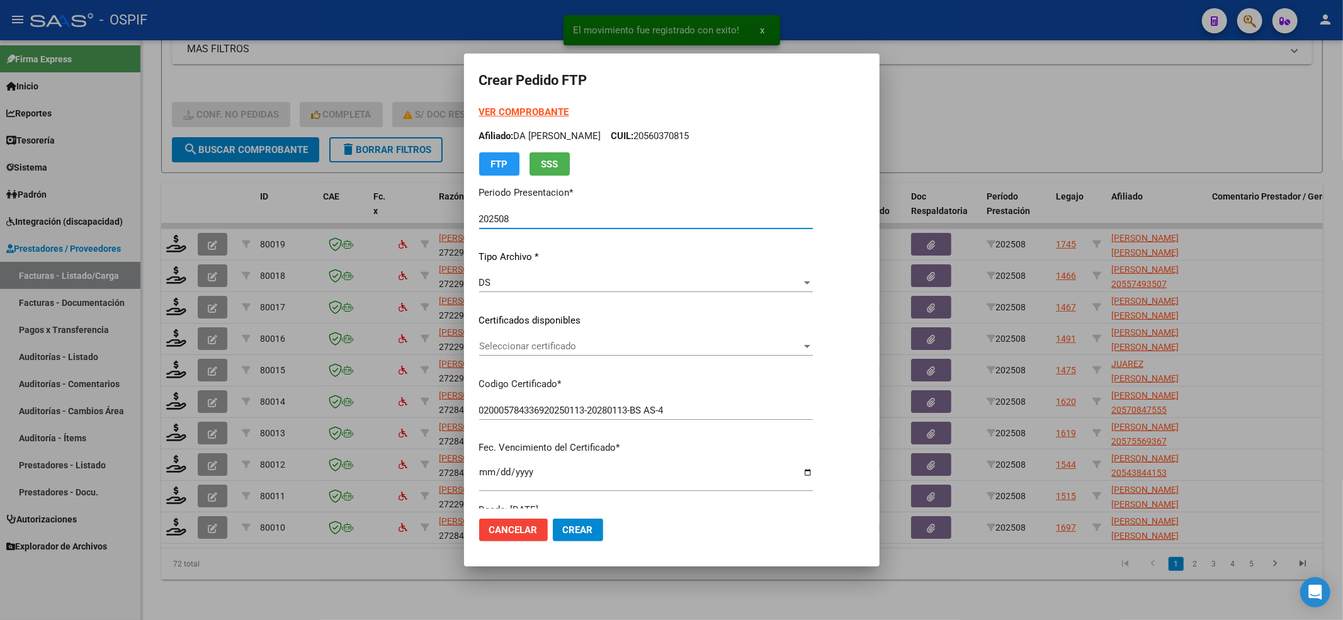
click at [499, 351] on span "Seleccionar certificado" at bounding box center [640, 346] width 322 height 11
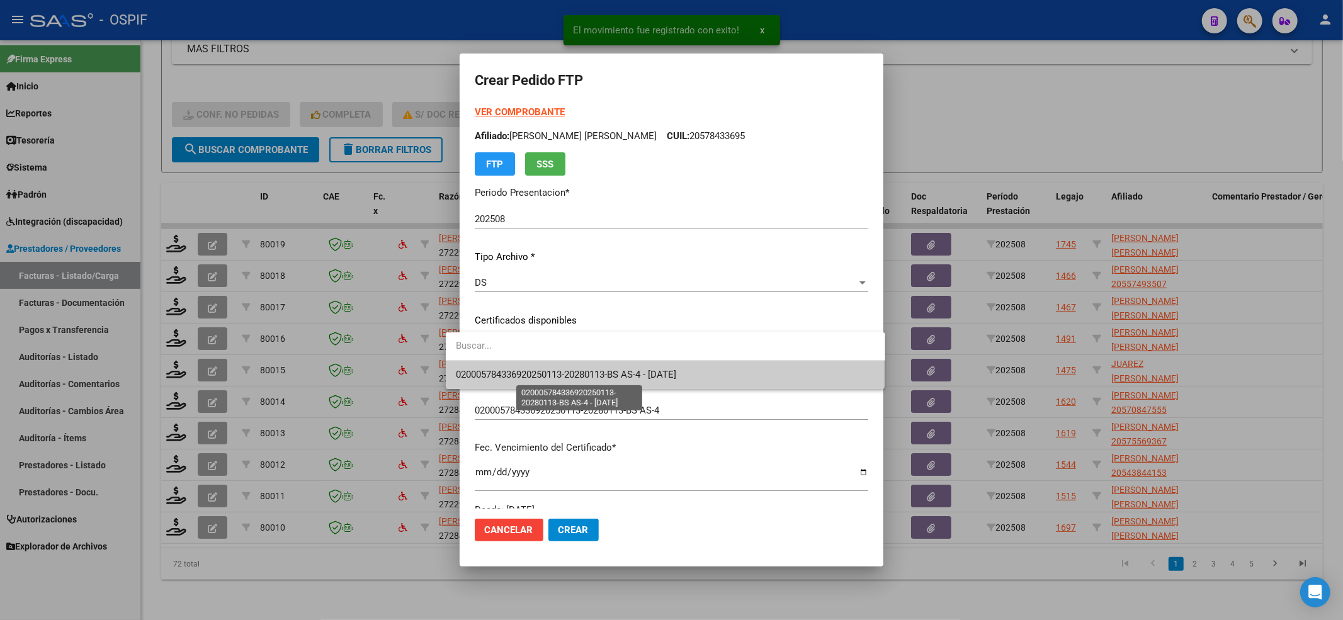
click at [501, 371] on span "020005784336920250113-20280113-BS AS-4 - 2028-01-13" at bounding box center [566, 374] width 220 height 11
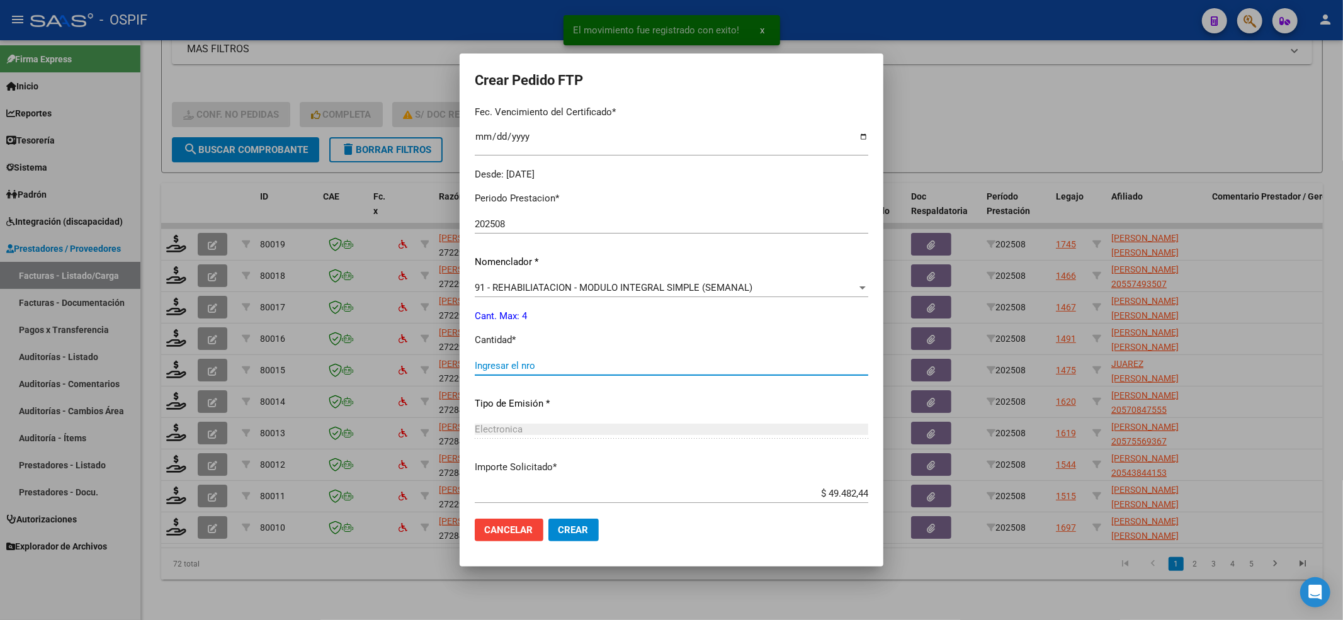
click at [503, 370] on input "Ingresar el nro" at bounding box center [672, 365] width 394 height 11
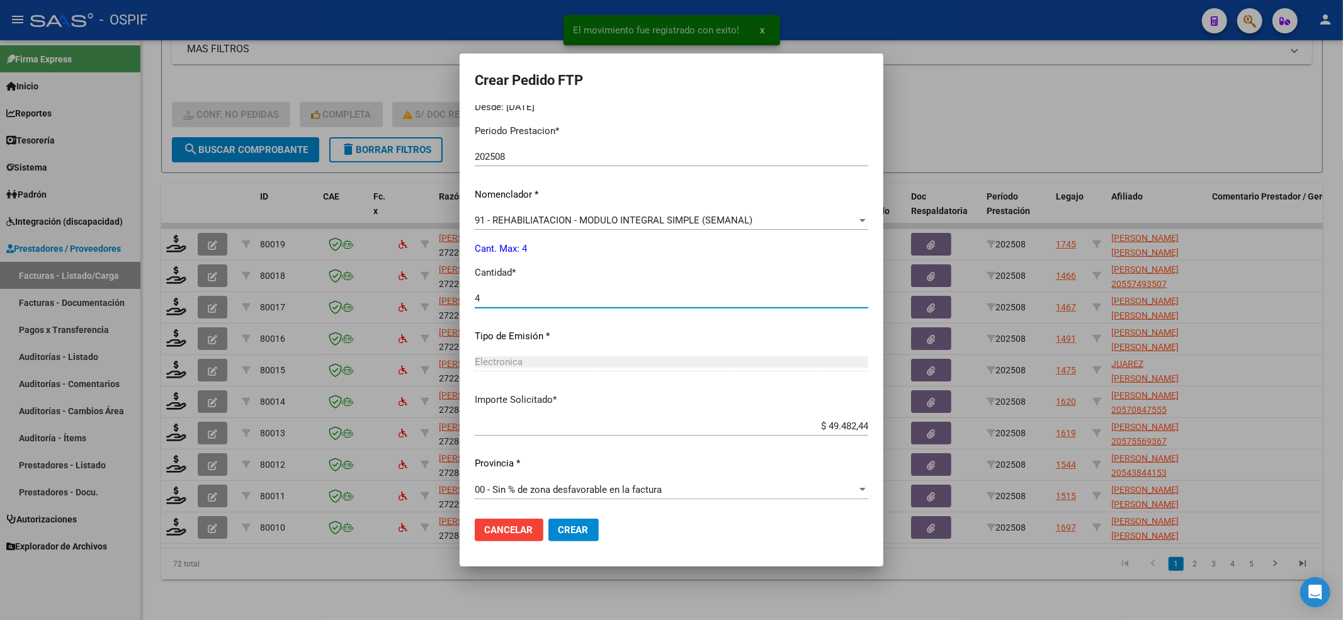
scroll to position [406, 0]
click at [559, 532] on span "Crear" at bounding box center [574, 530] width 30 height 11
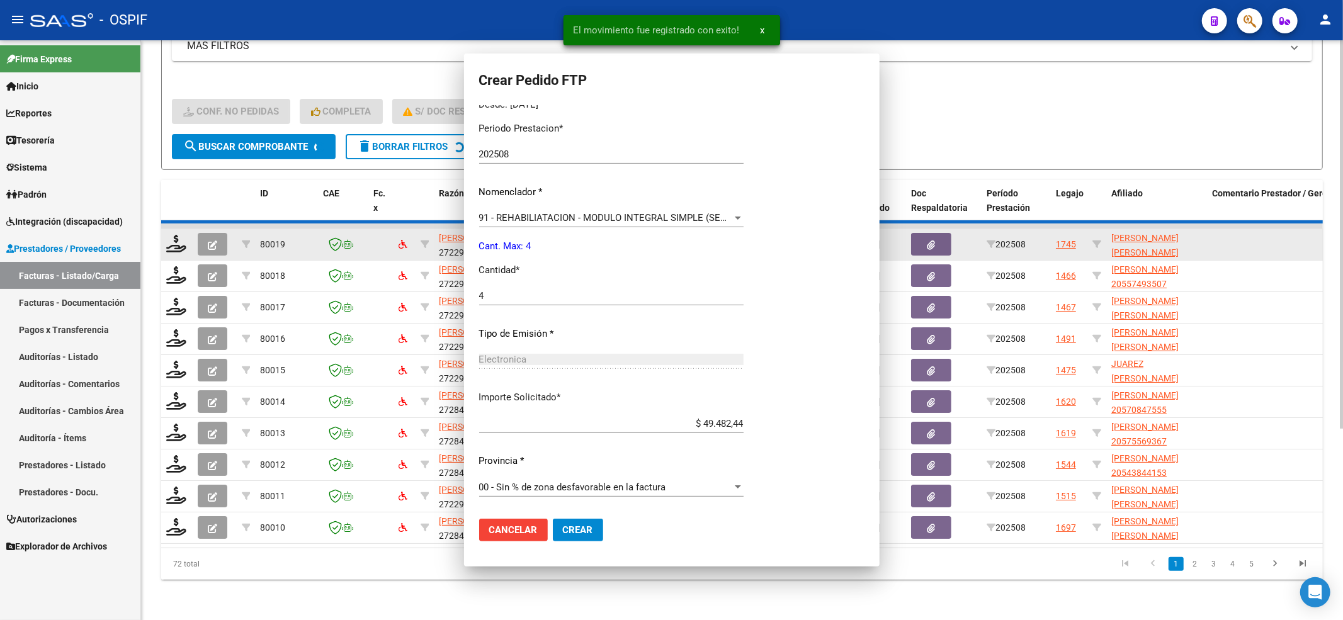
scroll to position [0, 0]
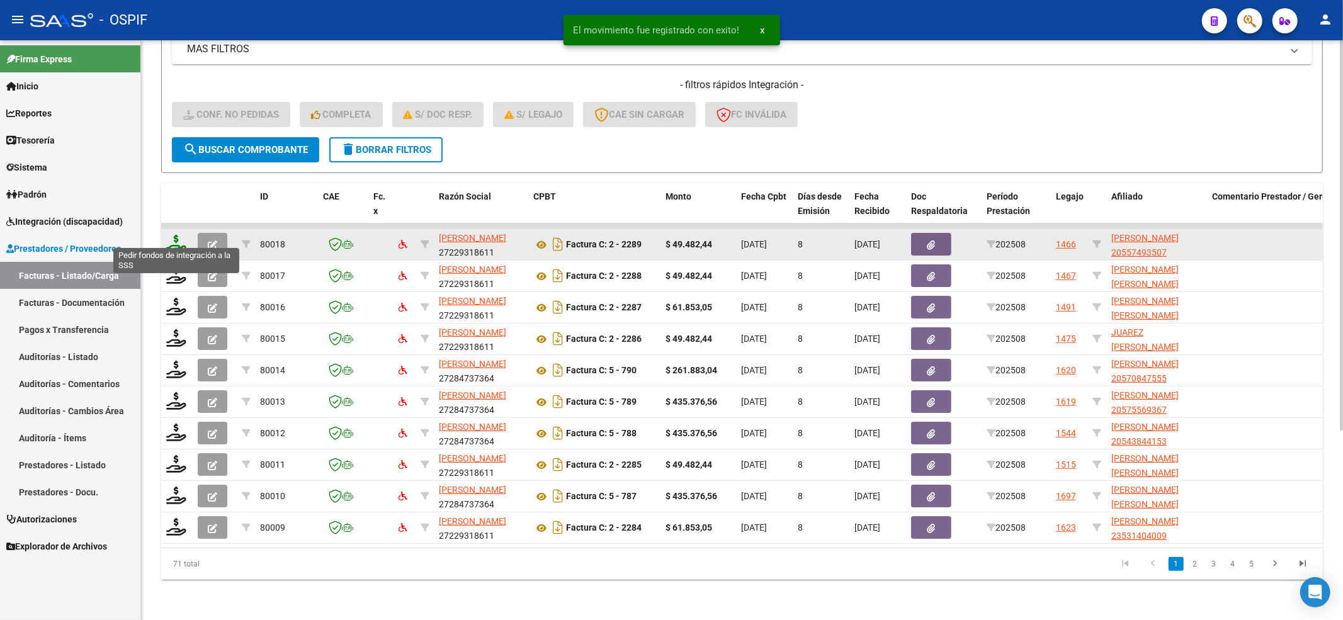
click at [178, 235] on icon at bounding box center [176, 244] width 20 height 18
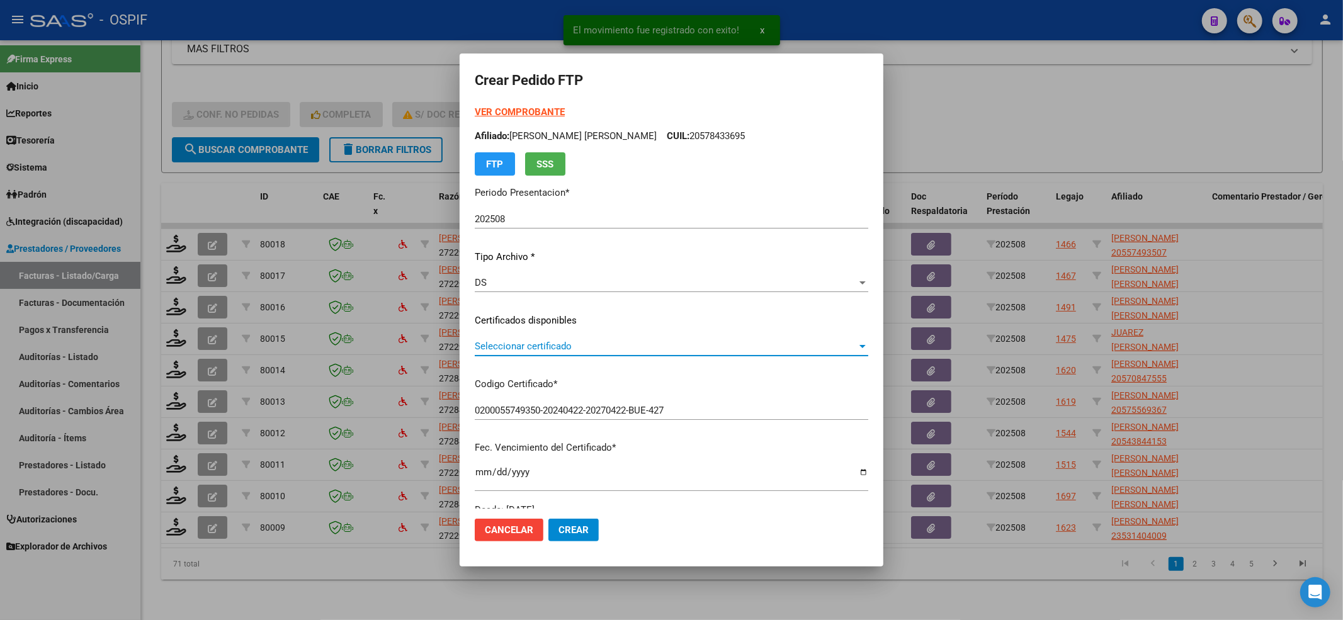
click at [484, 351] on span "Seleccionar certificado" at bounding box center [666, 346] width 382 height 11
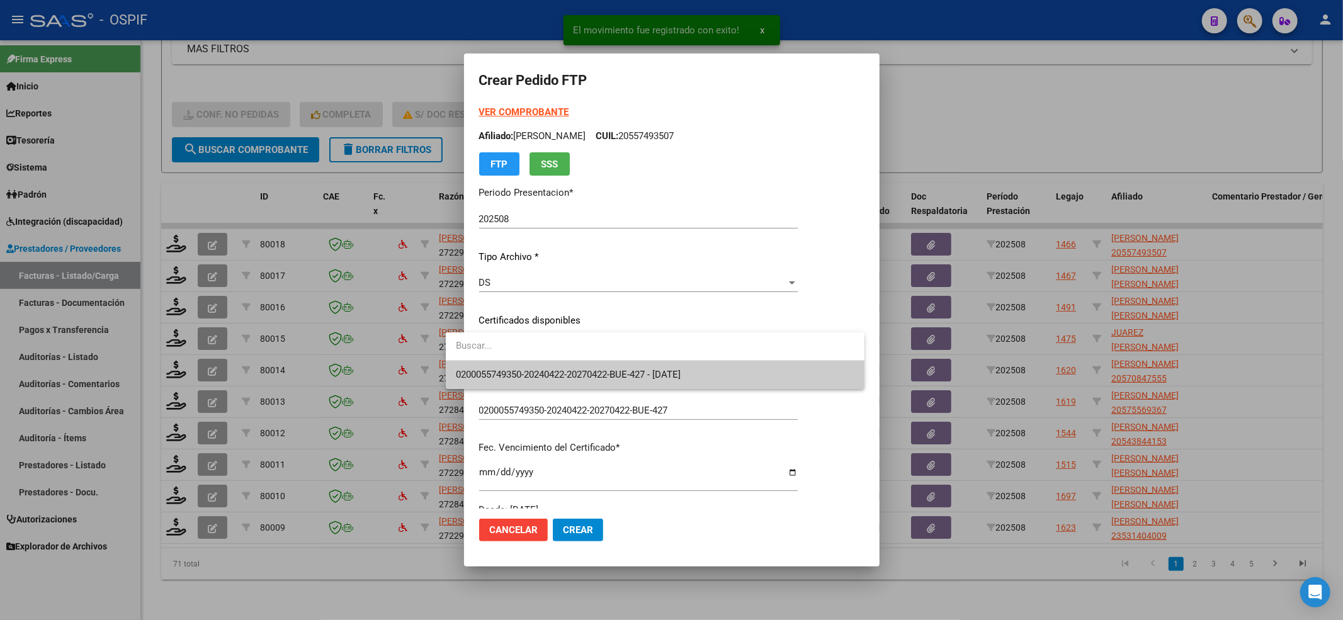
click at [484, 361] on span "0200055749350-20240422-20270422-BUE-427 - 2027-04-22" at bounding box center [655, 375] width 399 height 28
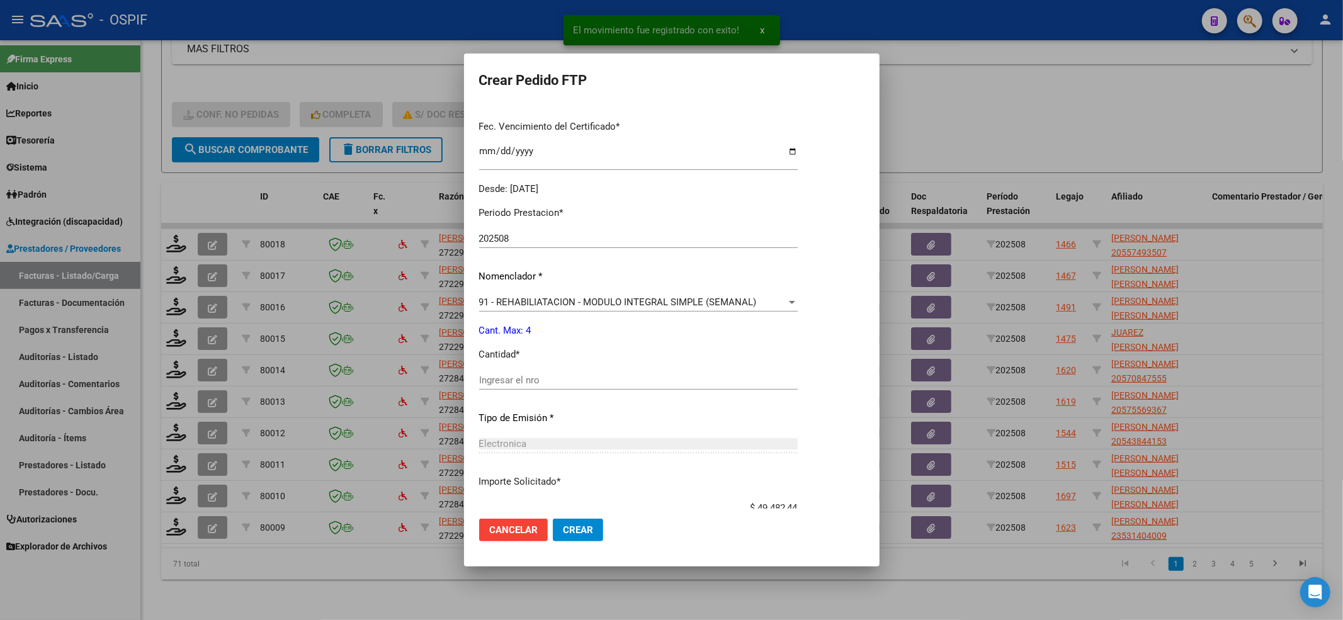
scroll to position [406, 0]
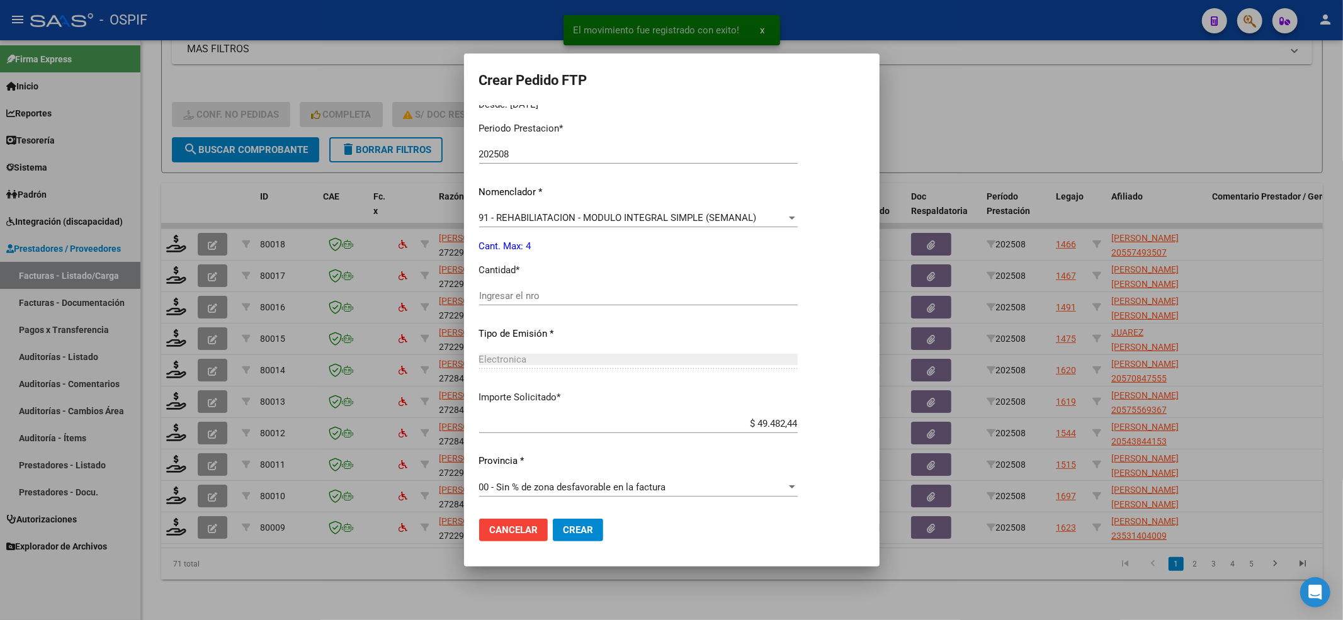
click at [528, 307] on div "Ingresar el nro" at bounding box center [638, 302] width 319 height 31
click at [527, 300] on input "Ingresar el nro" at bounding box center [638, 295] width 319 height 11
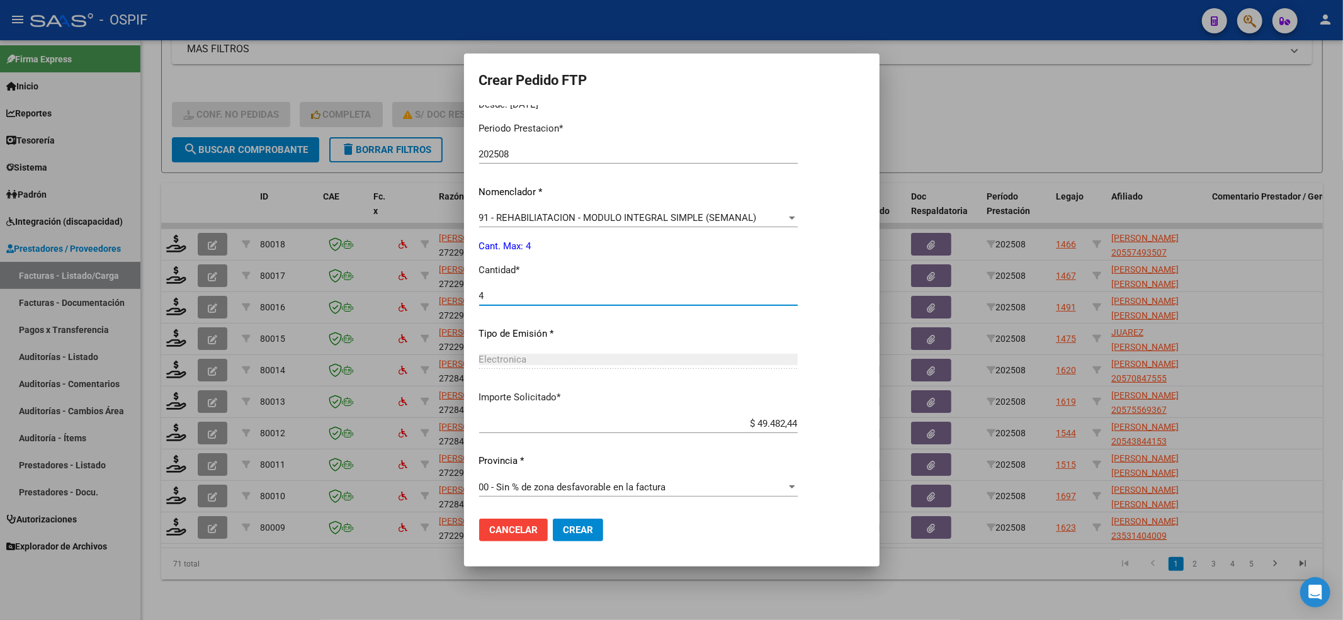
click at [567, 550] on mat-dialog-actions "Cancelar Crear" at bounding box center [671, 530] width 385 height 43
click at [572, 534] on span "Crear" at bounding box center [578, 530] width 30 height 11
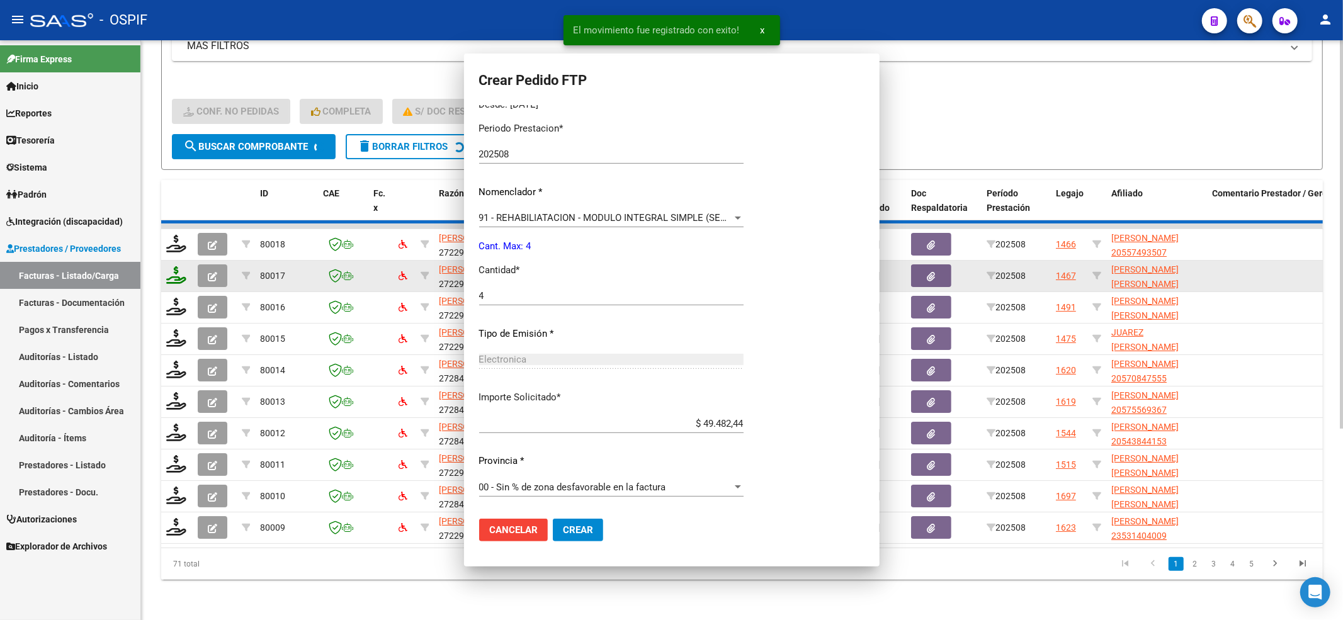
scroll to position [0, 0]
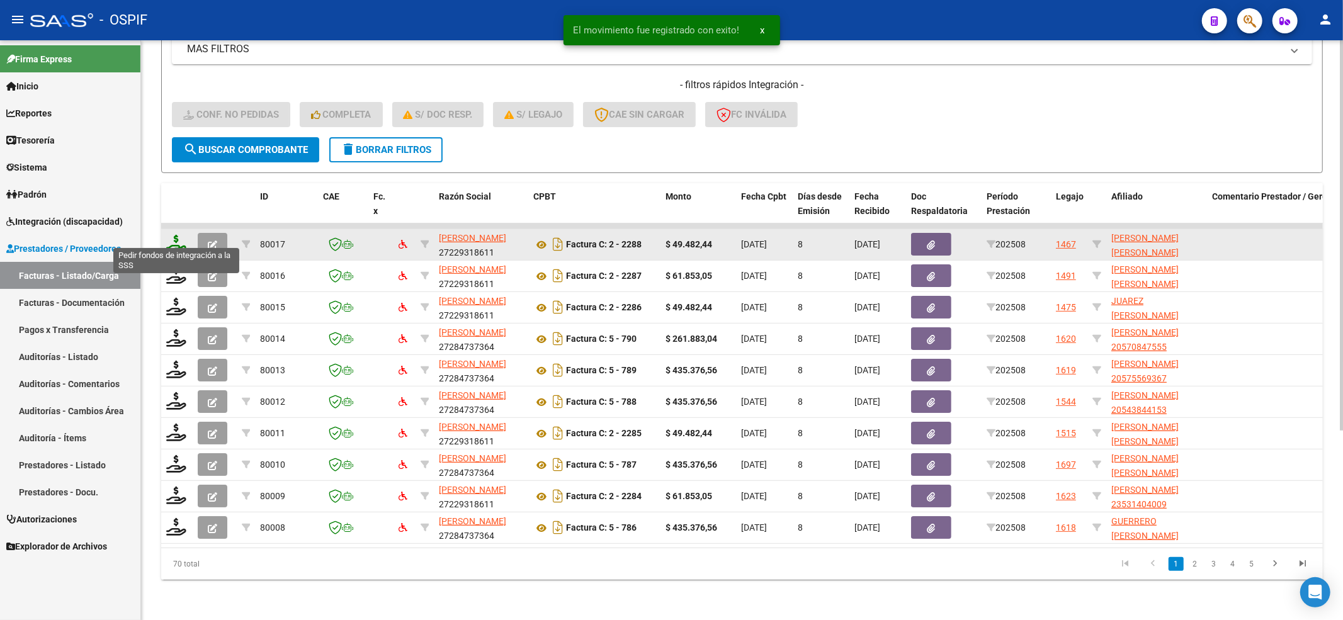
click at [172, 235] on icon at bounding box center [176, 244] width 20 height 18
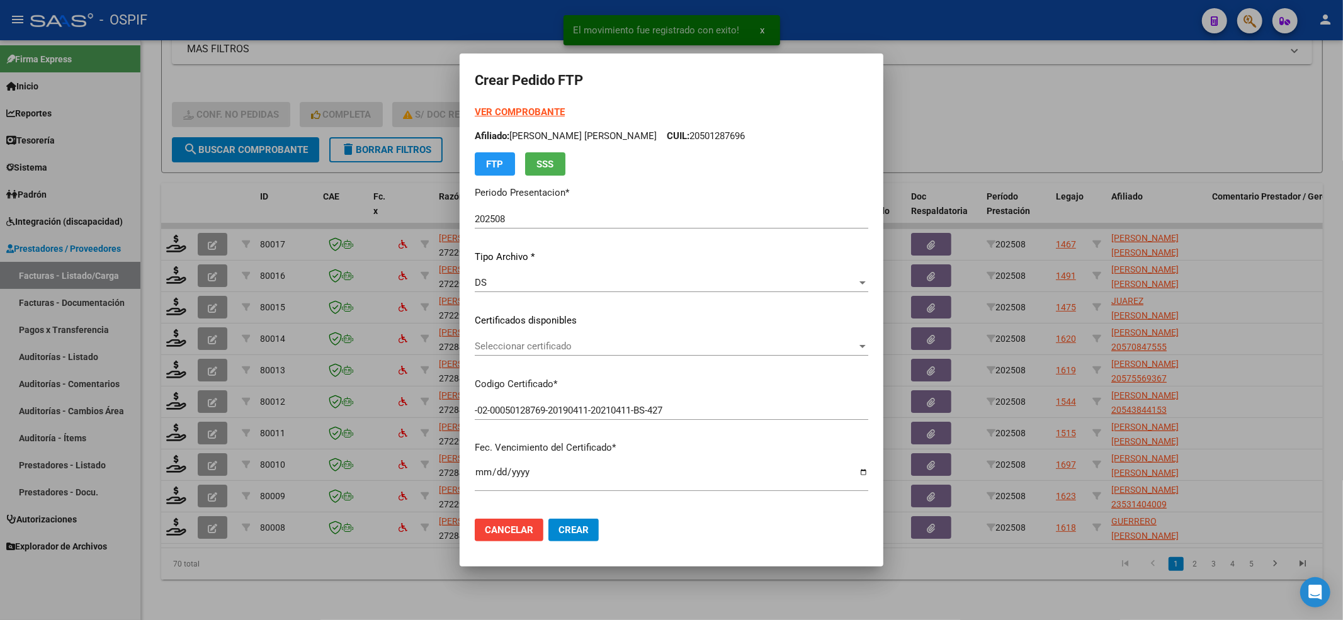
click at [585, 358] on div "Seleccionar certificado Seleccionar certificado" at bounding box center [672, 352] width 394 height 31
click at [578, 348] on span "Seleccionar certificado" at bounding box center [666, 346] width 382 height 11
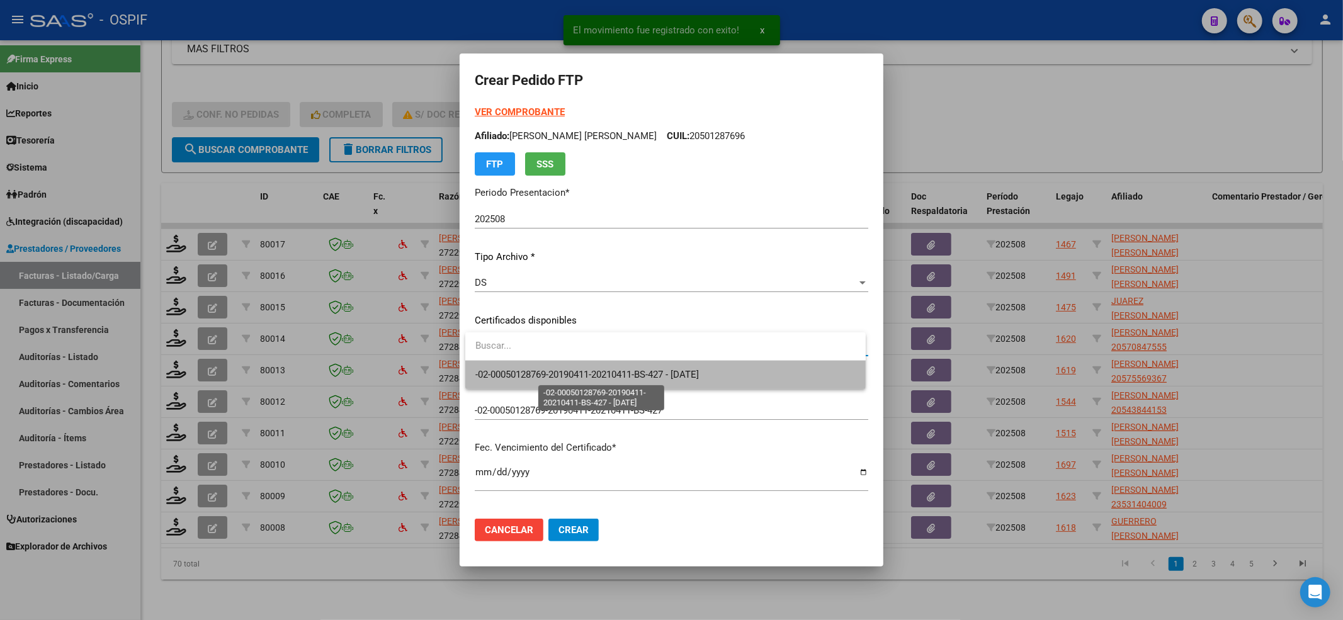
click at [567, 369] on span "-02-00050128769-20190411-20210411-BS-427 - 2021-04-11" at bounding box center [588, 374] width 224 height 11
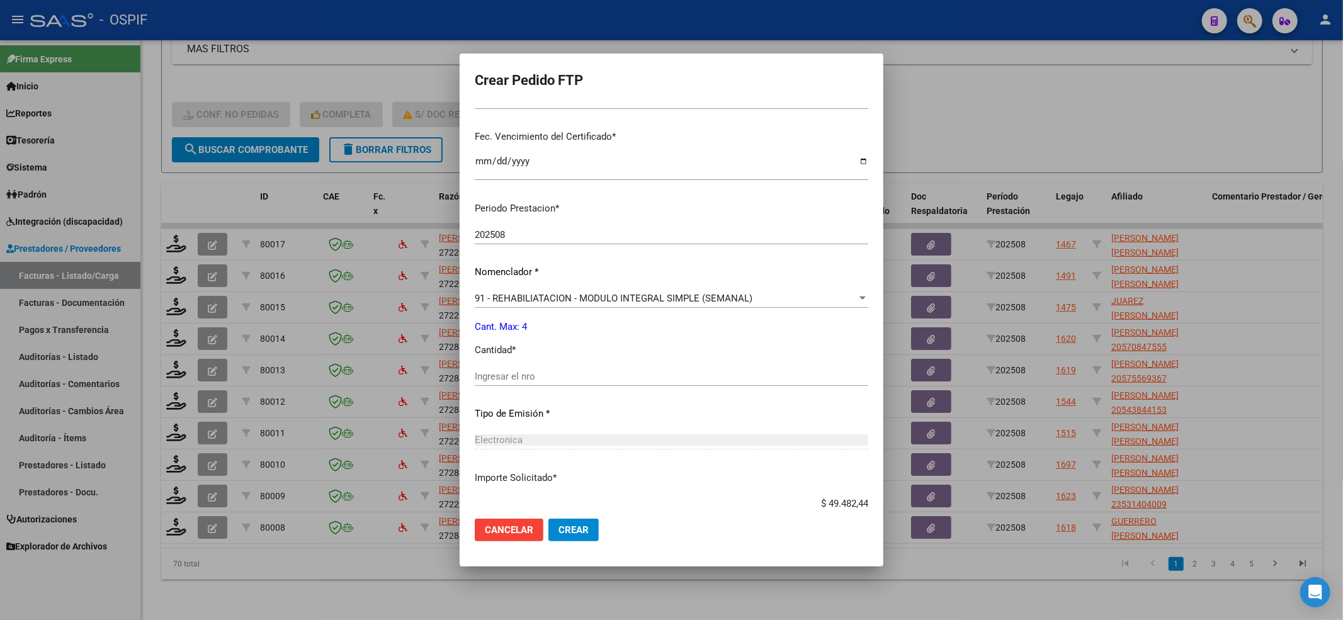
scroll to position [391, 0]
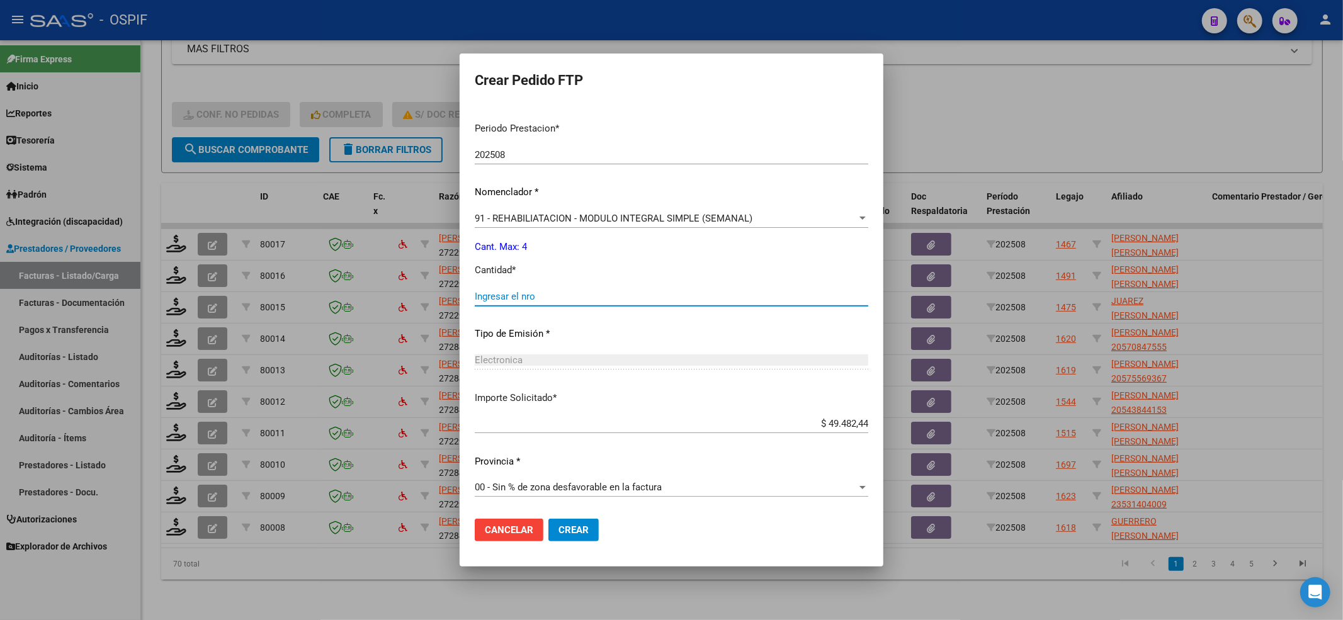
click at [527, 301] on input "Ingresar el nro" at bounding box center [672, 296] width 394 height 11
click at [573, 540] on button "Crear" at bounding box center [574, 530] width 50 height 23
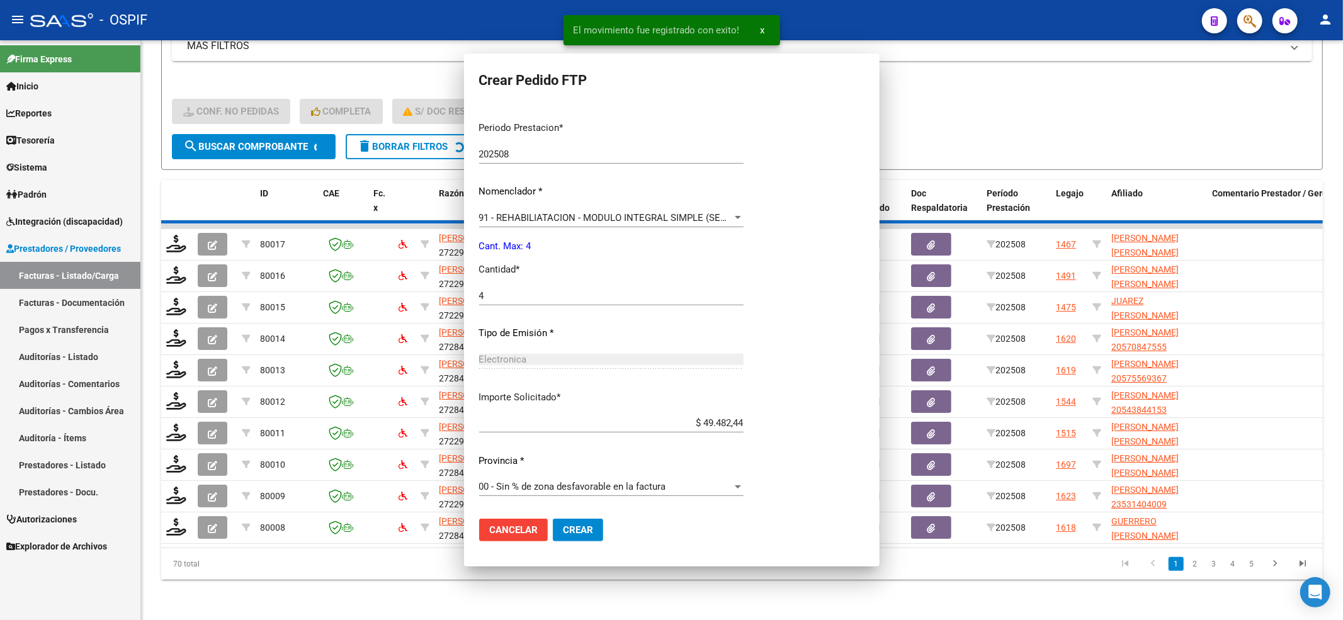
scroll to position [0, 0]
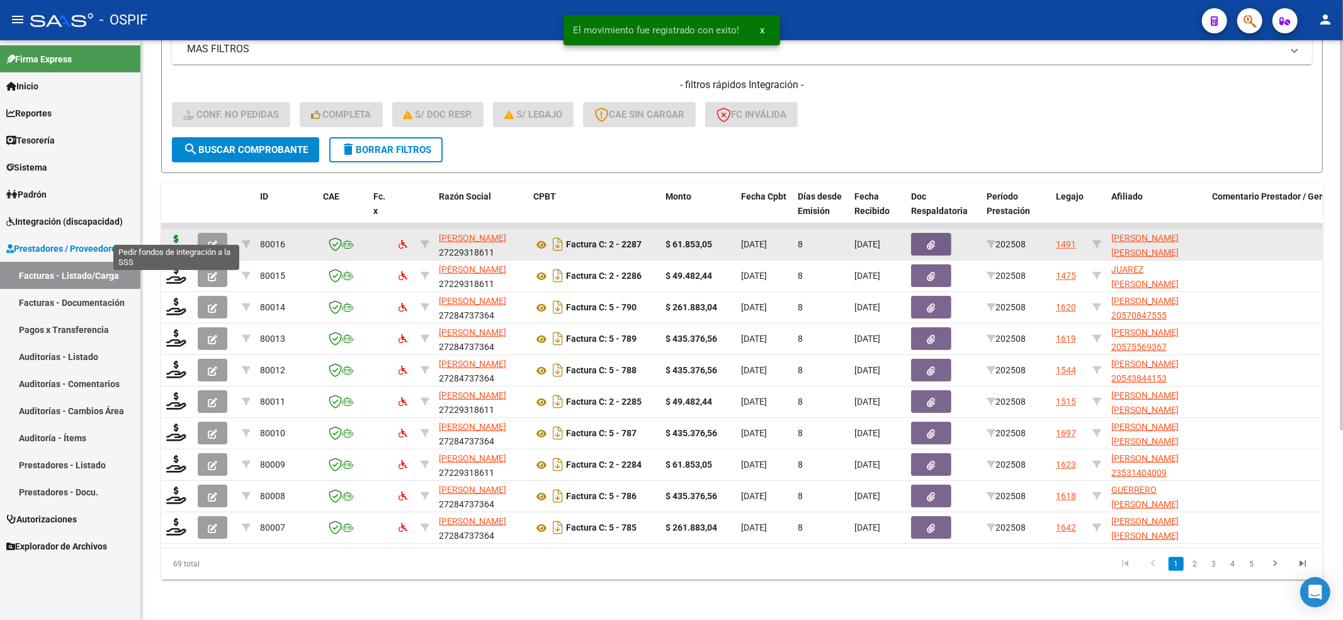
click at [169, 236] on icon at bounding box center [176, 244] width 20 height 18
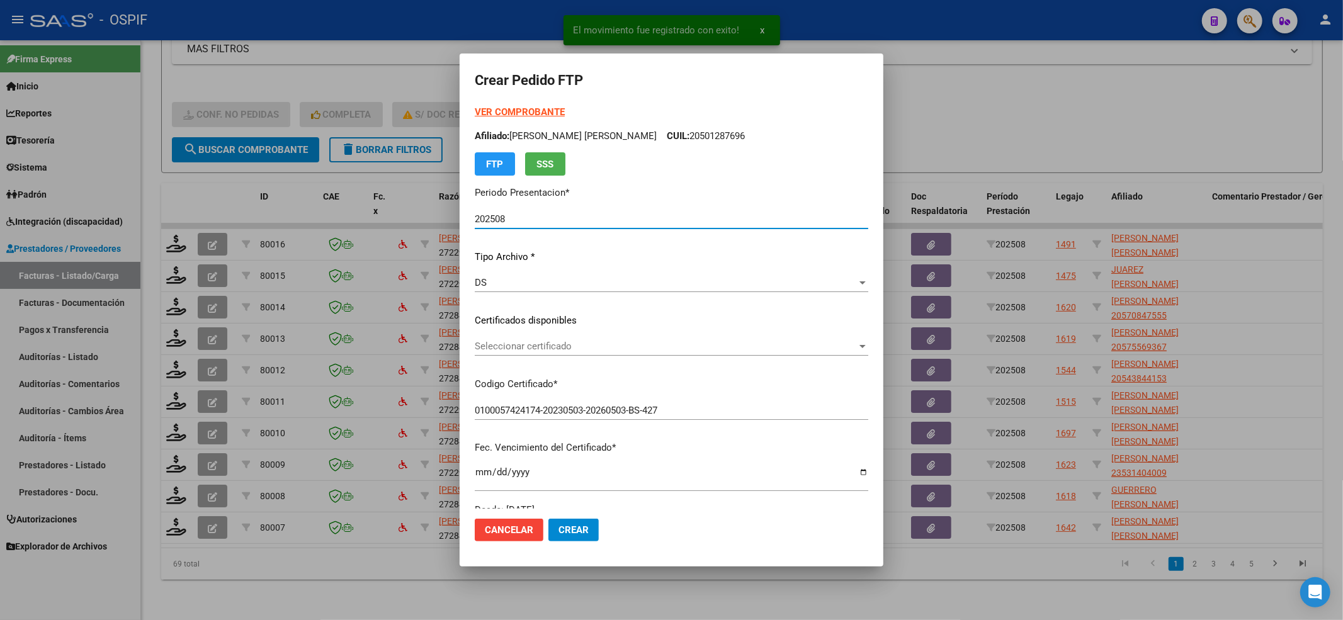
click at [494, 341] on span "Seleccionar certificado" at bounding box center [666, 346] width 382 height 11
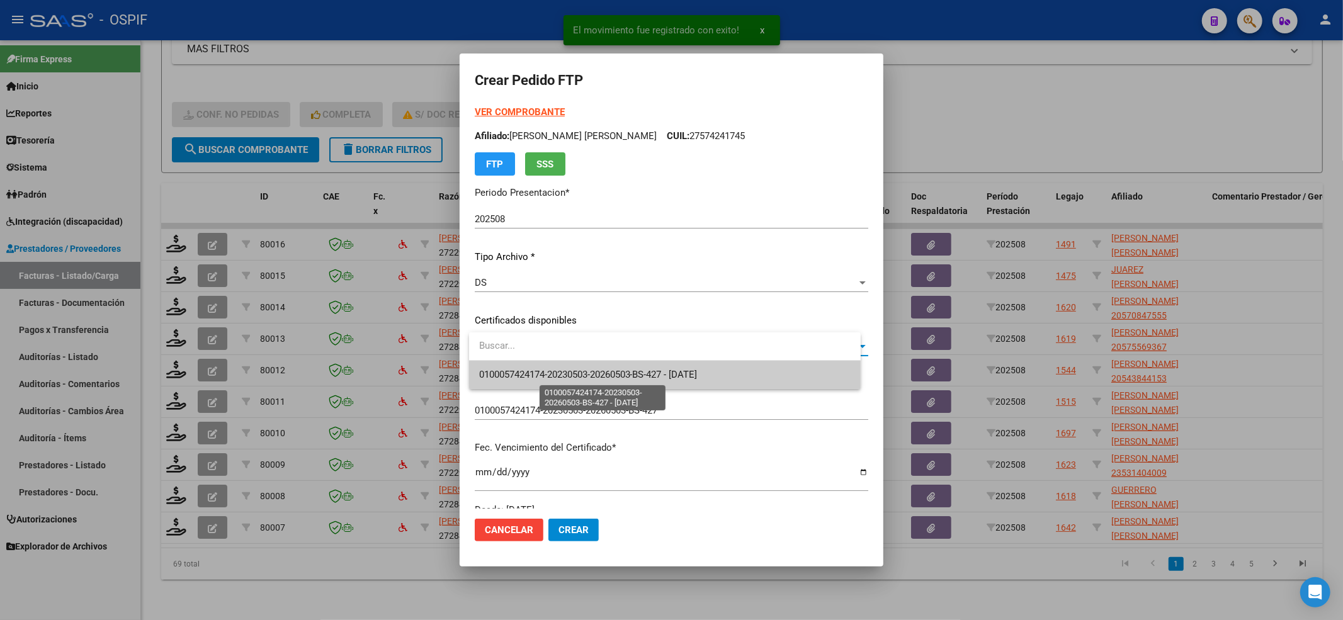
click at [509, 375] on span "0100057424174-20230503-20260503-BS-427 - 2026-05-03" at bounding box center [588, 374] width 219 height 11
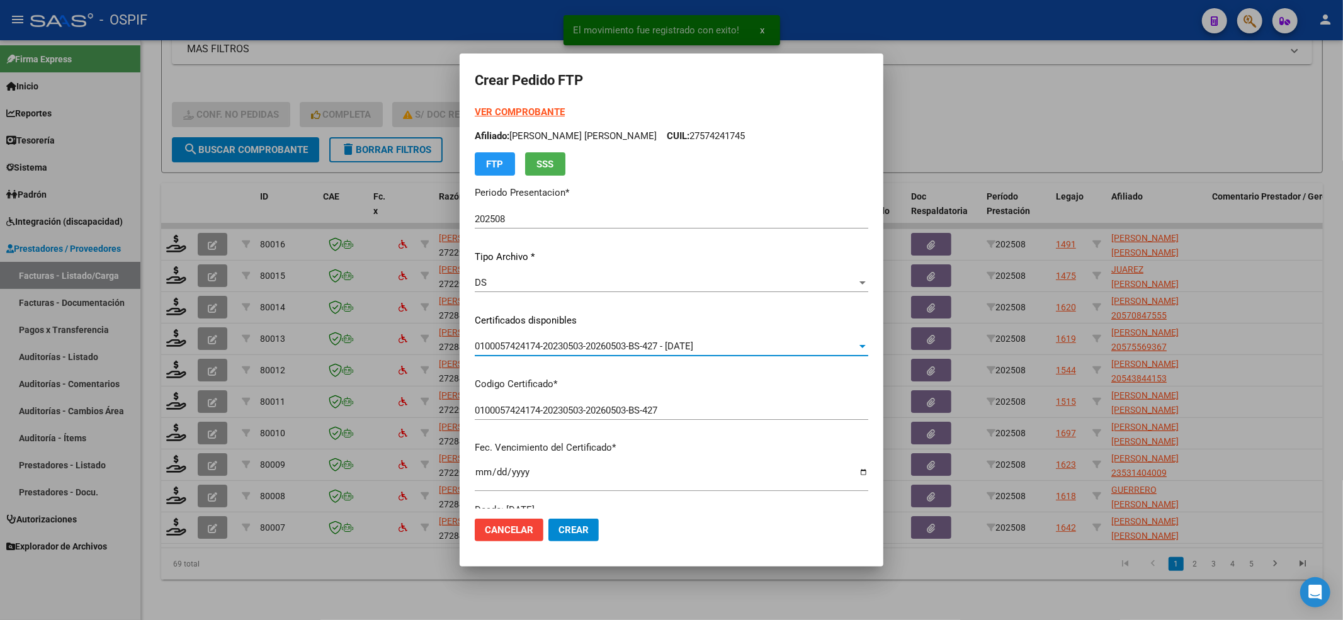
scroll to position [406, 0]
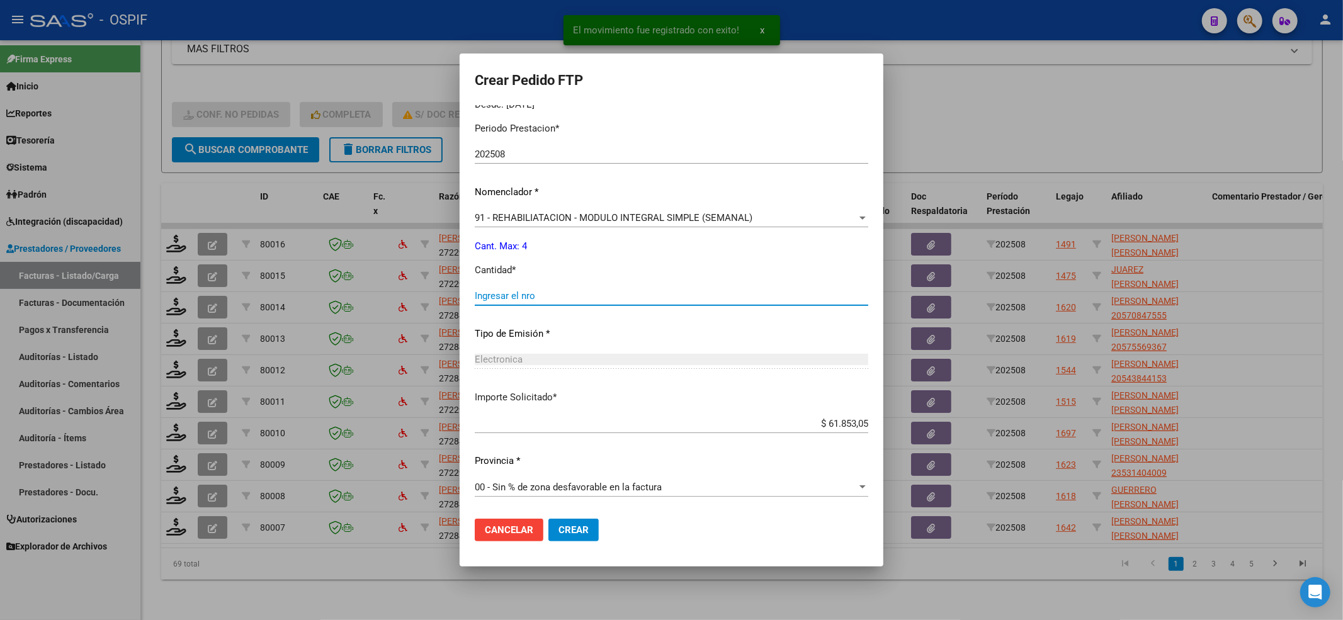
click at [503, 292] on input "Ingresar el nro" at bounding box center [672, 295] width 394 height 11
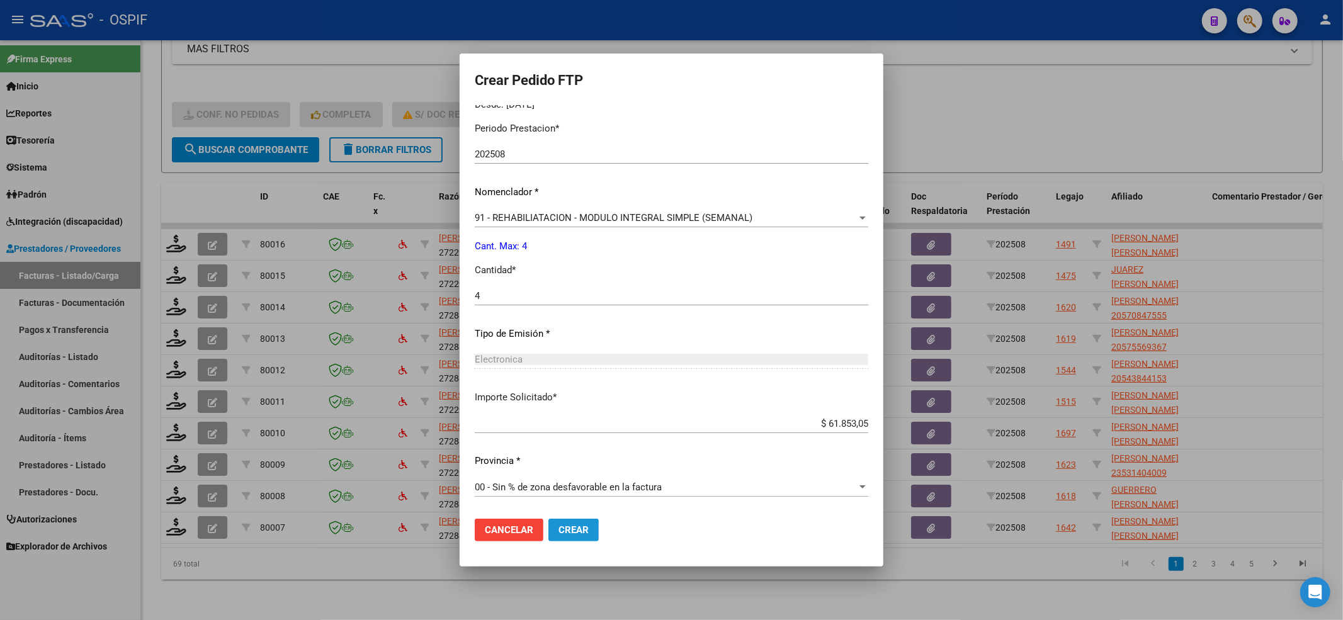
click at [578, 529] on span "Crear" at bounding box center [574, 530] width 30 height 11
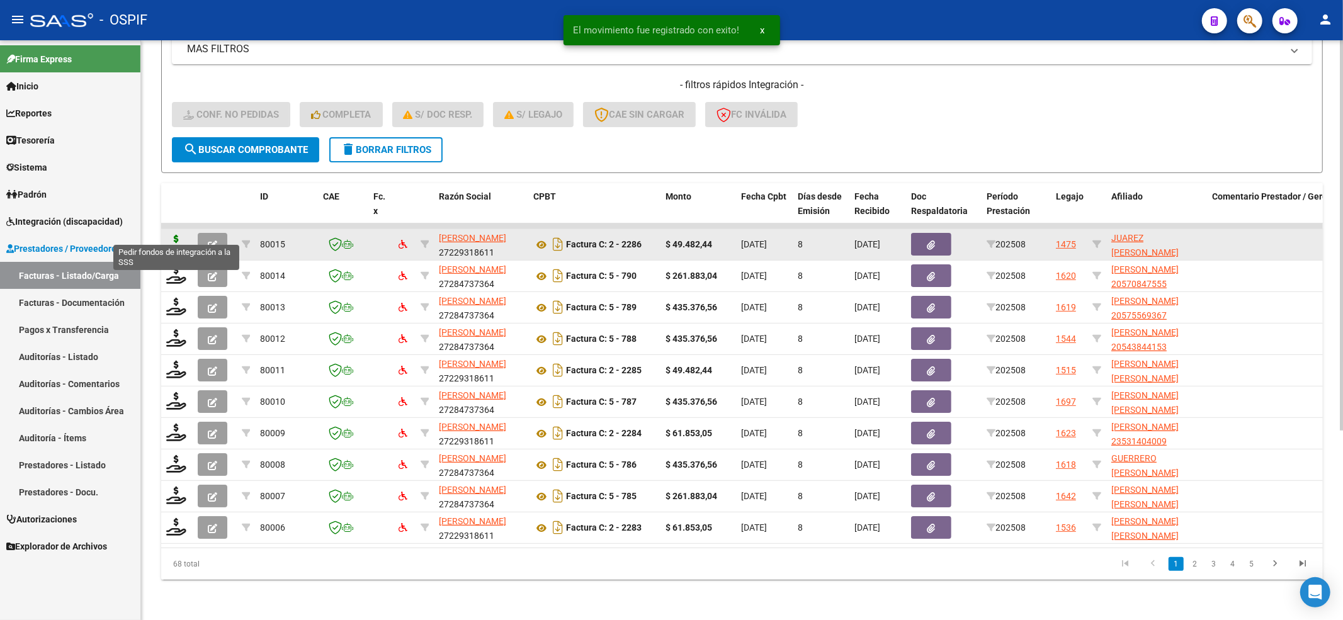
click at [170, 239] on icon at bounding box center [176, 244] width 20 height 18
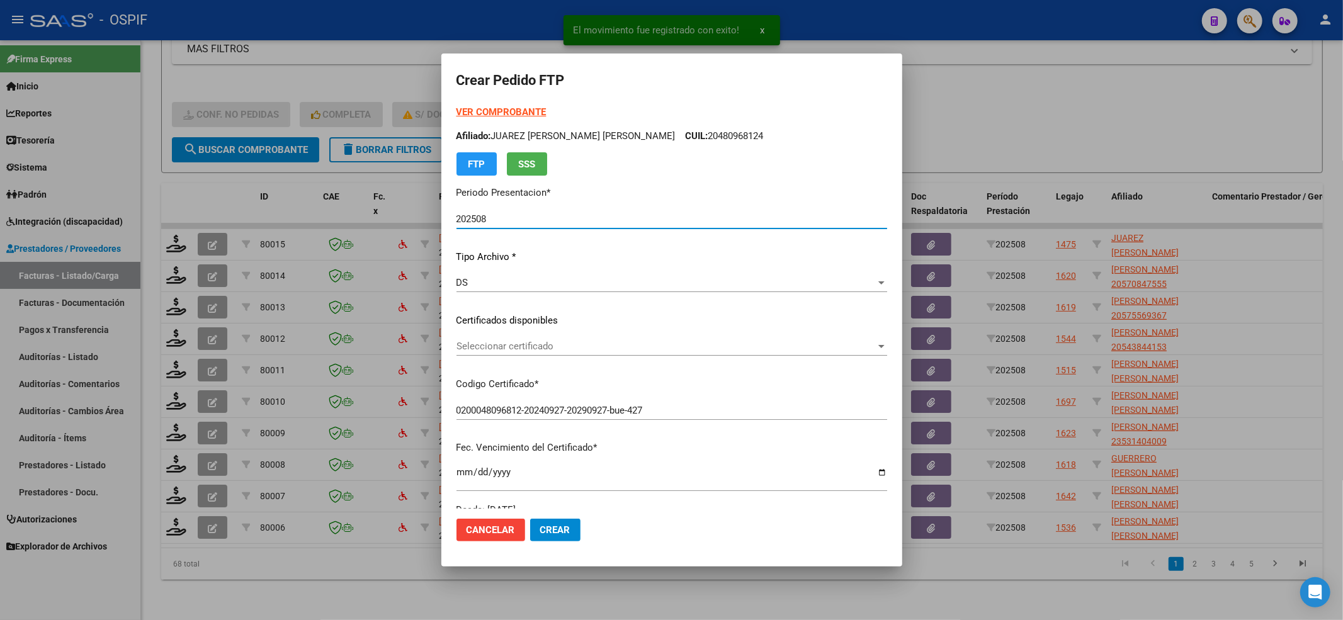
click at [578, 346] on span "Seleccionar certificado" at bounding box center [666, 346] width 419 height 11
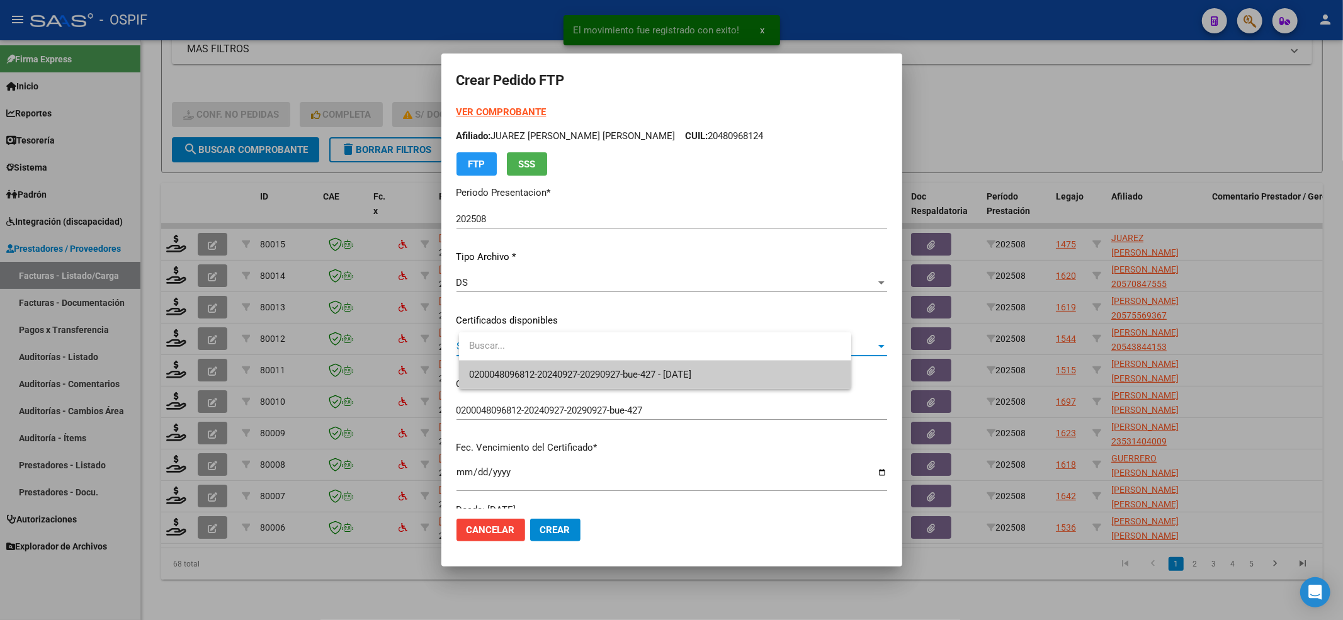
click at [574, 361] on span "0200048096812-20240927-20290927-bue-427 - 2029-09-27" at bounding box center [655, 375] width 372 height 28
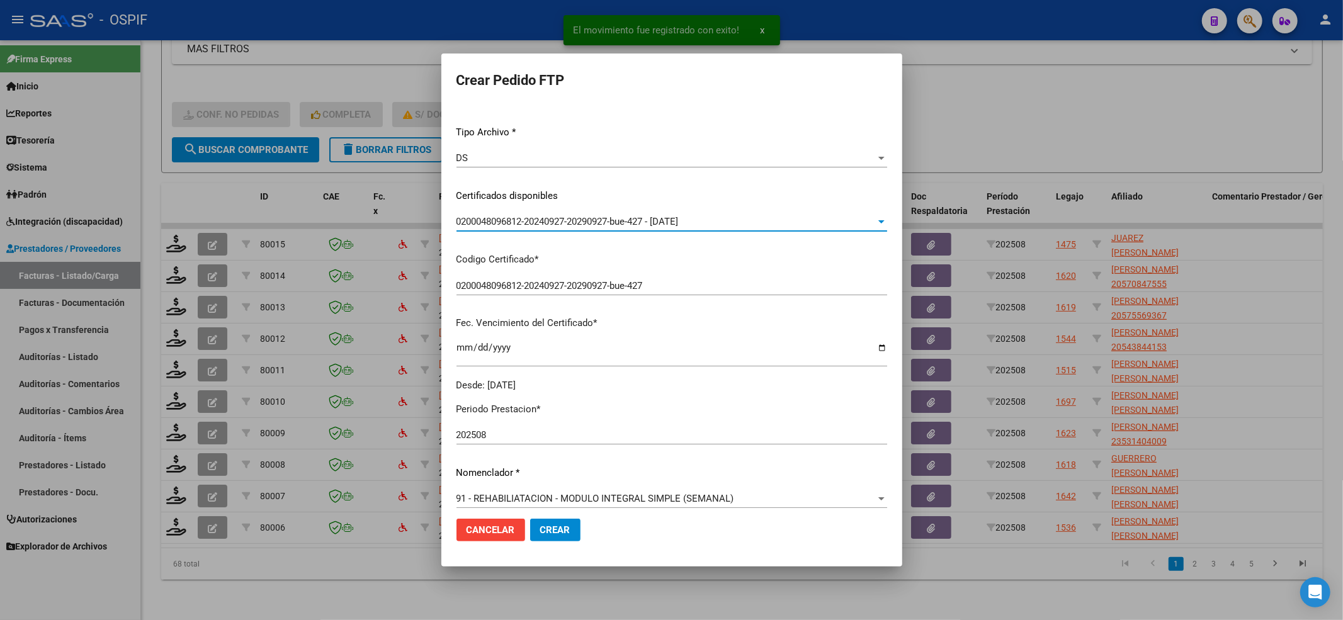
scroll to position [252, 0]
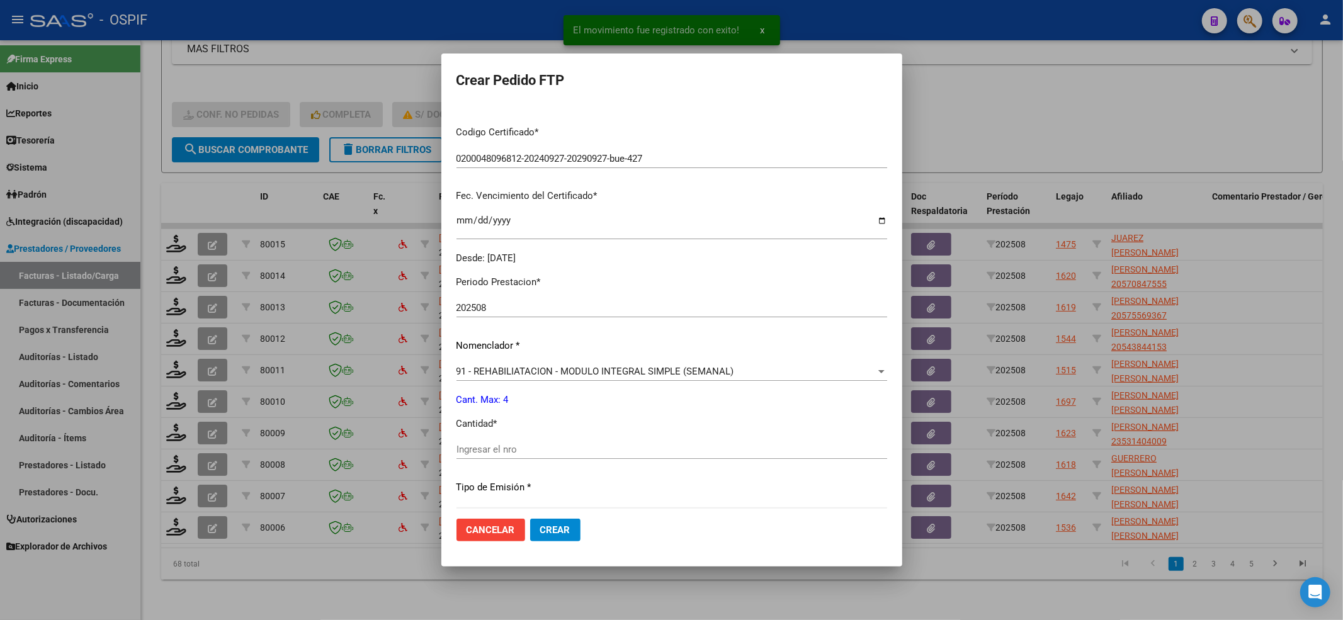
click at [523, 444] on input "Ingresar el nro" at bounding box center [672, 449] width 431 height 11
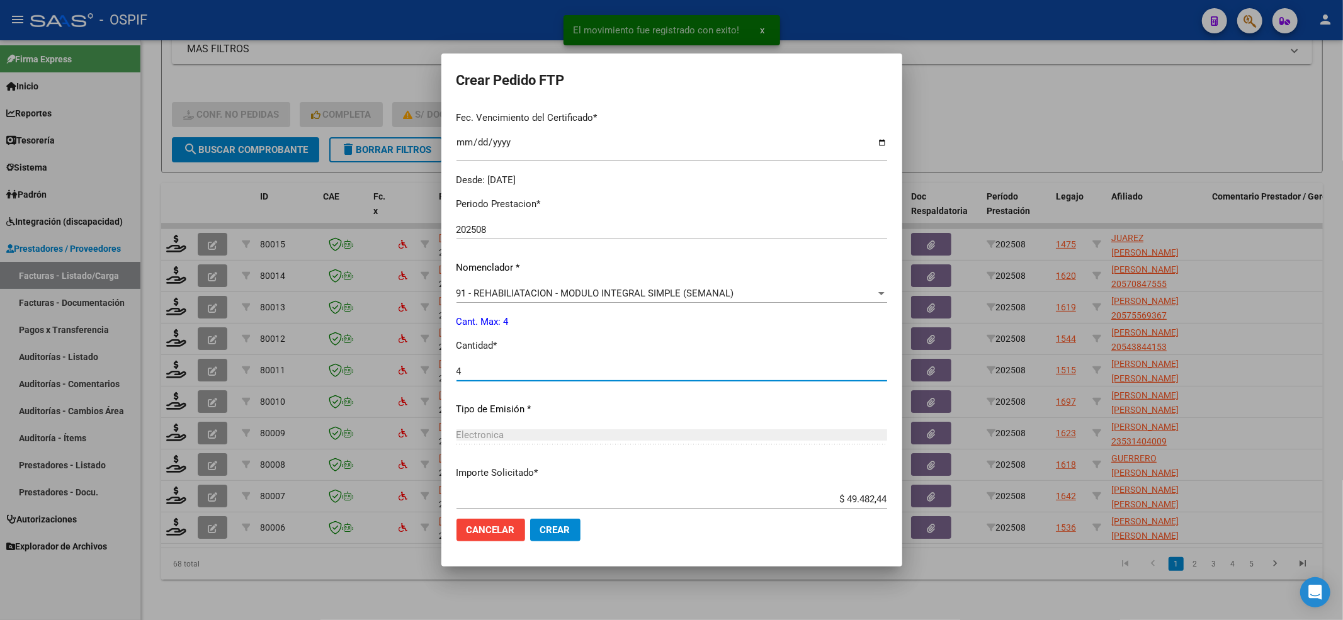
scroll to position [406, 0]
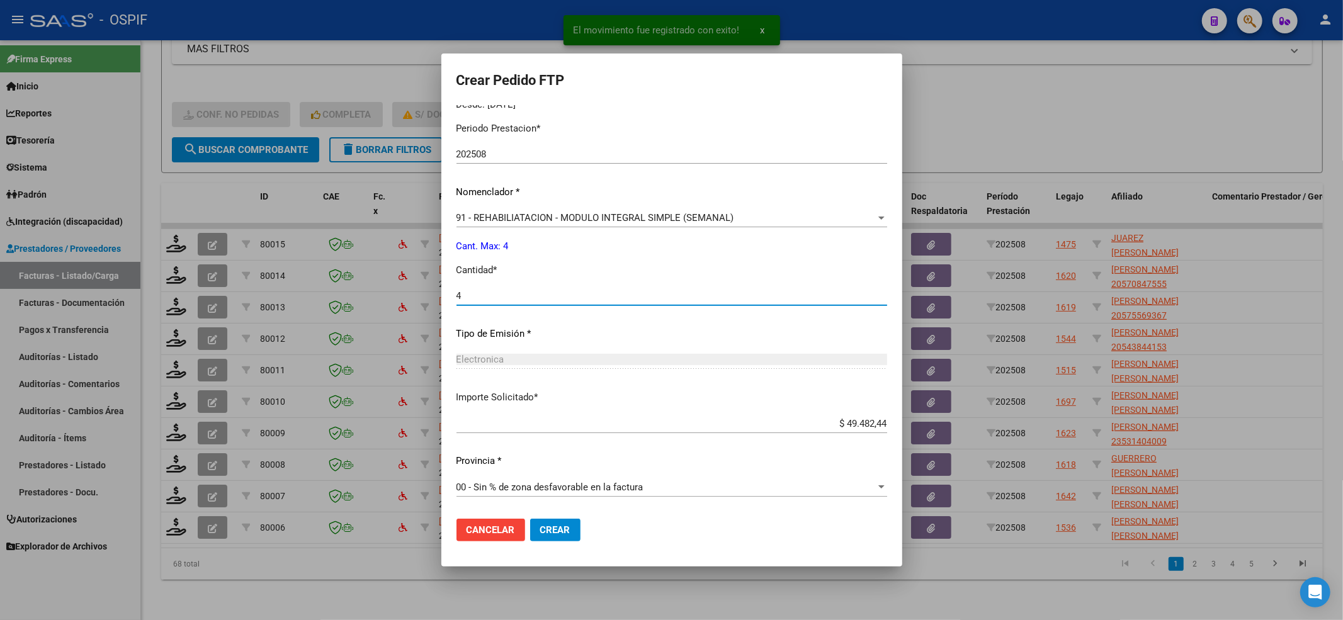
click at [578, 520] on button "Crear" at bounding box center [555, 530] width 50 height 23
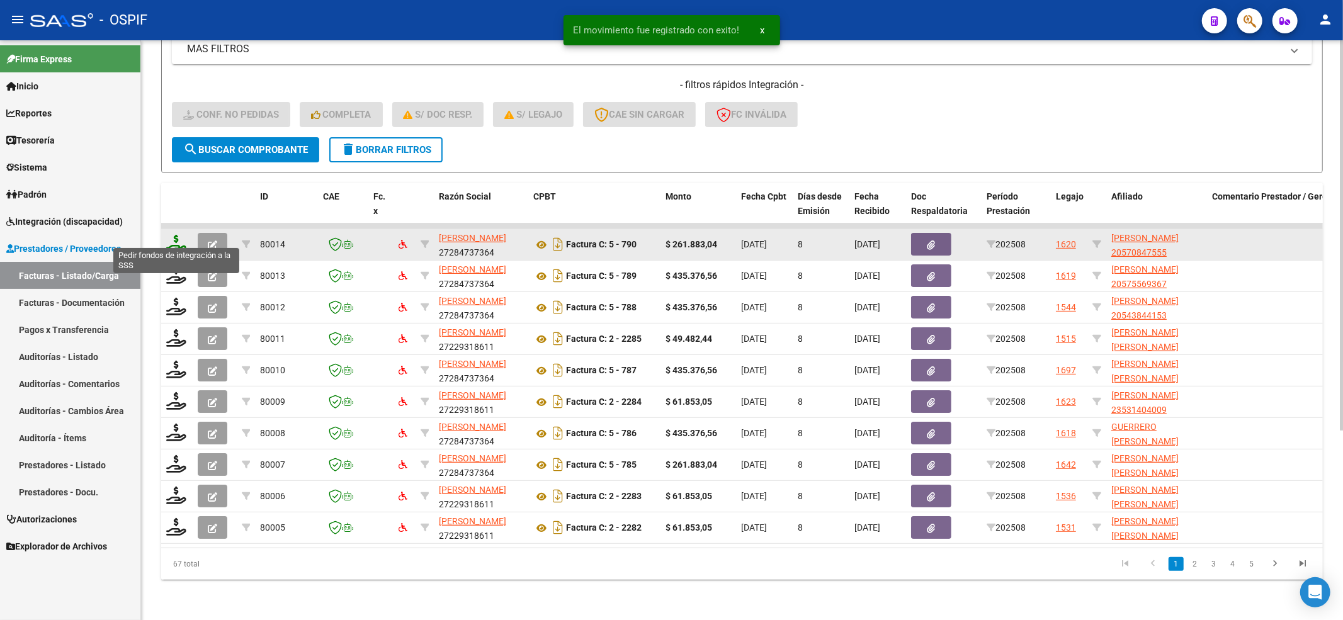
click at [173, 237] on icon at bounding box center [176, 244] width 20 height 18
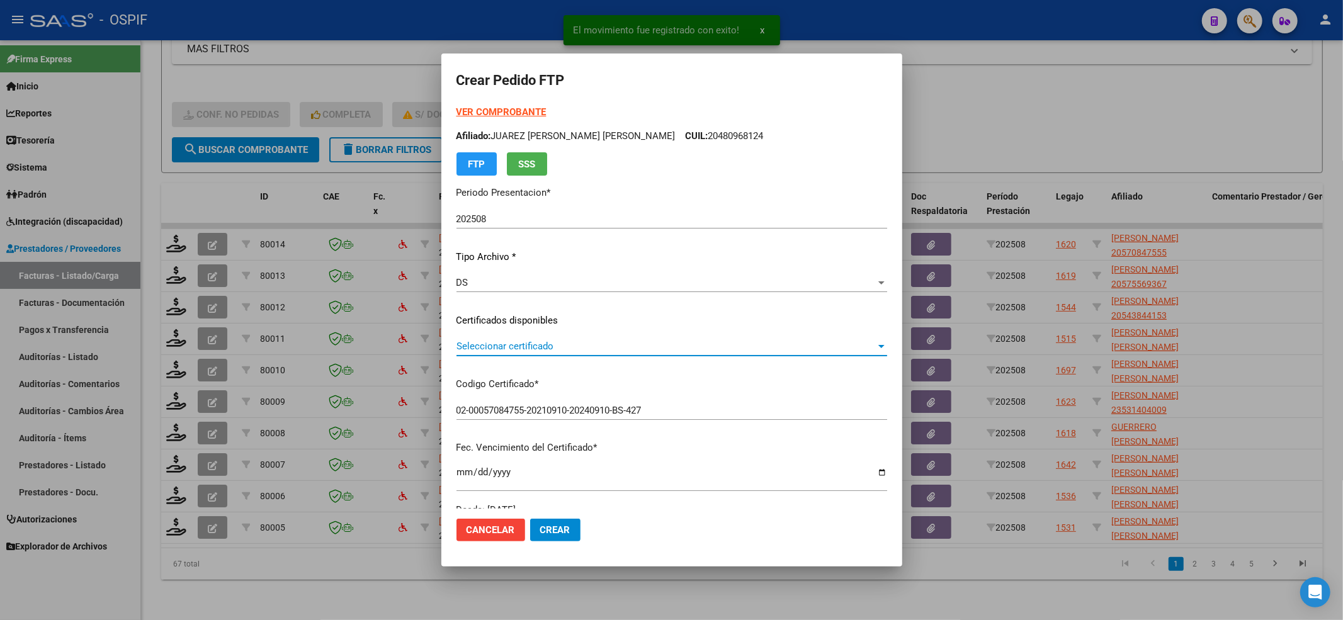
click at [516, 341] on span "Seleccionar certificado" at bounding box center [666, 346] width 419 height 11
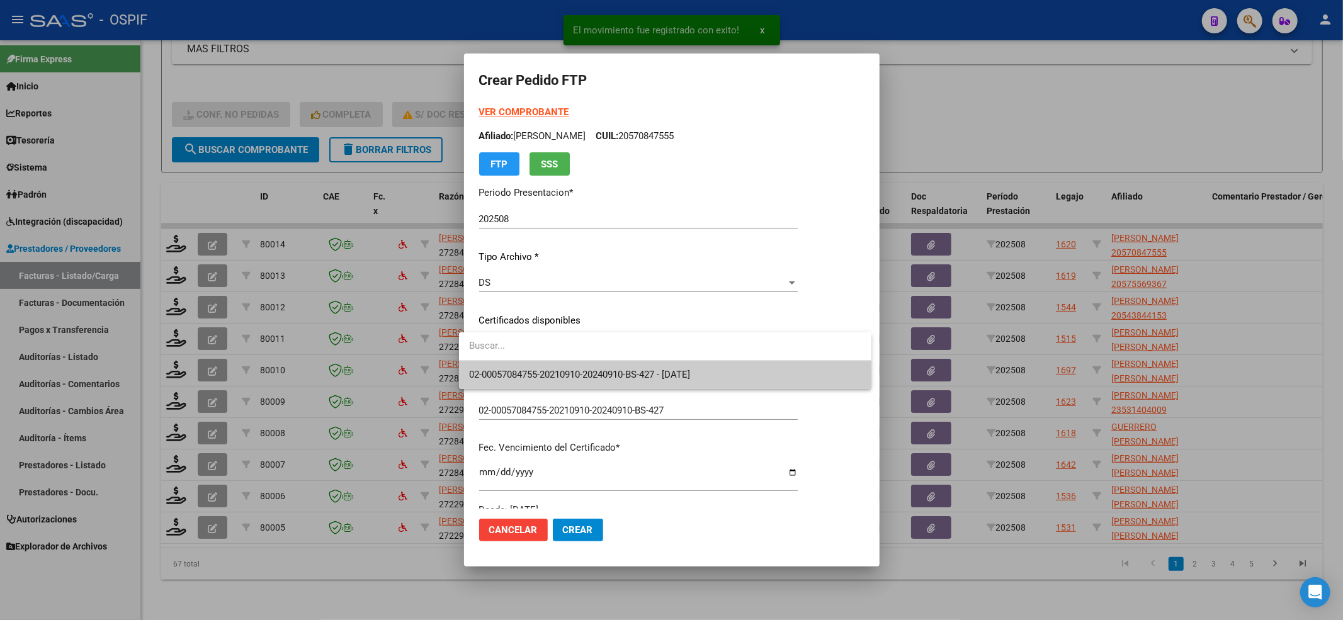
click at [511, 363] on span "02-00057084755-20210910-20240910-BS-427 - 2024-09-10" at bounding box center [665, 375] width 392 height 28
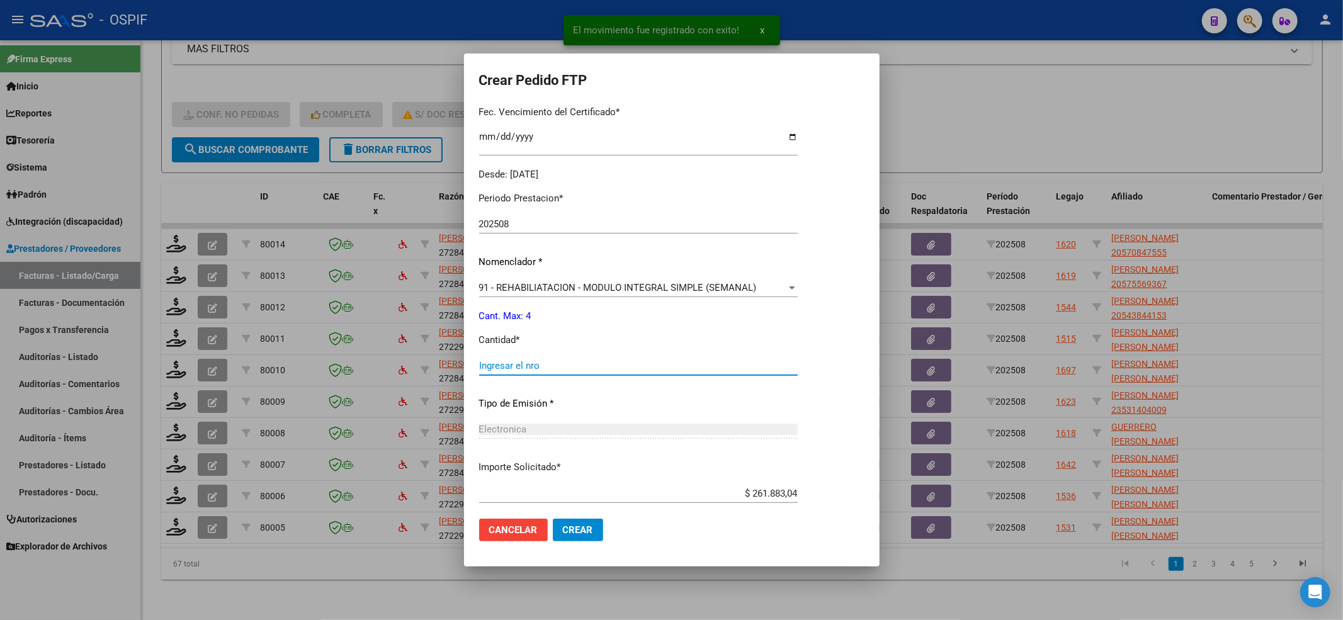
click at [511, 363] on input "Ingresar el nro" at bounding box center [638, 365] width 319 height 11
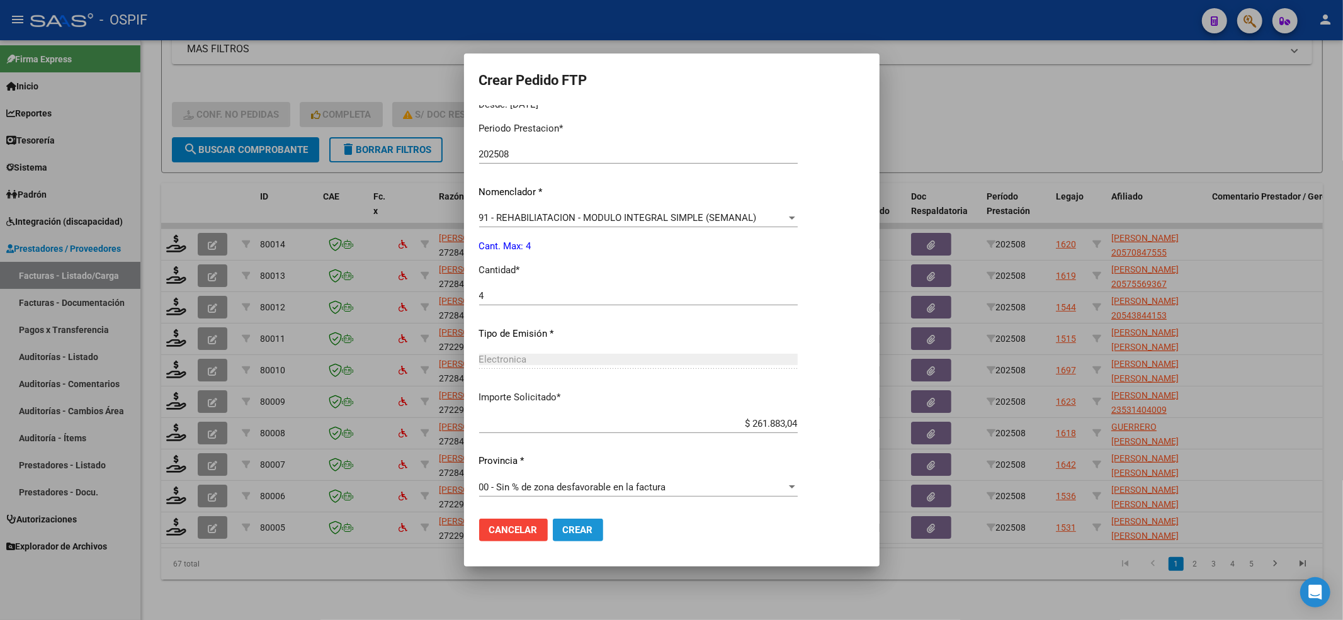
click at [573, 525] on span "Crear" at bounding box center [578, 530] width 30 height 11
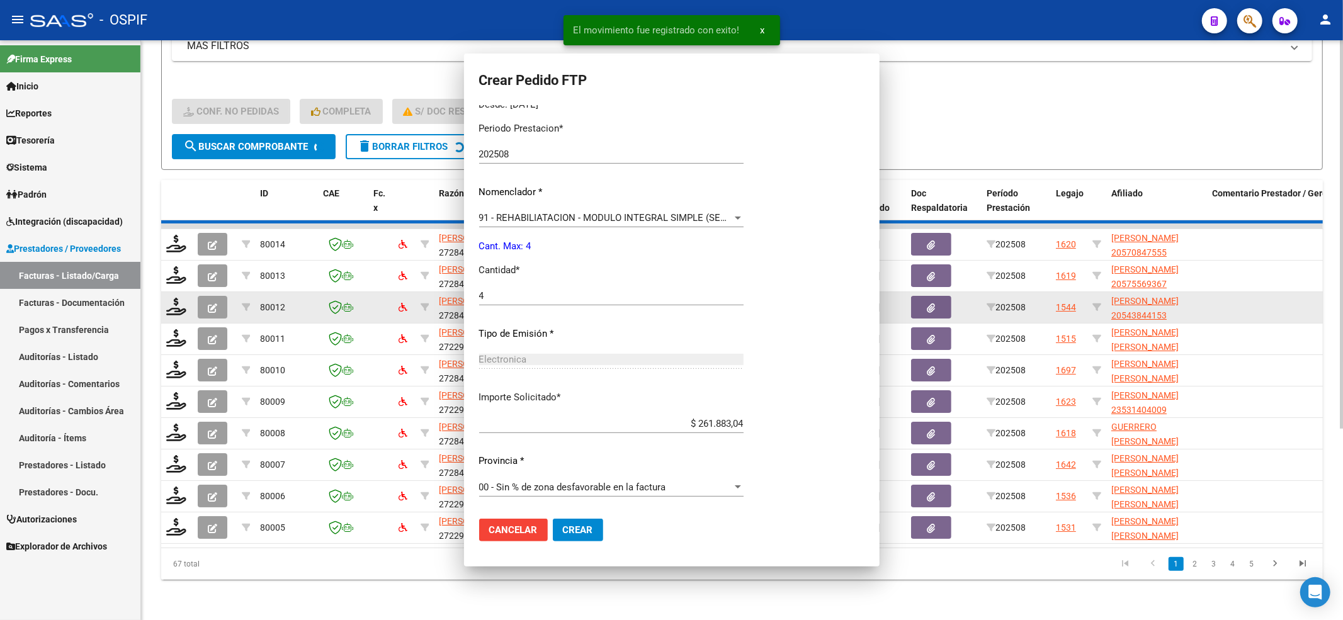
scroll to position [0, 0]
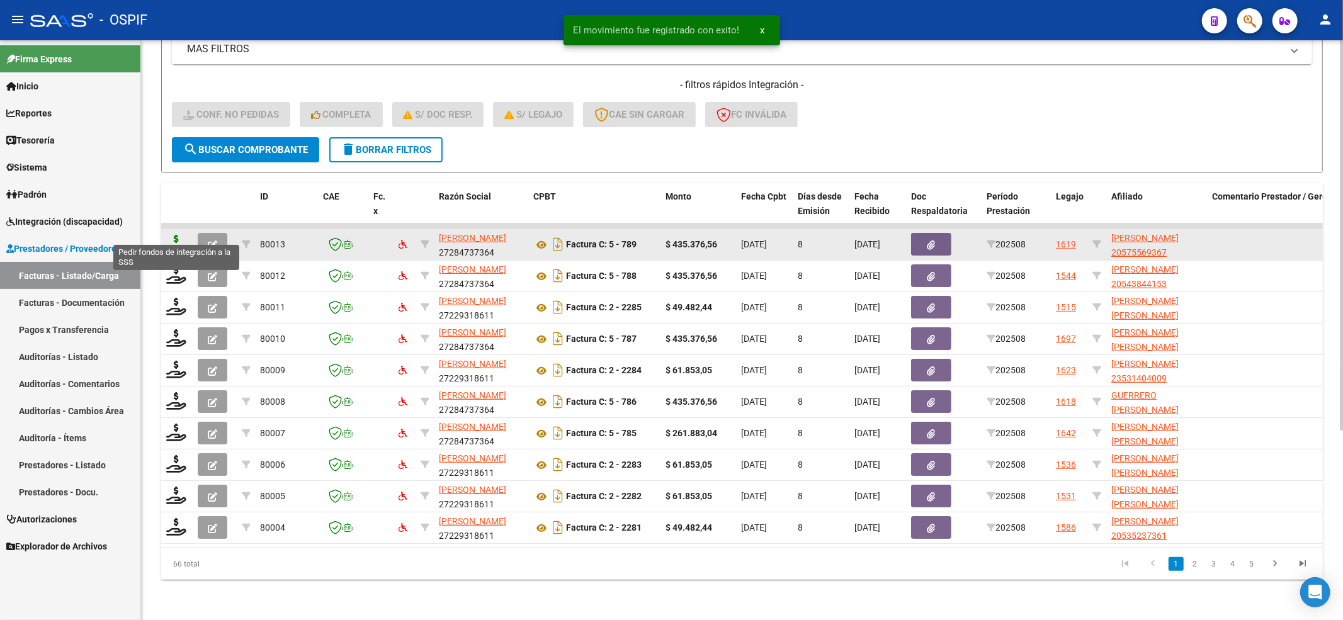
click at [183, 235] on icon at bounding box center [176, 244] width 20 height 18
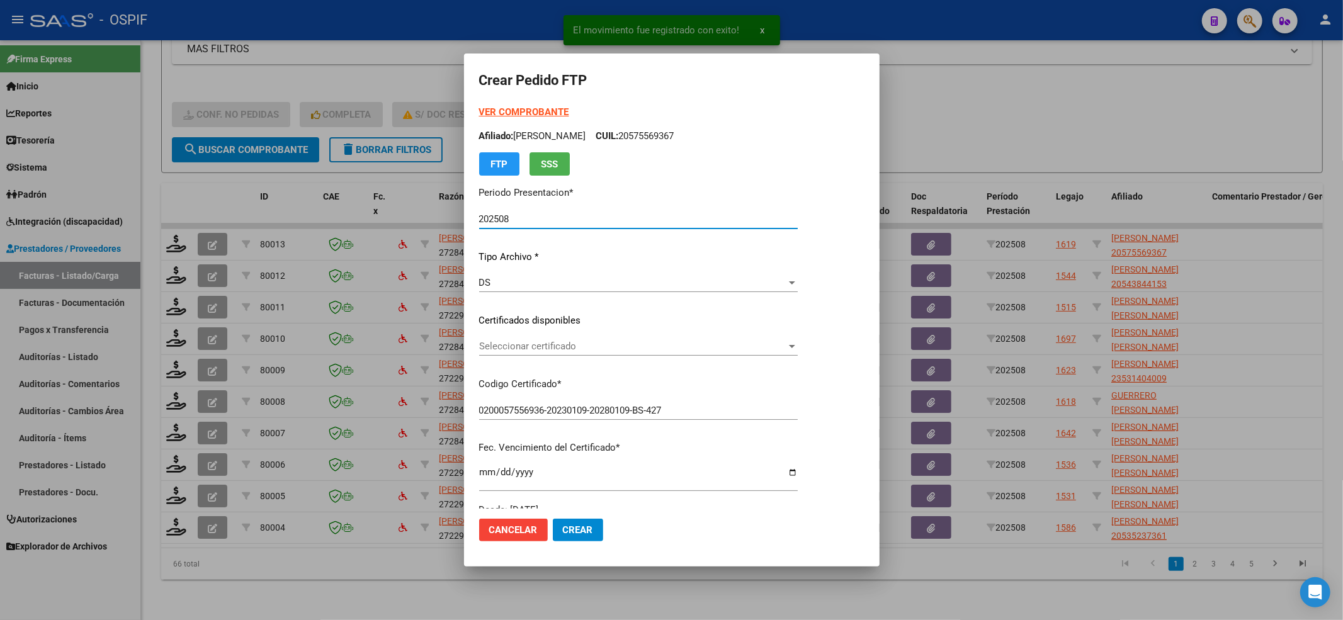
click at [590, 346] on span "Seleccionar certificado" at bounding box center [632, 346] width 307 height 11
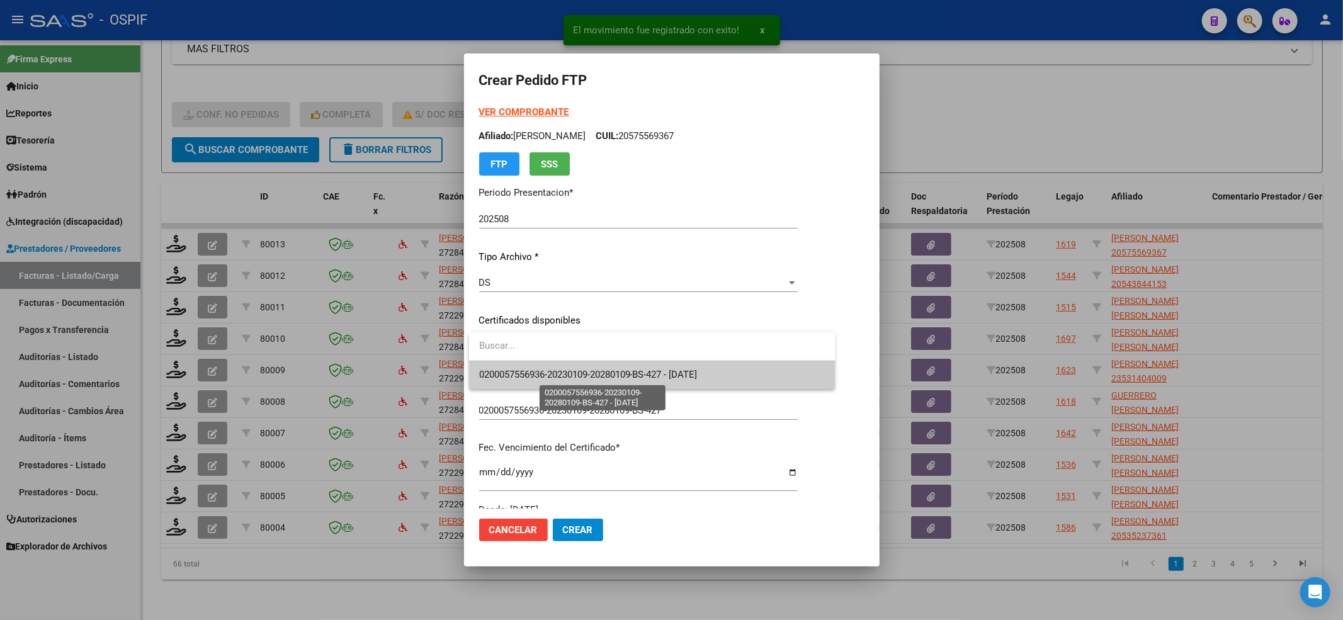
click at [583, 370] on span "0200057556936-20230109-20280109-BS-427 - 2028-01-09" at bounding box center [588, 374] width 219 height 11
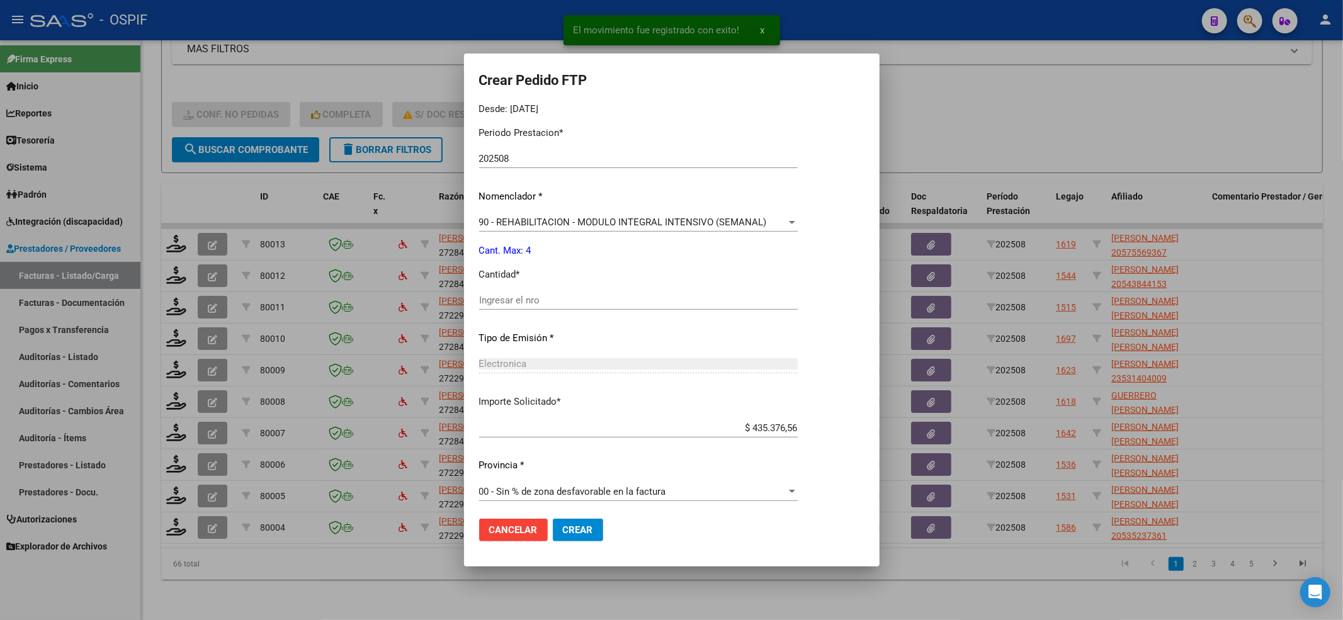
scroll to position [406, 0]
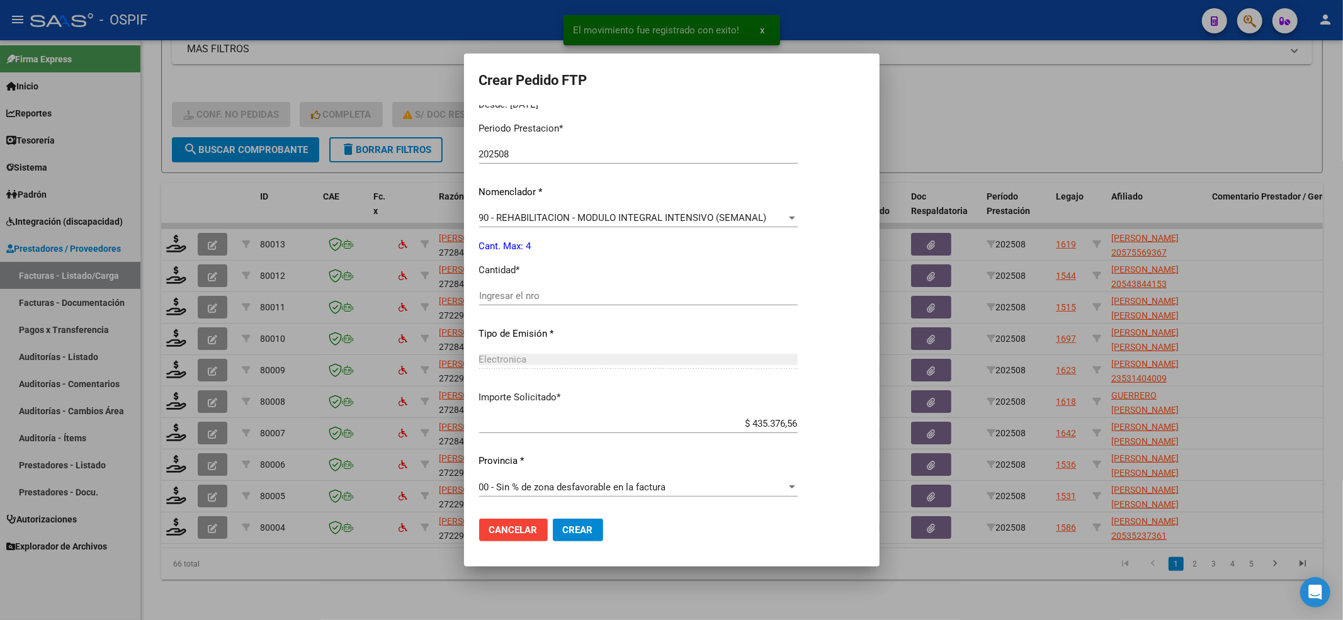
click at [527, 287] on div "Ingresar el nro" at bounding box center [638, 296] width 319 height 19
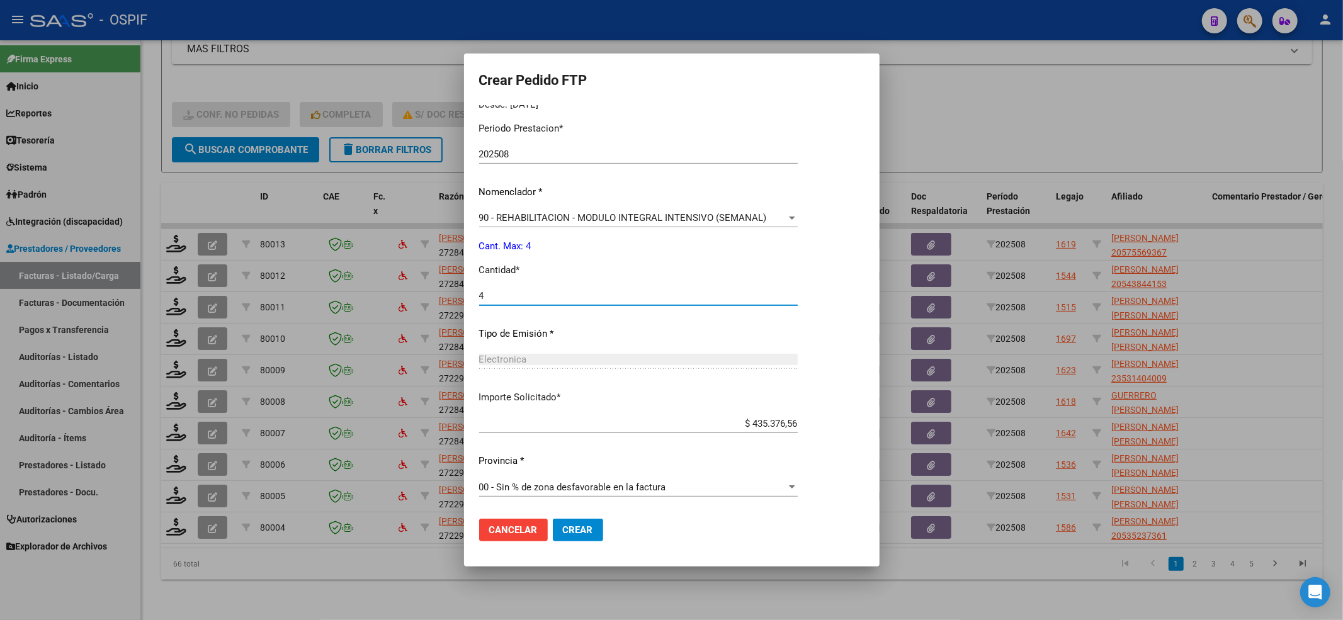
click at [564, 527] on span "Crear" at bounding box center [578, 530] width 30 height 11
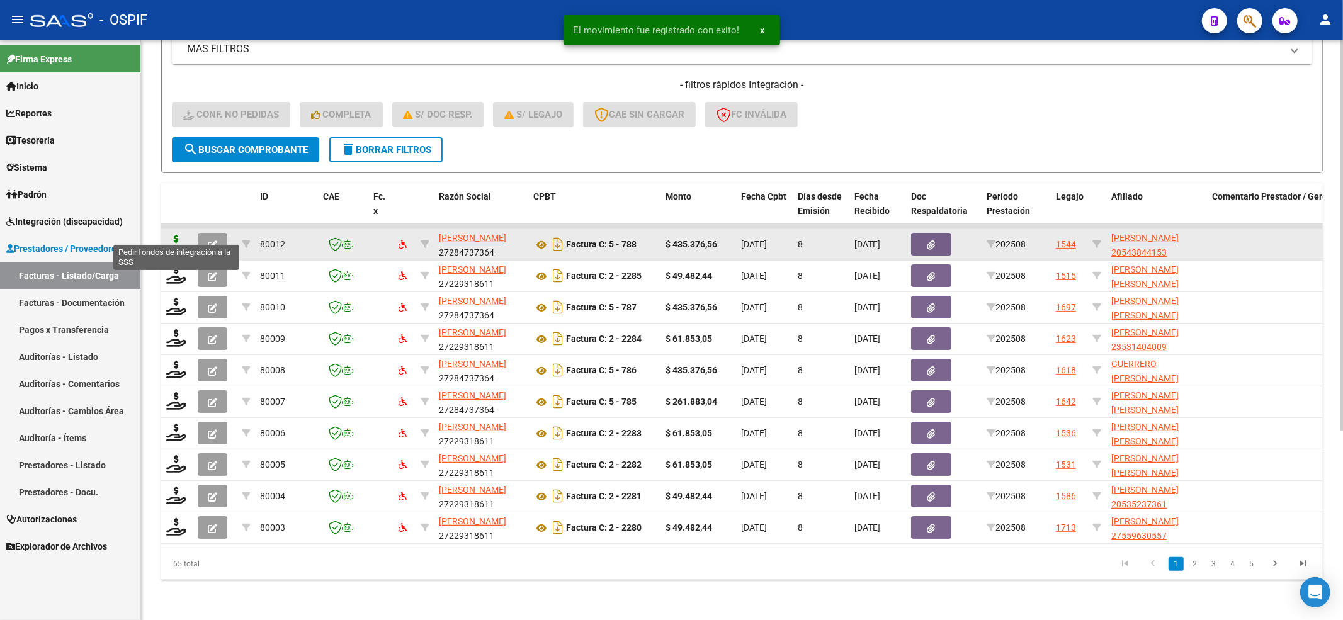
click at [172, 235] on icon at bounding box center [176, 244] width 20 height 18
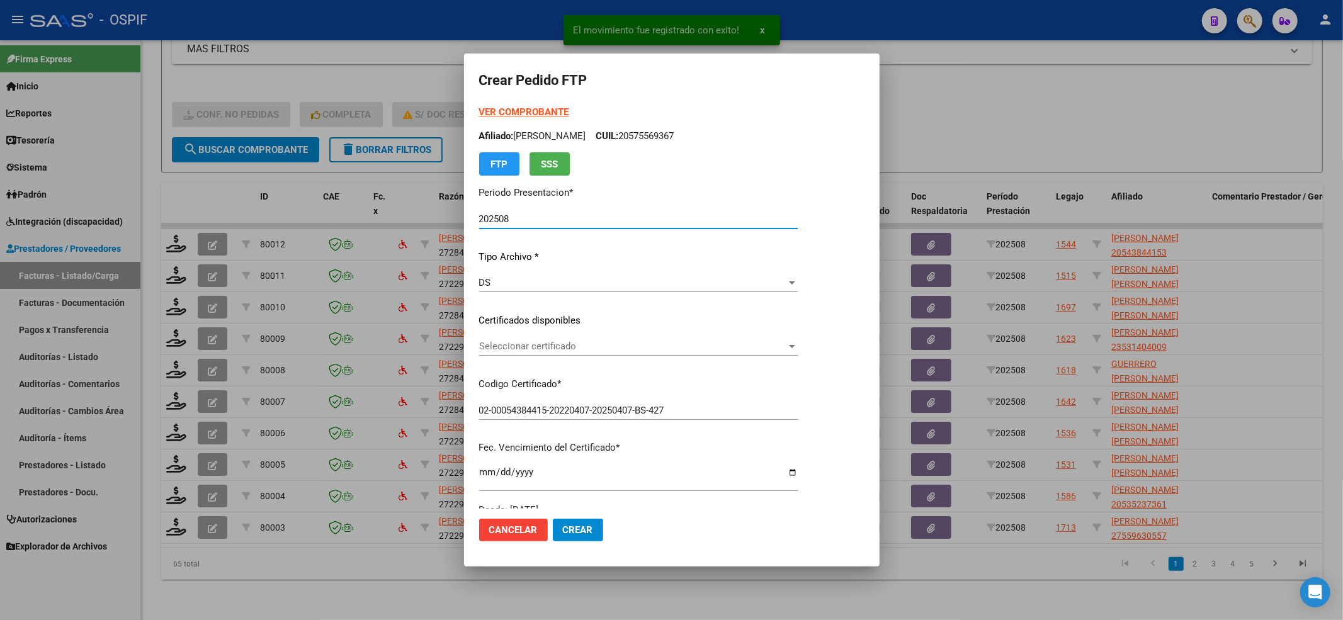
click at [734, 353] on div "Seleccionar certificado Seleccionar certificado" at bounding box center [638, 346] width 319 height 19
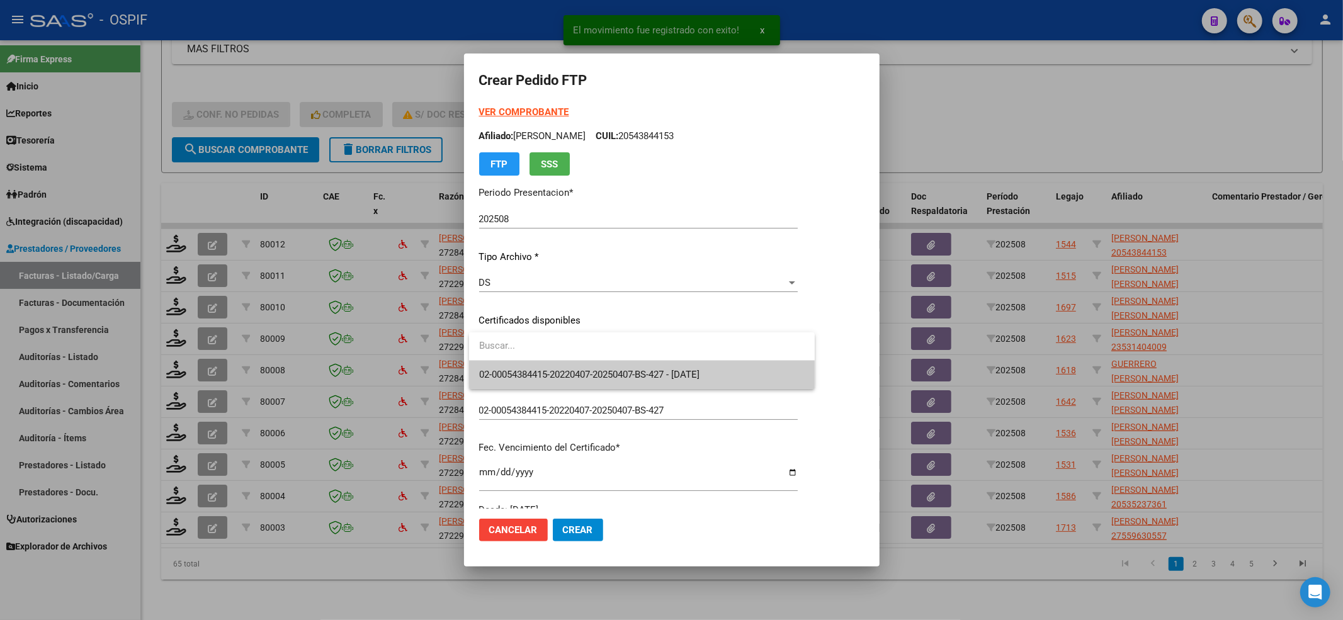
click at [733, 356] on input "dropdown search" at bounding box center [642, 346] width 346 height 28
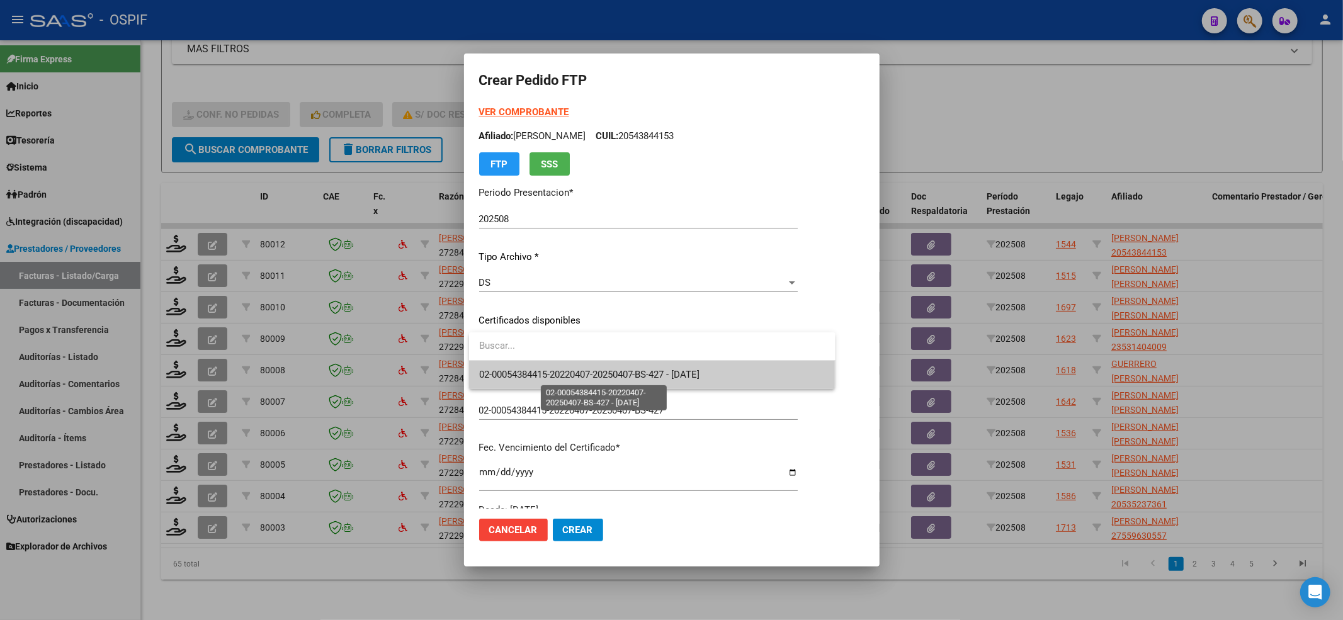
click at [700, 377] on span "02-00054384415-20220407-20250407-BS-427 - 2025-04-07" at bounding box center [589, 374] width 221 height 11
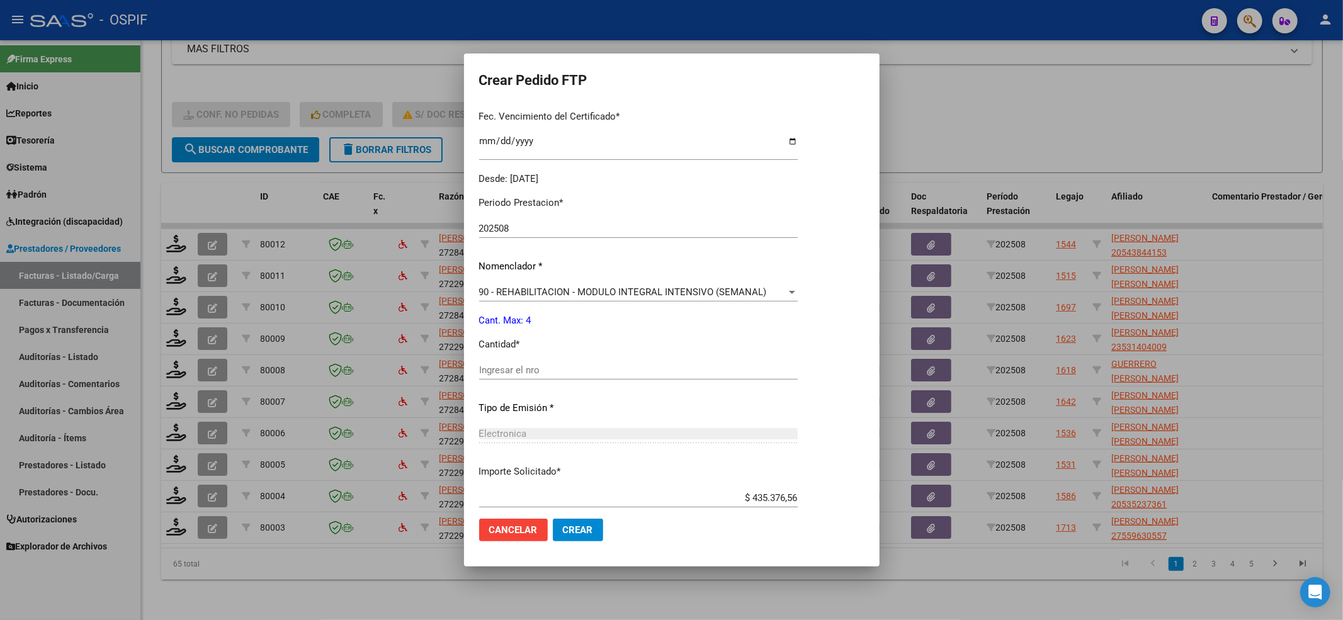
scroll to position [336, 0]
click at [524, 371] on input "Ingresar el nro" at bounding box center [638, 365] width 319 height 11
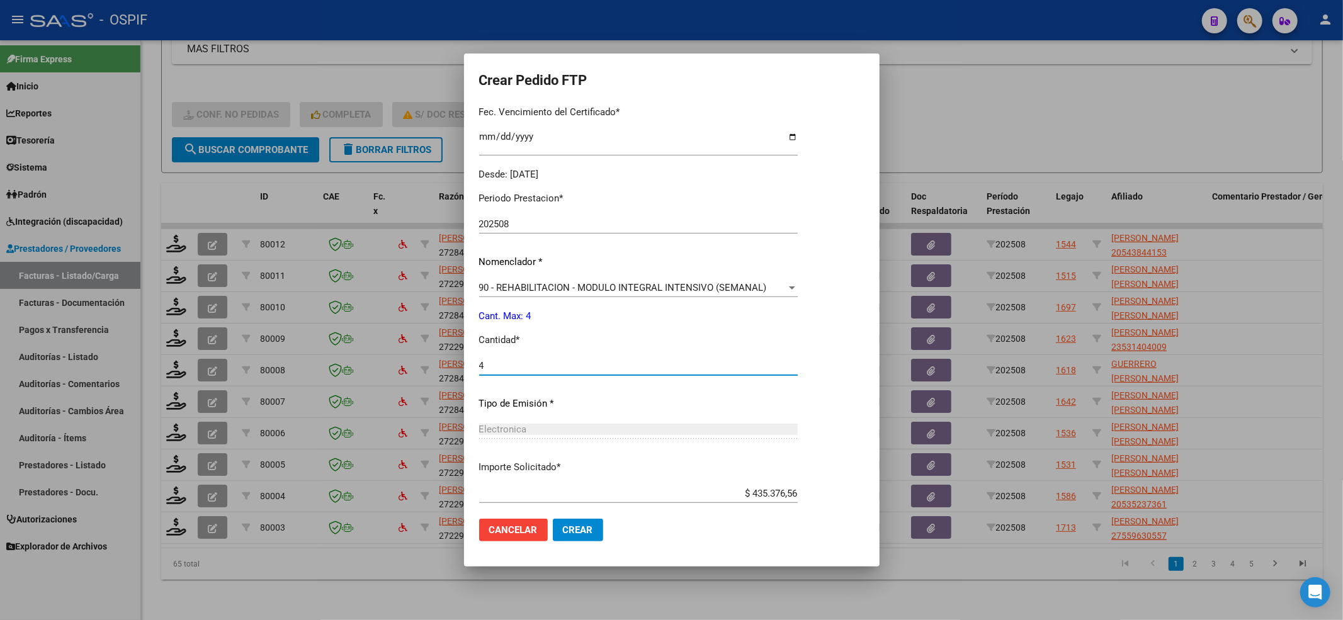
scroll to position [406, 0]
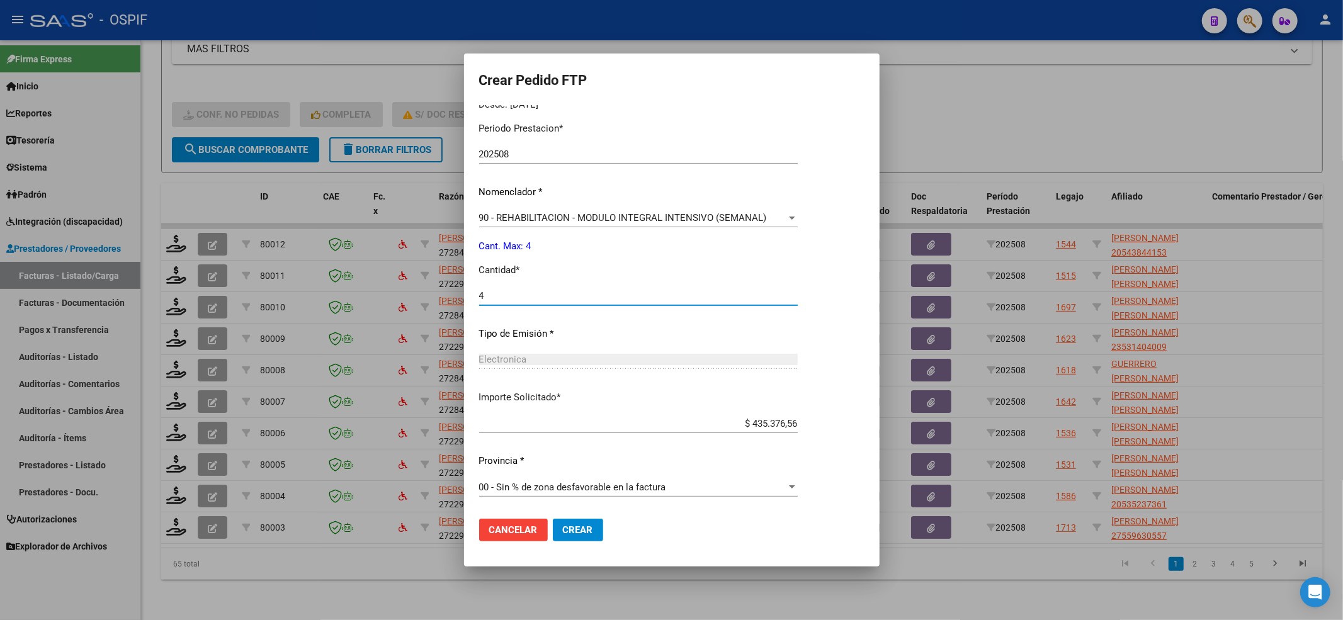
click at [571, 532] on button "Crear" at bounding box center [578, 530] width 50 height 23
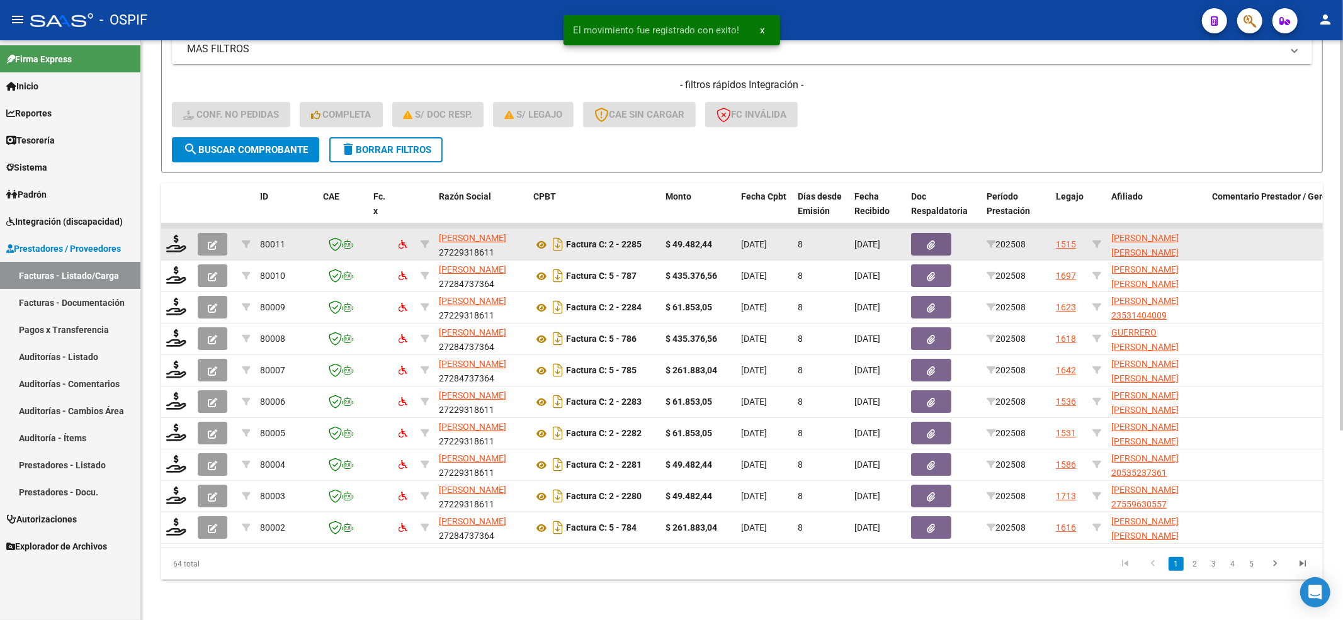
click at [193, 229] on datatable-body-cell at bounding box center [215, 244] width 44 height 31
click at [180, 235] on icon at bounding box center [176, 244] width 20 height 18
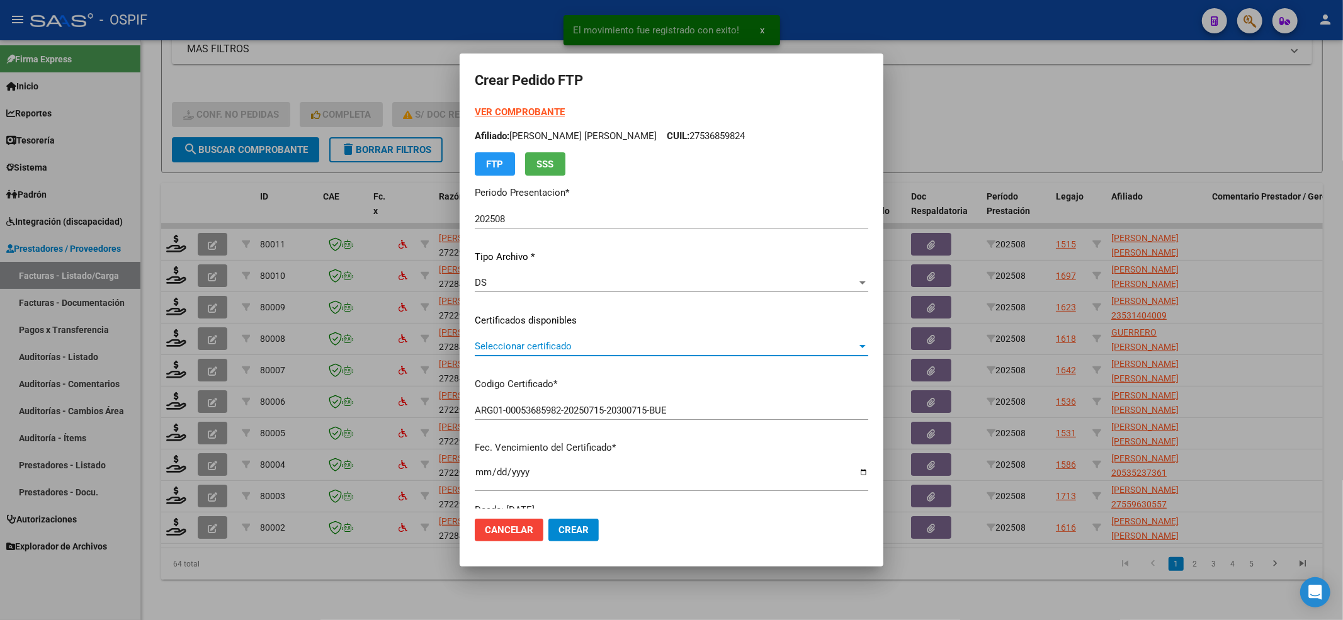
click at [525, 341] on span "Seleccionar certificado" at bounding box center [666, 346] width 382 height 11
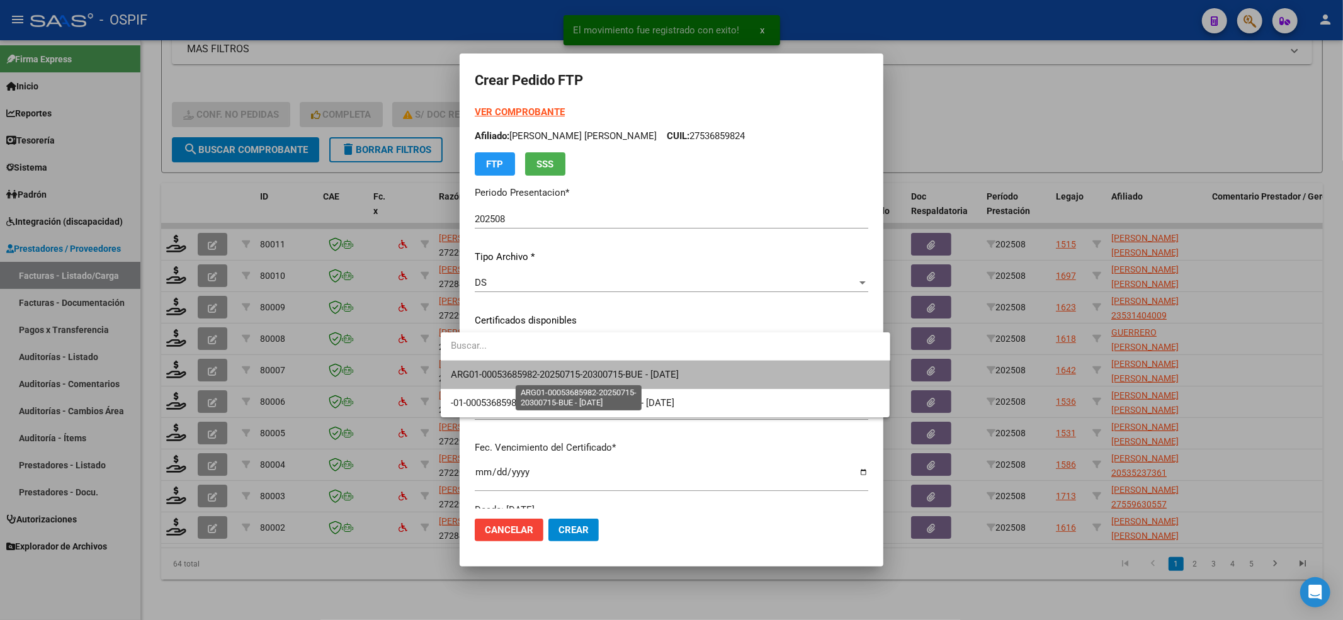
click at [525, 369] on span "ARG01-00053685982-20250715-20300715-BUE - 2030-05-17" at bounding box center [565, 374] width 228 height 11
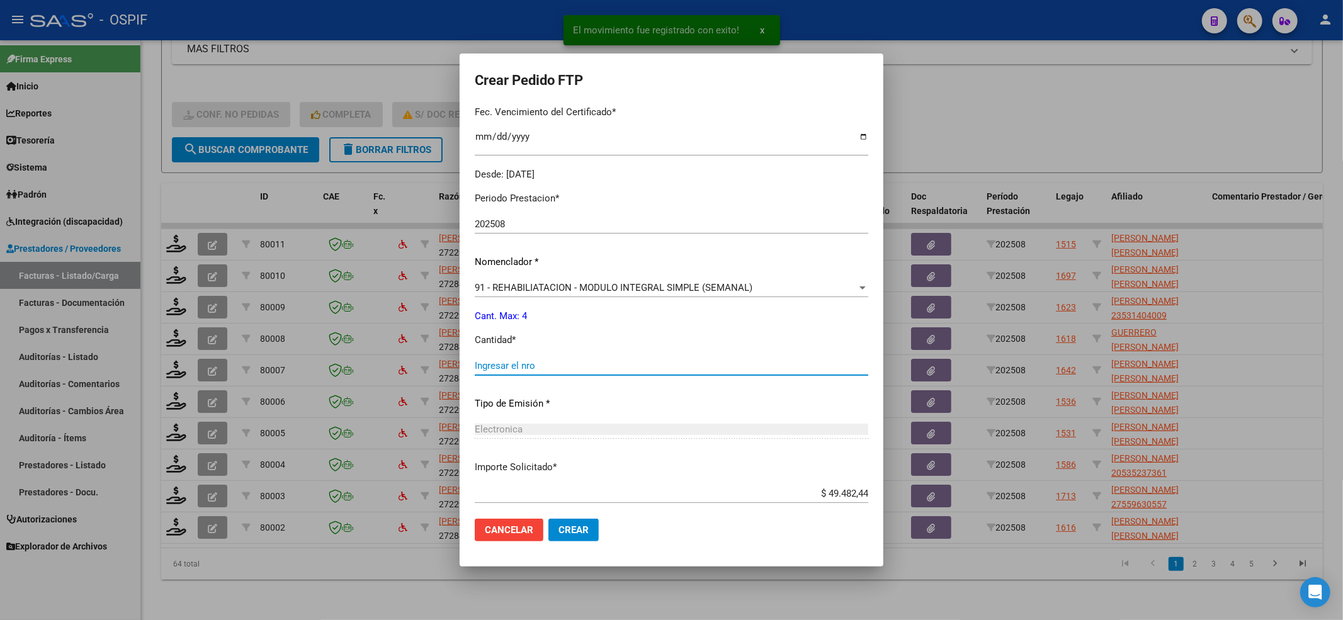
click at [527, 366] on input "Ingresar el nro" at bounding box center [672, 365] width 394 height 11
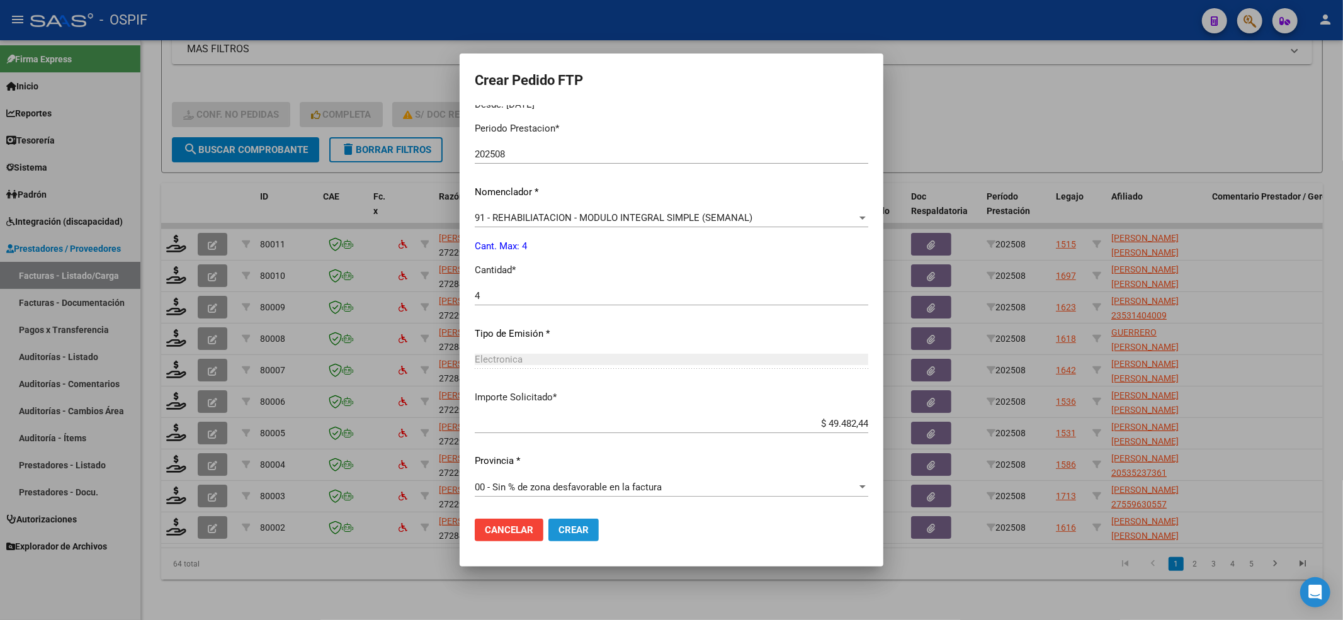
click at [549, 522] on button "Crear" at bounding box center [574, 530] width 50 height 23
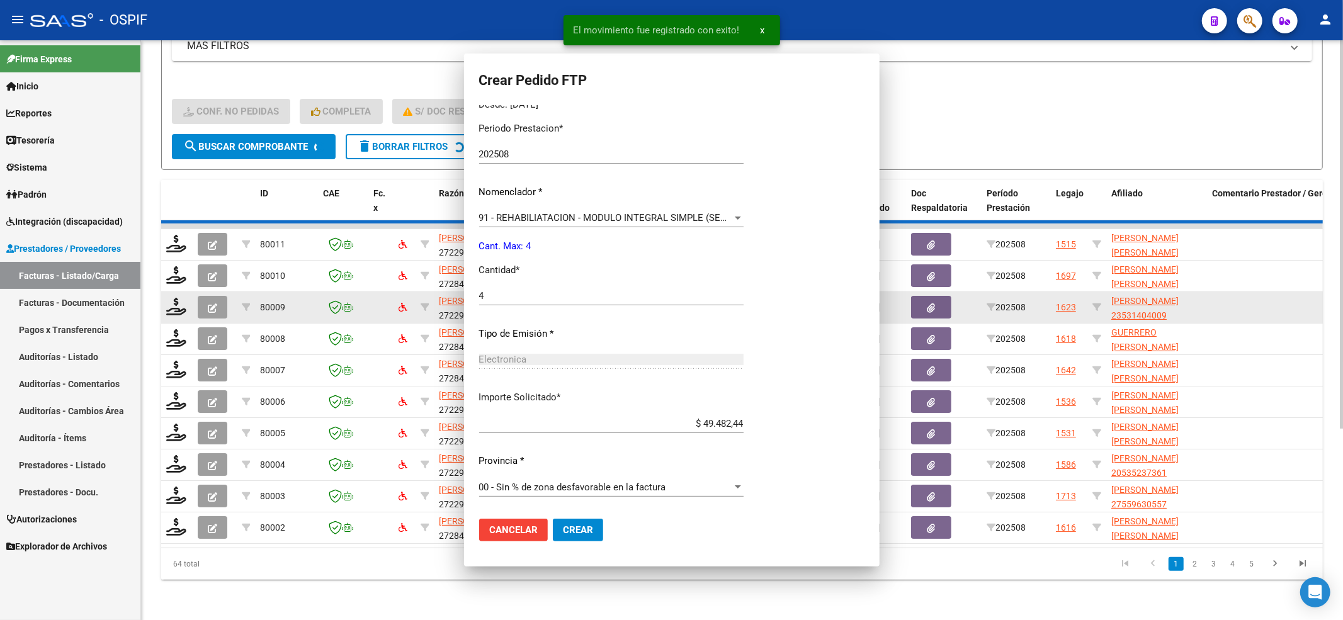
scroll to position [0, 0]
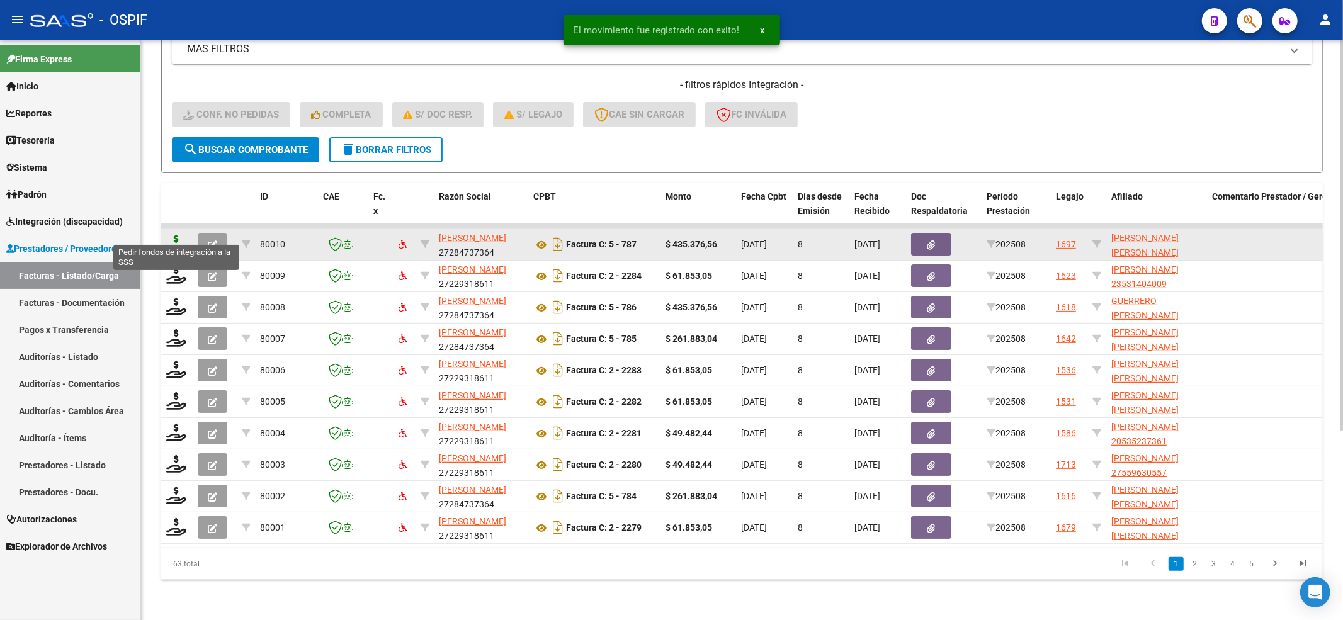
click at [176, 237] on icon at bounding box center [176, 244] width 20 height 18
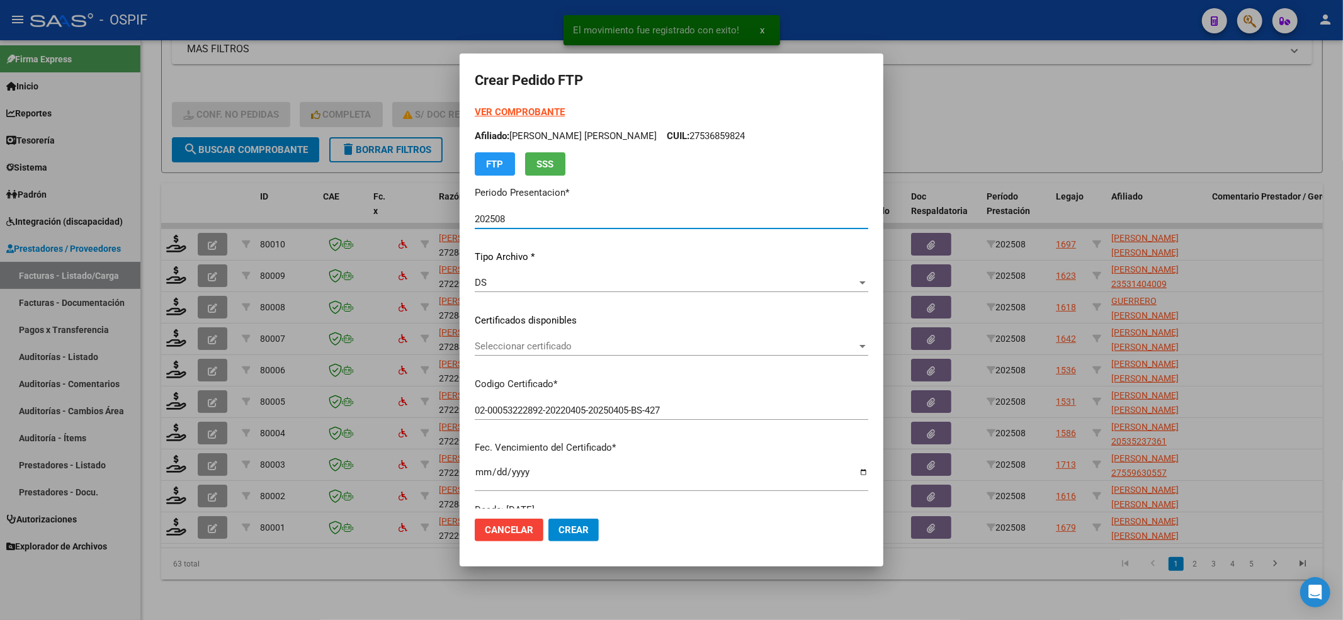
click at [595, 353] on div "Seleccionar certificado Seleccionar certificado" at bounding box center [672, 346] width 394 height 19
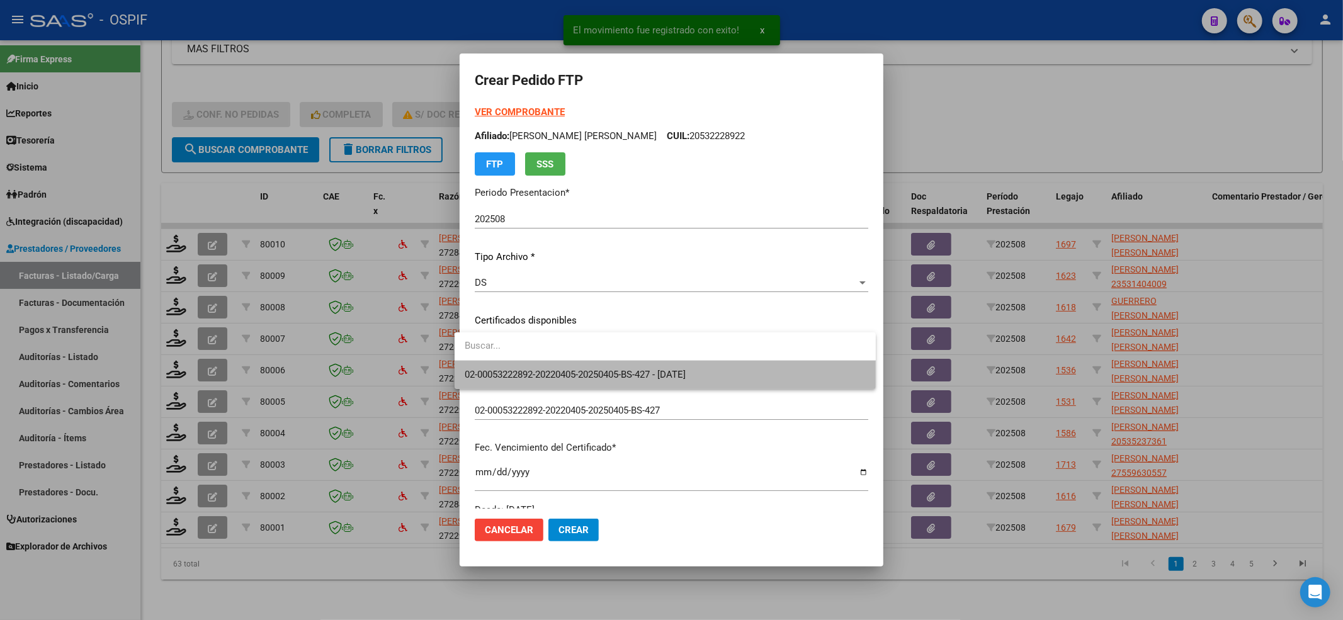
click at [582, 364] on span "02-00053222892-20220405-20250405-BS-427 - 2025-04-05" at bounding box center [665, 375] width 401 height 28
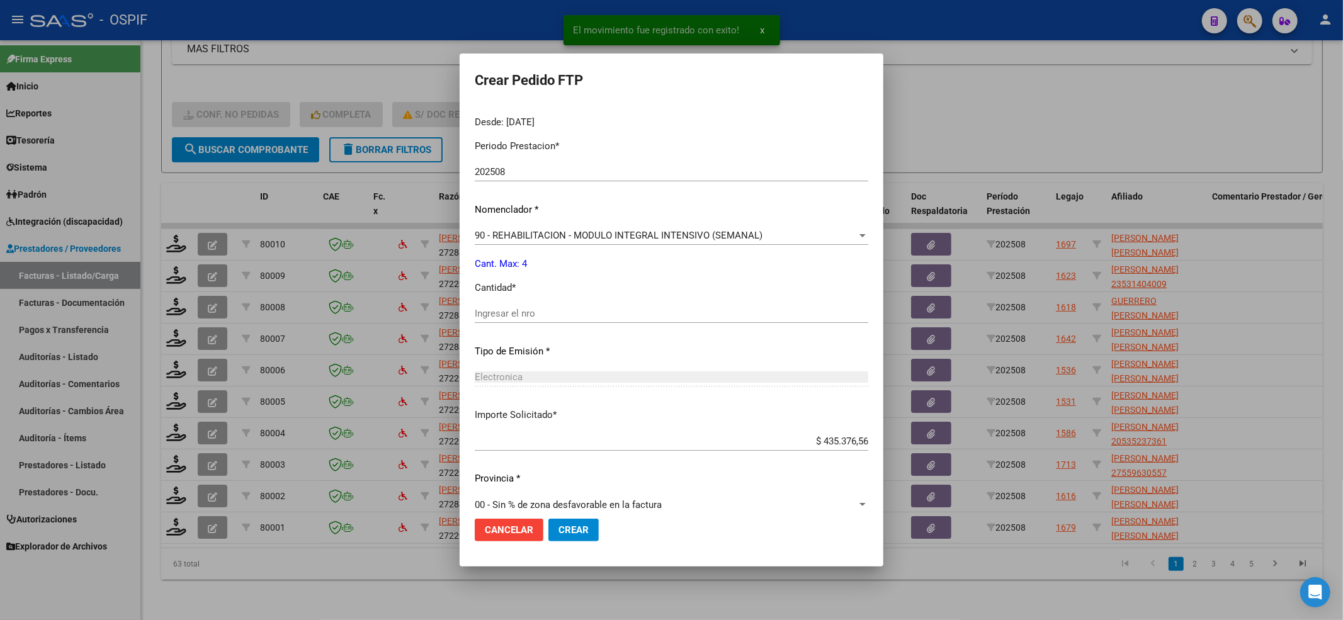
scroll to position [406, 0]
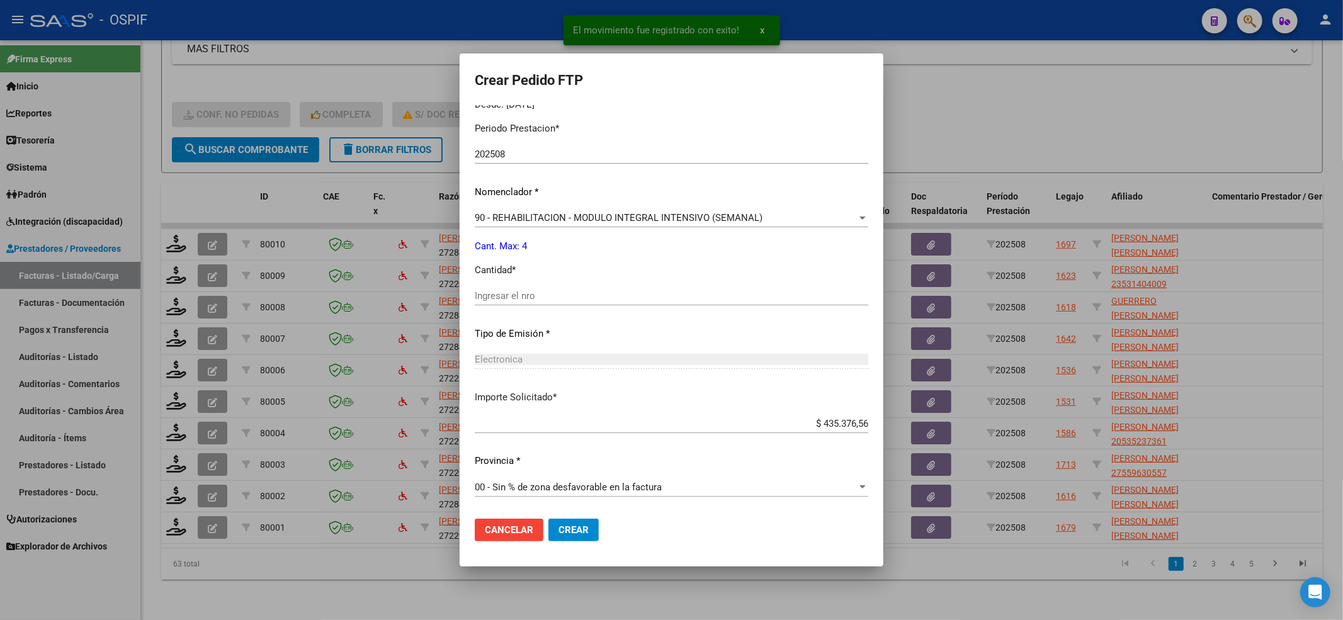
click at [533, 303] on div "Ingresar el nro" at bounding box center [672, 296] width 394 height 19
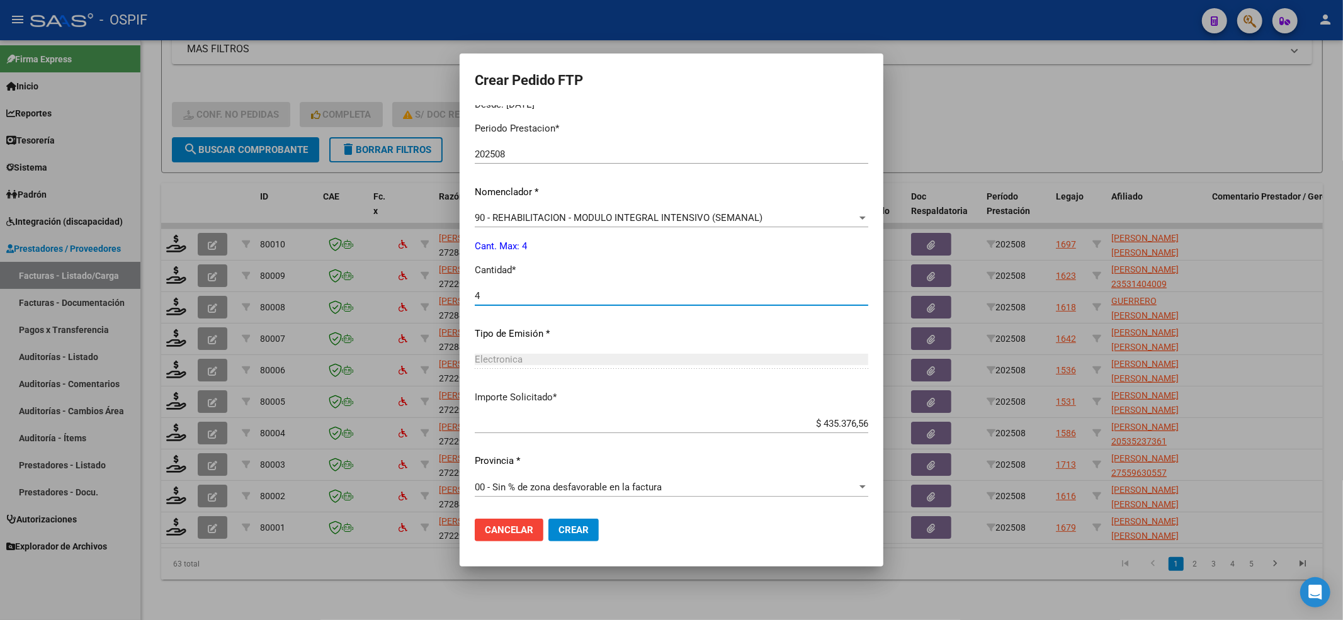
click at [552, 522] on button "Crear" at bounding box center [574, 530] width 50 height 23
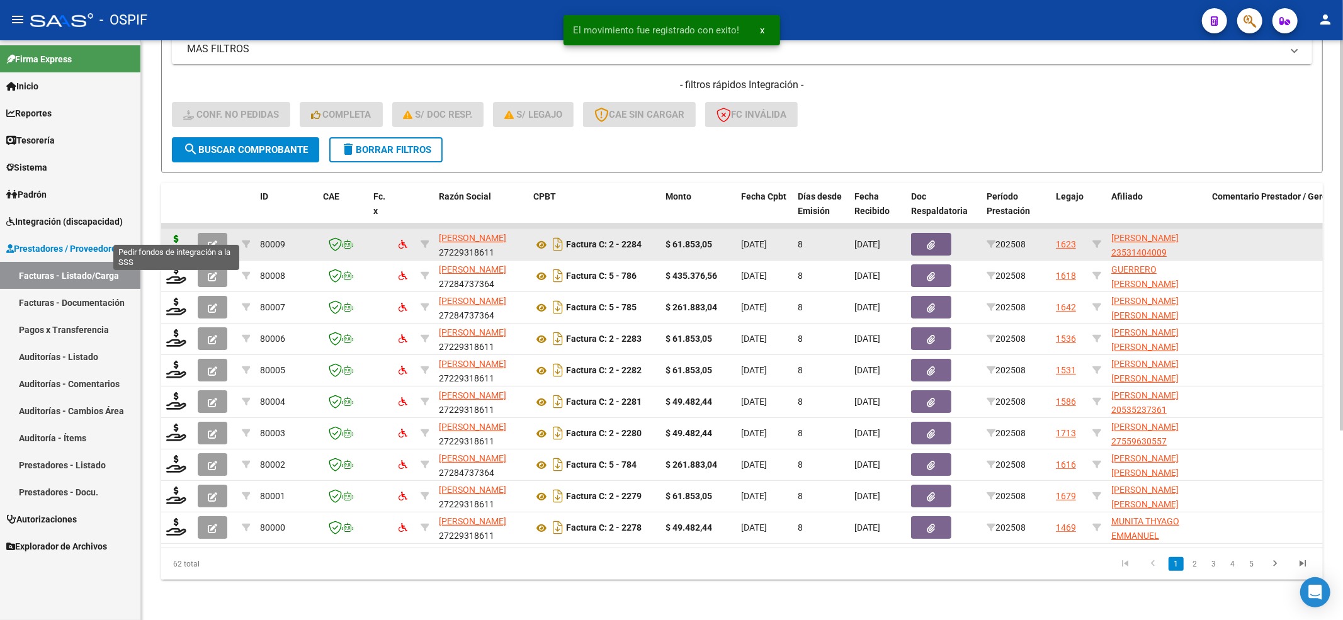
click at [175, 235] on icon at bounding box center [176, 244] width 20 height 18
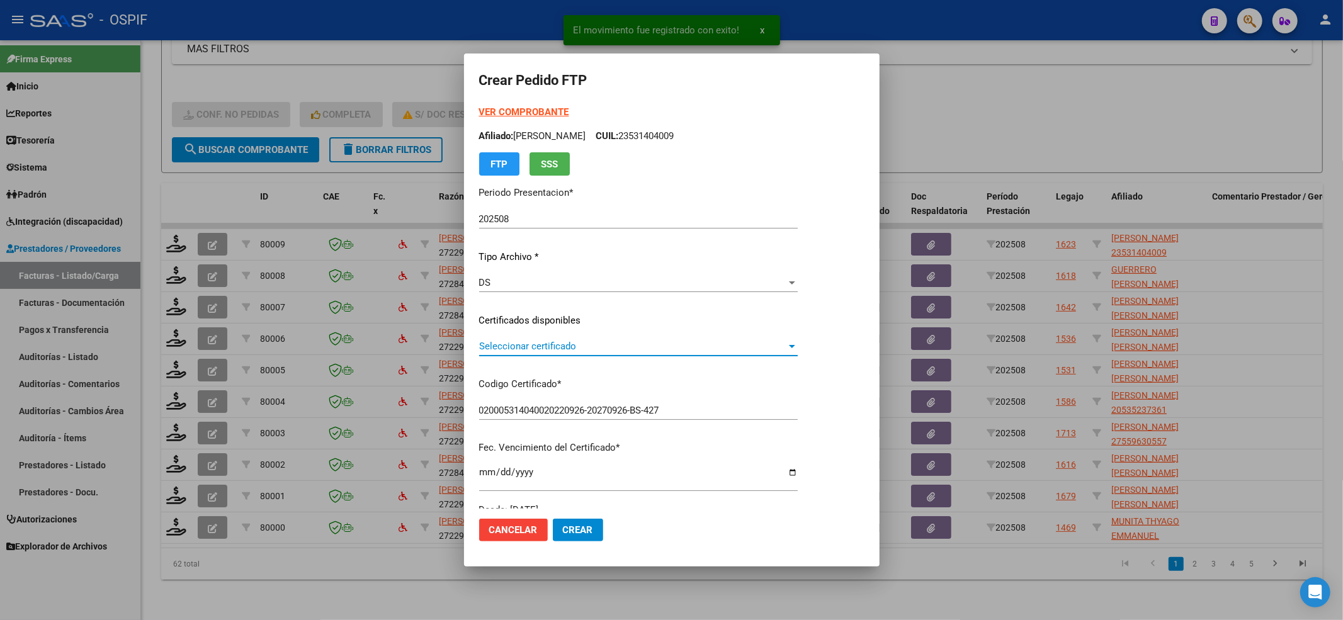
click at [487, 344] on span "Seleccionar certificado" at bounding box center [632, 346] width 307 height 11
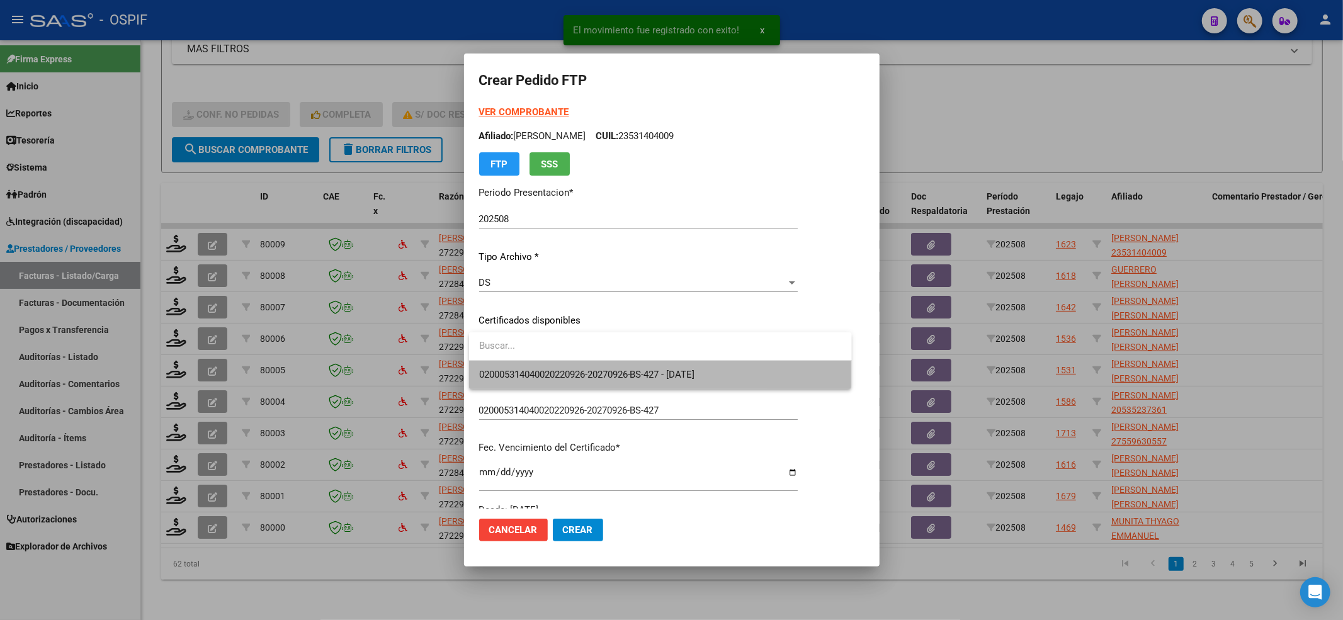
click at [489, 381] on span "020005314040020220926-20270926-BS-427 - 2027-09-26" at bounding box center [660, 375] width 363 height 28
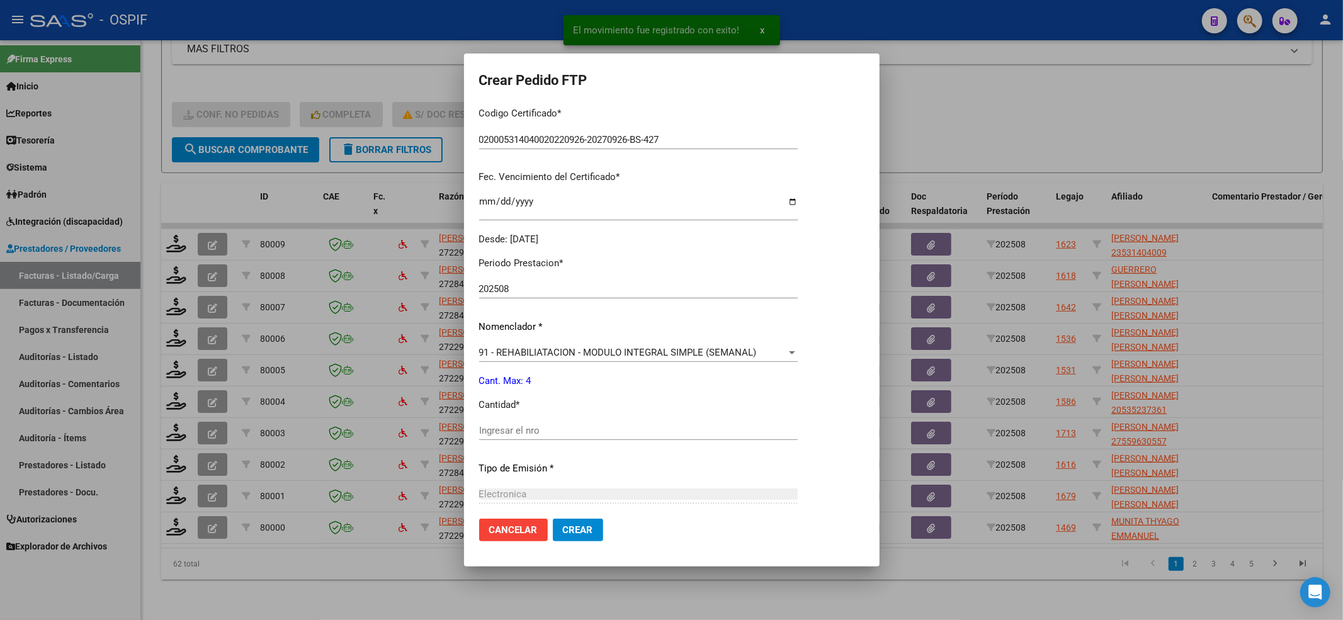
scroll to position [336, 0]
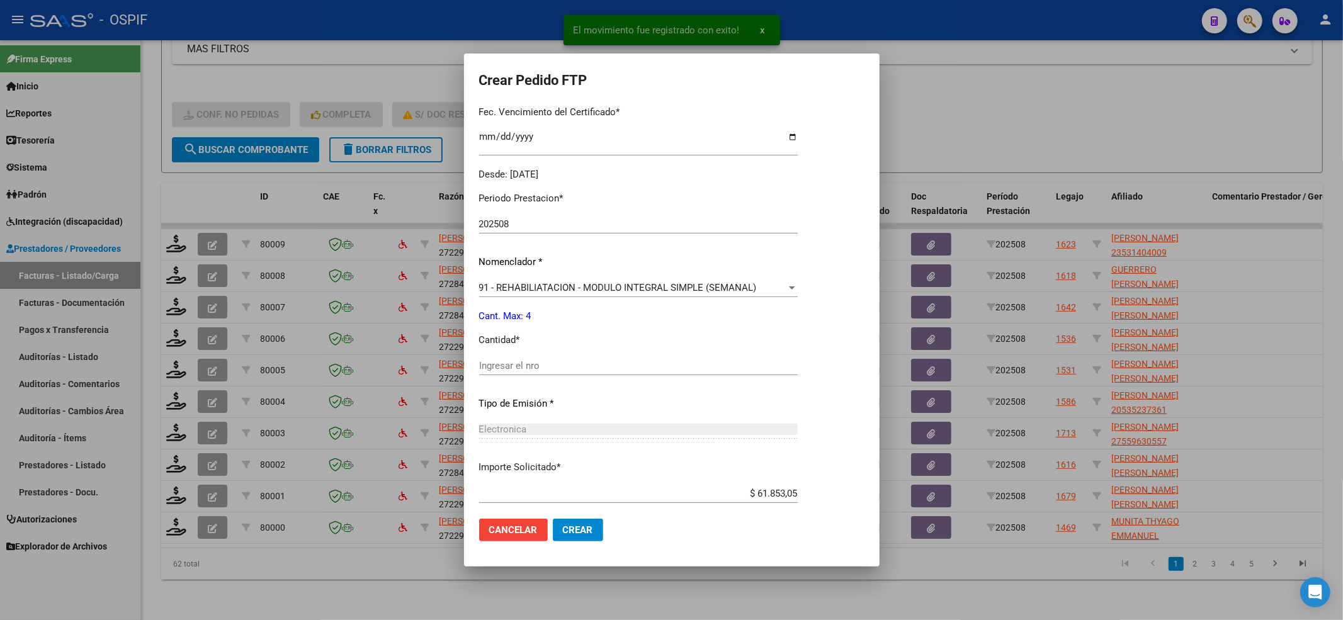
click at [498, 363] on input "Ingresar el nro" at bounding box center [638, 365] width 319 height 11
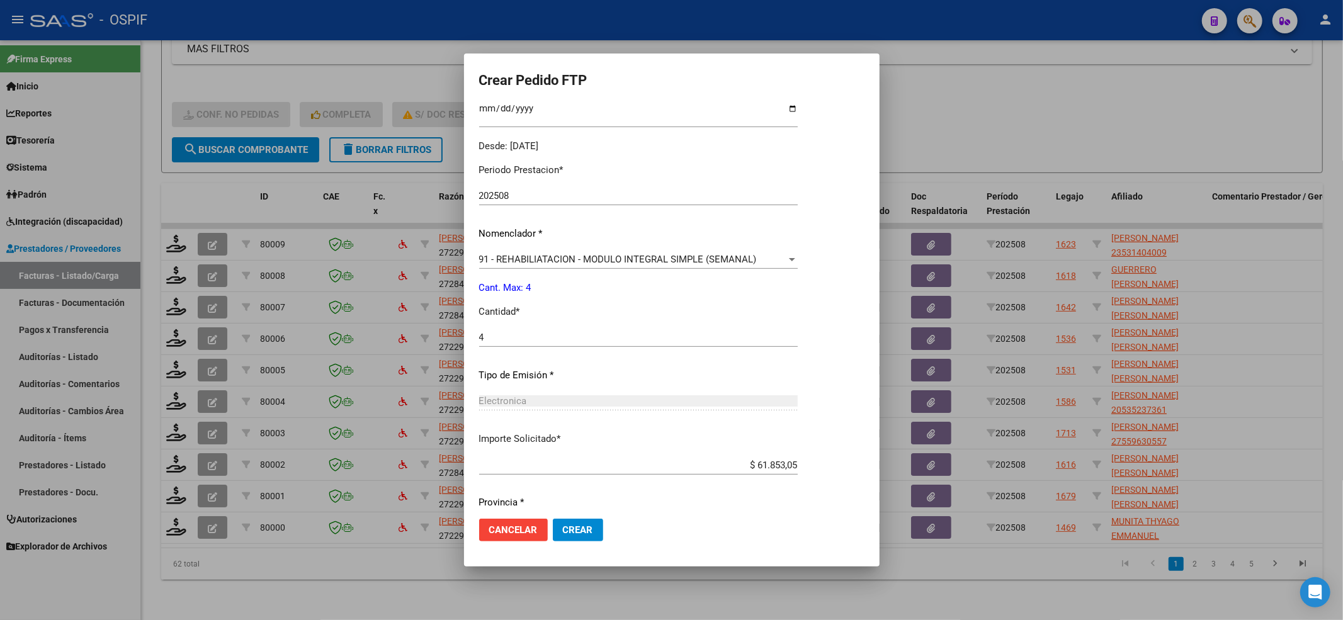
scroll to position [406, 0]
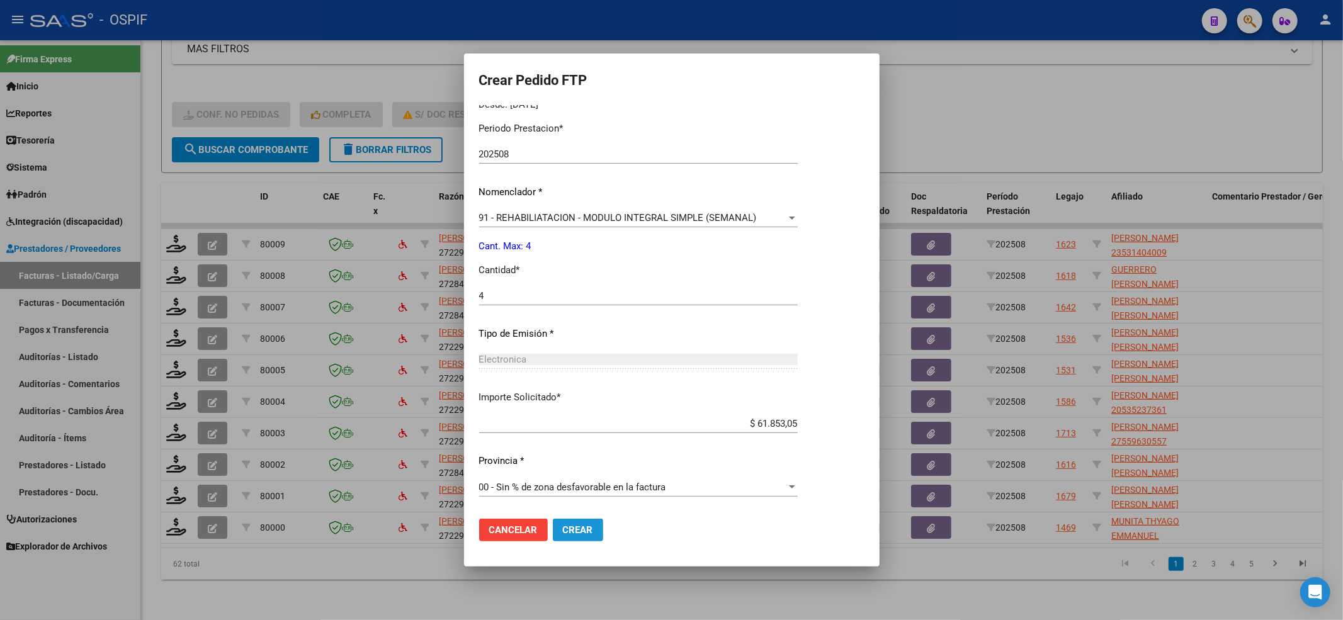
click at [588, 525] on span "Crear" at bounding box center [578, 530] width 30 height 11
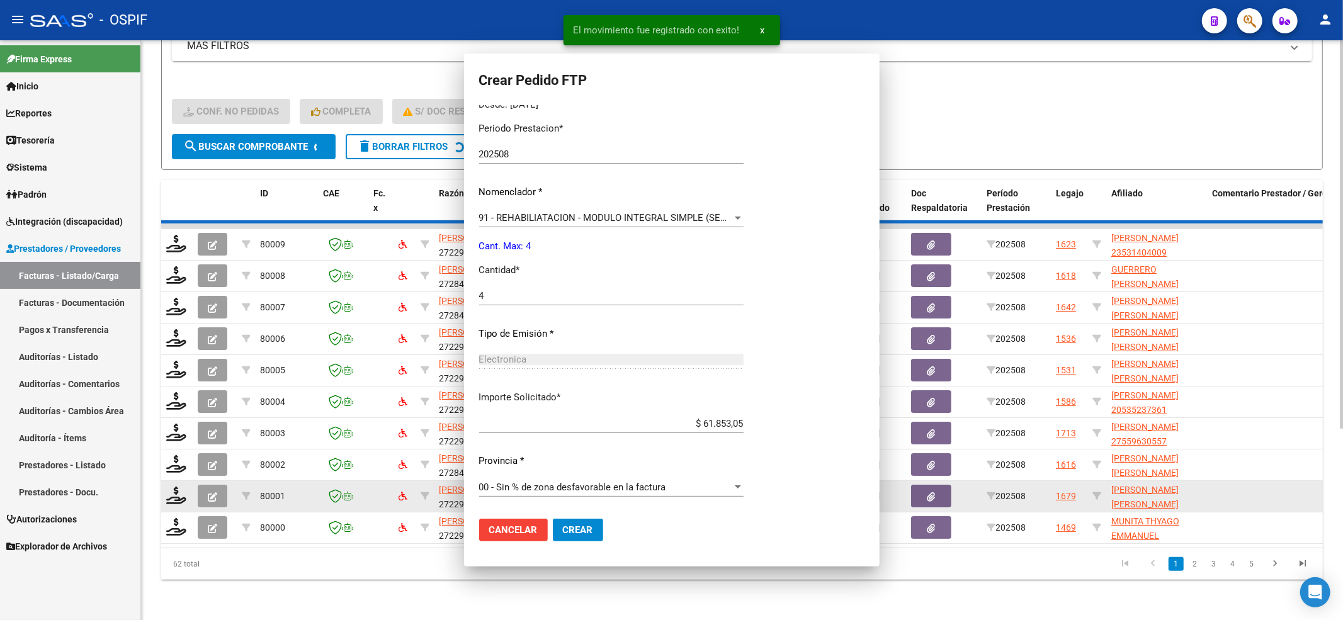
scroll to position [0, 0]
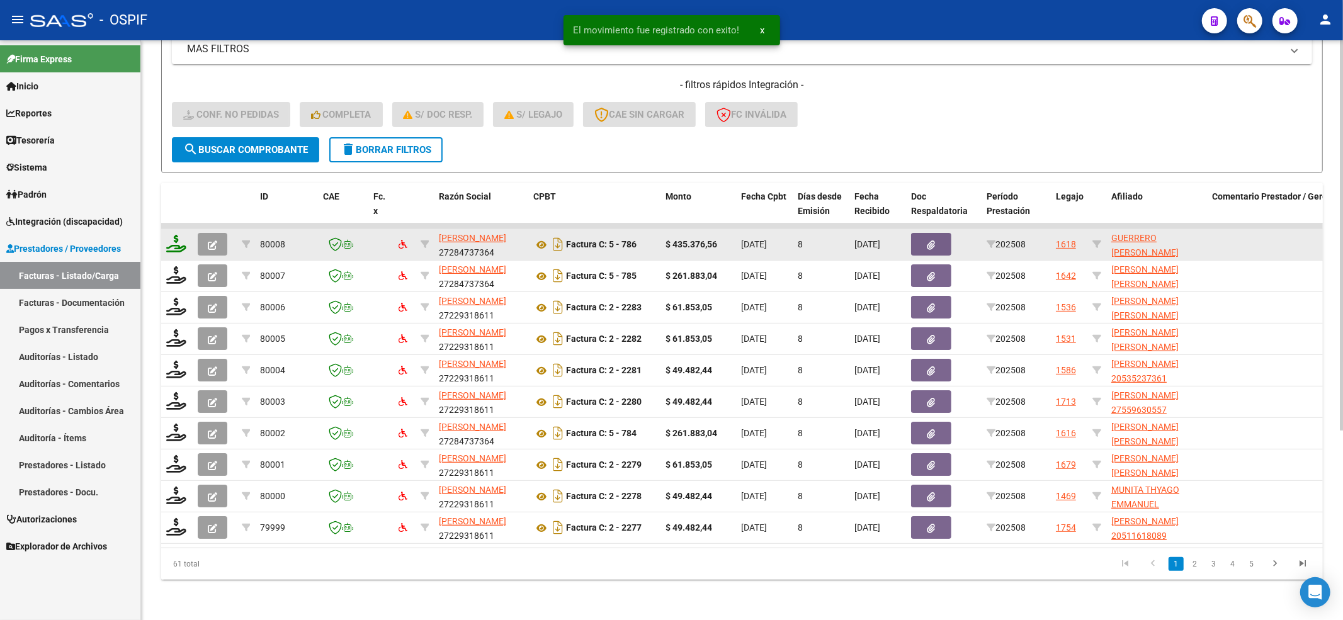
click at [180, 235] on icon at bounding box center [176, 244] width 20 height 18
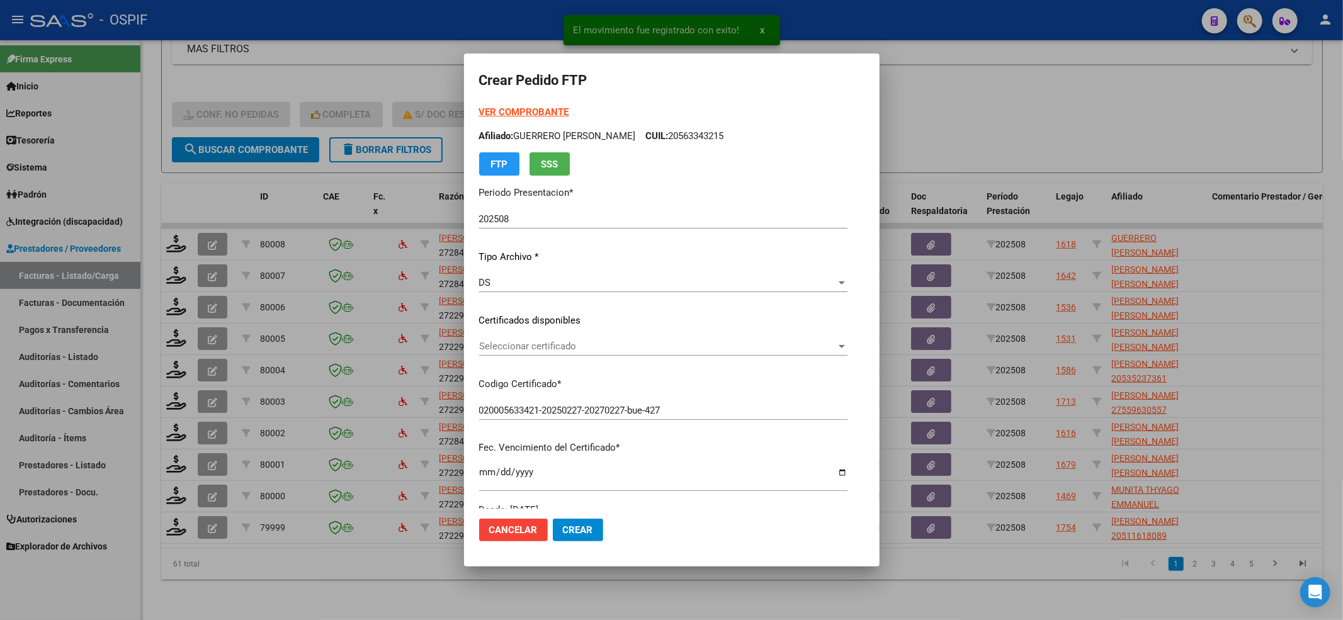
click at [520, 328] on div "VER COMPROBANTE ARCA Padrón Afiliado: GUERRERO DANTE URIEL CUIL: 20563343215 FT…" at bounding box center [663, 311] width 368 height 412
drag, startPoint x: 520, startPoint y: 331, endPoint x: 529, endPoint y: 348, distance: 18.9
click at [524, 338] on div "VER COMPROBANTE ARCA Padrón Afiliado: GUERRERO DANTE URIEL CUIL: 20563343215 FT…" at bounding box center [663, 311] width 368 height 412
click at [530, 348] on span "Seleccionar certificado" at bounding box center [657, 346] width 357 height 11
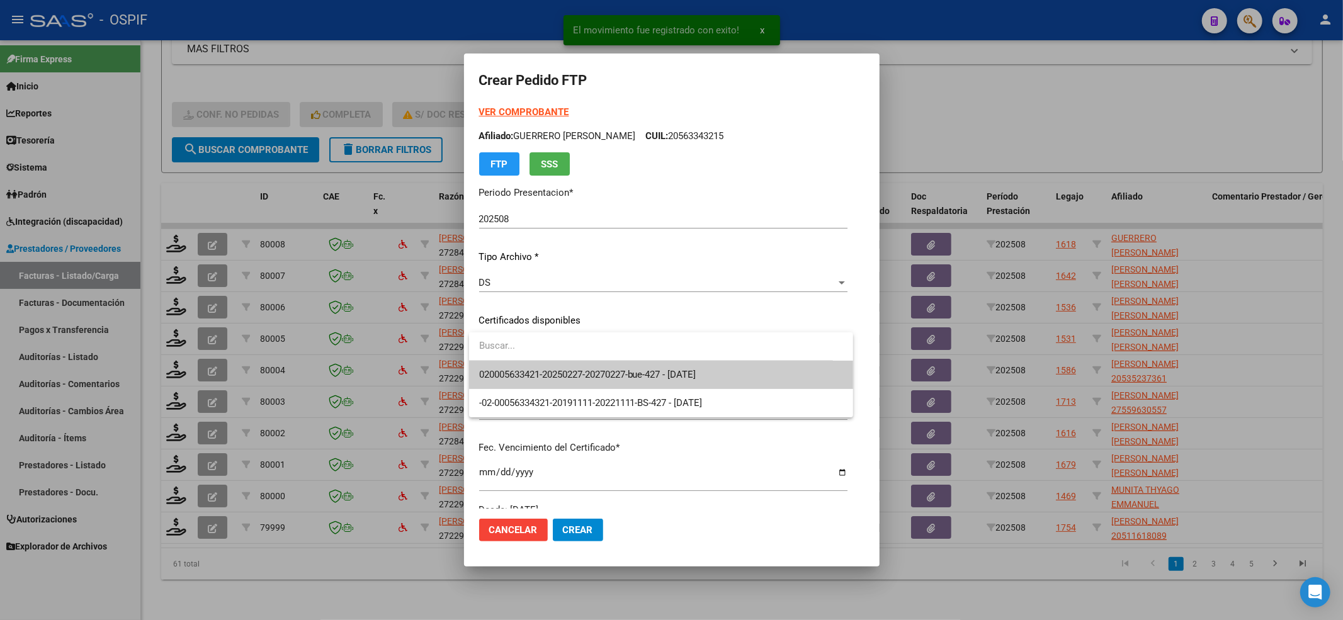
click at [527, 360] on div at bounding box center [651, 347] width 364 height 28
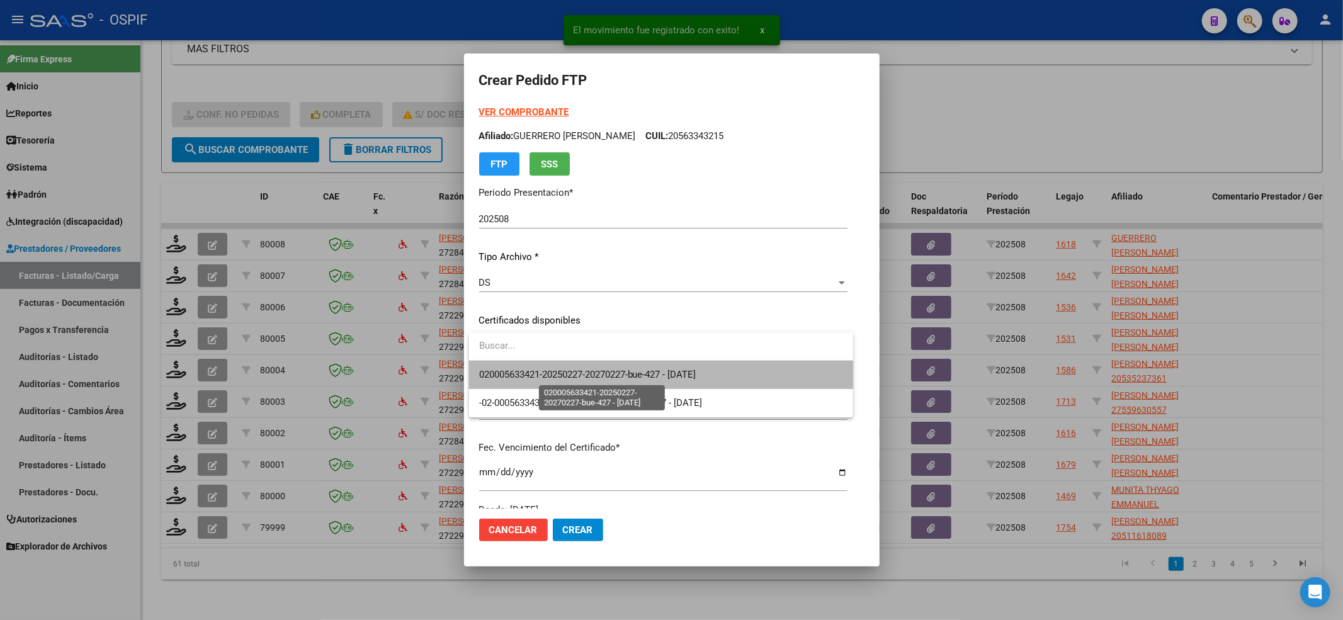
click at [528, 373] on span "020005633421-20250227-20270227-bue-427 - 2027-02-27" at bounding box center [587, 374] width 217 height 11
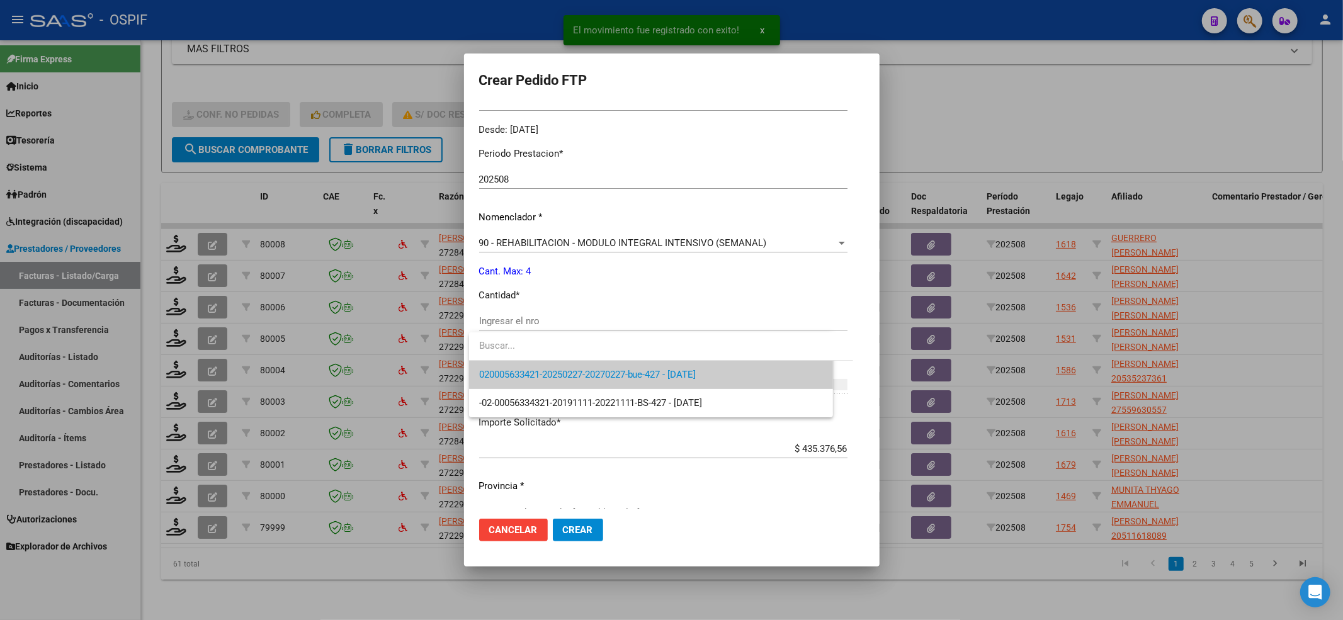
scroll to position [406, 0]
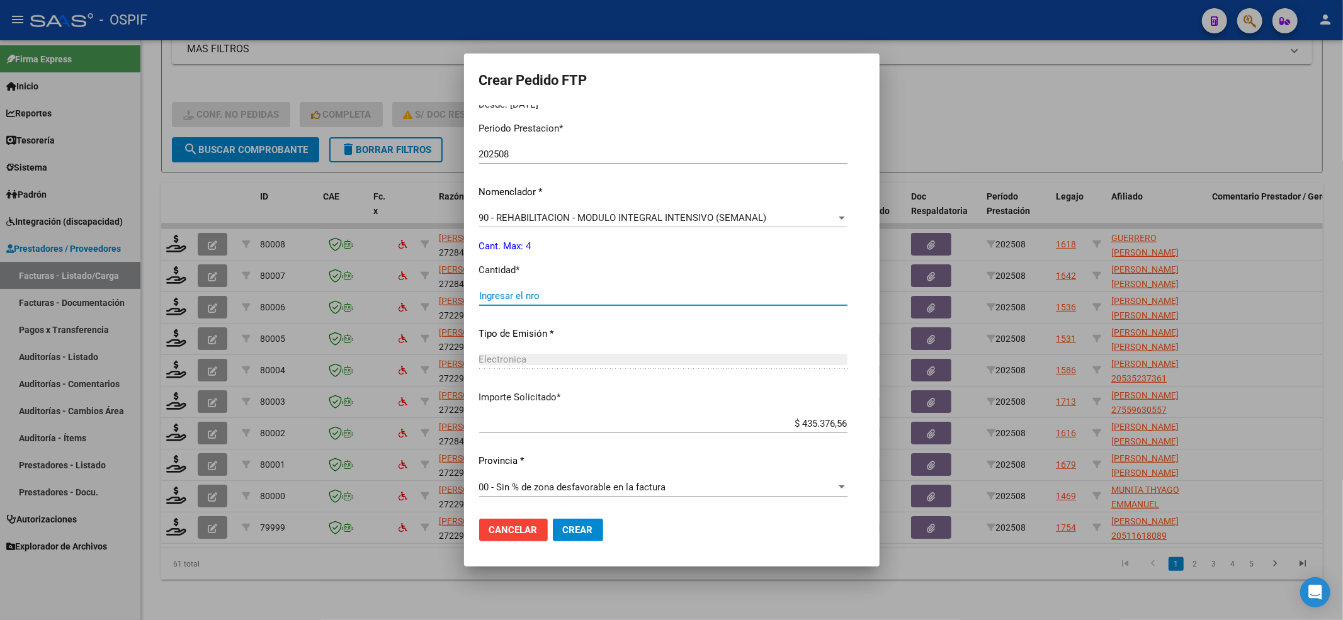
click at [554, 298] on input "Ingresar el nro" at bounding box center [663, 295] width 368 height 11
drag, startPoint x: 583, startPoint y: 530, endPoint x: 579, endPoint y: 523, distance: 8.2
click at [583, 530] on span "Crear" at bounding box center [578, 530] width 30 height 11
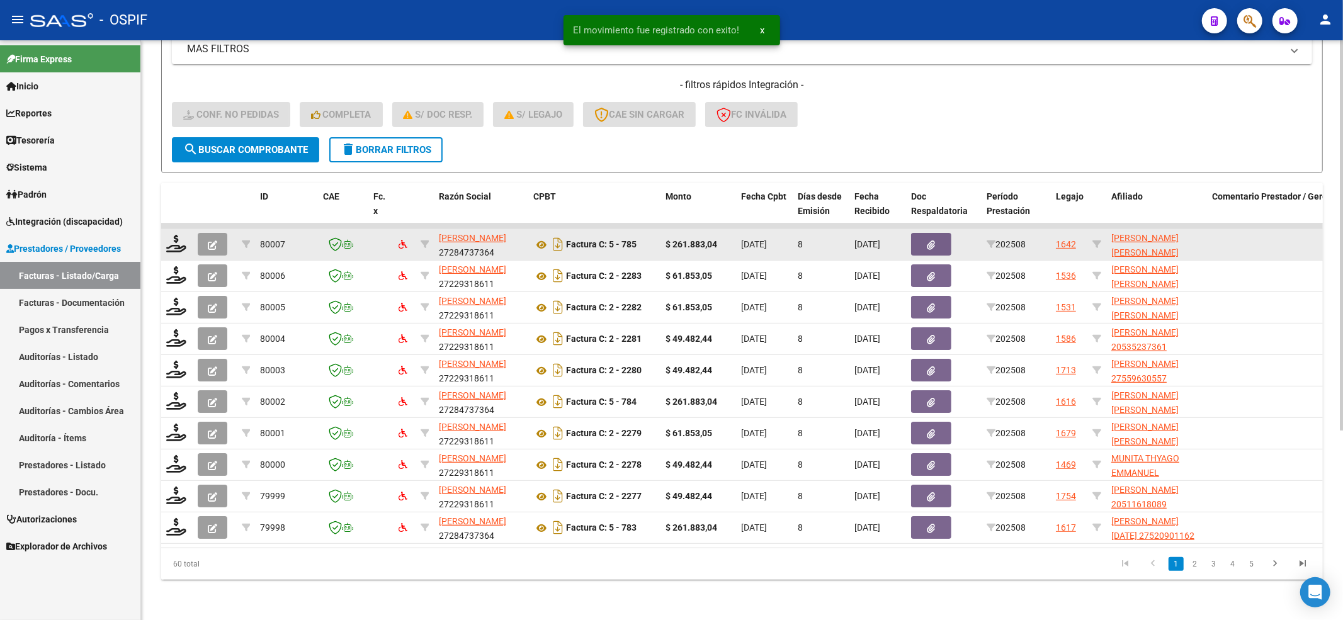
click at [164, 229] on datatable-body-cell at bounding box center [176, 244] width 31 height 31
click at [173, 235] on icon at bounding box center [176, 244] width 20 height 18
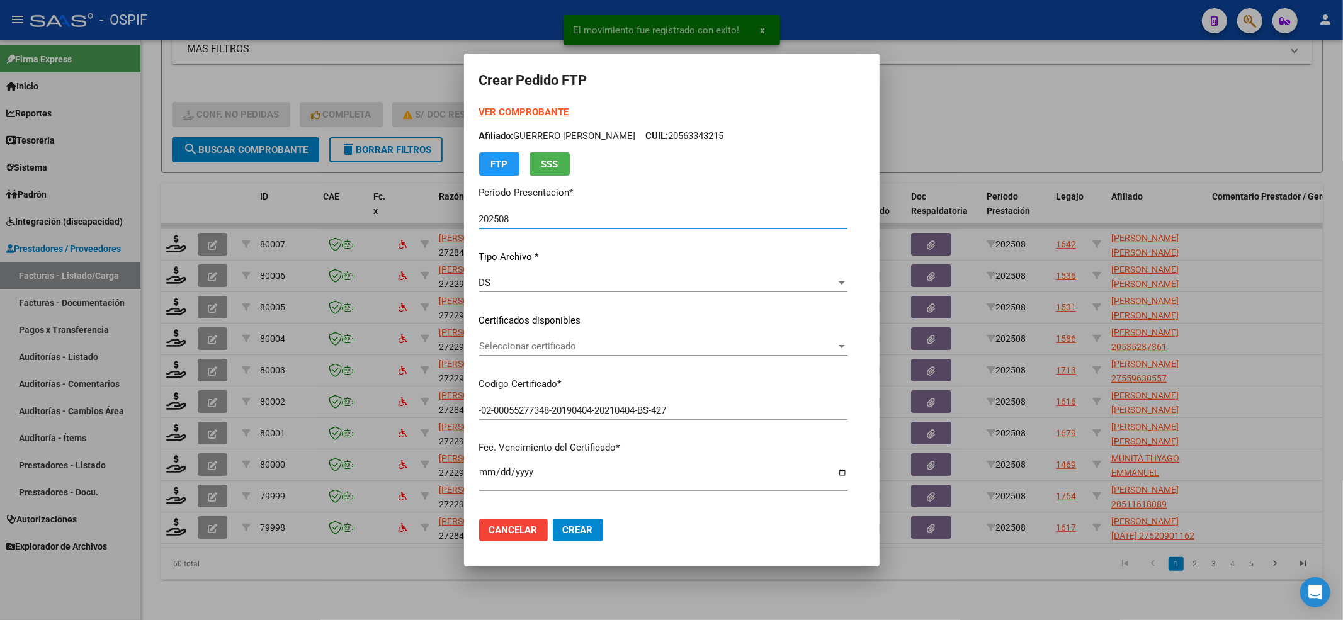
click at [562, 356] on div "Seleccionar certificado Seleccionar certificado" at bounding box center [663, 352] width 368 height 31
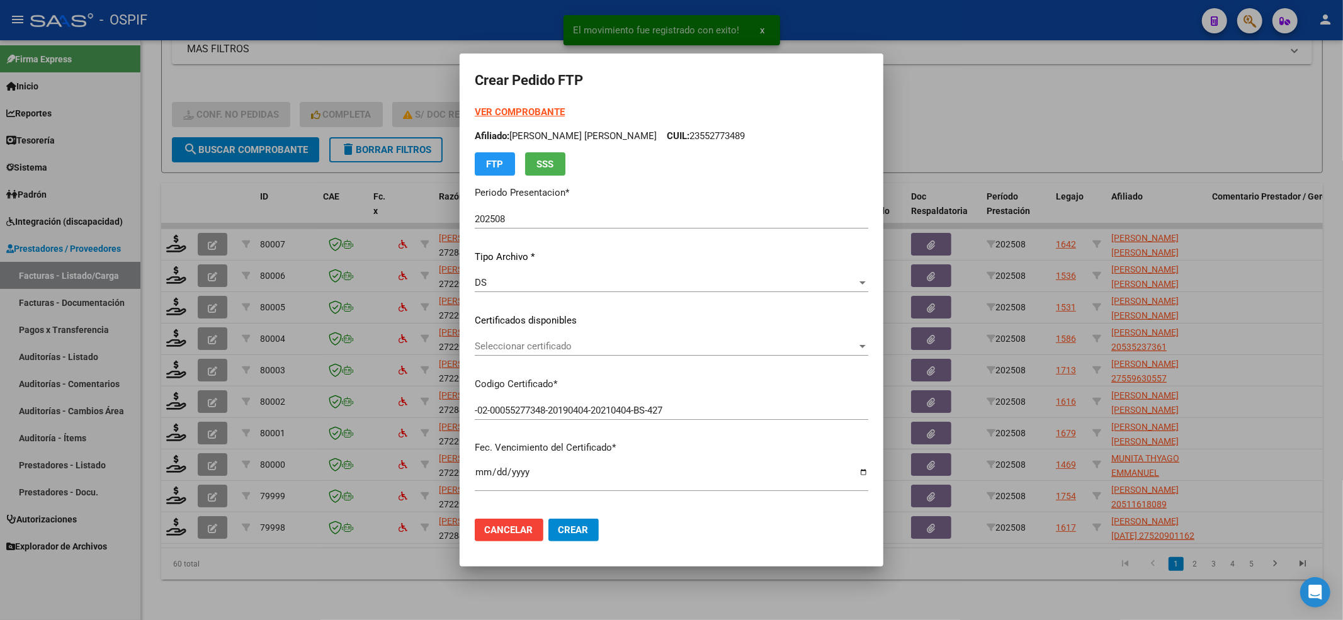
click at [556, 348] on span "Seleccionar certificado" at bounding box center [666, 346] width 382 height 11
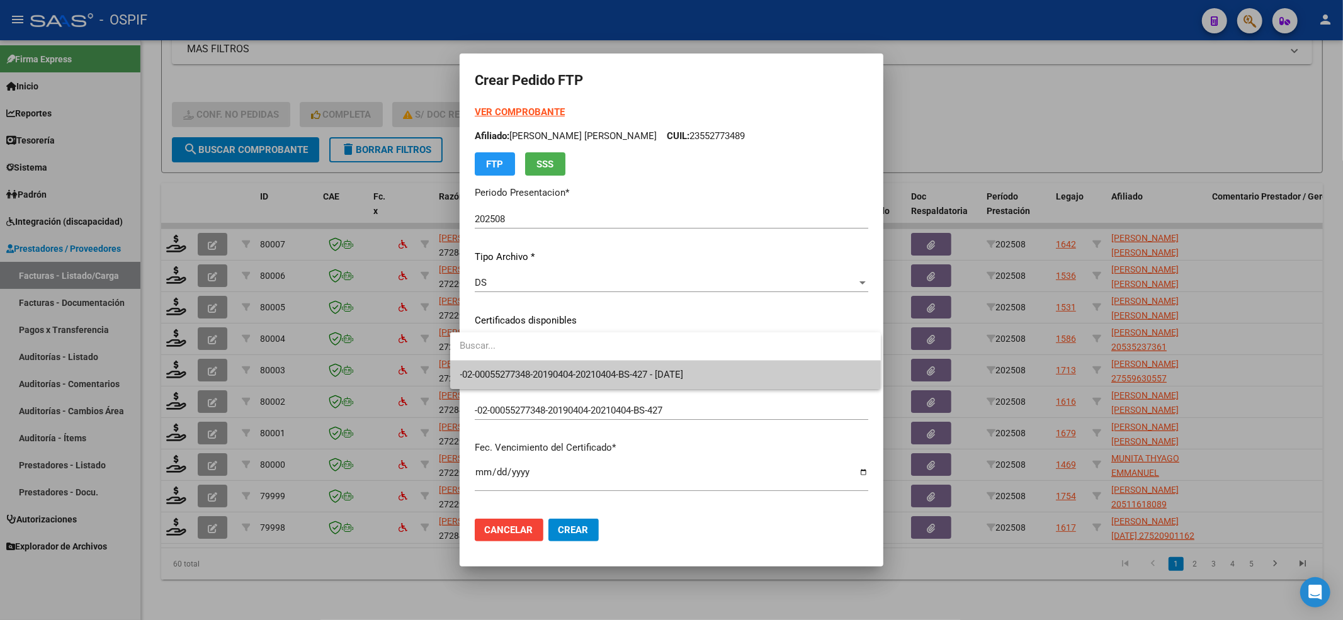
click at [557, 364] on span "-02-00055277348-20190404-20210404-BS-427 - 2021-04-04" at bounding box center [665, 375] width 411 height 28
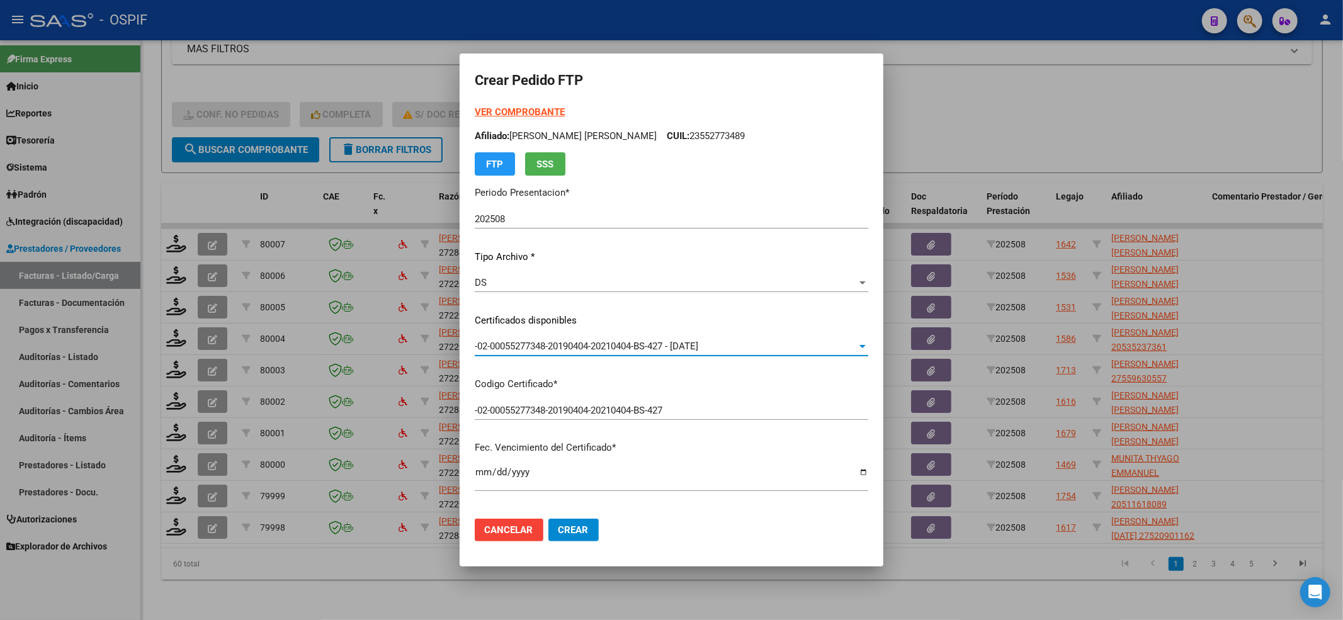
scroll to position [336, 0]
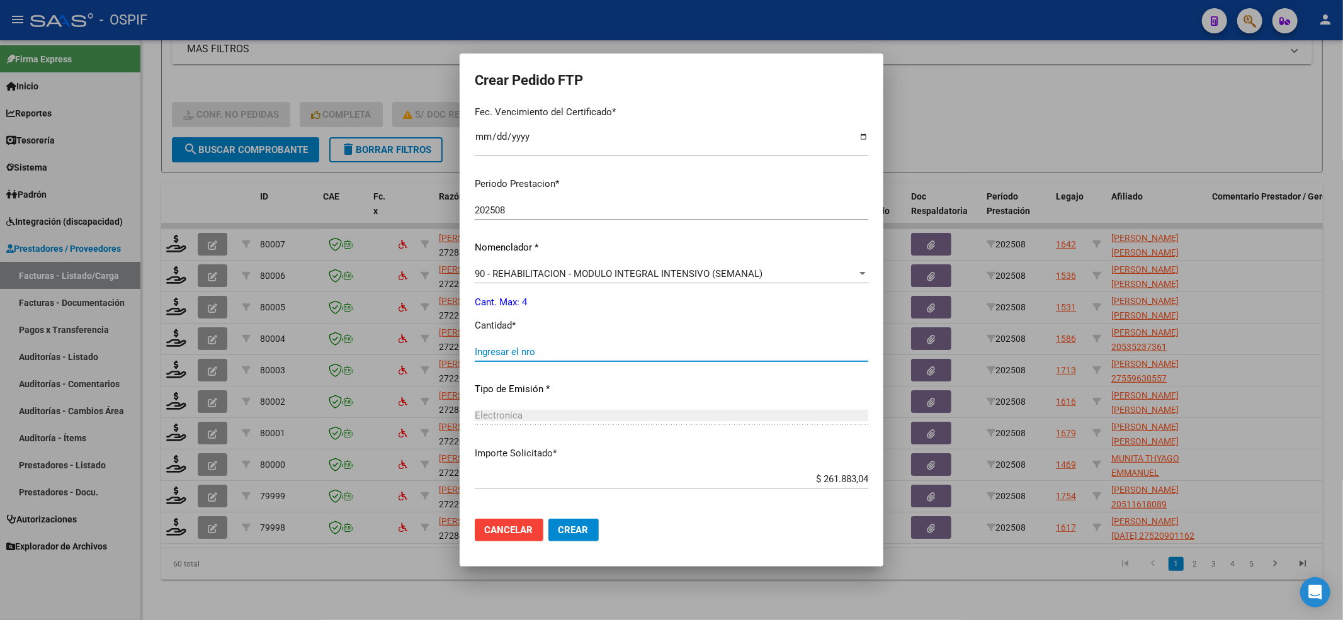
click at [532, 346] on input "Ingresar el nro" at bounding box center [672, 351] width 394 height 11
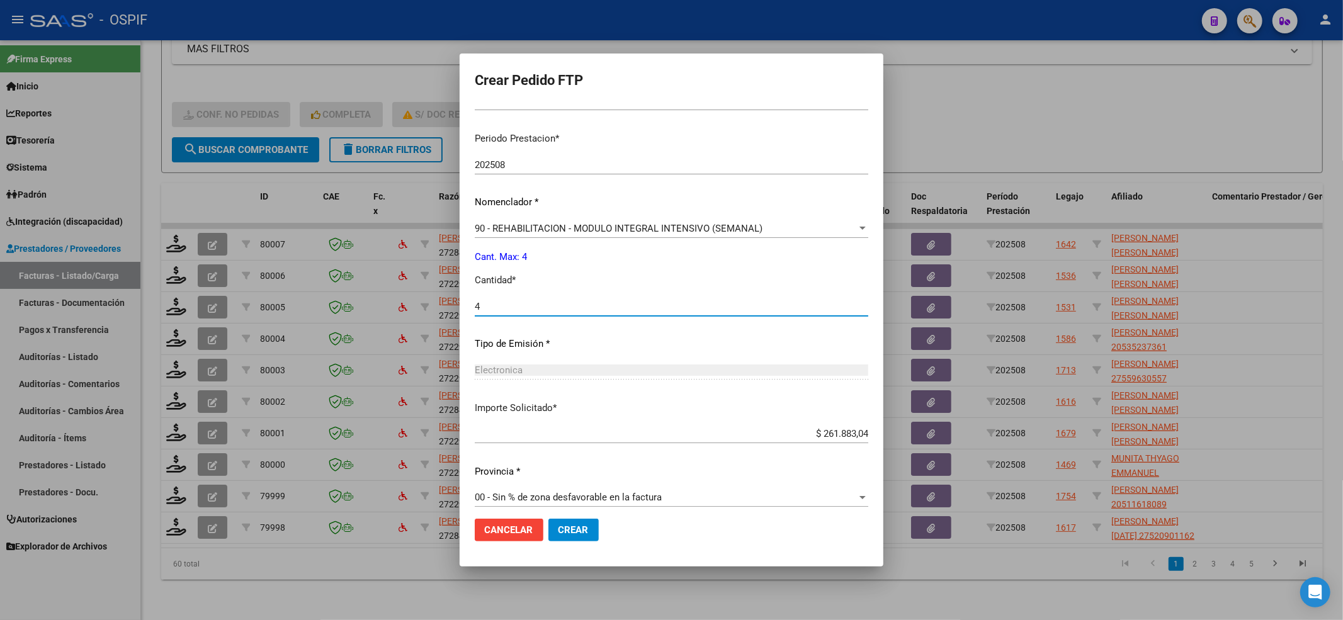
scroll to position [391, 0]
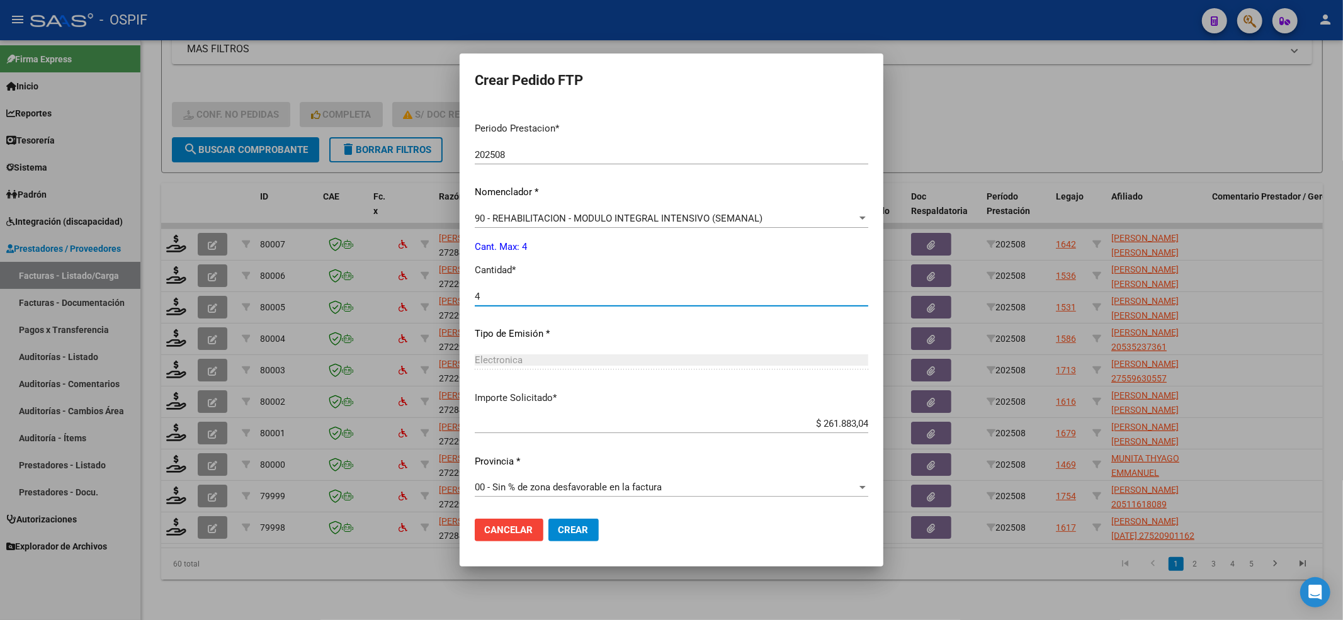
click at [559, 529] on span "Crear" at bounding box center [574, 530] width 30 height 11
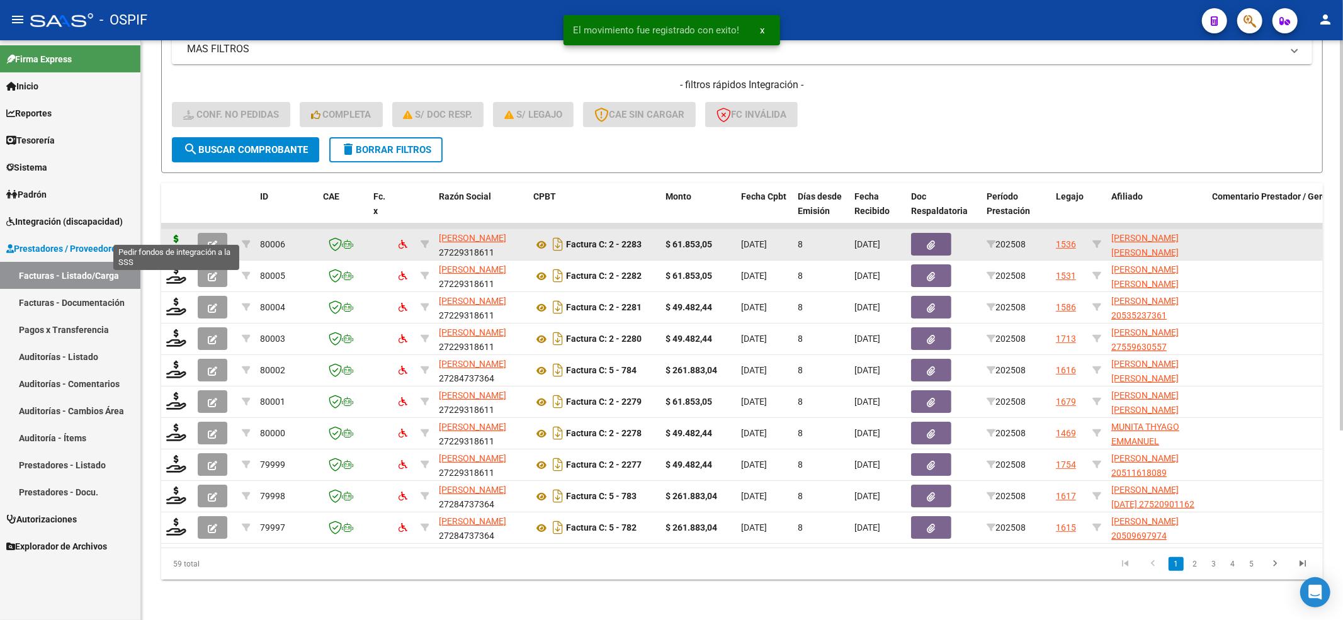
click at [175, 235] on icon at bounding box center [176, 244] width 20 height 18
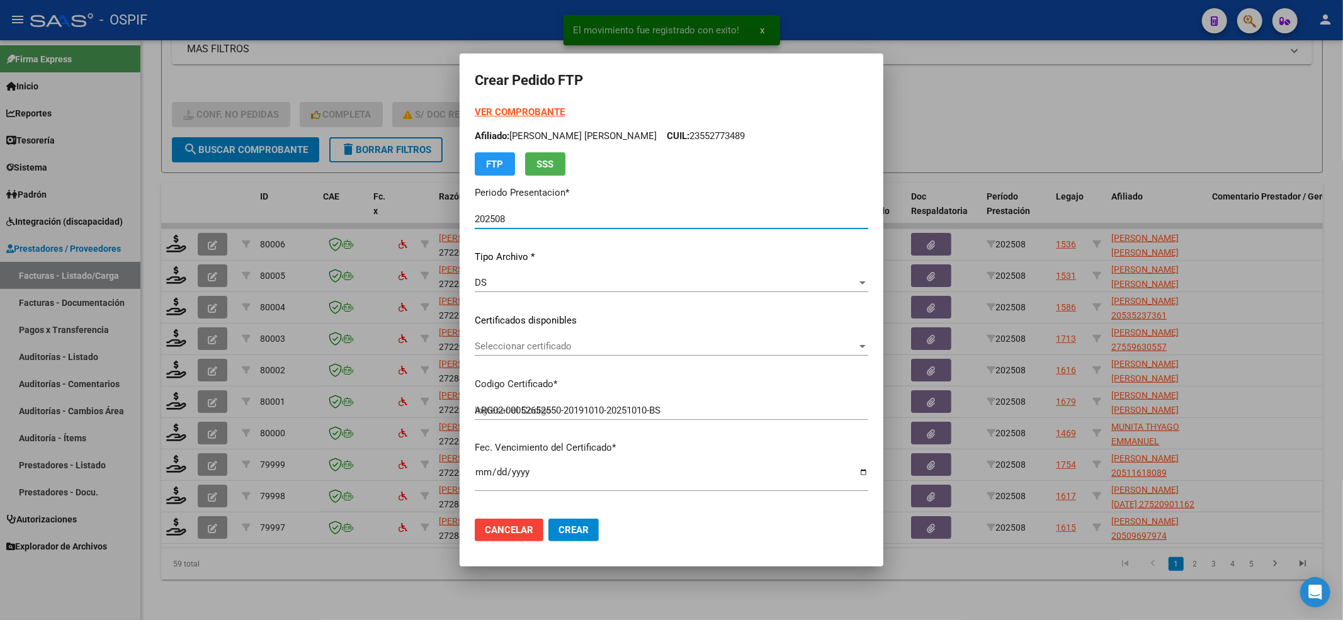
click at [558, 341] on span "Seleccionar certificado" at bounding box center [666, 346] width 382 height 11
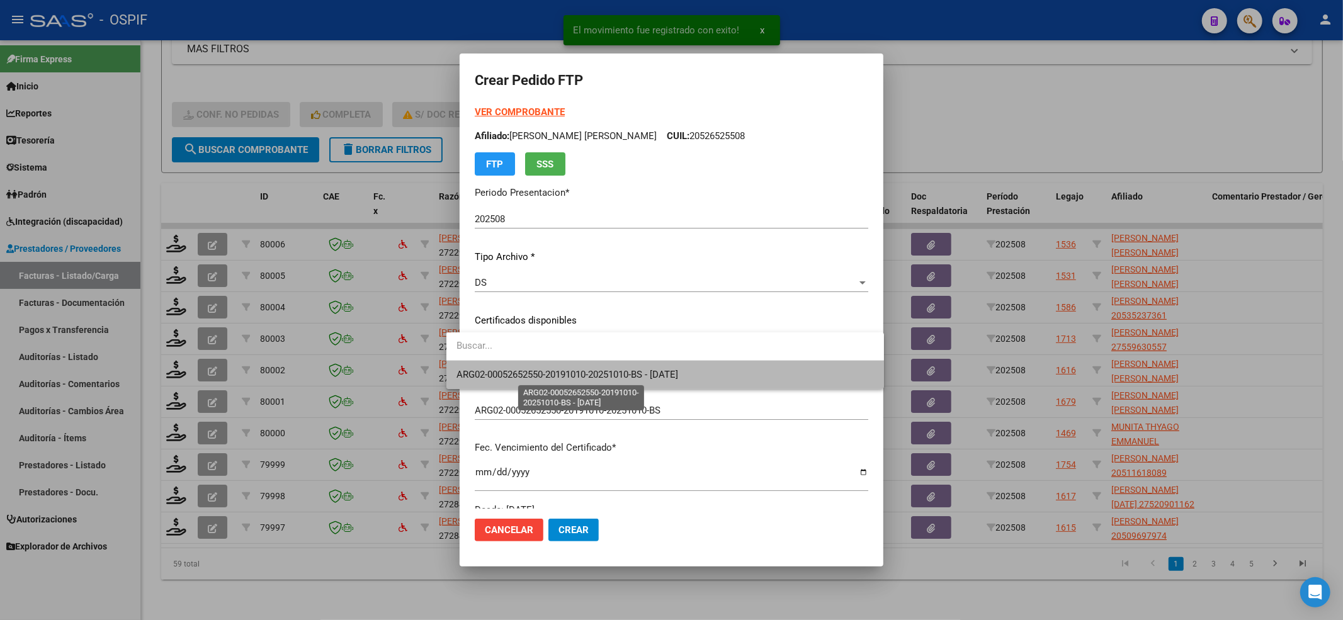
click at [552, 374] on span "ARG02-00052652550-20191010-20251010-BS - 2022-10-10" at bounding box center [568, 374] width 222 height 11
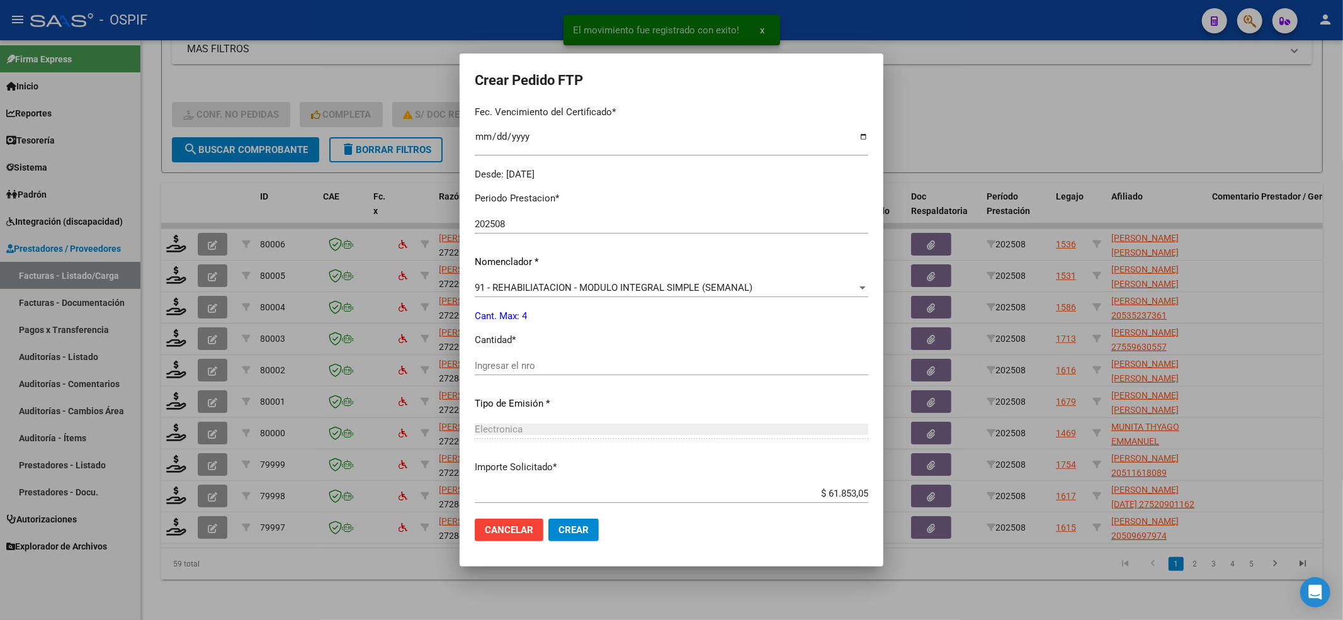
drag, startPoint x: 530, startPoint y: 351, endPoint x: 525, endPoint y: 367, distance: 16.4
click at [528, 356] on div "Periodo Prestacion * 202508 Ingresar el Periodo Prestacion Nomenclador * 91 - R…" at bounding box center [672, 380] width 394 height 397
click at [524, 368] on input "Ingresar el nro" at bounding box center [672, 365] width 394 height 11
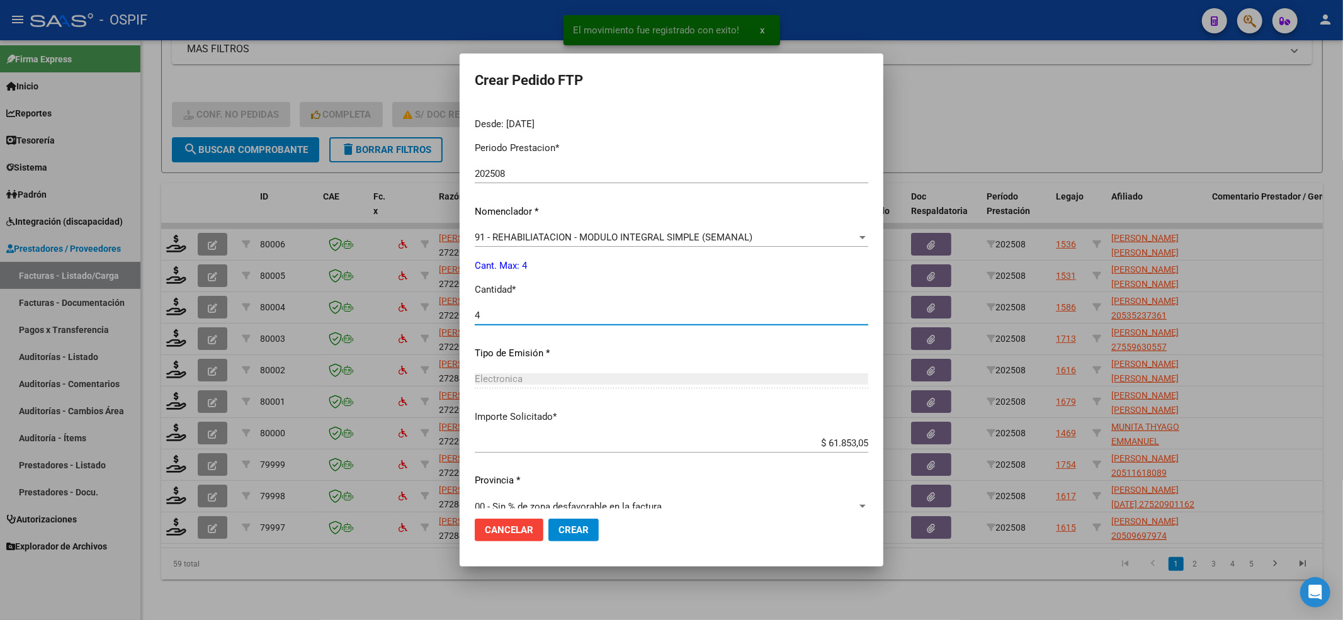
scroll to position [406, 0]
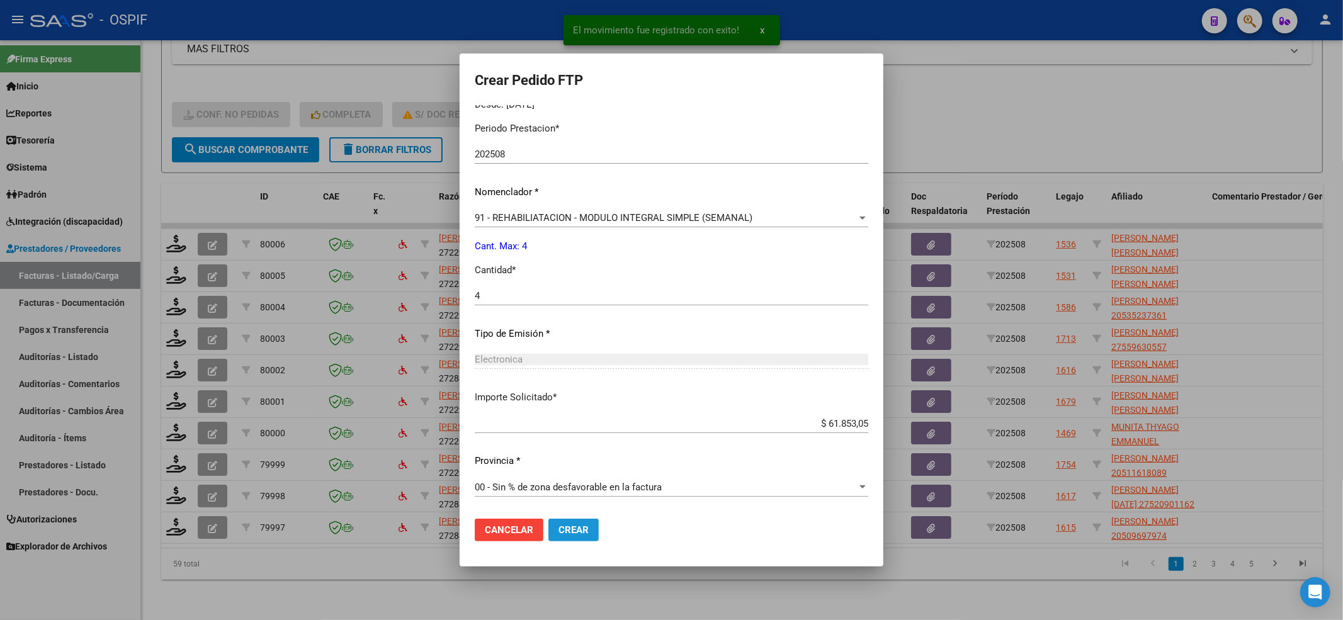
click at [557, 522] on button "Crear" at bounding box center [574, 530] width 50 height 23
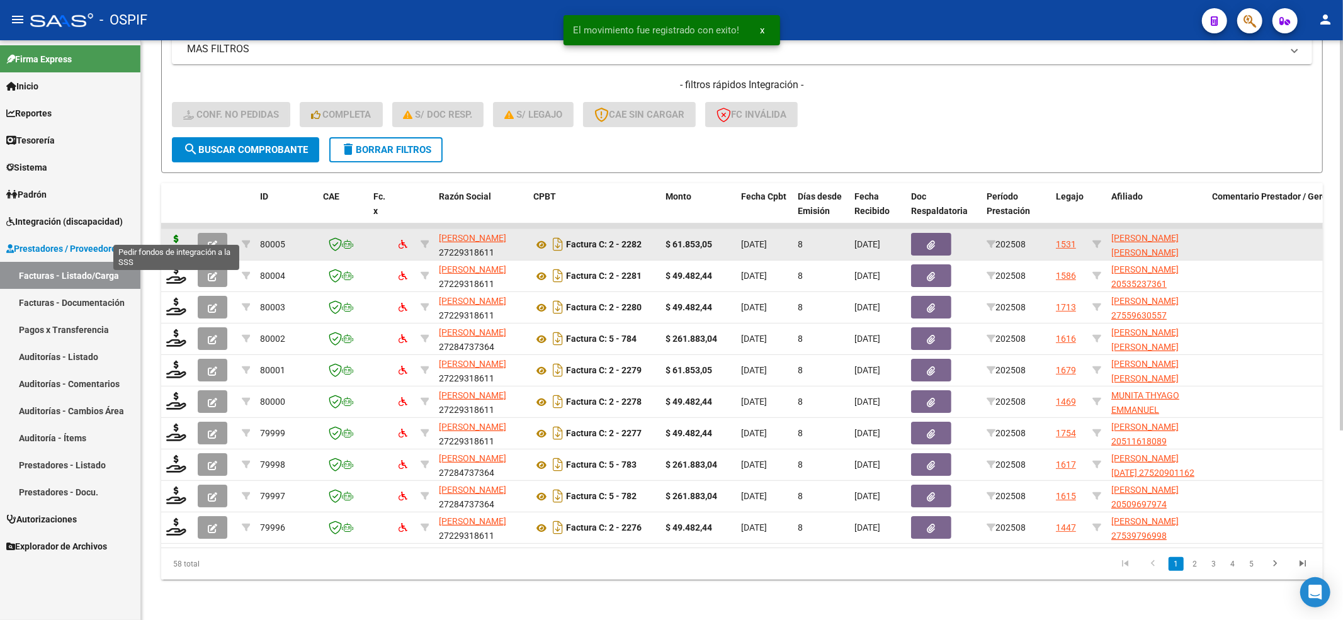
click at [166, 236] on icon at bounding box center [176, 244] width 20 height 18
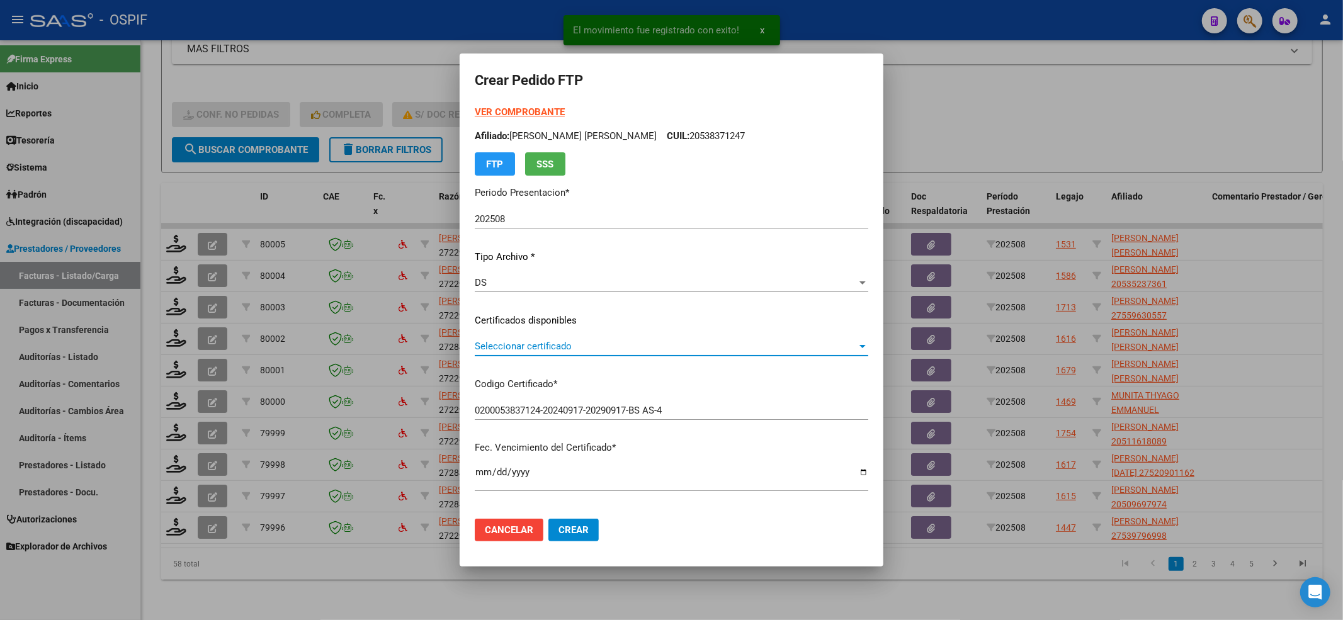
click at [552, 348] on span "Seleccionar certificado" at bounding box center [666, 346] width 382 height 11
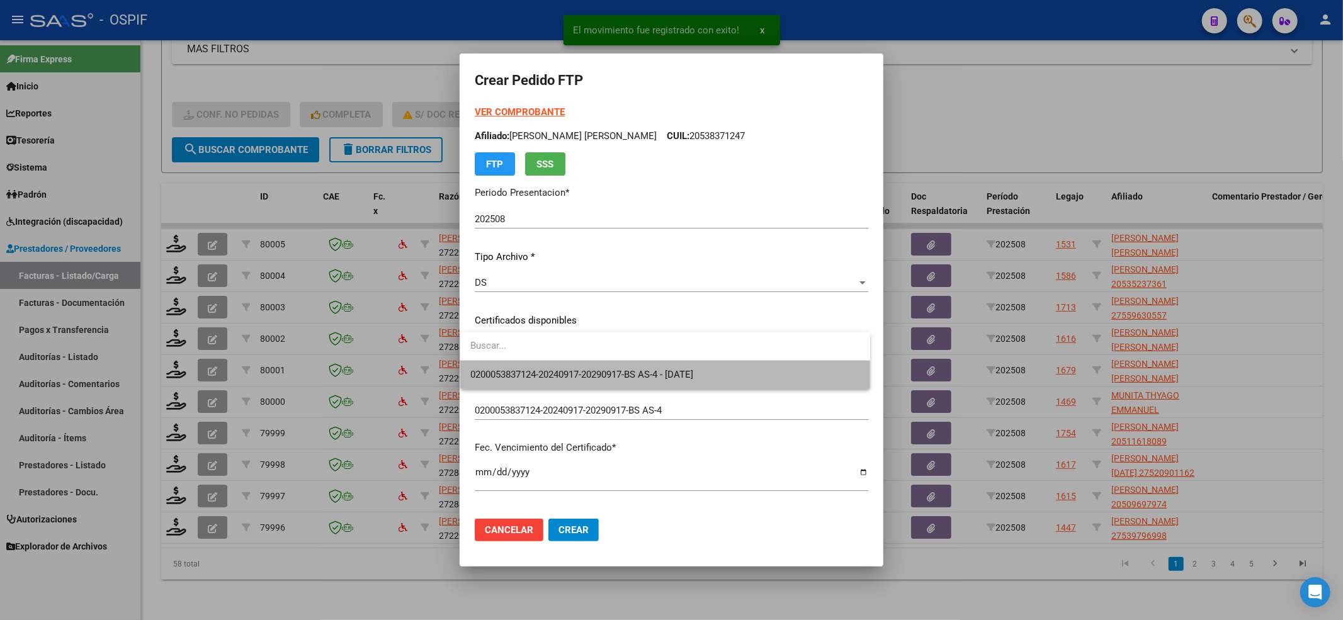
click at [548, 364] on span "0200053837124-20240917-20290917-BS AS-4 - 2029-09-17" at bounding box center [665, 375] width 390 height 28
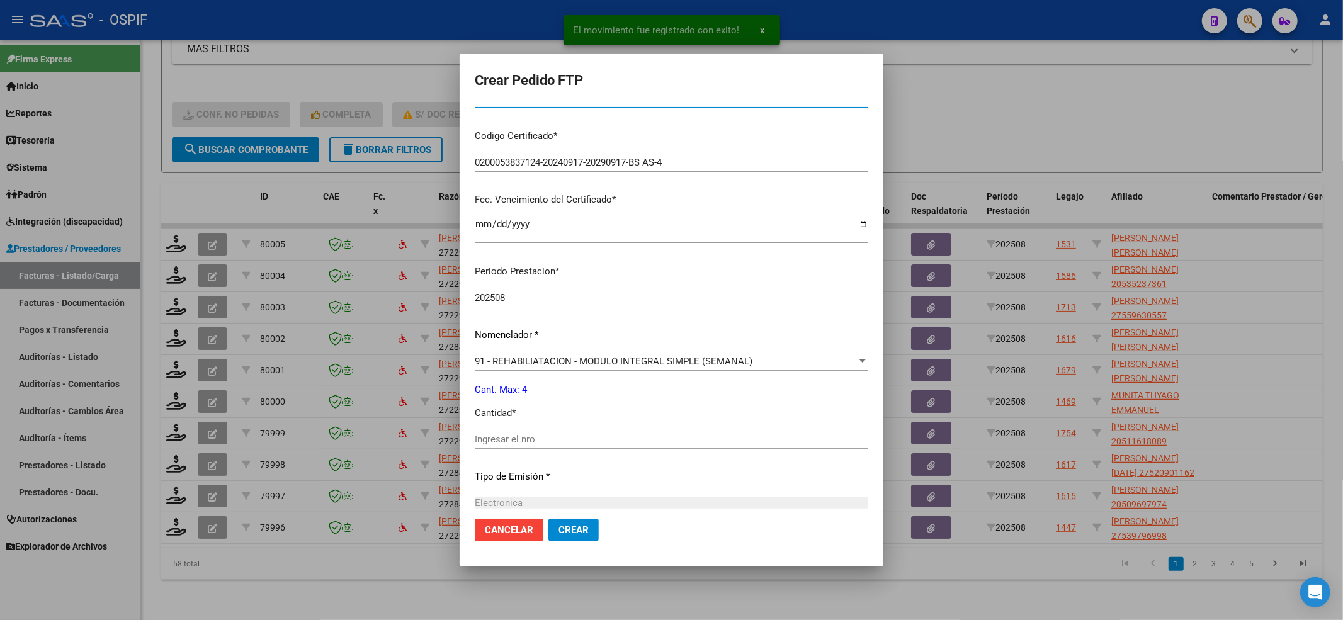
scroll to position [252, 0]
click at [510, 427] on div "Ingresar el nro" at bounding box center [672, 435] width 394 height 19
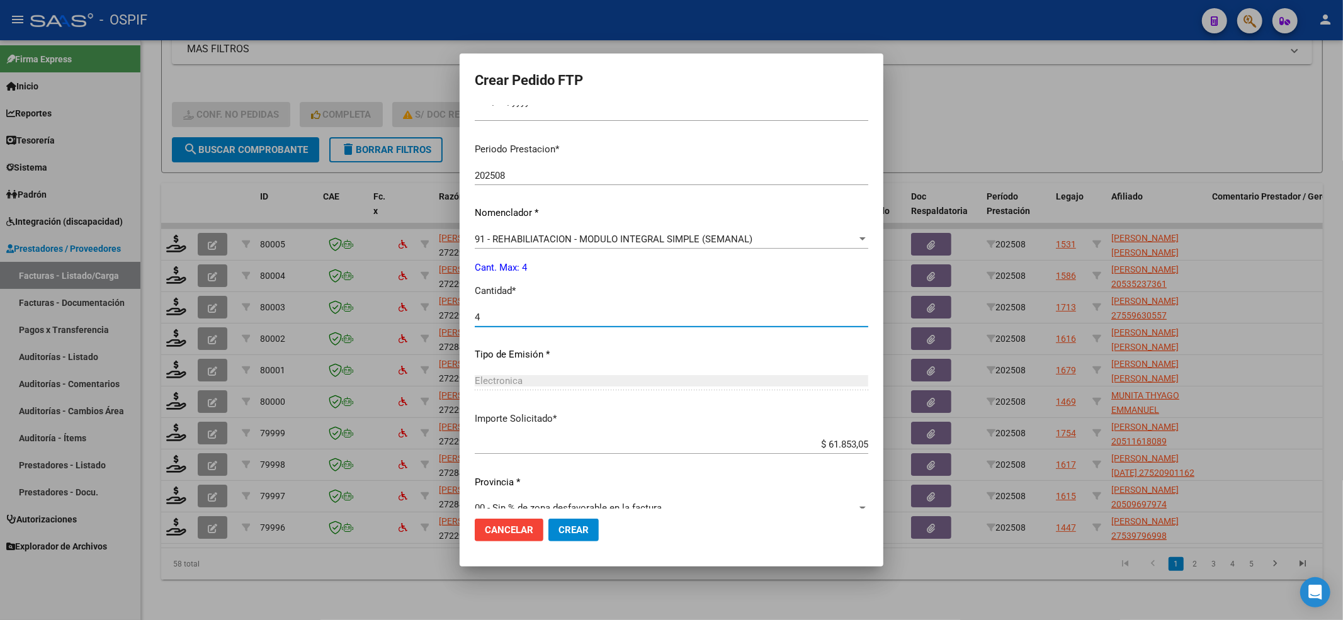
scroll to position [391, 0]
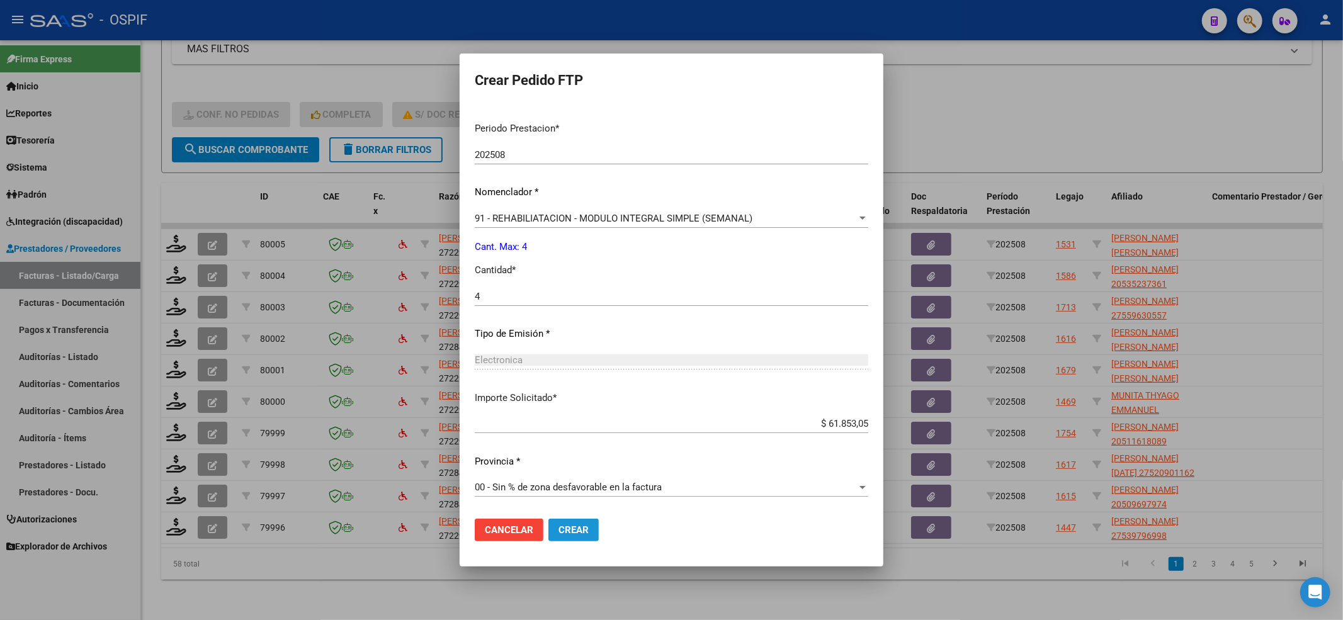
click at [567, 537] on button "Crear" at bounding box center [574, 530] width 50 height 23
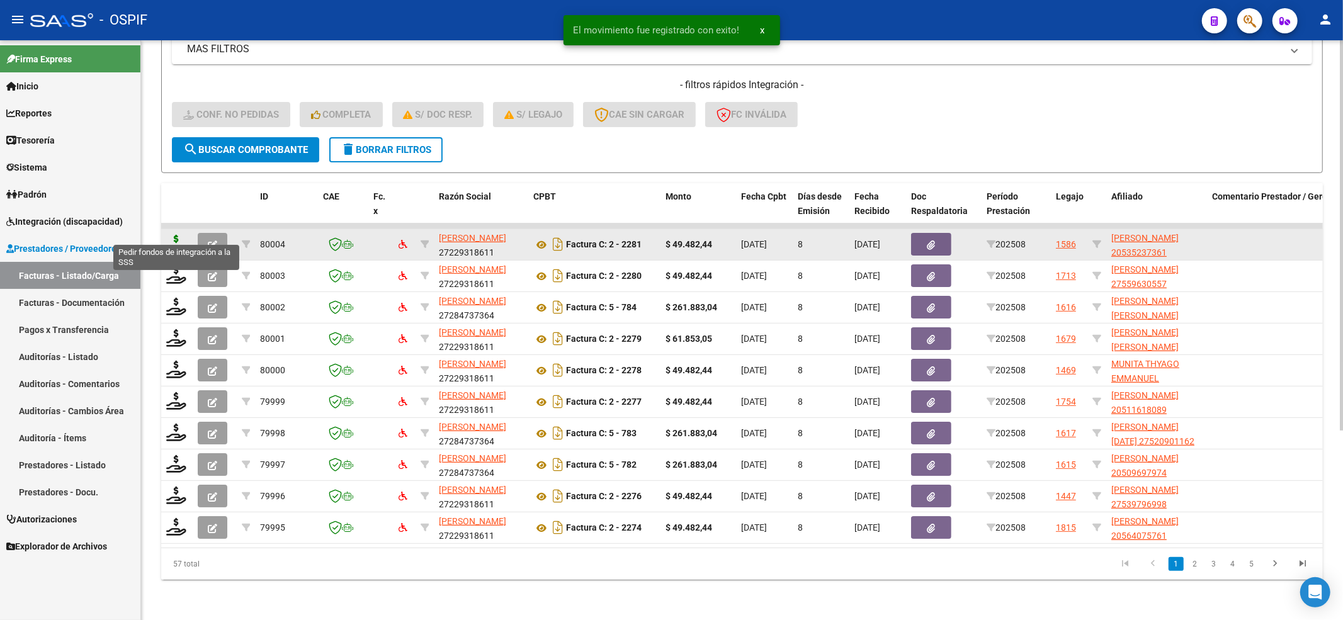
click at [168, 235] on icon at bounding box center [176, 244] width 20 height 18
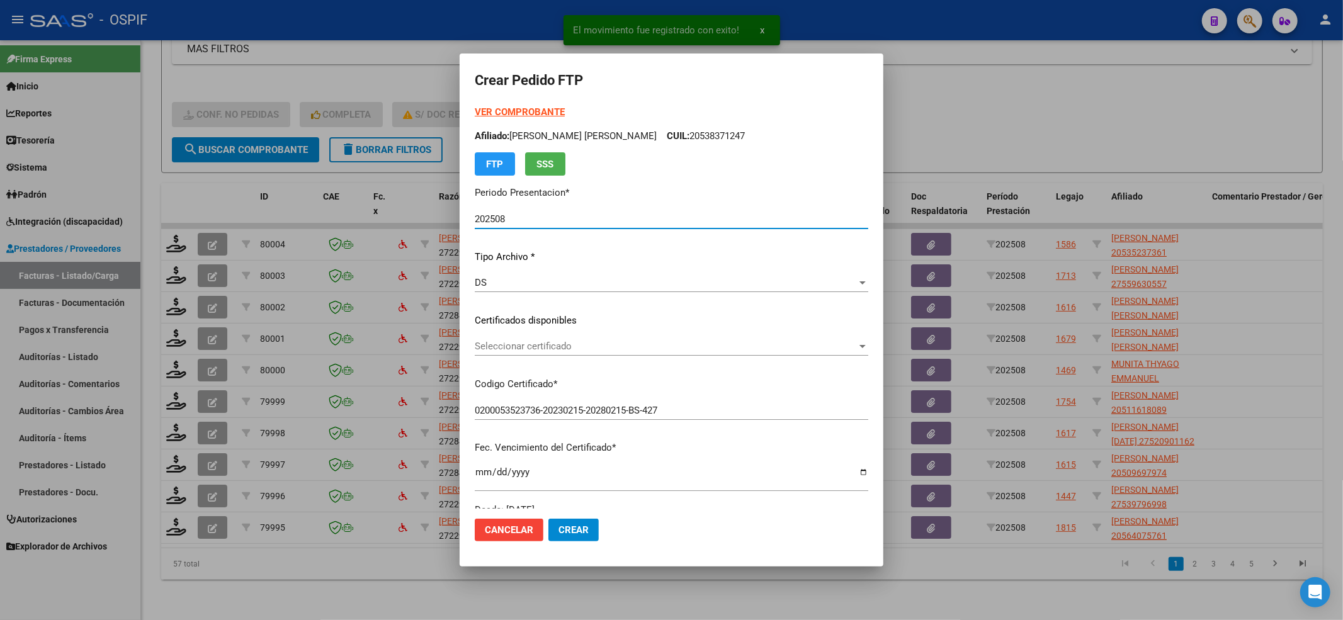
click at [570, 348] on span "Seleccionar certificado" at bounding box center [666, 346] width 382 height 11
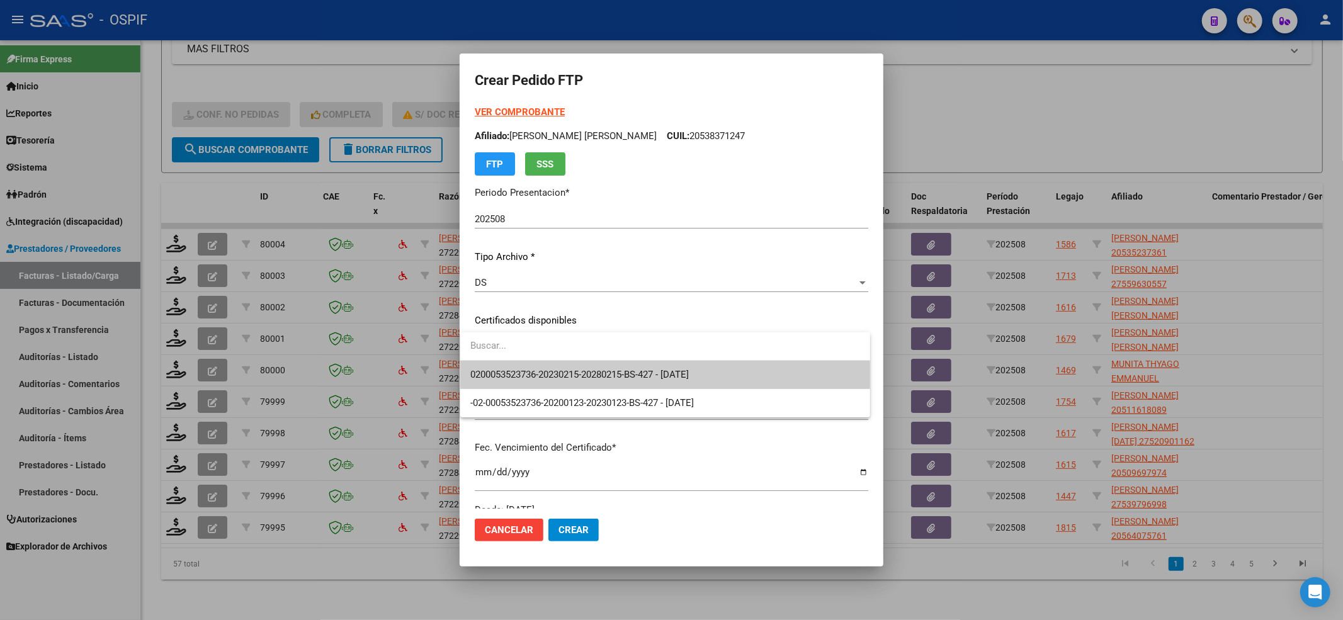
click at [552, 364] on span "0200053523736-20230215-20280215-BS-427 - 2028-02-15" at bounding box center [665, 375] width 390 height 28
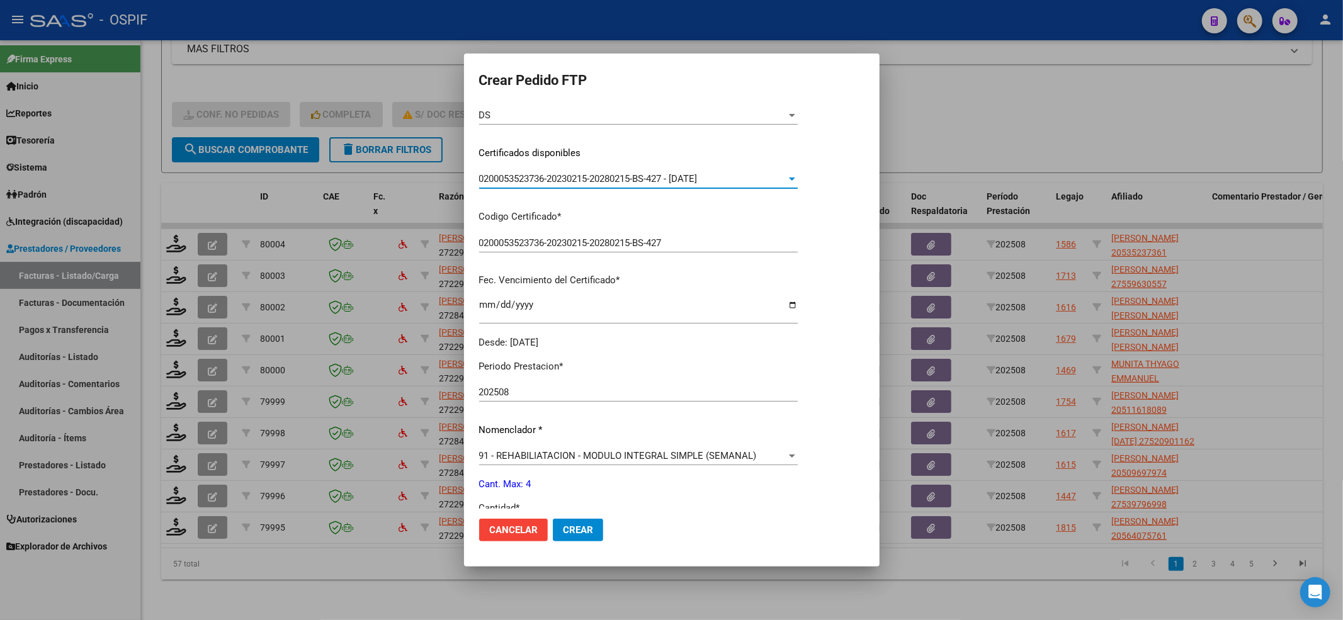
scroll to position [252, 0]
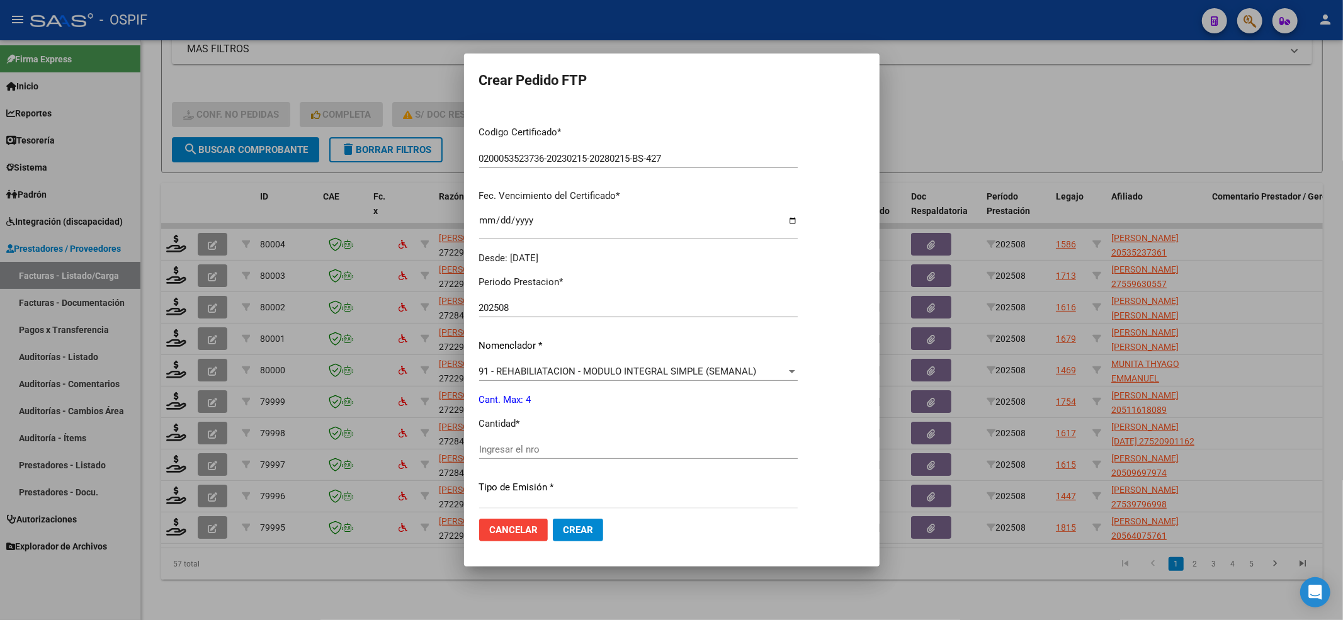
click at [523, 442] on div "Ingresar el nro" at bounding box center [638, 449] width 319 height 19
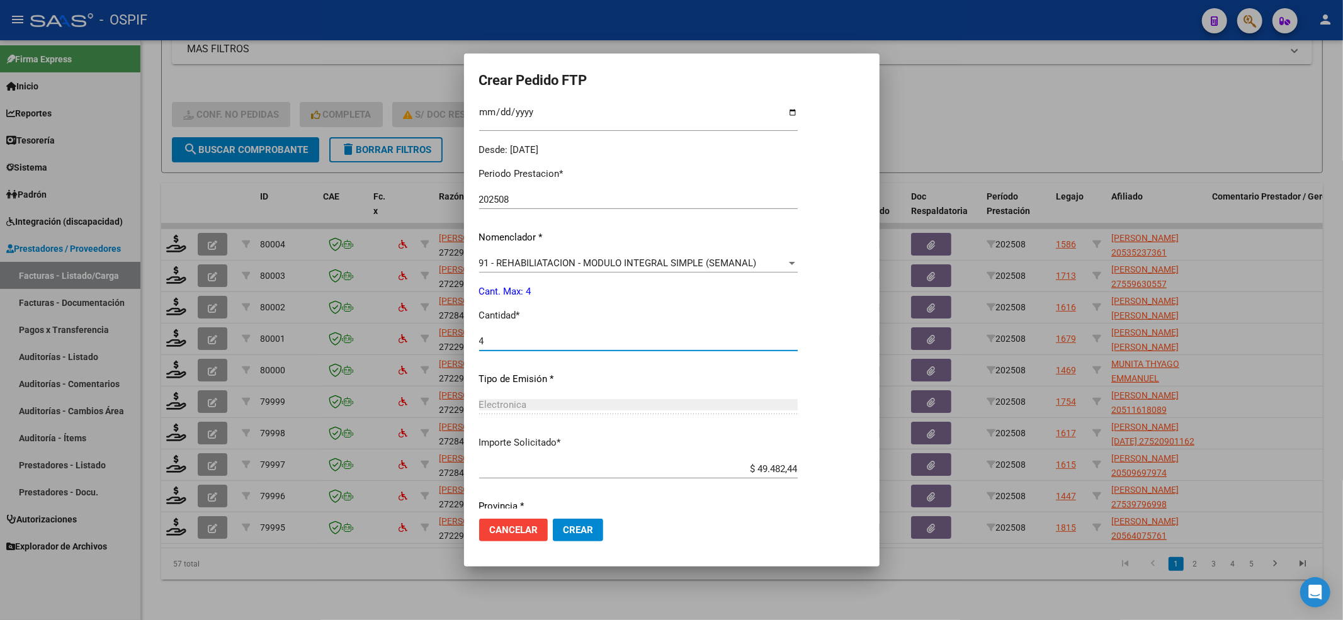
scroll to position [406, 0]
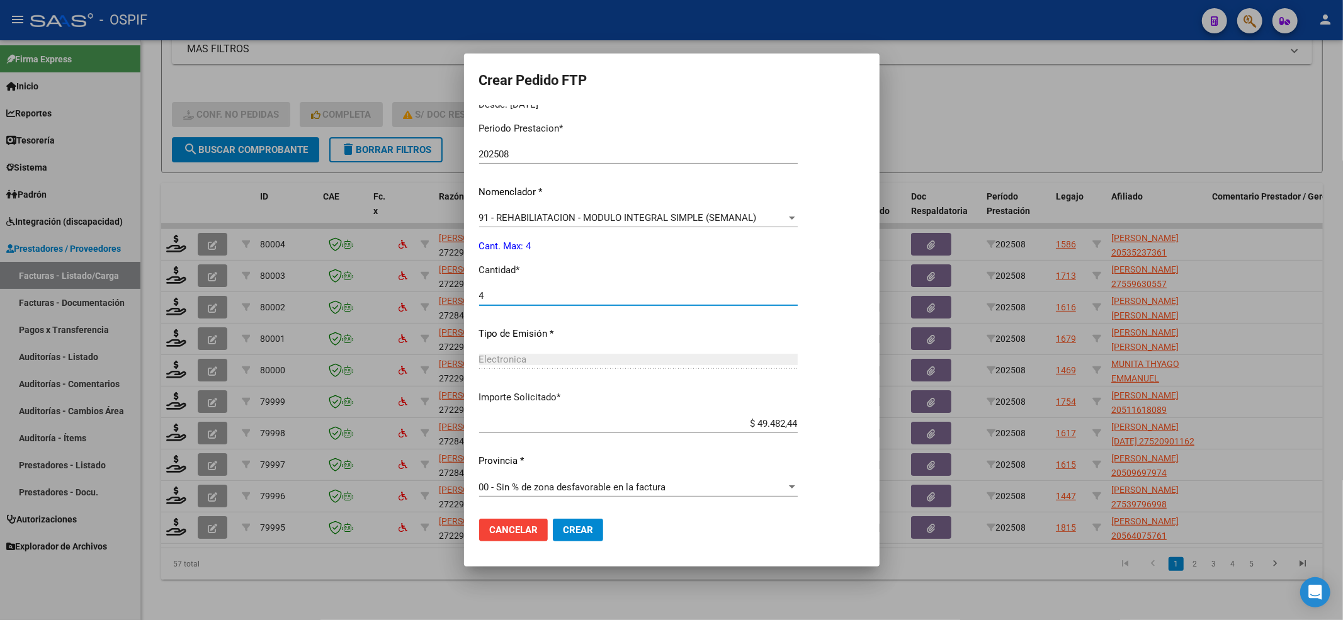
drag, startPoint x: 580, startPoint y: 538, endPoint x: 574, endPoint y: 528, distance: 11.6
click at [580, 534] on button "Crear" at bounding box center [578, 530] width 50 height 23
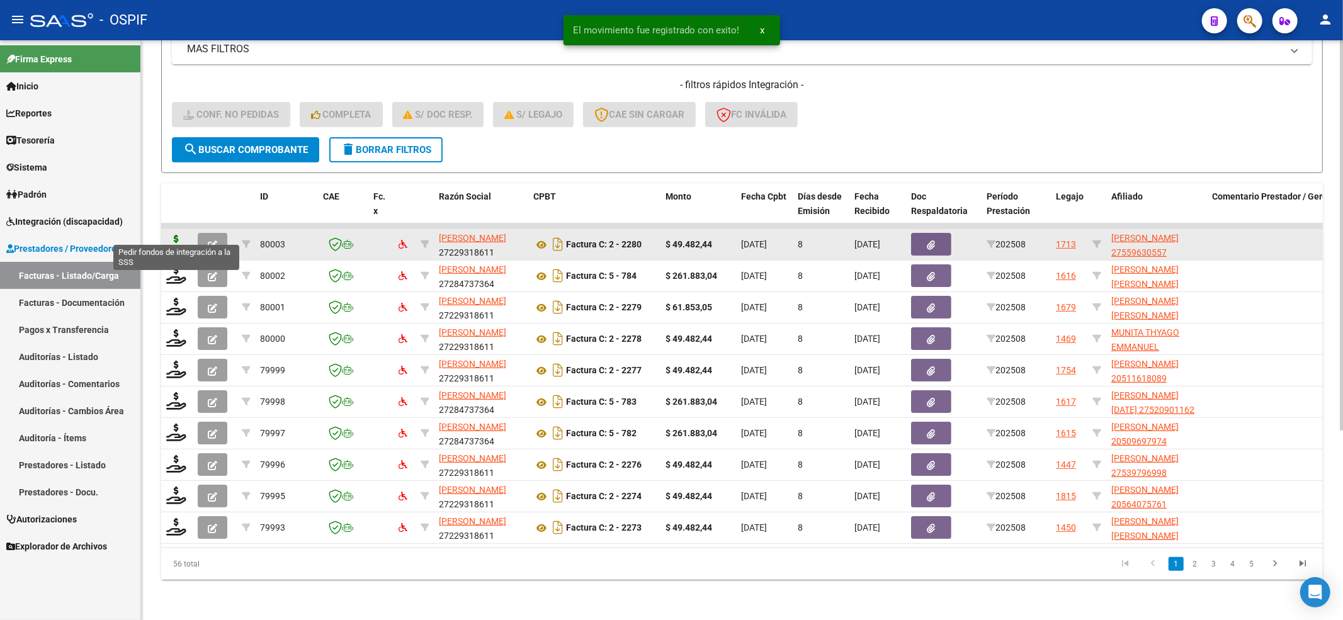
click at [180, 237] on icon at bounding box center [176, 244] width 20 height 18
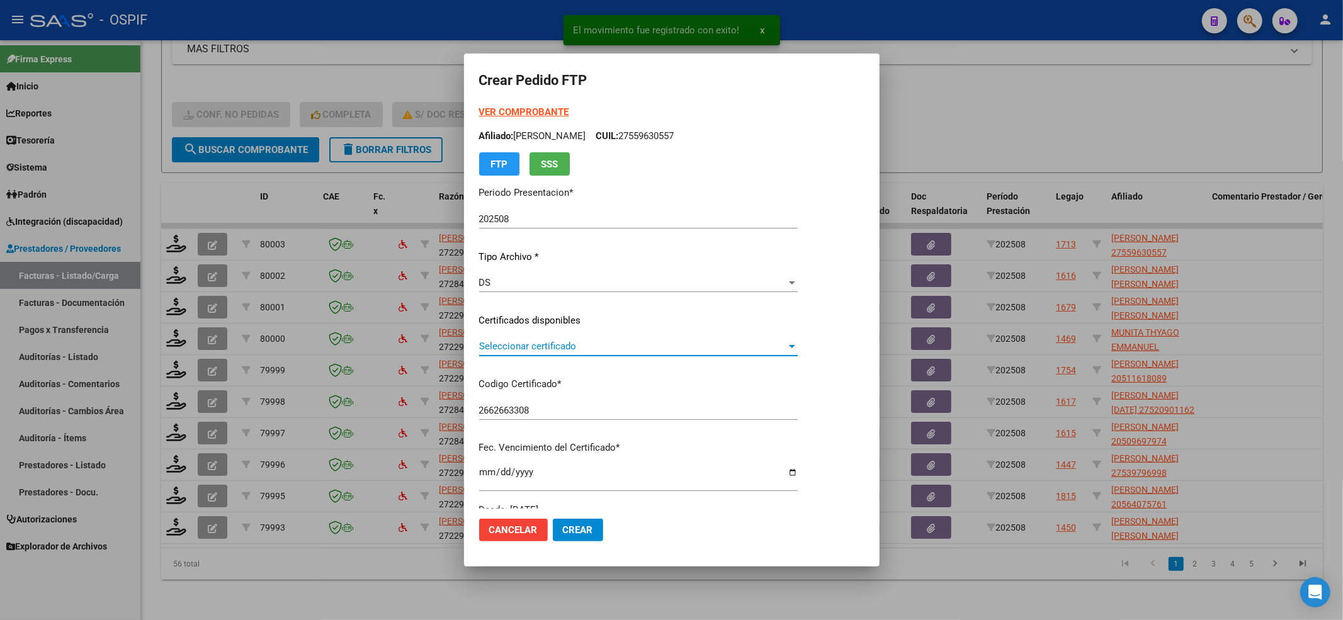
click at [562, 348] on span "Seleccionar certificado" at bounding box center [632, 346] width 307 height 11
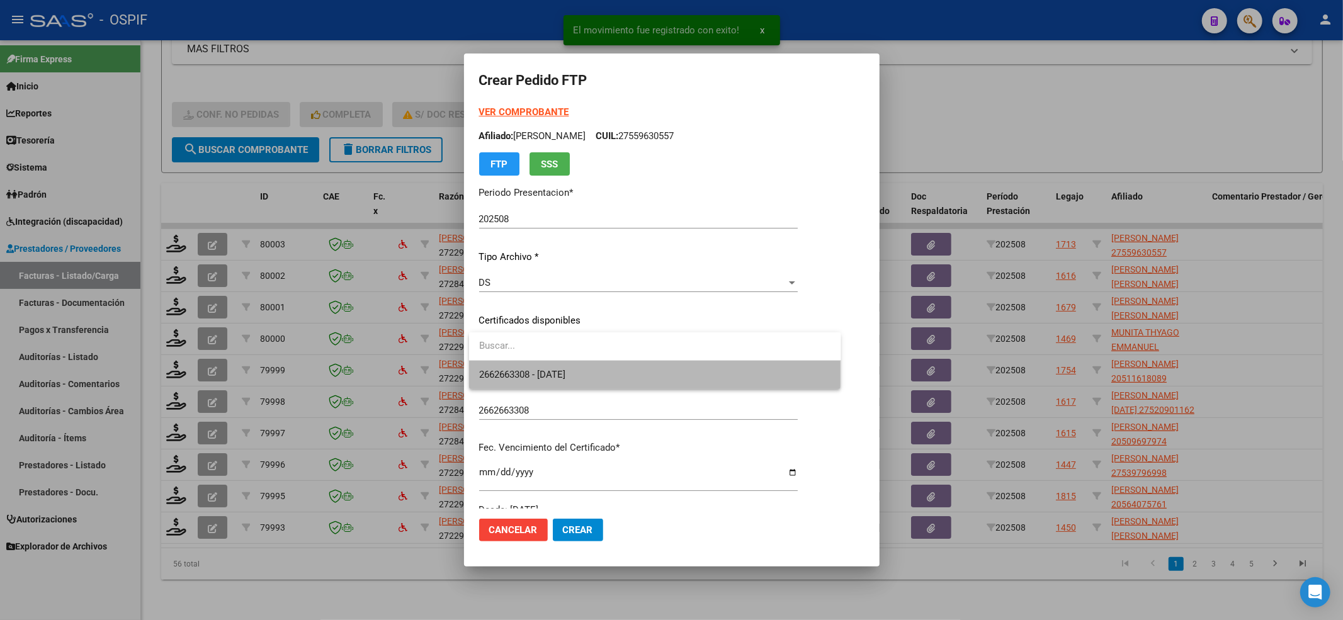
click at [562, 361] on span "2662663308 - 2024-10-06" at bounding box center [655, 375] width 352 height 28
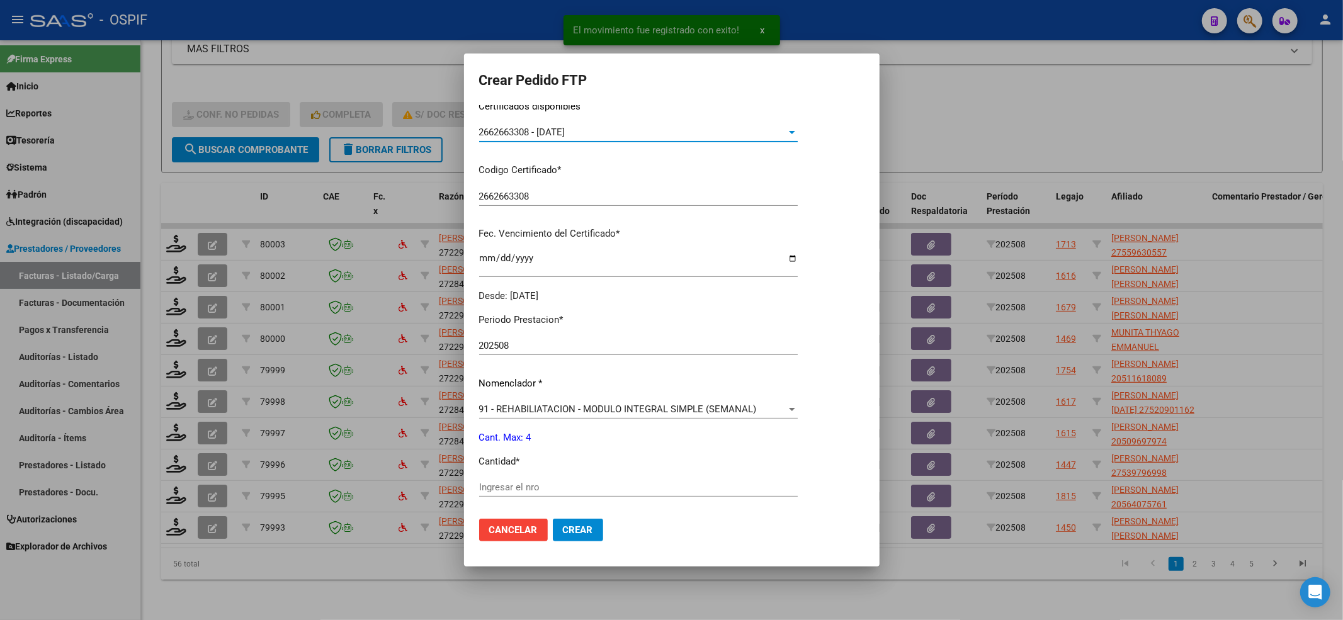
scroll to position [336, 0]
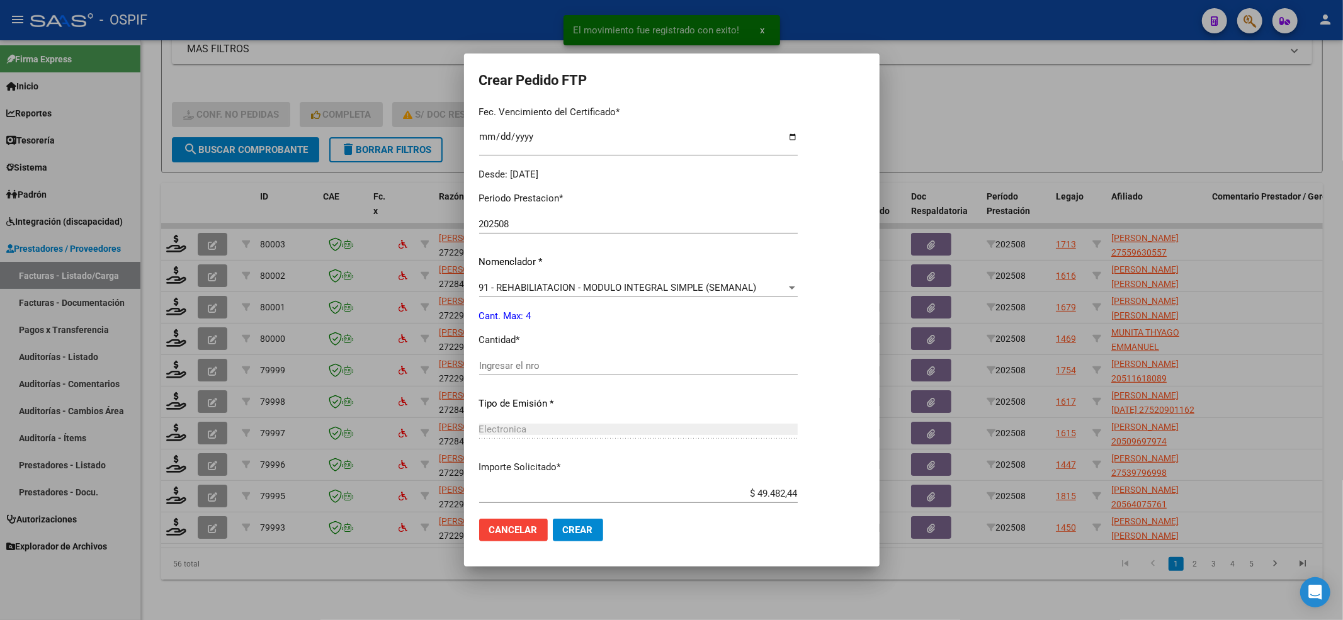
click at [532, 372] on div "Ingresar el nro" at bounding box center [638, 365] width 319 height 19
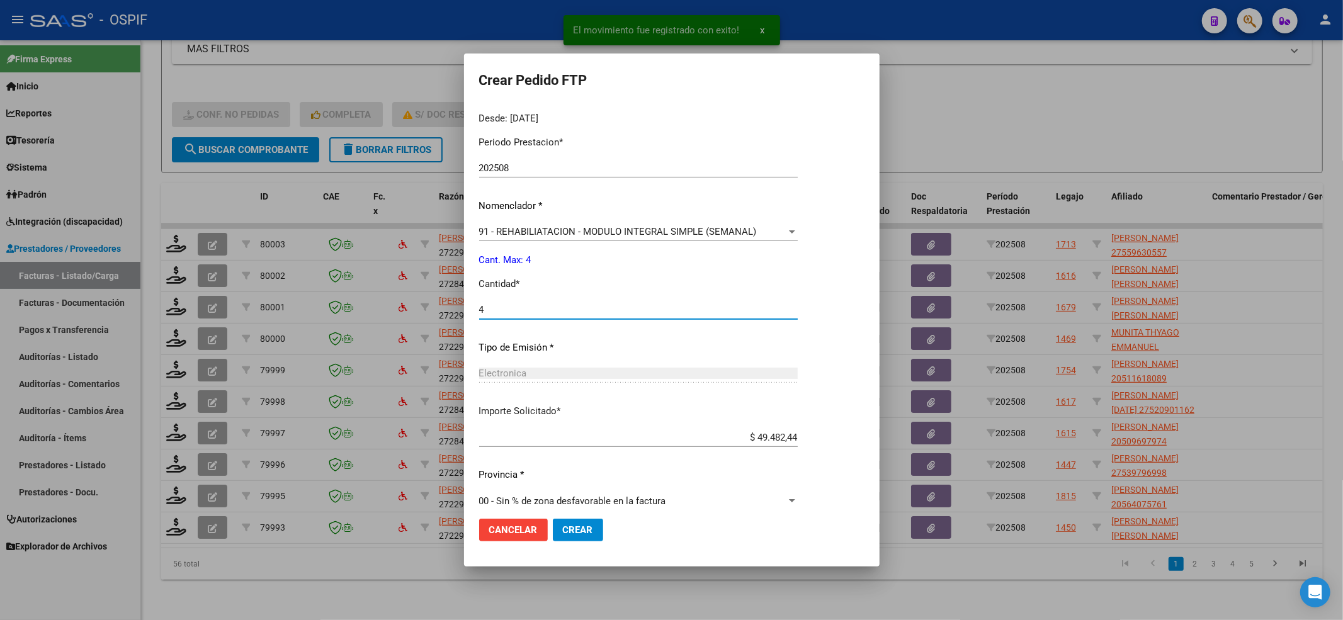
scroll to position [406, 0]
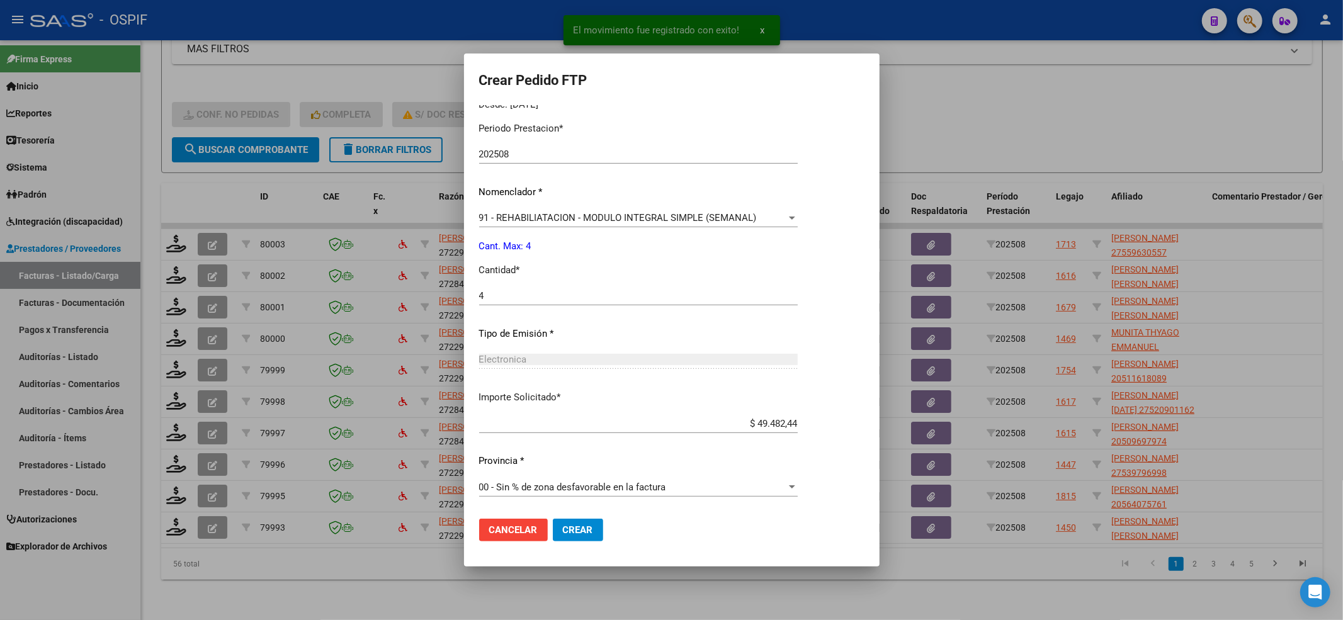
click at [595, 514] on mat-dialog-actions "Cancelar Crear" at bounding box center [671, 530] width 385 height 43
click at [588, 520] on button "Crear" at bounding box center [578, 530] width 50 height 23
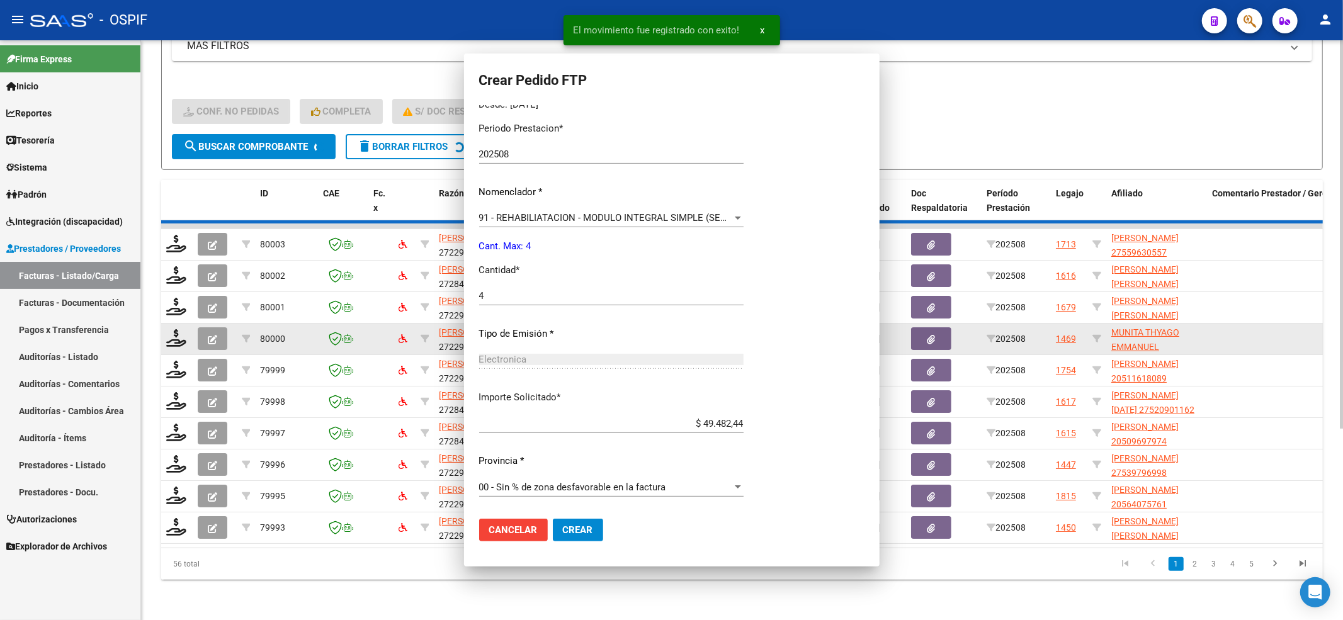
scroll to position [0, 0]
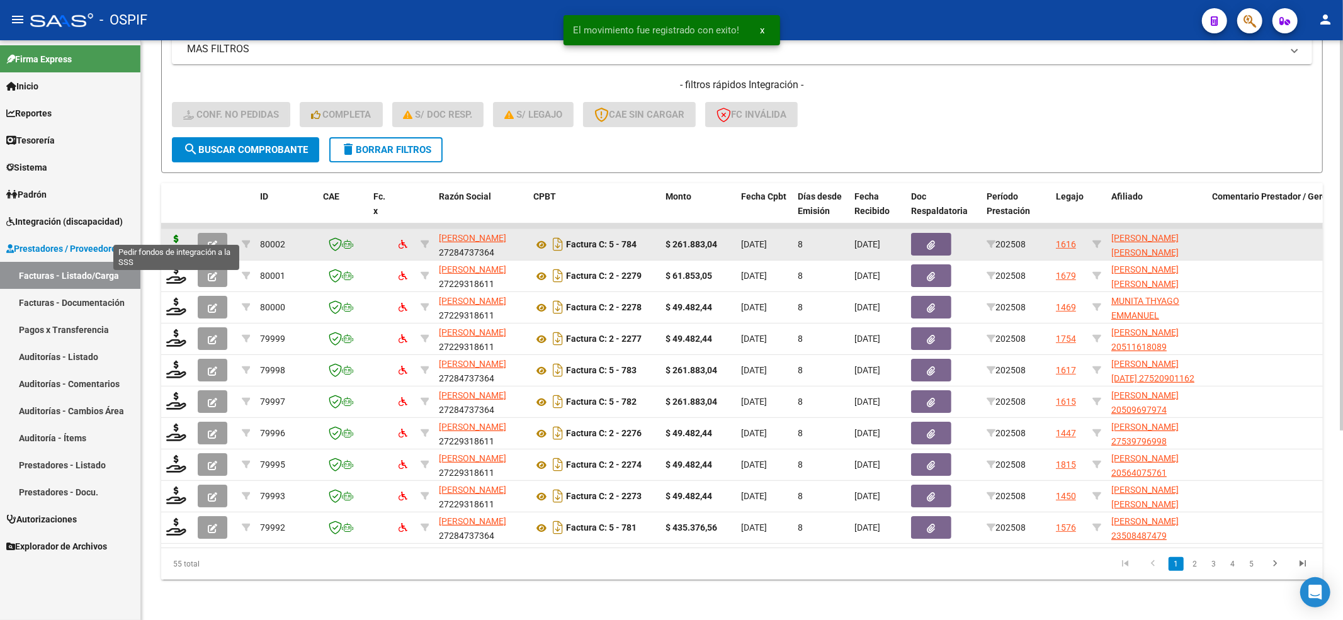
click at [177, 235] on icon at bounding box center [176, 244] width 20 height 18
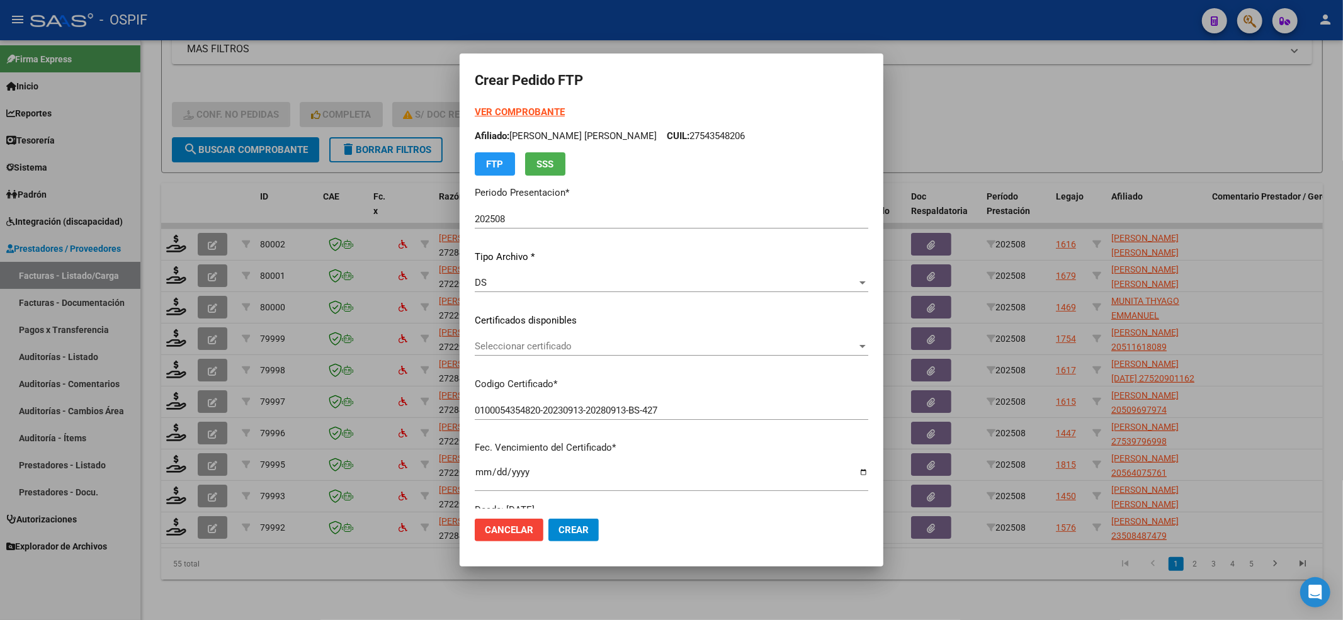
click at [605, 356] on div "Seleccionar certificado Seleccionar certificado" at bounding box center [672, 352] width 394 height 31
click at [605, 345] on span "Seleccionar certificado" at bounding box center [666, 346] width 382 height 11
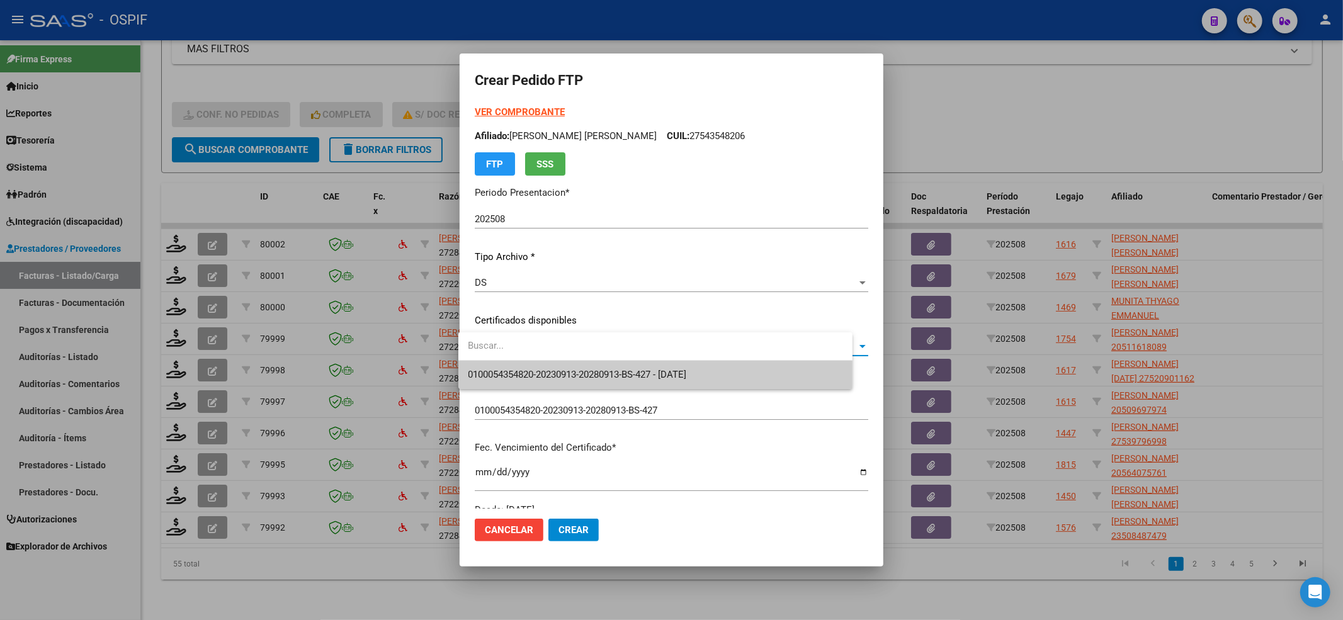
click at [600, 353] on input "dropdown search" at bounding box center [656, 346] width 394 height 28
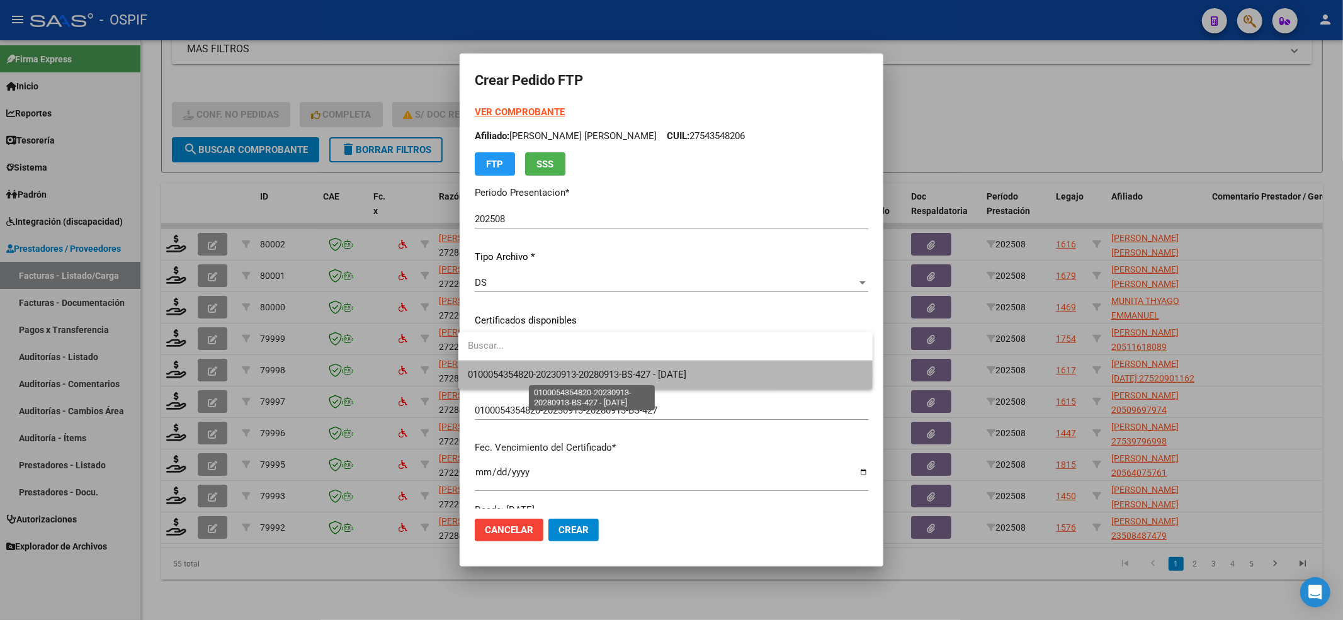
click at [584, 373] on span "0100054354820-20230913-20280913-BS-427 - 2028-08-13" at bounding box center [578, 374] width 219 height 11
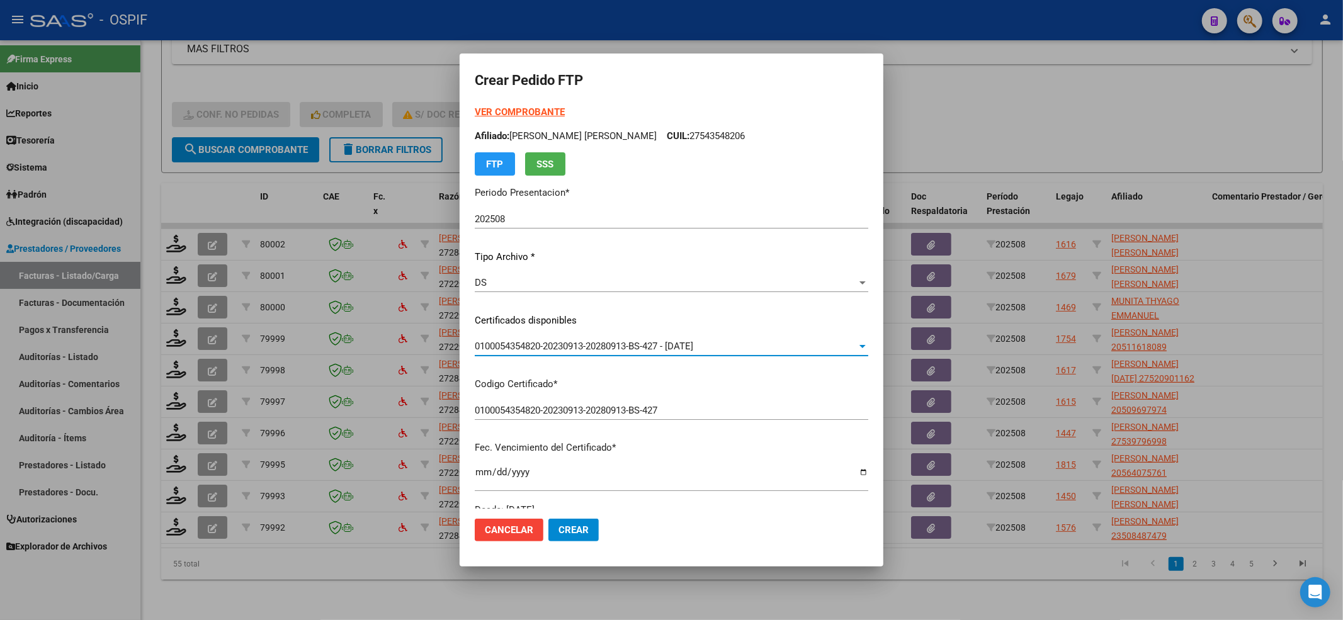
scroll to position [336, 0]
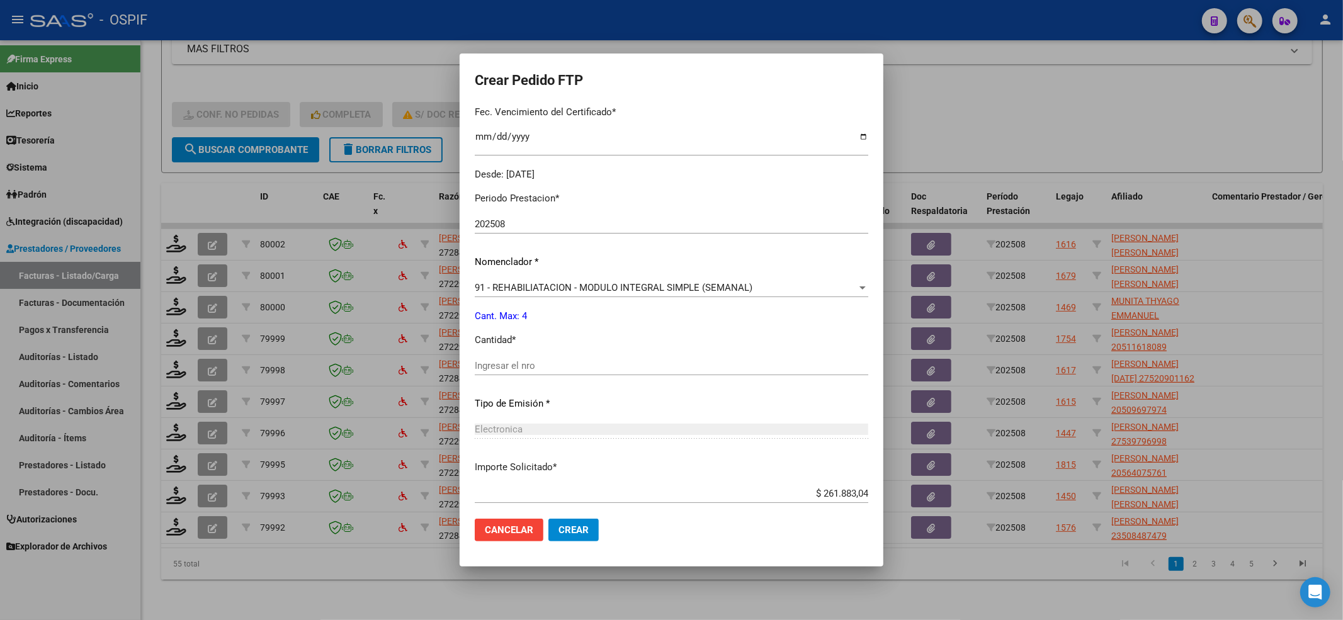
click at [547, 351] on div "Periodo Prestacion * 202508 Ingresar el Periodo Prestacion Nomenclador * 91 - R…" at bounding box center [672, 380] width 394 height 397
click at [545, 368] on input "Ingresar el nro" at bounding box center [672, 365] width 394 height 11
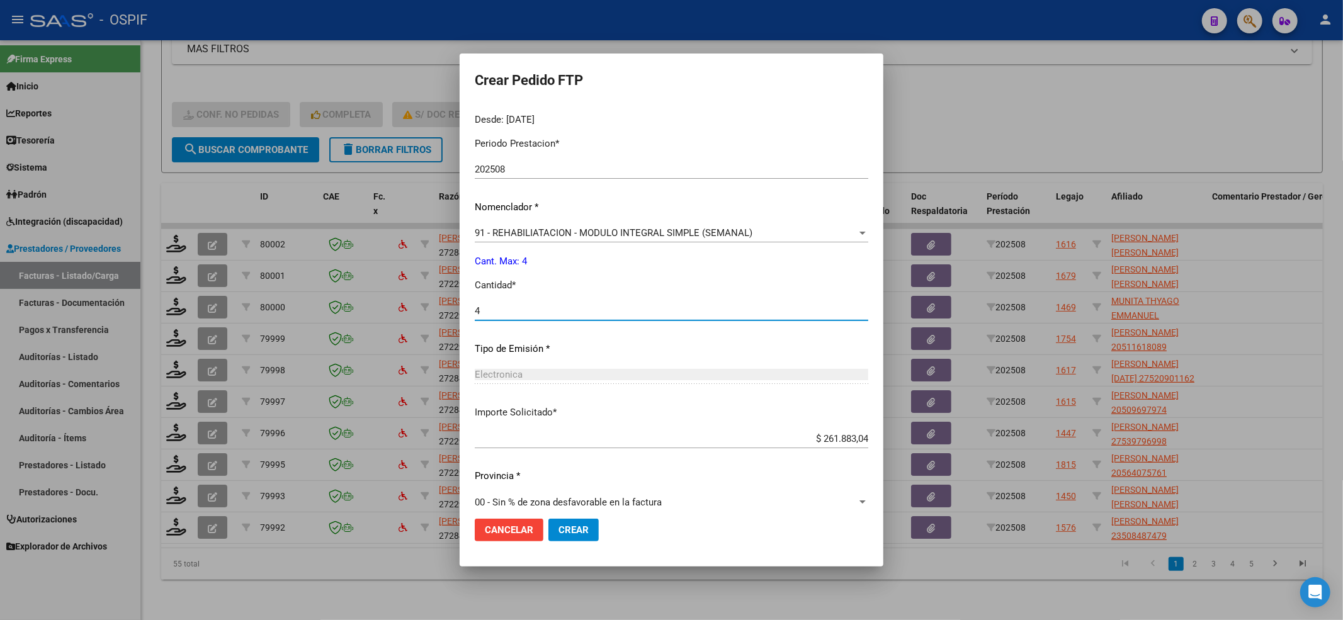
scroll to position [406, 0]
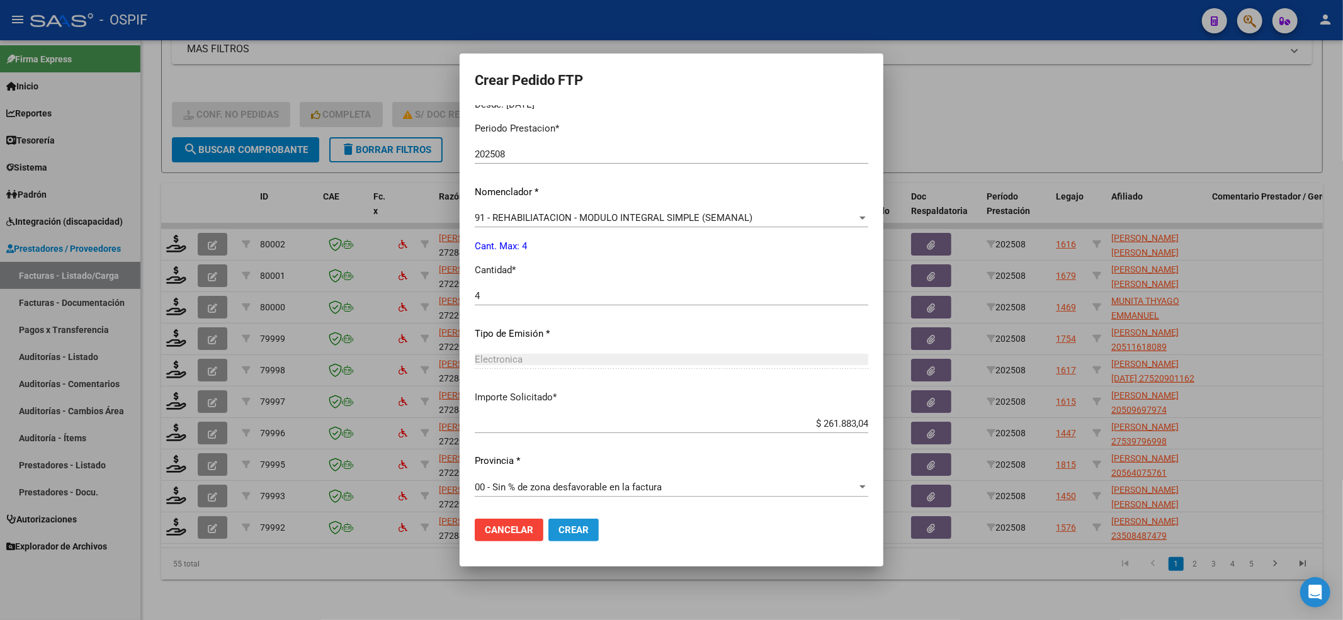
drag, startPoint x: 577, startPoint y: 530, endPoint x: 462, endPoint y: 484, distance: 123.5
click at [576, 530] on span "Crear" at bounding box center [574, 530] width 30 height 11
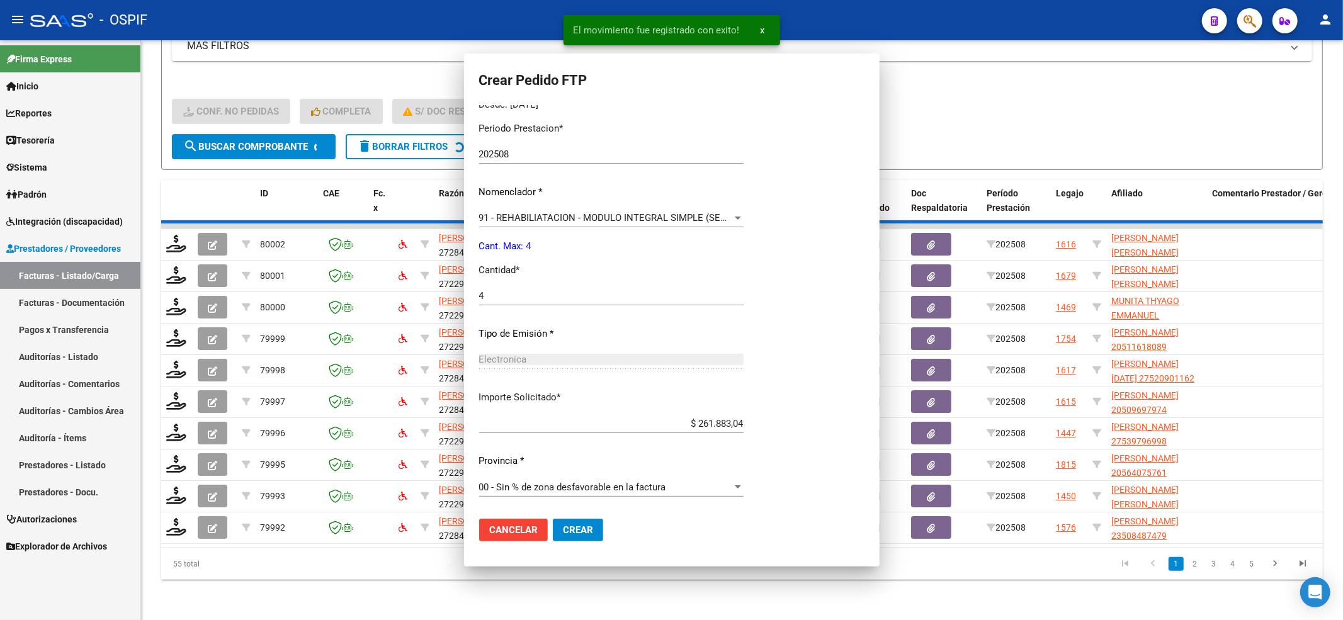
scroll to position [0, 0]
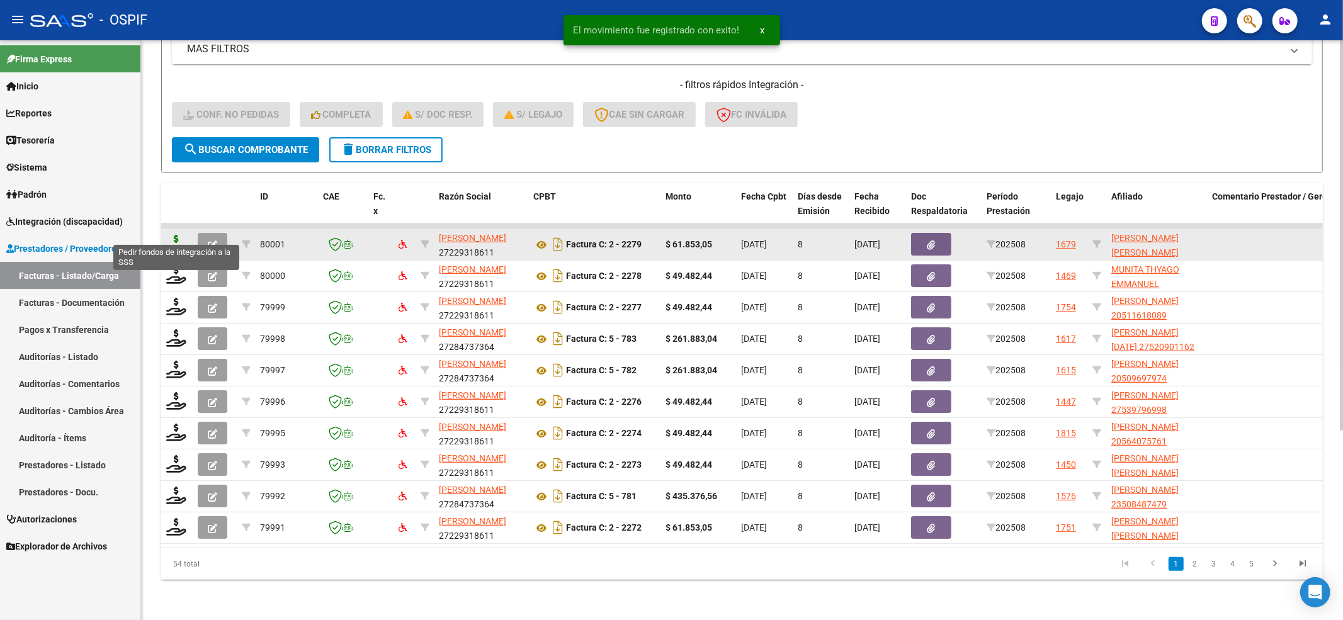
click at [170, 235] on icon at bounding box center [176, 244] width 20 height 18
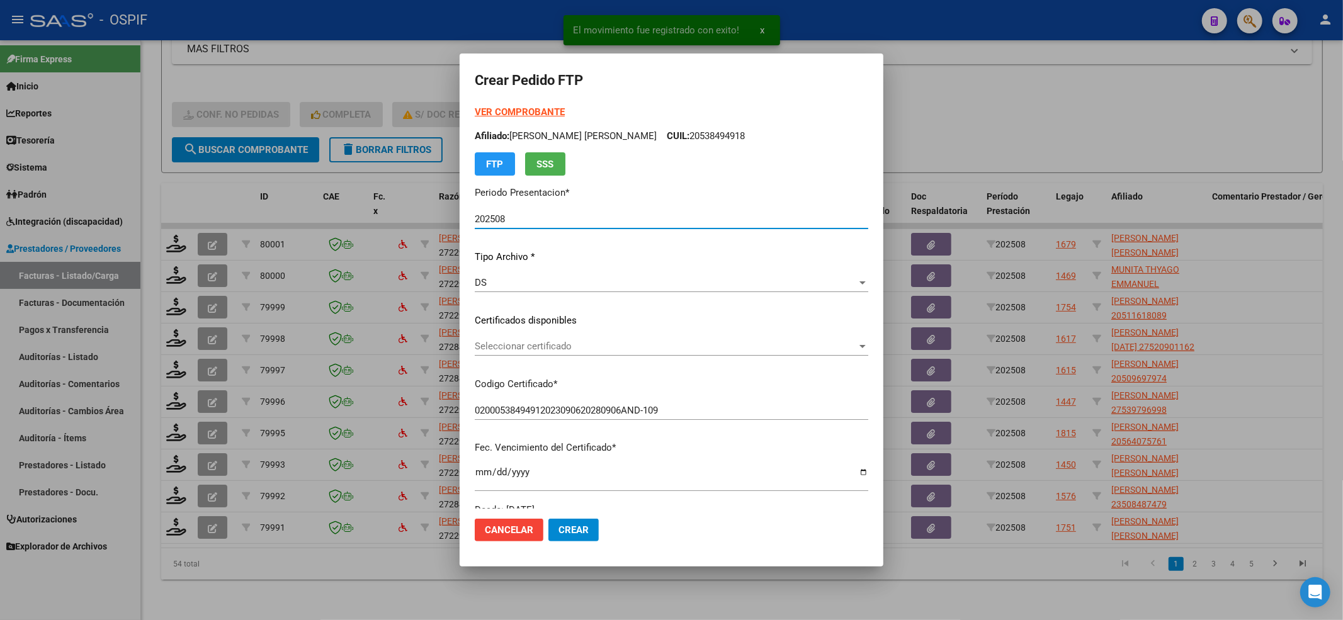
click at [518, 337] on div "Seleccionar certificado Seleccionar certificado" at bounding box center [672, 346] width 394 height 19
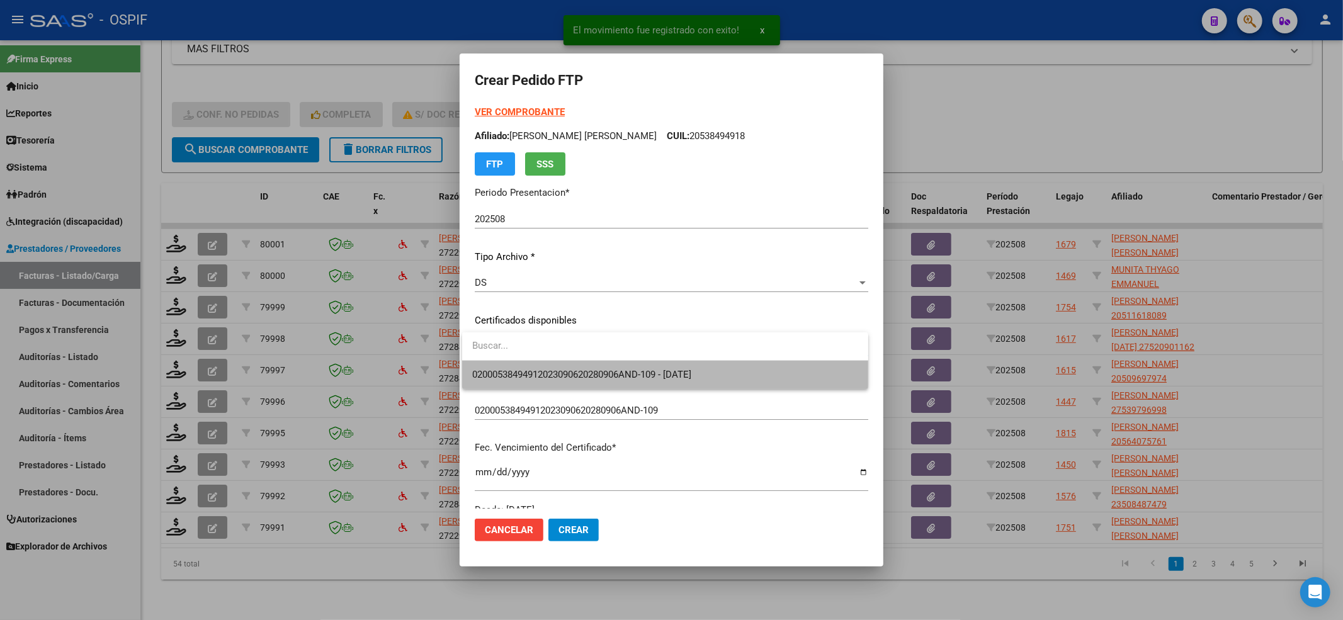
click at [506, 363] on span "02000538494912023090620280906AND-109 - 2028-09-06" at bounding box center [665, 375] width 386 height 28
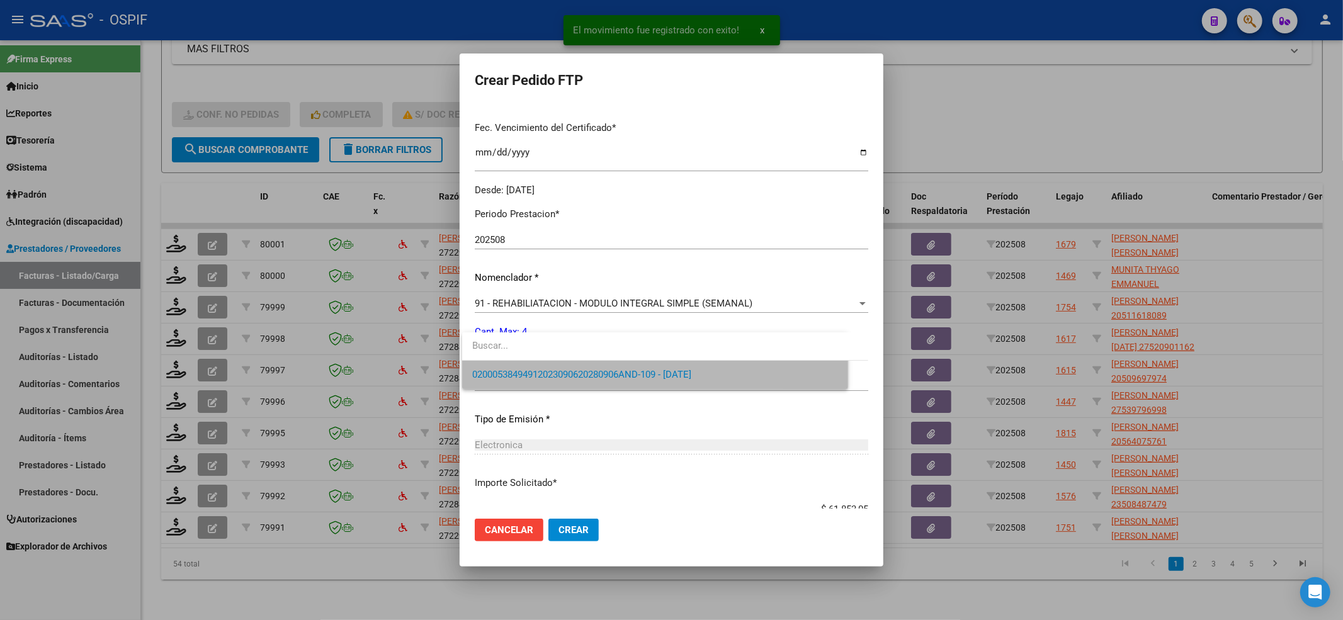
scroll to position [406, 0]
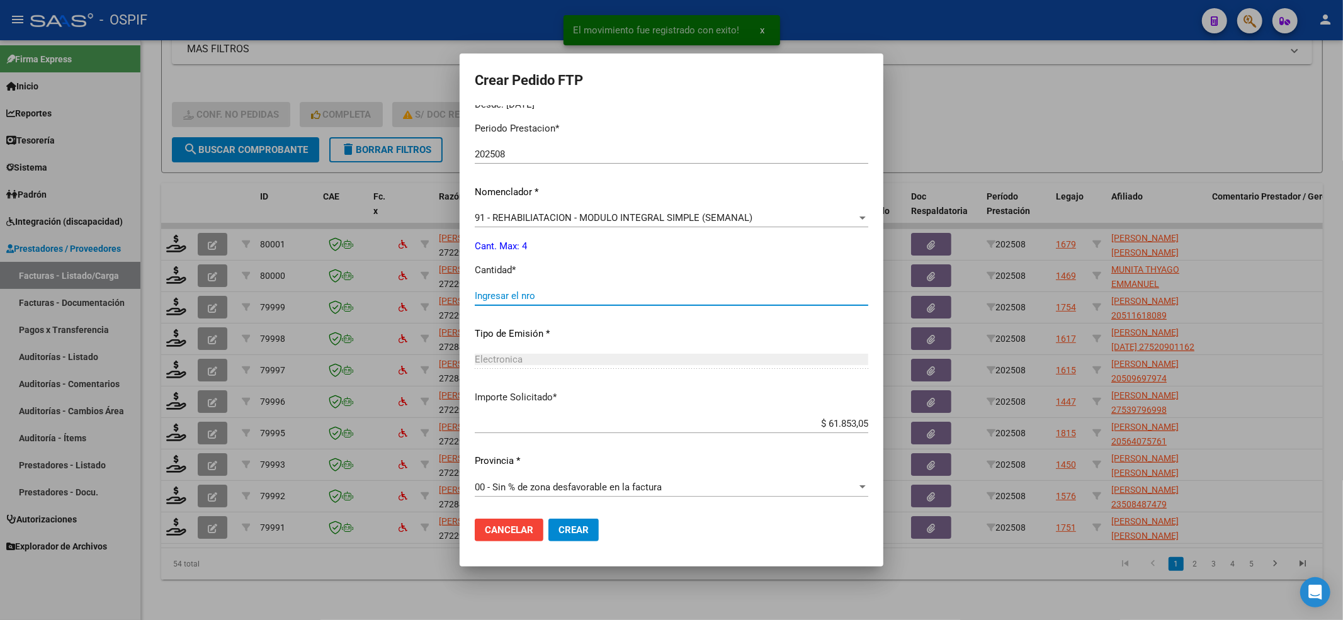
click at [494, 300] on input "Ingresar el nro" at bounding box center [672, 295] width 394 height 11
click at [578, 527] on span "Crear" at bounding box center [574, 530] width 30 height 11
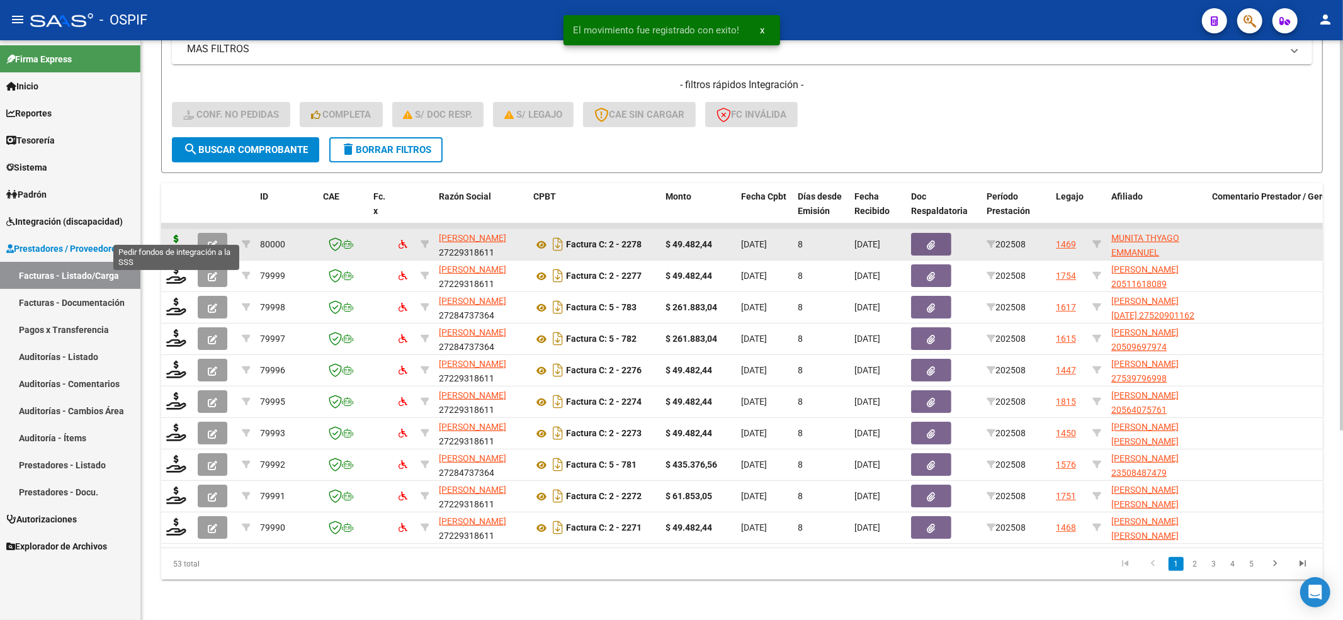
click at [168, 235] on icon at bounding box center [176, 244] width 20 height 18
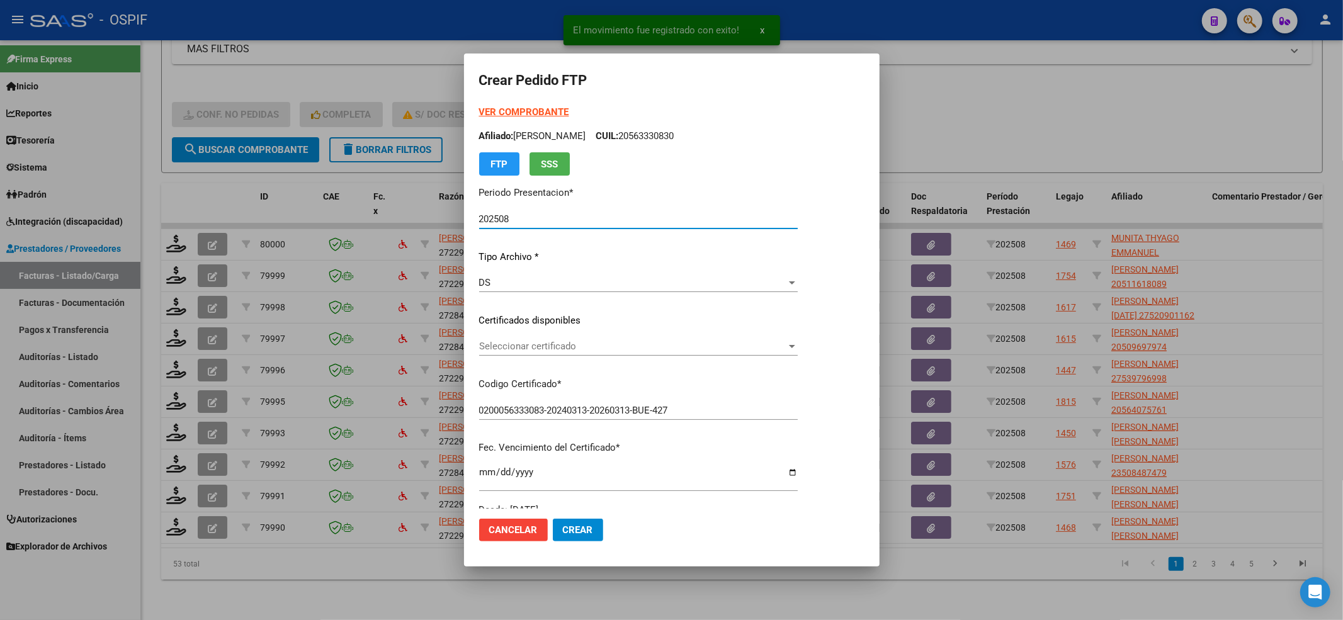
click at [579, 351] on span "Seleccionar certificado" at bounding box center [632, 346] width 307 height 11
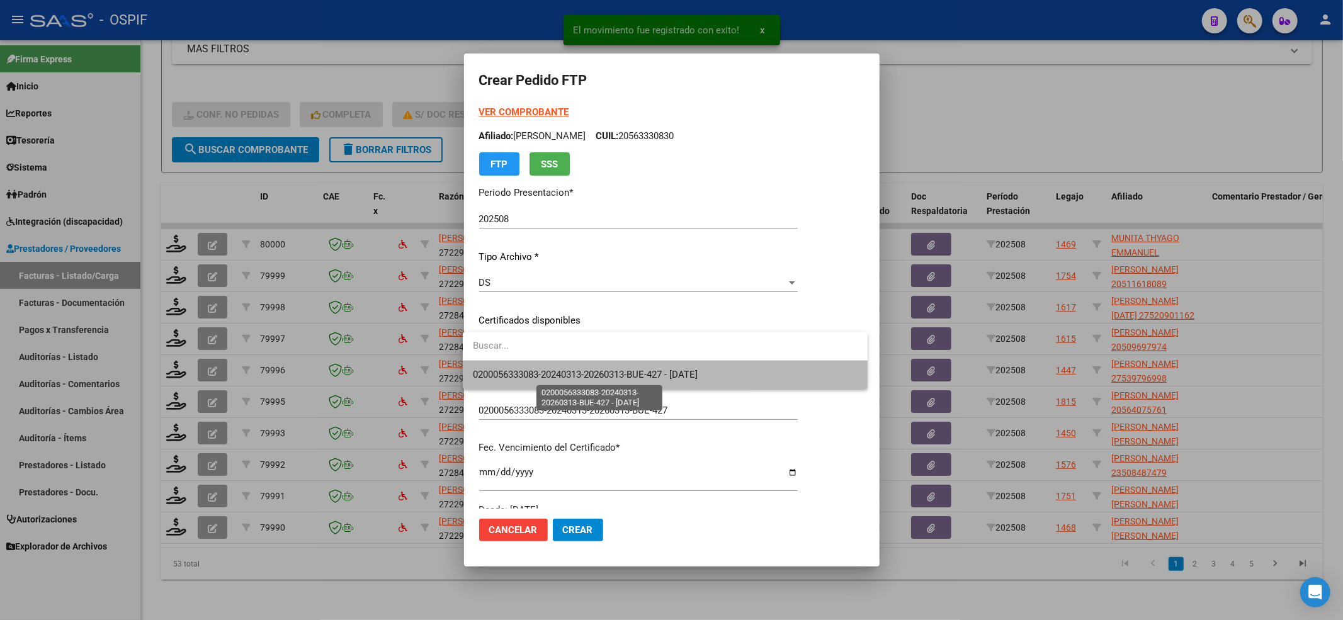
click at [569, 379] on span "0200056333083-20240313-20260313-BUE-427 - 2026-03-13" at bounding box center [585, 374] width 225 height 11
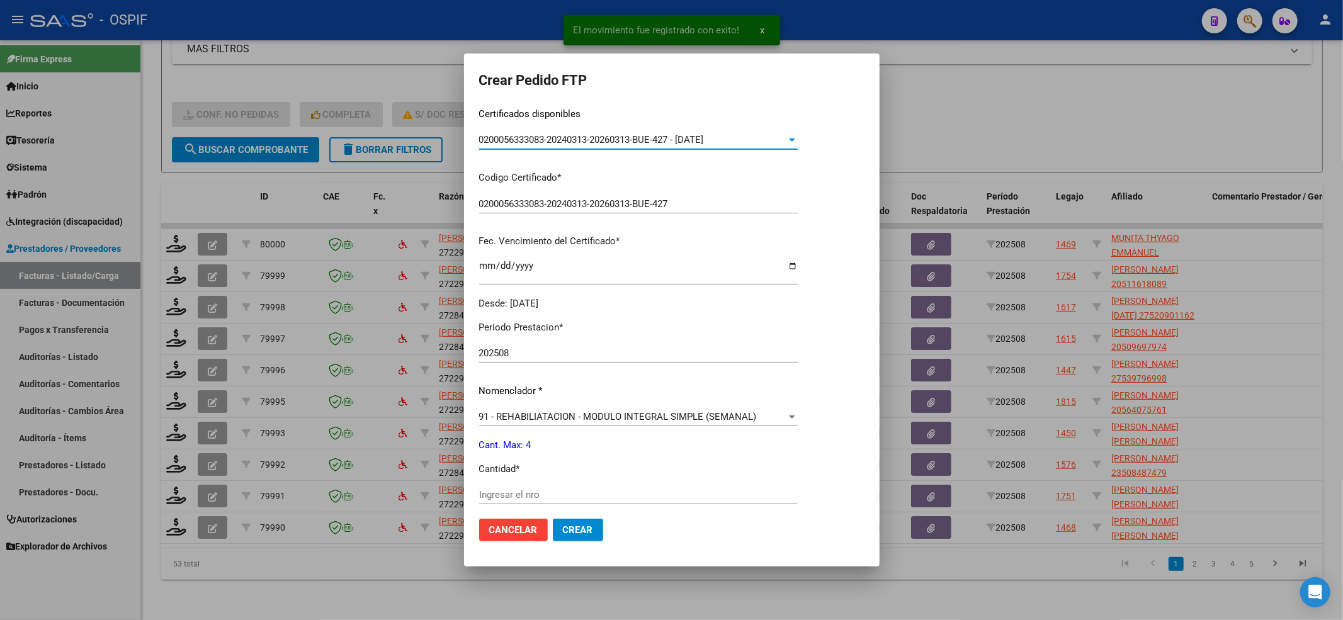
scroll to position [252, 0]
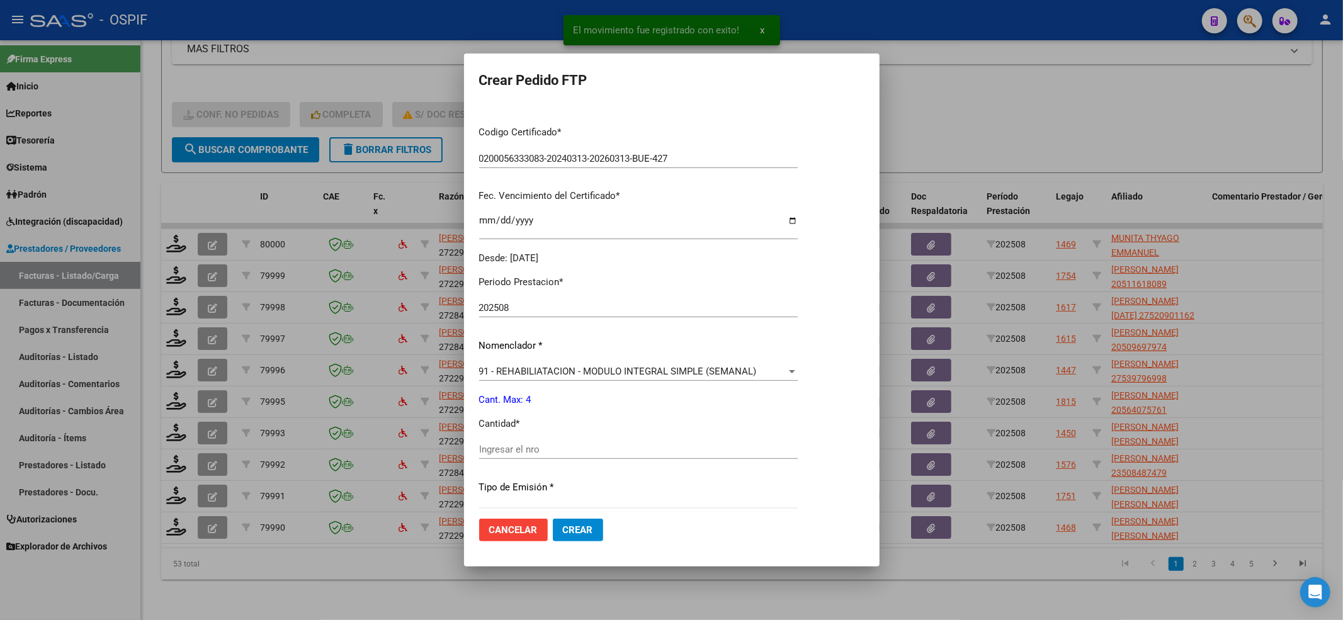
click at [508, 451] on input "Ingresar el nro" at bounding box center [638, 449] width 319 height 11
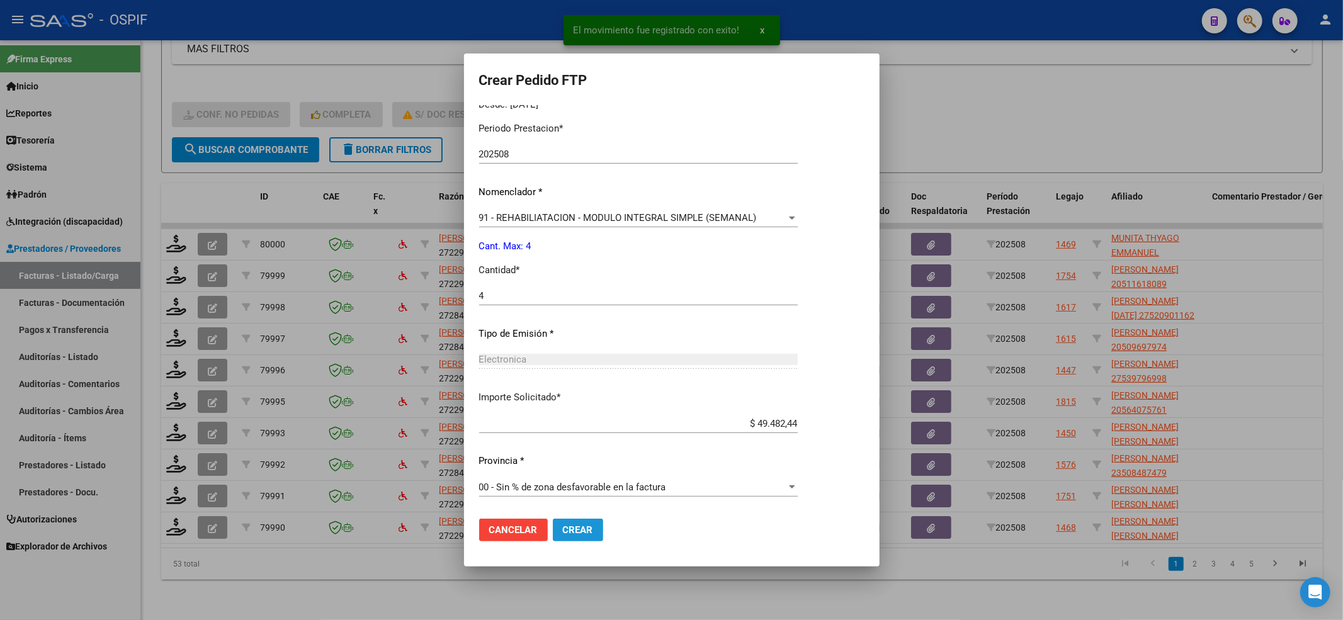
drag, startPoint x: 581, startPoint y: 537, endPoint x: 515, endPoint y: 503, distance: 74.7
click at [580, 533] on button "Crear" at bounding box center [578, 530] width 50 height 23
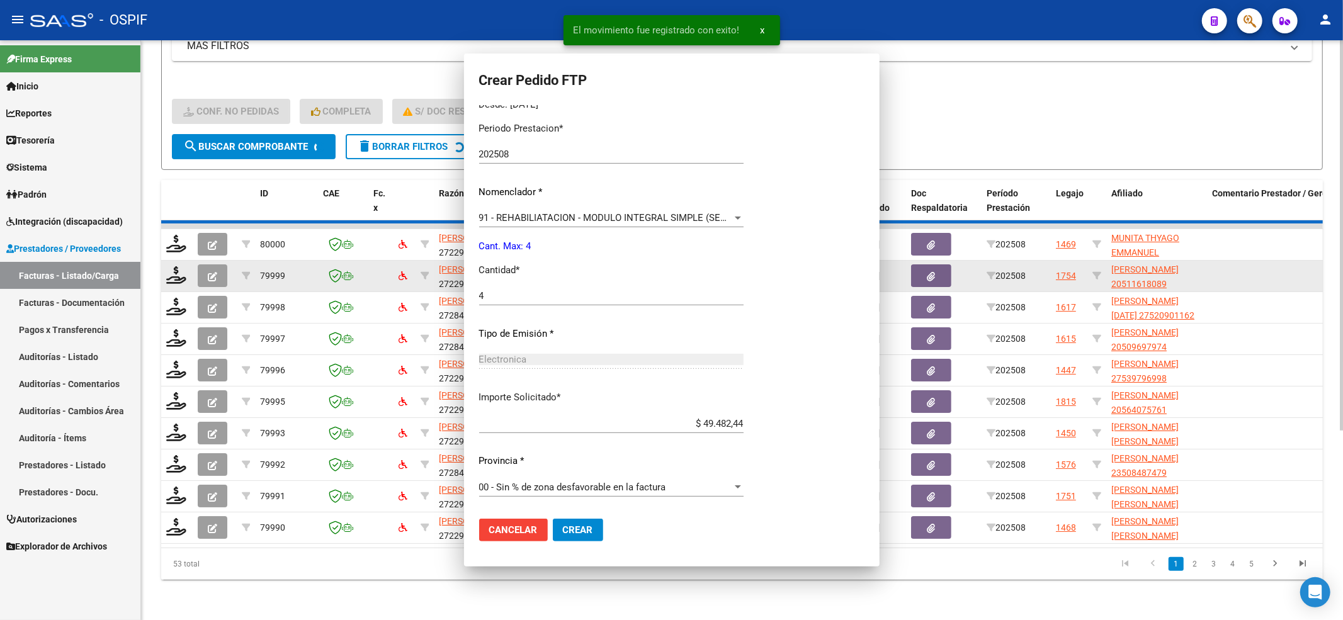
scroll to position [0, 0]
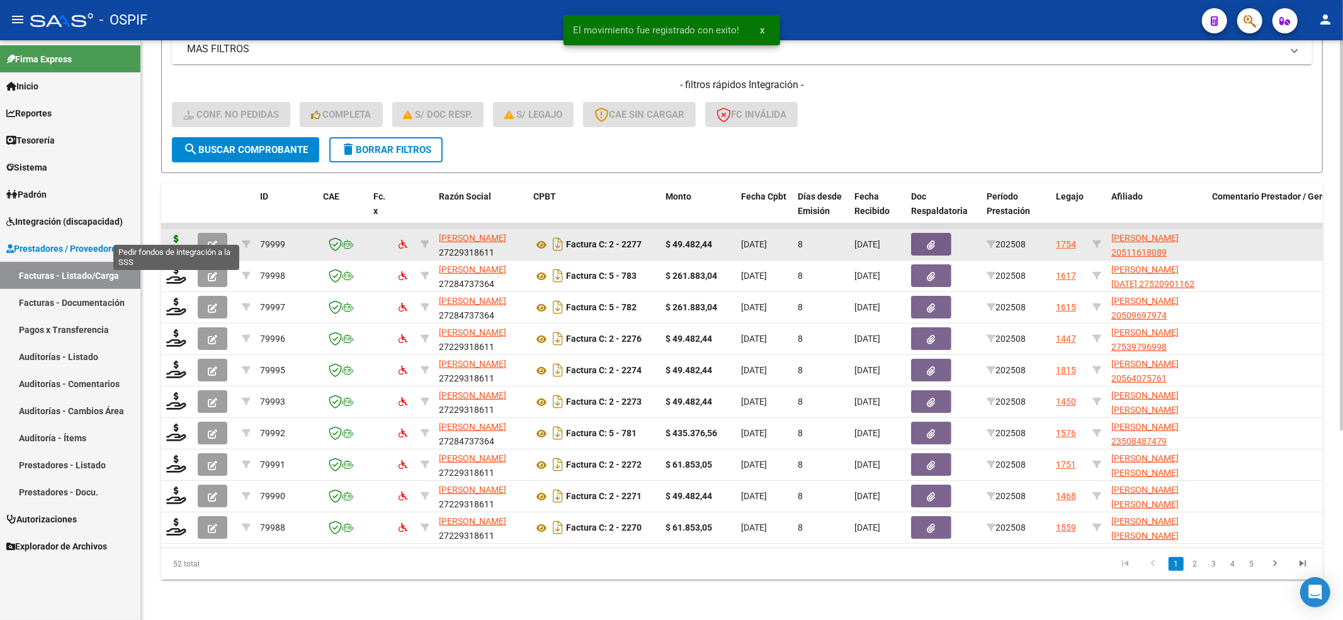
click at [170, 237] on icon at bounding box center [176, 244] width 20 height 18
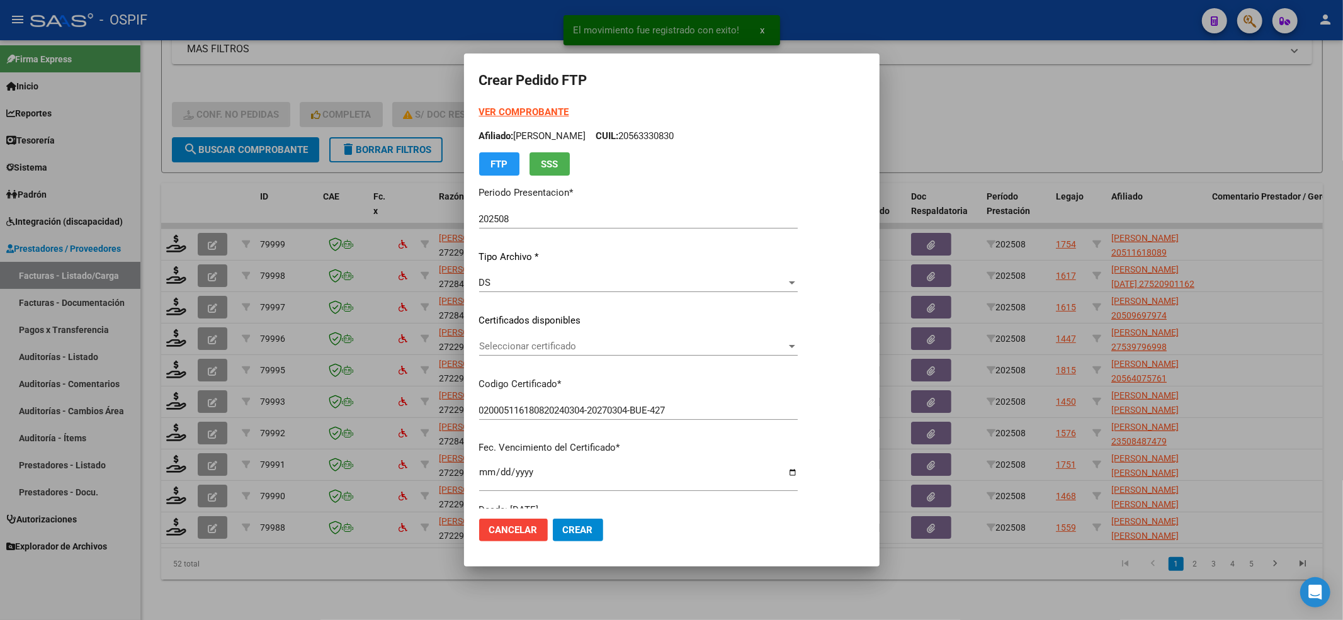
drag, startPoint x: 556, startPoint y: 336, endPoint x: 540, endPoint y: 353, distance: 23.6
click at [553, 339] on div "VER COMPROBANTE ARCA Padrón Afiliado: MUNITA THYAGO EMMANUEL CUIL: 20563330830 …" at bounding box center [638, 311] width 319 height 412
click at [540, 353] on div "Seleccionar certificado Seleccionar certificado" at bounding box center [638, 346] width 319 height 19
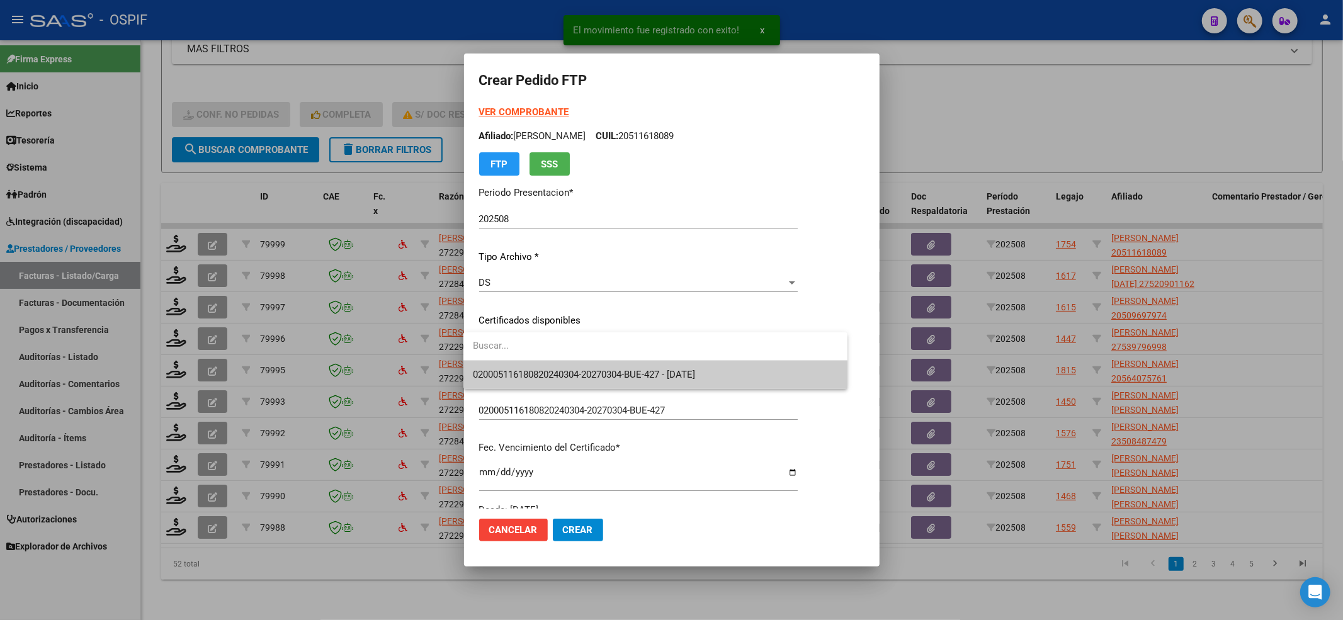
click at [522, 369] on span "020005116180820240304-20270304-BUE-427 - 2027-03-04" at bounding box center [585, 374] width 222 height 11
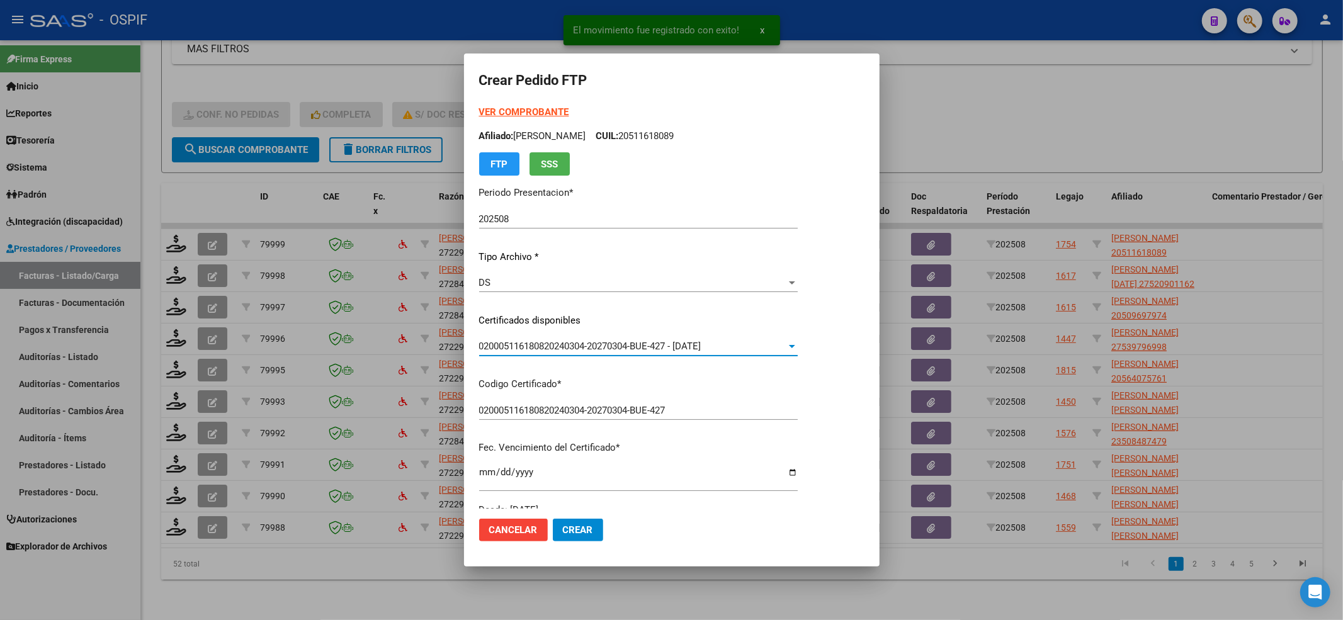
scroll to position [336, 0]
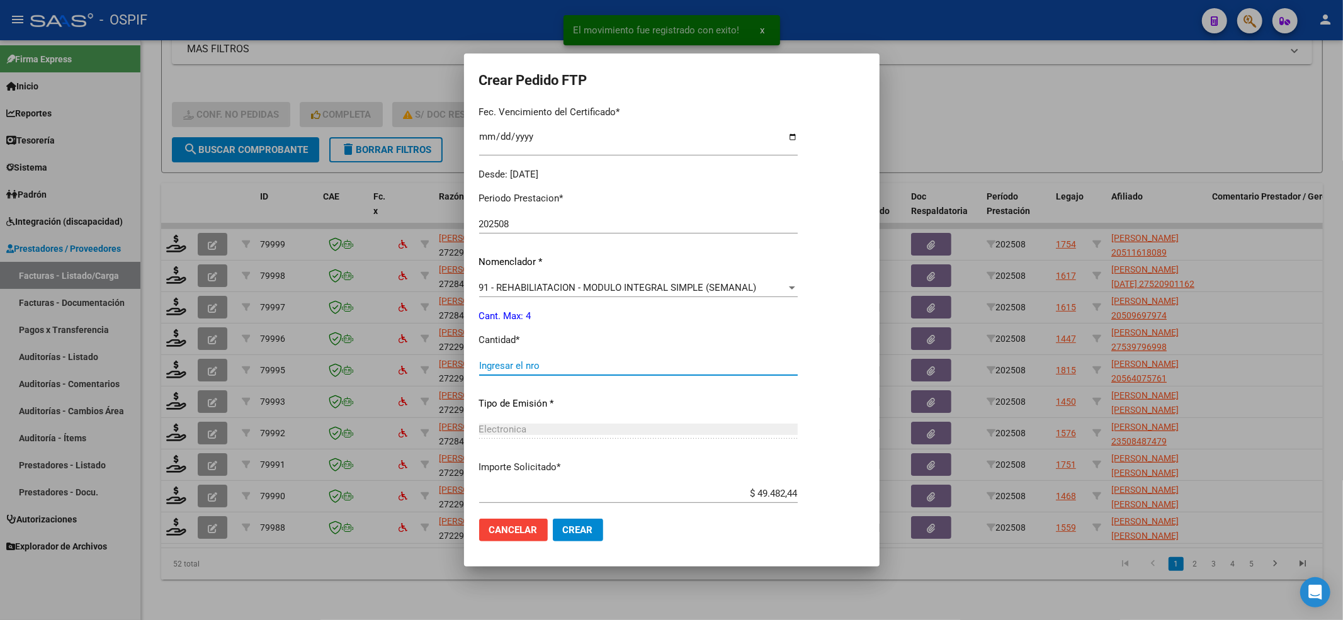
click at [510, 360] on input "Ingresar el nro" at bounding box center [638, 365] width 319 height 11
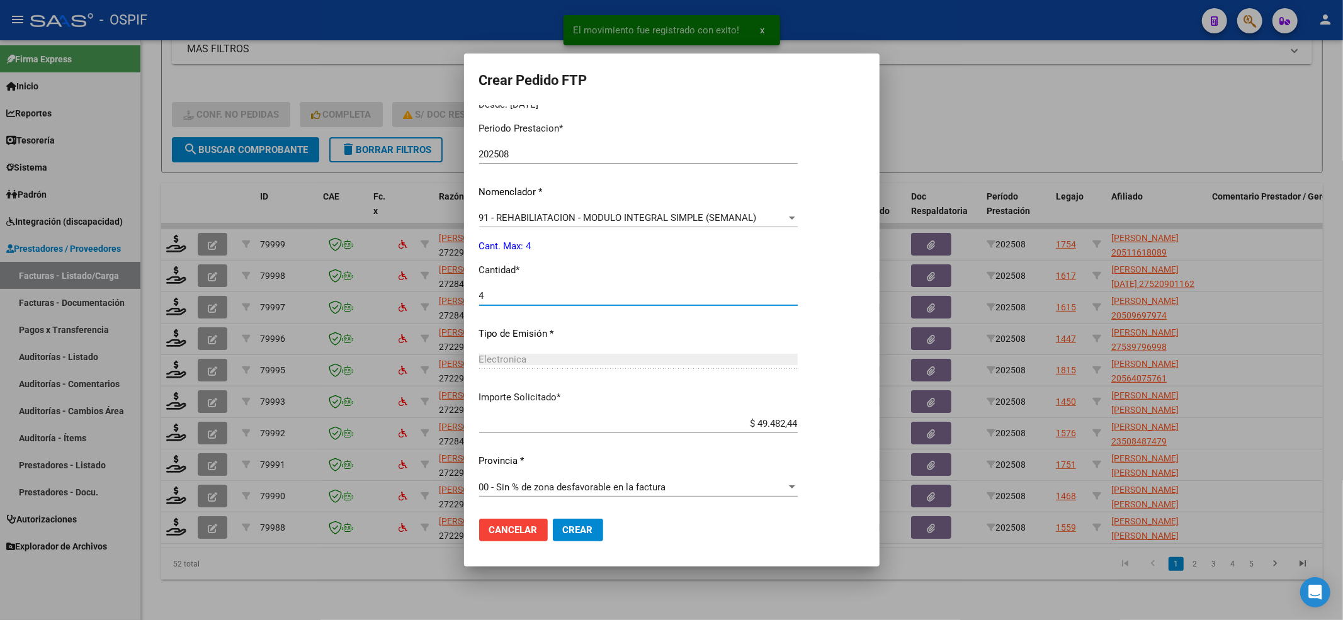
click at [578, 530] on span "Crear" at bounding box center [578, 530] width 30 height 11
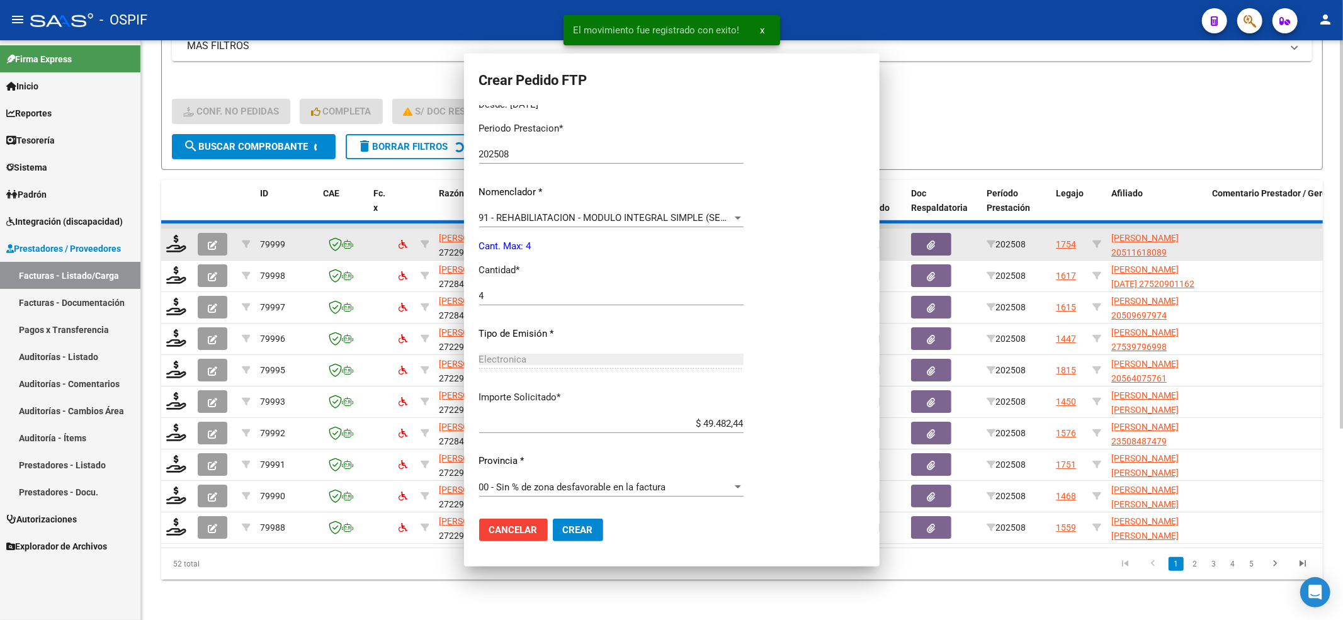
scroll to position [0, 0]
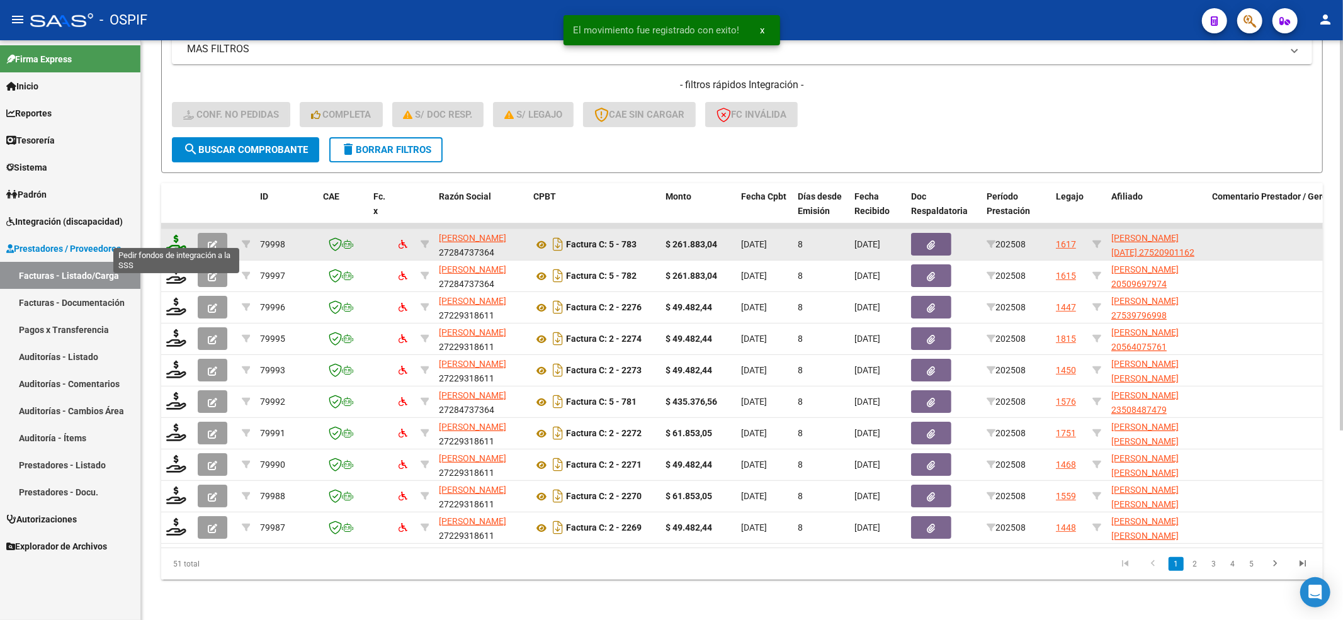
click at [174, 235] on icon at bounding box center [176, 244] width 20 height 18
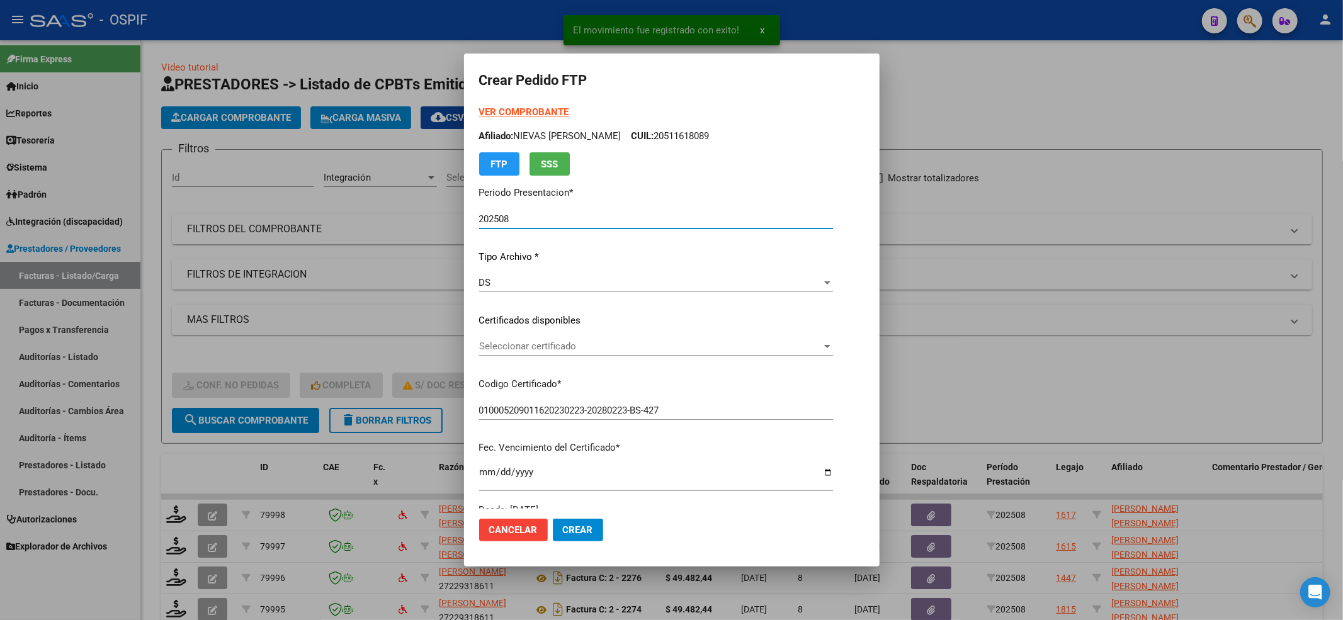
scroll to position [282, 0]
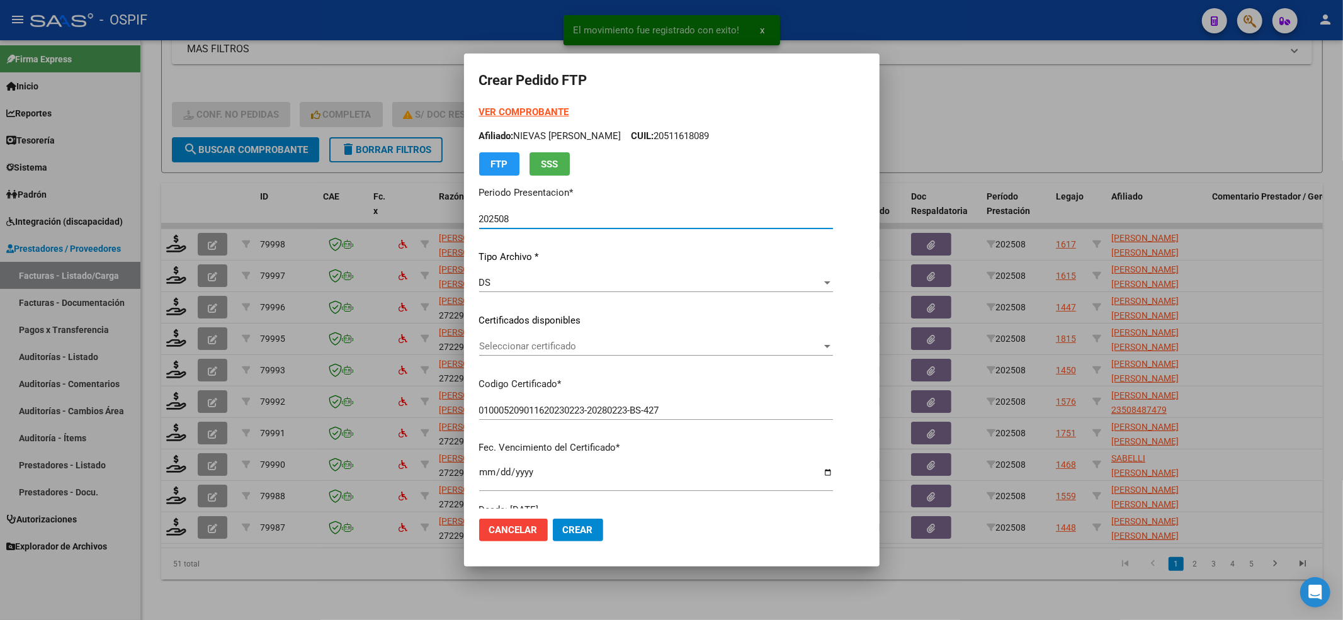
click at [529, 331] on div "VER COMPROBANTE ARCA [PERSON_NAME] Afiliado: NIEVAS [PERSON_NAME]: 20511618089 …" at bounding box center [656, 311] width 354 height 412
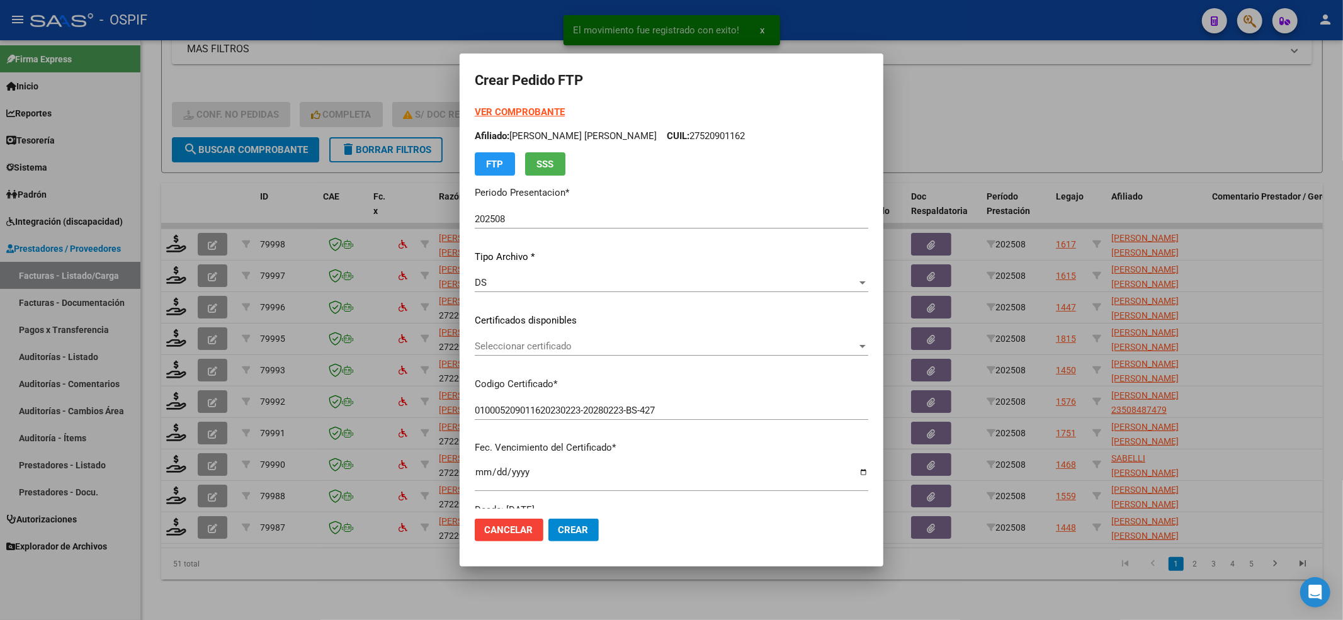
drag, startPoint x: 529, startPoint y: 335, endPoint x: 524, endPoint y: 348, distance: 13.6
click at [529, 336] on div "VER COMPROBANTE ARCA [PERSON_NAME] Afiliado: [PERSON_NAME] [PERSON_NAME] CUIL: …" at bounding box center [672, 311] width 394 height 412
click at [524, 348] on span "Seleccionar certificado" at bounding box center [666, 346] width 382 height 11
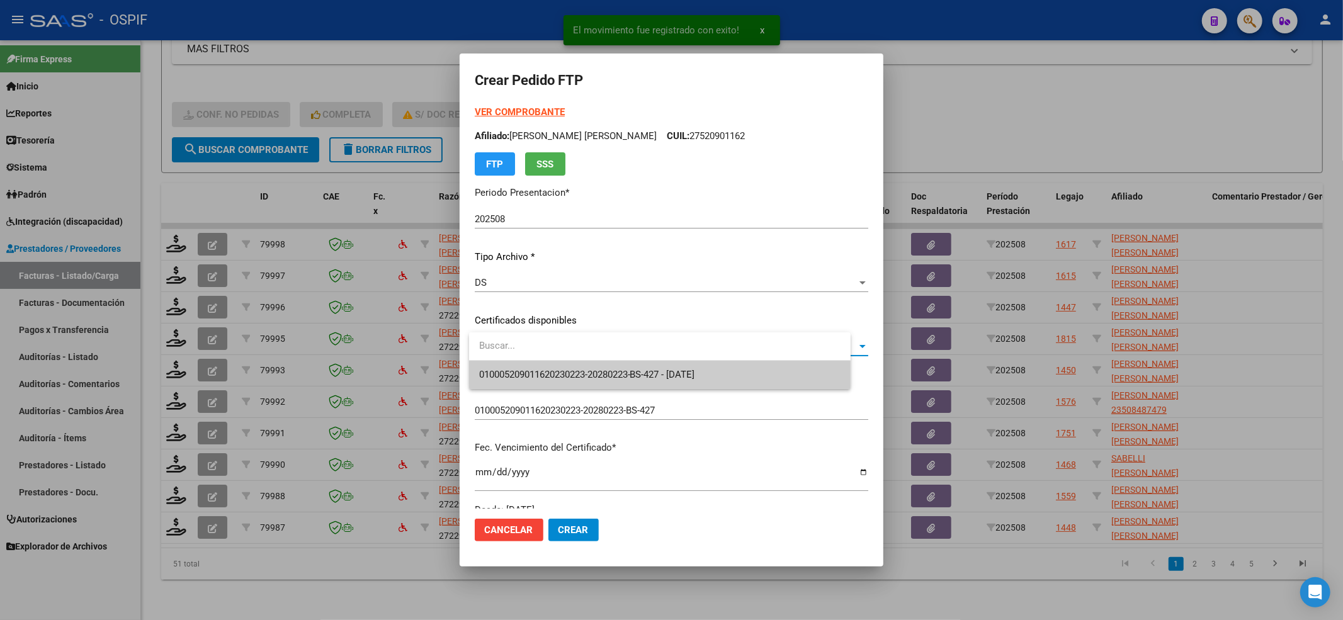
click at [509, 367] on span "010005209011620230223-20280223-BS-427 - [DATE]" at bounding box center [660, 375] width 362 height 28
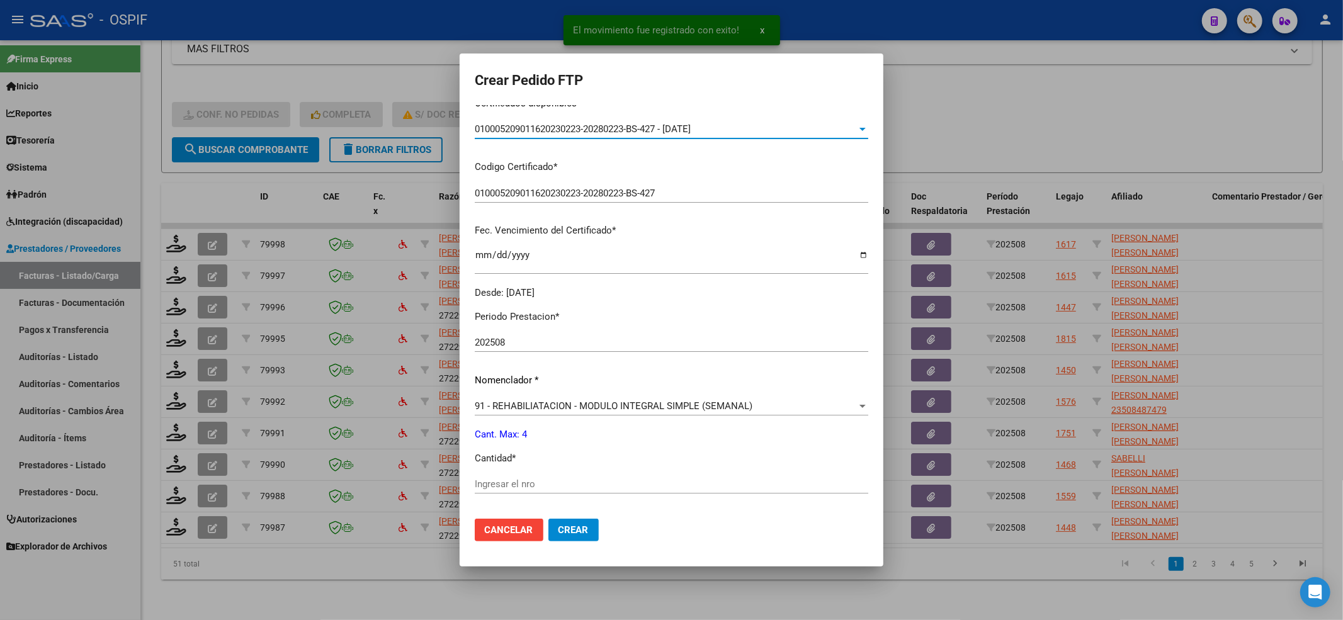
scroll to position [252, 0]
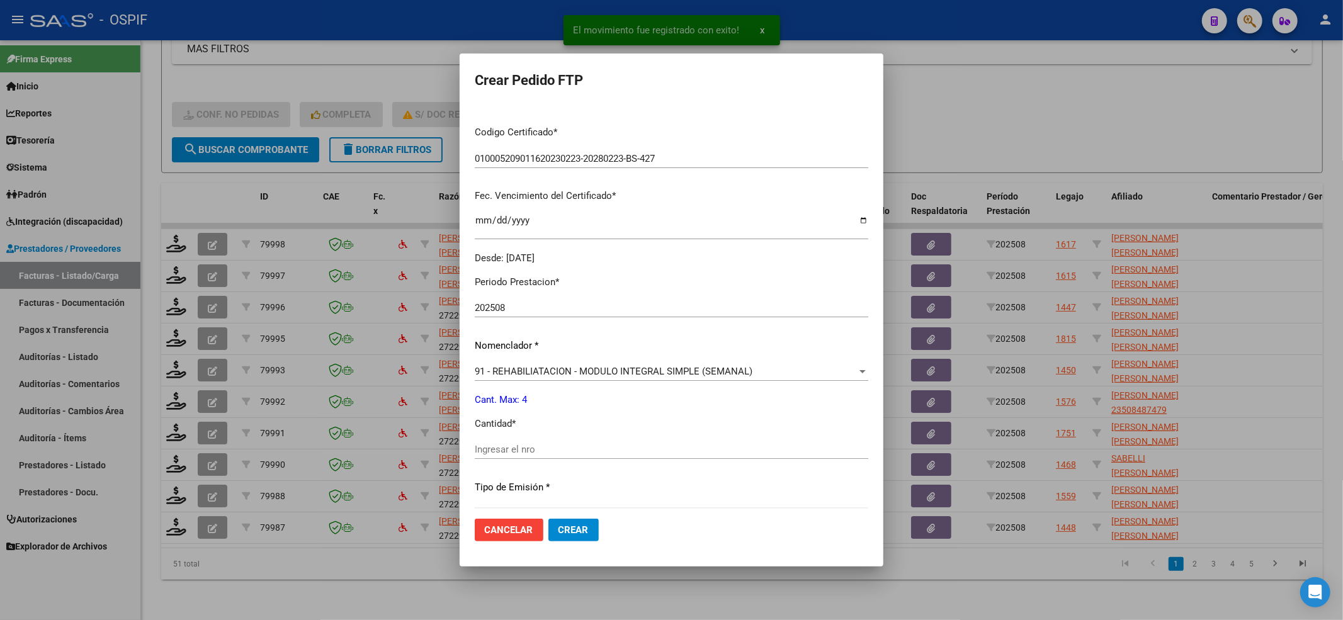
click at [512, 459] on div "Ingresar el nro" at bounding box center [672, 449] width 394 height 19
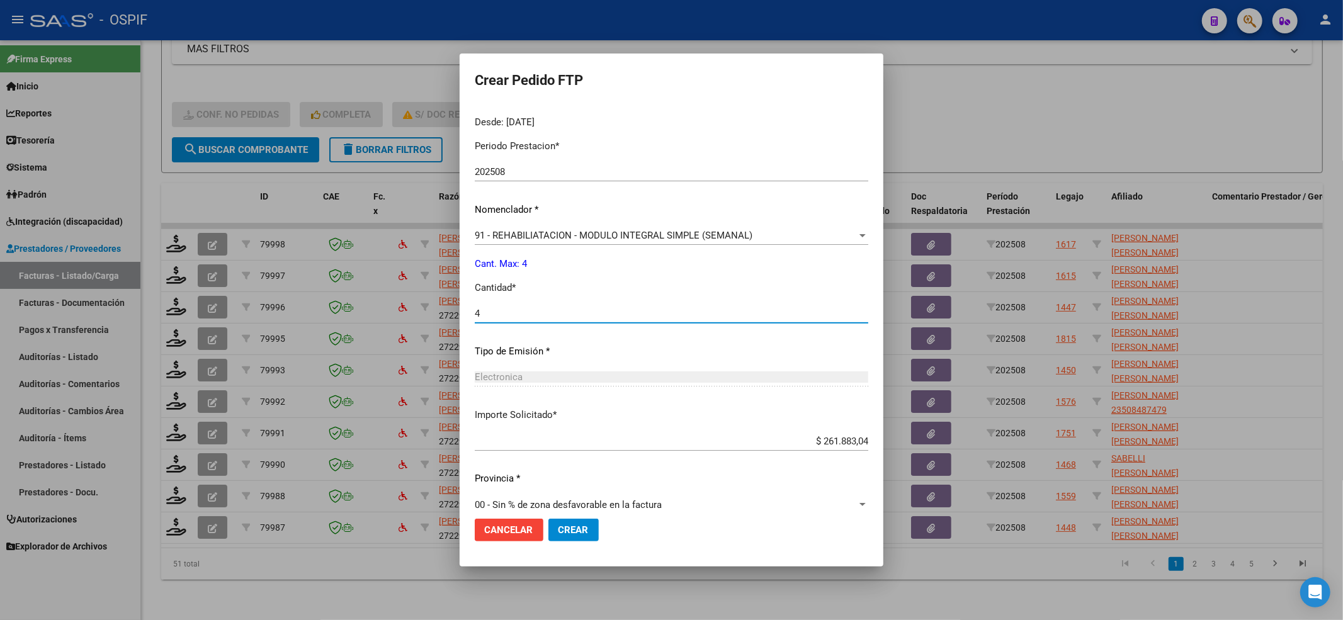
scroll to position [406, 0]
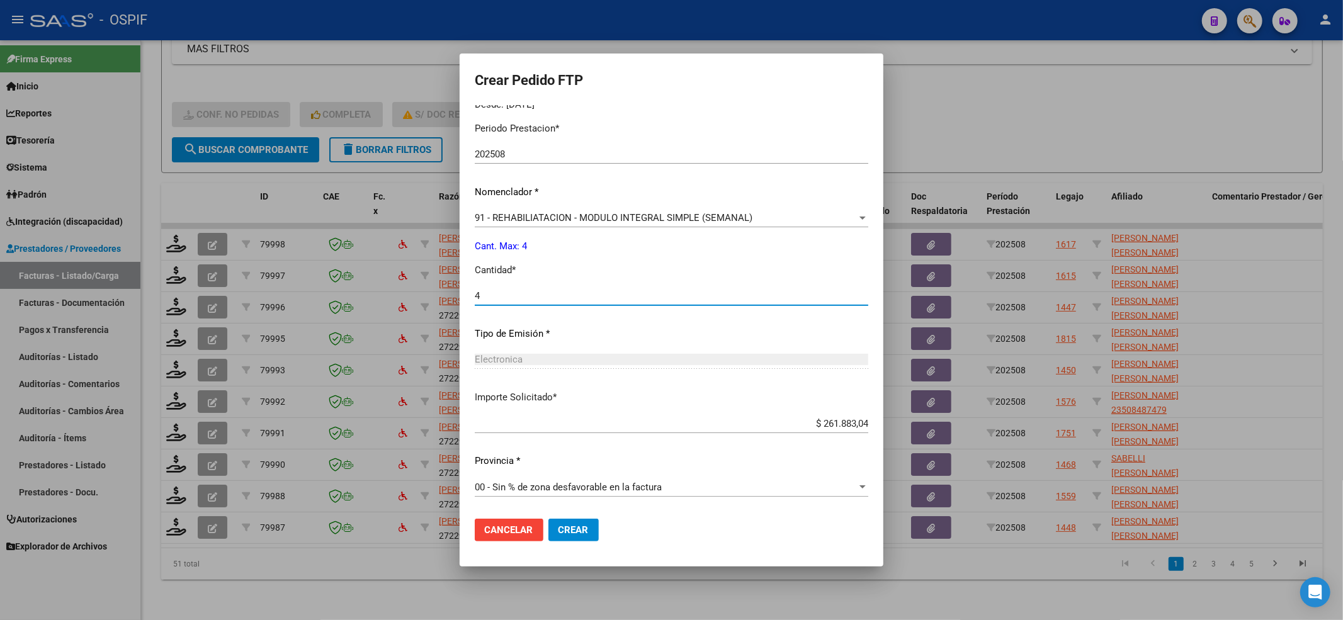
type input "4"
click at [565, 522] on button "Crear" at bounding box center [574, 530] width 50 height 23
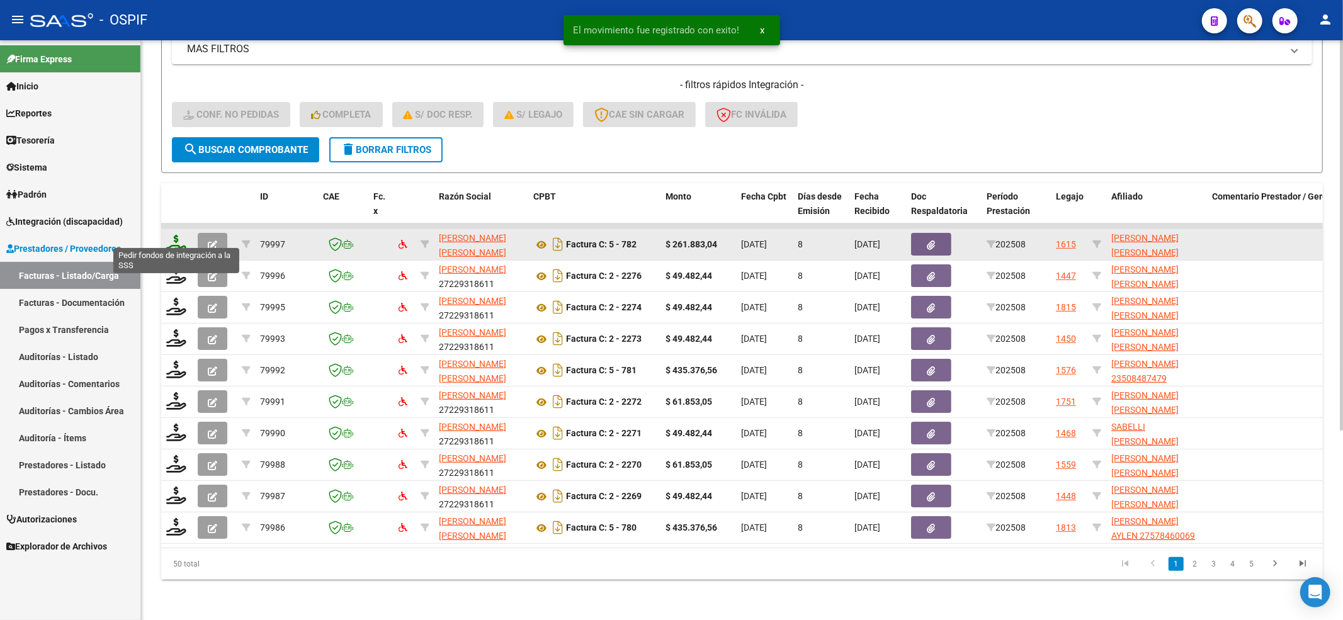
click at [174, 235] on icon at bounding box center [176, 244] width 20 height 18
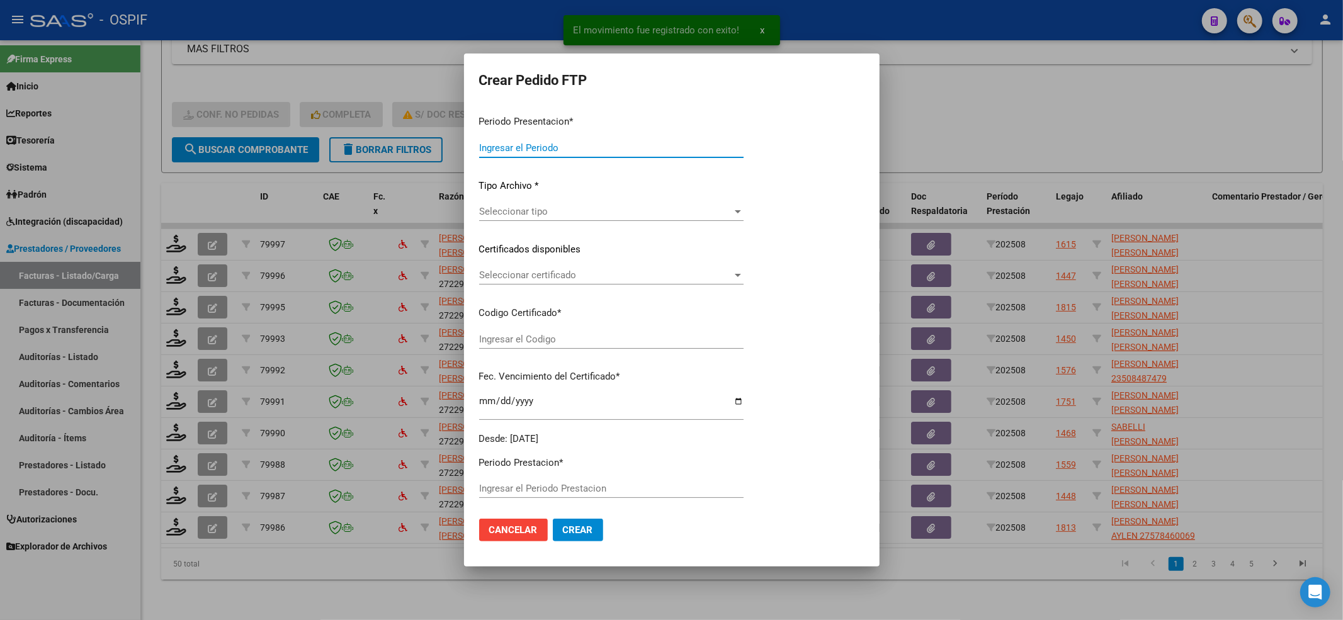
type input "202508"
type input "$ 261.883,04"
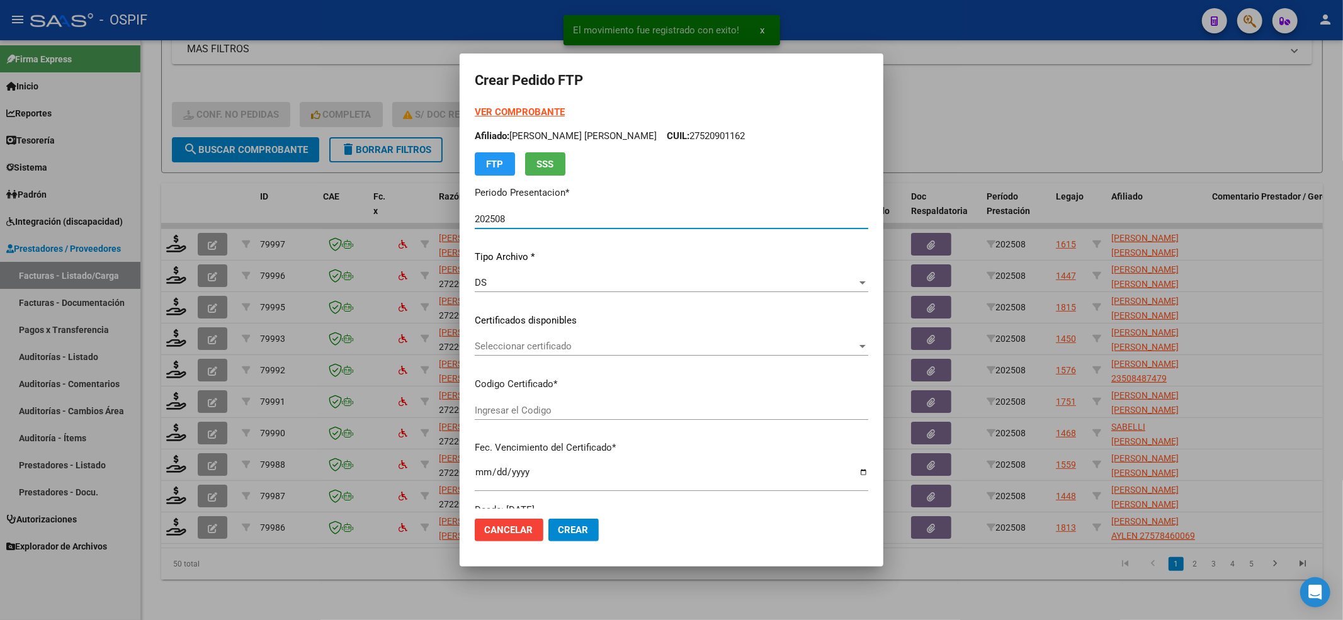
type input "02-00050969797-20220425-20270425-BS-427"
type input "[DATE]"
click at [527, 348] on span "Seleccionar certificado" at bounding box center [666, 346] width 382 height 11
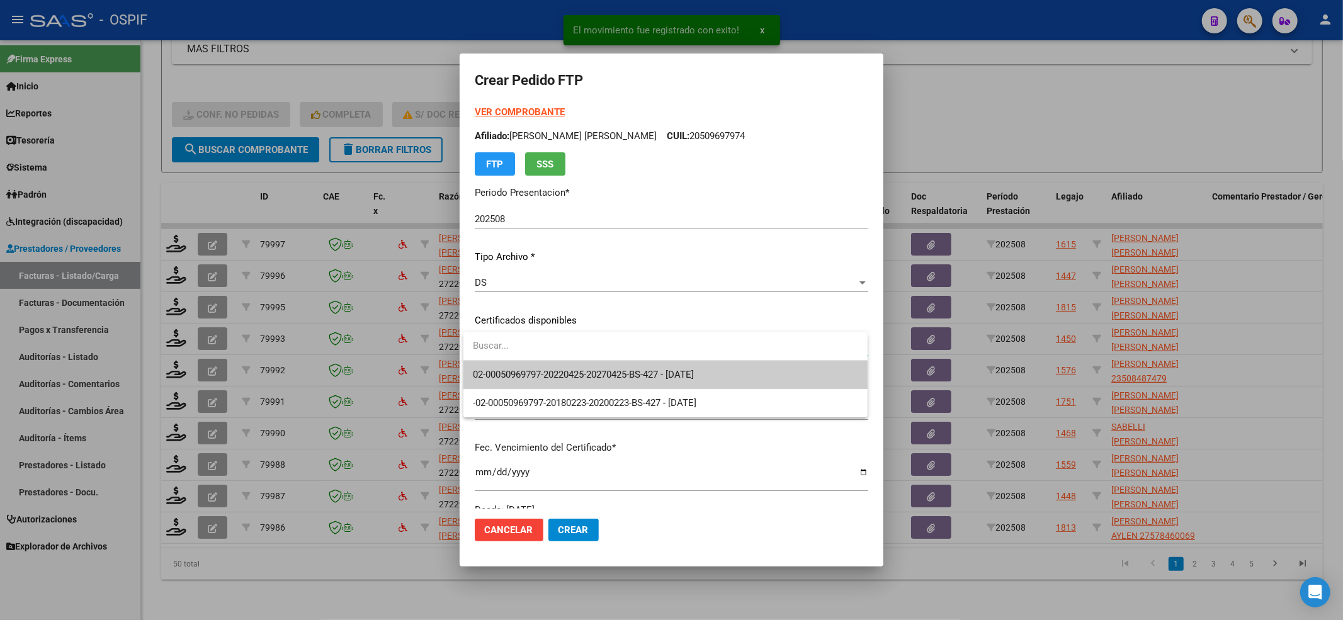
click at [524, 363] on span "02-00050969797-20220425-20270425-BS-427 - [DATE]" at bounding box center [666, 375] width 384 height 28
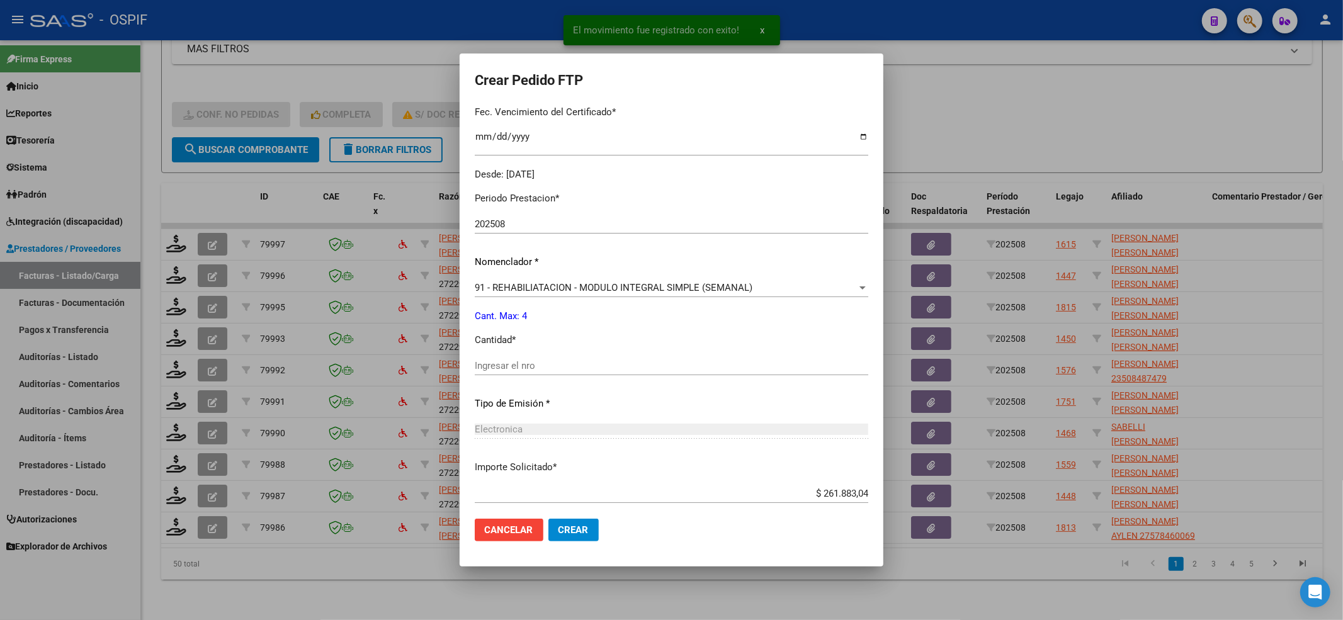
click at [524, 360] on input "Ingresar el nro" at bounding box center [672, 365] width 394 height 11
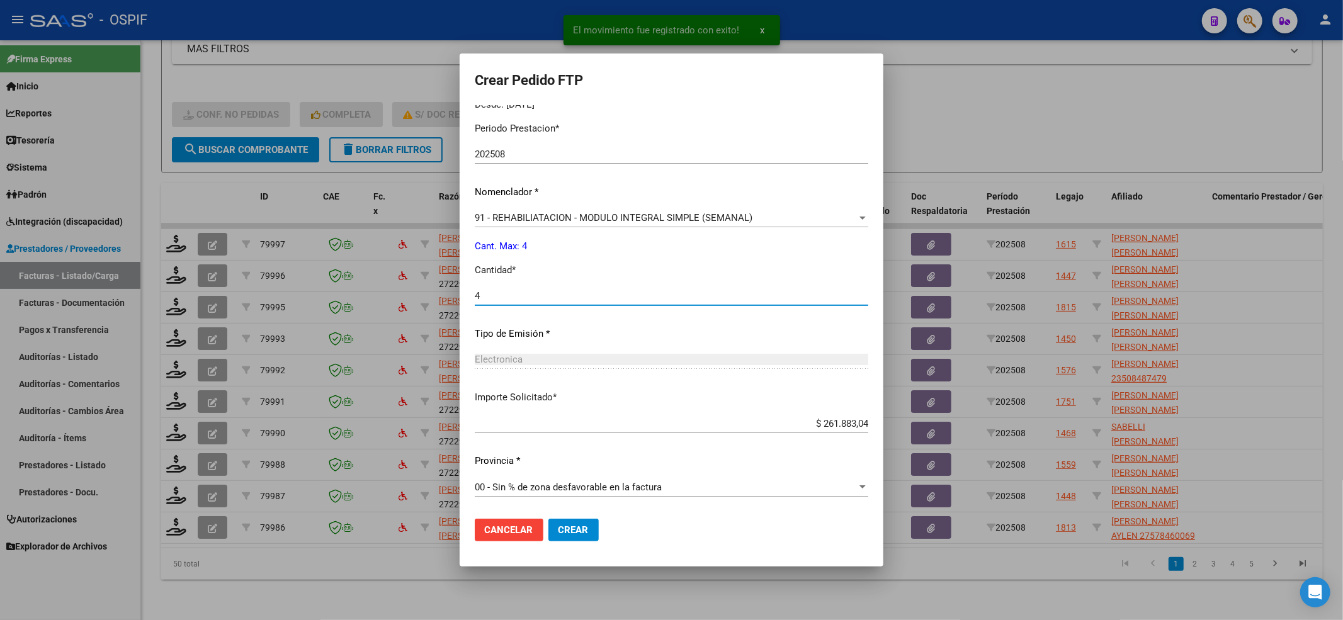
type input "4"
click at [579, 522] on button "Crear" at bounding box center [574, 530] width 50 height 23
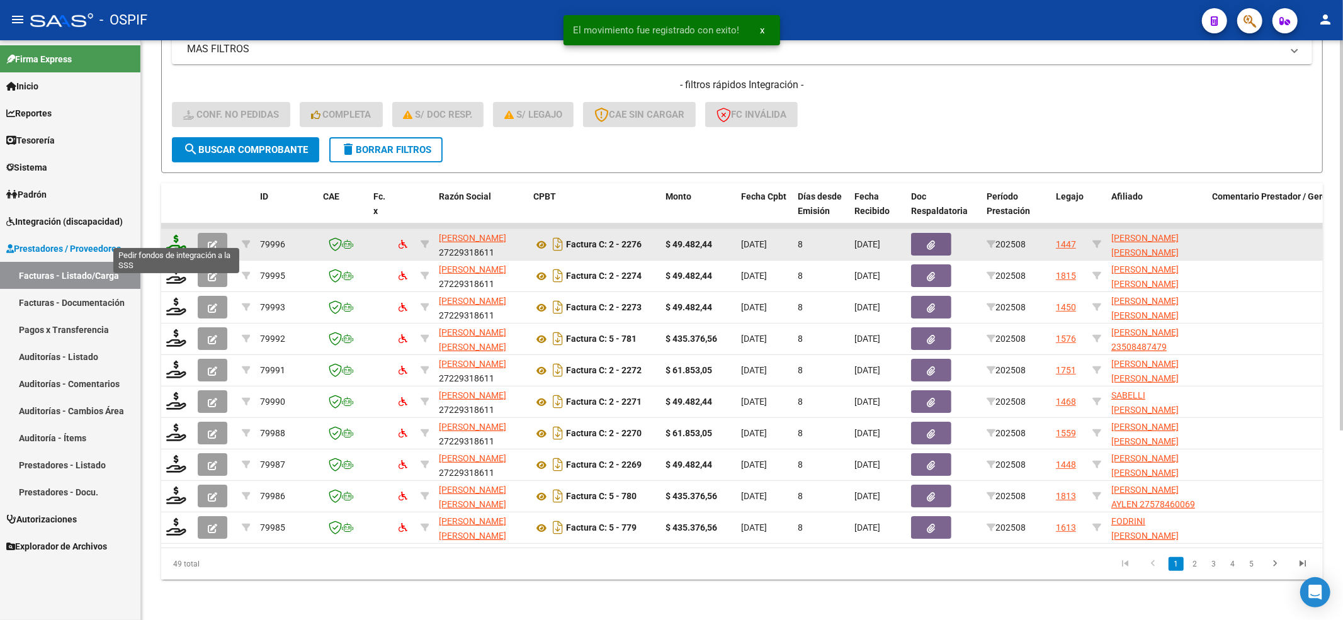
click at [173, 235] on icon at bounding box center [176, 244] width 20 height 18
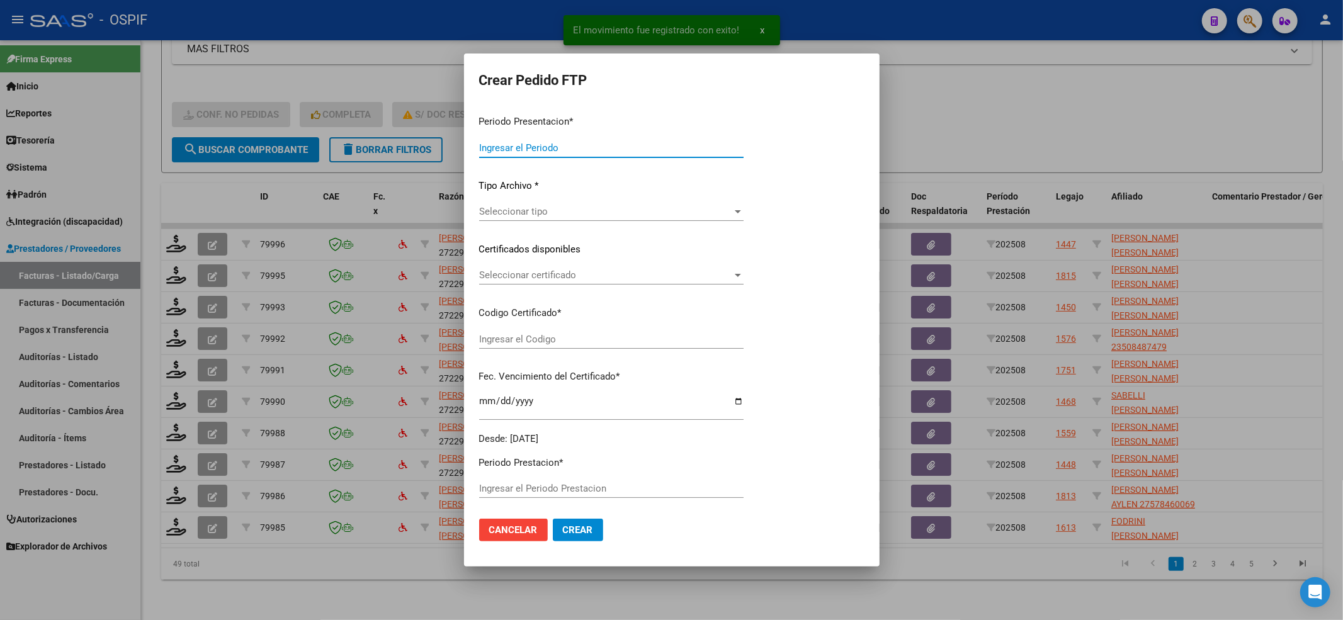
type input "202508"
type input "$ 49.482,44"
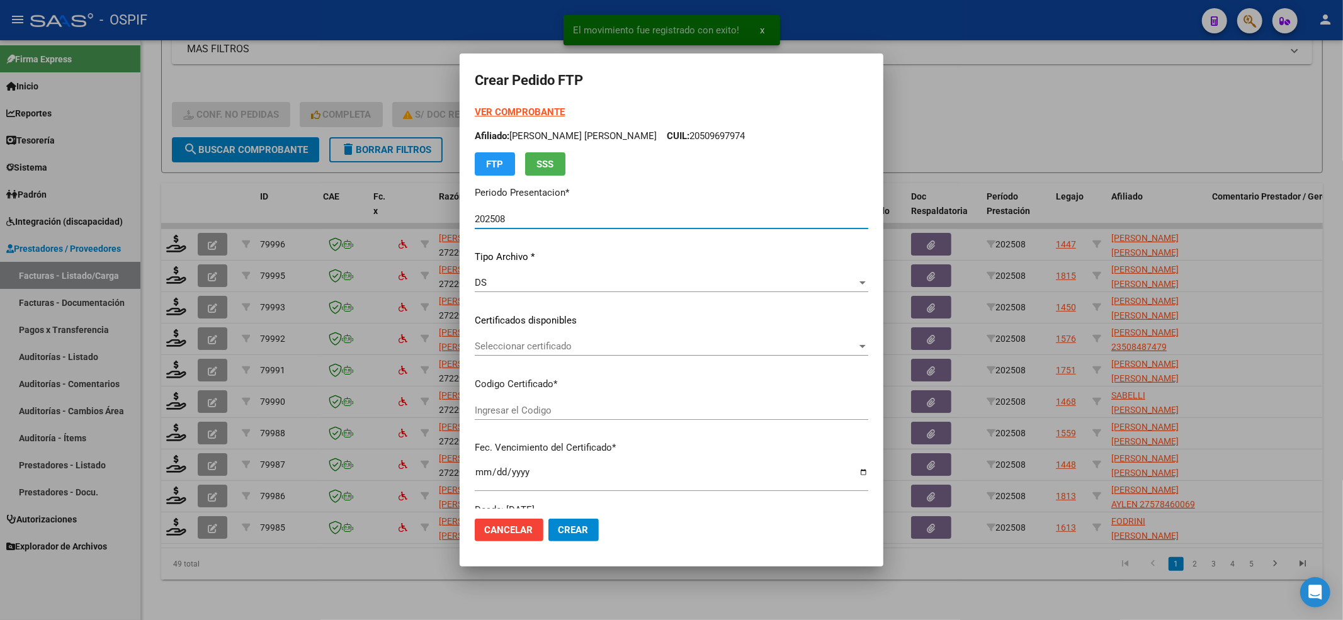
type input "000539796992025081420350814-and-12921"
type input "[DATE]"
click at [511, 343] on div "Seleccionar certificado Seleccionar certificado" at bounding box center [672, 346] width 394 height 19
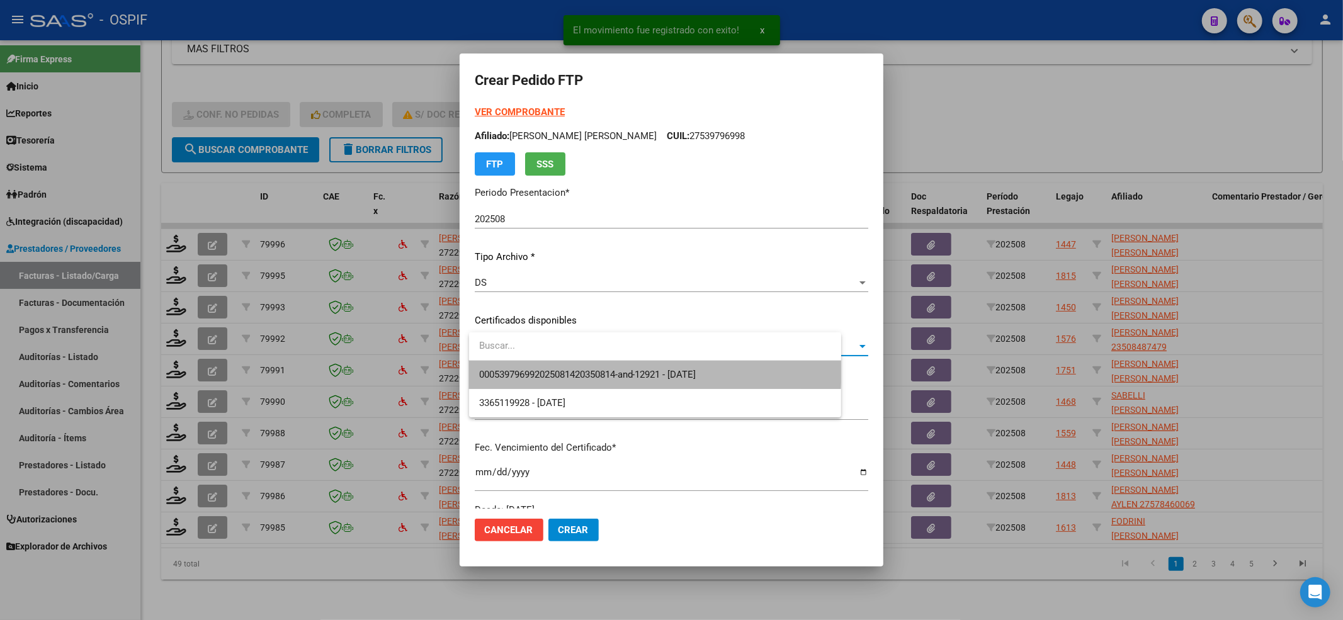
click at [501, 364] on span "000539796992025081420350814-and-12921 - [DATE]" at bounding box center [655, 375] width 352 height 28
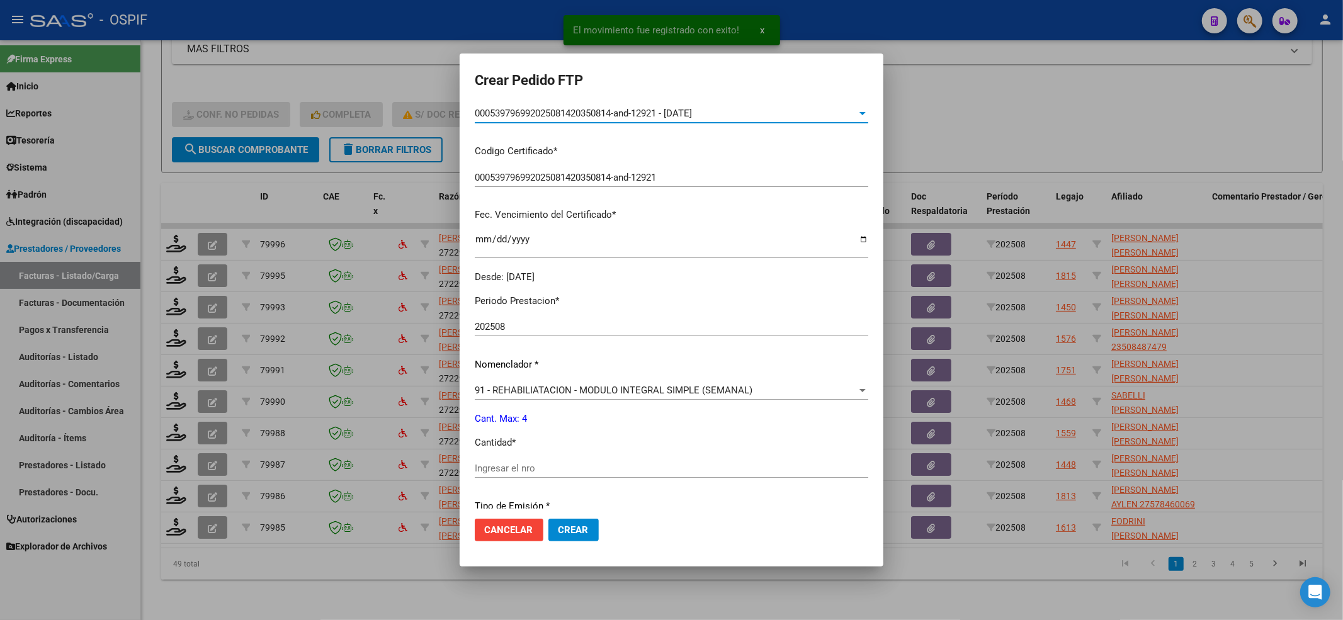
scroll to position [336, 0]
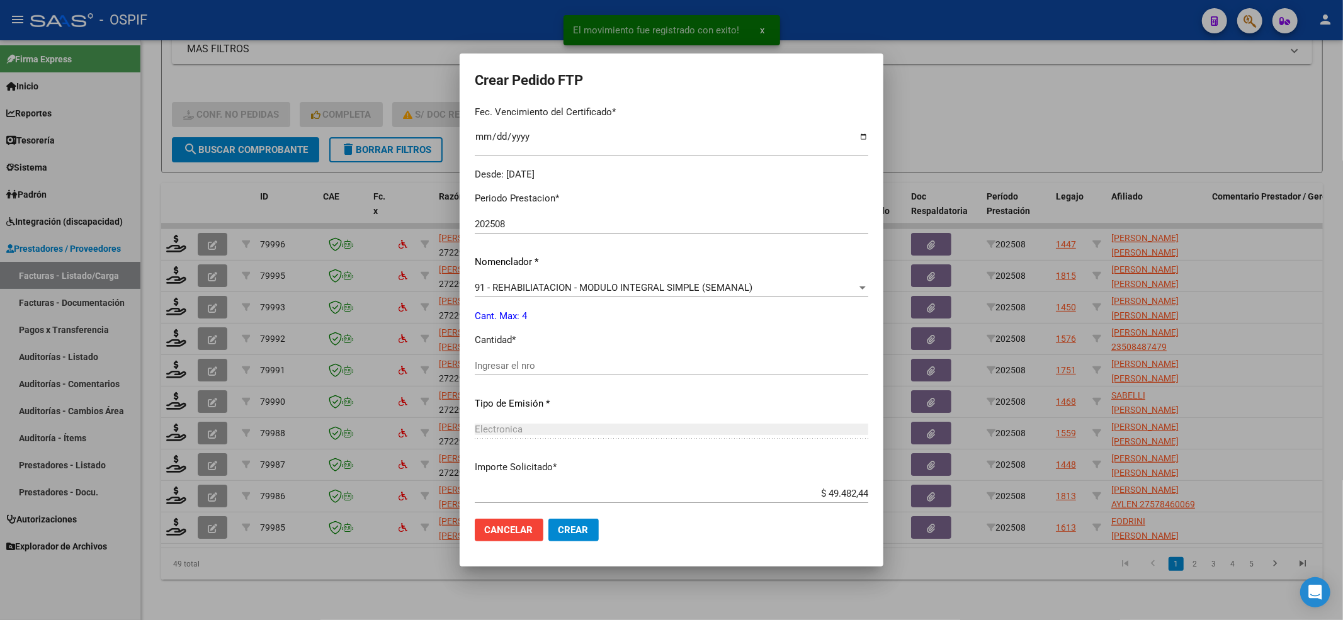
click at [499, 368] on input "Ingresar el nro" at bounding box center [672, 365] width 394 height 11
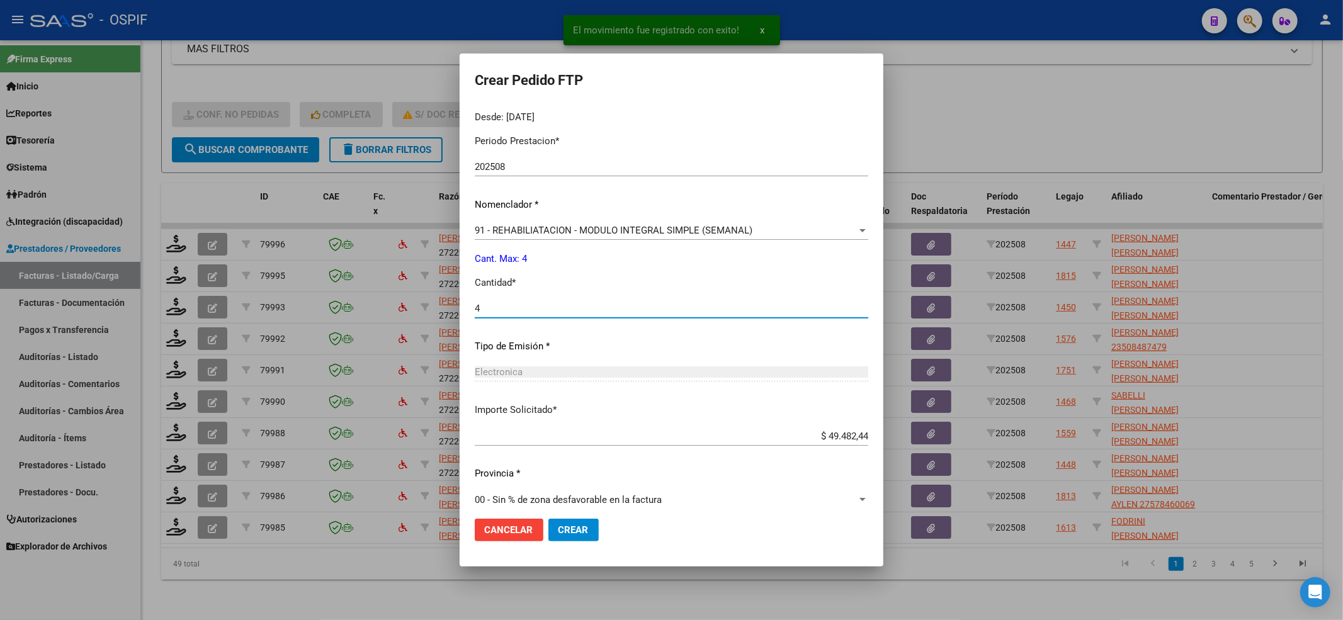
scroll to position [406, 0]
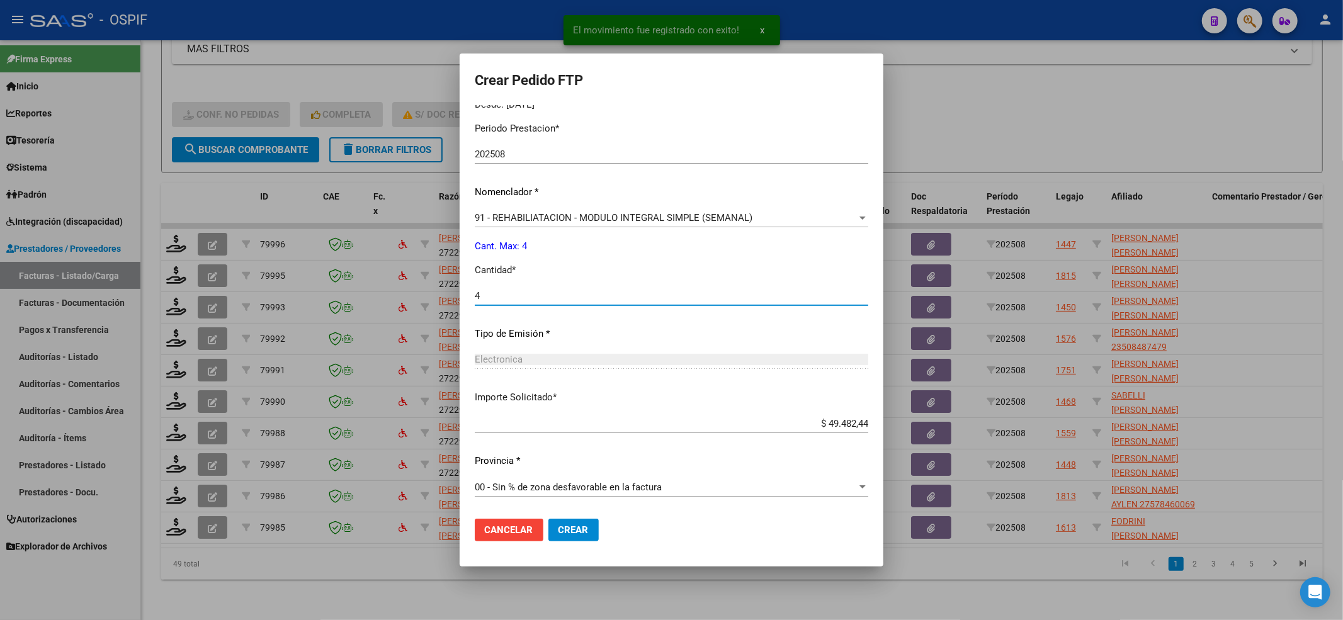
type input "4"
click at [578, 522] on button "Crear" at bounding box center [574, 530] width 50 height 23
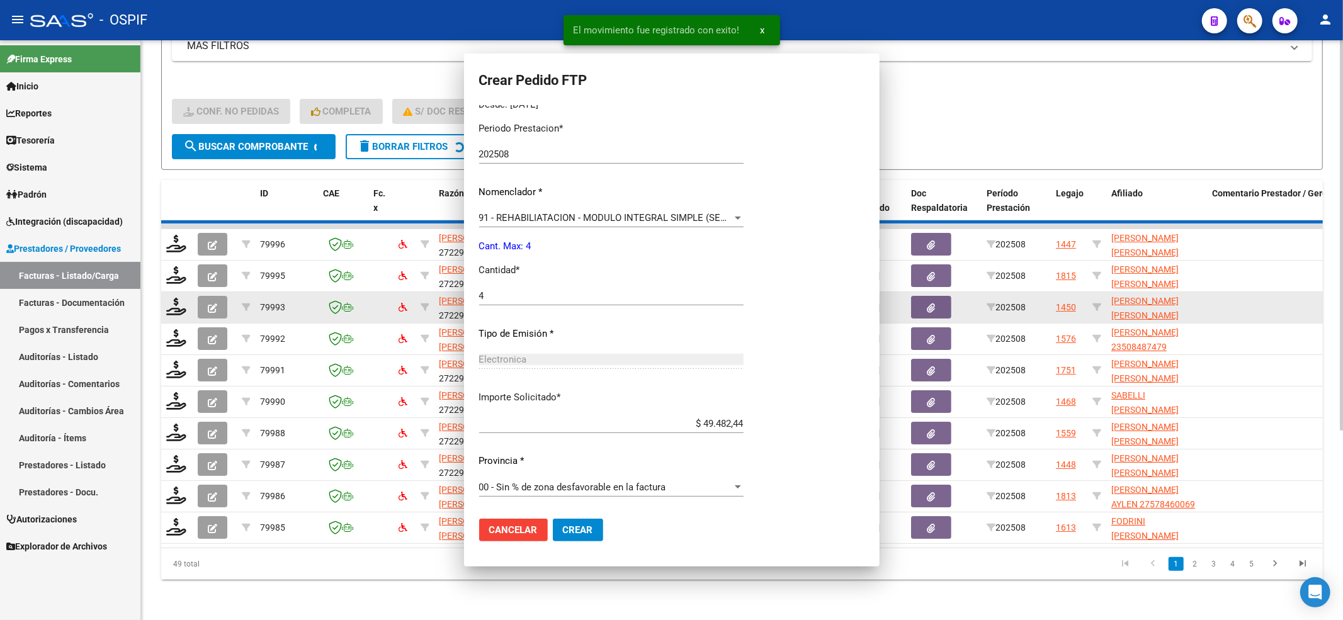
scroll to position [0, 0]
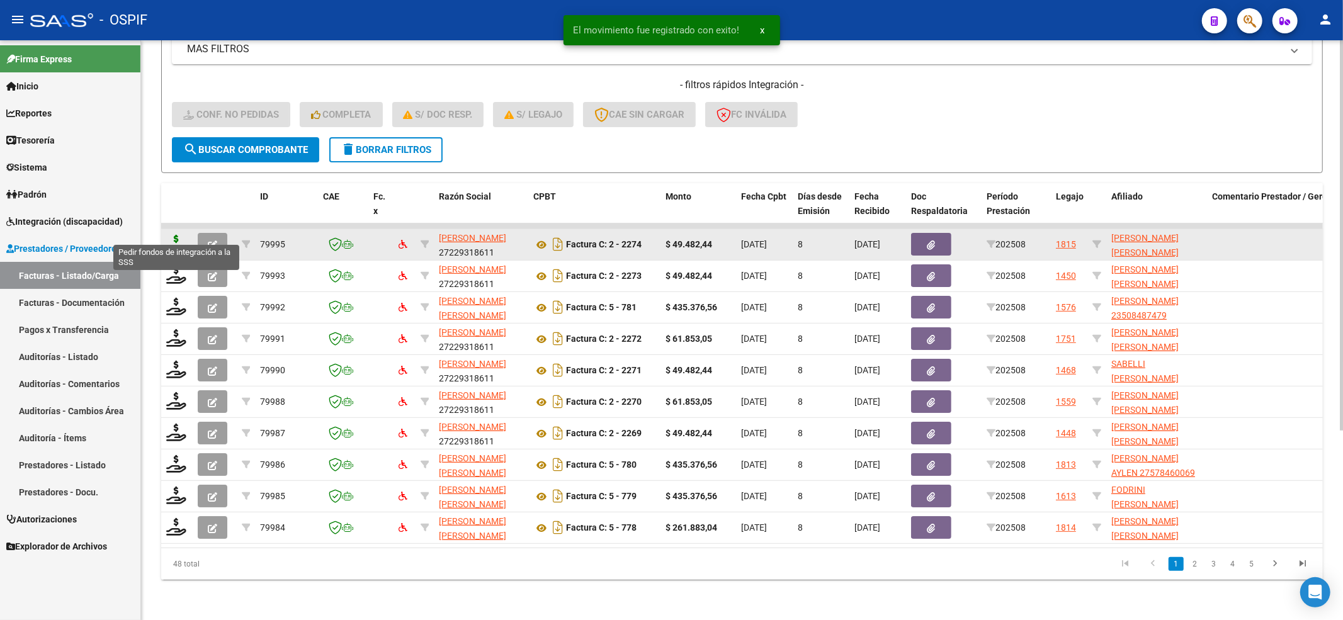
click at [174, 235] on icon at bounding box center [176, 244] width 20 height 18
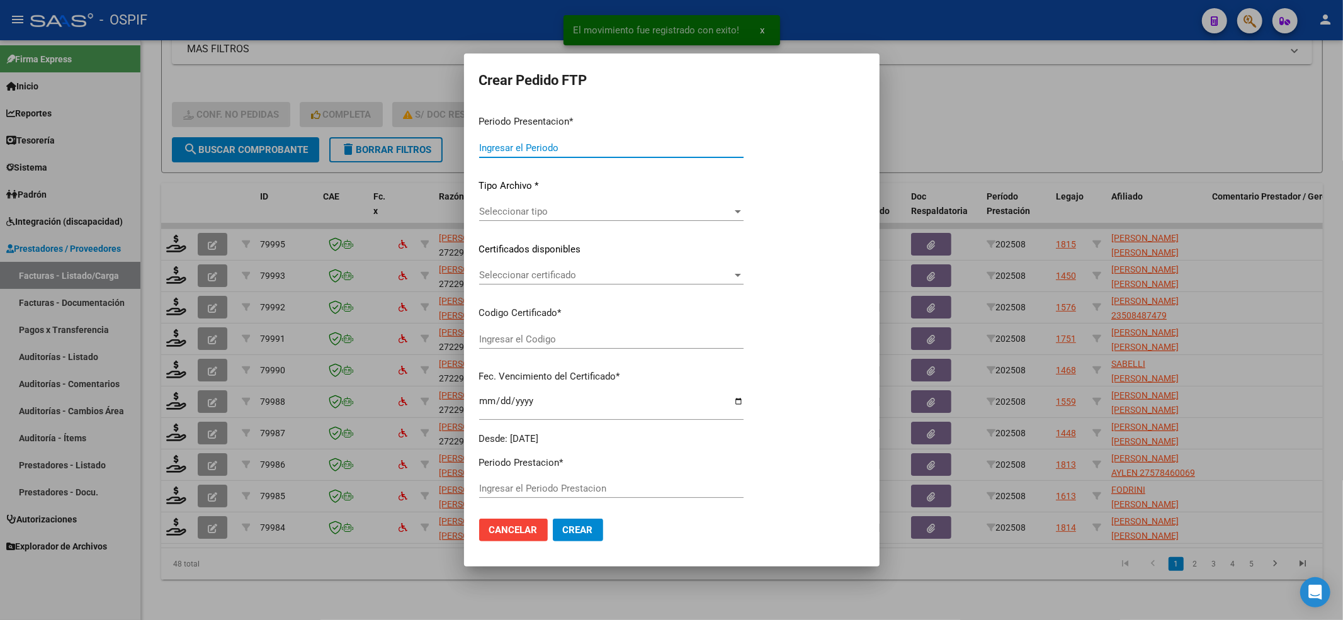
type input "202508"
type input "$ 49.482,44"
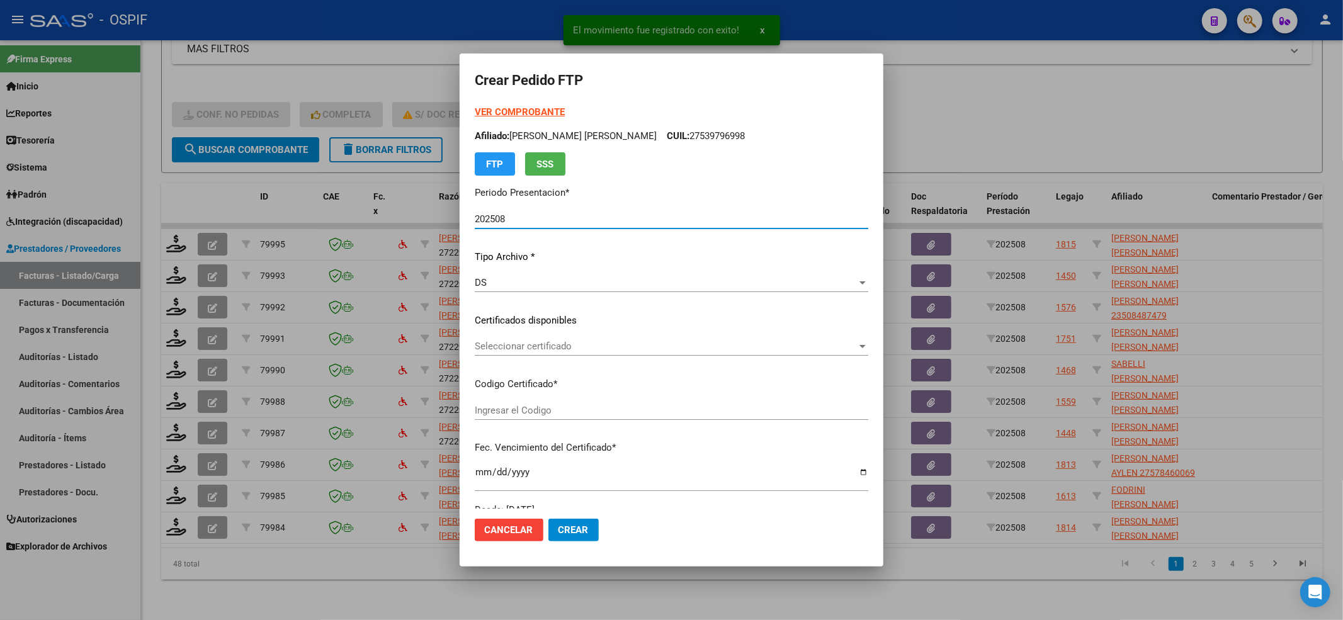
type input "0200056407576-20240730-20290730-bue-427"
type input "[DATE]"
click at [523, 350] on span "Seleccionar certificado" at bounding box center [666, 346] width 382 height 11
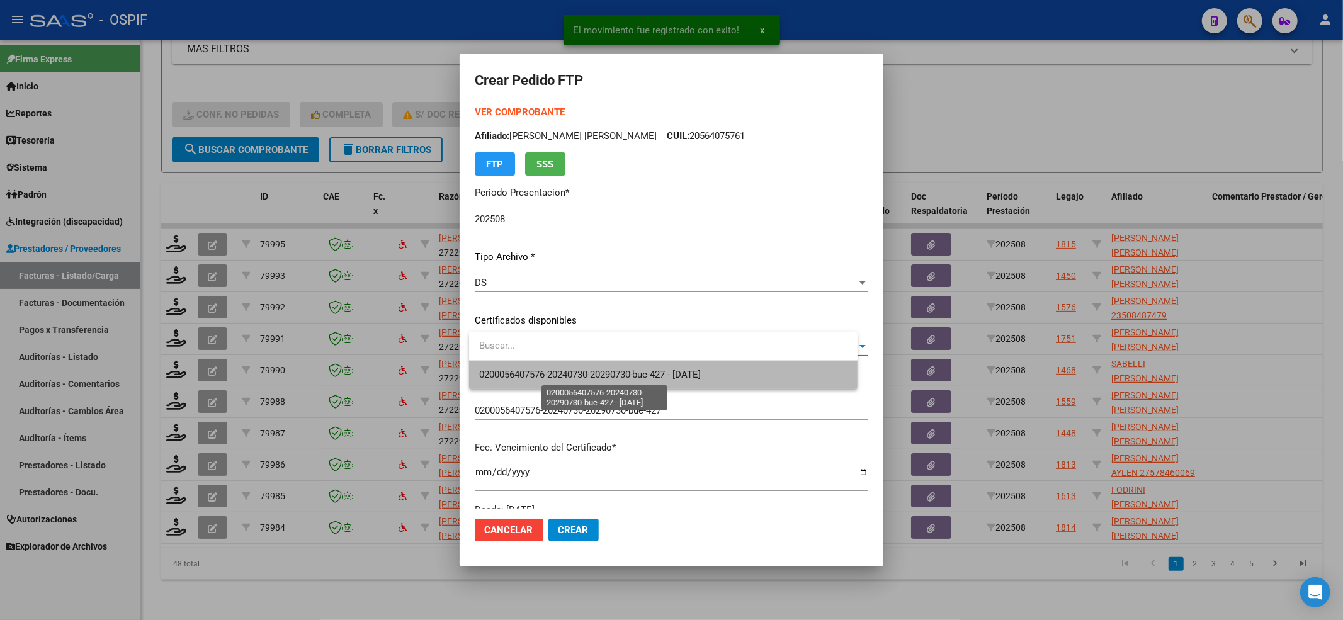
click at [510, 369] on span "0200056407576-20240730-20290730-bue-427 - [DATE]" at bounding box center [590, 374] width 222 height 11
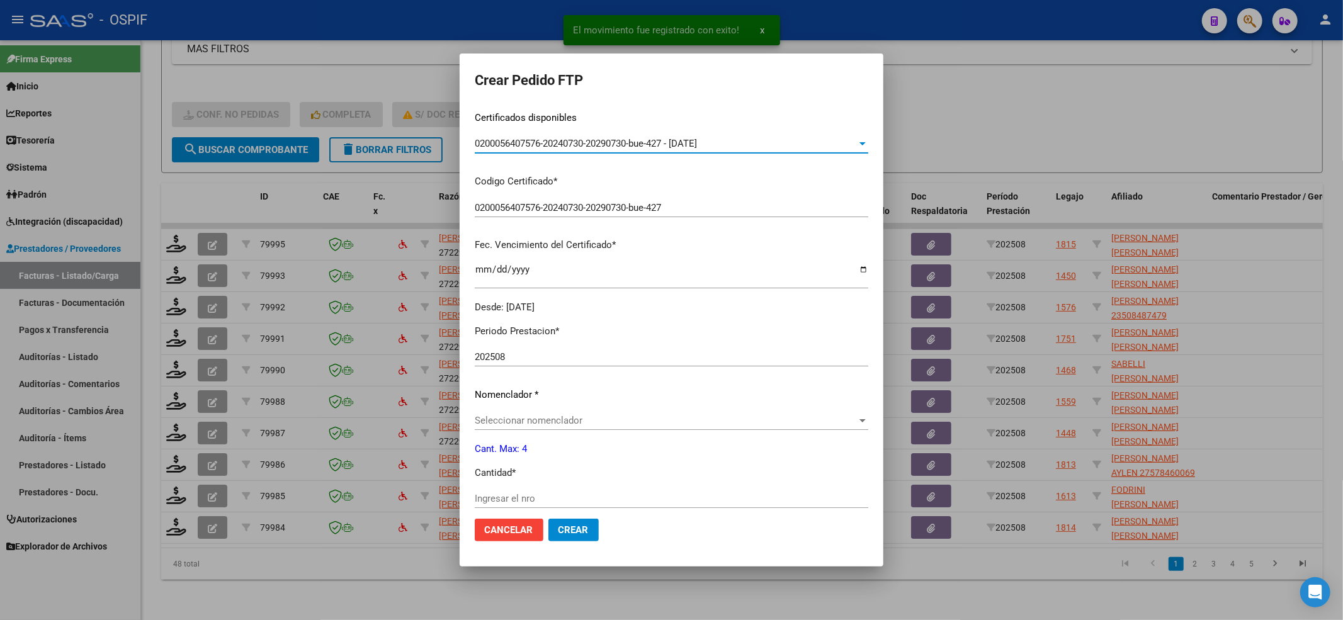
scroll to position [252, 0]
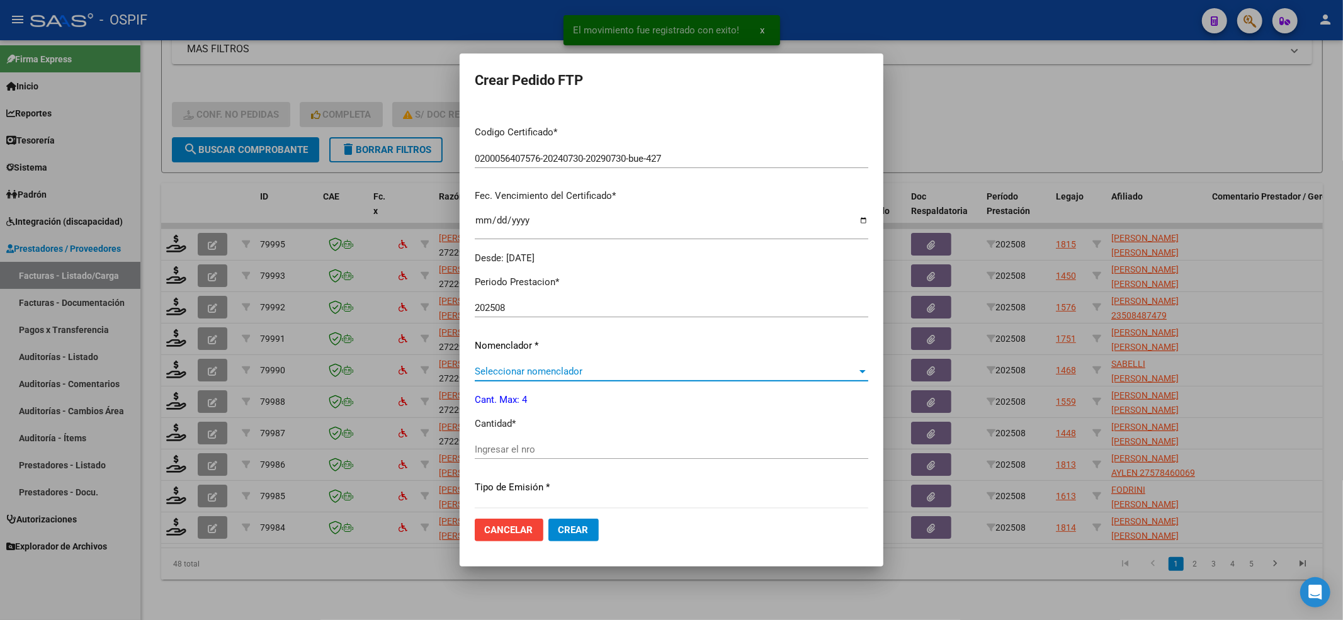
click at [510, 370] on span "Seleccionar nomenclador" at bounding box center [666, 371] width 382 height 11
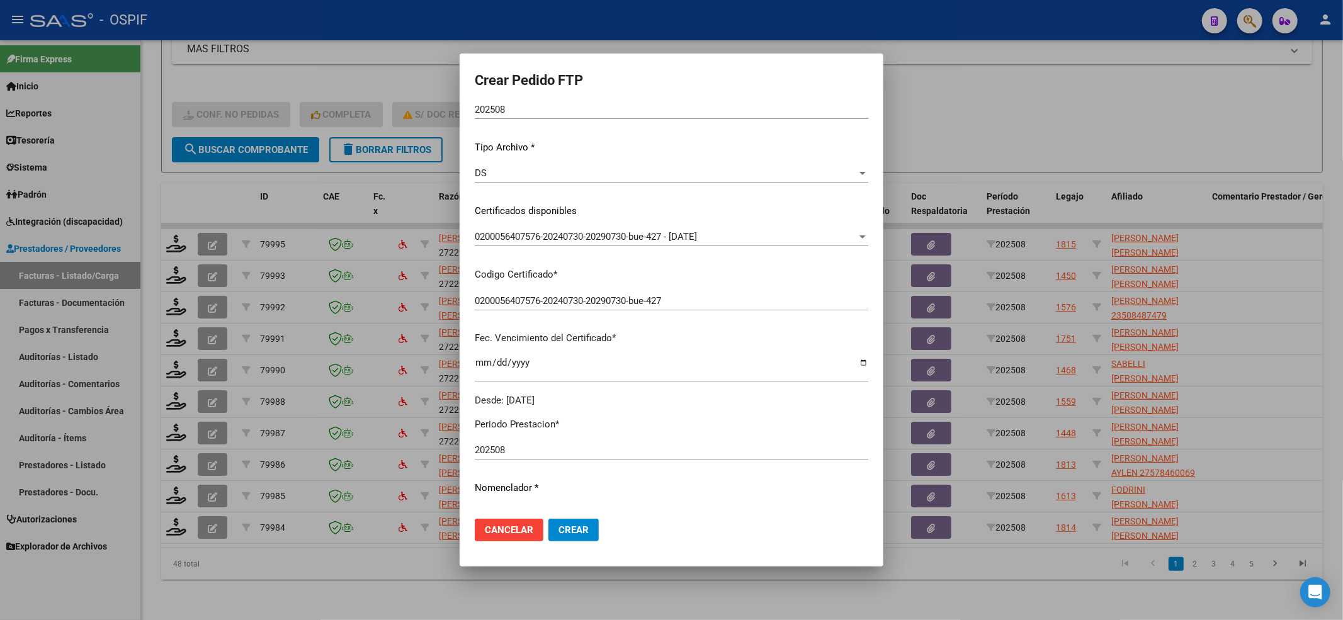
scroll to position [0, 0]
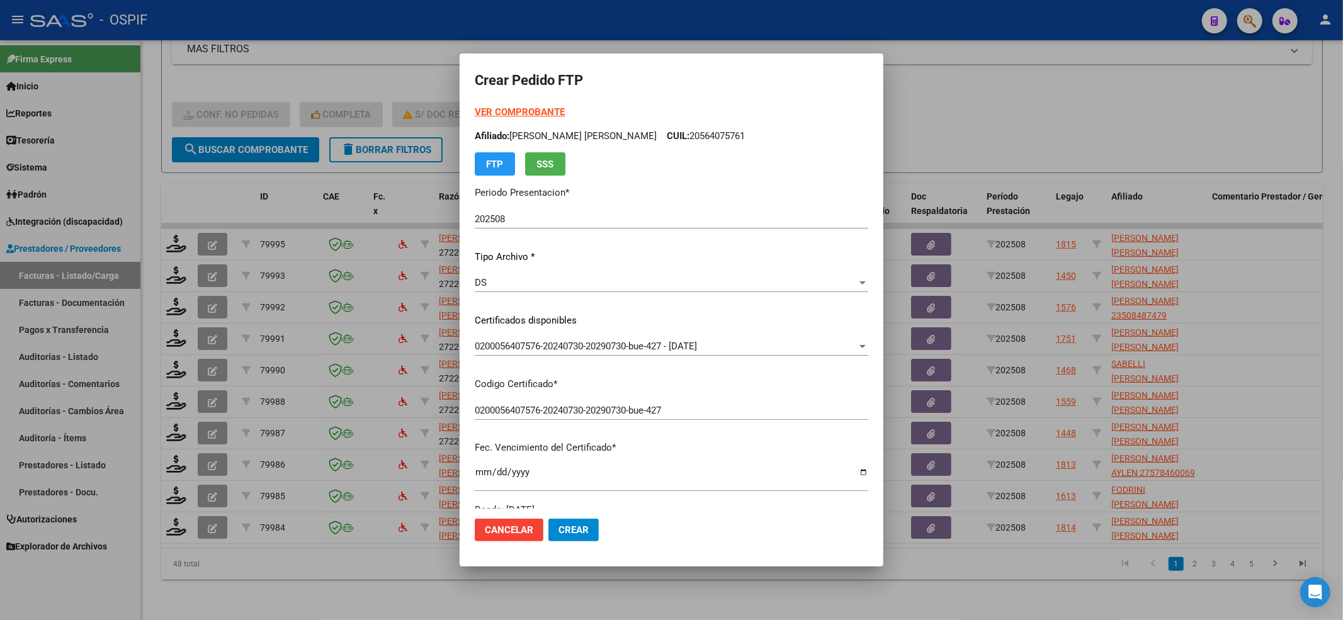
click at [509, 116] on strong "VER COMPROBANTE" at bounding box center [520, 111] width 90 height 11
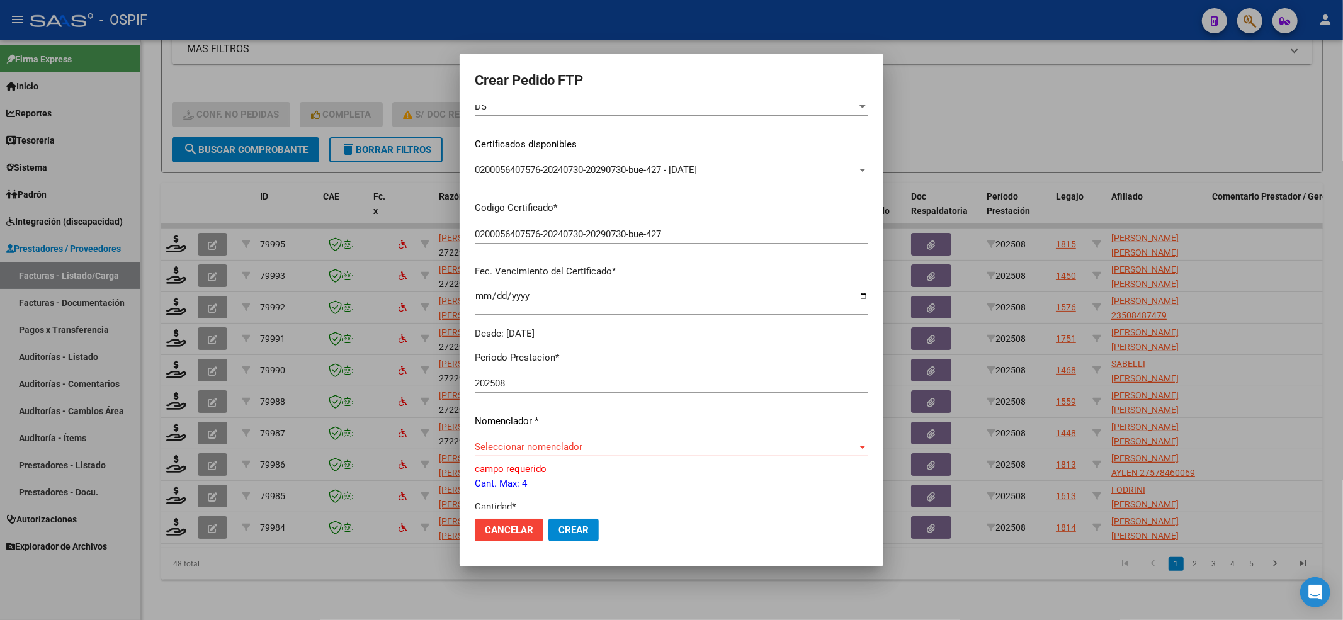
scroll to position [336, 0]
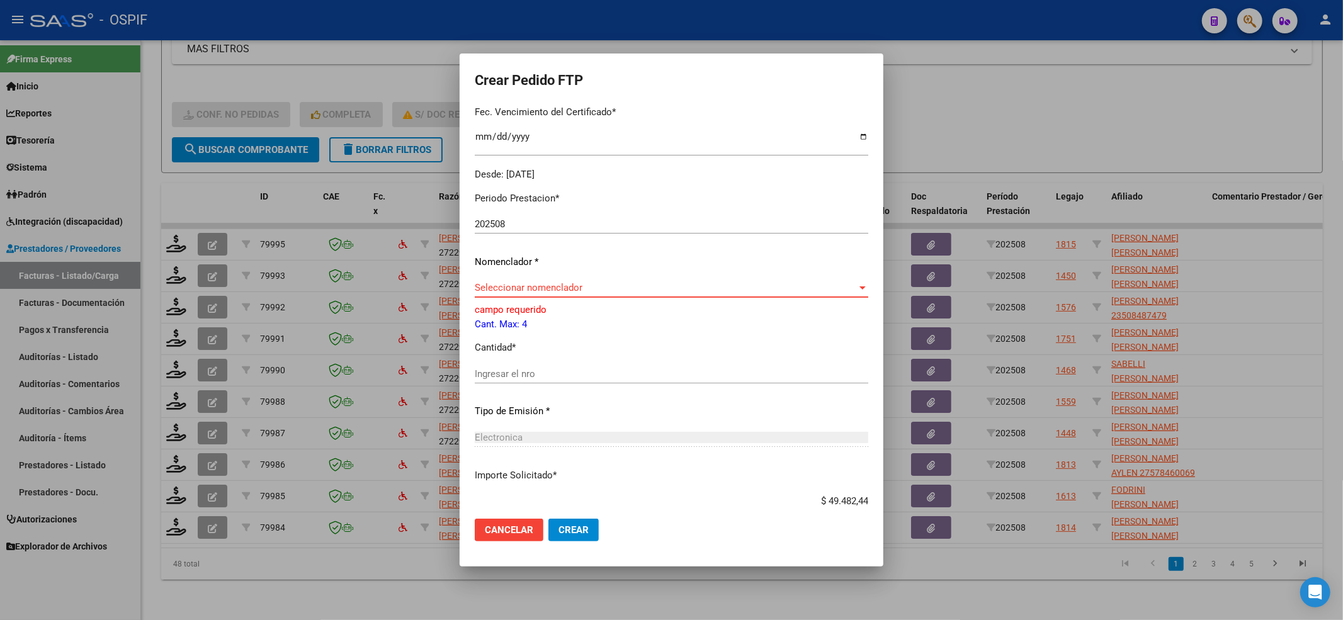
click at [506, 288] on span "Seleccionar nomenclador" at bounding box center [666, 287] width 382 height 11
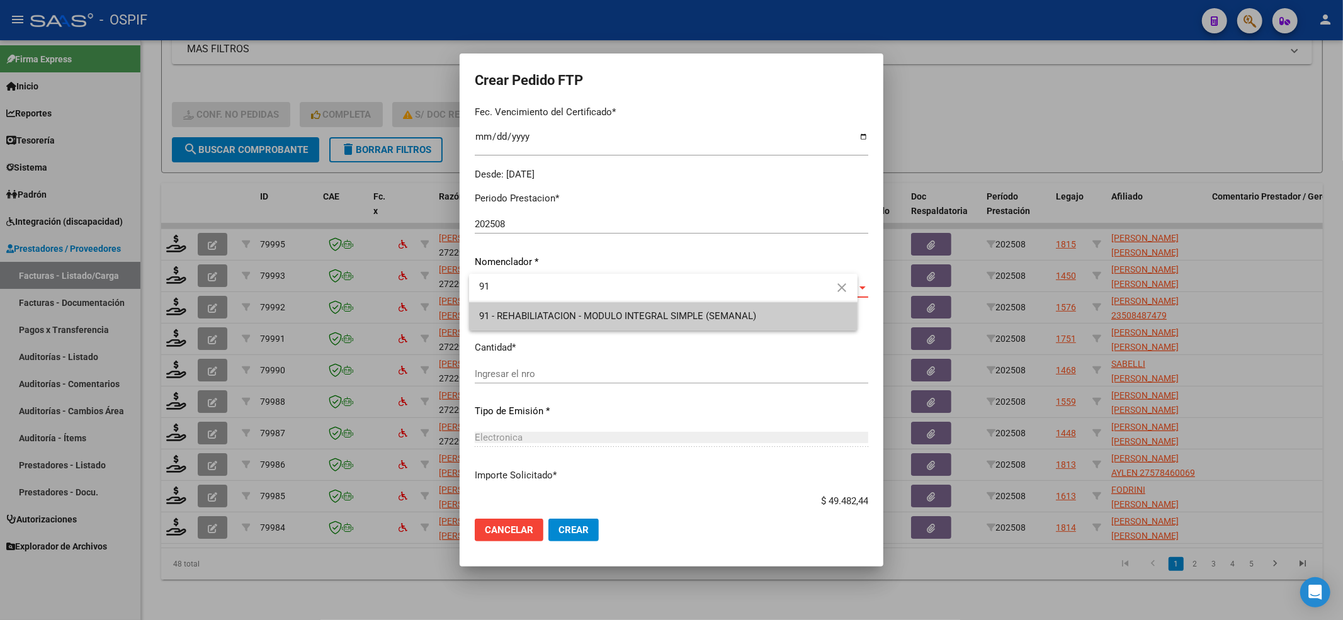
type input "91"
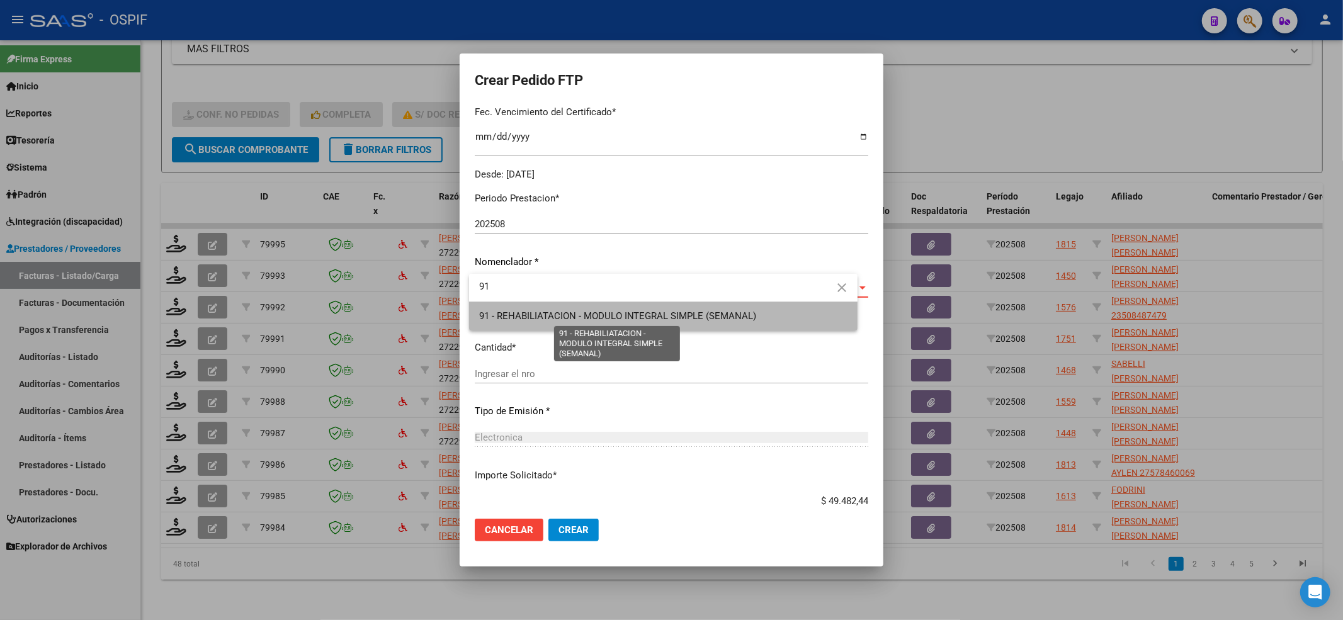
drag, startPoint x: 512, startPoint y: 311, endPoint x: 515, endPoint y: 338, distance: 27.2
click at [512, 311] on span "91 - REHABILIATACION - MODULO INTEGRAL SIMPLE (SEMANAL)" at bounding box center [618, 316] width 278 height 11
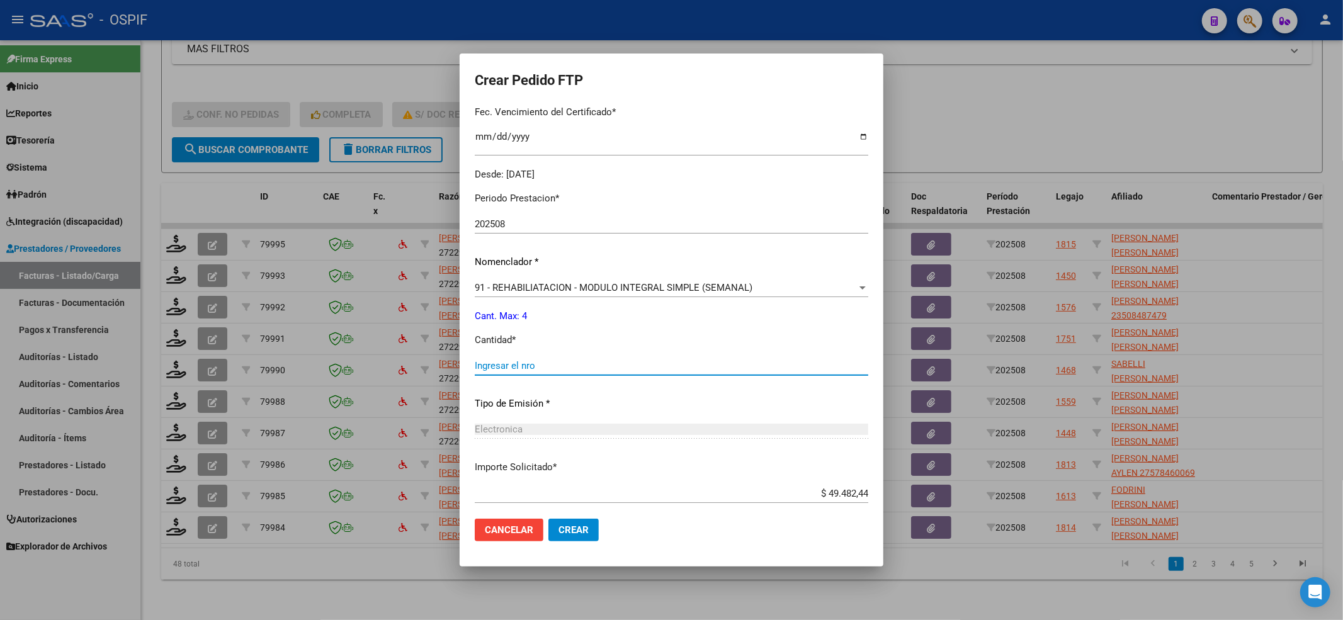
click at [530, 366] on input "Ingresar el nro" at bounding box center [672, 365] width 394 height 11
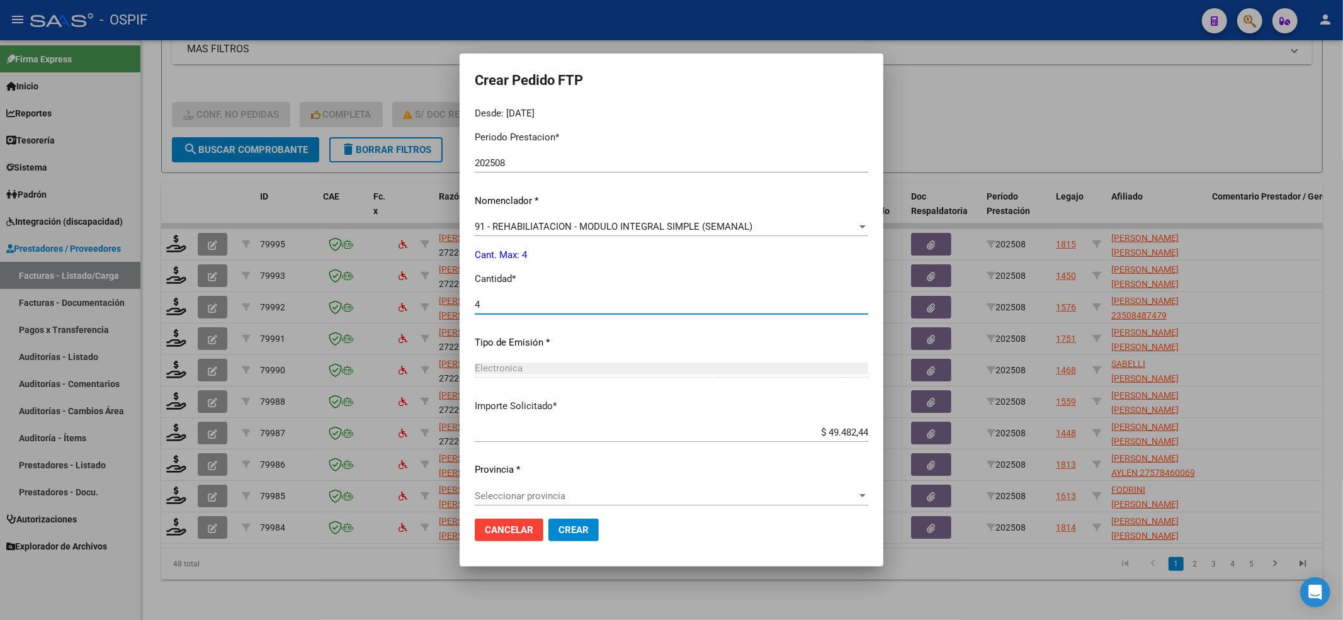
scroll to position [406, 0]
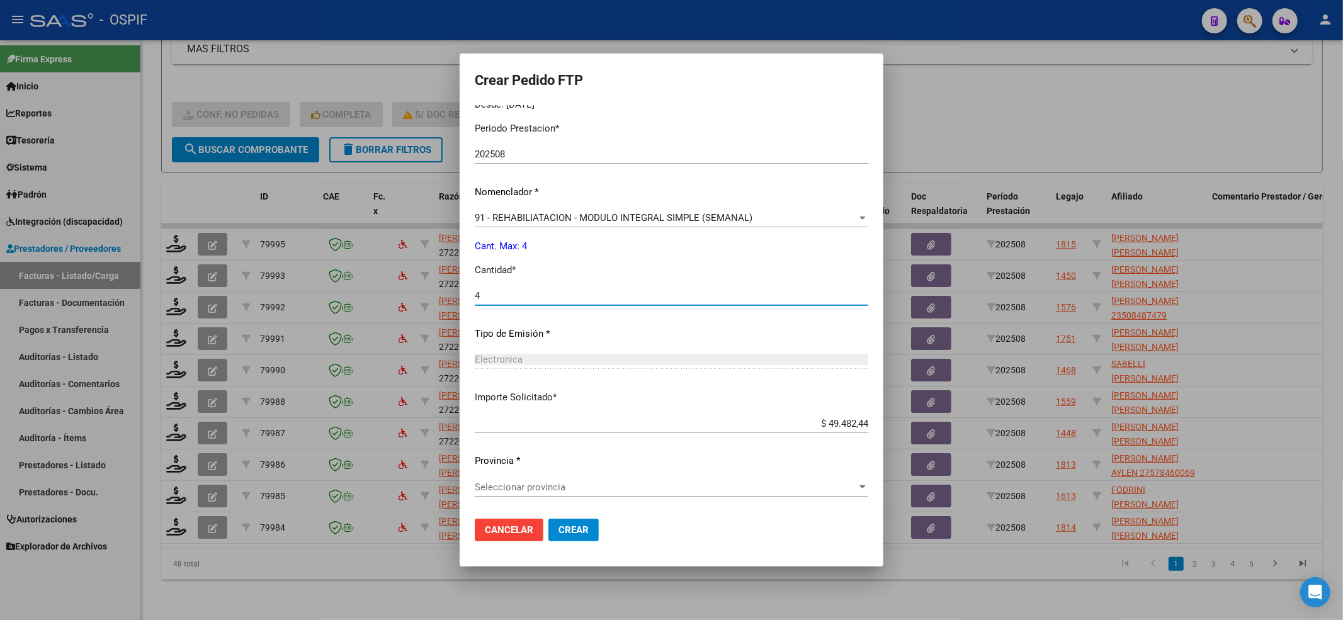
type input "4"
click at [553, 467] on p "Provincia *" at bounding box center [672, 461] width 394 height 14
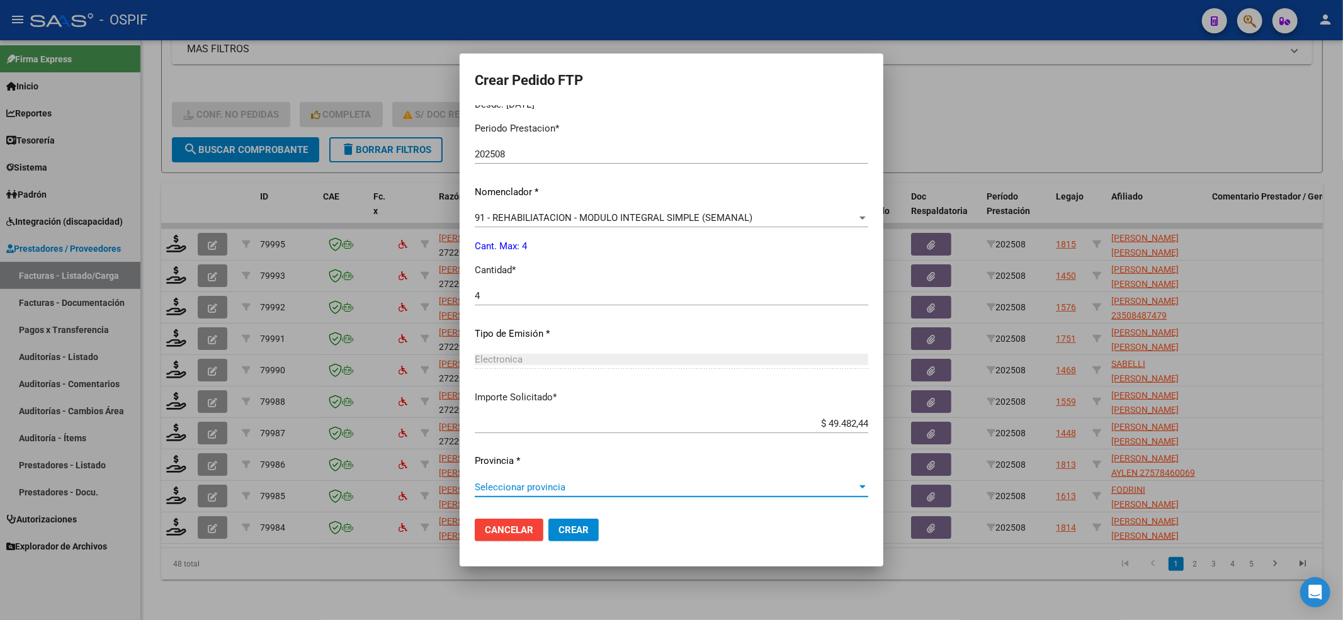
click at [542, 482] on span "Seleccionar provincia" at bounding box center [666, 487] width 382 height 11
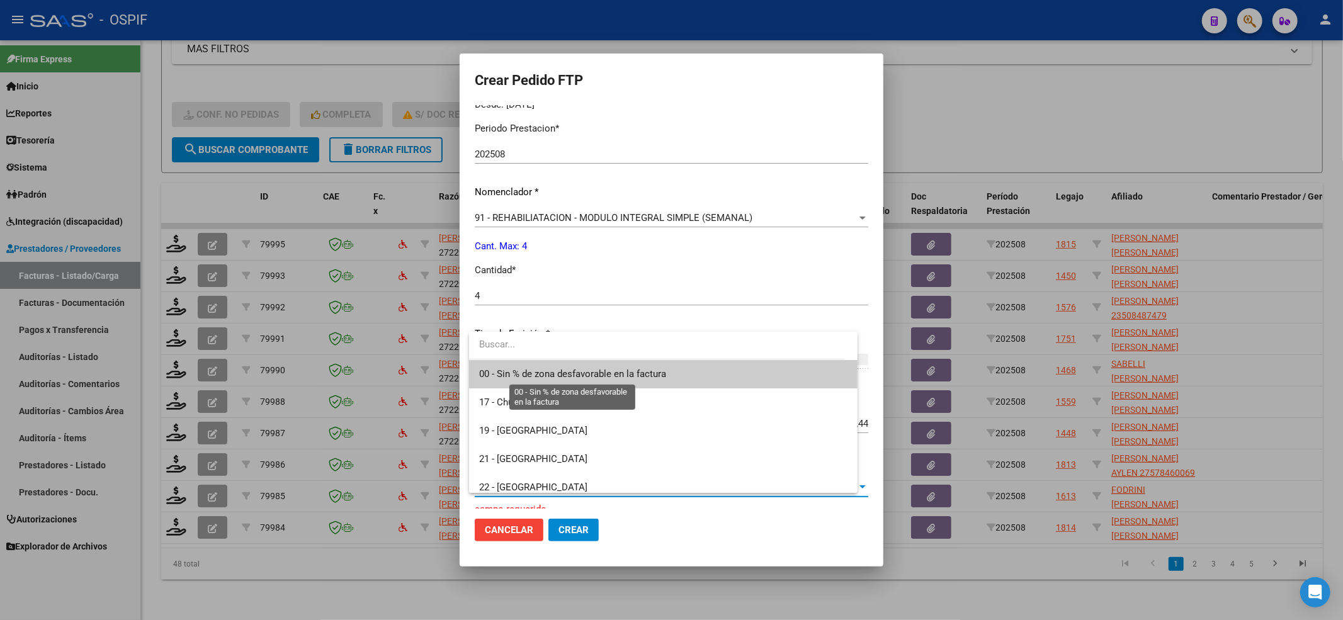
click at [494, 369] on span "00 - Sin % de zona desfavorable en la factura" at bounding box center [572, 373] width 187 height 11
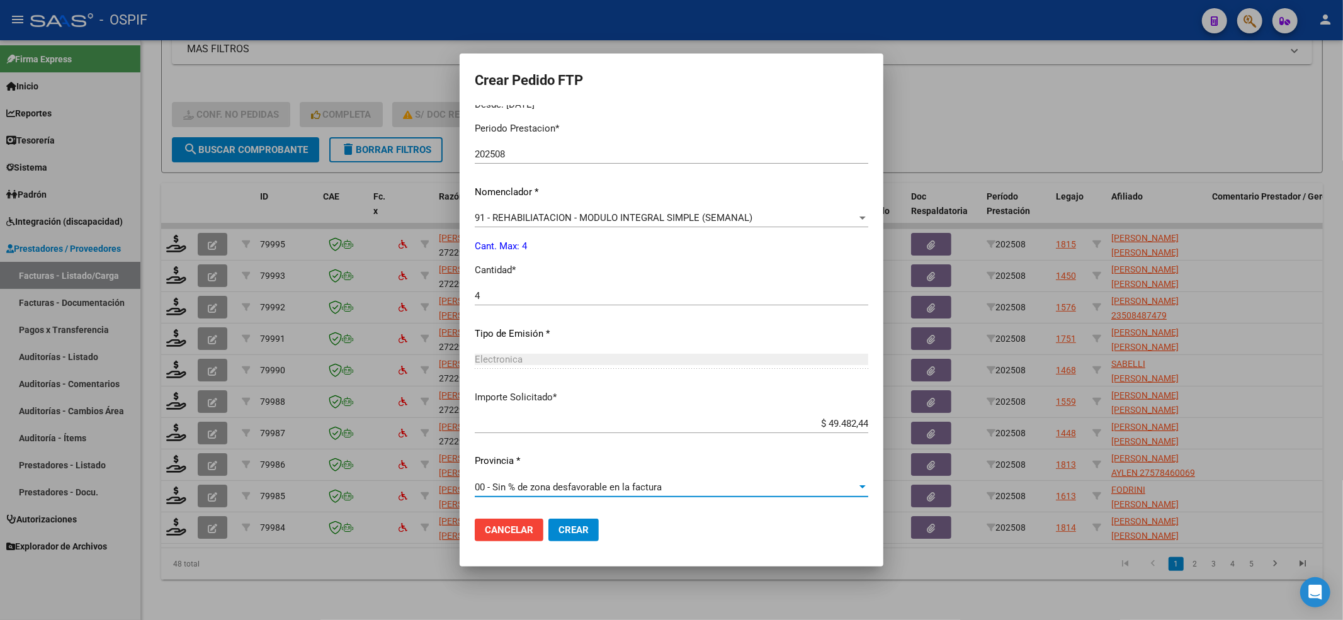
click at [593, 522] on button "Crear" at bounding box center [574, 530] width 50 height 23
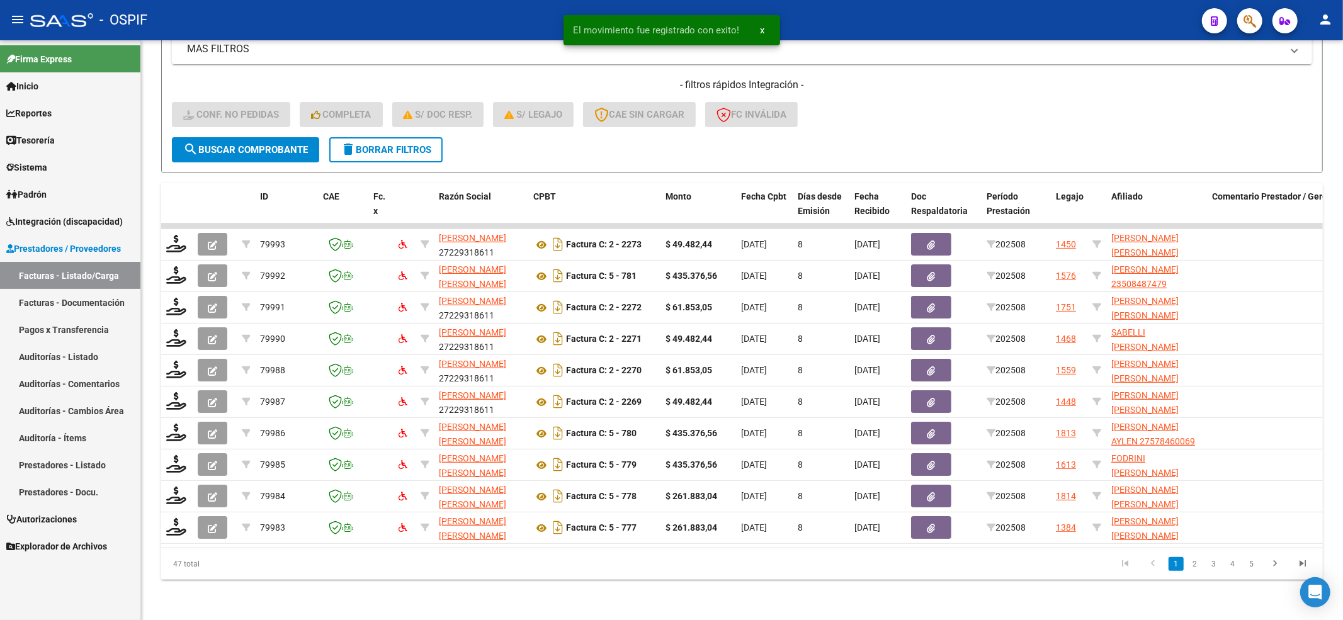
click at [64, 230] on link "Integración (discapacidad)" at bounding box center [70, 221] width 140 height 27
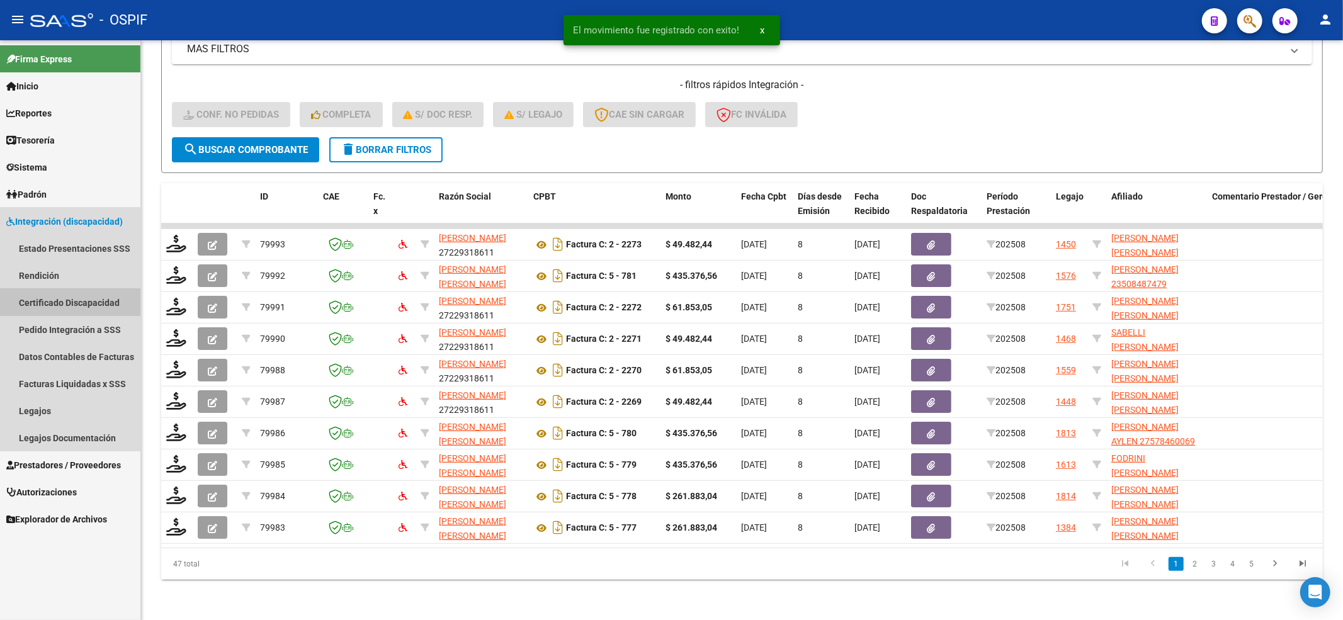
drag, startPoint x: 92, startPoint y: 303, endPoint x: 93, endPoint y: 317, distance: 14.5
click at [93, 303] on link "Certificado Discapacidad" at bounding box center [70, 302] width 140 height 27
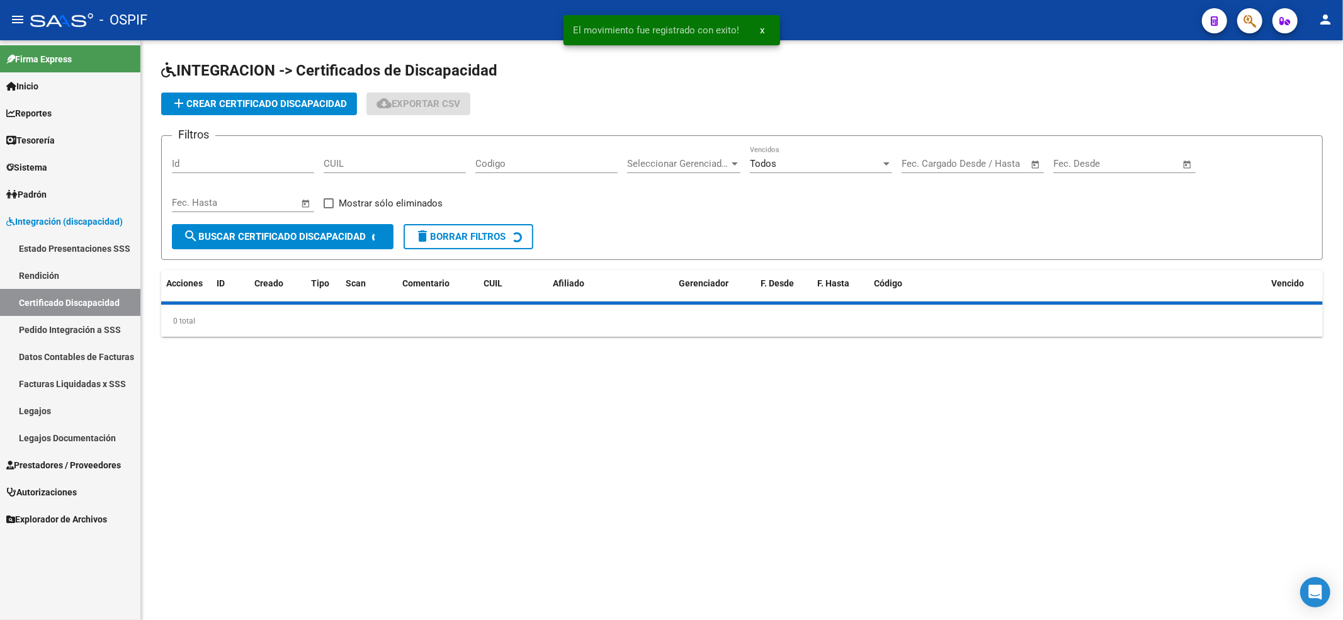
click at [91, 326] on link "Pedido Integración a SSS" at bounding box center [70, 329] width 140 height 27
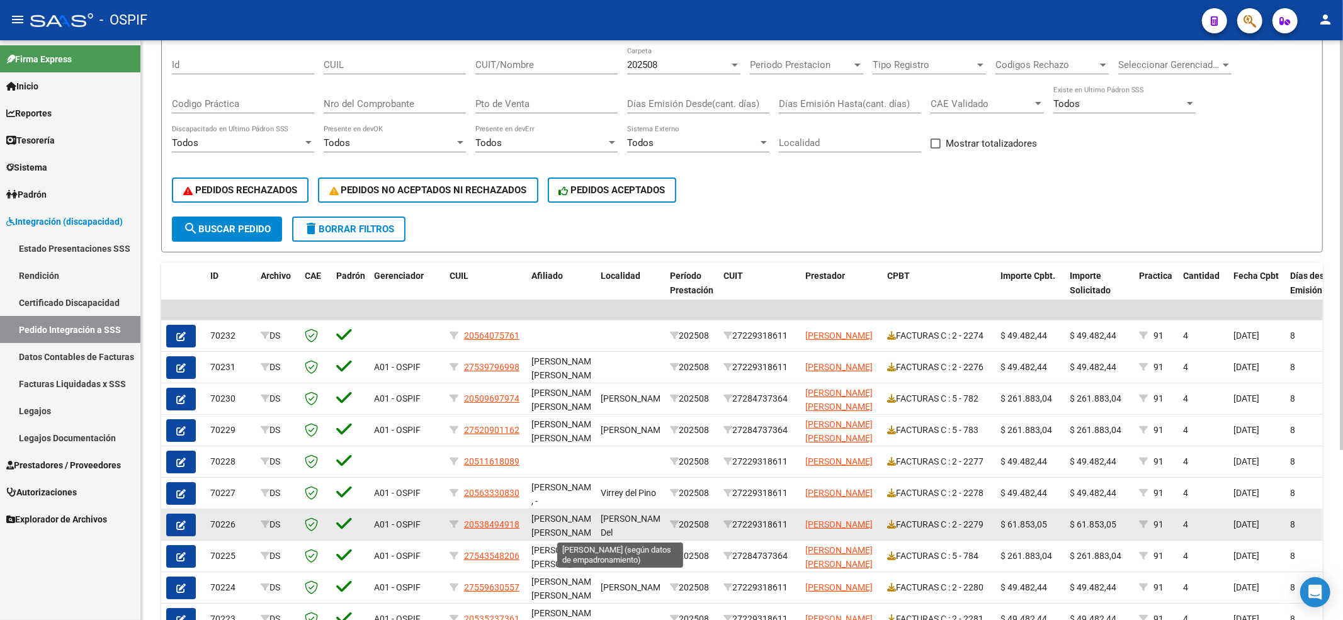
scroll to position [239, 0]
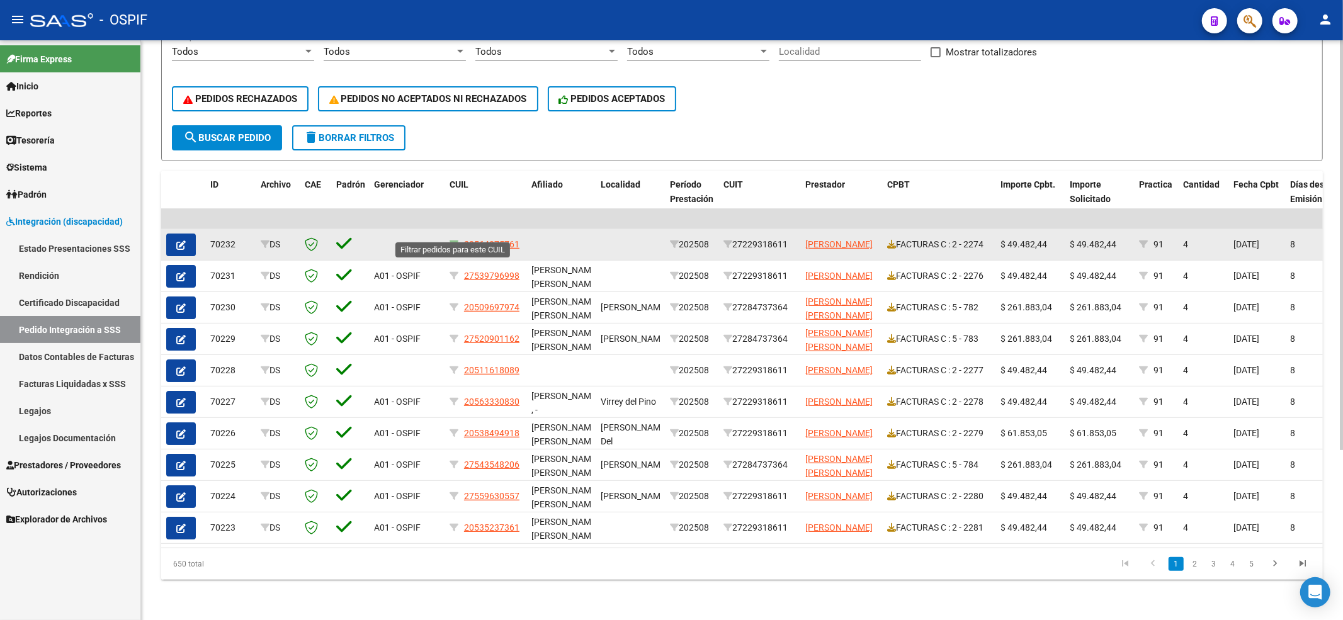
click at [452, 240] on icon at bounding box center [454, 244] width 9 height 9
type input "20564075761"
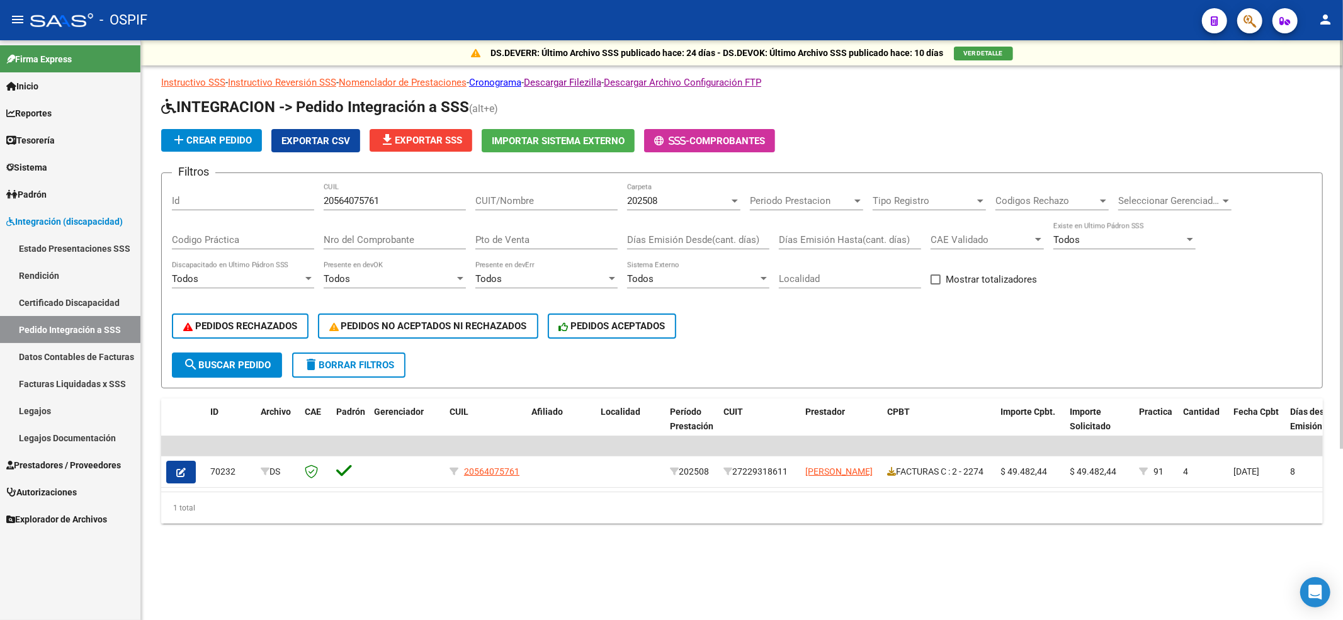
scroll to position [0, 0]
click at [316, 358] on mat-icon "delete" at bounding box center [311, 364] width 15 height 15
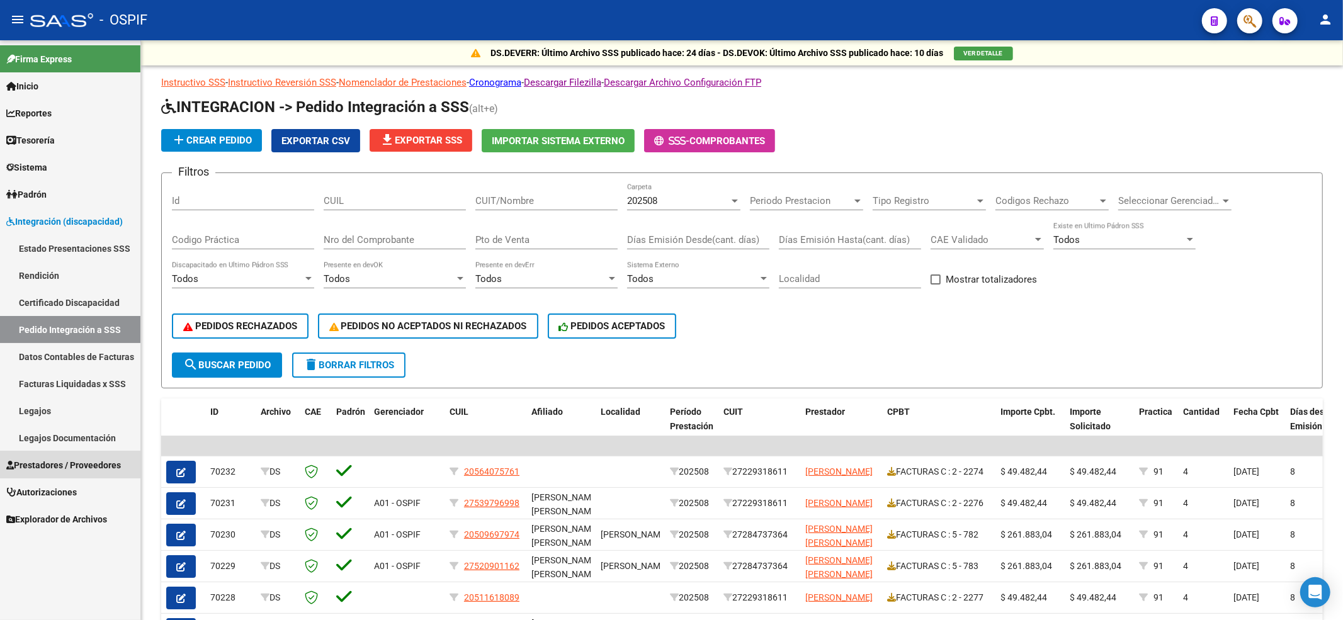
click at [38, 459] on span "Prestadores / Proveedores" at bounding box center [63, 466] width 115 height 14
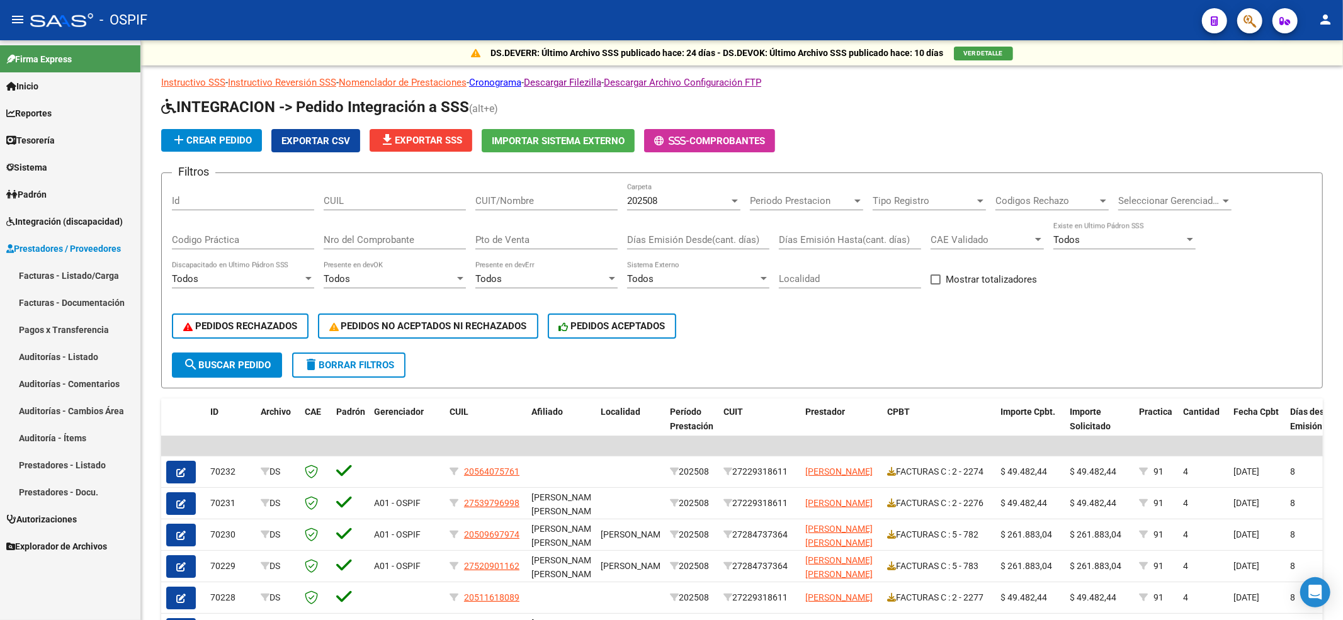
drag, startPoint x: 106, startPoint y: 283, endPoint x: 823, endPoint y: 590, distance: 779.9
click at [106, 282] on link "Facturas - Listado/Carga" at bounding box center [70, 275] width 140 height 27
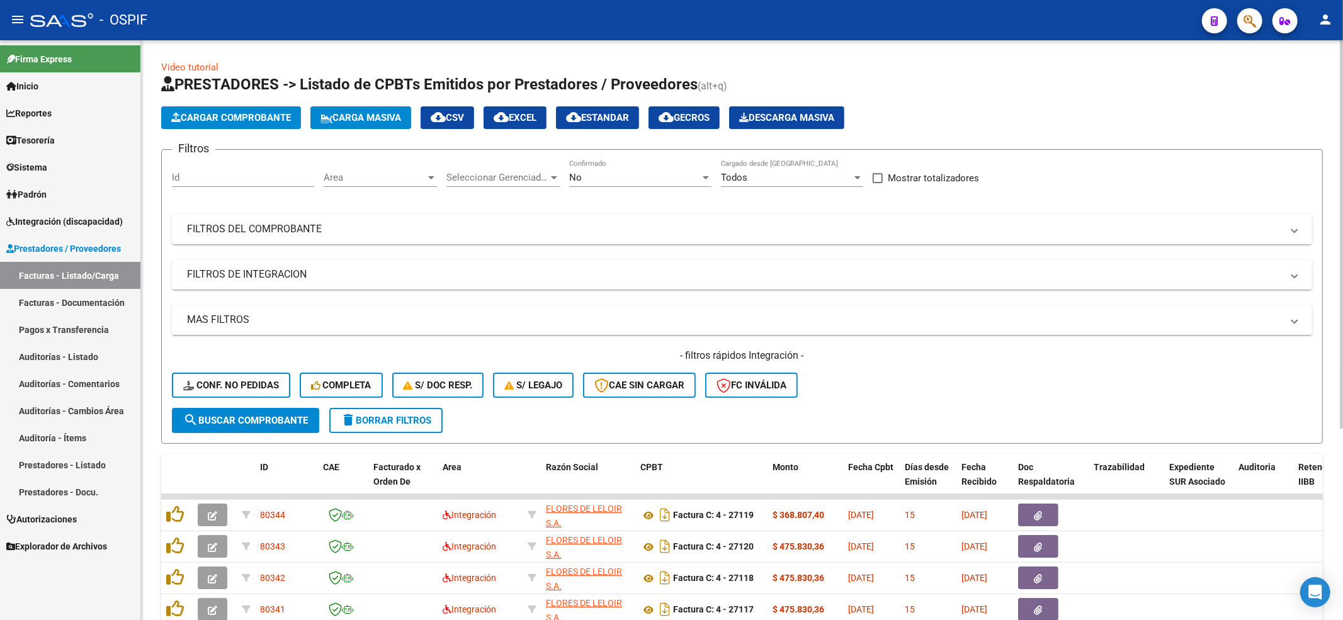
click at [181, 378] on button "Conf. no pedidas" at bounding box center [231, 385] width 118 height 25
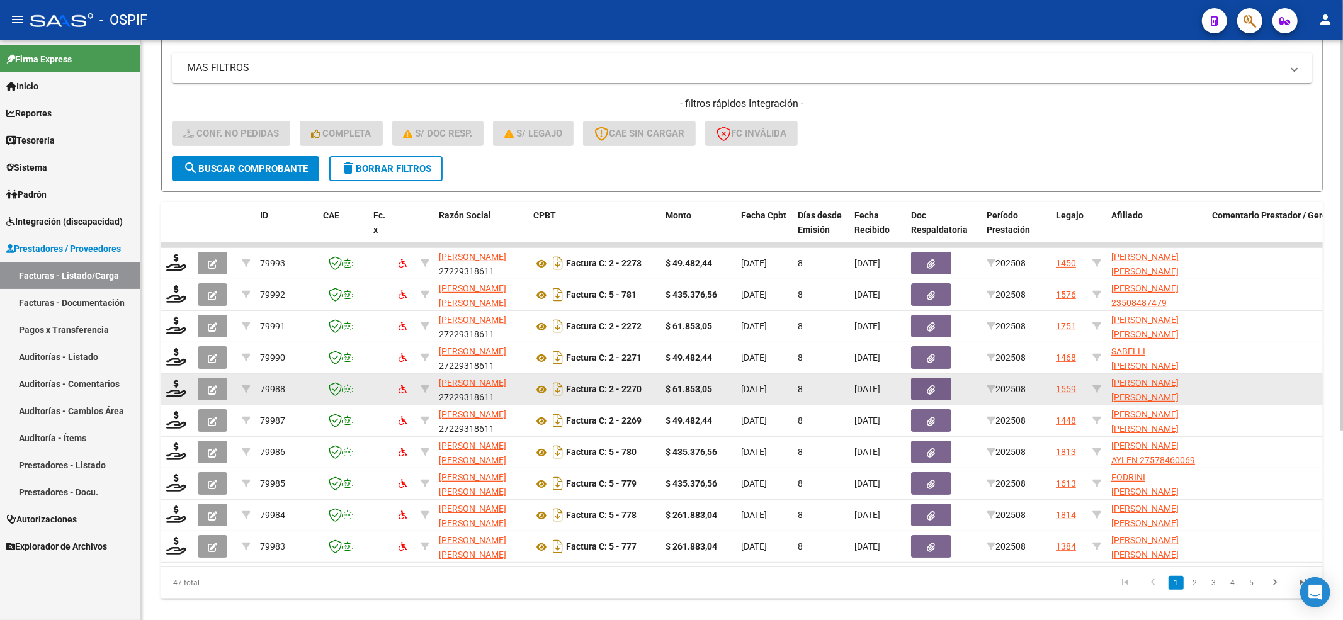
scroll to position [282, 0]
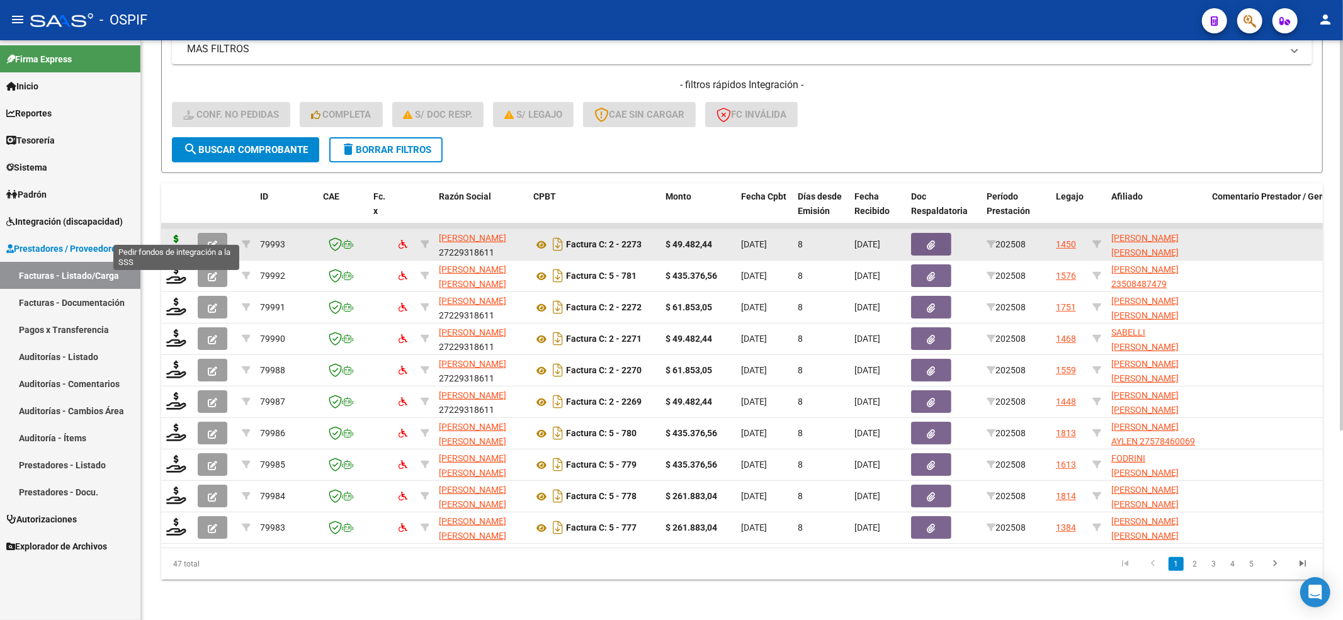
click at [180, 235] on icon at bounding box center [176, 244] width 20 height 18
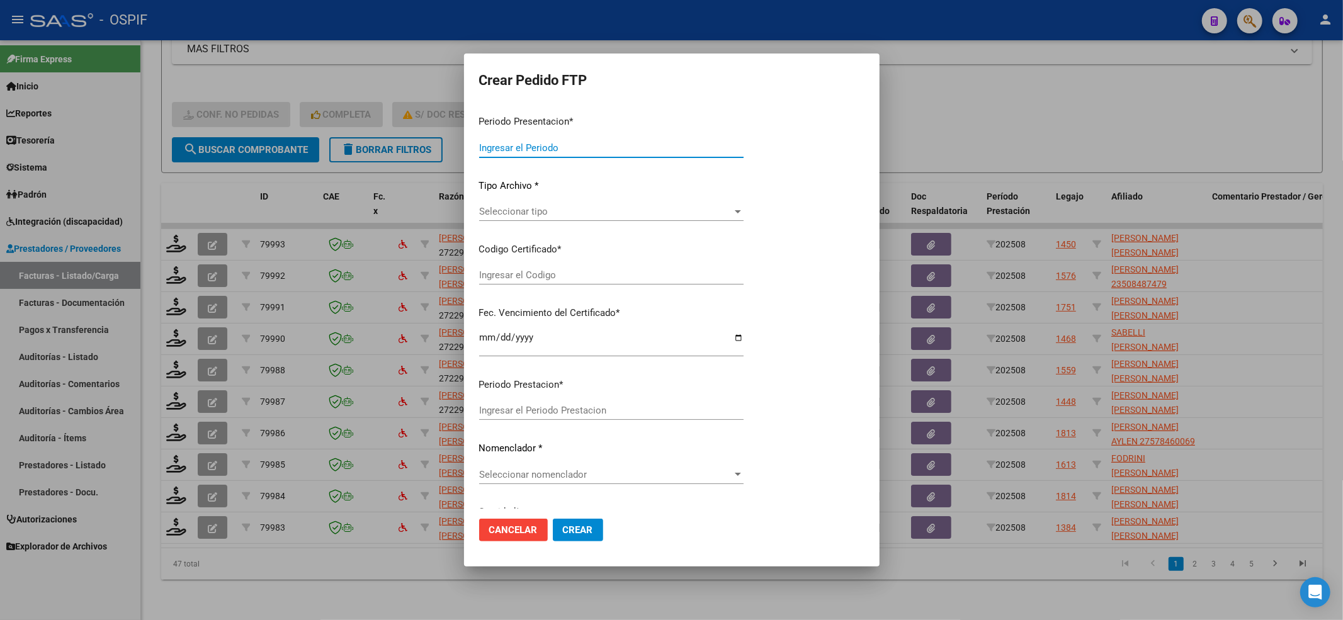
type input "202508"
type input "$ 49.482,44"
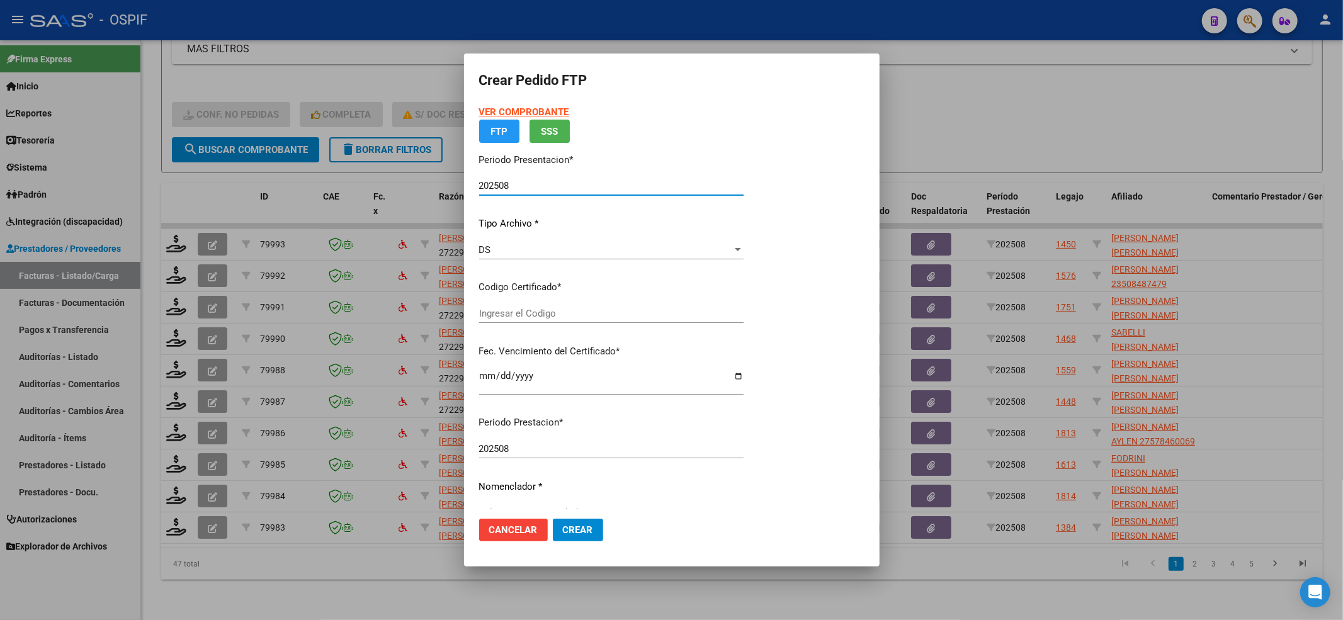
type input "-02-00045400863-20160726-20210726-BS-427"
type input "[DATE]"
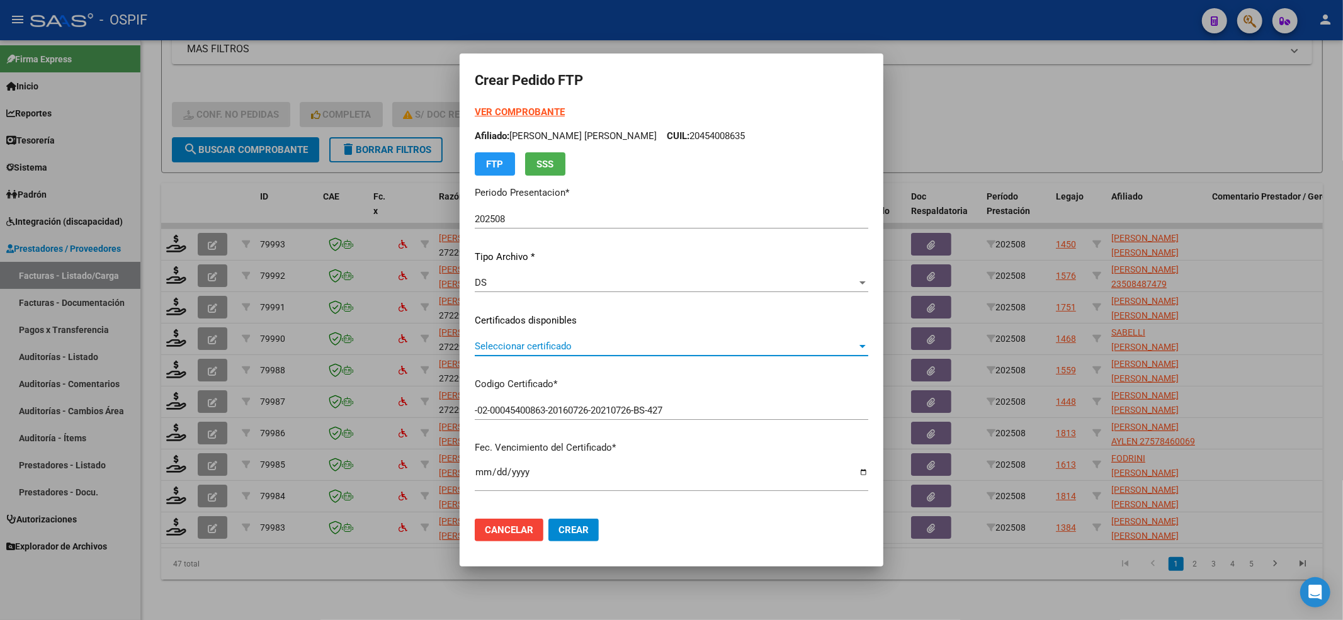
click at [558, 349] on span "Seleccionar certificado" at bounding box center [666, 346] width 382 height 11
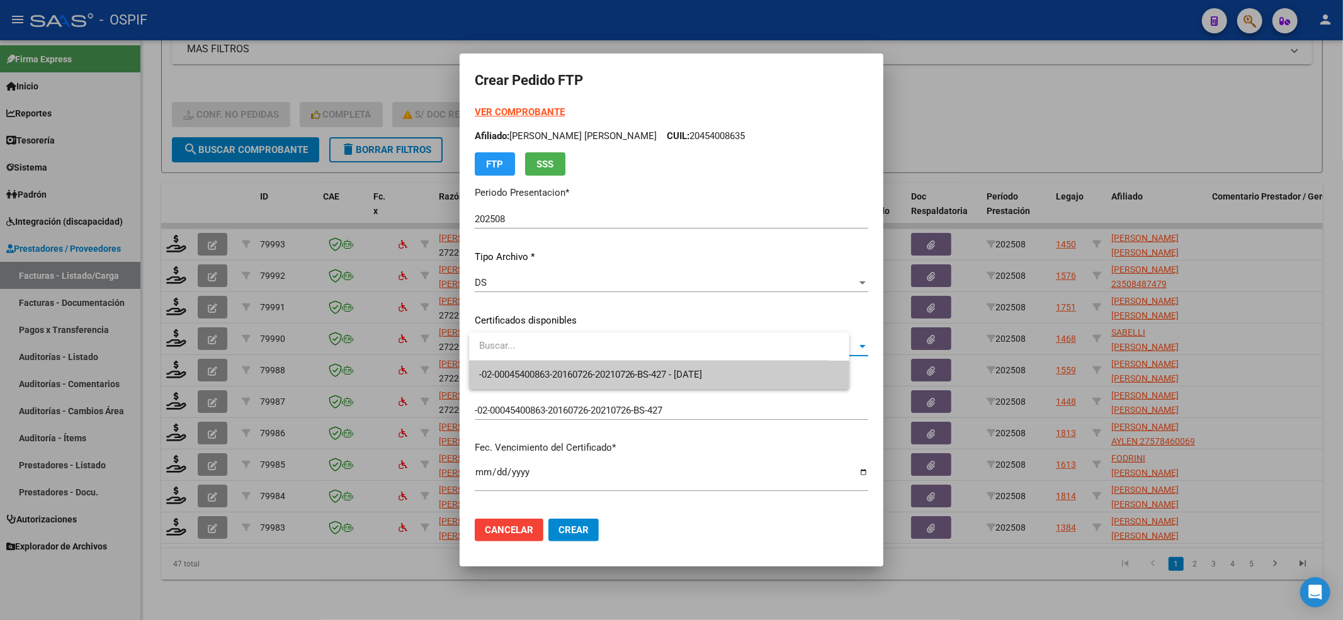
click at [550, 359] on input "dropdown search" at bounding box center [649, 346] width 361 height 28
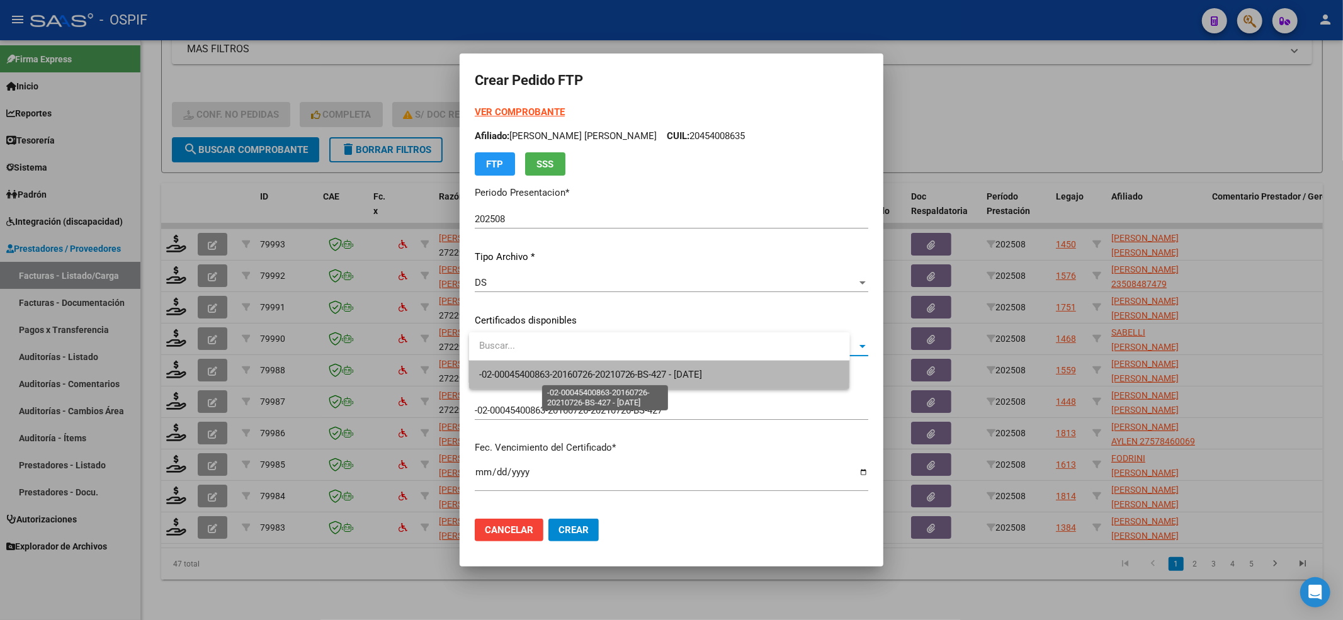
click at [545, 369] on span "-02-00045400863-20160726-20210726-BS-427 - [DATE]" at bounding box center [591, 374] width 224 height 11
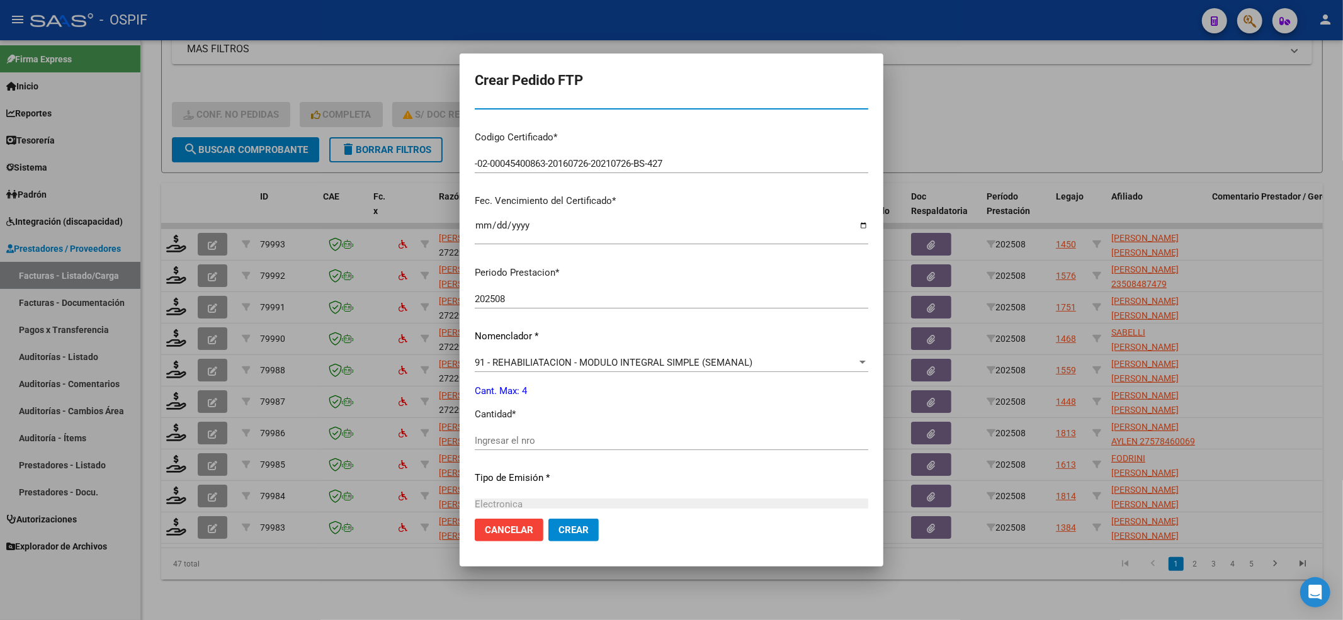
scroll to position [252, 0]
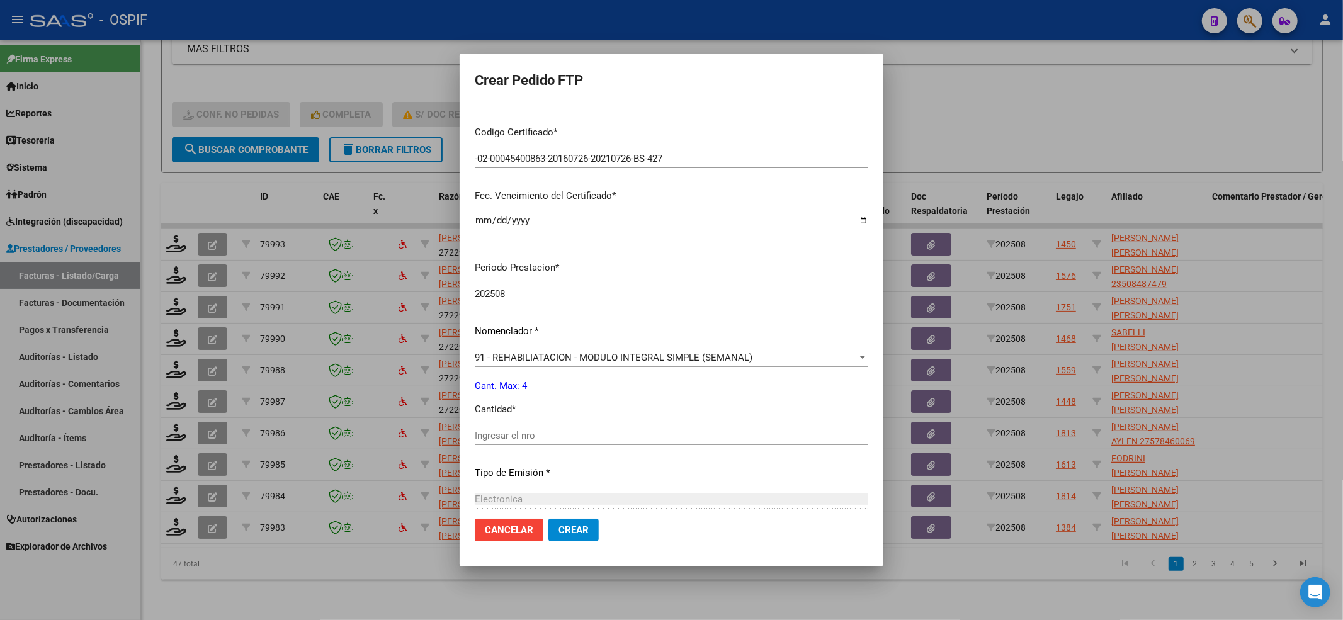
click at [552, 442] on div "Ingresar el nro" at bounding box center [672, 435] width 394 height 19
click at [547, 432] on input "Ingresar el nro" at bounding box center [672, 435] width 394 height 11
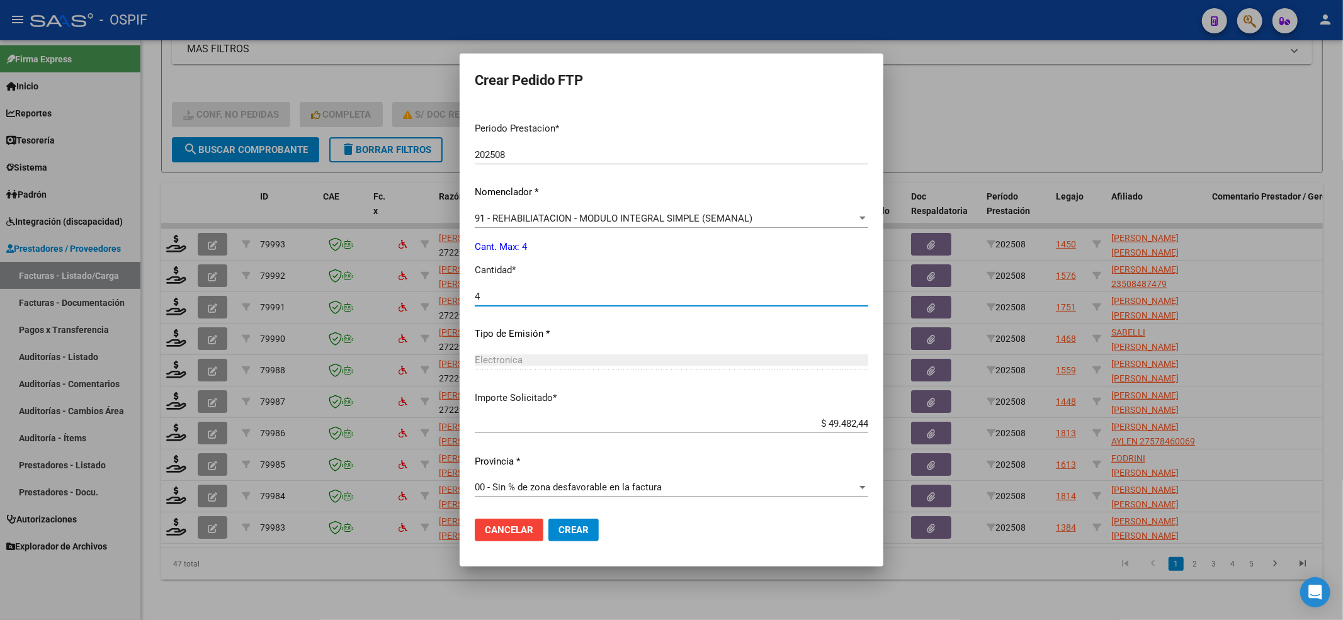
type input "4"
click at [562, 516] on mat-dialog-actions "Cancelar Crear" at bounding box center [672, 530] width 394 height 43
drag, startPoint x: 563, startPoint y: 518, endPoint x: 552, endPoint y: 540, distance: 24.8
click at [555, 533] on button "Crear" at bounding box center [574, 530] width 50 height 23
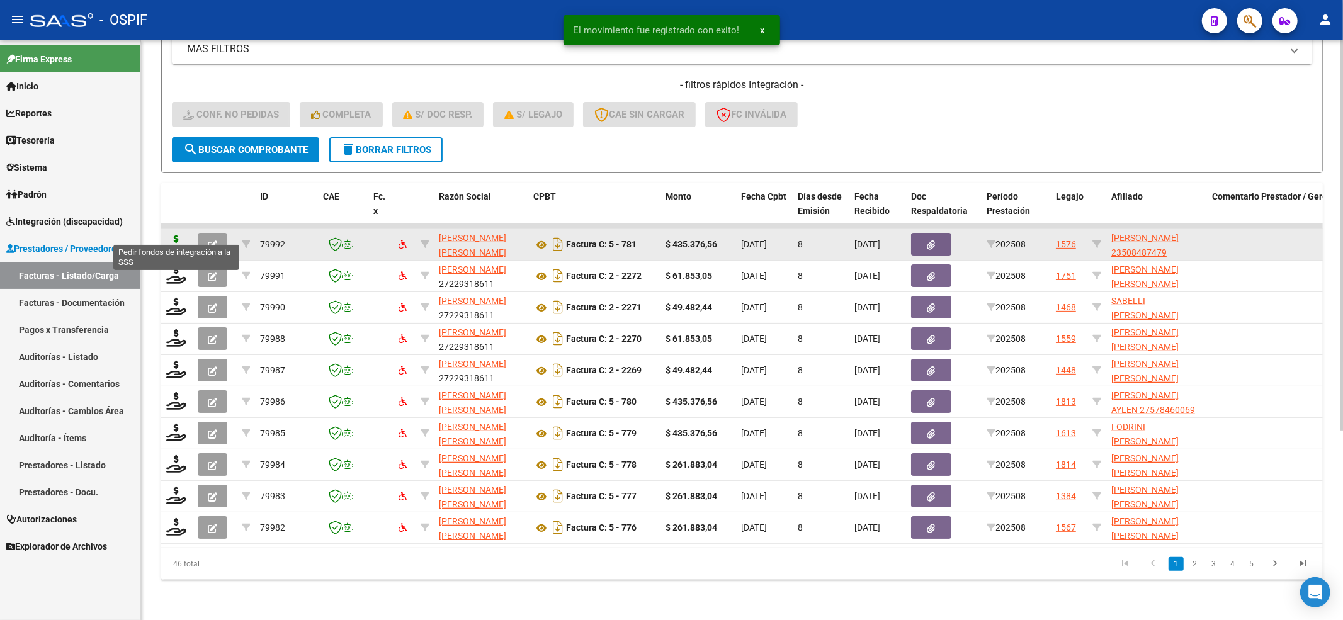
click at [176, 235] on icon at bounding box center [176, 244] width 20 height 18
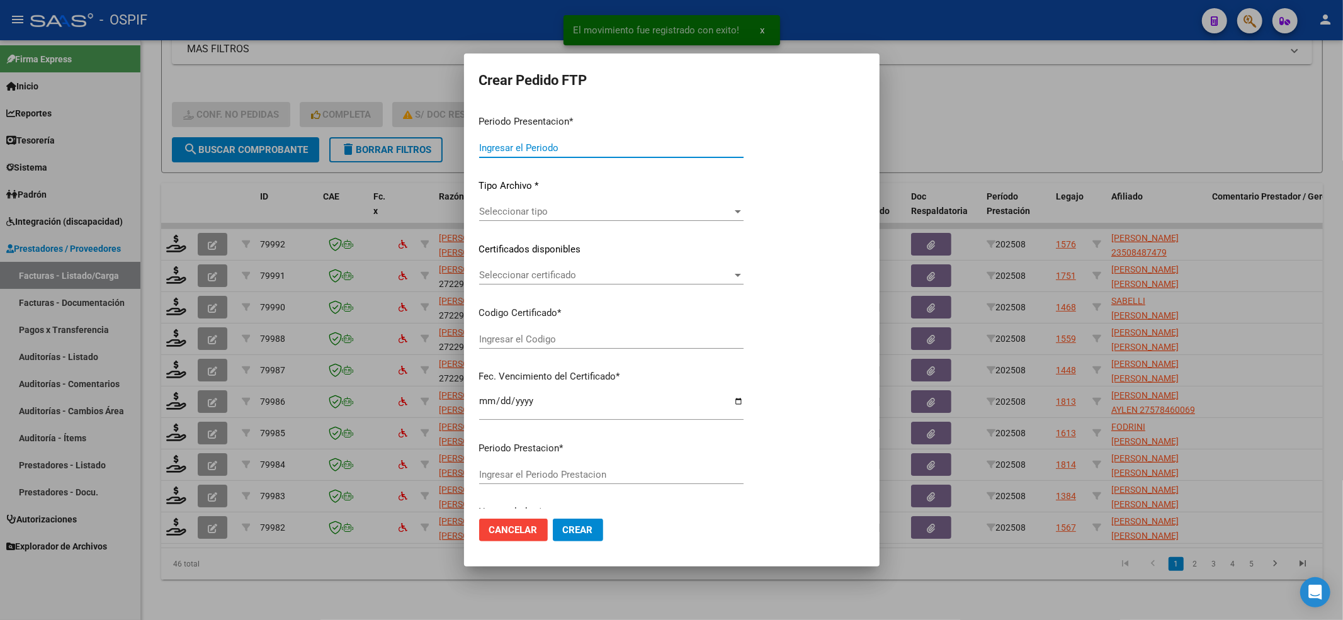
type input "202508"
type input "$ 435.376,56"
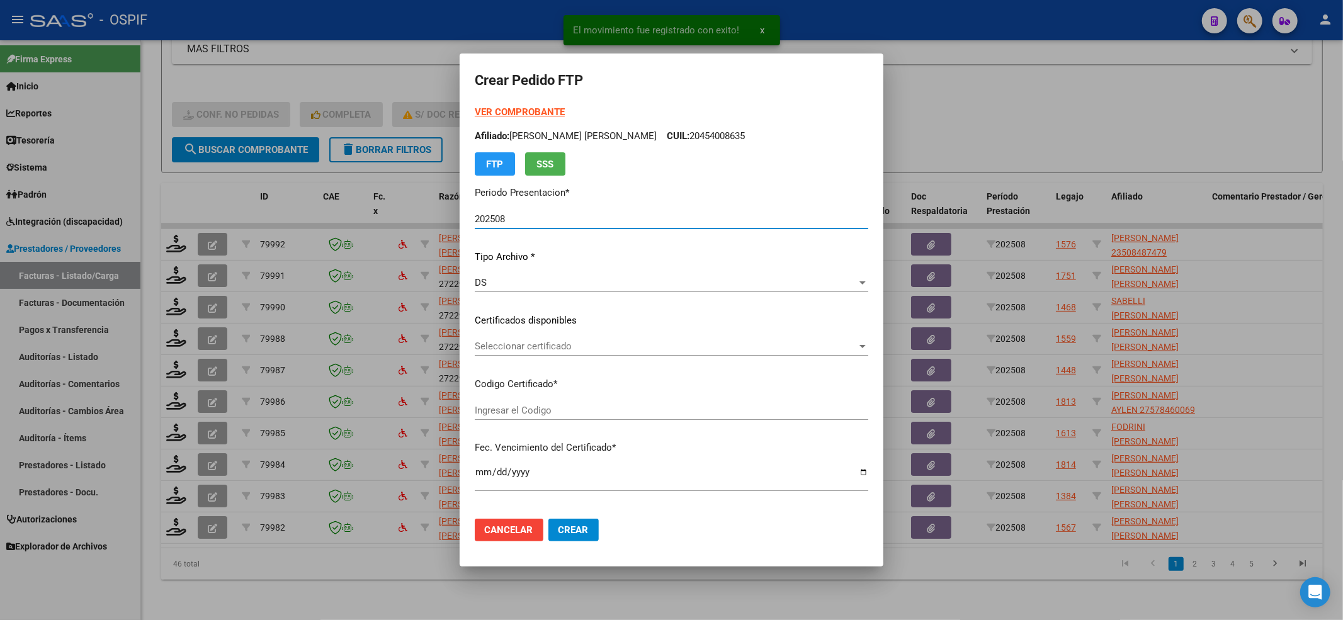
type input "-02-00050848747-20191003-20241003-BS-427"
type input "[DATE]"
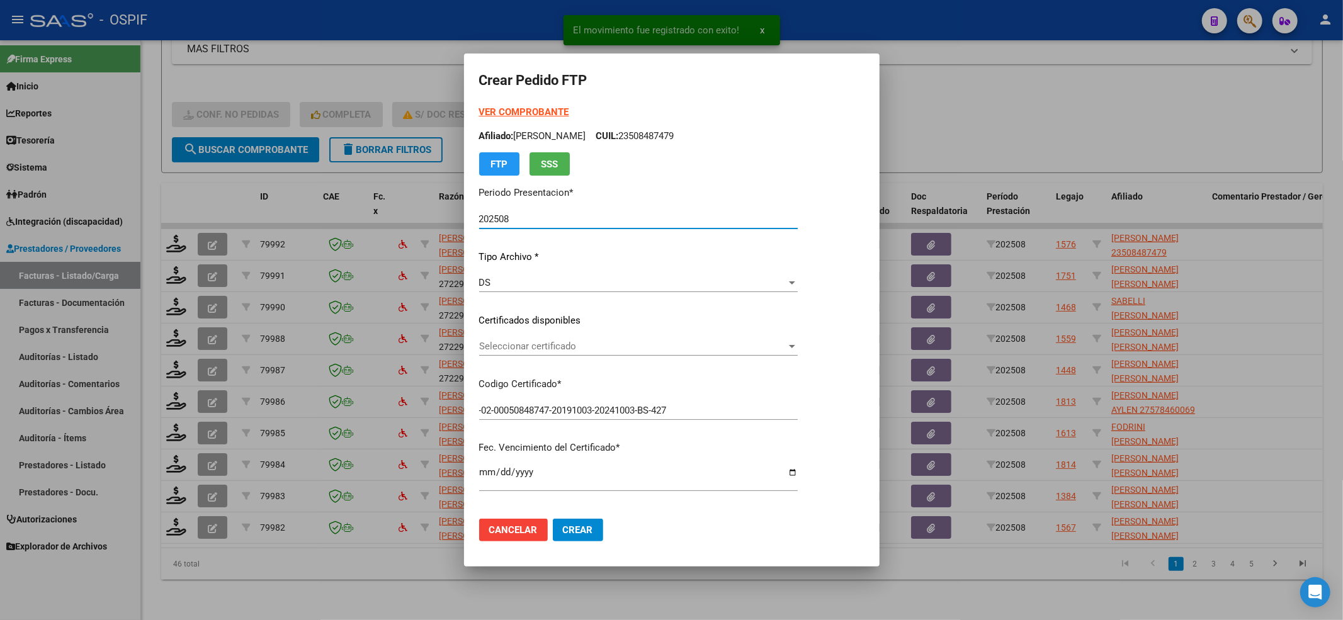
click at [590, 340] on div "Seleccionar certificado Seleccionar certificado" at bounding box center [638, 346] width 319 height 19
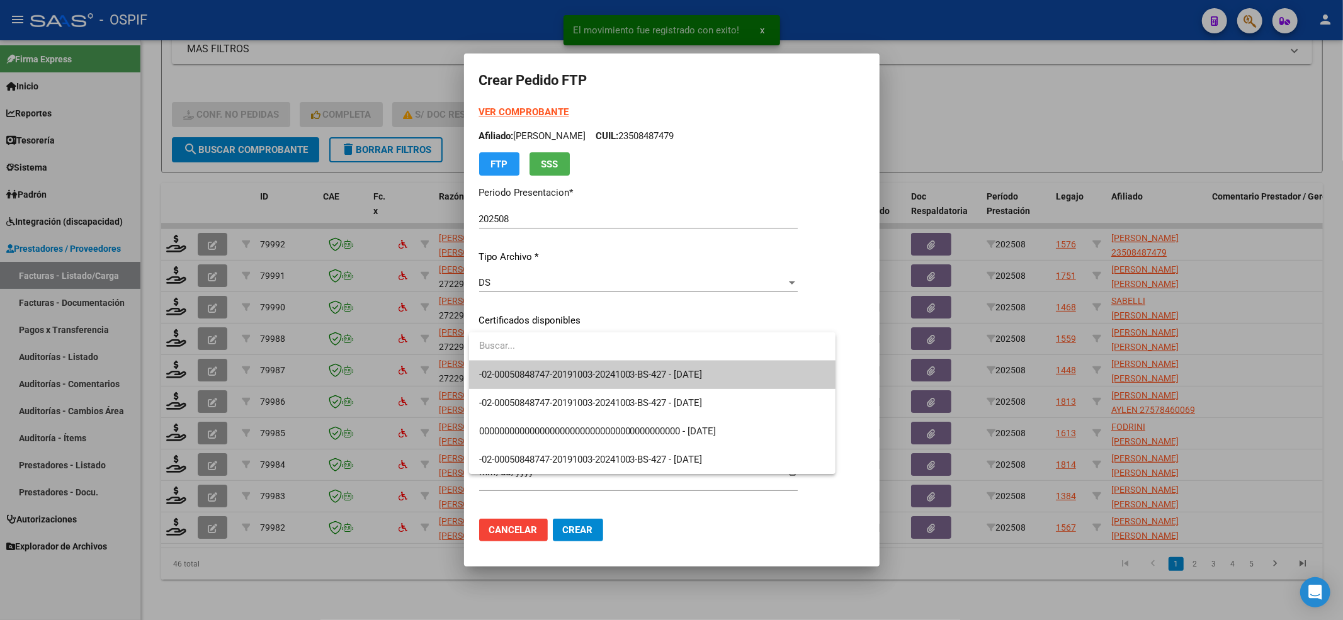
click at [555, 369] on span "-02-00050848747-20191003-20241003-BS-427 - [DATE]" at bounding box center [591, 374] width 224 height 11
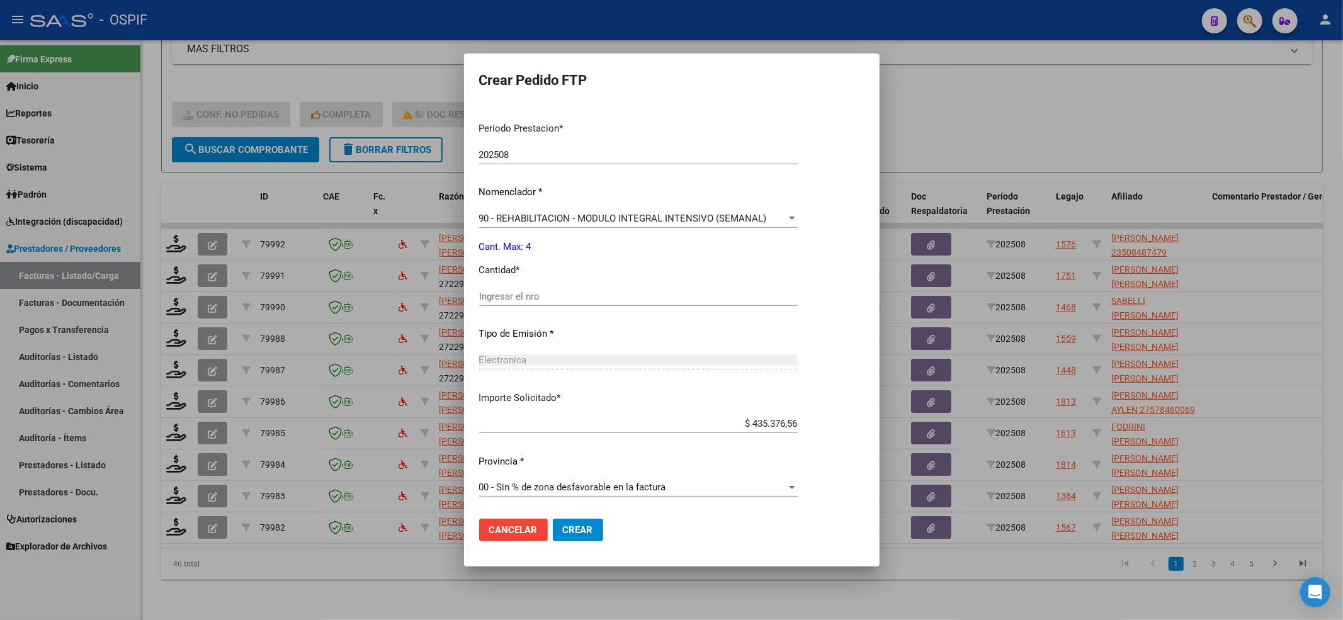
click at [513, 295] on div "Ingresar el nro" at bounding box center [638, 296] width 319 height 19
type input "4"
click at [580, 525] on span "Crear" at bounding box center [578, 530] width 30 height 11
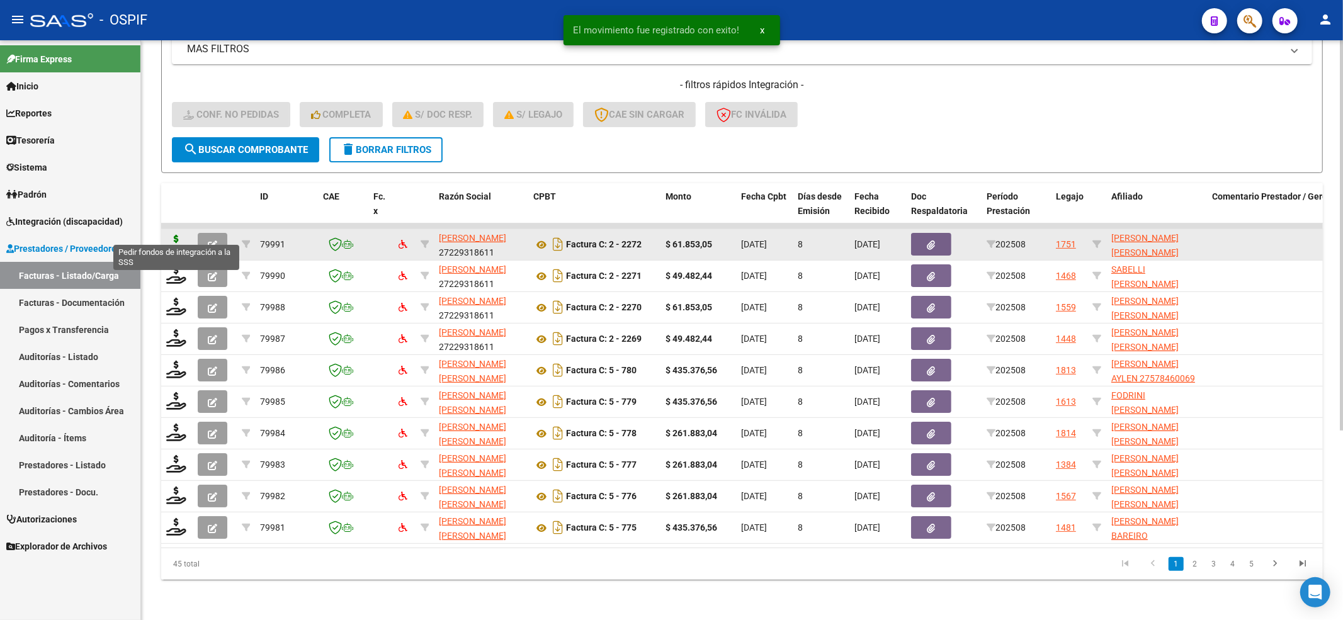
click at [170, 235] on icon at bounding box center [176, 244] width 20 height 18
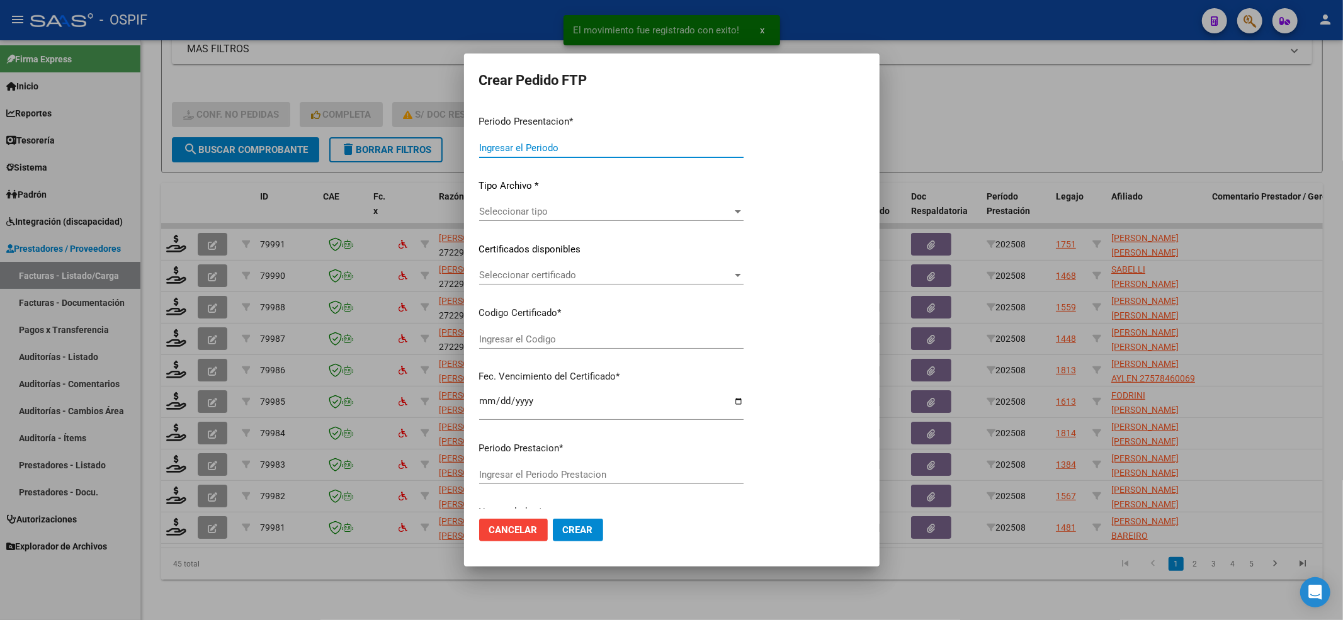
type input "202508"
type input "$ 61.853,05"
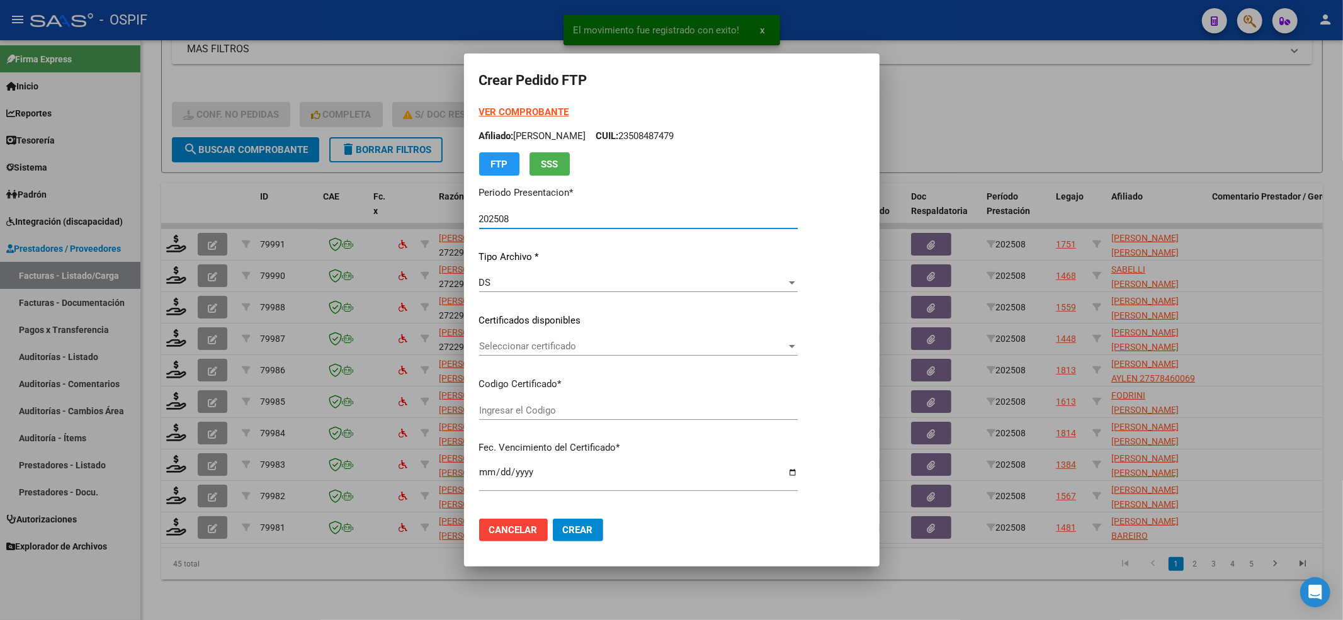
type input "0200055327108-20240229-20250829-BUE-427"
type input "[DATE]"
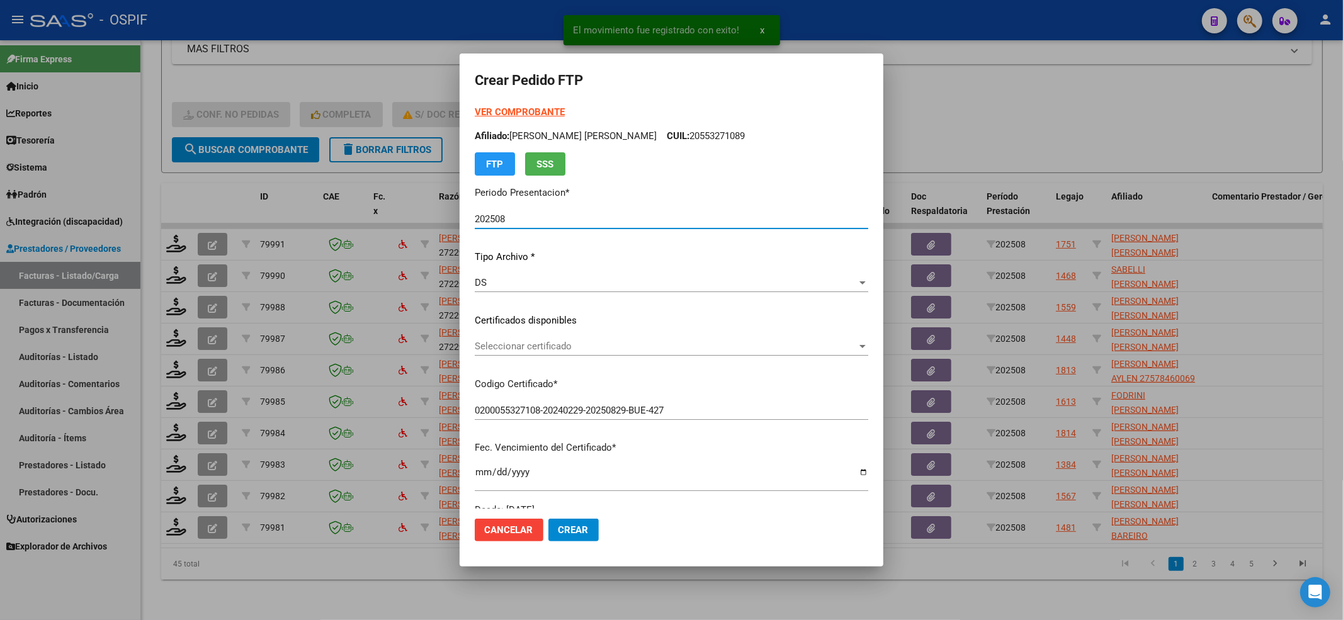
click at [605, 340] on div "Seleccionar certificado Seleccionar certificado" at bounding box center [672, 346] width 394 height 19
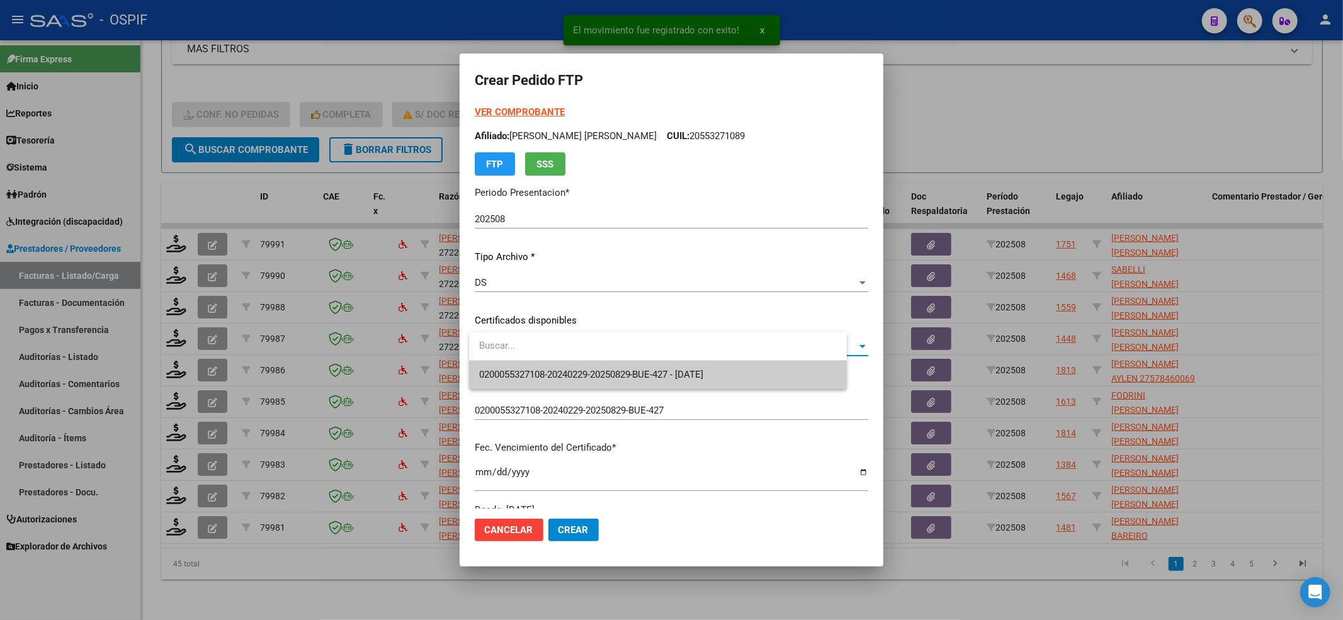
click at [585, 360] on div at bounding box center [658, 347] width 378 height 28
click at [578, 367] on span "0200055327108-20240229-20250829-BUE-427 - [DATE]" at bounding box center [658, 375] width 358 height 28
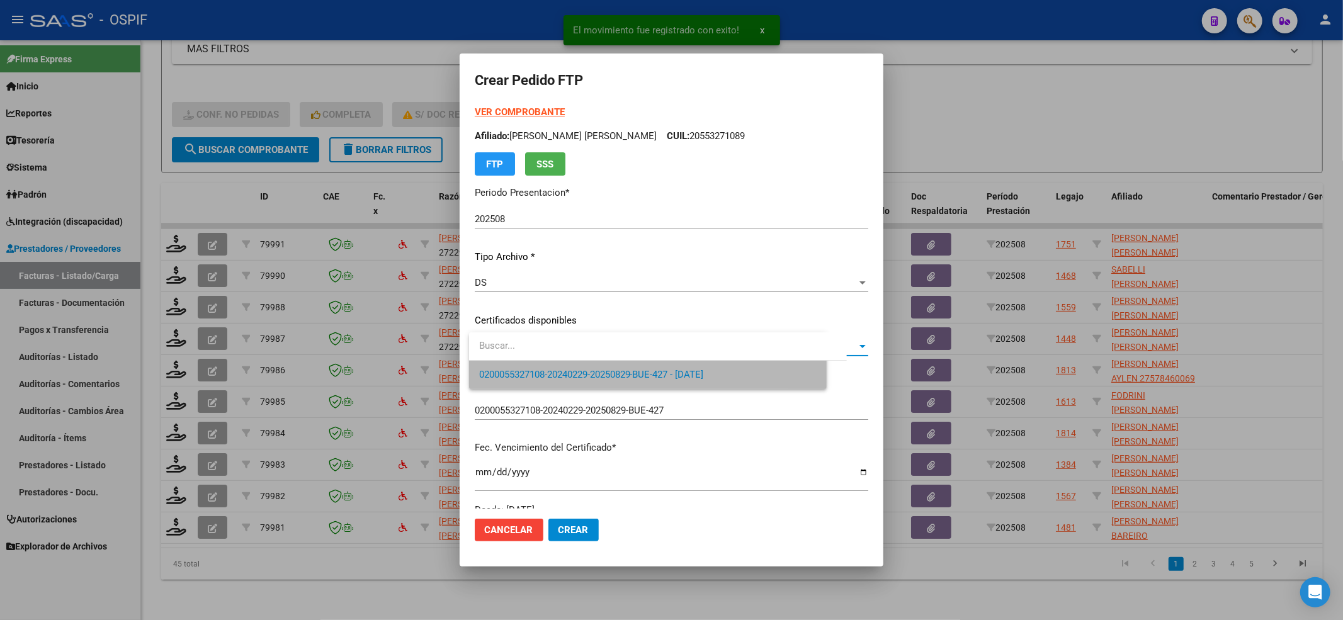
scroll to position [336, 0]
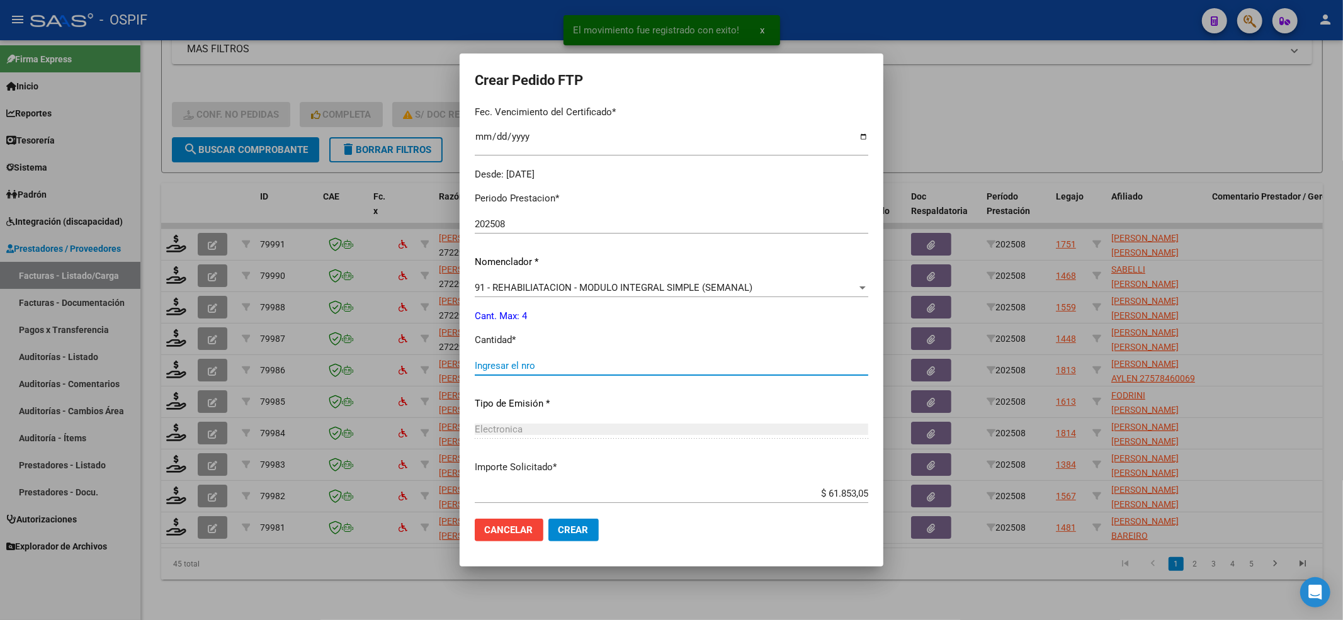
click at [532, 364] on input "Ingresar el nro" at bounding box center [672, 365] width 394 height 11
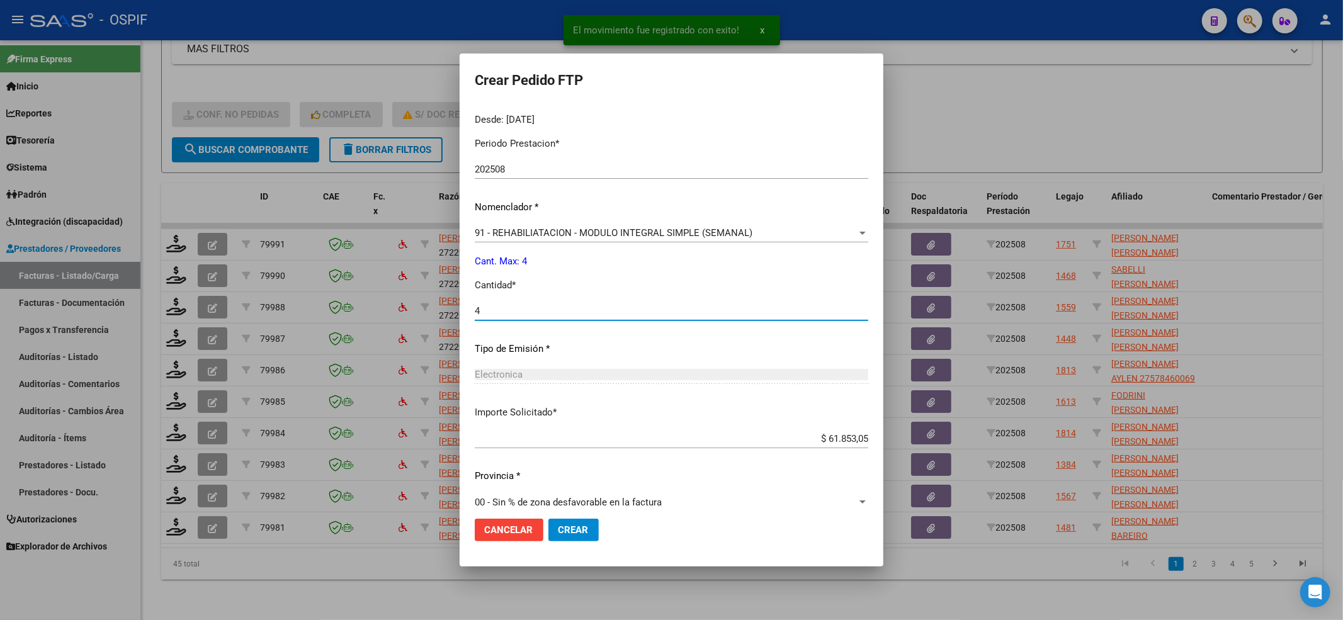
scroll to position [406, 0]
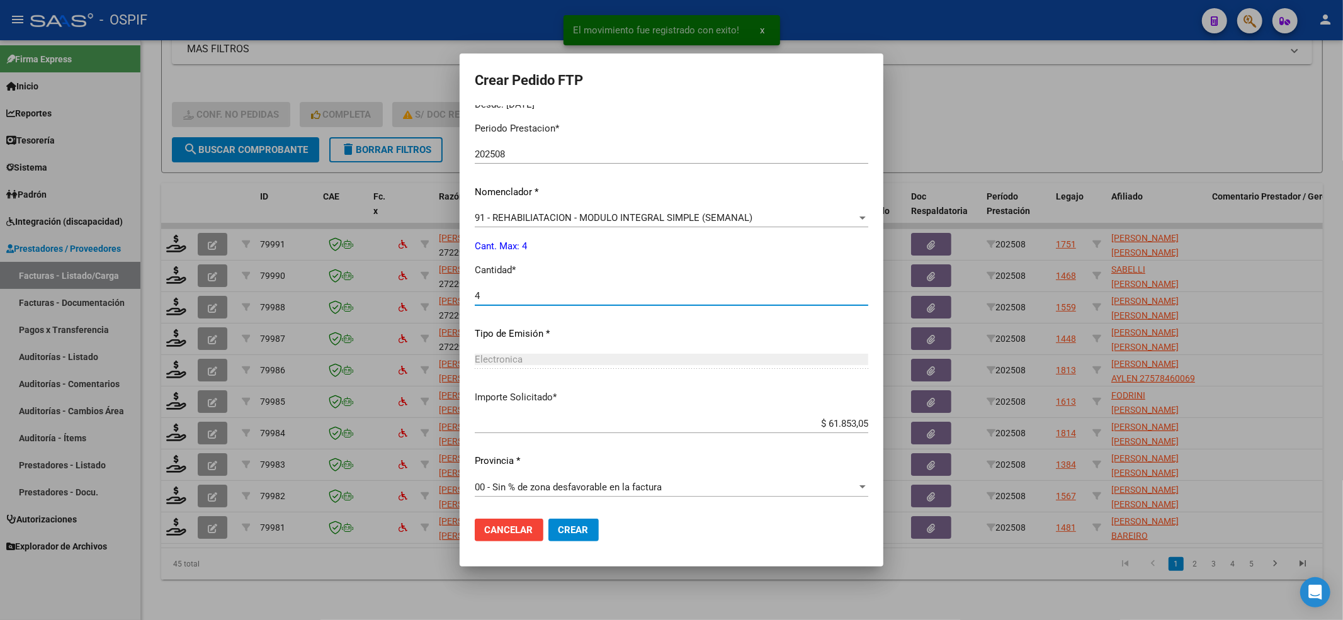
type input "4"
click at [578, 542] on mat-dialog-actions "Cancelar Crear" at bounding box center [672, 530] width 394 height 43
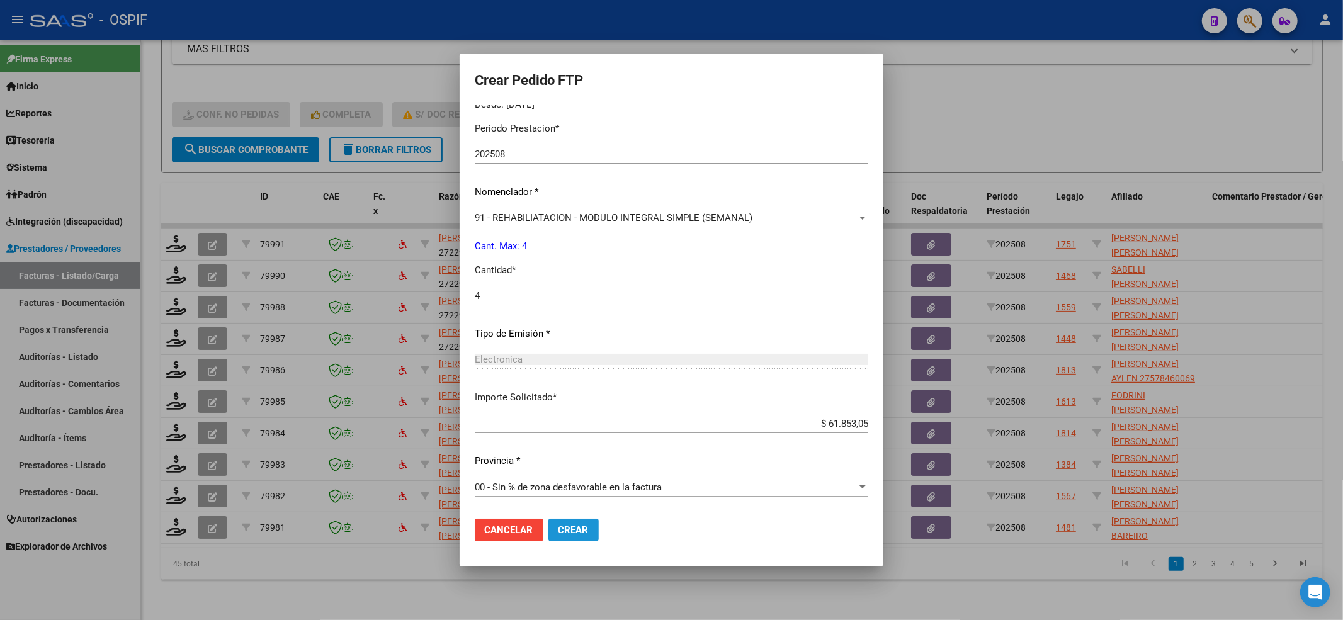
click at [576, 537] on button "Crear" at bounding box center [574, 530] width 50 height 23
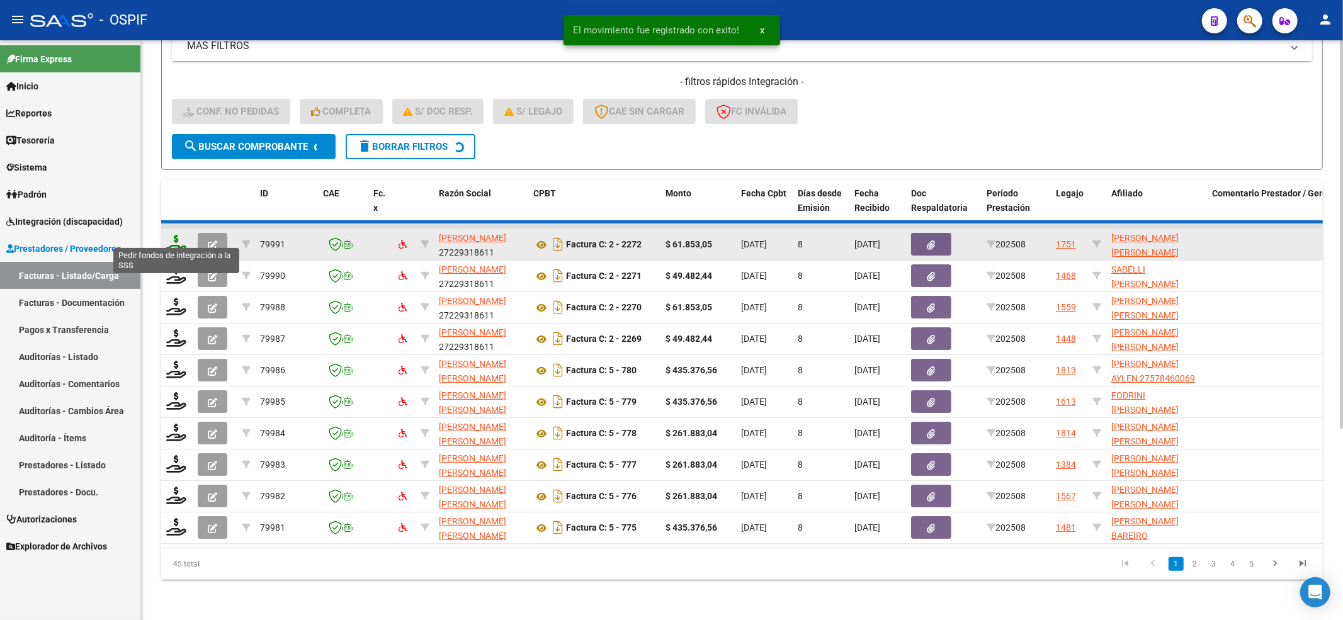
click at [173, 236] on icon at bounding box center [176, 244] width 20 height 18
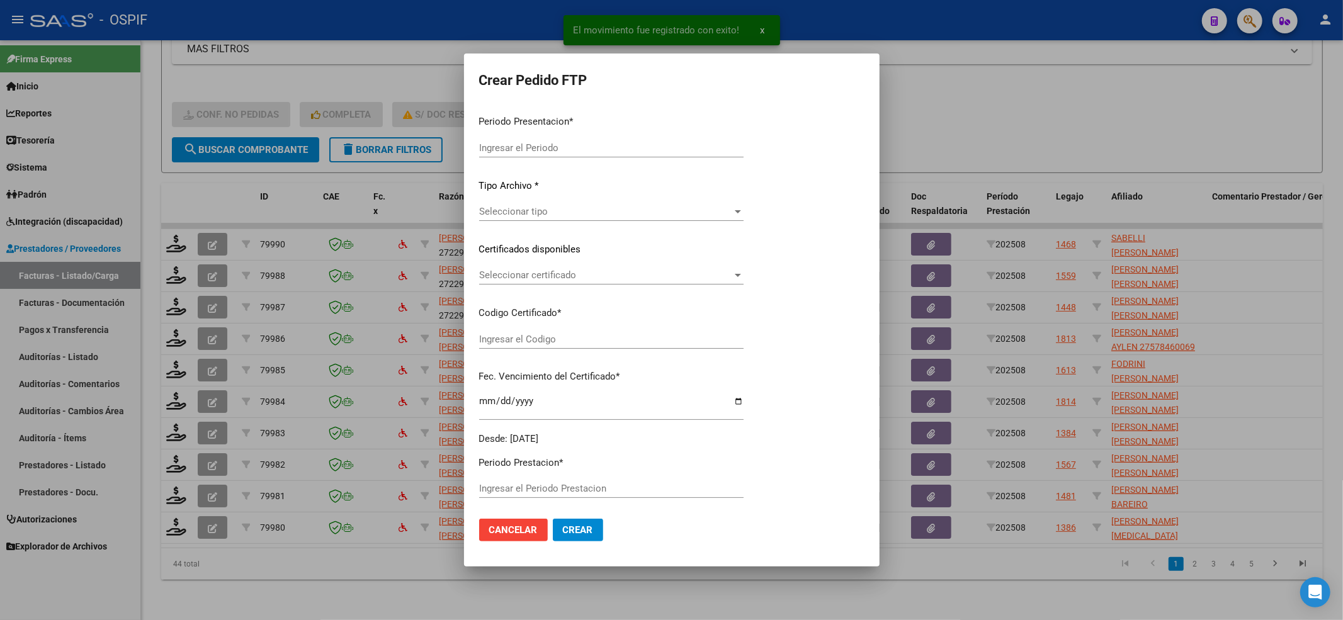
type input "202508"
type input "$ 49.482,44"
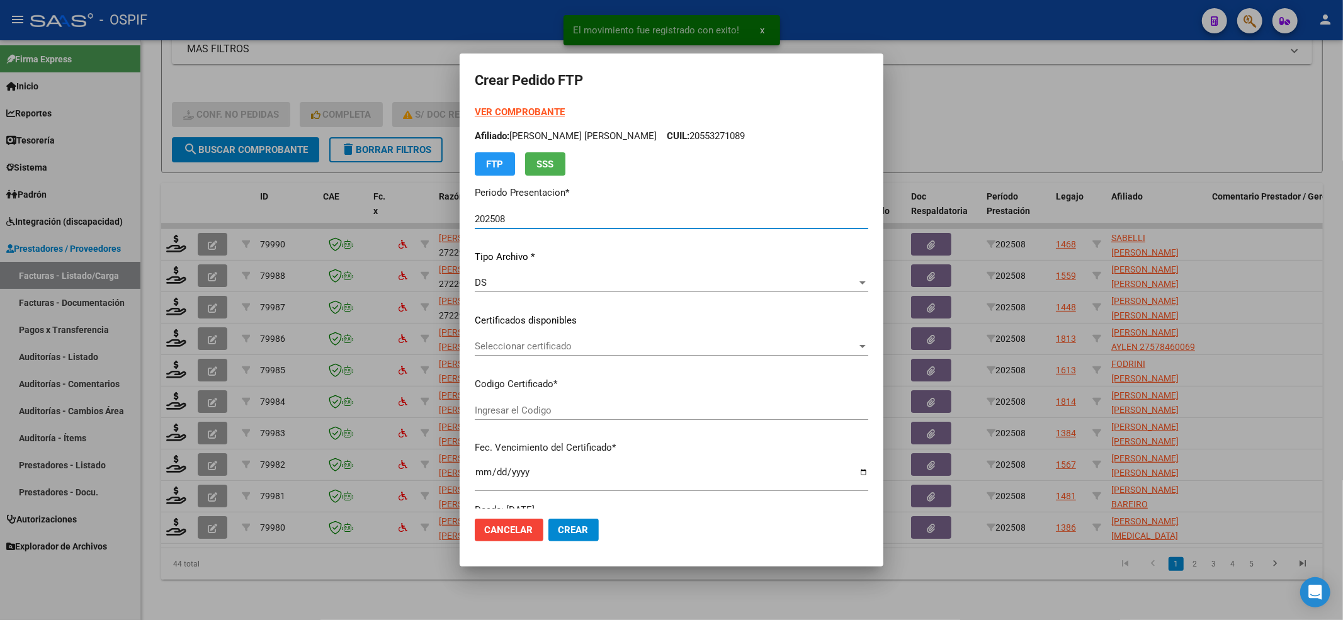
type input "0200050969750-20250124-20300124-BS-427"
type input "[DATE]"
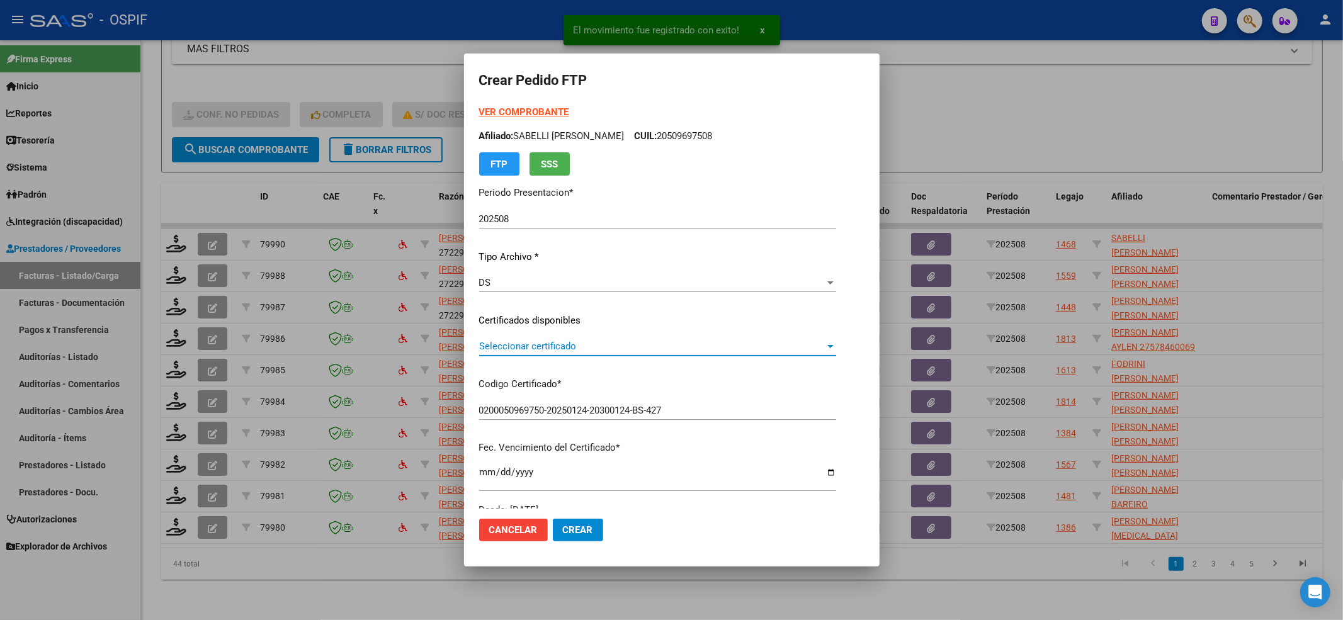
click at [539, 341] on span "Seleccionar certificado" at bounding box center [652, 346] width 346 height 11
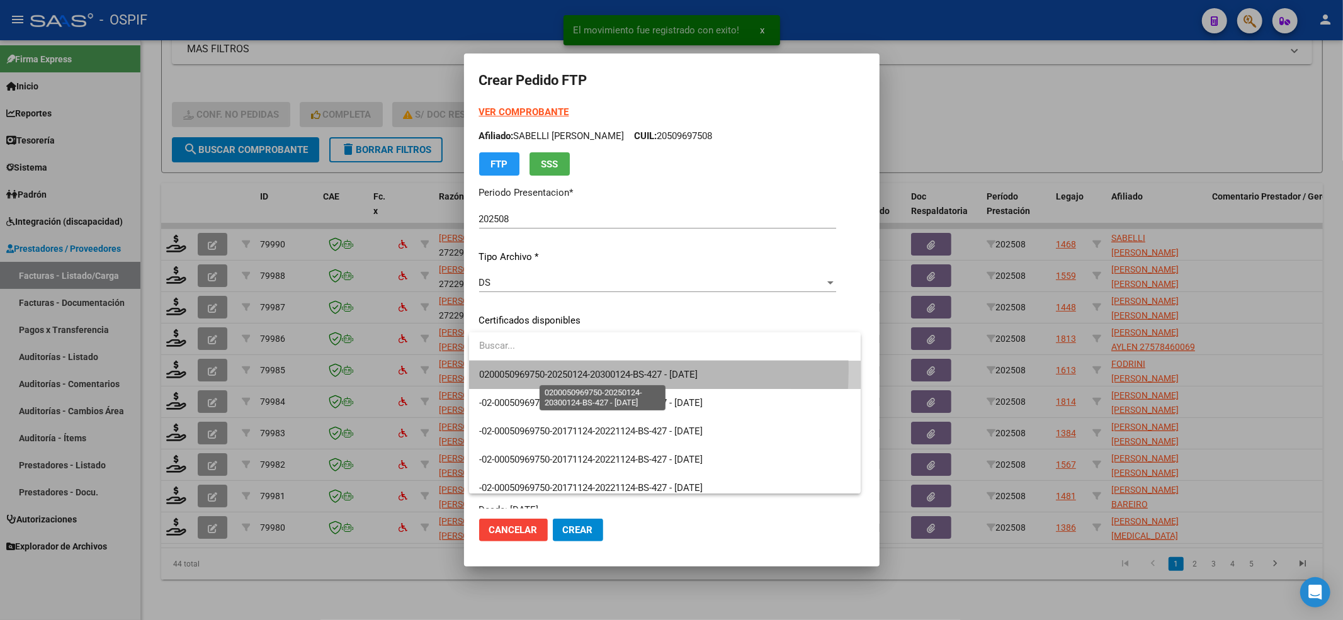
click at [527, 369] on span "0200050969750-20250124-20300124-BS-427 - [DATE]" at bounding box center [588, 374] width 219 height 11
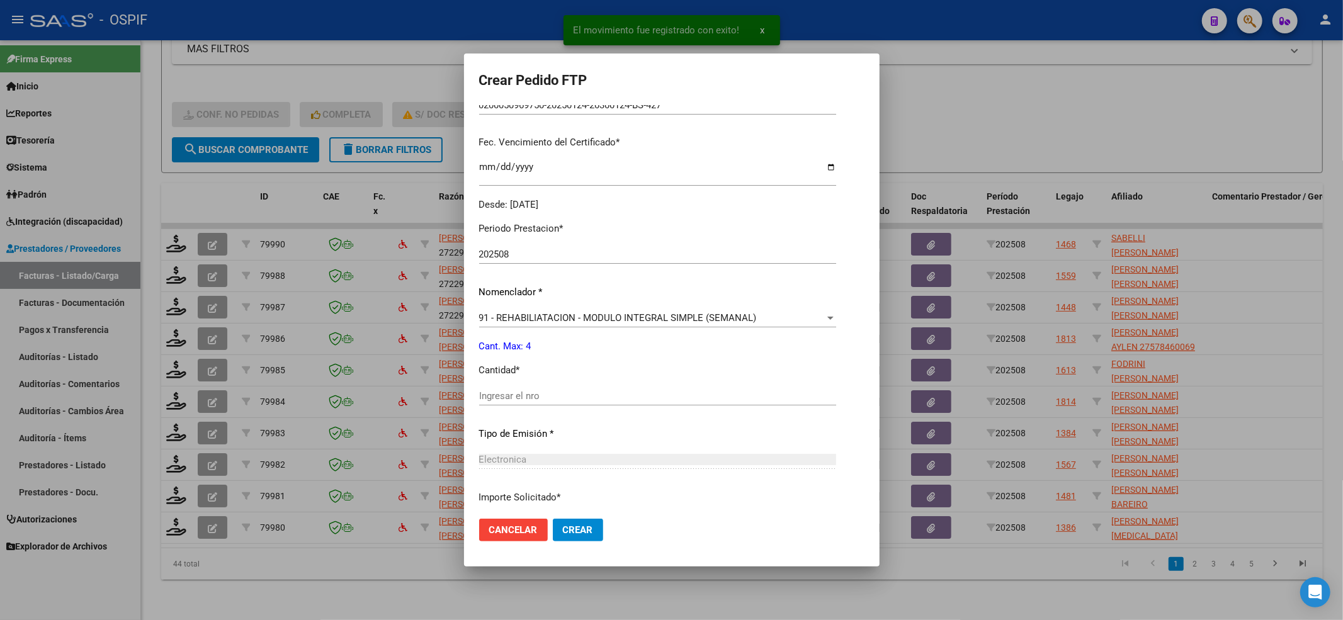
scroll to position [336, 0]
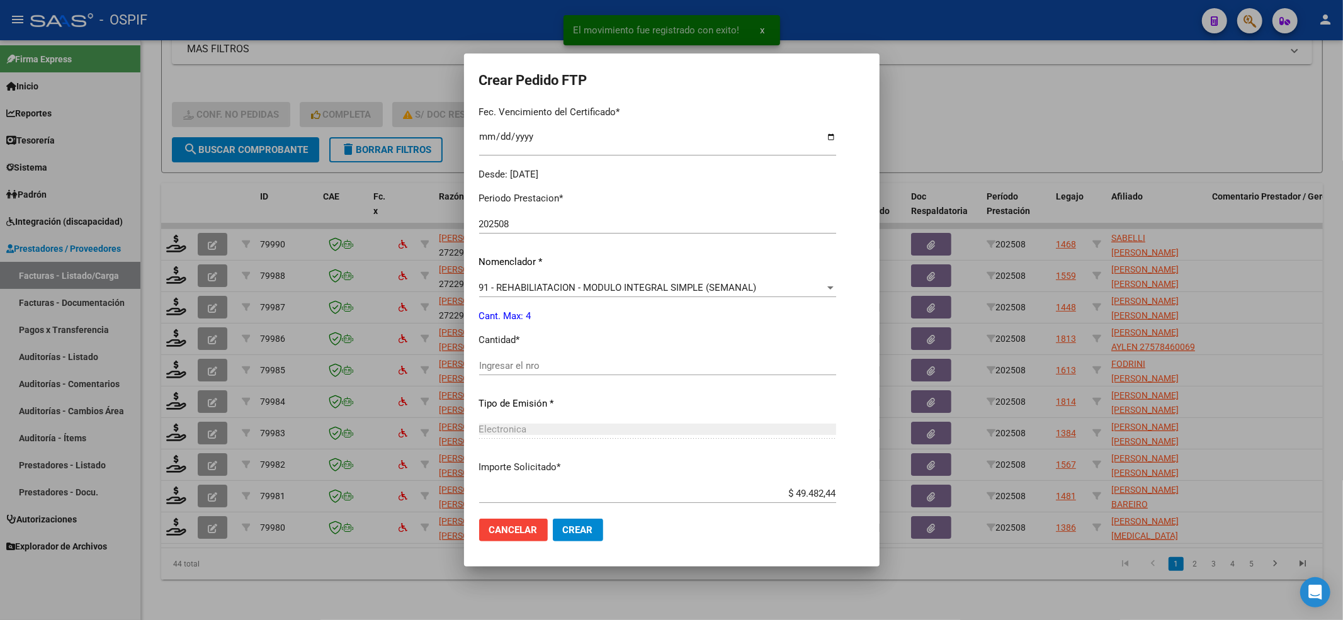
click at [498, 376] on div "Ingresar el nro" at bounding box center [657, 371] width 357 height 31
click at [498, 365] on input "Ingresar el nro" at bounding box center [657, 365] width 357 height 11
type input "4"
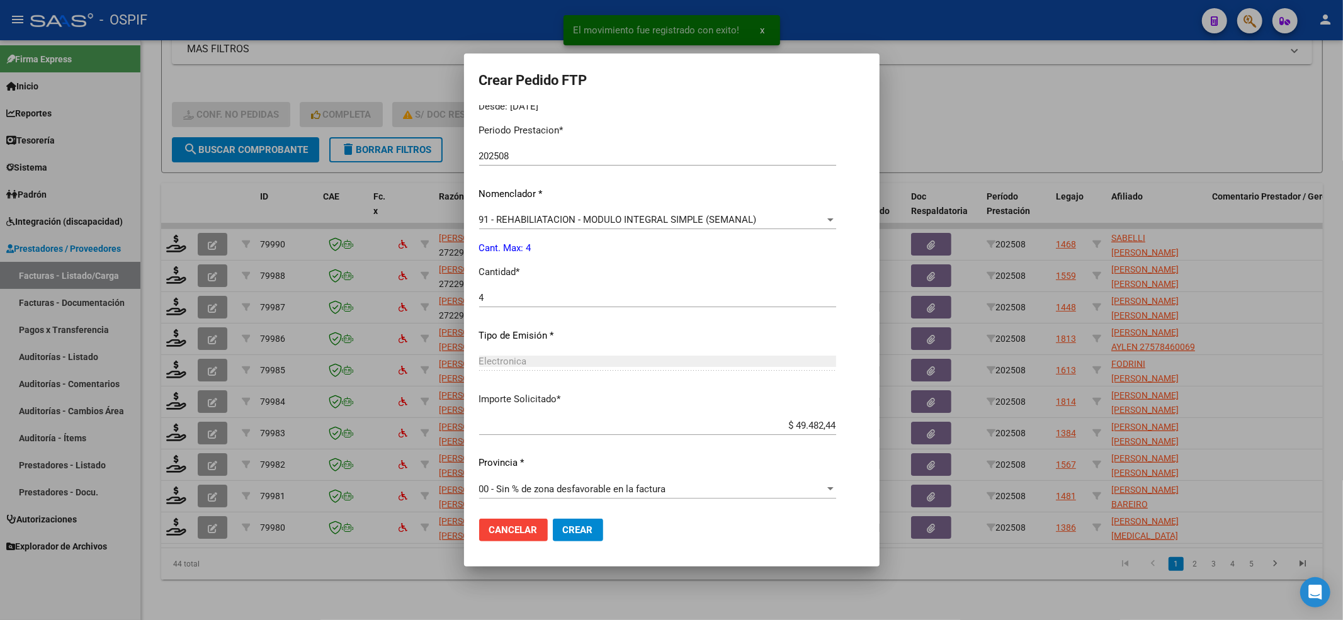
scroll to position [406, 0]
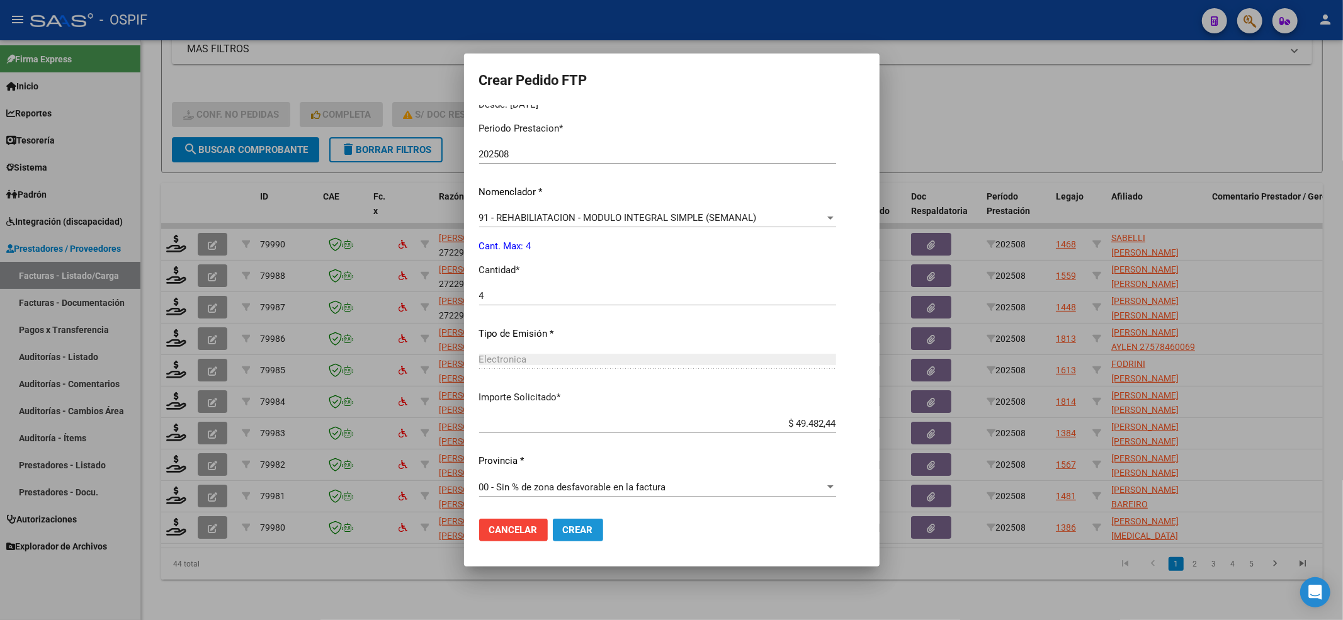
click at [557, 528] on button "Crear" at bounding box center [578, 530] width 50 height 23
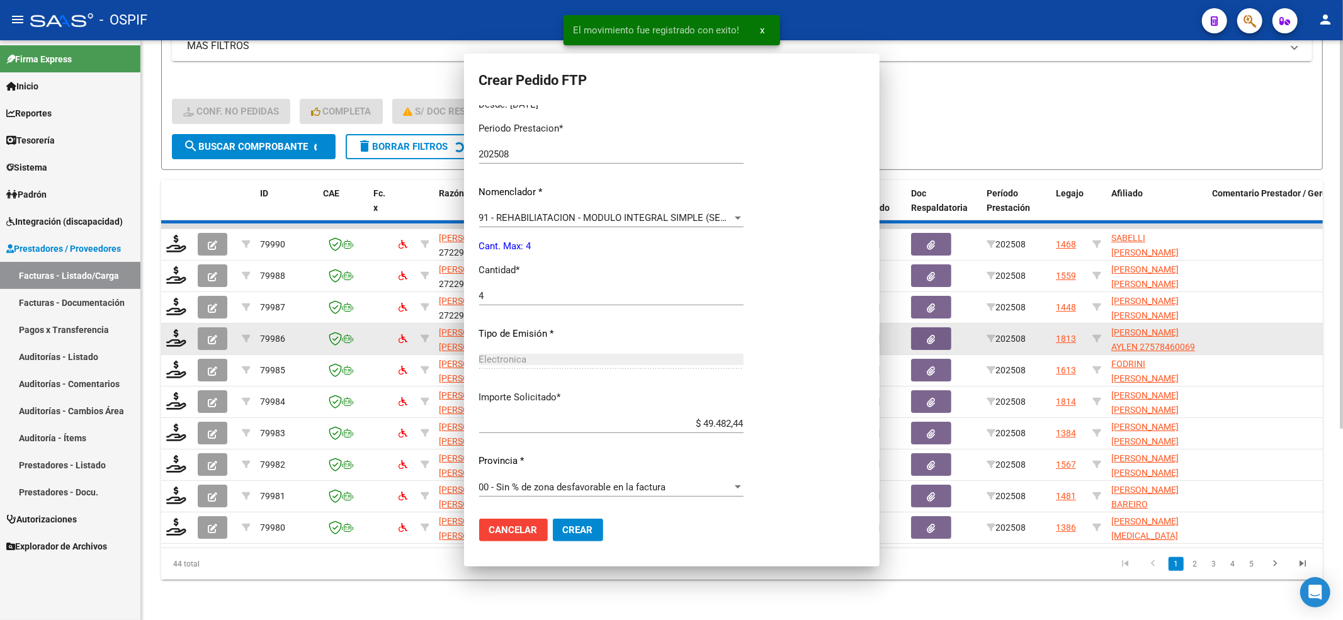
scroll to position [0, 0]
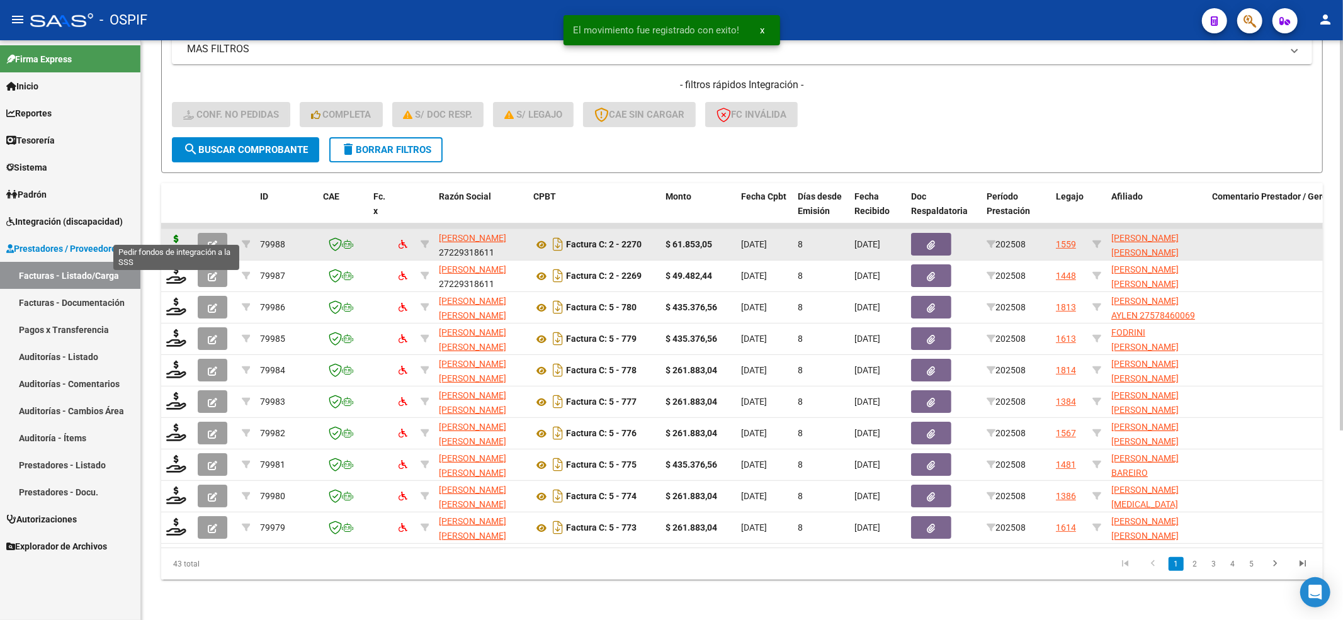
click at [178, 235] on icon at bounding box center [176, 244] width 20 height 18
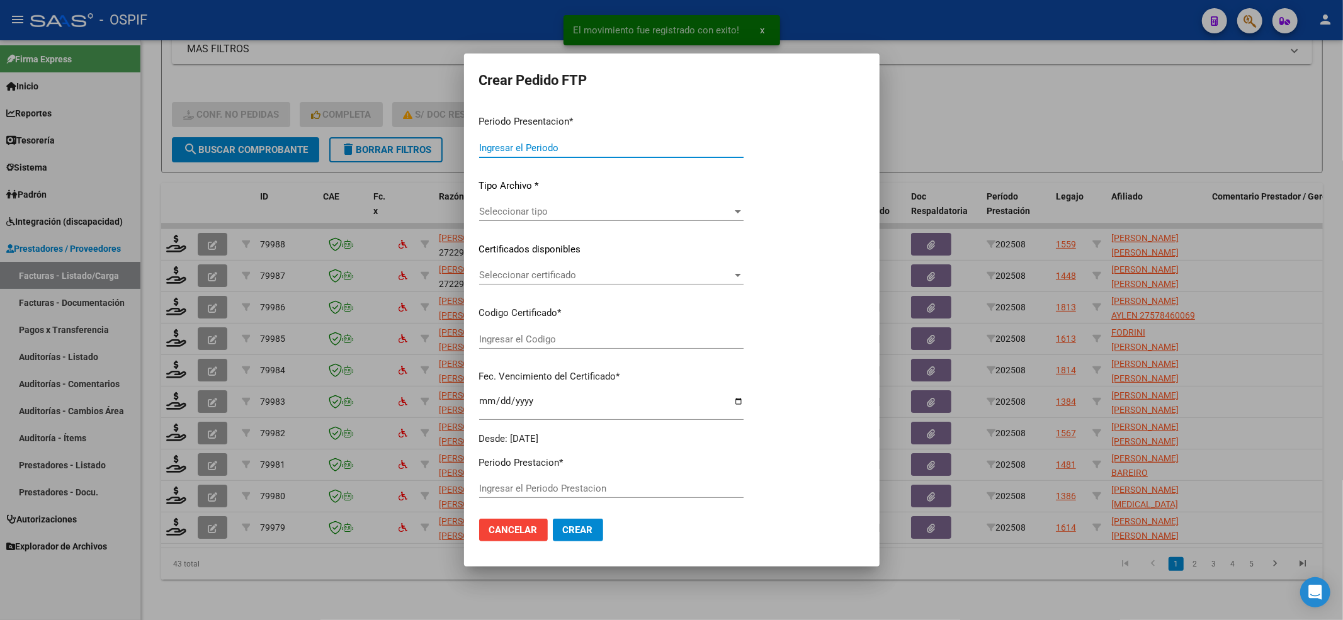
type input "202508"
type input "$ 61.853,05"
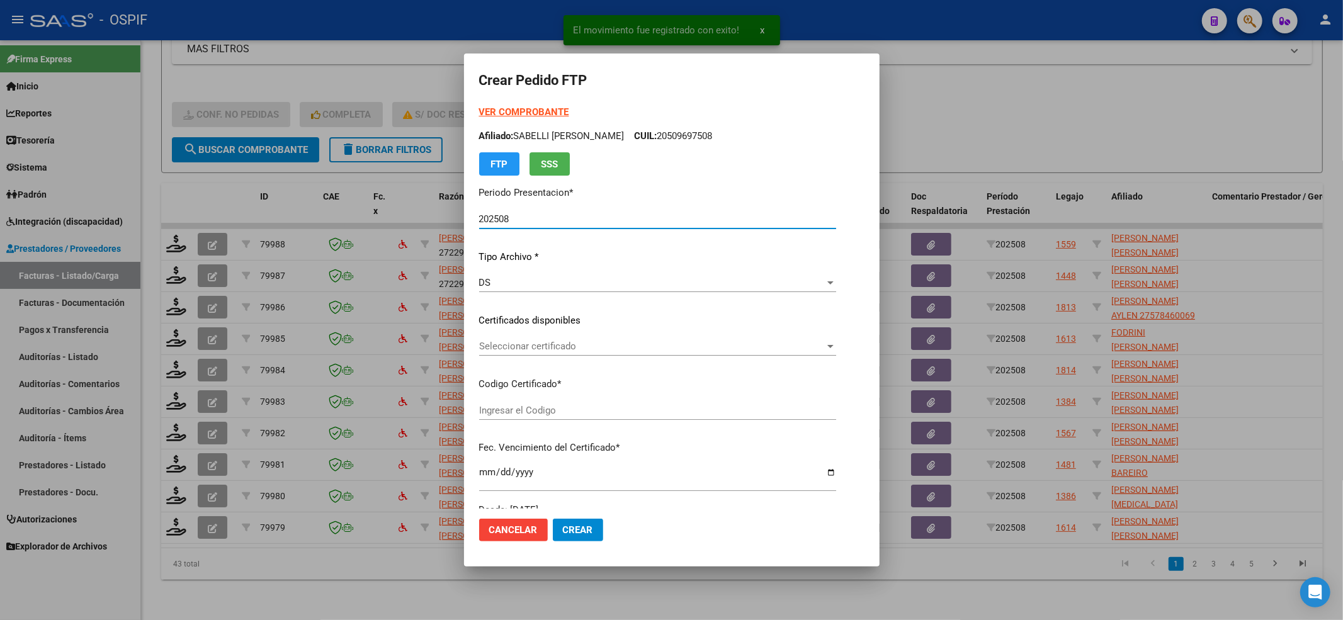
type input "020005032255920230523-20280523-BS-427"
type input "[DATE]"
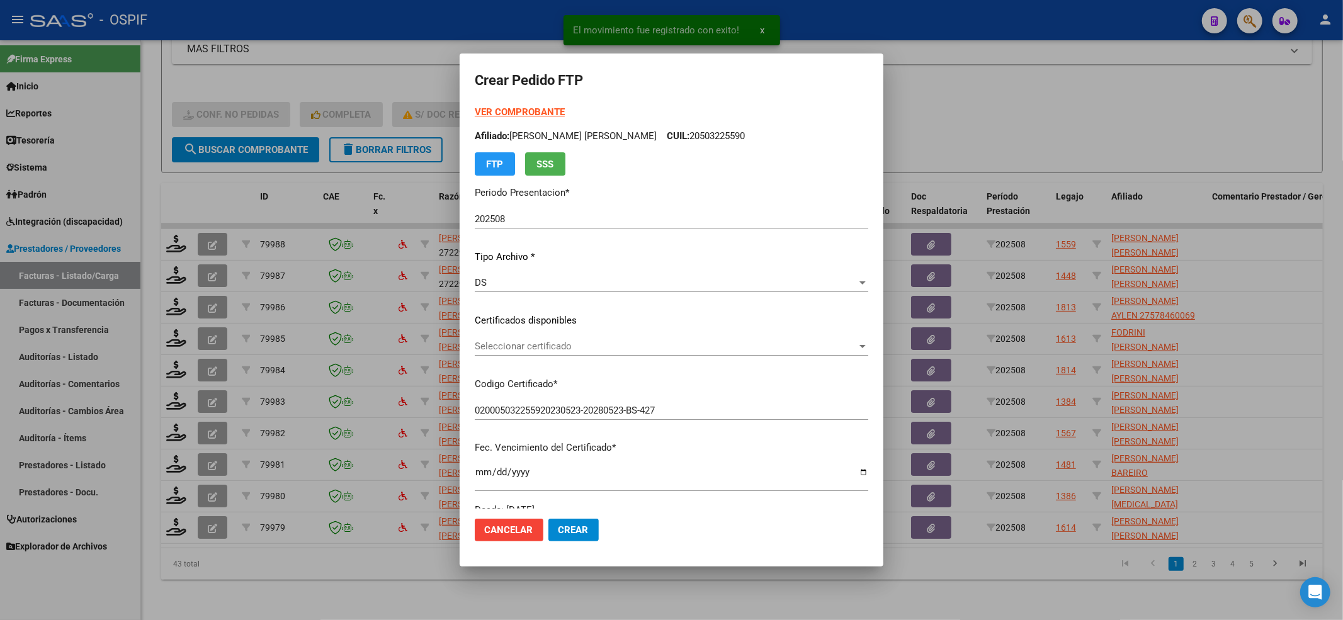
click at [640, 354] on div "Seleccionar certificado Seleccionar certificado" at bounding box center [672, 346] width 394 height 19
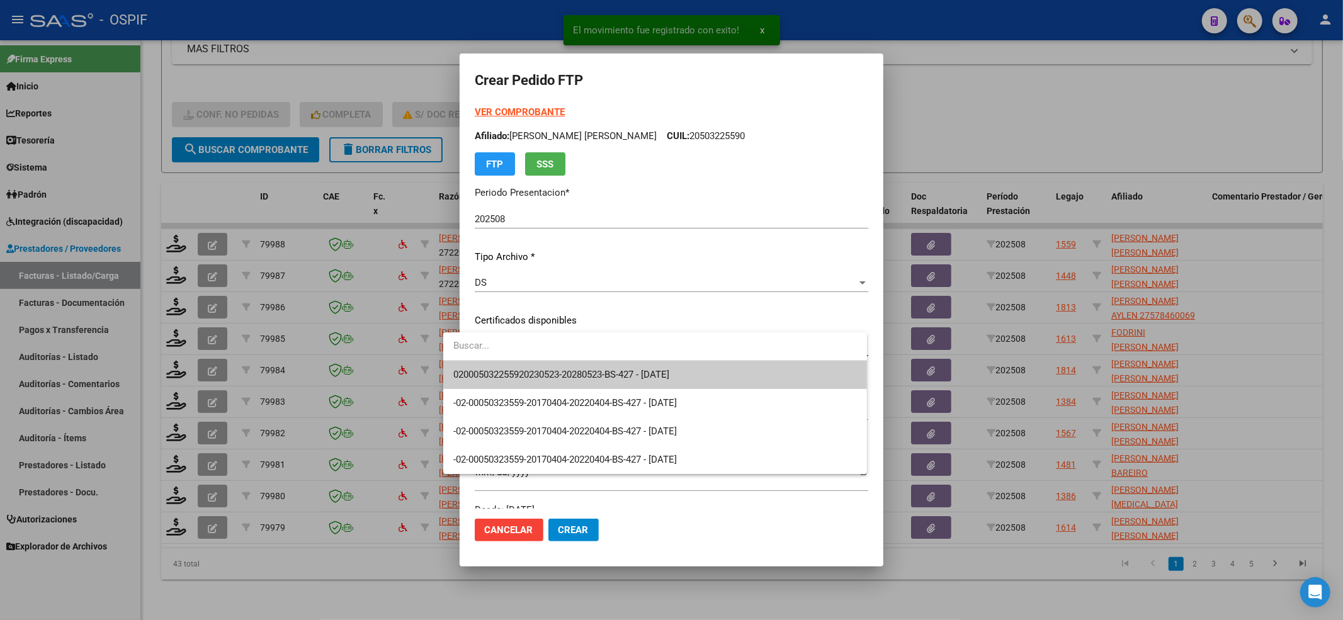
click at [636, 369] on span "020005032255920230523-20280523-BS-427 - [DATE]" at bounding box center [561, 374] width 216 height 11
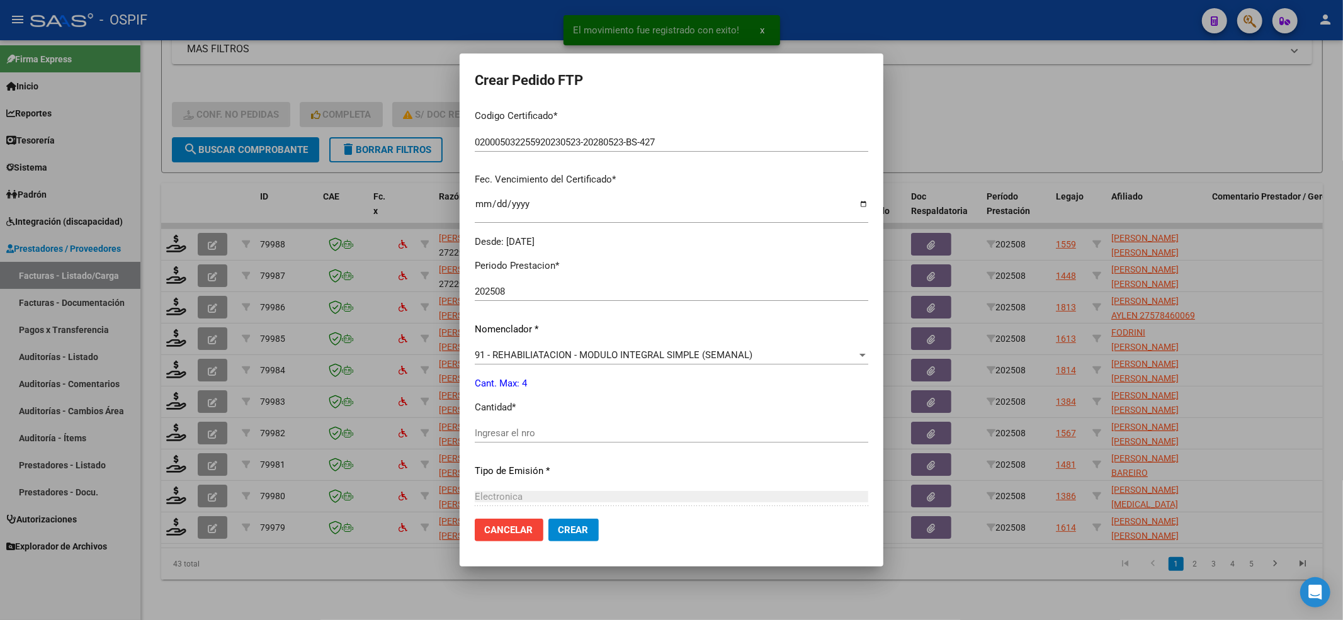
scroll to position [336, 0]
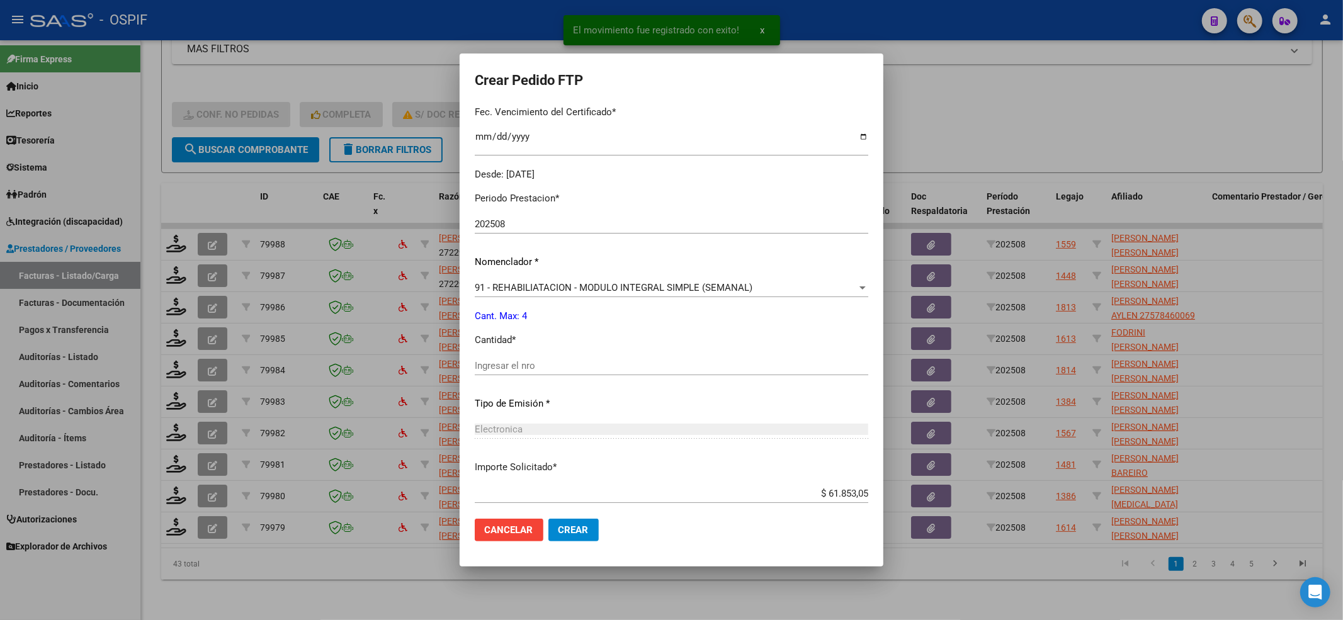
click at [585, 373] on div "Ingresar el nro" at bounding box center [672, 365] width 394 height 19
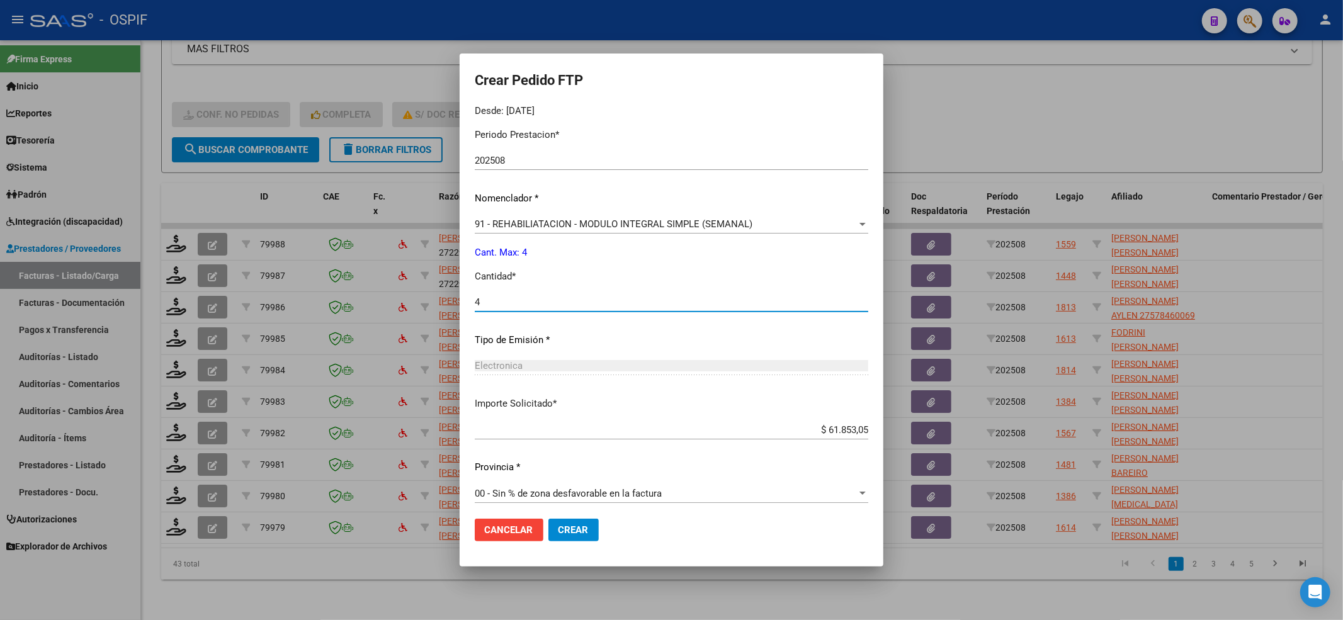
scroll to position [406, 0]
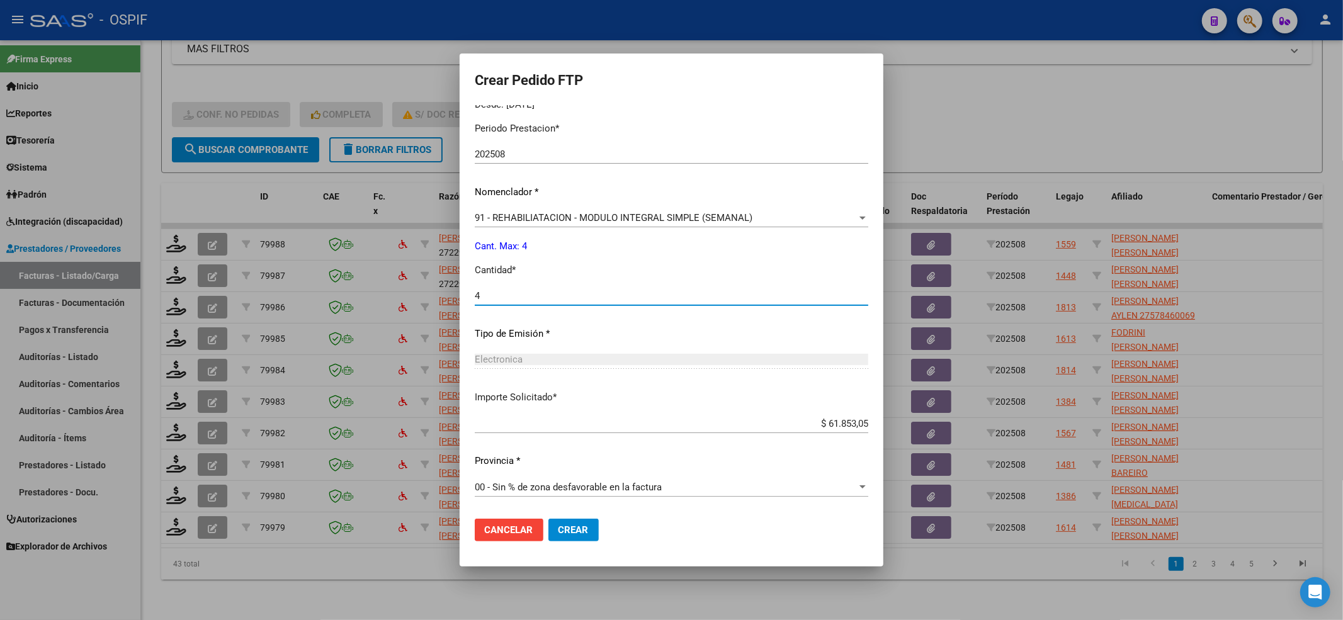
type input "4"
click at [556, 545] on mat-dialog-actions "Cancelar Crear" at bounding box center [672, 530] width 394 height 43
click at [556, 538] on button "Crear" at bounding box center [574, 530] width 50 height 23
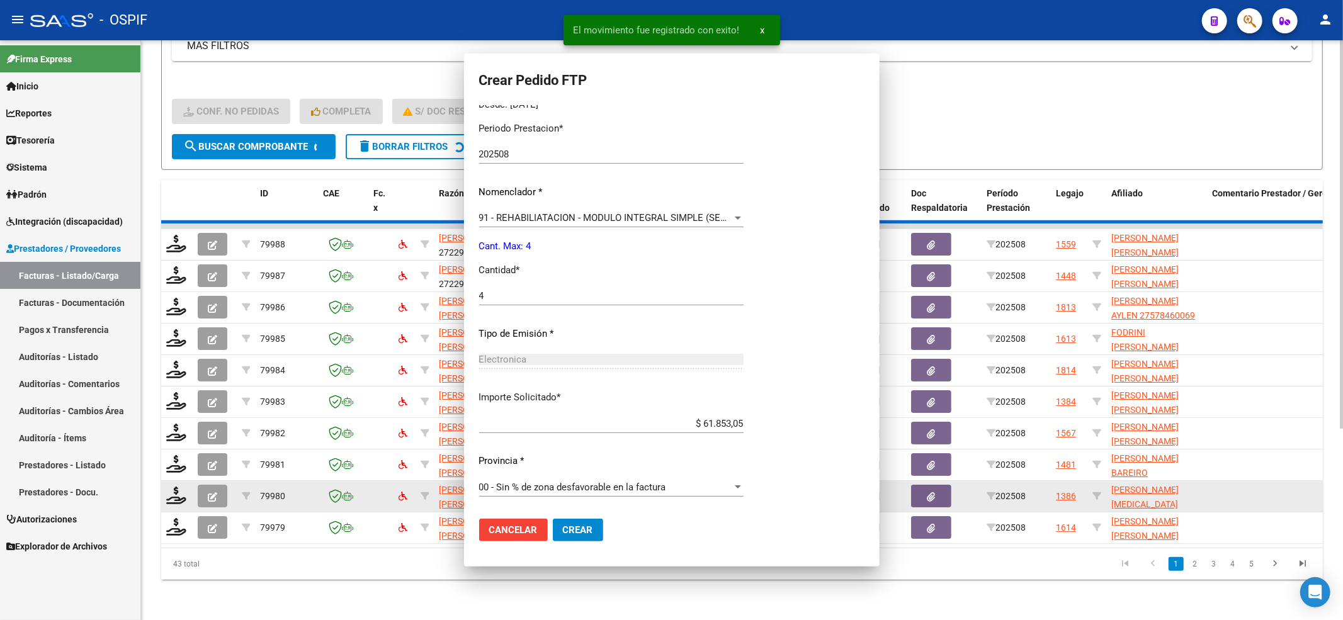
scroll to position [0, 0]
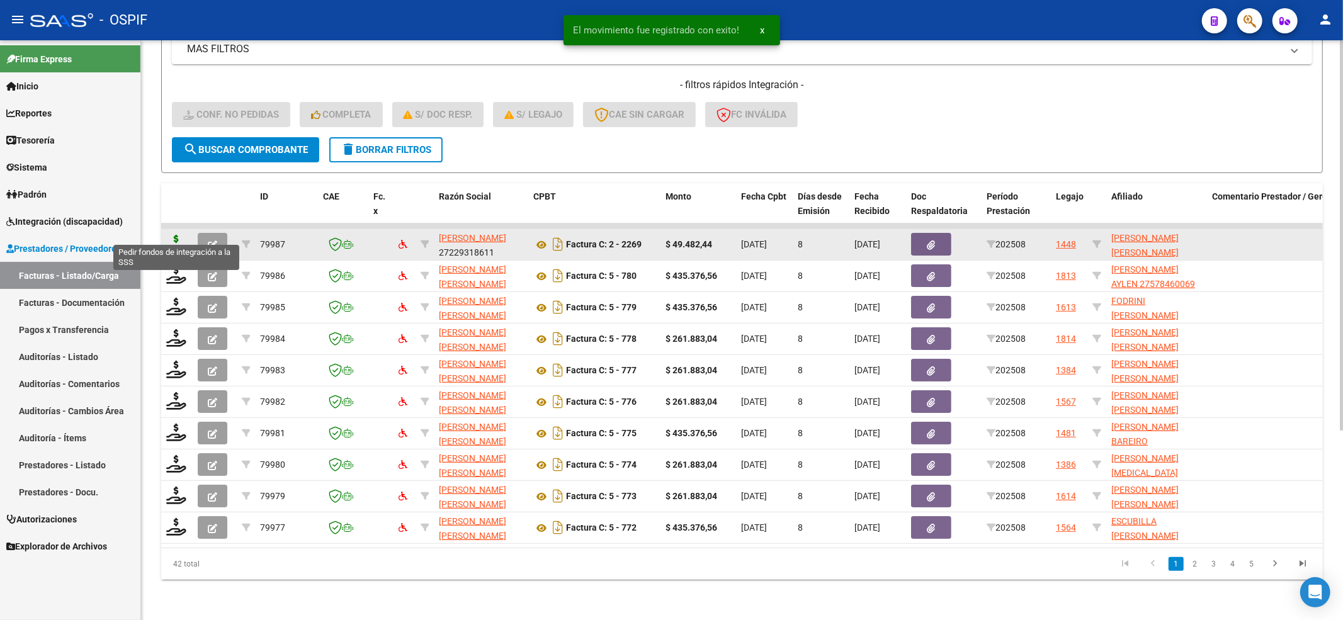
click at [174, 235] on icon at bounding box center [176, 244] width 20 height 18
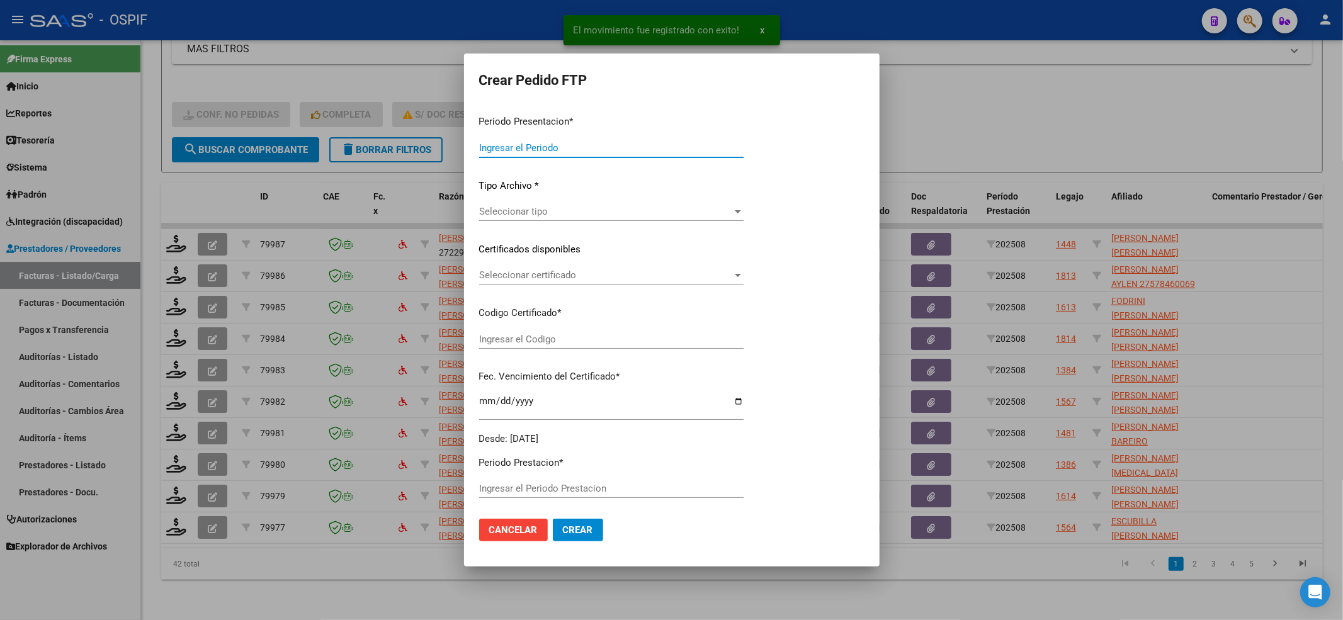
type input "202508"
type input "$ 49.482,44"
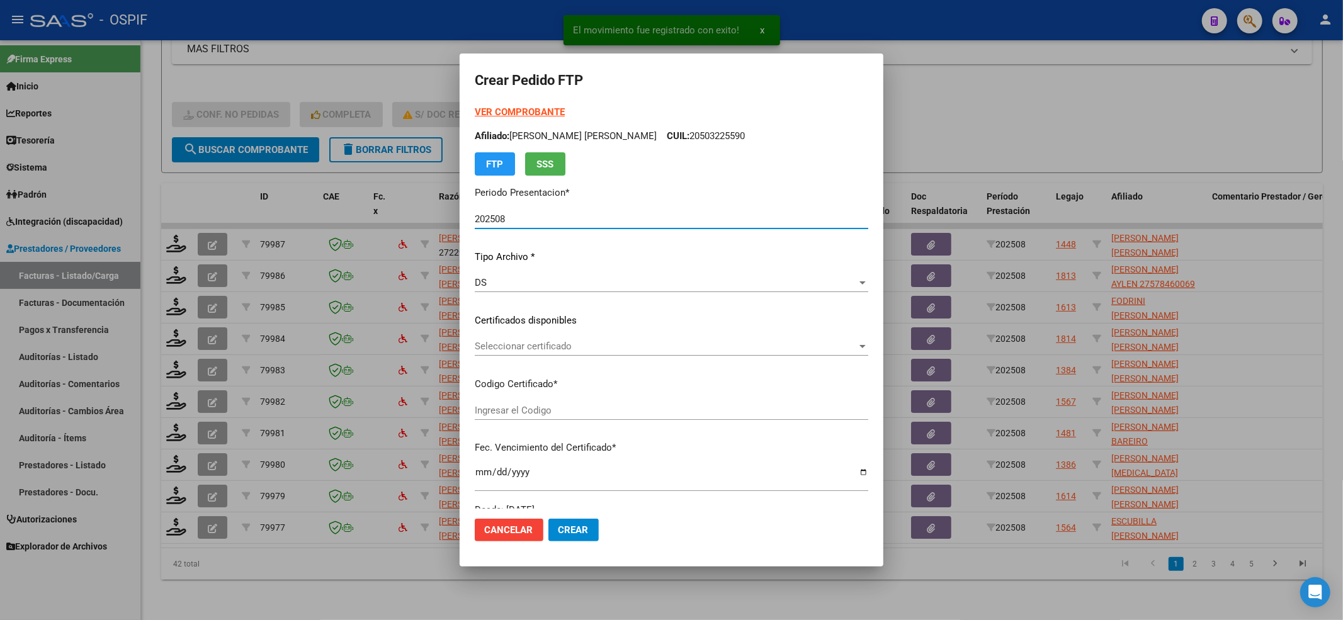
type input "020005489385620210903-20260903-BS-427"
type input "[DATE]"
click at [558, 345] on span "Seleccionar certificado" at bounding box center [666, 346] width 382 height 11
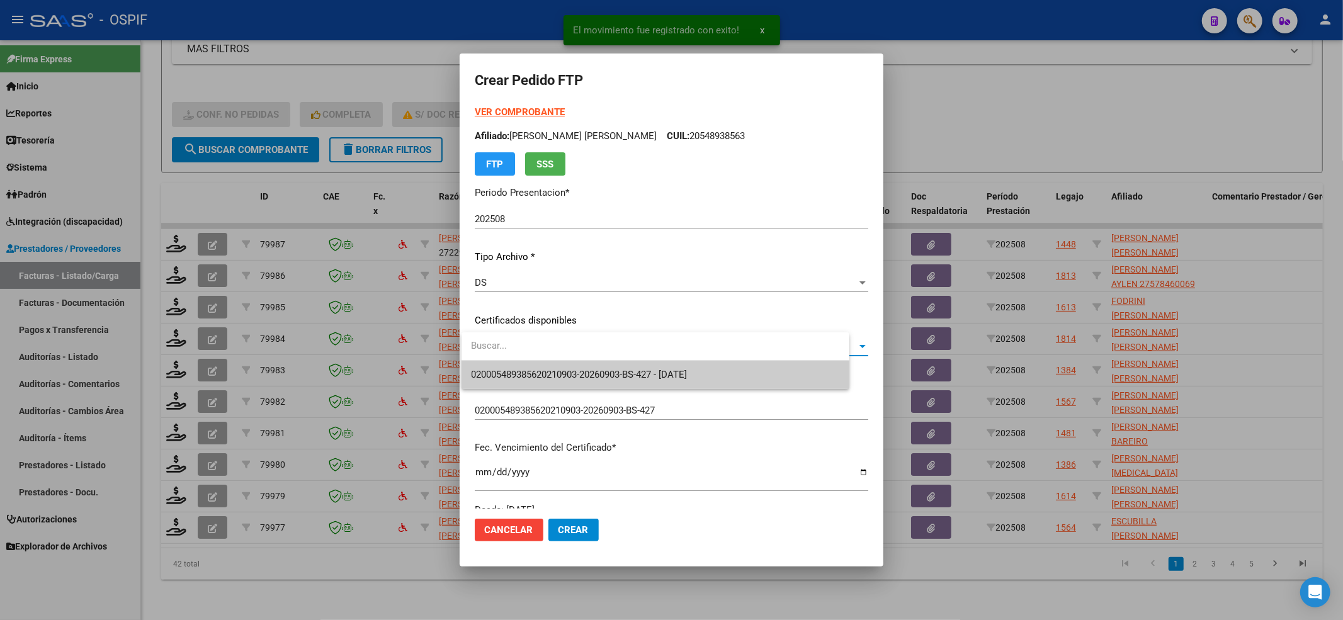
click at [542, 365] on span "020005489385620210903-20260903-BS-427 - [DATE]" at bounding box center [656, 375] width 368 height 28
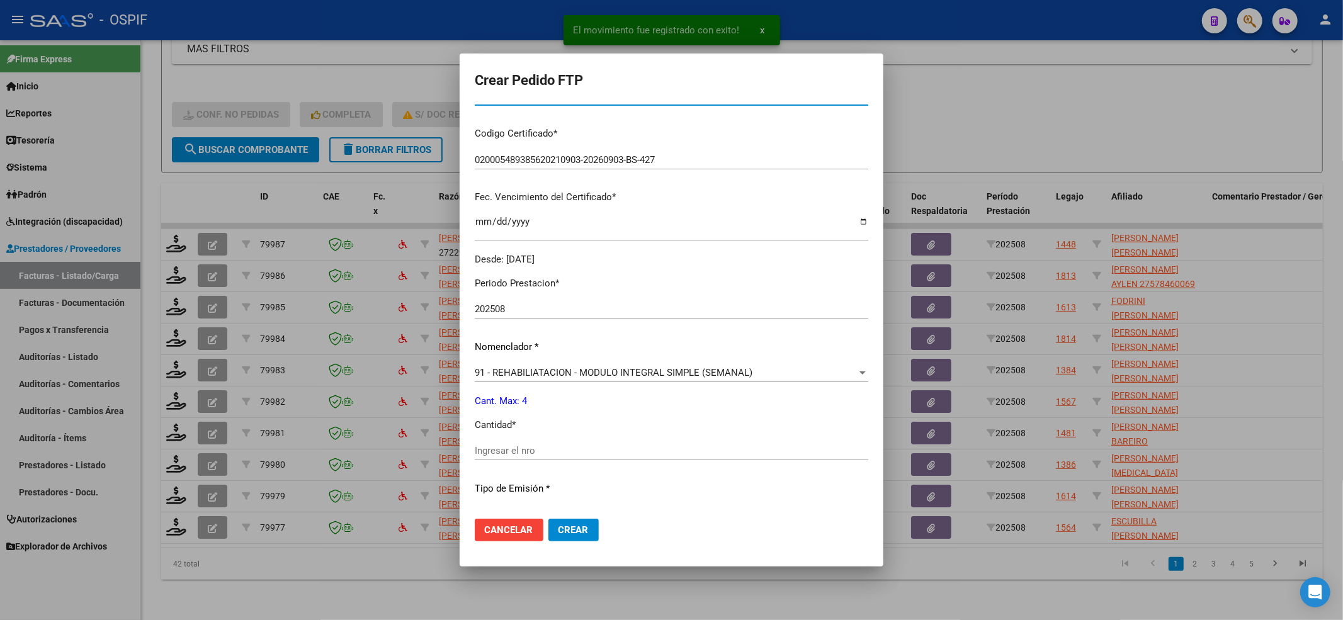
scroll to position [252, 0]
click at [503, 444] on div "Ingresar el nro" at bounding box center [672, 449] width 394 height 19
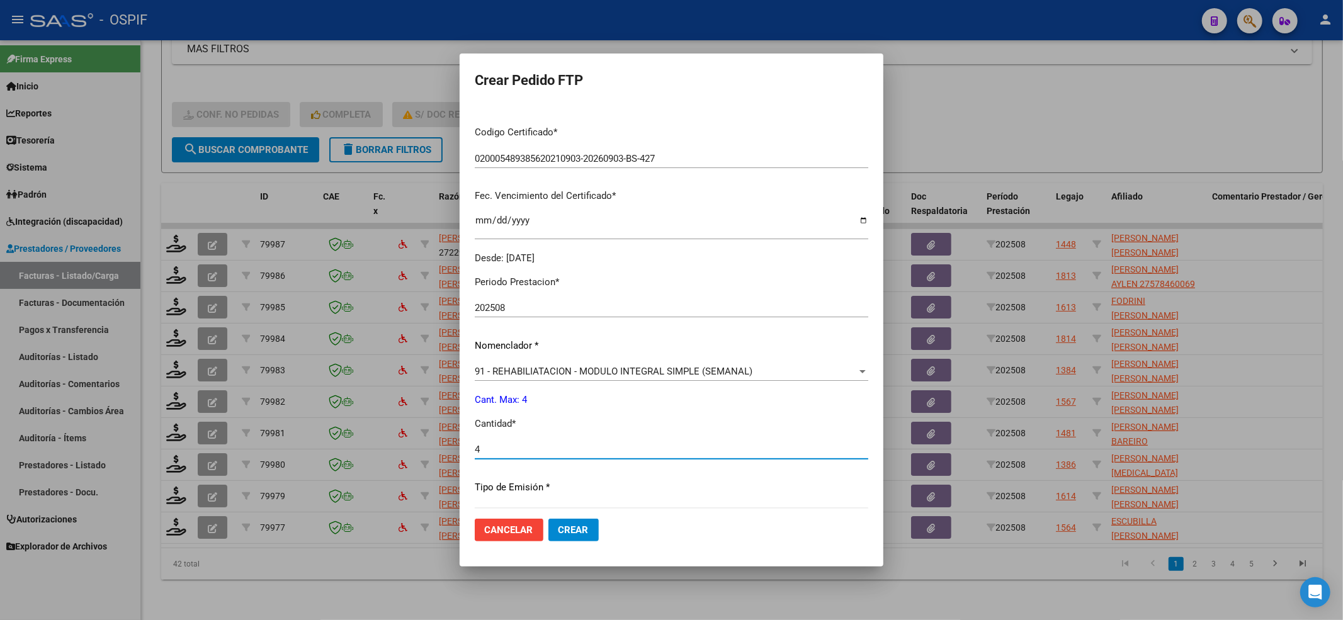
scroll to position [406, 0]
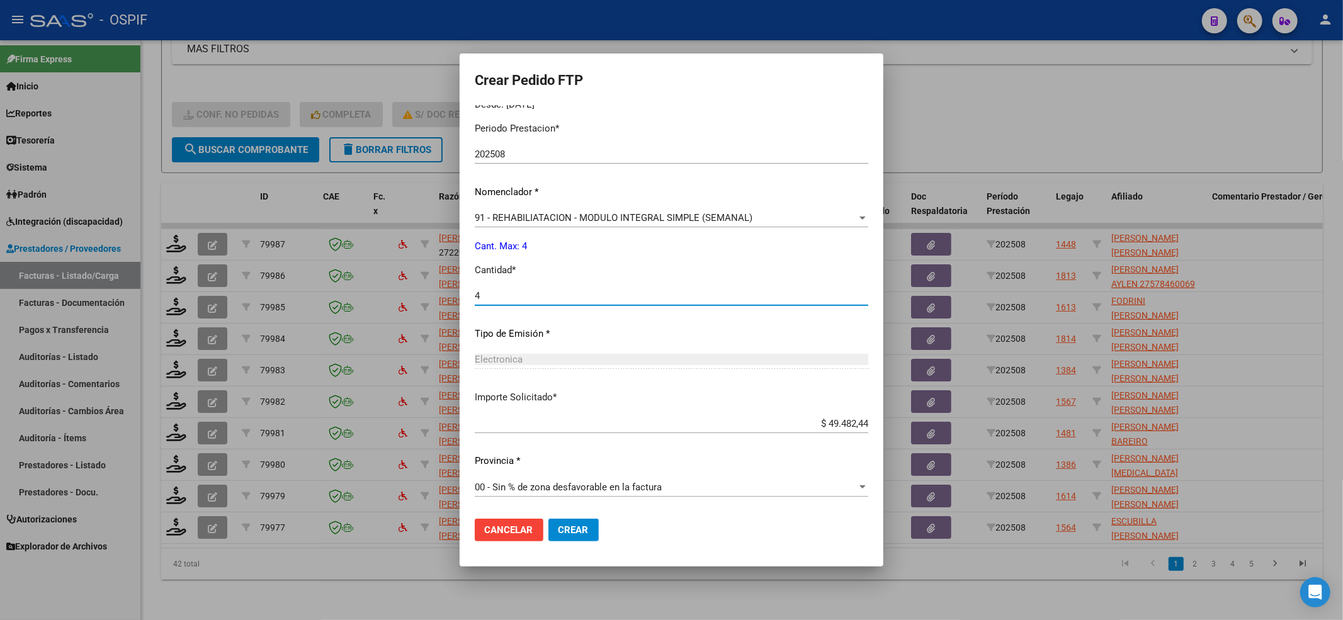
type input "4"
click at [569, 542] on mat-dialog-actions "Cancelar Crear" at bounding box center [672, 530] width 394 height 43
click at [570, 537] on button "Crear" at bounding box center [574, 530] width 50 height 23
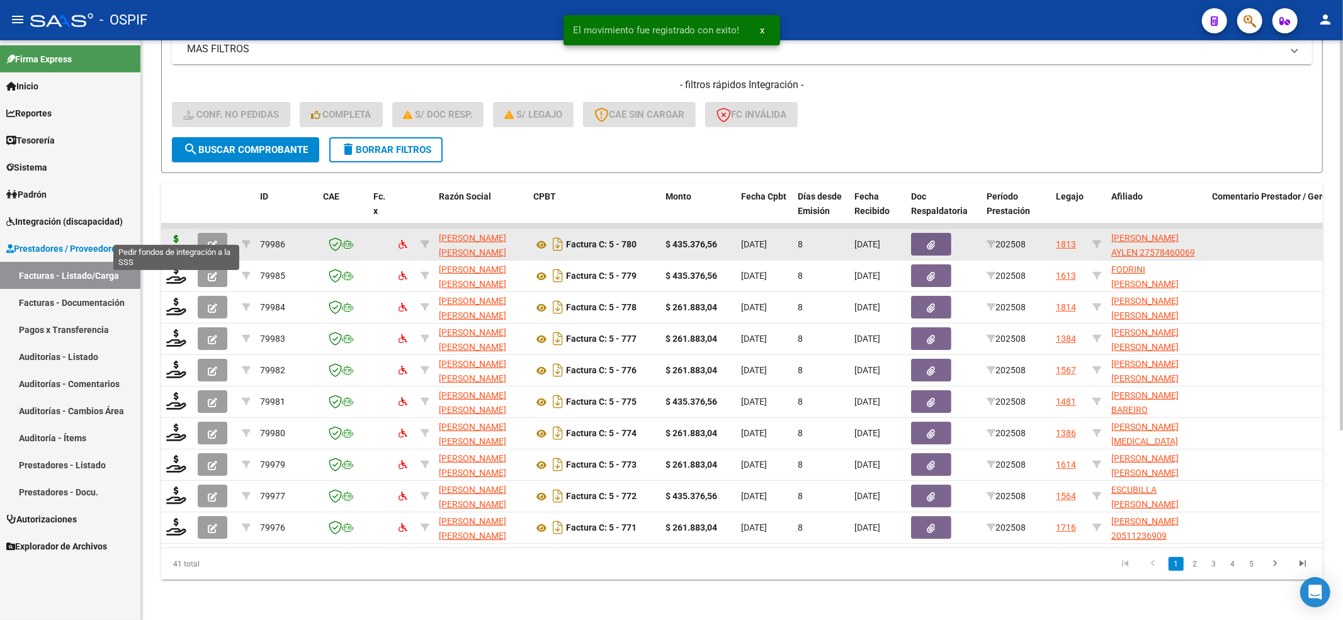
click at [172, 235] on icon at bounding box center [176, 244] width 20 height 18
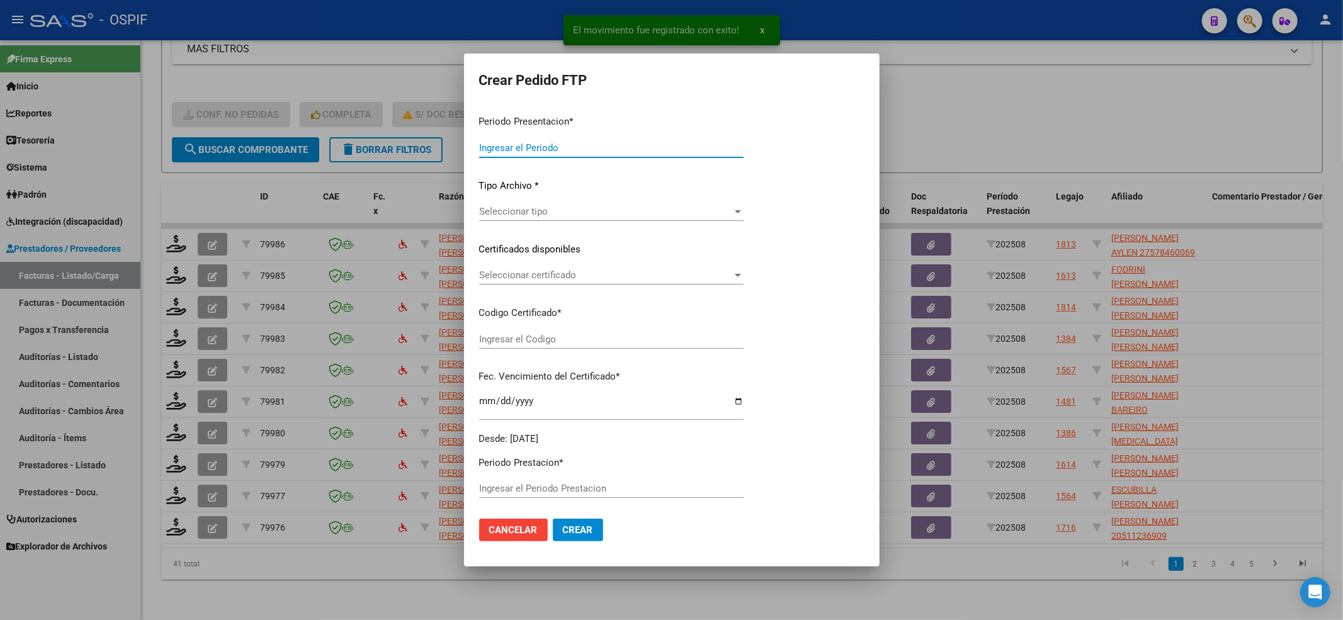
type input "202508"
type input "$ 435.376,56"
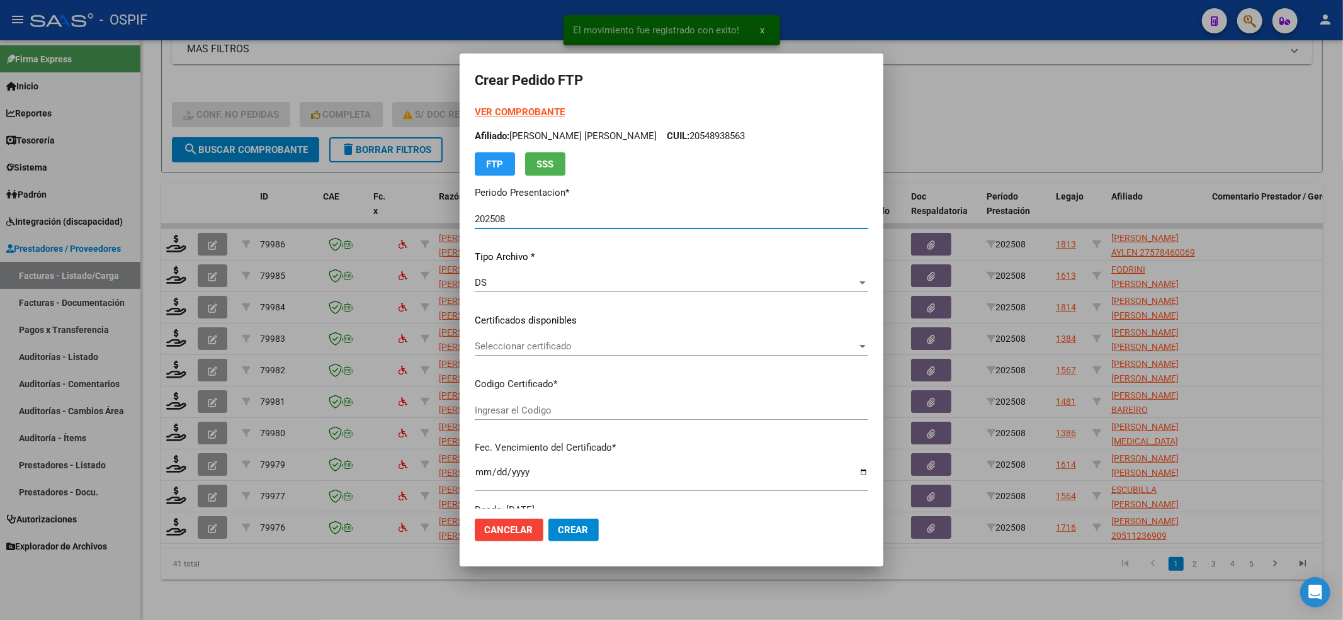
type input "010005784600620220209-20270209-bs-427"
type input "[DATE]"
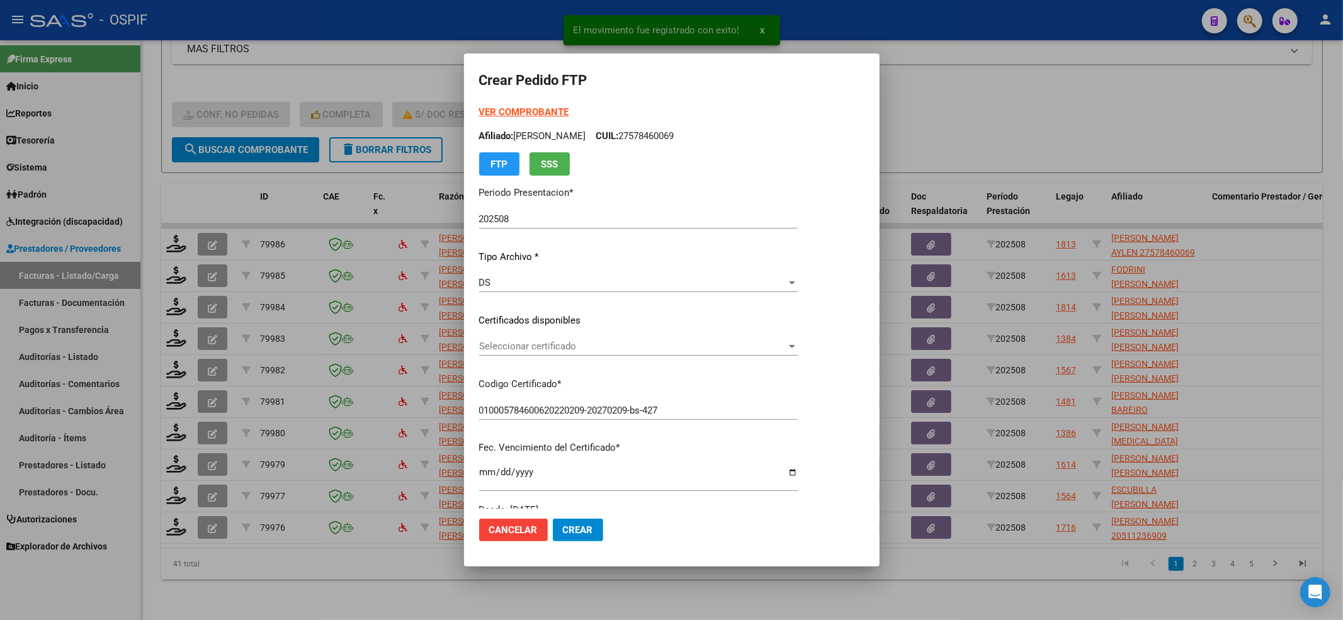
click at [525, 353] on div "Seleccionar certificado Seleccionar certificado" at bounding box center [638, 346] width 319 height 19
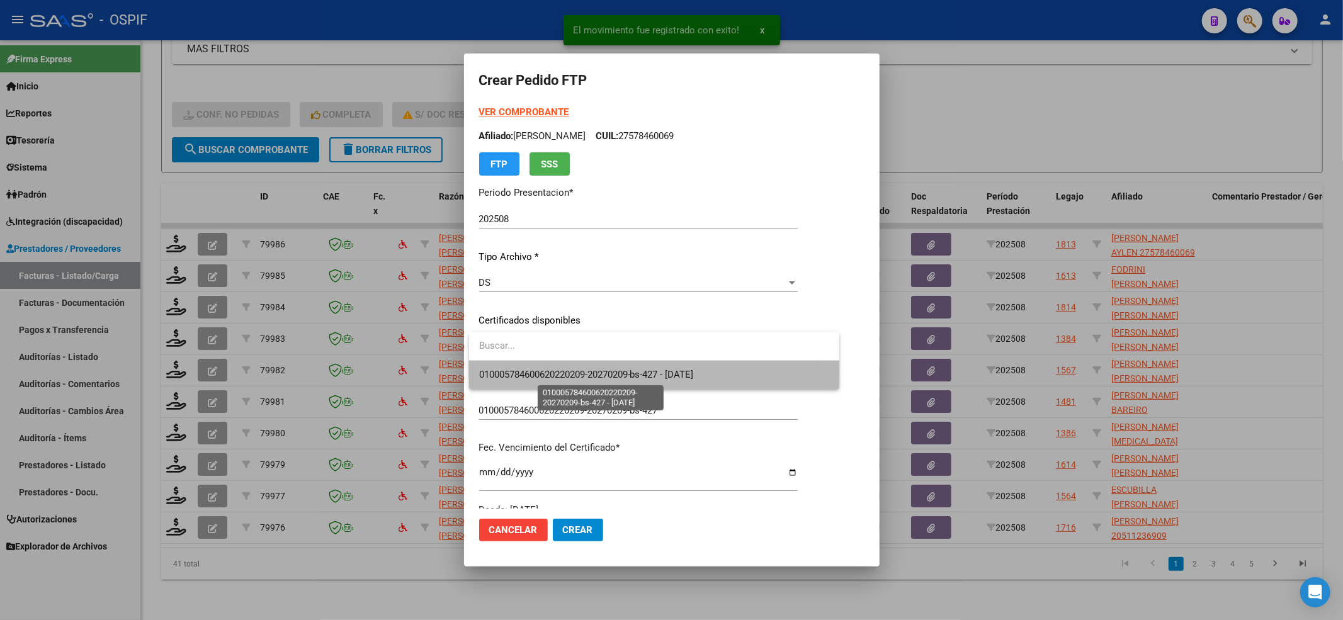
click at [524, 374] on span "010005784600620220209-20270209-bs-427 - [DATE]" at bounding box center [586, 374] width 215 height 11
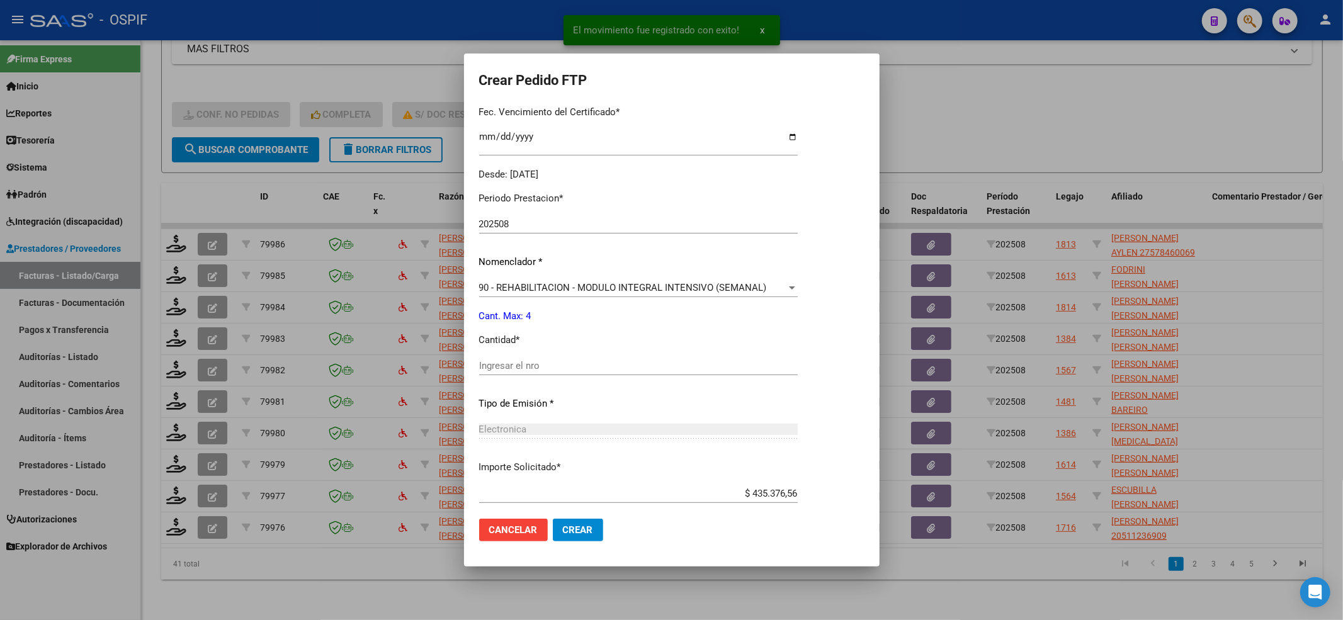
click at [515, 367] on input "Ingresar el nro" at bounding box center [638, 365] width 319 height 11
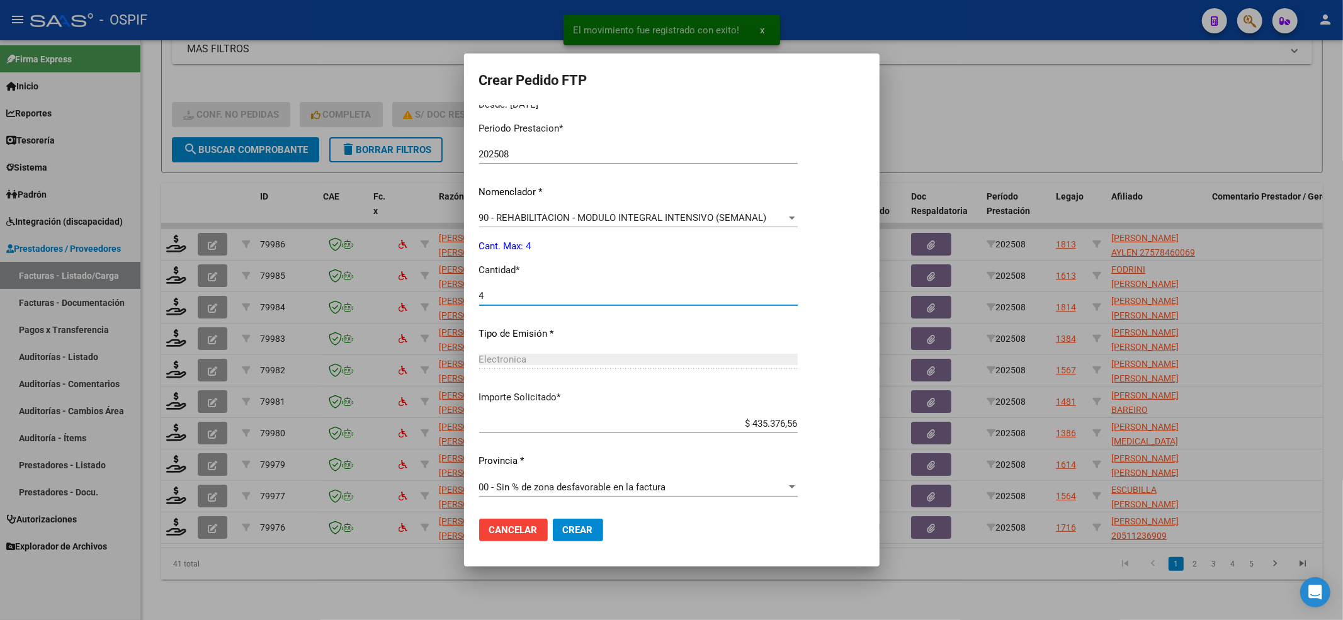
type input "4"
click at [580, 538] on button "Crear" at bounding box center [578, 530] width 50 height 23
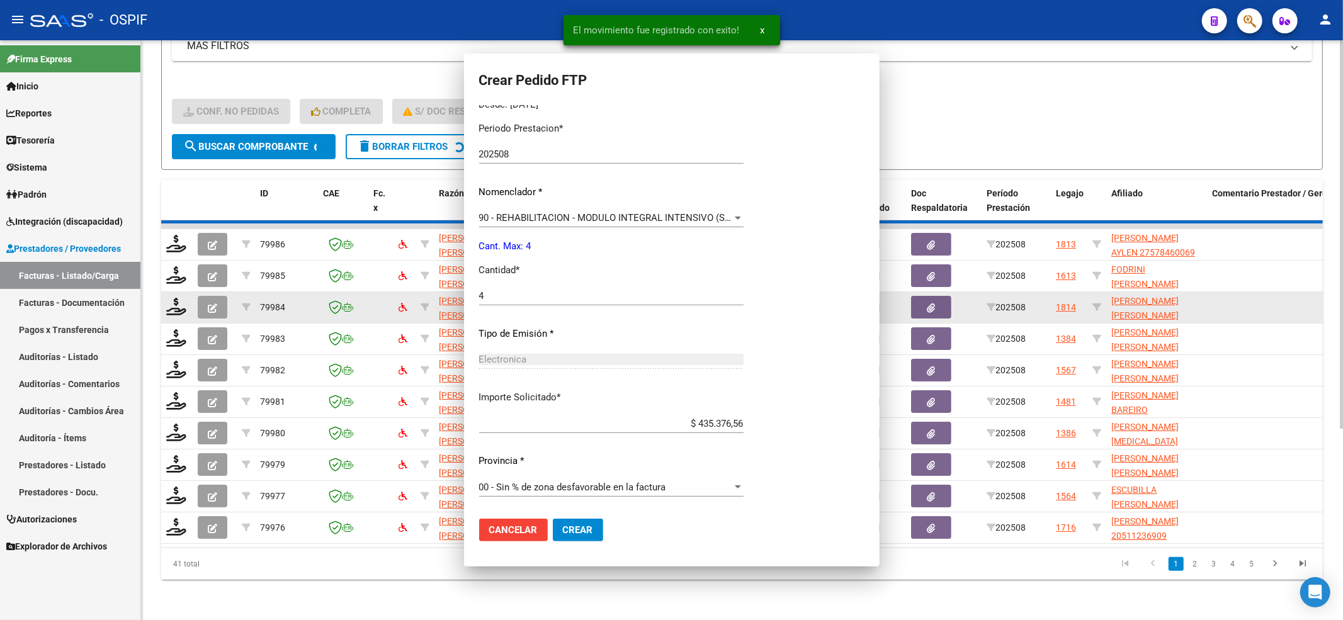
scroll to position [0, 0]
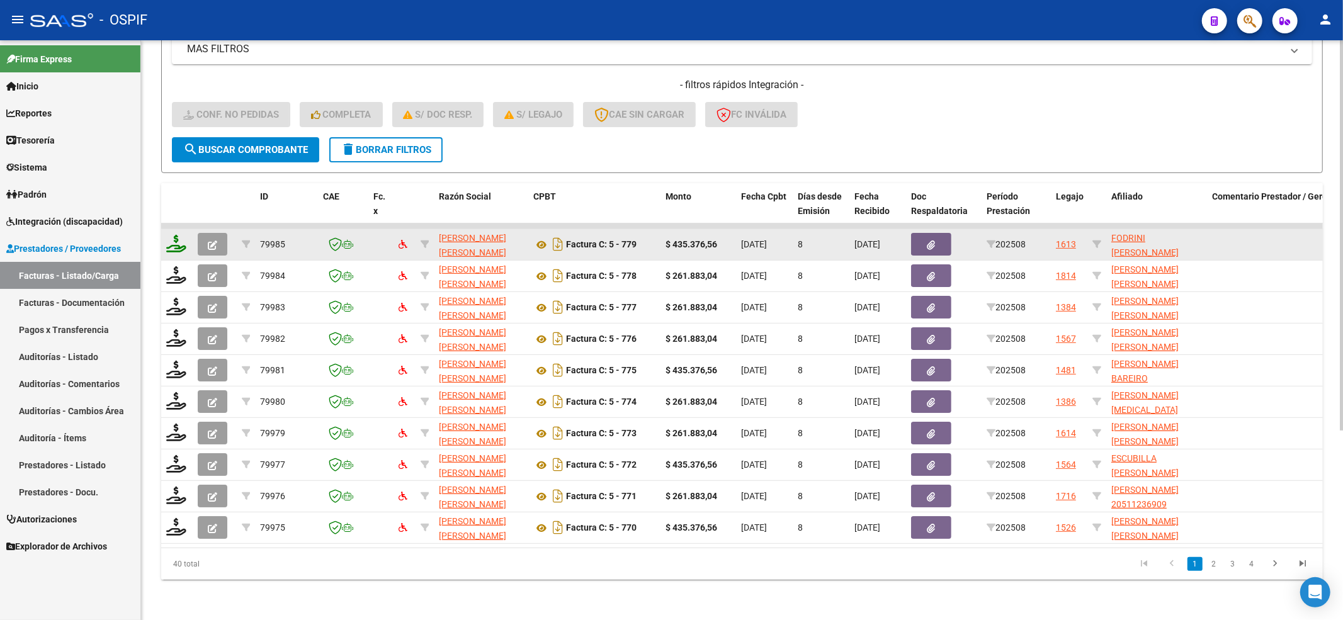
drag, startPoint x: 173, startPoint y: 212, endPoint x: 173, endPoint y: 229, distance: 17.0
click at [173, 225] on datatable-scroller "79985 [PERSON_NAME] [PERSON_NAME] 27284737364 Factura C: 5 - 779 $ 435.376,56 […" at bounding box center [742, 384] width 1162 height 321
click at [172, 235] on icon at bounding box center [176, 244] width 20 height 18
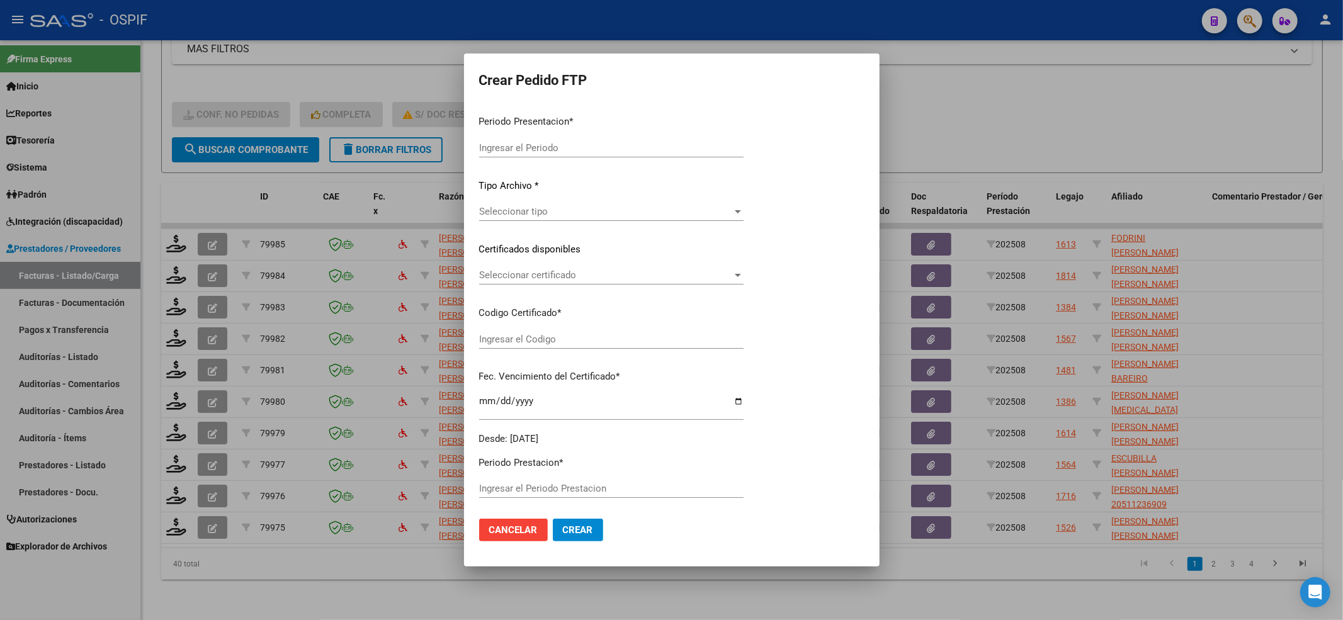
type input "202508"
type input "$ 435.376,56"
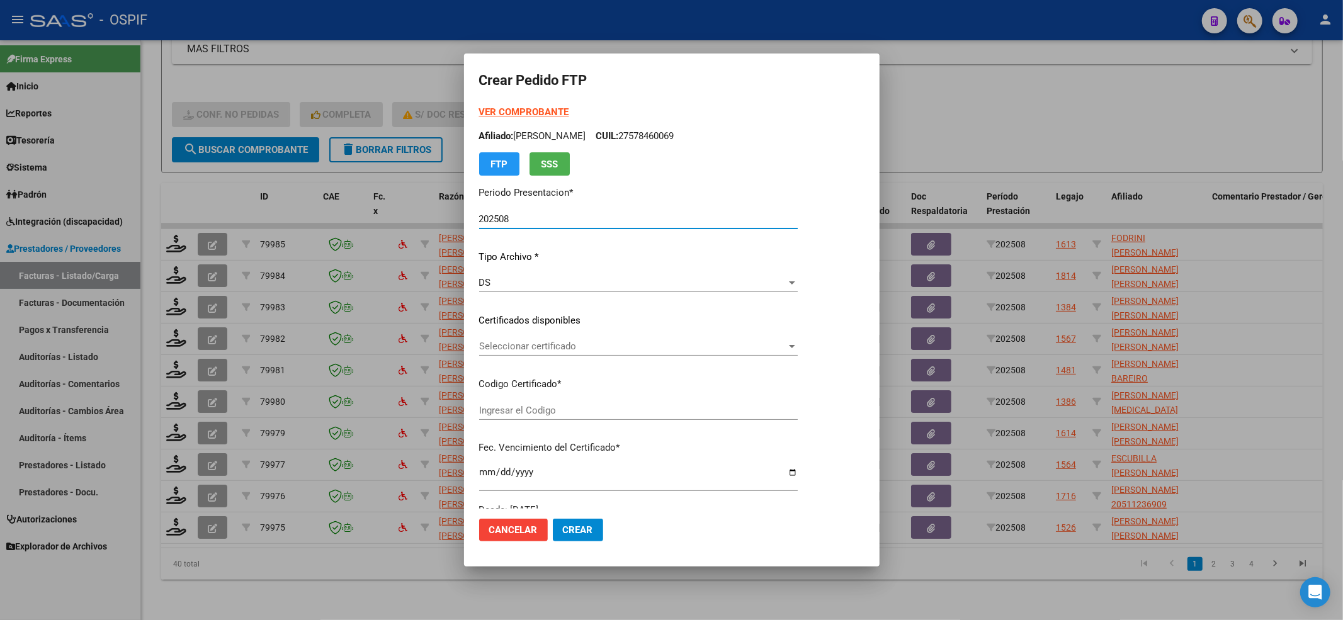
type input "02-00051126936-20220607-20270607-BS-427"
type input "[DATE]"
click at [530, 346] on span "Seleccionar certificado" at bounding box center [651, 346] width 345 height 11
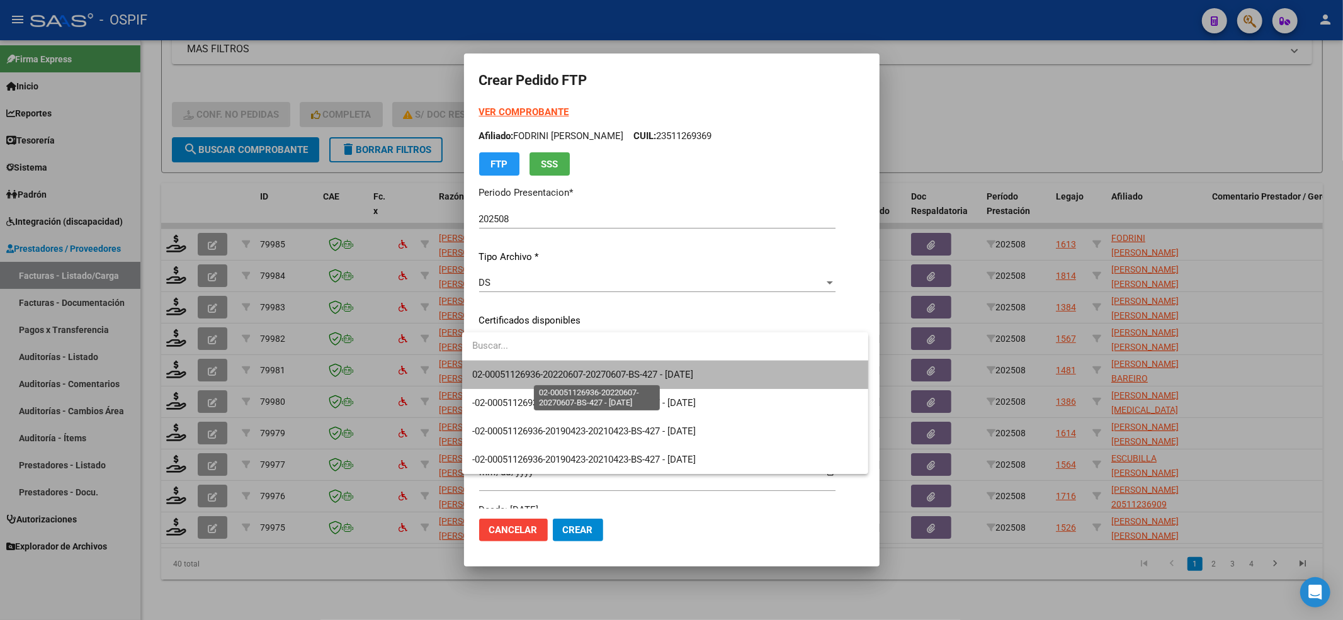
click at [515, 369] on span "02-00051126936-20220607-20270607-BS-427 - [DATE]" at bounding box center [582, 374] width 221 height 11
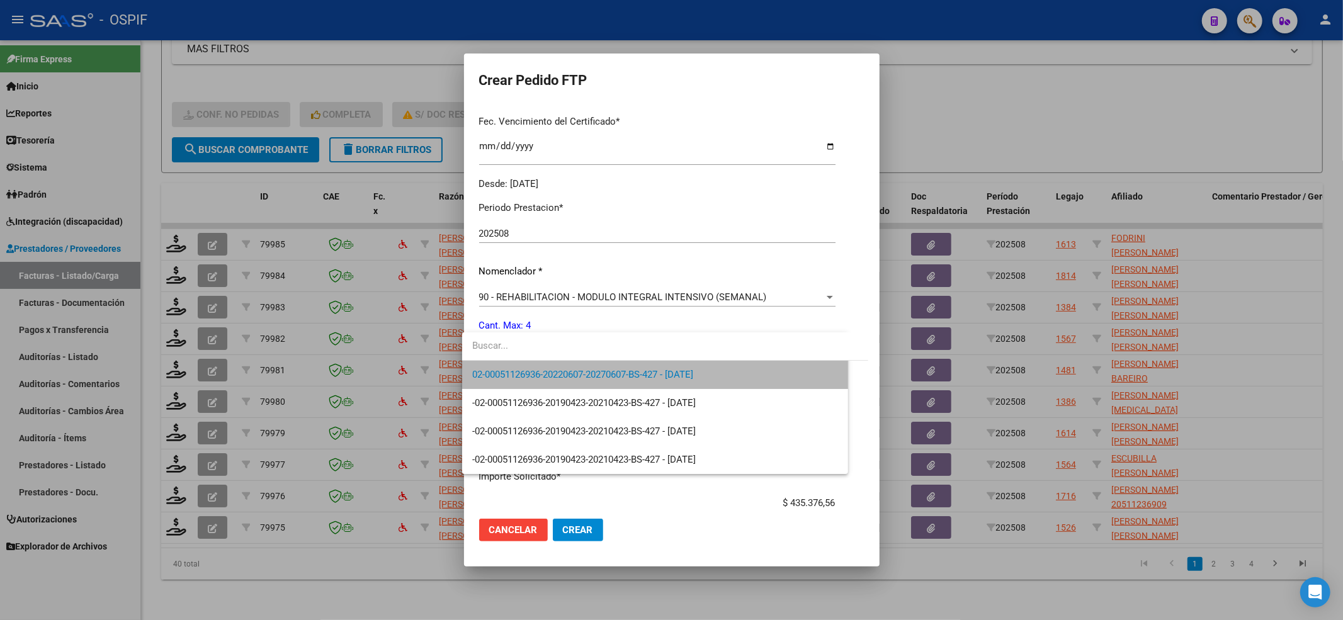
scroll to position [406, 0]
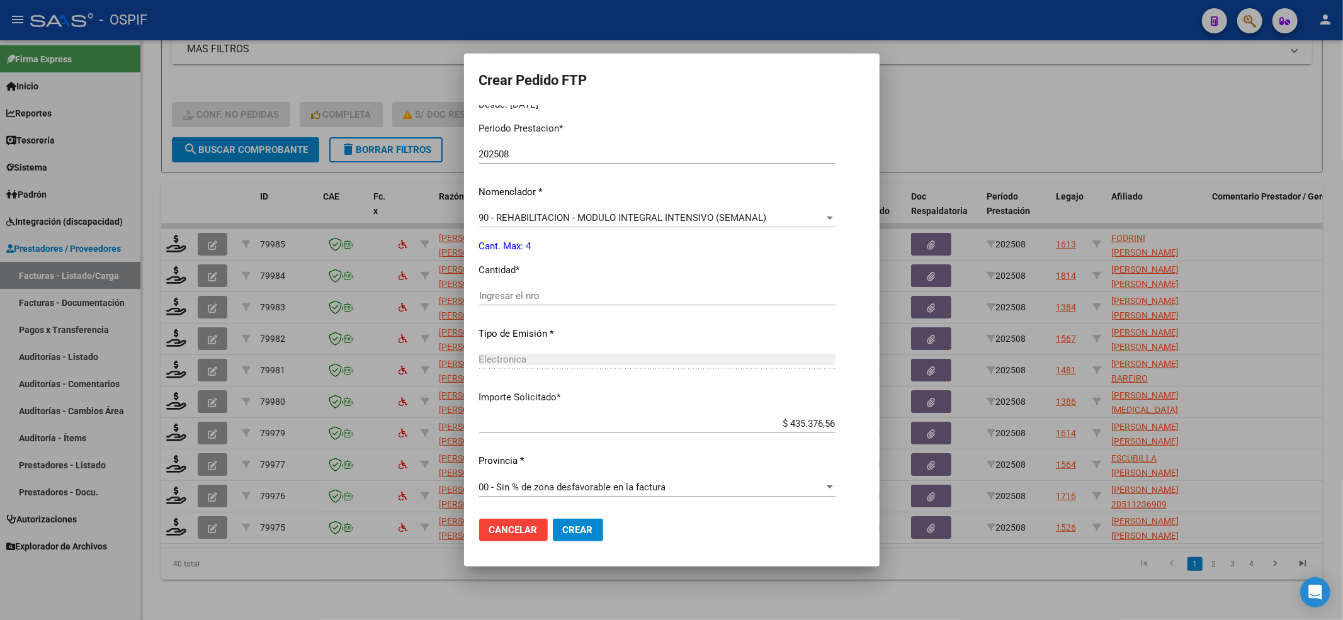
click at [479, 288] on div "Ingresar el nro" at bounding box center [657, 296] width 356 height 19
type input "4"
click at [584, 537] on button "Crear" at bounding box center [578, 530] width 50 height 23
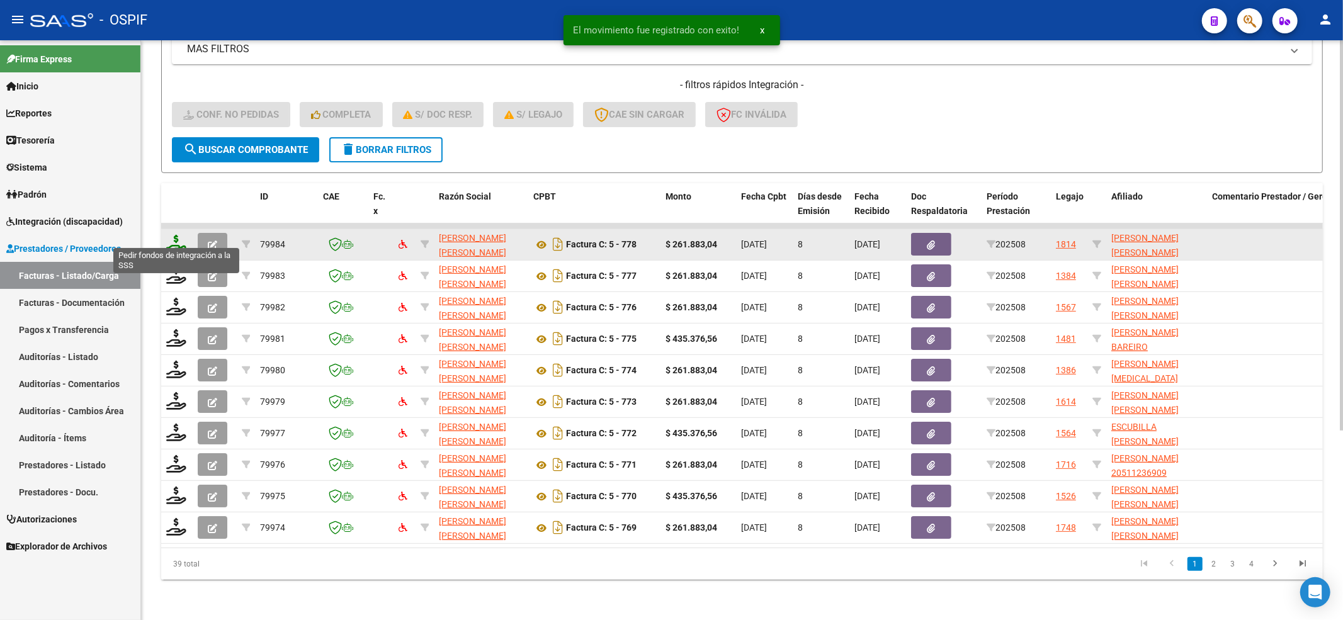
click at [177, 237] on icon at bounding box center [176, 244] width 20 height 18
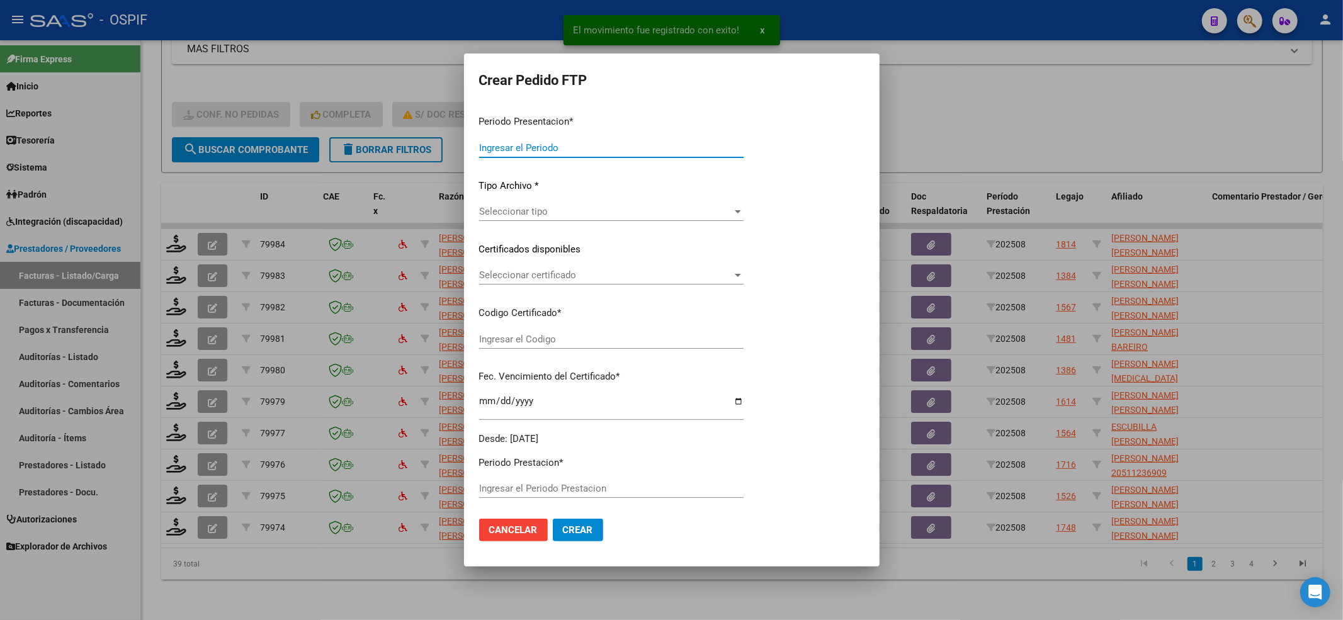
type input "202508"
type input "$ 261.883,04"
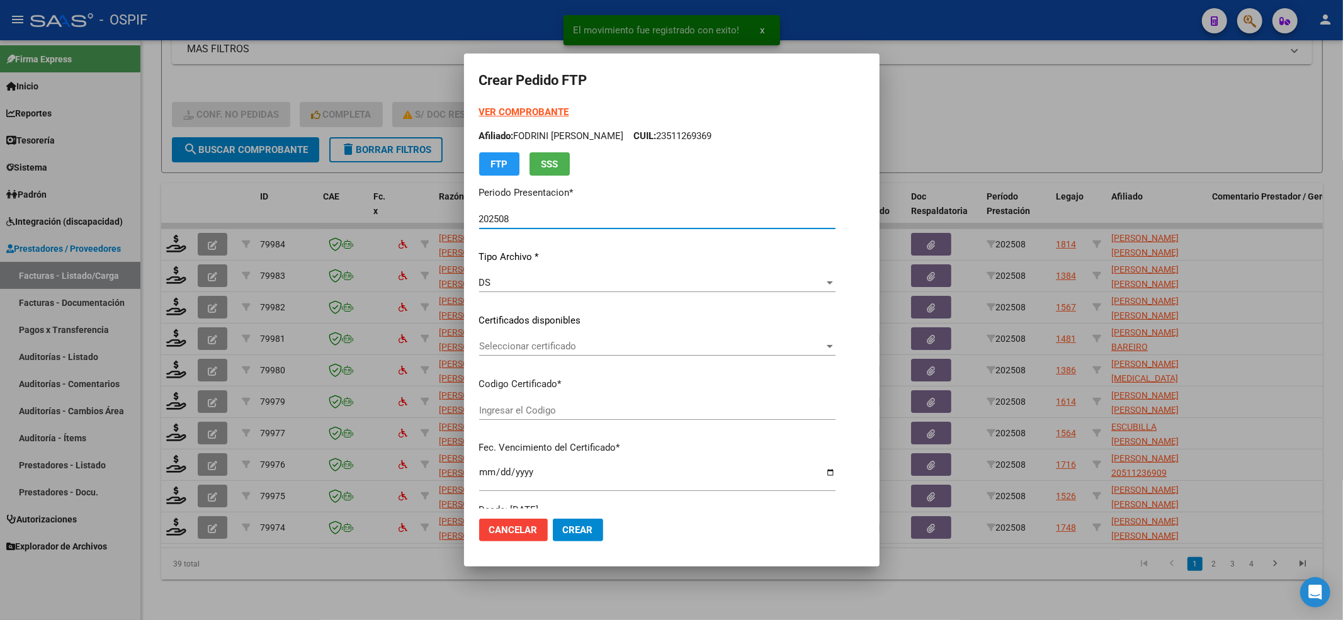
type input "0200053367027-20220907-20250907-BS-427"
type input "[DATE]"
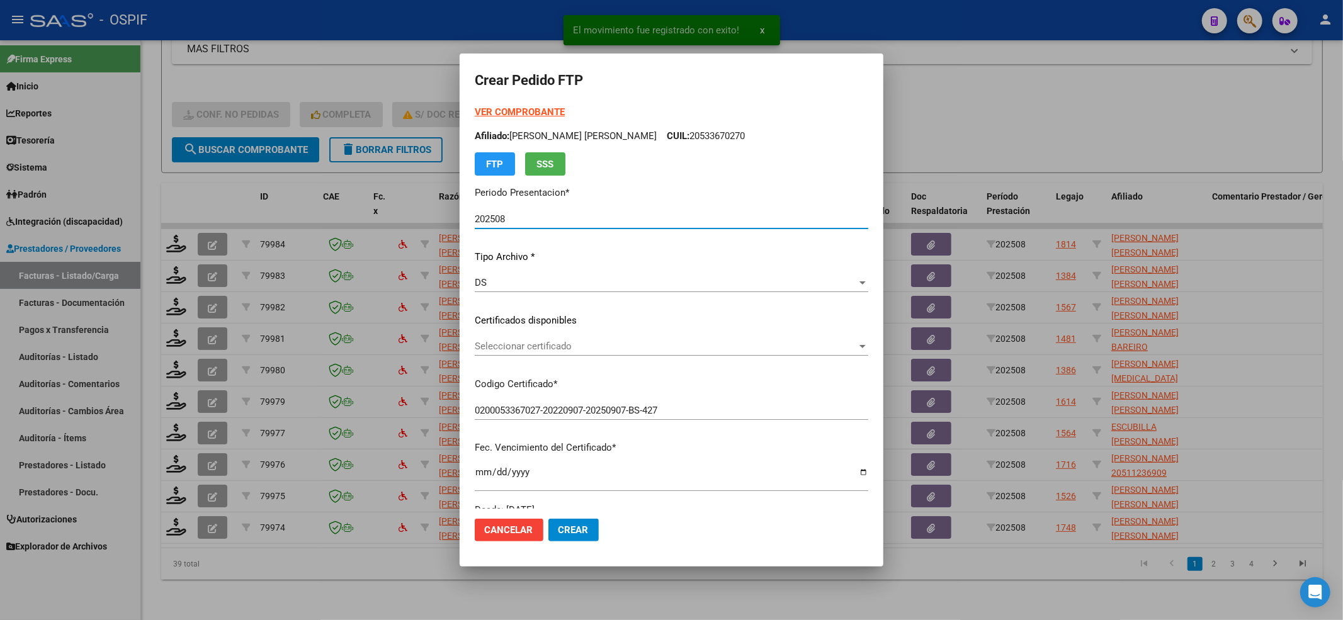
click at [547, 355] on div "Seleccionar certificado Seleccionar certificado" at bounding box center [672, 346] width 394 height 19
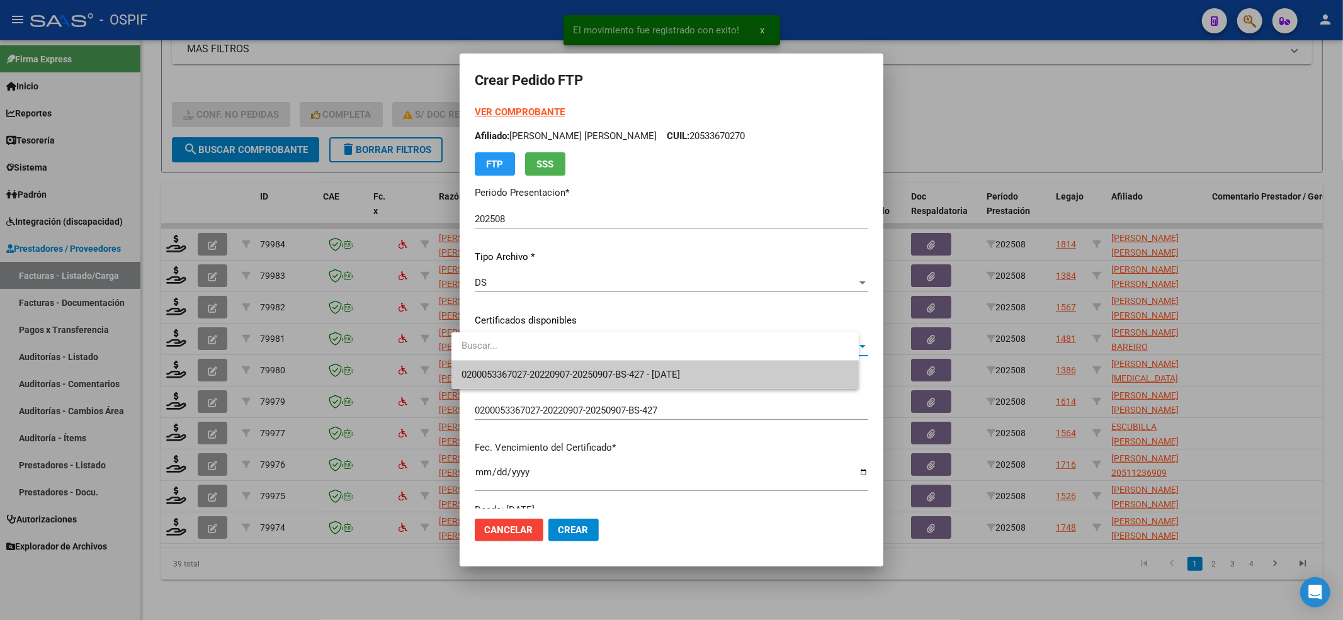
click at [540, 371] on span "0200053367027-20220907-20250907-BS-427 - [DATE]" at bounding box center [571, 374] width 219 height 11
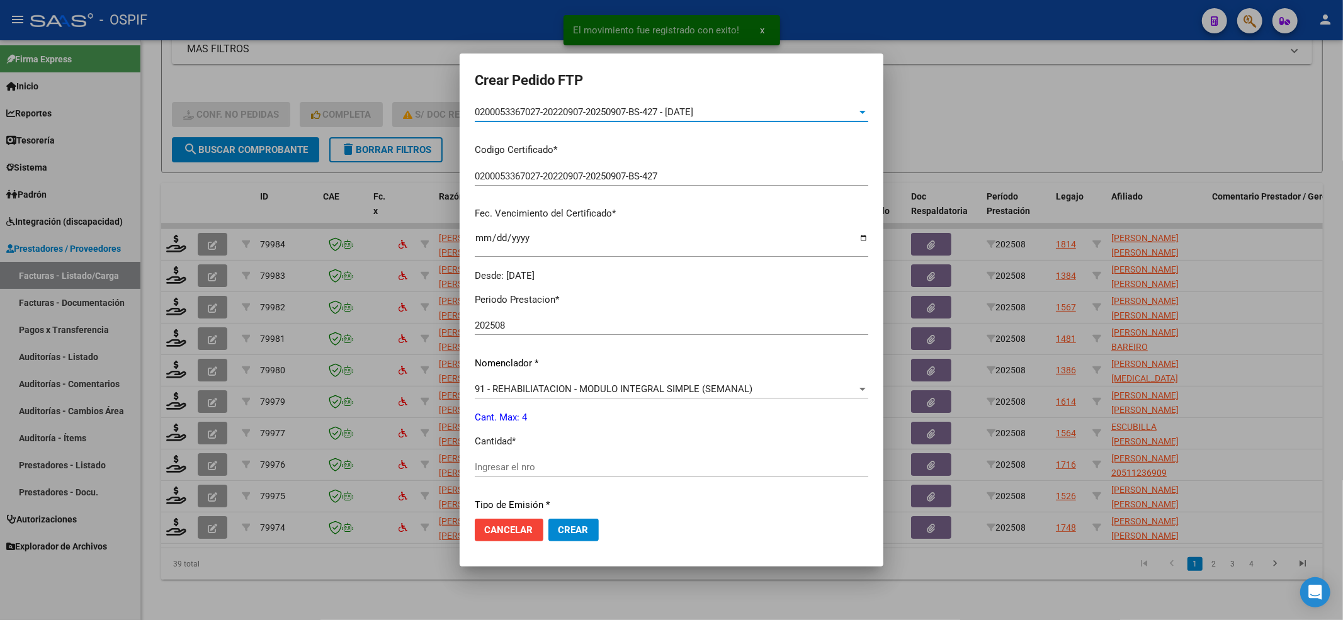
scroll to position [252, 0]
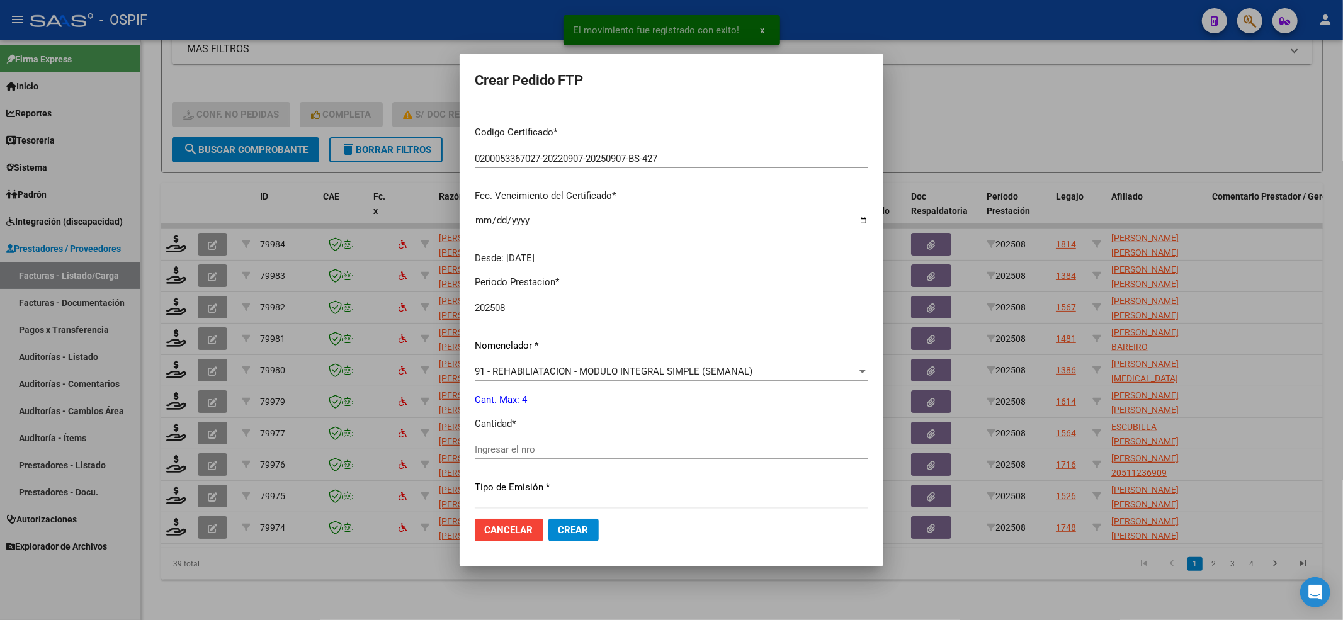
click at [501, 447] on input "Ingresar el nro" at bounding box center [672, 449] width 394 height 11
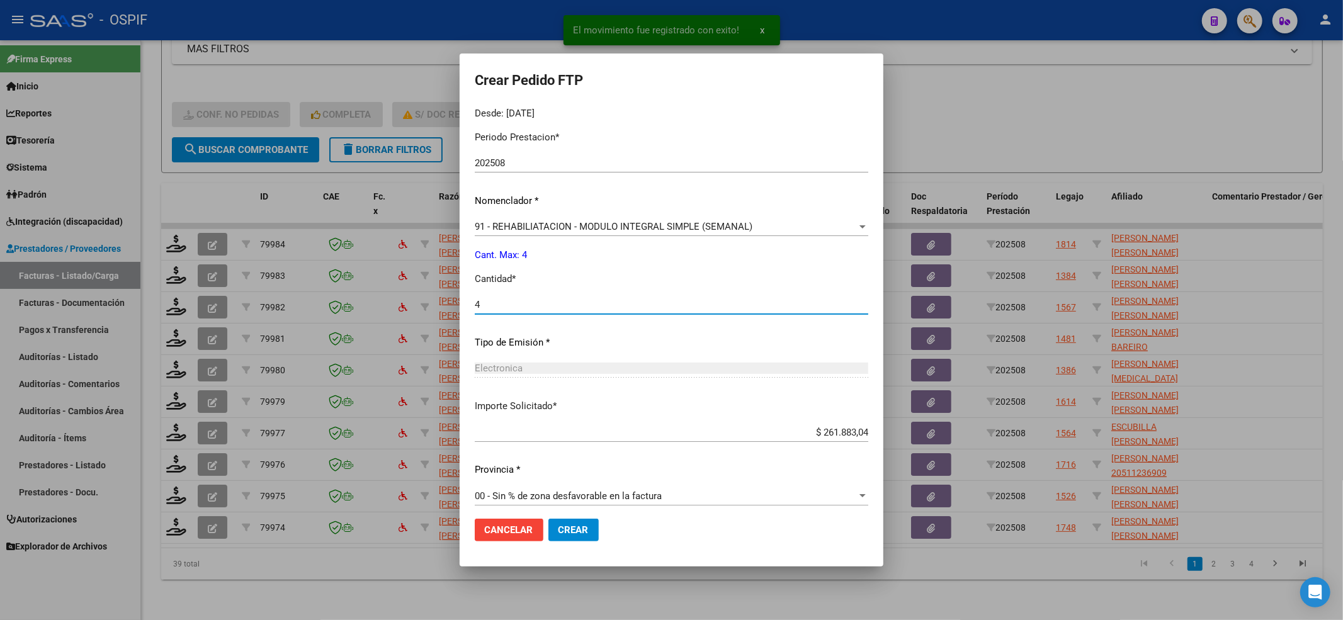
type input "4"
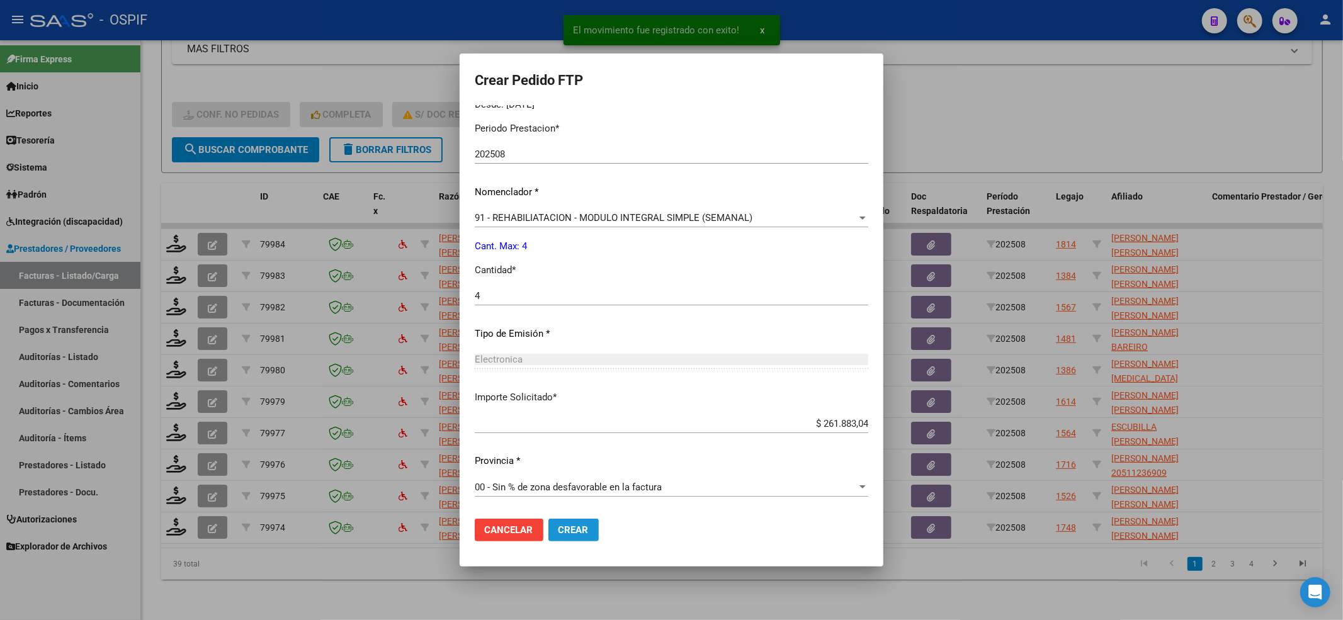
click at [559, 525] on span "Crear" at bounding box center [574, 530] width 30 height 11
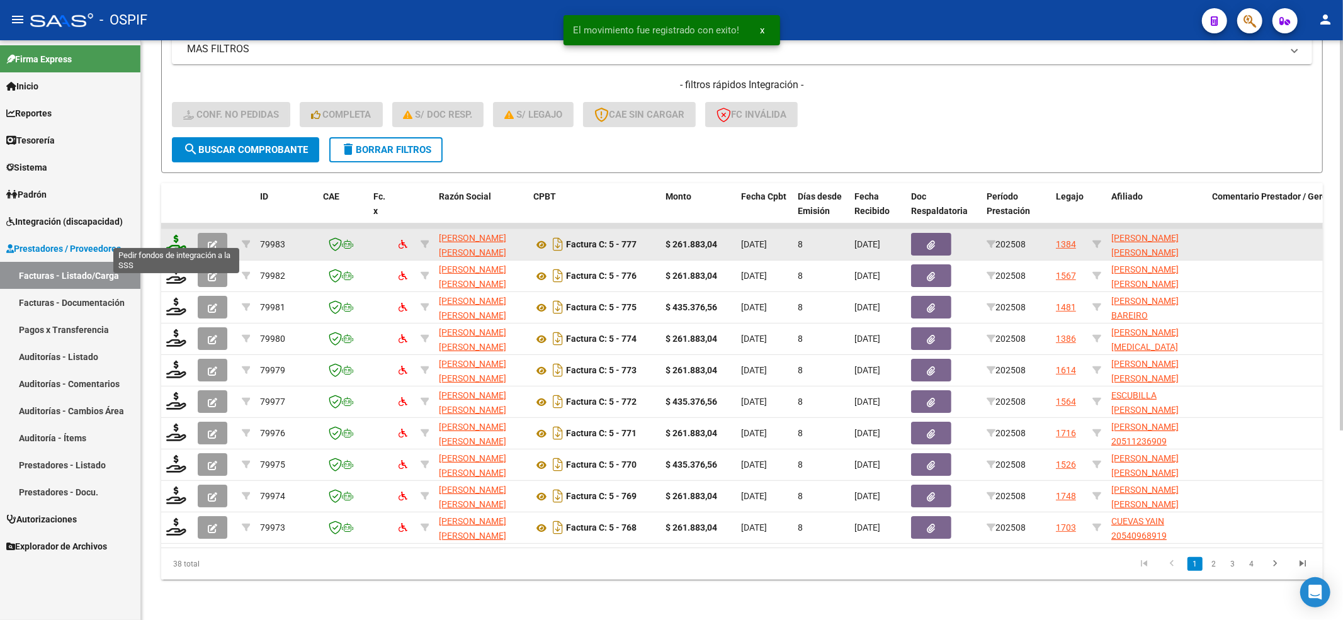
click at [174, 235] on icon at bounding box center [176, 244] width 20 height 18
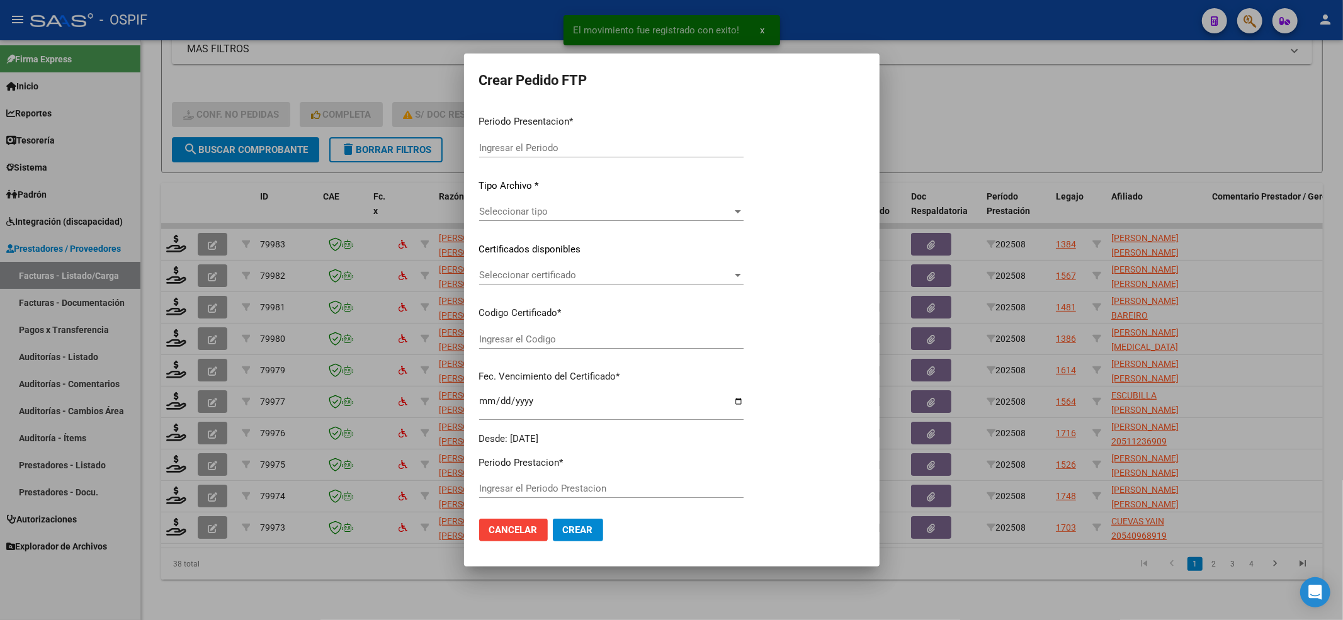
type input "202508"
type input "$ 261.883,04"
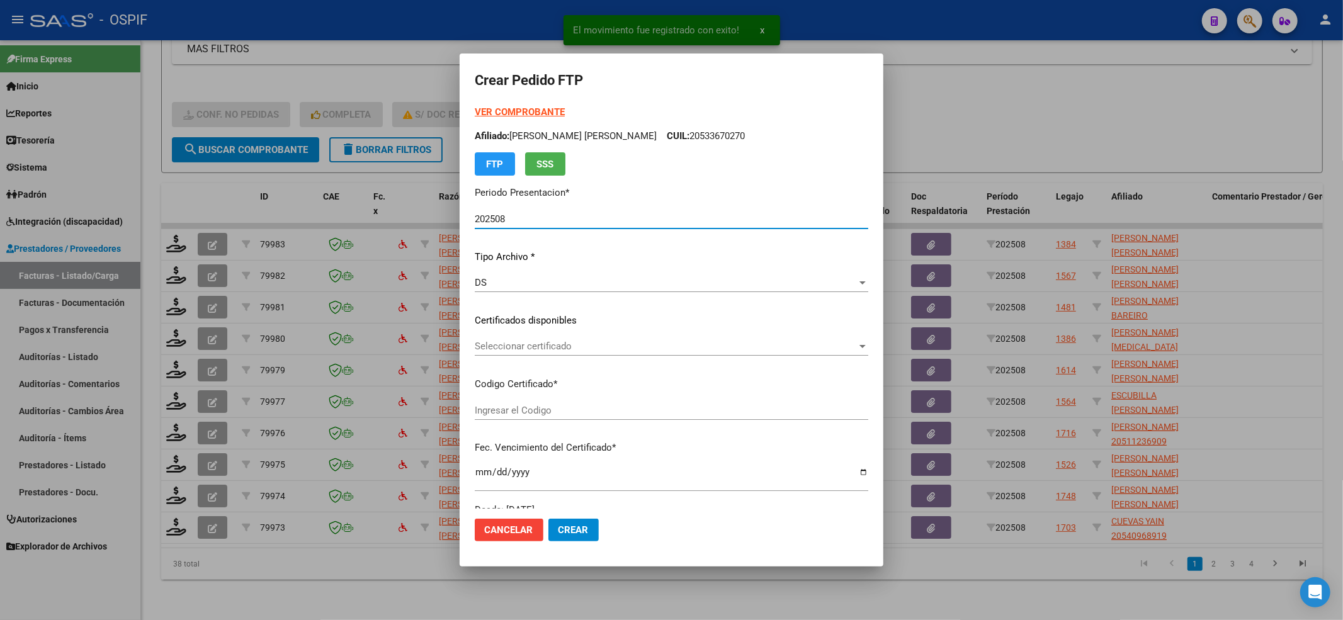
type input "020005681656020230905-20280905-AND-109"
type input "[DATE]"
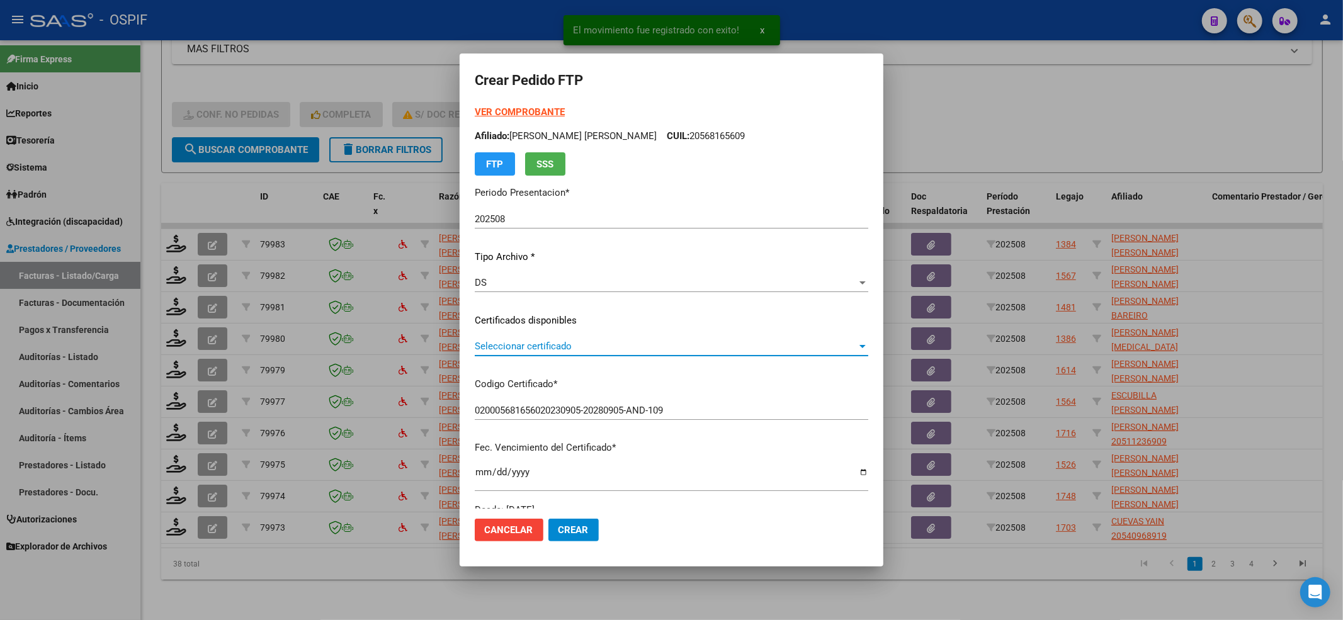
click at [529, 350] on span "Seleccionar certificado" at bounding box center [666, 346] width 382 height 11
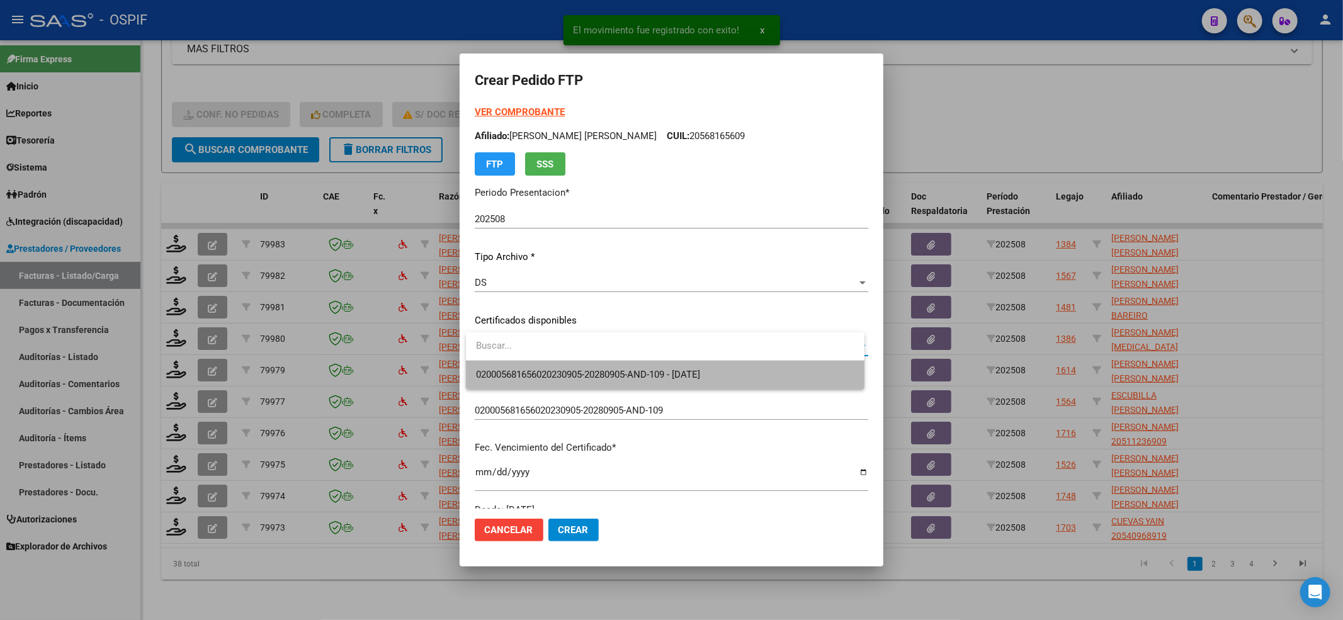
click at [525, 367] on span "020005681656020230905-20280905-AND-109 - [DATE]" at bounding box center [665, 375] width 379 height 28
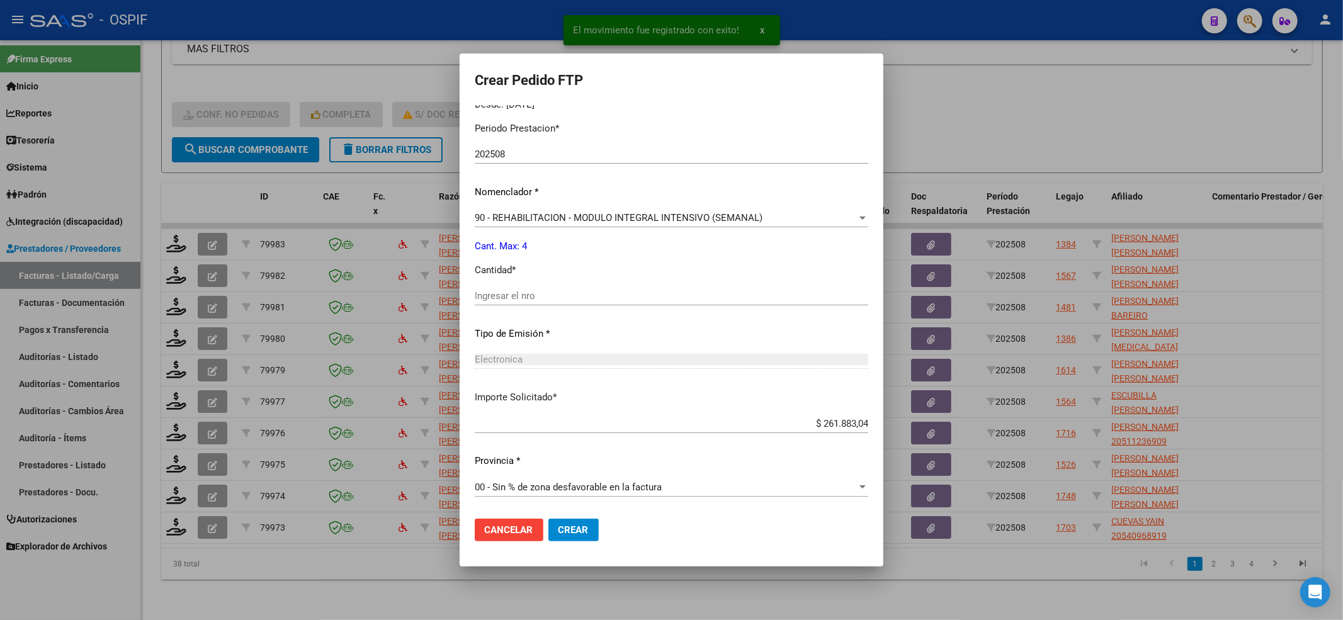
click at [515, 295] on input "Ingresar el nro" at bounding box center [672, 295] width 394 height 11
type input "4"
click at [579, 545] on mat-dialog-actions "Cancelar Crear" at bounding box center [672, 530] width 394 height 43
click at [577, 532] on span "Crear" at bounding box center [574, 530] width 30 height 11
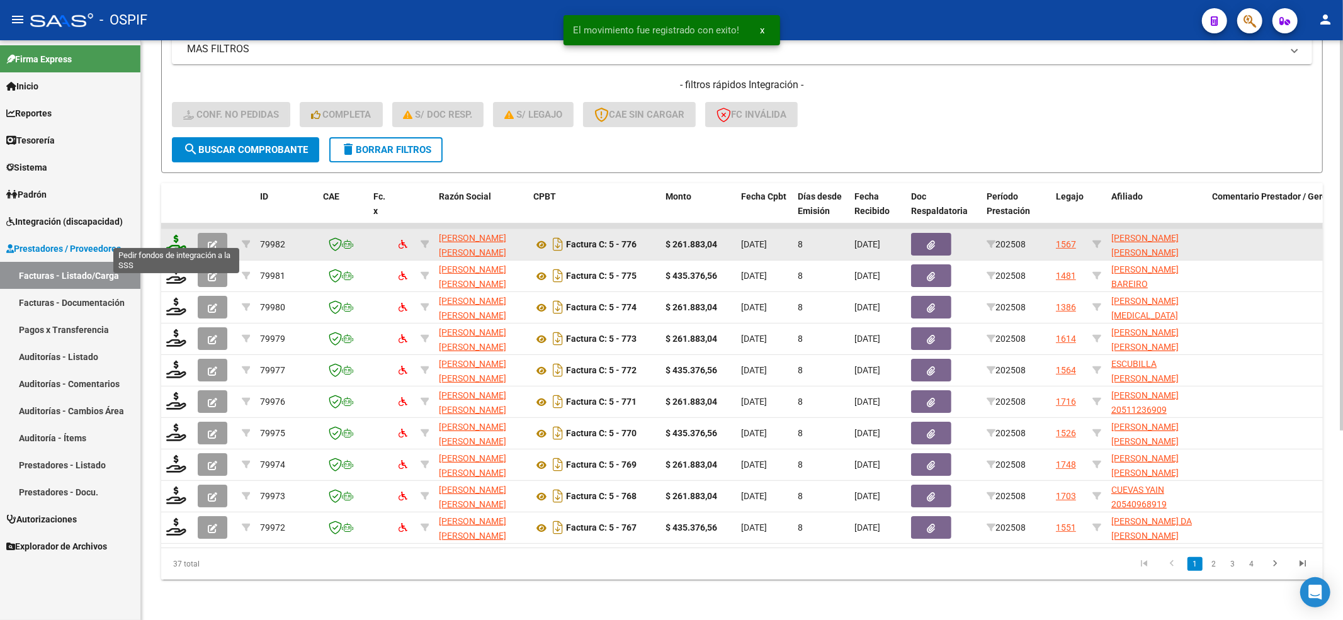
click at [171, 236] on icon at bounding box center [176, 244] width 20 height 18
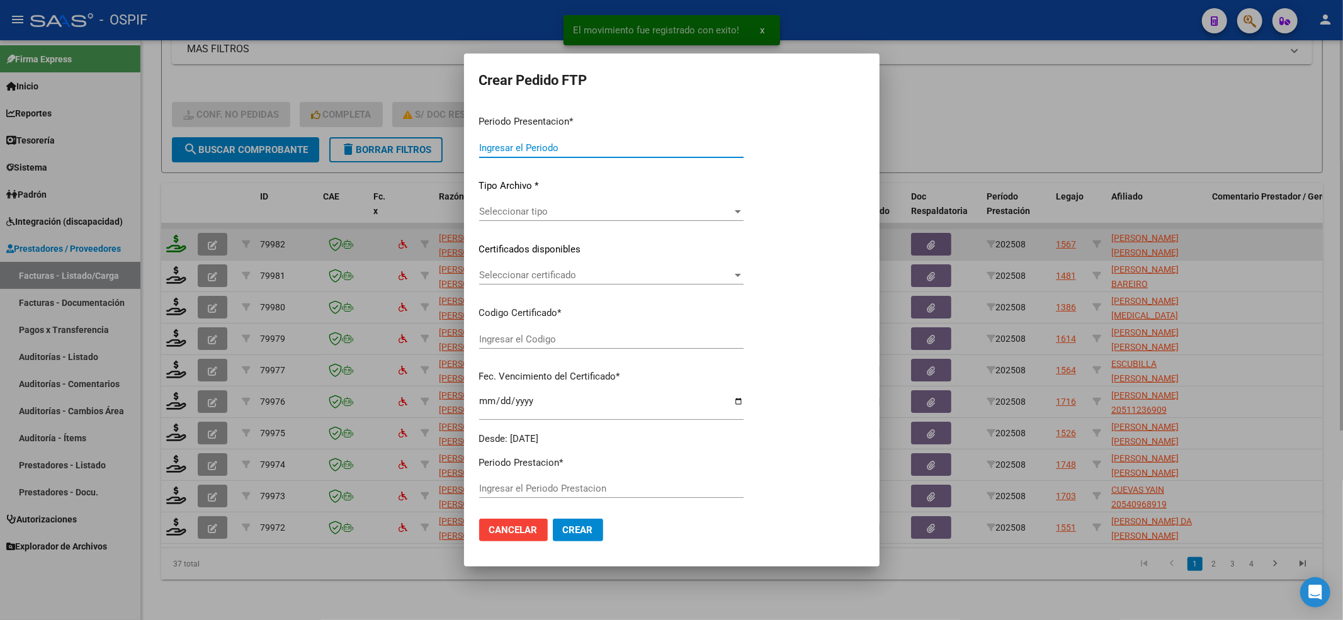
type input "202508"
type input "$ 261.883,04"
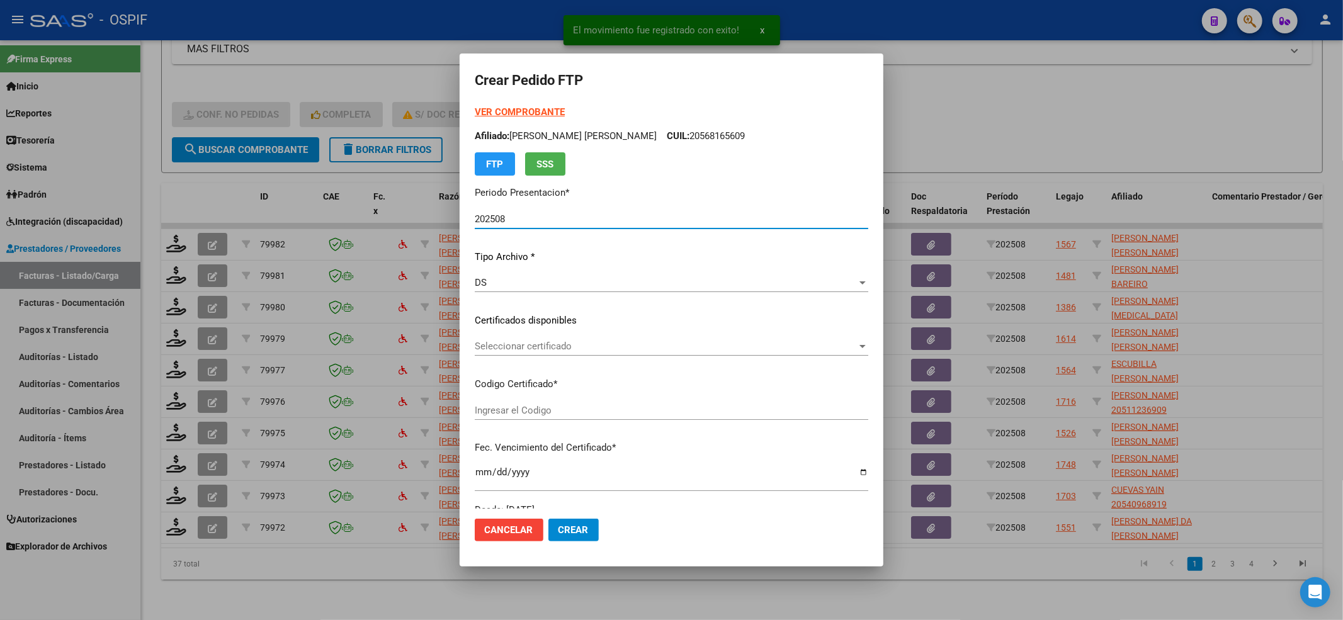
type input "0200053367148-20231128-20281128-BUE-427"
type input "[DATE]"
click at [504, 353] on div "Seleccionar certificado Seleccionar certificado" at bounding box center [672, 346] width 394 height 19
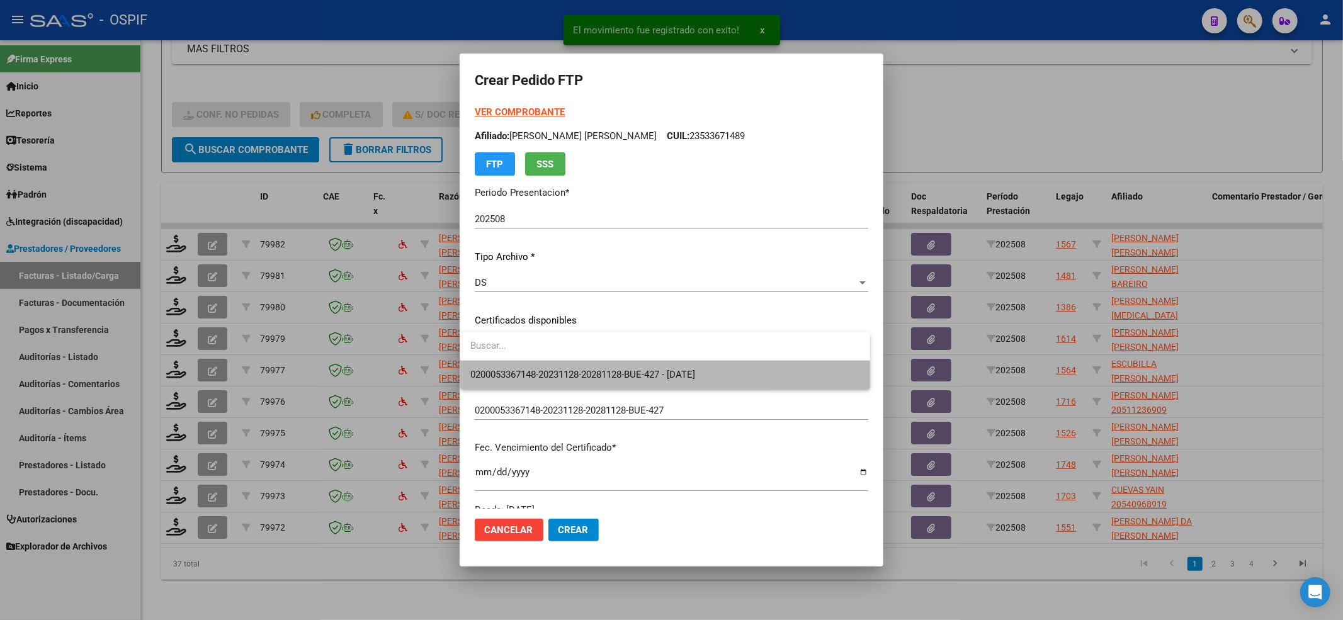
click at [499, 361] on span "0200053367148-20231128-20281128-BUE-427 - [DATE]" at bounding box center [665, 375] width 390 height 28
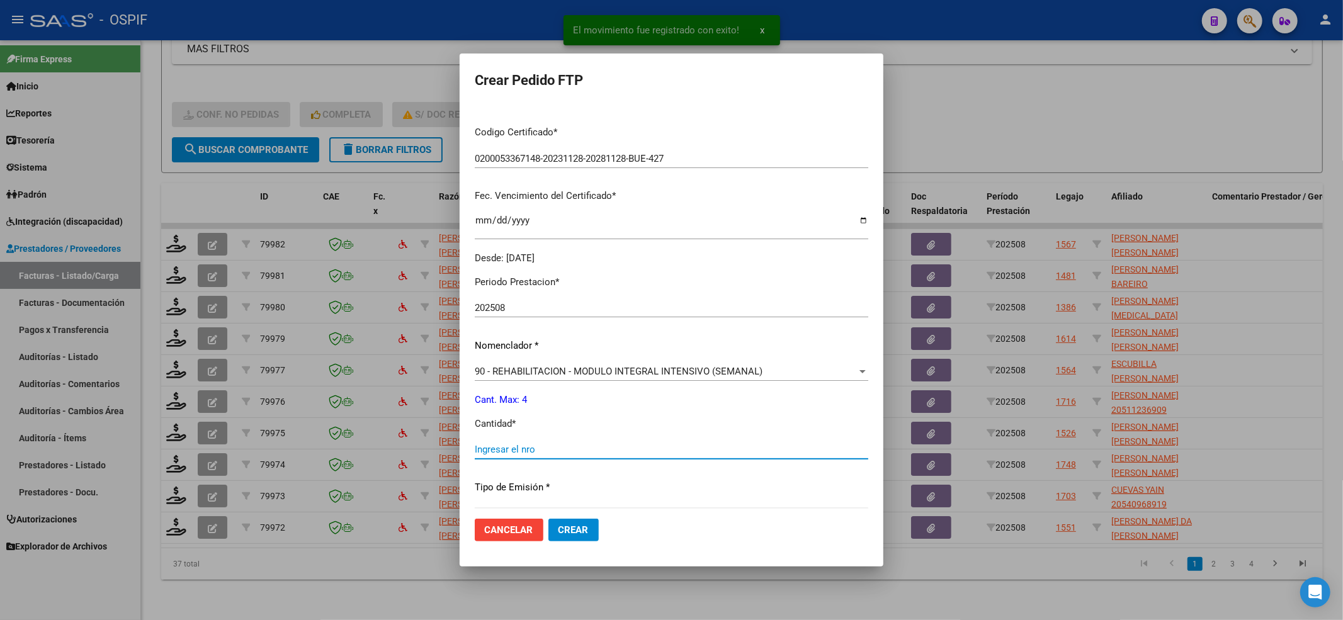
click at [506, 446] on input "Ingresar el nro" at bounding box center [672, 449] width 394 height 11
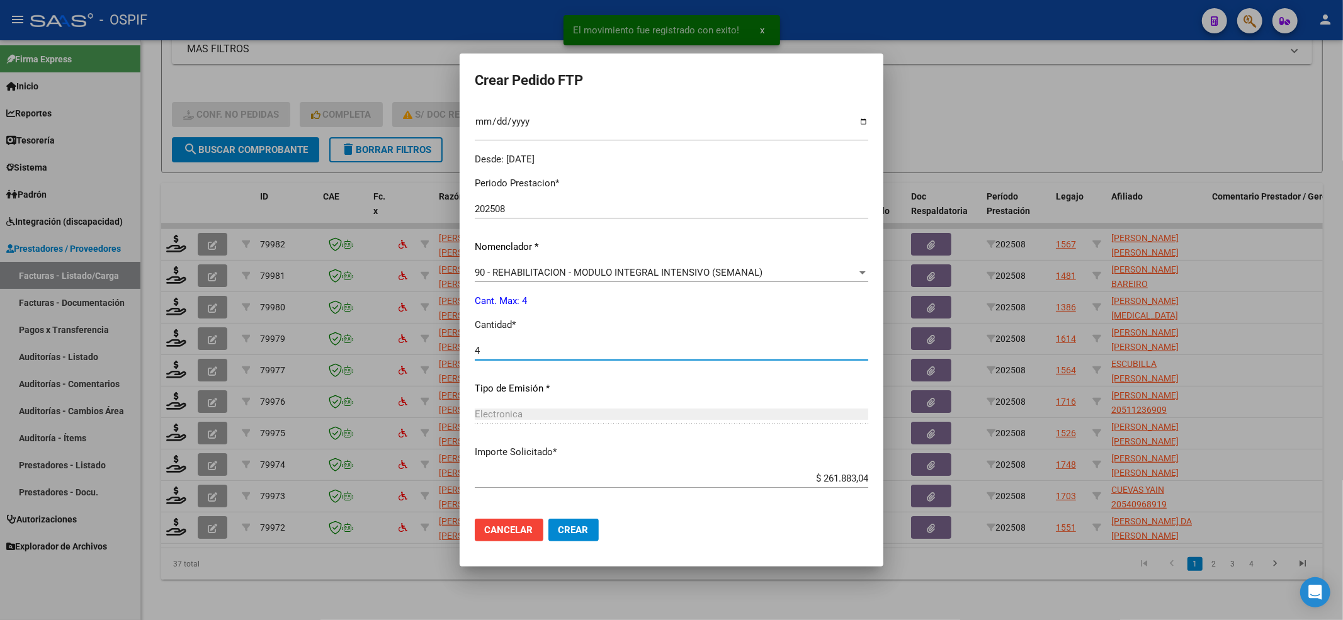
scroll to position [406, 0]
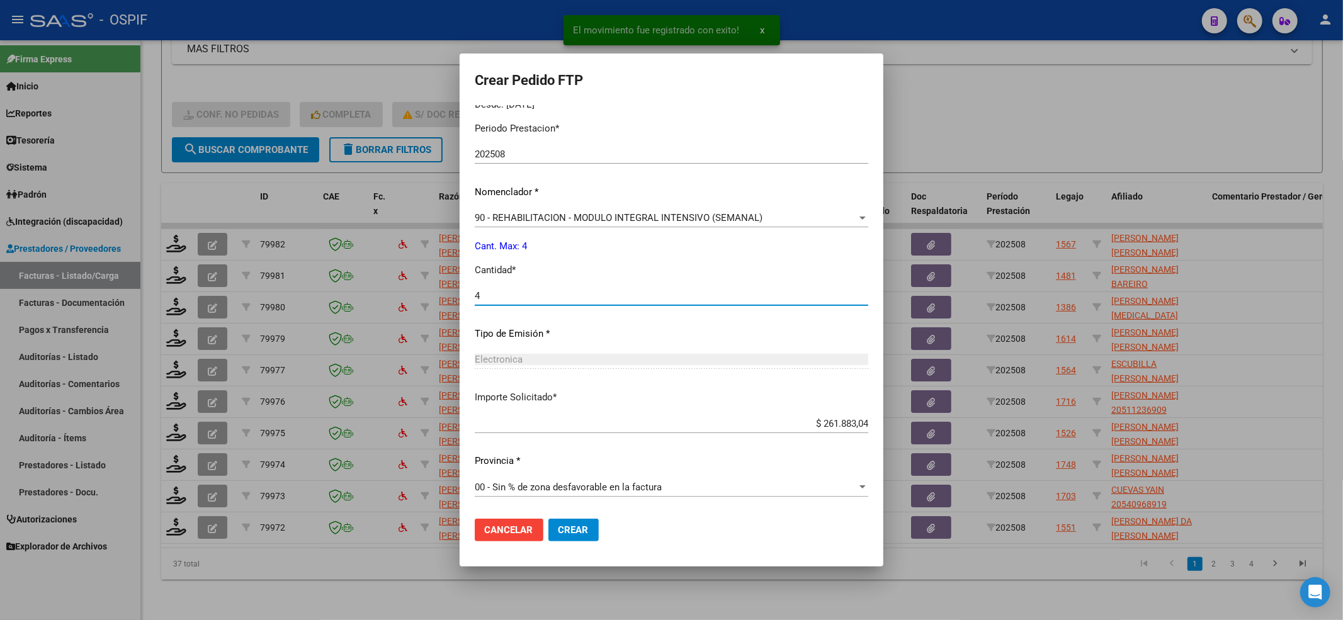
type input "4"
drag, startPoint x: 567, startPoint y: 543, endPoint x: 568, endPoint y: 535, distance: 7.6
click at [568, 542] on mat-dialog-actions "Cancelar Crear" at bounding box center [672, 530] width 394 height 43
click at [568, 535] on button "Crear" at bounding box center [574, 530] width 50 height 23
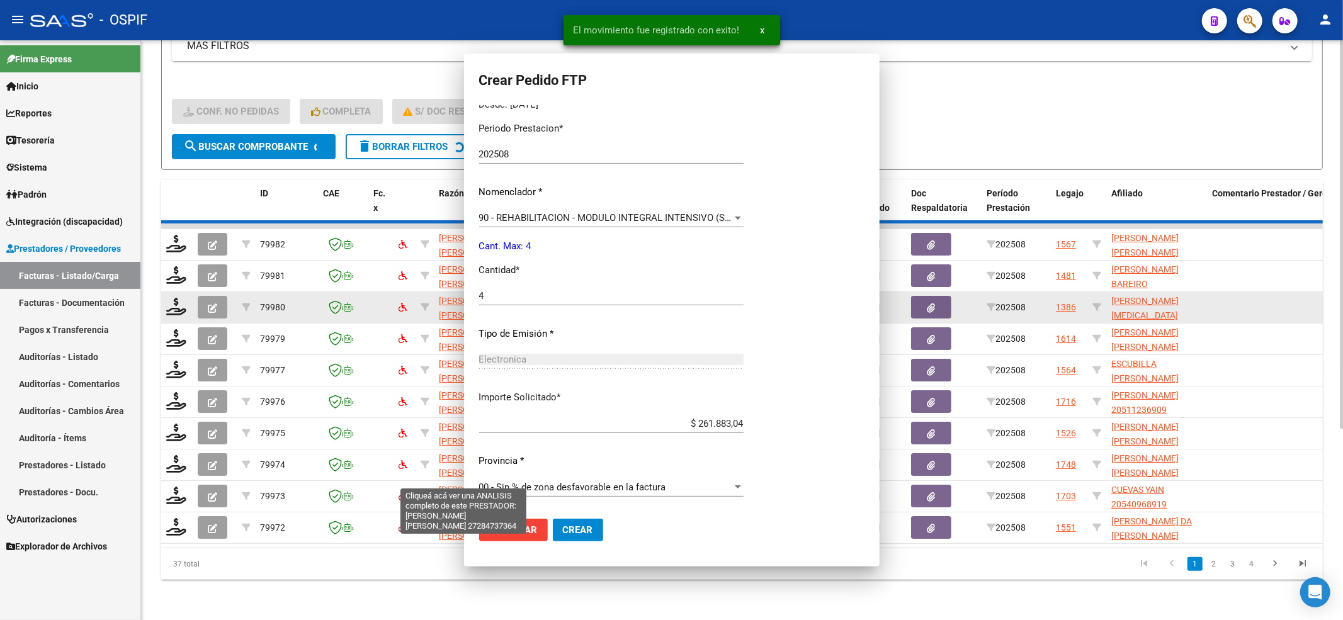
scroll to position [0, 0]
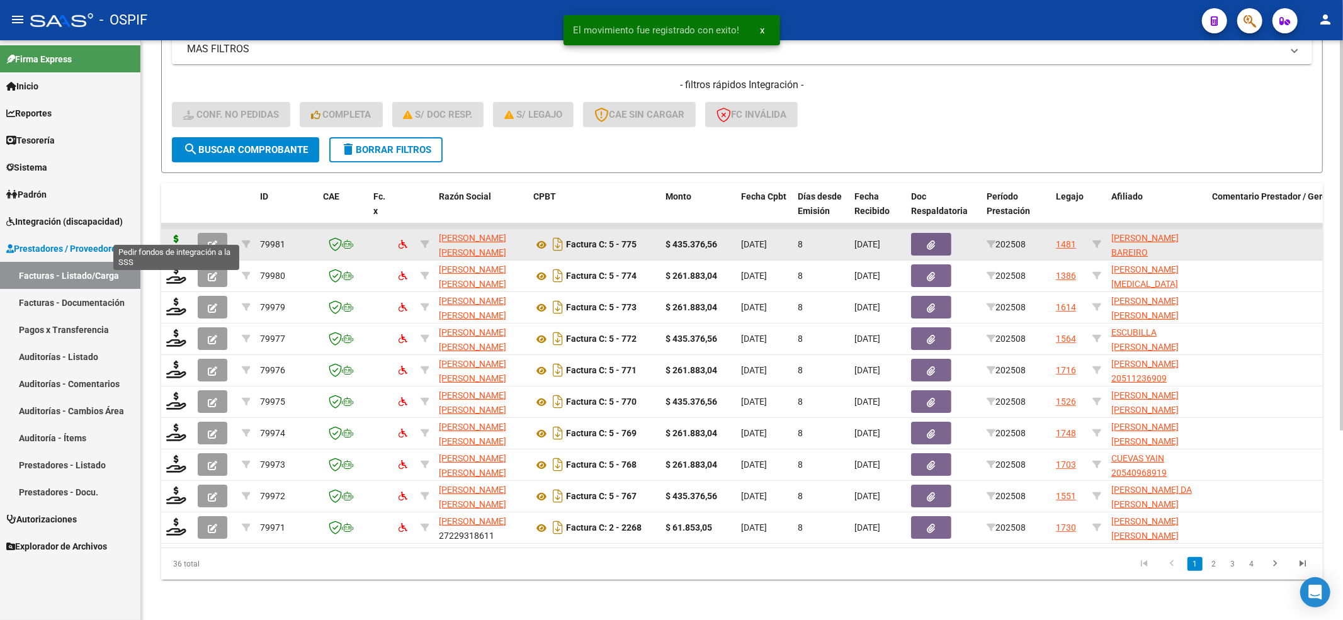
click at [174, 235] on icon at bounding box center [176, 244] width 20 height 18
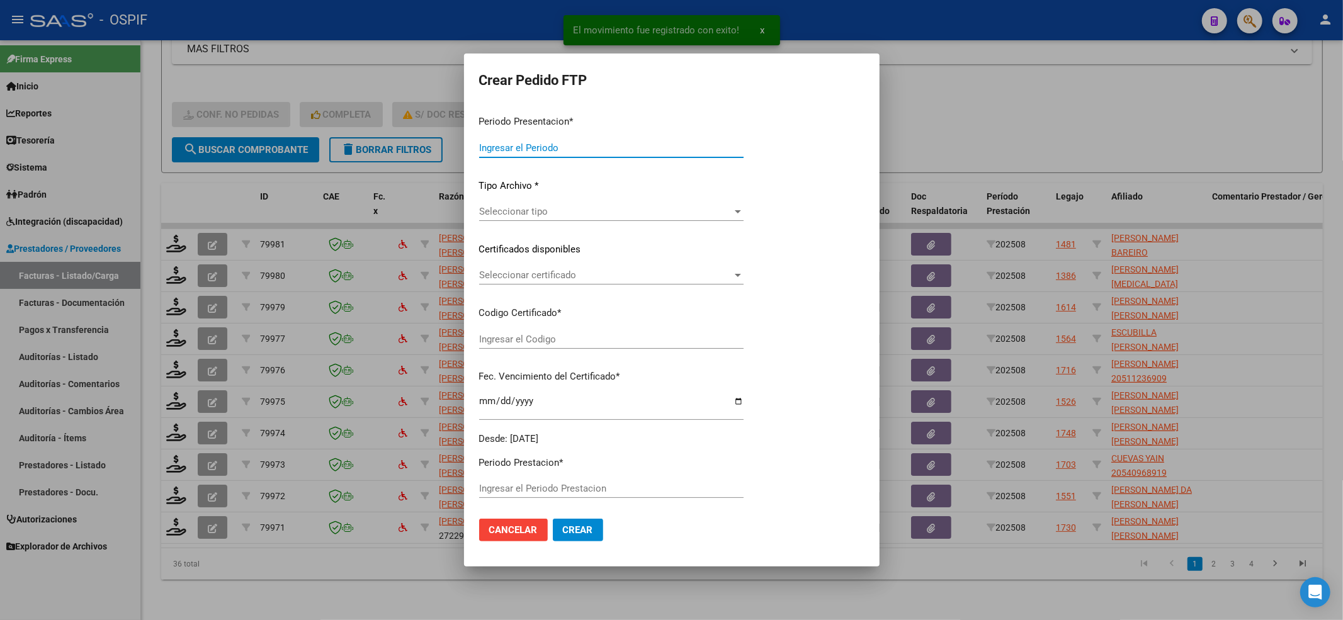
type input "202508"
type input "$ 435.376,56"
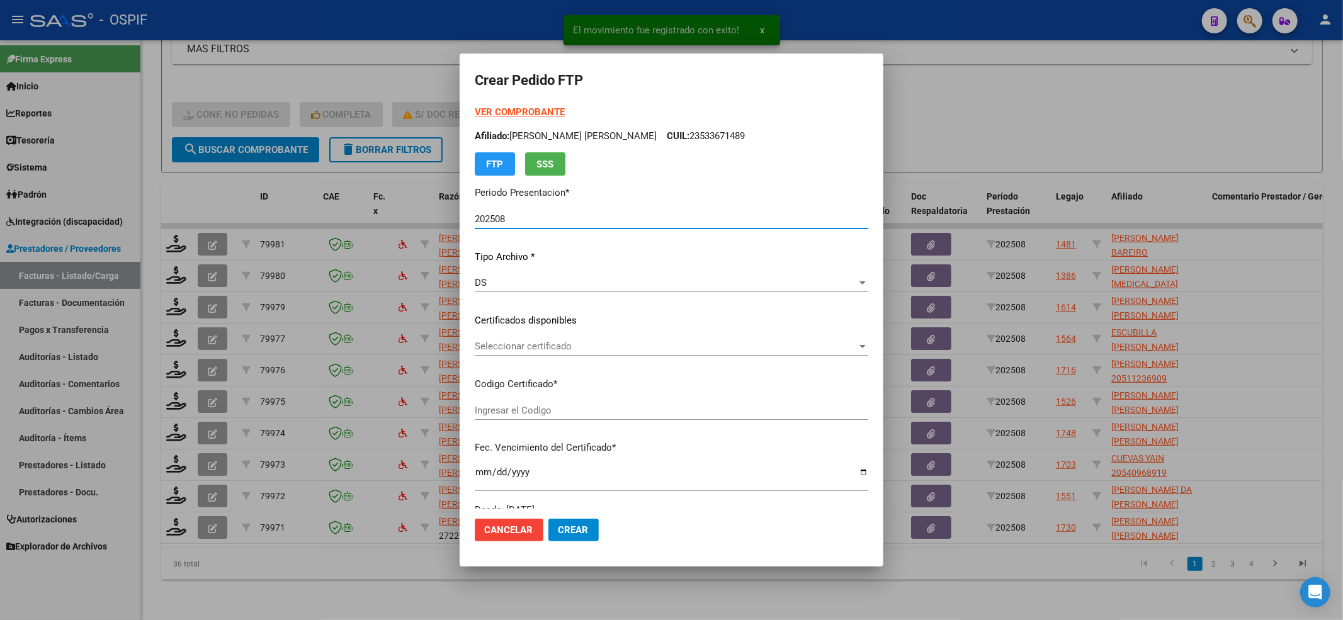
type input "020005574002920221206-20271206-BS-427"
type input "[DATE]"
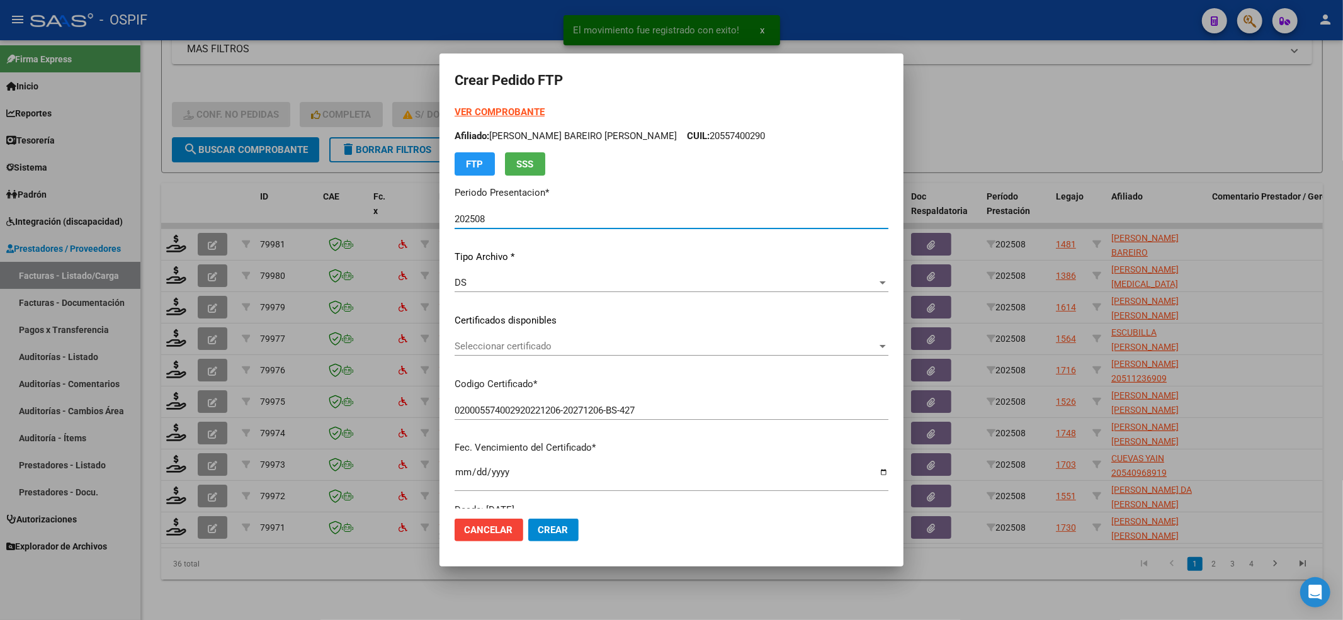
drag, startPoint x: 505, startPoint y: 363, endPoint x: 499, endPoint y: 343, distance: 20.9
click at [505, 362] on div "Seleccionar certificado Seleccionar certificado" at bounding box center [672, 352] width 434 height 31
click at [499, 348] on span "Seleccionar certificado" at bounding box center [666, 346] width 423 height 11
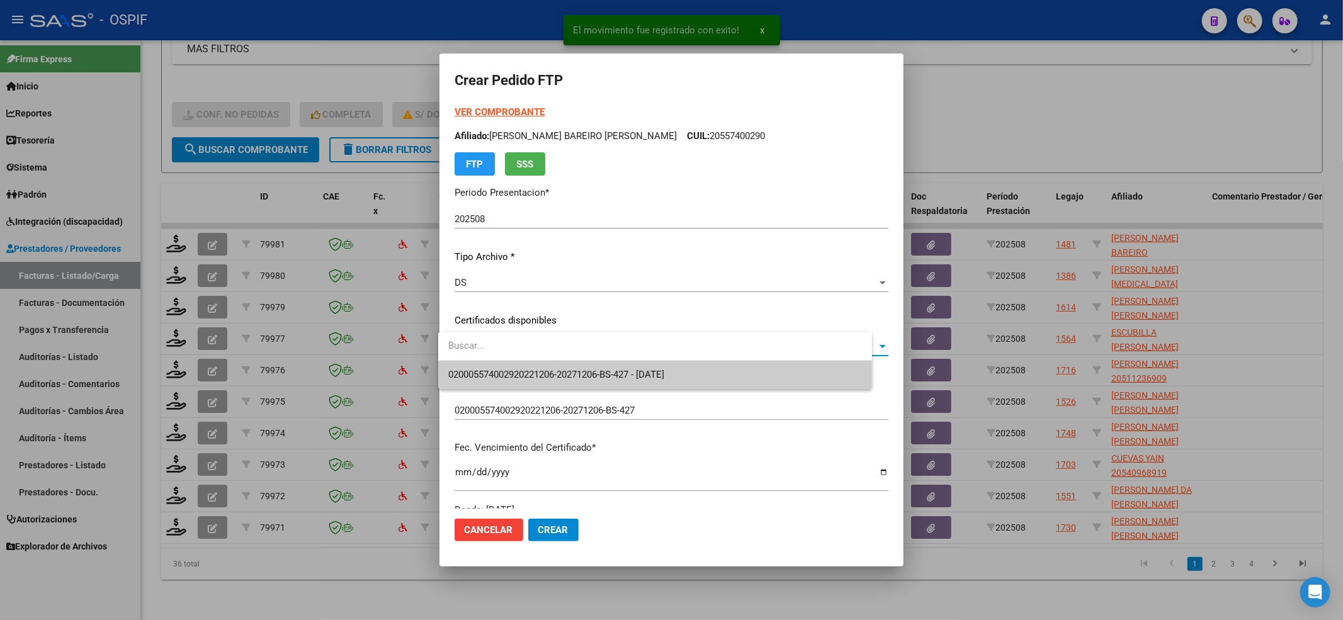
click at [501, 369] on span "020005574002920221206-20271206-BS-427 - [DATE]" at bounding box center [556, 374] width 216 height 11
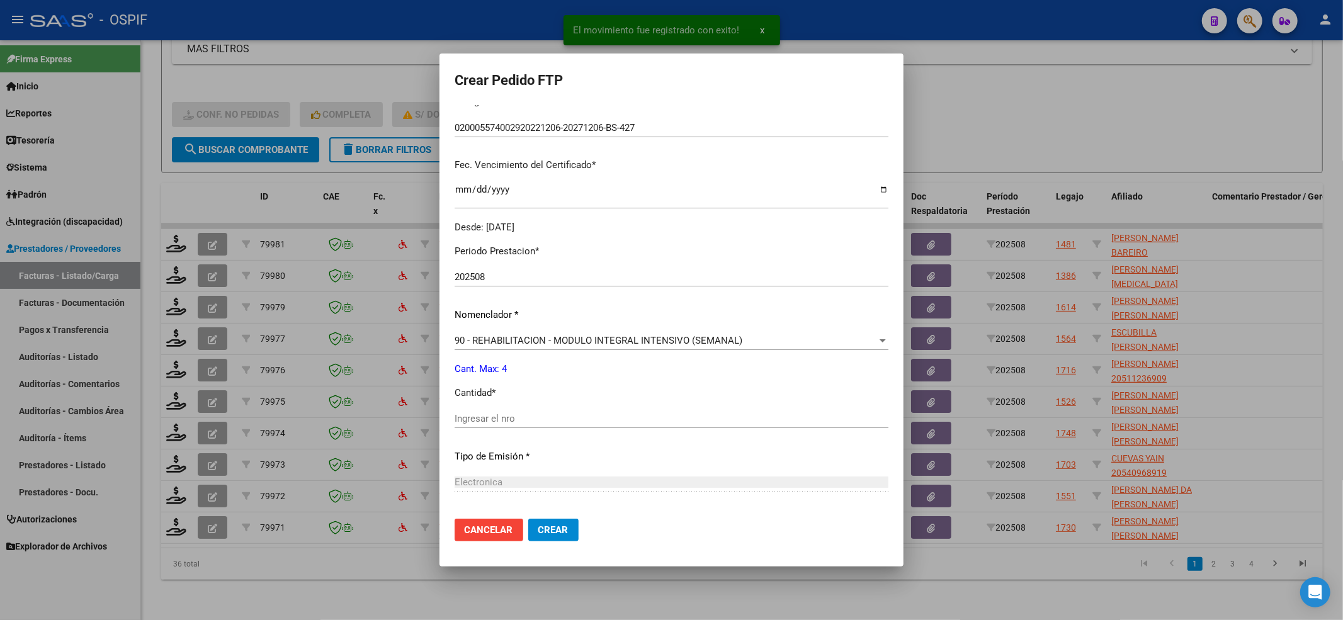
scroll to position [406, 0]
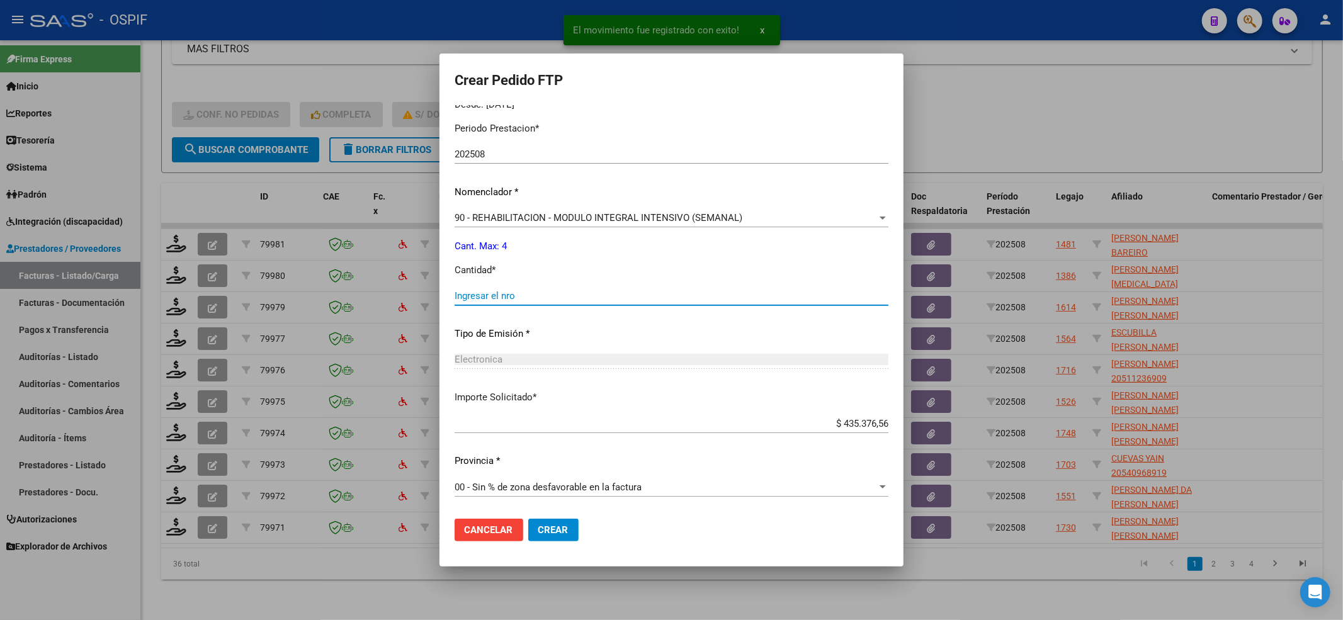
click at [494, 297] on input "Ingresar el nro" at bounding box center [672, 295] width 434 height 11
type input "4"
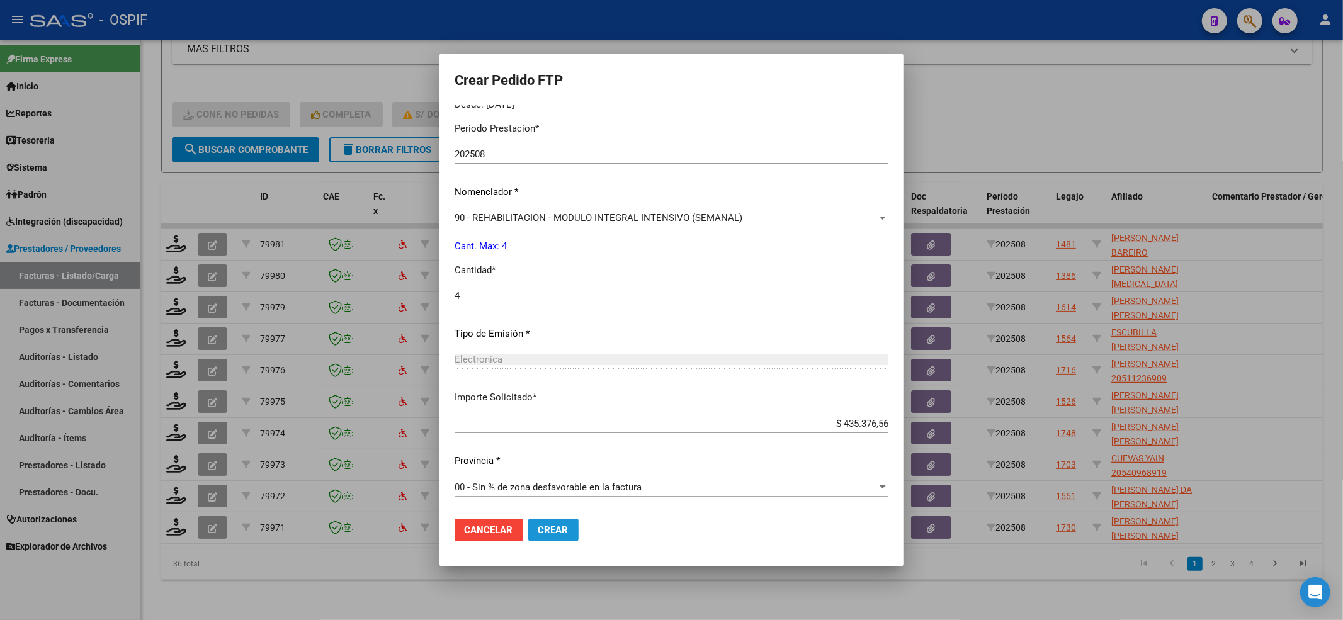
drag, startPoint x: 564, startPoint y: 535, endPoint x: 486, endPoint y: 501, distance: 84.9
click at [565, 535] on button "Crear" at bounding box center [553, 530] width 50 height 23
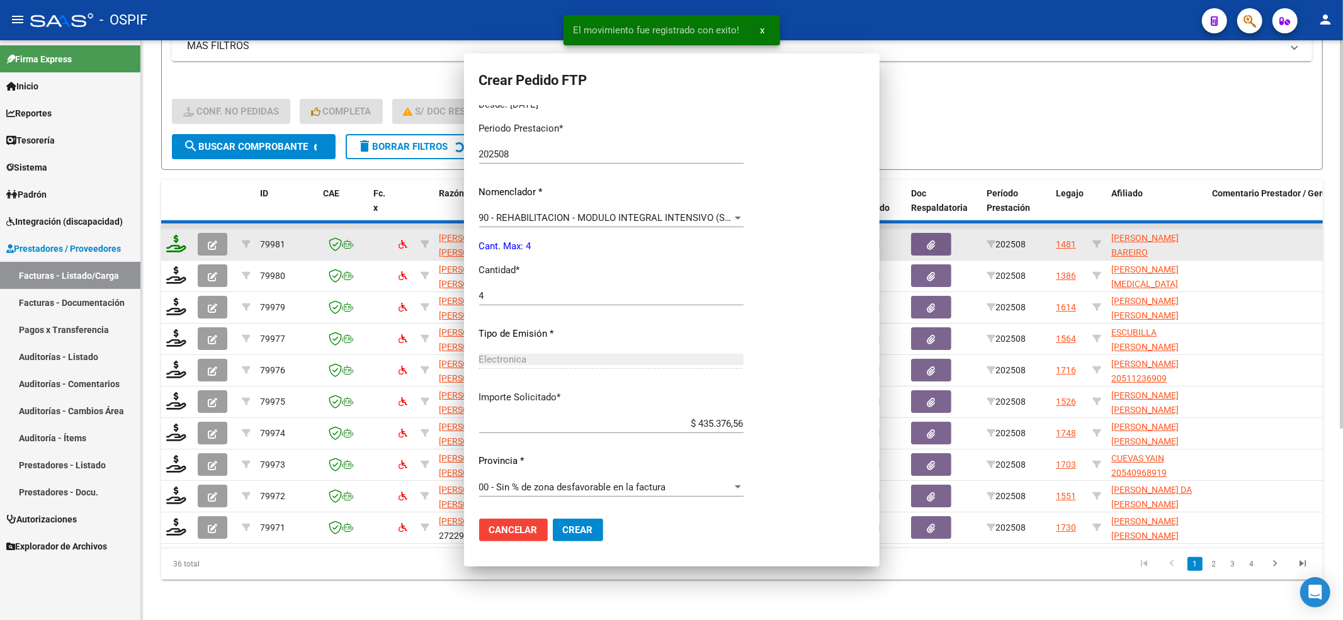
scroll to position [0, 0]
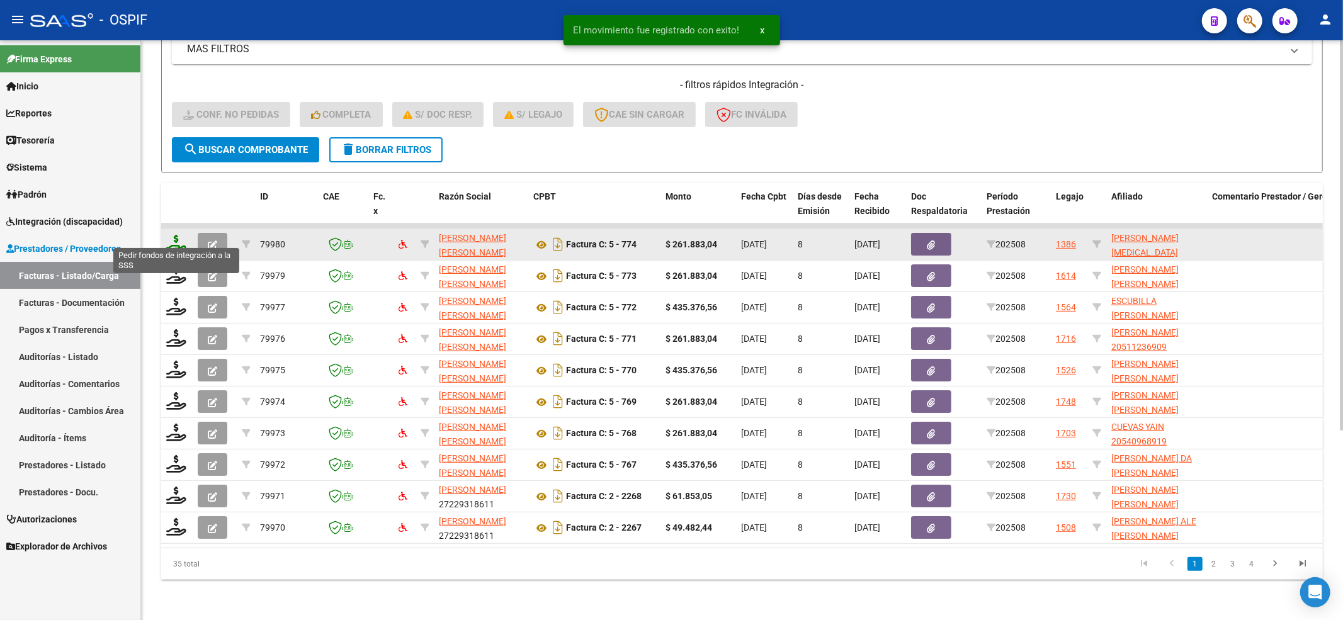
click at [176, 235] on icon at bounding box center [176, 244] width 20 height 18
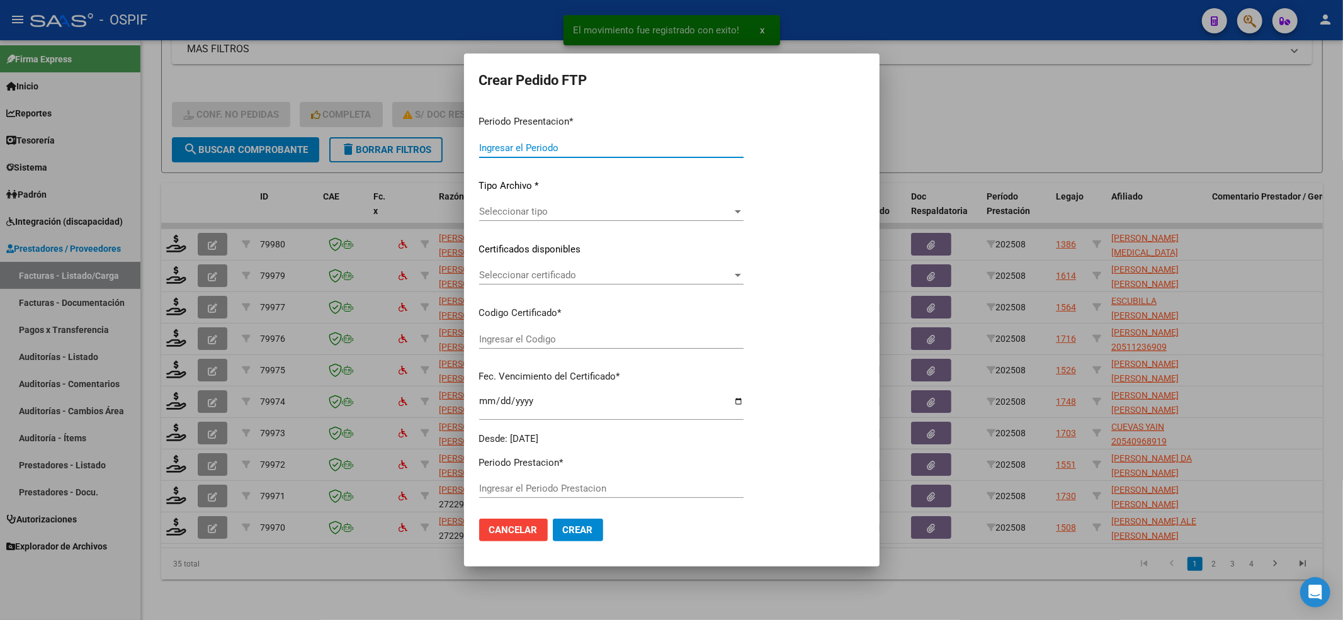
type input "202508"
type input "$ 261.883,04"
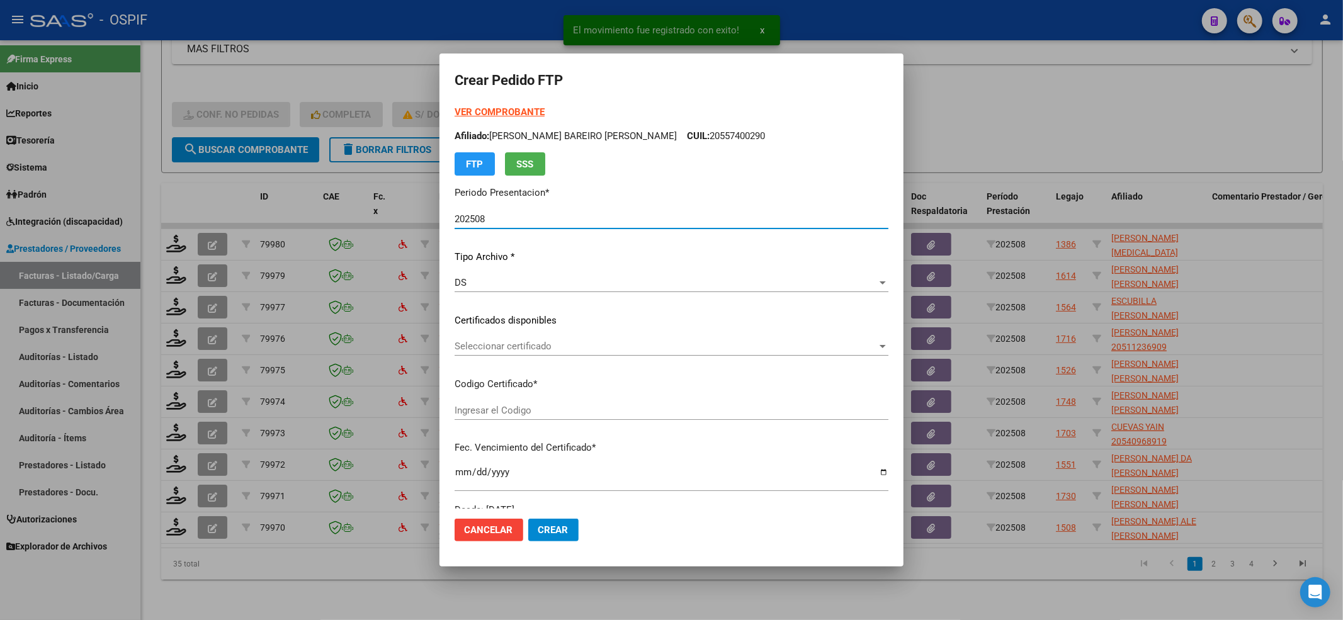
type input "0100052413588-20230421-20260421-BS-427"
type input "[DATE]"
click at [591, 349] on span "Seleccionar certificado" at bounding box center [666, 346] width 423 height 11
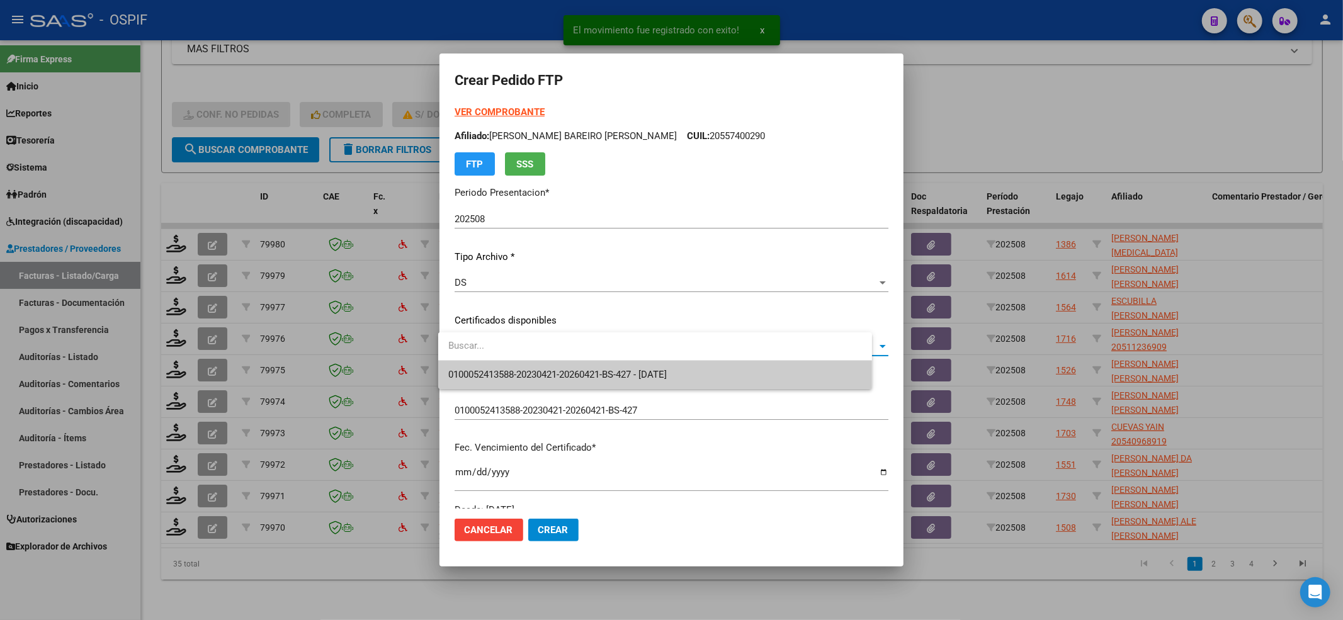
click at [581, 373] on span "0100052413588-20230421-20260421-BS-427 - [DATE]" at bounding box center [557, 374] width 219 height 11
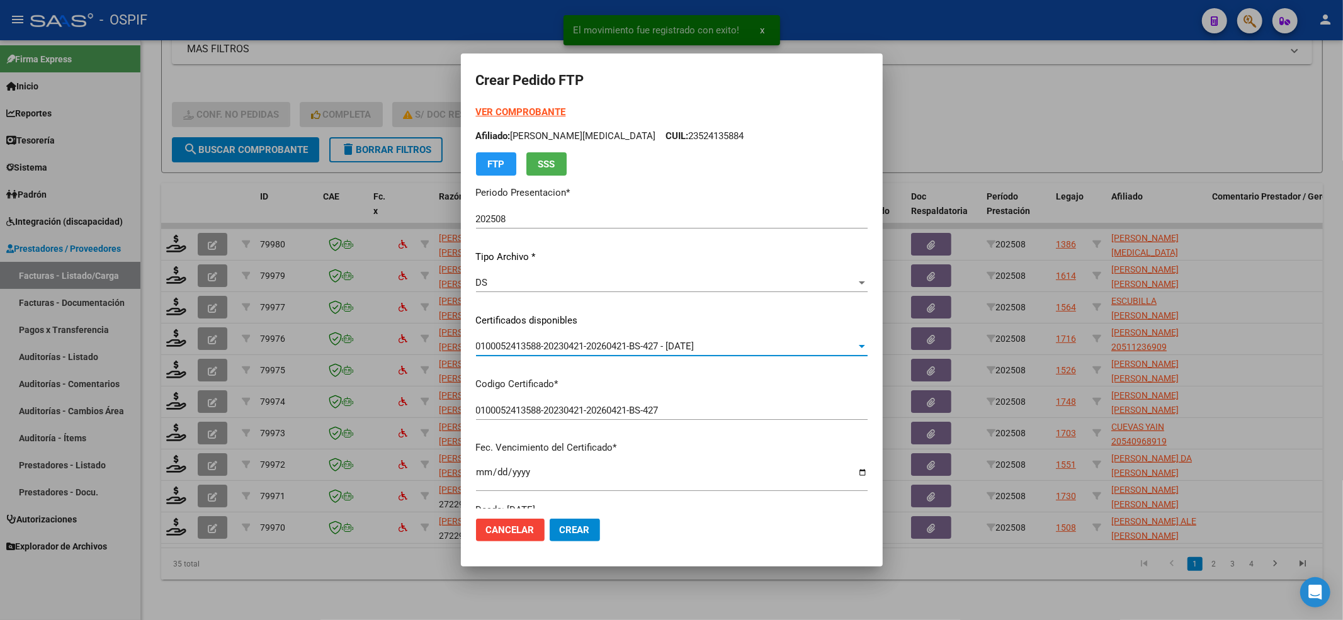
scroll to position [336, 0]
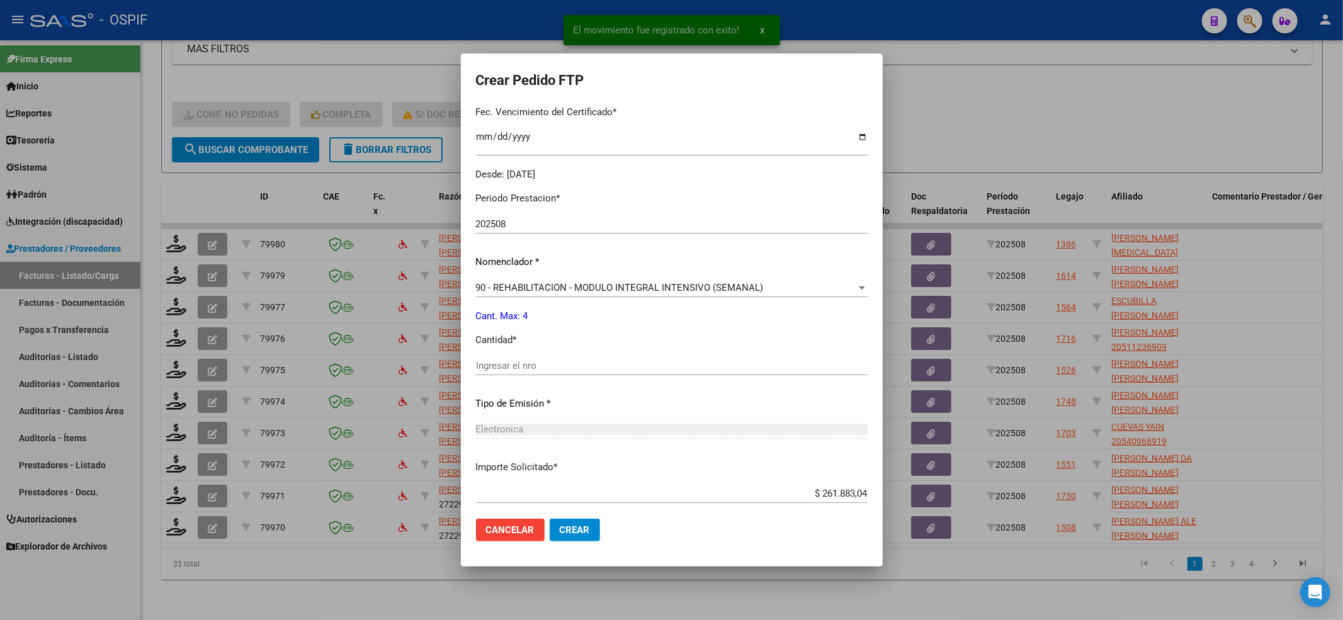
click at [545, 361] on input "Ingresar el nro" at bounding box center [672, 365] width 392 height 11
type input "4"
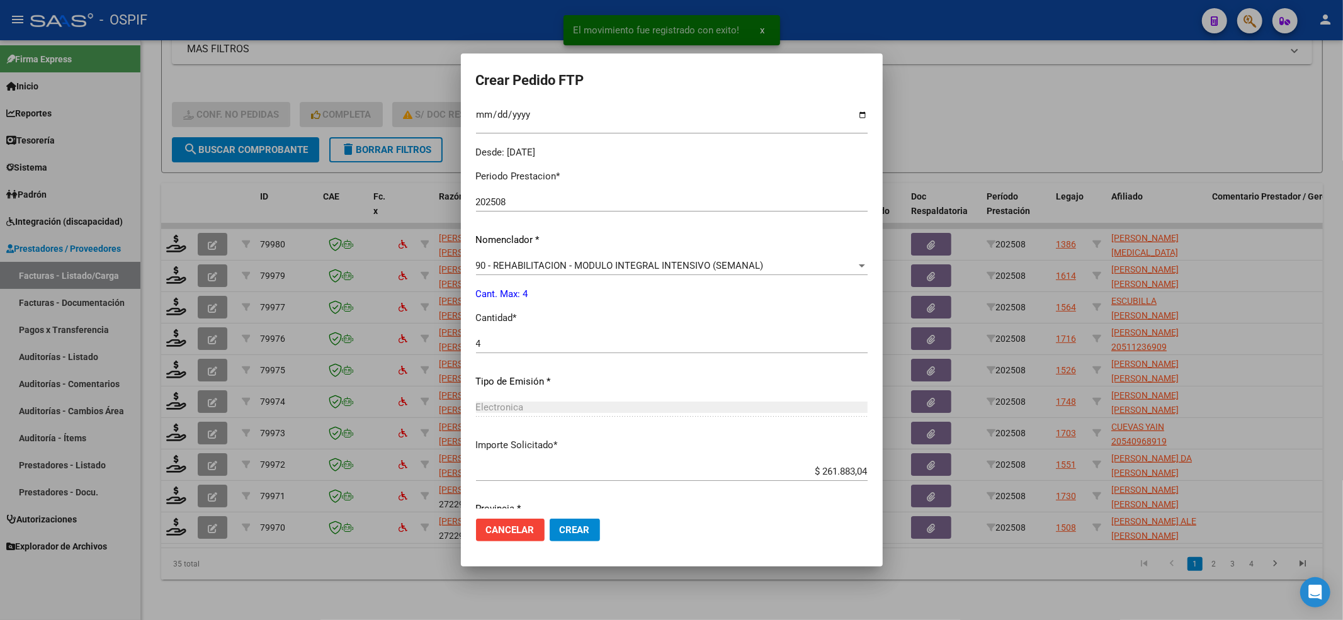
scroll to position [406, 0]
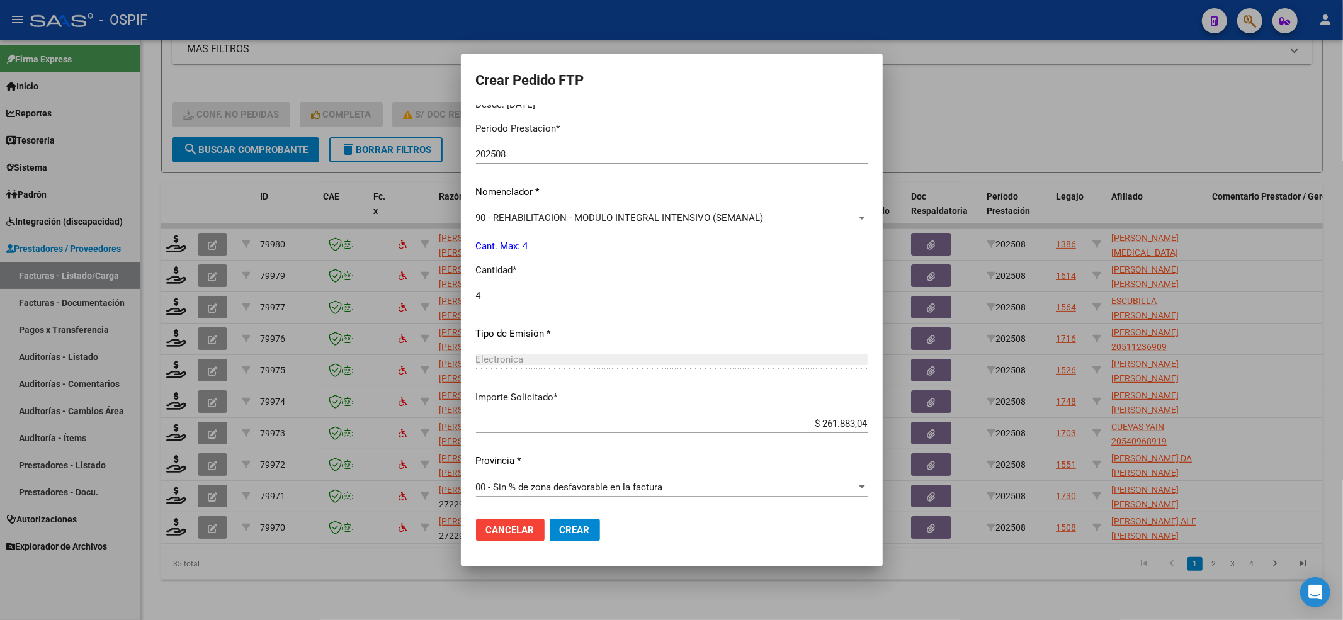
click at [579, 532] on span "Crear" at bounding box center [575, 530] width 30 height 11
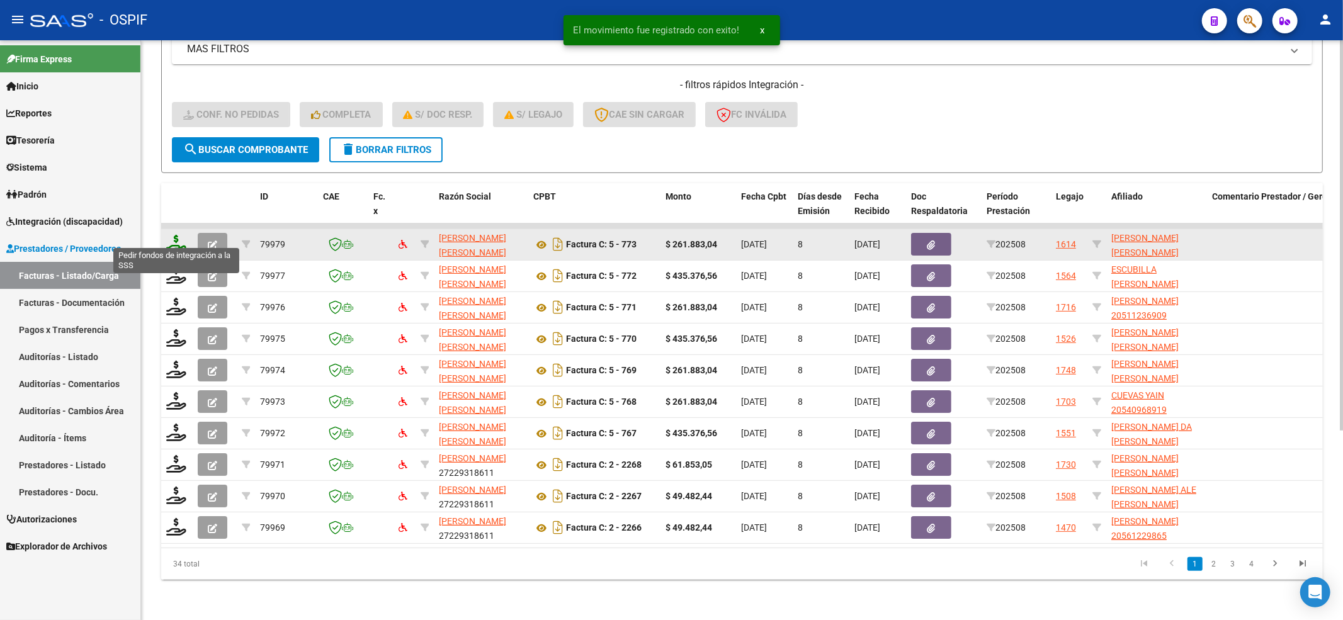
click at [178, 235] on icon at bounding box center [176, 244] width 20 height 18
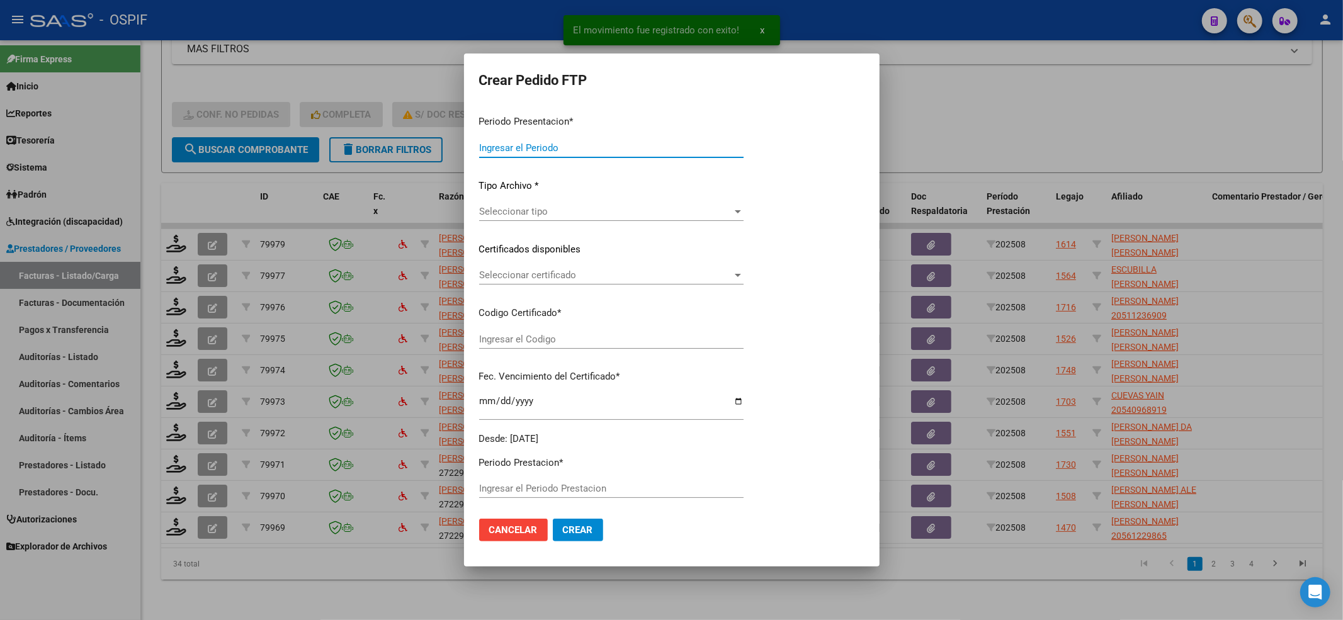
type input "202508"
type input "$ 261.883,04"
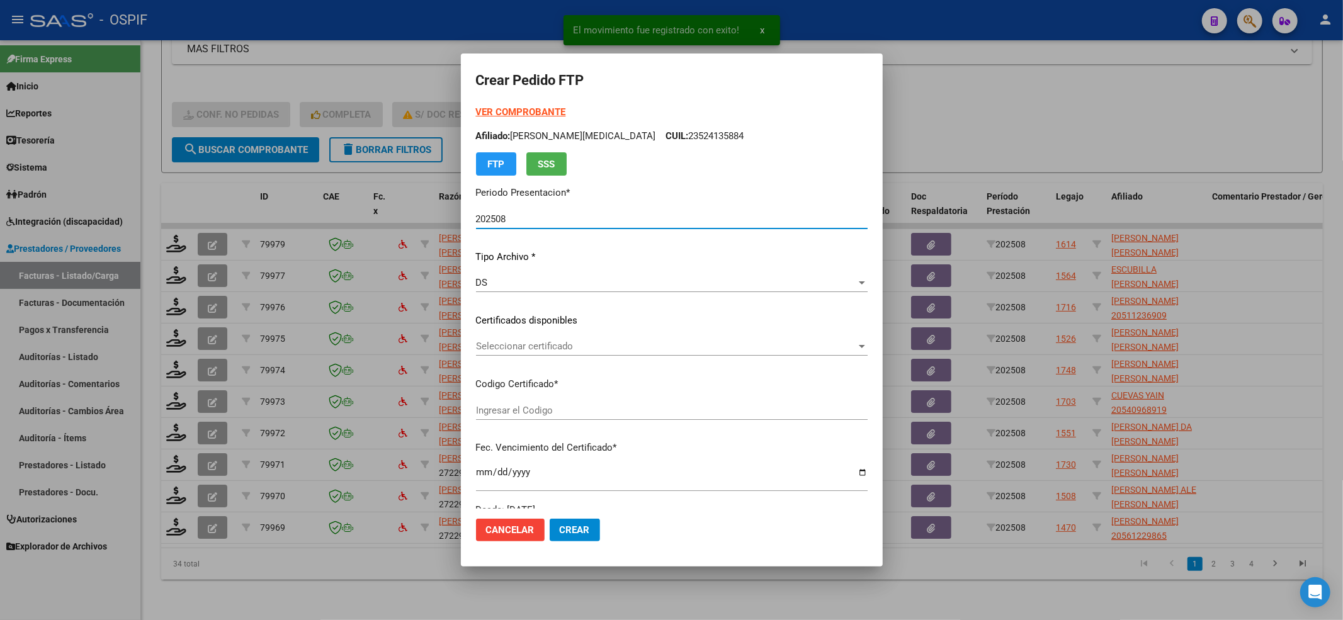
type input "-02-00046826670-20181030-20231030-BS-427"
type input "[DATE]"
click at [573, 338] on div "Seleccionar certificado Seleccionar certificado" at bounding box center [672, 346] width 394 height 19
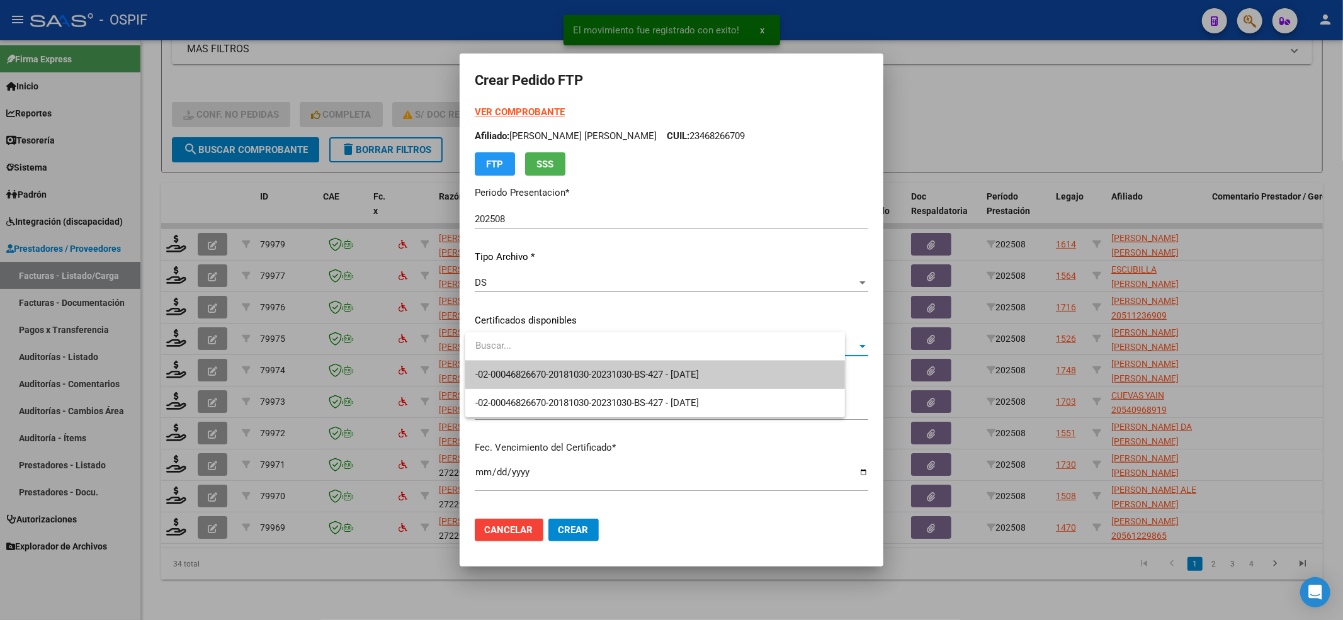
click at [554, 359] on input "dropdown search" at bounding box center [655, 346] width 380 height 28
click at [553, 365] on span "-02-00046826670-20181030-20231030-BS-427 - [DATE]" at bounding box center [666, 375] width 380 height 28
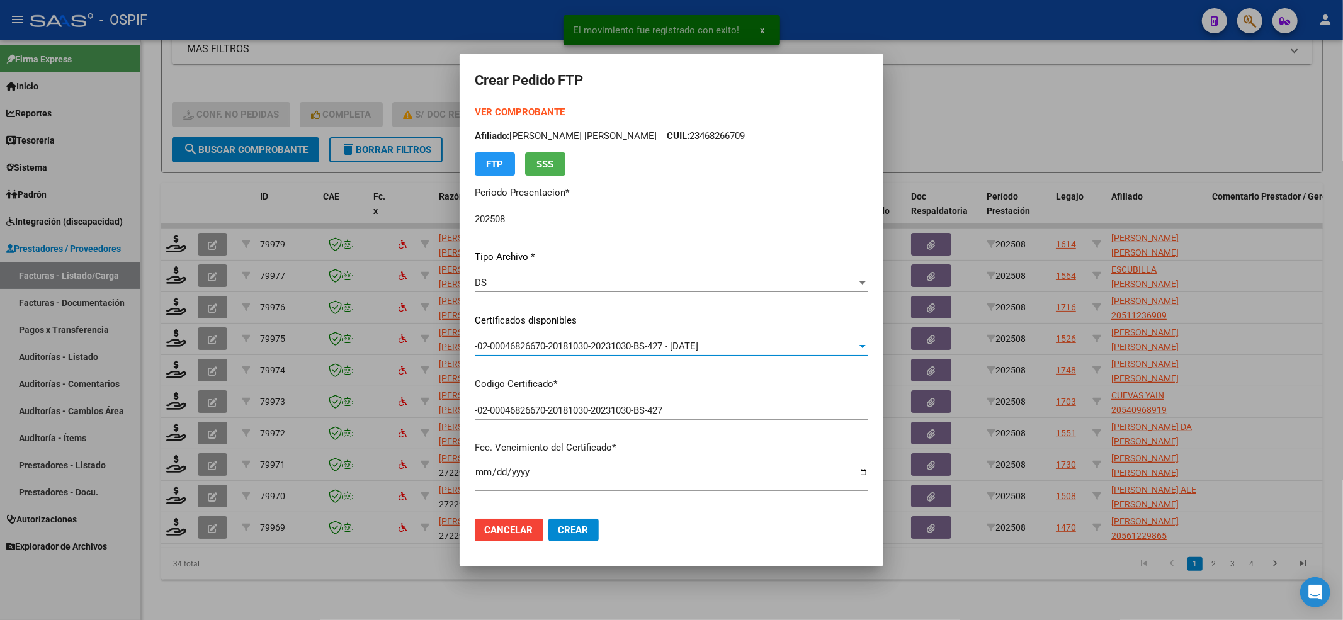
scroll to position [336, 0]
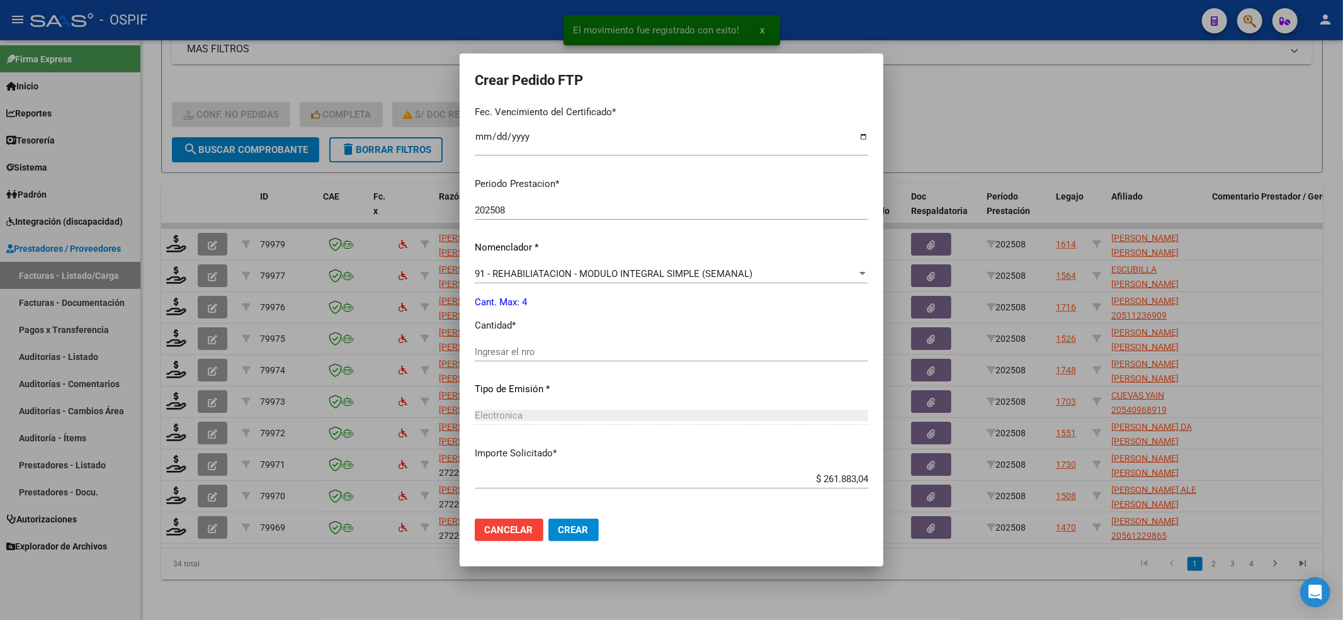
click at [512, 338] on div "Periodo Prestacion * 202508 Ingresar el Periodo Prestacion Nomenclador * 91 - R…" at bounding box center [672, 366] width 394 height 397
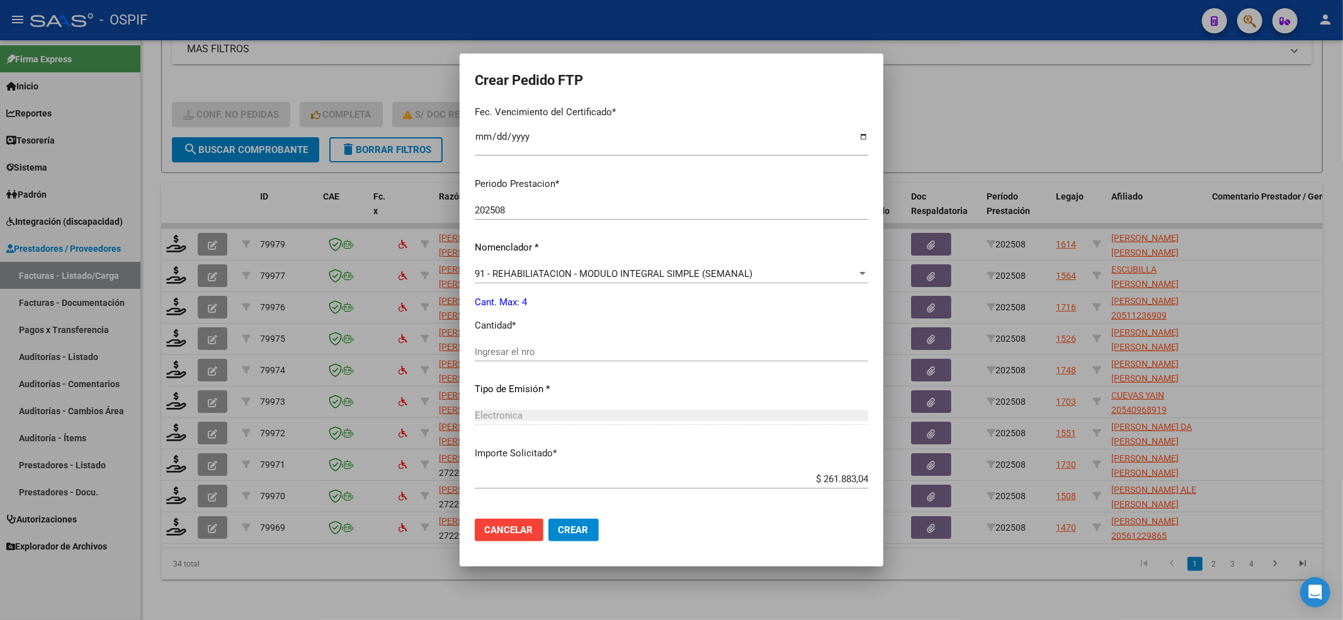
click at [510, 354] on input "Ingresar el nro" at bounding box center [672, 351] width 394 height 11
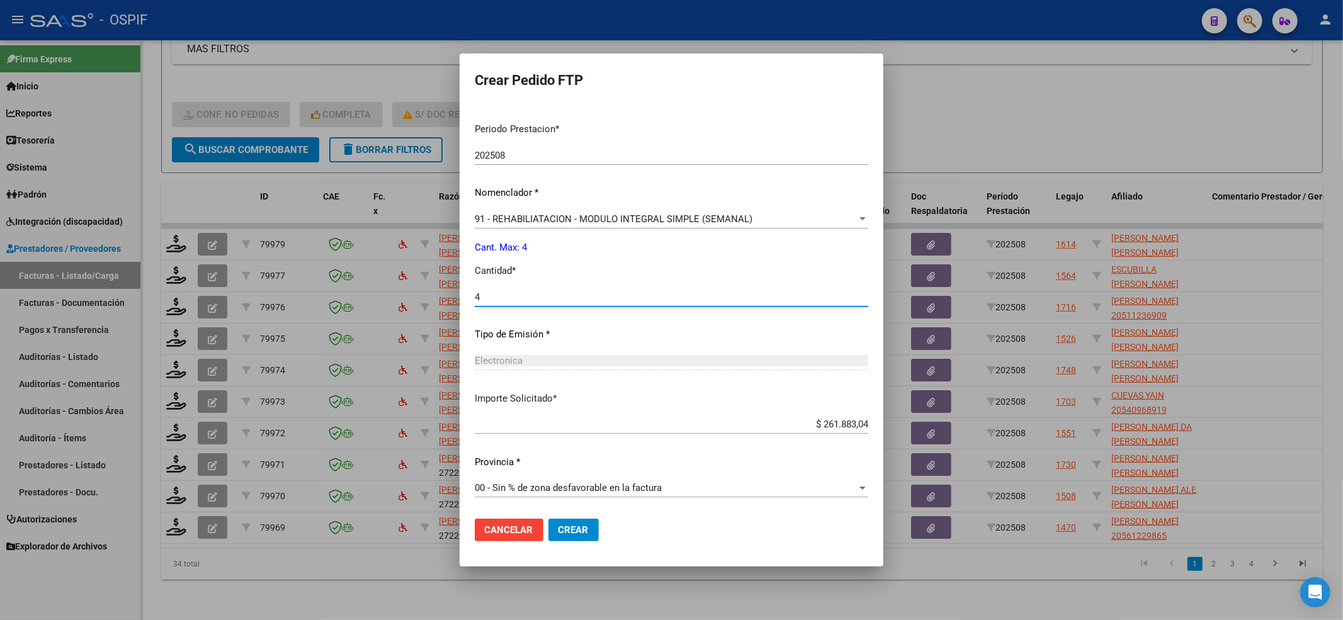
scroll to position [391, 0]
type input "4"
click at [579, 528] on span "Crear" at bounding box center [574, 530] width 30 height 11
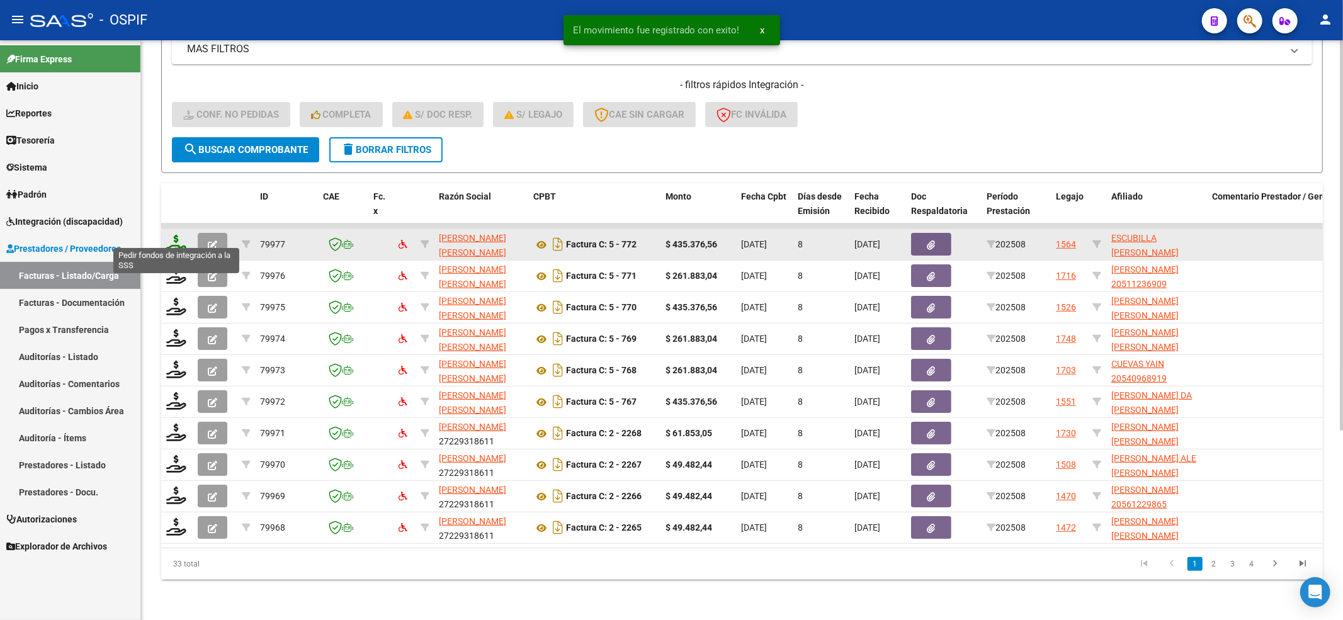
click at [174, 236] on icon at bounding box center [176, 244] width 20 height 18
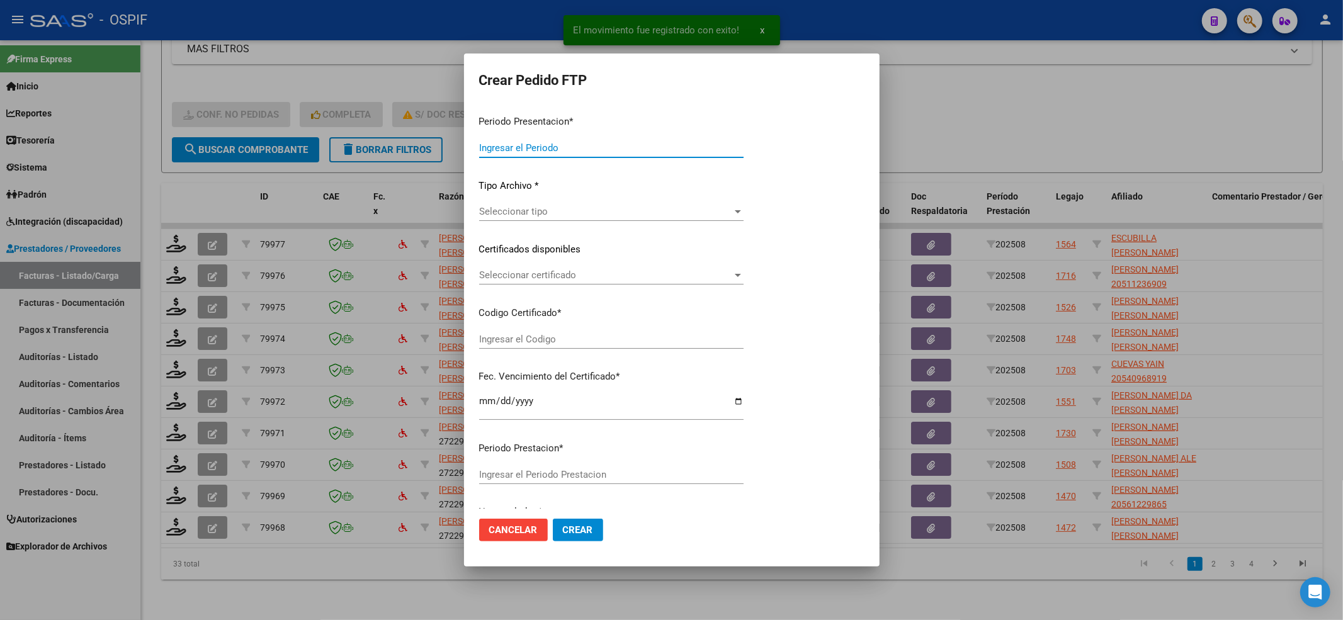
type input "202508"
type input "$ 435.376,56"
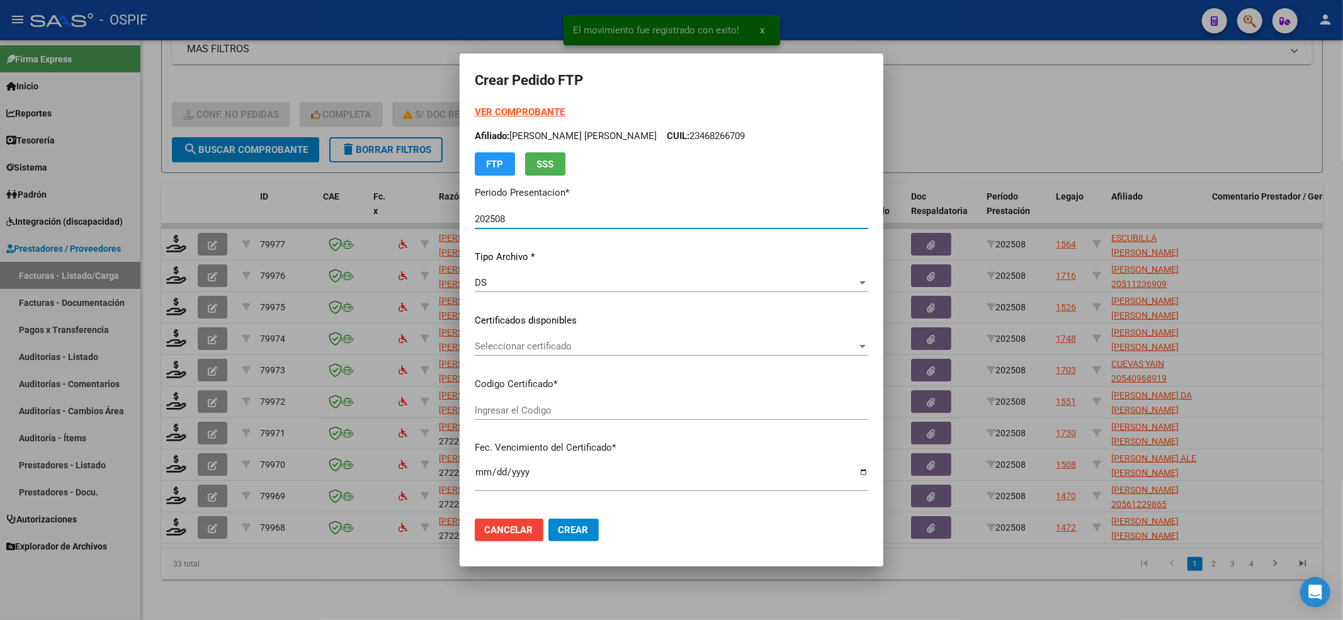
type input "0200056046188-20230331-20280331-AND-104"
type input "[DATE]"
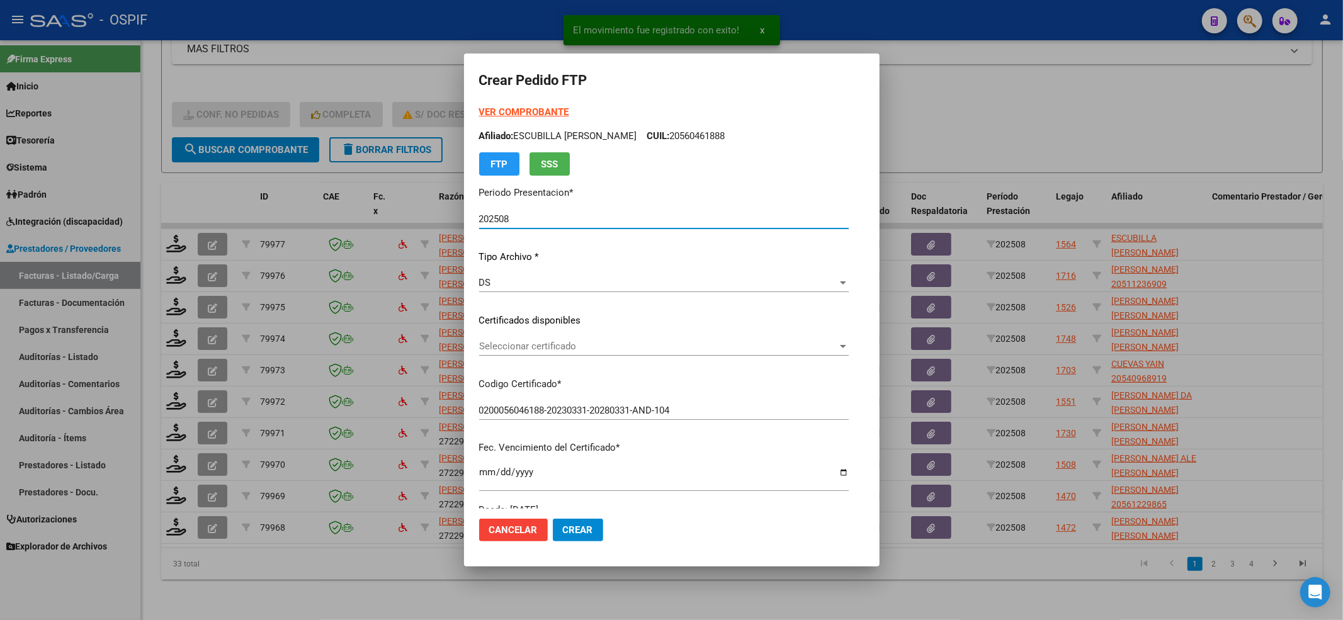
click at [520, 330] on div "VER COMPROBANTE ARCA [PERSON_NAME] Afiliado: ESCUBILLA [PERSON_NAME]: 205604618…" at bounding box center [664, 311] width 370 height 412
click at [514, 350] on span "Seleccionar certificado" at bounding box center [658, 346] width 358 height 11
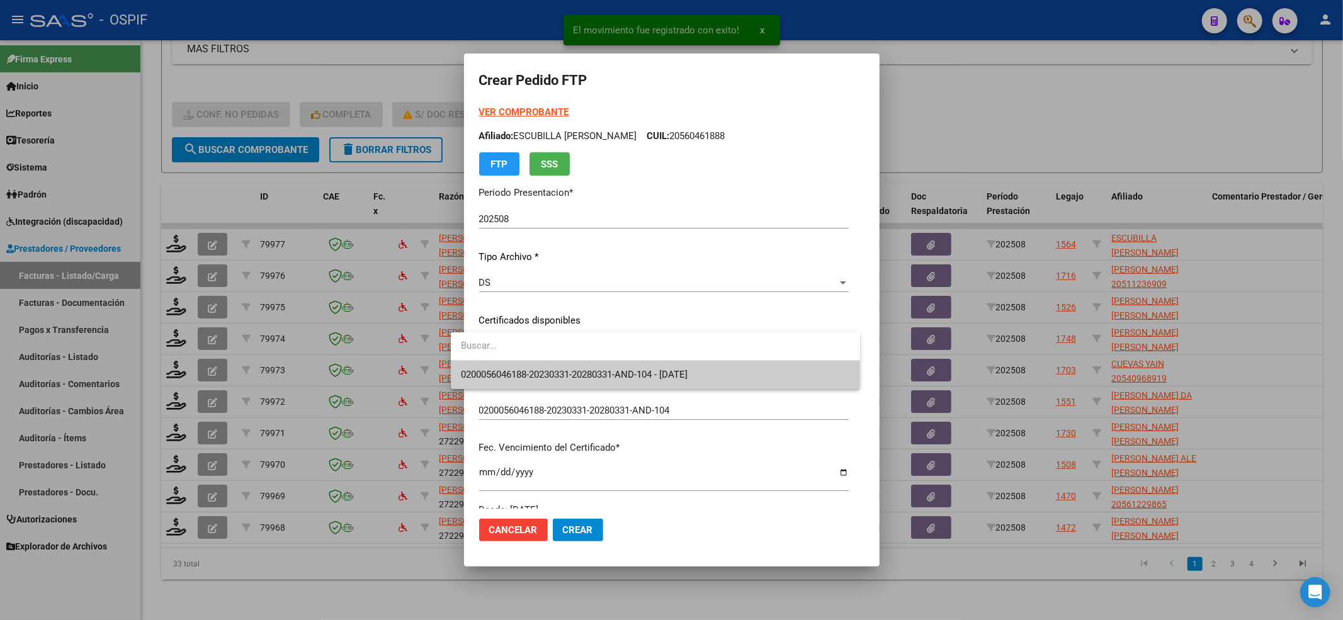
click at [505, 364] on span "0200056046188-20230331-20280331-AND-104 - [DATE]" at bounding box center [655, 375] width 389 height 28
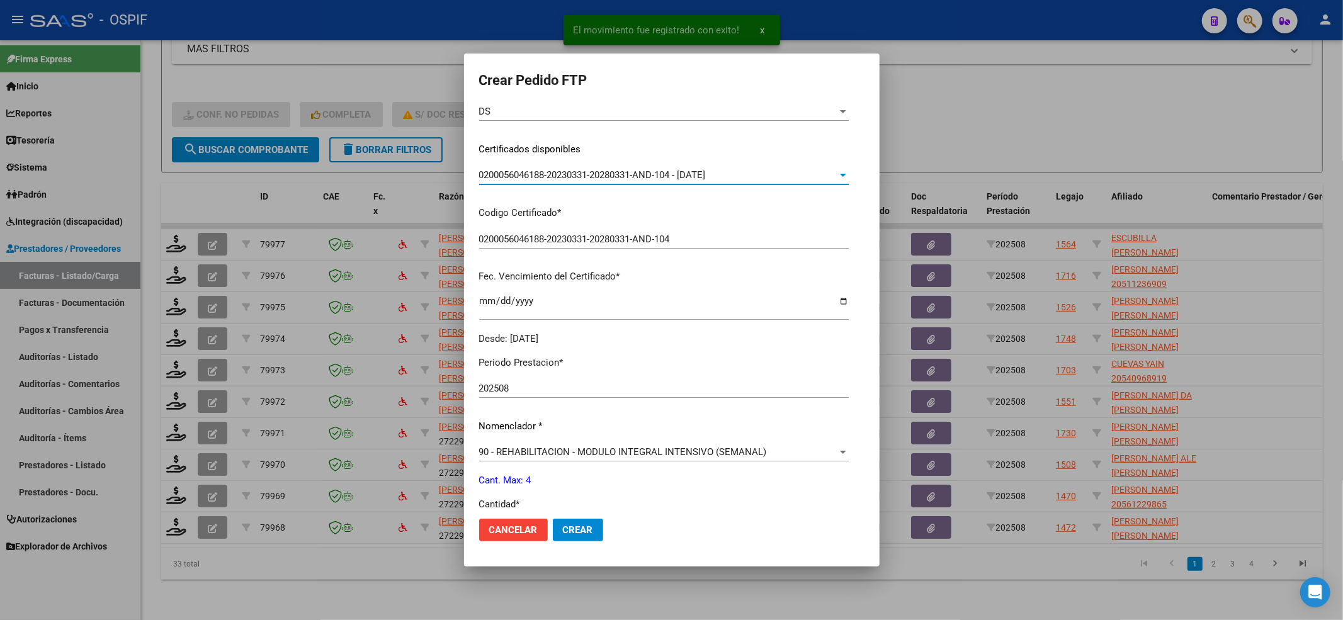
scroll to position [336, 0]
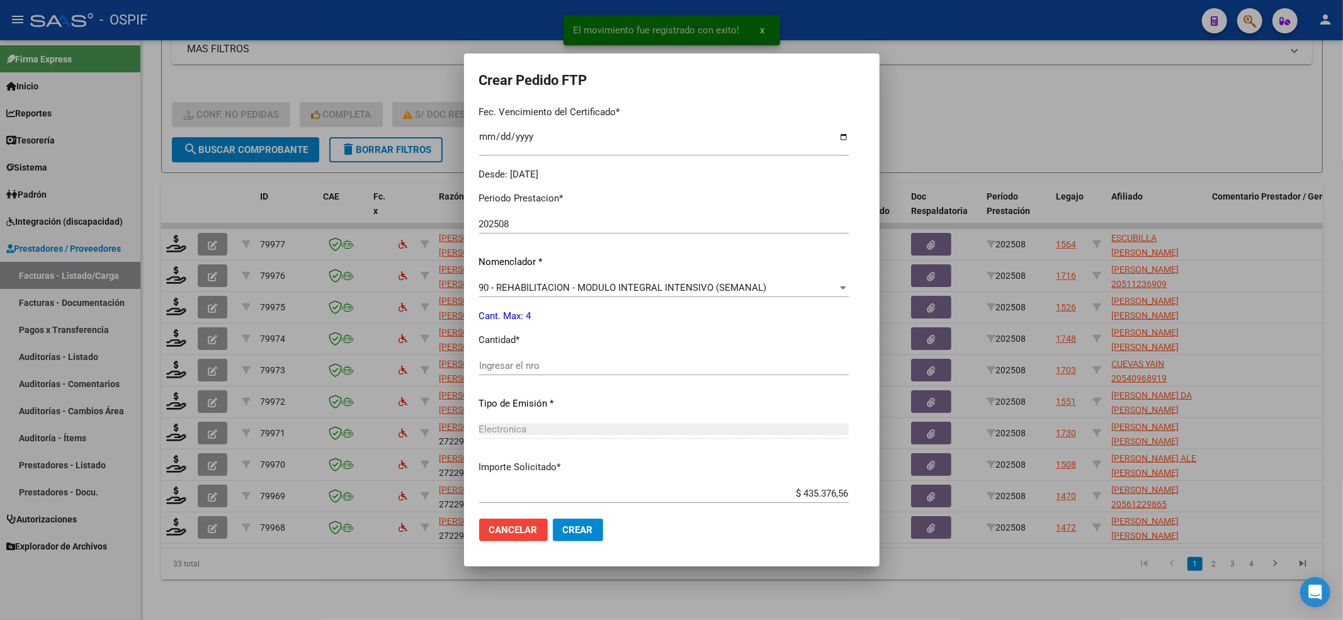
click at [507, 365] on input "Ingresar el nro" at bounding box center [664, 365] width 370 height 11
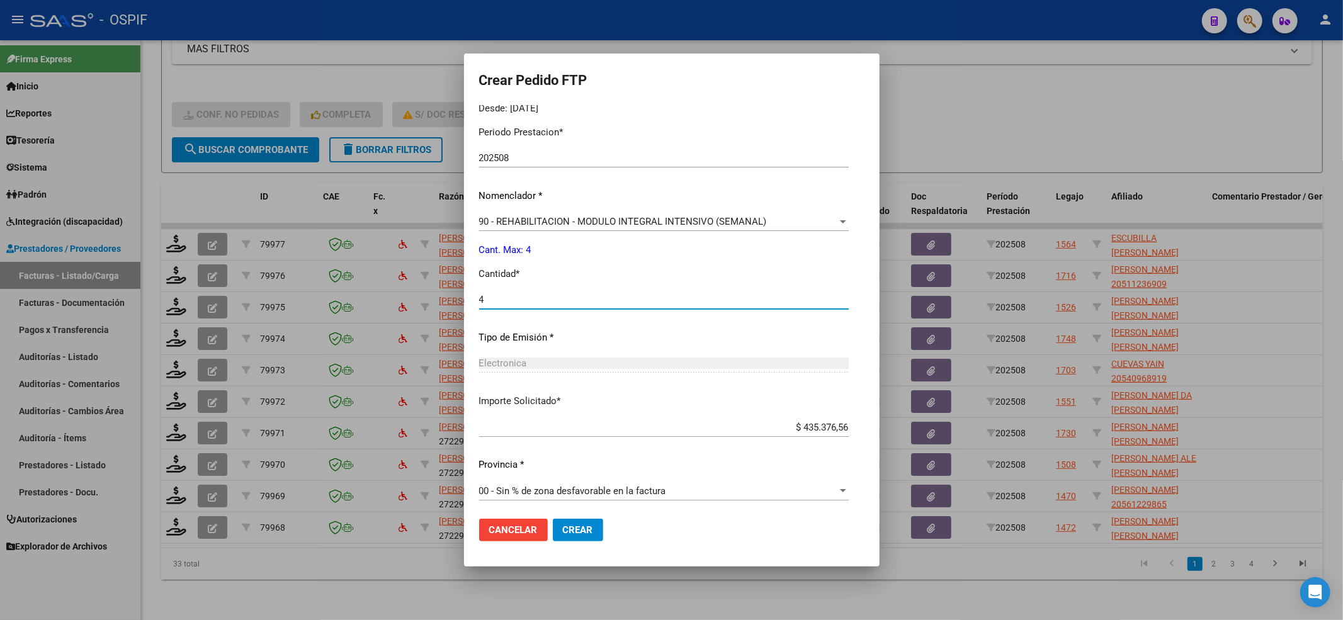
scroll to position [406, 0]
type input "4"
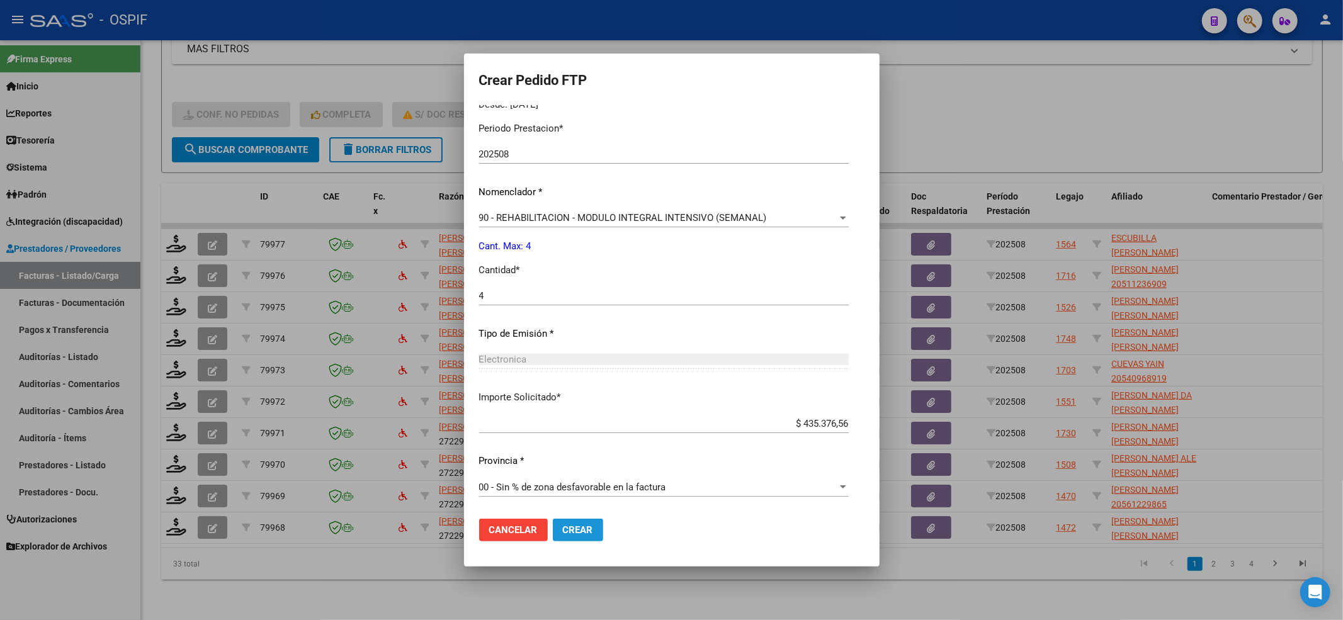
drag, startPoint x: 561, startPoint y: 530, endPoint x: 212, endPoint y: 399, distance: 372.7
click at [563, 530] on span "Crear" at bounding box center [578, 530] width 30 height 11
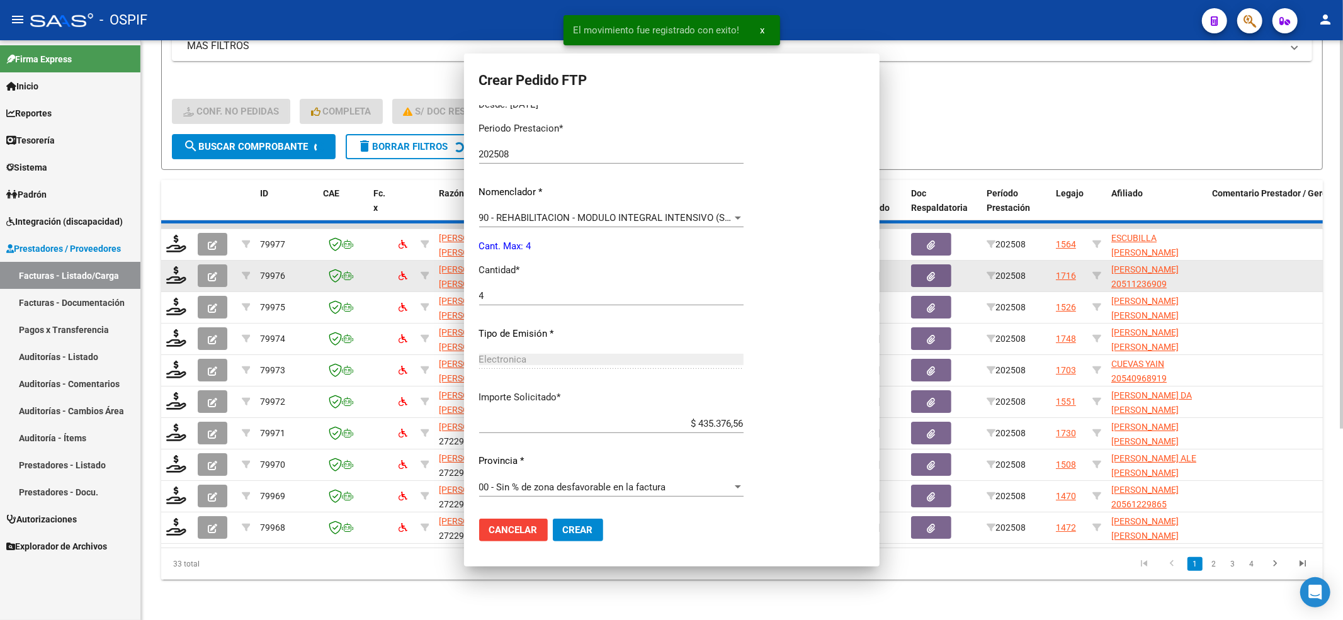
scroll to position [0, 0]
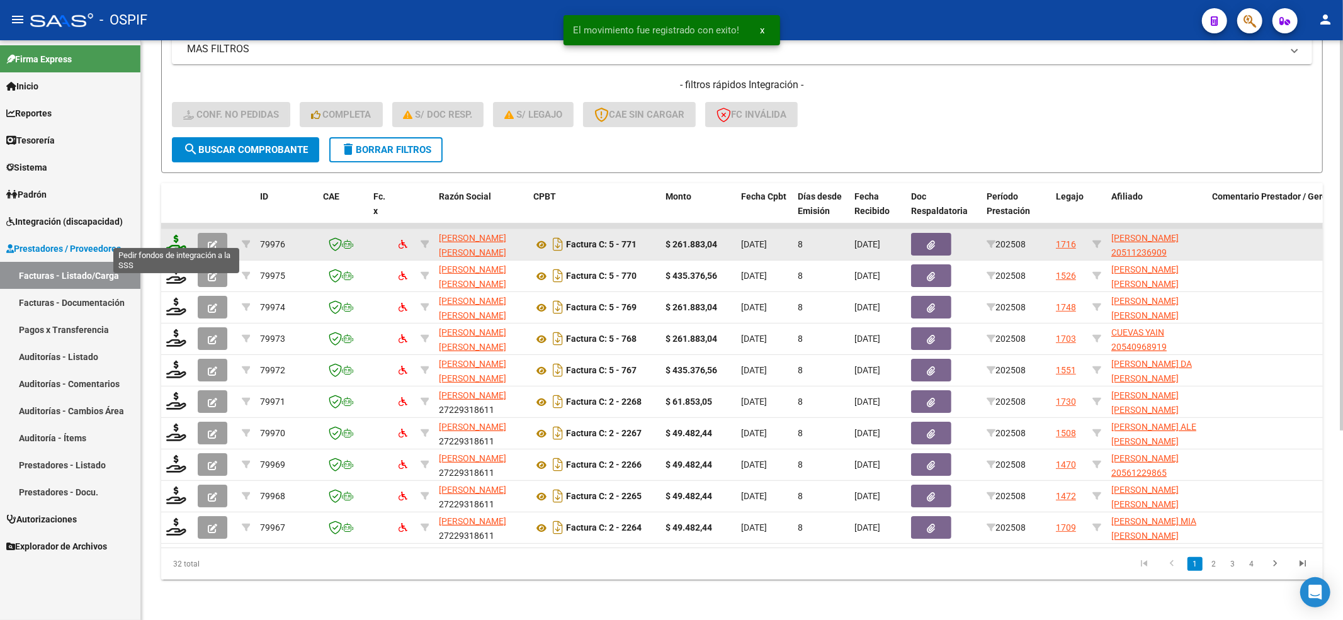
click at [174, 235] on icon at bounding box center [176, 244] width 20 height 18
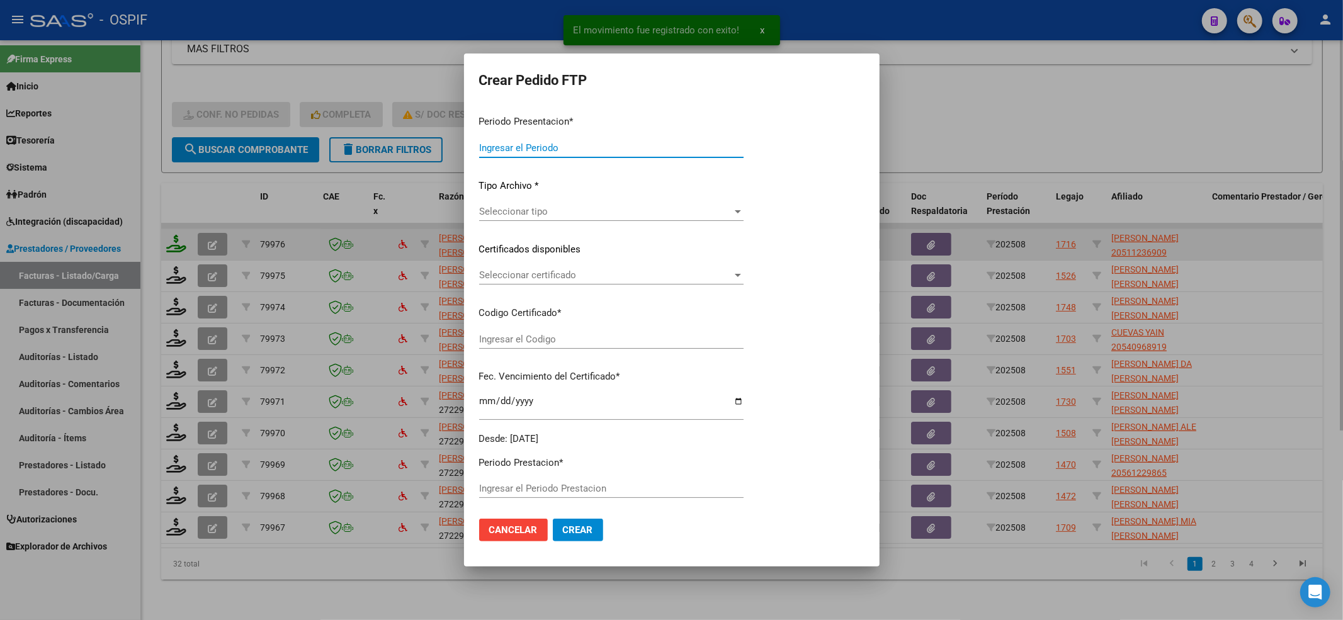
type input "202508"
type input "$ 261.883,04"
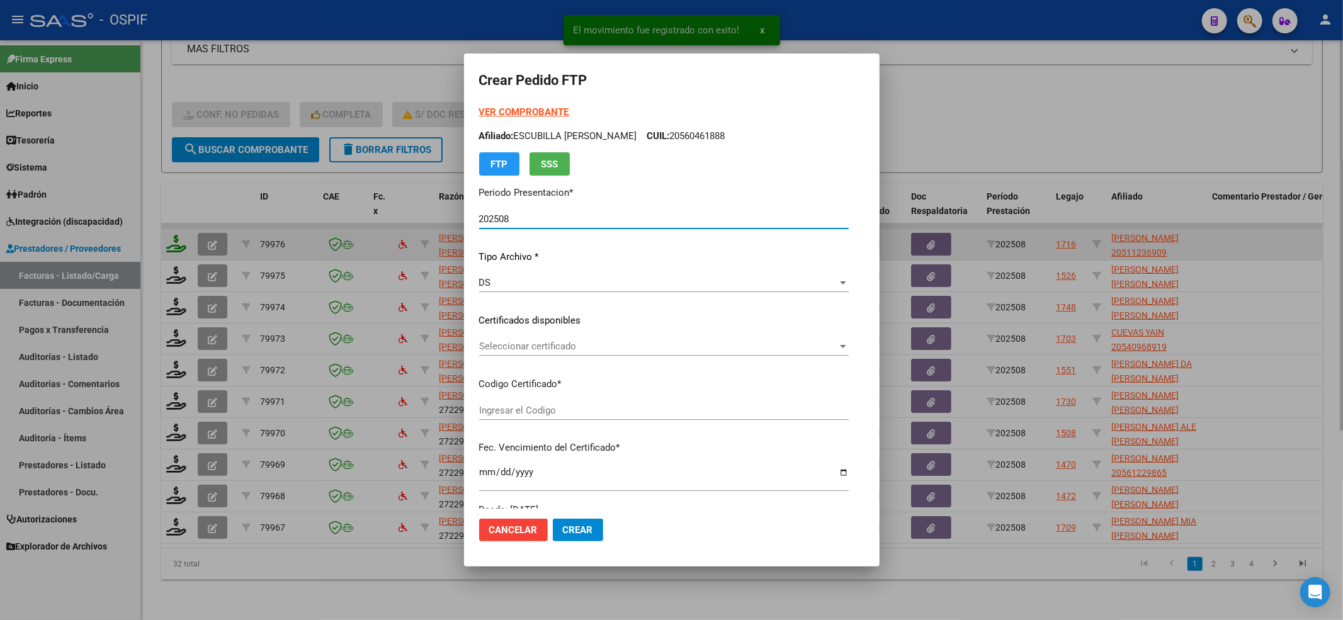
type input "0200051123690-20250722-99991222-BUE-427"
type input "[DATE]"
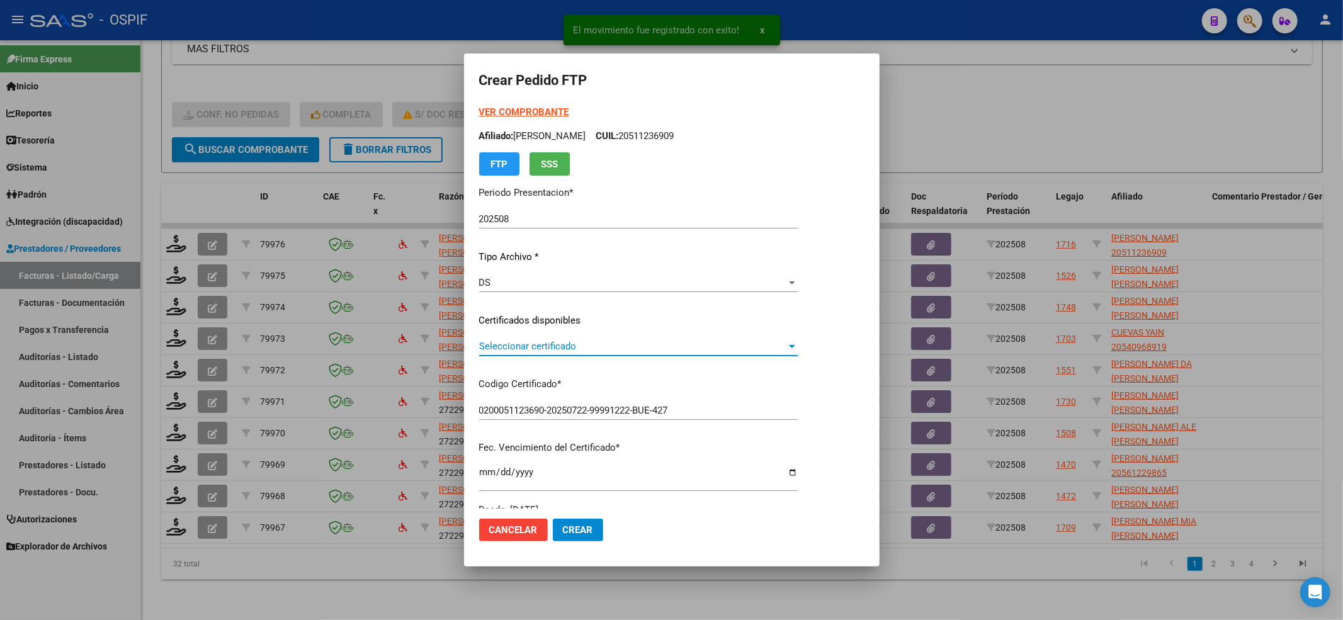
click at [520, 351] on span "Seleccionar certificado" at bounding box center [632, 346] width 307 height 11
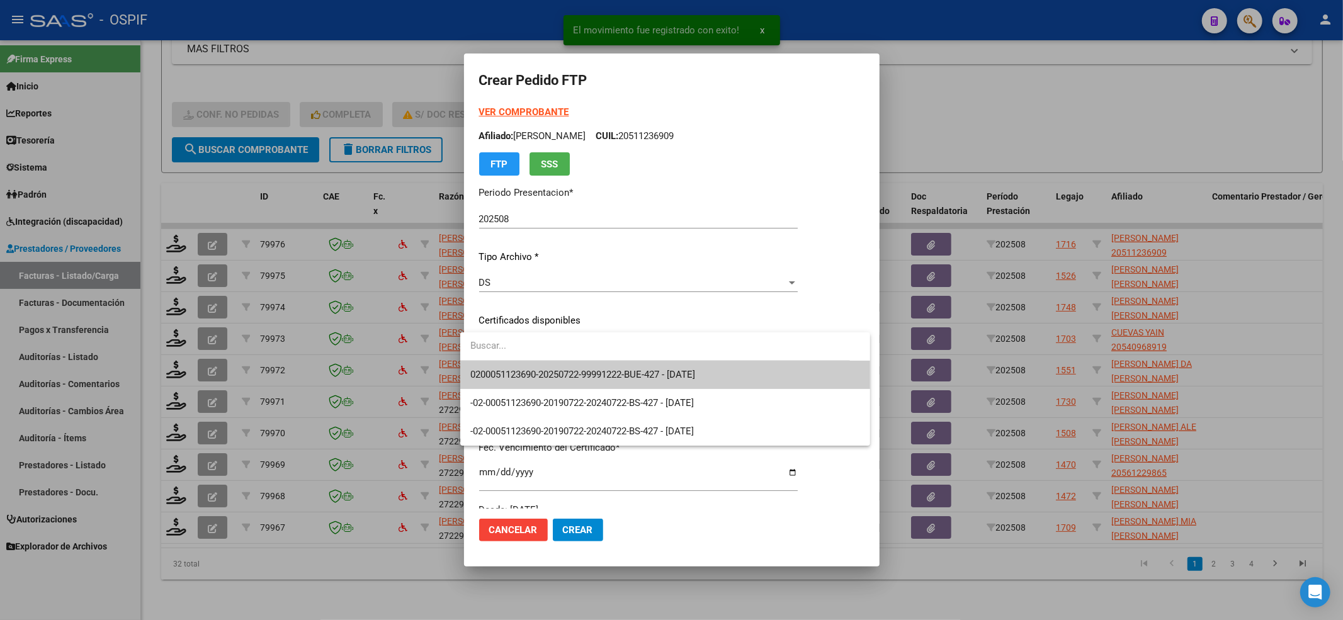
click at [515, 367] on span "0200051123690-20250722-99991222-BUE-427 - [DATE]" at bounding box center [665, 375] width 390 height 28
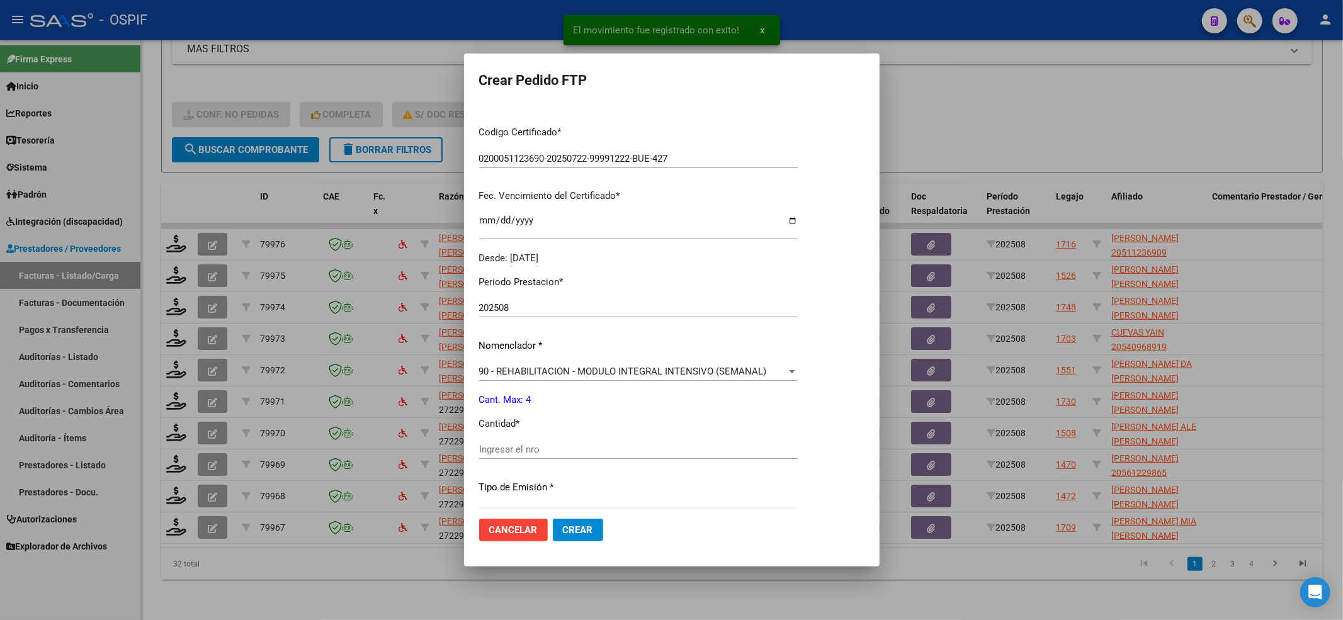
click at [516, 445] on input "Ingresar el nro" at bounding box center [638, 449] width 319 height 11
type input "4"
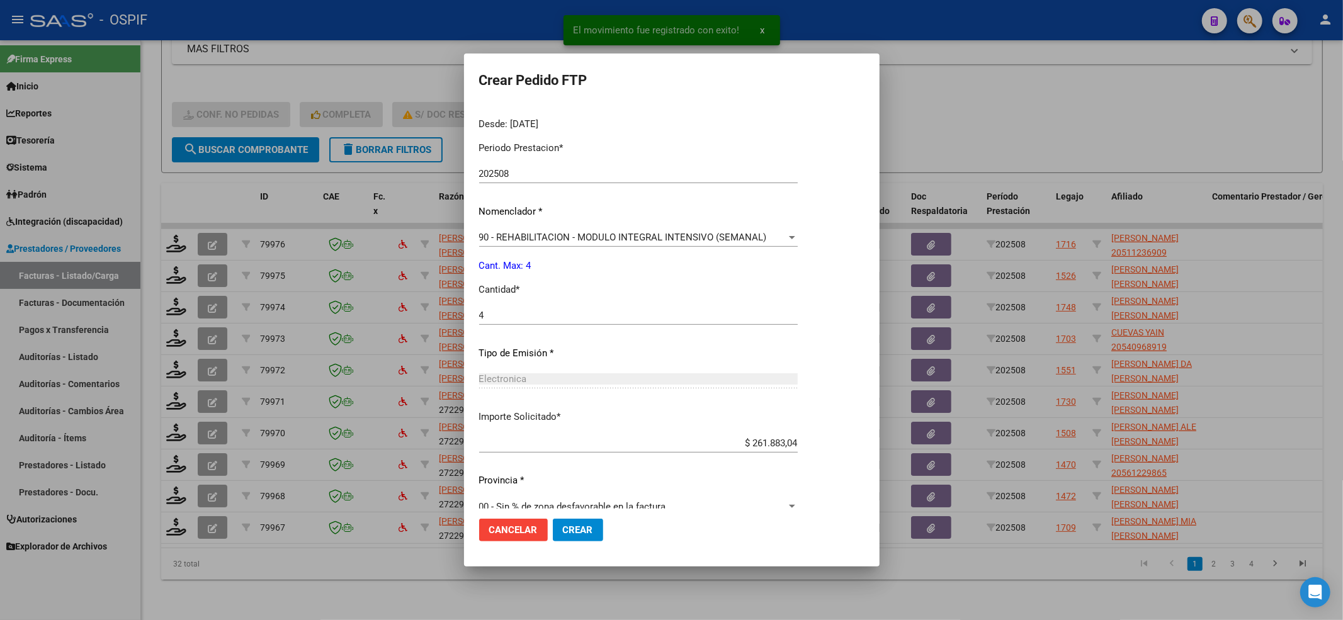
scroll to position [406, 0]
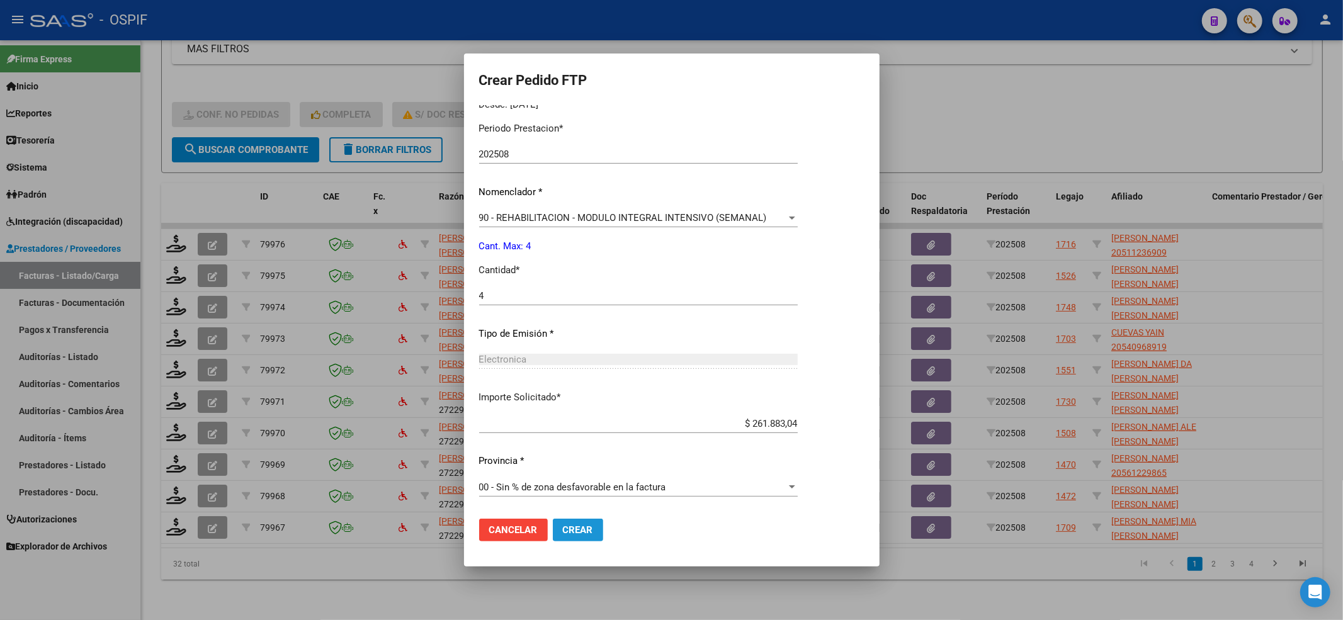
click at [571, 533] on span "Crear" at bounding box center [578, 530] width 30 height 11
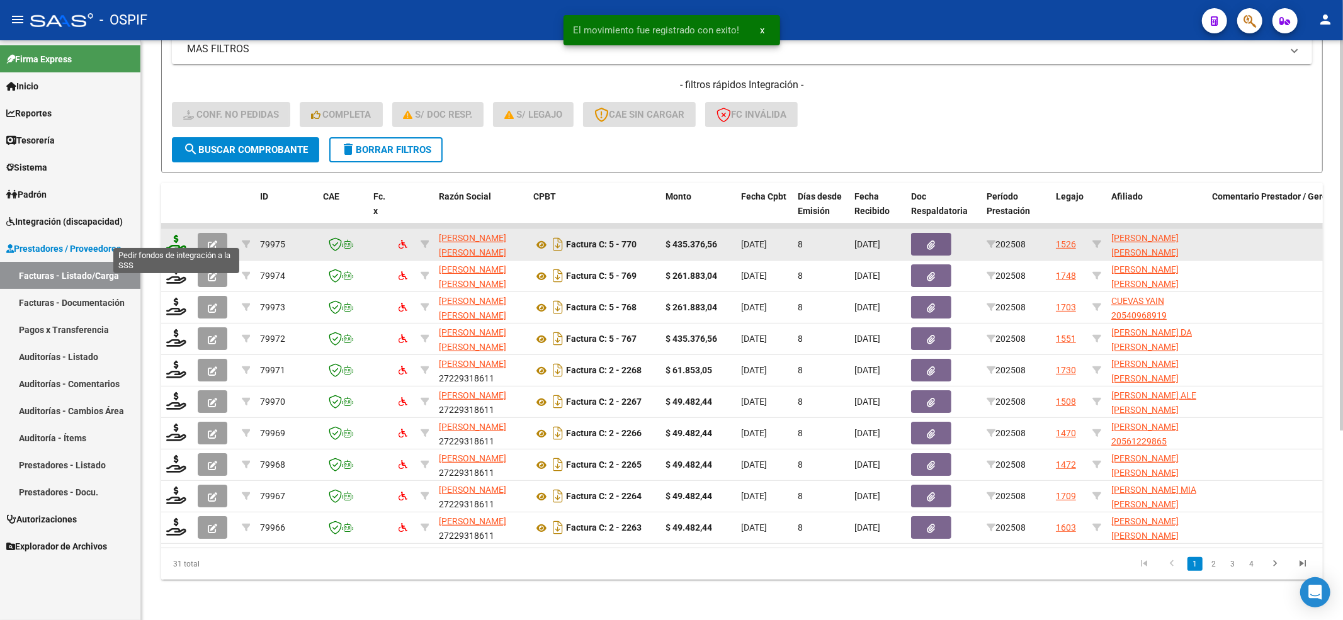
click at [169, 237] on icon at bounding box center [176, 244] width 20 height 18
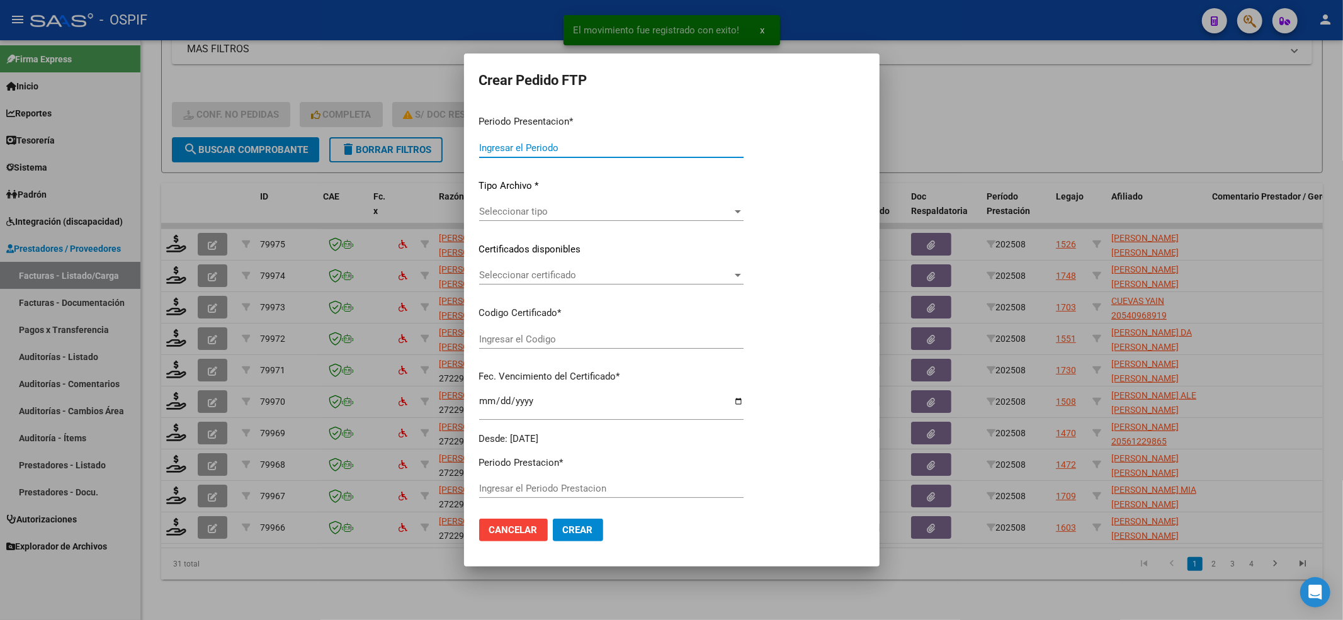
type input "202508"
type input "$ 435.376,56"
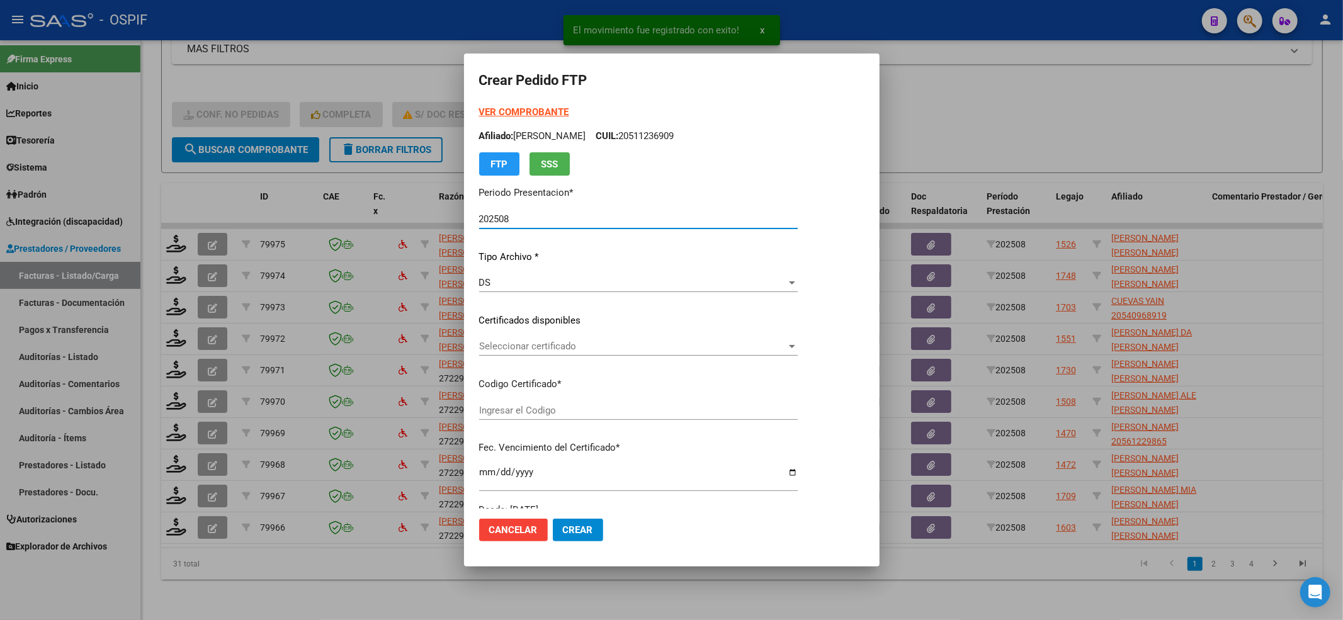
type input "02-00056195861-20220602-20270602-BS-320"
type input "[DATE]"
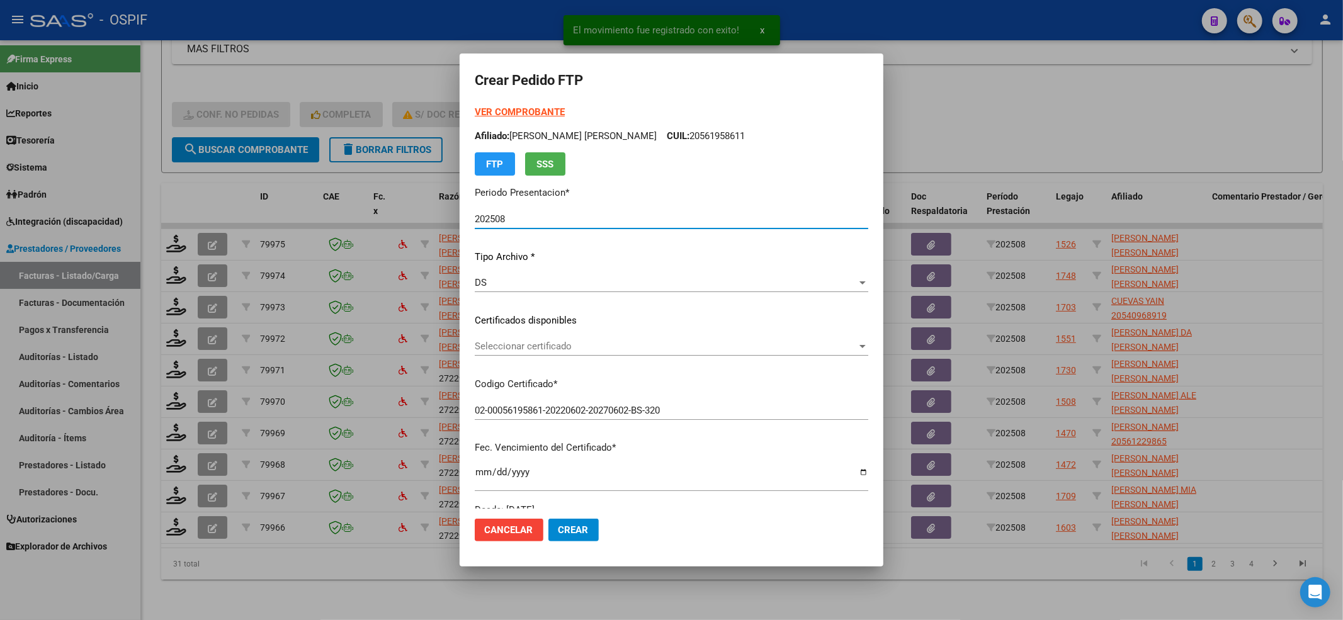
click at [597, 348] on span "Seleccionar certificado" at bounding box center [666, 346] width 382 height 11
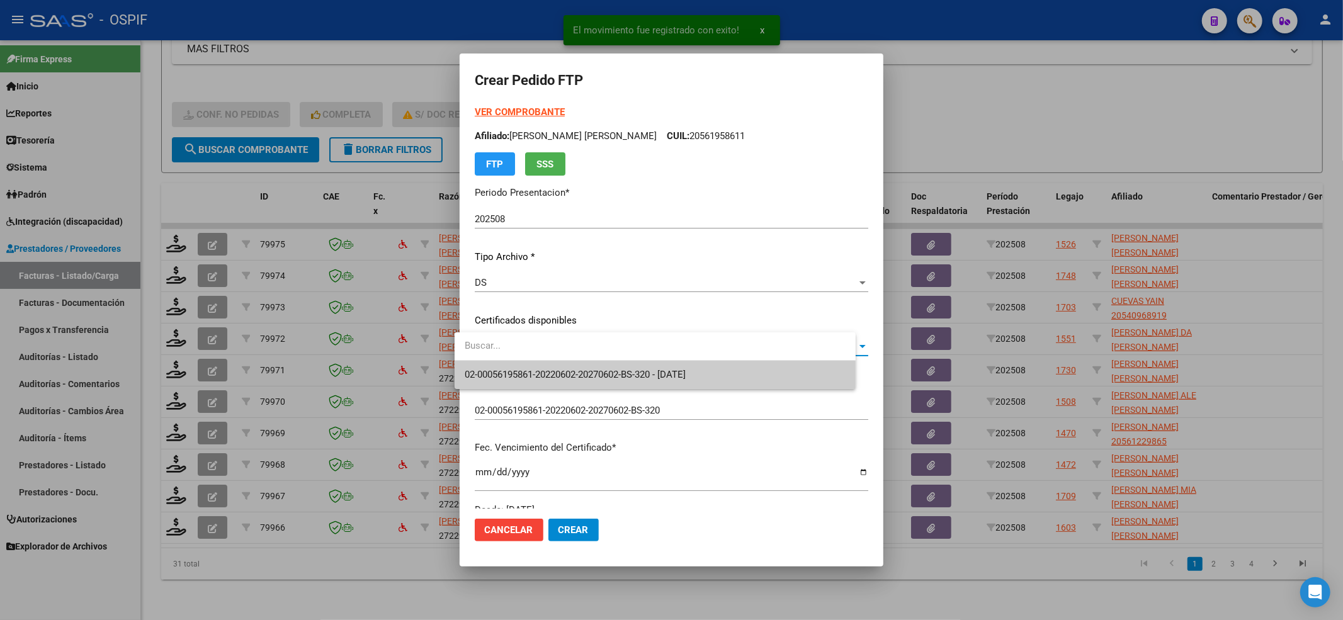
click at [585, 363] on span "02-00056195861-20220602-20270602-BS-320 - [DATE]" at bounding box center [655, 375] width 381 height 28
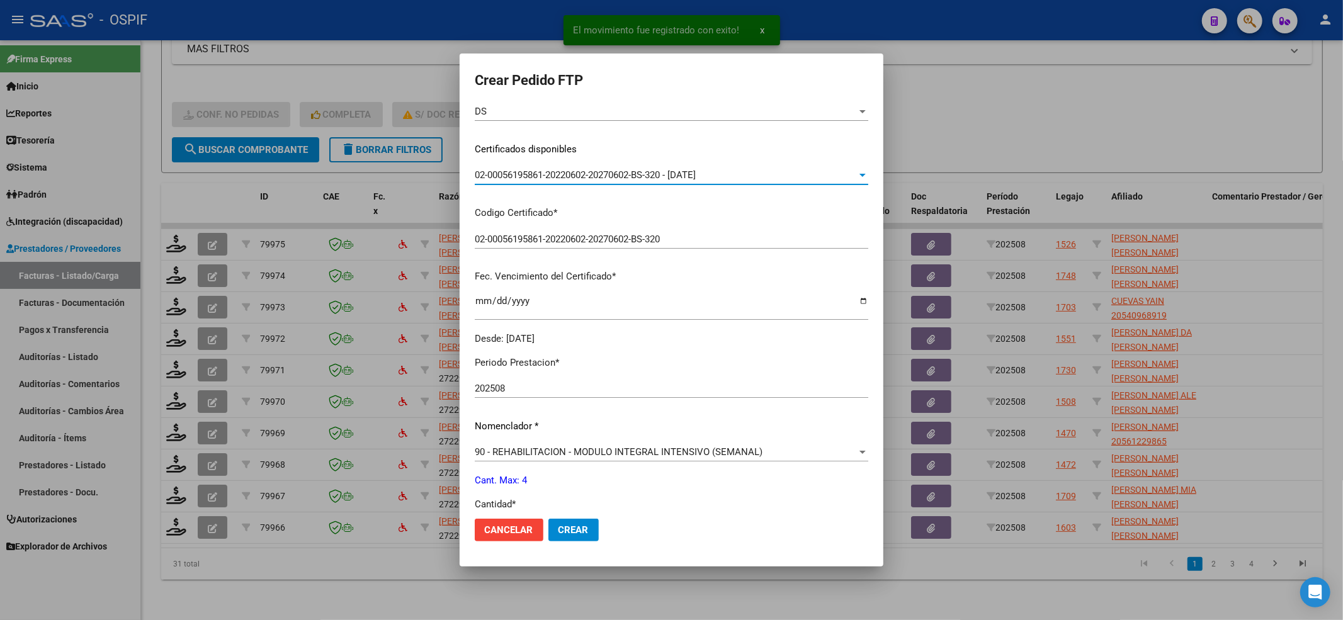
scroll to position [252, 0]
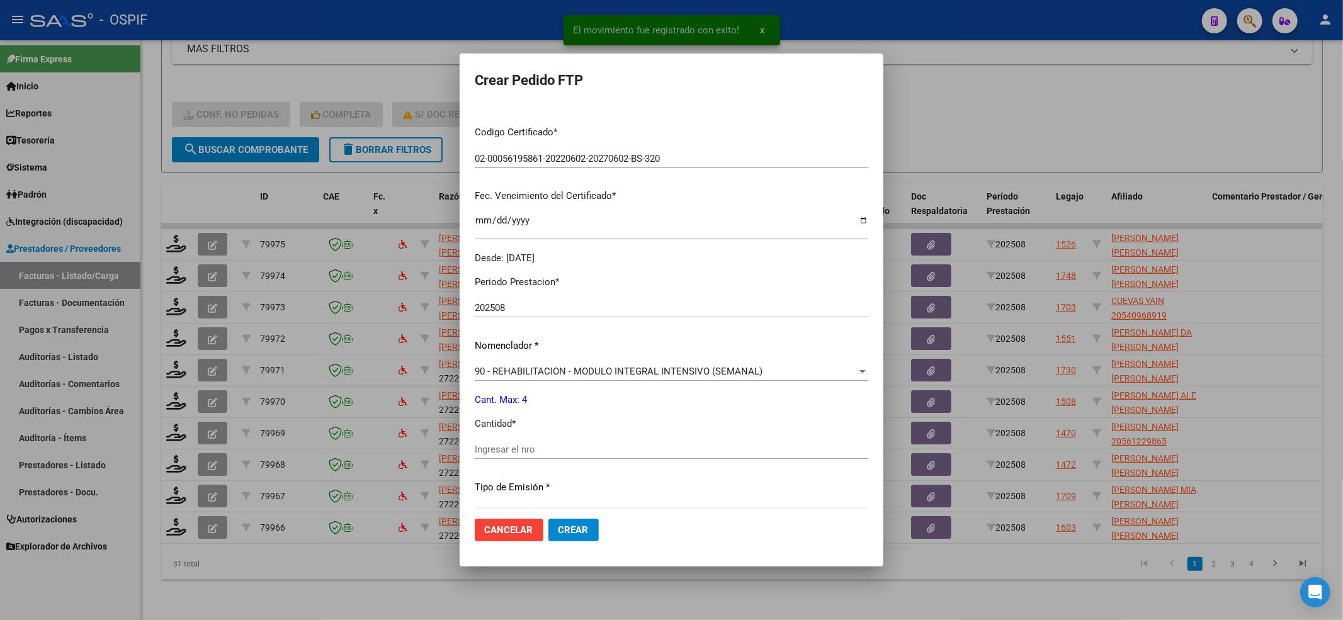
click at [544, 459] on div "Ingresar el nro" at bounding box center [672, 455] width 394 height 31
click at [542, 446] on input "Ingresar el nro" at bounding box center [672, 449] width 394 height 11
type input "4"
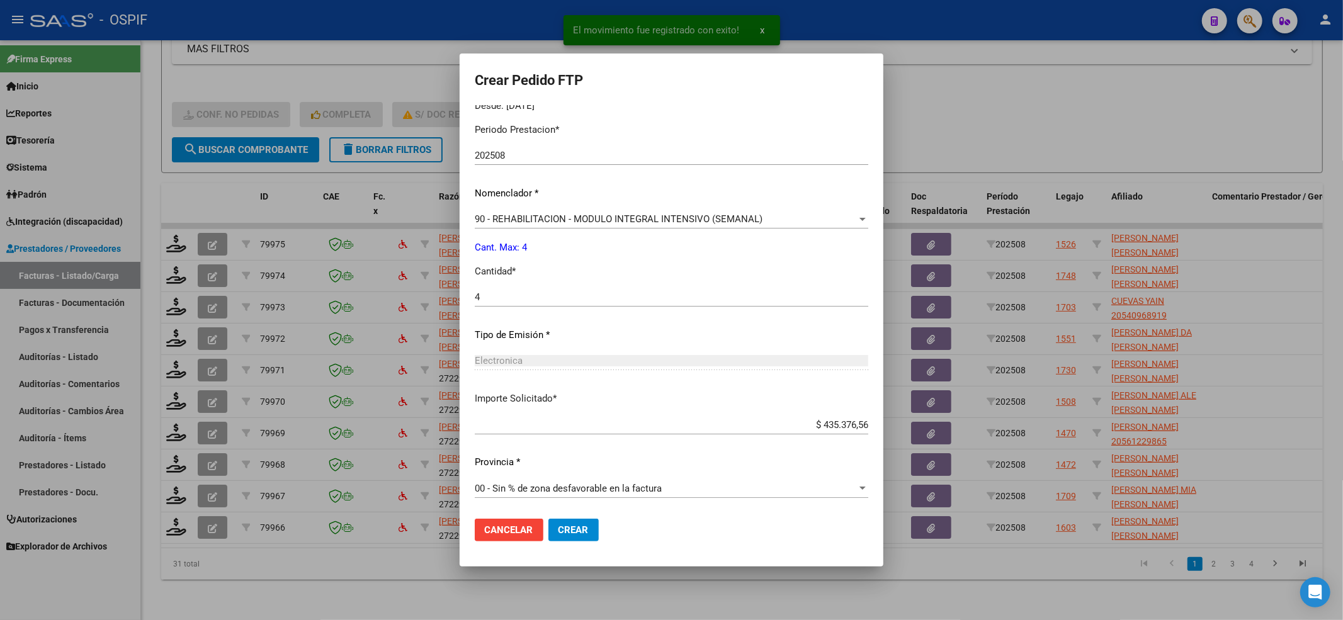
scroll to position [406, 0]
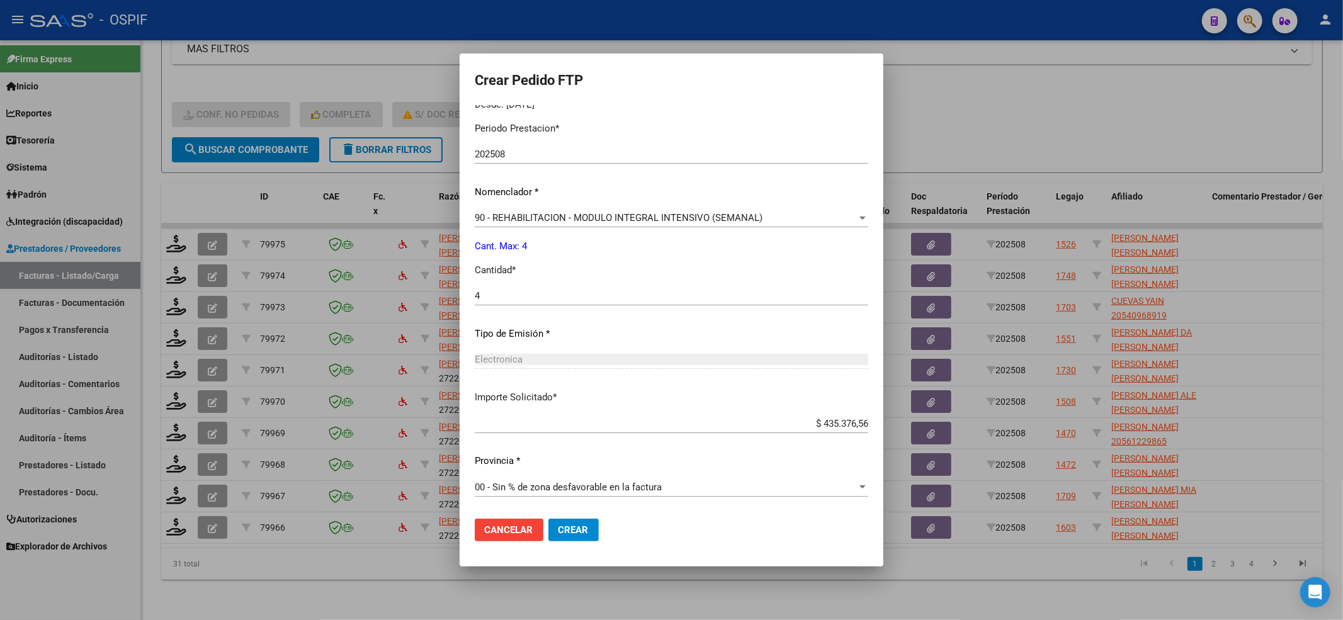
click at [569, 533] on span "Crear" at bounding box center [574, 530] width 30 height 11
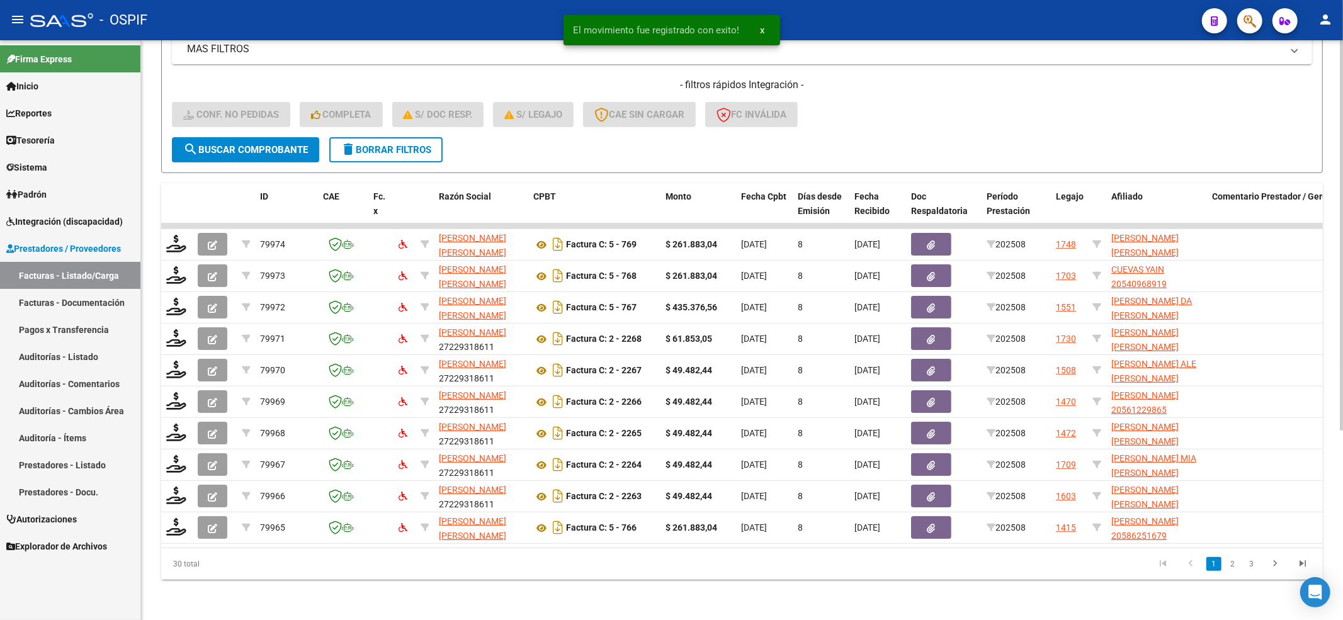
click at [223, 144] on button "search Buscar Comprobante" at bounding box center [245, 149] width 147 height 25
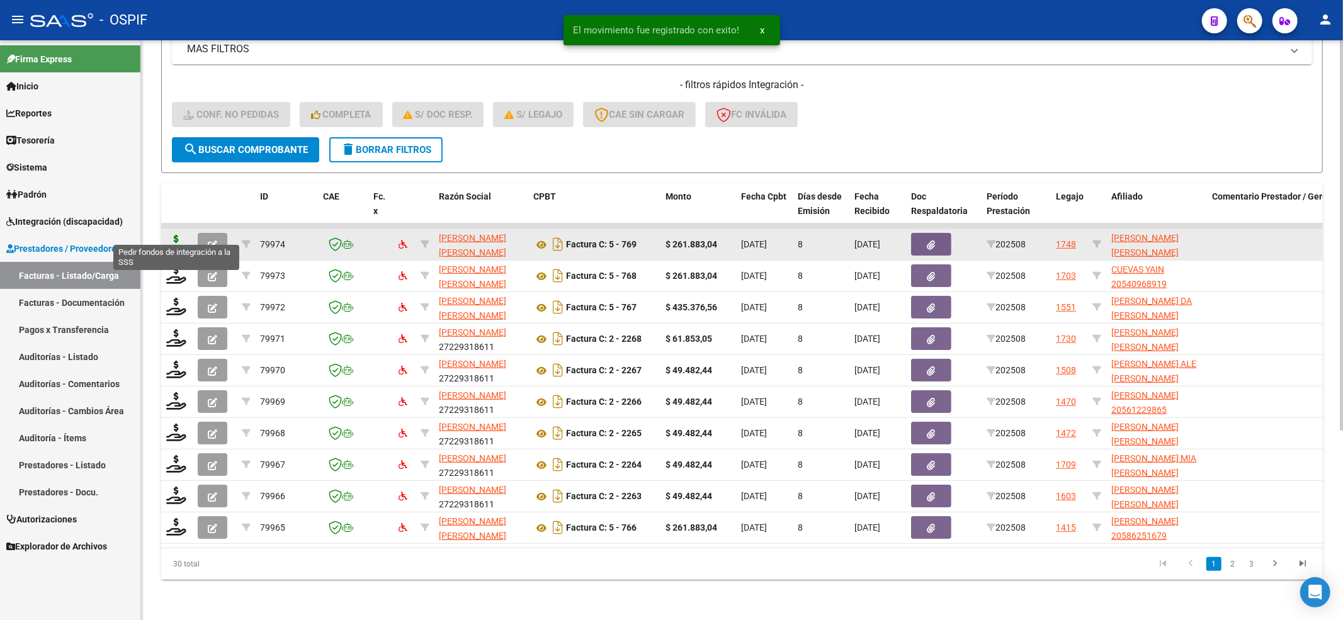
click at [174, 238] on icon at bounding box center [176, 244] width 20 height 18
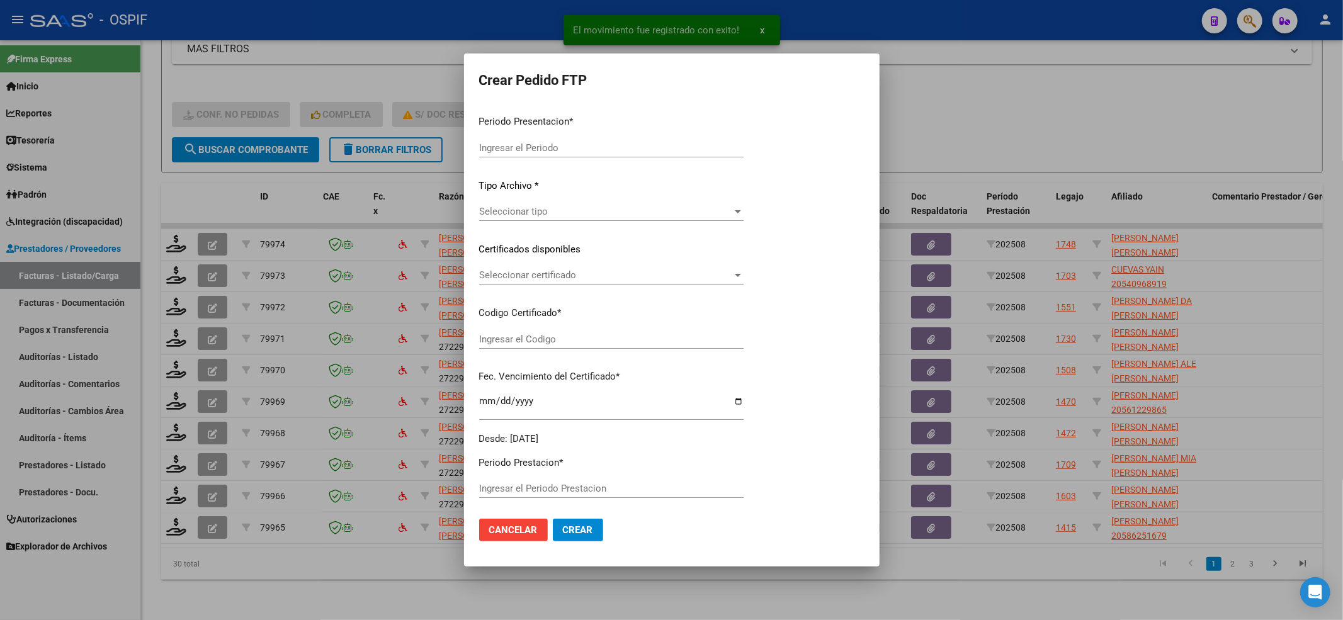
type input "202508"
type input "$ 261.883,04"
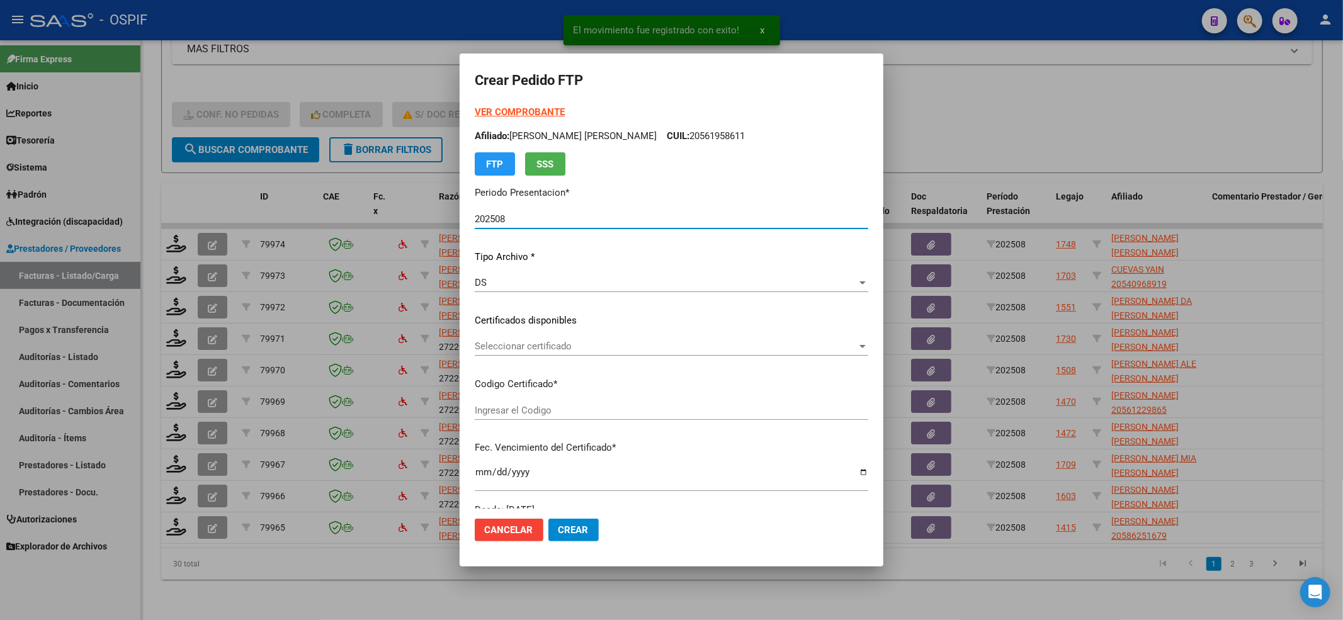
type input "02-00054811372-20220729-20270729-BS-320"
type input "[DATE]"
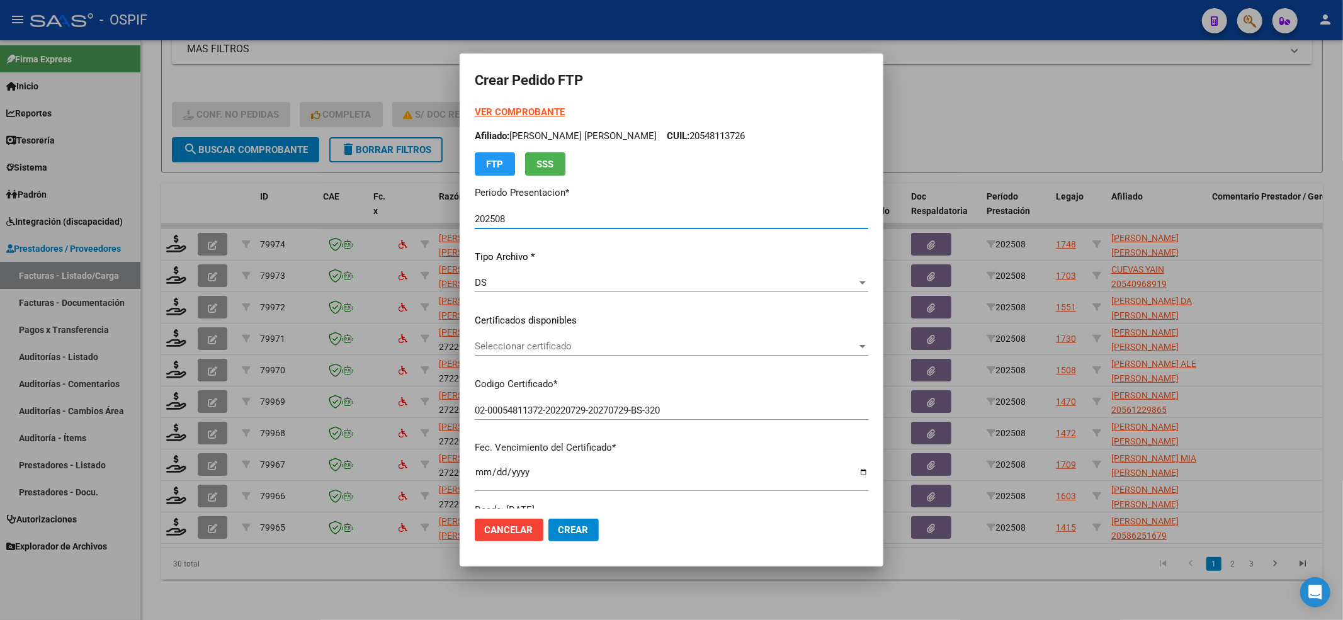
click at [619, 344] on span "Seleccionar certificado" at bounding box center [666, 346] width 382 height 11
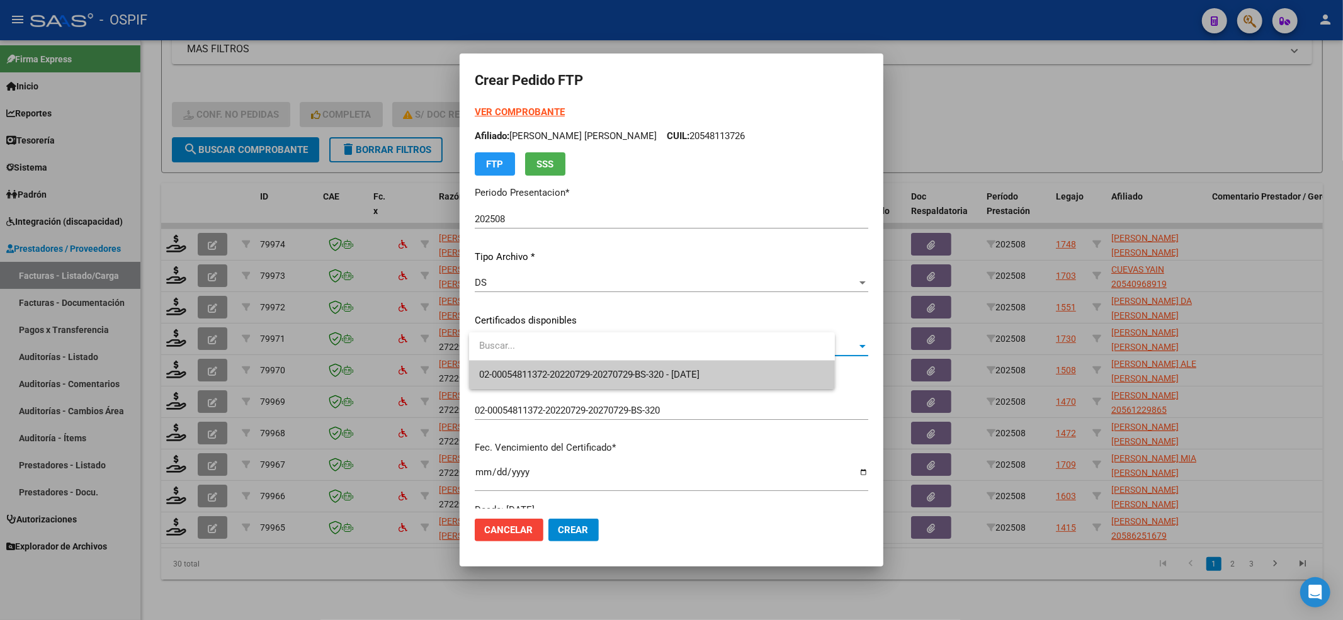
click at [612, 369] on span "02-00054811372-20220729-20270729-BS-320 - [DATE]" at bounding box center [589, 374] width 221 height 11
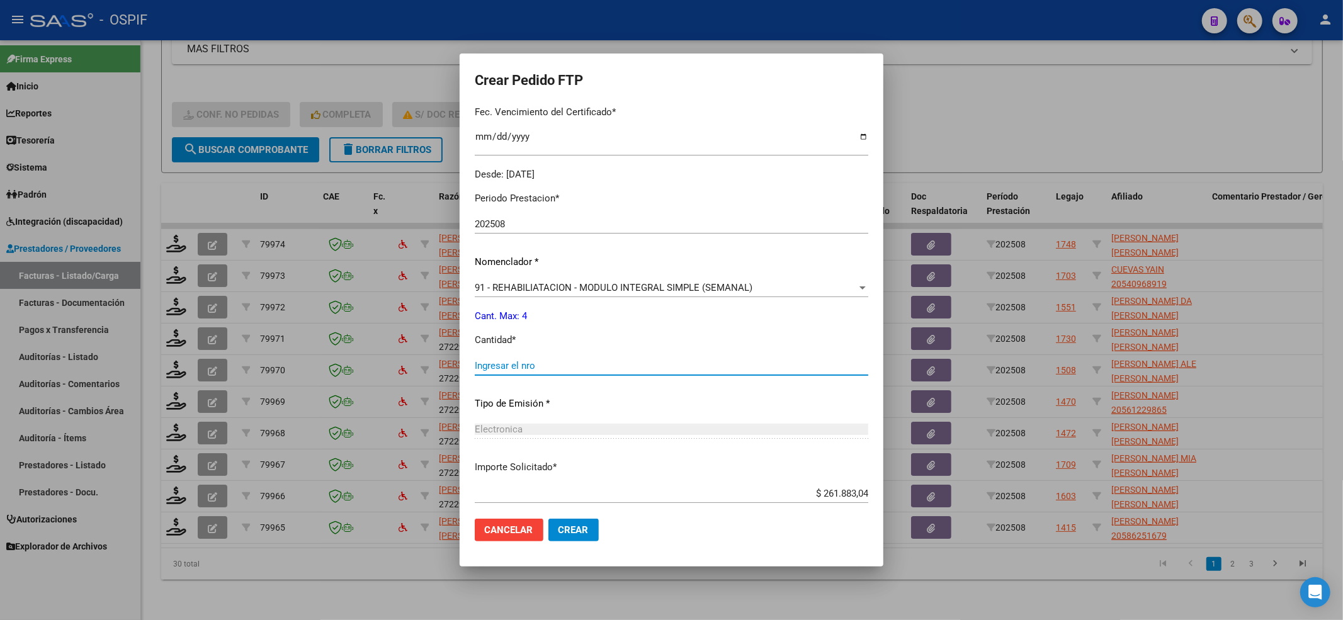
click at [573, 361] on input "Ingresar el nro" at bounding box center [672, 365] width 394 height 11
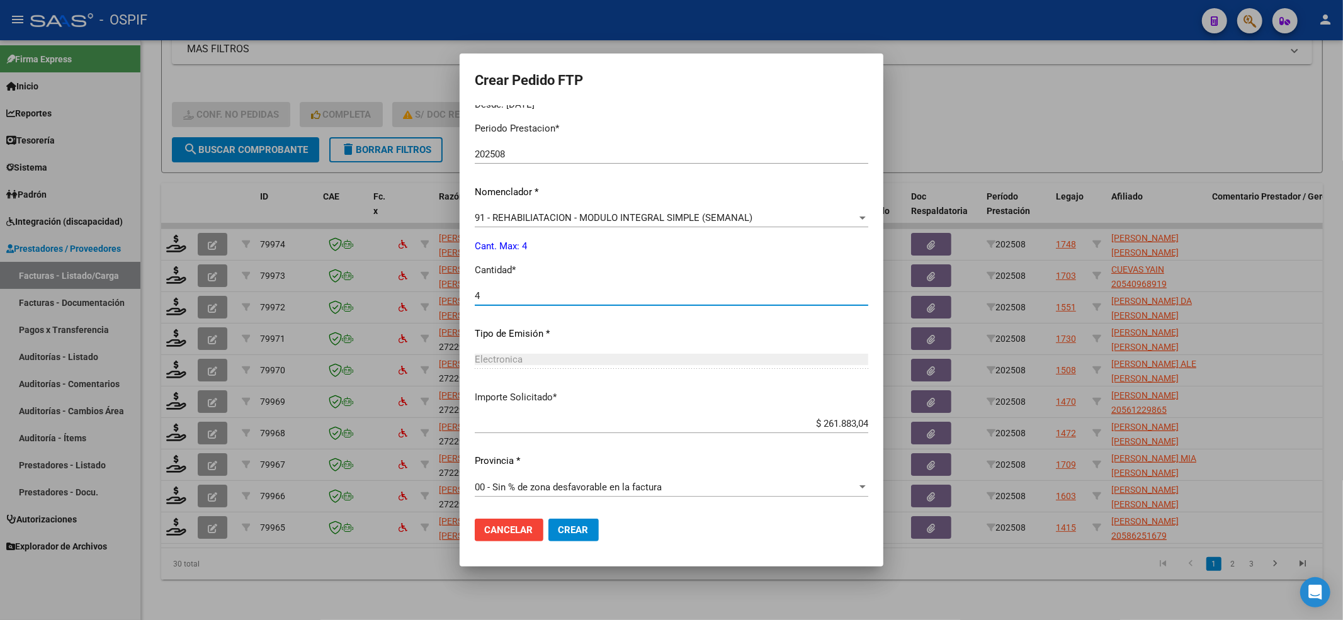
type input "4"
click at [590, 520] on button "Crear" at bounding box center [574, 530] width 50 height 23
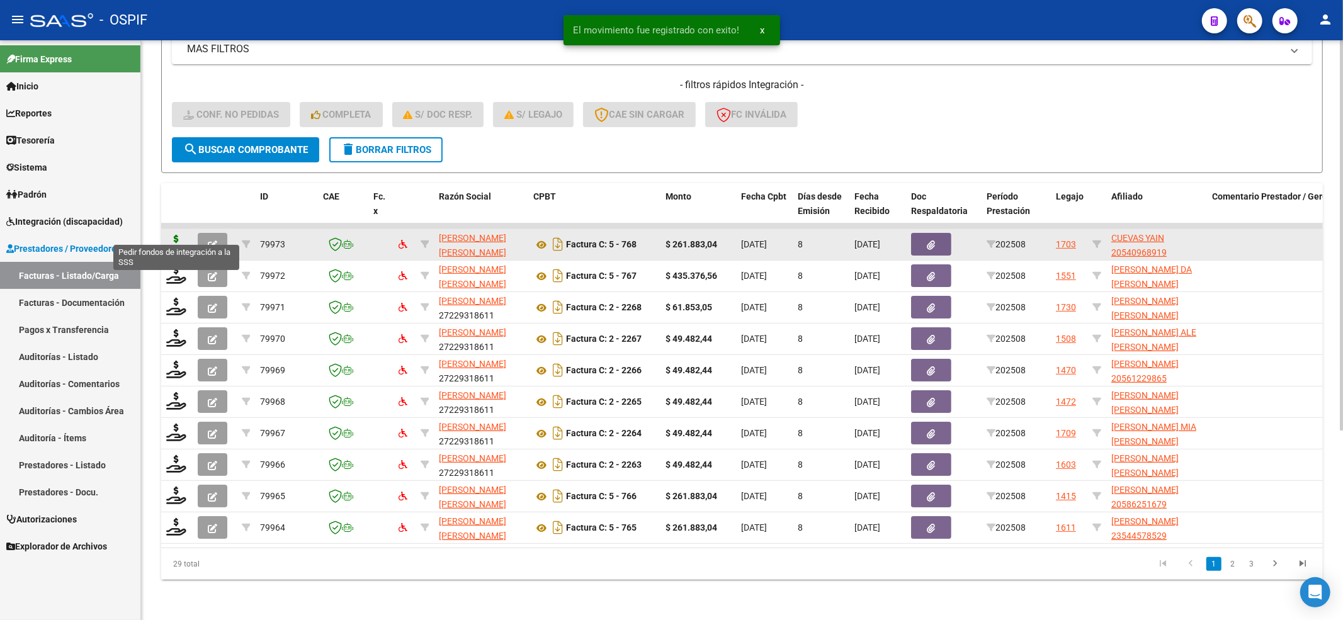
click at [176, 235] on icon at bounding box center [176, 244] width 20 height 18
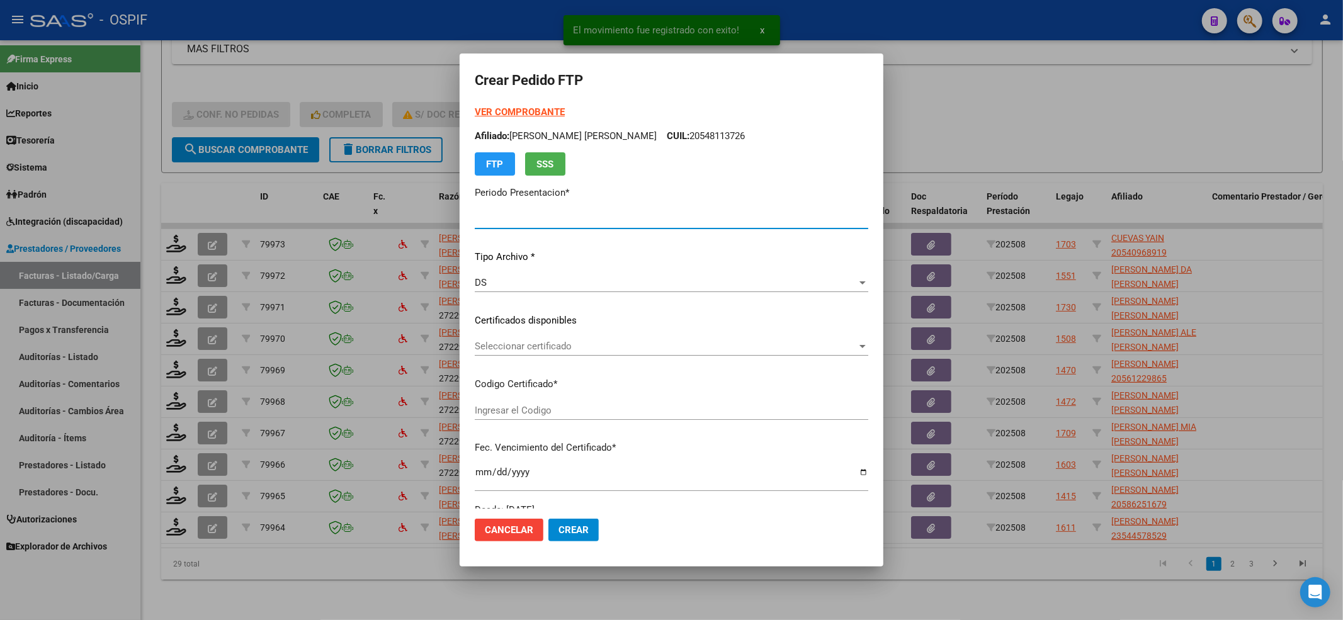
type input "202508"
type input "$ 261.883,04"
type input "02-00054096891-20220610-20250610-BS-427"
type input "[DATE]"
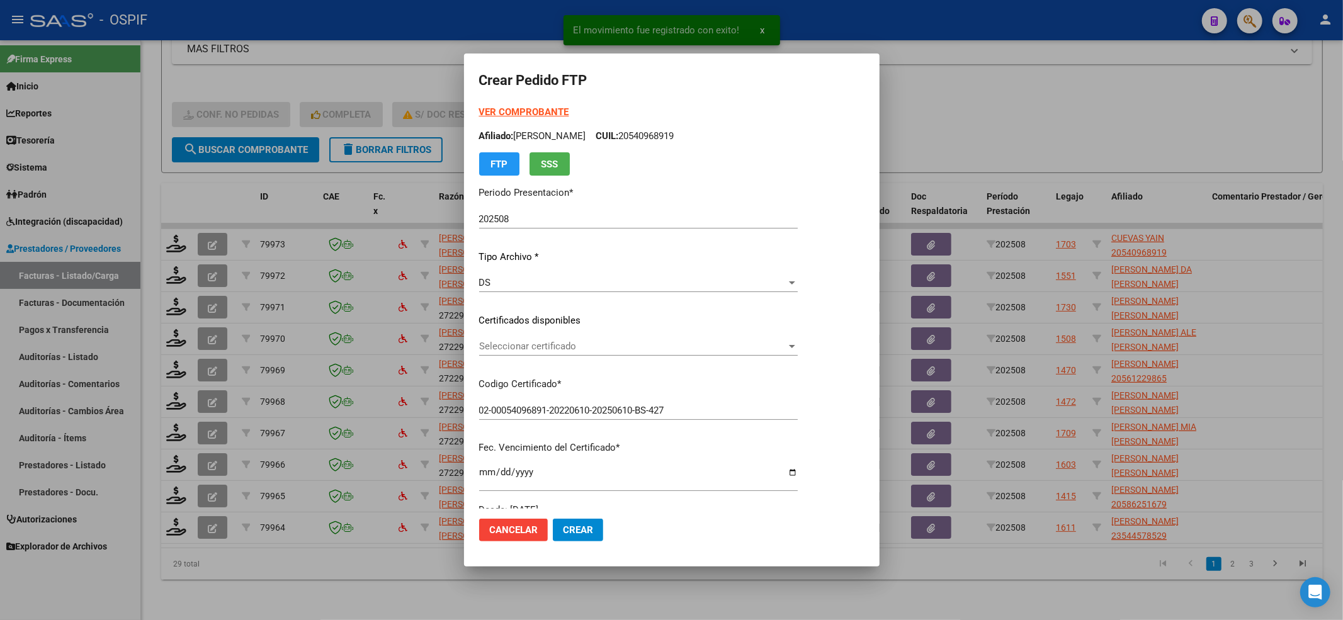
click at [515, 355] on div "Seleccionar certificado Seleccionar certificado" at bounding box center [638, 346] width 319 height 19
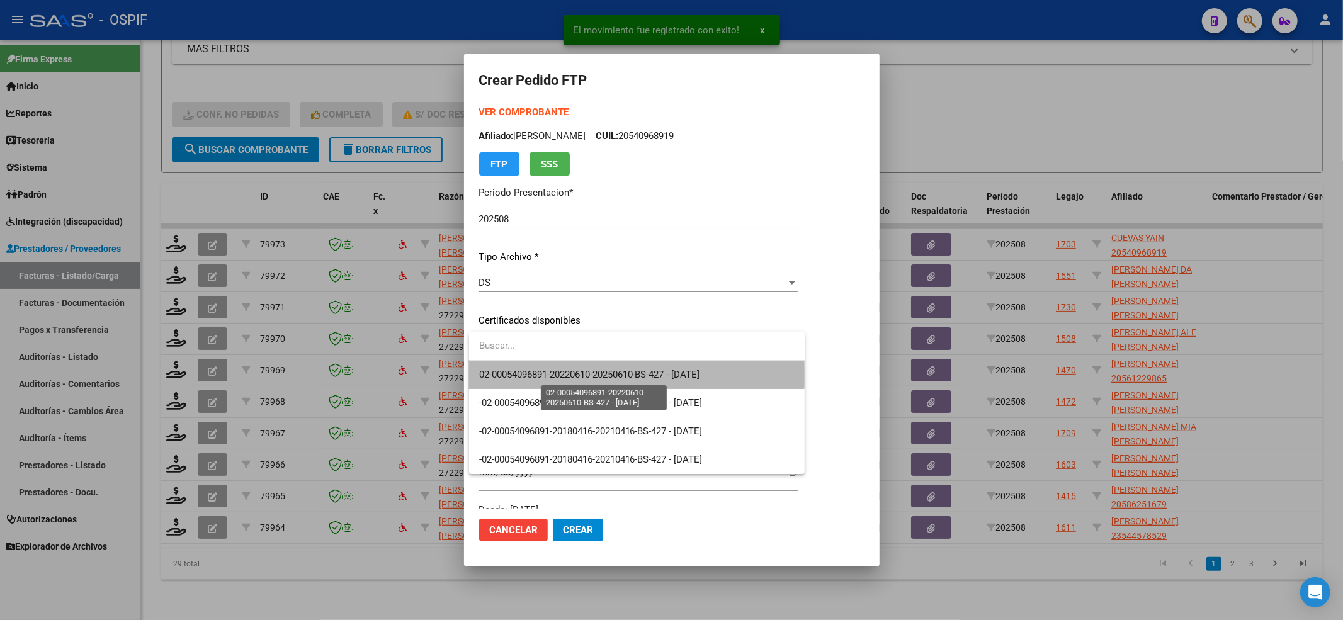
click at [511, 377] on span "02-00054096891-20220610-20250610-BS-427 - [DATE]" at bounding box center [589, 374] width 221 height 11
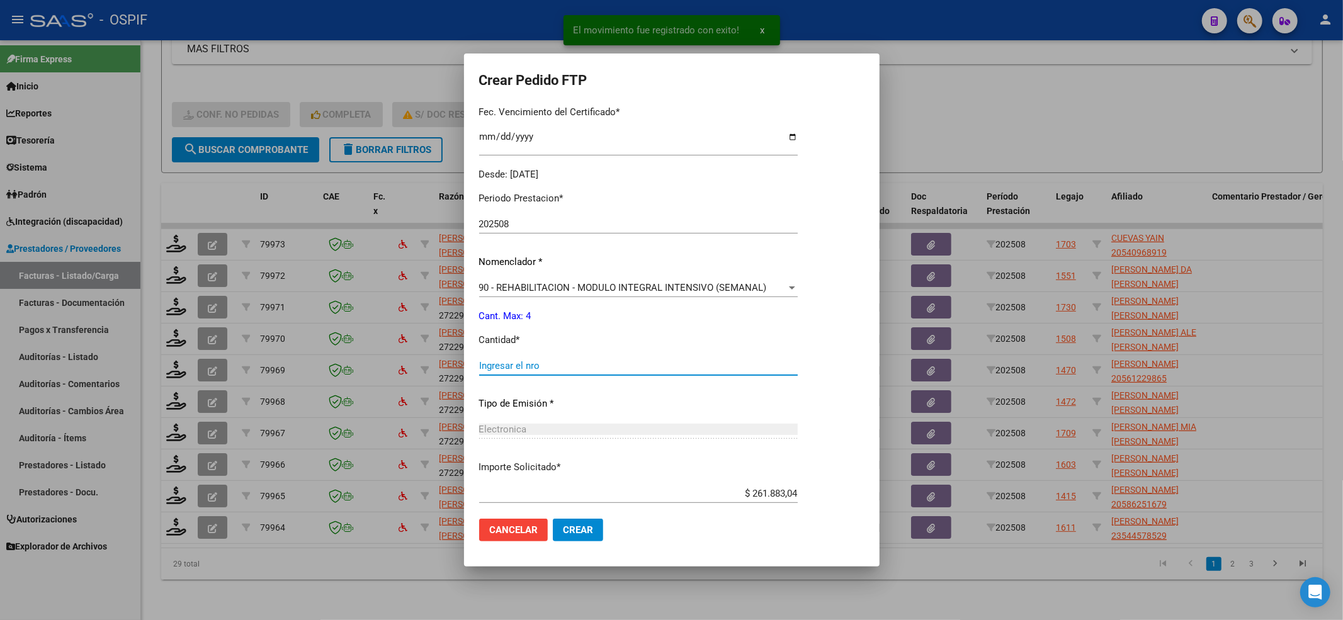
click at [509, 365] on input "Ingresar el nro" at bounding box center [638, 365] width 319 height 11
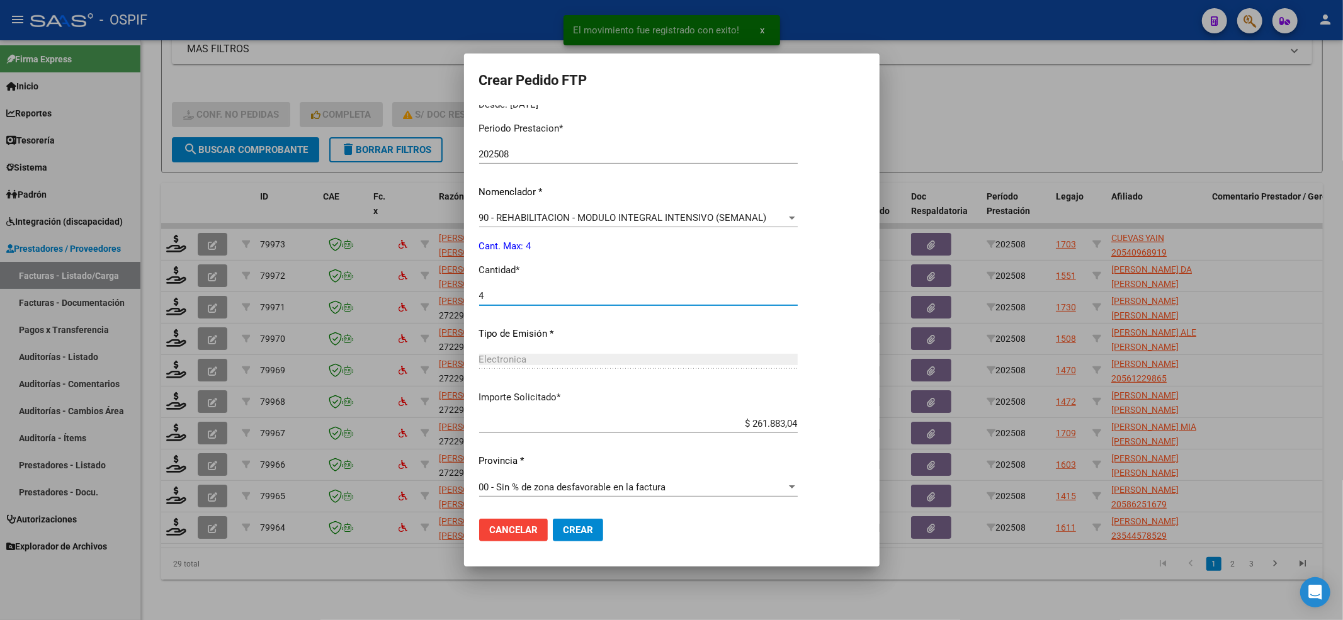
type input "4"
click at [598, 534] on button "Crear" at bounding box center [578, 530] width 50 height 23
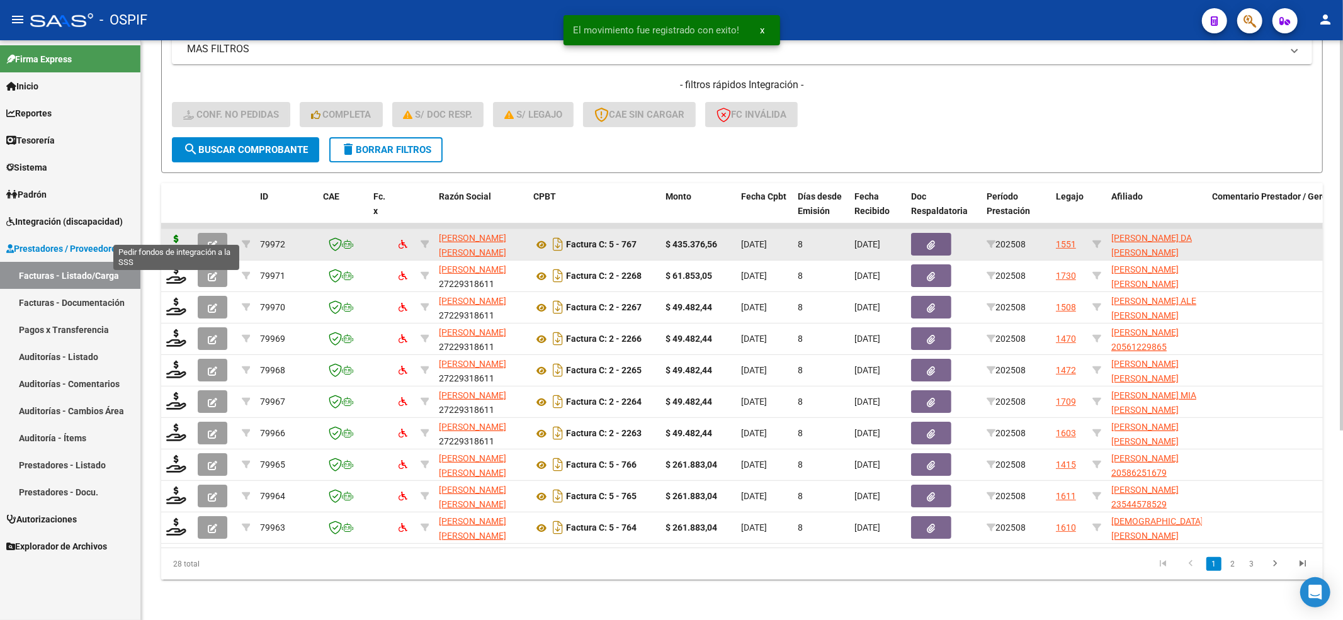
click at [169, 235] on icon at bounding box center [176, 244] width 20 height 18
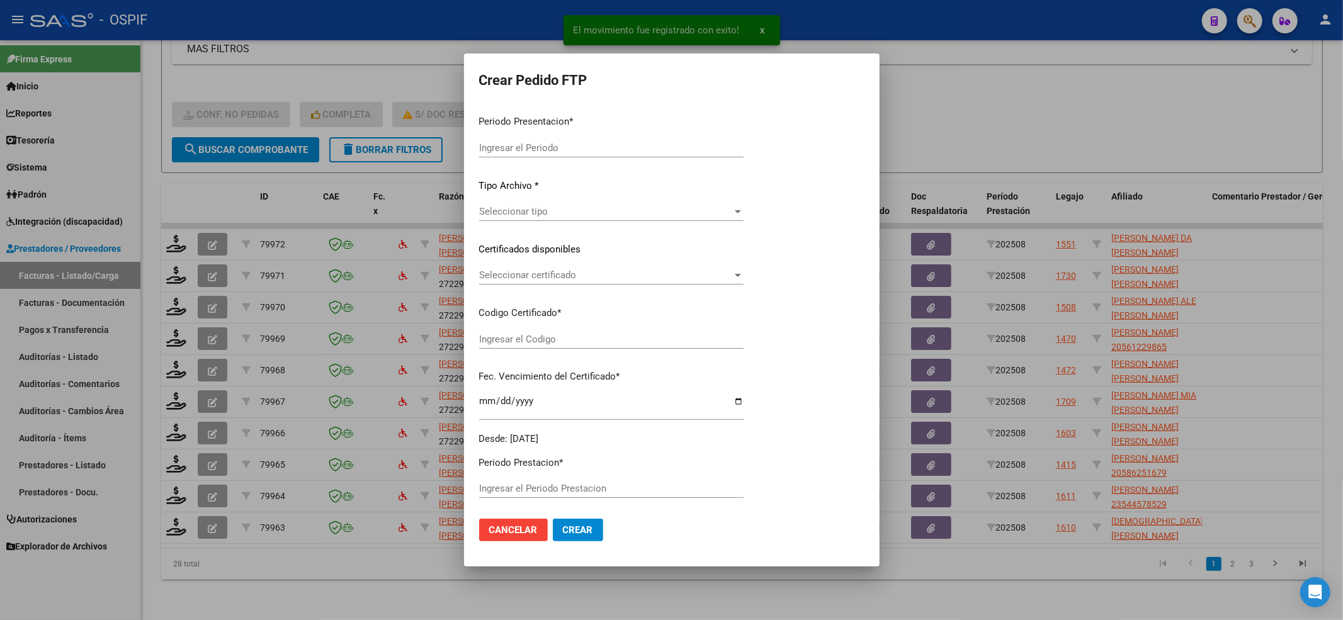
type input "202508"
type input "$ 435.376,56"
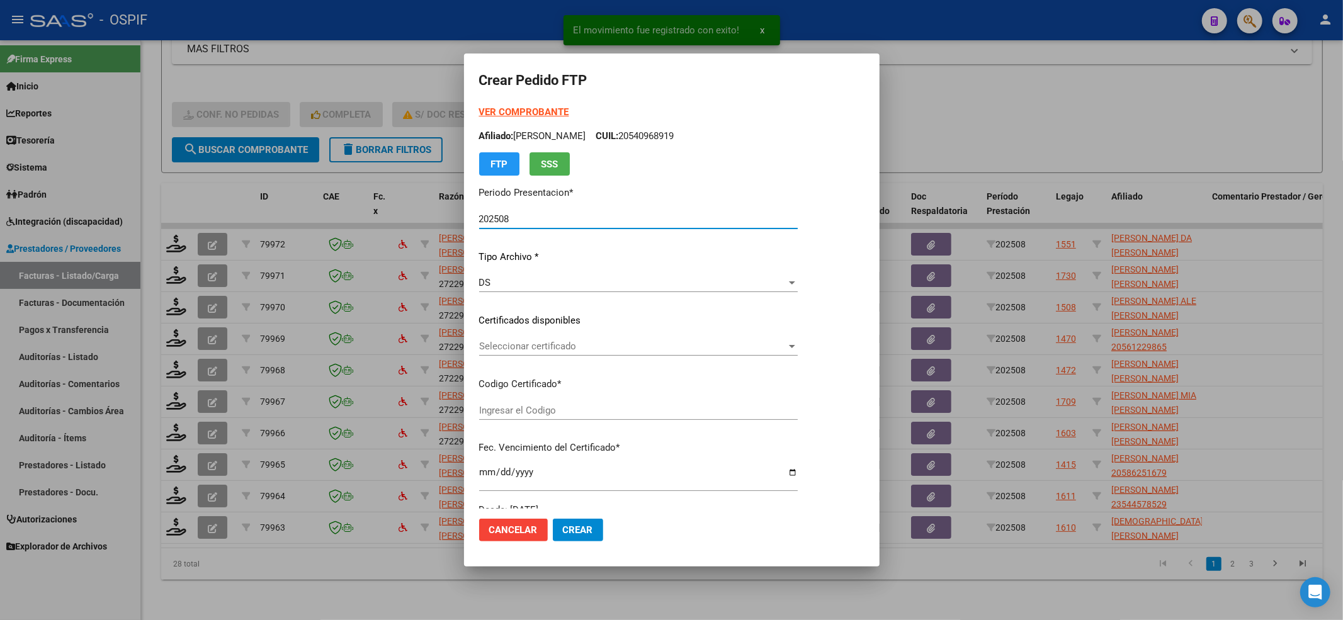
type input "000574280152025043020300430-BS AS-413"
type input "[DATE]"
click at [539, 344] on span "Seleccionar certificado" at bounding box center [632, 346] width 307 height 11
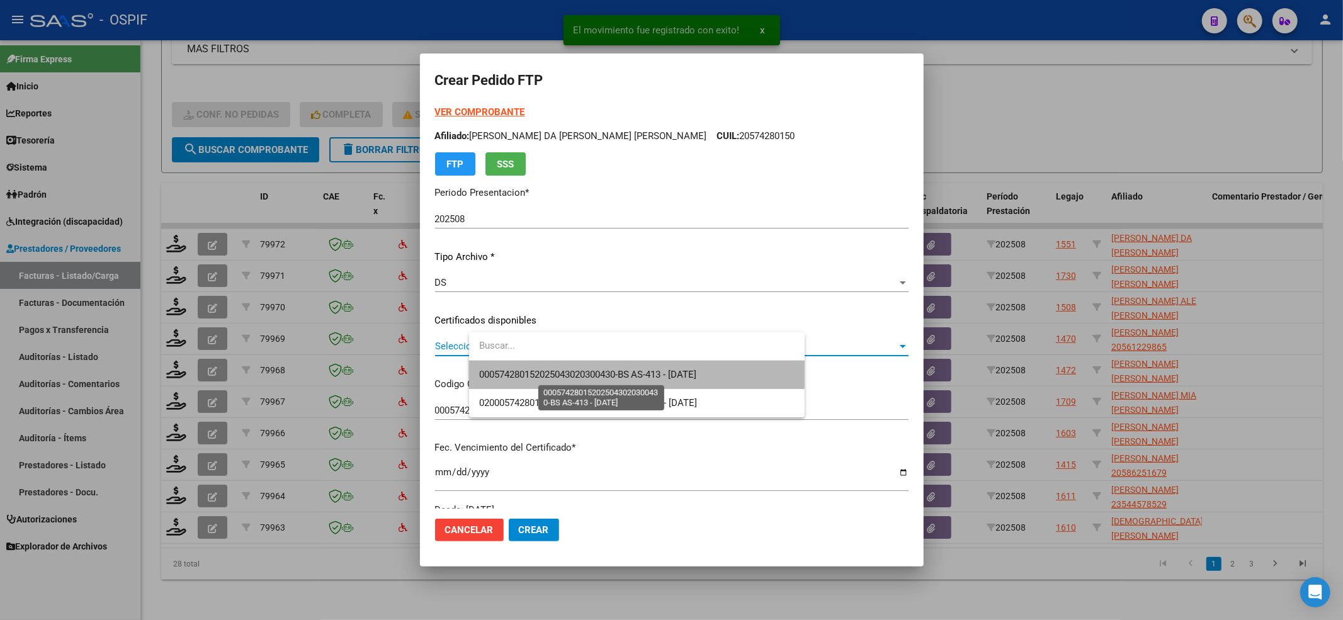
click at [539, 371] on span "000574280152025043020300430-BS AS-413 - [DATE]" at bounding box center [588, 374] width 218 height 11
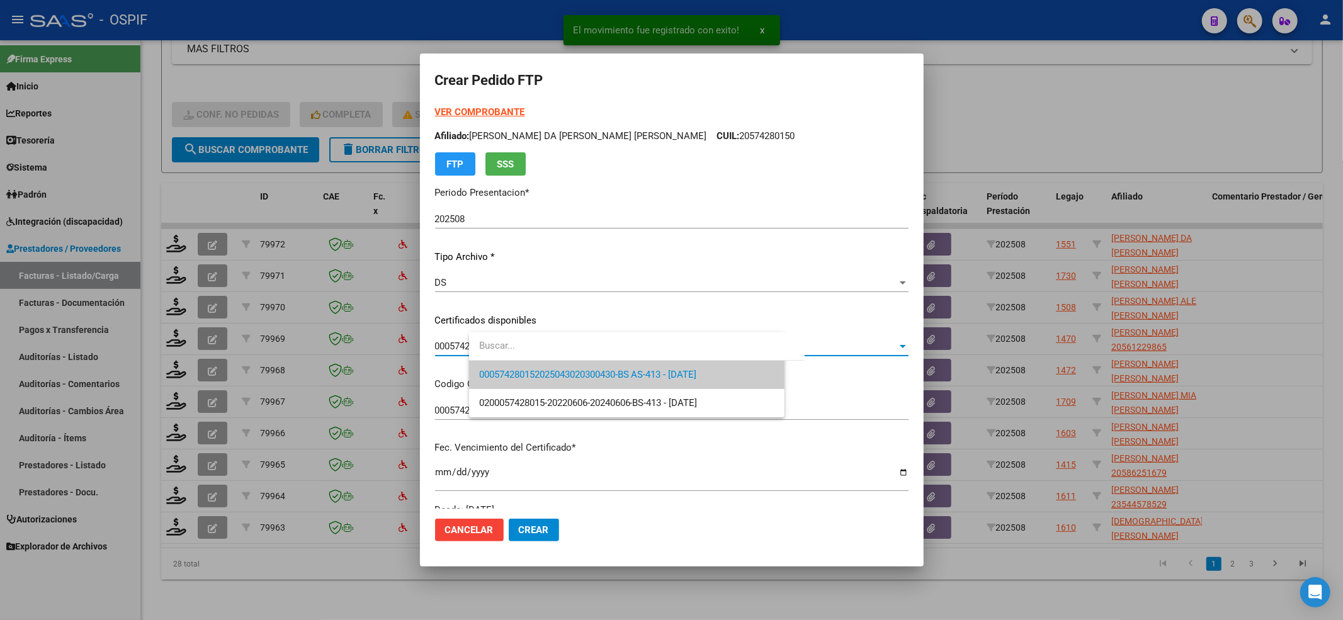
scroll to position [252, 0]
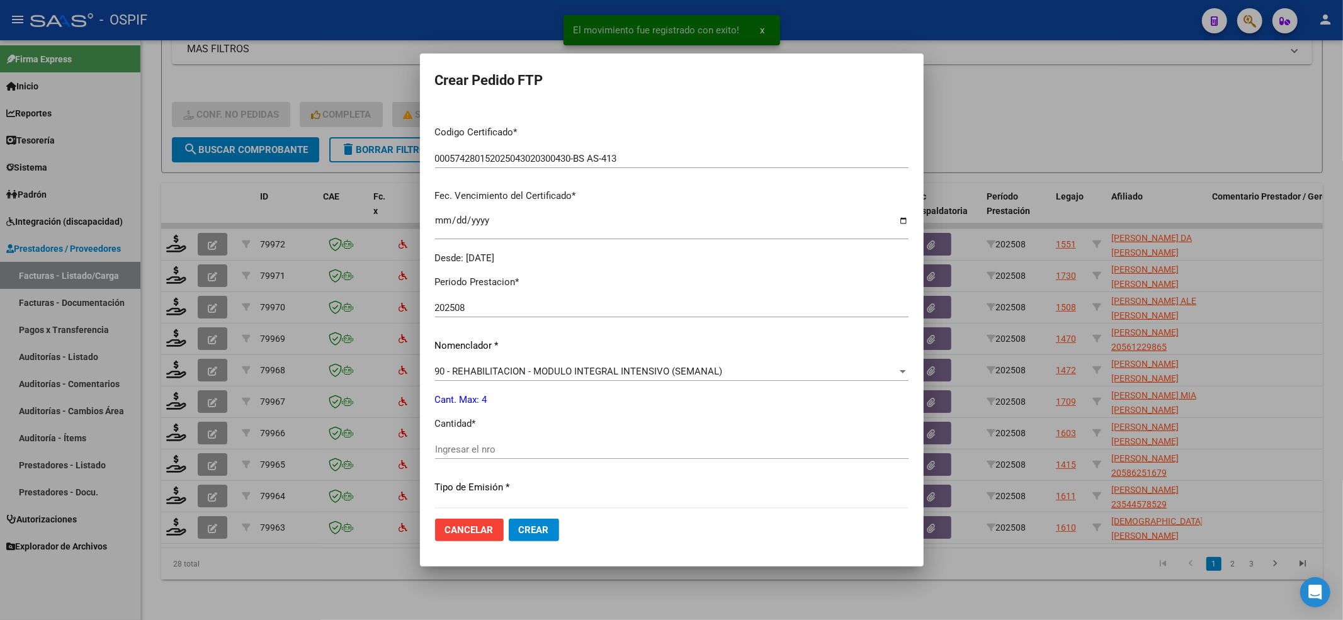
click at [484, 449] on input "Ingresar el nro" at bounding box center [672, 449] width 474 height 11
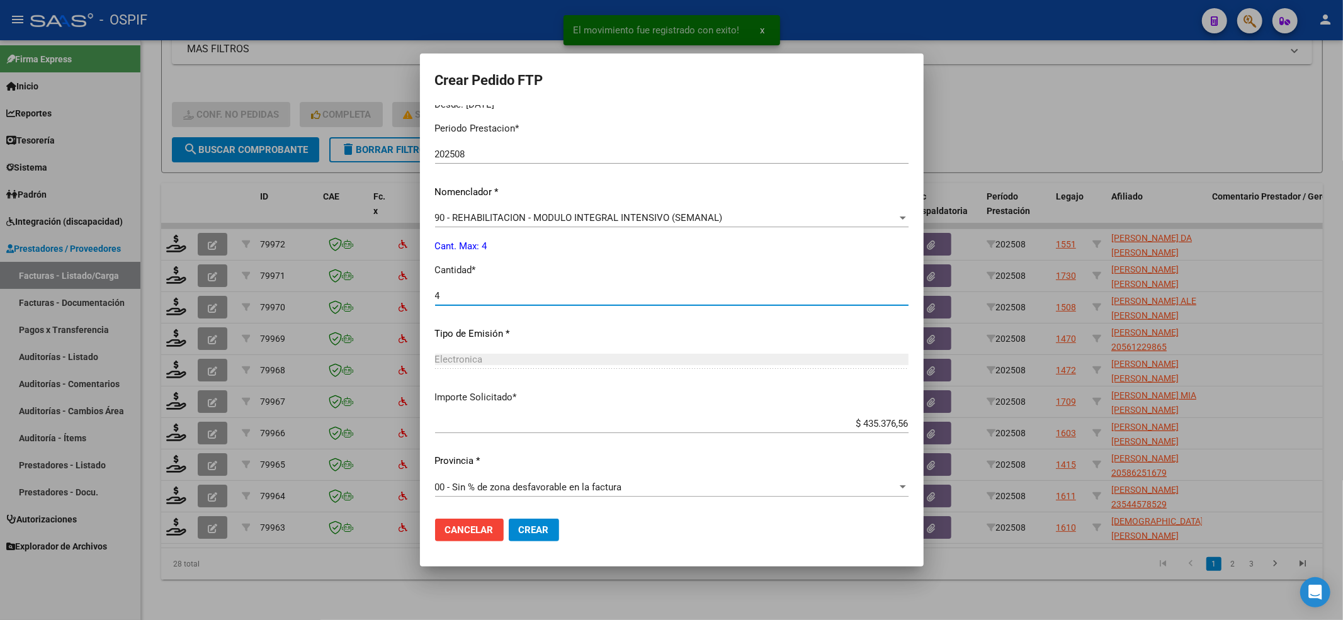
type input "4"
drag, startPoint x: 560, startPoint y: 527, endPoint x: 237, endPoint y: 425, distance: 339.0
click at [549, 525] on span "Crear" at bounding box center [534, 530] width 30 height 11
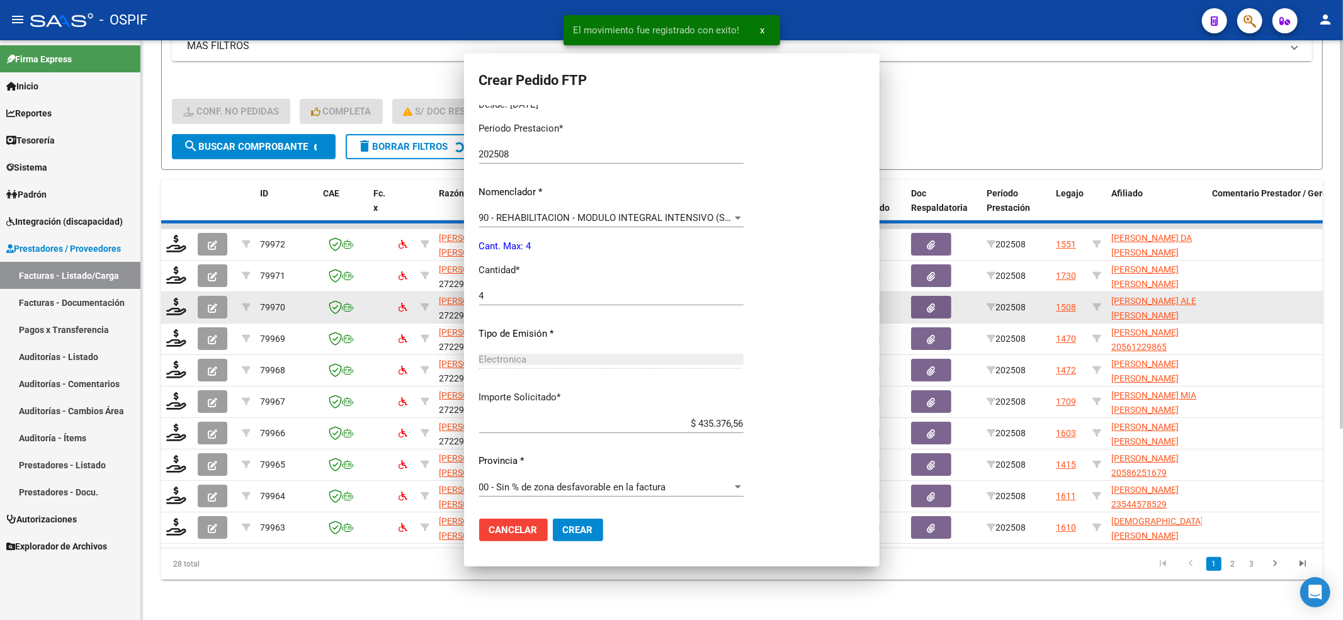
scroll to position [0, 0]
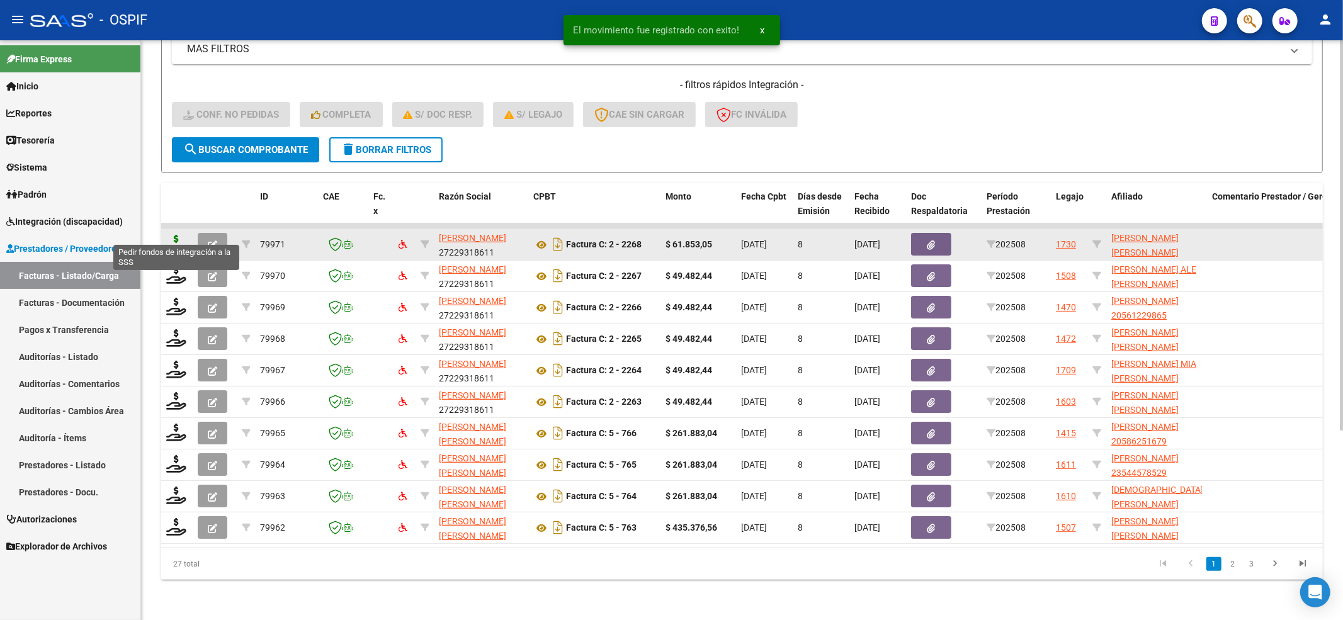
click at [179, 235] on icon at bounding box center [176, 244] width 20 height 18
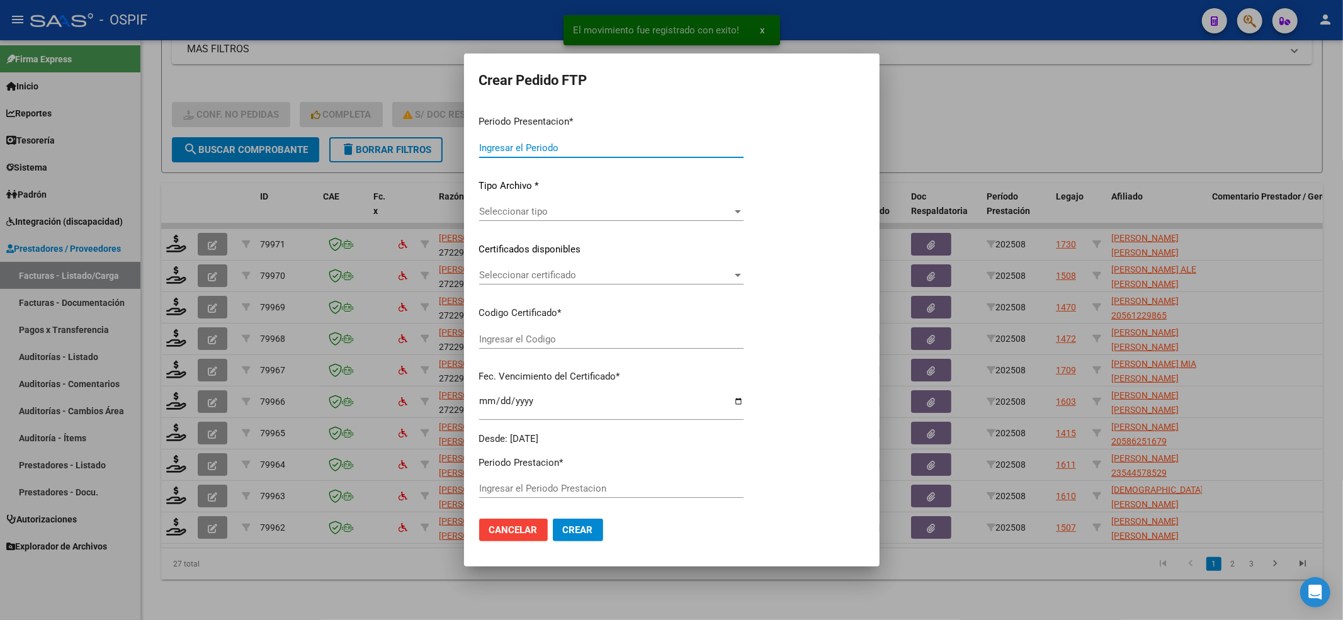
type input "202508"
type input "$ 61.853,05"
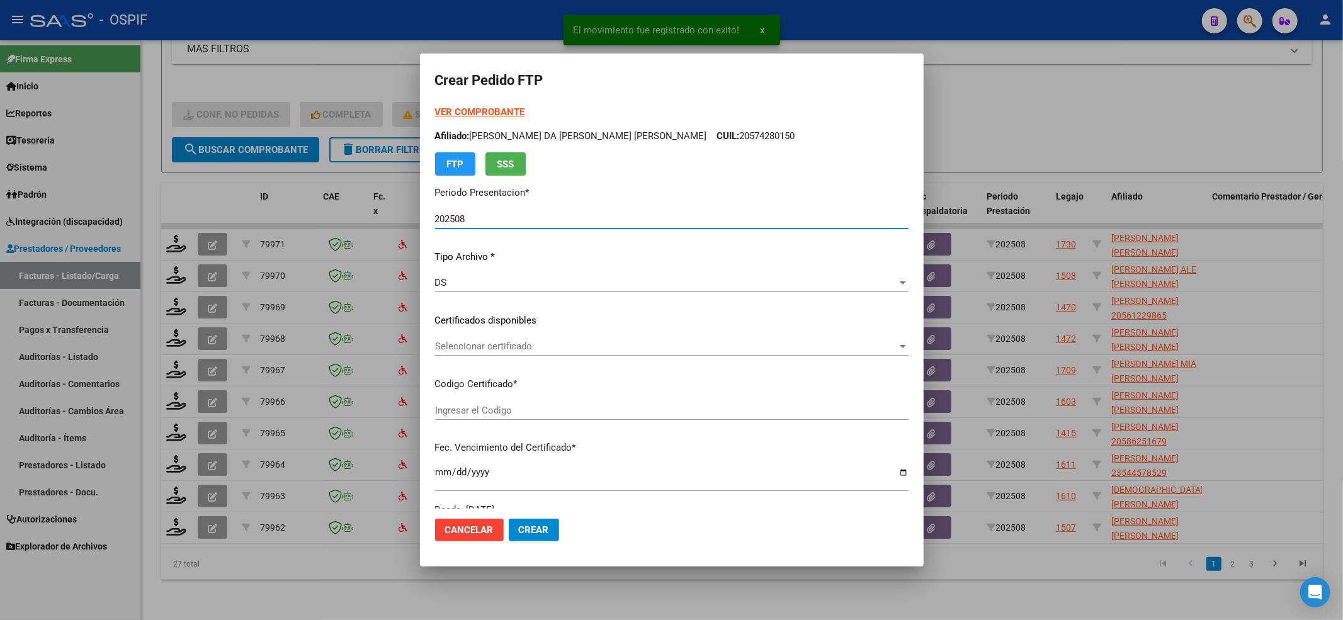
type input "0005466067420250218-20300218-BS AS-427"
type input "[DATE]"
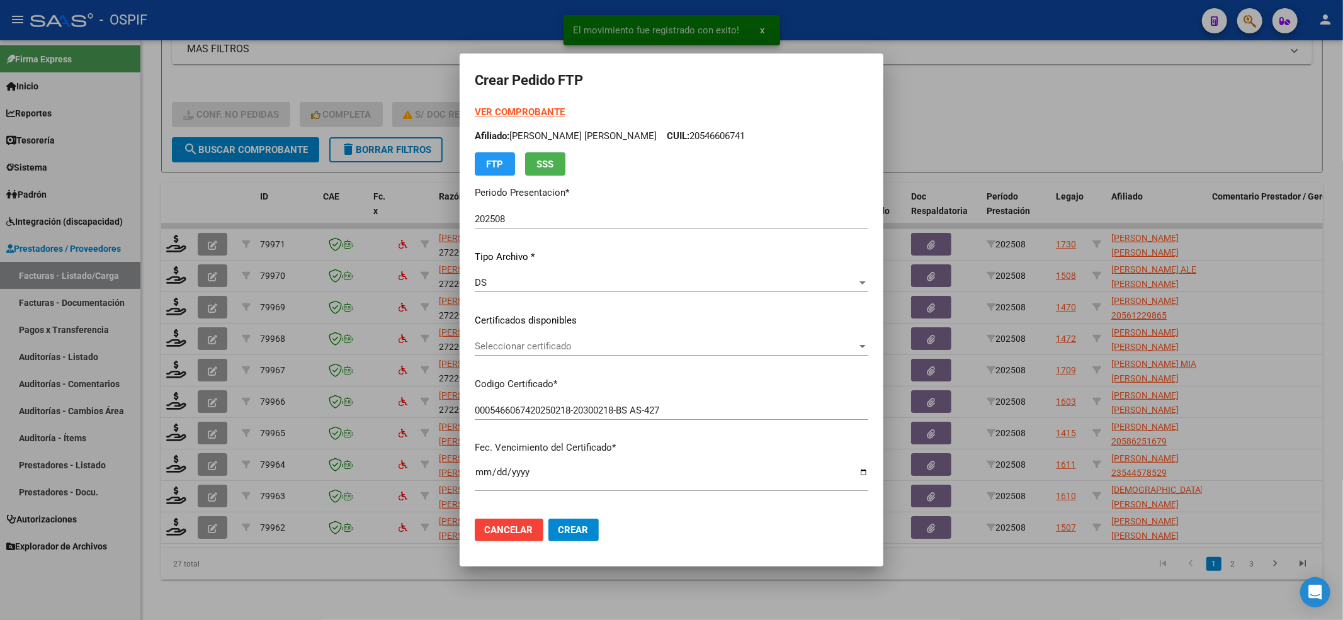
click at [573, 337] on div "Seleccionar certificado Seleccionar certificado" at bounding box center [672, 346] width 394 height 19
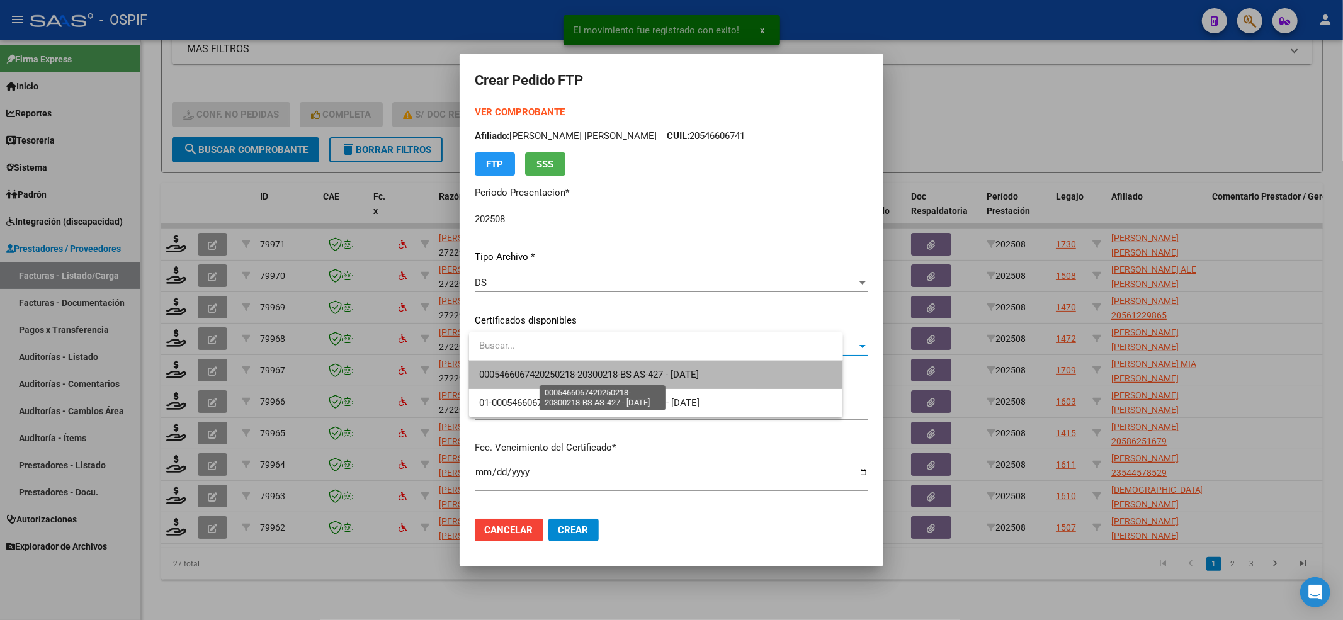
click at [558, 370] on span "0005466067420250218-20300218-BS AS-427 - [DATE]" at bounding box center [589, 374] width 220 height 11
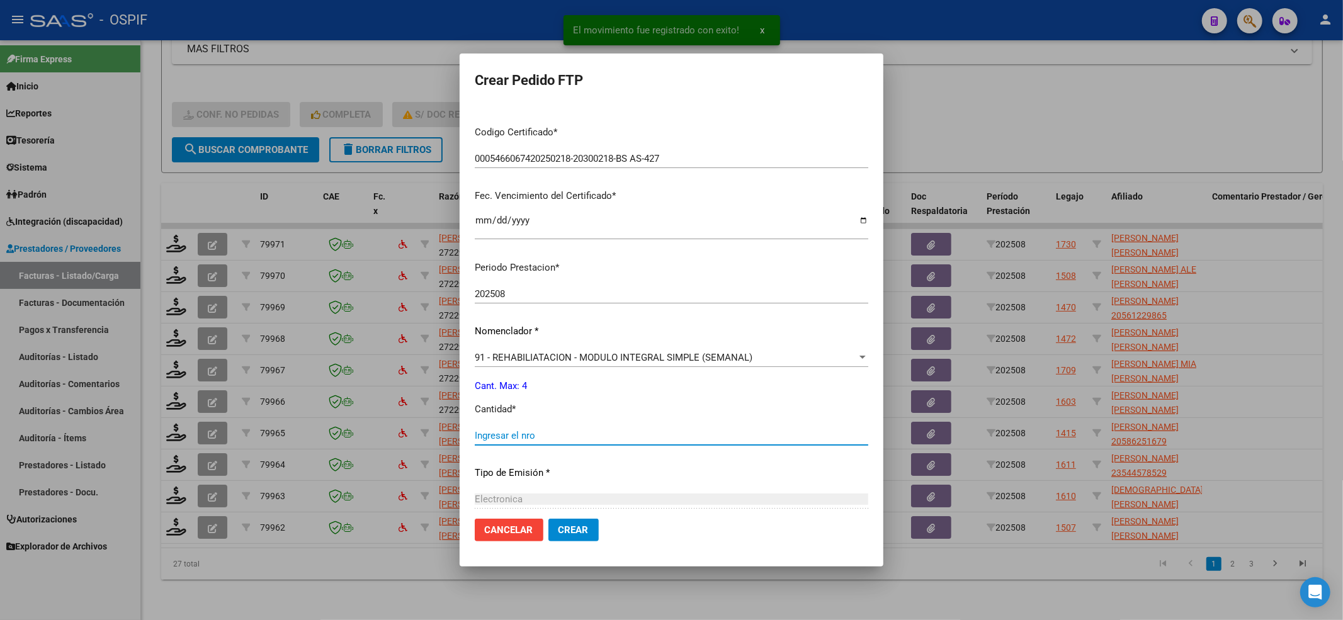
click at [533, 435] on input "Ingresar el nro" at bounding box center [672, 435] width 394 height 11
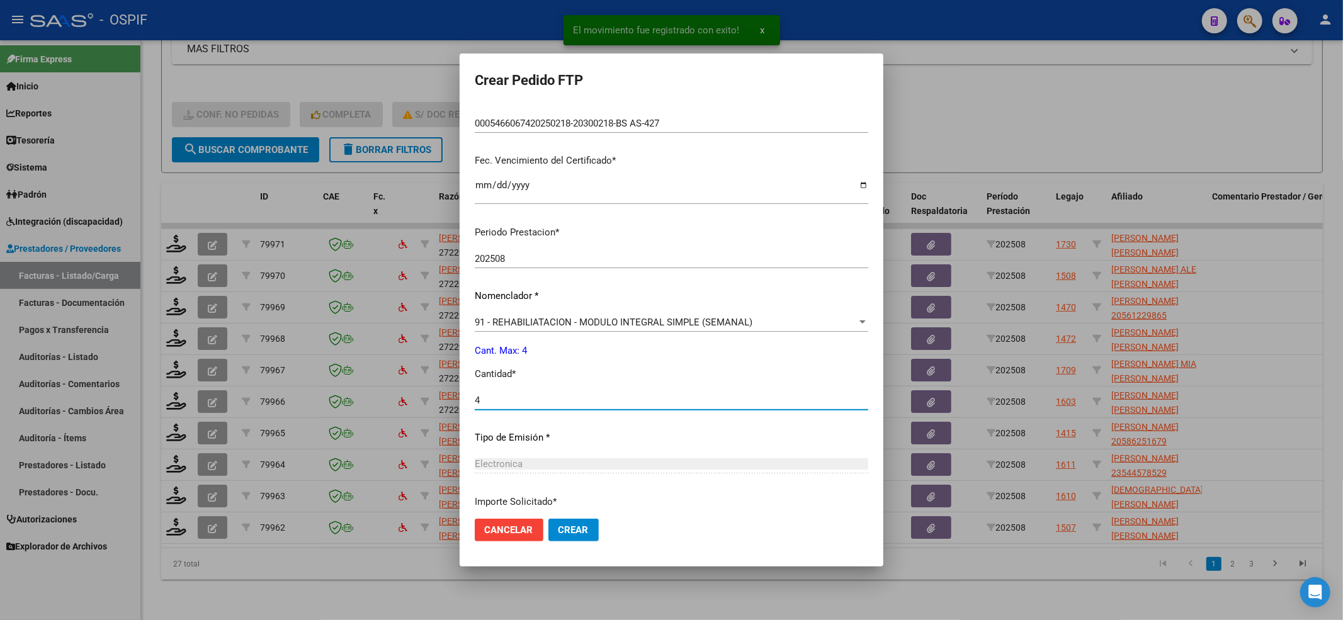
scroll to position [391, 0]
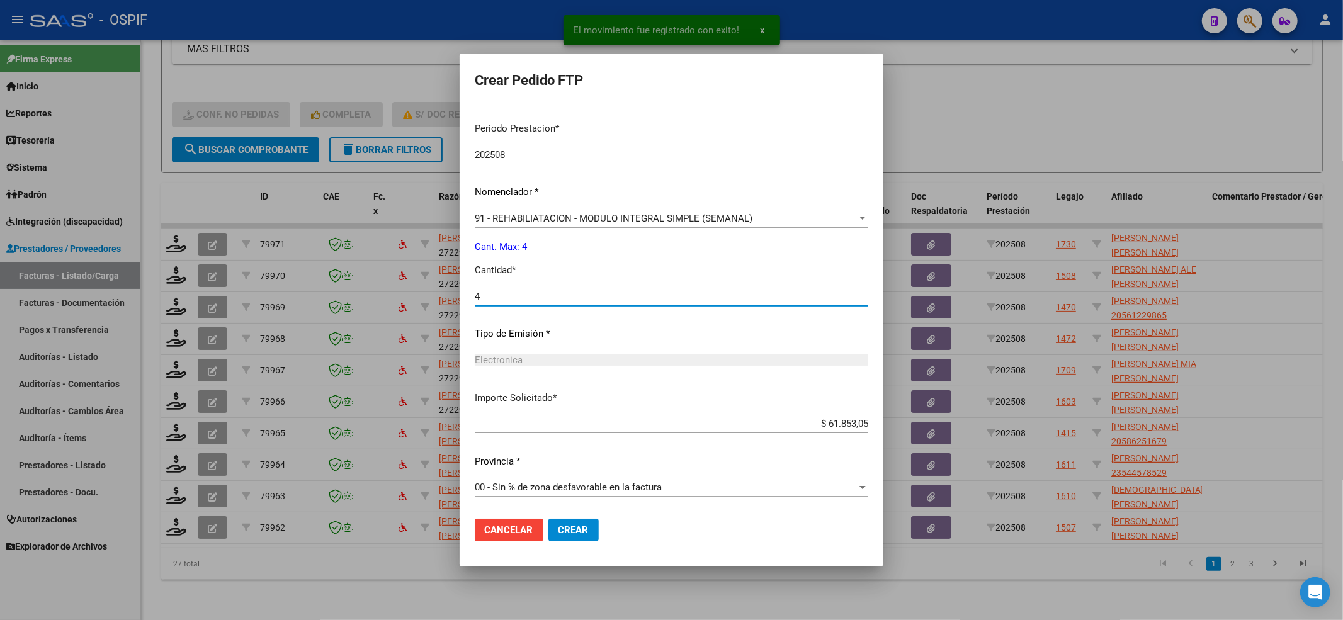
type input "4"
click at [586, 520] on button "Crear" at bounding box center [574, 530] width 50 height 23
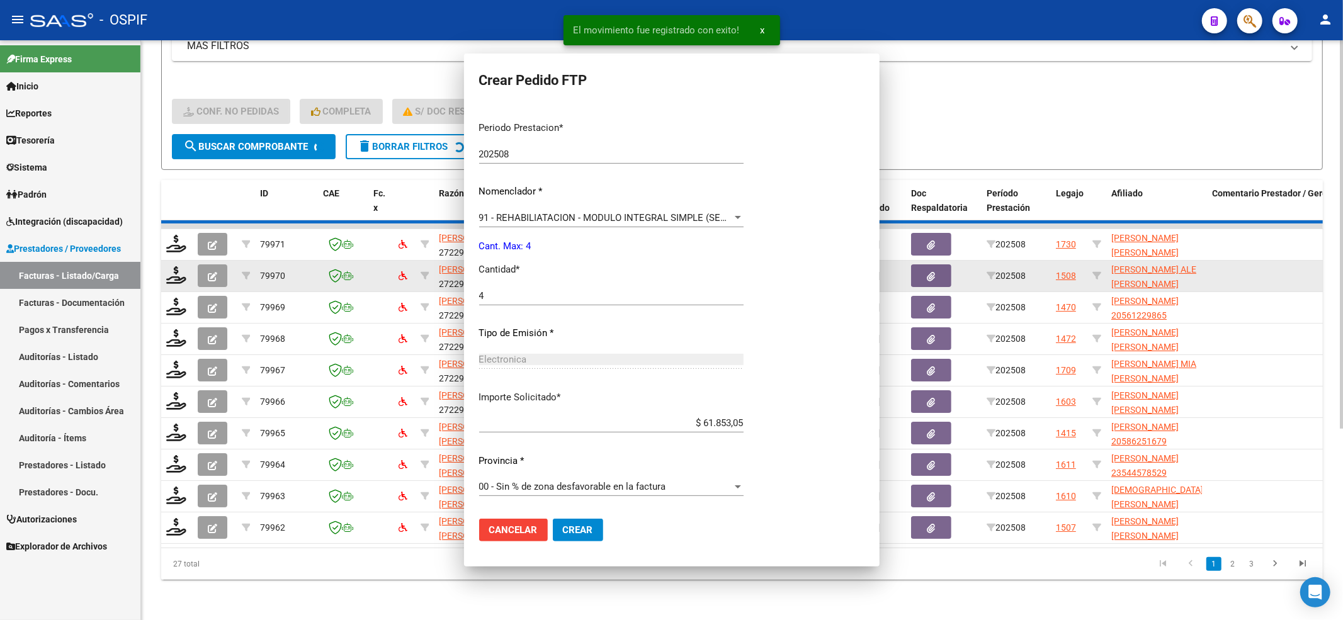
scroll to position [0, 0]
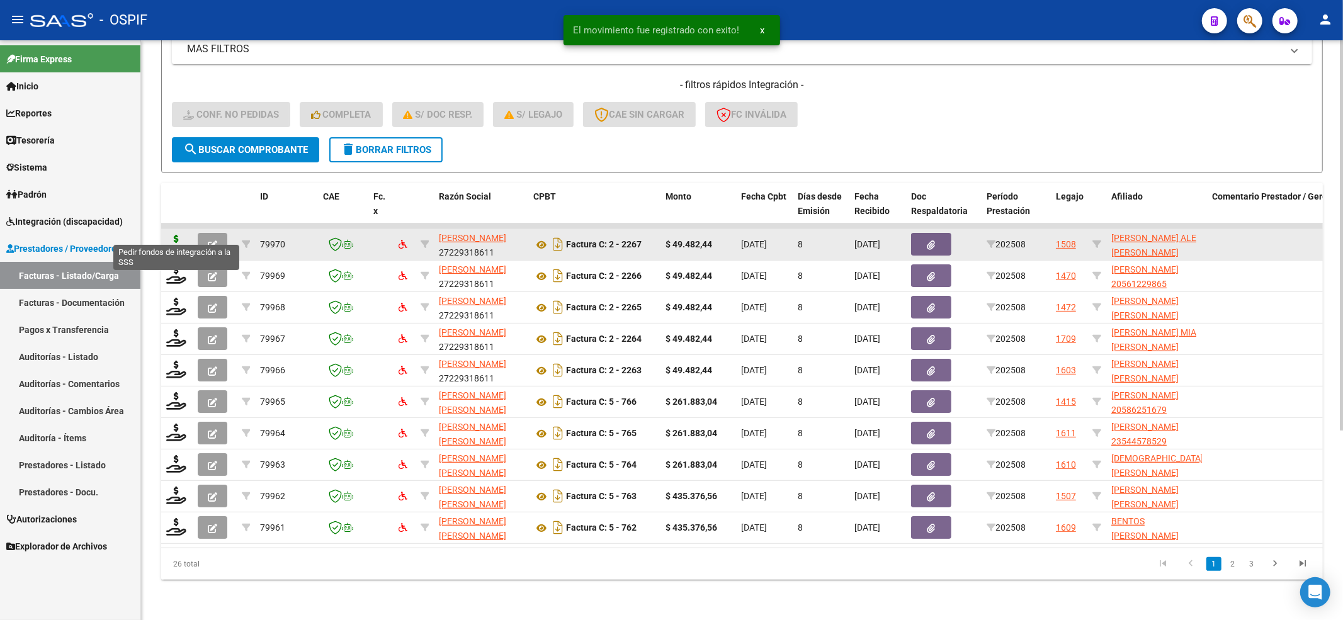
click at [179, 235] on icon at bounding box center [176, 244] width 20 height 18
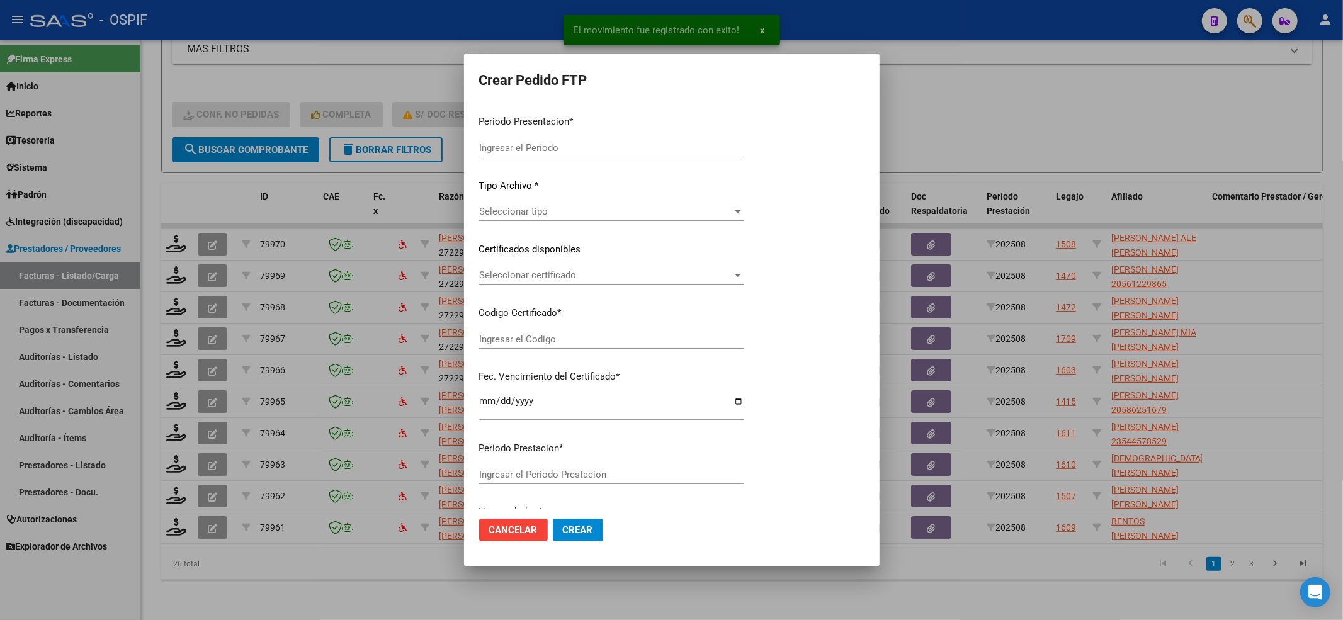
type input "202508"
type input "$ 49.482,44"
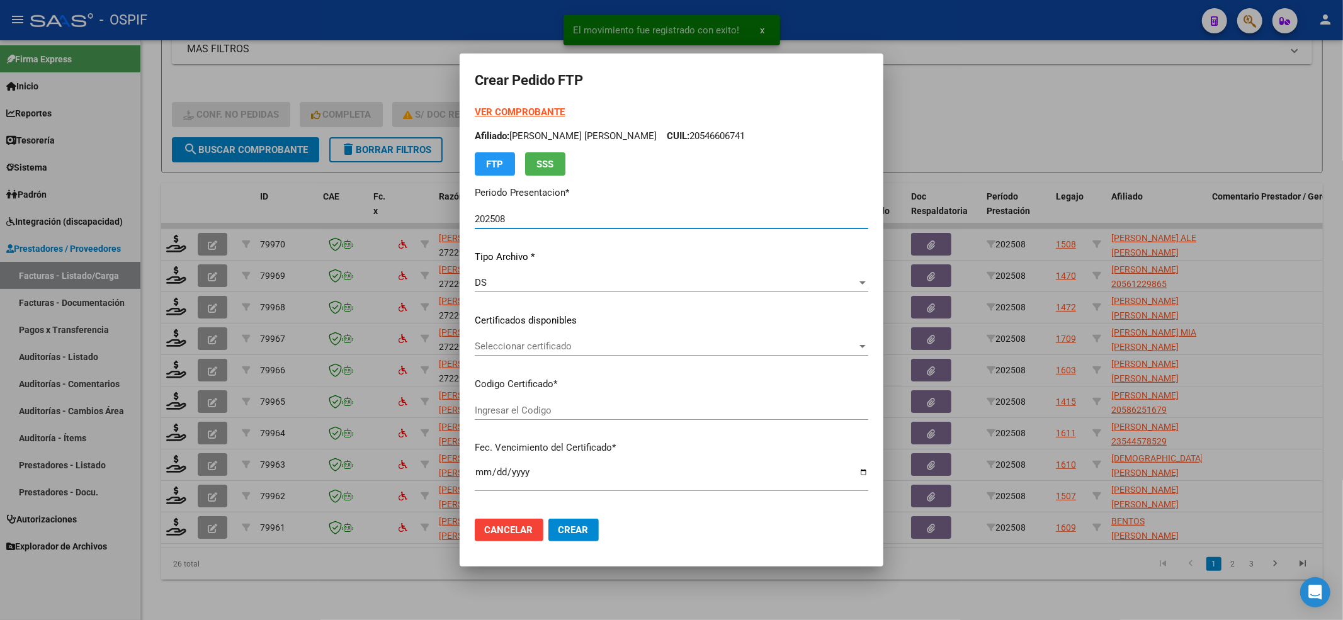
type input "010005124676820230204-20280204-BS-427"
type input "[DATE]"
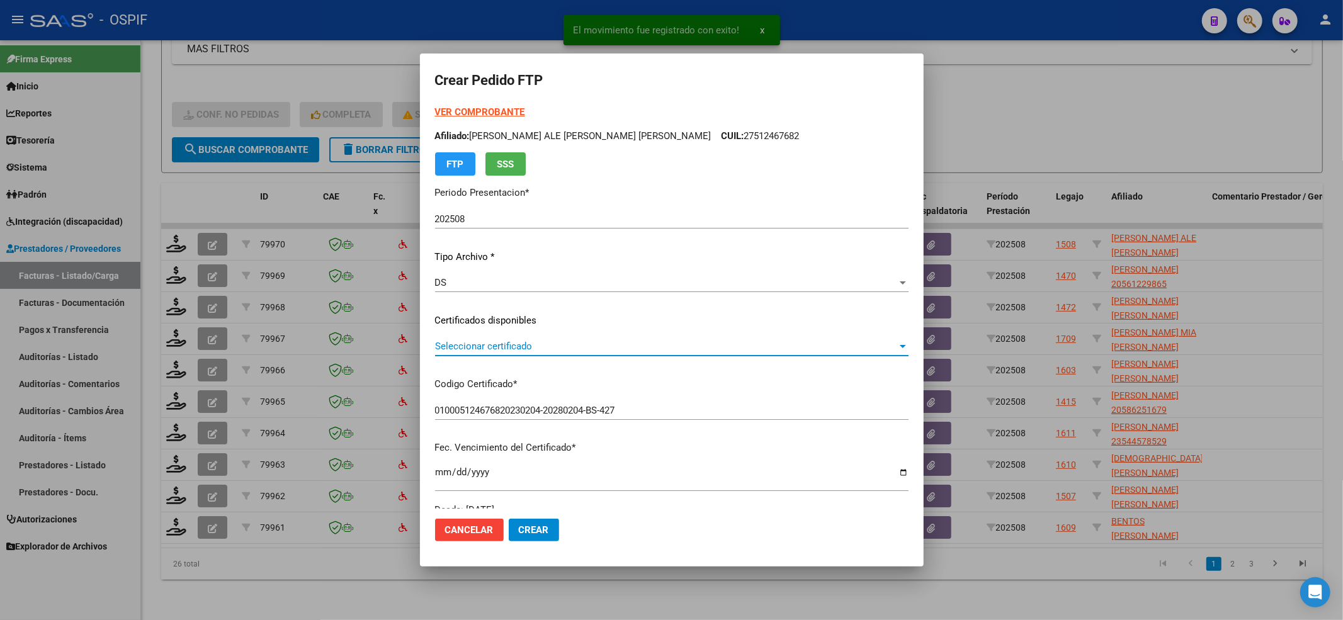
click at [637, 346] on span "Seleccionar certificado" at bounding box center [666, 346] width 462 height 11
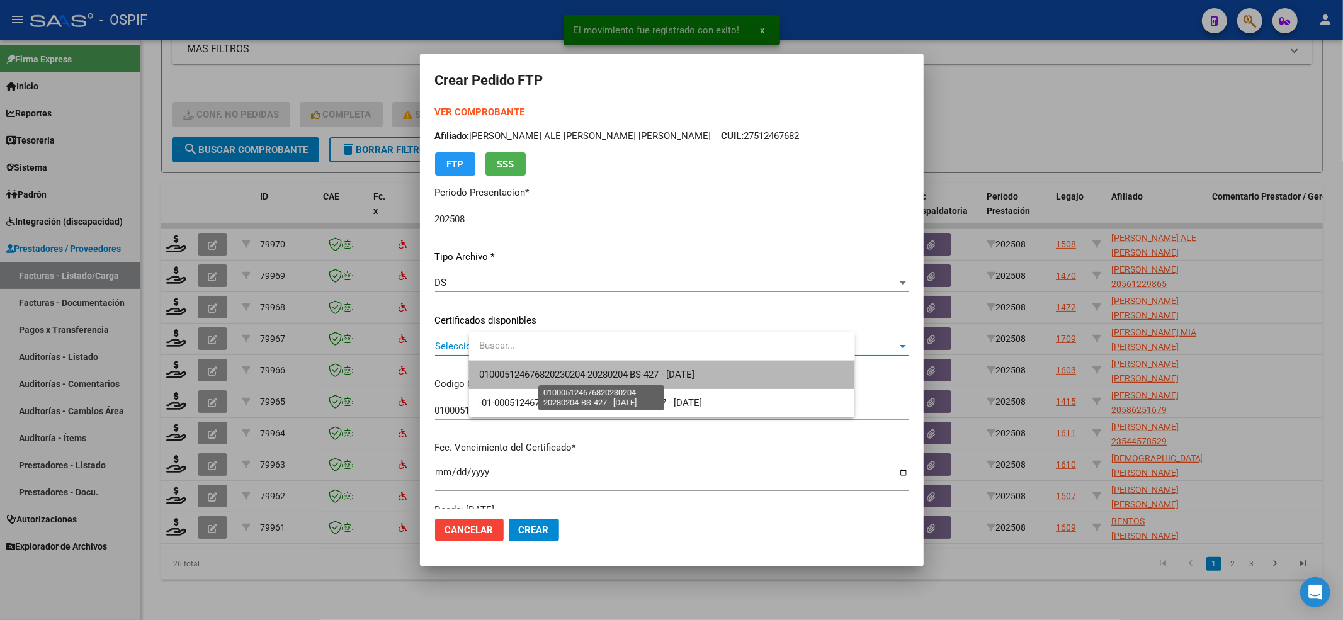
click at [626, 371] on span "010005124676820230204-20280204-BS-427 - [DATE]" at bounding box center [587, 374] width 216 height 11
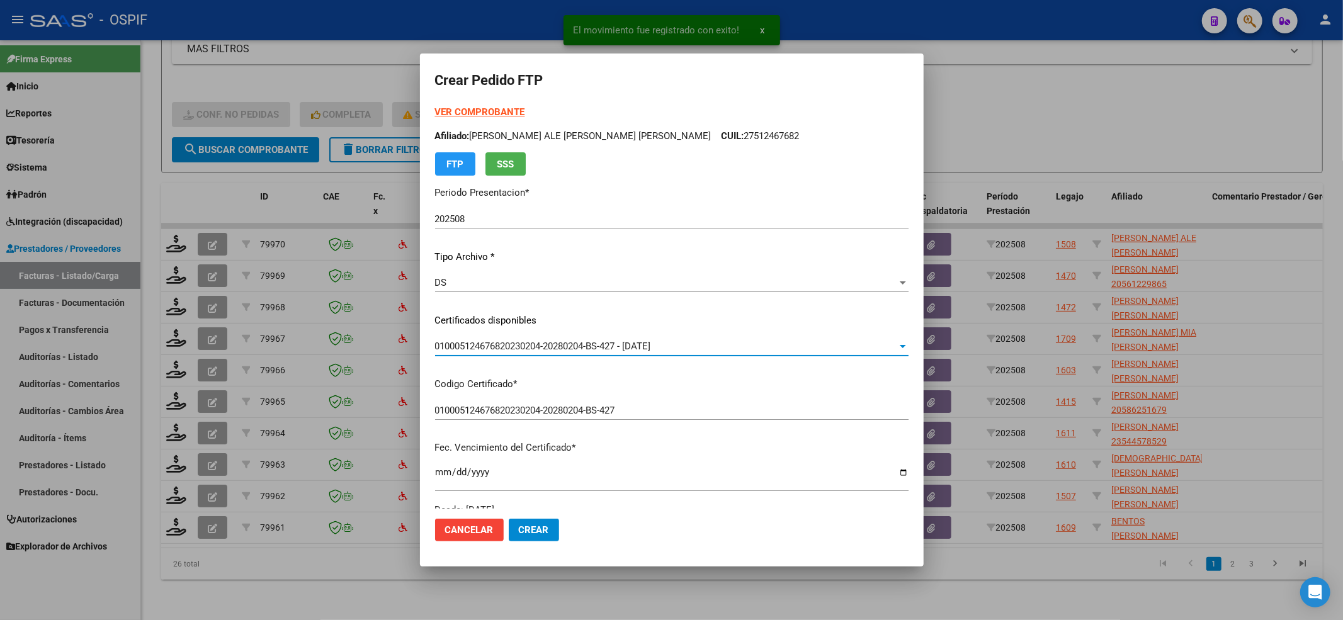
scroll to position [336, 0]
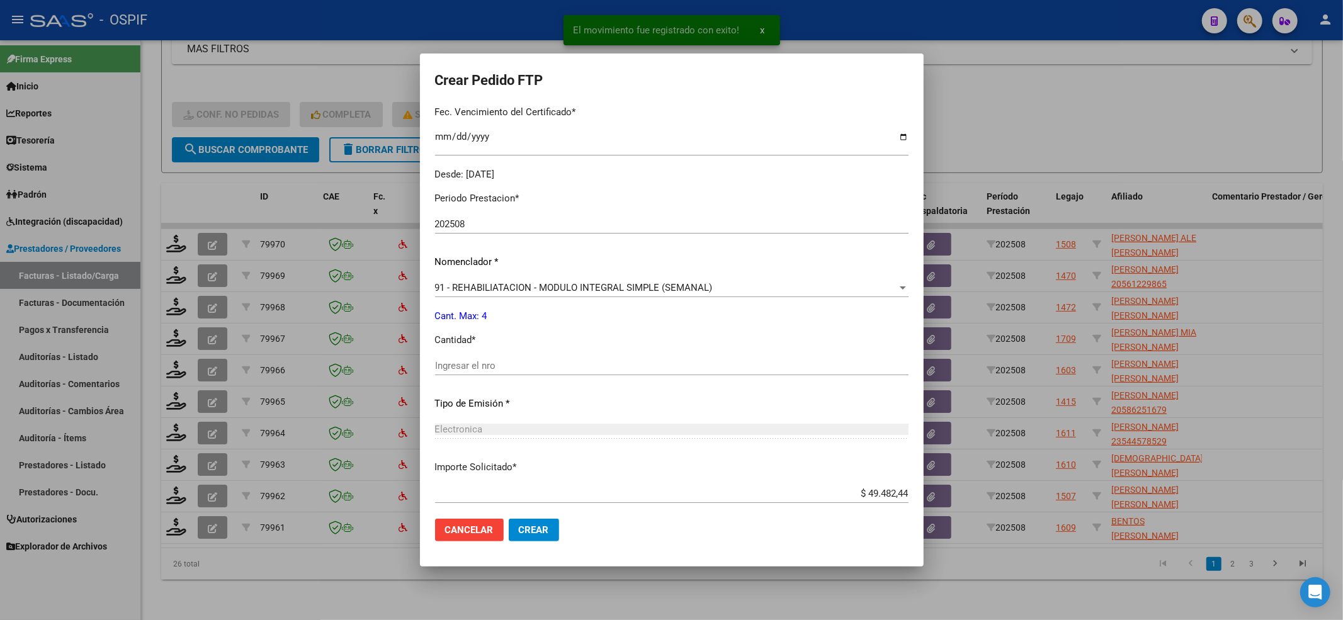
drag, startPoint x: 533, startPoint y: 382, endPoint x: 534, endPoint y: 364, distance: 17.7
click at [533, 379] on div "Ingresar el nro" at bounding box center [672, 371] width 474 height 31
click at [534, 364] on input "Ingresar el nro" at bounding box center [672, 365] width 474 height 11
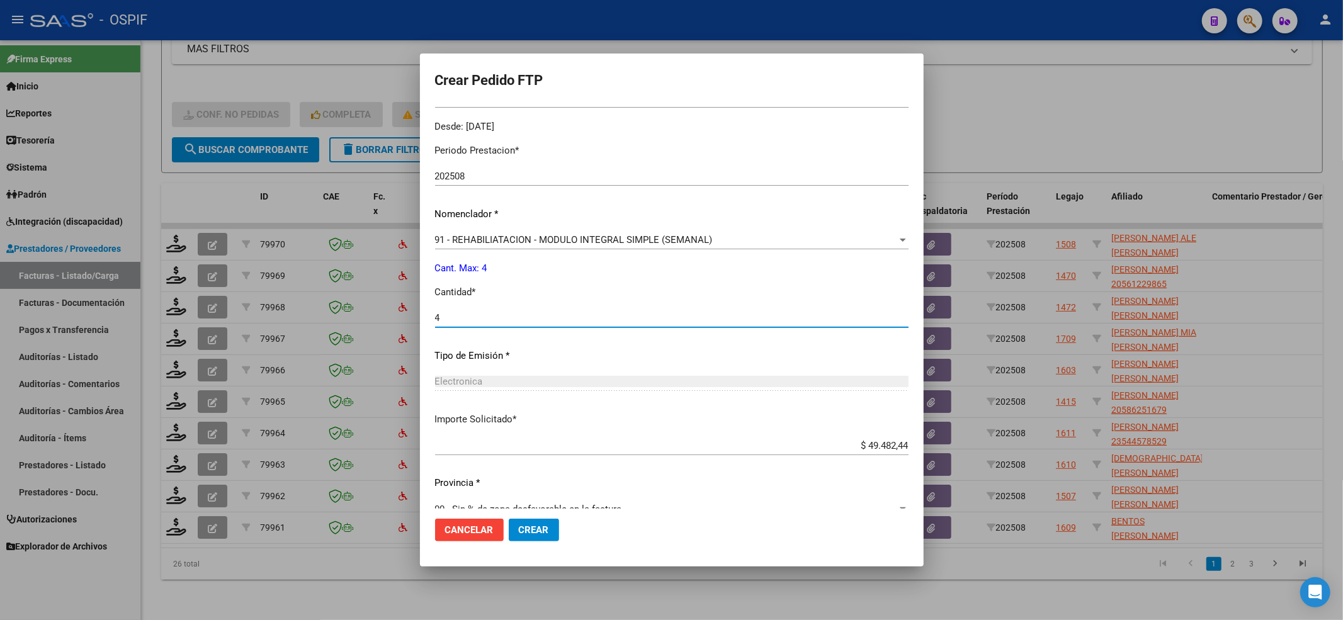
scroll to position [406, 0]
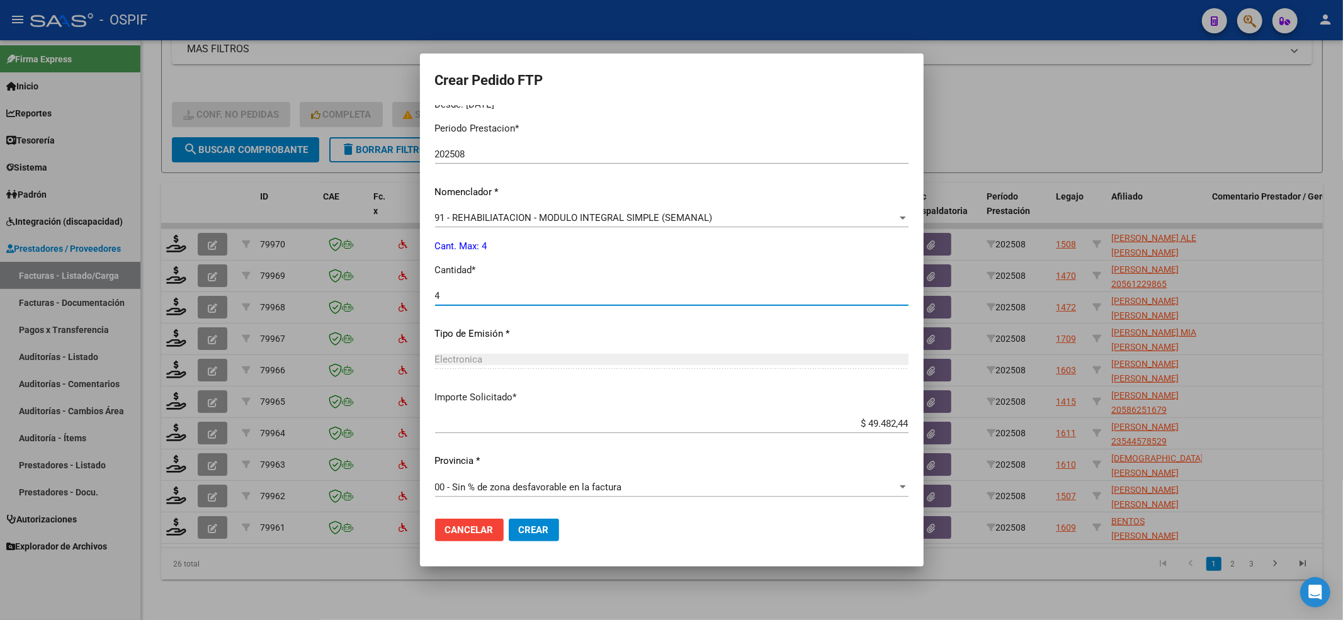
type input "4"
click at [576, 544] on mat-dialog-actions "Cancelar Crear" at bounding box center [672, 530] width 474 height 43
click at [559, 535] on button "Crear" at bounding box center [534, 530] width 50 height 23
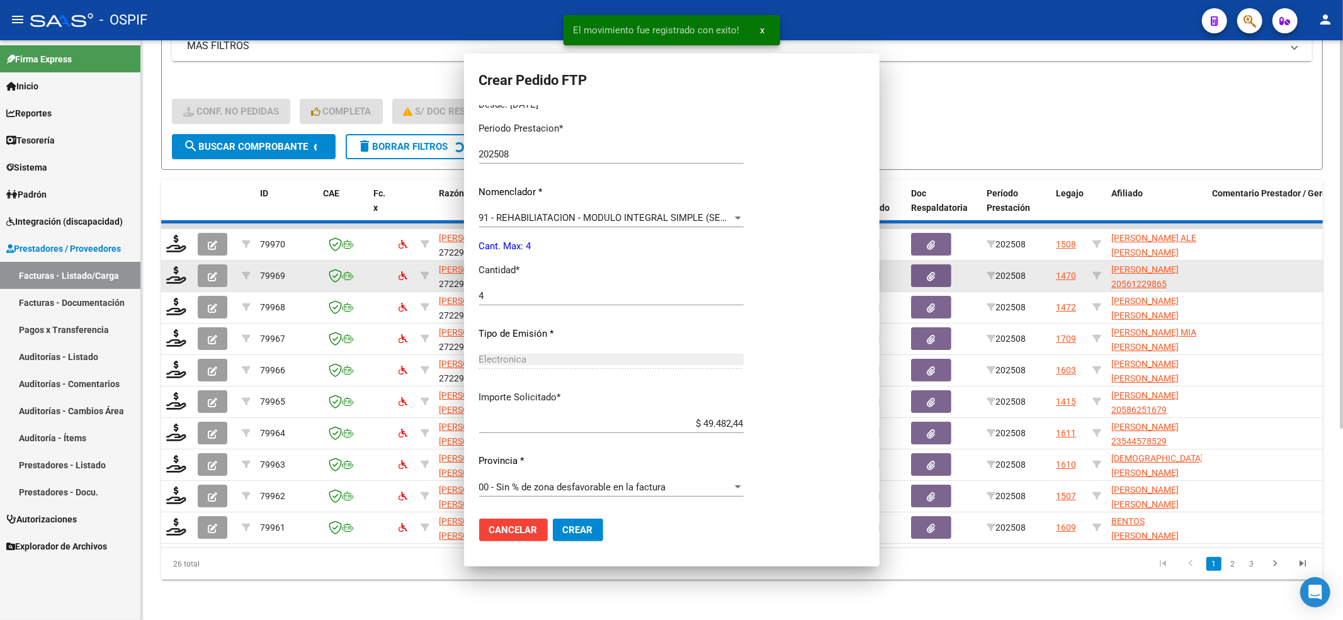
scroll to position [0, 0]
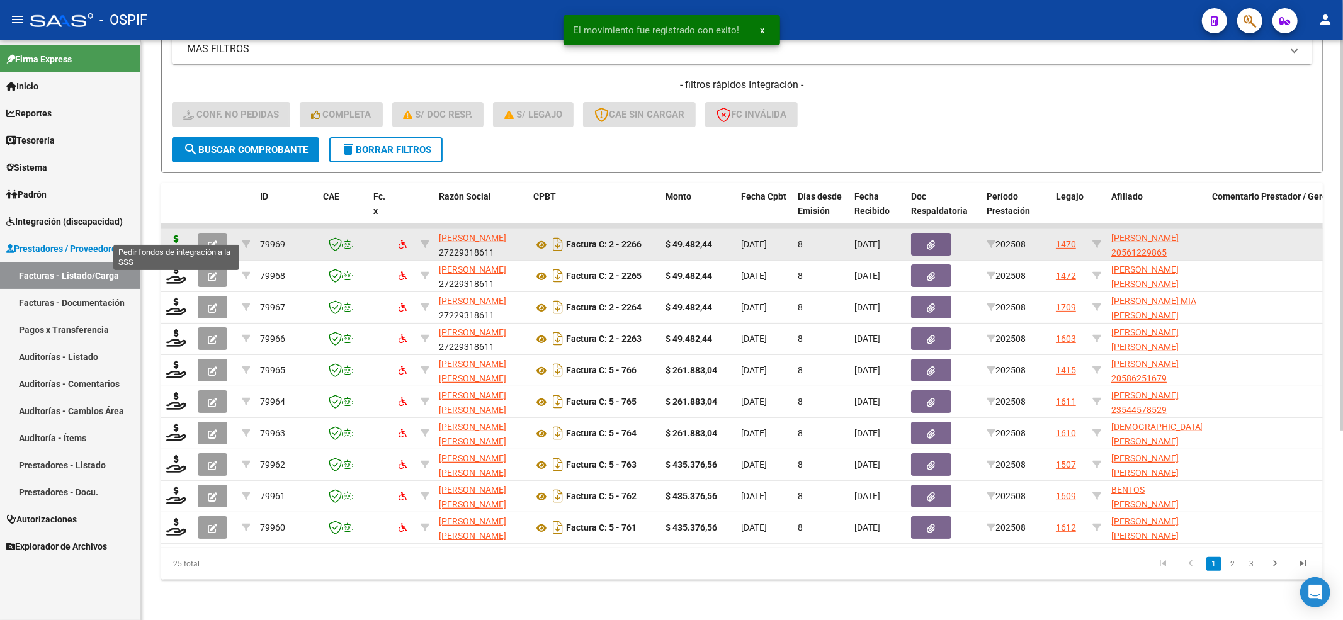
click at [172, 235] on icon at bounding box center [176, 244] width 20 height 18
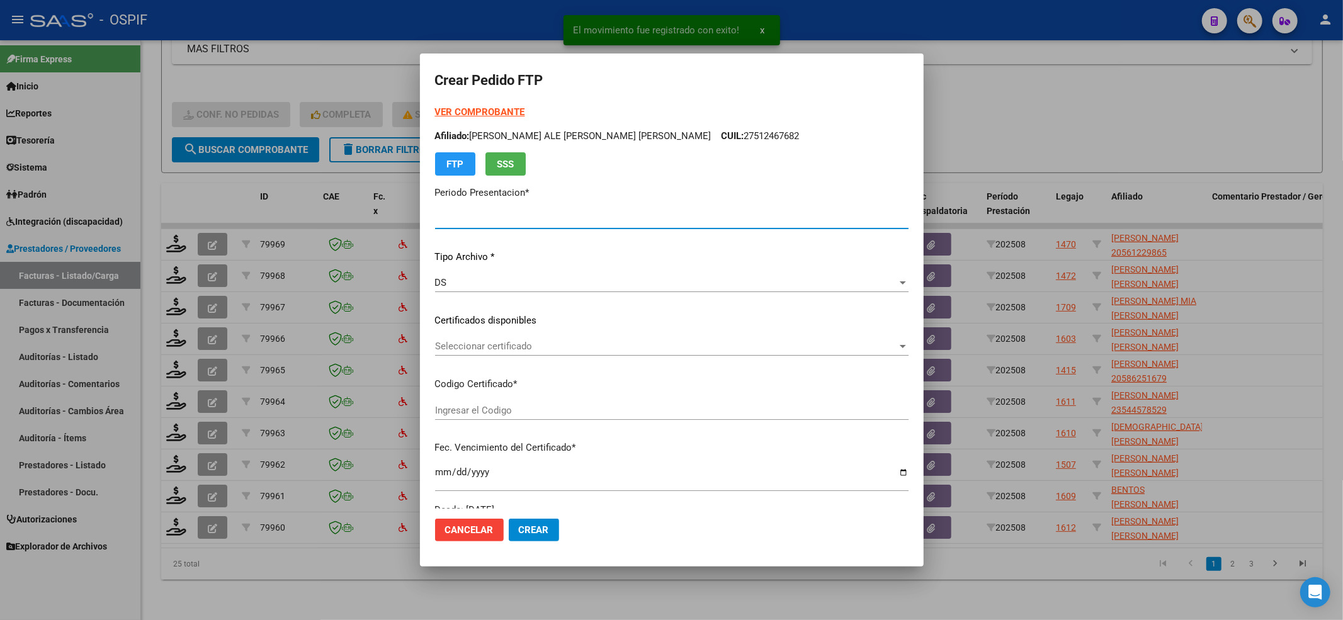
type input "202508"
type input "$ 49.482,44"
type input "0200056122986-20240904-20270904-bue-427"
type input "[DATE]"
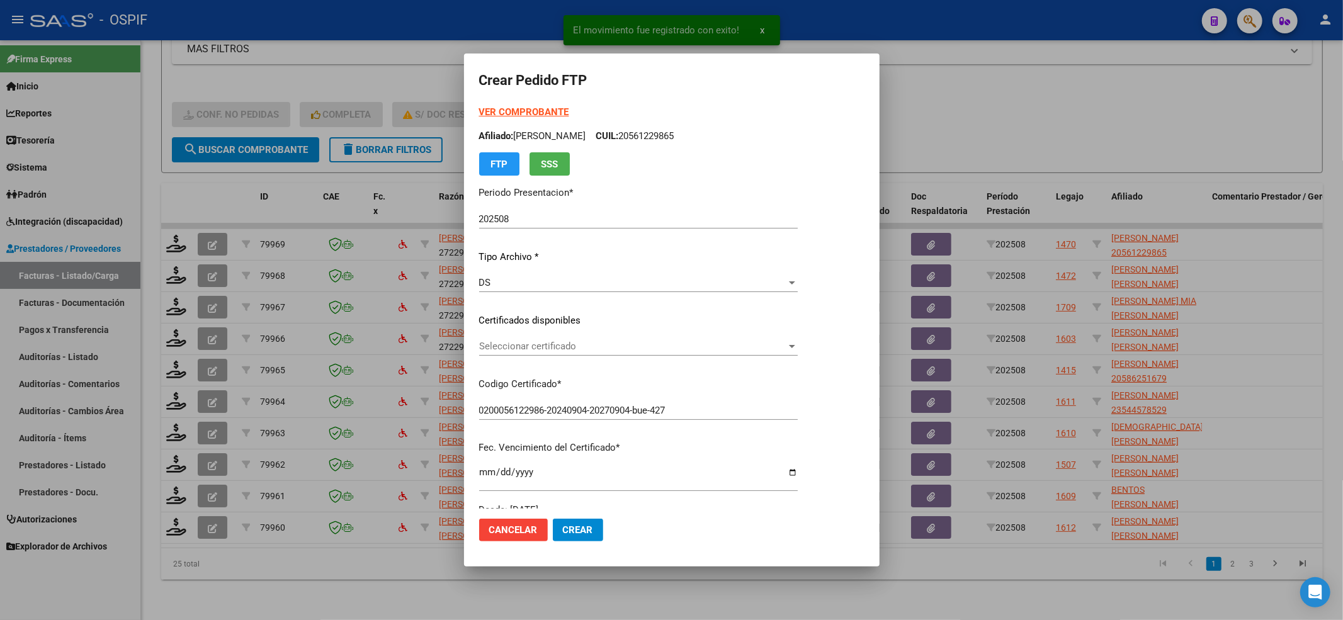
drag, startPoint x: 508, startPoint y: 322, endPoint x: 501, endPoint y: 339, distance: 17.5
click at [507, 326] on p "Certificados disponibles" at bounding box center [638, 321] width 319 height 14
click at [501, 339] on div "Seleccionar certificado Seleccionar certificado" at bounding box center [638, 346] width 319 height 19
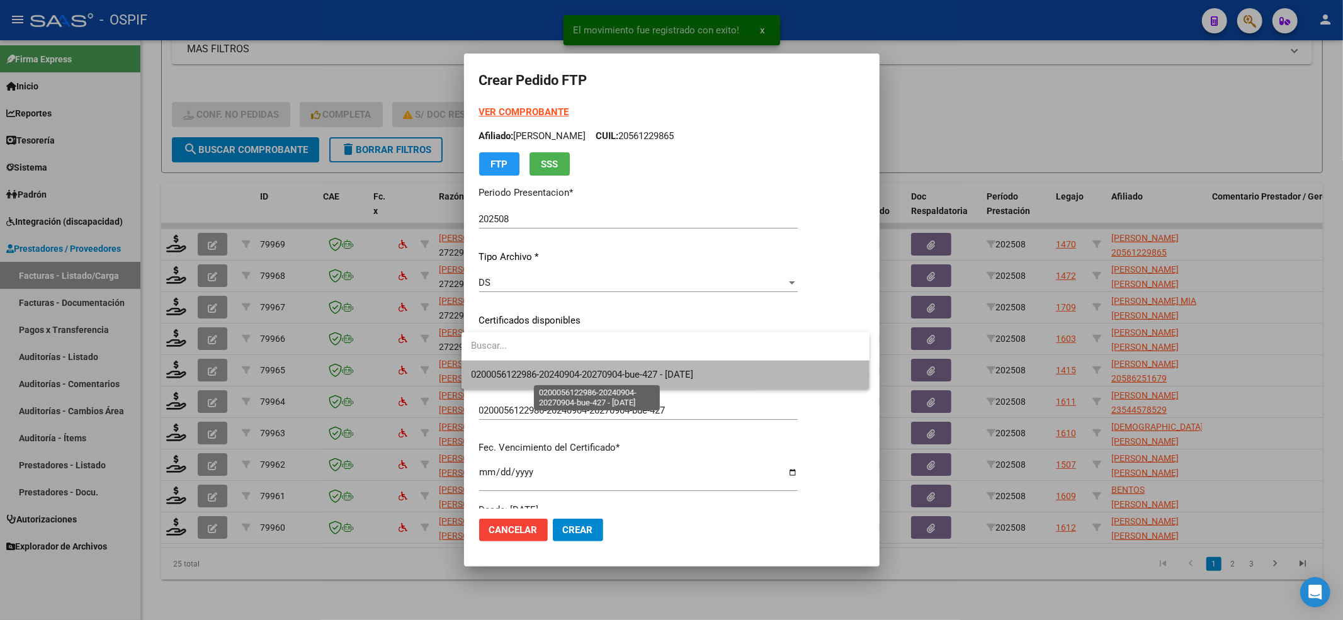
click at [494, 373] on span "0200056122986-20240904-20270904-bue-427 - [DATE]" at bounding box center [583, 374] width 222 height 11
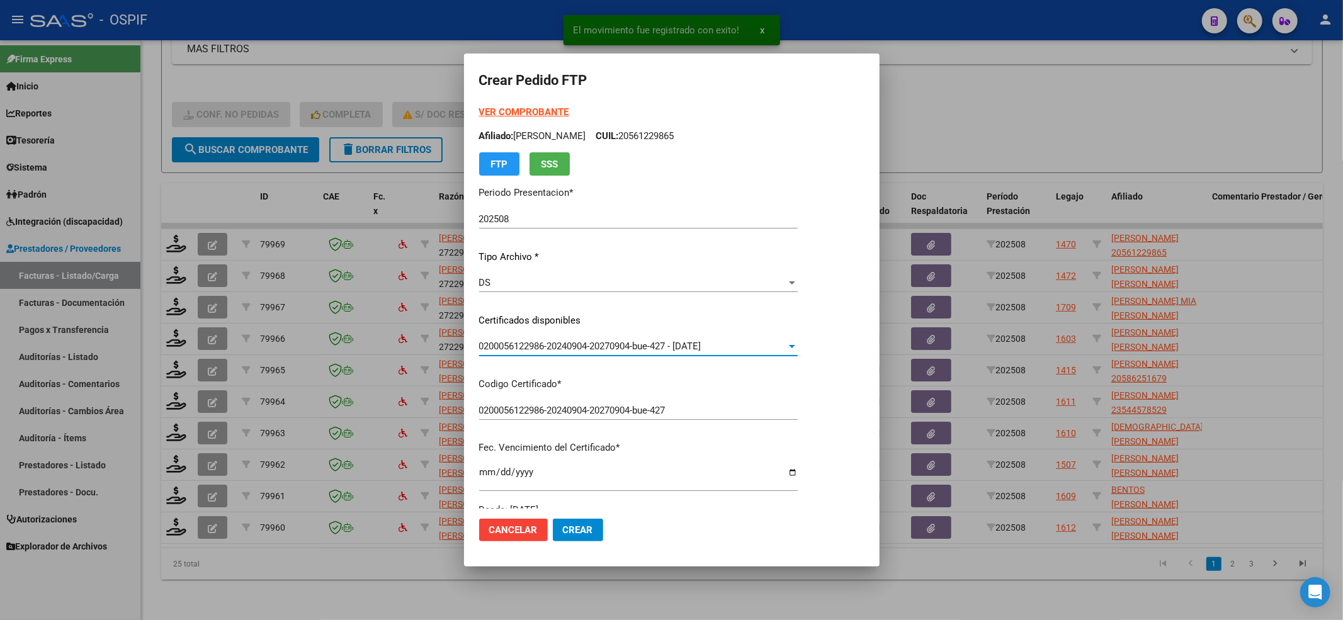
scroll to position [336, 0]
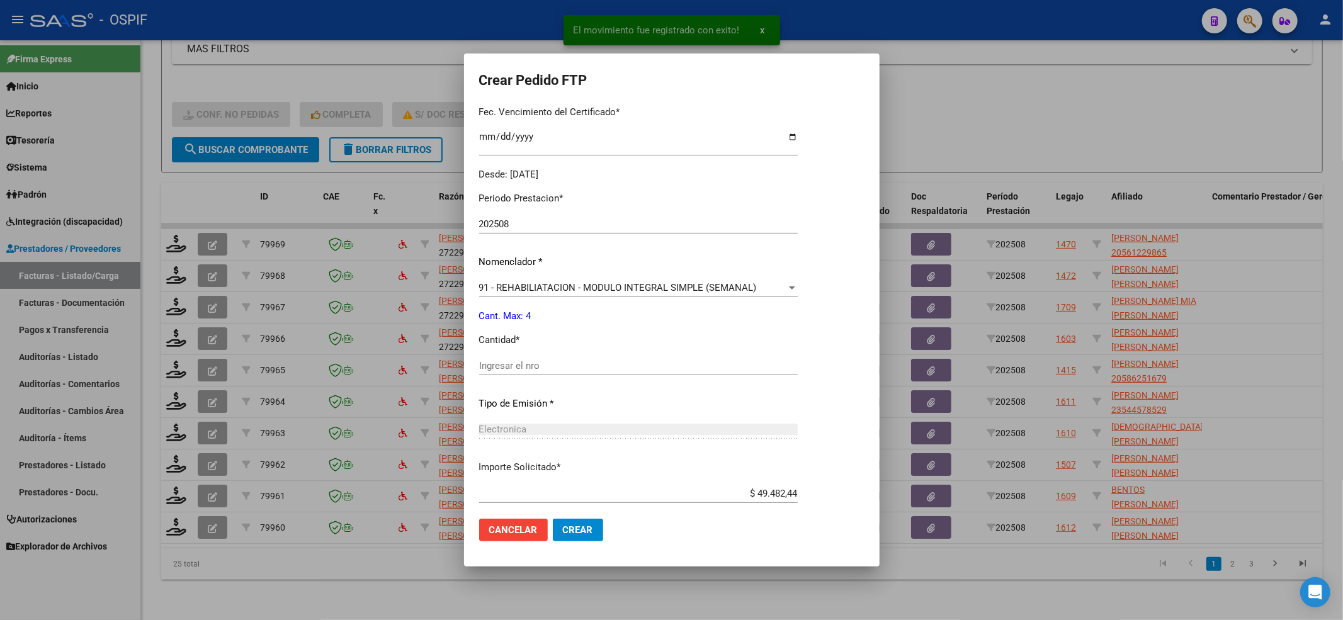
click at [495, 378] on div "Ingresar el nro" at bounding box center [638, 371] width 319 height 31
click at [502, 369] on input "Ingresar el nro" at bounding box center [638, 365] width 319 height 11
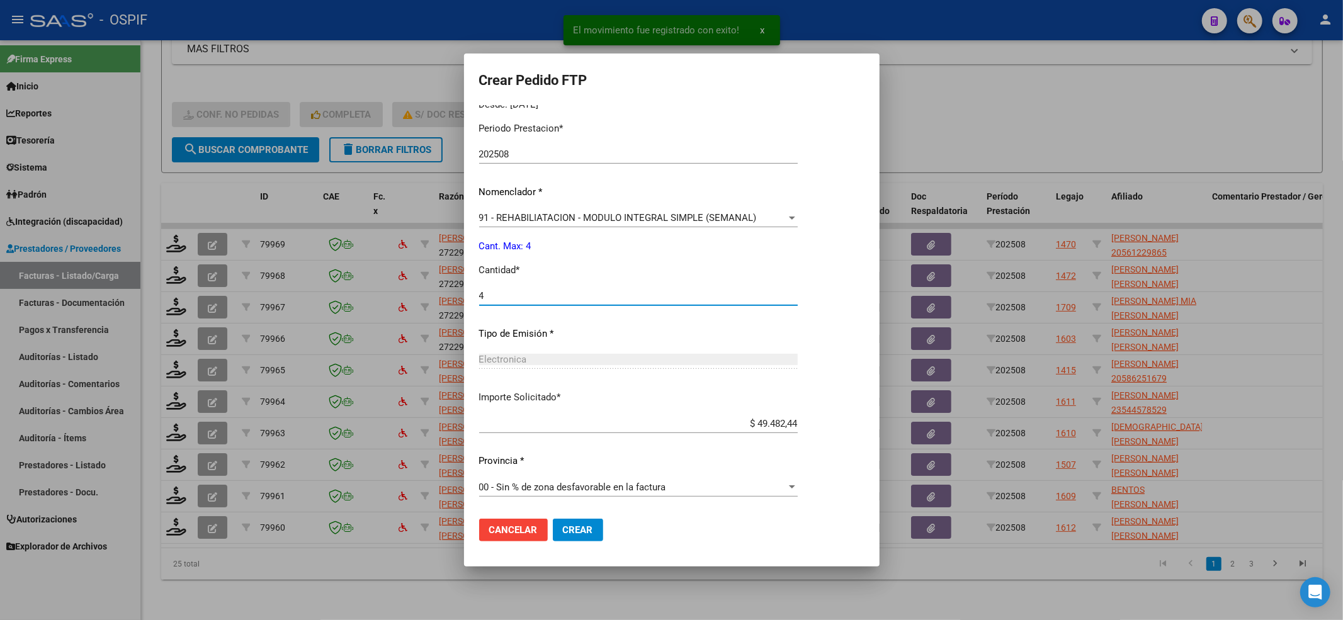
type input "4"
click at [588, 532] on button "Crear" at bounding box center [578, 530] width 50 height 23
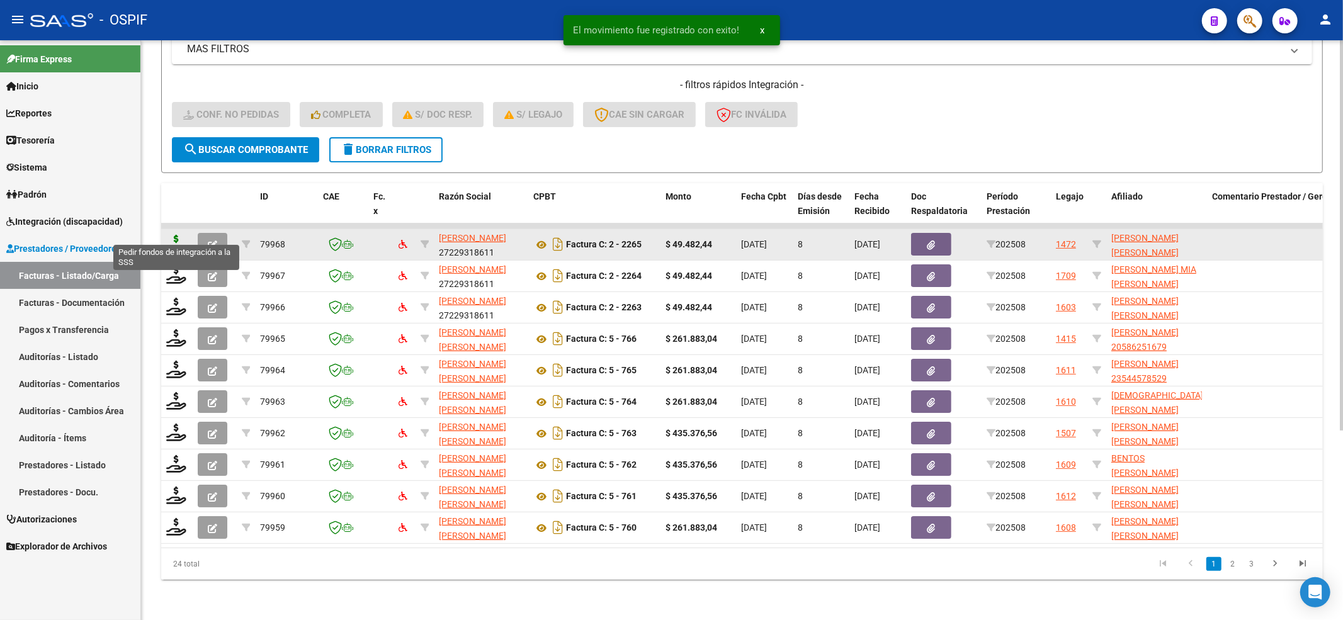
click at [178, 235] on icon at bounding box center [176, 244] width 20 height 18
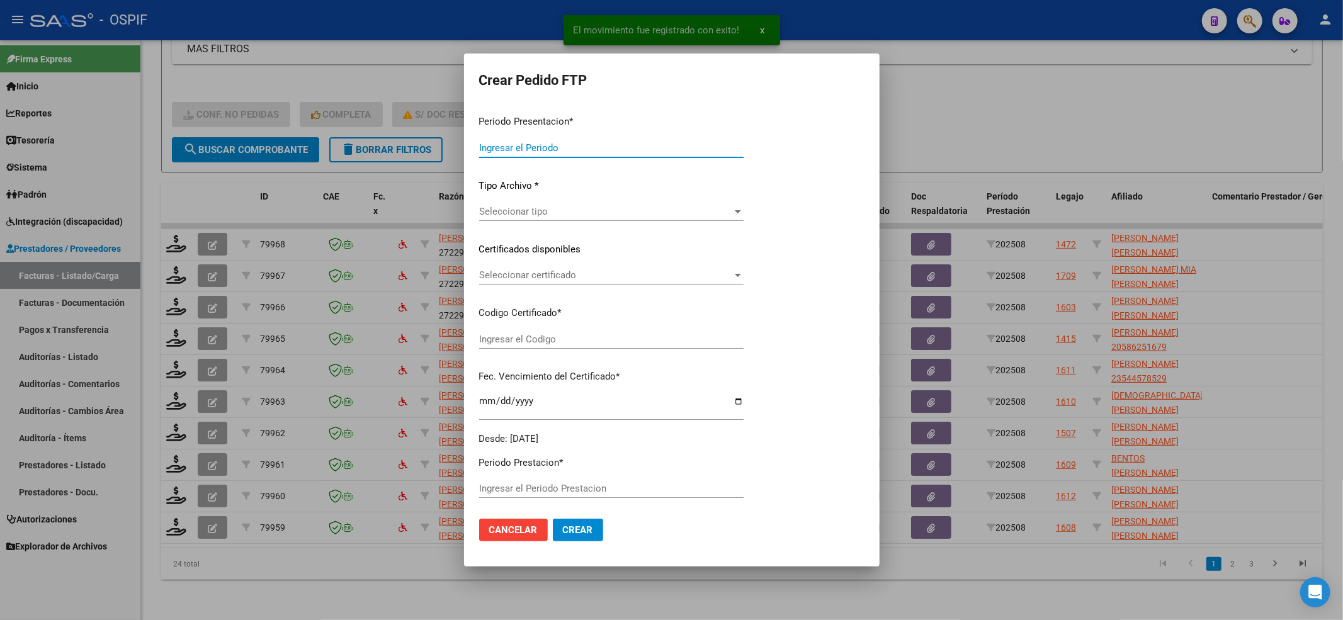
type input "202508"
type input "$ 49.482,44"
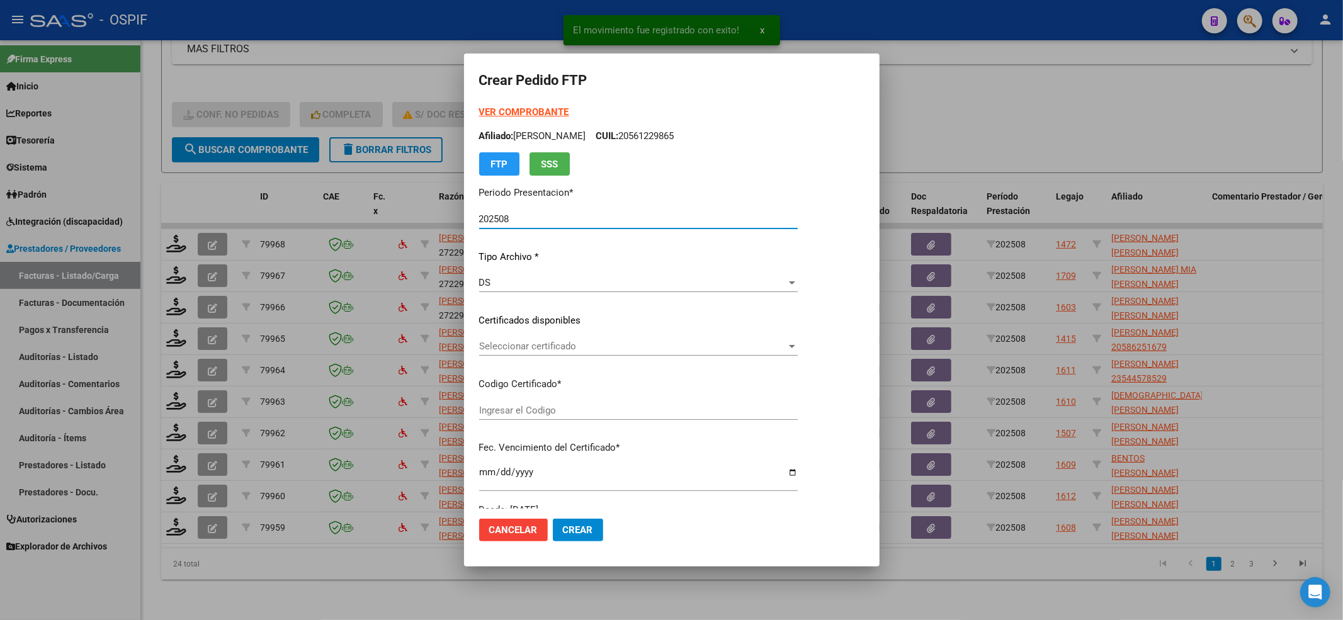
type input "020005338314920191218-20251218-BS-4"
type input "[DATE]"
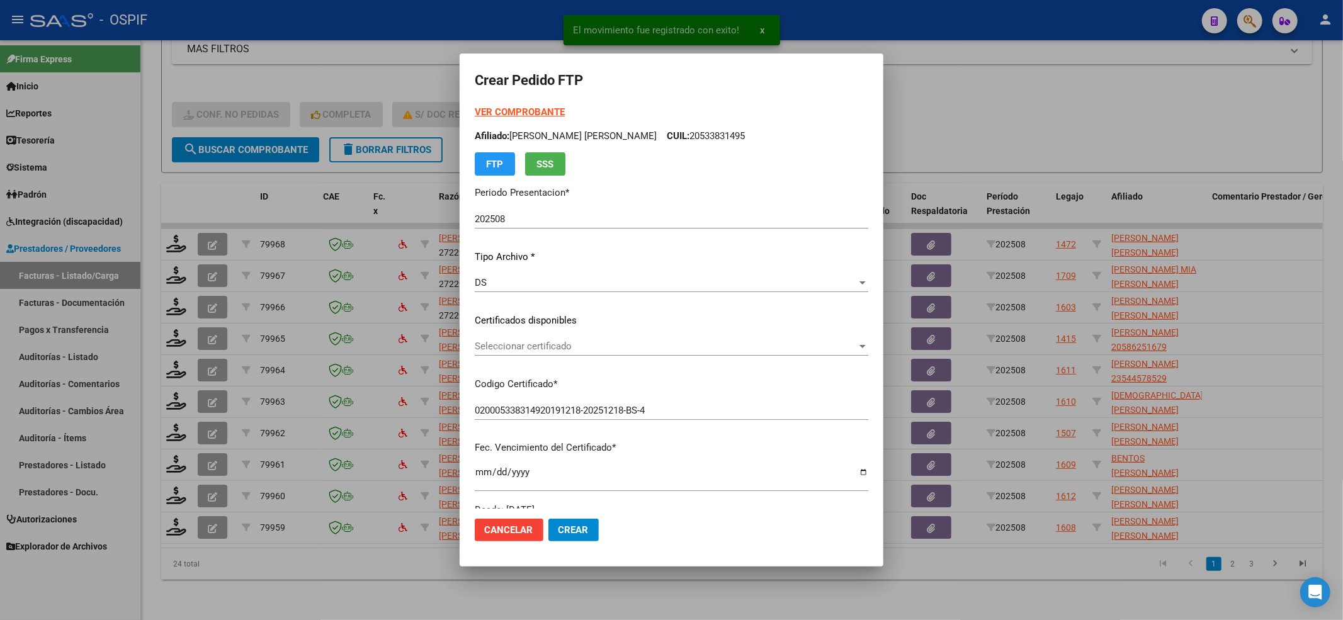
click at [586, 336] on div "VER COMPROBANTE ARCA [PERSON_NAME] Afiliado: [PERSON_NAME] [PERSON_NAME] CUIL: …" at bounding box center [672, 311] width 394 height 412
click at [570, 353] on div "Seleccionar certificado Seleccionar certificado" at bounding box center [672, 346] width 394 height 19
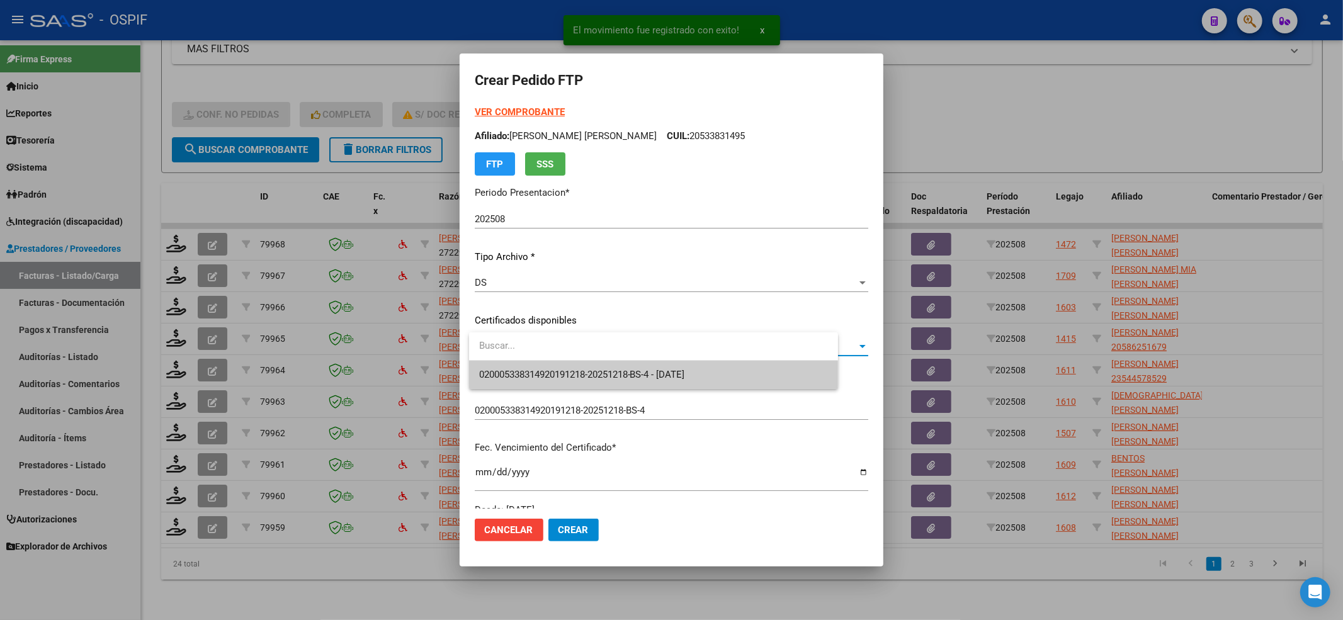
click at [535, 360] on div at bounding box center [654, 347] width 370 height 28
click at [533, 369] on span "020005338314920191218-20251218-BS-4 - [DATE]" at bounding box center [582, 374] width 206 height 11
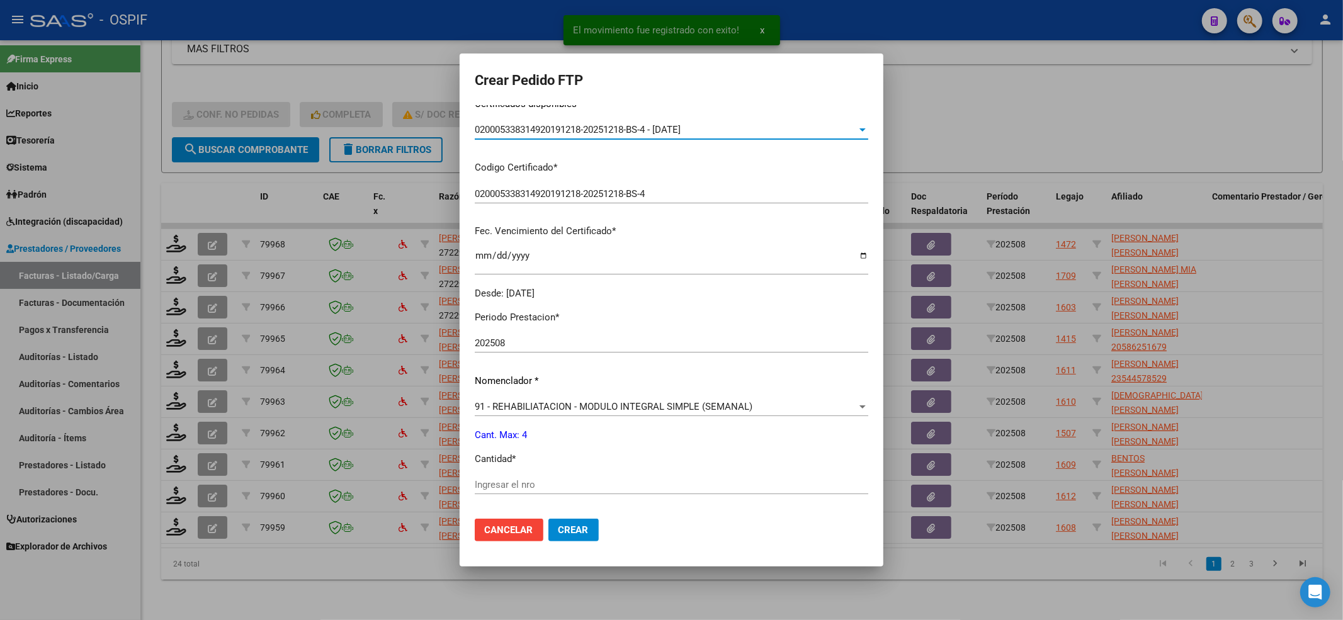
scroll to position [252, 0]
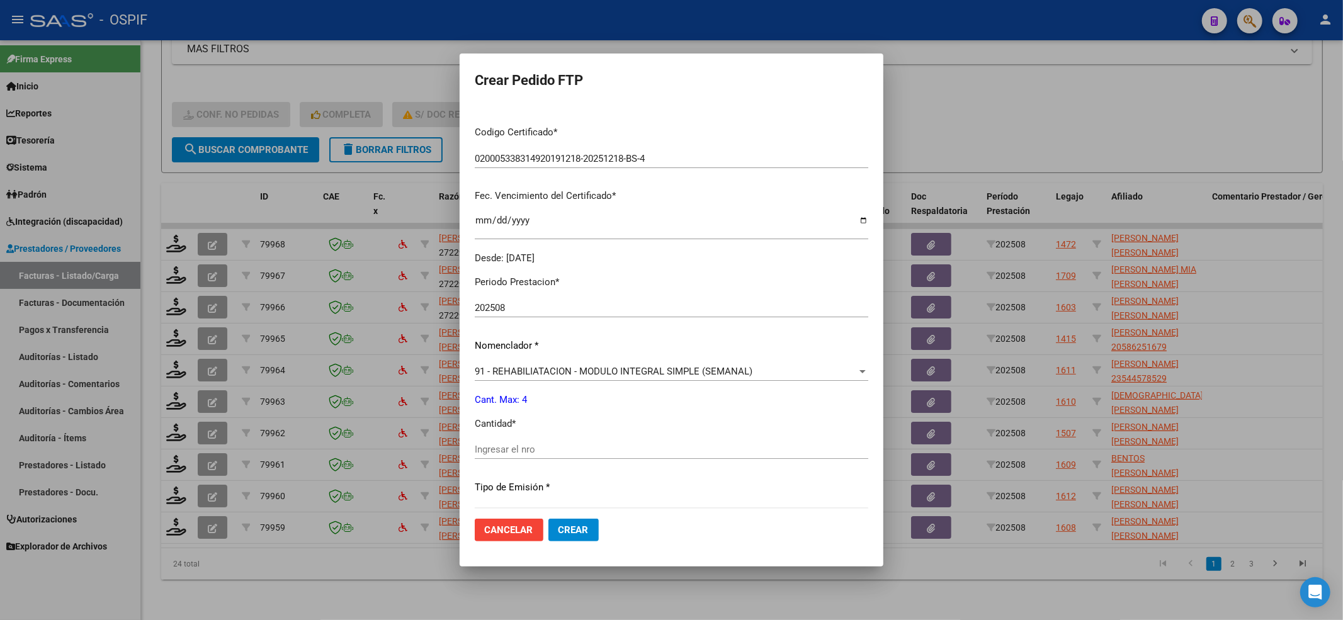
drag, startPoint x: 497, startPoint y: 447, endPoint x: 537, endPoint y: 469, distance: 45.1
click at [500, 446] on input "Ingresar el nro" at bounding box center [672, 449] width 394 height 11
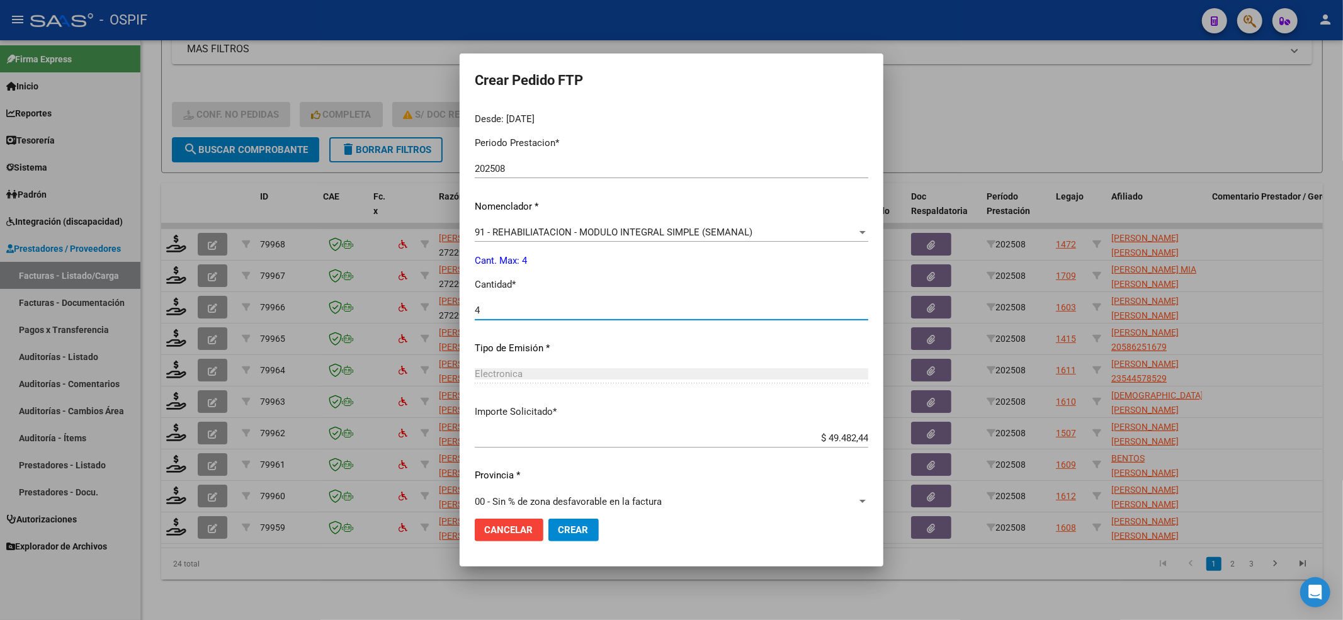
type input "4"
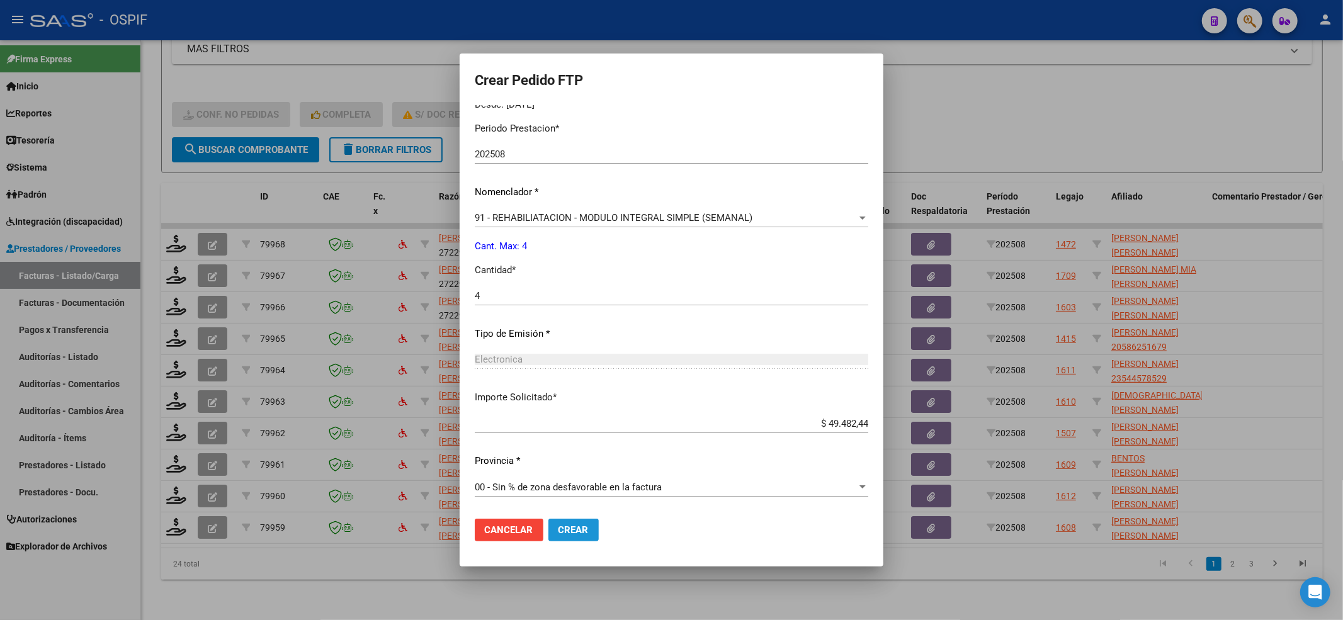
click at [573, 525] on span "Crear" at bounding box center [574, 530] width 30 height 11
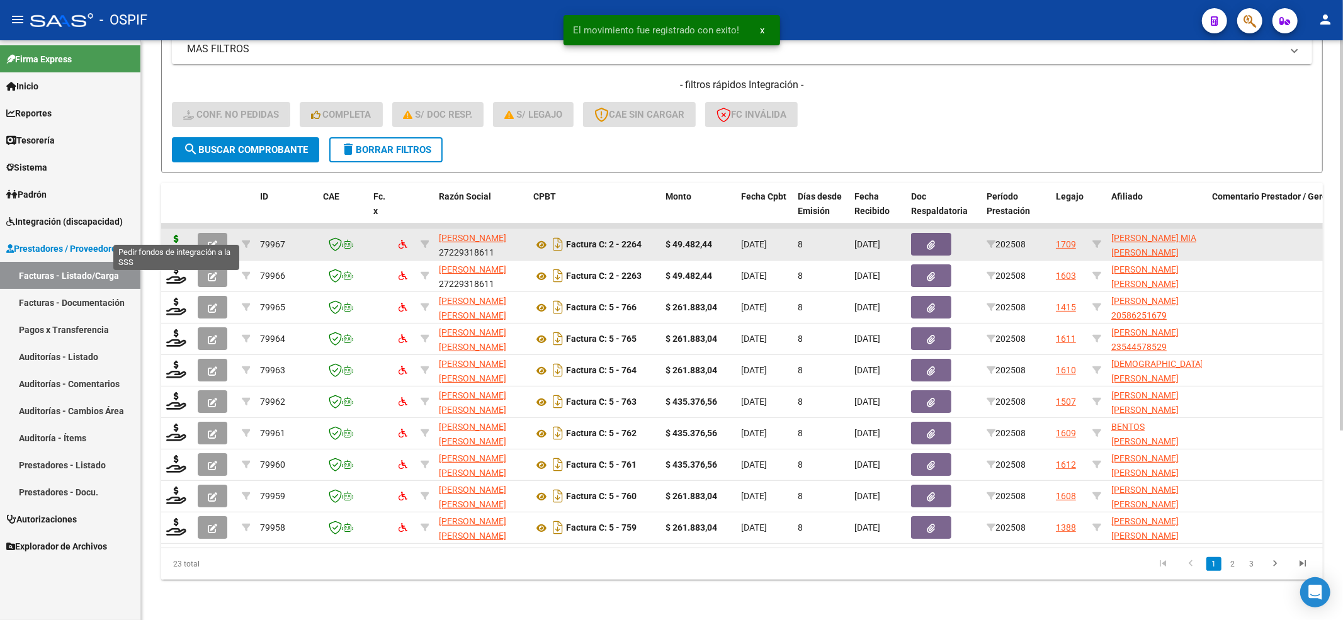
click at [168, 235] on icon at bounding box center [176, 244] width 20 height 18
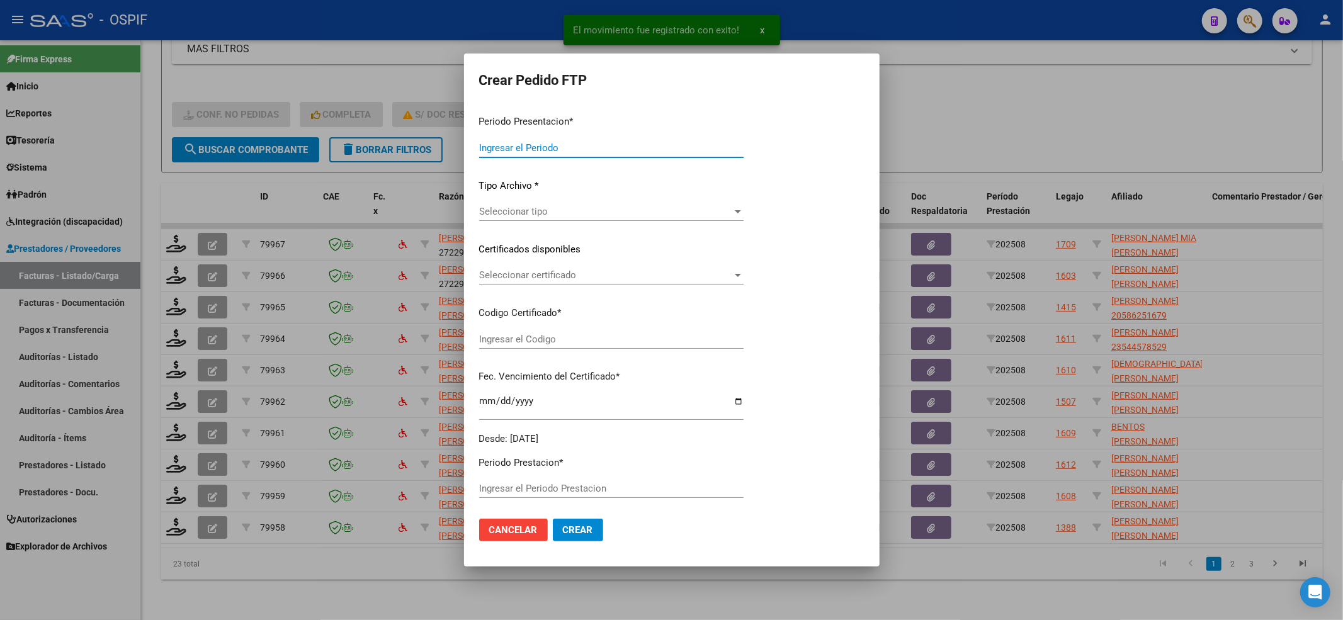
type input "202508"
type input "$ 49.482,44"
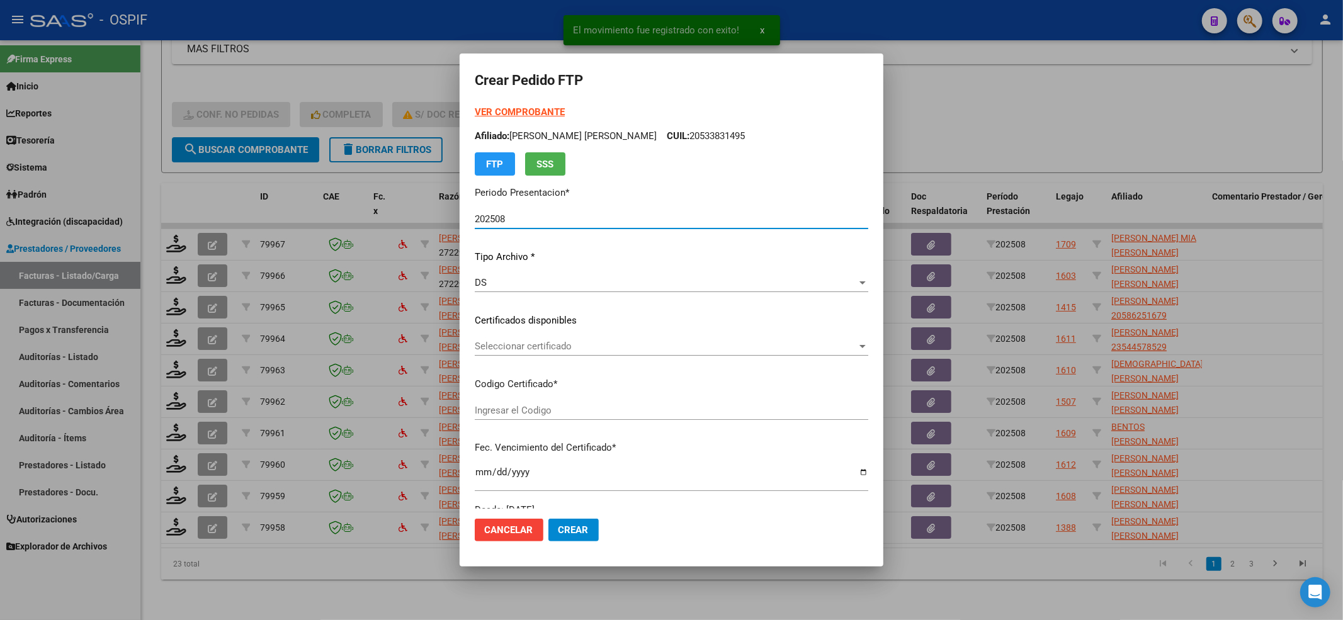
type input "-01-00054353012-20191111-20221111-BS-427"
type input "[DATE]"
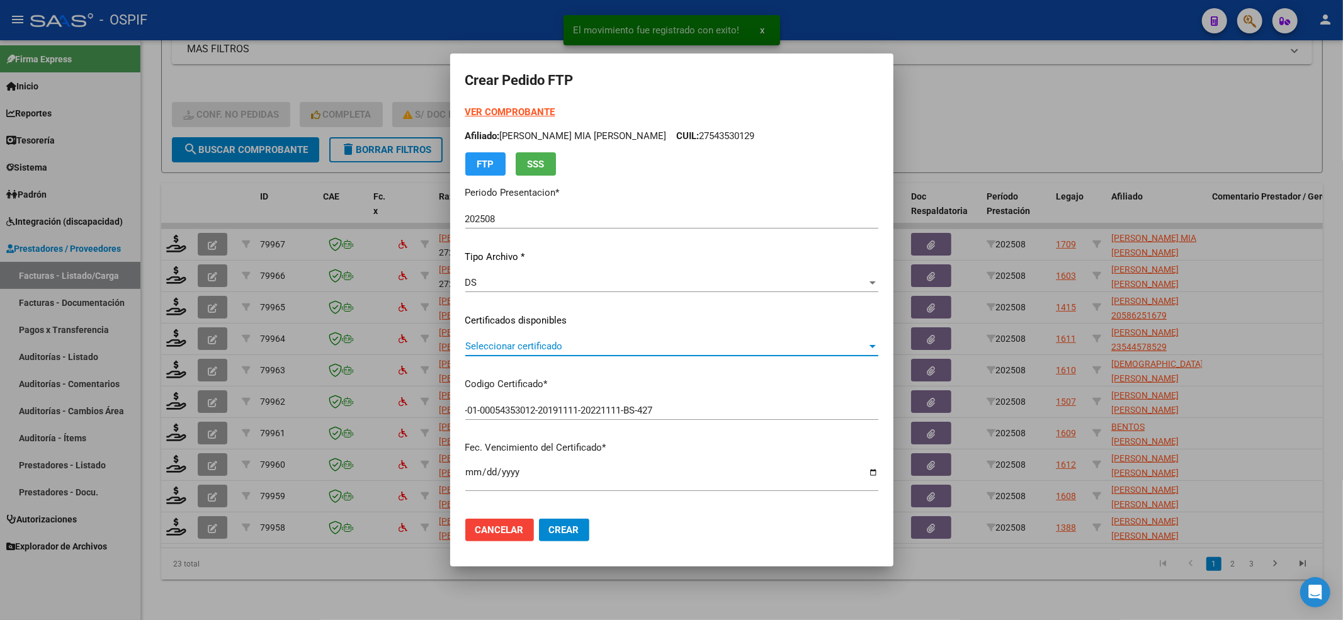
click at [518, 353] on div "Seleccionar certificado Seleccionar certificado" at bounding box center [671, 346] width 413 height 19
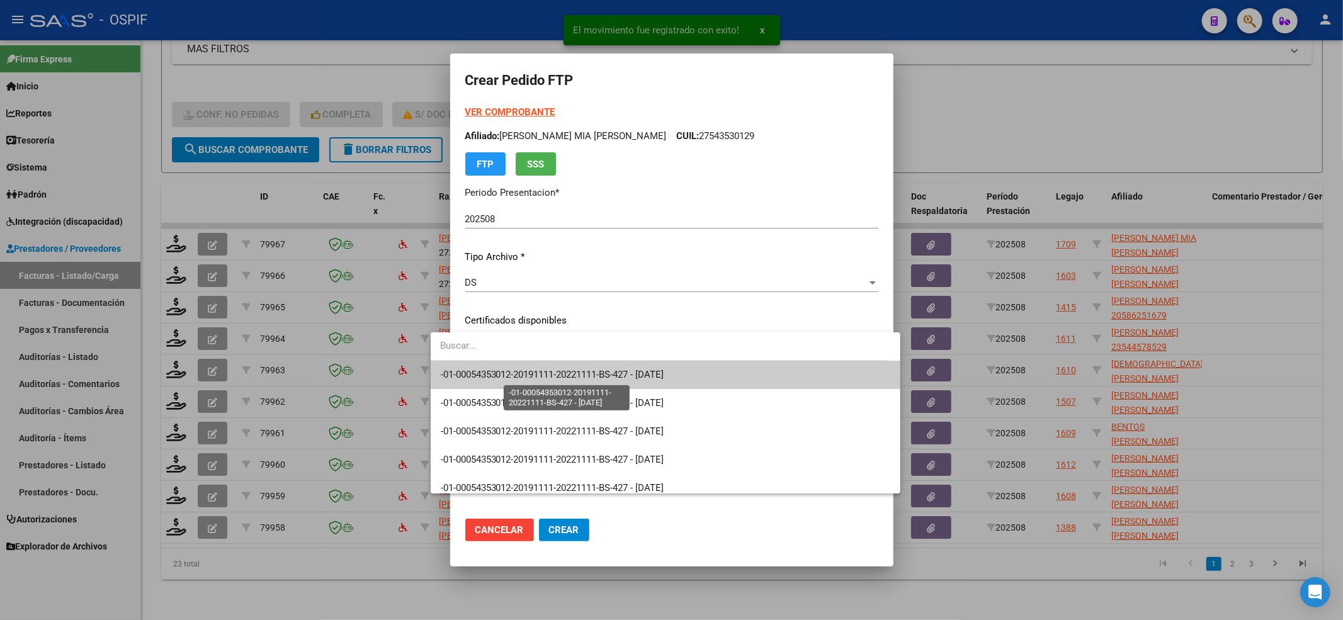
click at [510, 373] on span "-01-00054353012-20191111-20221111-BS-427 - [DATE]" at bounding box center [553, 374] width 224 height 11
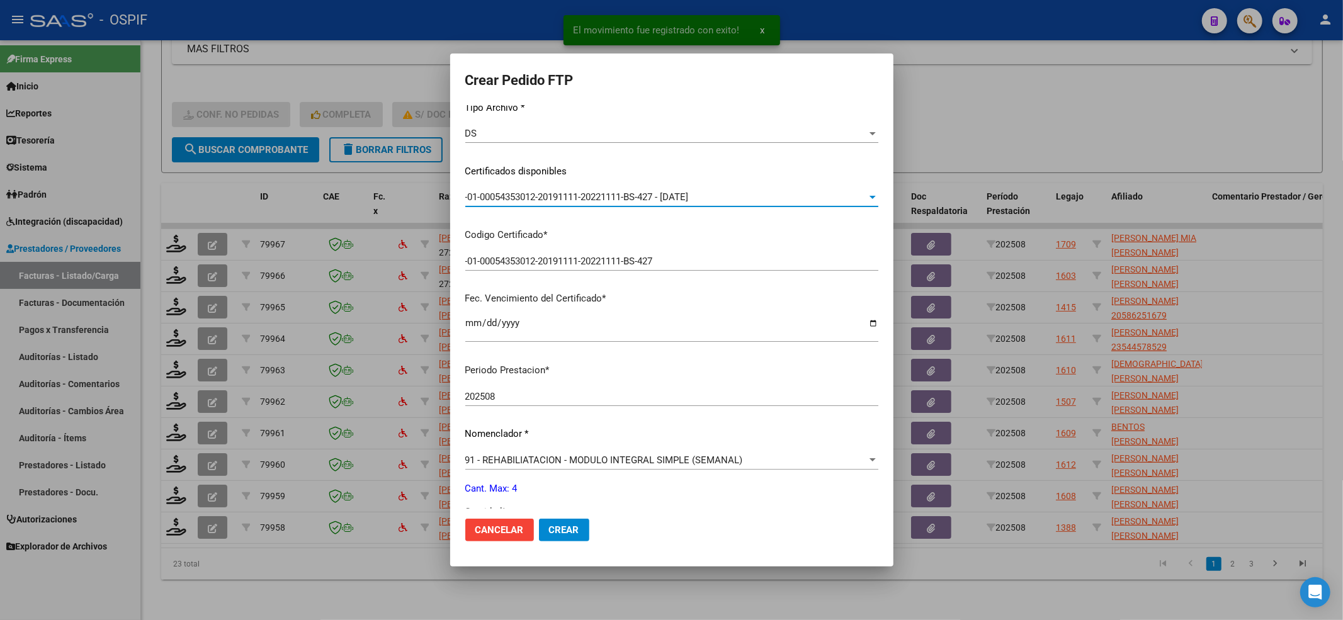
scroll to position [252, 0]
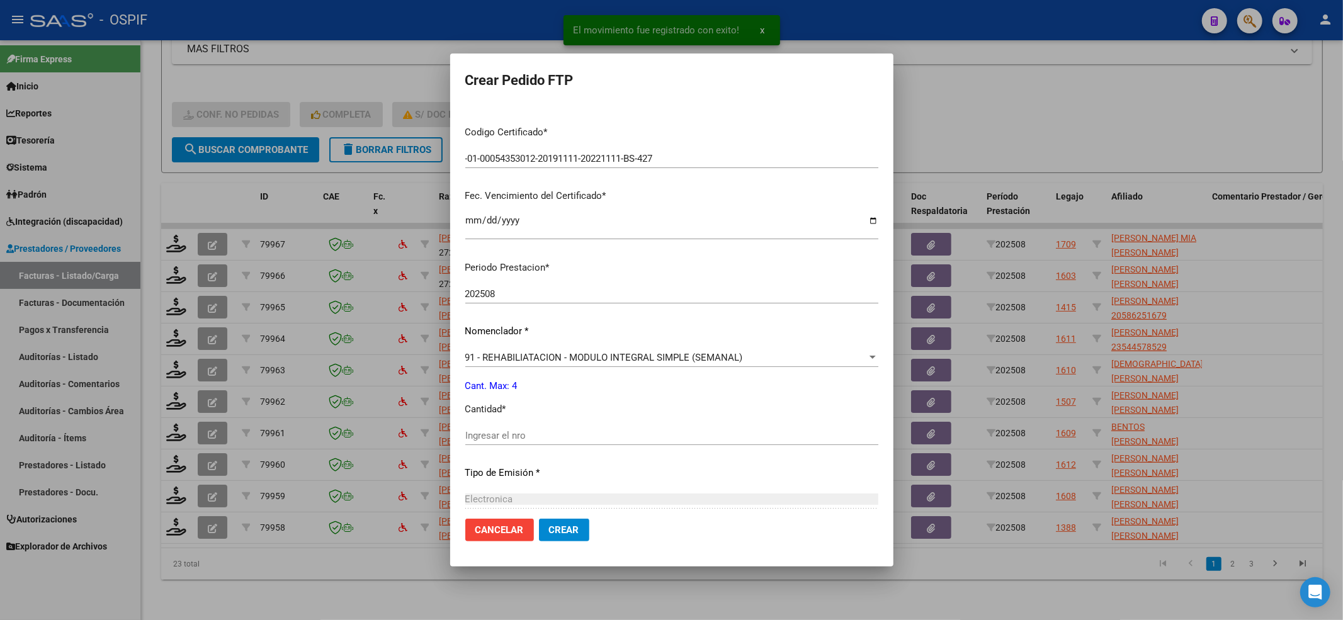
drag, startPoint x: 474, startPoint y: 422, endPoint x: 474, endPoint y: 431, distance: 9.5
click at [474, 429] on div "Periodo Prestacion * 202508 Ingresar el Periodo Prestacion Nomenclador * 91 - R…" at bounding box center [671, 449] width 413 height 397
click at [474, 431] on input "Ingresar el nro" at bounding box center [671, 435] width 413 height 11
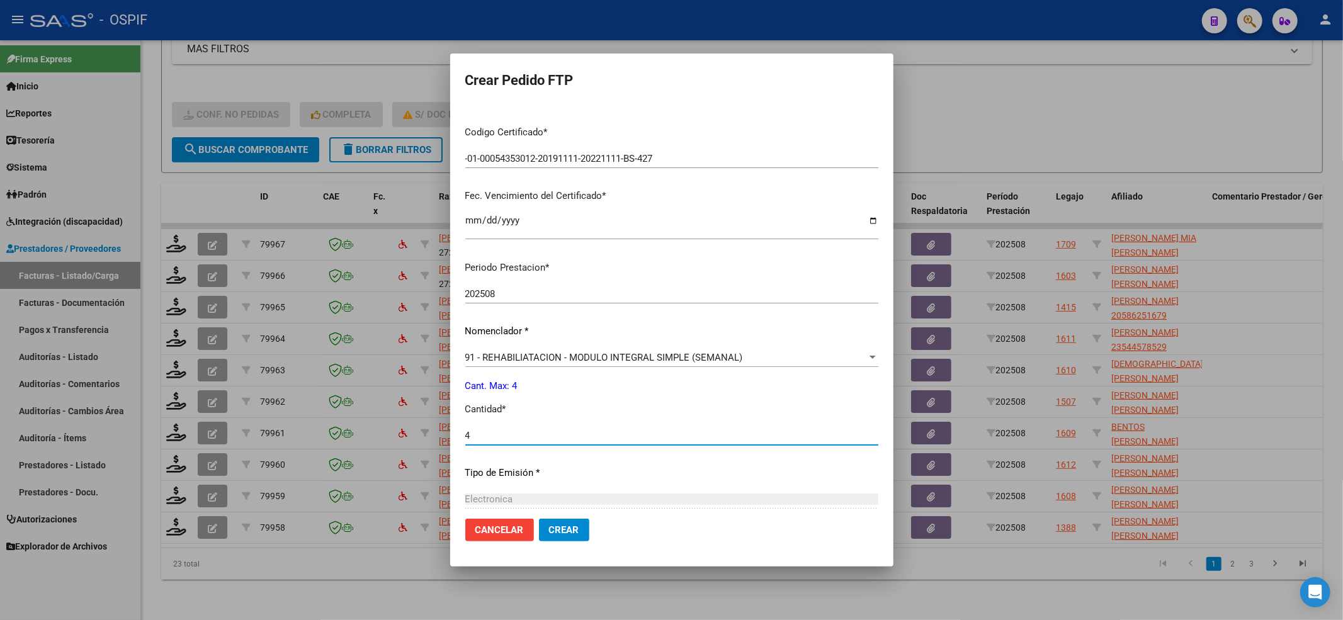
type input "4"
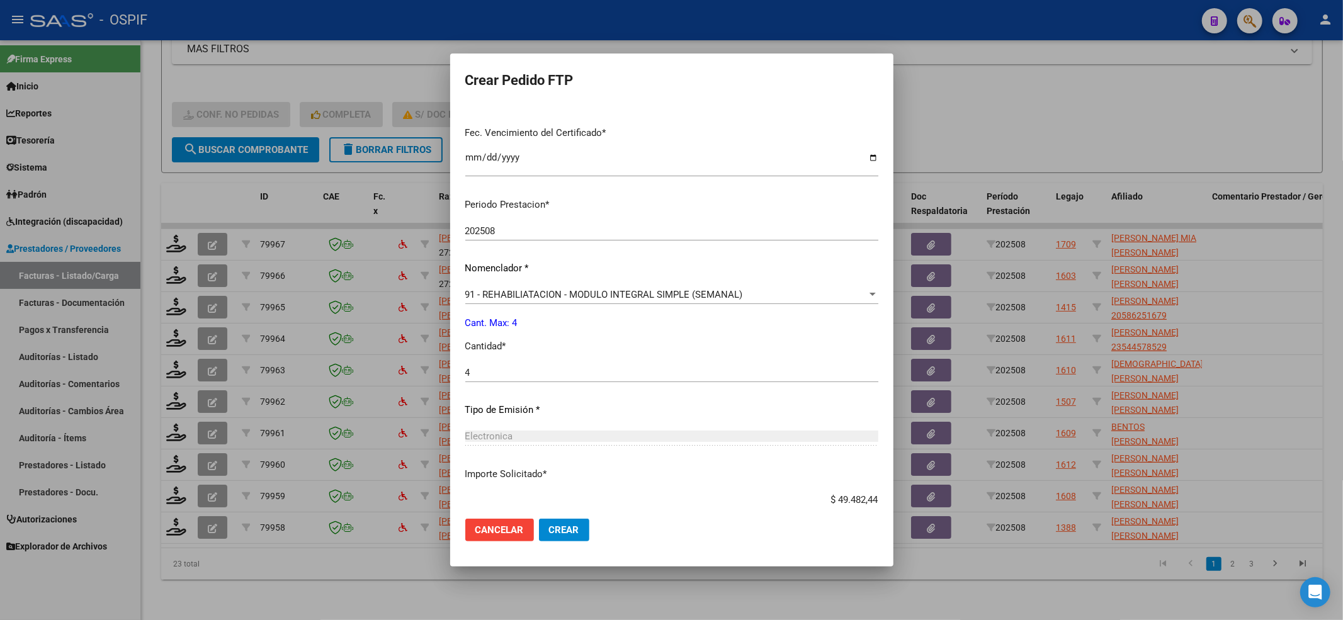
scroll to position [391, 0]
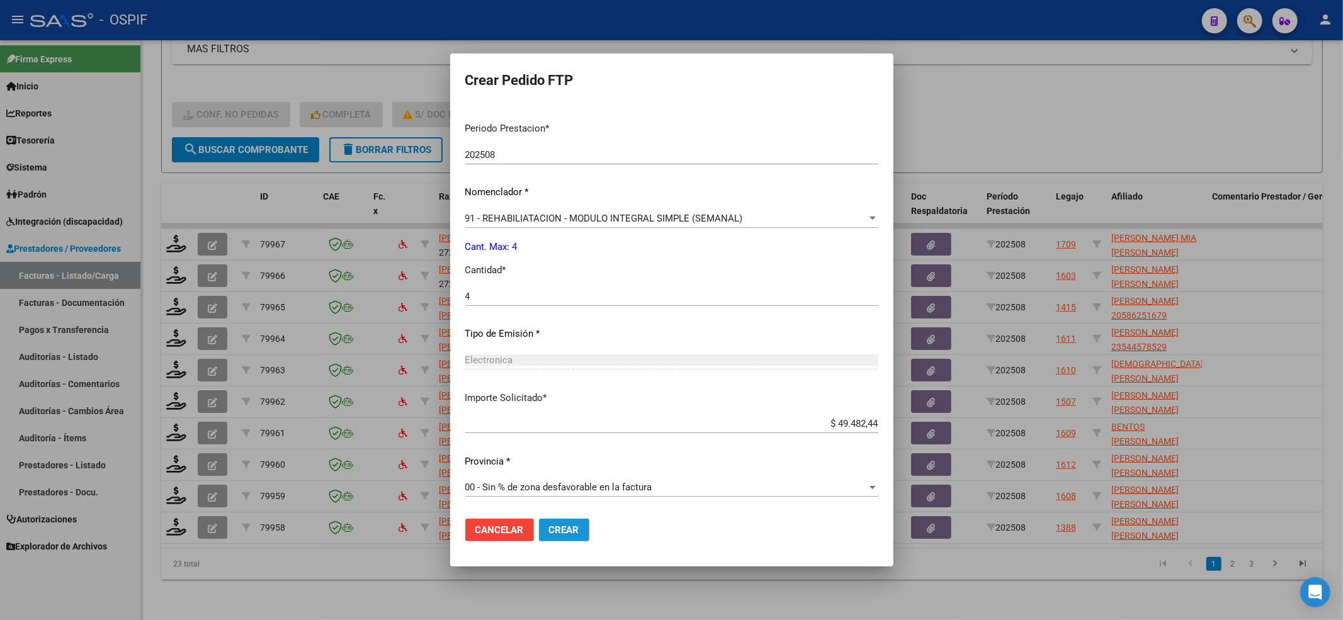
click at [549, 533] on span "Crear" at bounding box center [564, 530] width 30 height 11
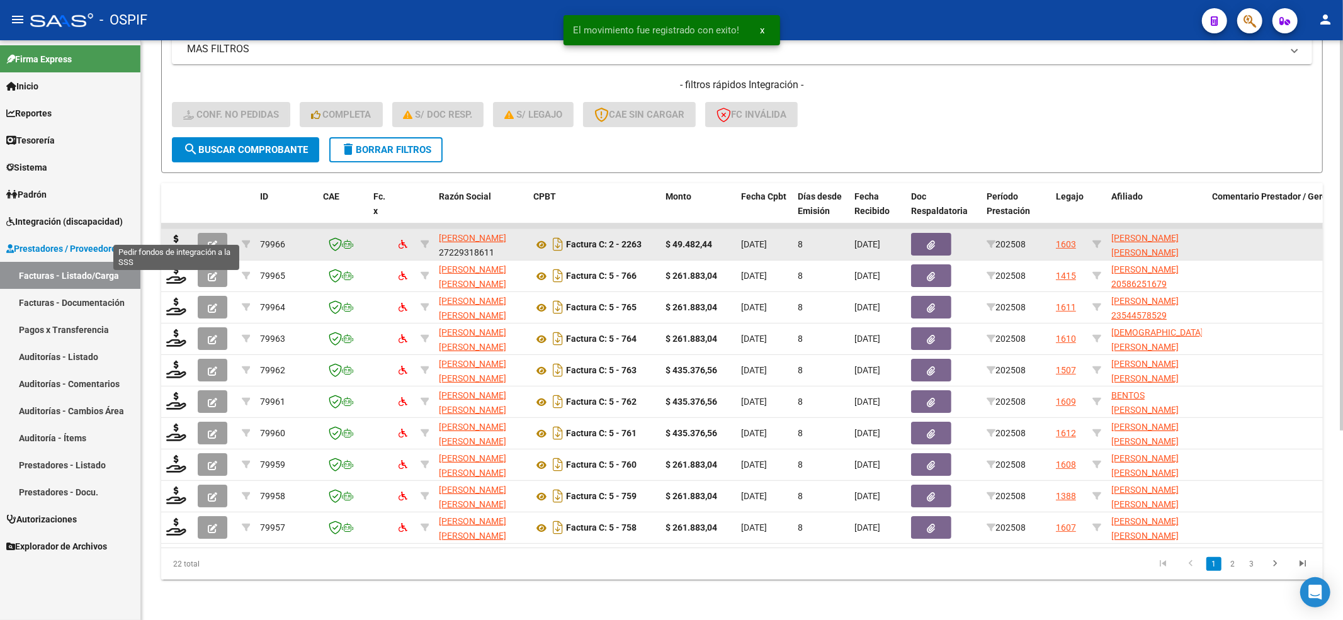
click at [169, 235] on icon at bounding box center [176, 244] width 20 height 18
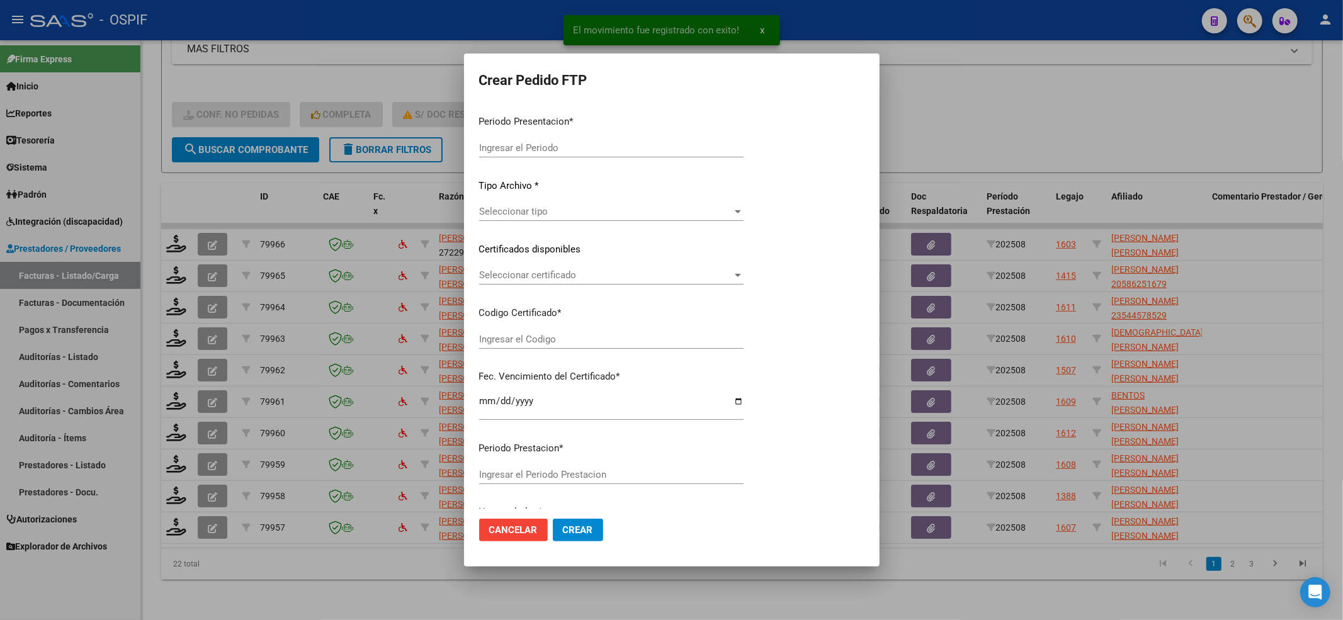
type input "202508"
type input "$ 49.482,44"
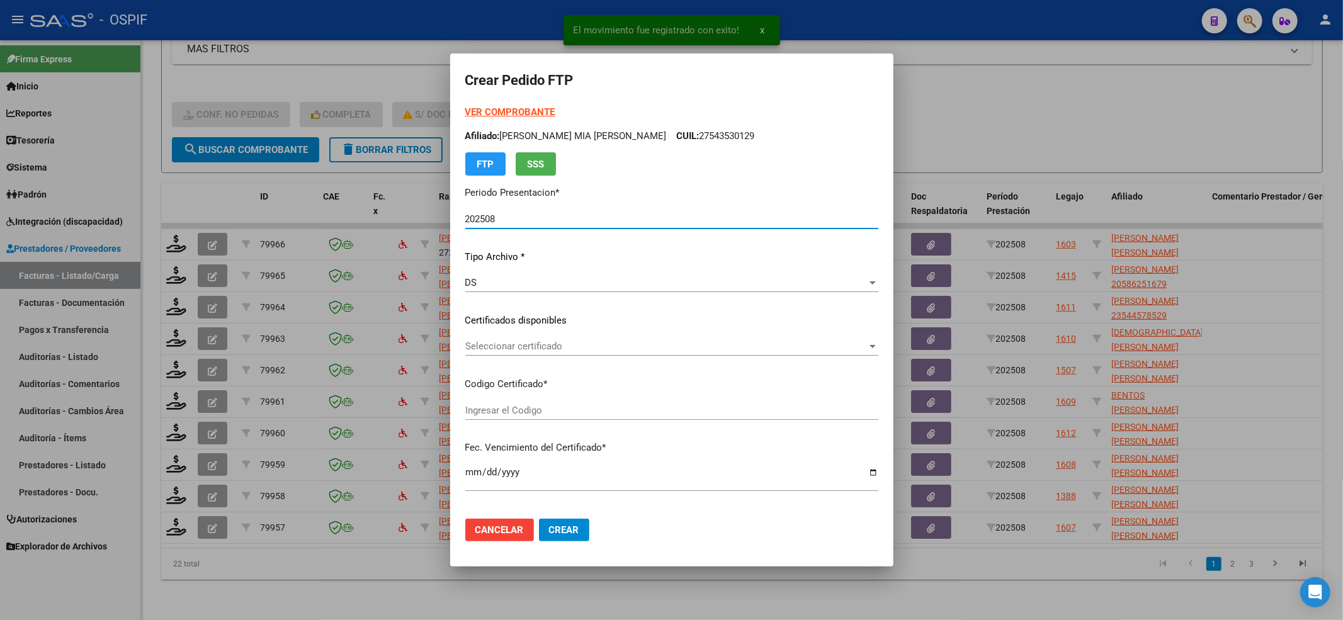
type input "5140068274"
type input "[DATE]"
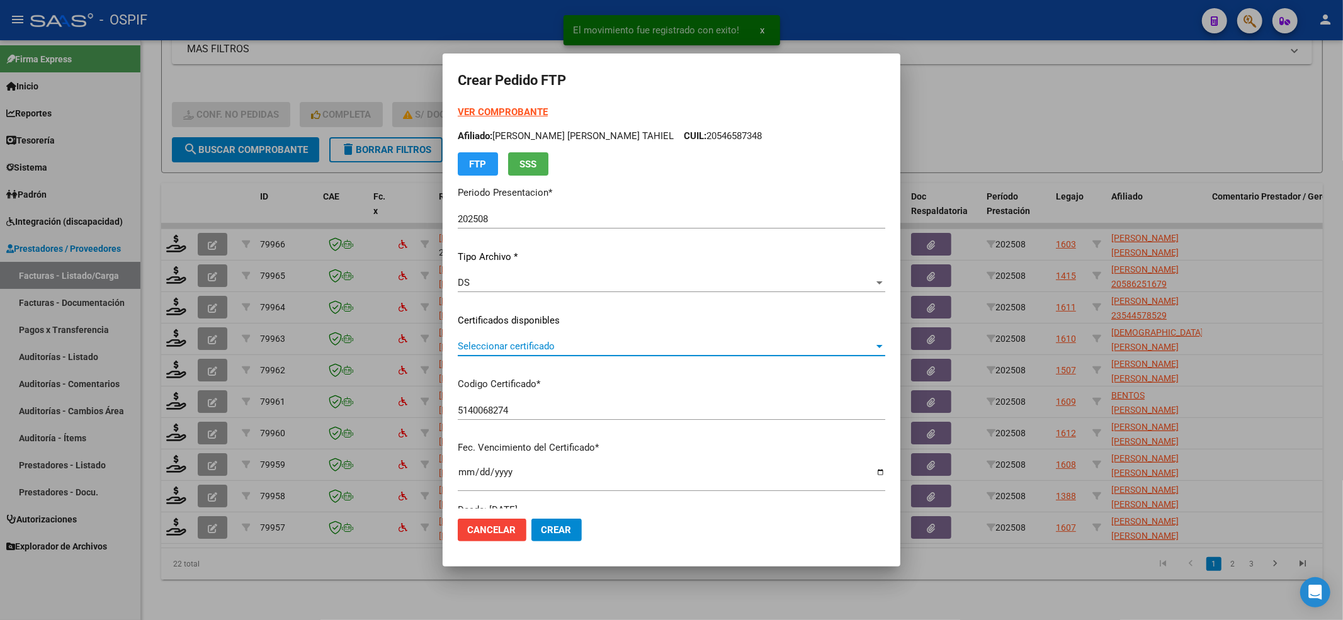
click at [520, 343] on span "Seleccionar certificado" at bounding box center [666, 346] width 416 height 11
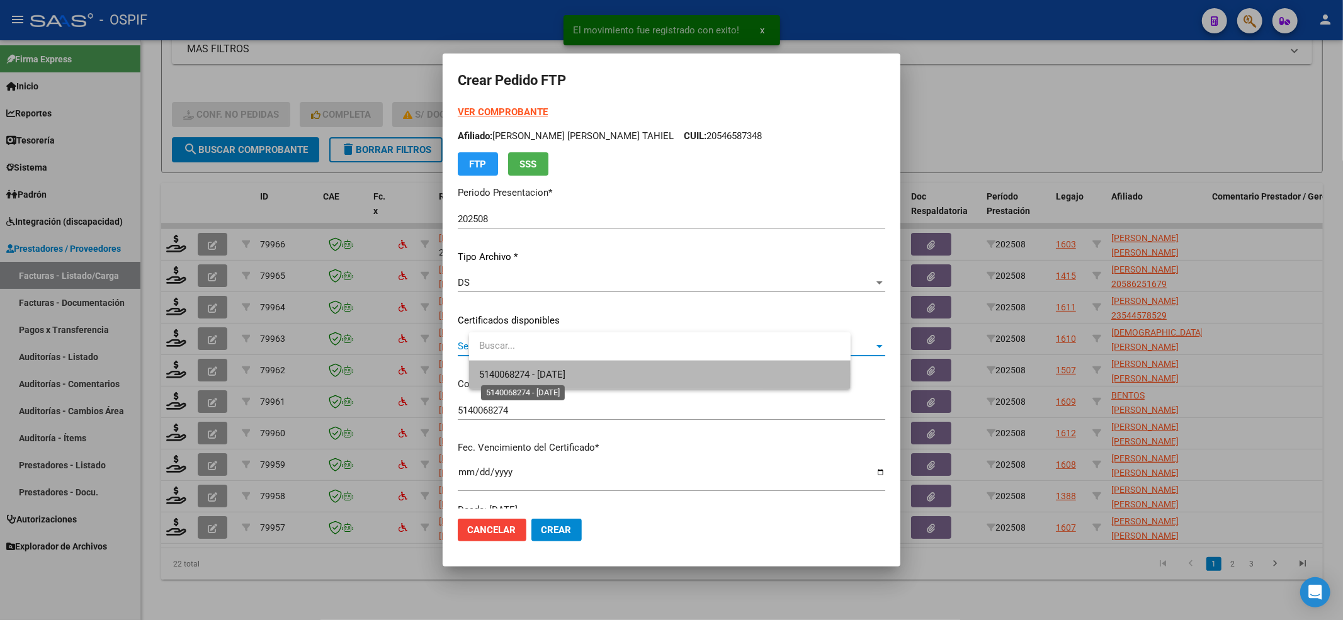
click at [487, 375] on span "5140068274 - [DATE]" at bounding box center [522, 374] width 86 height 11
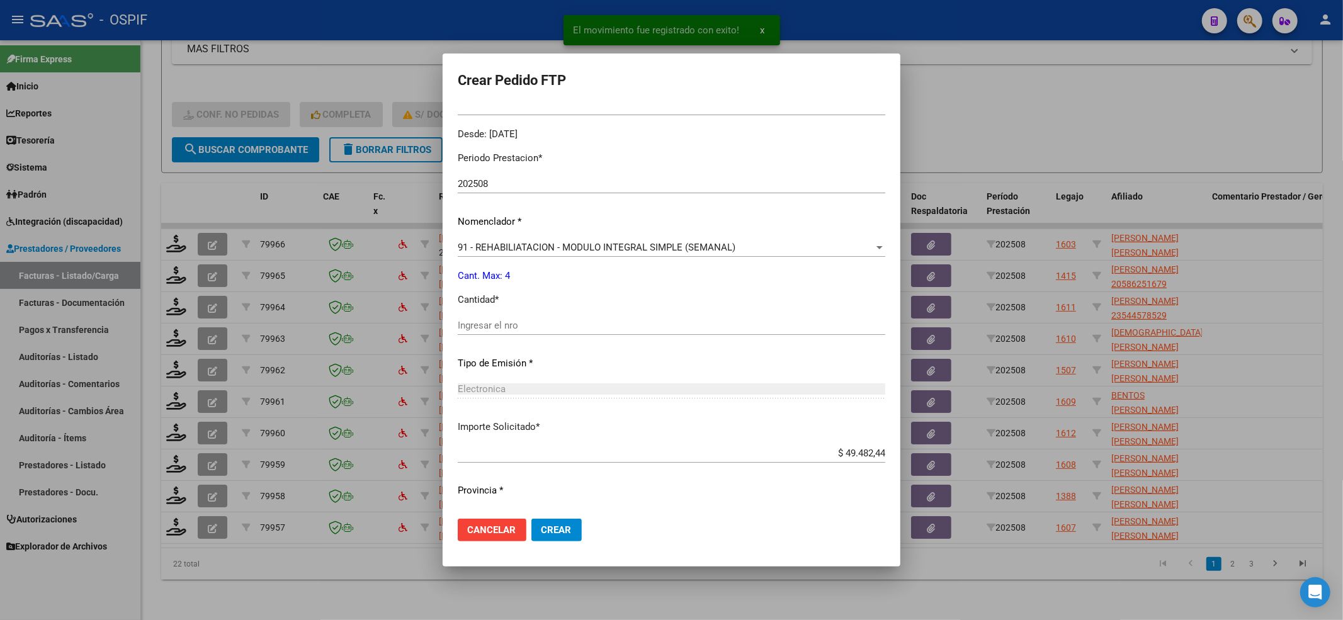
scroll to position [406, 0]
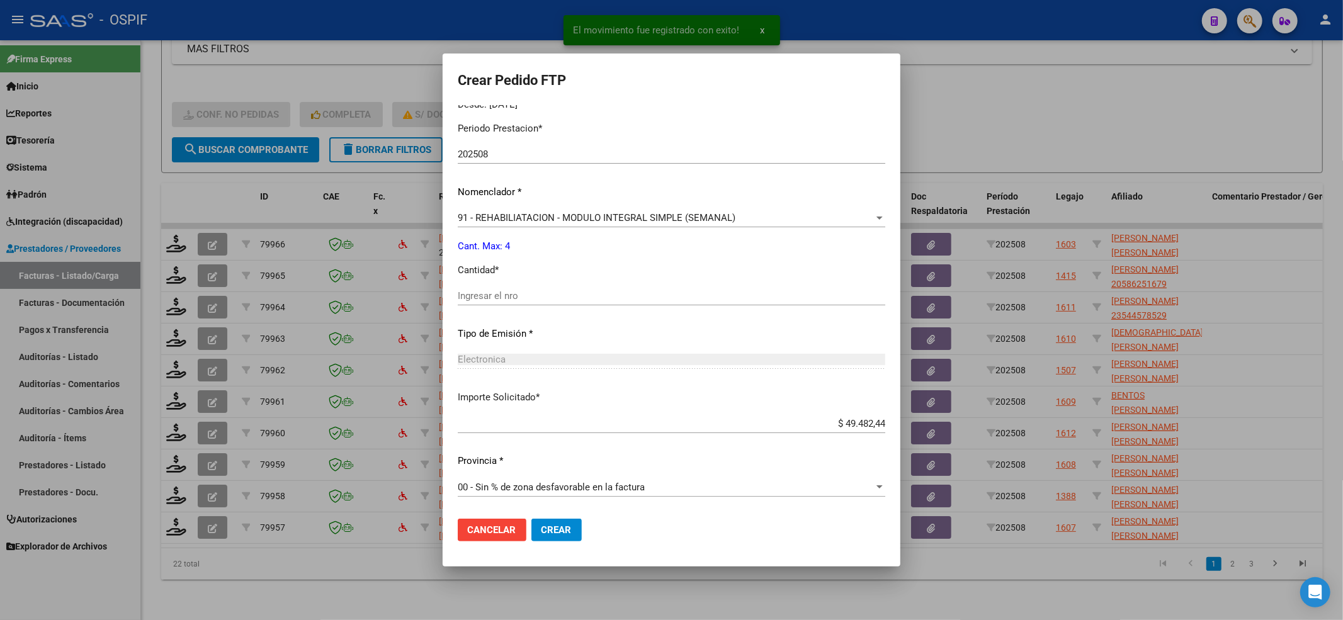
click at [500, 308] on div "Ingresar el nro" at bounding box center [672, 302] width 428 height 31
click at [510, 292] on input "Ingresar el nro" at bounding box center [672, 295] width 428 height 11
type input "4"
click at [572, 525] on span "Crear" at bounding box center [557, 530] width 30 height 11
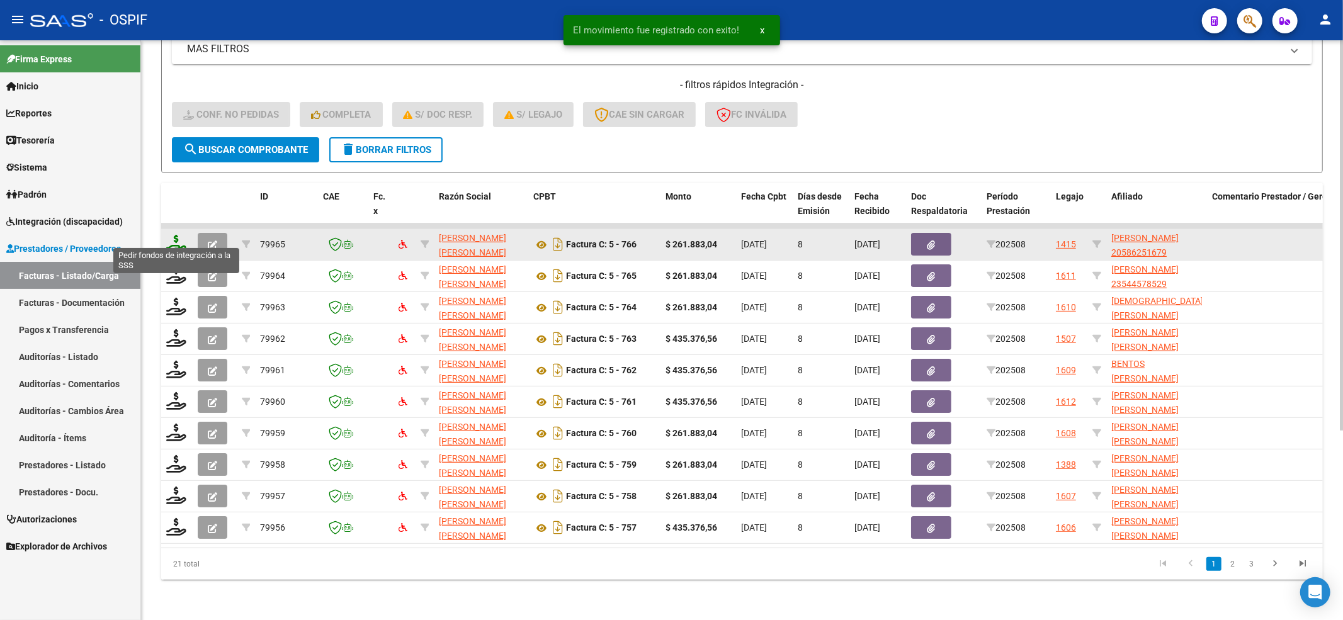
click at [168, 235] on icon at bounding box center [176, 244] width 20 height 18
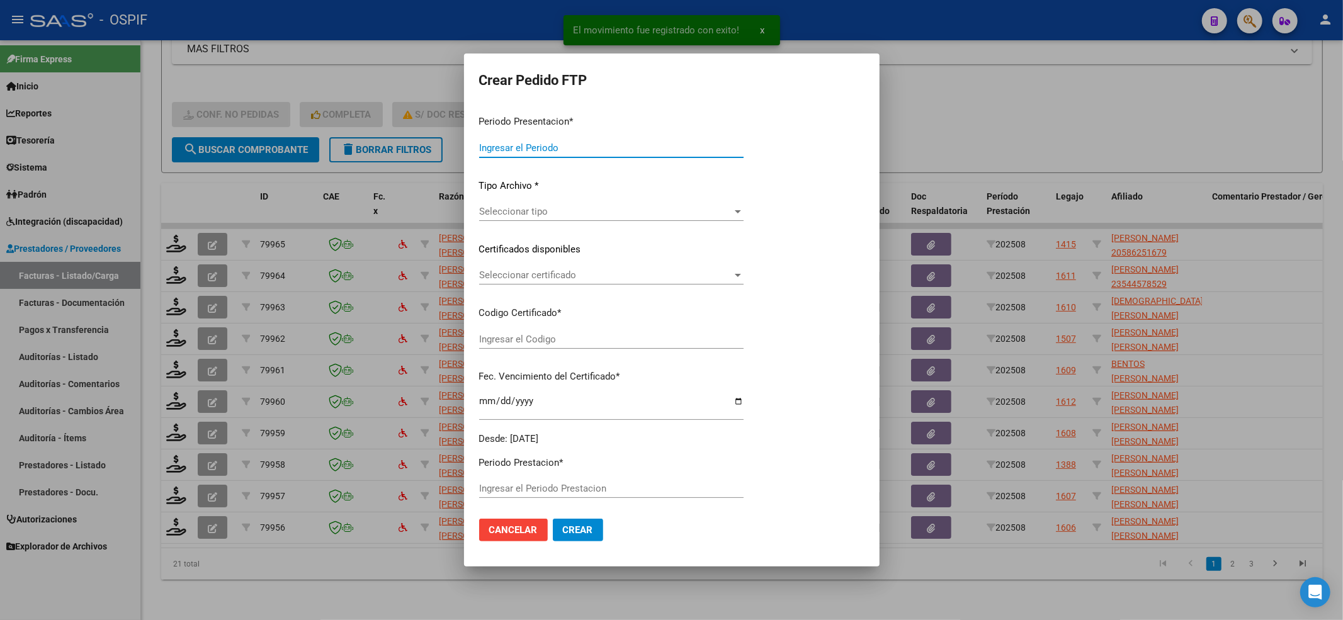
type input "202508"
type input "$ 261.883,04"
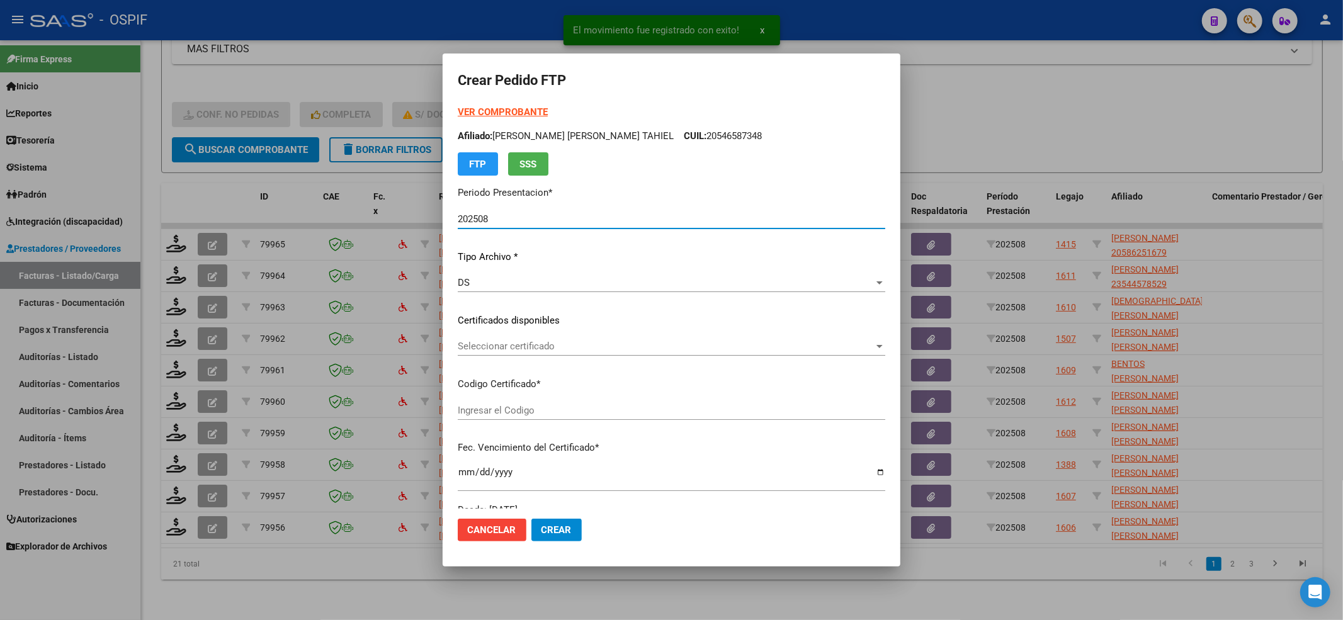
type input "0200058625167-20240904-20270904-BUE-427"
type input "[DATE]"
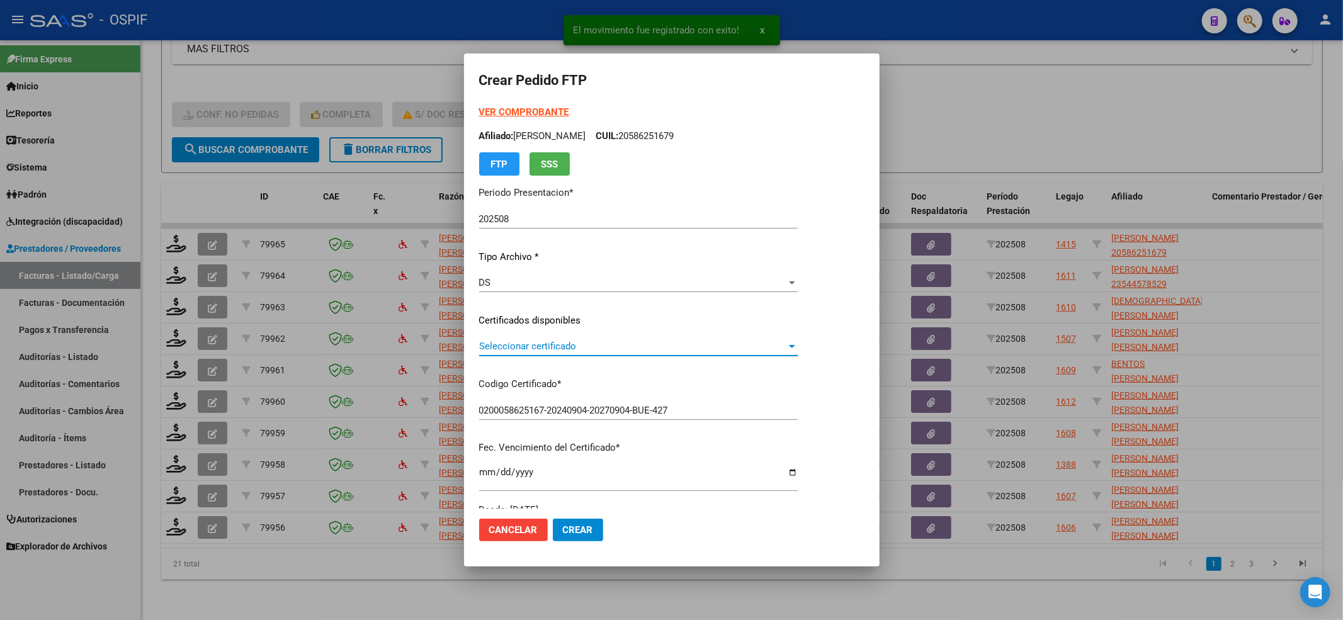
click at [532, 346] on span "Seleccionar certificado" at bounding box center [632, 346] width 307 height 11
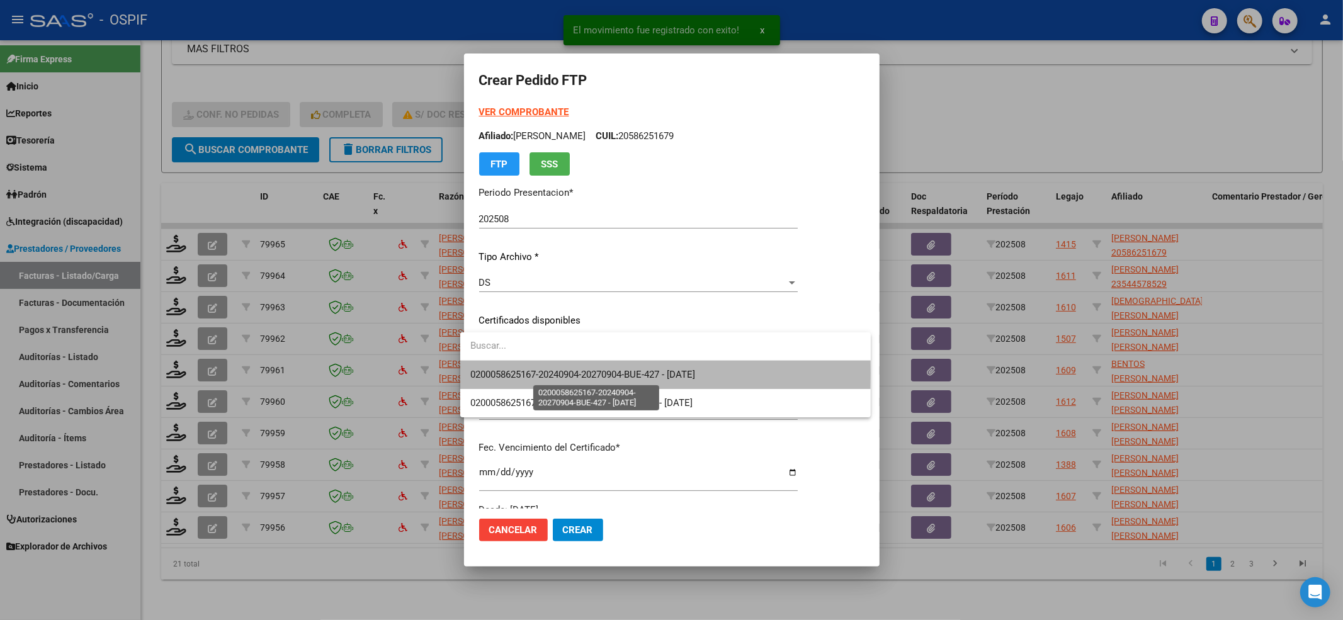
click at [525, 373] on span "0200058625167-20240904-20270904-BUE-427 - [DATE]" at bounding box center [582, 374] width 225 height 11
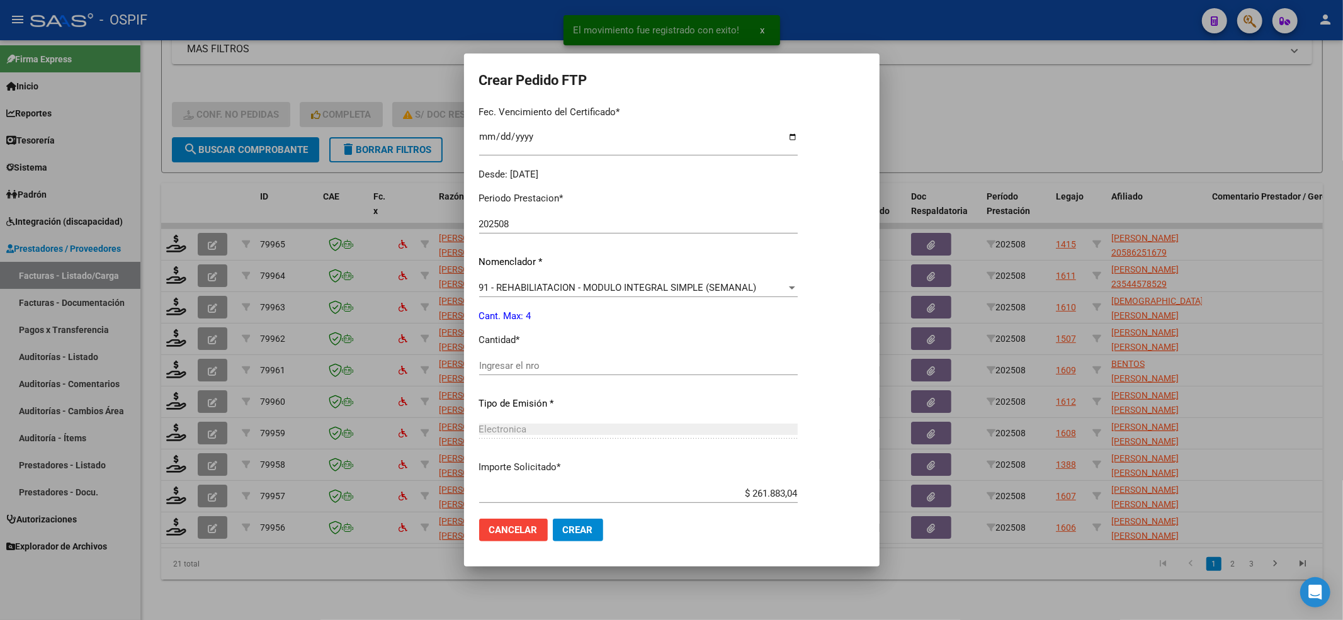
click at [522, 368] on input "Ingresar el nro" at bounding box center [638, 365] width 319 height 11
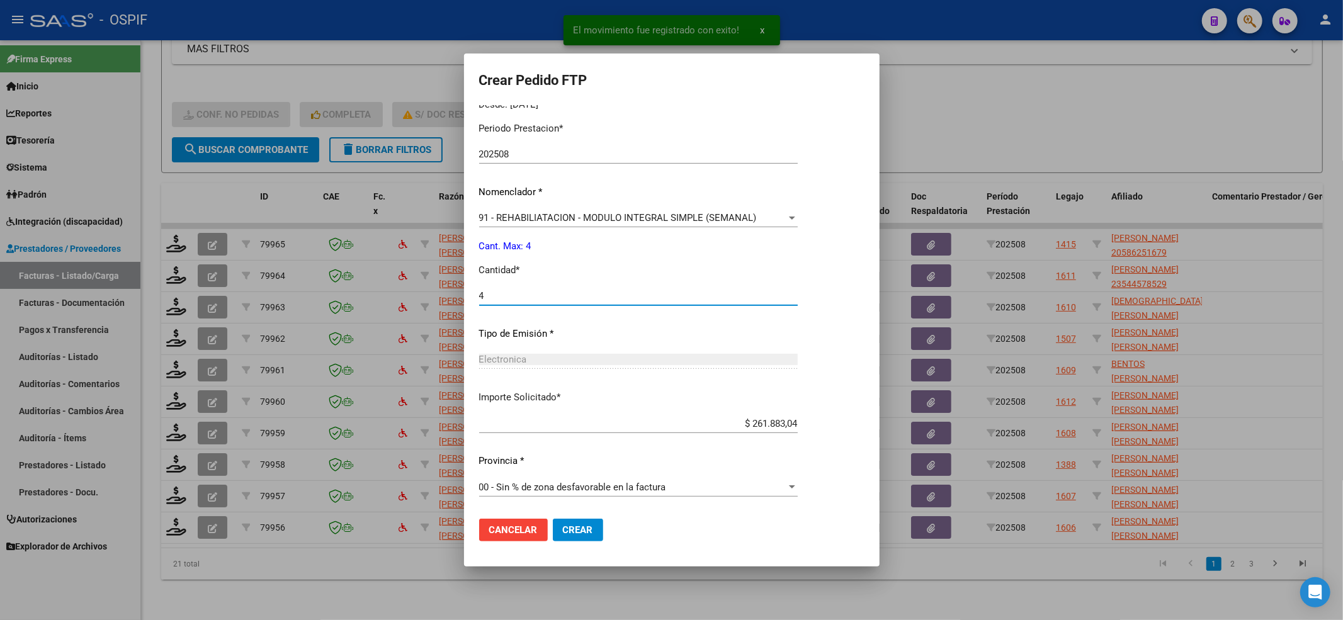
type input "4"
click at [577, 529] on span "Crear" at bounding box center [578, 530] width 30 height 11
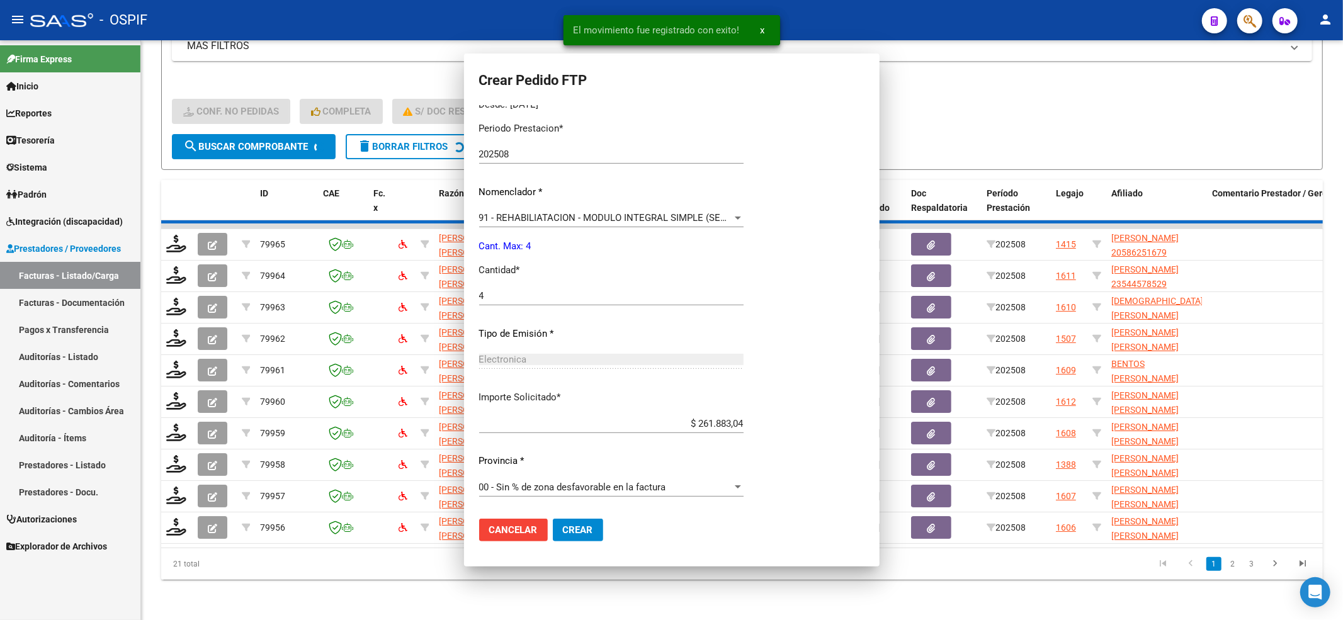
scroll to position [0, 0]
